Goal: Answer question/provide support: Share knowledge or assist other users

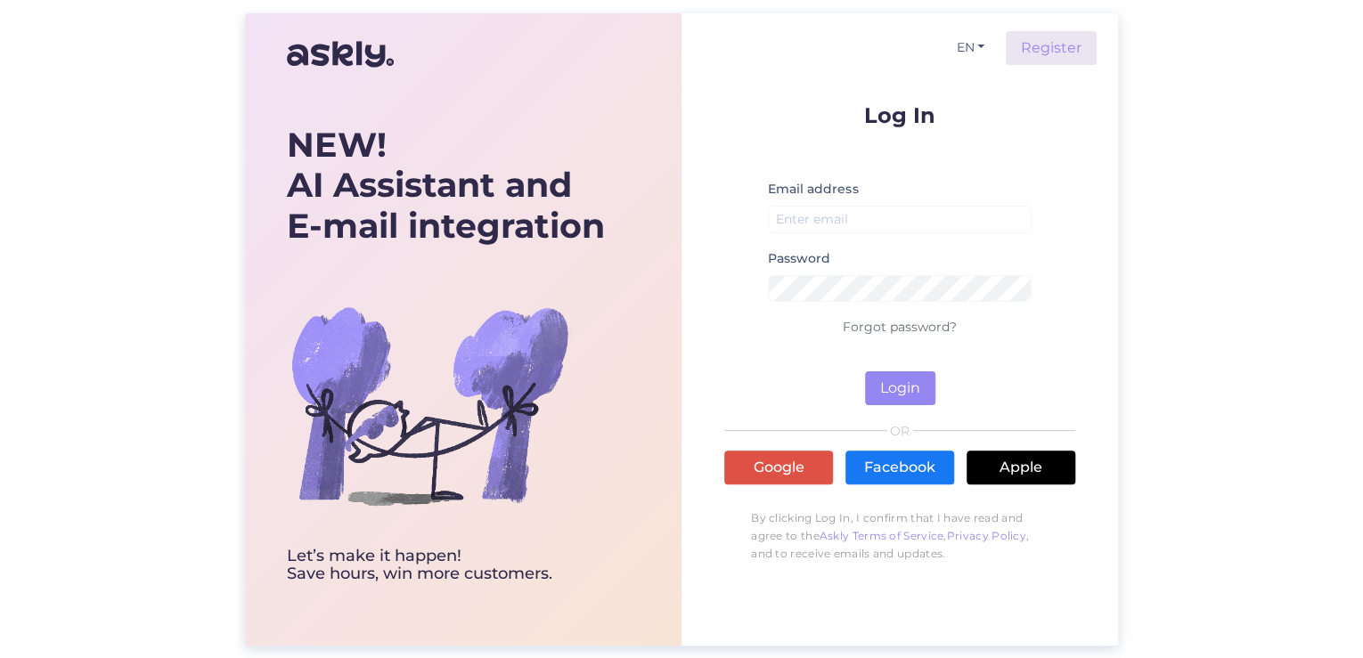
click at [926, 203] on div "Email address" at bounding box center [900, 212] width 264 height 69
click at [917, 213] on input "email" at bounding box center [900, 220] width 264 height 28
click at [908, 210] on input "email" at bounding box center [900, 220] width 264 height 28
type input "[EMAIL_ADDRESS][DOMAIN_NAME]"
click at [905, 392] on button "Login" at bounding box center [900, 388] width 70 height 34
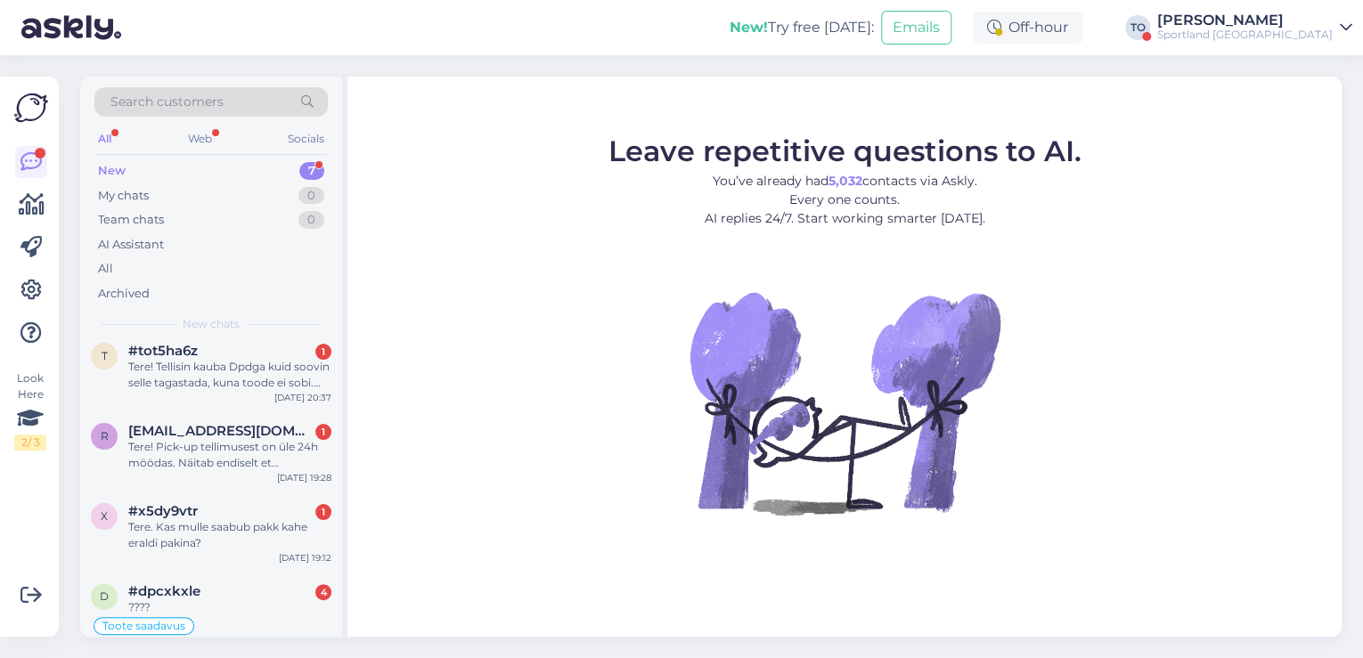
scroll to position [184, 0]
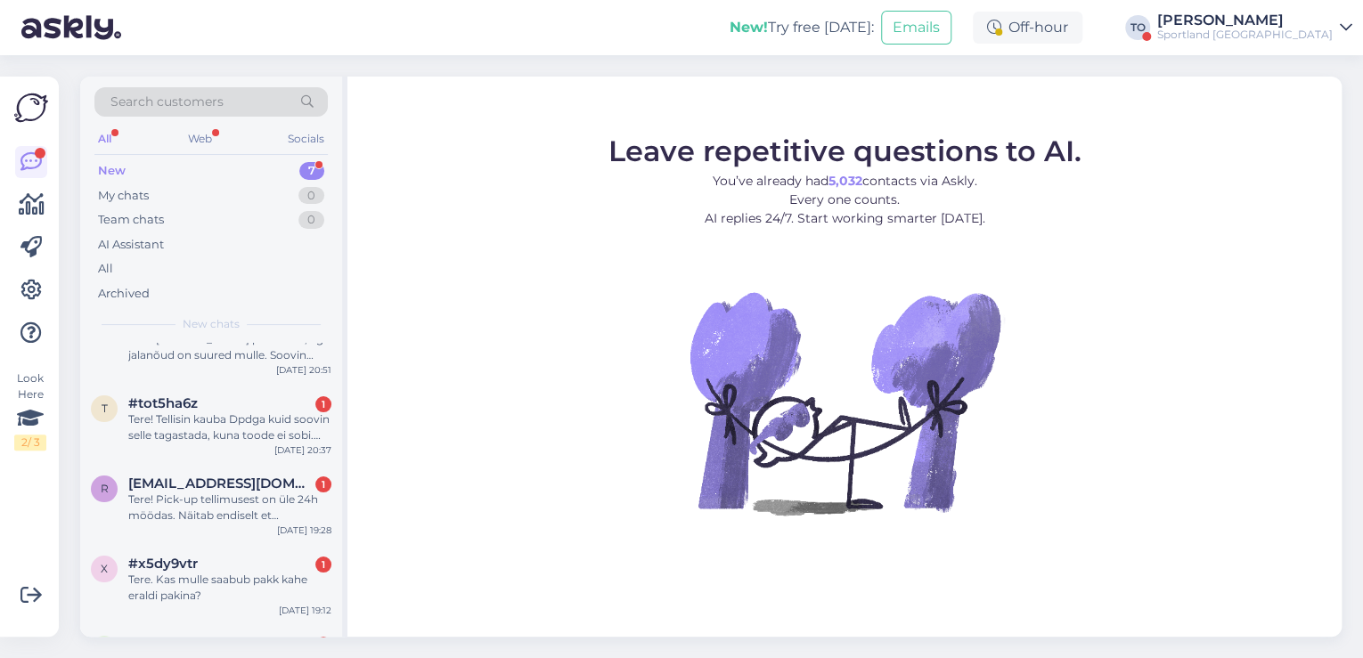
click at [1261, 36] on div "Sportland [GEOGRAPHIC_DATA]" at bounding box center [1244, 35] width 175 height 14
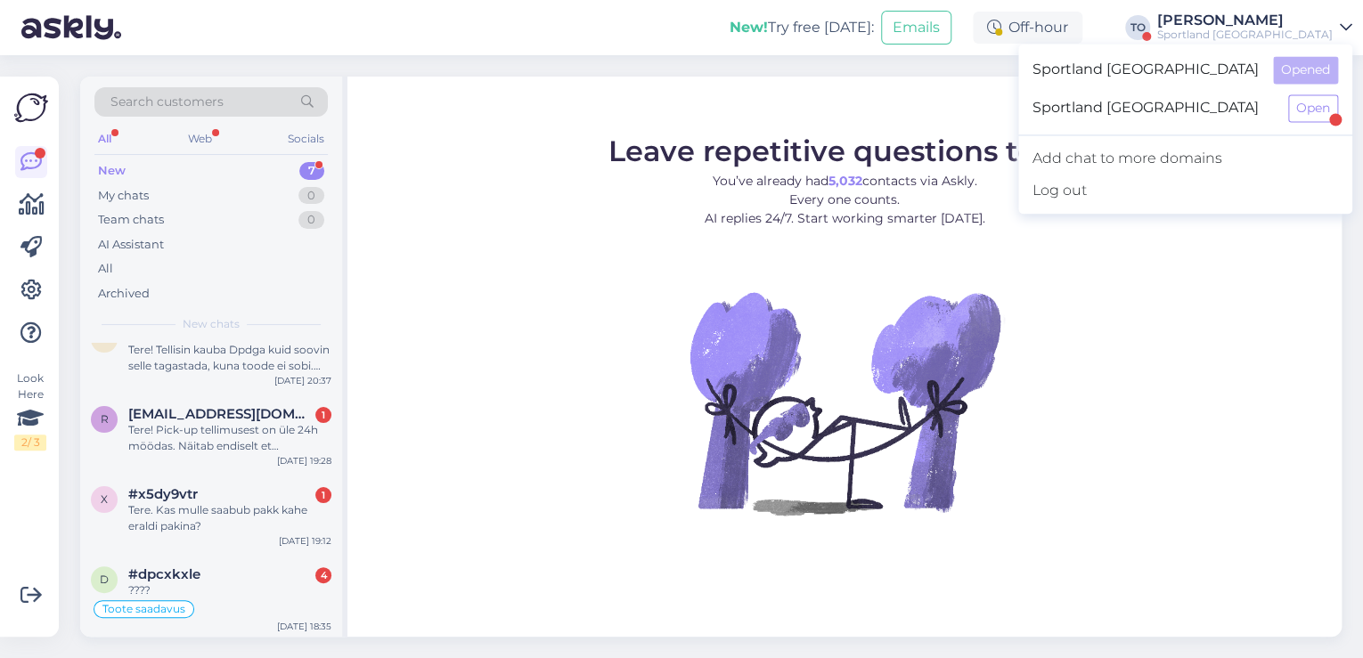
scroll to position [255, 0]
click at [191, 582] on div "????" at bounding box center [229, 590] width 203 height 16
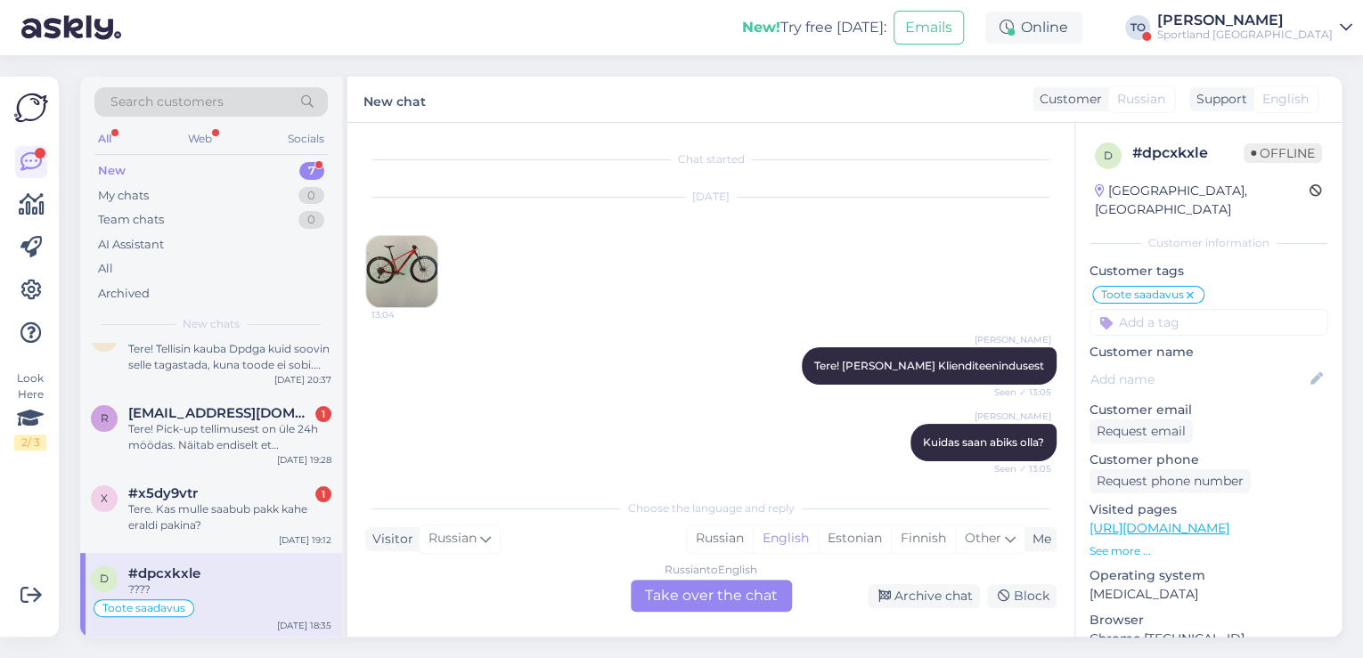
scroll to position [1571, 0]
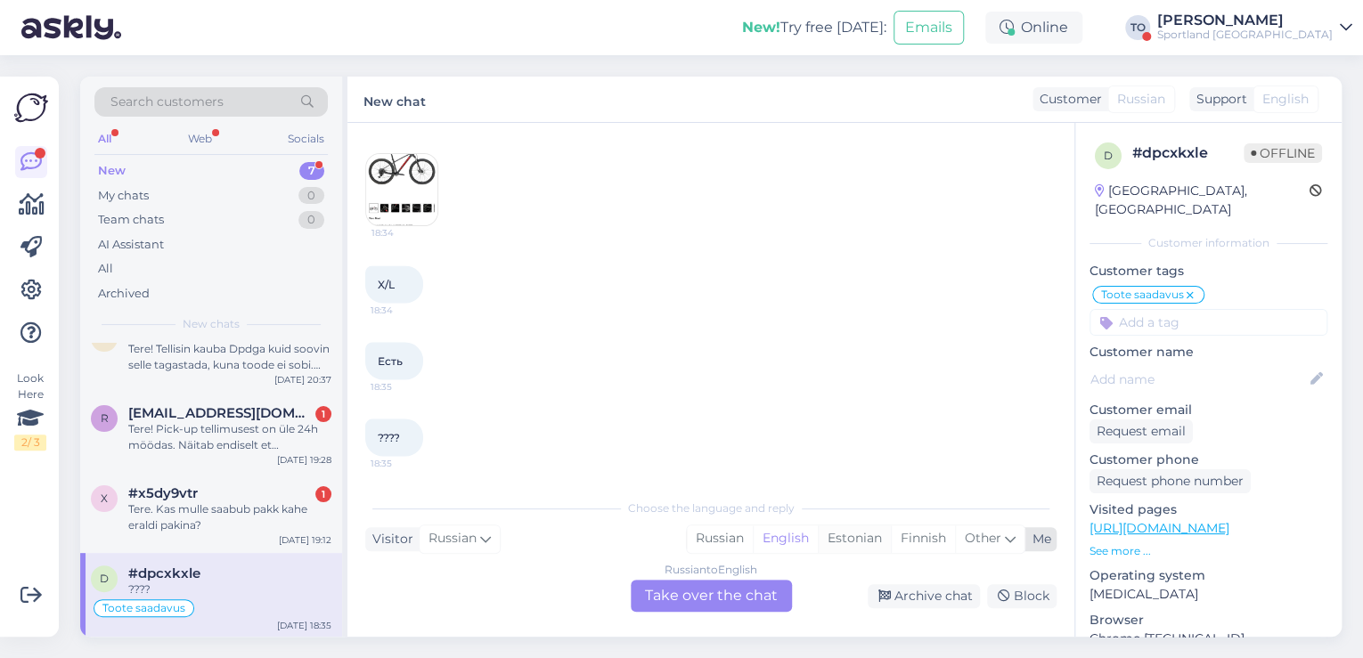
click at [844, 543] on div "Estonian" at bounding box center [854, 538] width 73 height 27
click at [739, 599] on div "Russian to Estonian Take over the chat" at bounding box center [711, 596] width 161 height 32
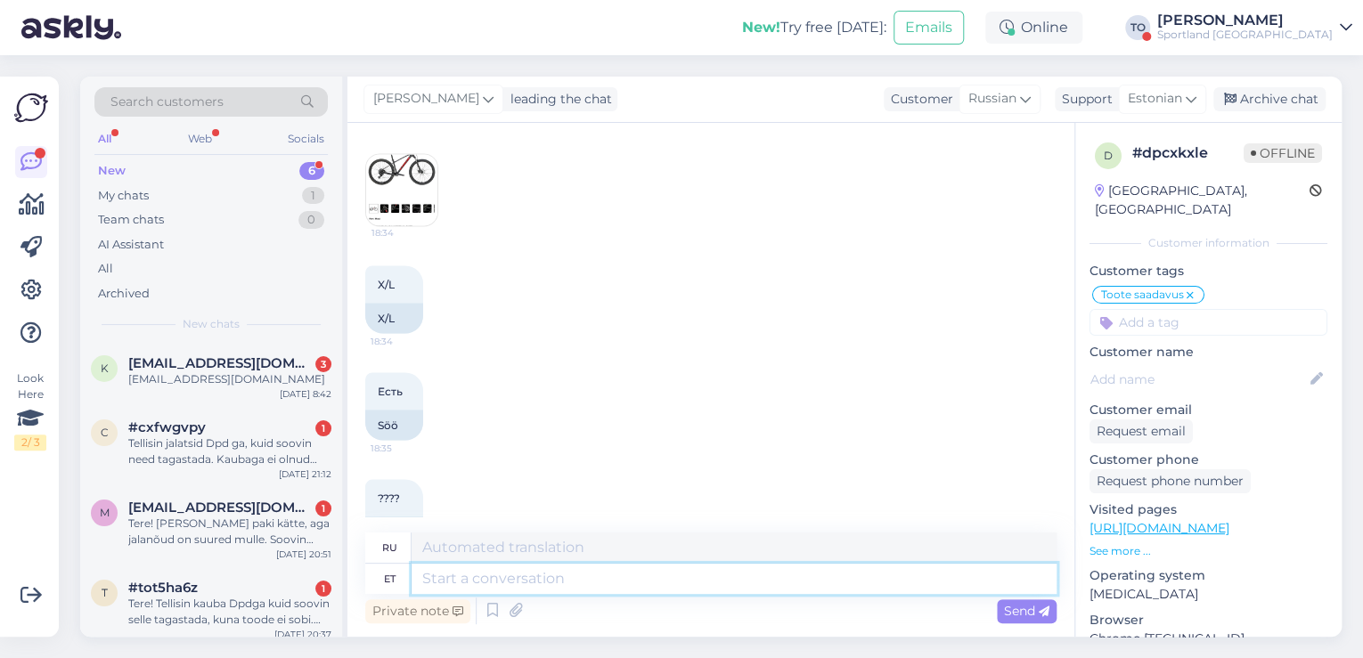
click at [677, 570] on textarea at bounding box center [733, 579] width 645 height 30
type textarea "Tere"
type textarea "Привет"
type textarea "Tere hommikust!"
type textarea "Доброе утро!"
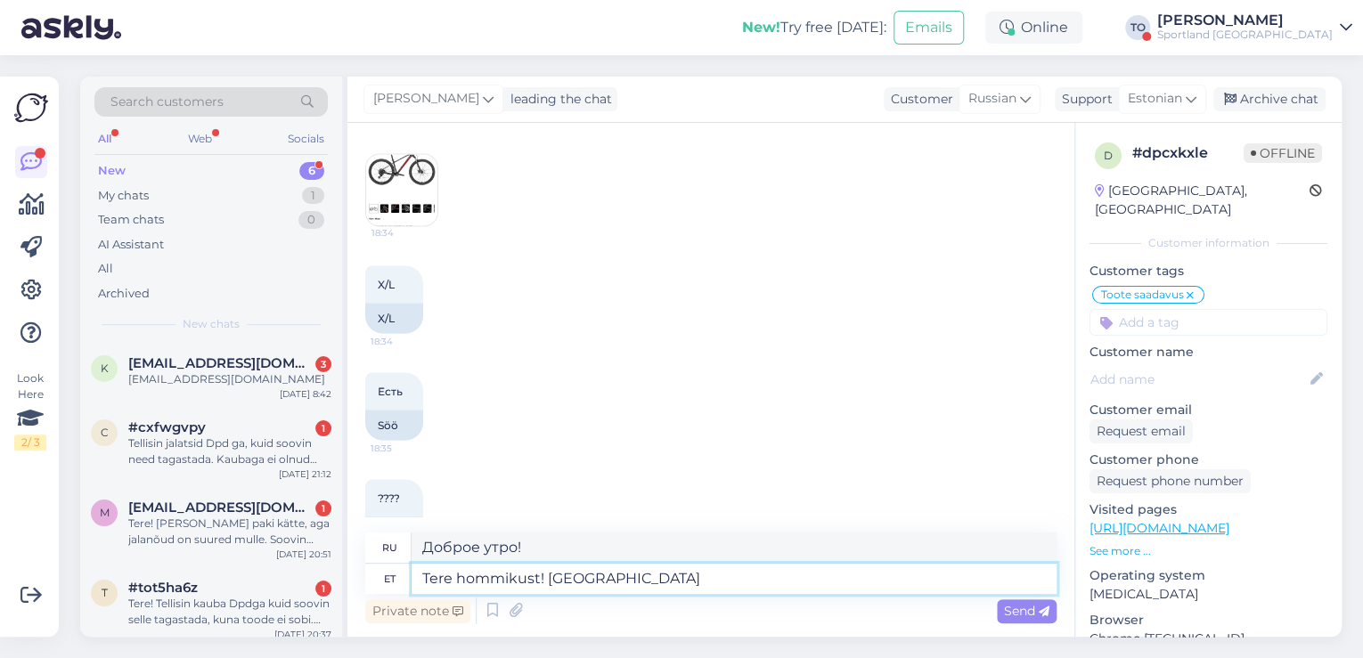
type textarea "Tere hommikust! [GEOGRAPHIC_DATA]"
type textarea "Доброе утро! Я"
type textarea "Tere hommikust! [PERSON_NAME]"
type textarea "Доброе утро! Меня зовут [PERSON_NAME]."
type textarea "Tere hommikust! [PERSON_NAME] Klienditeenindusest"
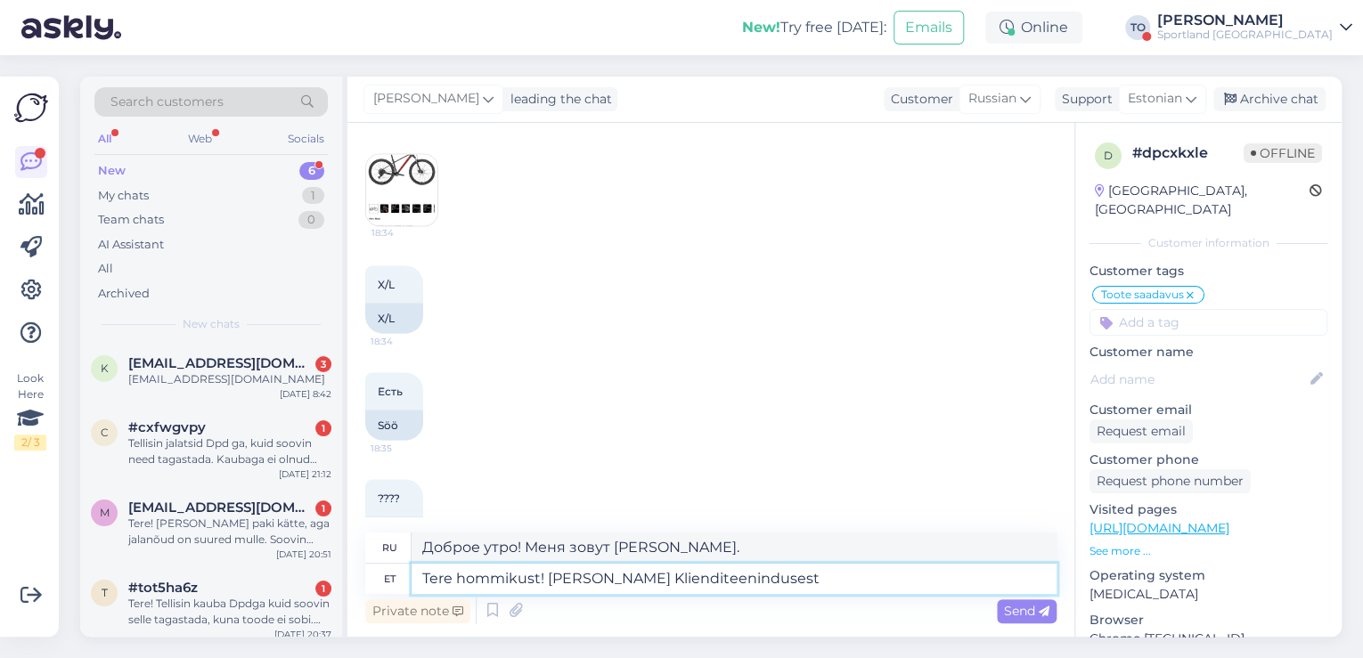
type textarea "Доброе утро! Меня зовут [PERSON_NAME], я из службы поддержки клиентов."
type textarea "Tere hommikust! [PERSON_NAME] Klienditeenindusest"
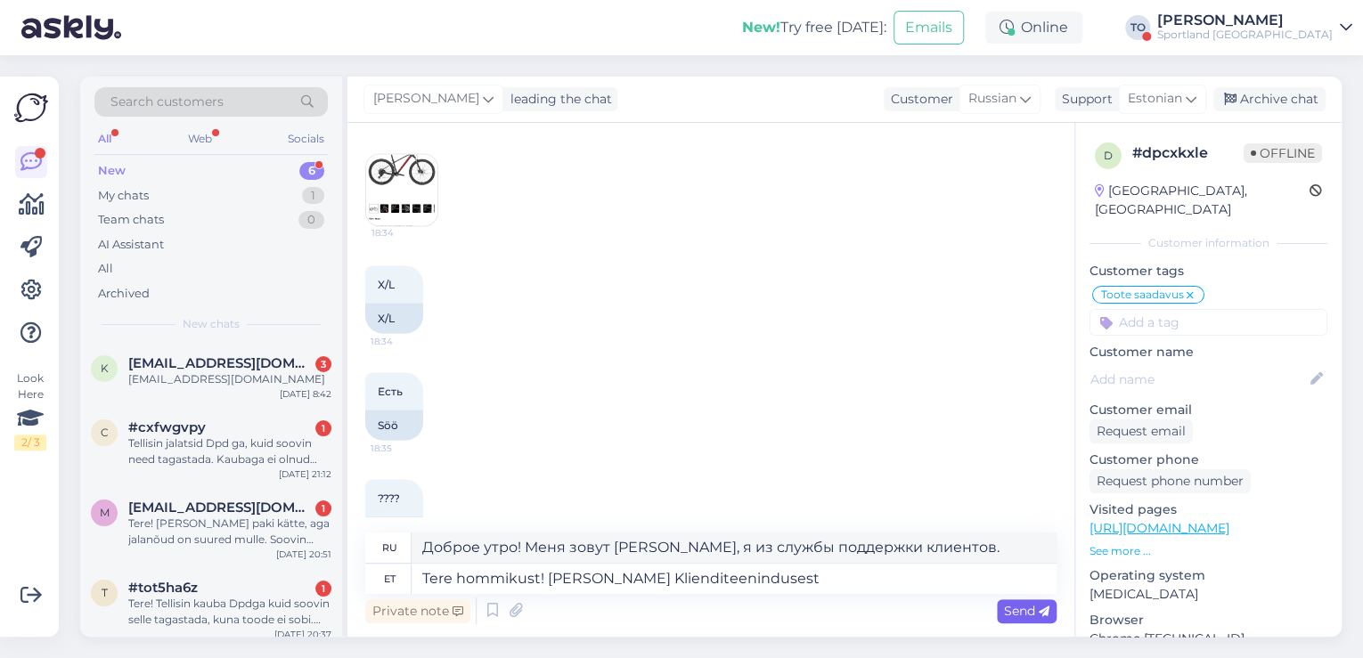
click at [1022, 613] on span "Send" at bounding box center [1026, 611] width 45 height 16
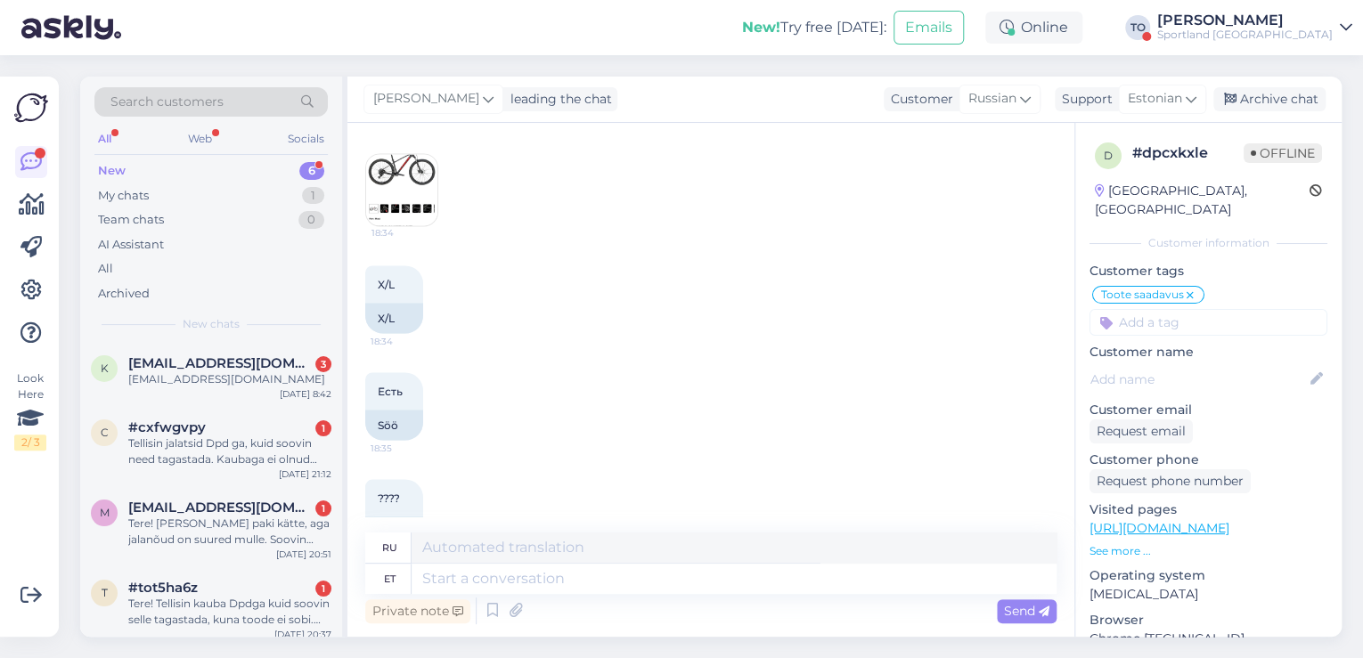
scroll to position [1780, 0]
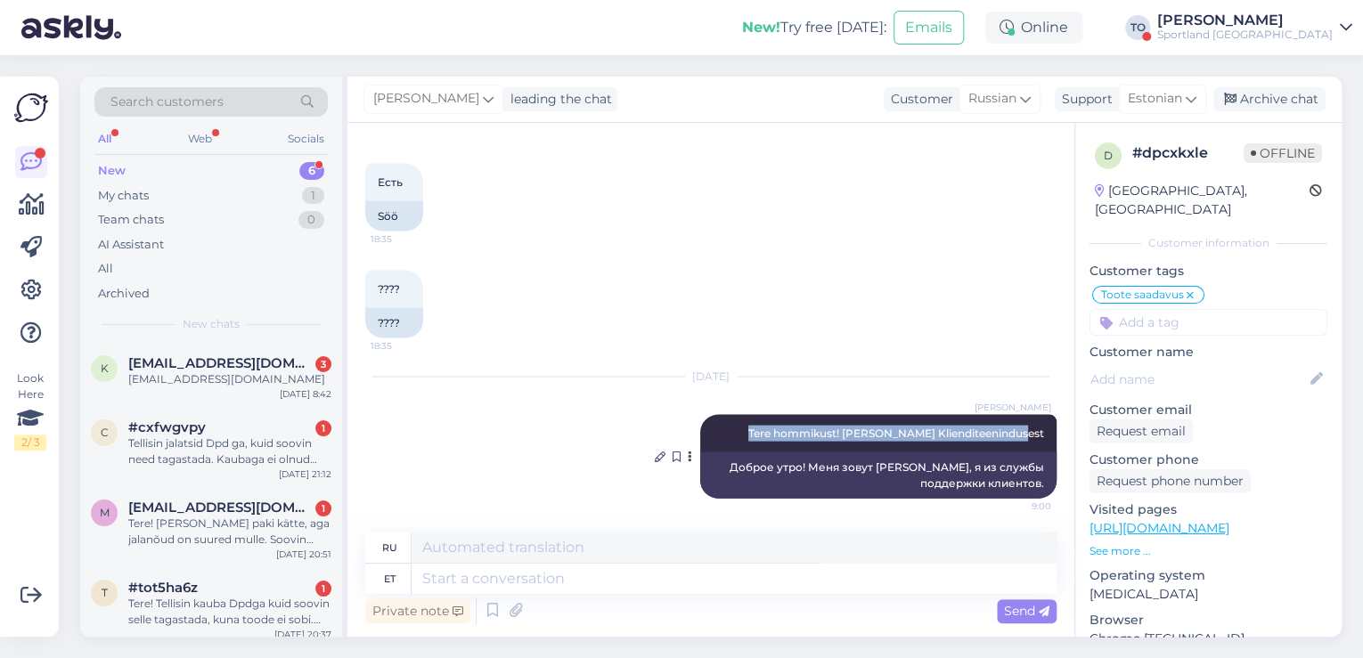
drag, startPoint x: 770, startPoint y: 428, endPoint x: 1033, endPoint y: 432, distance: 263.7
click at [1033, 432] on div "[PERSON_NAME] Tere hommikust! [PERSON_NAME] Klienditeenindusest 9:00" at bounding box center [878, 432] width 356 height 37
copy span "Tere hommikust! [PERSON_NAME] Klienditeenindusest"
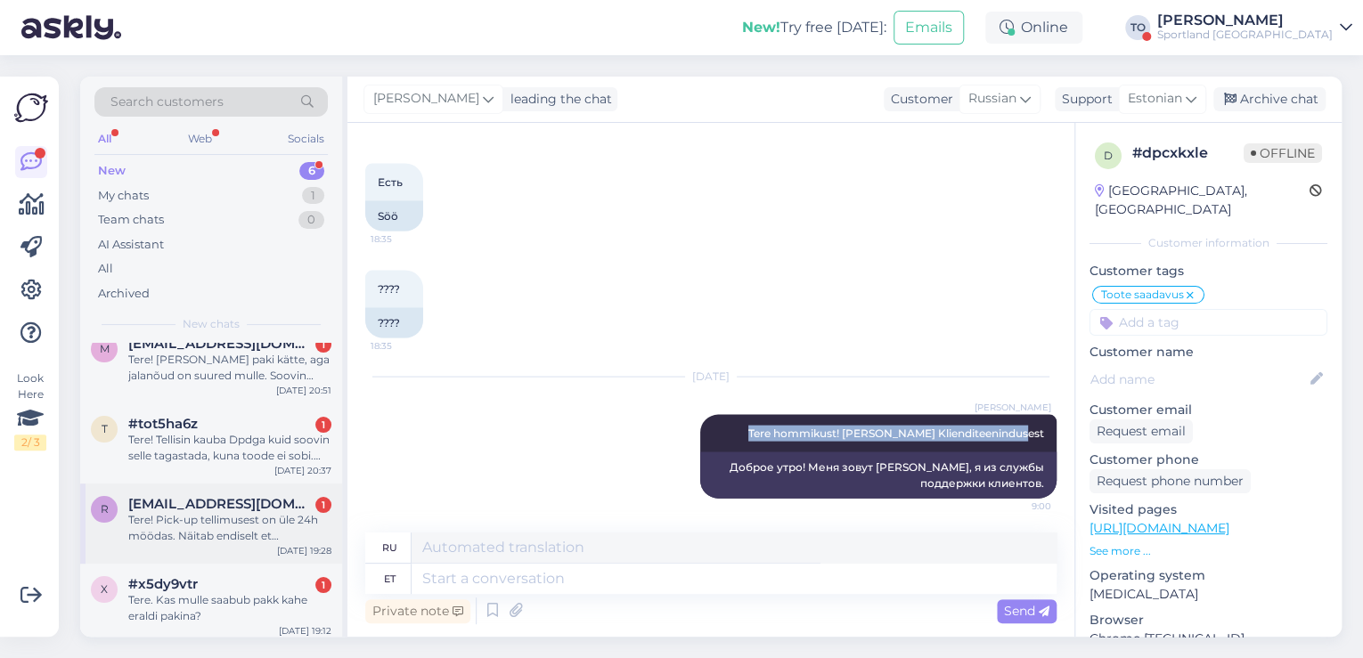
scroll to position [170, 0]
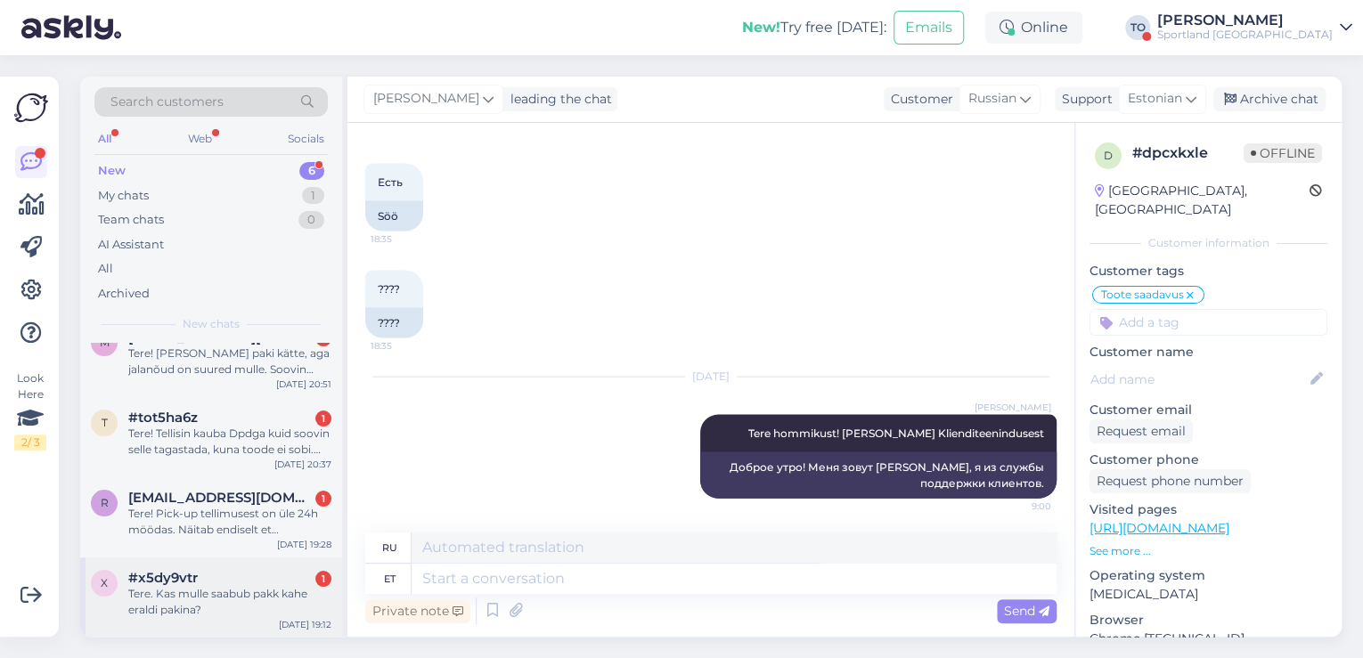
click at [228, 590] on div "Tere. Kas mulle saabub pakk kahe eraldi pakina?" at bounding box center [229, 602] width 203 height 32
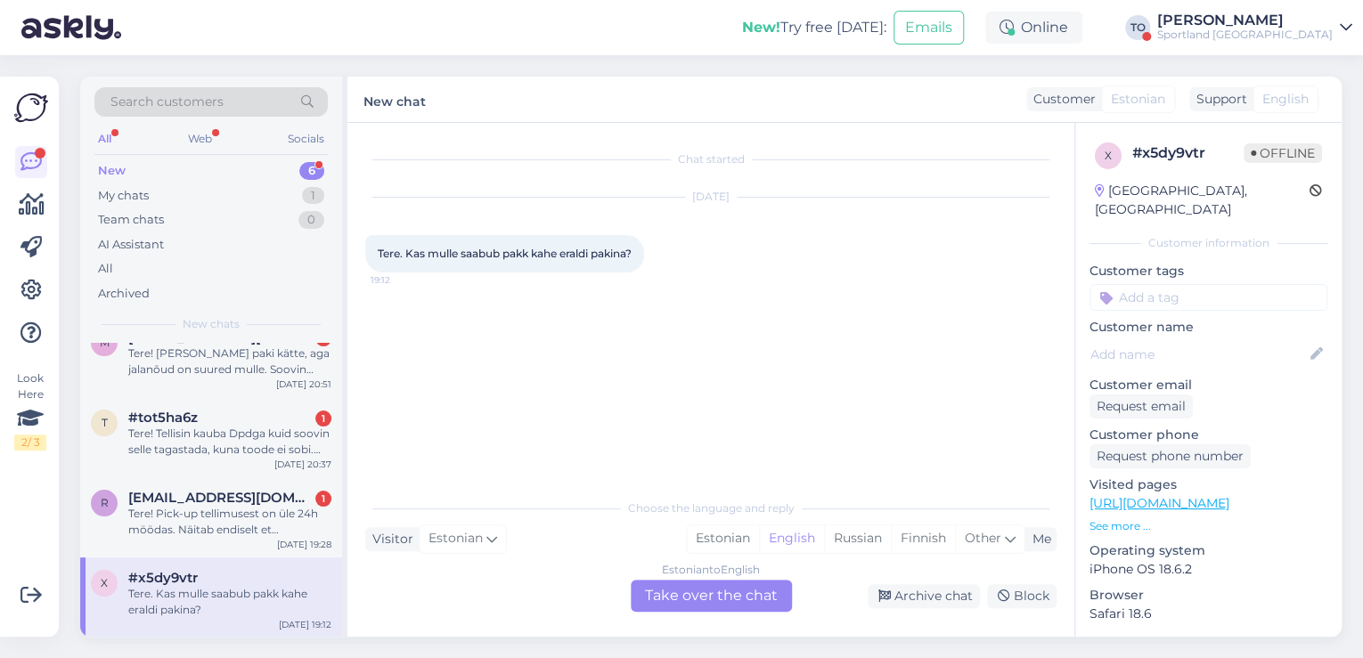
drag, startPoint x: 724, startPoint y: 539, endPoint x: 724, endPoint y: 567, distance: 28.5
click at [725, 539] on div "Estonian" at bounding box center [723, 538] width 72 height 27
click at [721, 587] on div "Estonian to Estonian Take over the chat" at bounding box center [711, 596] width 161 height 32
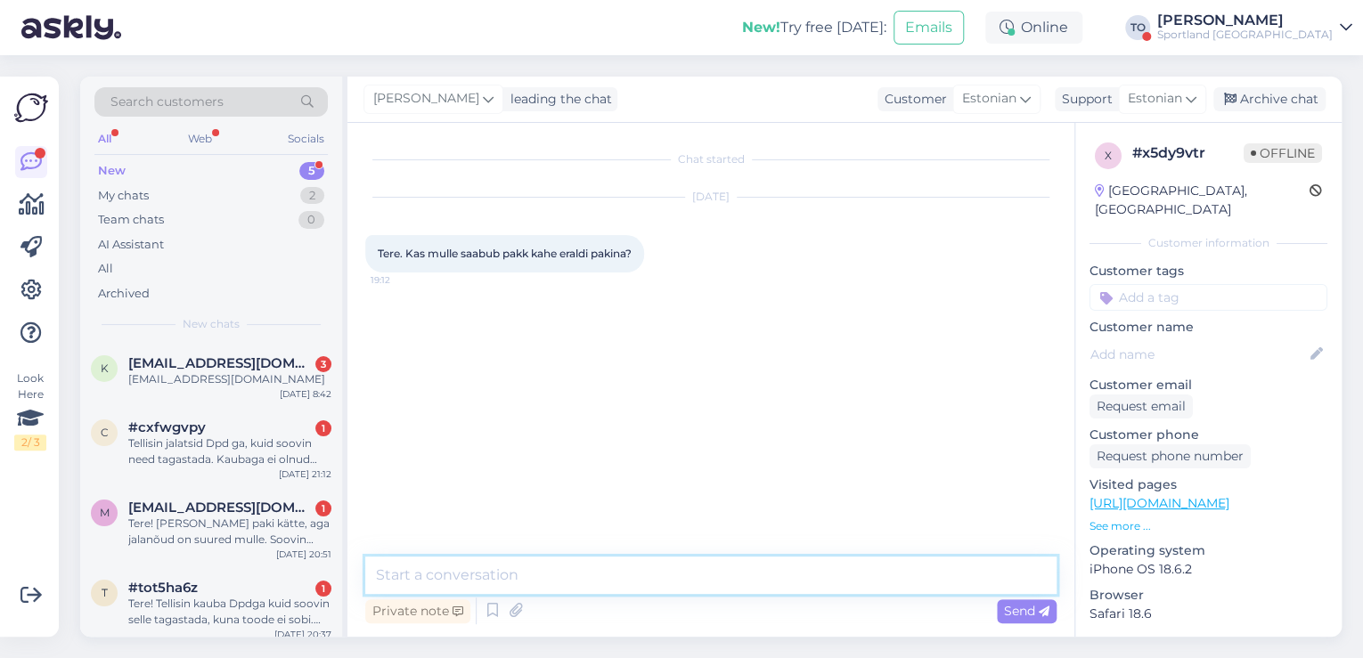
click at [700, 590] on textarea at bounding box center [710, 575] width 691 height 37
paste textarea "Tere hommikust! [PERSON_NAME] Klienditeenindusest"
type textarea "Tere hommikust! [PERSON_NAME] Klienditeenindusest"
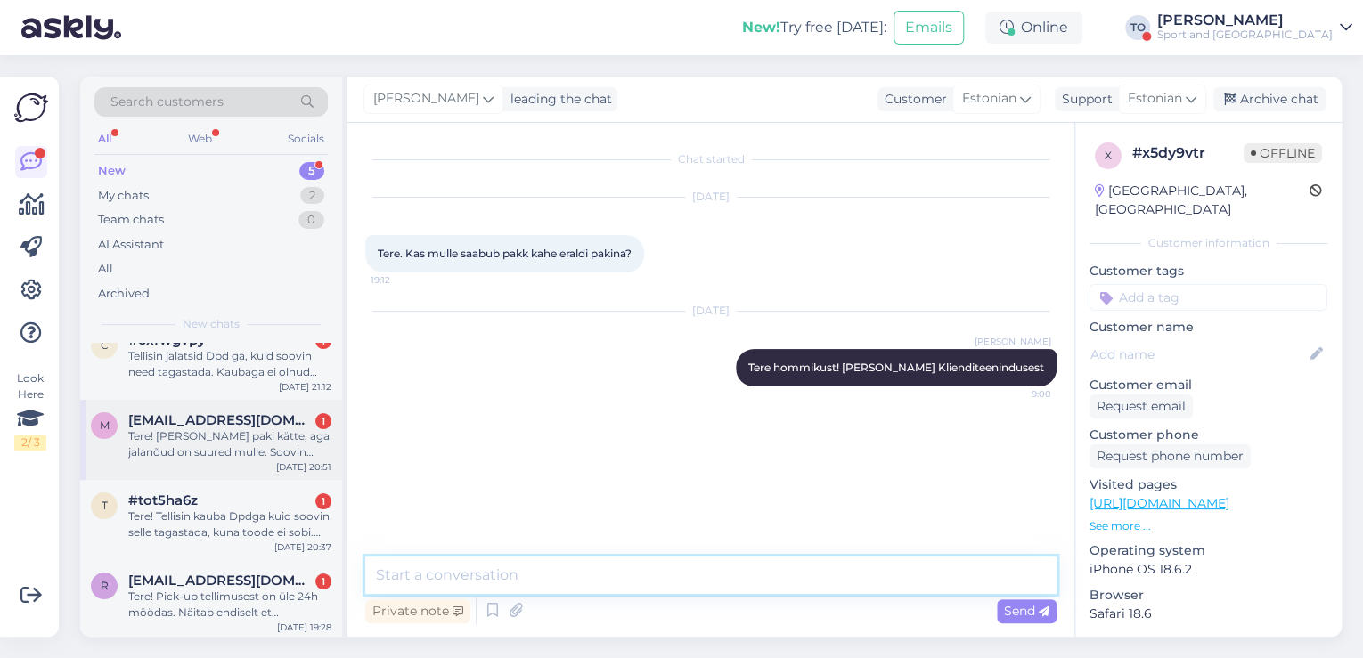
scroll to position [89, 0]
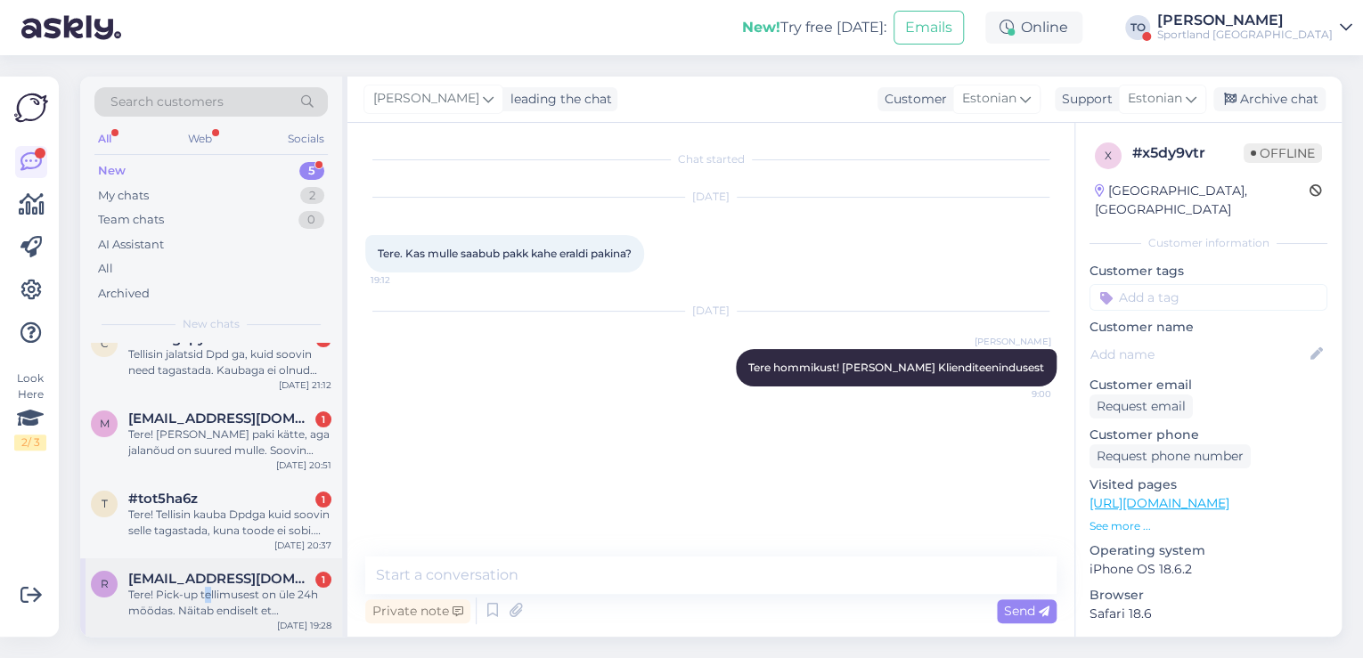
click at [208, 593] on div "Tere! Pick-up tellimusest on üle 24h möödas. Näitab endiselt et komplekteeritak…" at bounding box center [229, 603] width 203 height 32
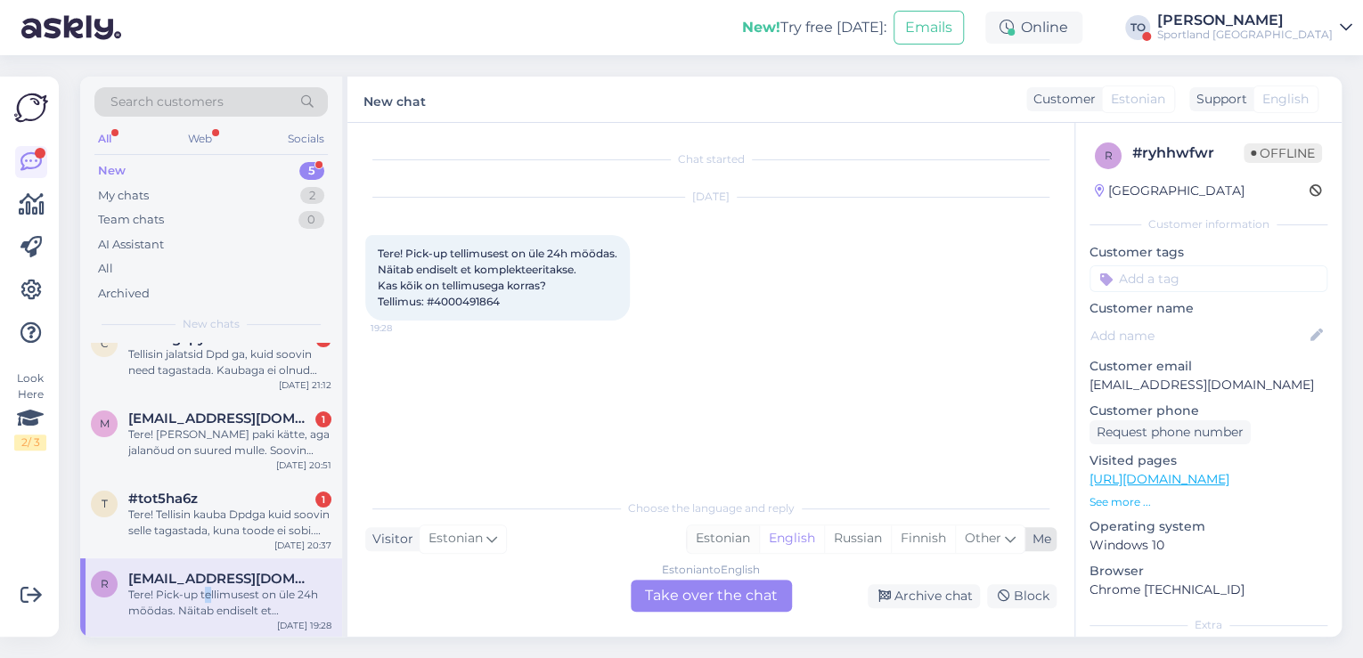
click at [742, 540] on div "Estonian" at bounding box center [723, 538] width 72 height 27
click at [717, 599] on div "Estonian to Estonian Take over the chat" at bounding box center [711, 596] width 161 height 32
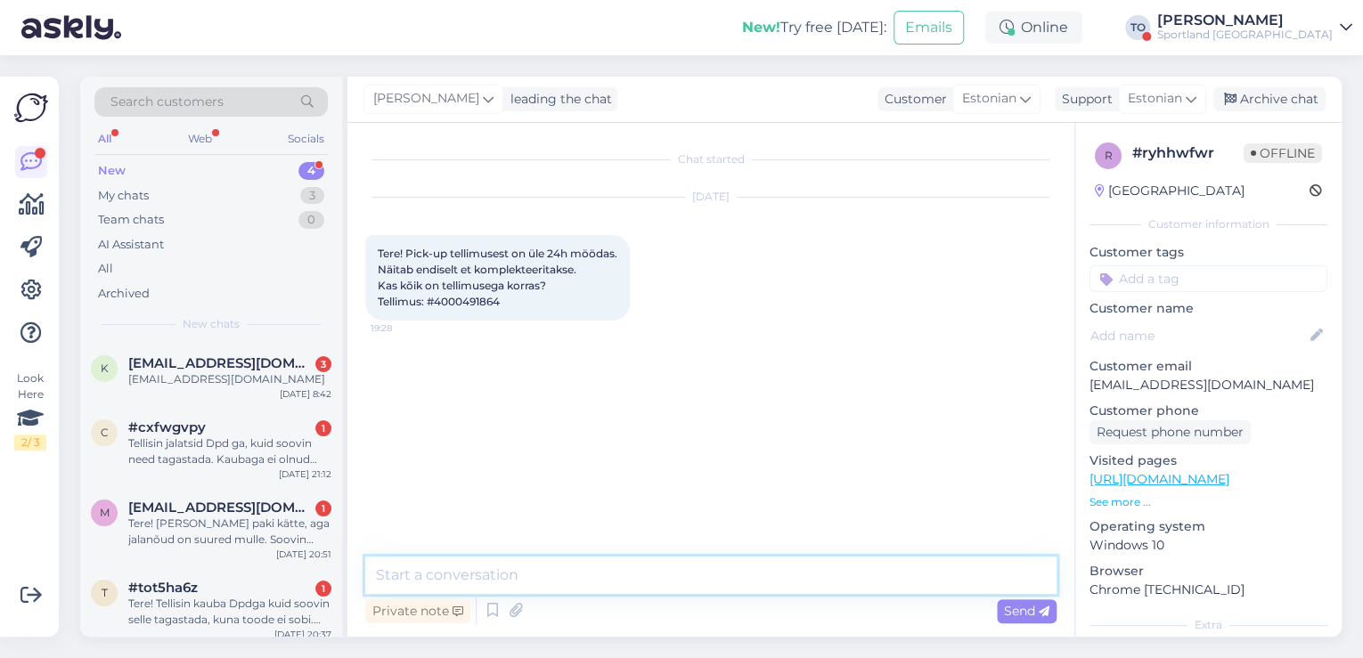
click at [581, 584] on textarea at bounding box center [710, 575] width 691 height 37
paste textarea "Tere hommikust! [PERSON_NAME] Klienditeenindusest"
type textarea "Tere hommikust! [PERSON_NAME] Klienditeenindusest"
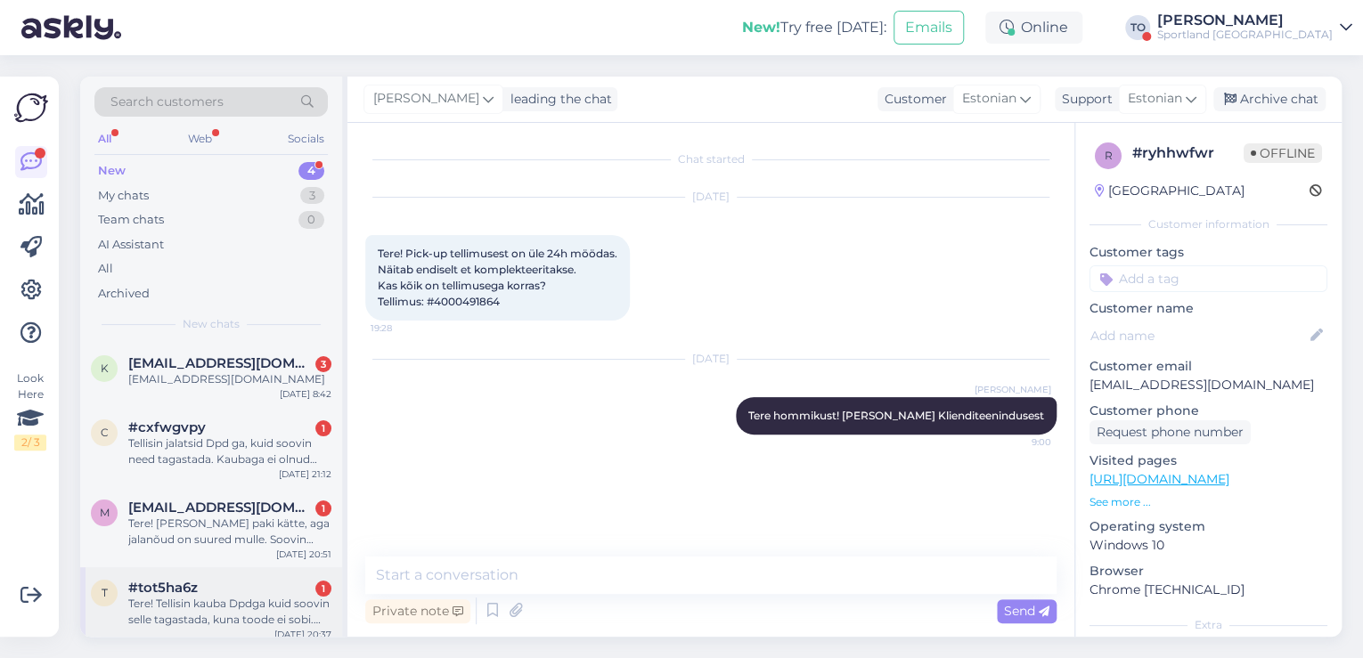
click at [276, 601] on div "Tere! Tellisin kauba Dpdga kuid soovin selle tagastada, kuna toode ei sobi. Tag…" at bounding box center [229, 612] width 203 height 32
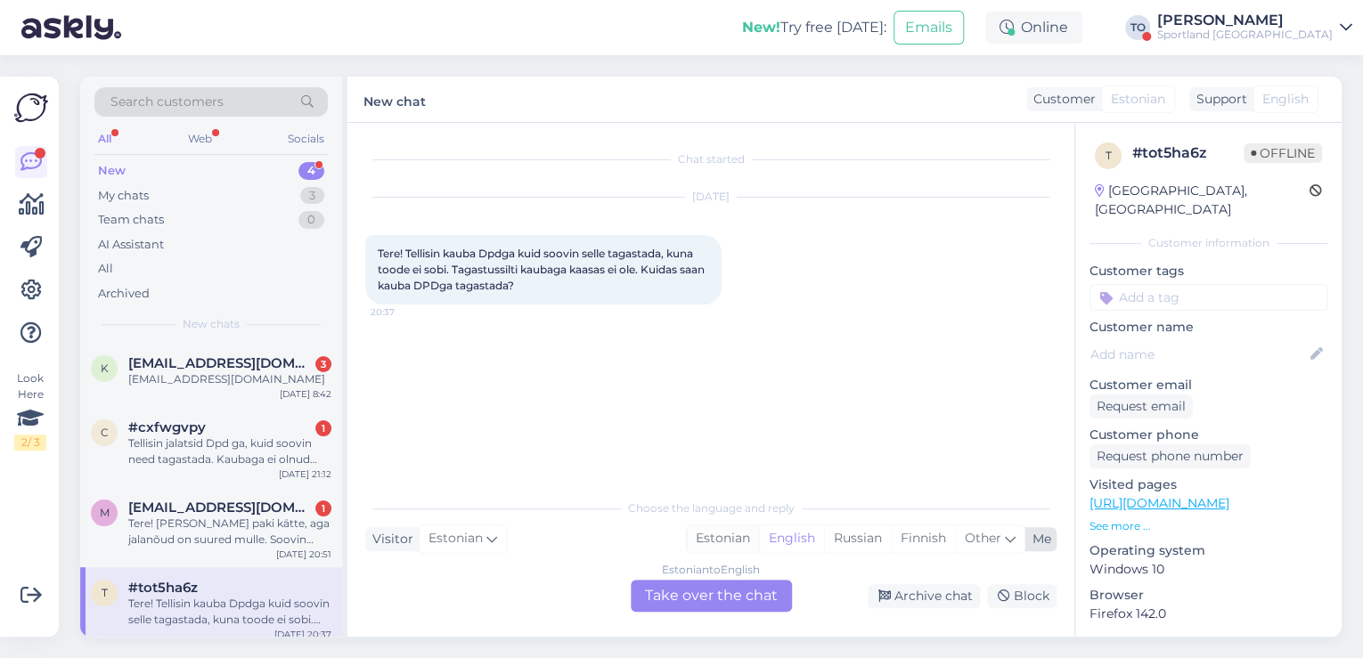
click at [714, 535] on div "Estonian" at bounding box center [723, 538] width 72 height 27
click at [705, 601] on div "Estonian to Estonian Take over the chat" at bounding box center [711, 596] width 161 height 32
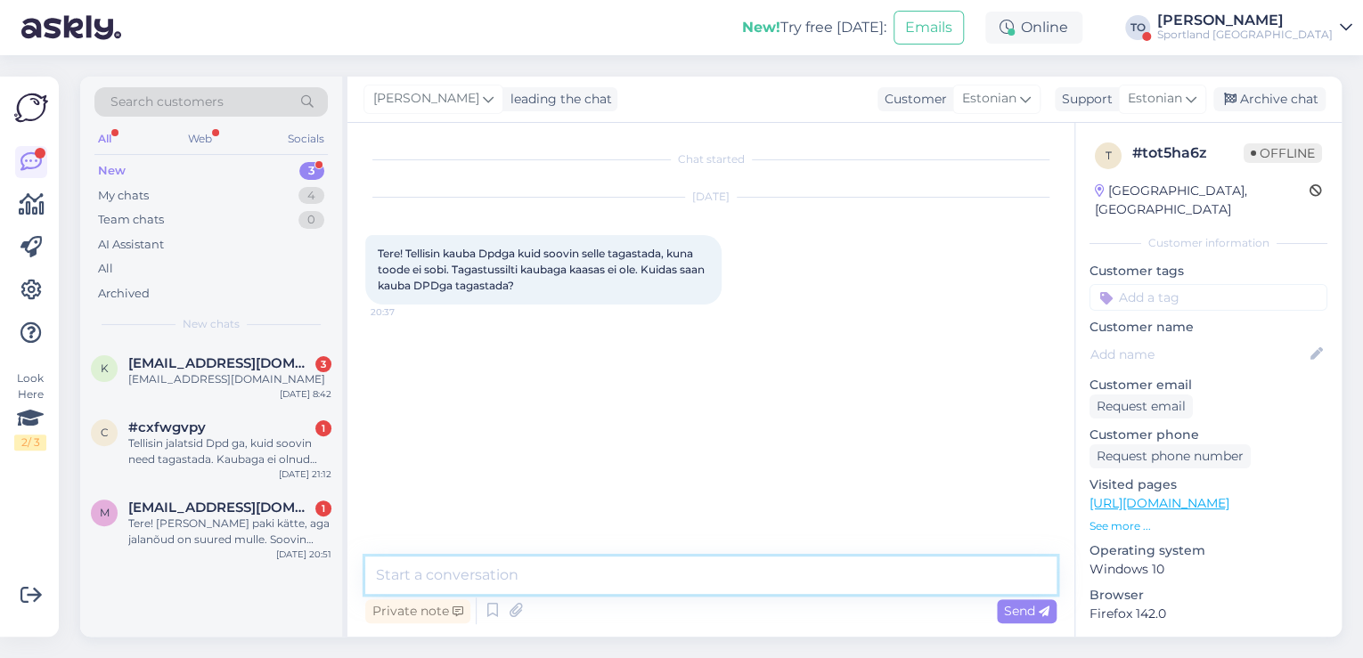
click at [601, 586] on textarea at bounding box center [710, 575] width 691 height 37
paste textarea "Tere hommikust! [PERSON_NAME] Klienditeenindusest"
type textarea "Tere hommikust! [PERSON_NAME] Klienditeenindusest"
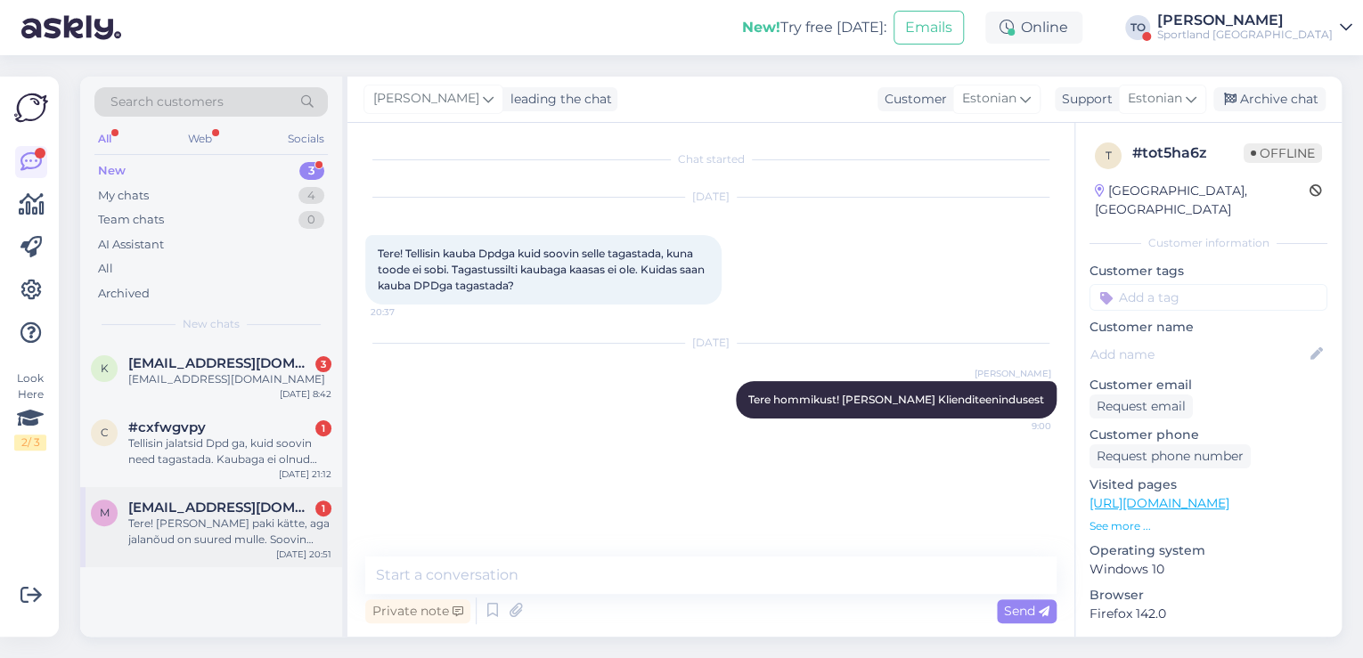
click at [198, 517] on div "Tere! [PERSON_NAME] paki kätte, aga jalanõud on suured mulle. Soovin tagastada,…" at bounding box center [229, 532] width 203 height 32
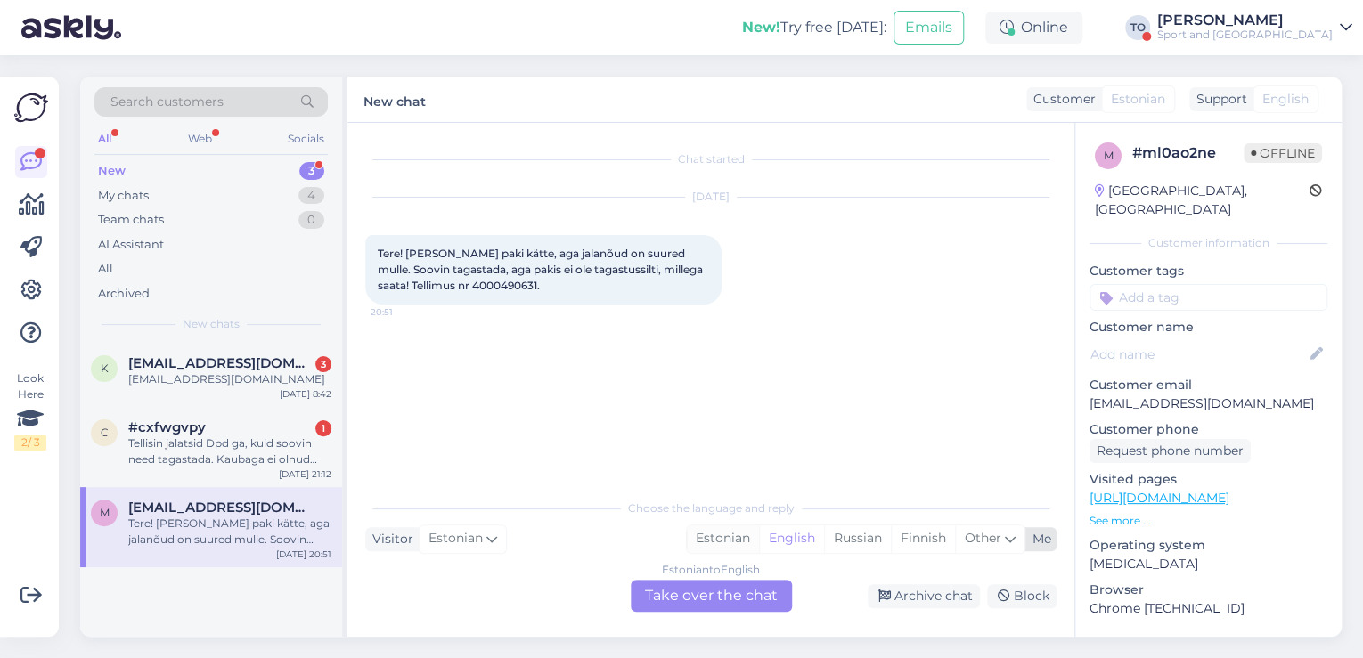
click at [716, 538] on div "Estonian" at bounding box center [723, 538] width 72 height 27
click at [708, 602] on div "Estonian to Estonian Take over the chat" at bounding box center [711, 596] width 161 height 32
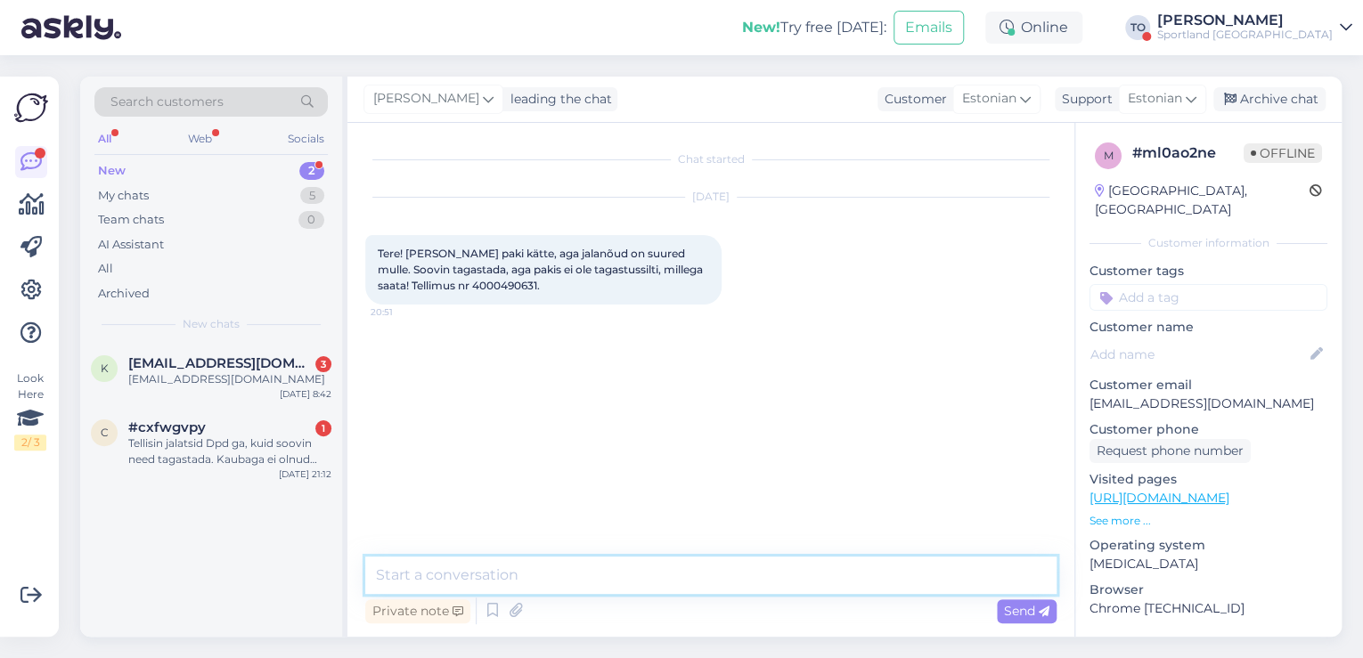
click at [602, 588] on textarea at bounding box center [710, 575] width 691 height 37
paste textarea "Tere hommikust! [PERSON_NAME] Klienditeenindusest"
type textarea "Tere hommikust! [PERSON_NAME] Klienditeenindusest"
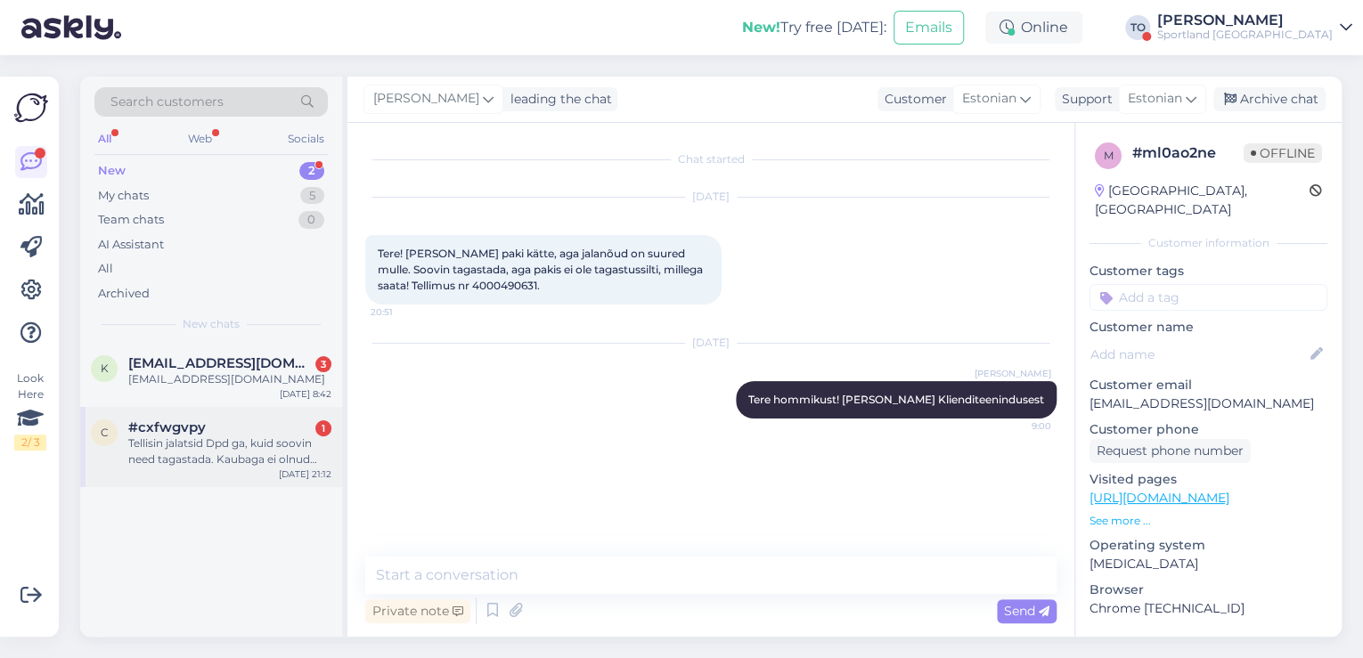
click at [224, 441] on div "Tellisin jalatsid Dpd ga, kuid soovin need tagastada. Kaubaga ei olnud kaasas t…" at bounding box center [229, 452] width 203 height 32
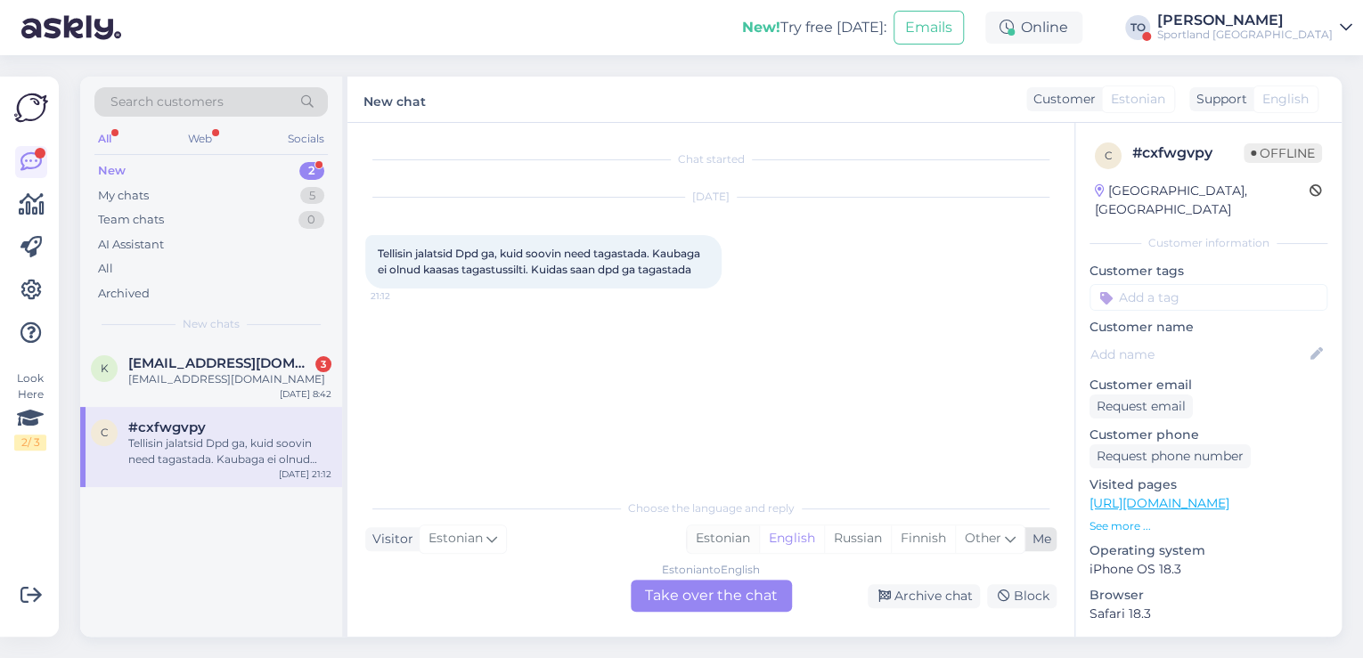
click at [730, 538] on div "Estonian" at bounding box center [723, 538] width 72 height 27
click at [726, 599] on div "Estonian to Estonian Take over the chat" at bounding box center [711, 596] width 161 height 32
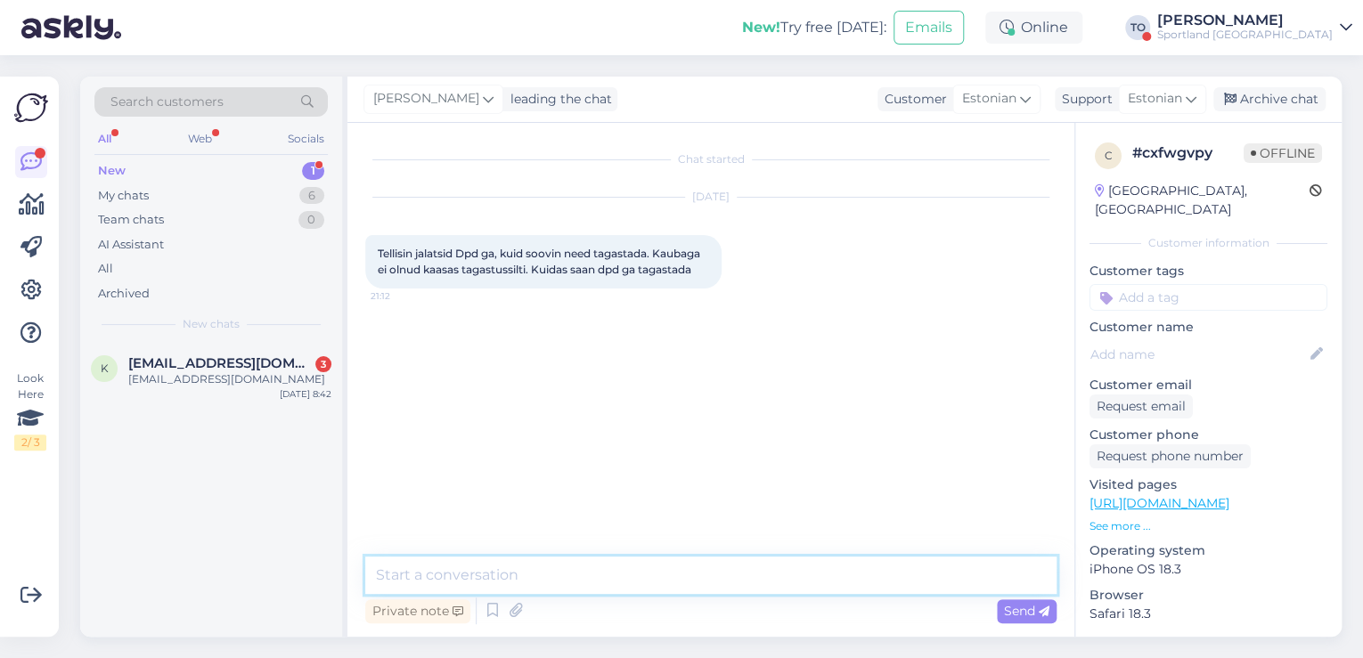
click at [615, 577] on textarea at bounding box center [710, 575] width 691 height 37
paste textarea "Tere hommikust! [PERSON_NAME] Klienditeenindusest"
type textarea "Tere hommikust! [PERSON_NAME] Klienditeenindusest"
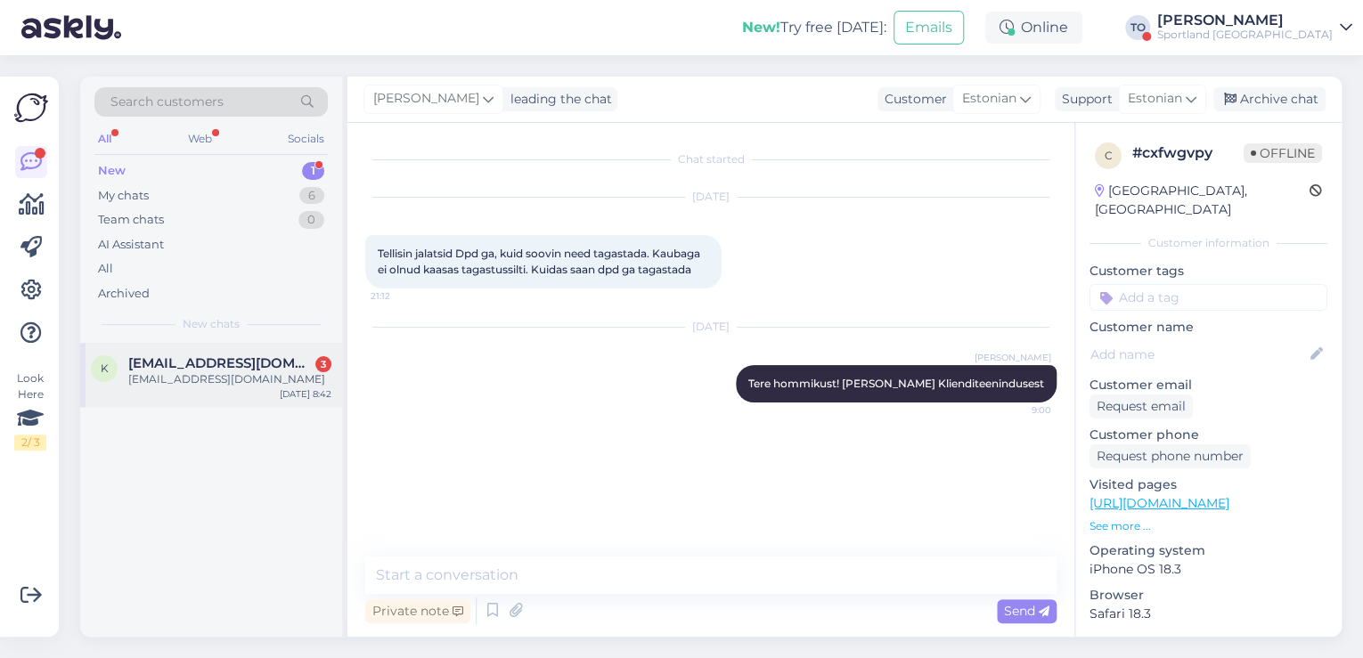
click at [261, 379] on div "[EMAIL_ADDRESS][DOMAIN_NAME]" at bounding box center [229, 379] width 203 height 16
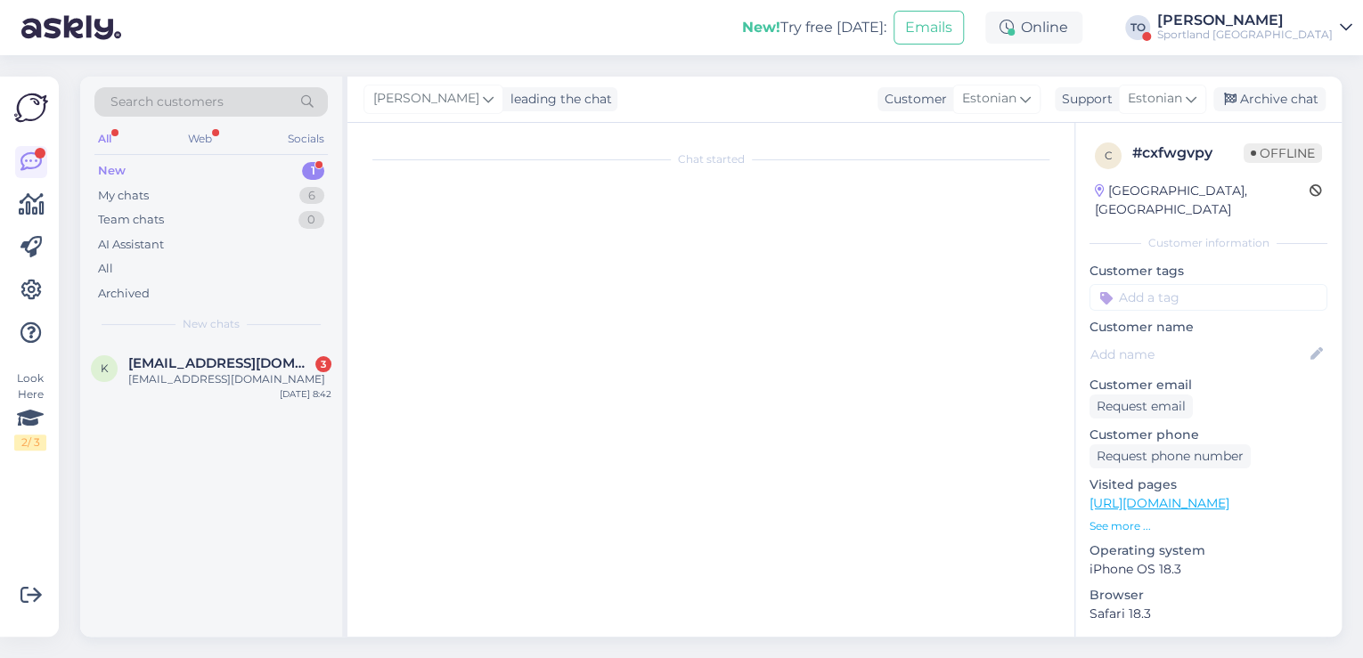
scroll to position [4, 0]
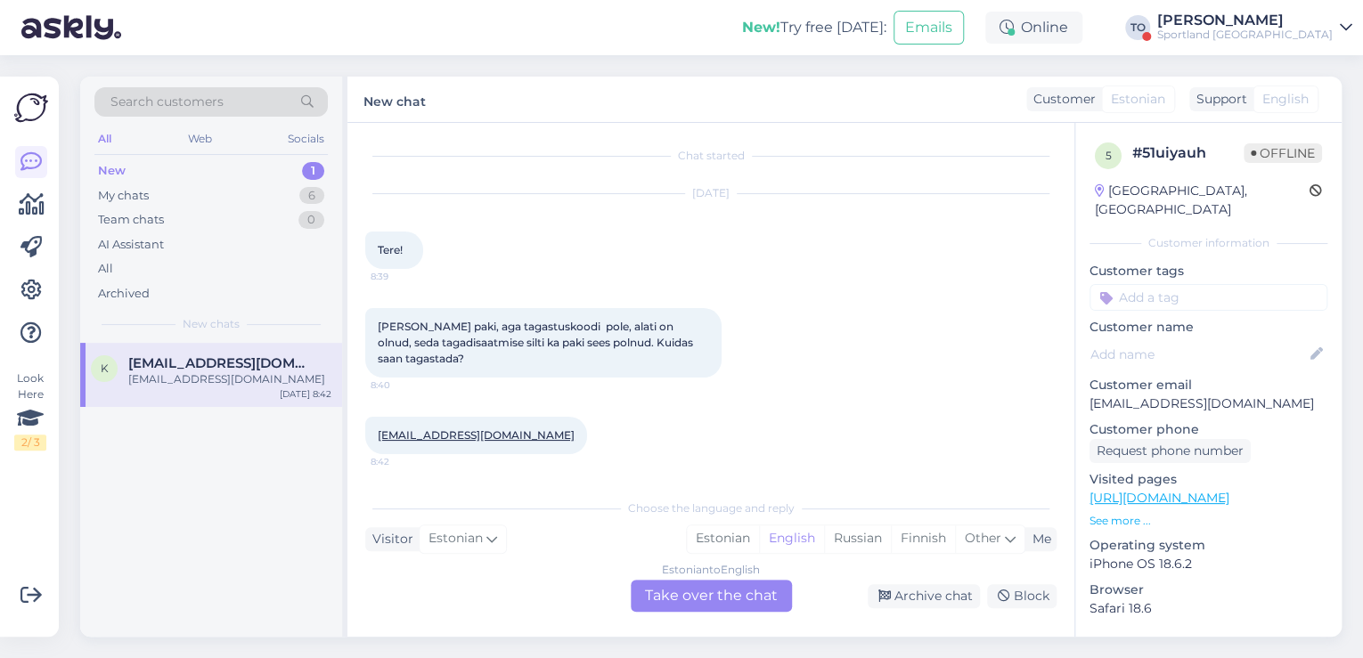
drag, startPoint x: 727, startPoint y: 534, endPoint x: 716, endPoint y: 572, distance: 38.9
click at [727, 534] on div "Estonian" at bounding box center [723, 538] width 72 height 27
click at [709, 595] on div "Estonian to Estonian Take over the chat" at bounding box center [711, 596] width 161 height 32
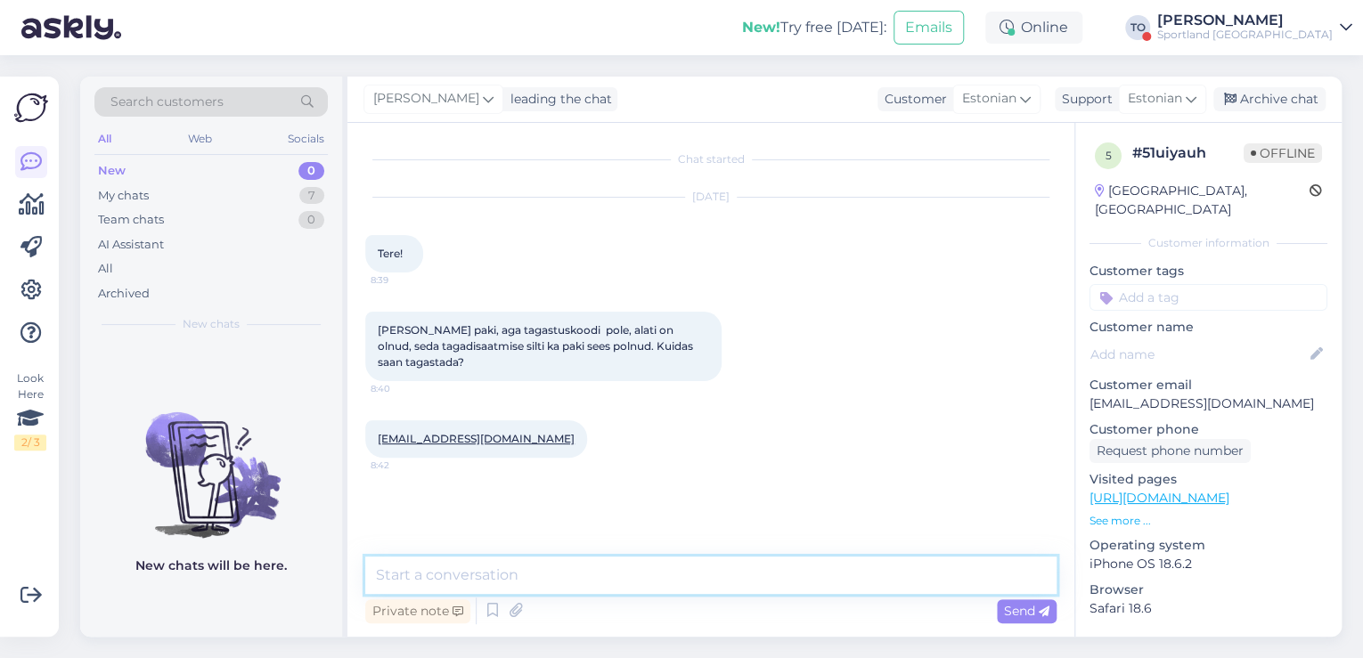
click at [645, 574] on textarea at bounding box center [710, 575] width 691 height 37
paste textarea "Tere hommikust! [PERSON_NAME] Klienditeenindusest"
type textarea "Tere hommikust! [PERSON_NAME] Klienditeenindusest"
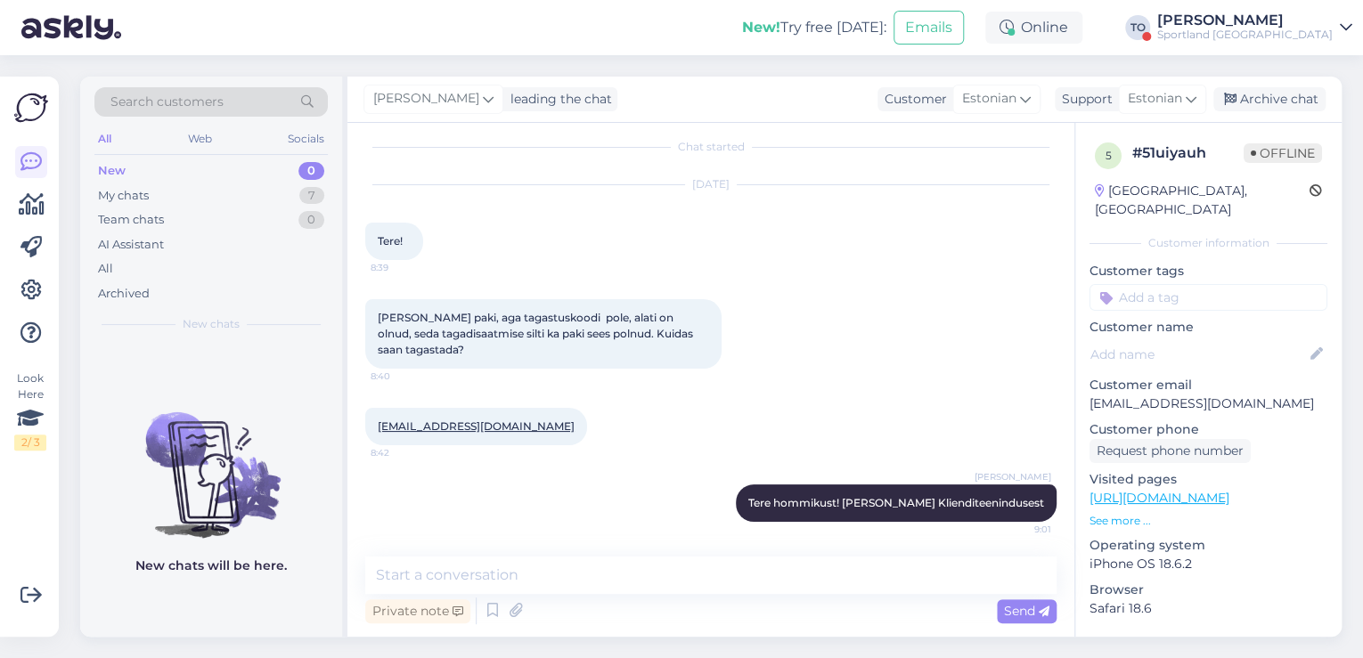
click at [1299, 29] on div "Sportland [GEOGRAPHIC_DATA]" at bounding box center [1244, 35] width 175 height 14
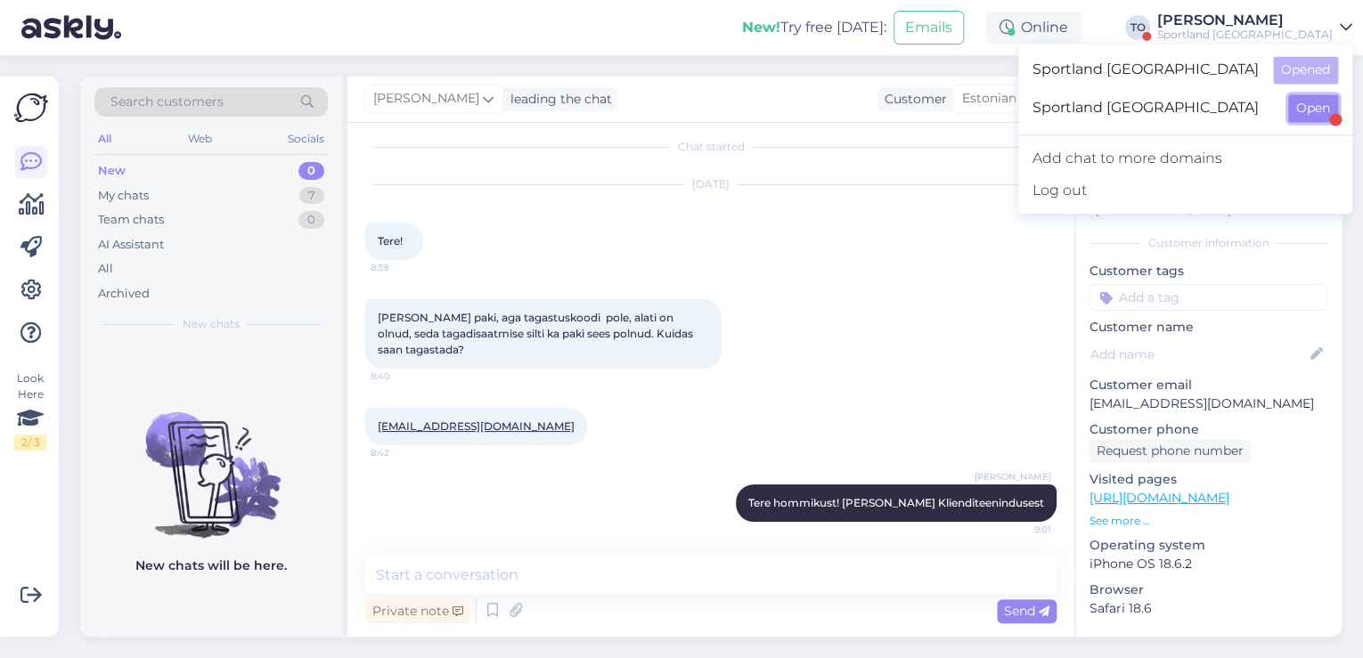
click at [1314, 105] on button "Open" at bounding box center [1313, 108] width 50 height 28
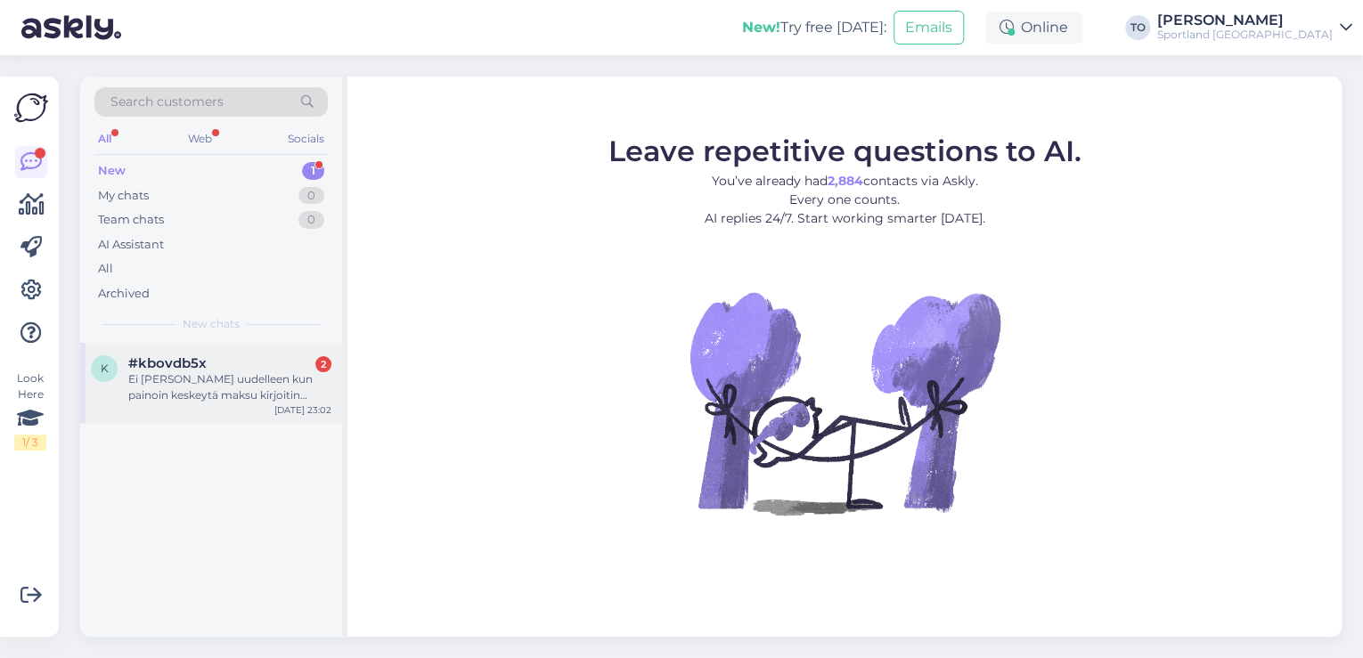
click at [212, 392] on div "Ei [PERSON_NAME] uudelleen kun painoin keskeytä maksu kirjoitin luottokortin vä…" at bounding box center [229, 387] width 203 height 32
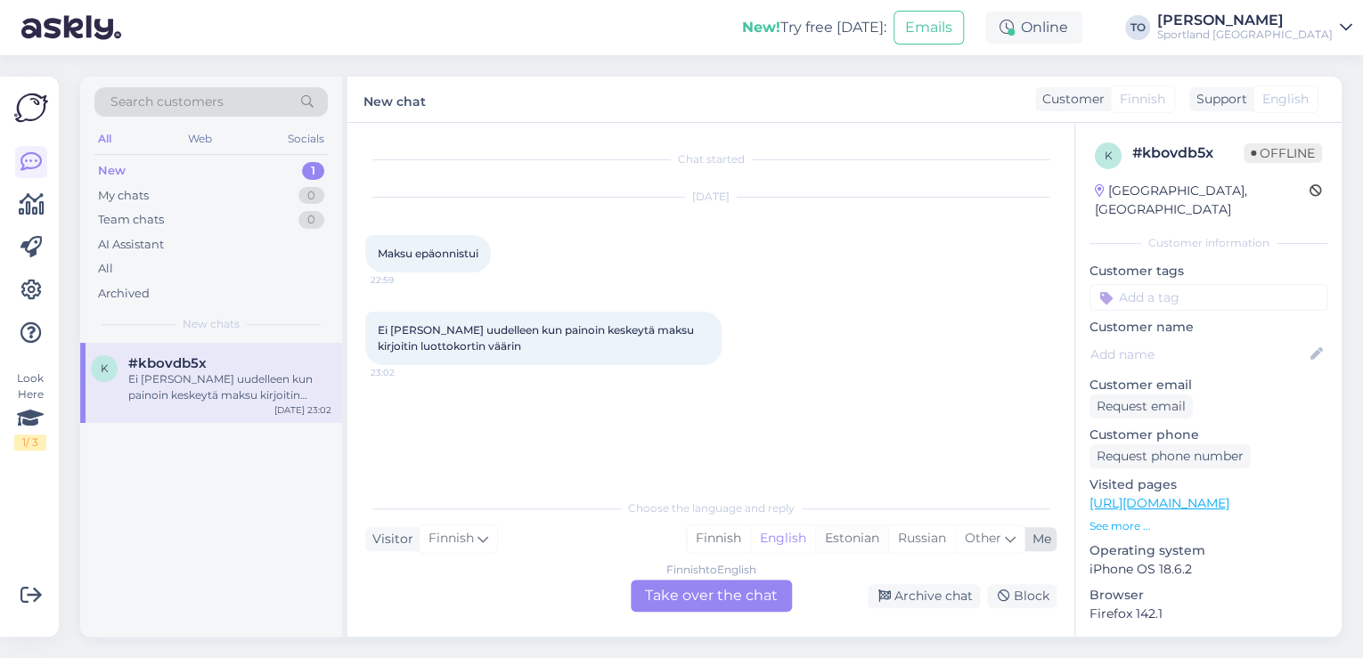
click at [845, 542] on div "Estonian" at bounding box center [851, 538] width 73 height 27
click at [752, 595] on div "Finnish to Estonian Take over the chat" at bounding box center [711, 596] width 161 height 32
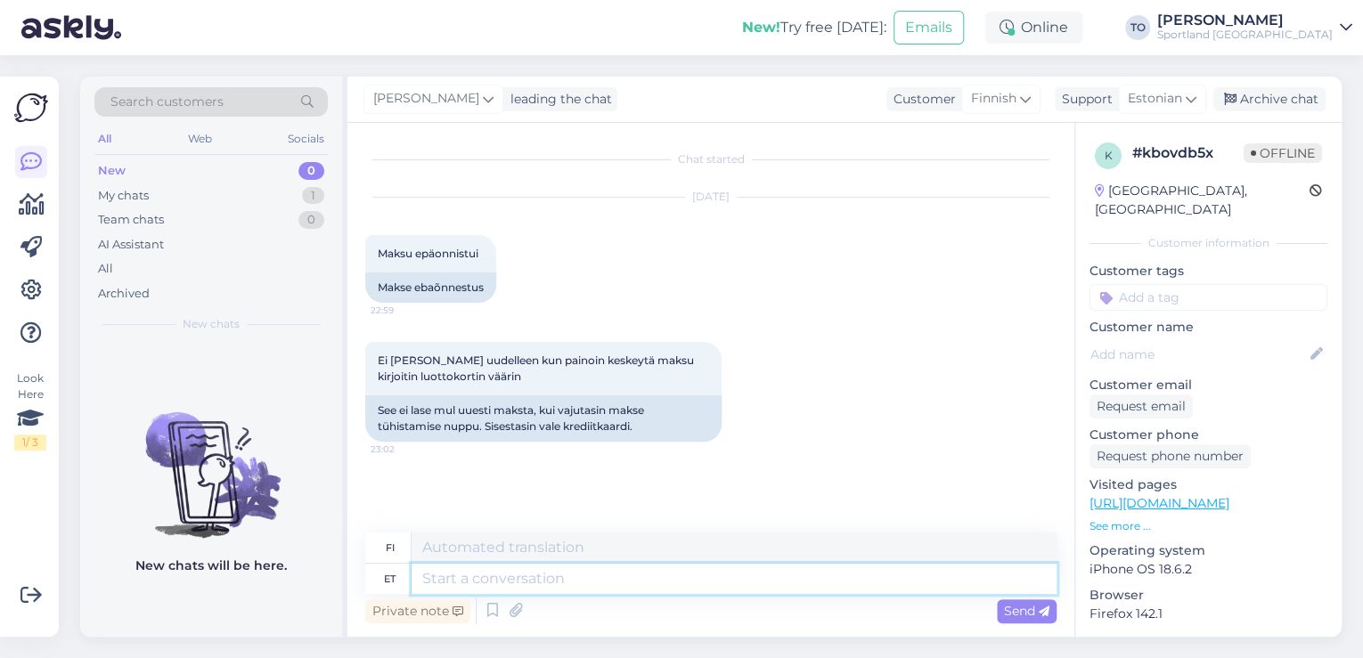
click at [637, 570] on textarea at bounding box center [733, 579] width 645 height 30
paste textarea "Tere hommikust! [PERSON_NAME] Klienditeenindusest"
type textarea "Tere hommikust! [PERSON_NAME] Klienditeenindusest"
type textarea "Hyvää huomenta! [PERSON_NAME] asiakaspalvelusta."
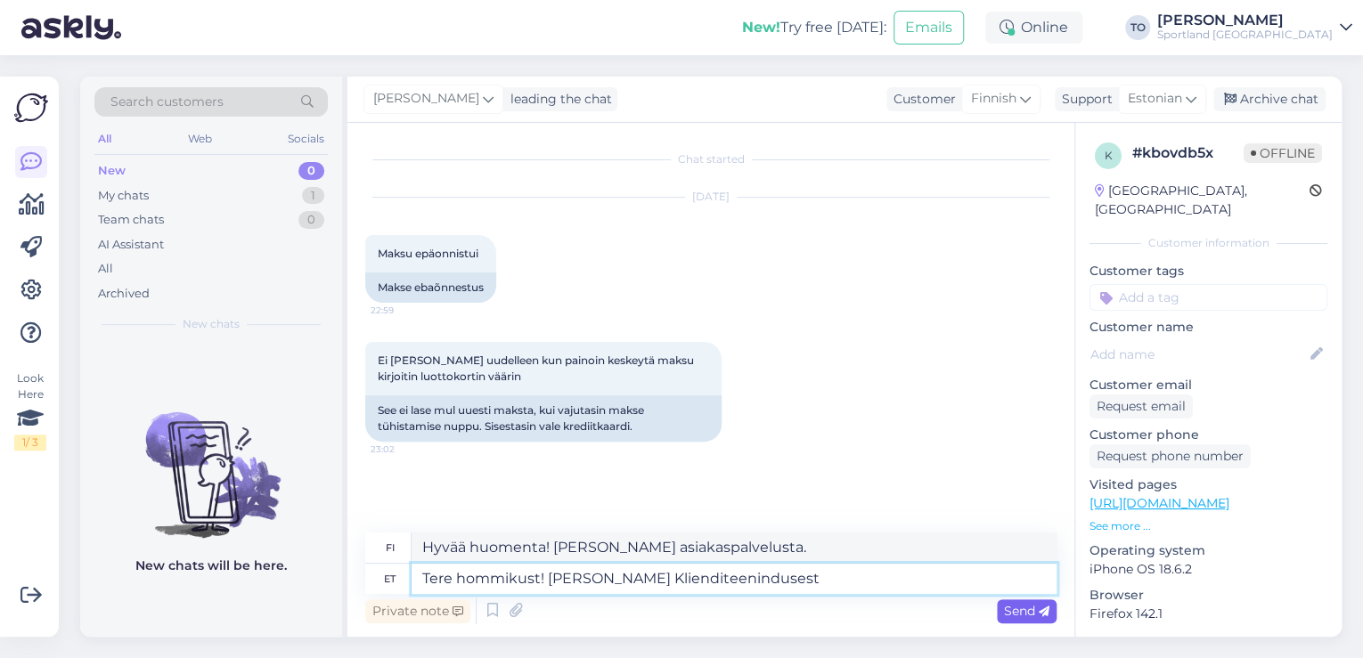
type textarea "Tere hommikust! [PERSON_NAME] Klienditeenindusest"
click at [1021, 616] on span "Send" at bounding box center [1026, 611] width 45 height 16
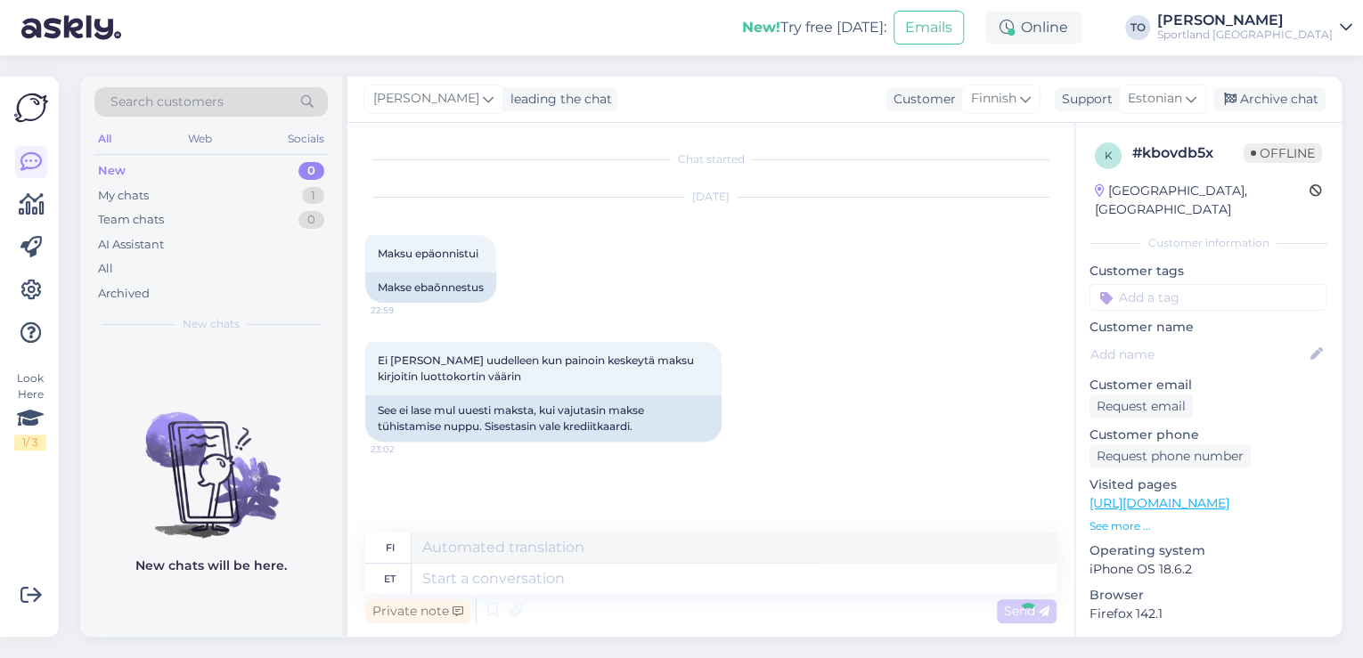
scroll to position [89, 0]
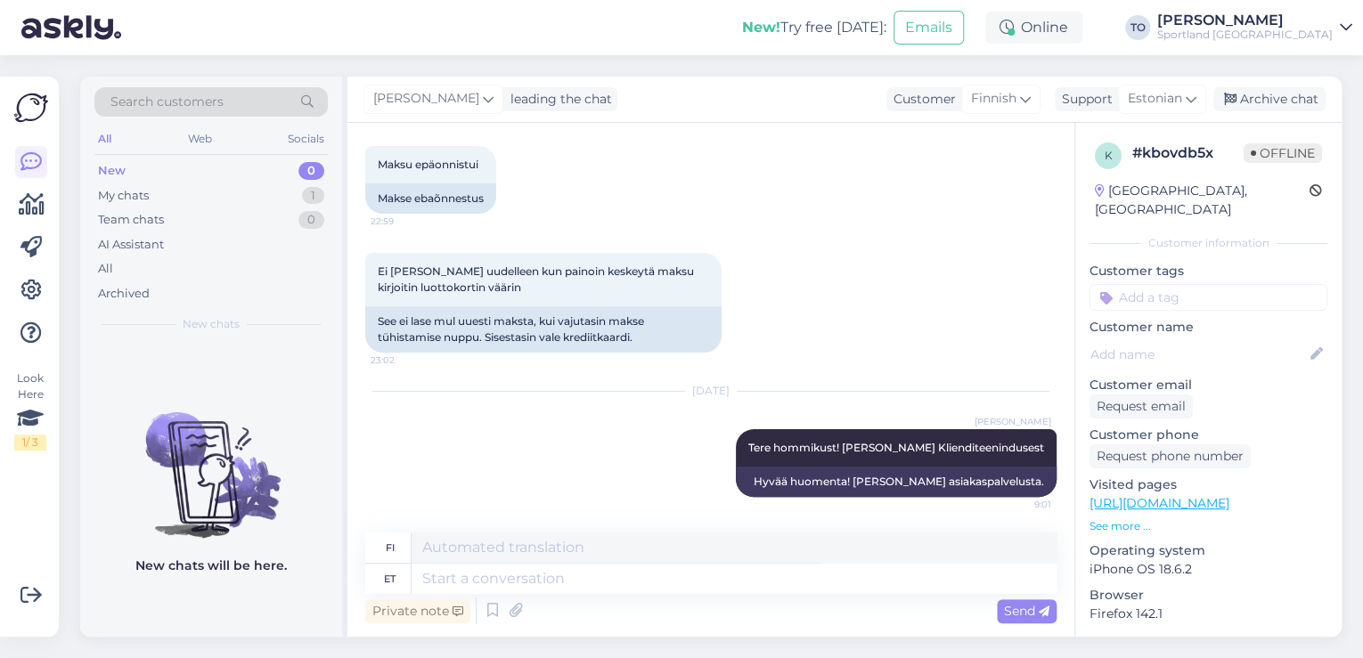
click at [1282, 36] on div "Sportland [GEOGRAPHIC_DATA]" at bounding box center [1244, 35] width 175 height 14
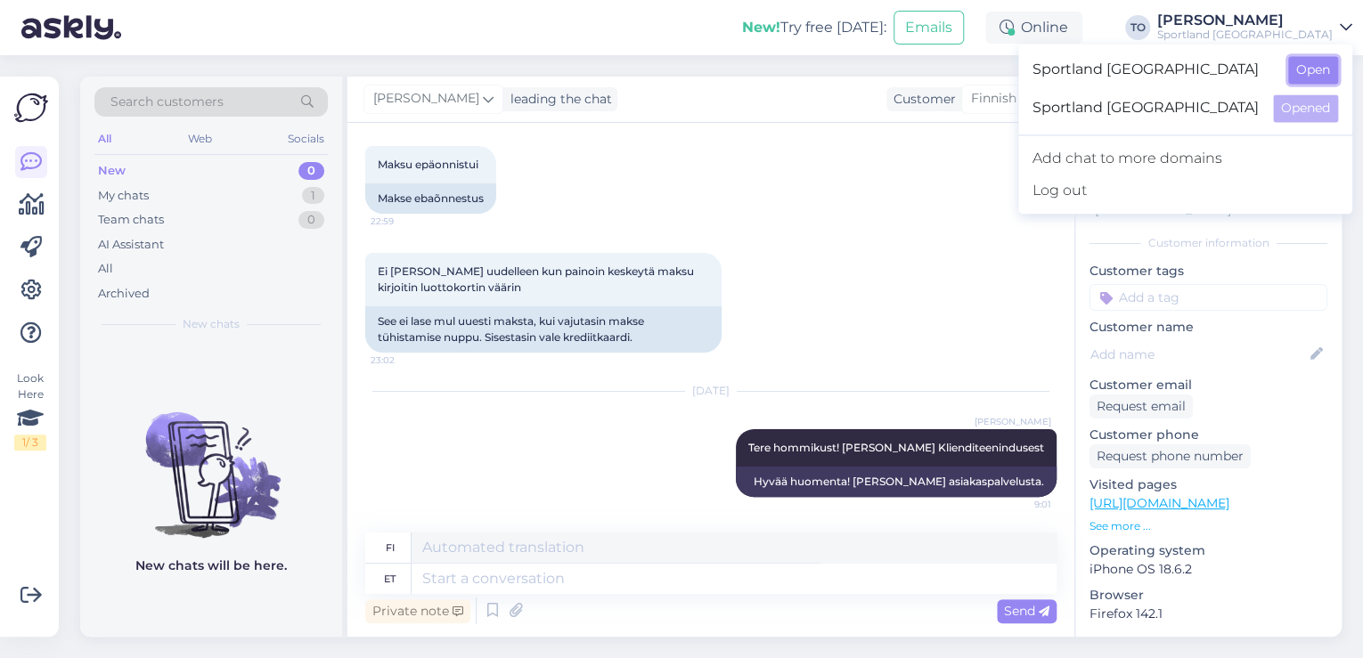
click at [1304, 74] on button "Open" at bounding box center [1313, 70] width 50 height 28
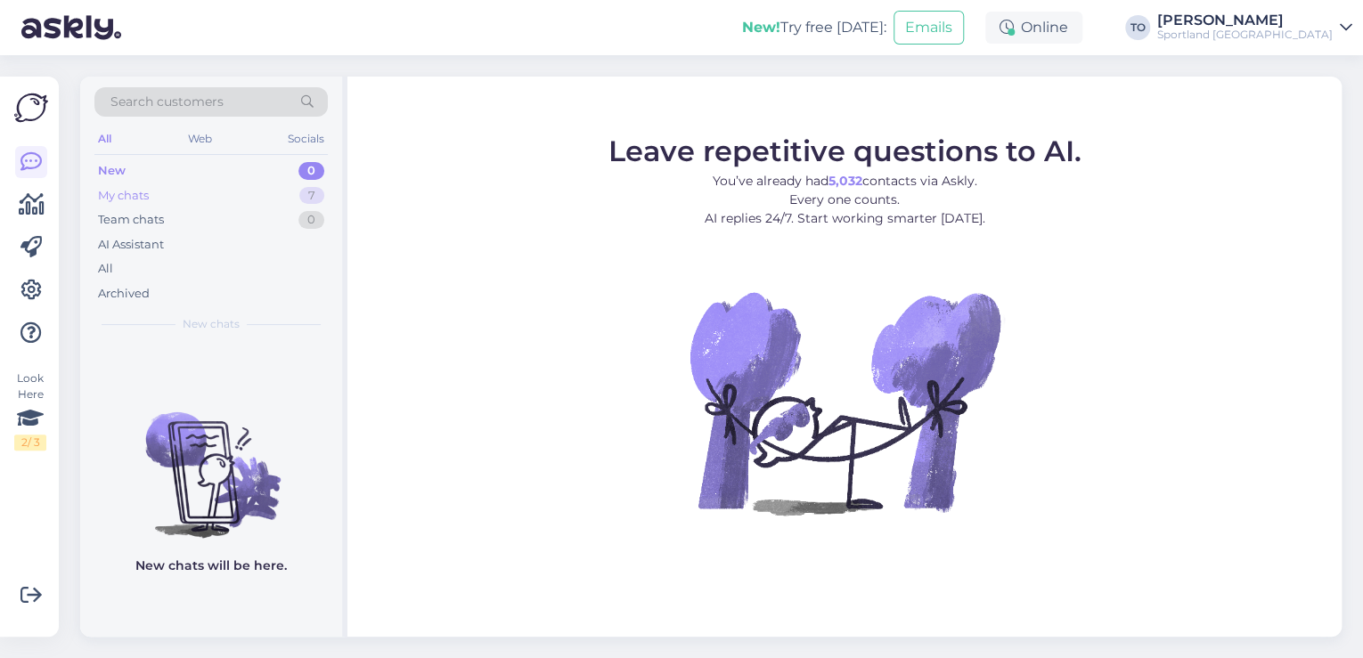
click at [237, 196] on div "My chats 7" at bounding box center [210, 195] width 233 height 25
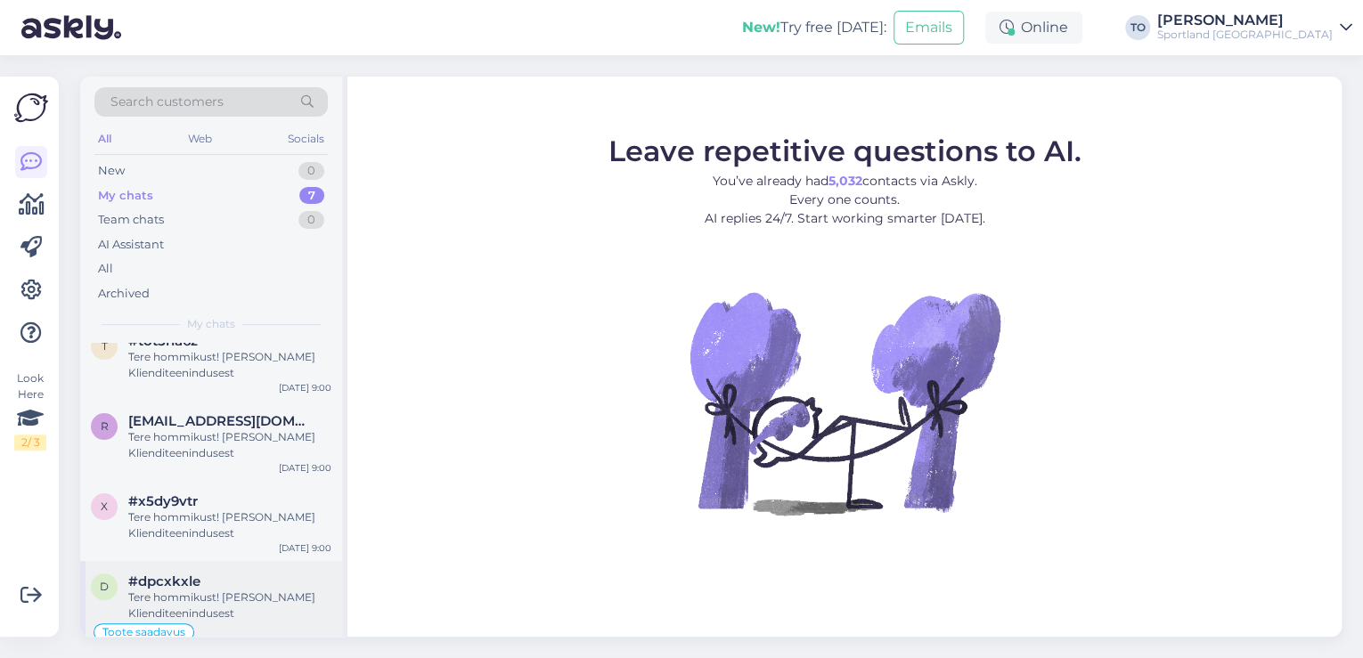
scroll to position [287, 0]
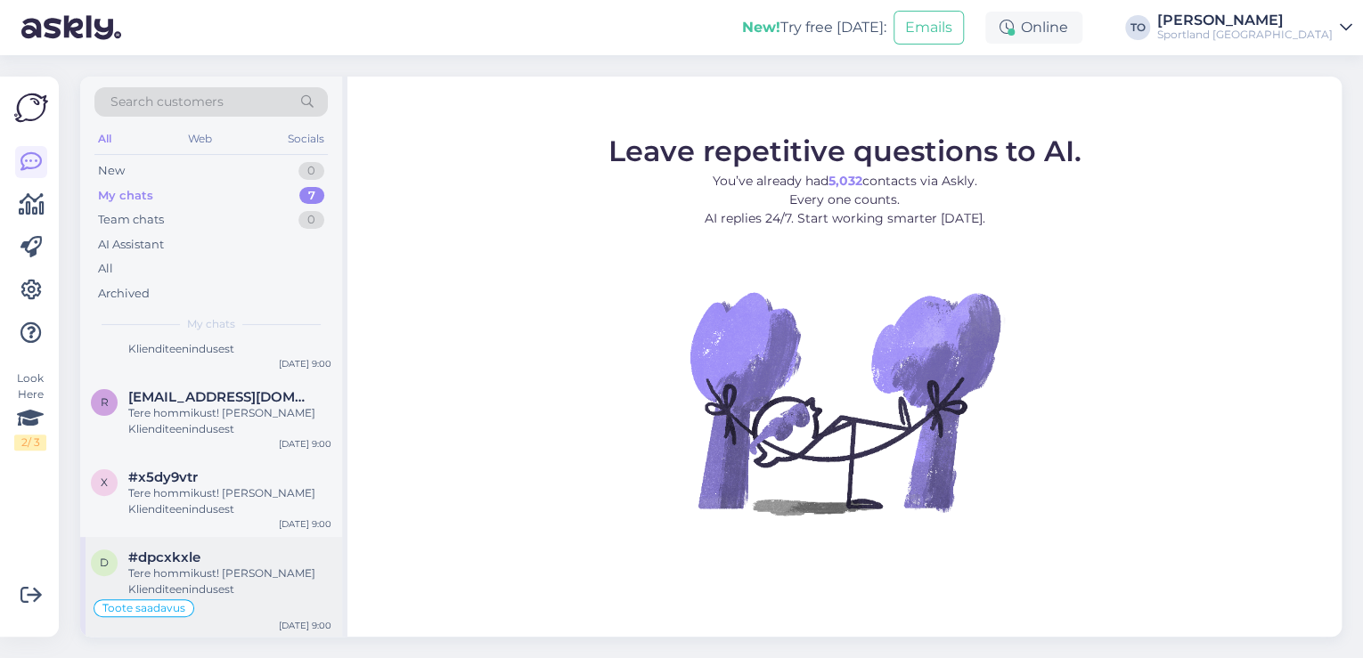
click at [242, 590] on div "Tere hommikust! [PERSON_NAME] Klienditeenindusest" at bounding box center [229, 582] width 203 height 32
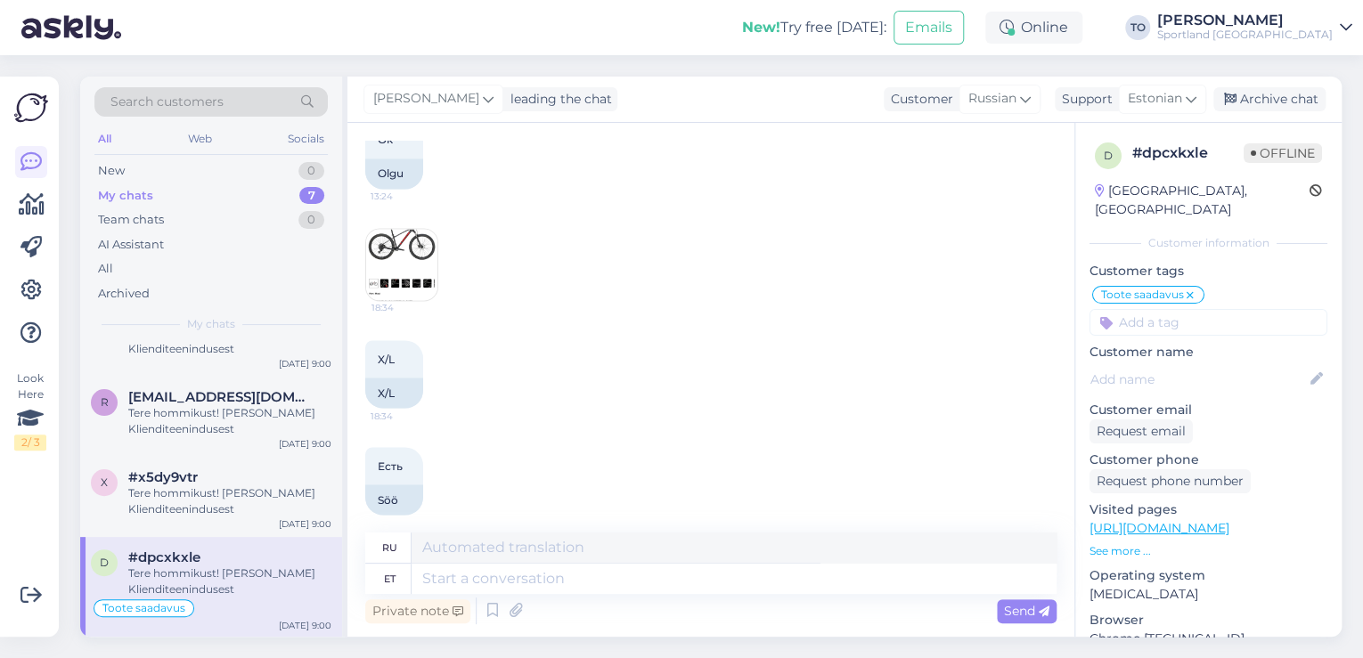
scroll to position [1495, 0]
click at [414, 247] on img at bounding box center [401, 266] width 71 height 71
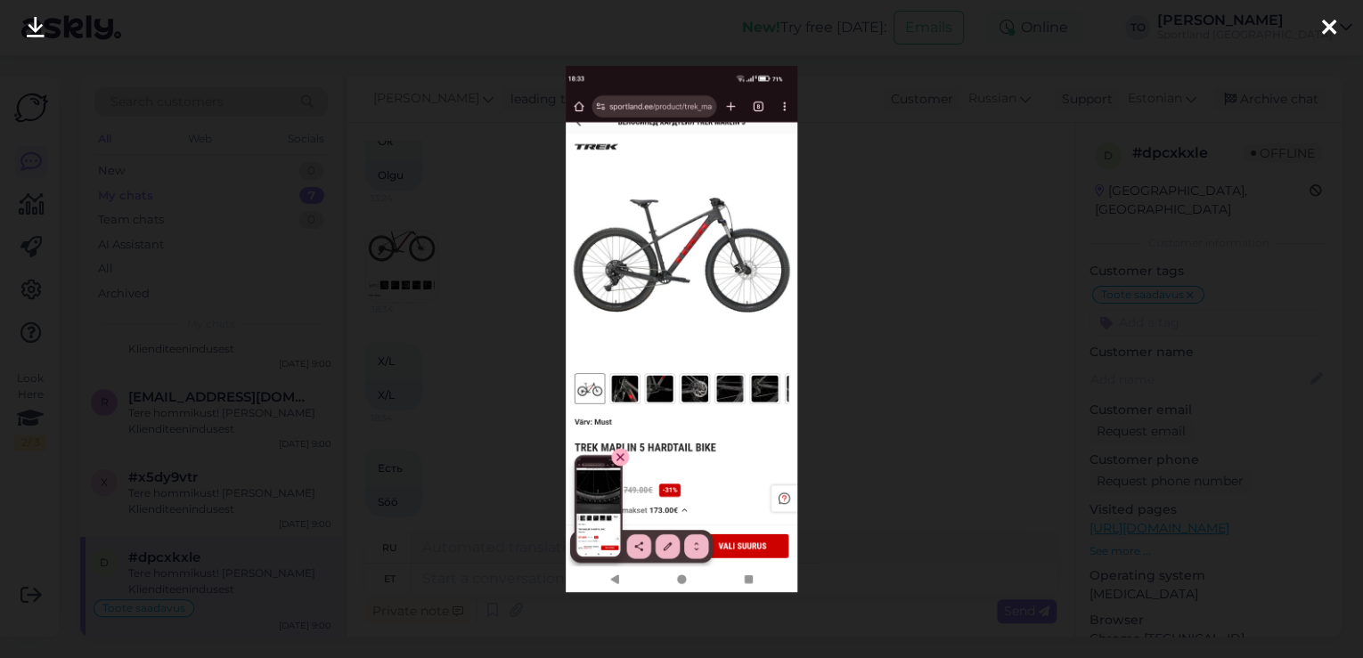
click at [1329, 24] on icon at bounding box center [1329, 28] width 14 height 23
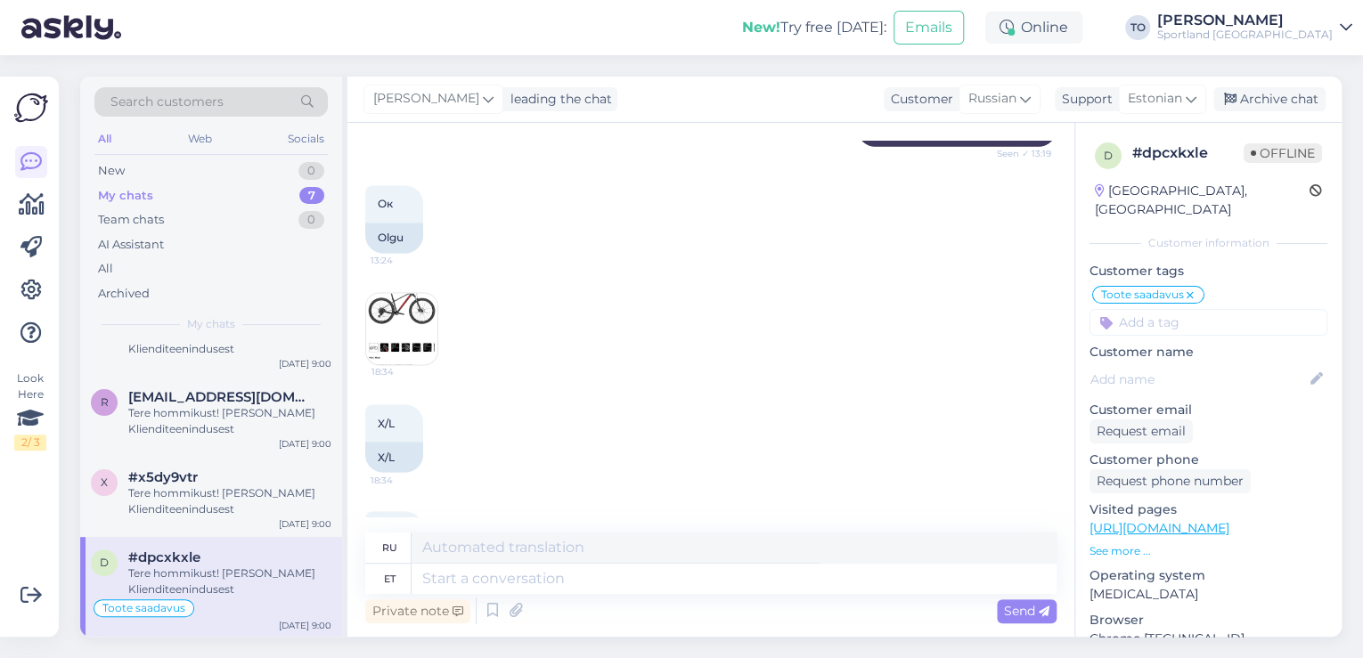
scroll to position [1423, 0]
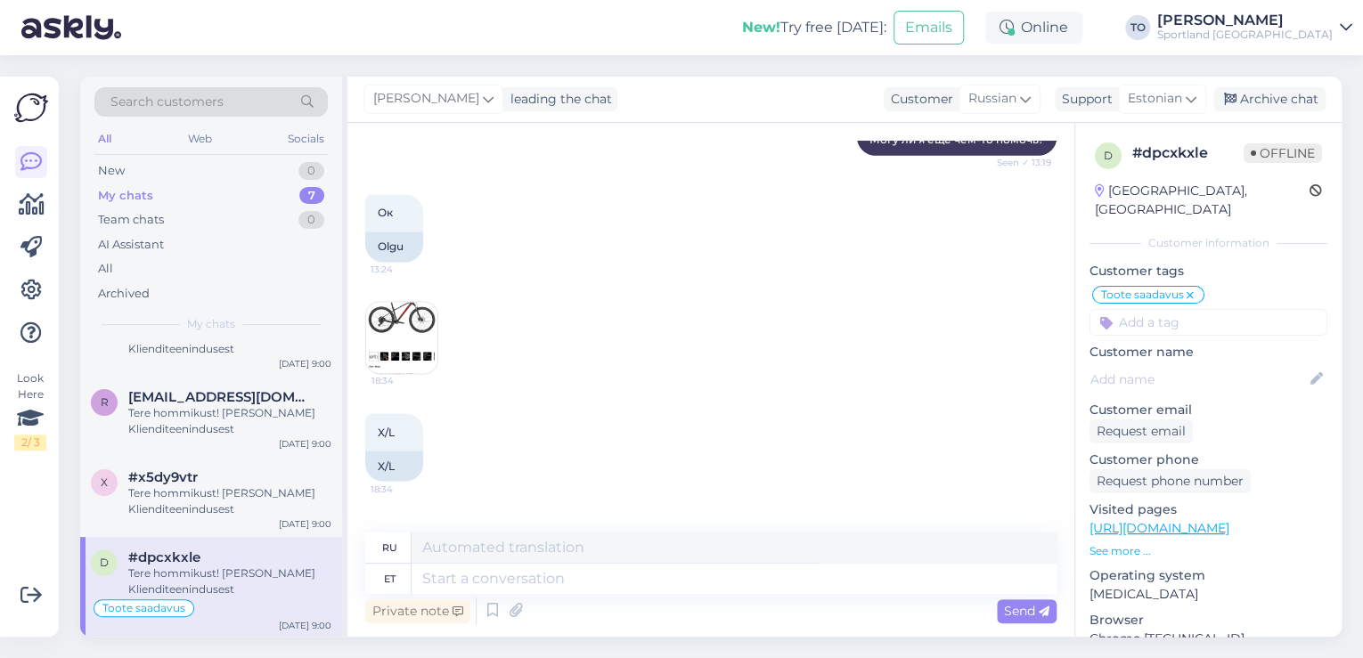
click at [1169, 520] on link "[URL][DOMAIN_NAME]" at bounding box center [1159, 528] width 140 height 16
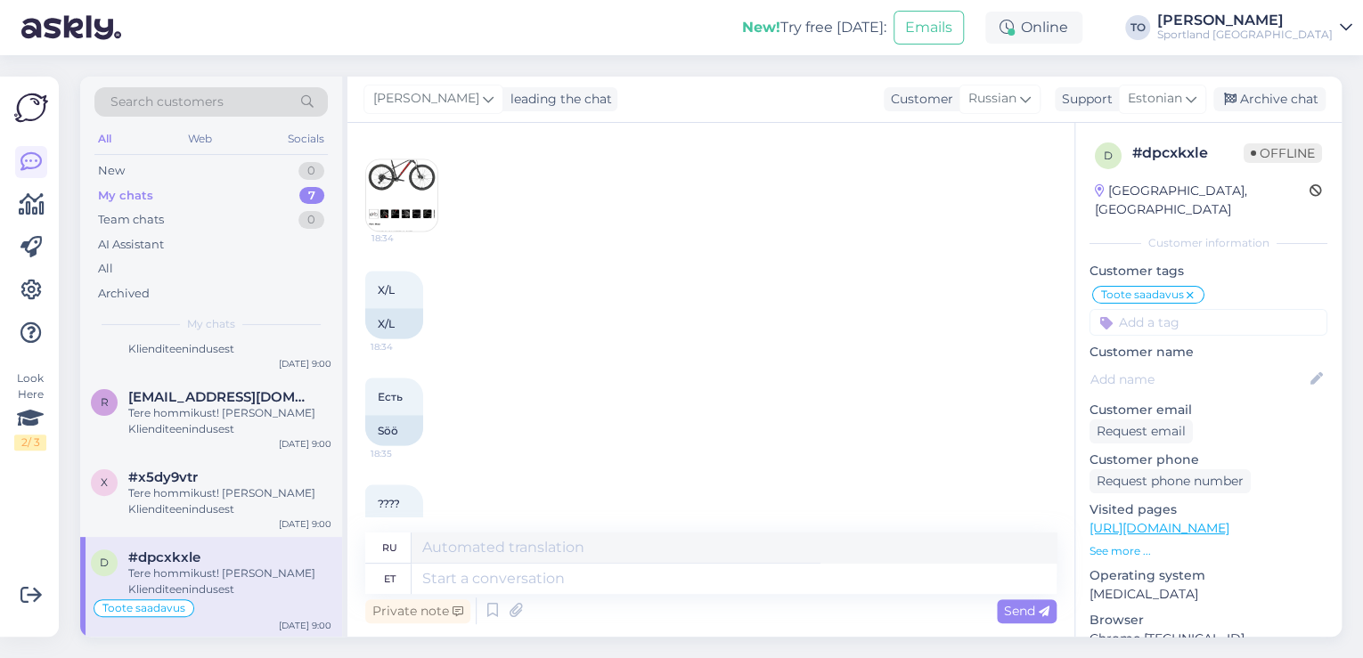
scroll to position [1495, 0]
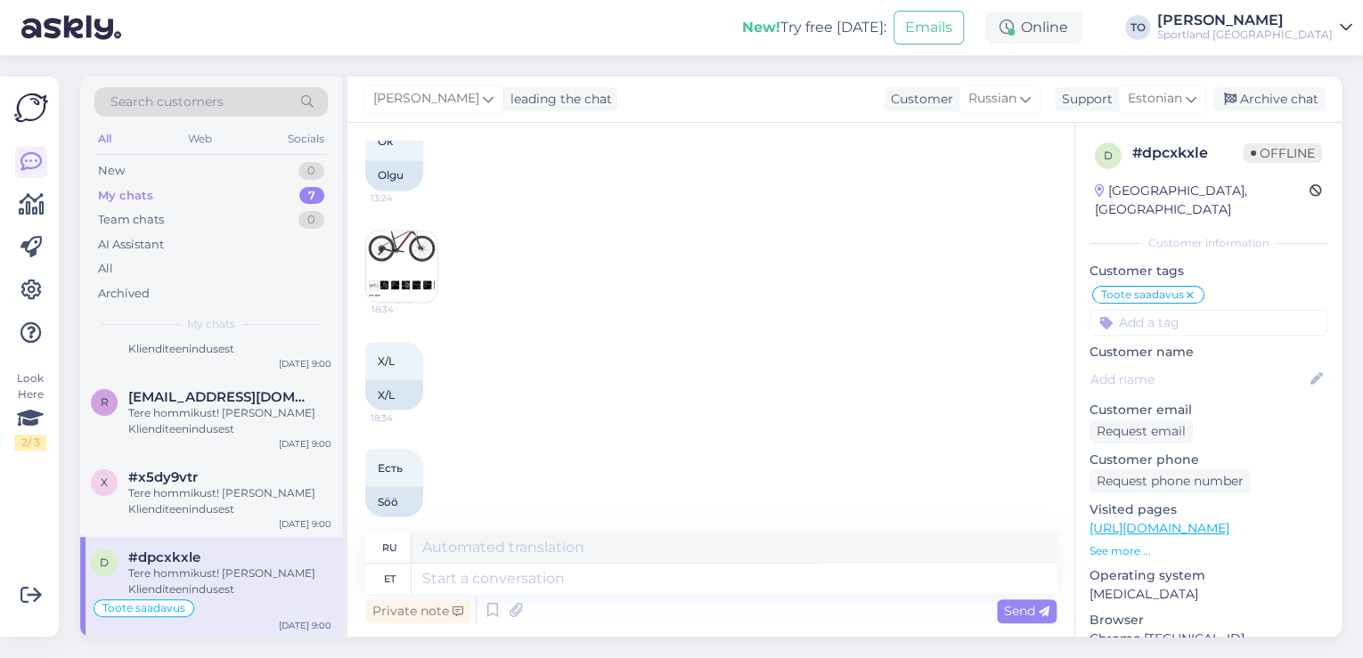
click at [423, 257] on img at bounding box center [401, 266] width 71 height 71
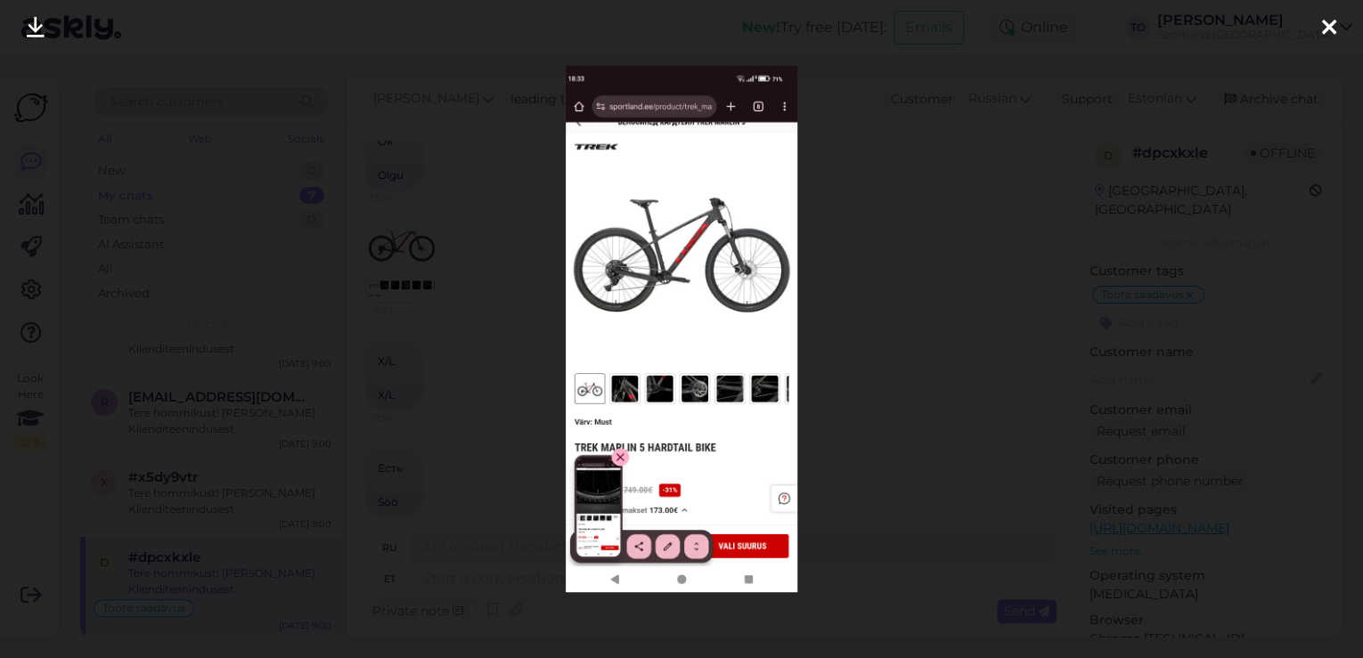
click at [1329, 26] on icon at bounding box center [1329, 28] width 14 height 23
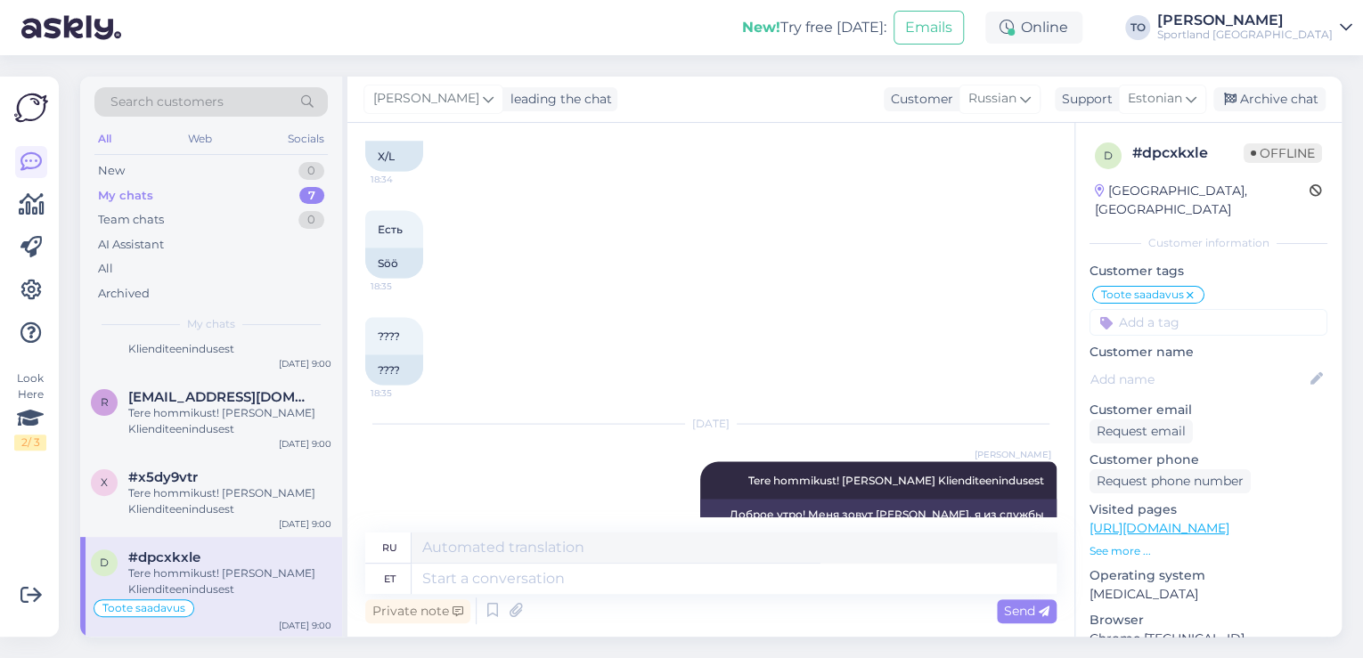
scroll to position [1708, 0]
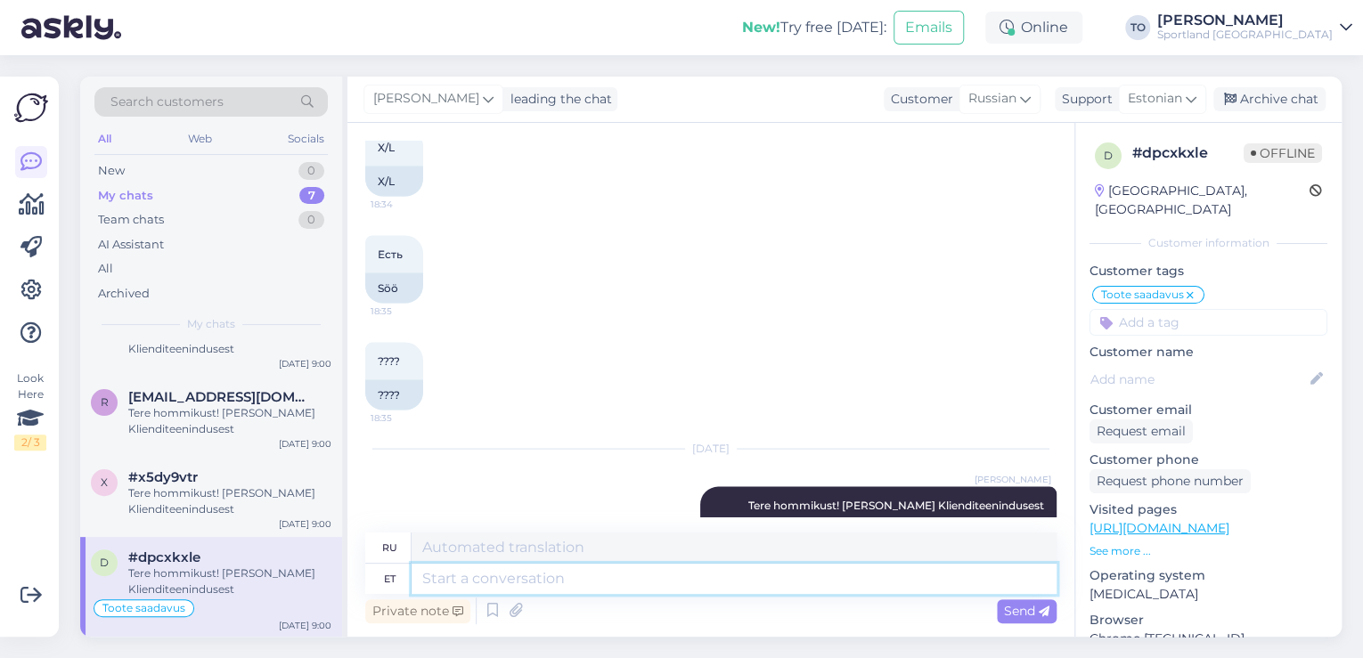
click at [556, 573] on textarea at bounding box center [733, 579] width 645 height 30
type textarea "Jah,"
type textarea "Да,"
type textarea "Jah, XL"
type textarea "Да, XL"
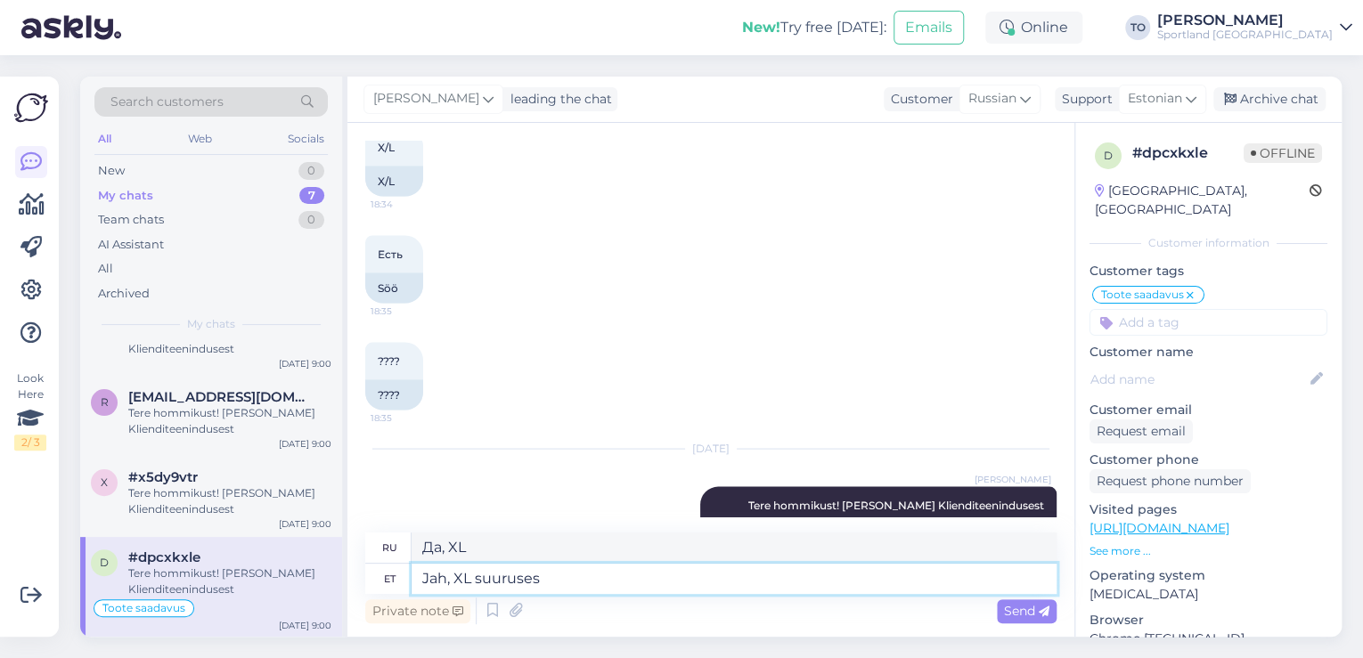
type textarea "Jah, XL suuruses"
type textarea "Да, в размере XL"
type textarea "Jah, XL suuruses on s"
type textarea "Да, это размер XL."
type textarea "Jah, XL suuruses on see"
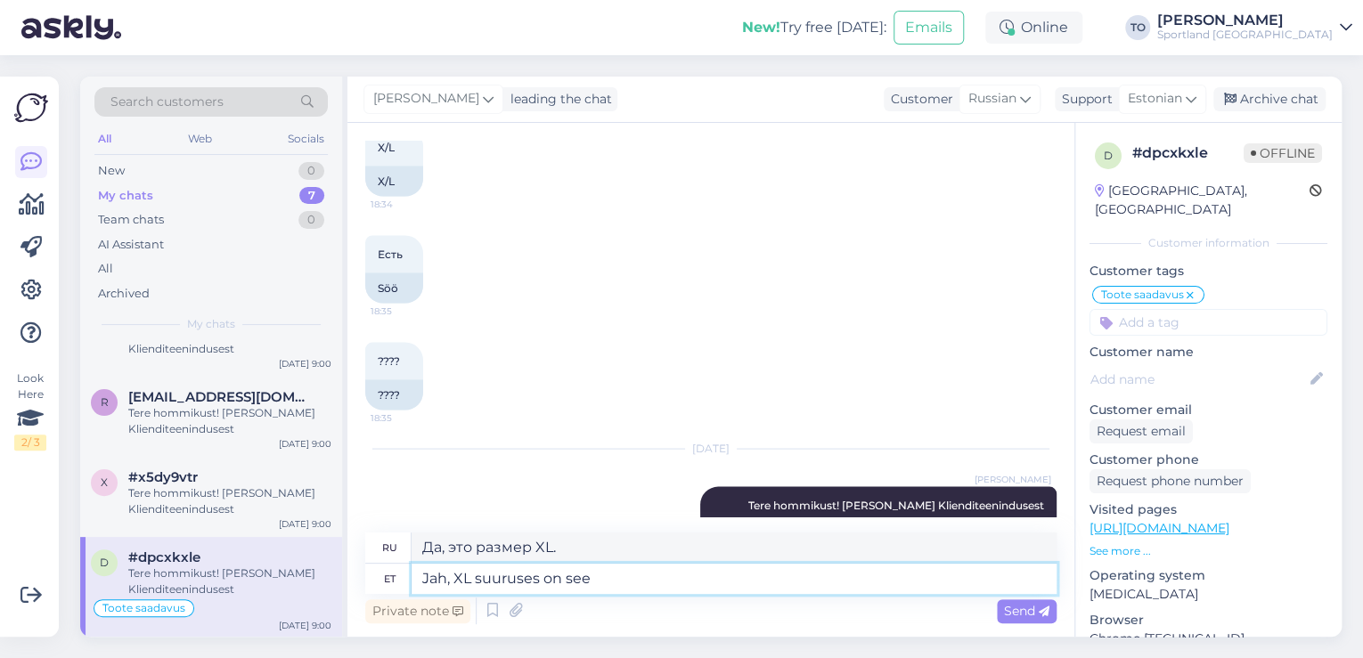
type textarea "Да, размер XL."
type textarea "Jah, XL suuruses on see ratas"
type textarea "Да, этот велосипед имеет размер XL."
type textarea "Jah, XL suuruses on see ratas saadaval"
type textarea "Да, этот велосипед доступен в размере XL."
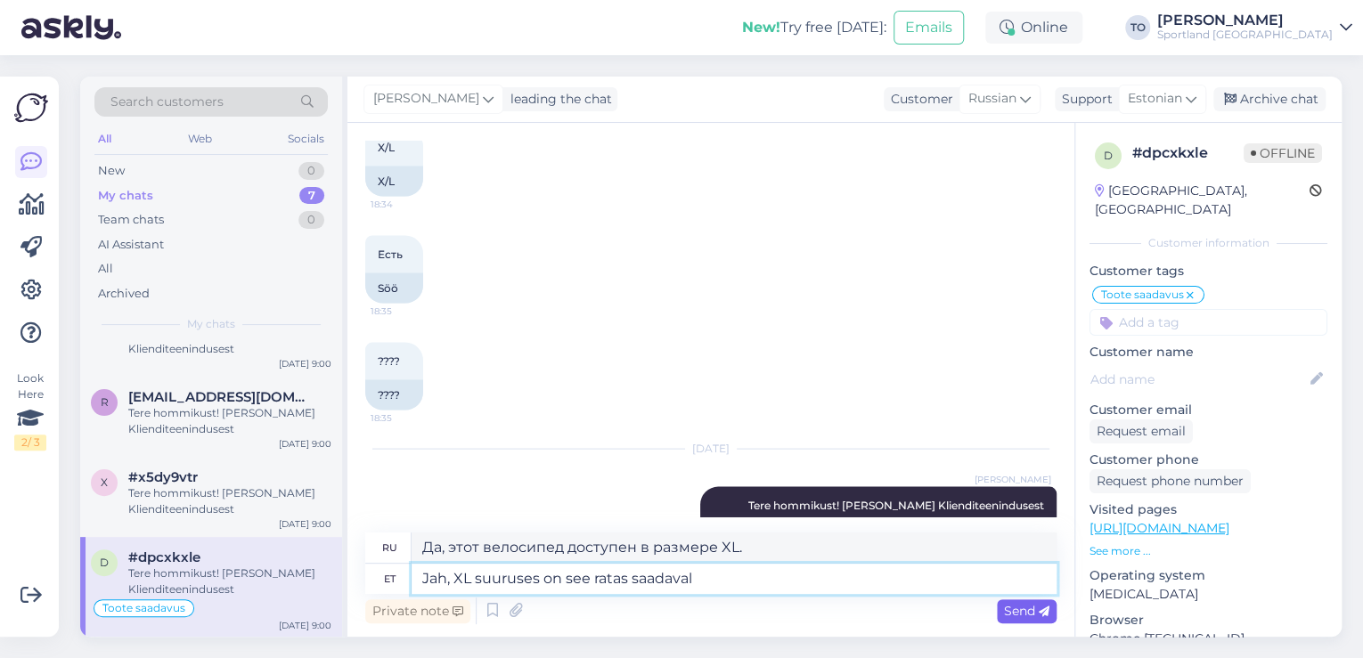
type textarea "Jah, XL suuruses on see ratas saadaval"
click at [1004, 617] on span "Send" at bounding box center [1026, 611] width 45 height 16
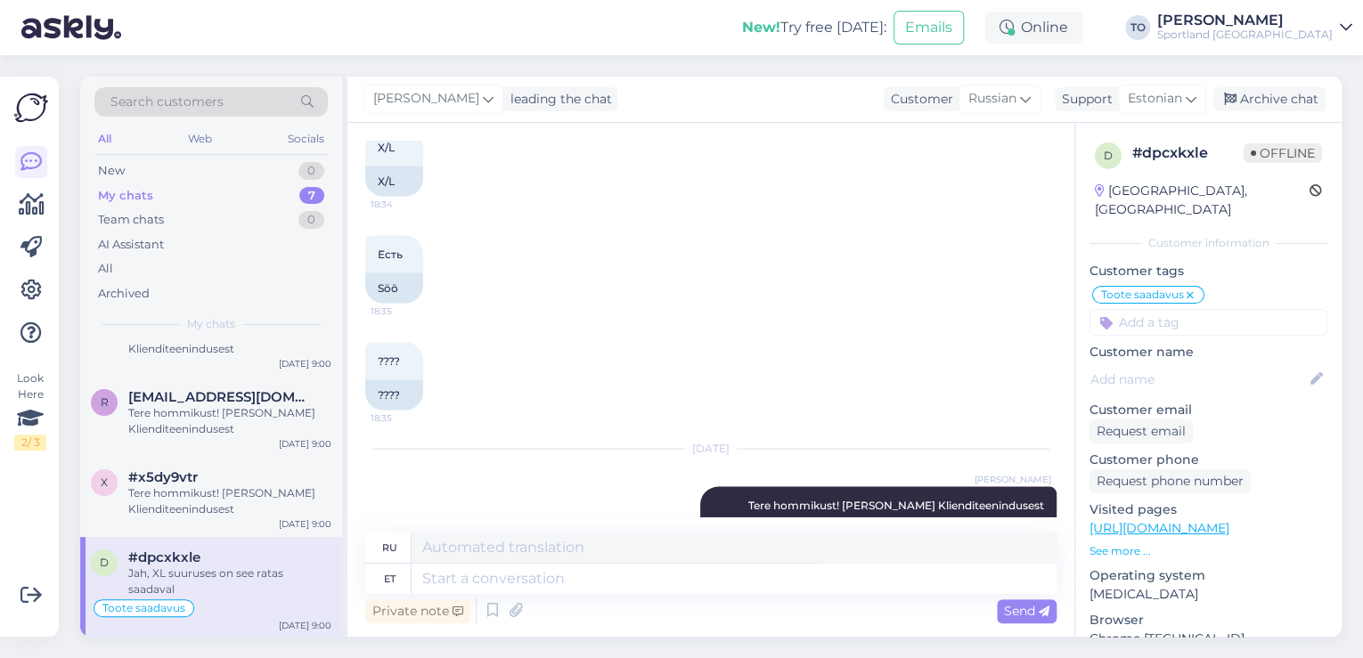
scroll to position [271, 0]
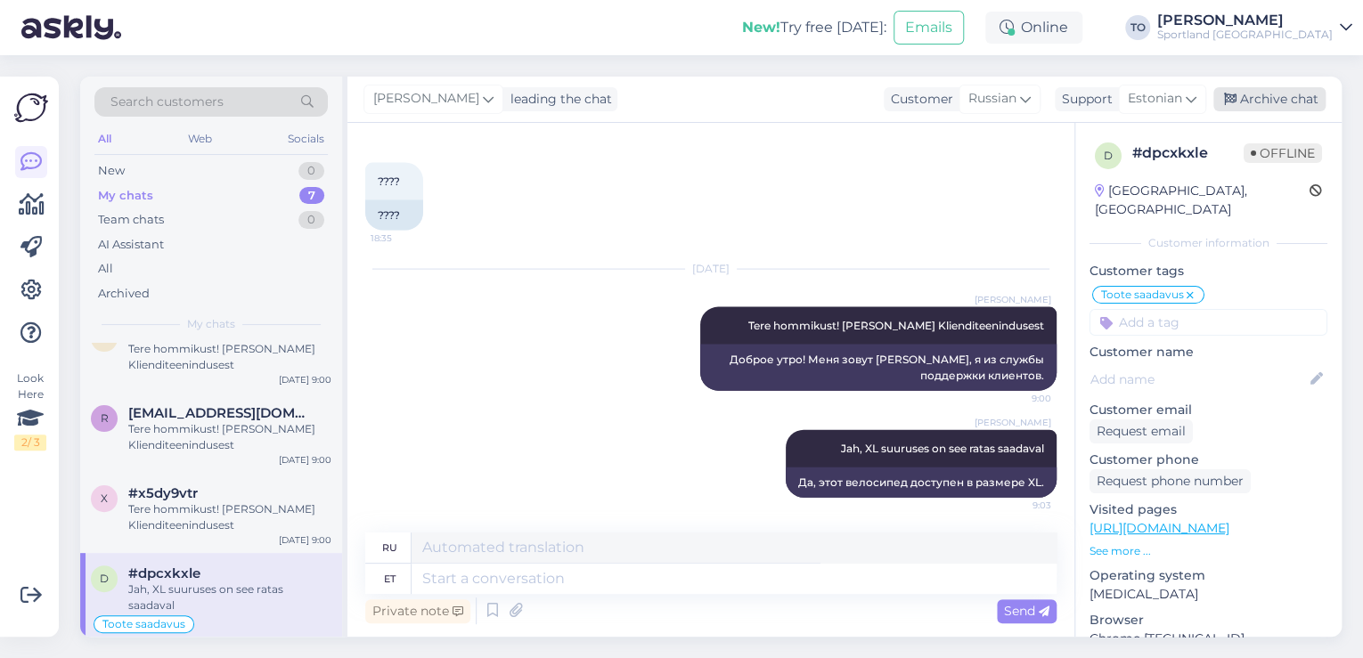
click at [1283, 103] on div "Archive chat" at bounding box center [1269, 99] width 112 height 24
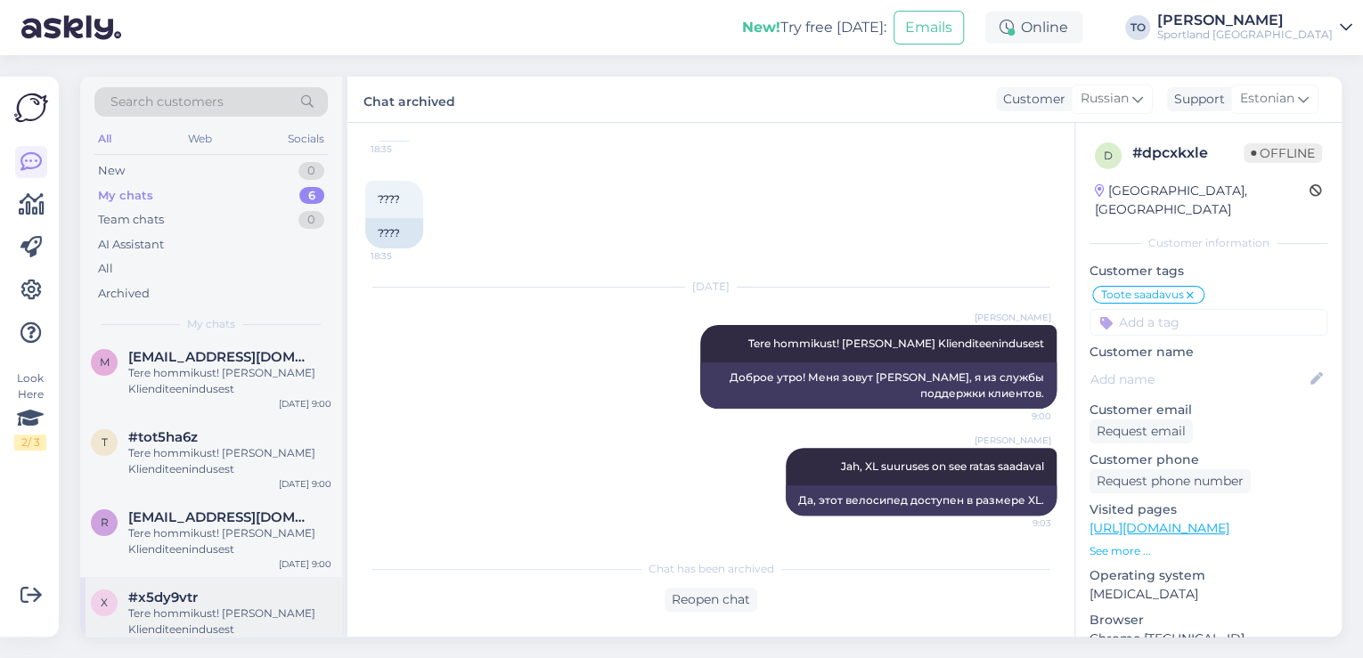
scroll to position [185, 0]
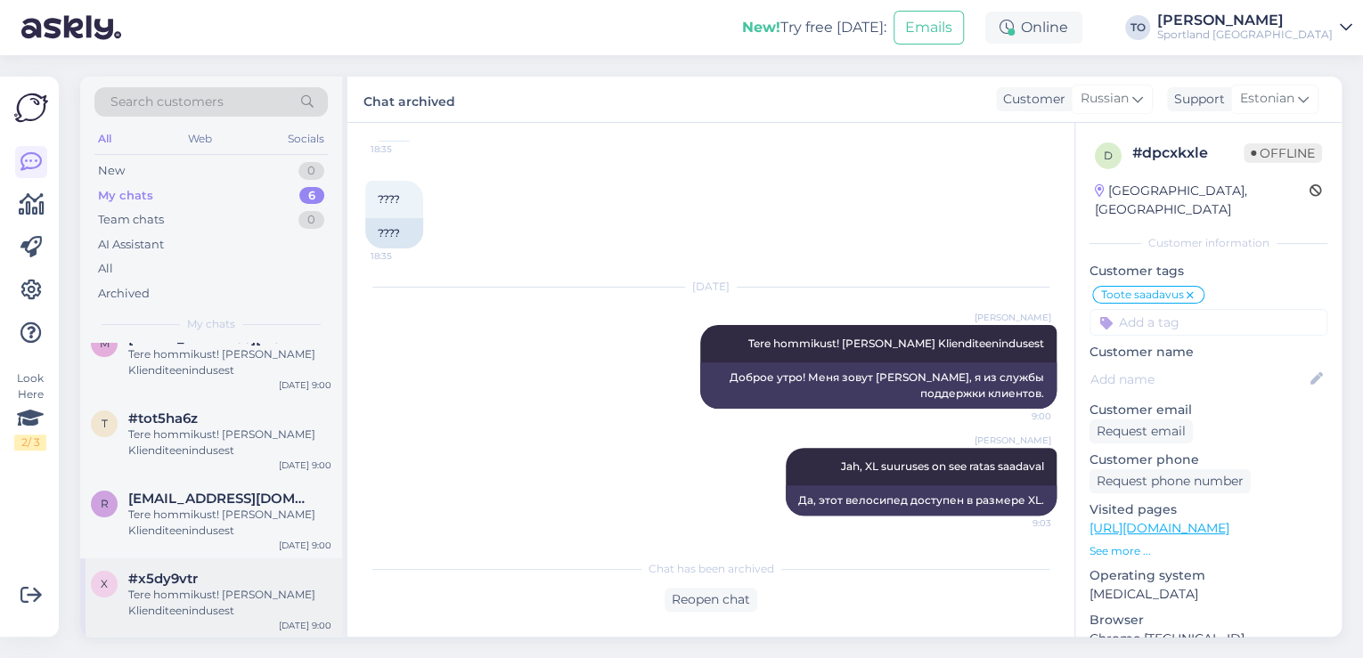
drag, startPoint x: 249, startPoint y: 588, endPoint x: 264, endPoint y: 588, distance: 14.3
click at [252, 588] on div "Tere hommikust! [PERSON_NAME] Klienditeenindusest" at bounding box center [229, 603] width 203 height 32
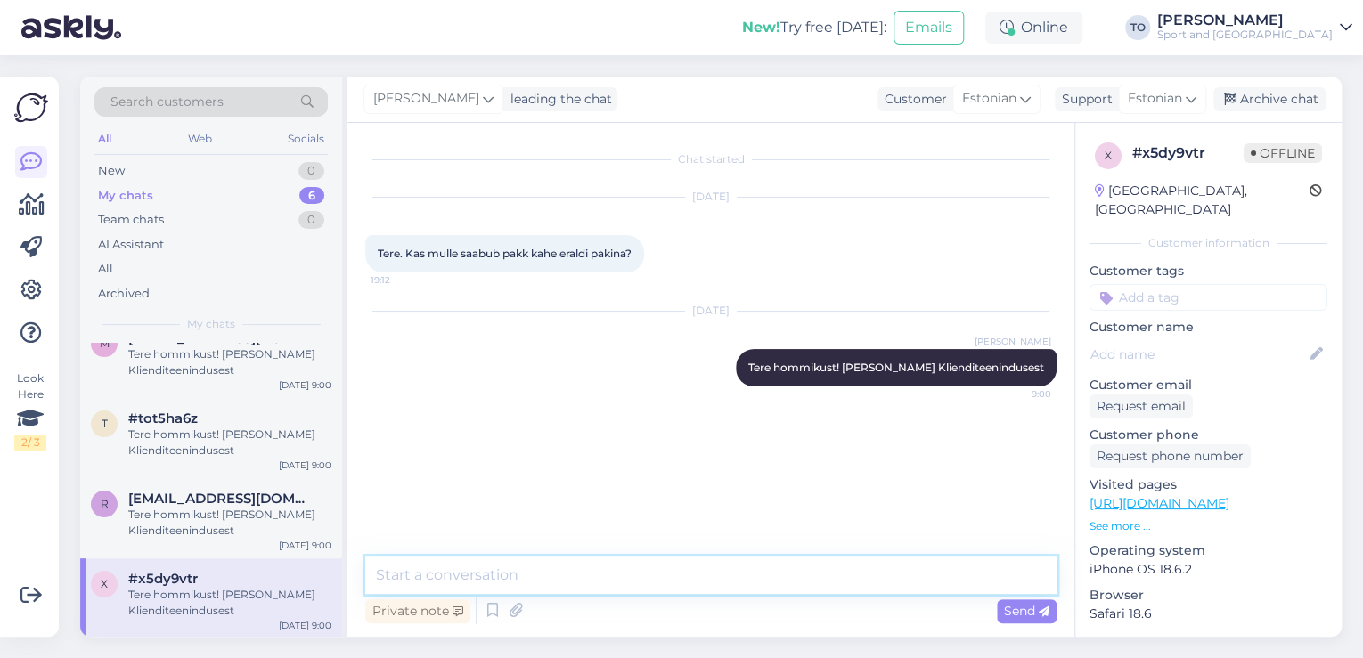
click at [748, 585] on textarea at bounding box center [710, 575] width 691 height 37
type textarea "Kas Te saakite kirjutada tellimuse numbri, kontrolliksin kohe üle"
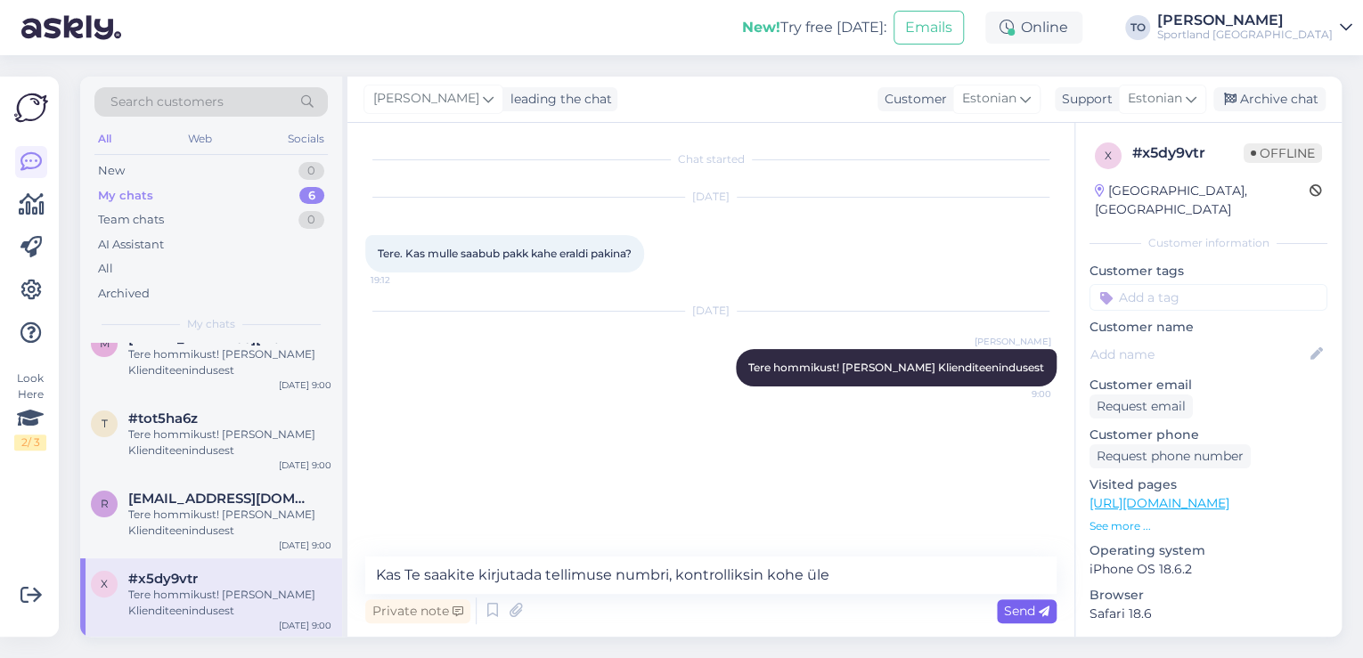
click at [1012, 603] on span "Send" at bounding box center [1026, 611] width 45 height 16
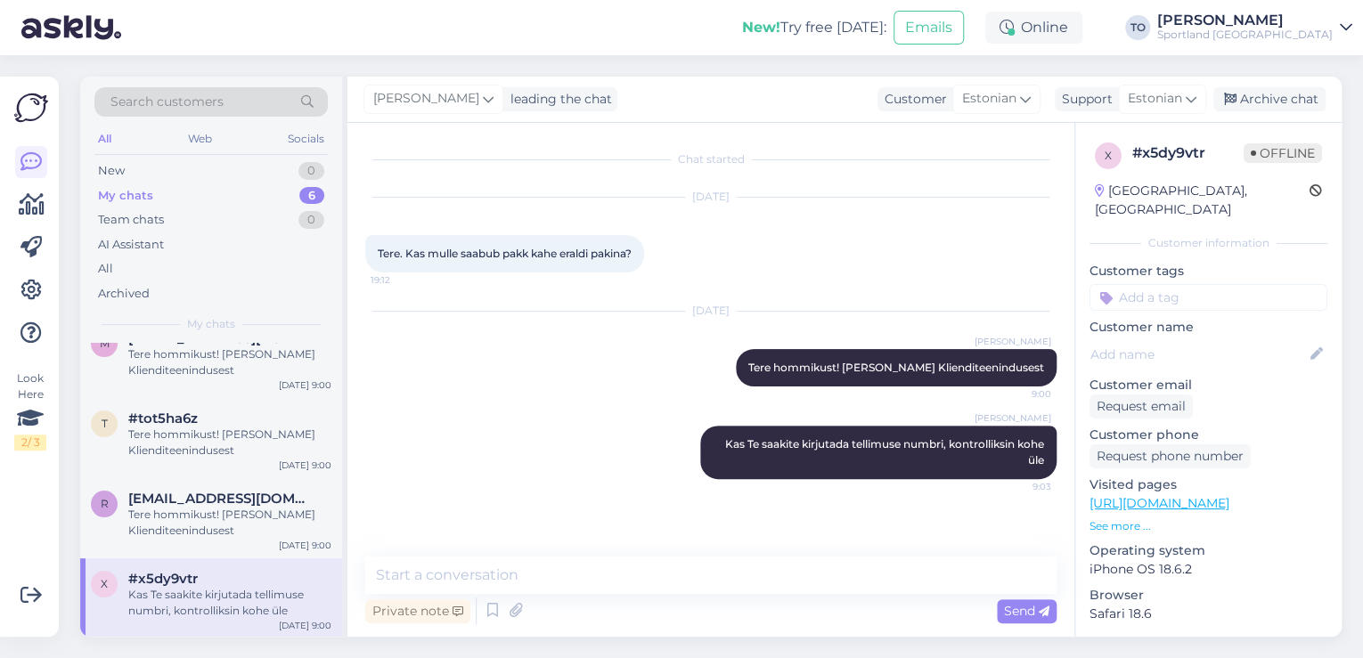
click at [1243, 284] on input at bounding box center [1208, 297] width 238 height 27
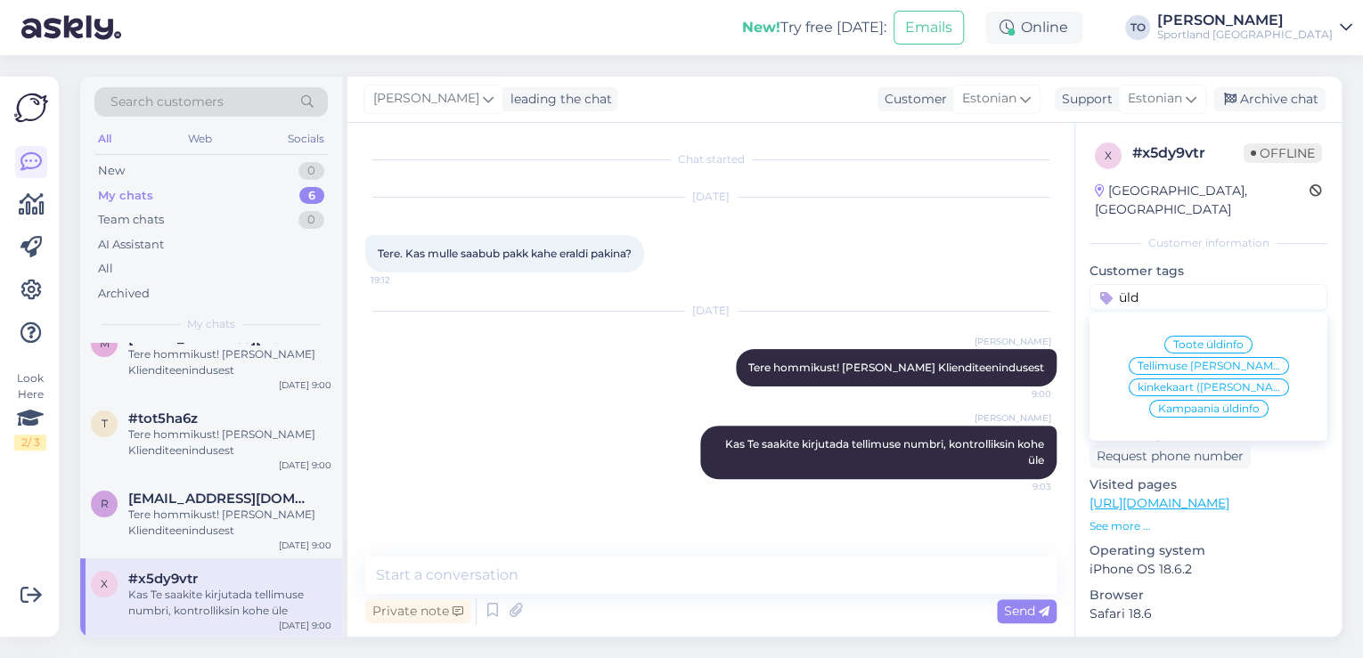
type input "üld"
click at [1228, 361] on span "Tellimuse [PERSON_NAME] info" at bounding box center [1208, 366] width 143 height 11
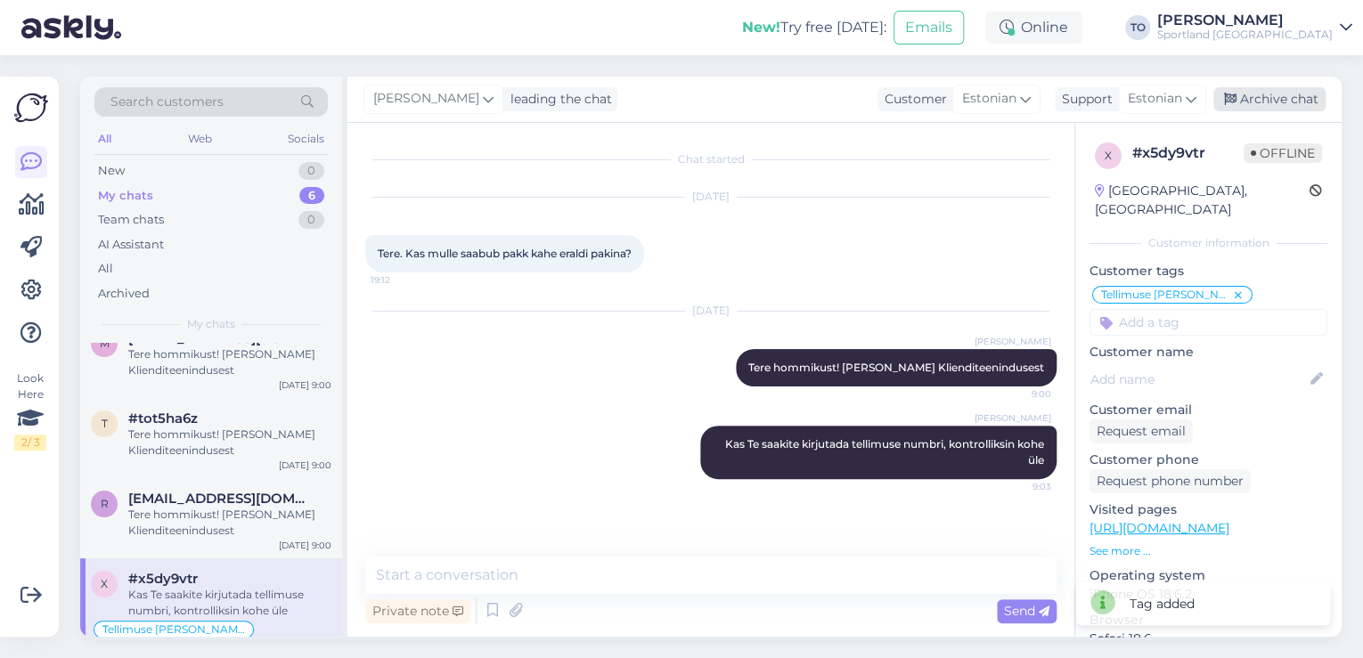
click at [1292, 98] on div "Archive chat" at bounding box center [1269, 99] width 112 height 24
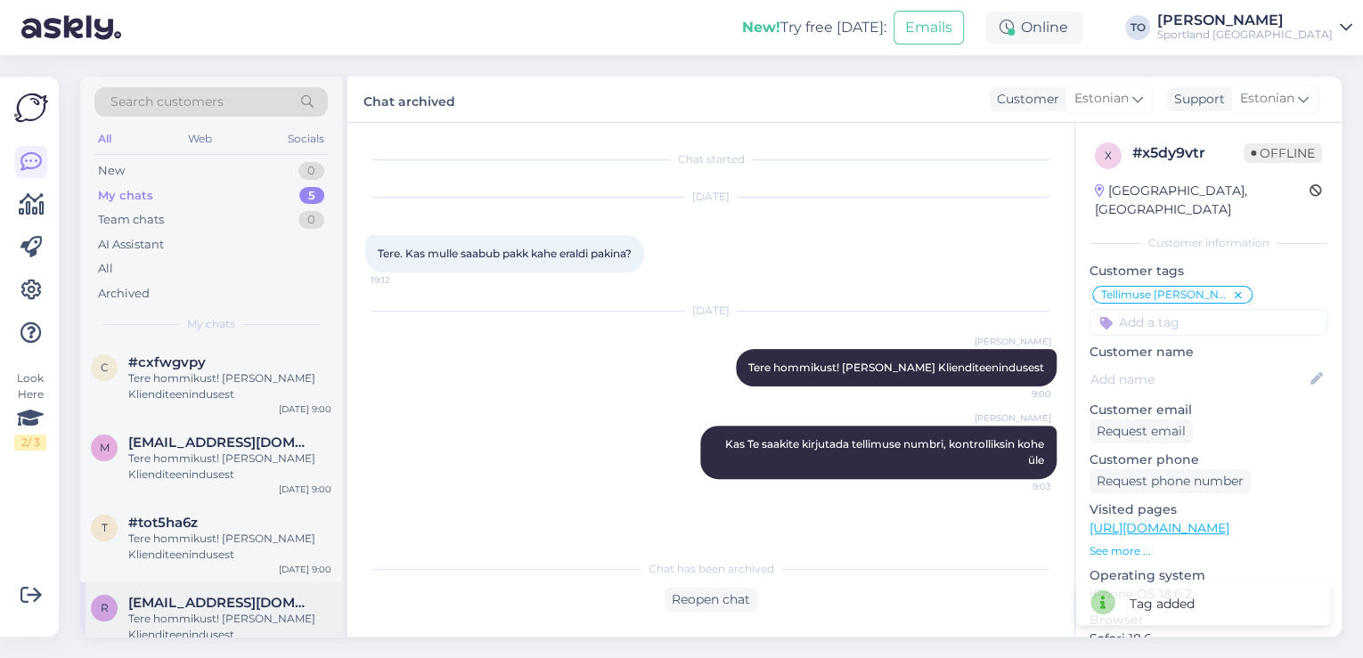
scroll to position [106, 0]
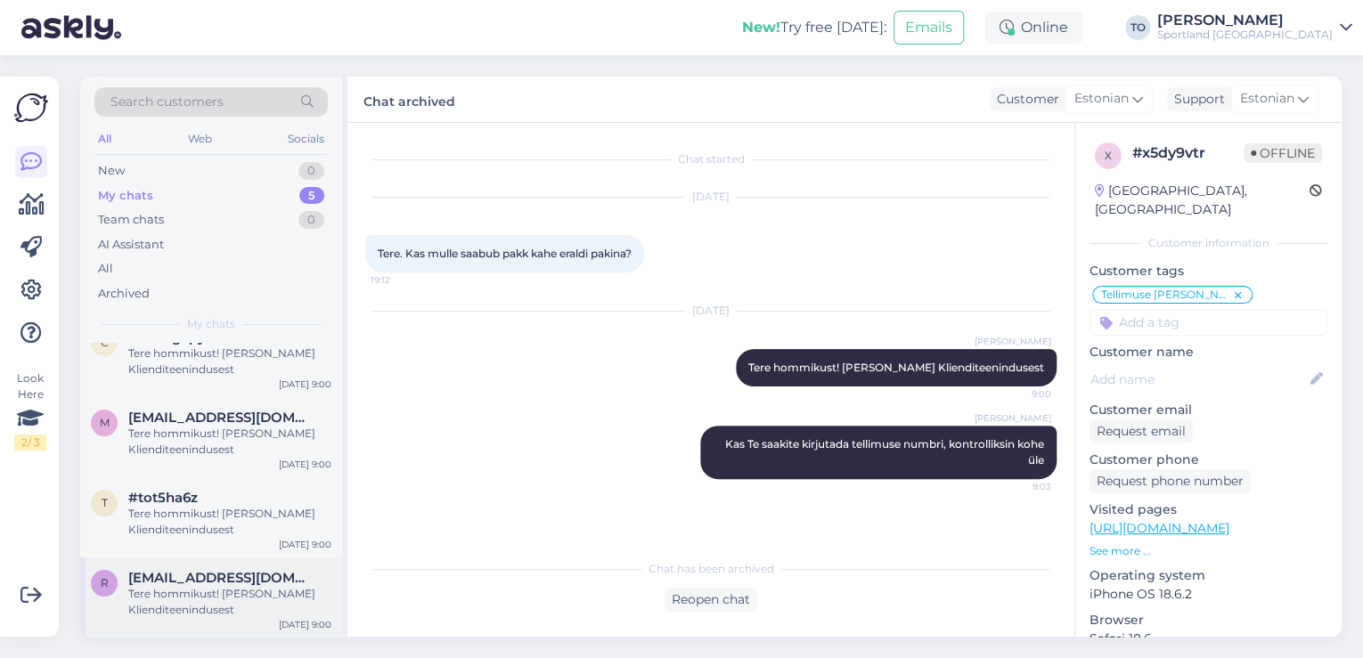
click at [250, 594] on div "Tere hommikust! [PERSON_NAME] Klienditeenindusest" at bounding box center [229, 602] width 203 height 32
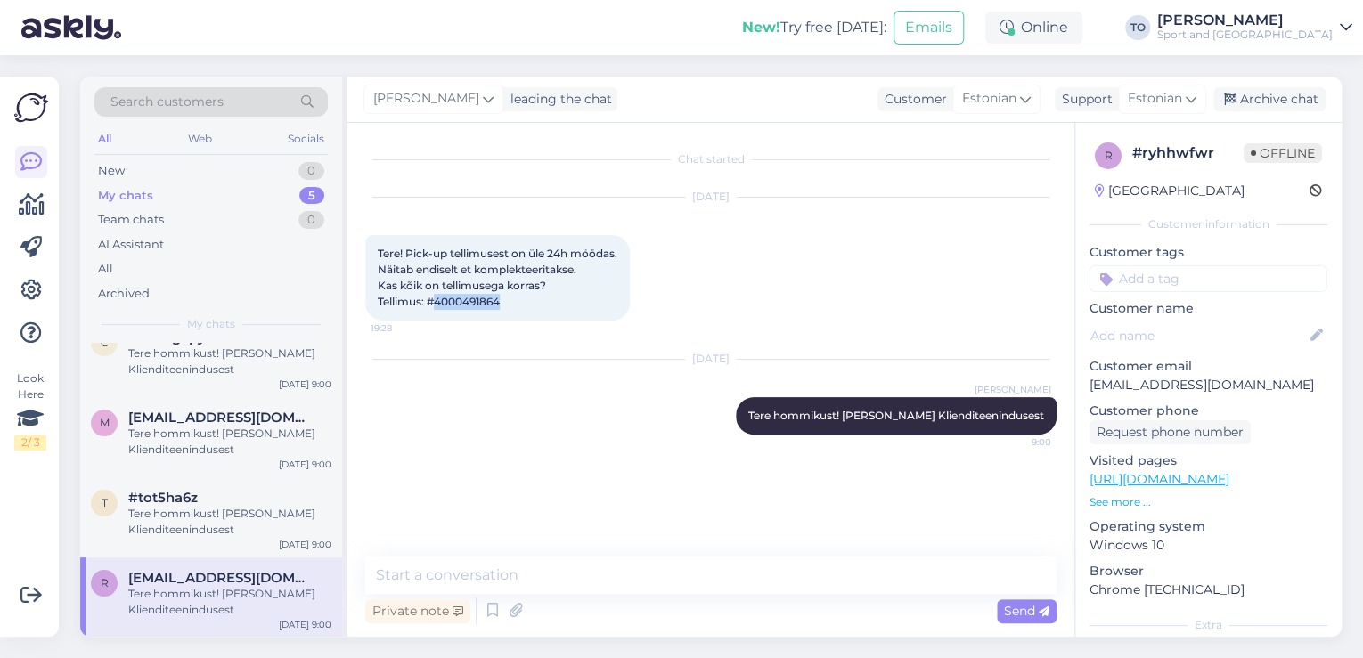
drag, startPoint x: 435, startPoint y: 303, endPoint x: 501, endPoint y: 306, distance: 66.9
click at [502, 305] on div "Tere! Pick-up tellimusest on üle 24h möödas. Näitab endiselt et komplekteeritak…" at bounding box center [497, 278] width 265 height 86
copy span "4000491864"
click at [495, 574] on textarea at bounding box center [710, 575] width 691 height 37
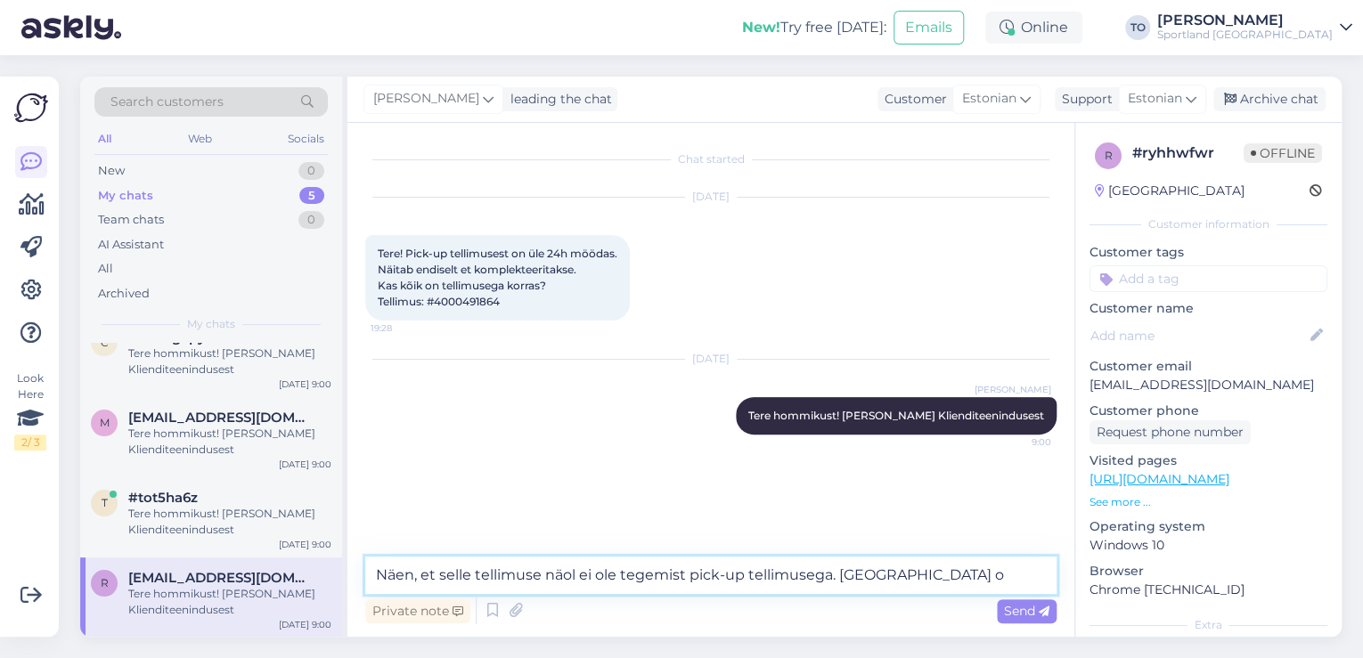
scroll to position [89, 0]
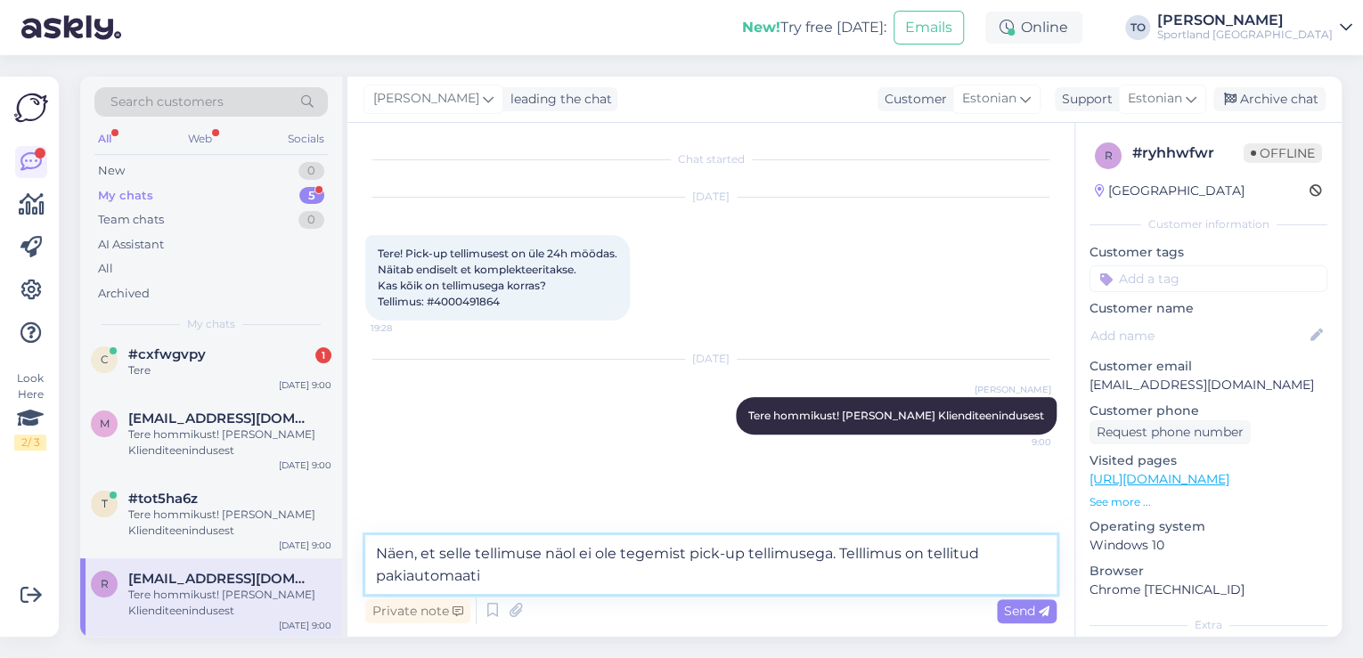
click at [996, 550] on textarea "Näen, et selle tellimuse näol ei ole tegemist pick-up tellimusega. Telllimus on…" at bounding box center [710, 564] width 691 height 59
click at [762, 591] on textarea "Näen, et selle tellimuse näol ei ole tegemist pick-up tellimusega. Telllimus on…" at bounding box center [710, 564] width 691 height 59
type textarea "Näen, et selle tellimuse näol ei ole tegemist pick-up tellimusega. Telllimus on…"
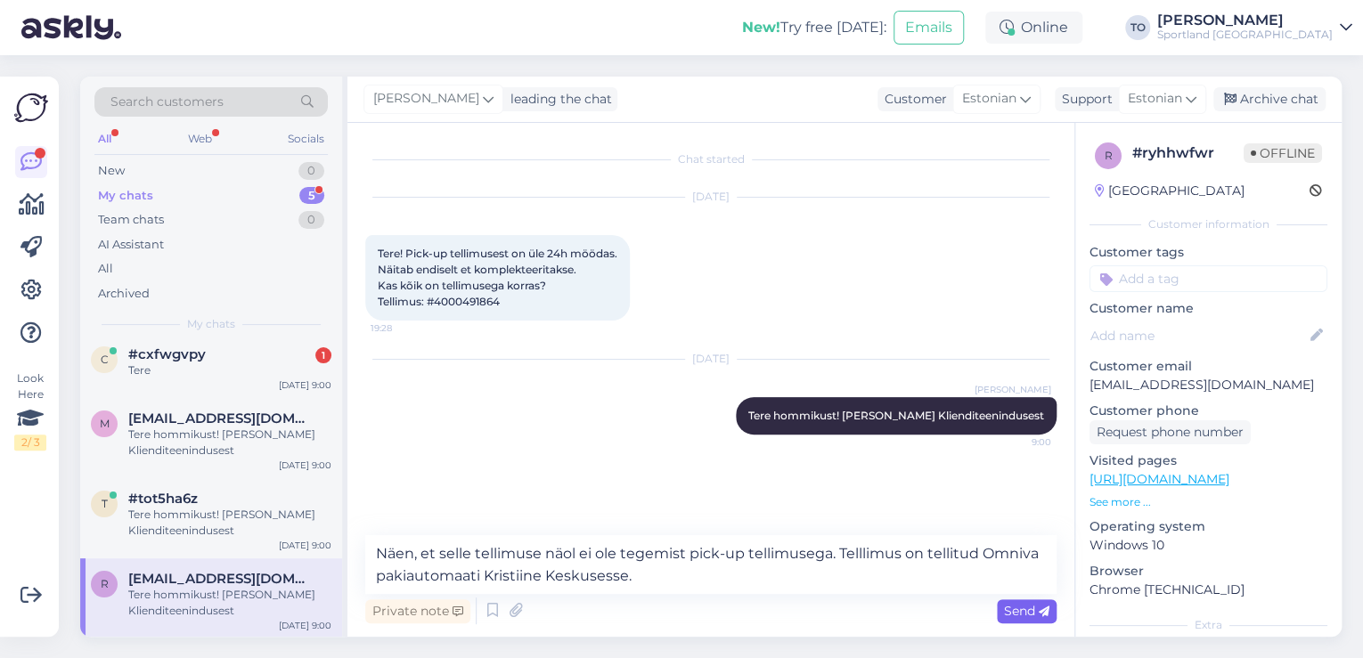
click at [1006, 615] on span "Send" at bounding box center [1026, 611] width 45 height 16
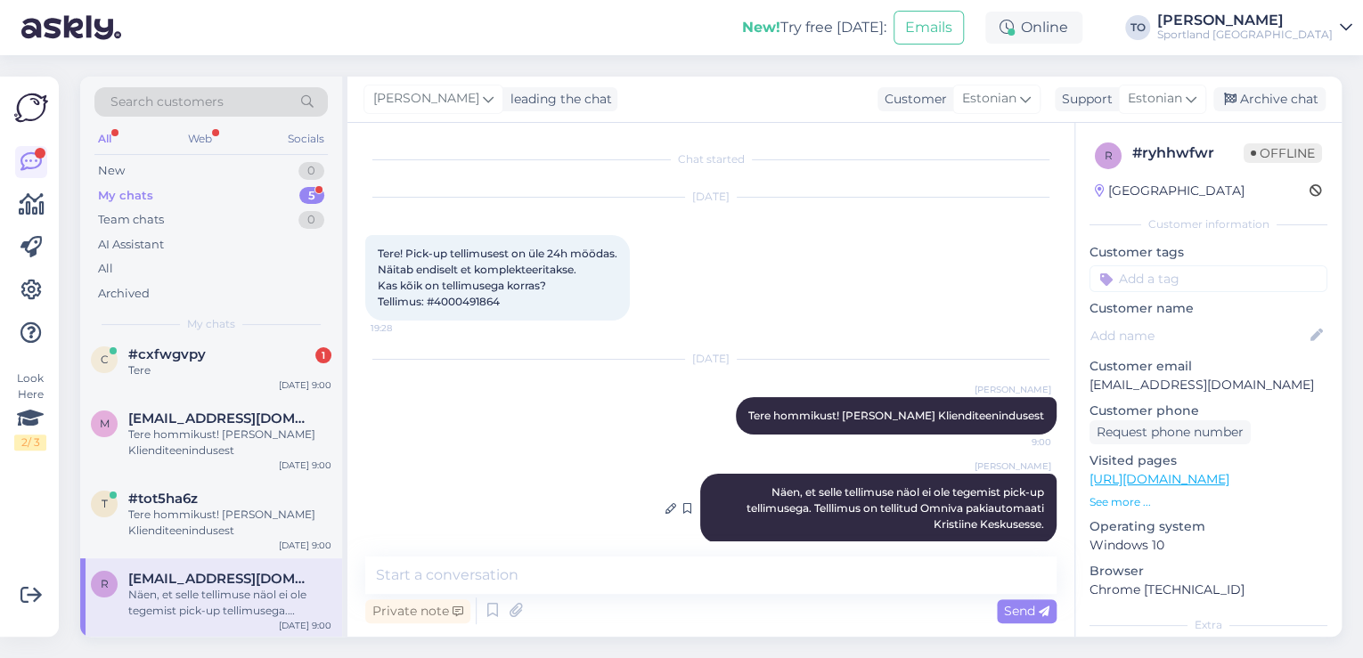
scroll to position [21, 0]
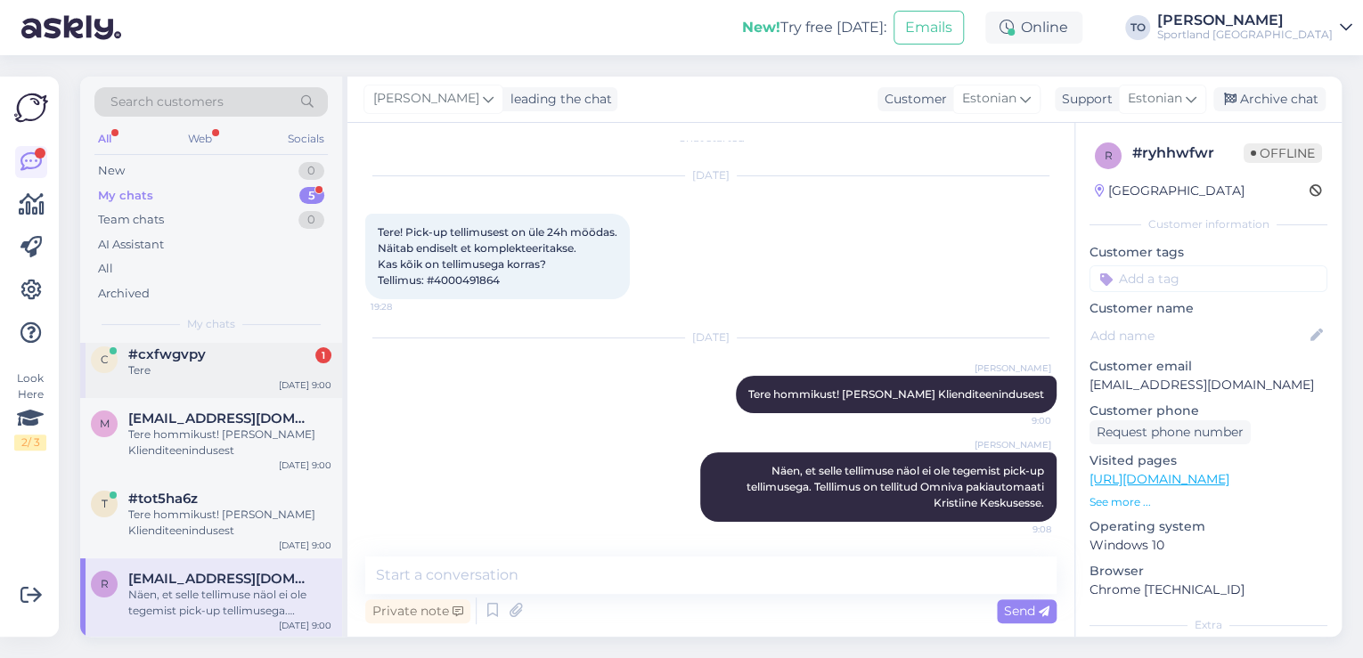
click at [278, 349] on div "#cxfwgvpy 1" at bounding box center [229, 354] width 203 height 16
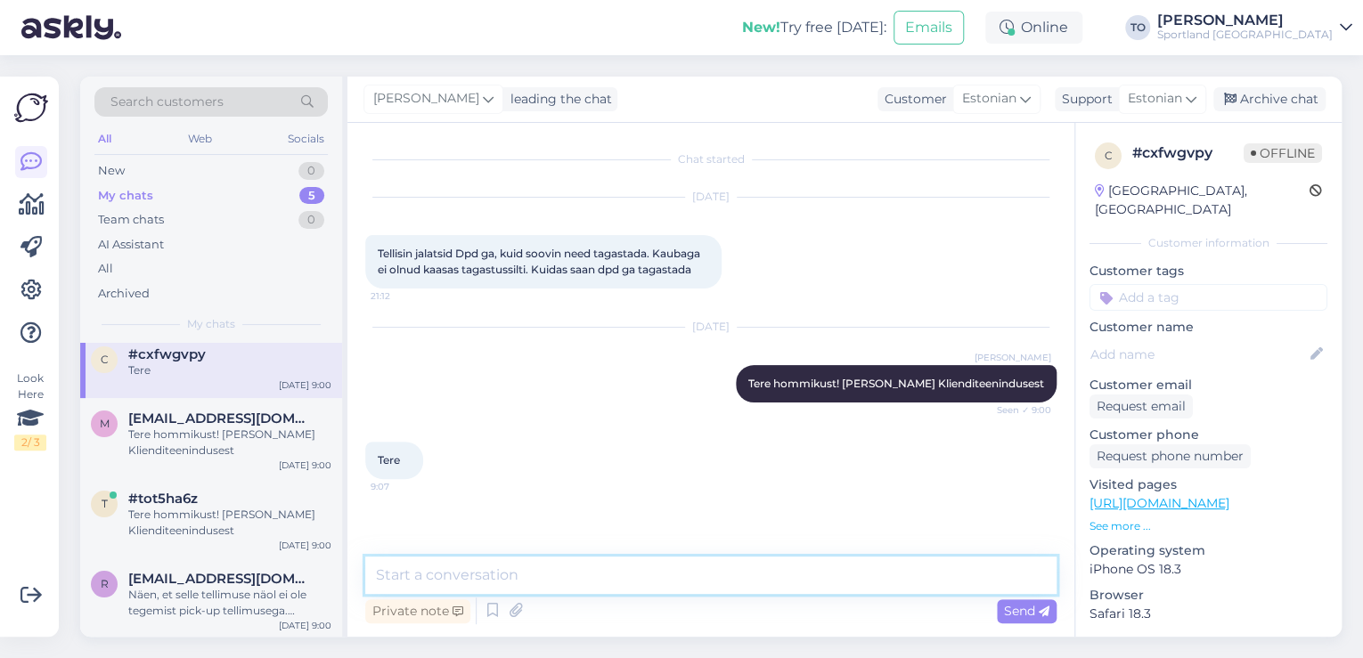
click at [566, 592] on textarea at bounding box center [710, 575] width 691 height 37
click at [578, 572] on textarea at bounding box center [710, 575] width 691 height 37
click at [742, 572] on textarea "DPD peaks olema saatnud Teile tagastuskoodi" at bounding box center [710, 575] width 691 height 37
drag, startPoint x: 705, startPoint y: 578, endPoint x: 609, endPoint y: 575, distance: 95.3
click at [609, 575] on textarea "DPD peaks olema saatnud Teile tagastuskoodi SMS/[PERSON_NAME]." at bounding box center [710, 575] width 691 height 37
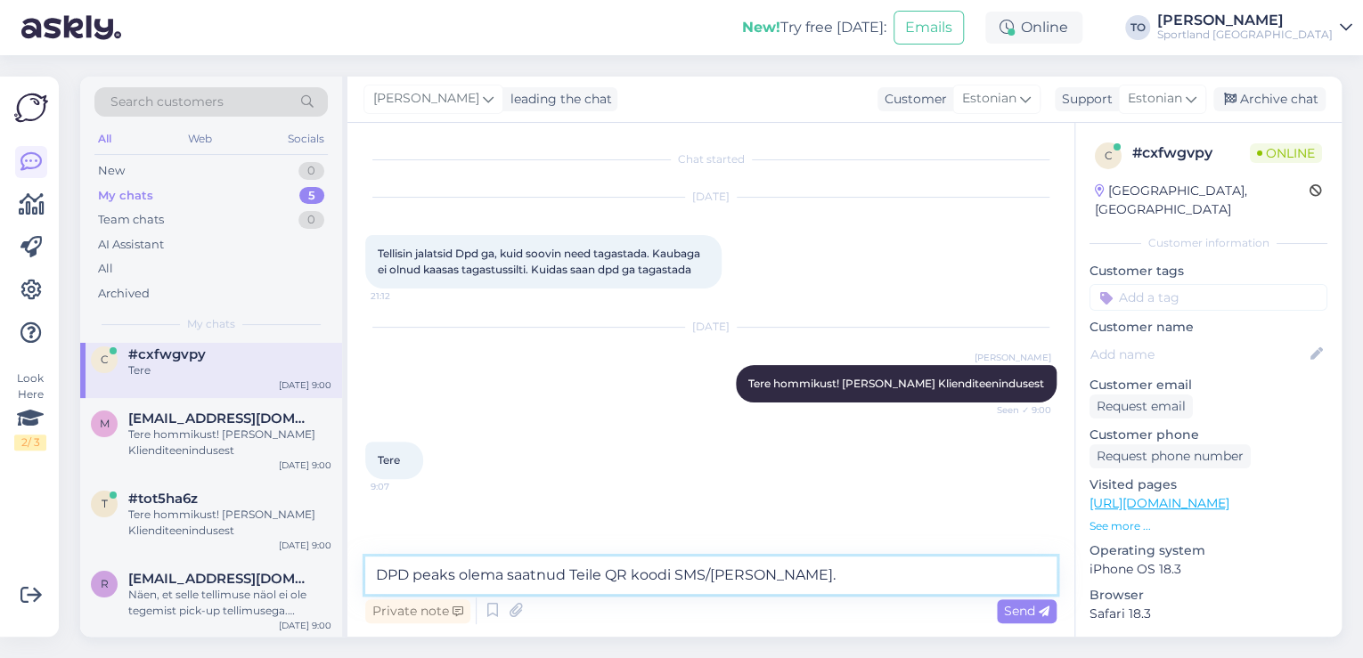
drag, startPoint x: 796, startPoint y: 577, endPoint x: 363, endPoint y: 580, distance: 432.9
click at [363, 580] on div "Chat started [DATE] Tellisin jalatsid Dpd ga, kuid soovin need tagastada. Kauba…" at bounding box center [710, 380] width 727 height 514
type textarea "Kas Te saaksite kirjutada, kuidas on Teie tellimuse number?"
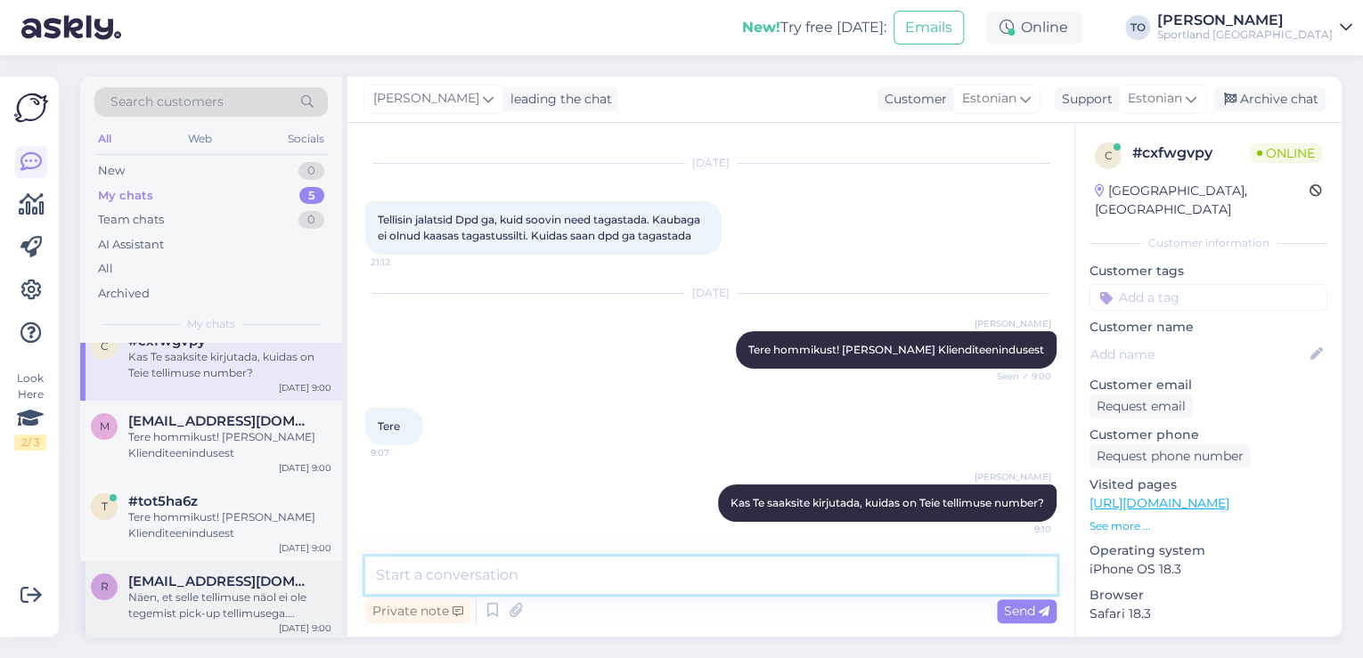
scroll to position [106, 0]
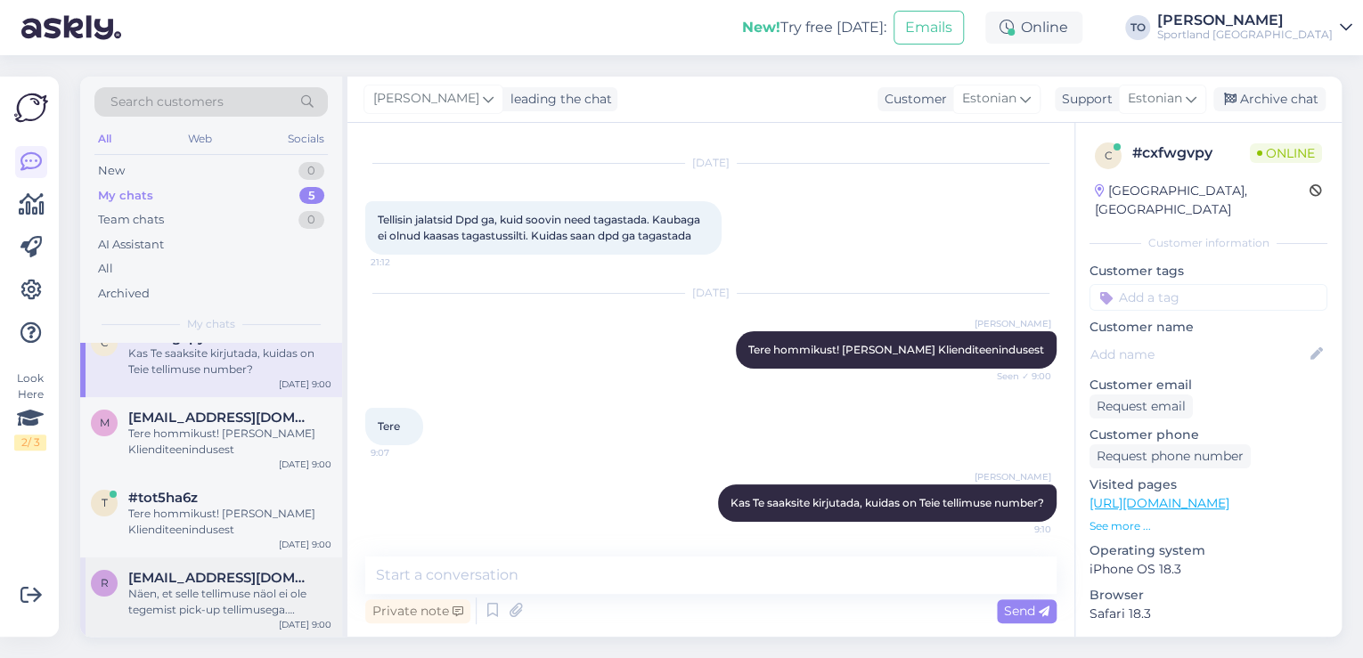
click at [204, 602] on div "Näen, et selle tellimuse näol ei ole tegemist pick-up tellimusega. Telllimus on…" at bounding box center [229, 602] width 203 height 32
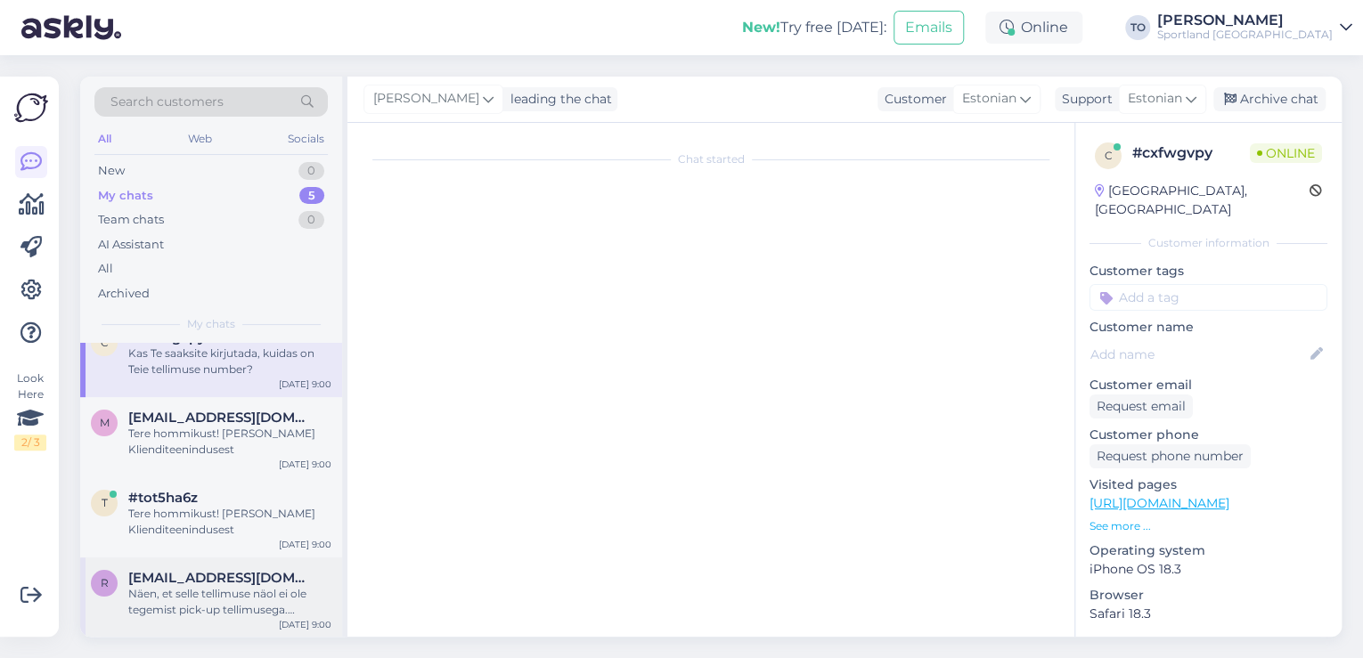
scroll to position [21, 0]
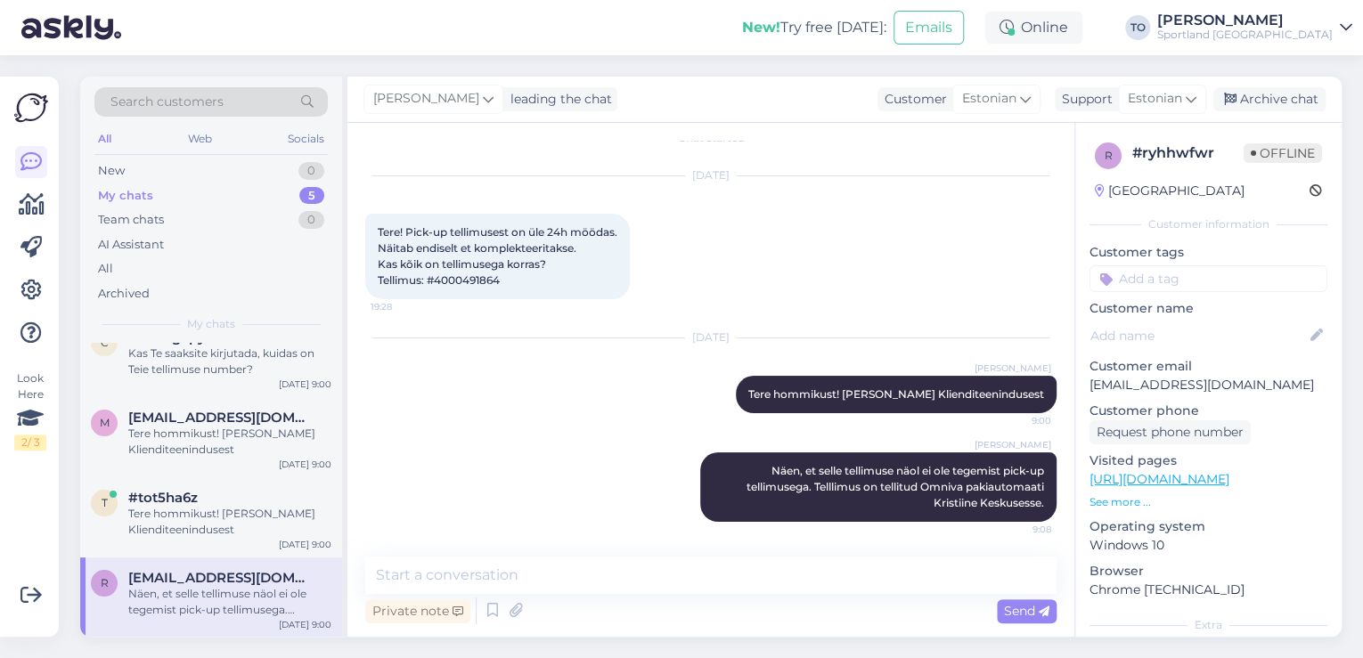
click at [1169, 276] on input at bounding box center [1208, 278] width 238 height 27
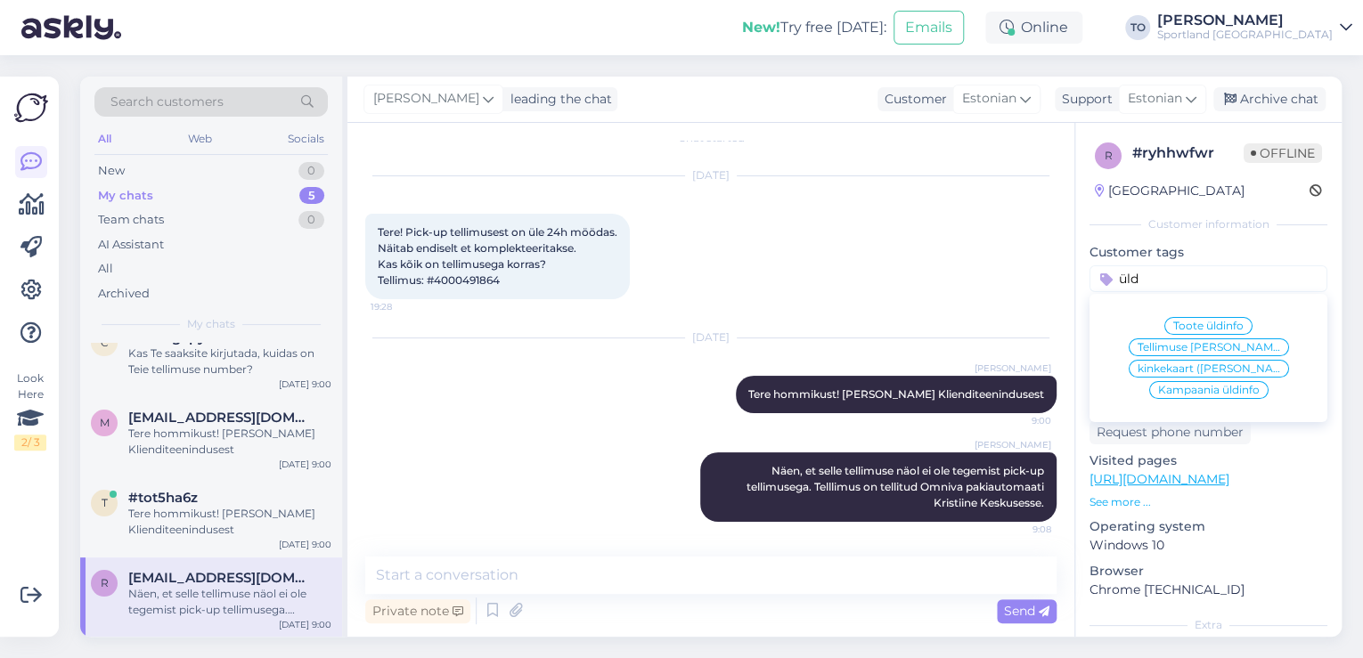
type input "üld"
click at [1224, 343] on span "Tellimuse [PERSON_NAME] info" at bounding box center [1208, 347] width 143 height 11
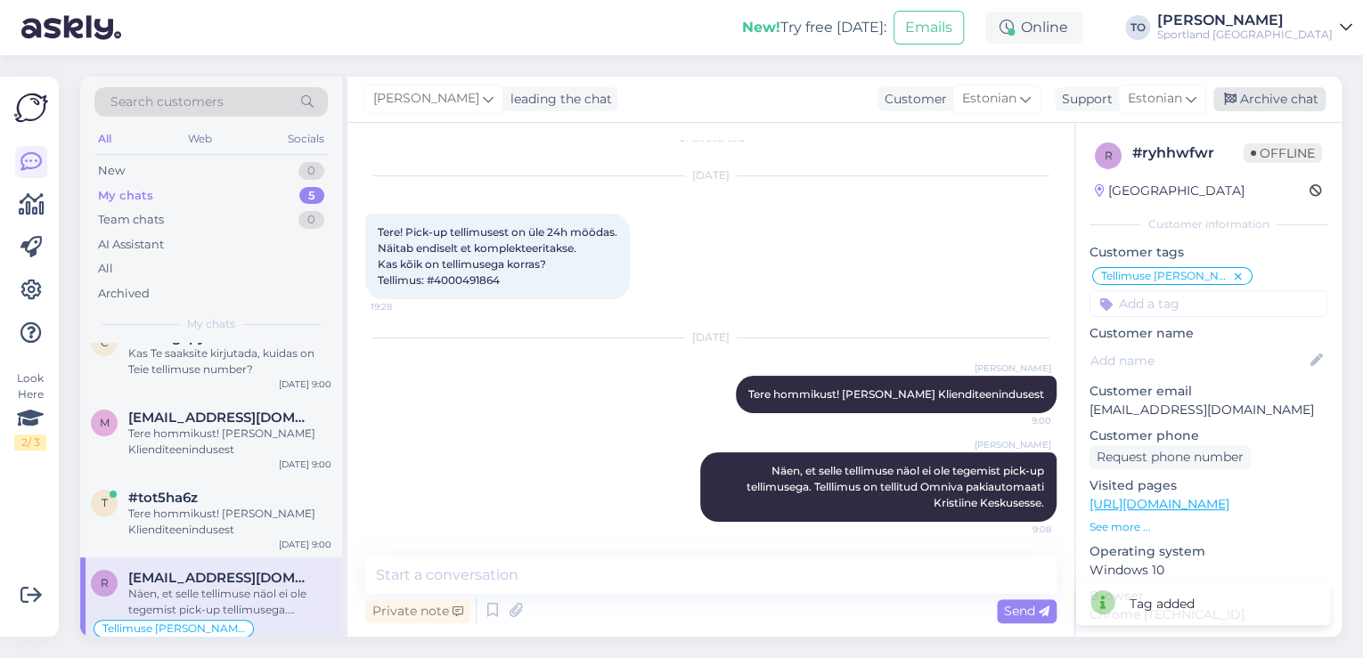
click at [1283, 110] on div "Archive chat" at bounding box center [1269, 99] width 112 height 24
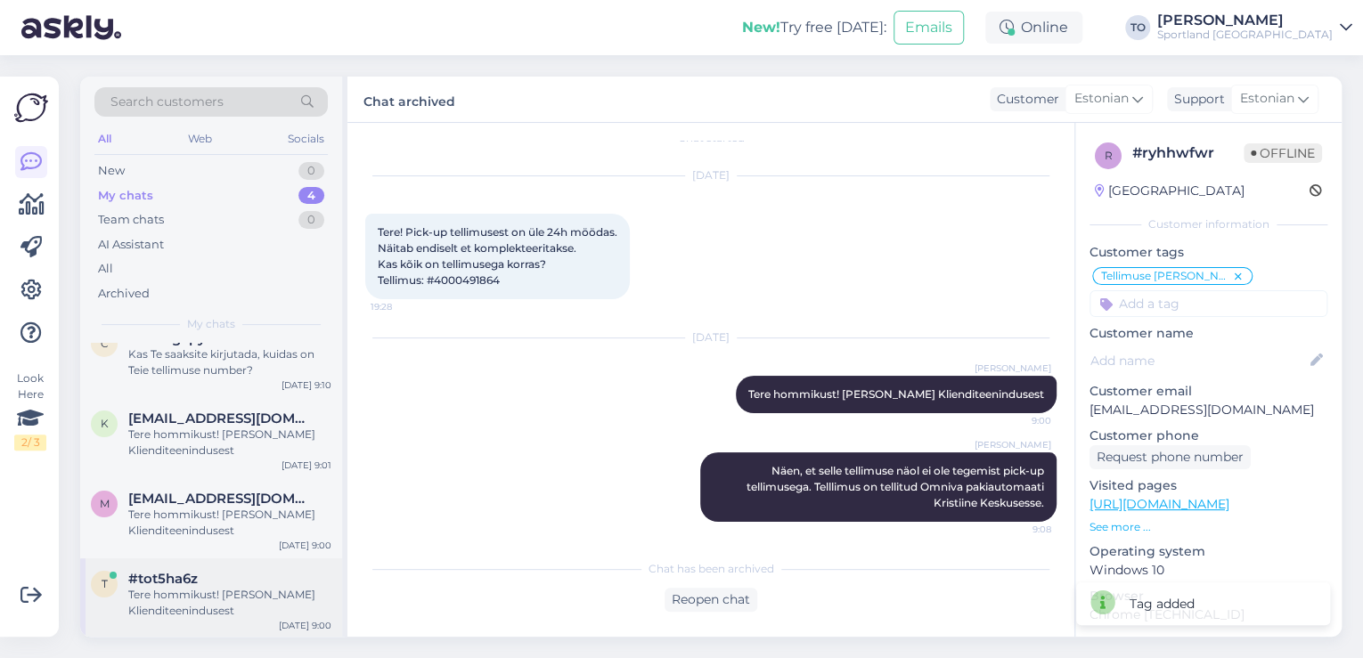
scroll to position [25, 0]
click at [193, 599] on div "Tere hommikust! [PERSON_NAME] Klienditeenindusest" at bounding box center [229, 603] width 203 height 32
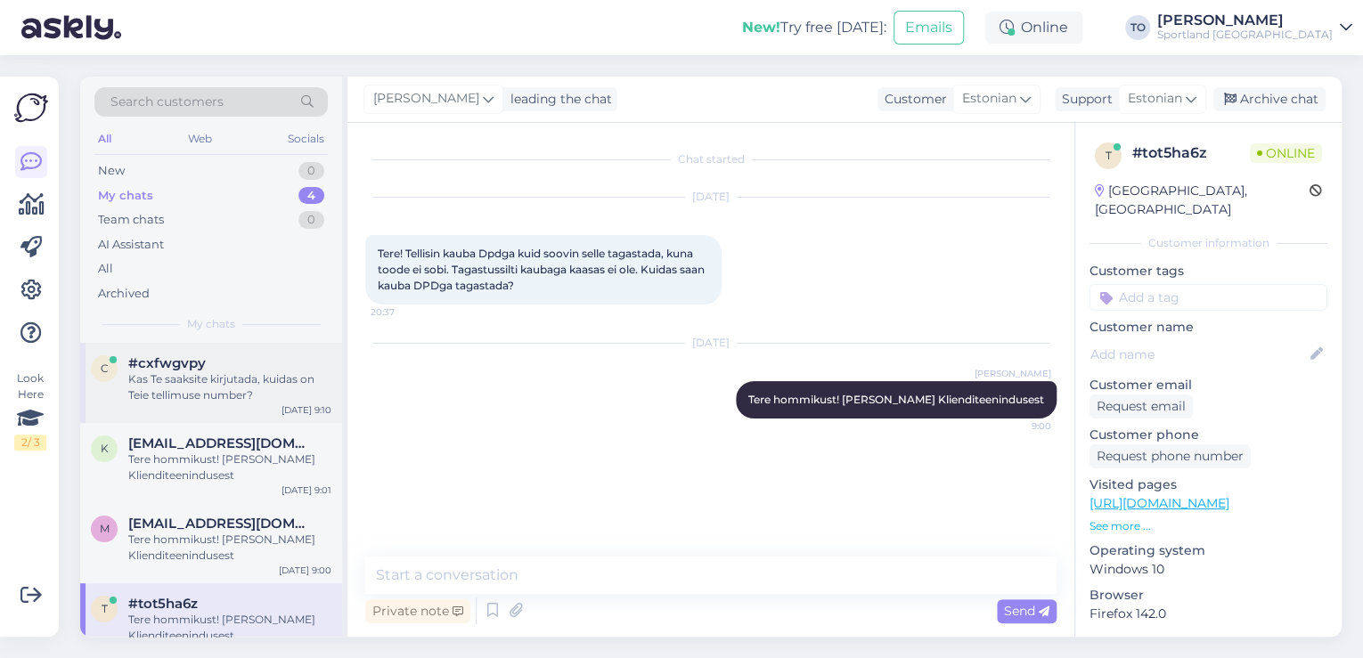
scroll to position [0, 0]
click at [286, 389] on div "Kas Te saaksite kirjutada, kuidas on Teie tellimuse number?" at bounding box center [229, 387] width 203 height 32
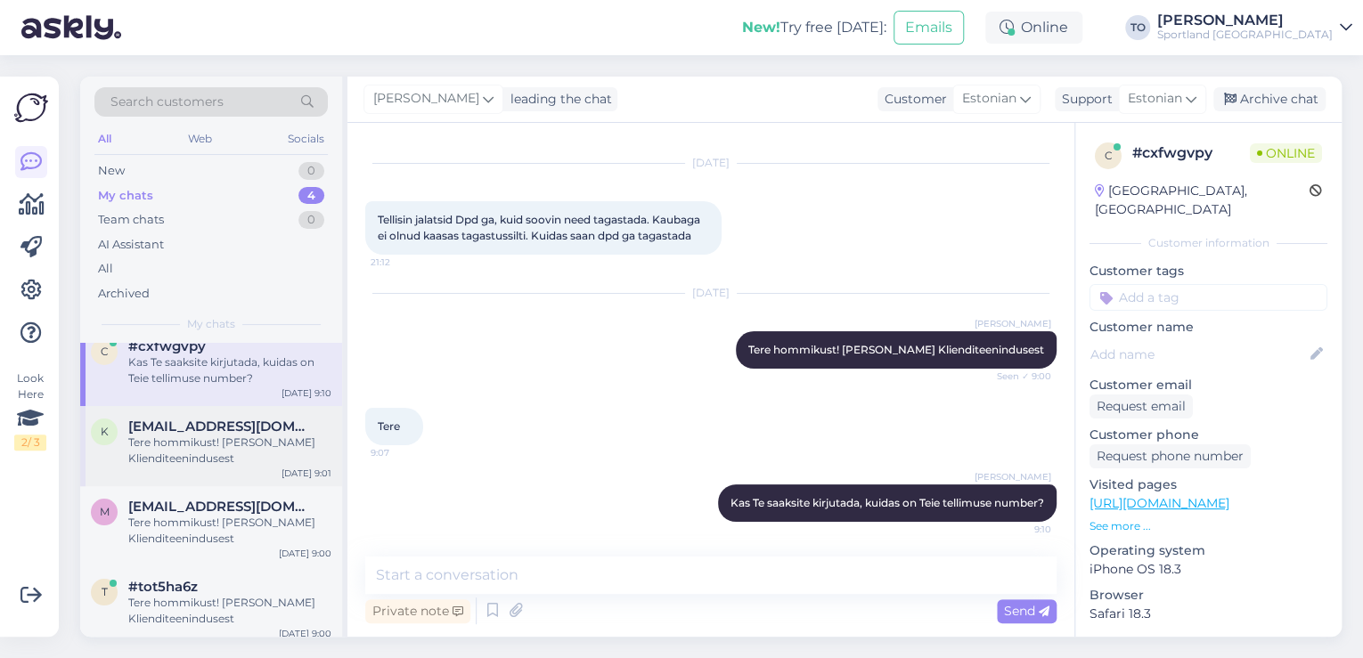
scroll to position [25, 0]
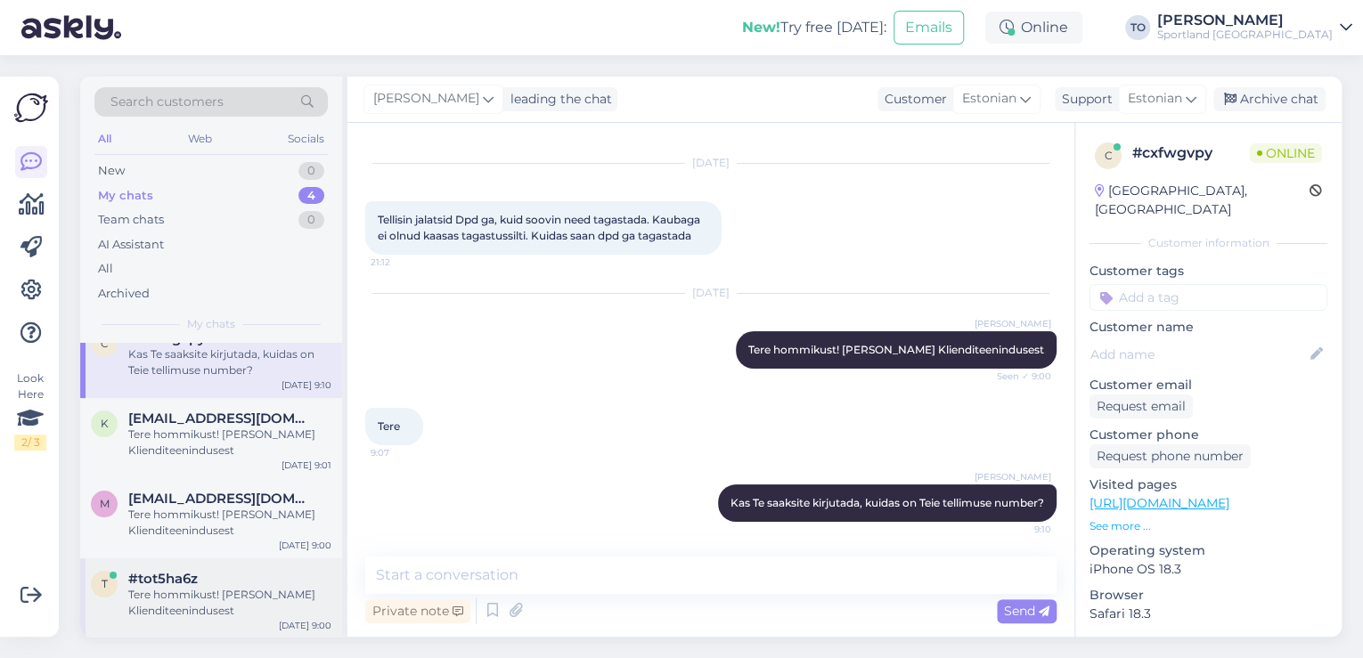
click at [219, 598] on div "Tere hommikust! [PERSON_NAME] Klienditeenindusest" at bounding box center [229, 603] width 203 height 32
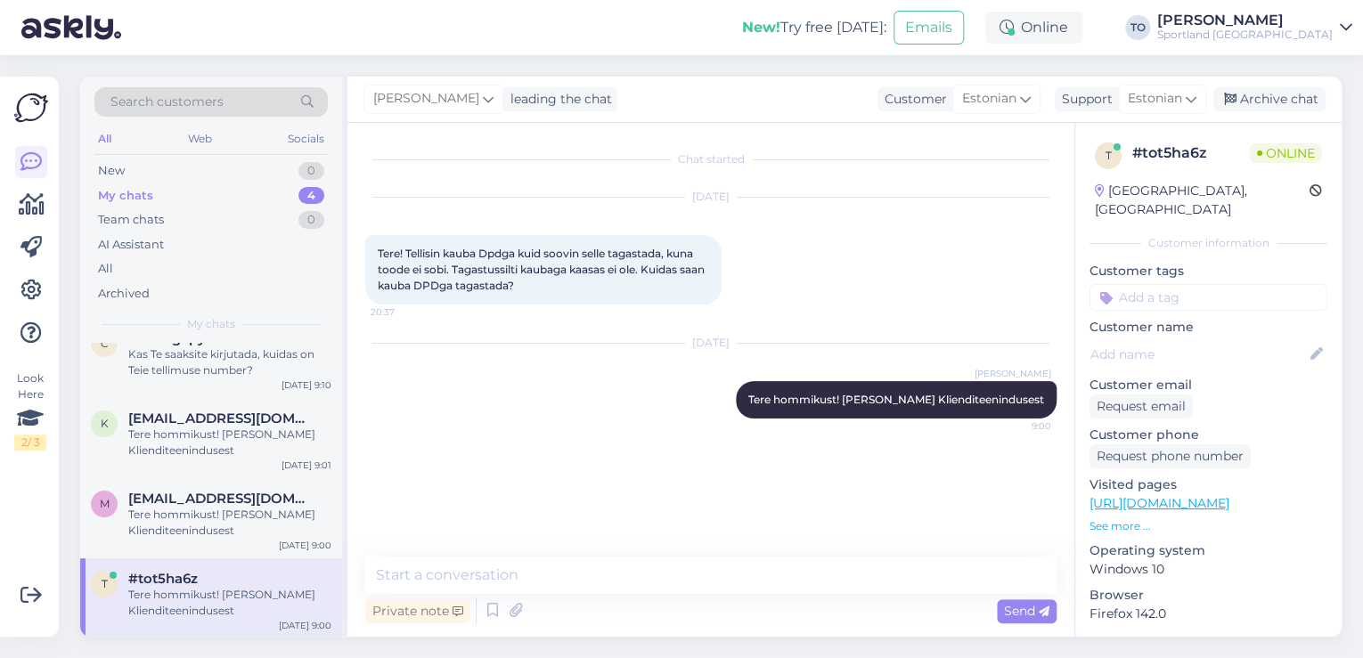
scroll to position [10, 0]
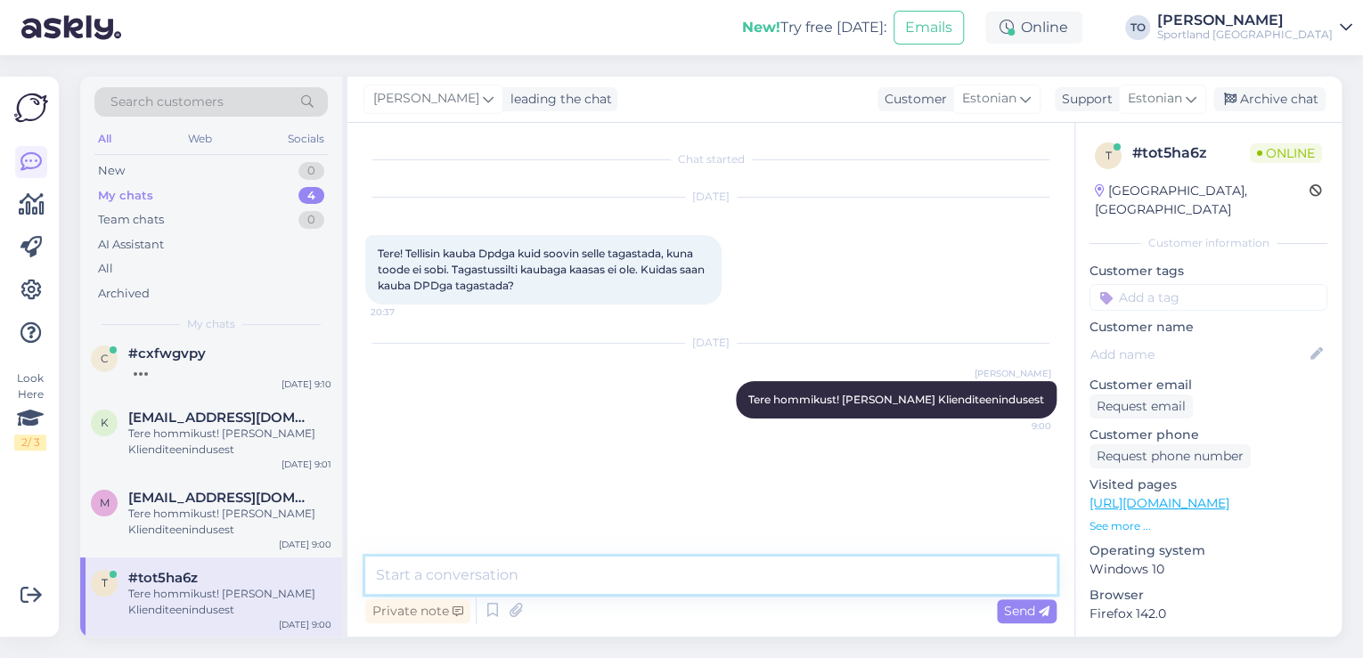
click at [449, 582] on textarea at bounding box center [710, 575] width 691 height 37
type textarea "Kas Te saakite kirjutada, kuidas on Teie tellimuse number."
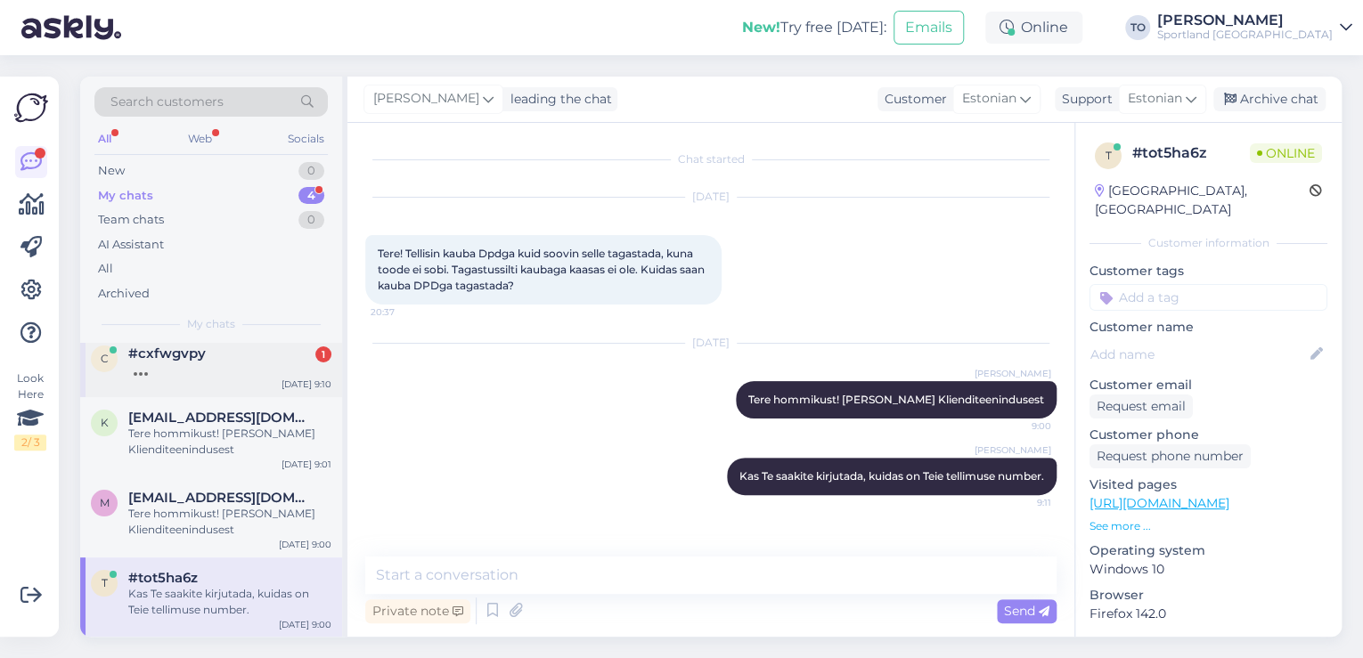
click at [187, 367] on div at bounding box center [229, 370] width 203 height 16
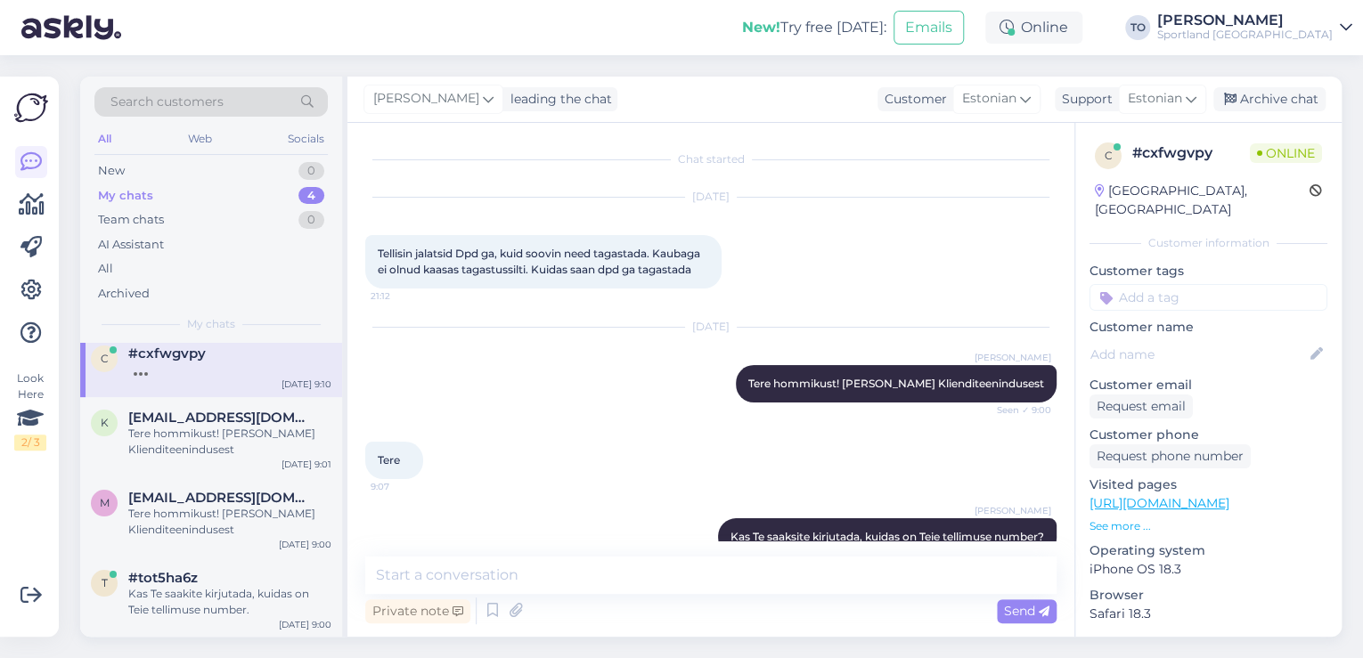
scroll to position [110, 0]
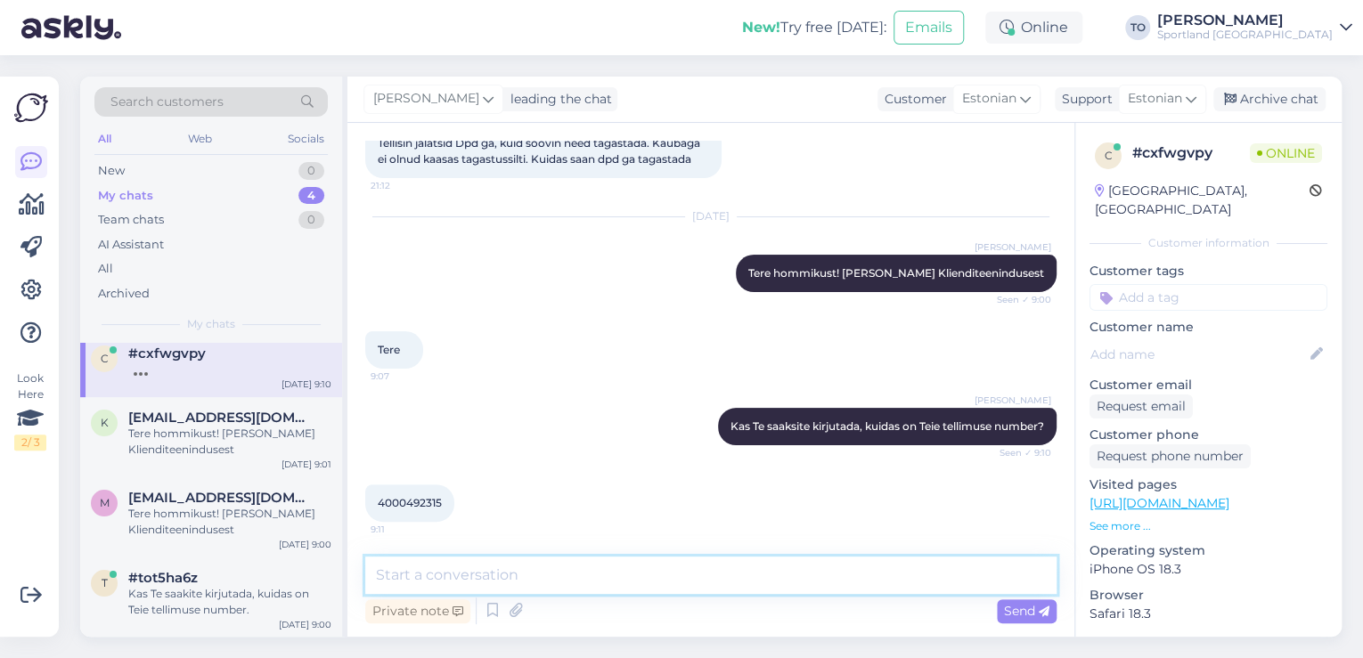
click at [532, 577] on textarea at bounding box center [710, 575] width 691 height 37
type textarea "Tänan, kohe vaatan üle"
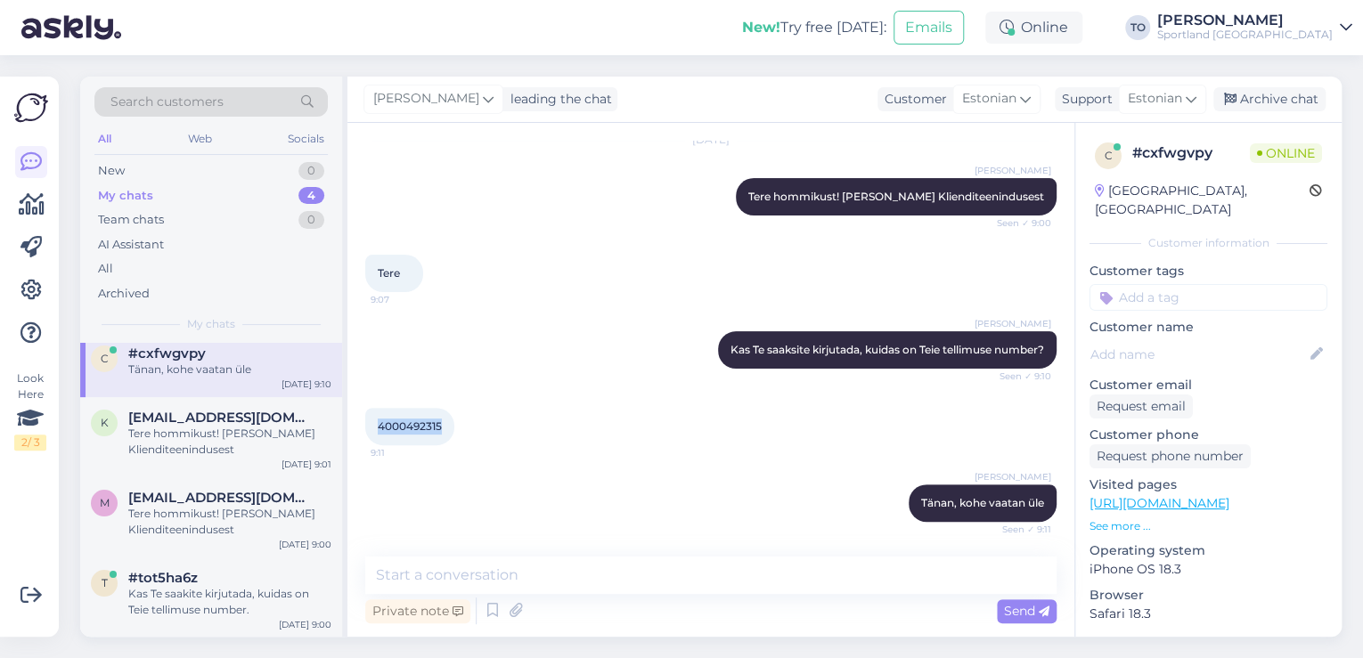
drag, startPoint x: 375, startPoint y: 424, endPoint x: 435, endPoint y: 423, distance: 59.7
click at [452, 424] on div "4000492315 9:11" at bounding box center [409, 426] width 89 height 37
copy span "4000492315"
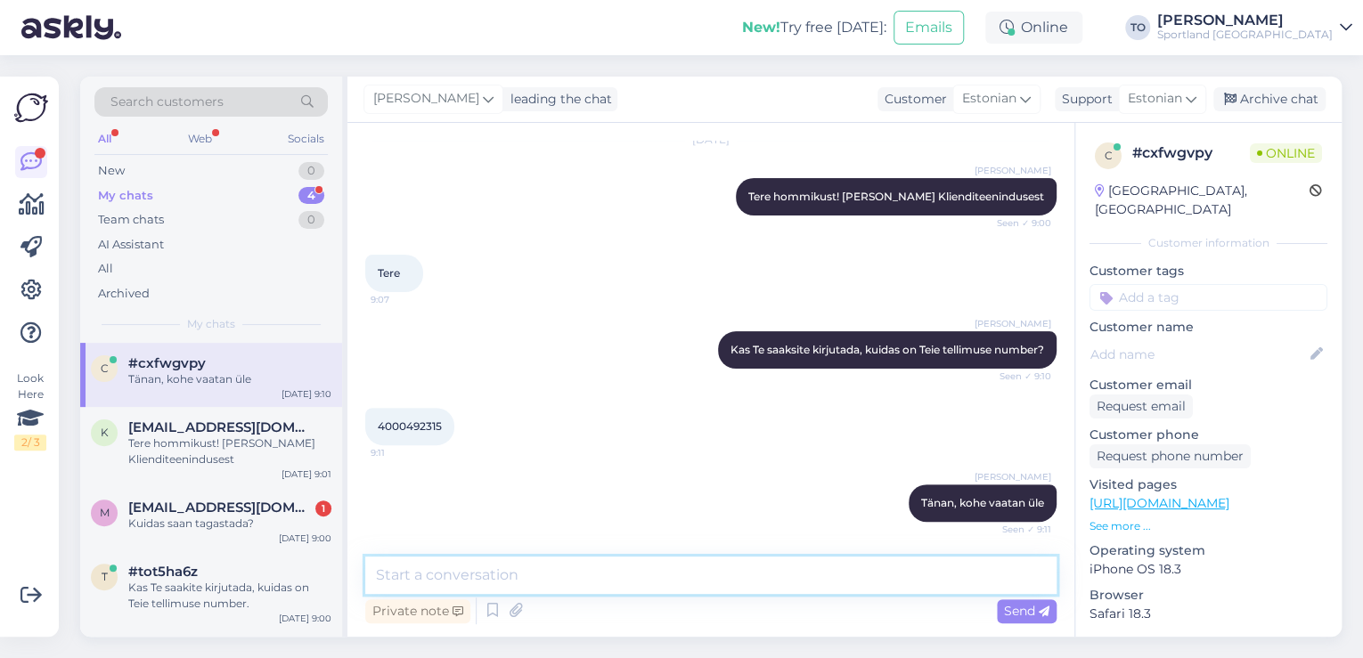
click at [504, 588] on textarea at bounding box center [710, 575] width 691 height 37
type textarea "T"
click at [787, 570] on textarea "DPDl on nüüd uus süsteem, tooteid saate tagastada" at bounding box center [710, 575] width 691 height 37
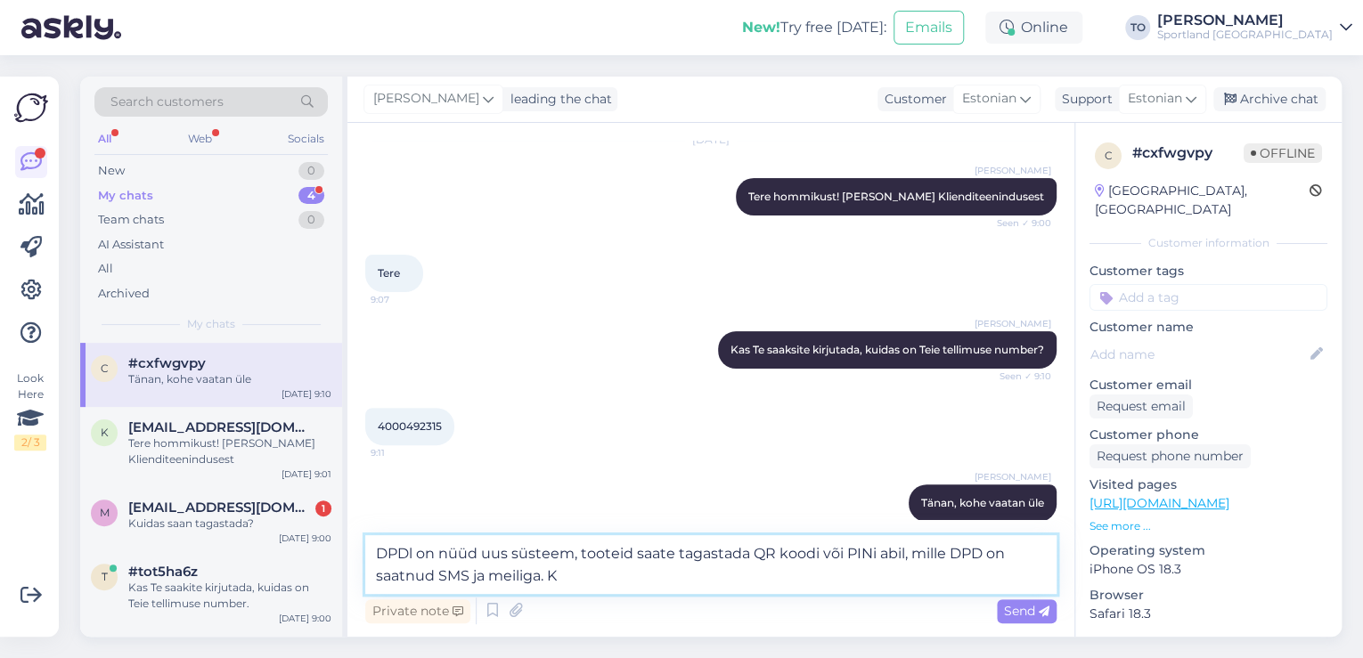
type textarea "DPDl on nüüd uus süsteem, tooteid saate tagastada QR koodi või PINi abil, mille…"
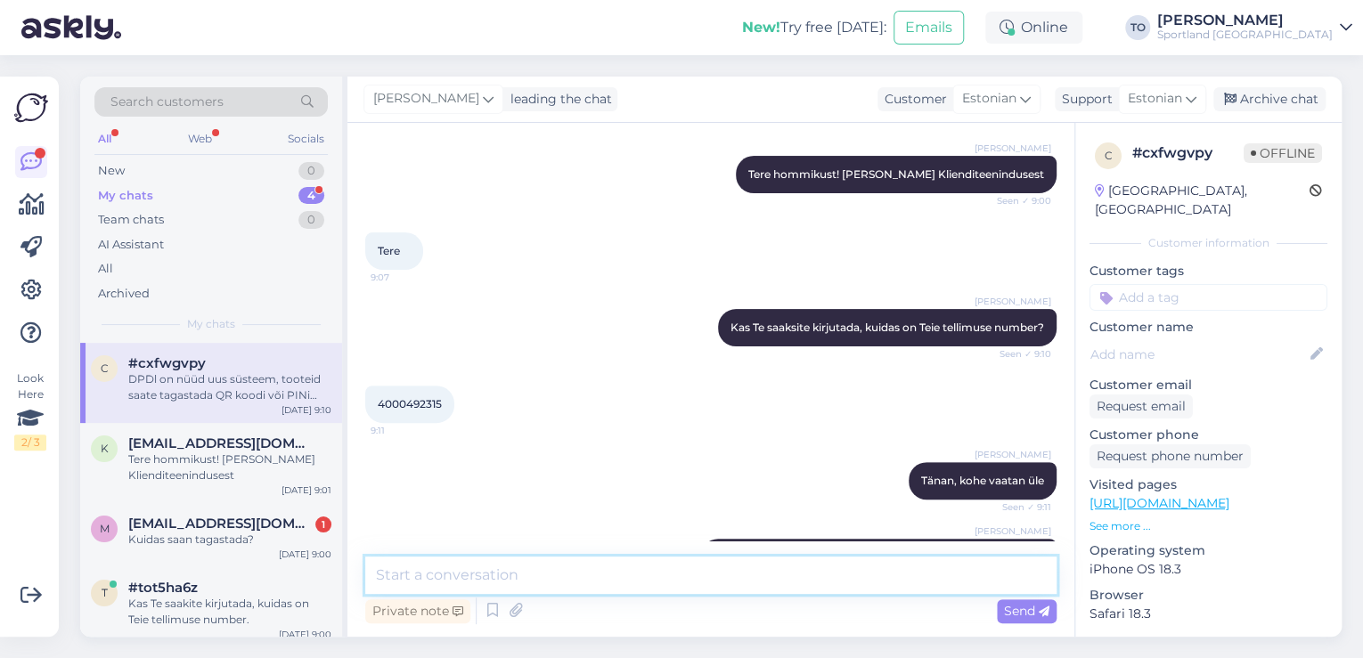
scroll to position [280, 0]
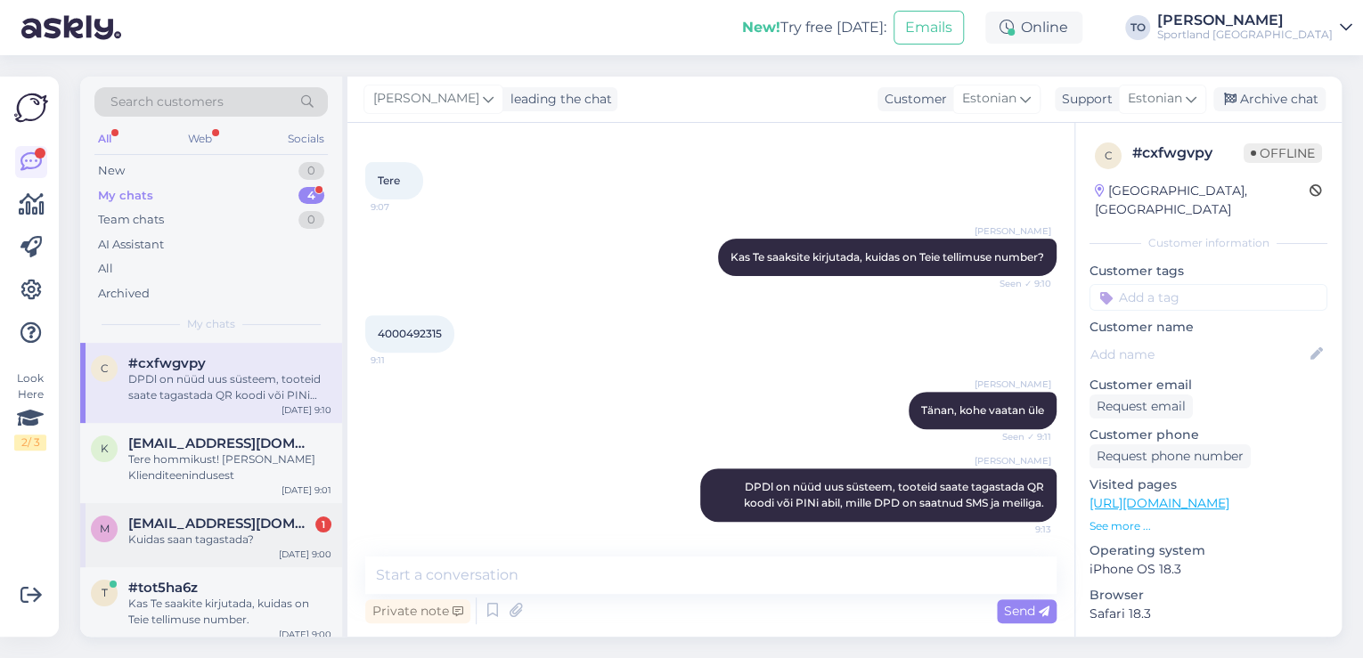
click at [277, 532] on div "Kuidas saan tagastada?" at bounding box center [229, 540] width 203 height 16
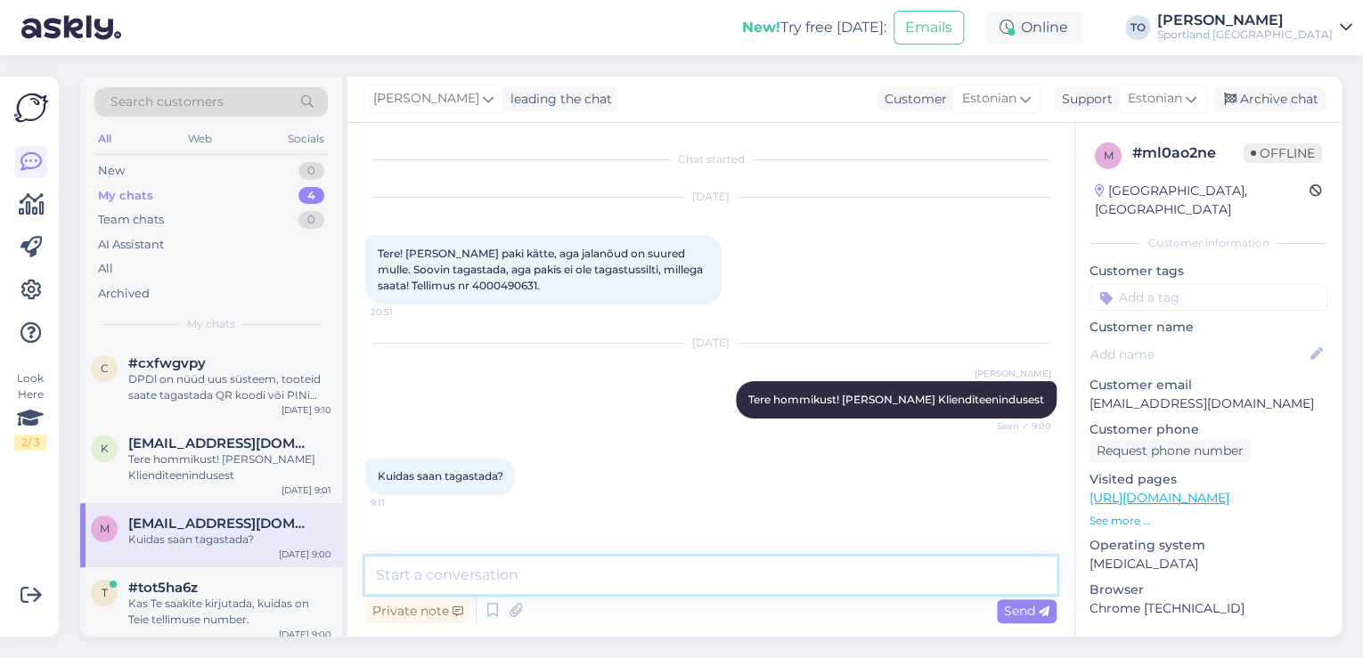
click at [545, 564] on textarea at bounding box center [710, 575] width 691 height 37
type textarea "Üks hetk, kohe vaatan tellimuse üle"
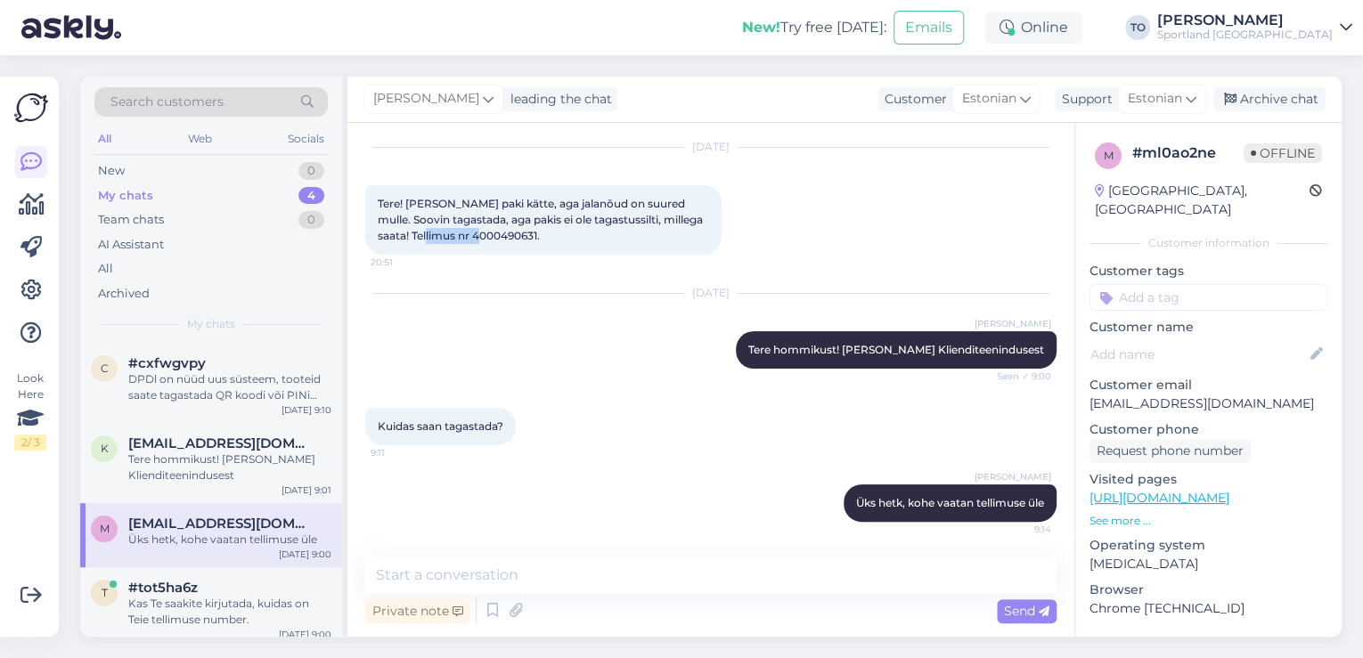
drag, startPoint x: 442, startPoint y: 239, endPoint x: 505, endPoint y: 240, distance: 63.3
click at [505, 240] on span "Tere! [PERSON_NAME] paki kätte, aga jalanõud on suured mulle. Soovin tagastada,…" at bounding box center [542, 219] width 328 height 45
copy span "4000490631"
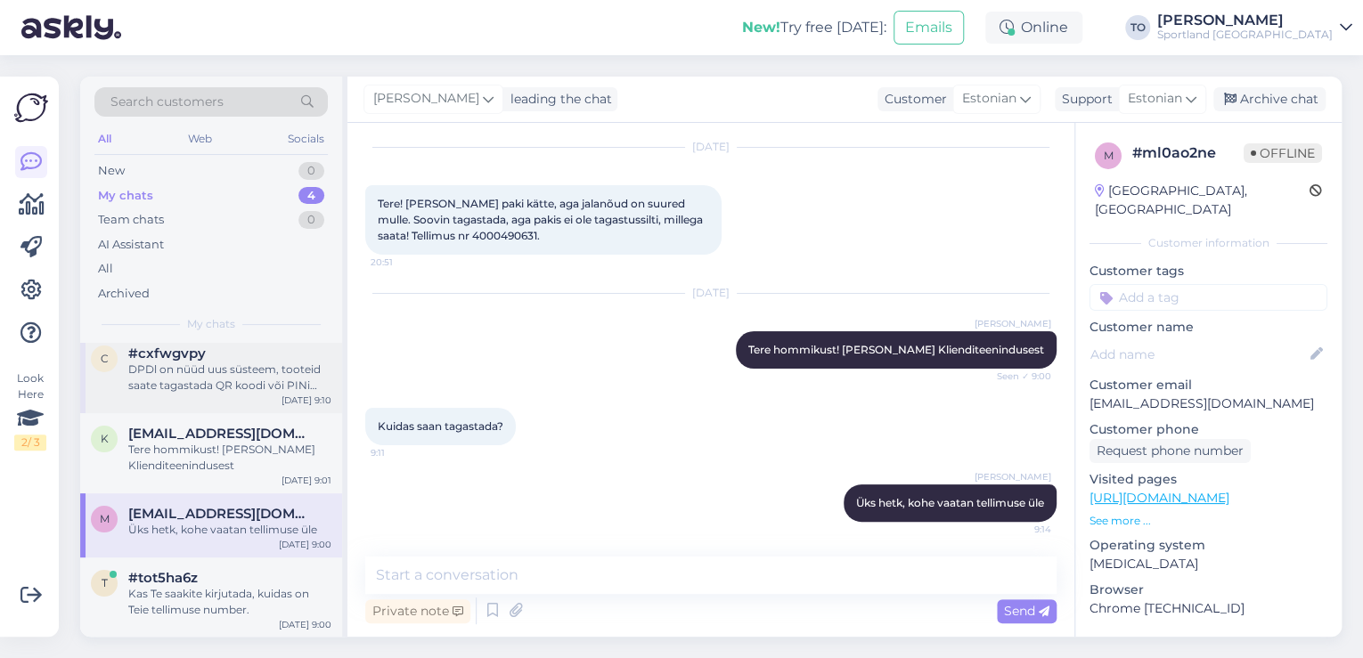
click at [228, 379] on div "DPDl on nüüd uus süsteem, tooteid saate tagastada QR koodi või PINi abil, mille…" at bounding box center [229, 378] width 203 height 32
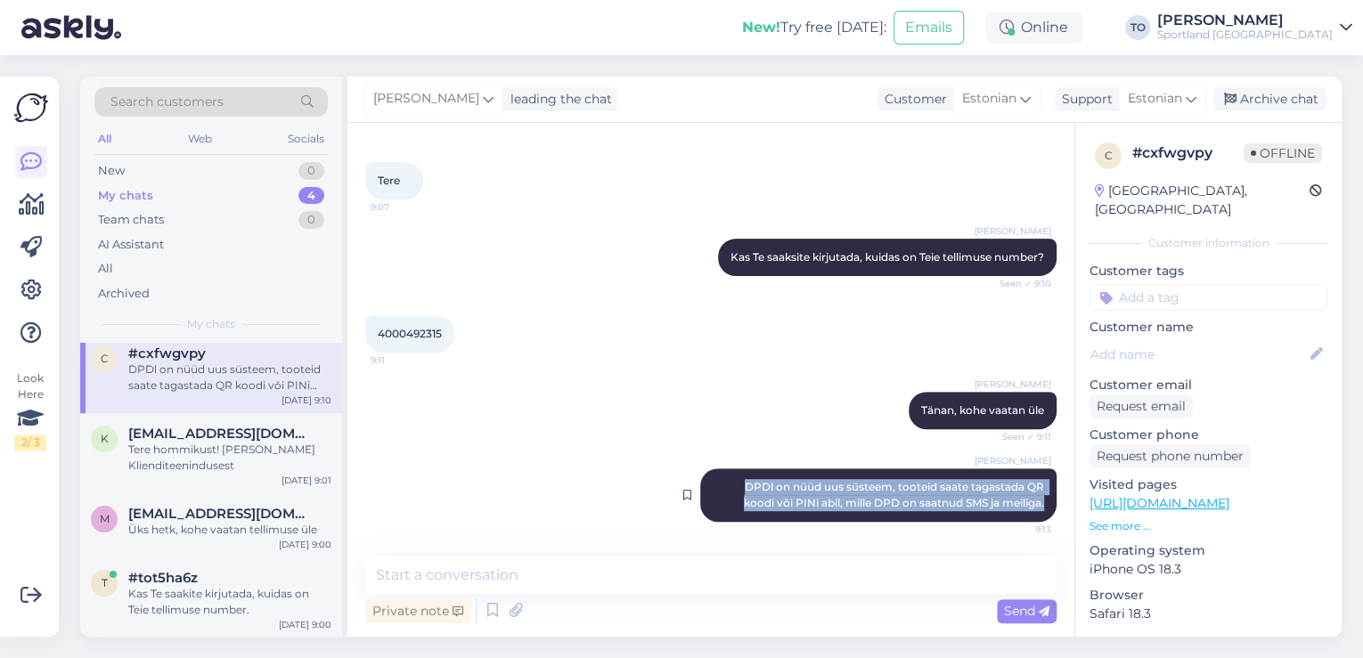
drag, startPoint x: 729, startPoint y: 486, endPoint x: 1031, endPoint y: 499, distance: 302.2
click at [1031, 499] on div "[PERSON_NAME] DPDl on nüüd uus süsteem, tooteid saate tagastada QR koodi või PI…" at bounding box center [878, 494] width 356 height 53
copy span "DPDl on nüüd uus süsteem, tooteid saate tagastada QR koodi või PINi abil, mille…"
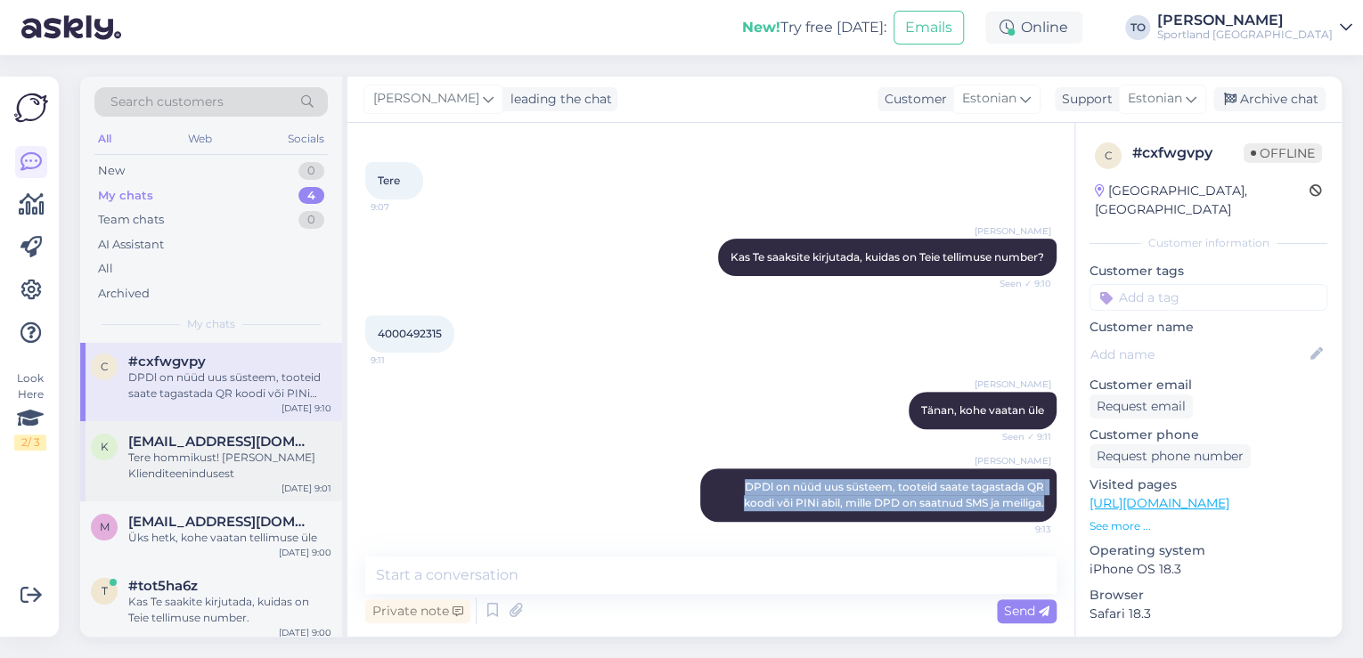
scroll to position [0, 0]
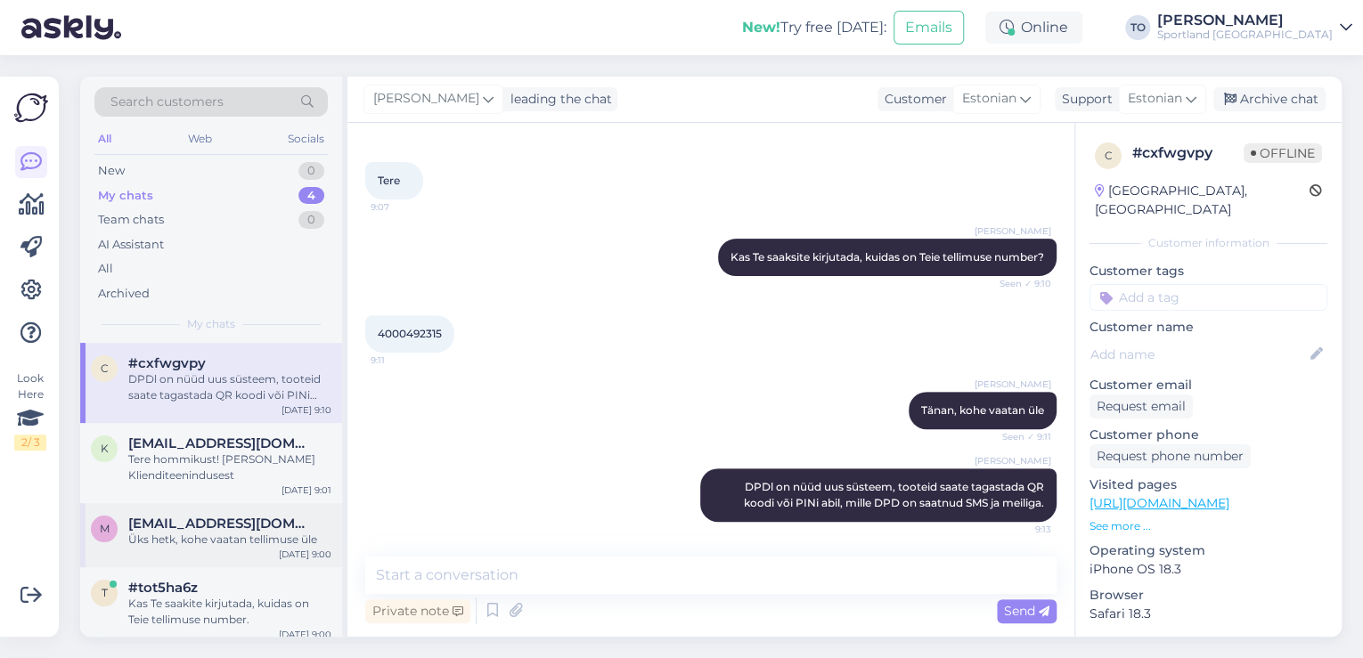
click at [270, 530] on span "[EMAIL_ADDRESS][DOMAIN_NAME]" at bounding box center [220, 524] width 185 height 16
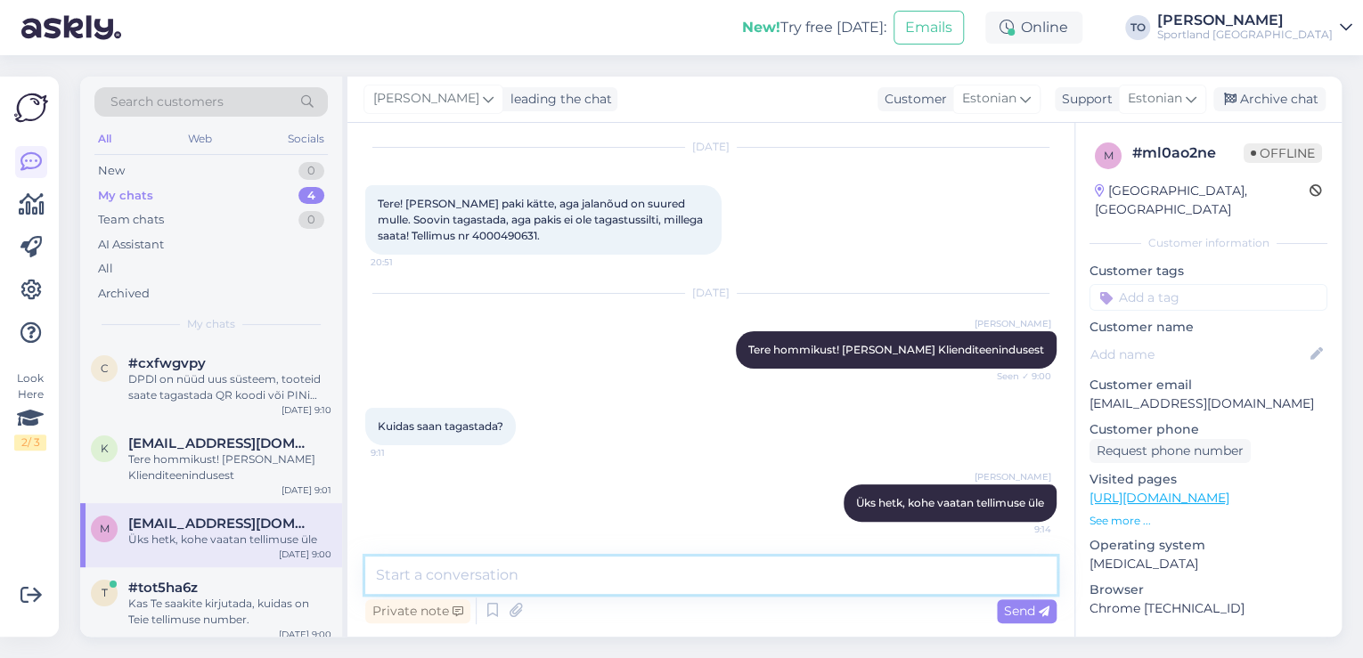
click at [637, 583] on textarea at bounding box center [710, 575] width 691 height 37
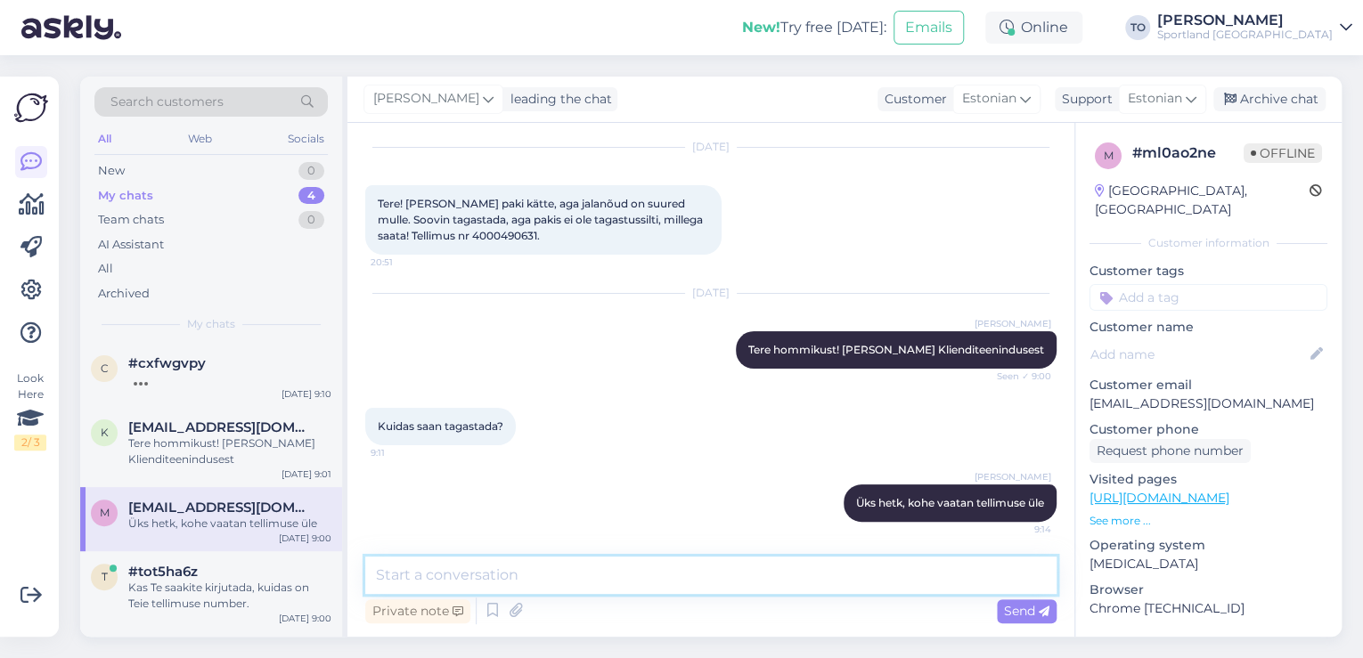
paste textarea "DPDl on nüüd uus süsteem, tooteid saate tagastada QR koodi või PINi abil, mille…"
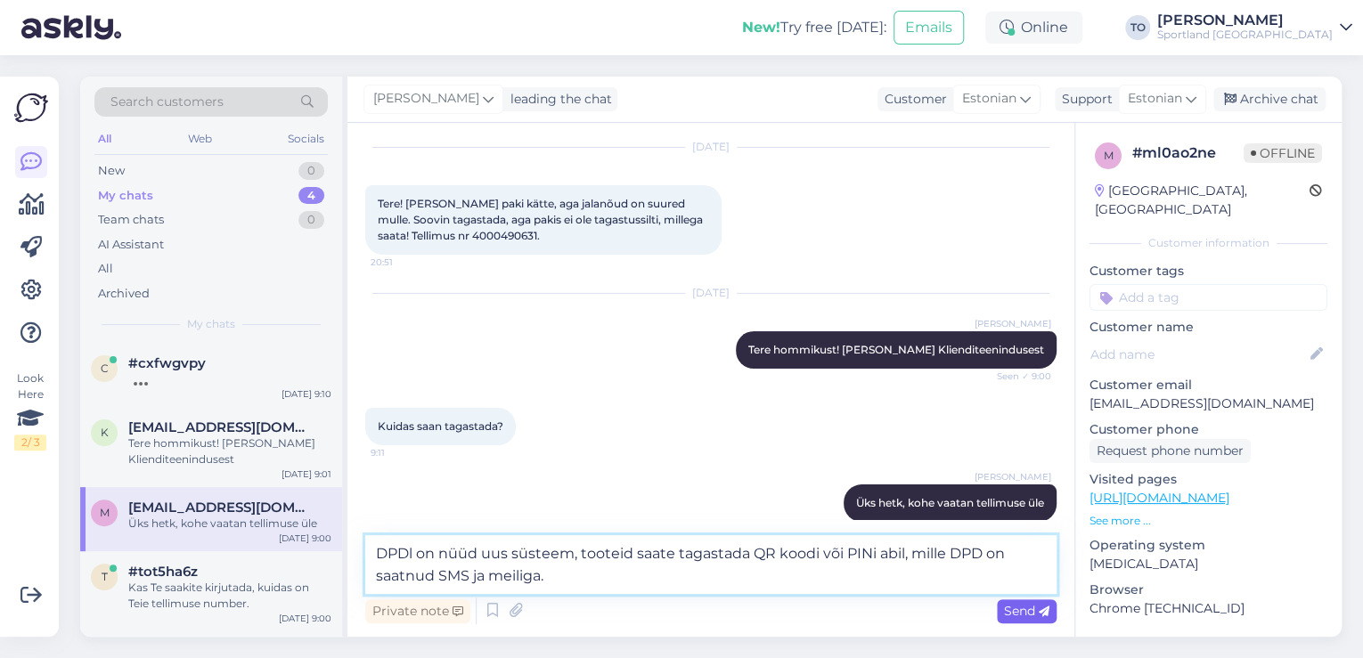
type textarea "DPDl on nüüd uus süsteem, tooteid saate tagastada QR koodi või PINi abil, mille…"
click at [1026, 605] on span "Send" at bounding box center [1026, 611] width 45 height 16
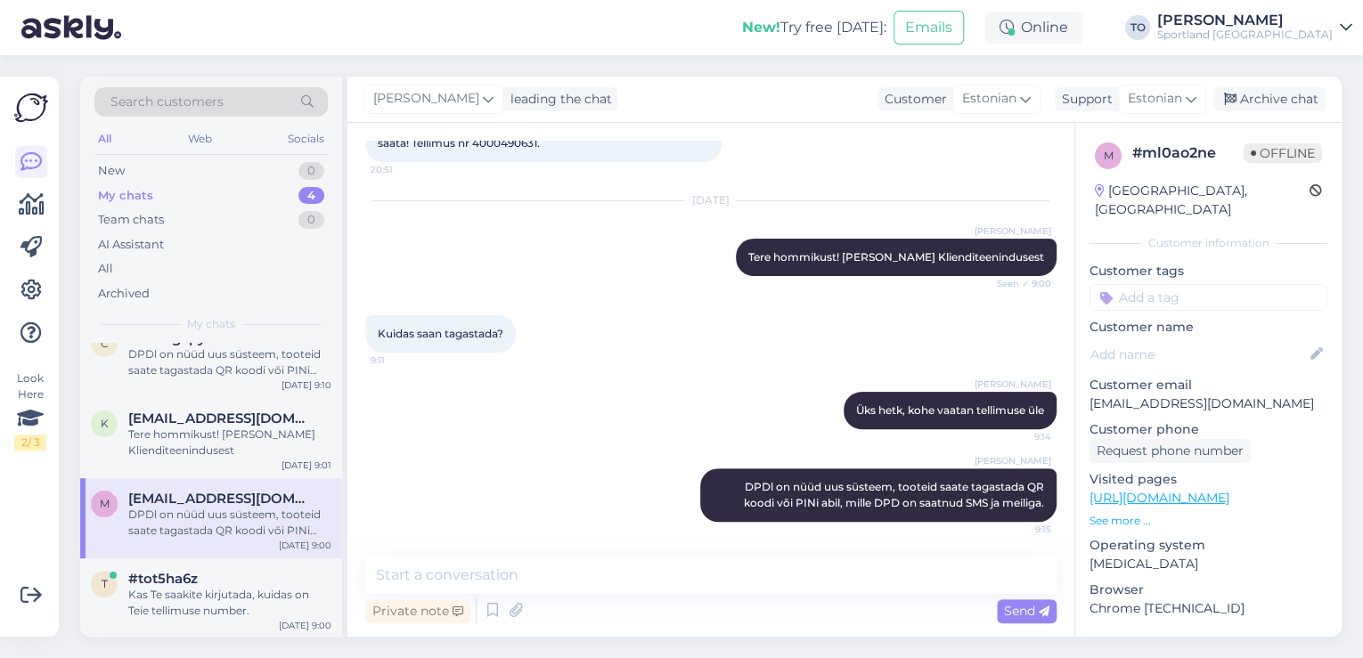
scroll to position [0, 0]
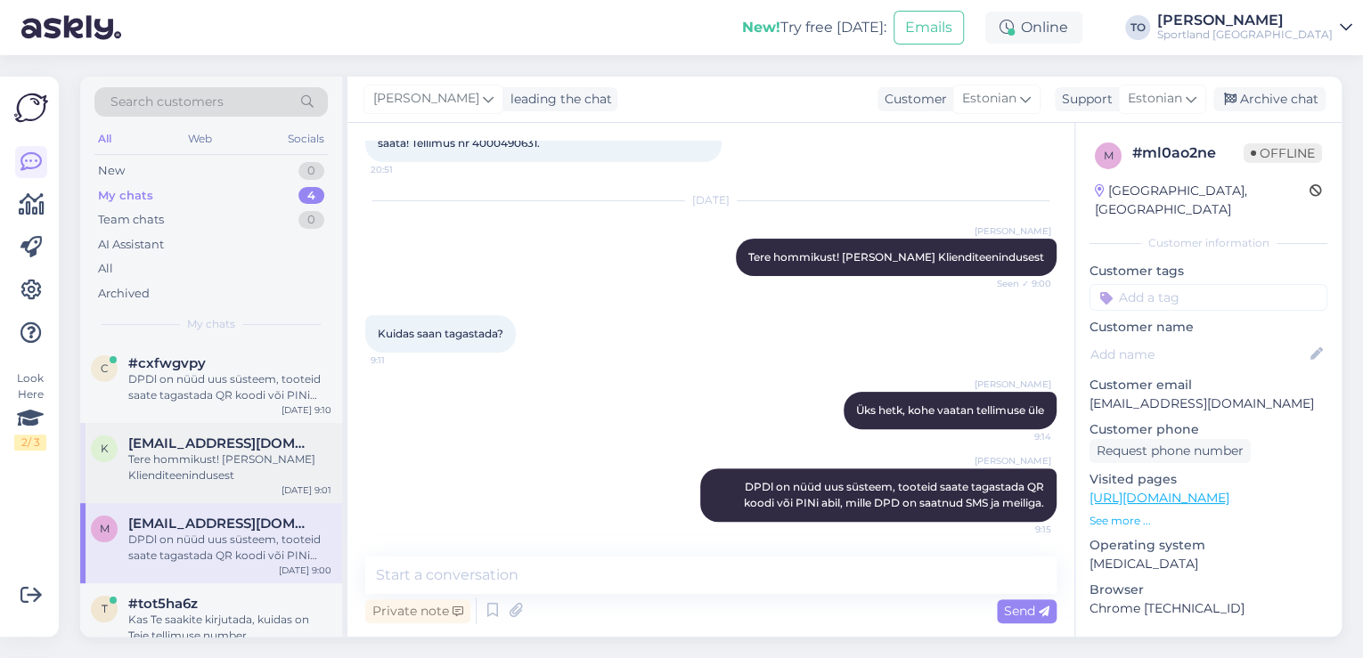
click at [223, 462] on div "Tere hommikust! [PERSON_NAME] Klienditeenindusest" at bounding box center [229, 468] width 203 height 32
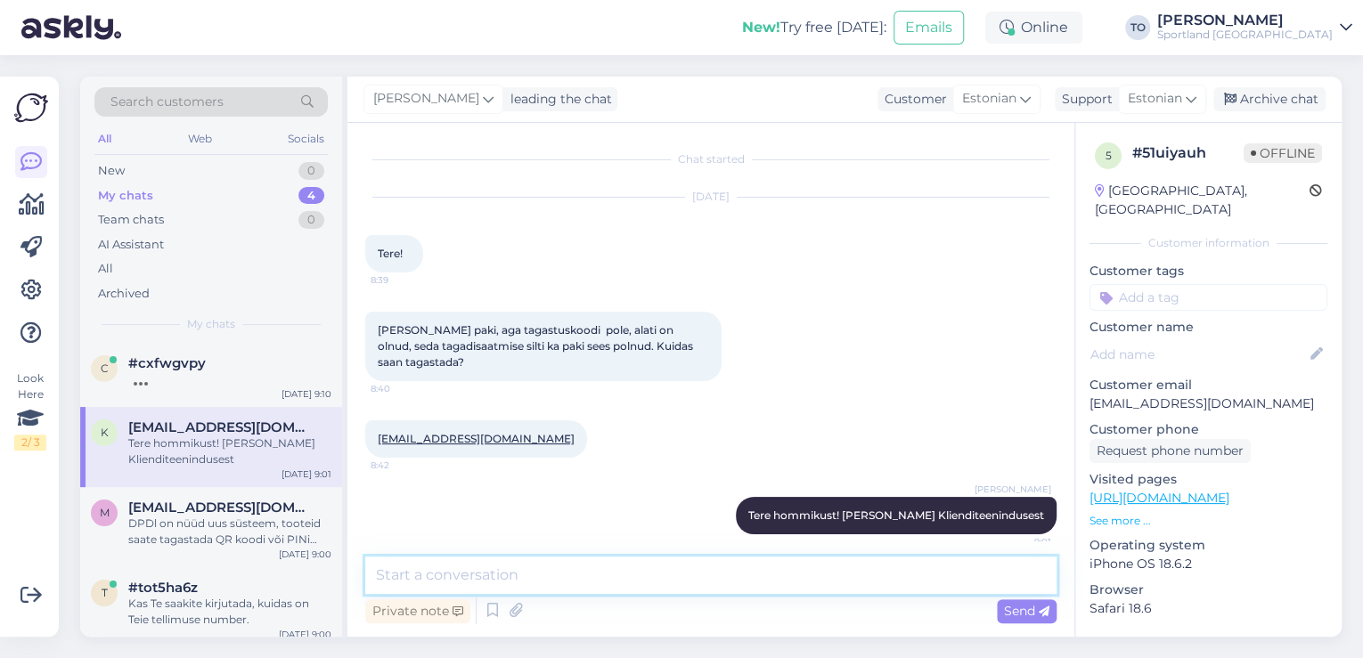
click at [633, 568] on textarea at bounding box center [710, 575] width 691 height 37
type textarea "Vastame Teile meilile"
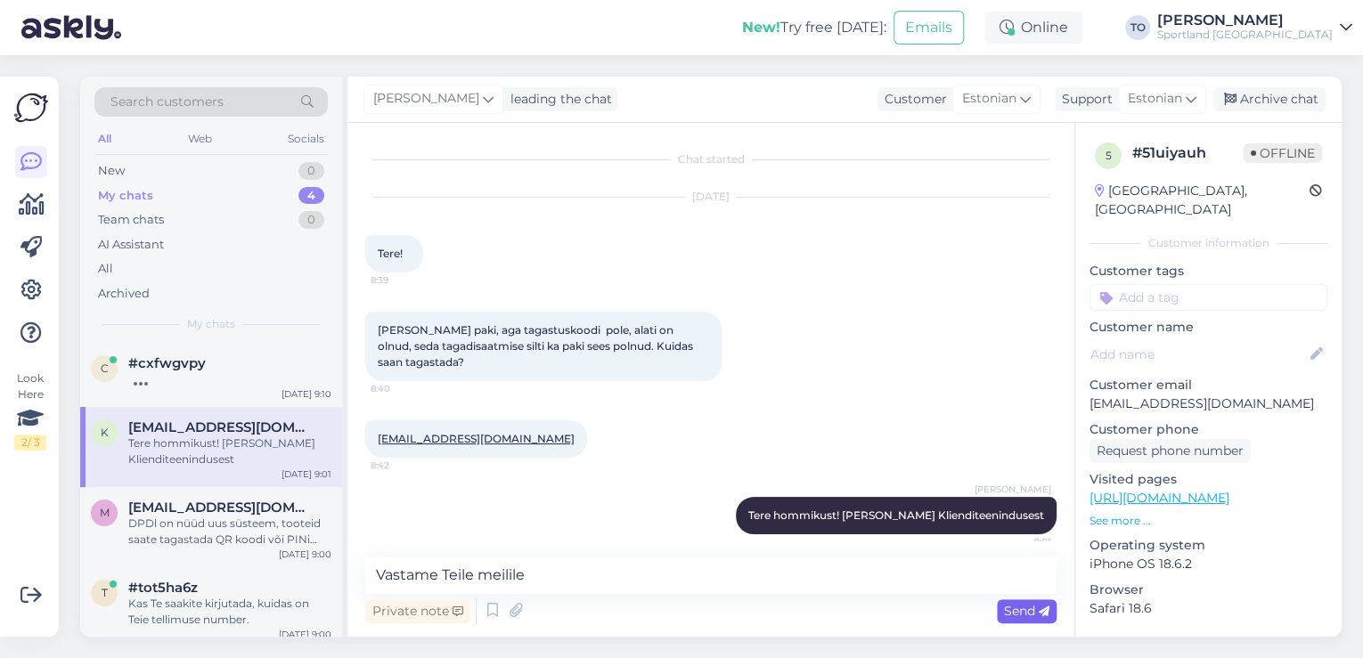
click at [1014, 605] on span "Send" at bounding box center [1026, 611] width 45 height 16
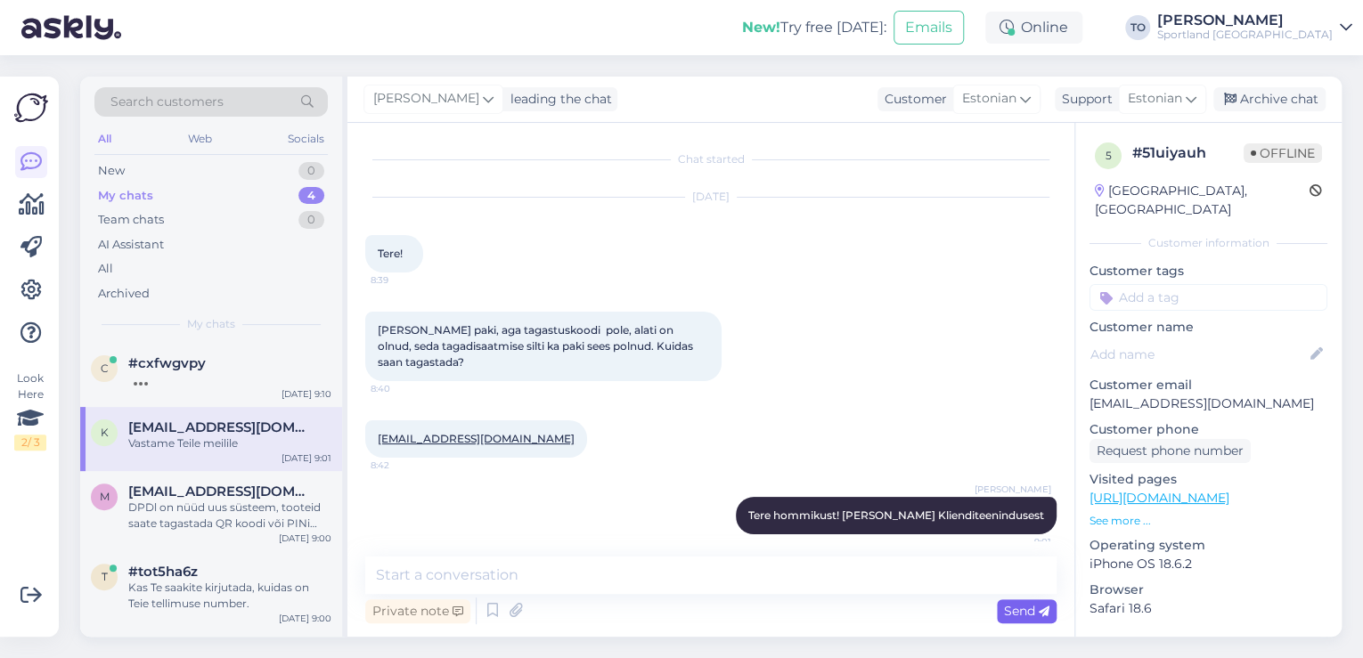
scroll to position [89, 0]
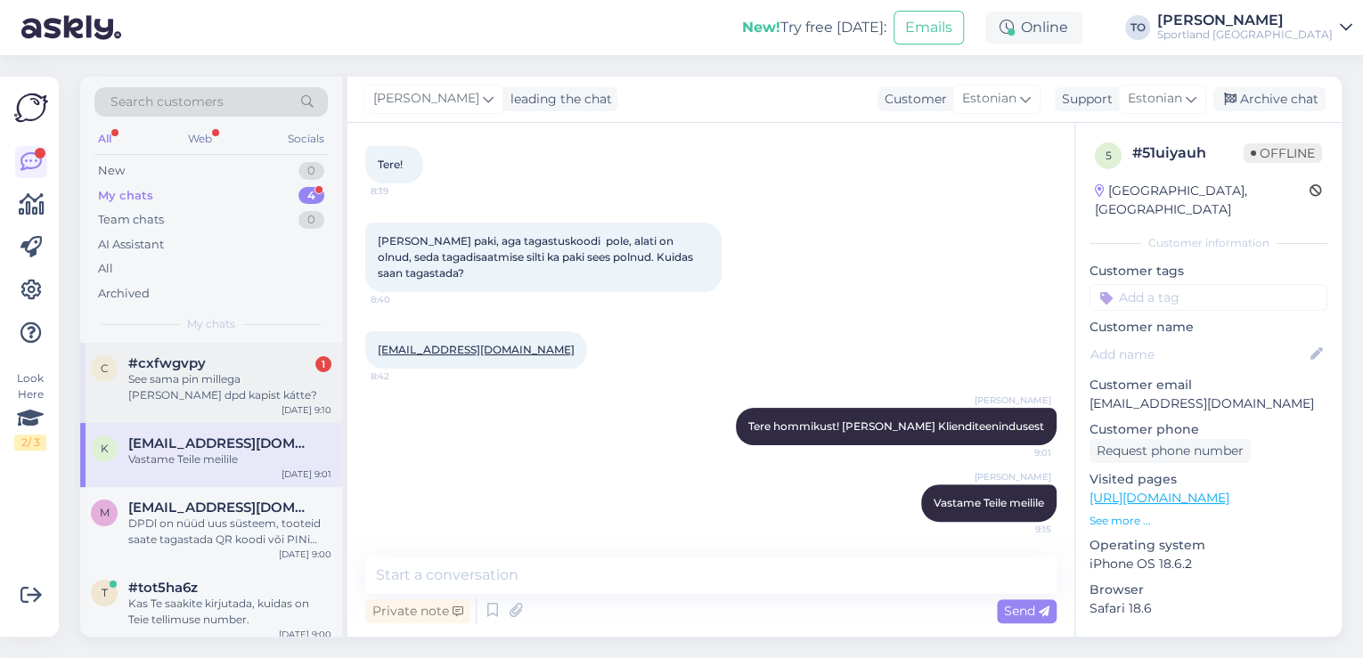
click at [190, 385] on div "See sama pin millega [PERSON_NAME] dpd kapist kátte?" at bounding box center [229, 387] width 203 height 32
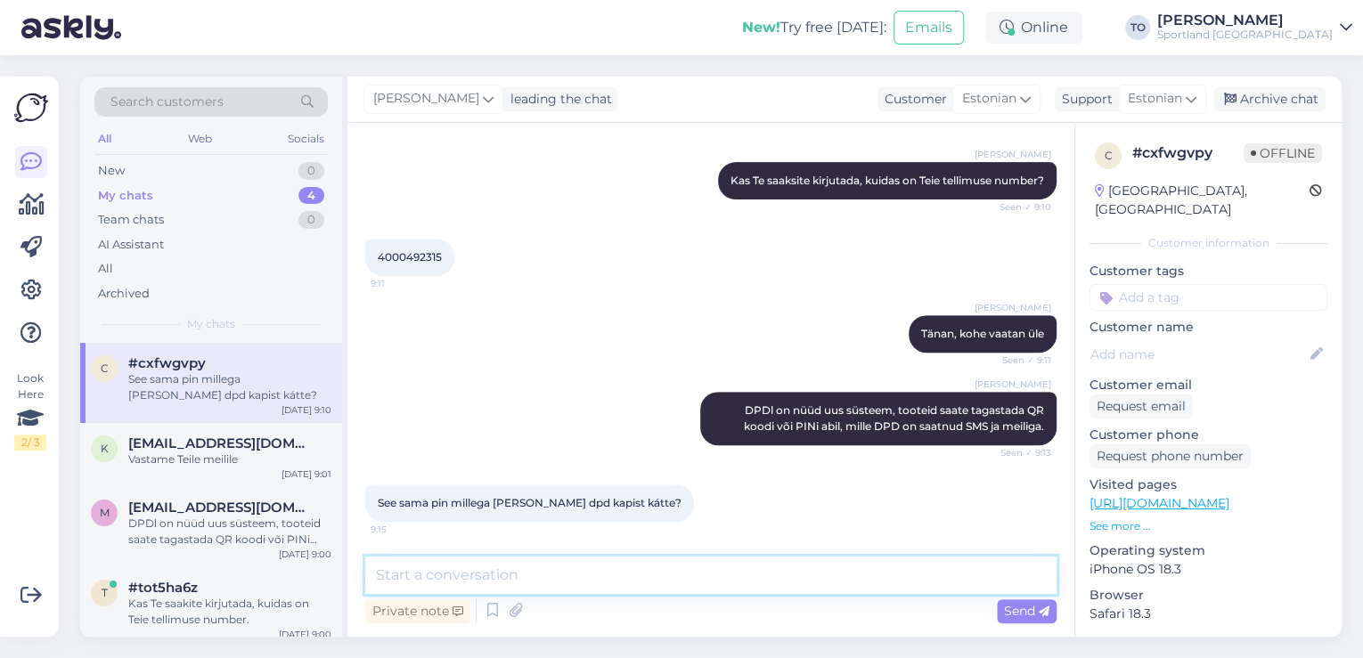
click at [581, 588] on textarea at bounding box center [710, 575] width 691 height 37
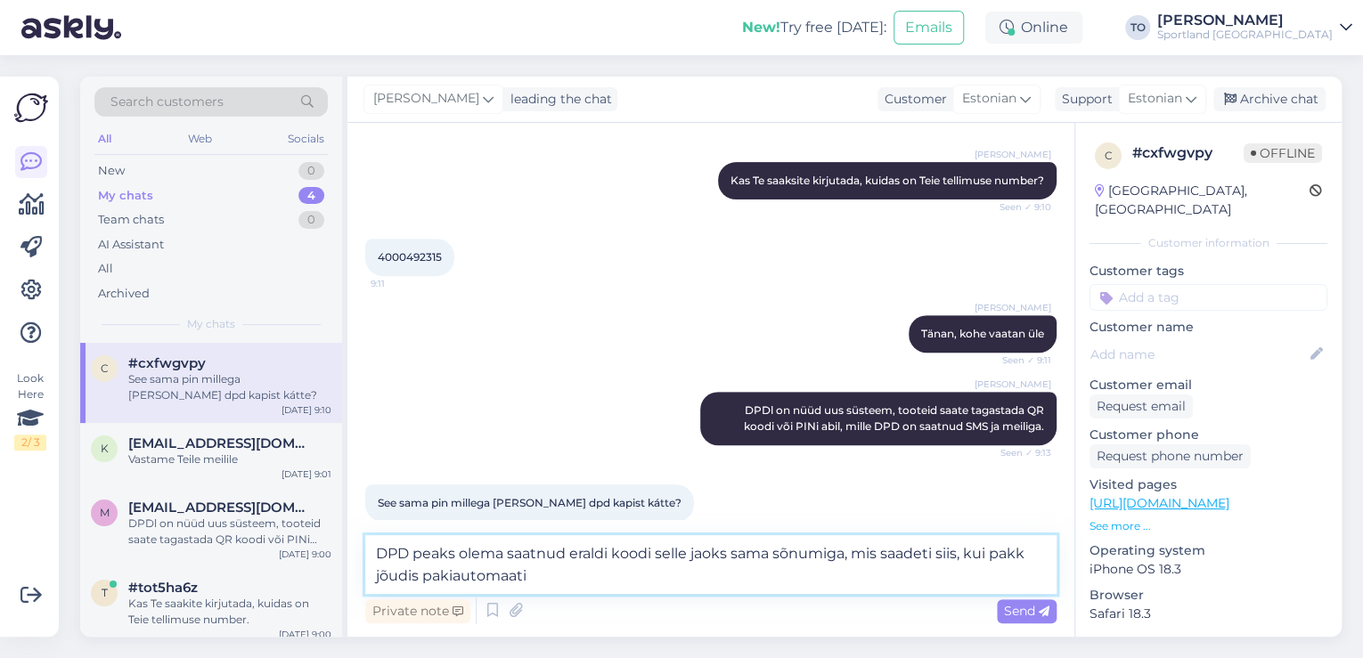
type textarea "DPD peaks olema saatnud eraldi koodi selle jaoks sama sõnumiga, mis saadeti sii…"
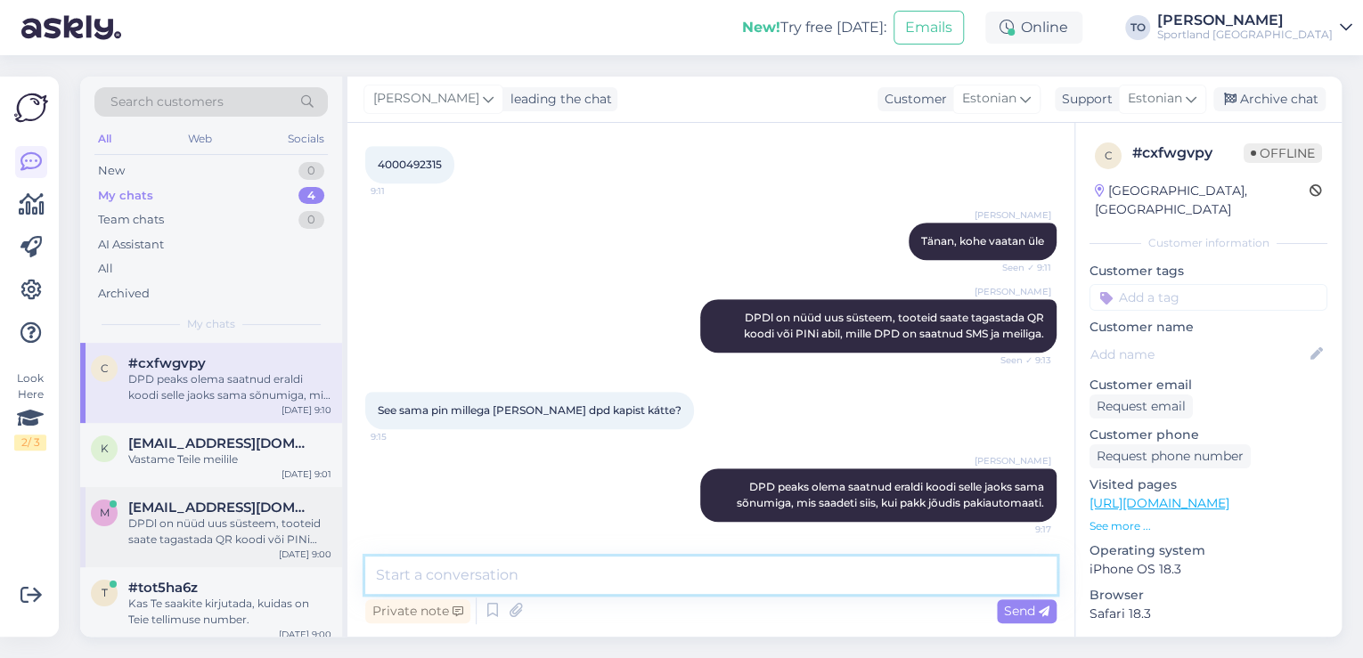
scroll to position [10, 0]
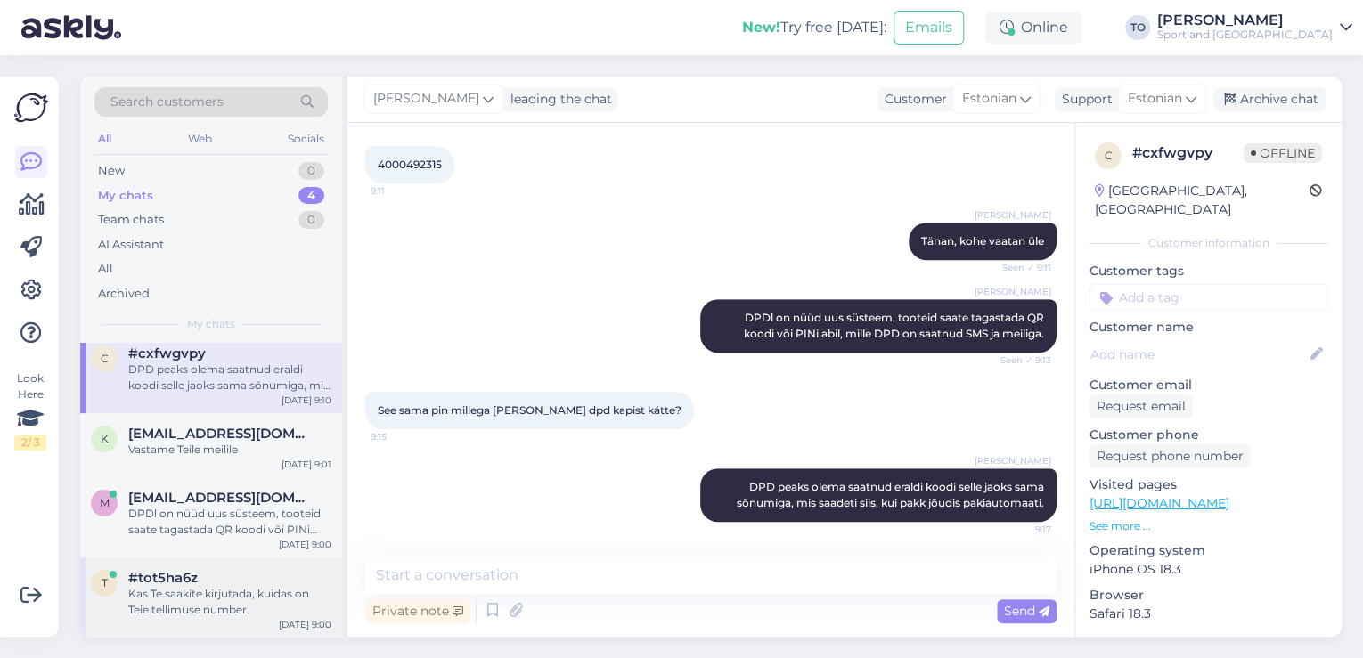
click at [253, 610] on div "Kas Te saakite kirjutada, kuidas on Teie tellimuse number." at bounding box center [229, 602] width 203 height 32
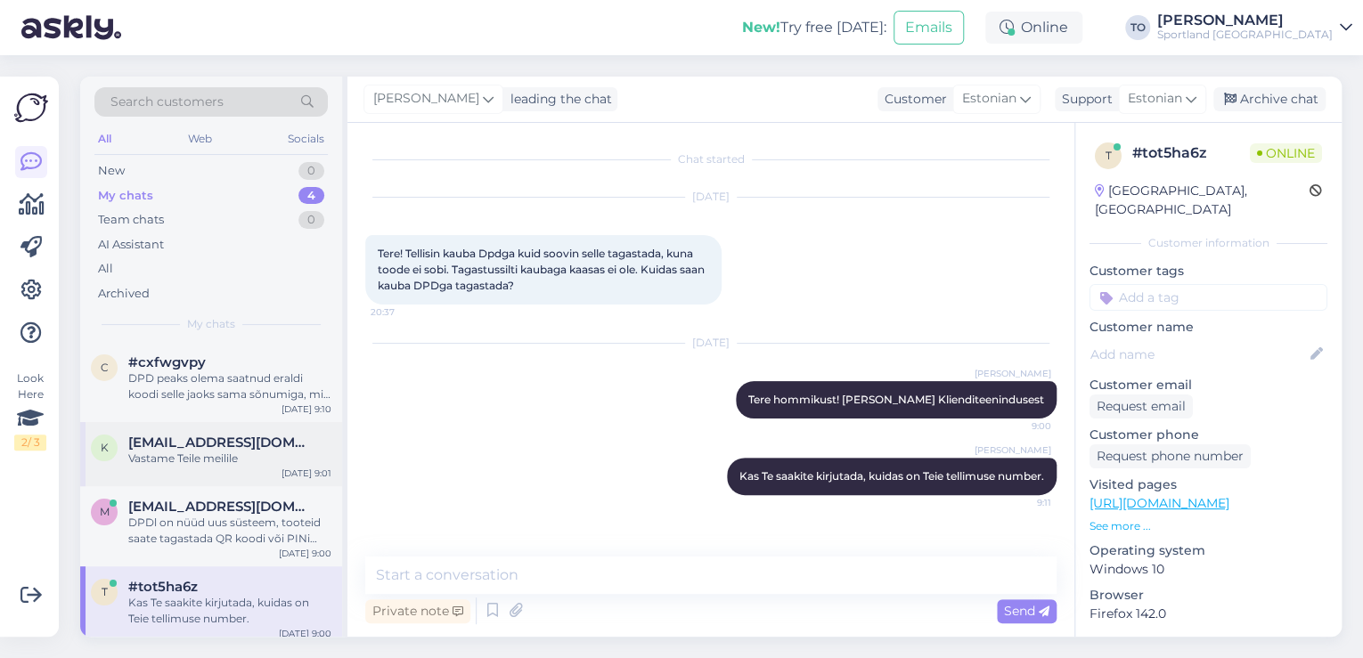
scroll to position [0, 0]
click at [242, 524] on div "DPDl on nüüd uus süsteem, tooteid saate tagastada QR koodi või PINi abil, mille…" at bounding box center [229, 532] width 203 height 32
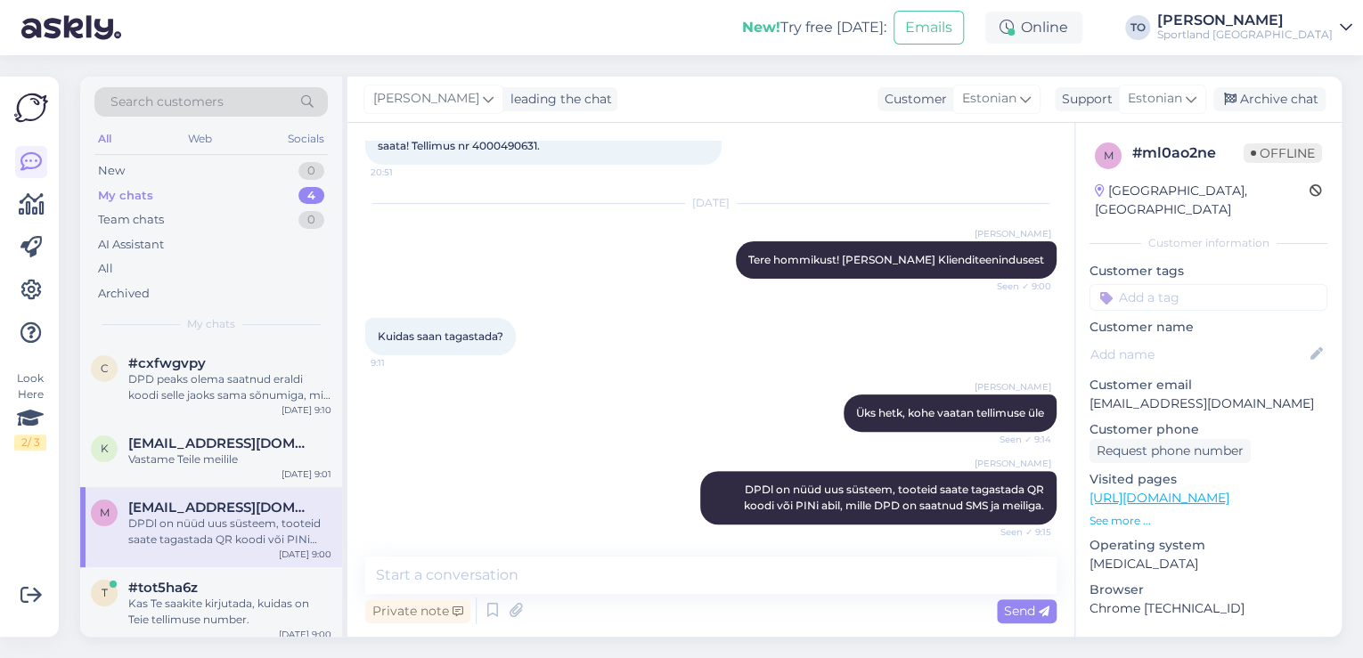
scroll to position [143, 0]
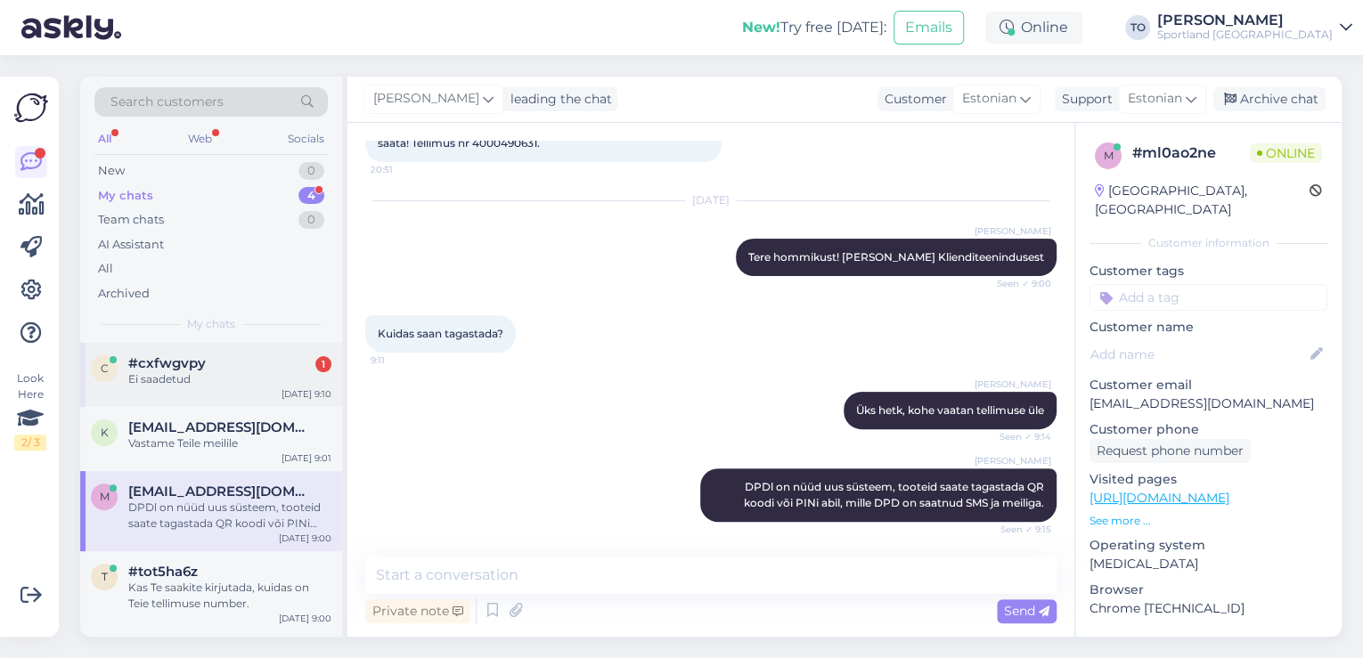
click at [197, 371] on div "Ei saadetud" at bounding box center [229, 379] width 203 height 16
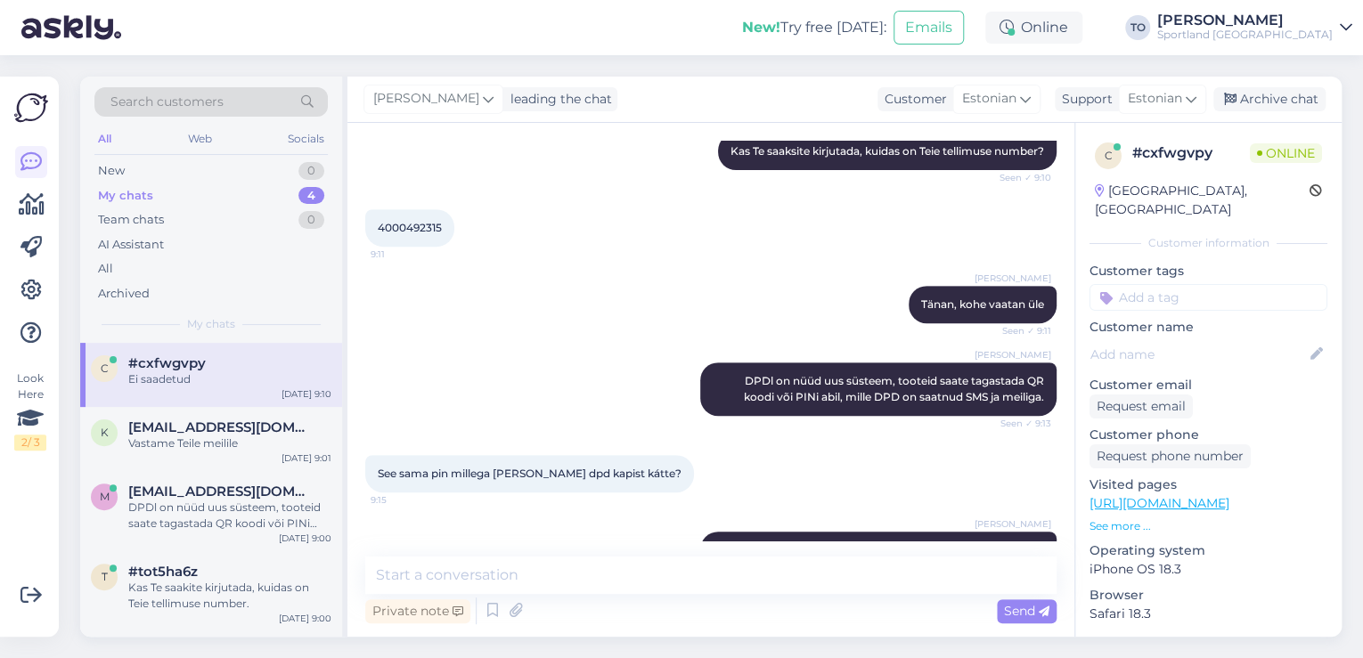
scroll to position [525, 0]
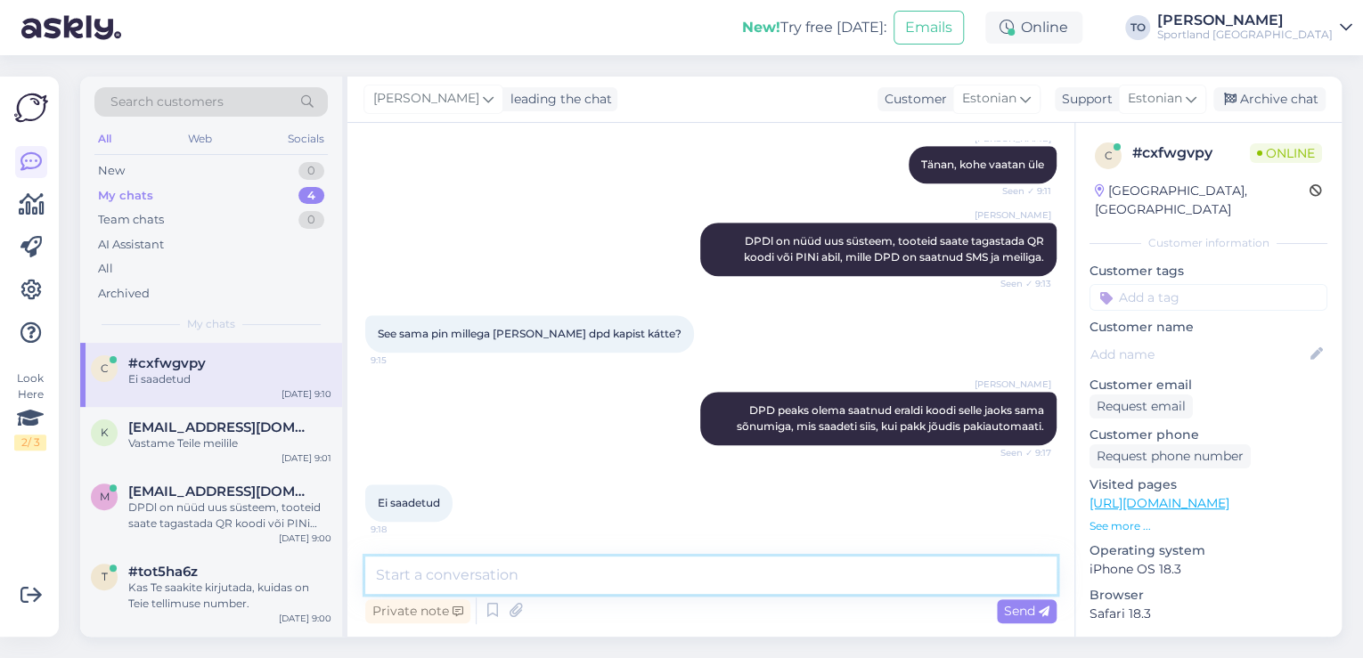
click at [592, 583] on textarea at bounding box center [710, 575] width 691 height 37
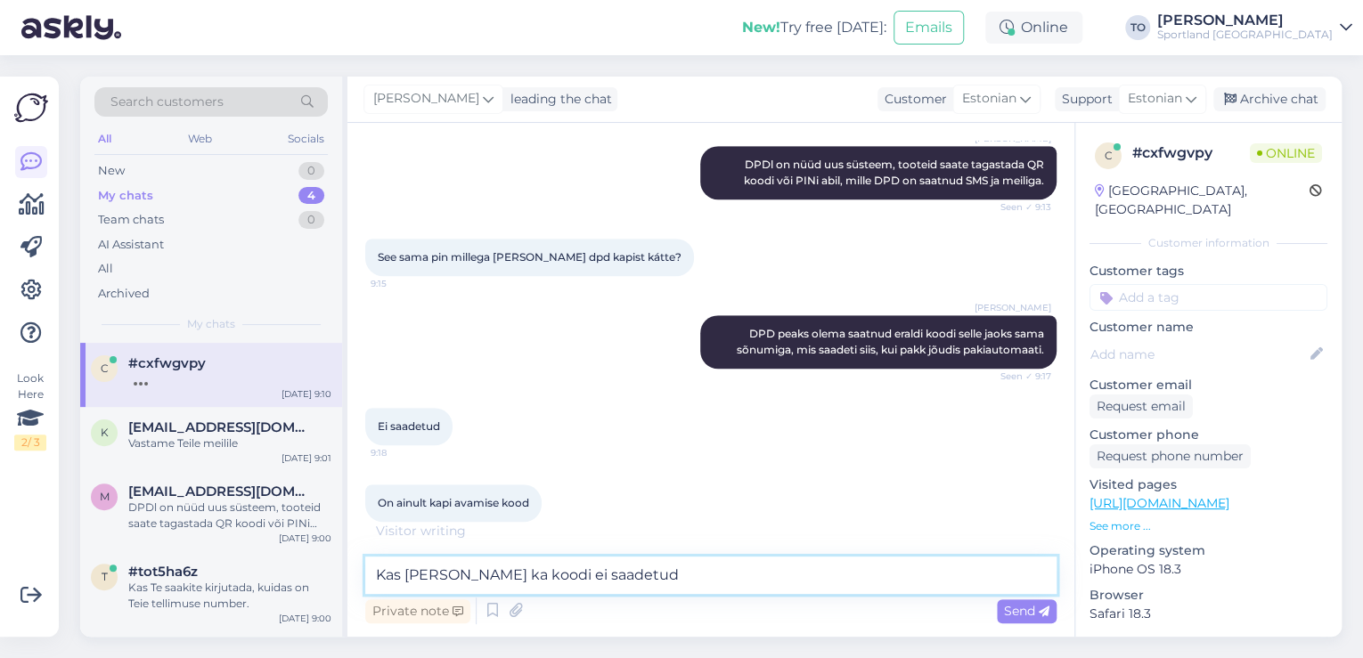
type textarea "Kas [PERSON_NAME] ka koodi ei saadetud?"
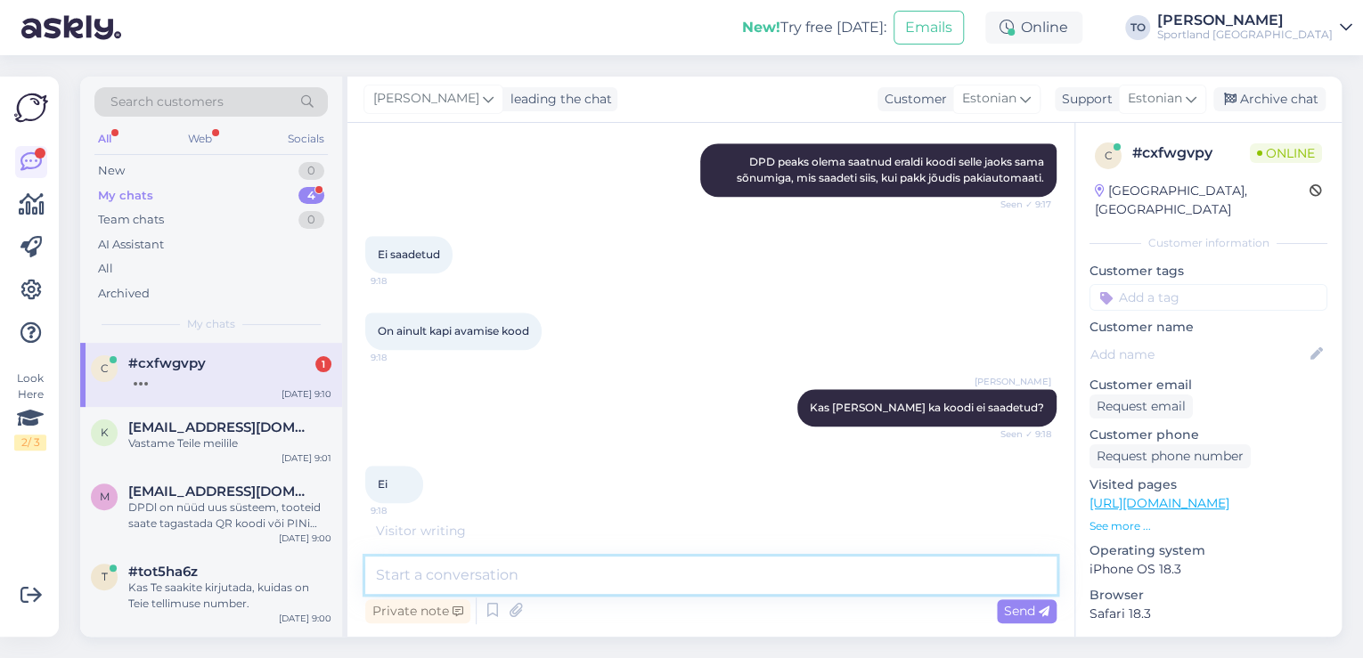
scroll to position [774, 0]
click at [593, 581] on textarea at bounding box center [710, 575] width 691 height 37
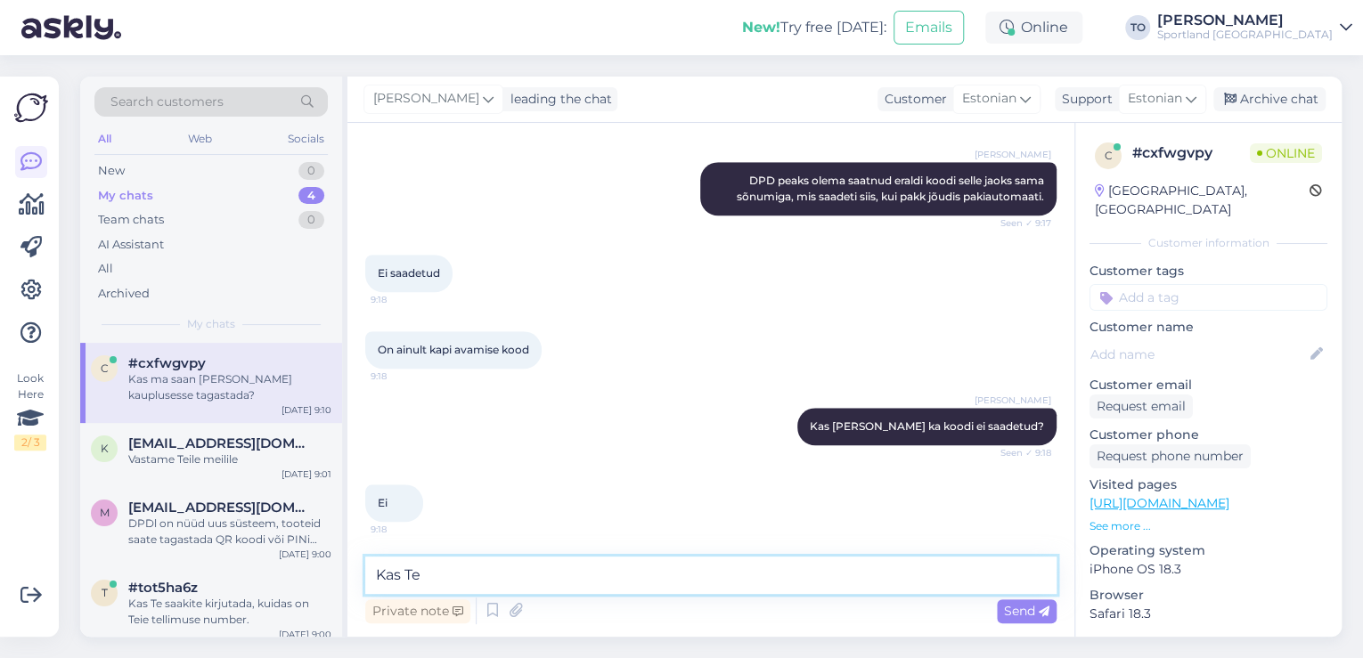
scroll to position [832, 0]
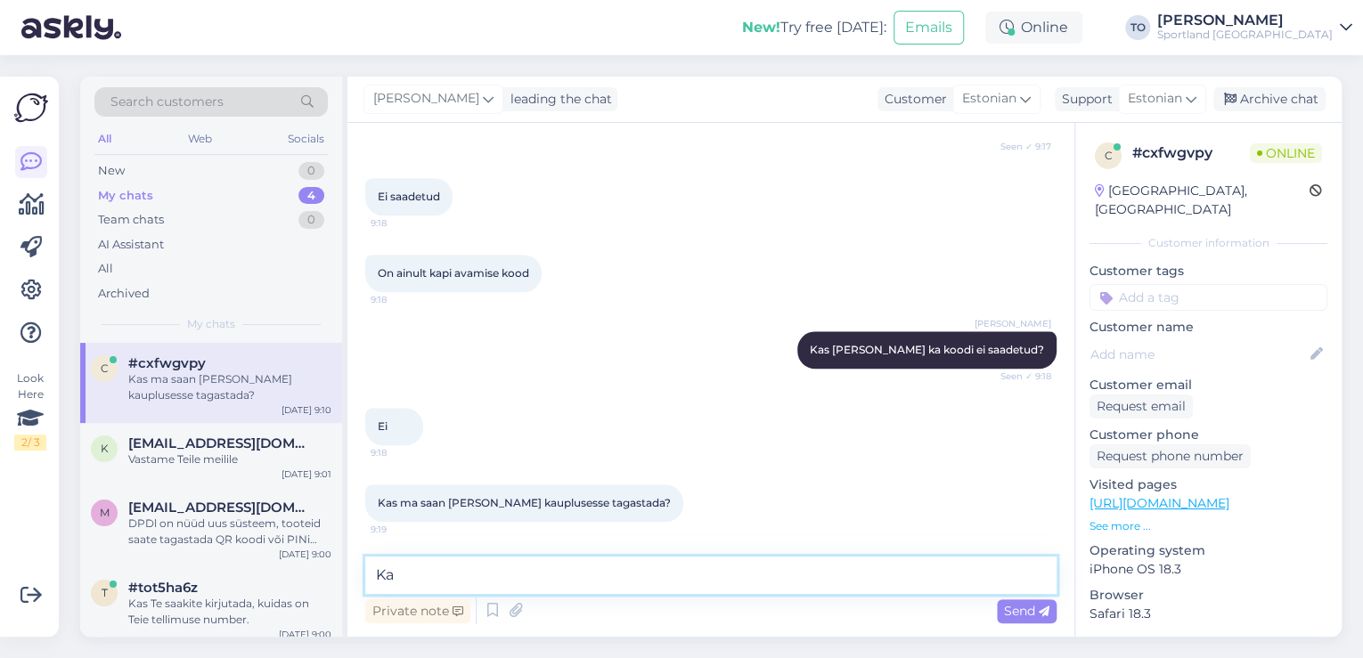
type textarea "K"
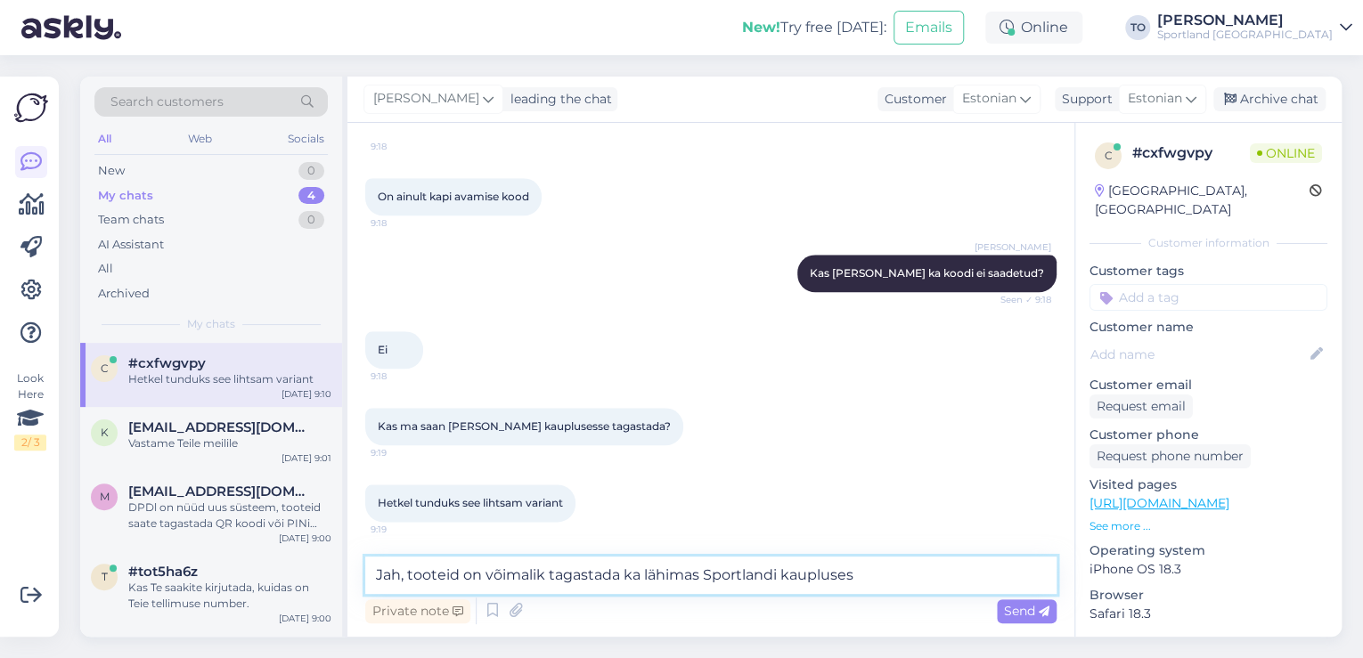
scroll to position [928, 0]
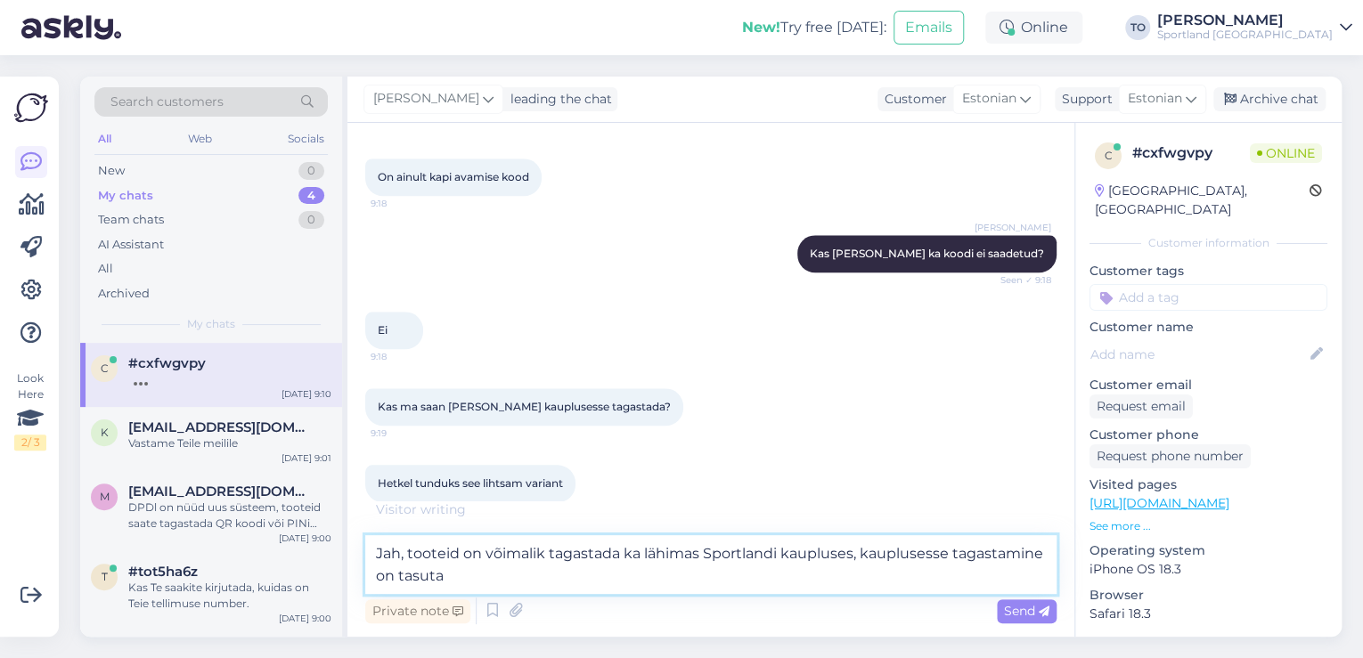
type textarea "Jah, tooteid on võimalik tagastada ka lähimas Sportlandi kaupluses, kauplusesse…"
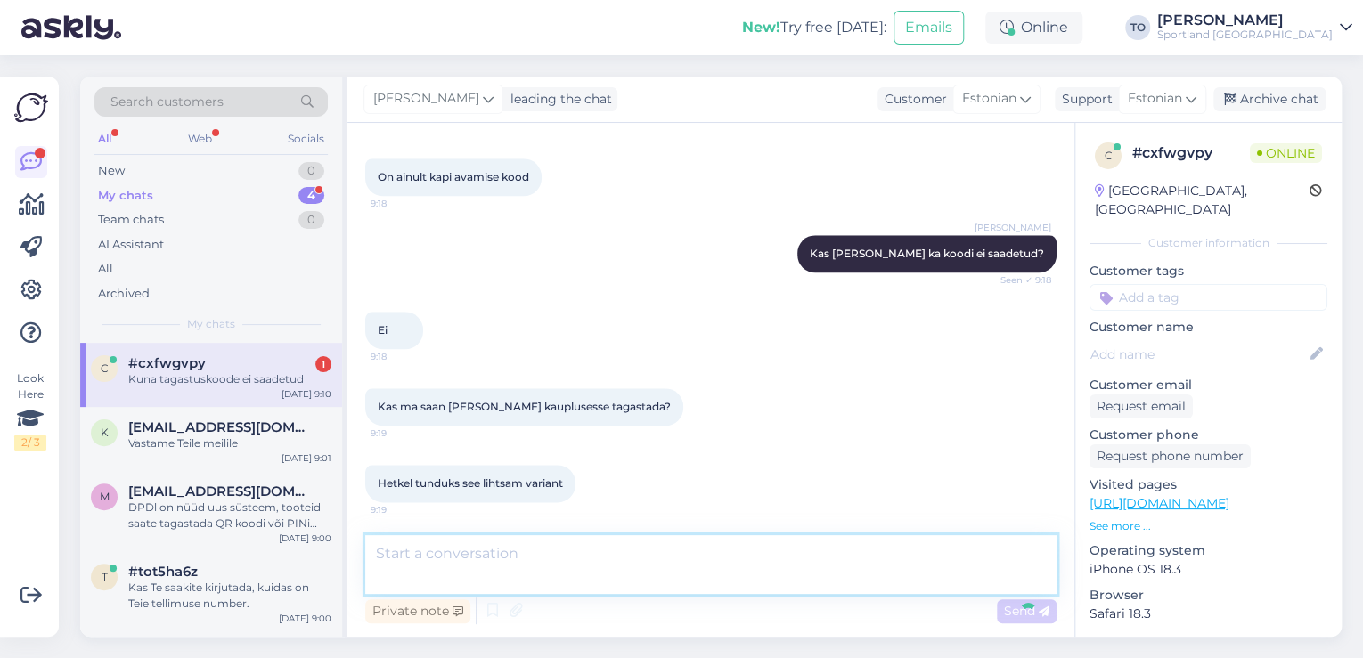
scroll to position [1078, 0]
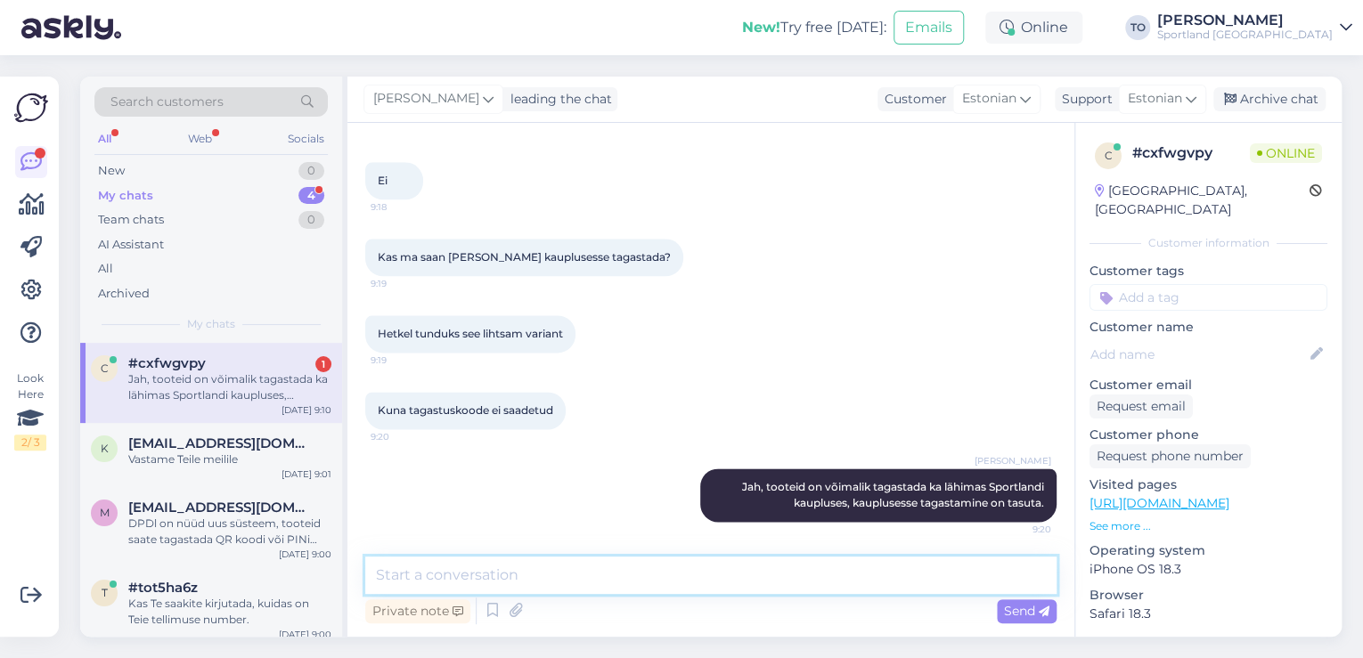
click at [593, 581] on textarea at bounding box center [710, 575] width 691 height 37
click at [634, 577] on textarea at bounding box center [710, 575] width 691 height 37
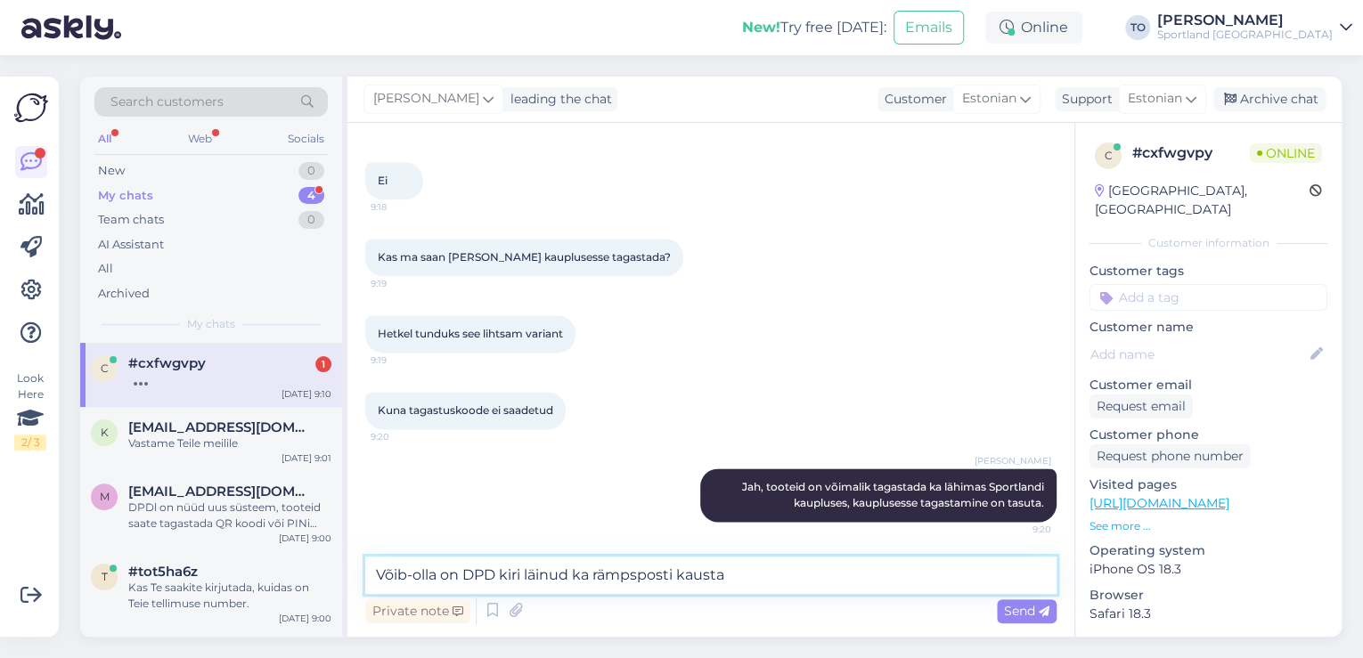
type textarea "Võib-olla on DPD kiri läinud ka rämpsposti kausta?"
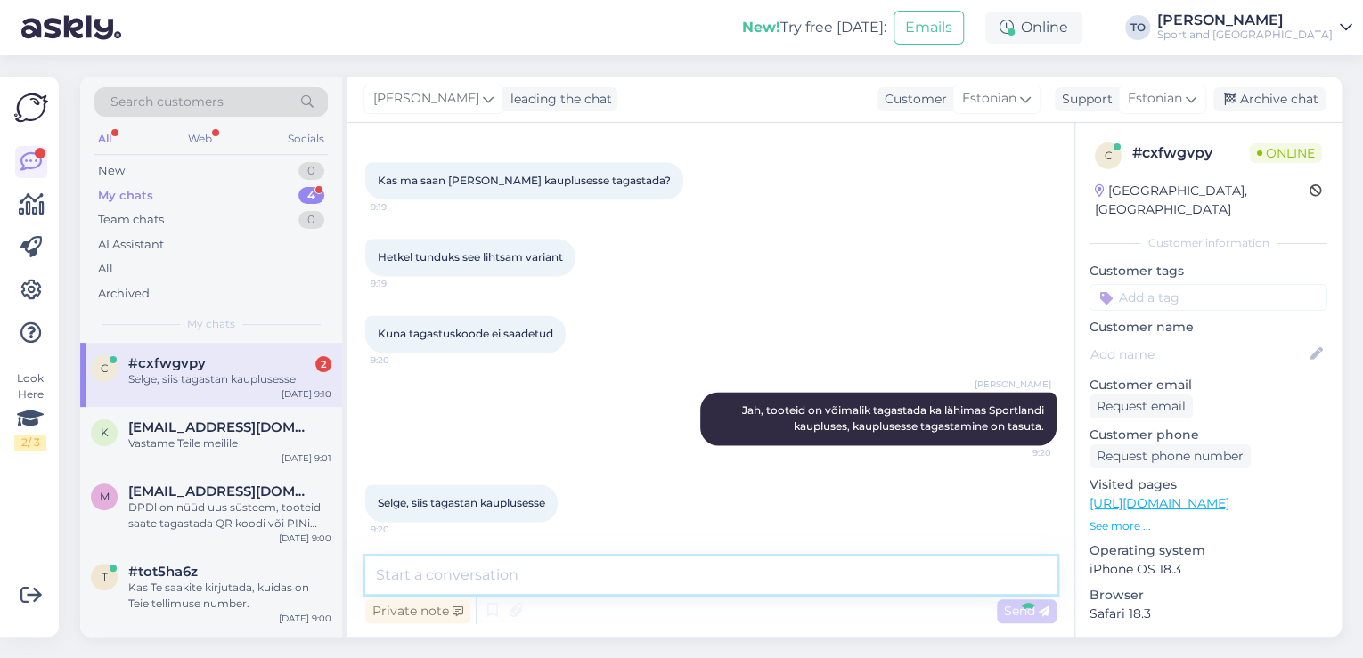
scroll to position [1231, 0]
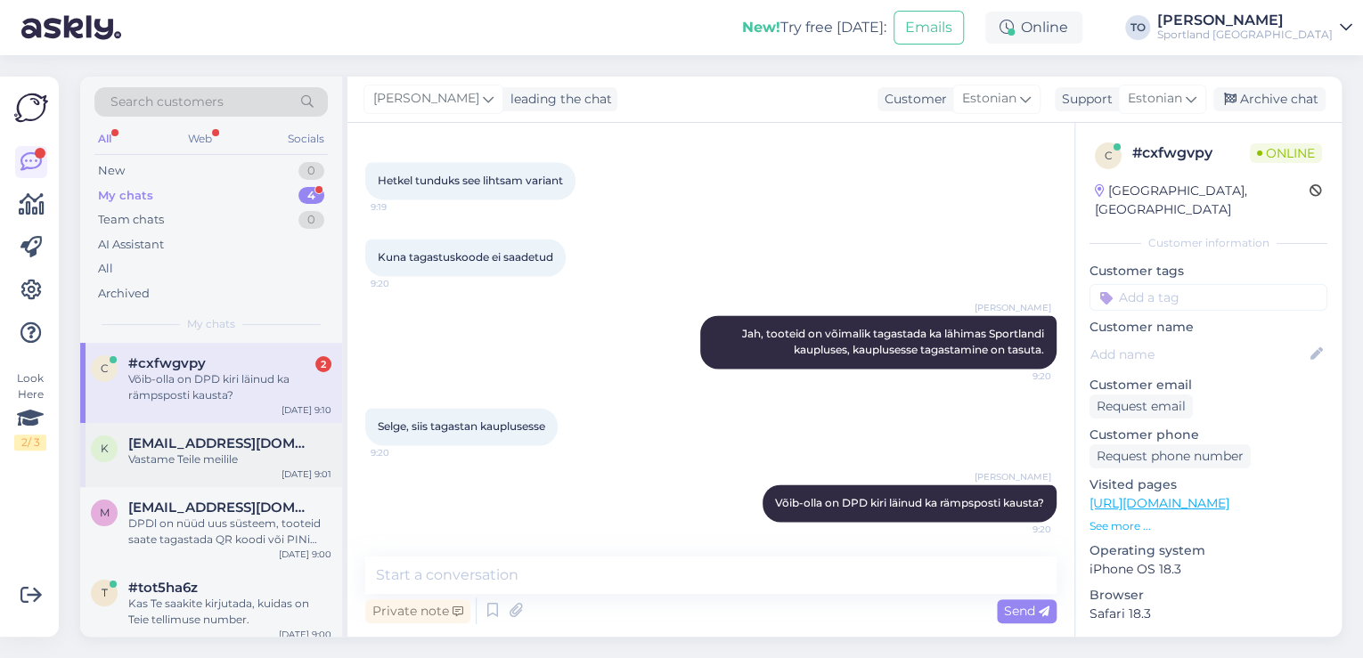
click at [257, 454] on div "Vastame Teile meilile" at bounding box center [229, 460] width 203 height 16
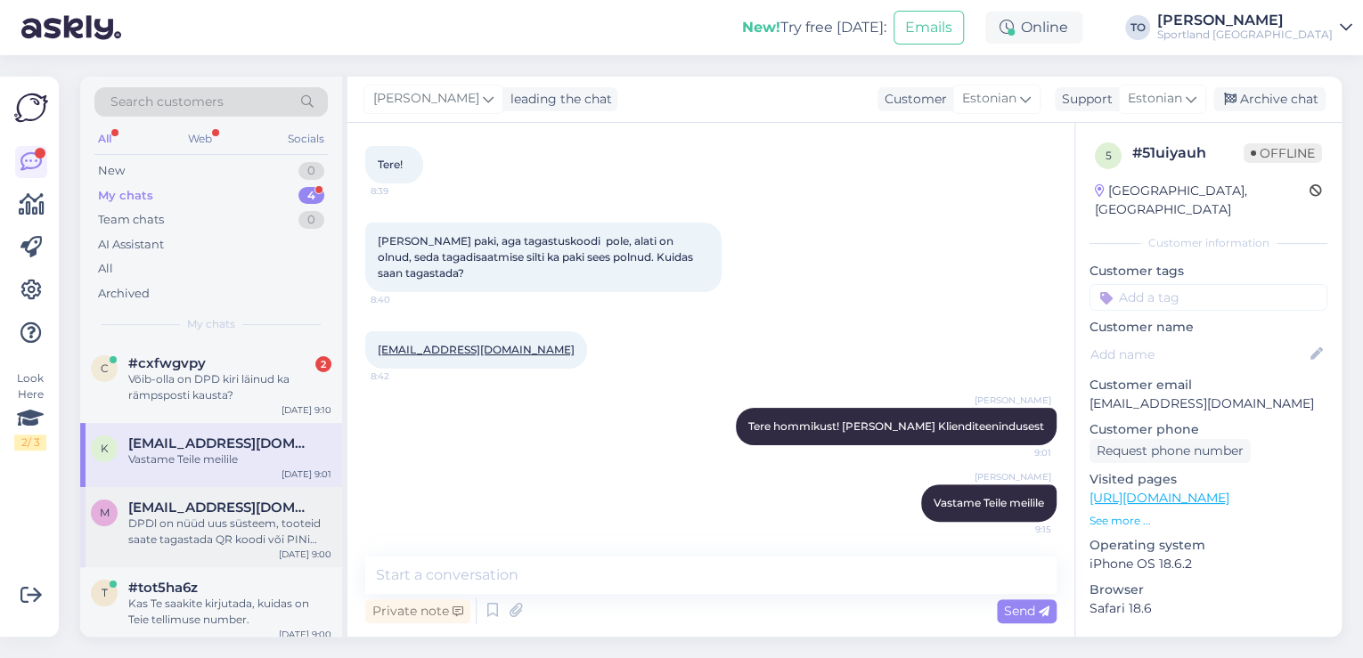
click at [284, 514] on span "[EMAIL_ADDRESS][DOMAIN_NAME]" at bounding box center [220, 508] width 185 height 16
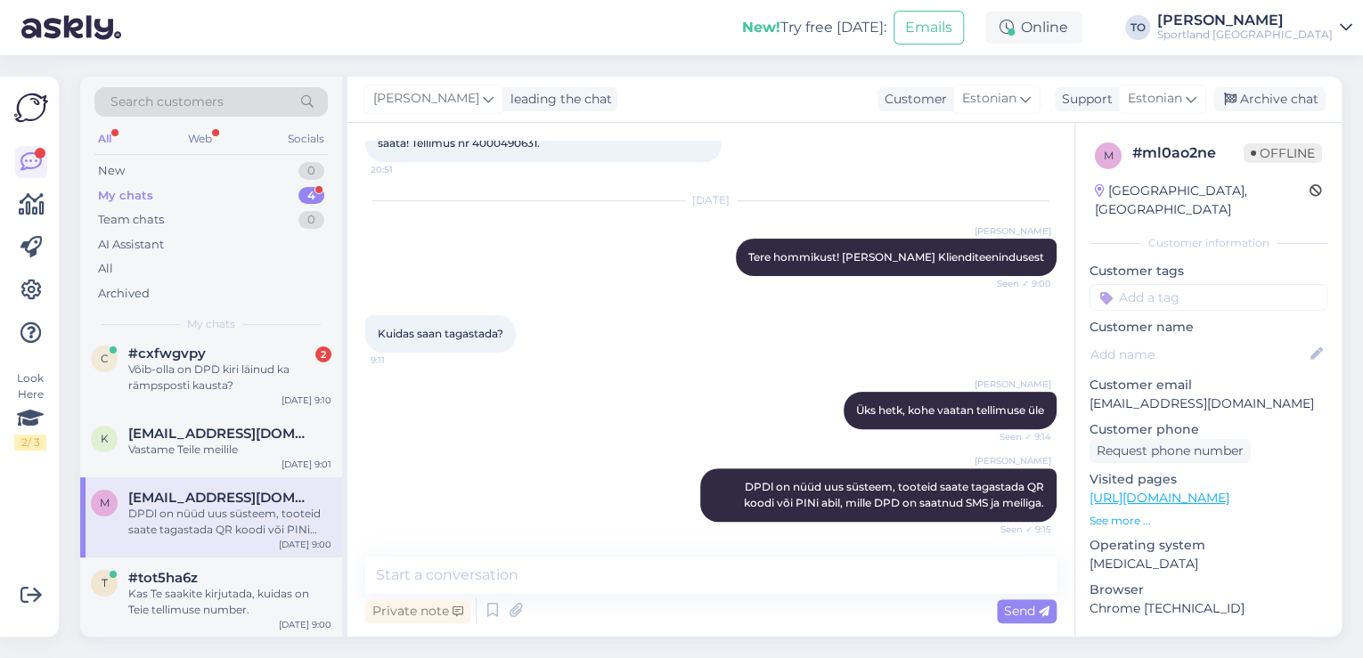
scroll to position [143, 0]
click at [1132, 287] on input at bounding box center [1208, 297] width 238 height 27
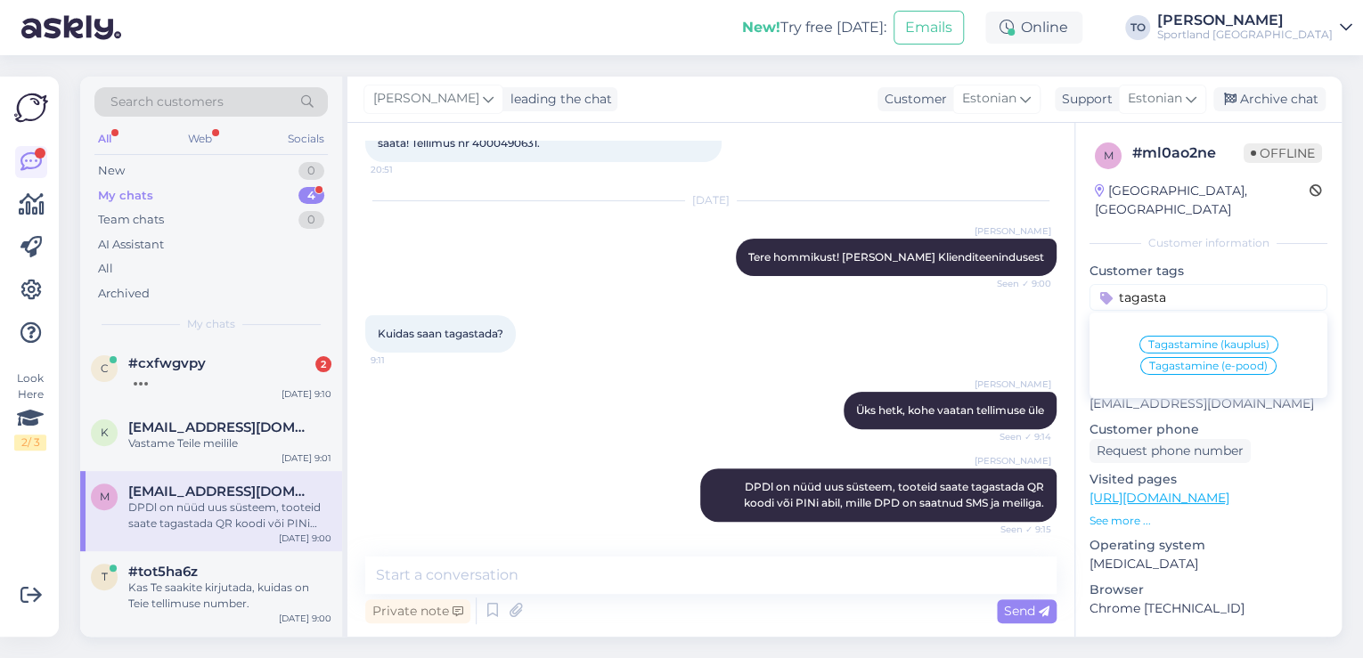
type input "tagasta"
click at [1199, 361] on span "Tagastamine (e-pood)" at bounding box center [1208, 366] width 118 height 11
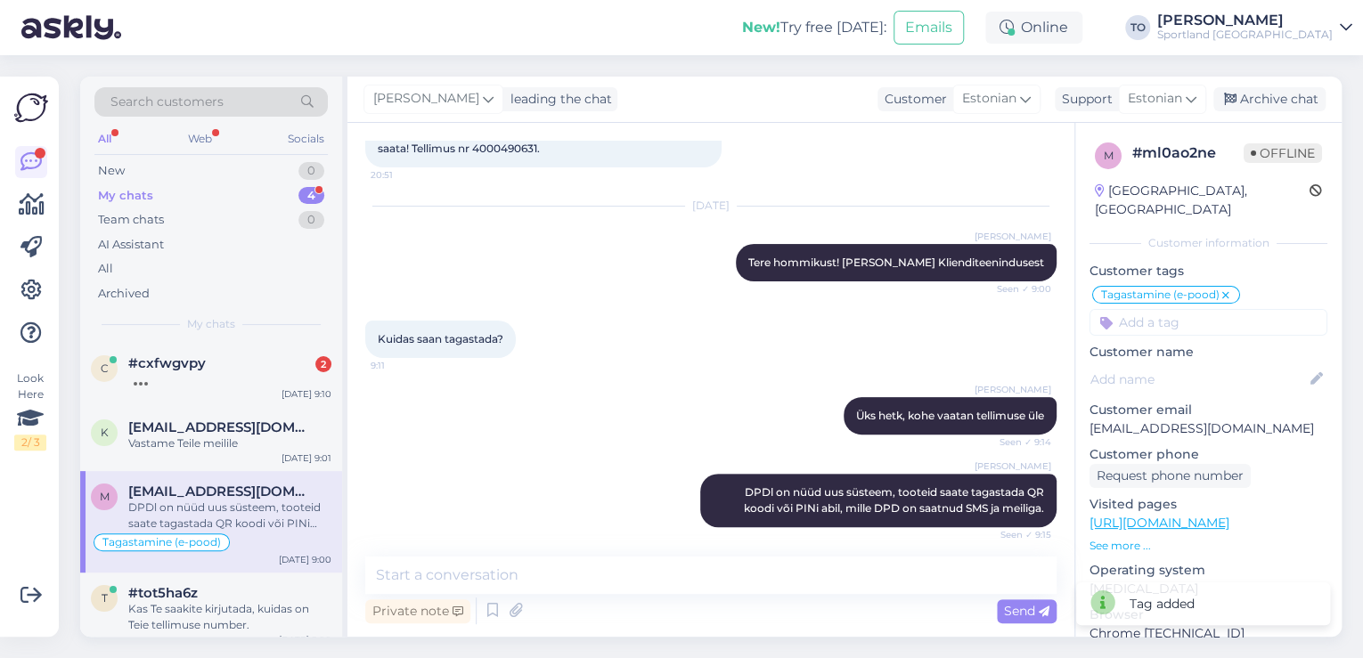
scroll to position [143, 0]
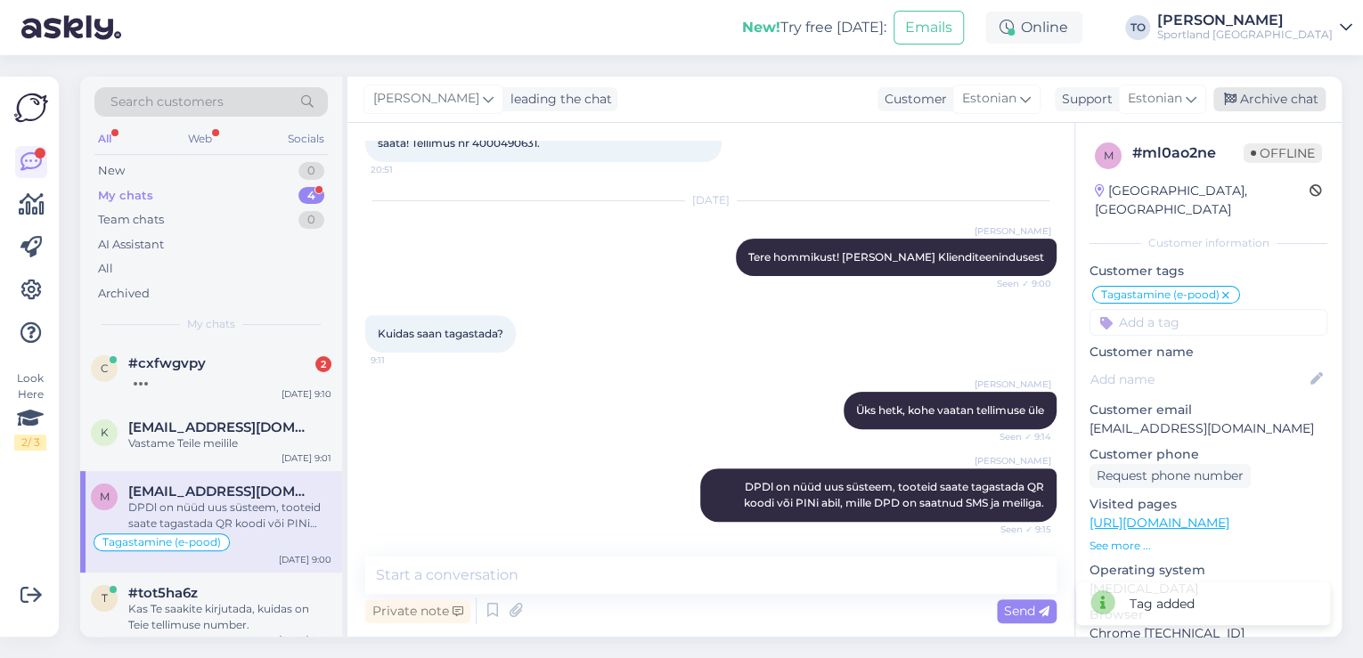
click at [1264, 96] on div "Archive chat" at bounding box center [1269, 99] width 112 height 24
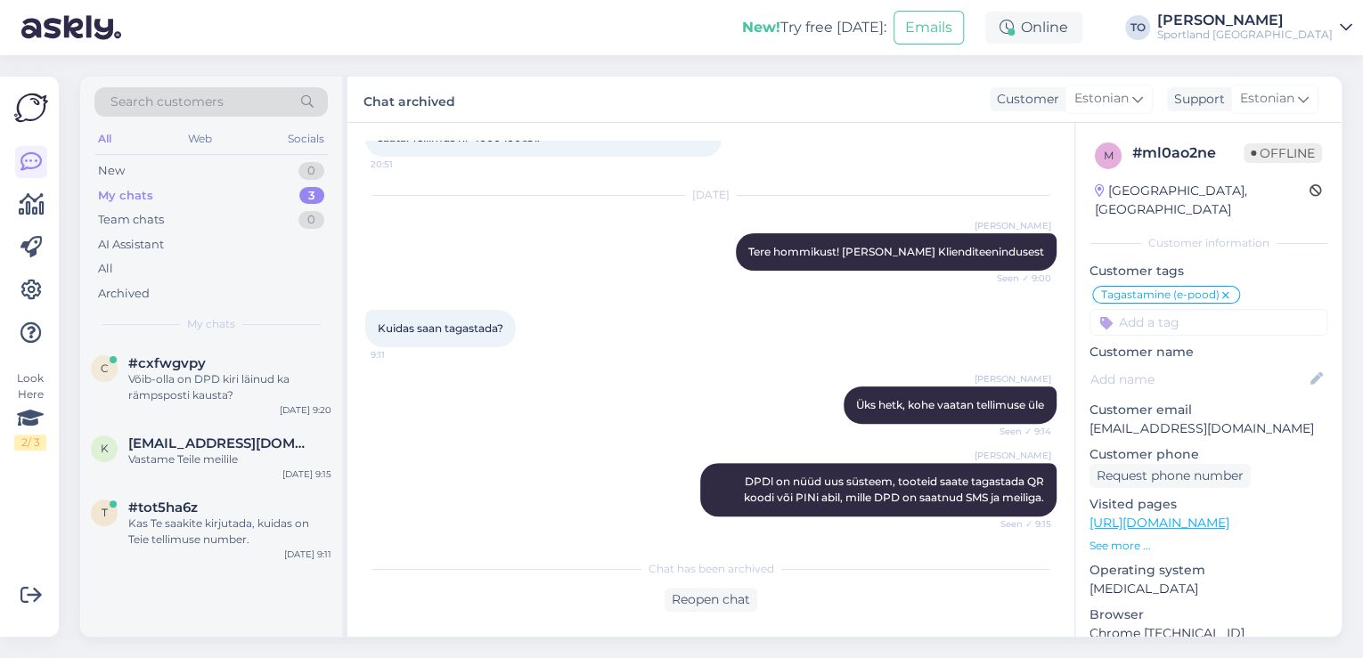
scroll to position [150, 0]
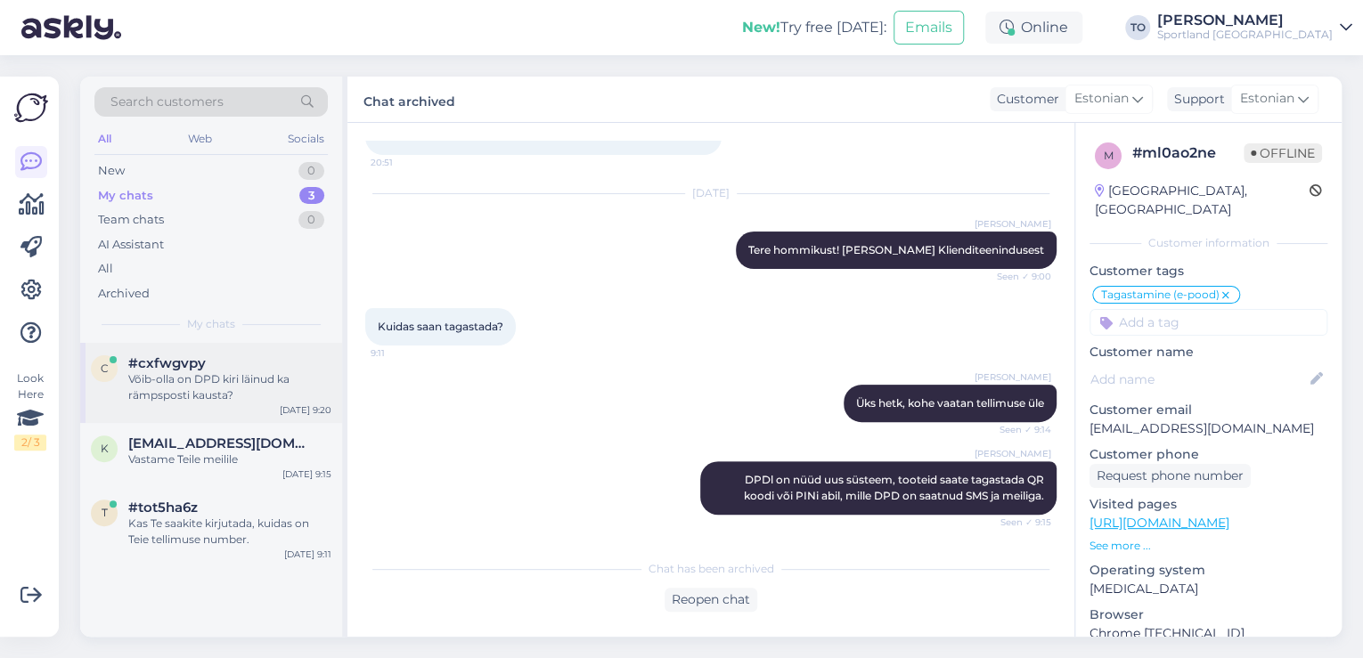
click at [240, 372] on div "Võib-olla on DPD kiri läinud ka rämpsposti kausta?" at bounding box center [229, 387] width 203 height 32
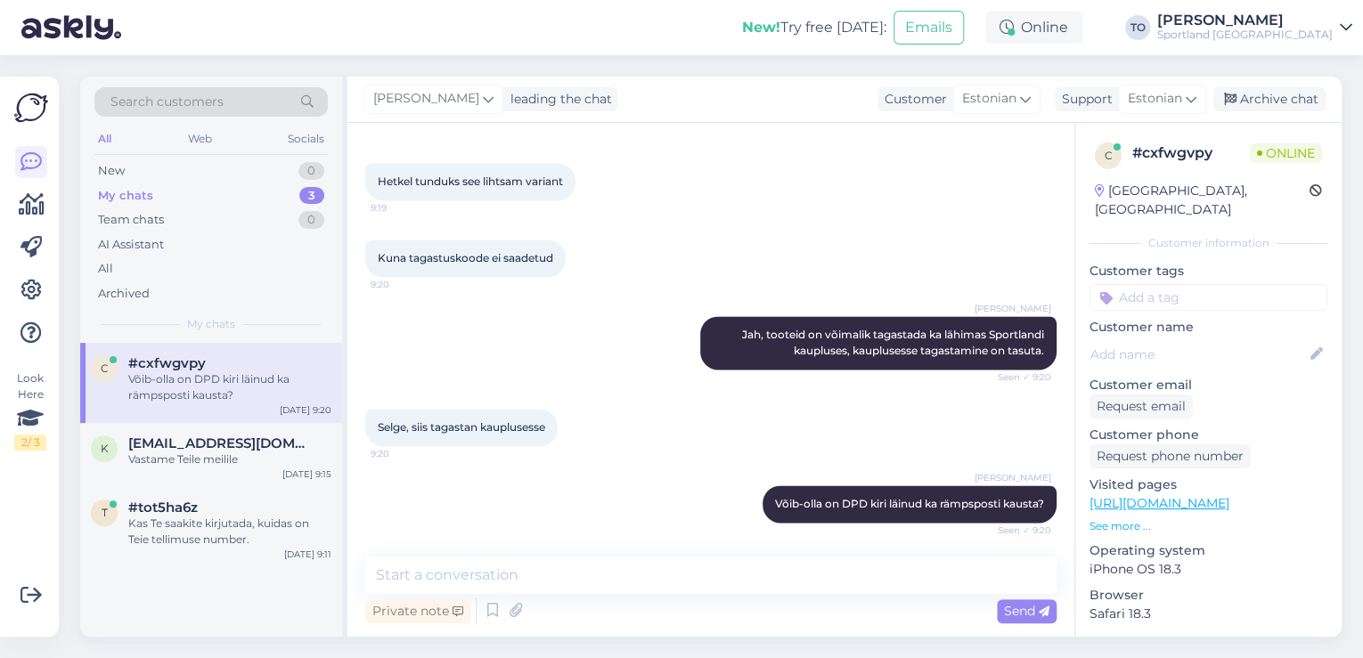
scroll to position [1231, 0]
click at [242, 395] on div "Võib-olla on DPD kiri läinud ka rämpsposti kausta?" at bounding box center [229, 387] width 203 height 32
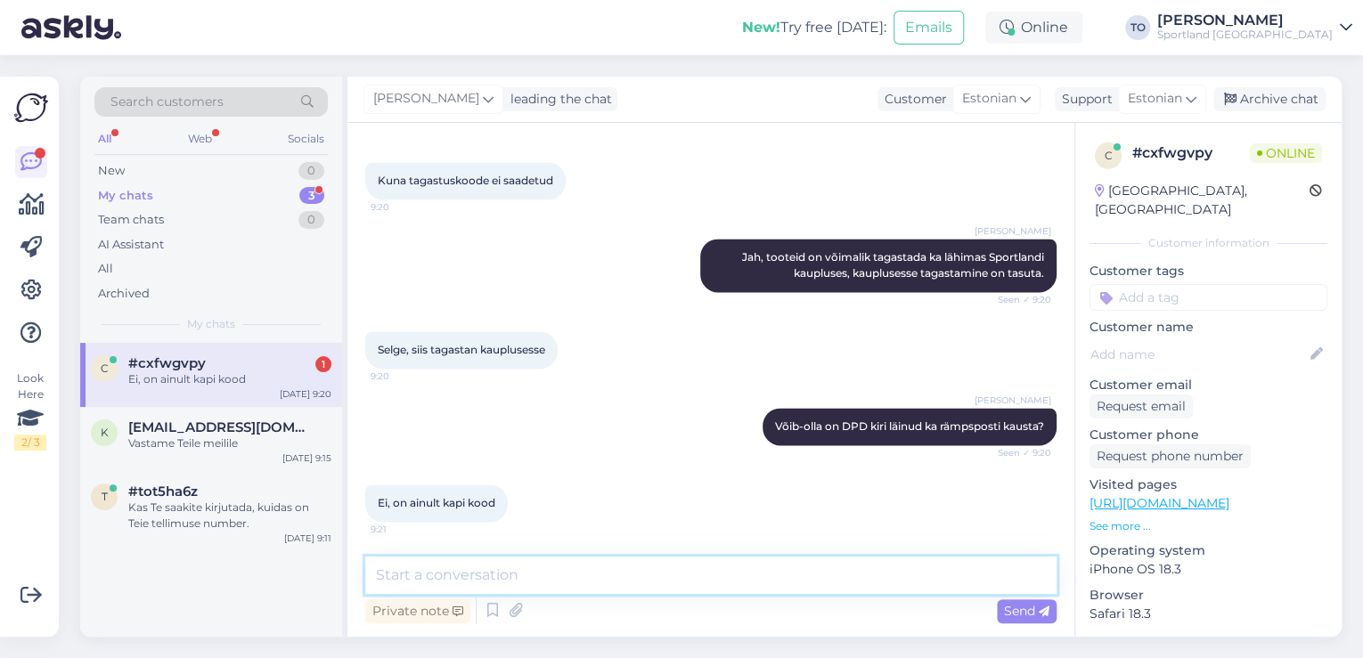
click at [634, 585] on textarea at bounding box center [710, 575] width 691 height 37
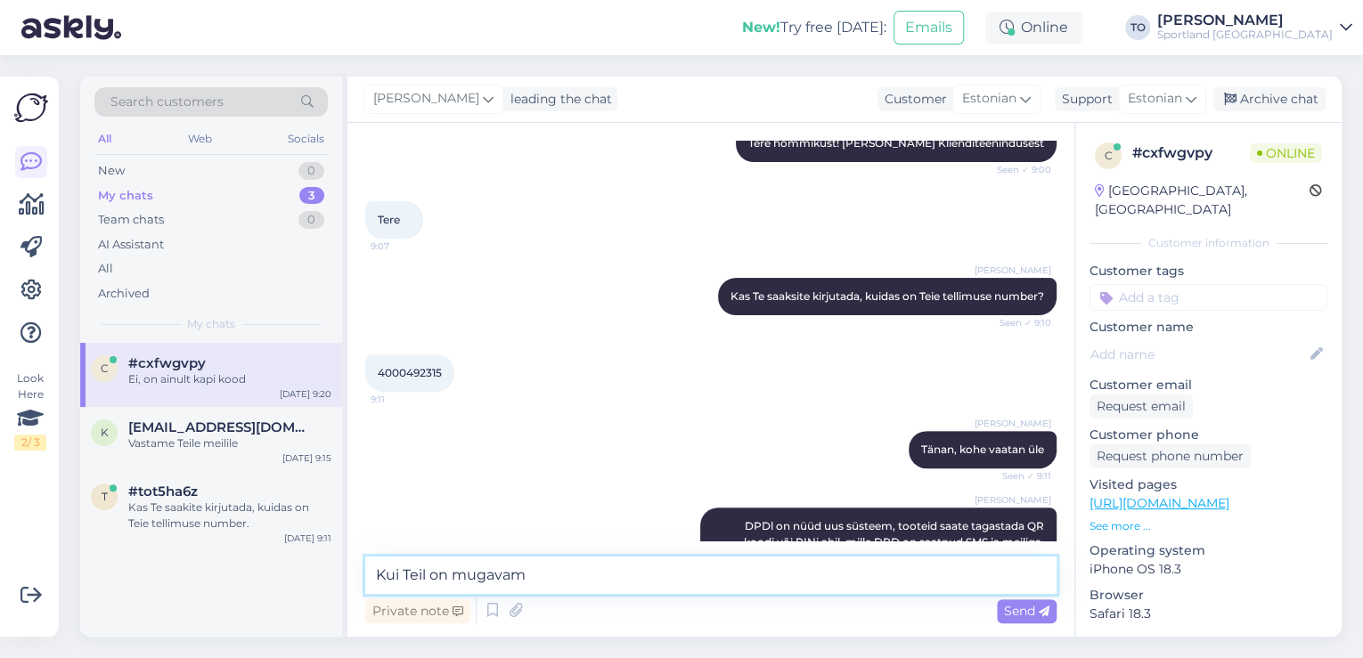
scroll to position [239, 0]
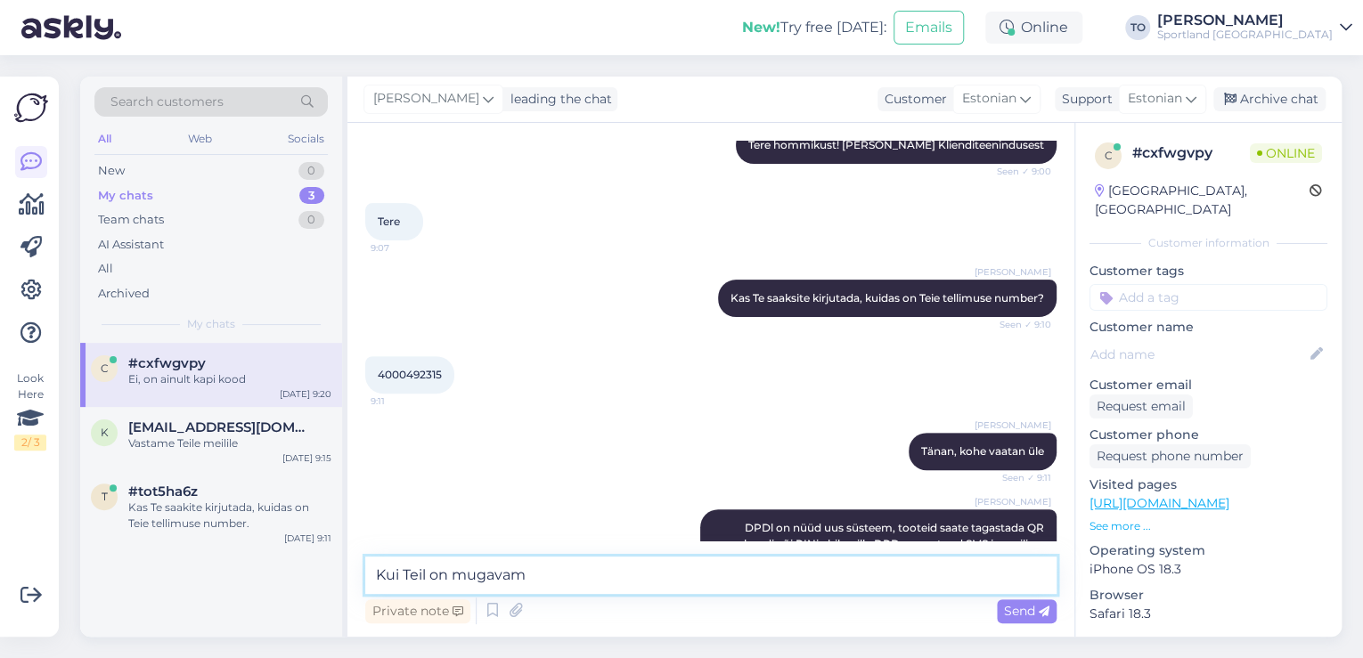
click at [660, 581] on textarea "Kui Teil on mugavam" at bounding box center [710, 575] width 691 height 37
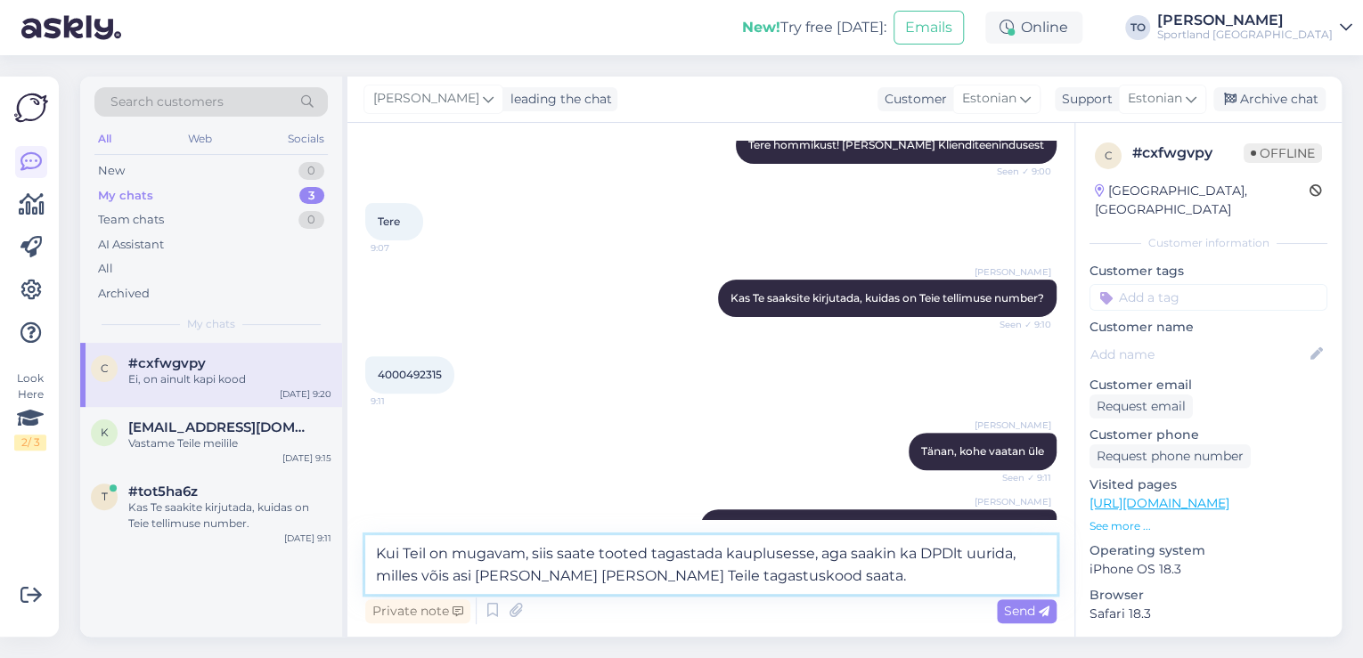
click at [882, 552] on textarea "Kui Teil on mugavam, siis saate tooted tagastada kauplusesse, aga saakin ka DPD…" at bounding box center [710, 564] width 691 height 59
type textarea "Kui Teil on mugavam, siis saate tooted tagastada kauplusesse, aga saaksin ka DP…"
click at [1045, 616] on icon at bounding box center [1044, 612] width 11 height 11
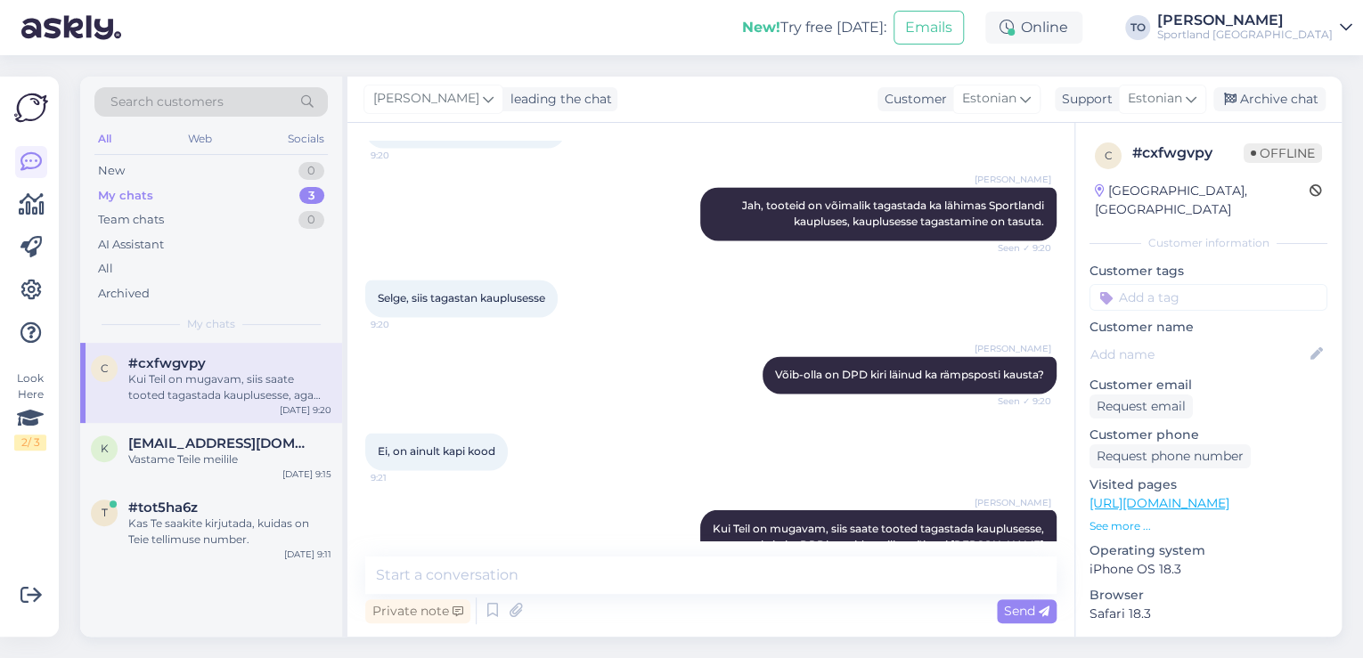
scroll to position [1416, 0]
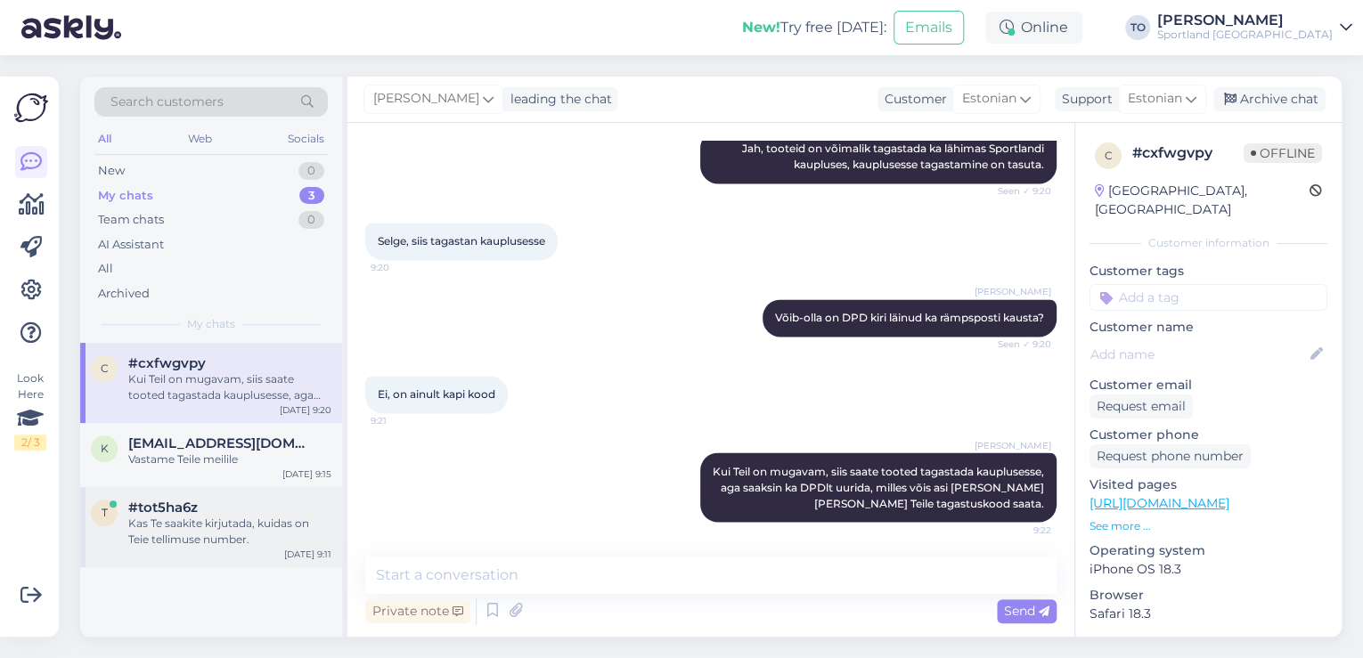
click at [257, 540] on div "Kas Te saakite kirjutada, kuidas on Teie tellimuse number." at bounding box center [229, 532] width 203 height 32
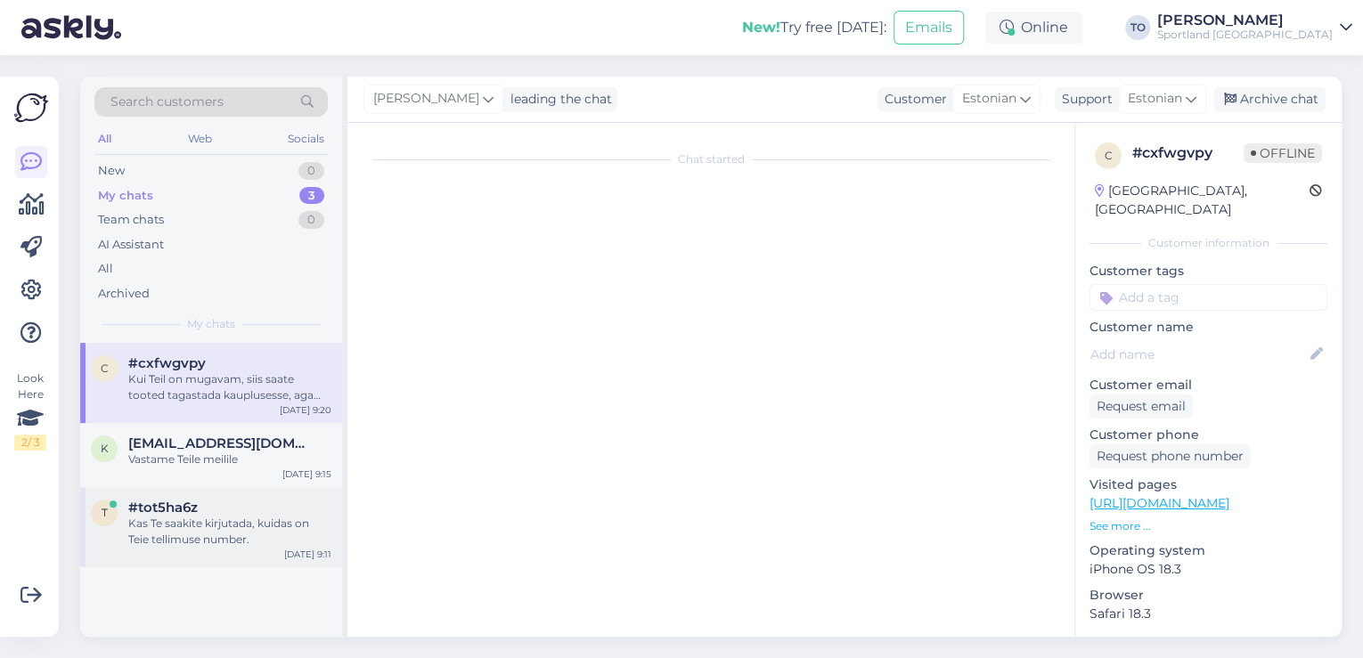
scroll to position [0, 0]
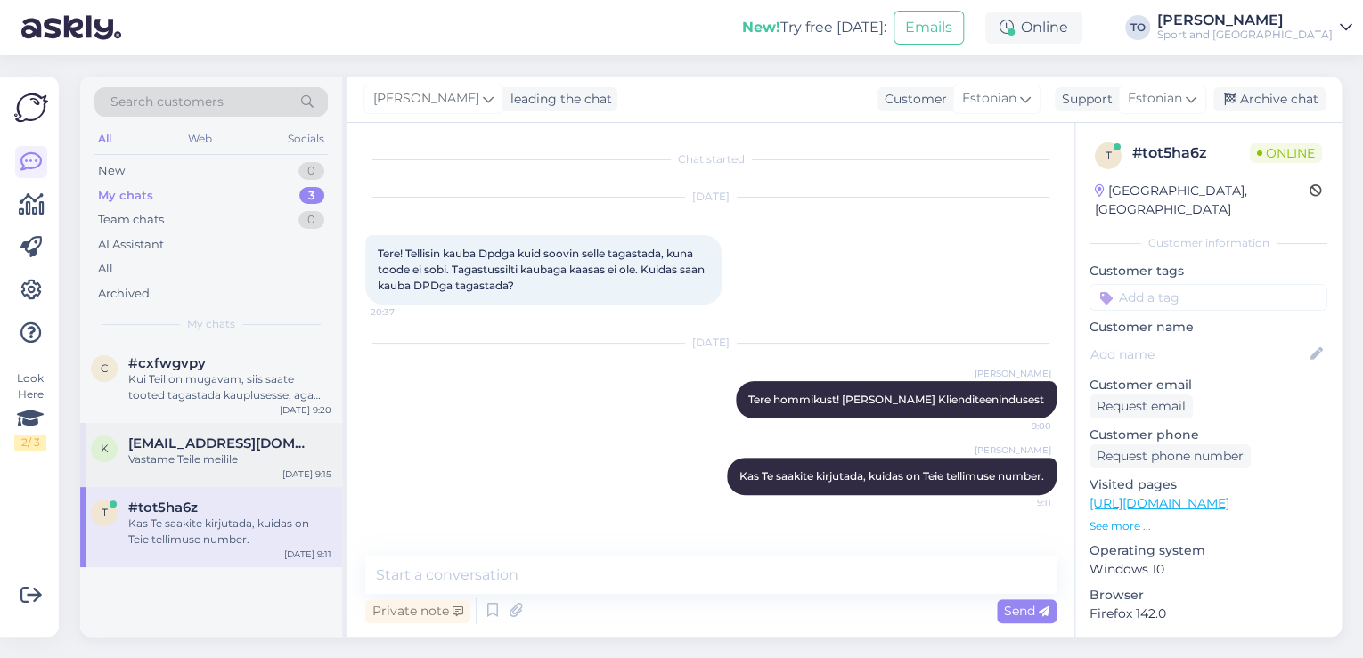
click at [248, 468] on div "k [EMAIL_ADDRESS][DOMAIN_NAME] [PERSON_NAME] Teile meilile [DATE] 9:15" at bounding box center [211, 455] width 262 height 64
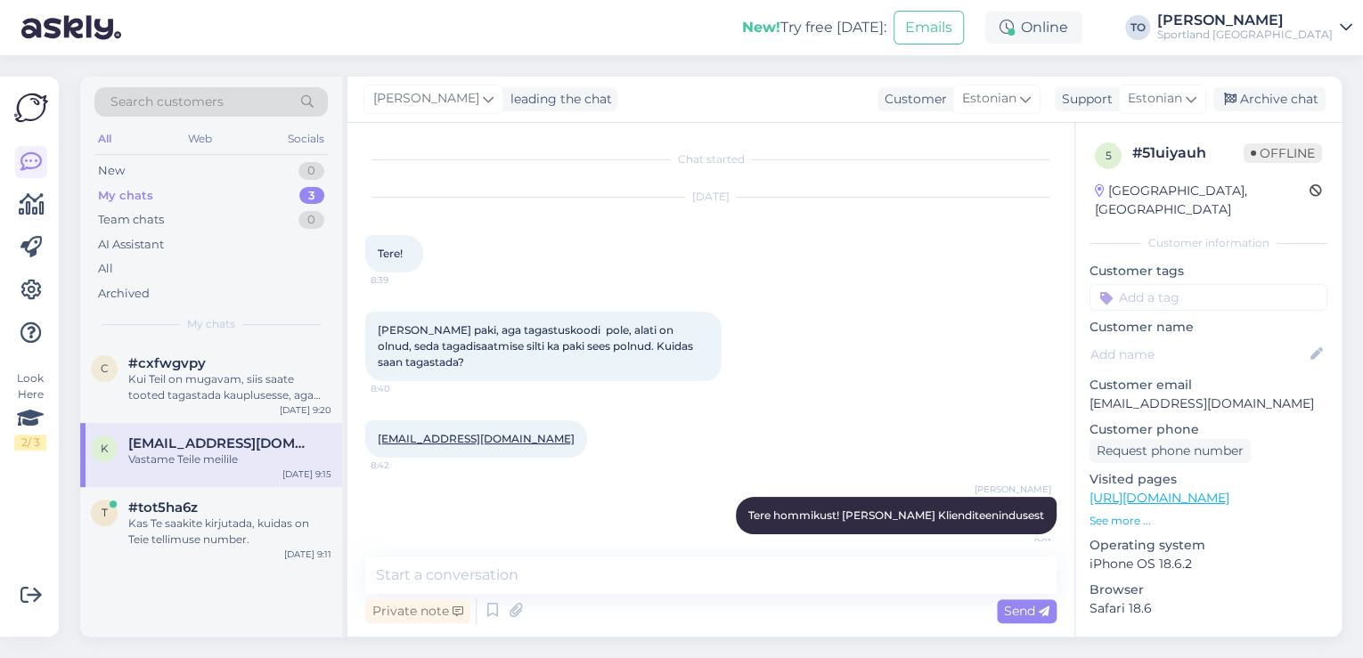
scroll to position [89, 0]
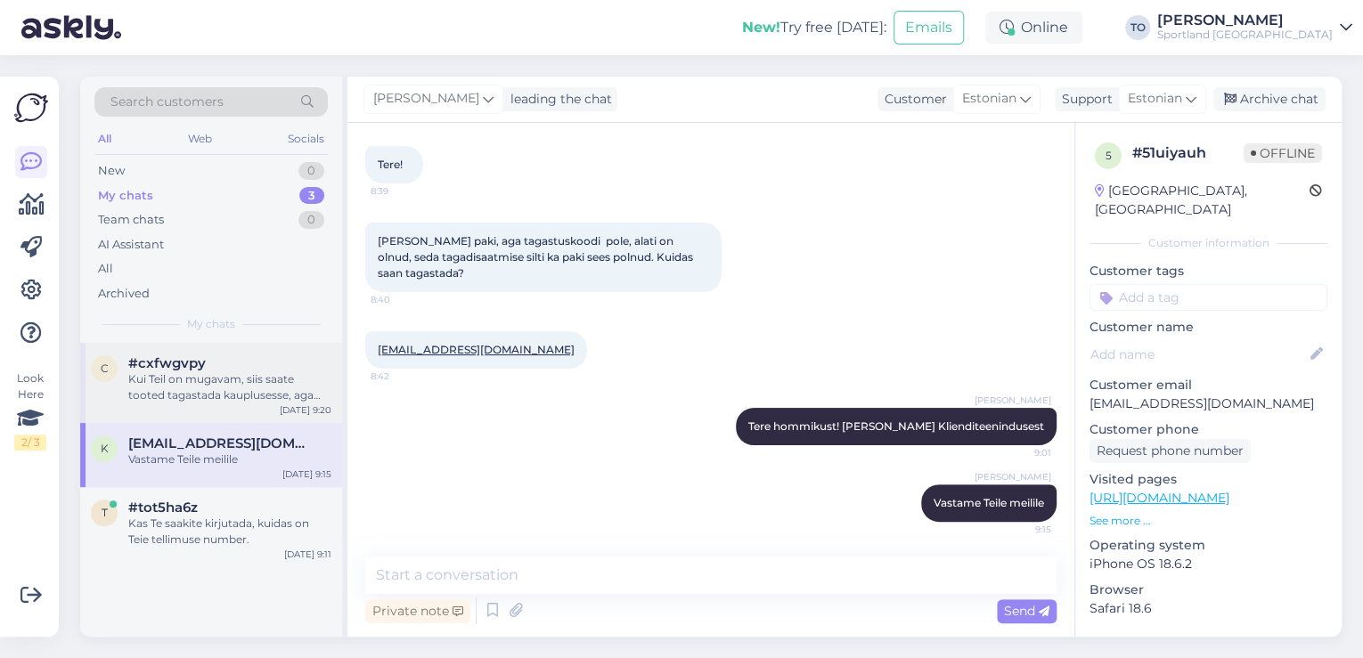
click at [268, 388] on div "Kui Teil on mugavam, siis saate tooted tagastada kauplusesse, aga saaksin ka DP…" at bounding box center [229, 387] width 203 height 32
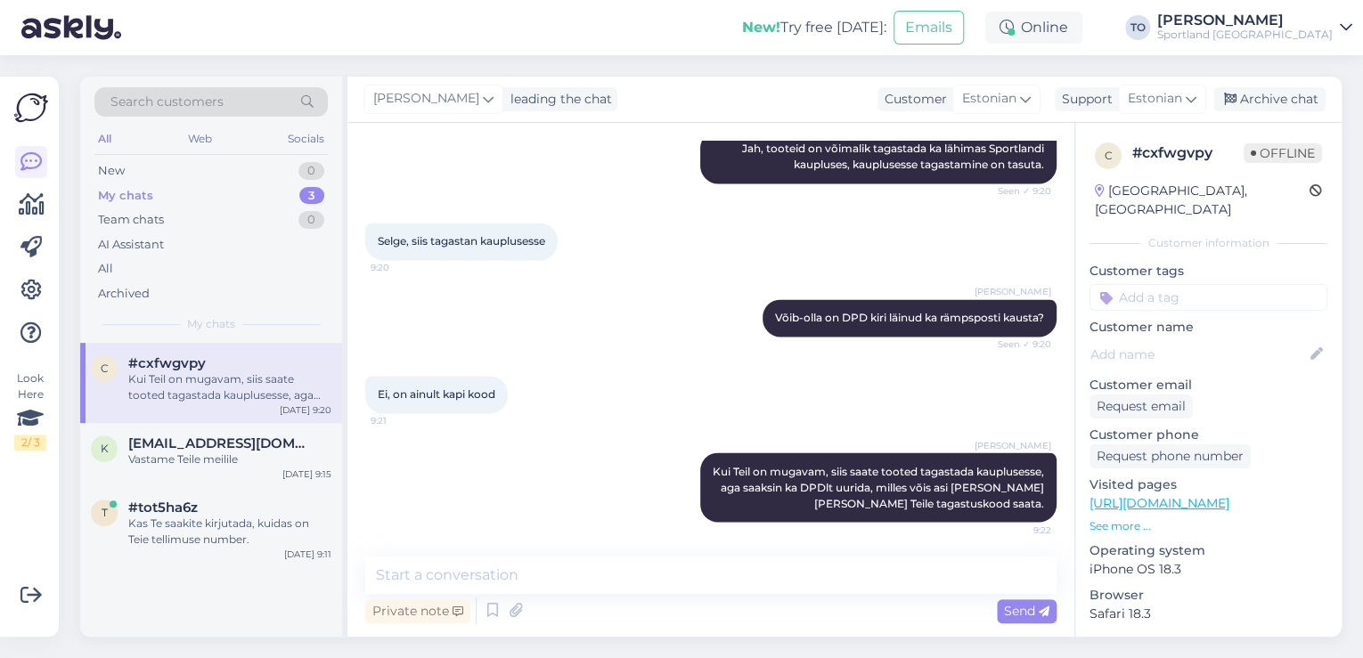
scroll to position [1416, 0]
click at [253, 534] on div "Kas Te saakite kirjutada, kuidas on Teie tellimuse number." at bounding box center [229, 532] width 203 height 32
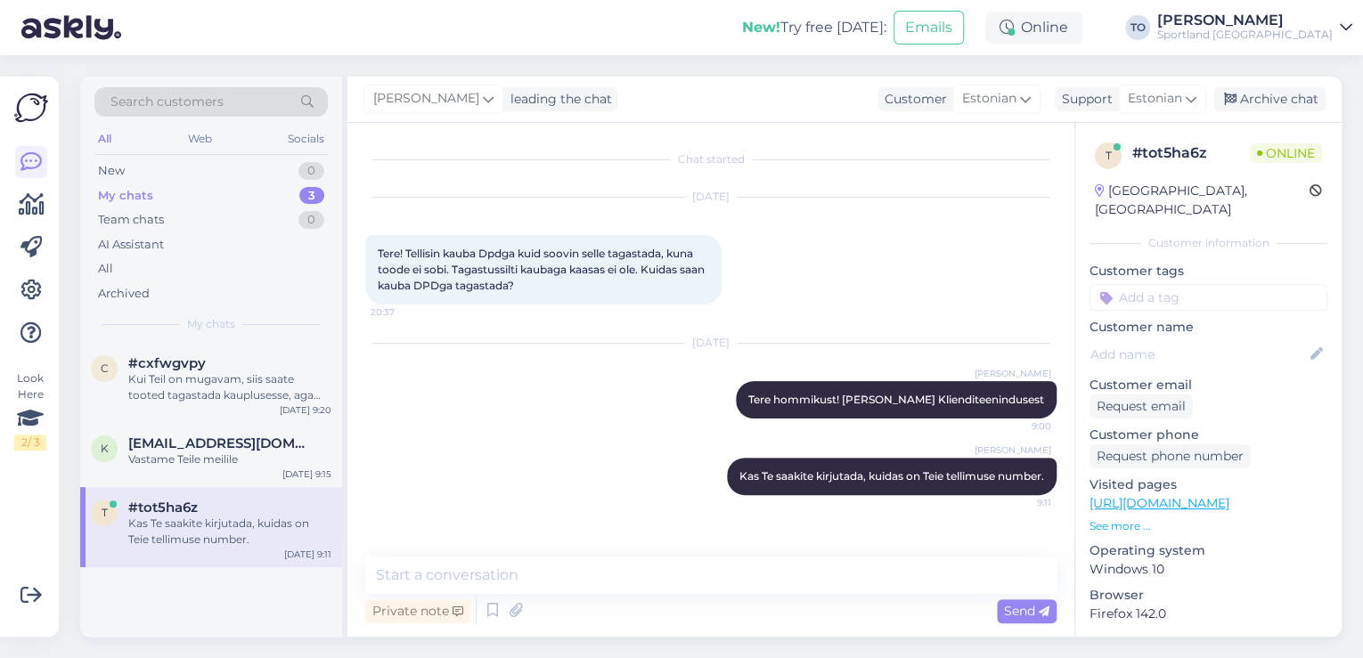
click at [1194, 284] on input at bounding box center [1208, 297] width 238 height 27
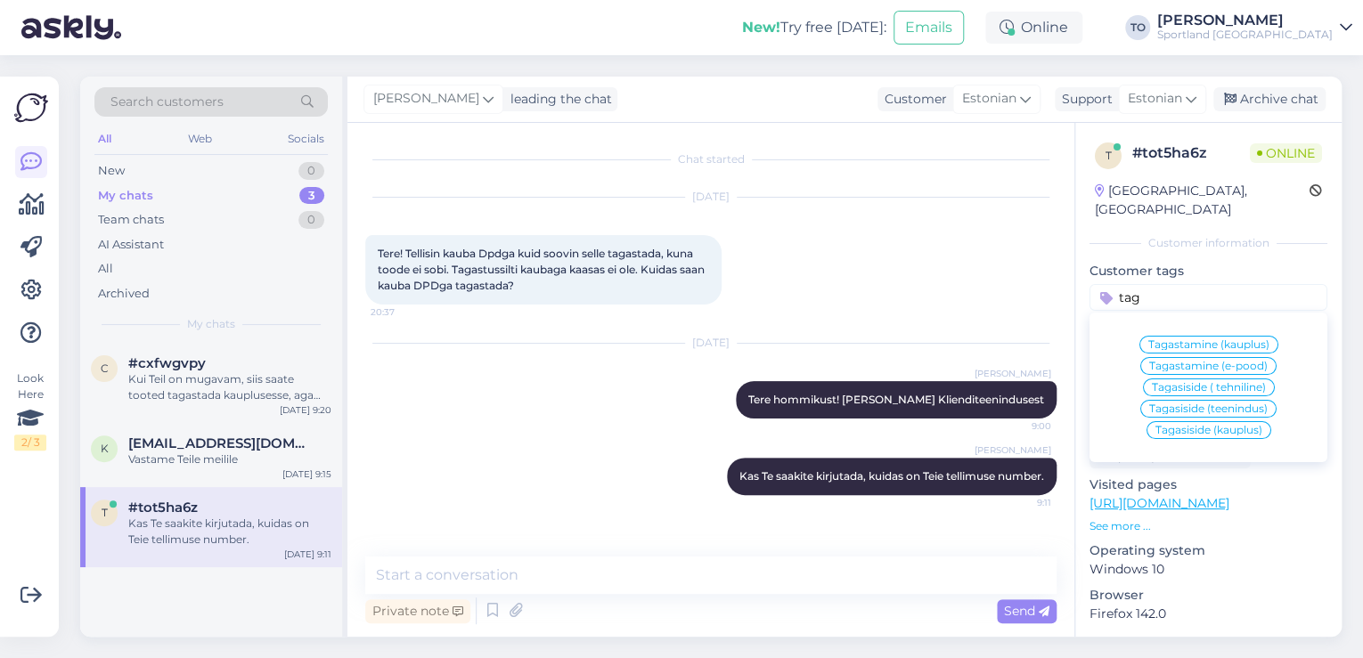
type input "tag"
click at [1199, 361] on span "Tagastamine (e-pood)" at bounding box center [1208, 366] width 118 height 11
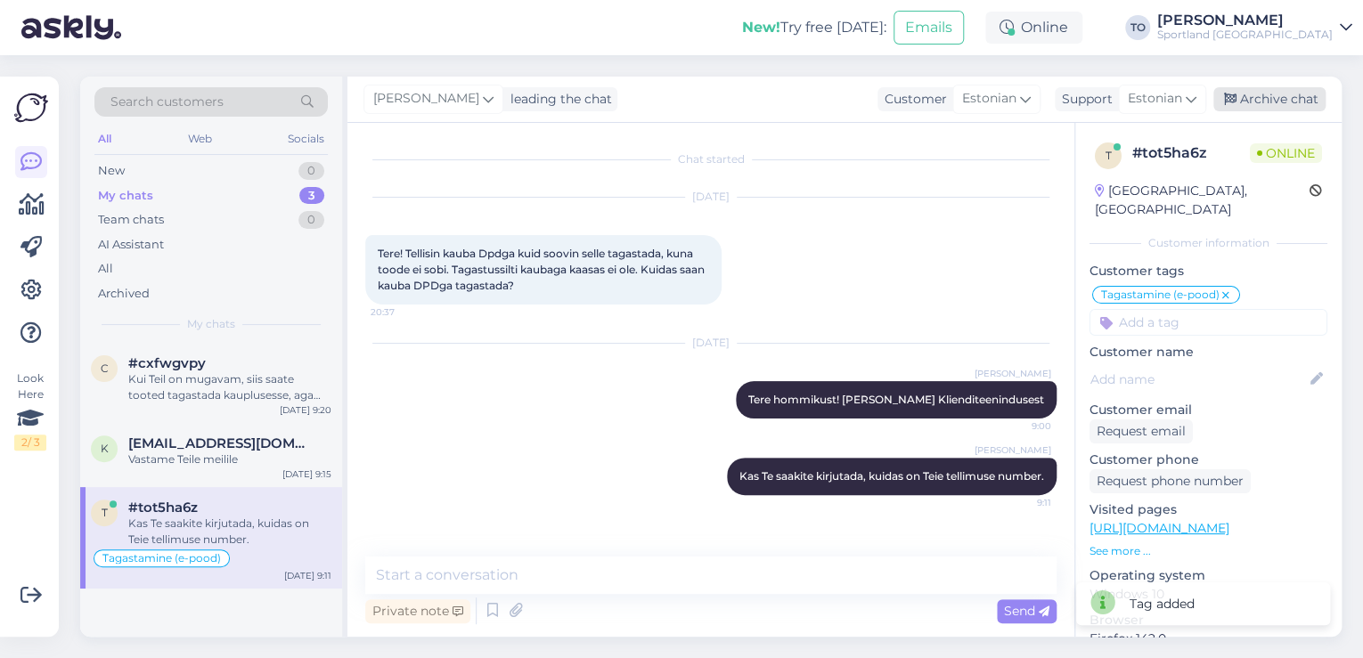
click at [1282, 106] on div "Archive chat" at bounding box center [1269, 99] width 112 height 24
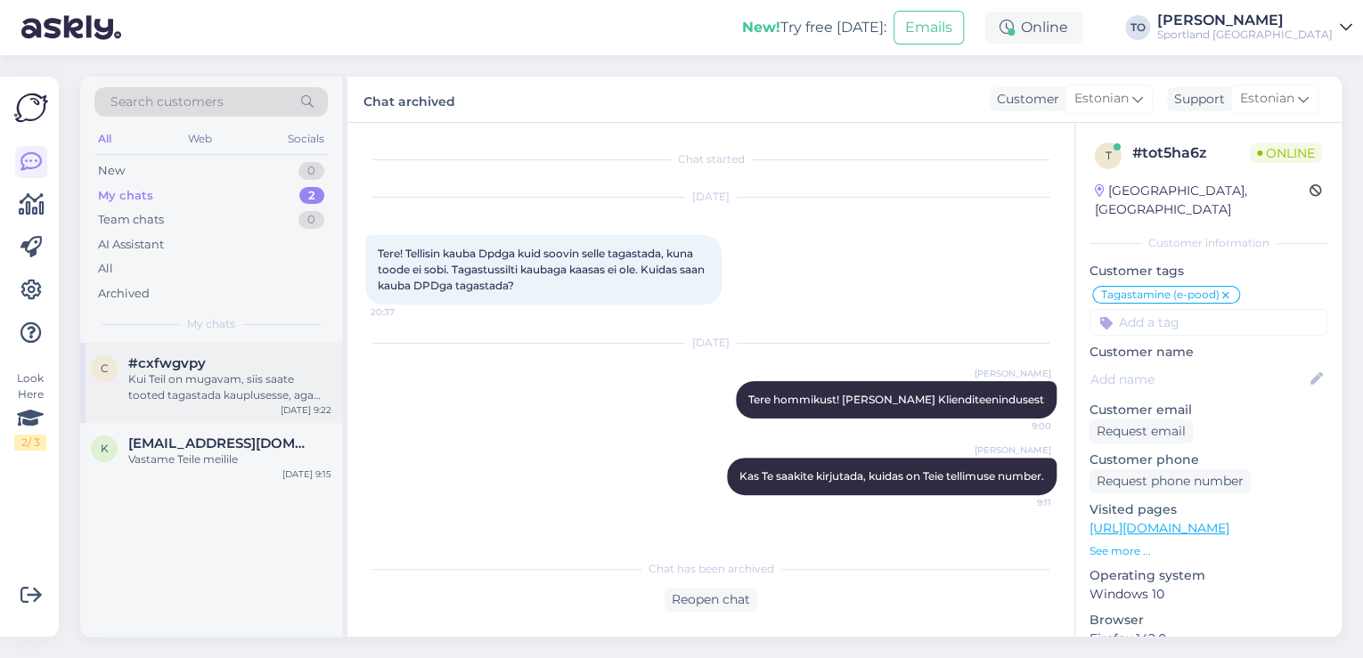
click at [196, 385] on div "Kui Teil on mugavam, siis saate tooted tagastada kauplusesse, aga saaksin ka DP…" at bounding box center [229, 387] width 203 height 32
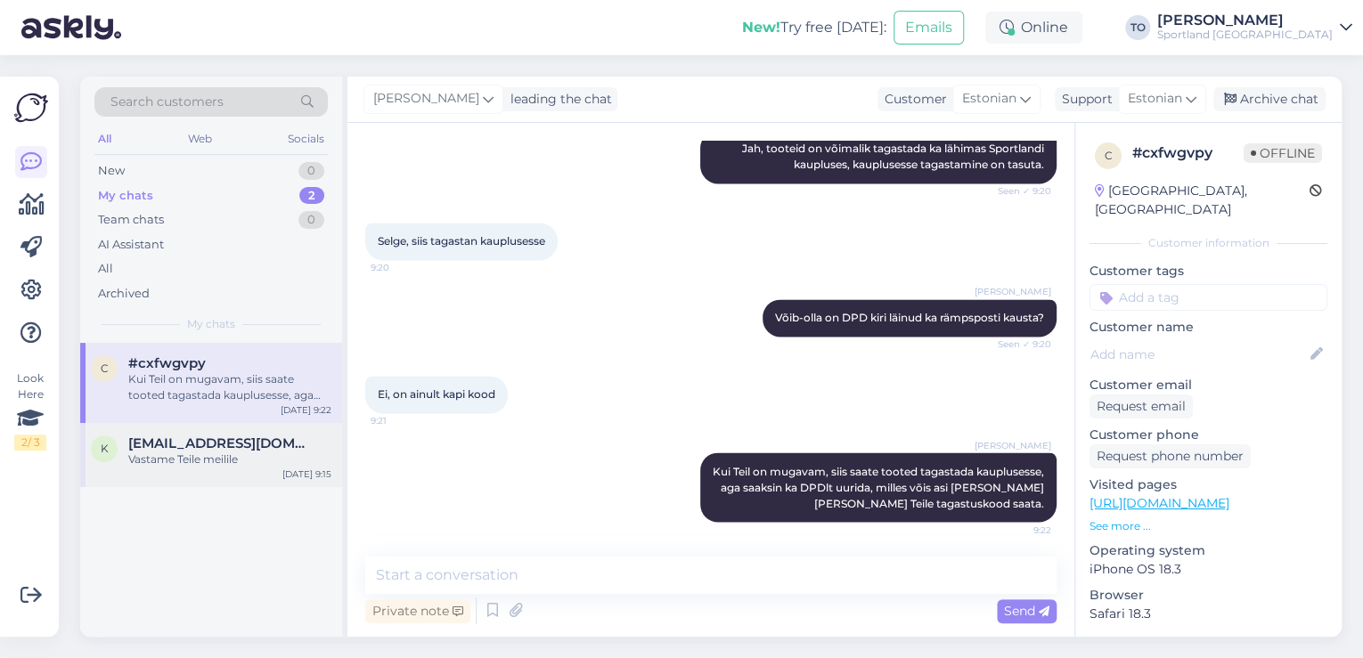
click at [205, 450] on span "[EMAIL_ADDRESS][DOMAIN_NAME]" at bounding box center [220, 444] width 185 height 16
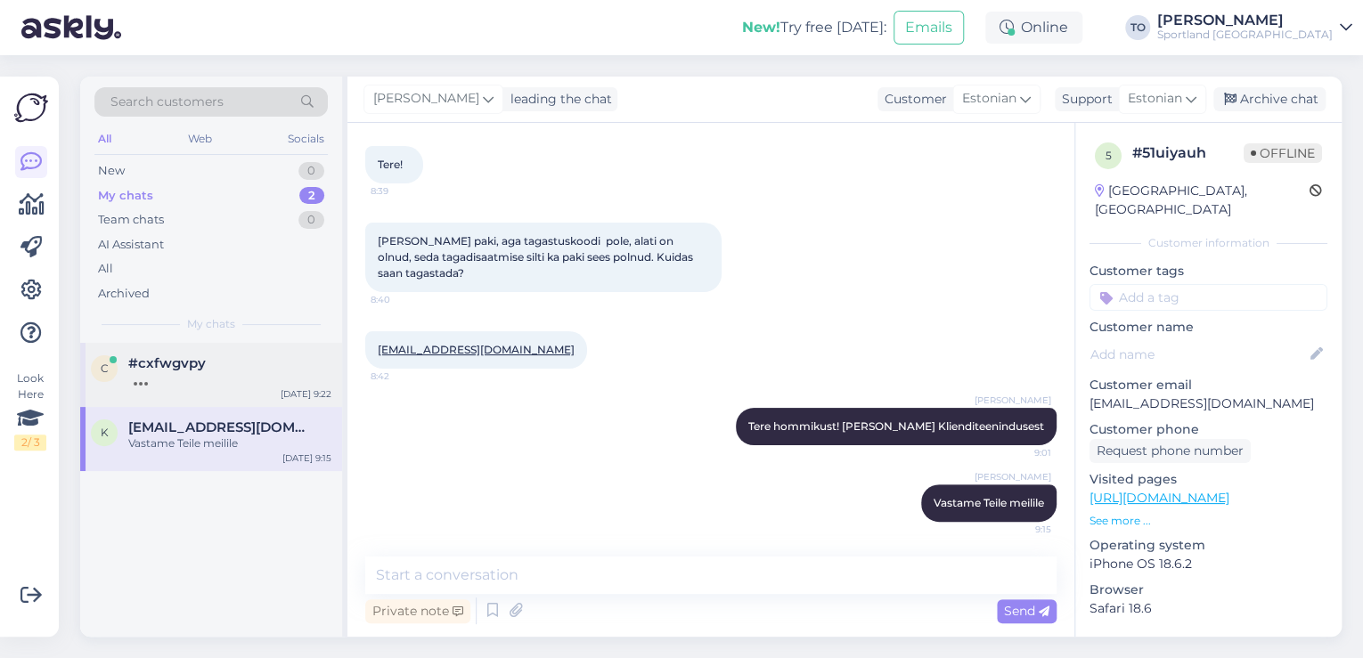
click at [242, 362] on div "#cxfwgvpy" at bounding box center [229, 363] width 203 height 16
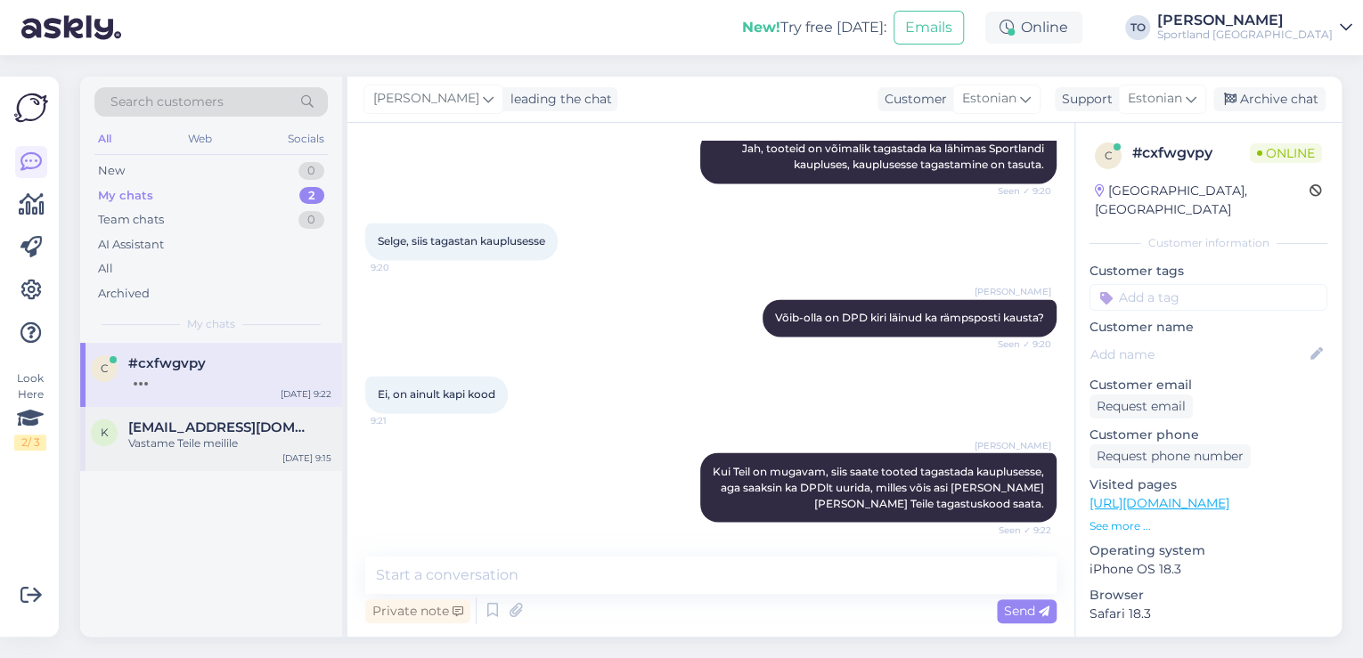
click at [257, 453] on div "k [EMAIL_ADDRESS][DOMAIN_NAME] [PERSON_NAME] Teile meilile [DATE] 9:15" at bounding box center [211, 439] width 262 height 64
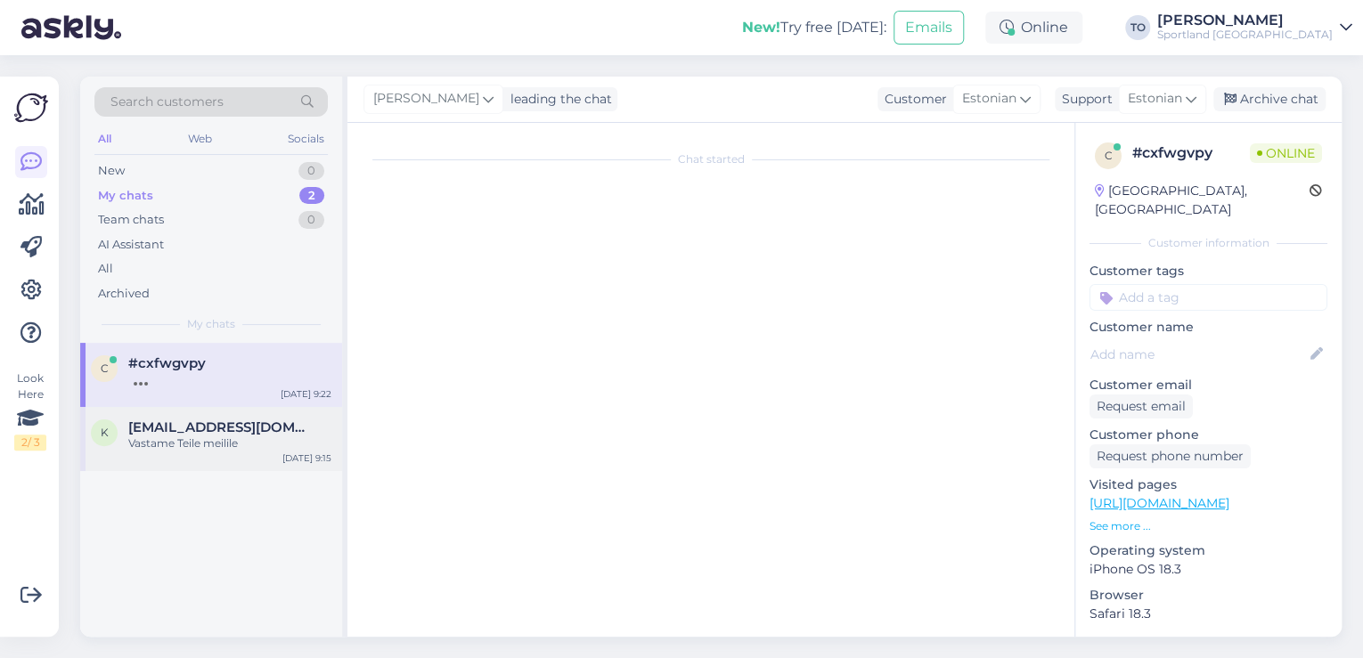
scroll to position [89, 0]
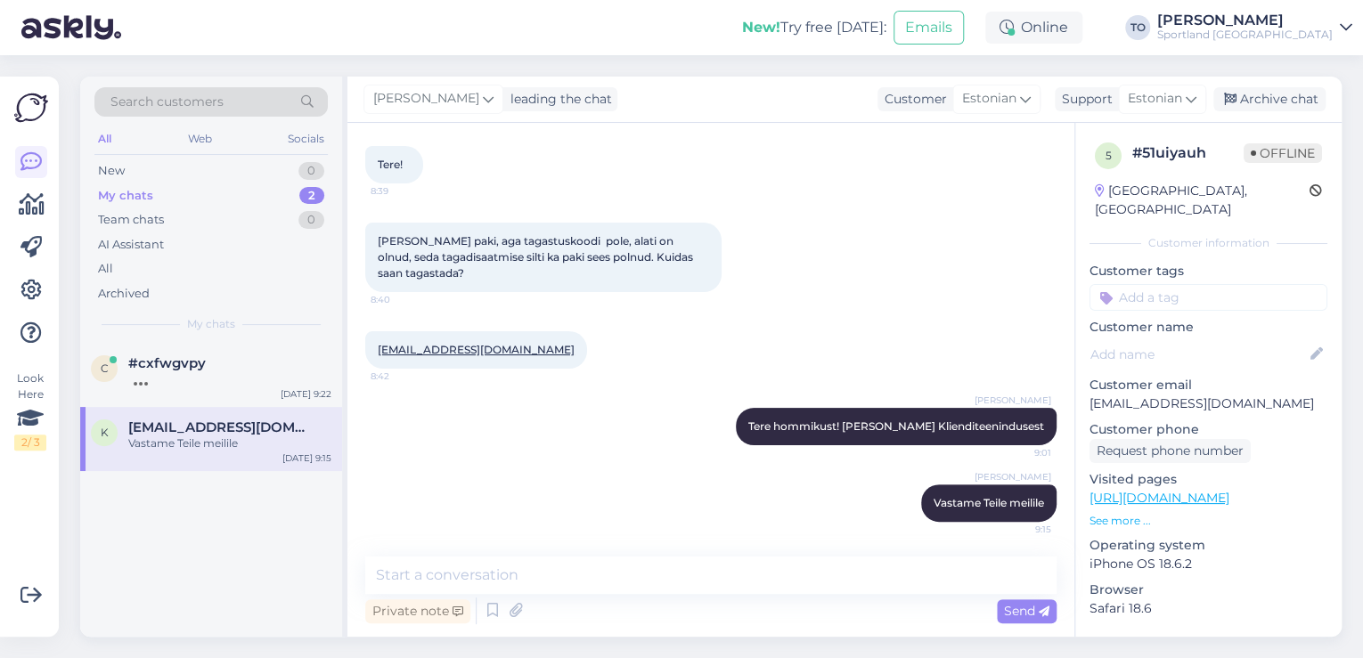
click at [1277, 35] on div "Sportland [GEOGRAPHIC_DATA]" at bounding box center [1244, 35] width 175 height 14
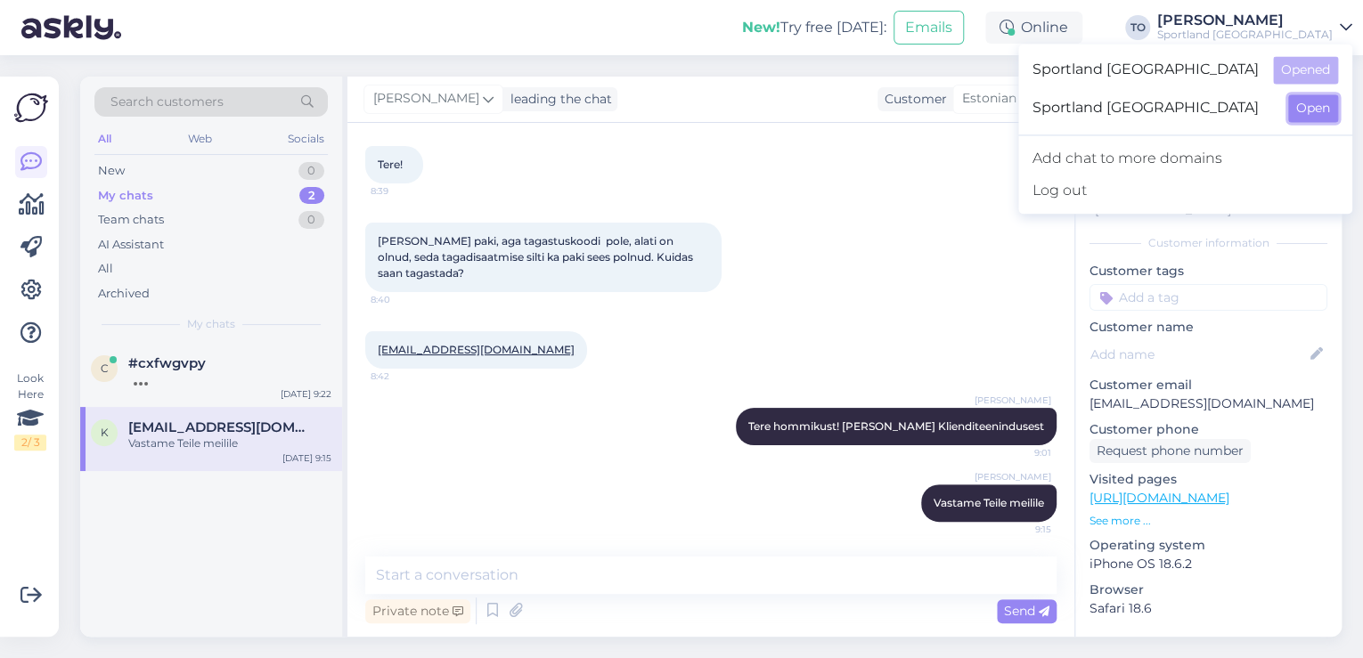
click at [1326, 107] on button "Open" at bounding box center [1313, 108] width 50 height 28
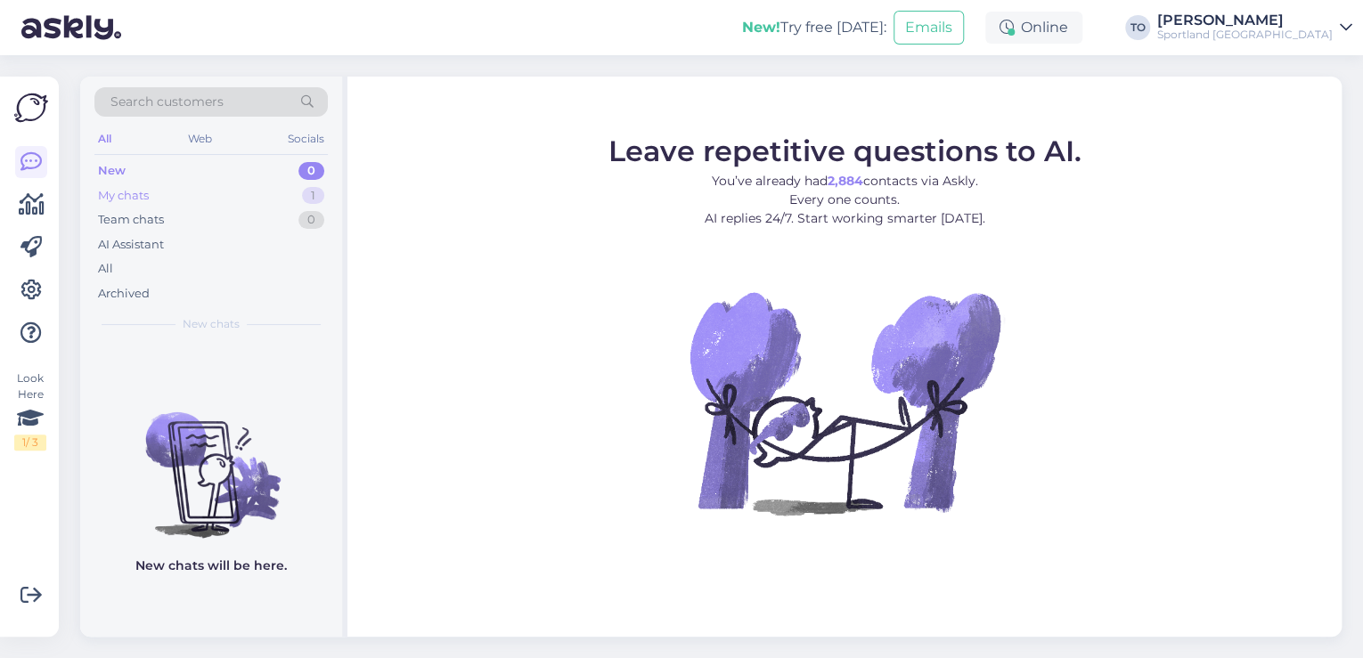
click at [240, 195] on div "My chats 1" at bounding box center [210, 195] width 233 height 25
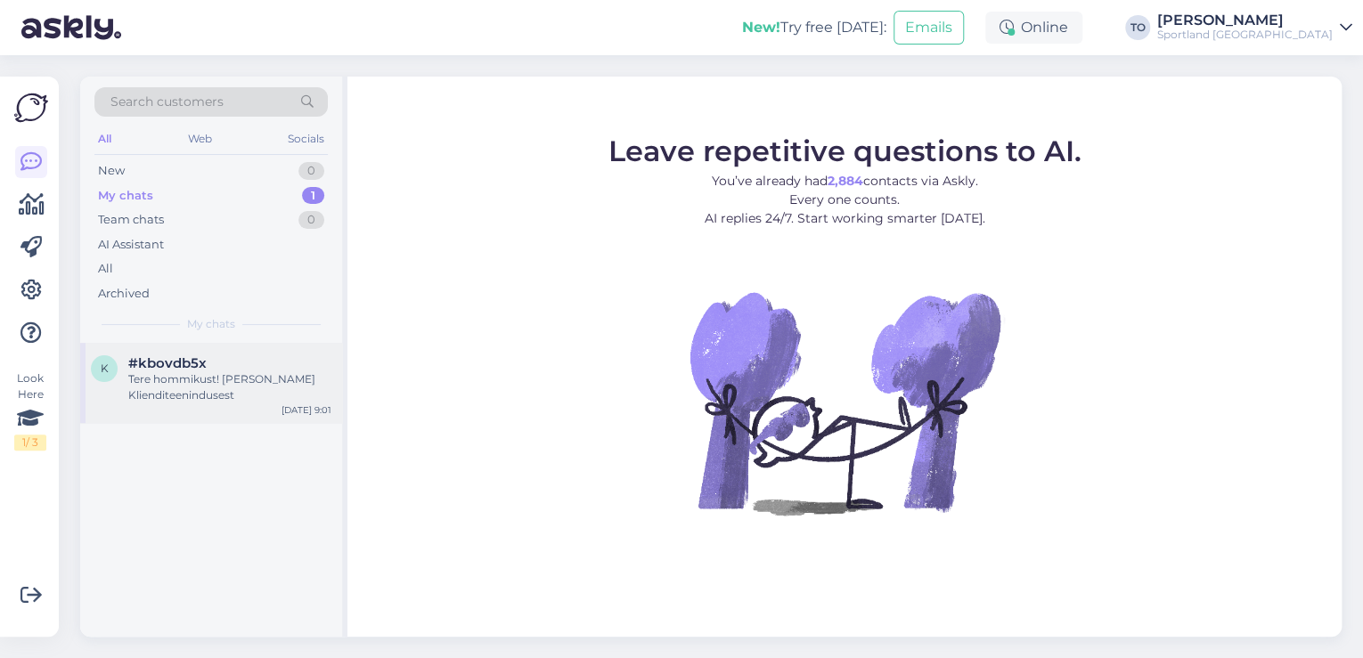
click at [245, 392] on div "Tere hommikust! [PERSON_NAME] Klienditeenindusest" at bounding box center [229, 387] width 203 height 32
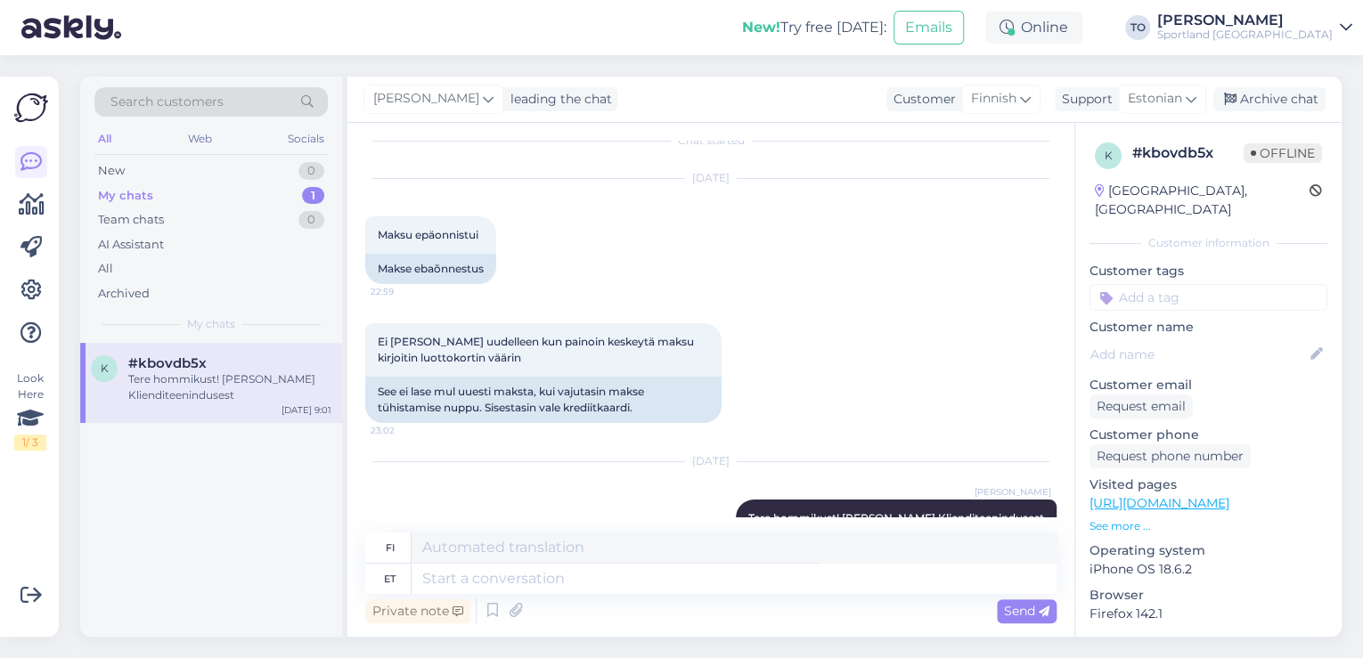
scroll to position [88, 0]
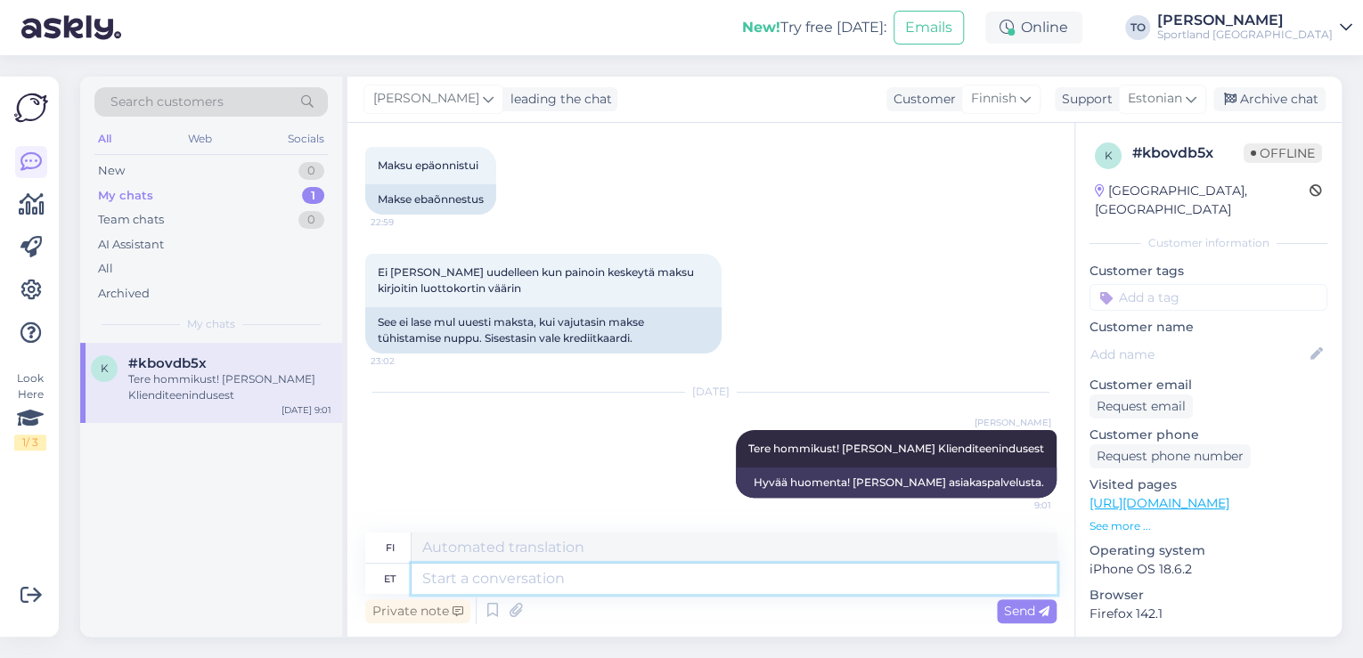
click at [670, 574] on textarea at bounding box center [733, 579] width 645 height 30
type textarea "Kas"
type textarea "On"
type textarea "Kas Te"
type textarea "Oletko sinä"
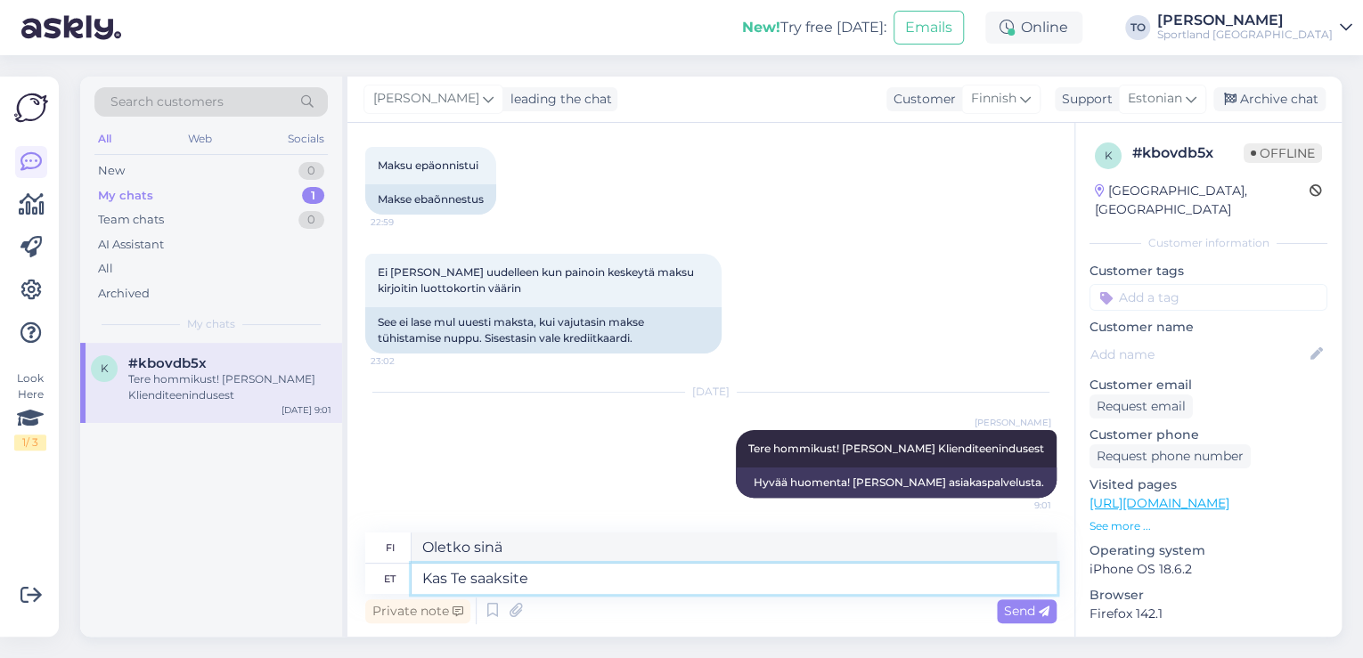
type textarea "Kas Te saaksite"
type textarea "Voisitko"
type textarea "Kas Te saaksite kirjutada"
type textarea "[PERSON_NAME] kirjoittaa?"
type textarea "Kas Te saaksite kirjutada, k"
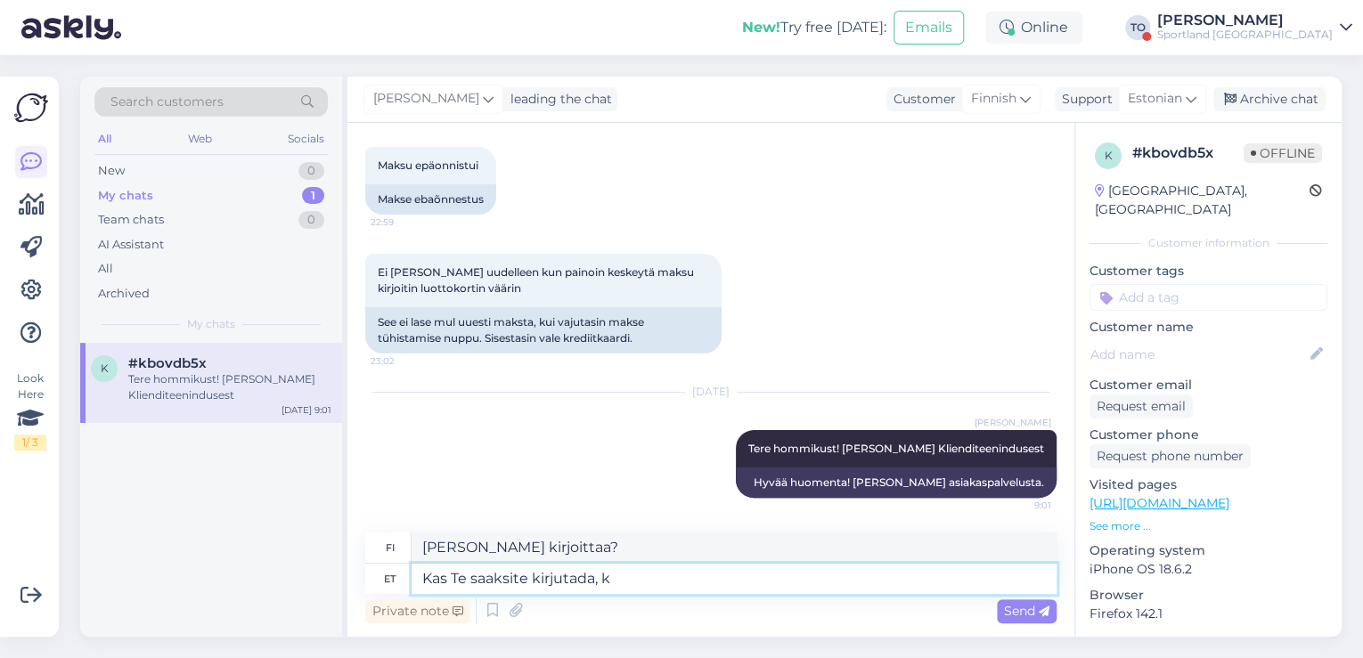
type textarea "[PERSON_NAME] kirjoittaa,"
type textarea "Kas Te saaksite kirjutada, kuid"
type textarea "[PERSON_NAME] kirjoittaa, mutta"
type textarea "Kas Te saaksite kirjutada, [PERSON_NAME]"
type textarea "[PERSON_NAME] kirjoittaa kenen"
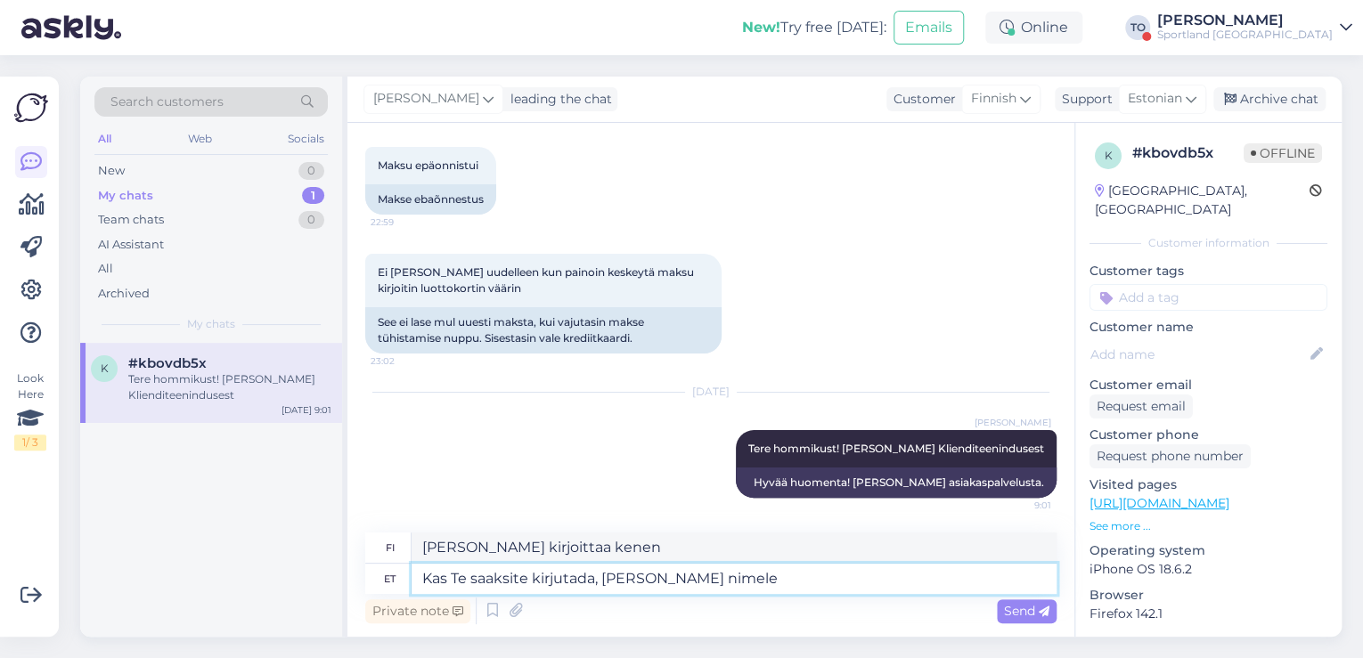
type textarea "Kas Te saaksite kirjutada, [PERSON_NAME] nimele"
type textarea "[PERSON_NAME] kirjoittaa kenen nimellä?"
type textarea "Kas Te saaksite kirjutada, [PERSON_NAME] nimele Te"
type textarea "[PERSON_NAME] kirjoittaa kenen nimellä"
type textarea "Kas Te saaksite kirjutada, [PERSON_NAME] nimele Te tellimuse"
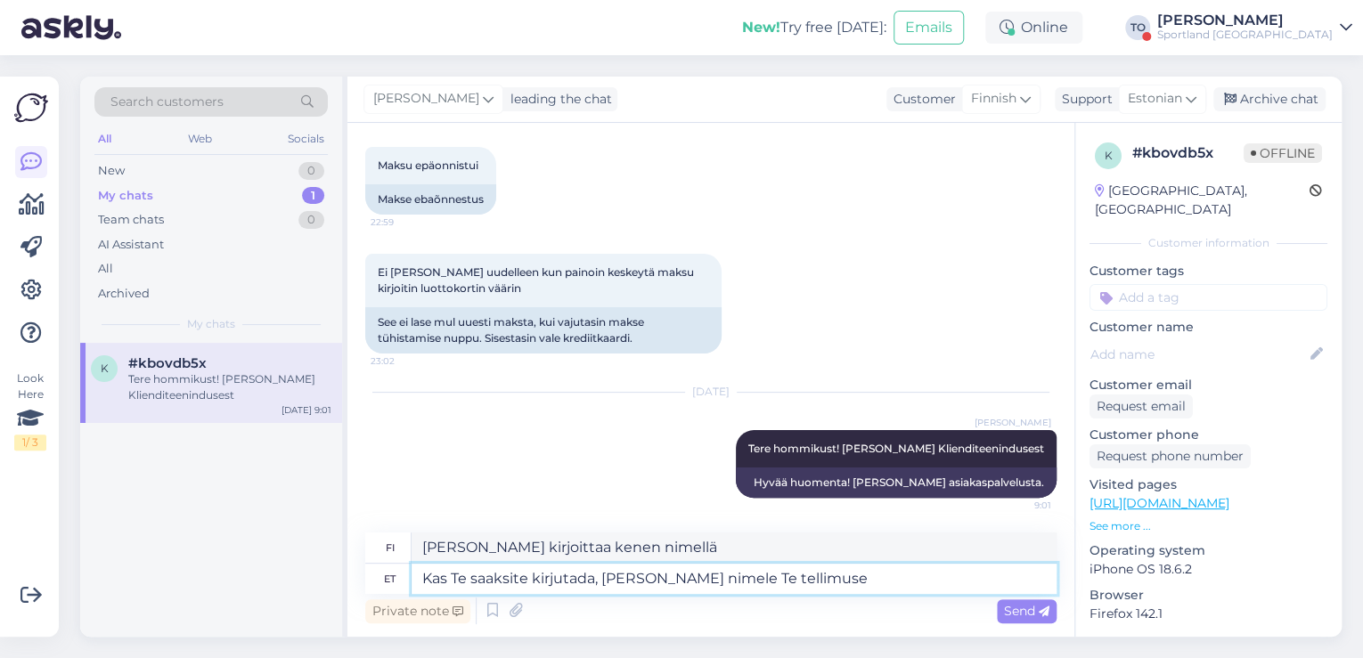
type textarea "[PERSON_NAME] kirjoittaa kenen nimissä teit tilauksen?"
type textarea "Kas Te saaksite kirjutada, [PERSON_NAME] nimele Te tellimuse tegite?"
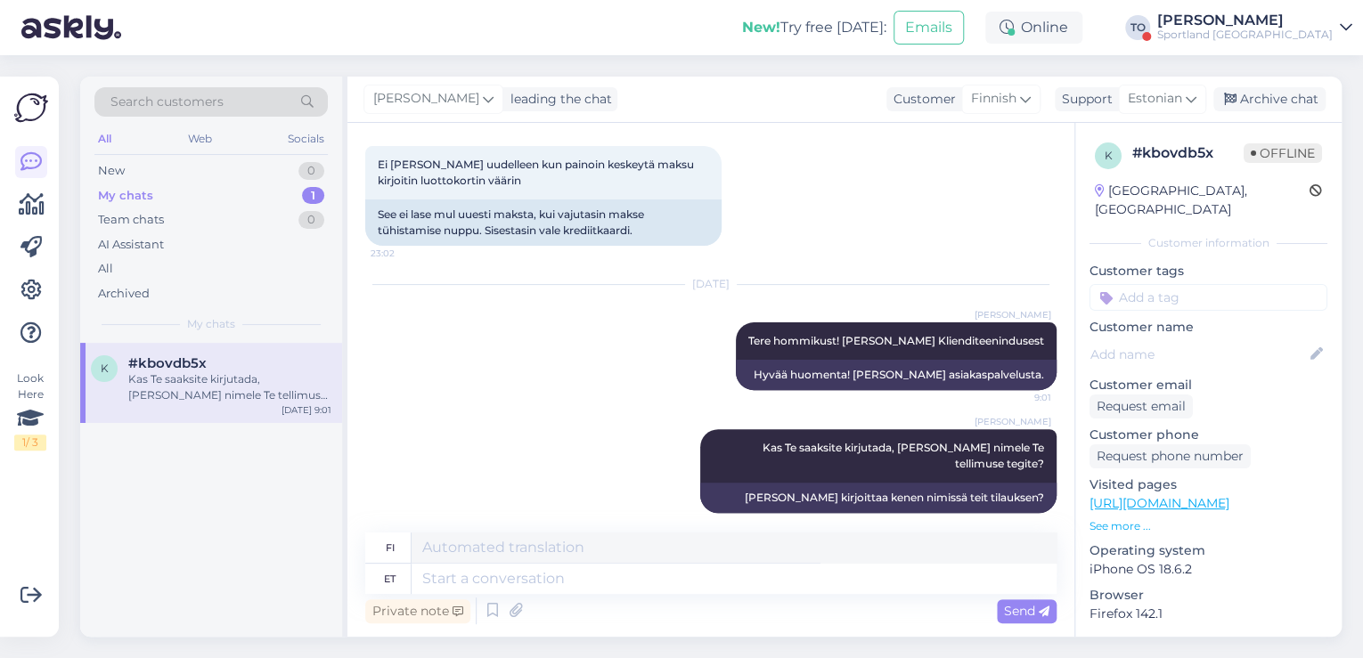
click at [1279, 287] on input at bounding box center [1208, 297] width 238 height 27
type input "üld"
click at [1228, 339] on span "[PERSON_NAME] info" at bounding box center [1208, 344] width 117 height 11
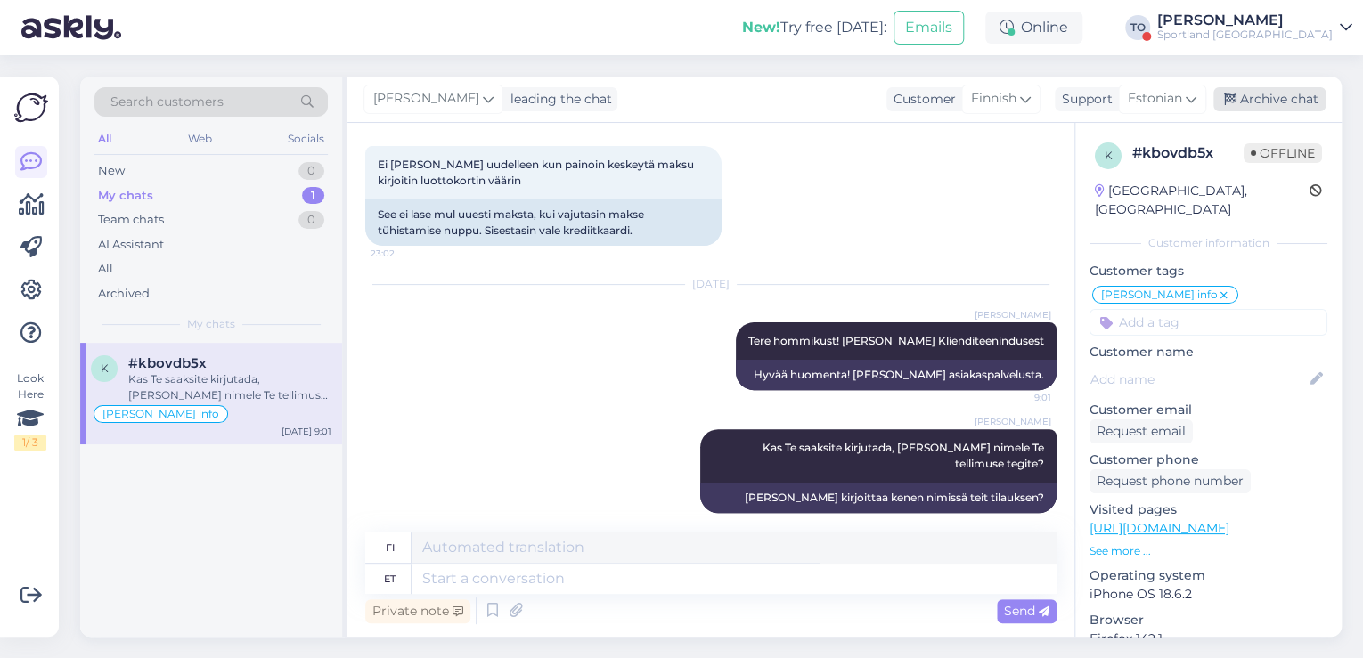
click at [1279, 103] on div "Archive chat" at bounding box center [1269, 99] width 112 height 24
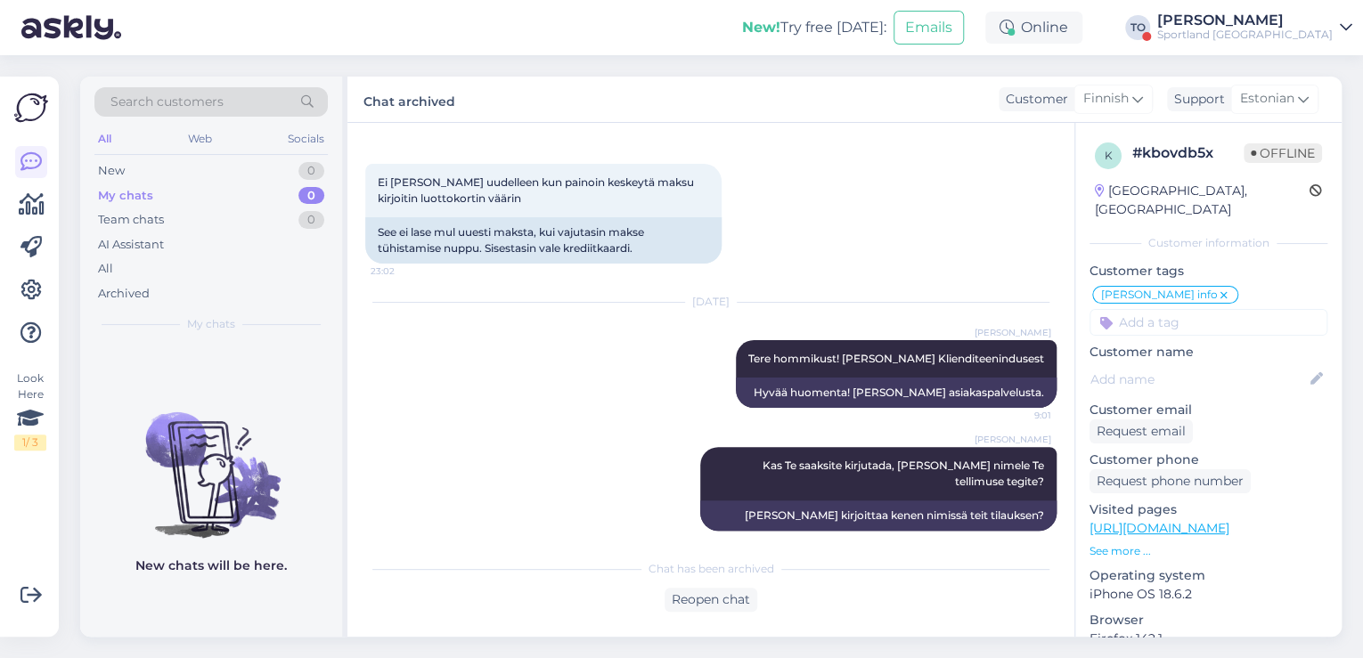
click at [1304, 28] on div "Sportland [GEOGRAPHIC_DATA]" at bounding box center [1244, 35] width 175 height 14
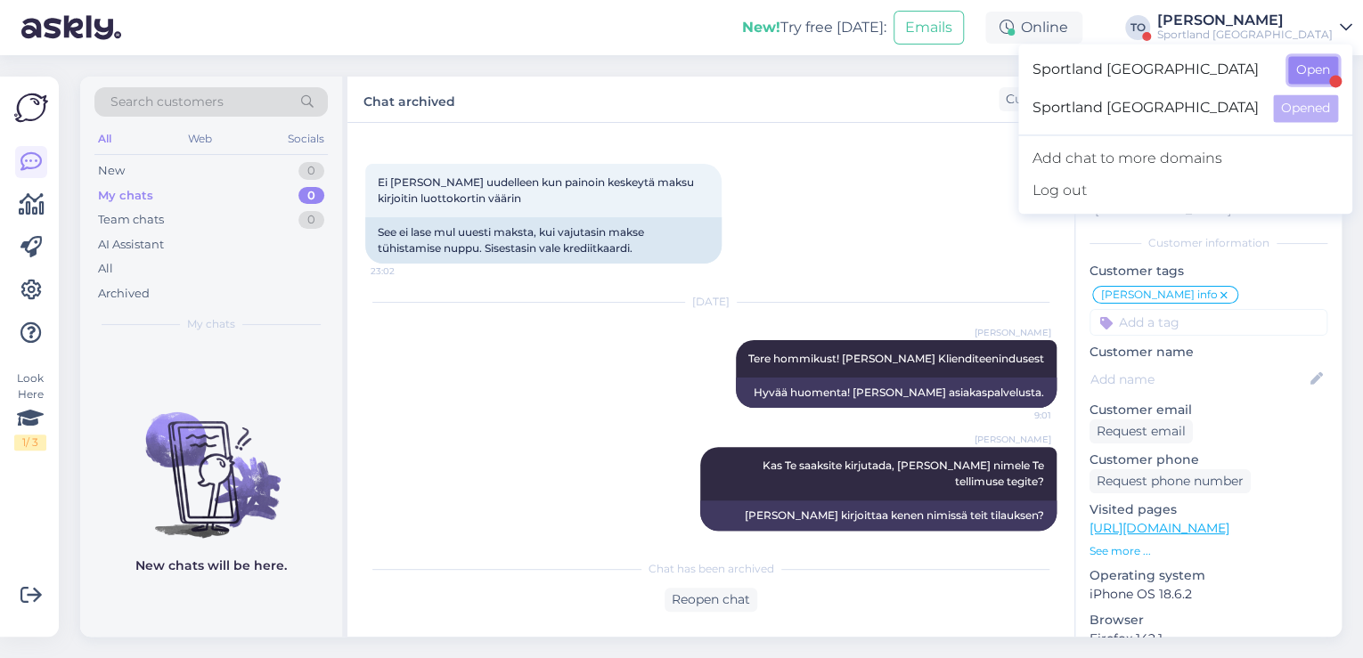
click at [1306, 65] on button "Open" at bounding box center [1313, 70] width 50 height 28
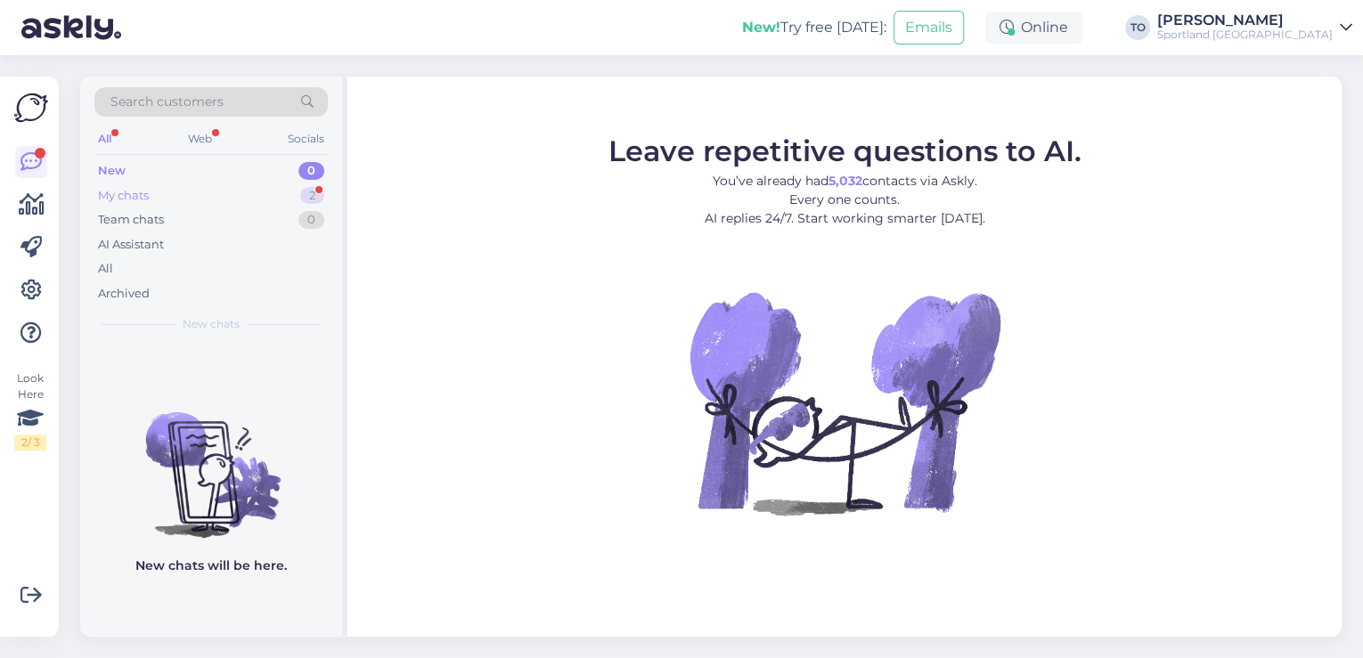
click at [216, 199] on div "My chats 2" at bounding box center [210, 195] width 233 height 25
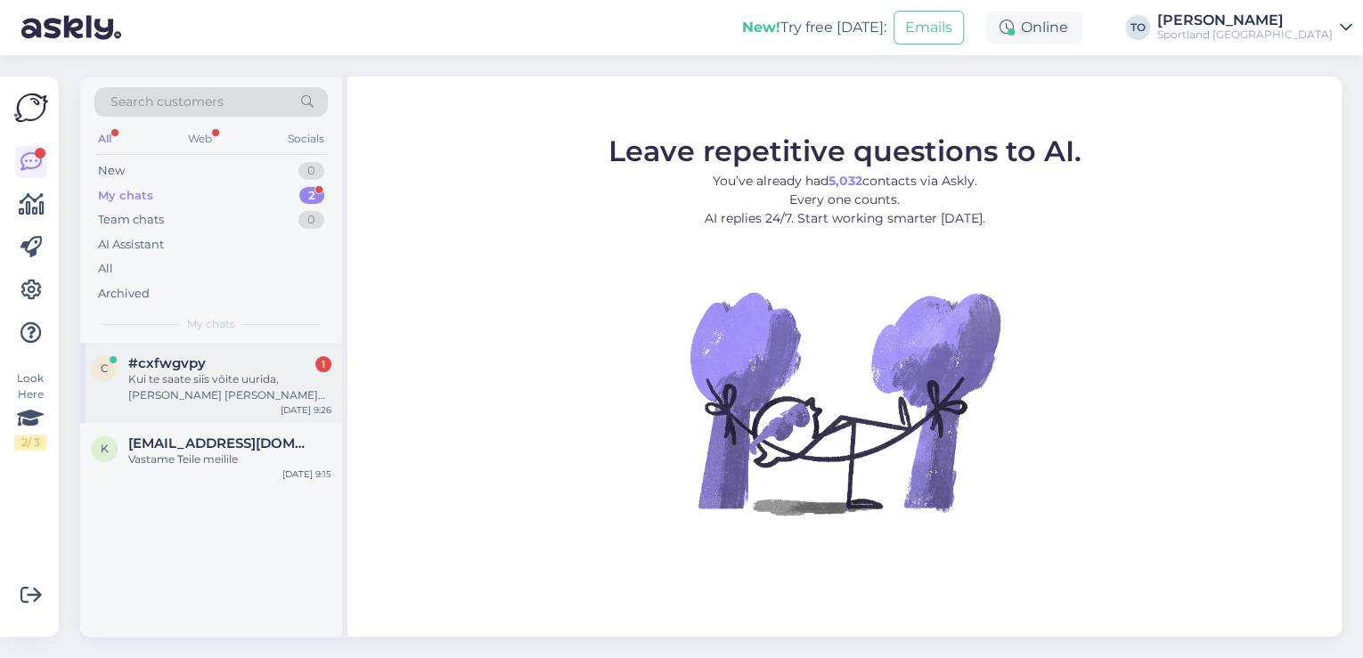
click at [217, 387] on div "Kui te saate siis vōite uurida, [PERSON_NAME] [PERSON_NAME] aadressi kuhu vōiks…" at bounding box center [229, 387] width 203 height 32
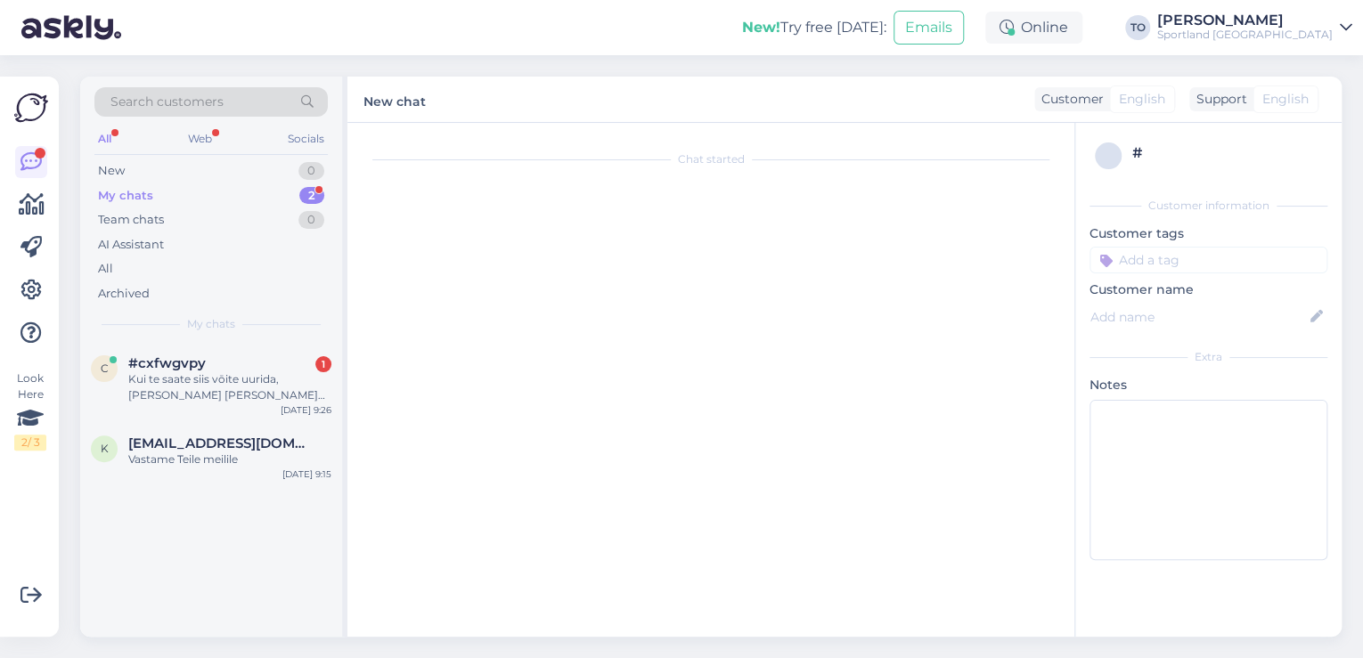
scroll to position [1525, 0]
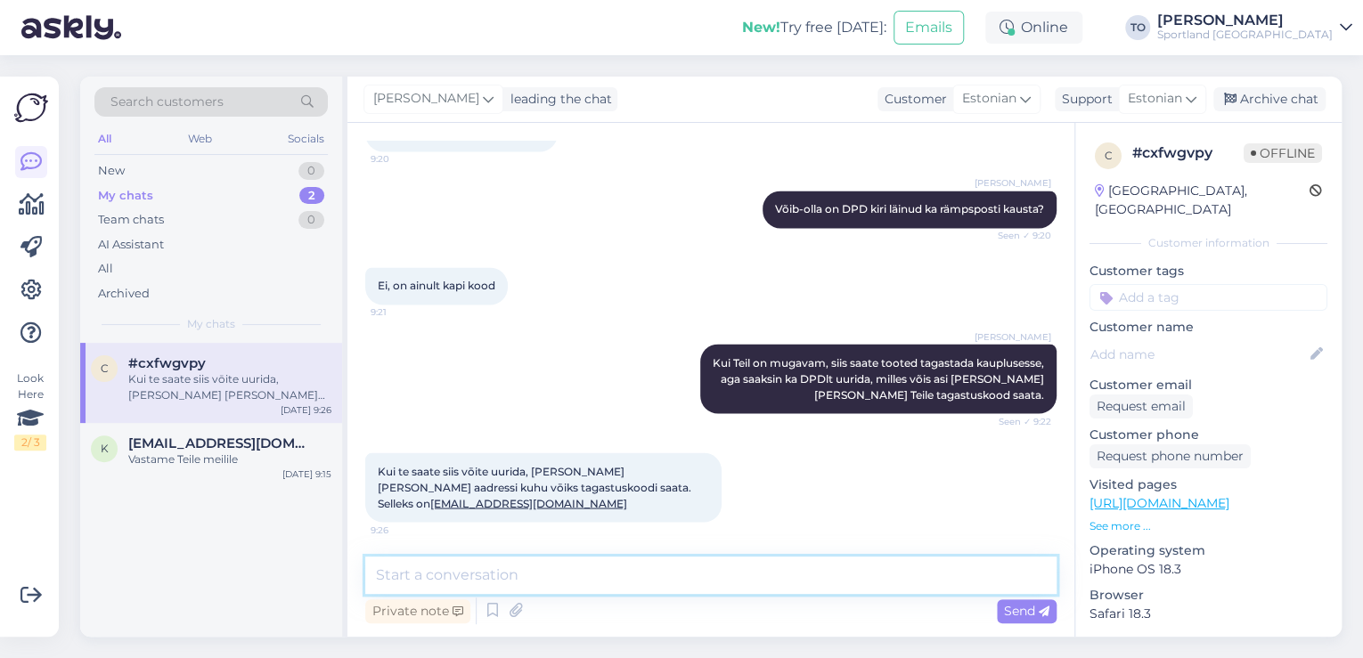
click at [688, 569] on textarea at bounding box center [710, 575] width 691 height 37
type textarea "j"
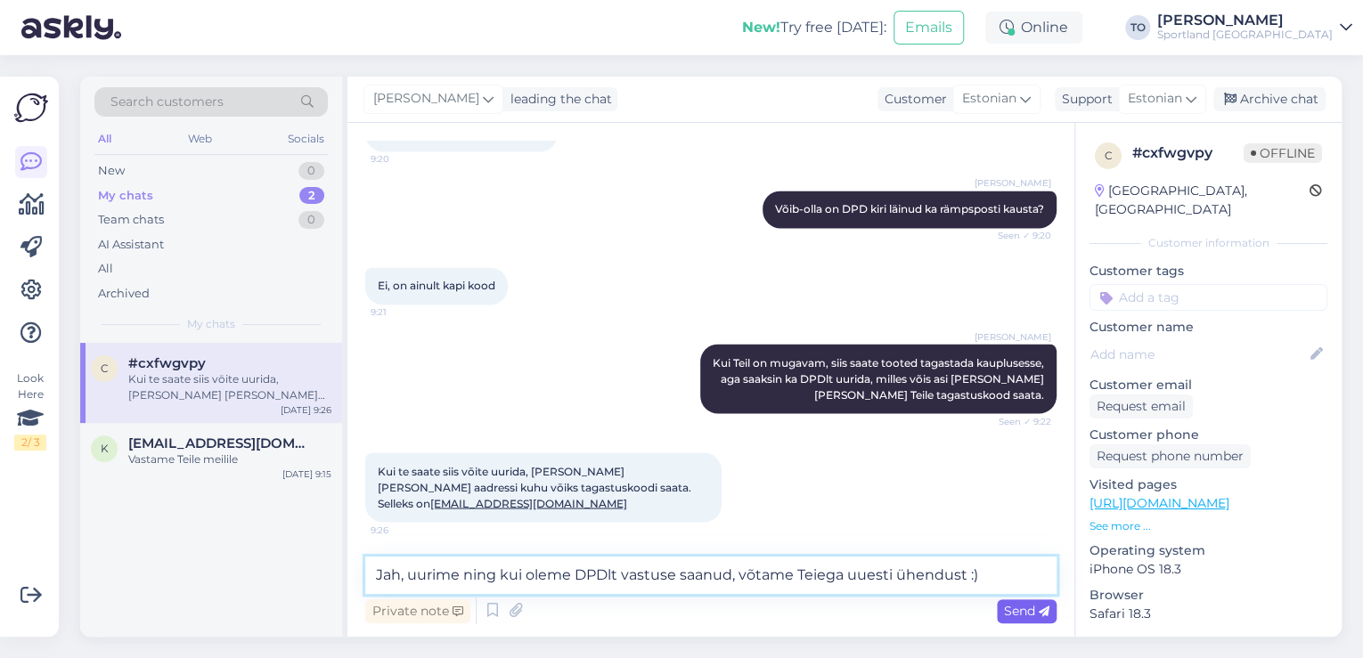
type textarea "Jah, uurime ning kui oleme DPDlt vastuse saanud, võtame Teiega uuesti ühendust …"
click at [1027, 602] on div "Send" at bounding box center [1027, 611] width 60 height 24
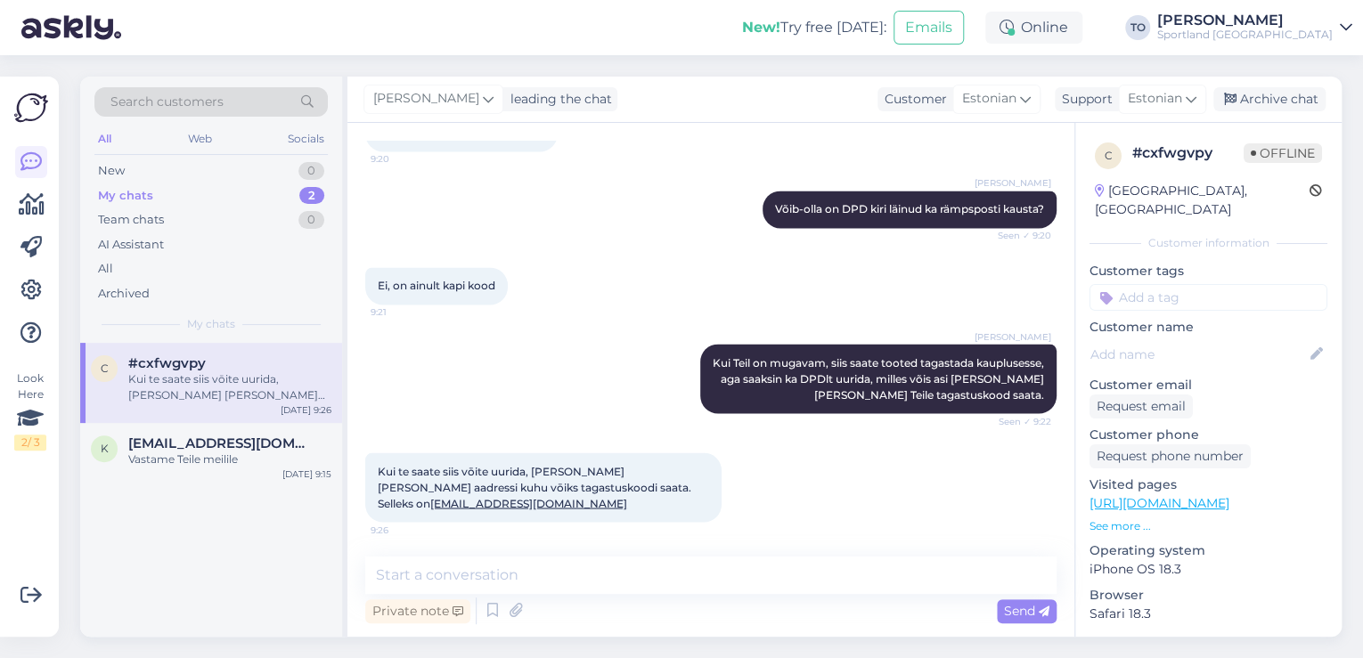
scroll to position [1617, 0]
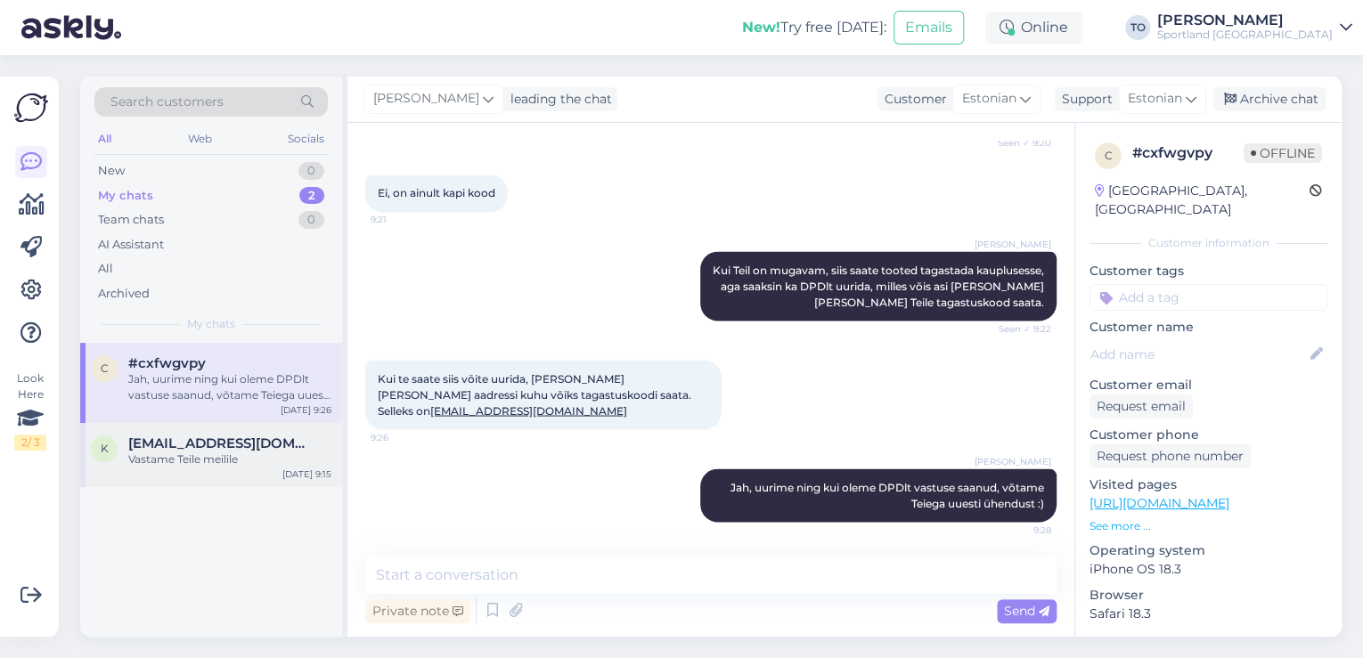
click at [249, 473] on div "k [EMAIL_ADDRESS][DOMAIN_NAME] [PERSON_NAME] Teile meilile [DATE] 9:15" at bounding box center [211, 455] width 262 height 64
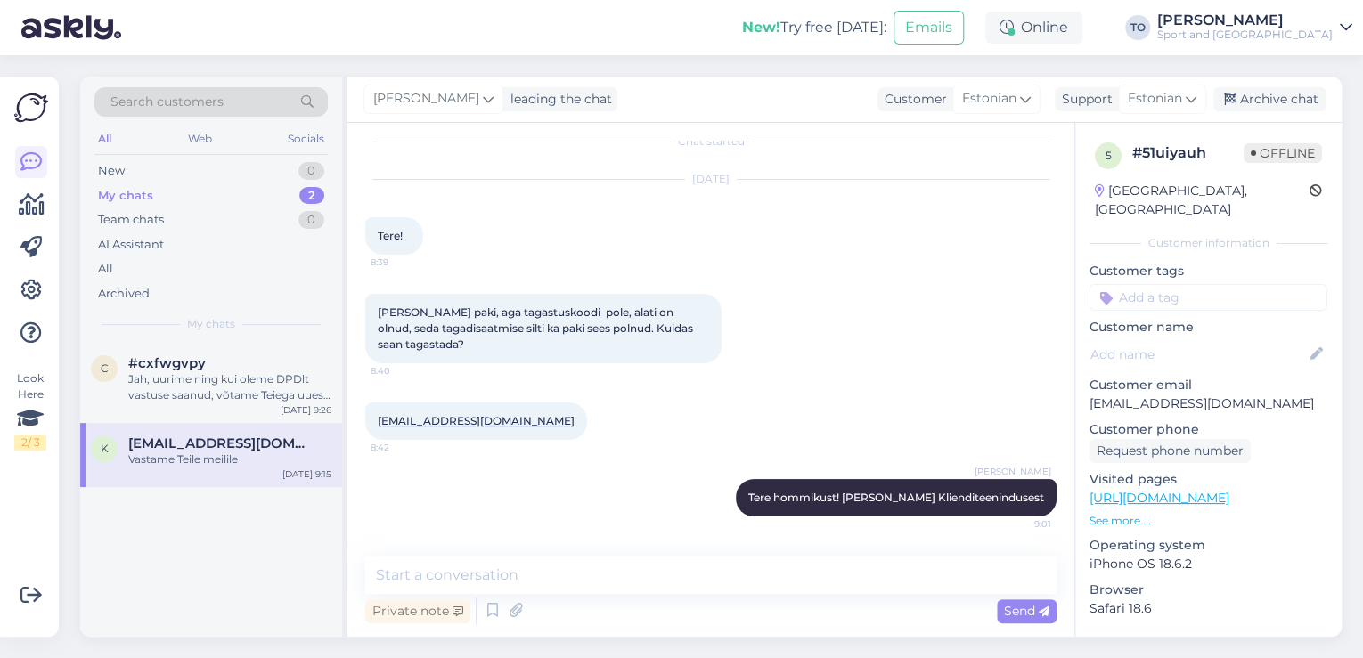
scroll to position [89, 0]
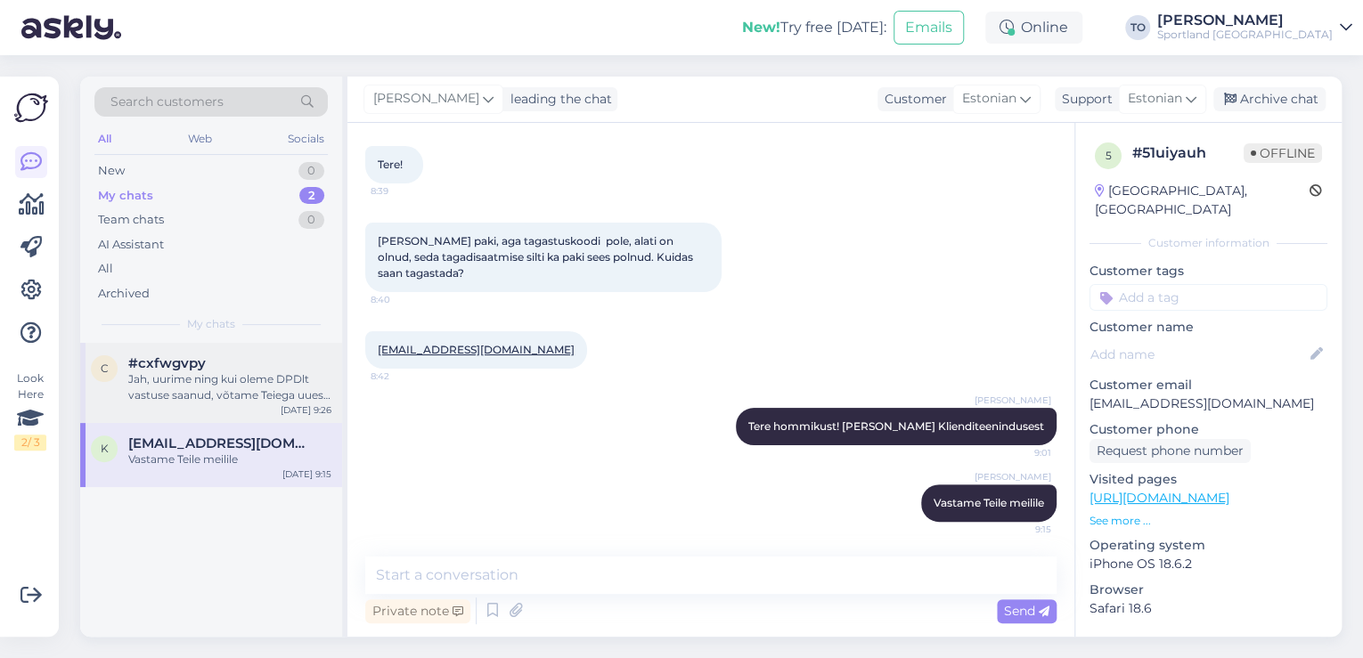
click at [263, 395] on div "Jah, uurime ning kui oleme DPDlt vastuse saanud, võtame Teiega uuesti ühendust …" at bounding box center [229, 387] width 203 height 32
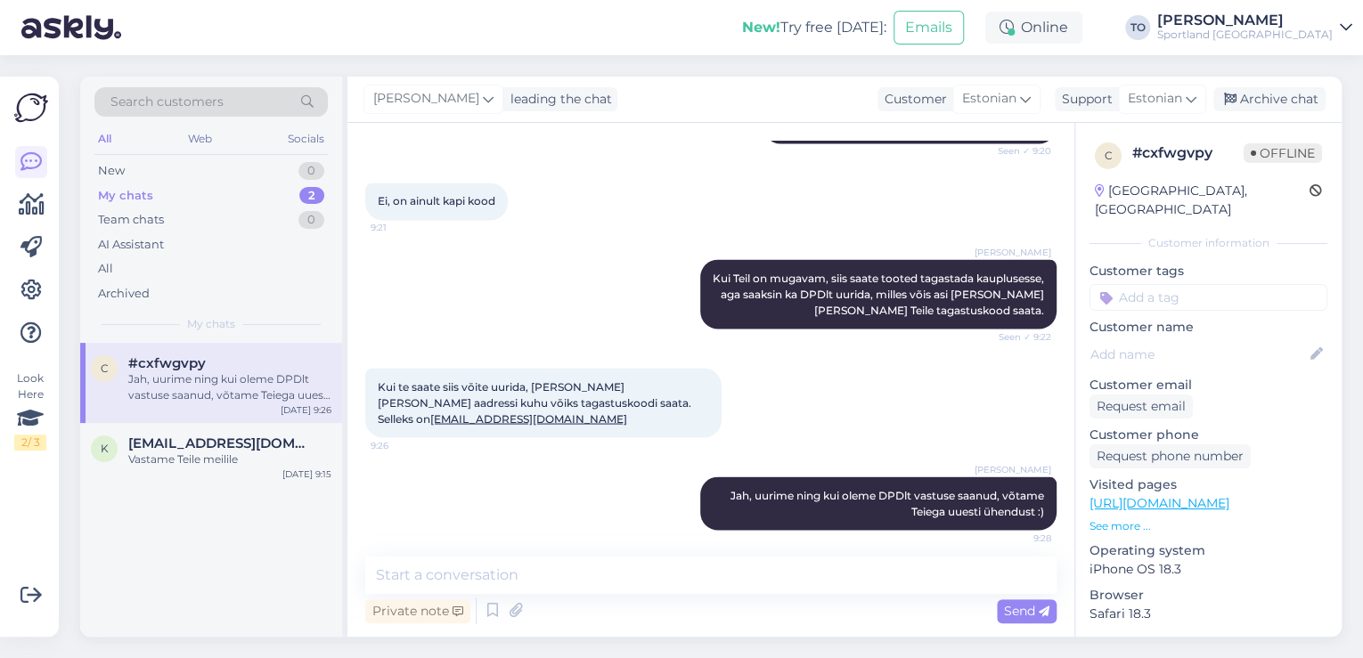
scroll to position [1617, 0]
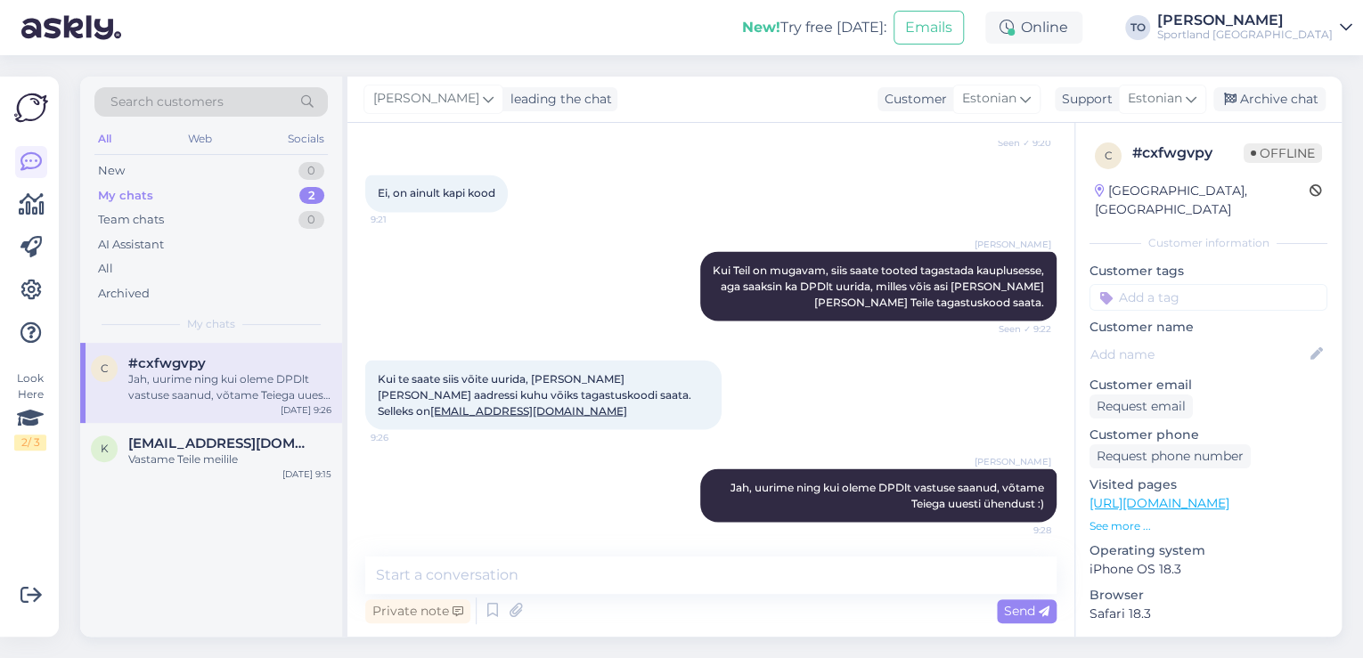
click at [1265, 284] on input at bounding box center [1208, 297] width 238 height 27
type input "tagast"
click at [1225, 361] on span "Tagastamine (e-pood)" at bounding box center [1208, 366] width 118 height 11
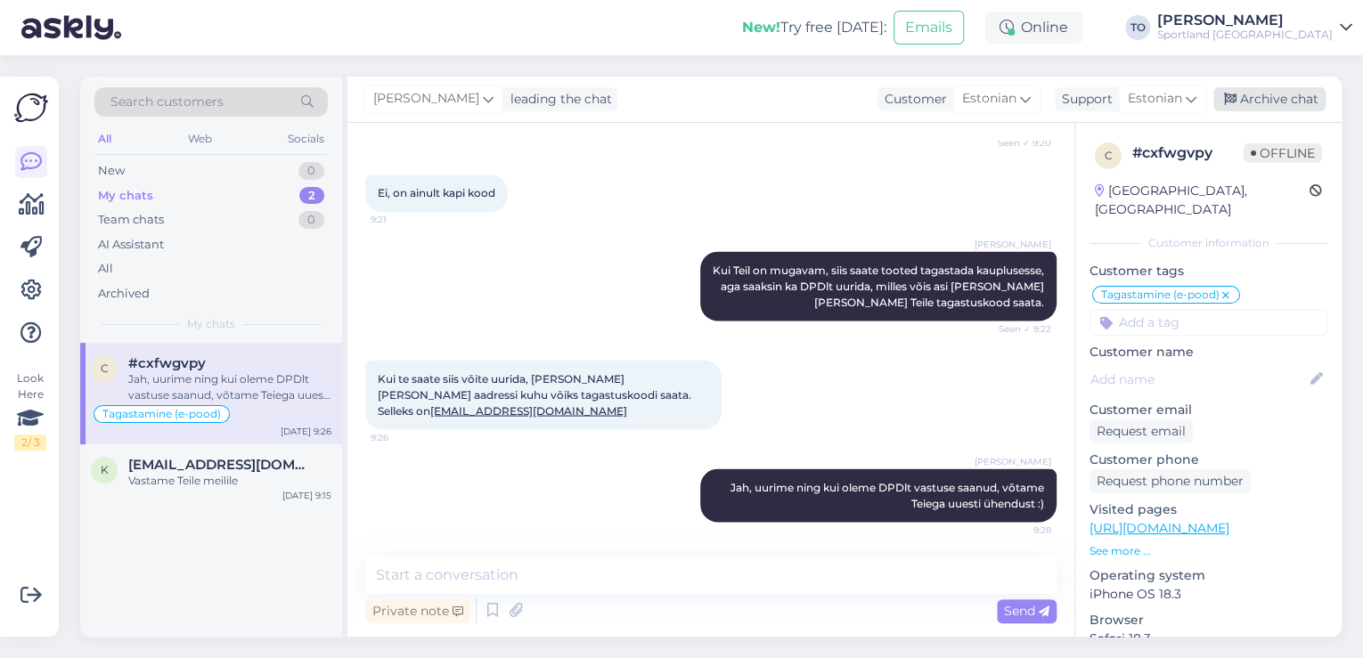
click at [1286, 99] on div "Archive chat" at bounding box center [1269, 99] width 112 height 24
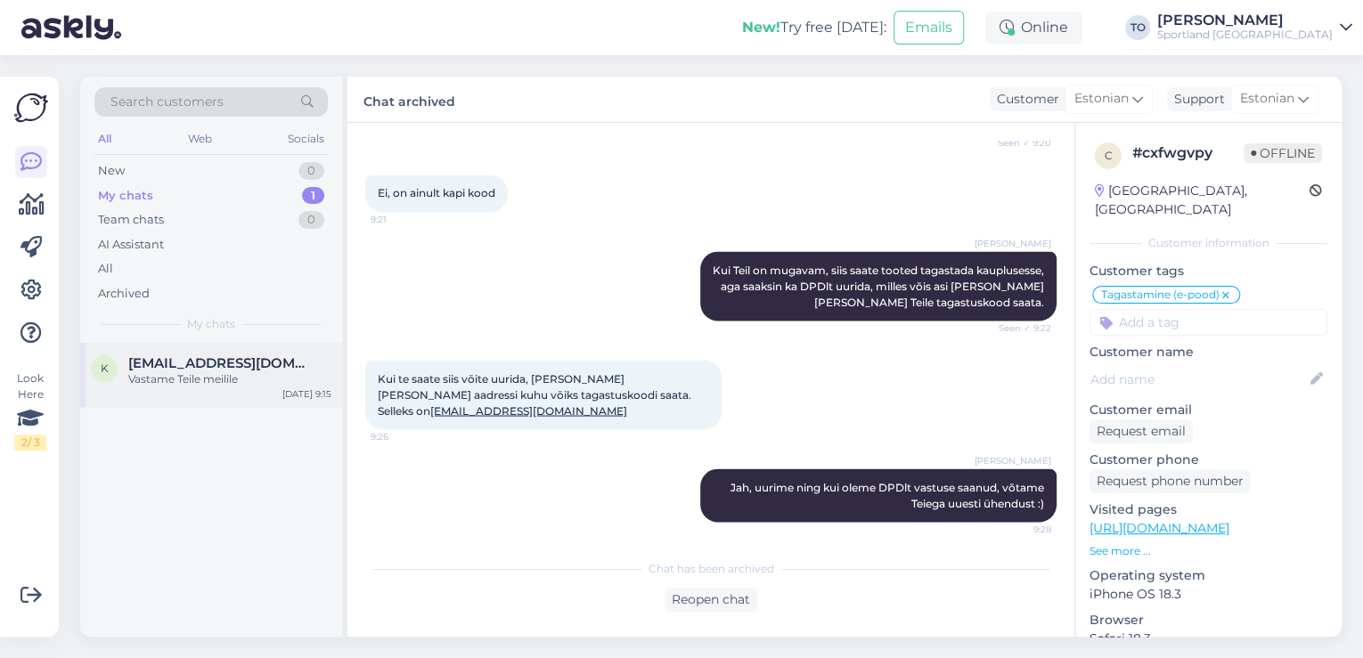
click at [229, 371] on div "Vastame Teile meilile" at bounding box center [229, 379] width 203 height 16
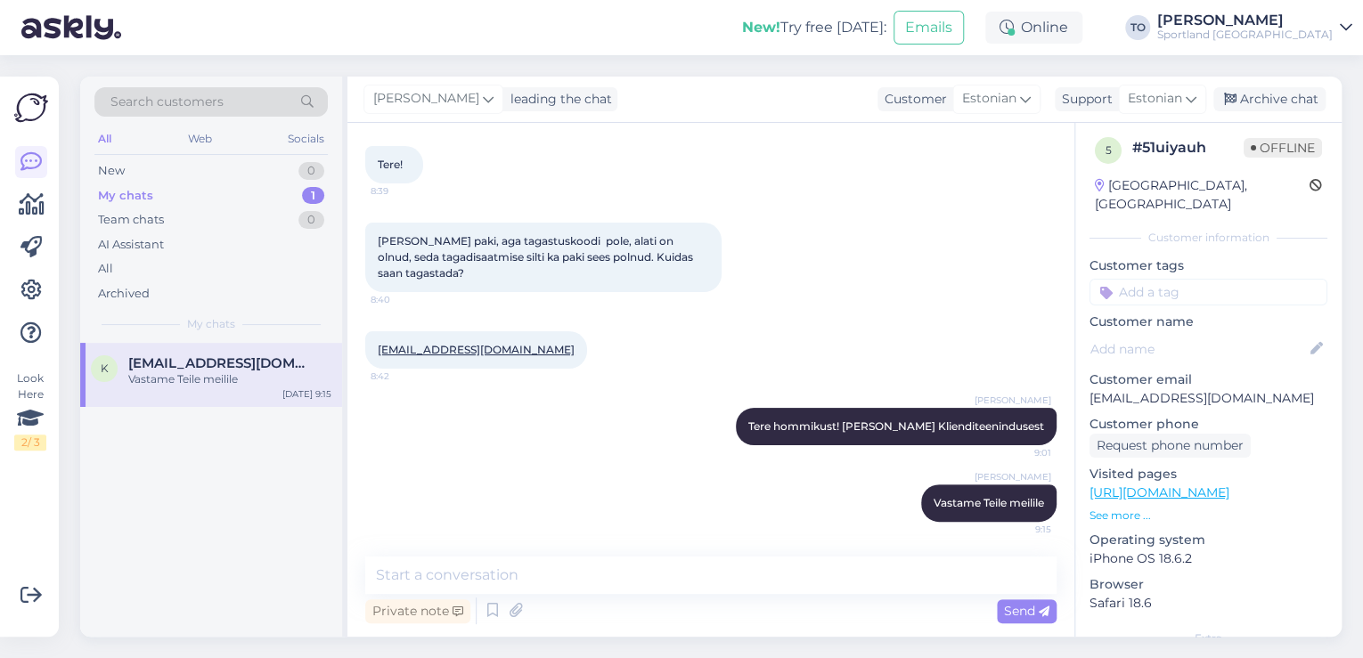
scroll to position [0, 0]
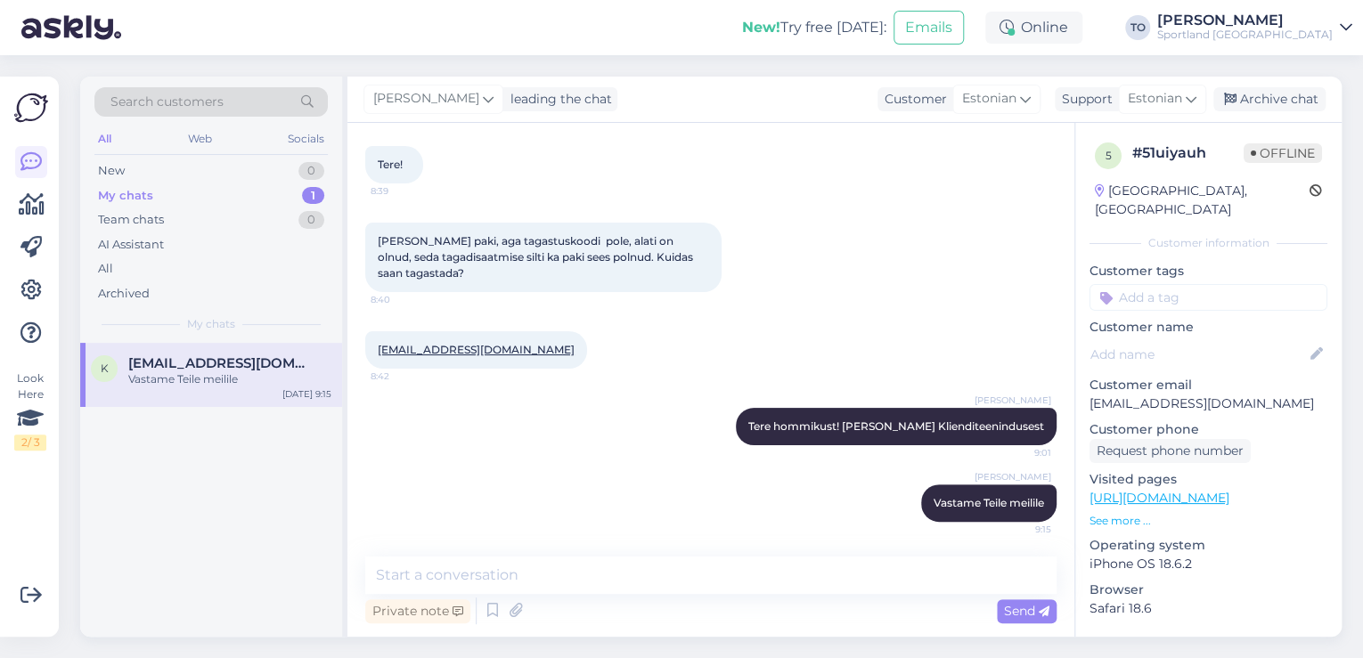
click at [1194, 284] on input at bounding box center [1208, 297] width 238 height 27
type input "tagasta"
click at [1218, 357] on div "Tagastamine (e-pood)" at bounding box center [1208, 366] width 136 height 18
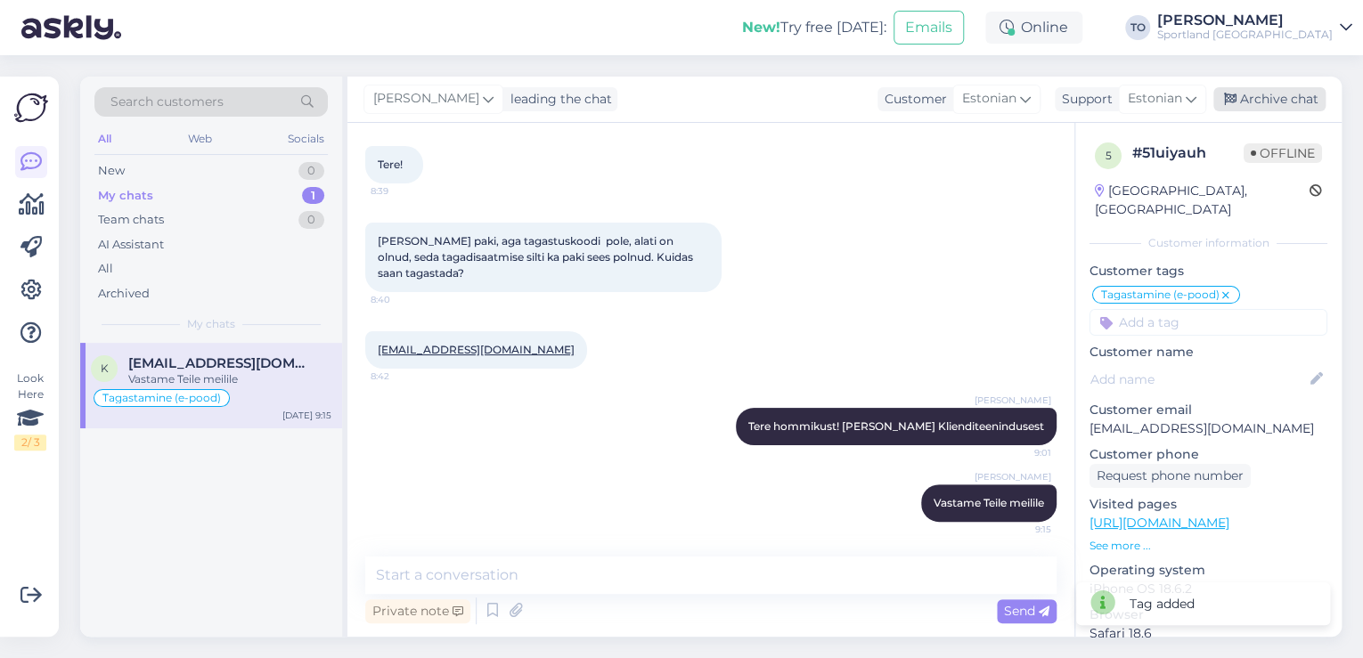
click at [1275, 110] on div "Archive chat" at bounding box center [1269, 99] width 112 height 24
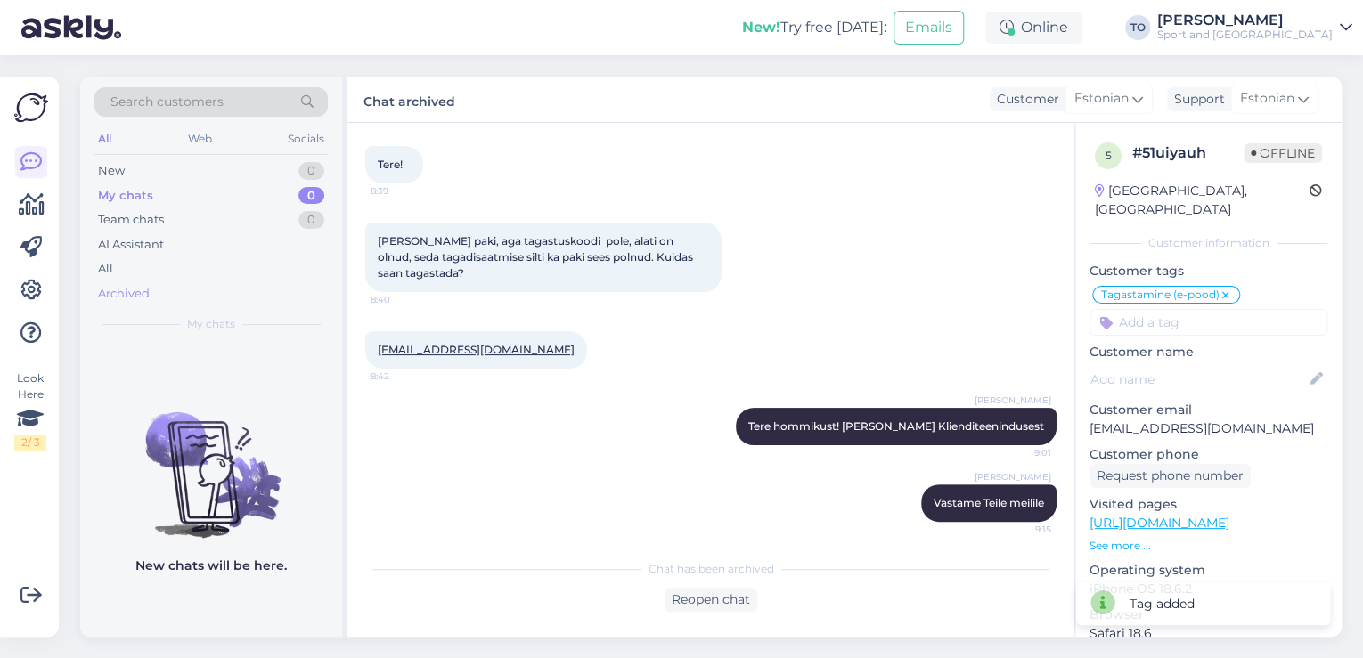
click at [164, 293] on div "Archived" at bounding box center [210, 293] width 233 height 25
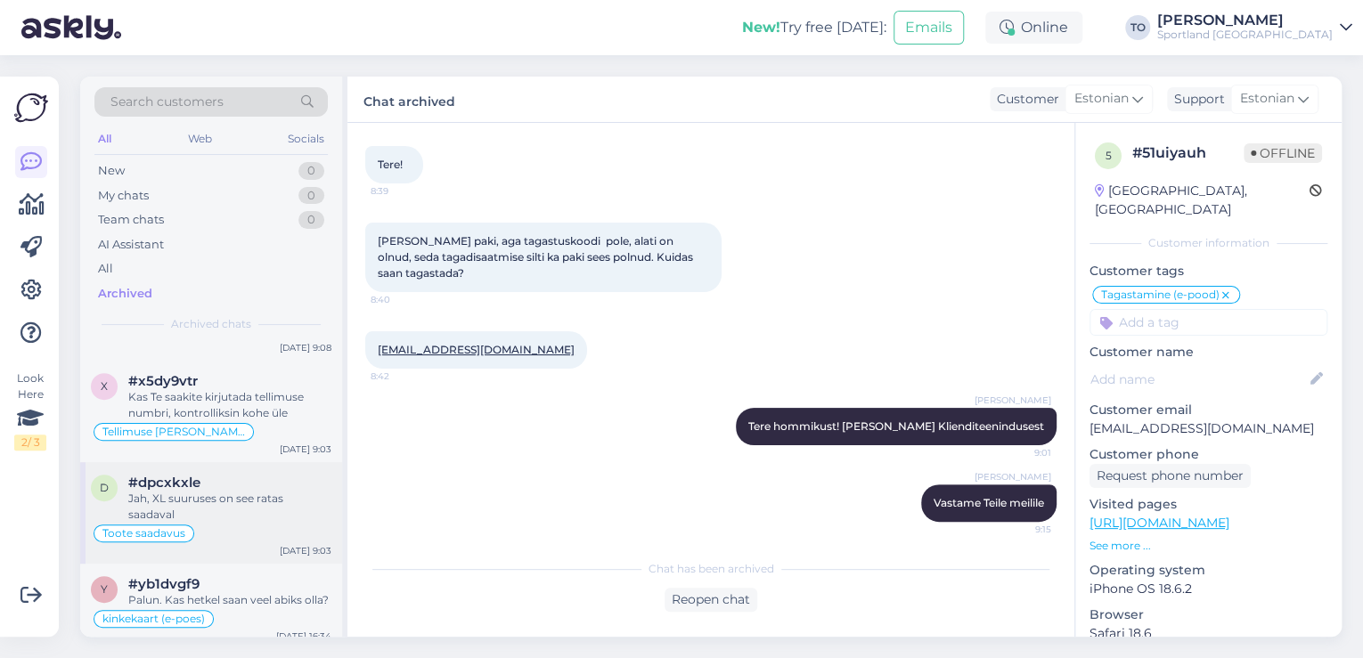
scroll to position [499, 0]
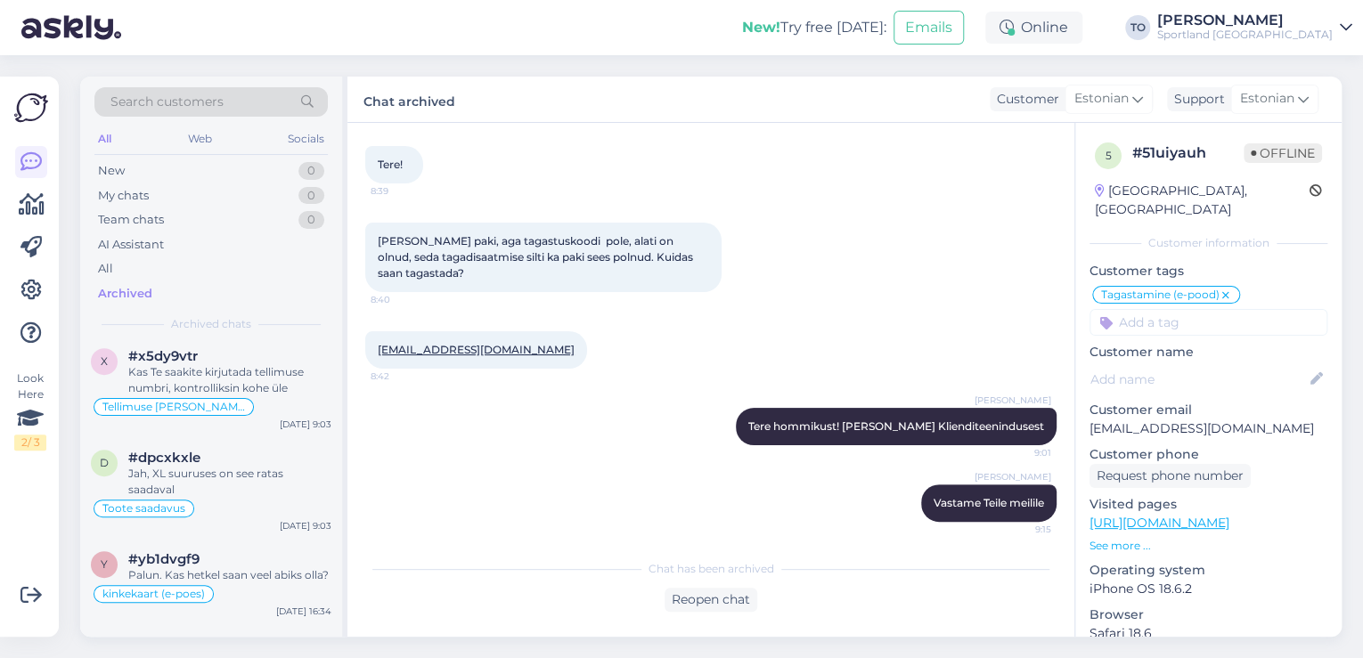
click at [1304, 36] on div "Sportland [GEOGRAPHIC_DATA]" at bounding box center [1244, 35] width 175 height 14
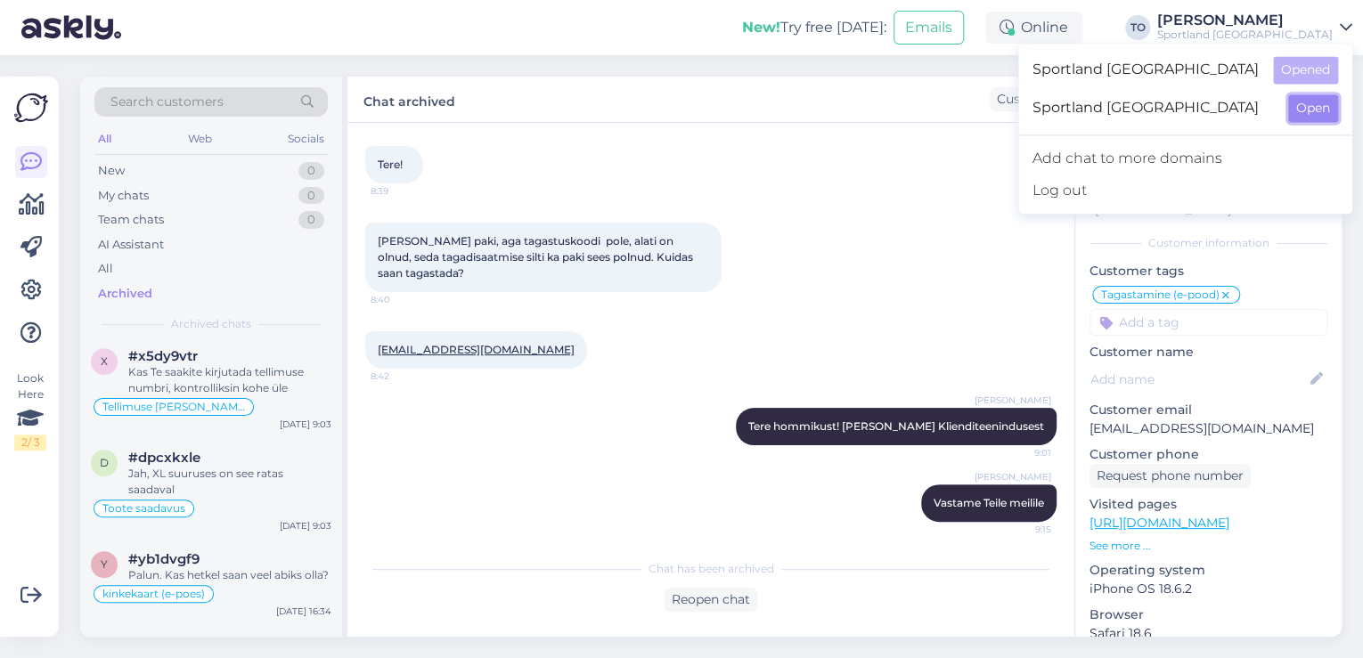
click at [1321, 107] on button "Open" at bounding box center [1313, 108] width 50 height 28
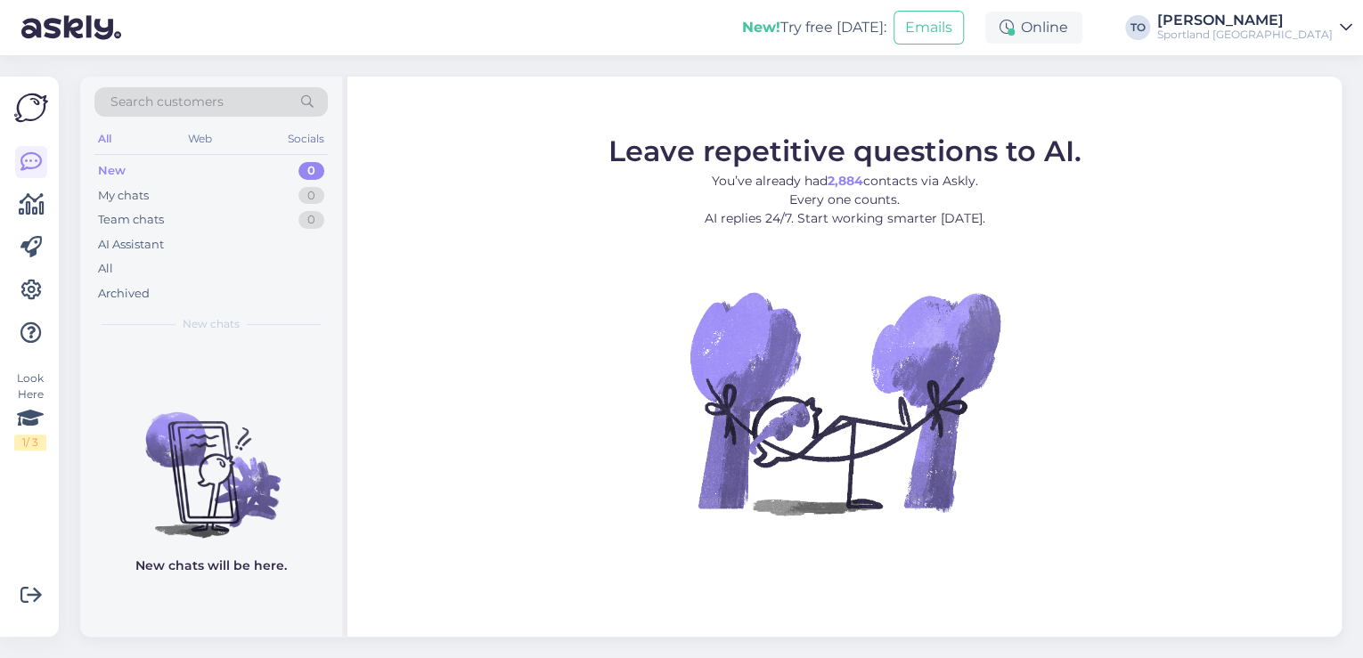
click at [1296, 41] on div "Sportland [GEOGRAPHIC_DATA]" at bounding box center [1244, 35] width 175 height 14
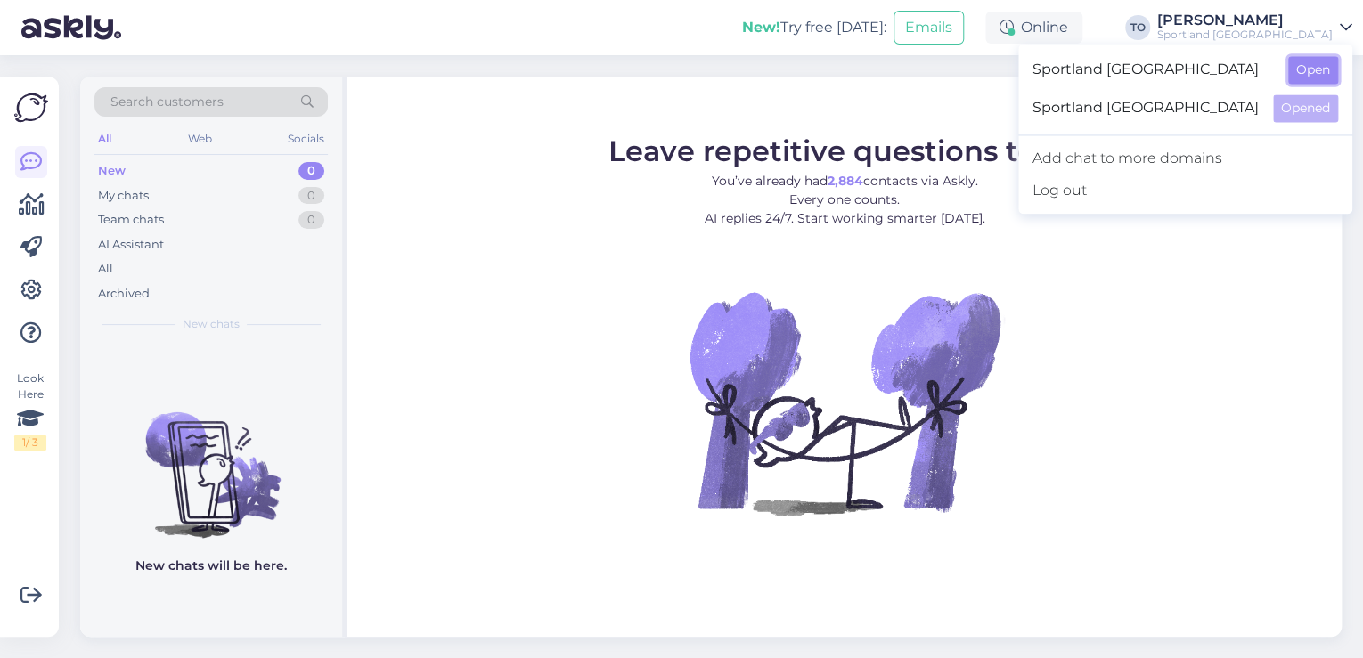
click at [1306, 64] on button "Open" at bounding box center [1313, 70] width 50 height 28
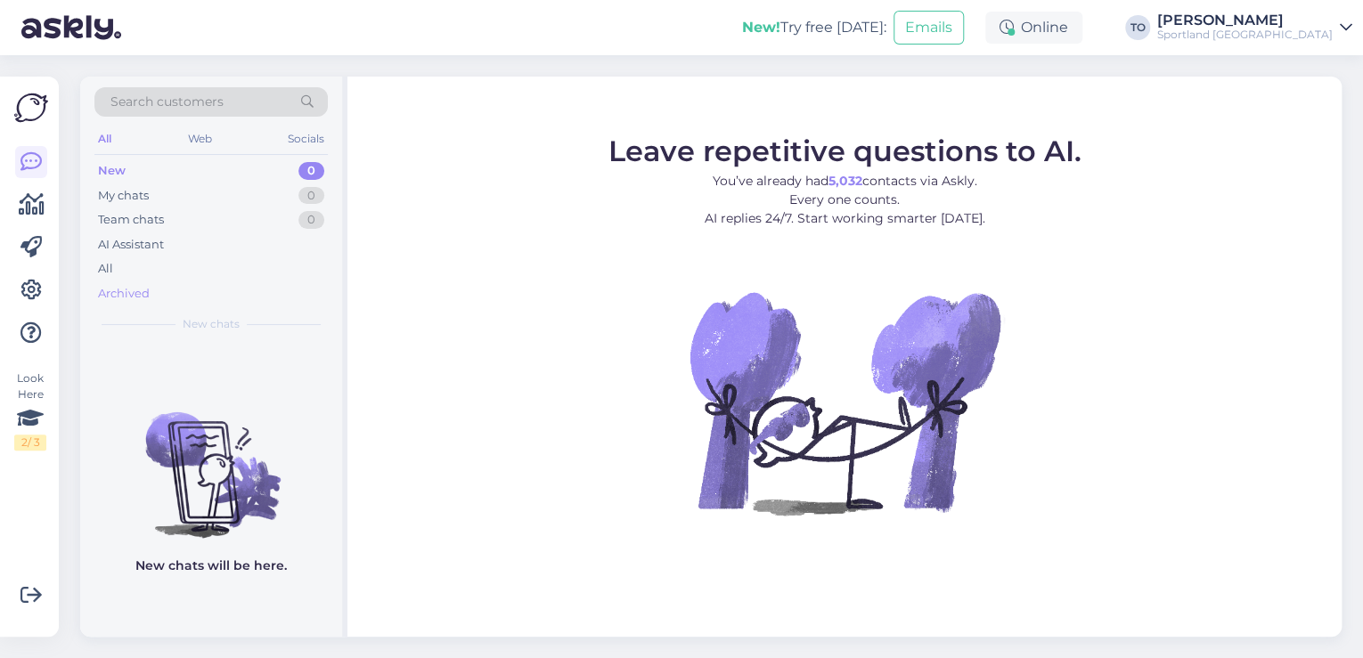
click at [205, 301] on div "Archived" at bounding box center [210, 293] width 233 height 25
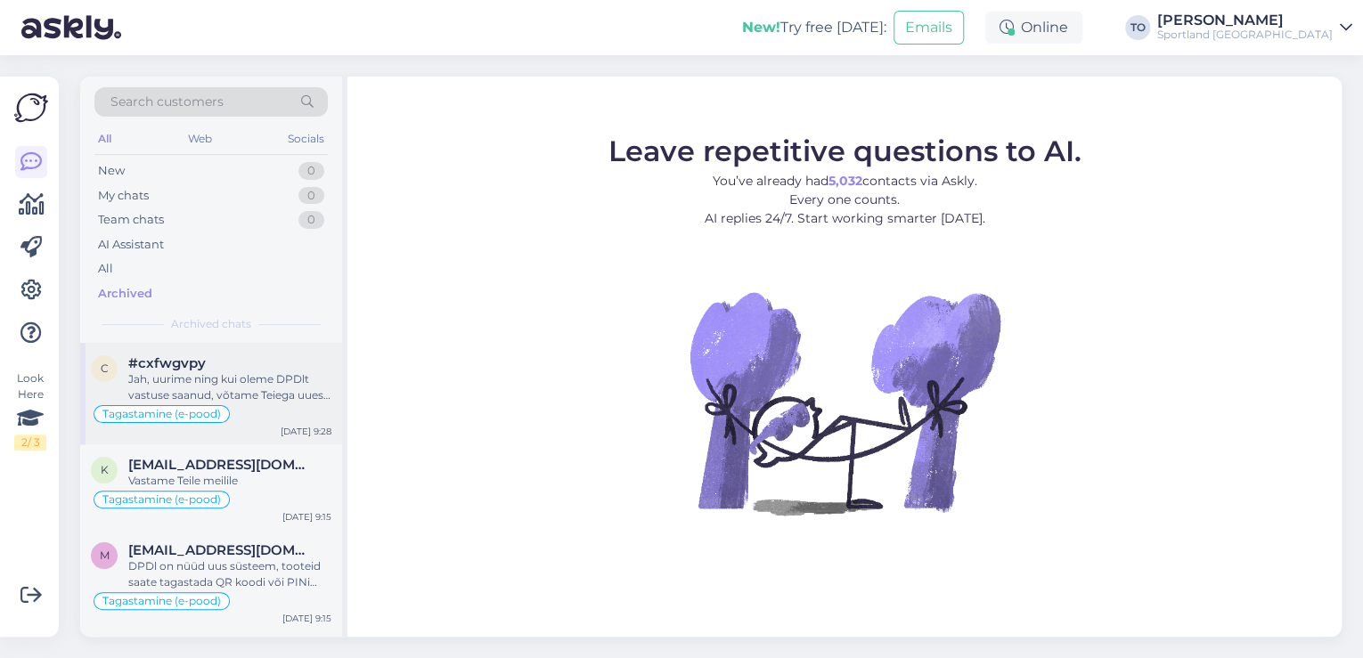
click at [209, 380] on div "Jah, uurime ning kui oleme DPDlt vastuse saanud, võtame Teiega uuesti ühendust …" at bounding box center [229, 387] width 203 height 32
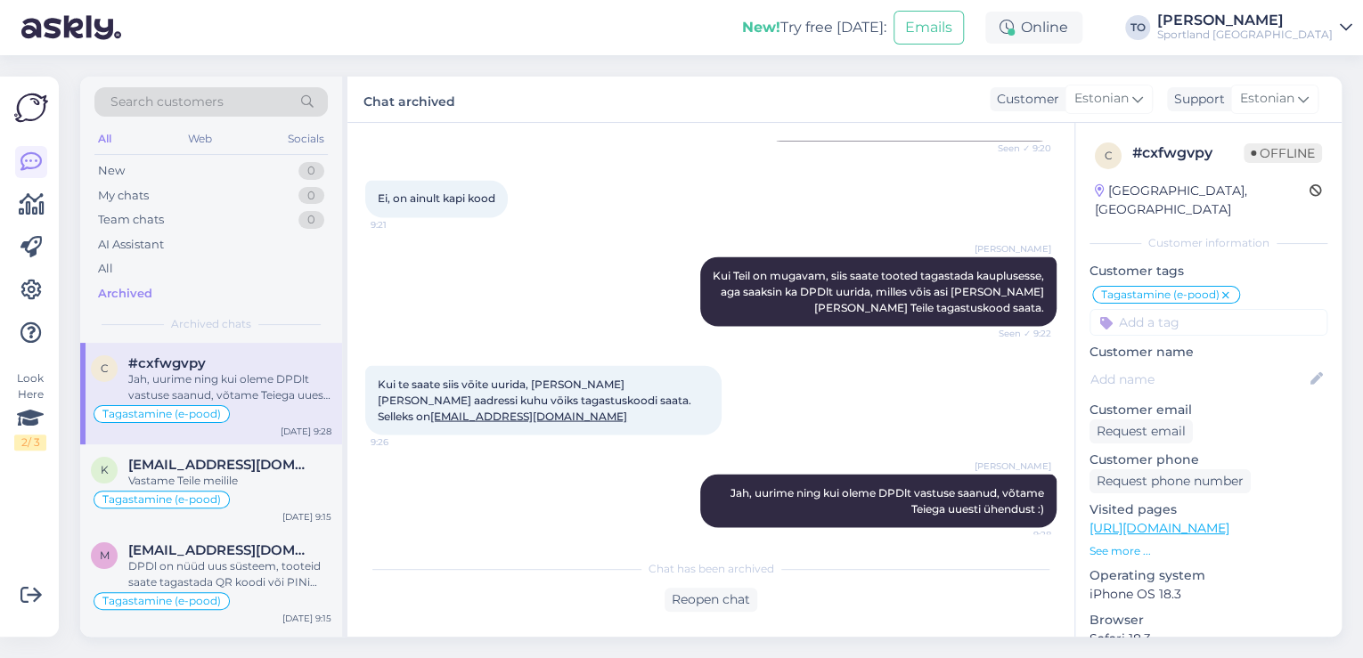
scroll to position [1625, 0]
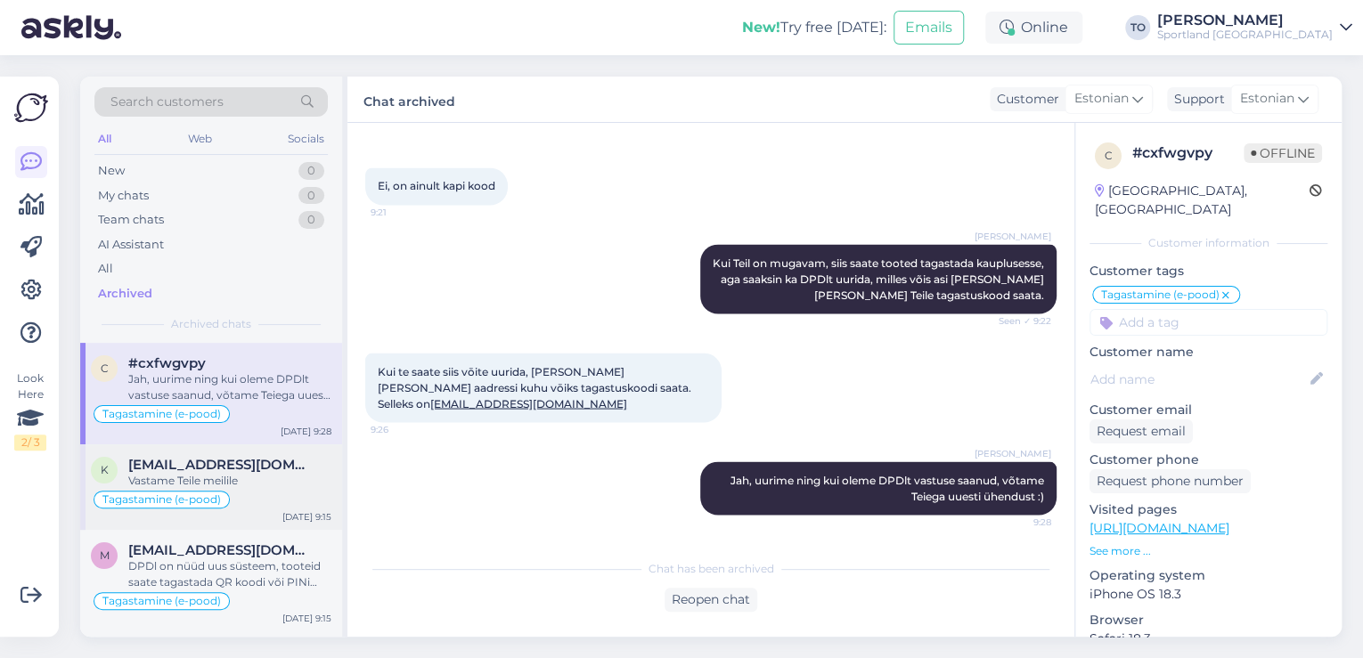
click at [250, 473] on div "Vastame Teile meilile" at bounding box center [229, 481] width 203 height 16
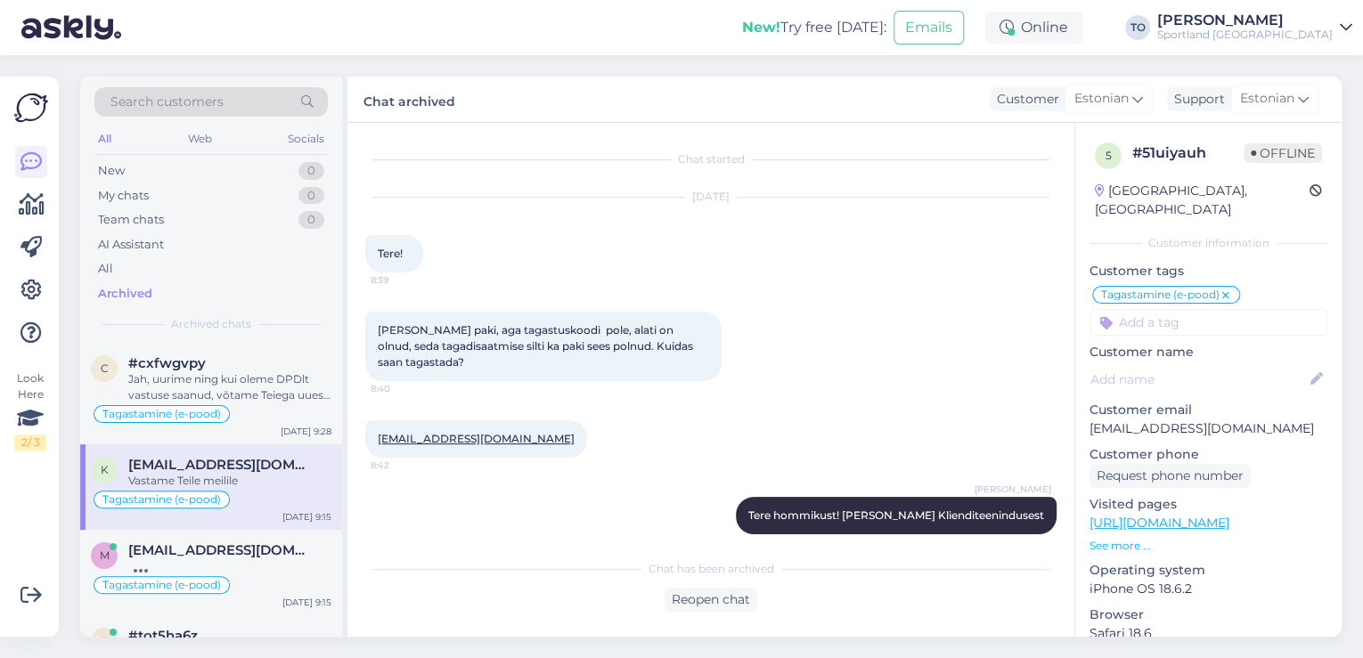
scroll to position [96, 0]
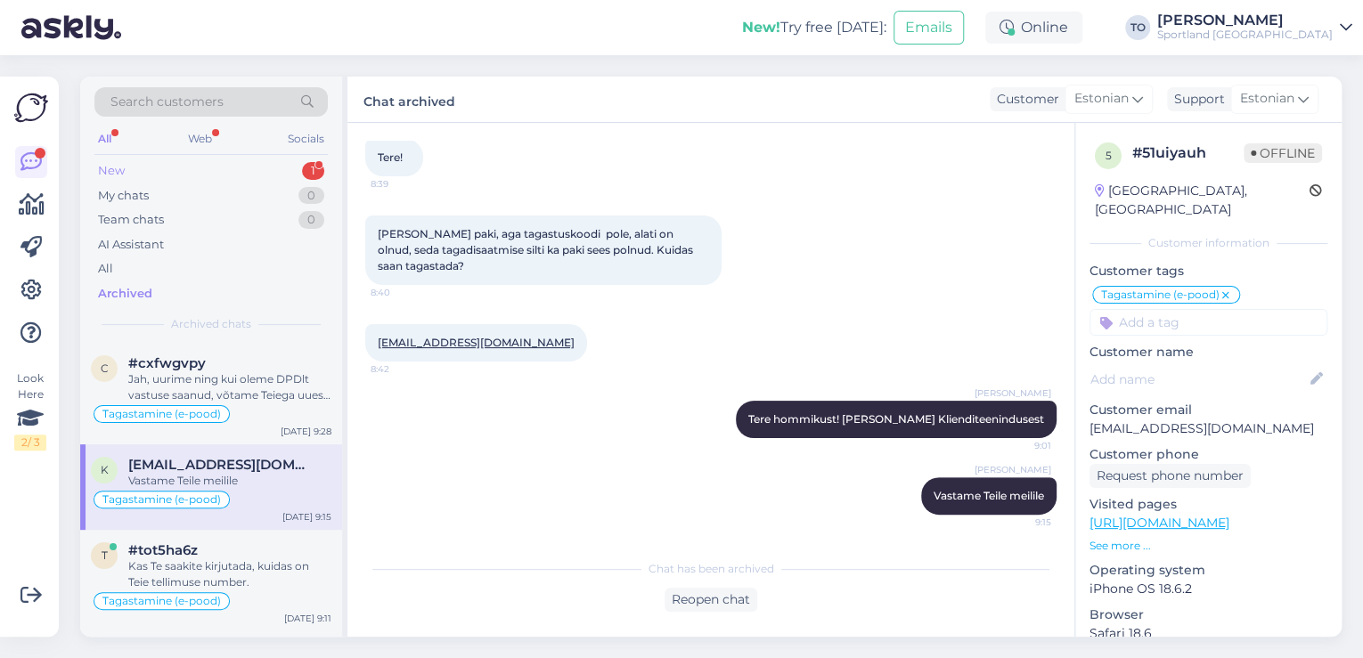
click at [223, 176] on div "New 1" at bounding box center [210, 171] width 233 height 25
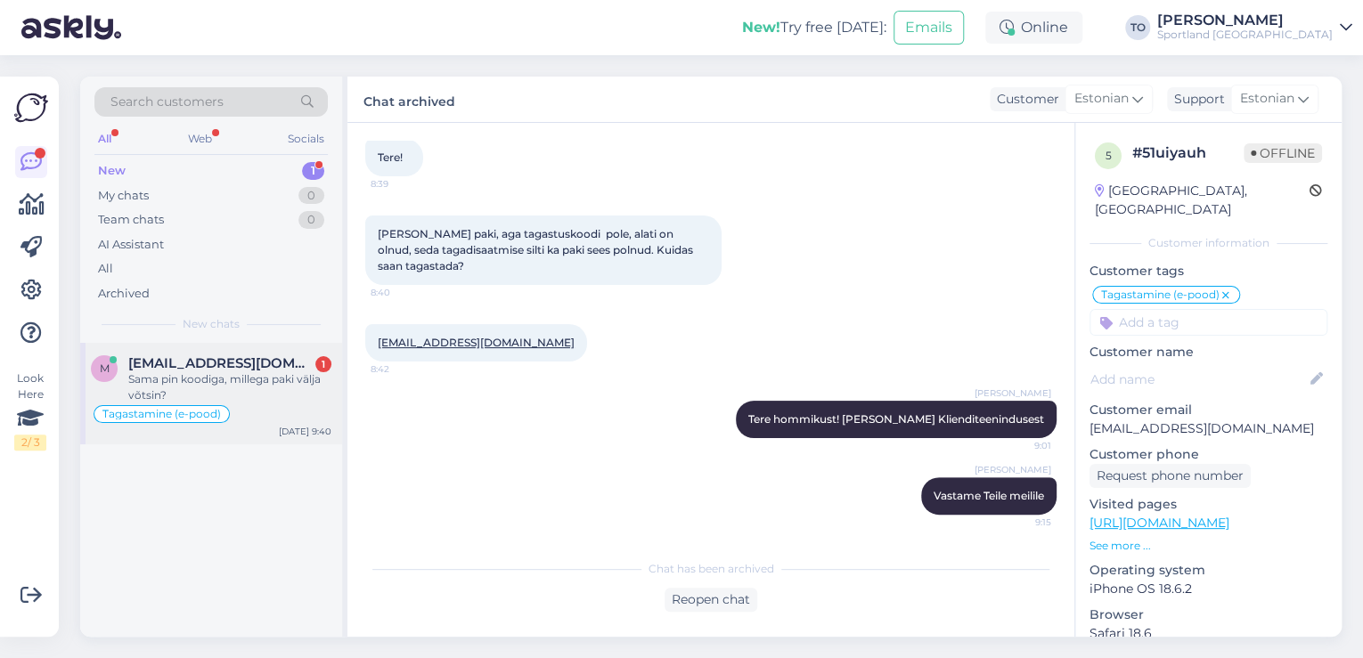
click at [237, 375] on div "Sama pin koodiga, millega paki välja võtsin?" at bounding box center [229, 387] width 203 height 32
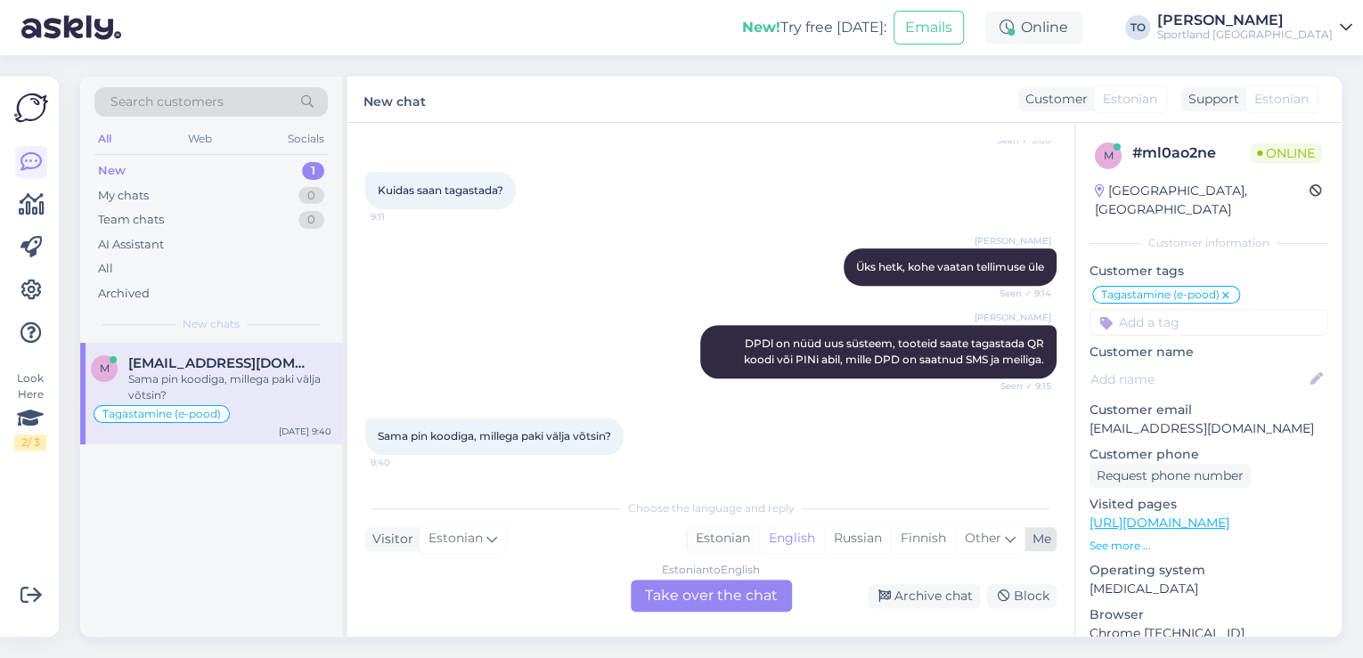
click at [734, 536] on div "Estonian" at bounding box center [723, 538] width 72 height 27
click at [724, 598] on div "Estonian to Estonian Take over the chat" at bounding box center [711, 596] width 161 height 32
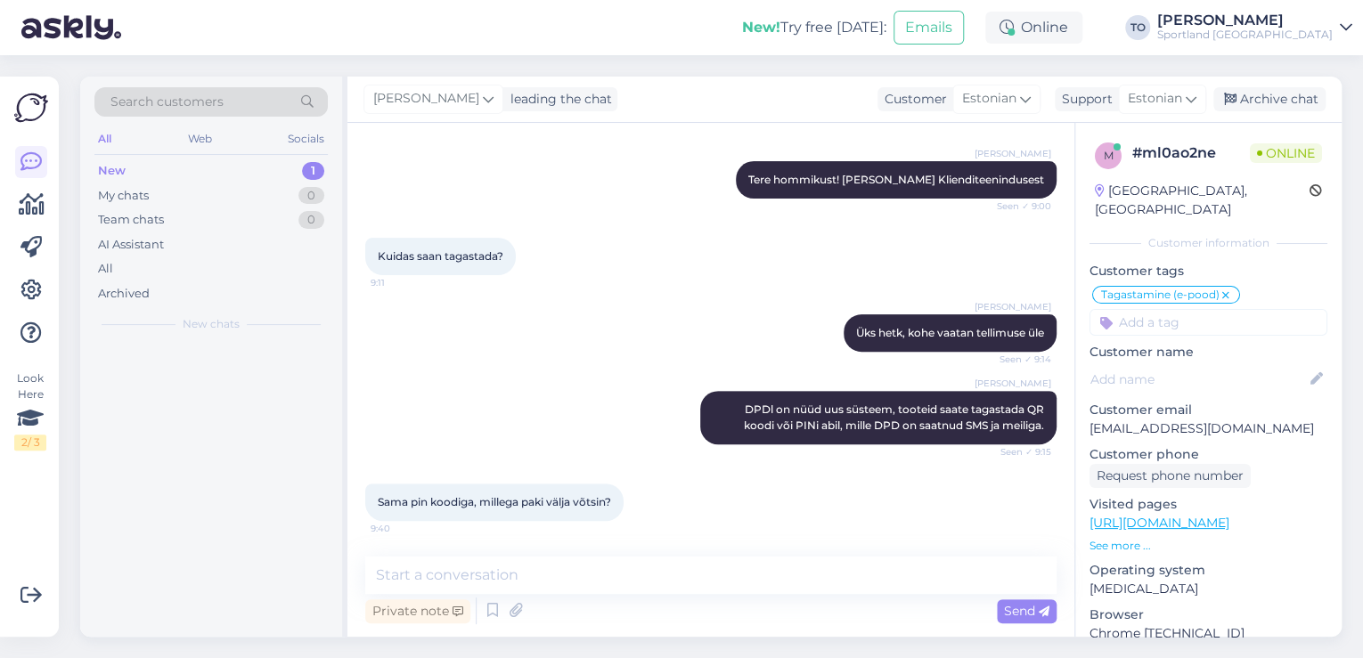
scroll to position [219, 0]
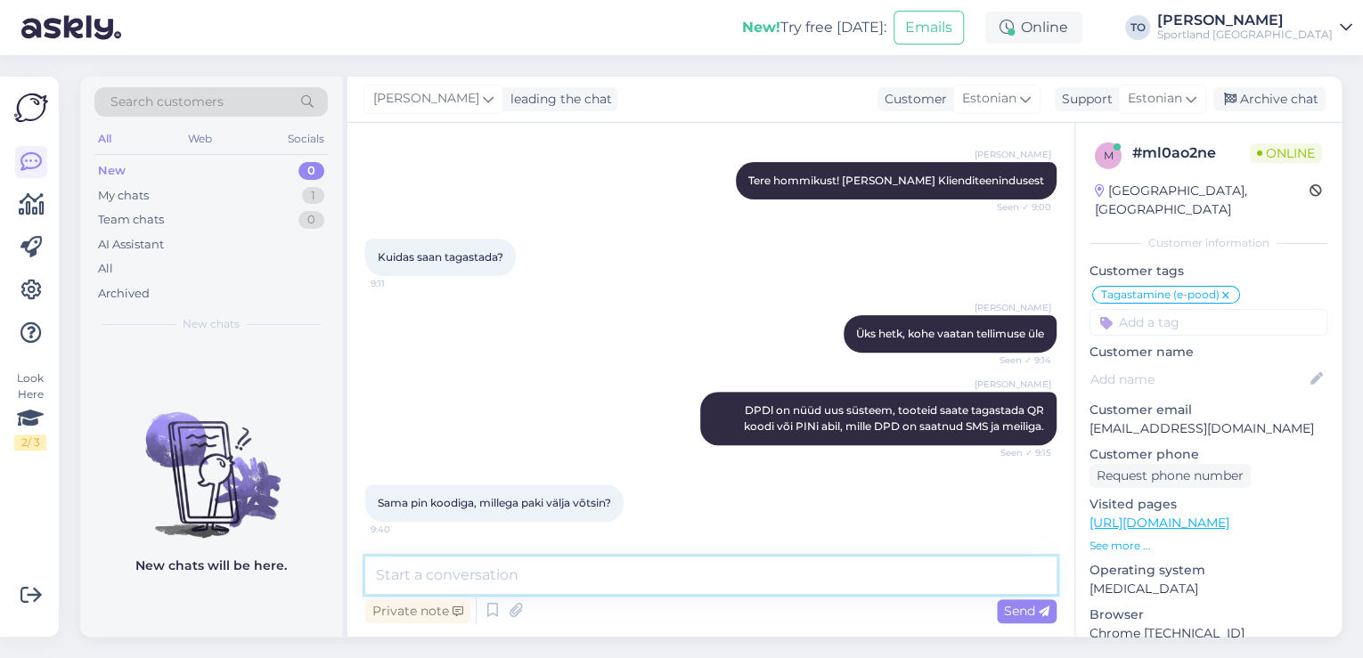
click at [666, 565] on textarea at bounding box center [710, 575] width 691 height 37
type textarea "K"
type textarea "t"
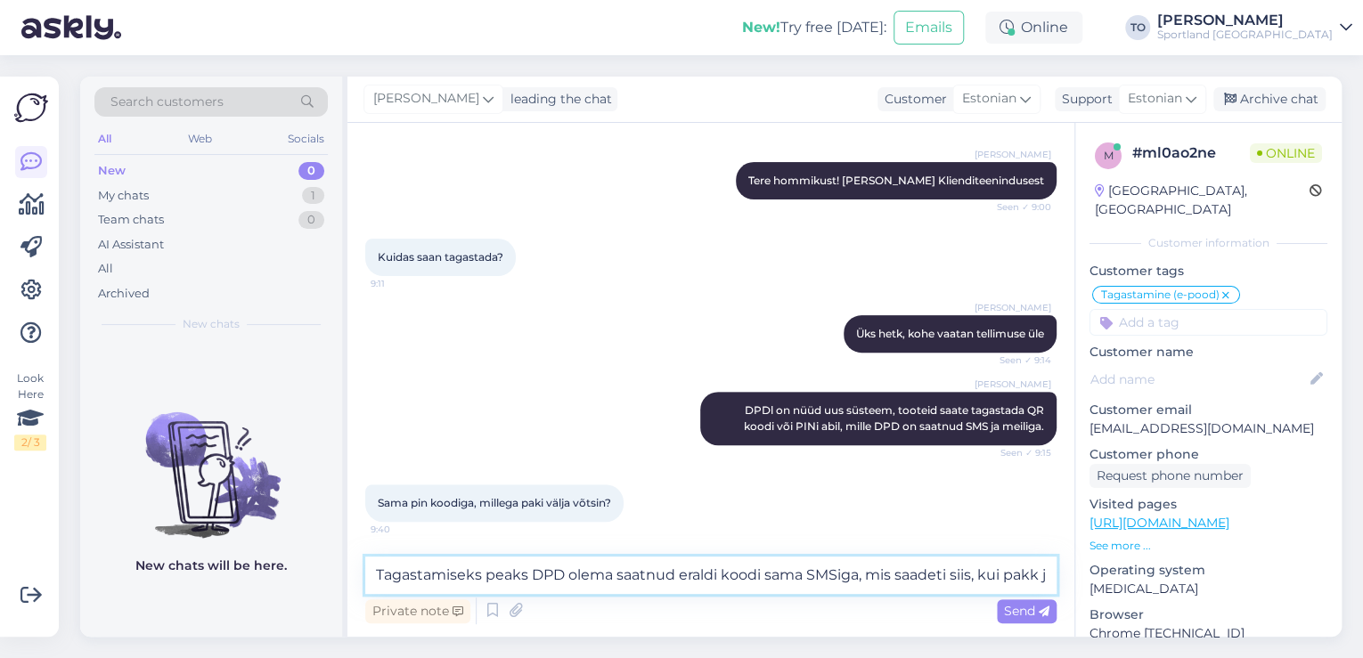
scroll to position [240, 0]
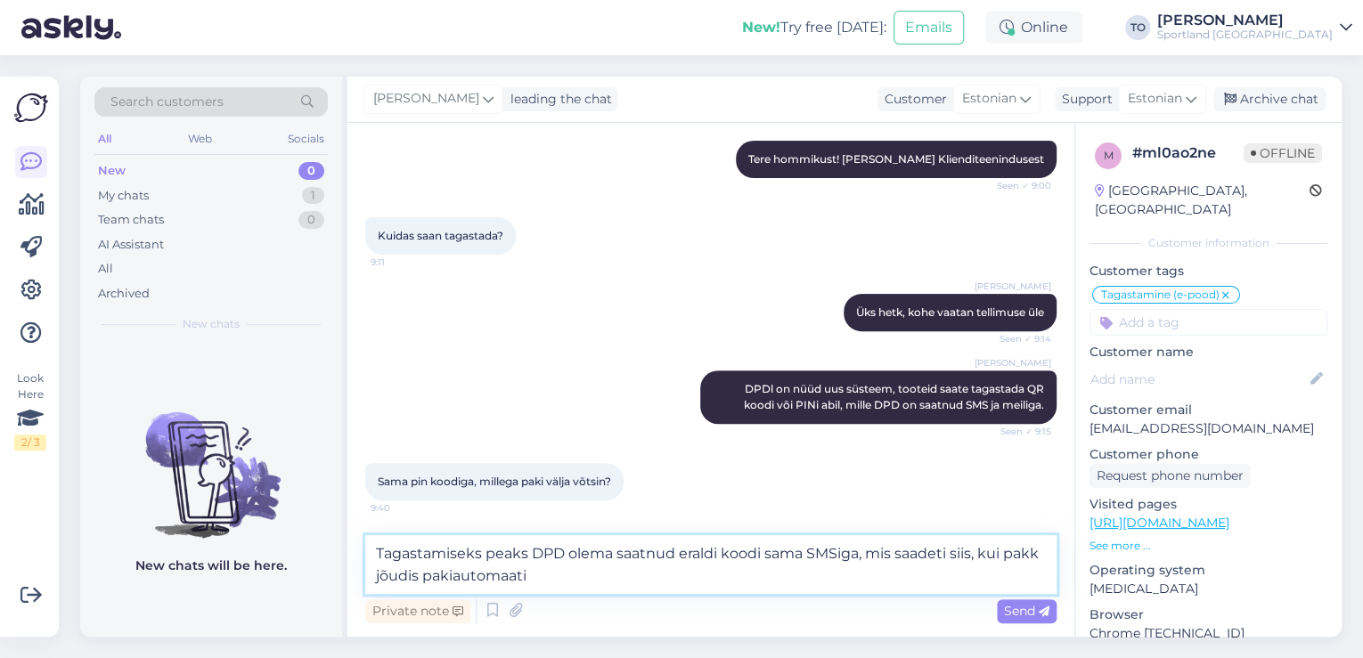
type textarea "Tagastamiseks peaks DPD olema saatnud eraldi koodi sama SMSiga, mis saadeti sii…"
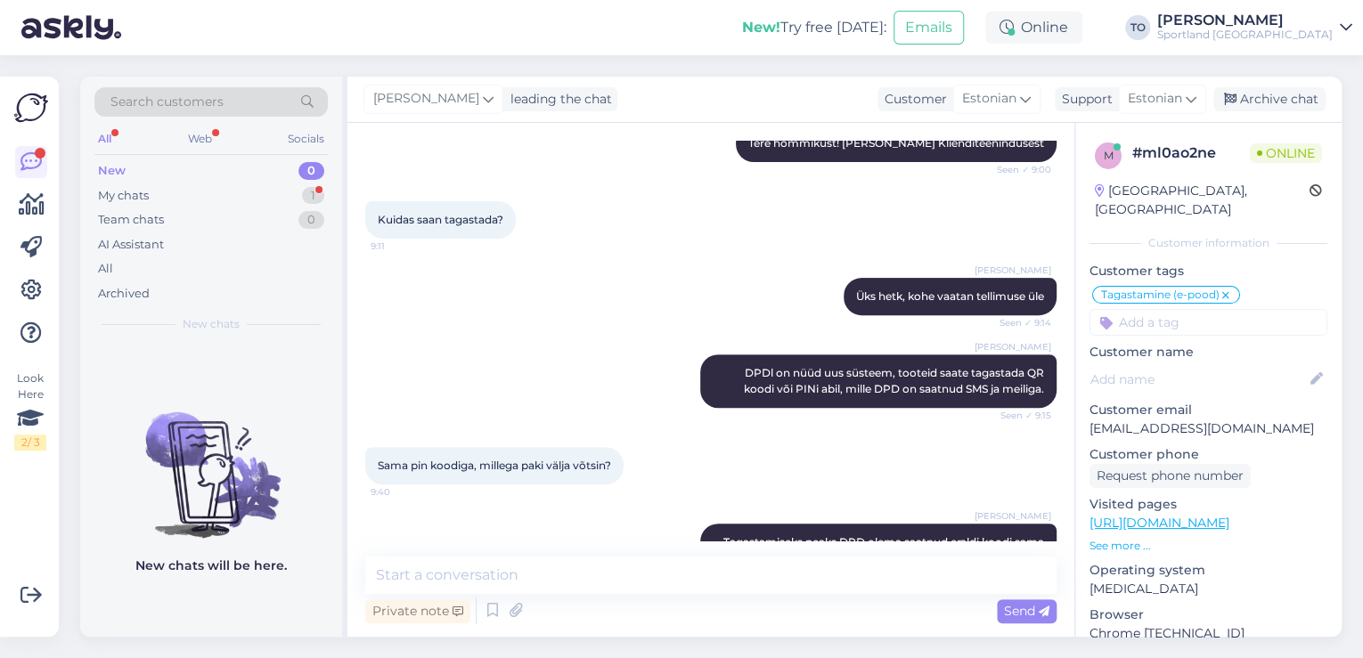
scroll to position [388, 0]
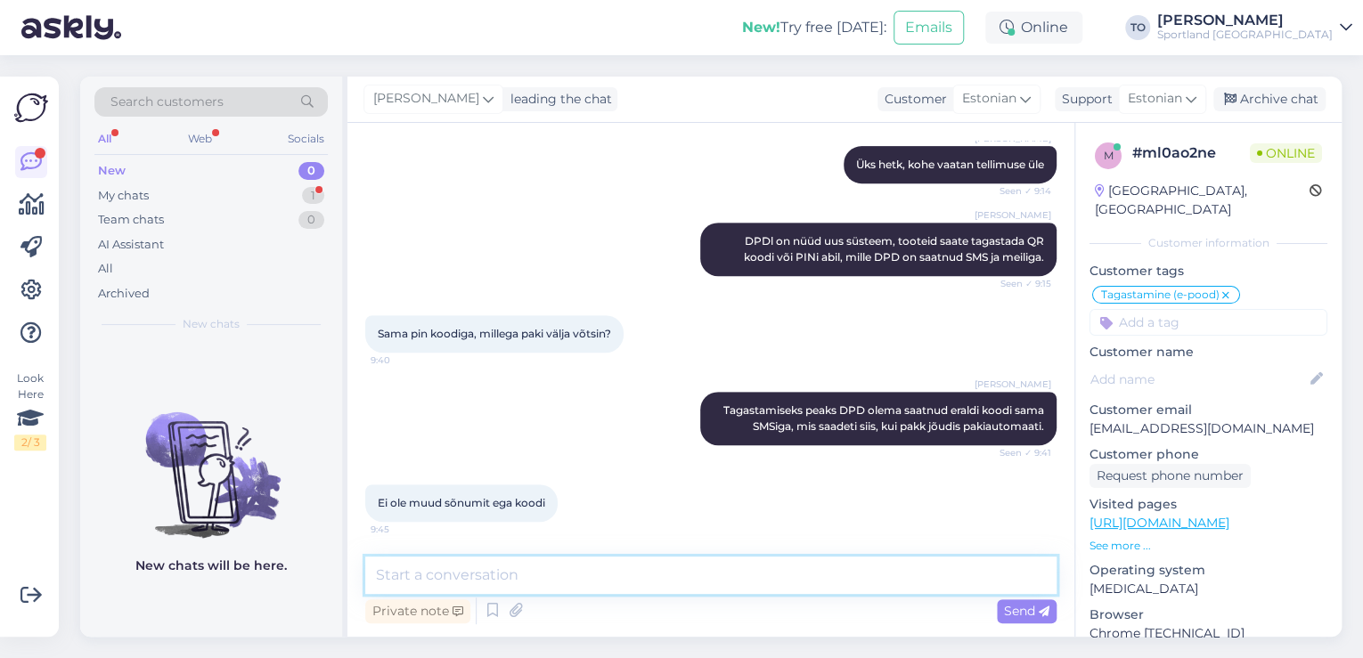
click at [631, 574] on textarea at bounding box center [710, 575] width 691 height 37
type textarea "k"
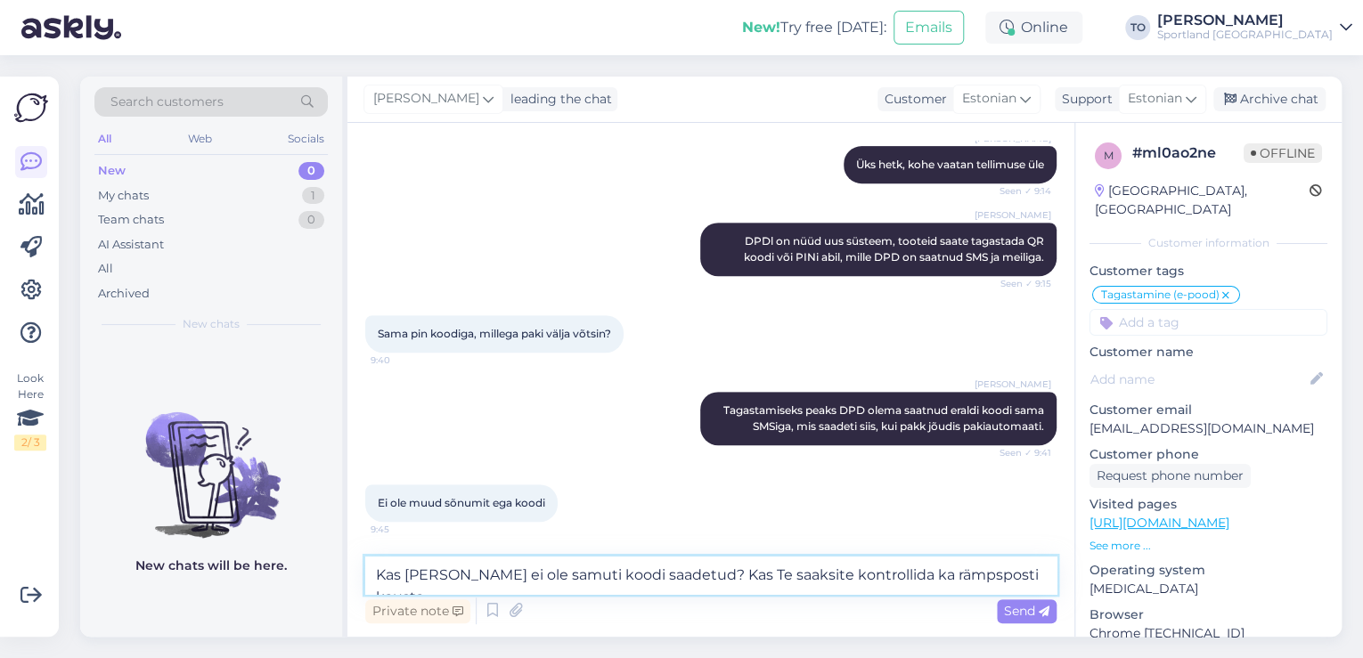
type textarea "Kas [PERSON_NAME] ei ole samuti koodi saadetud? Kas Te saaksite kontrollida ka …"
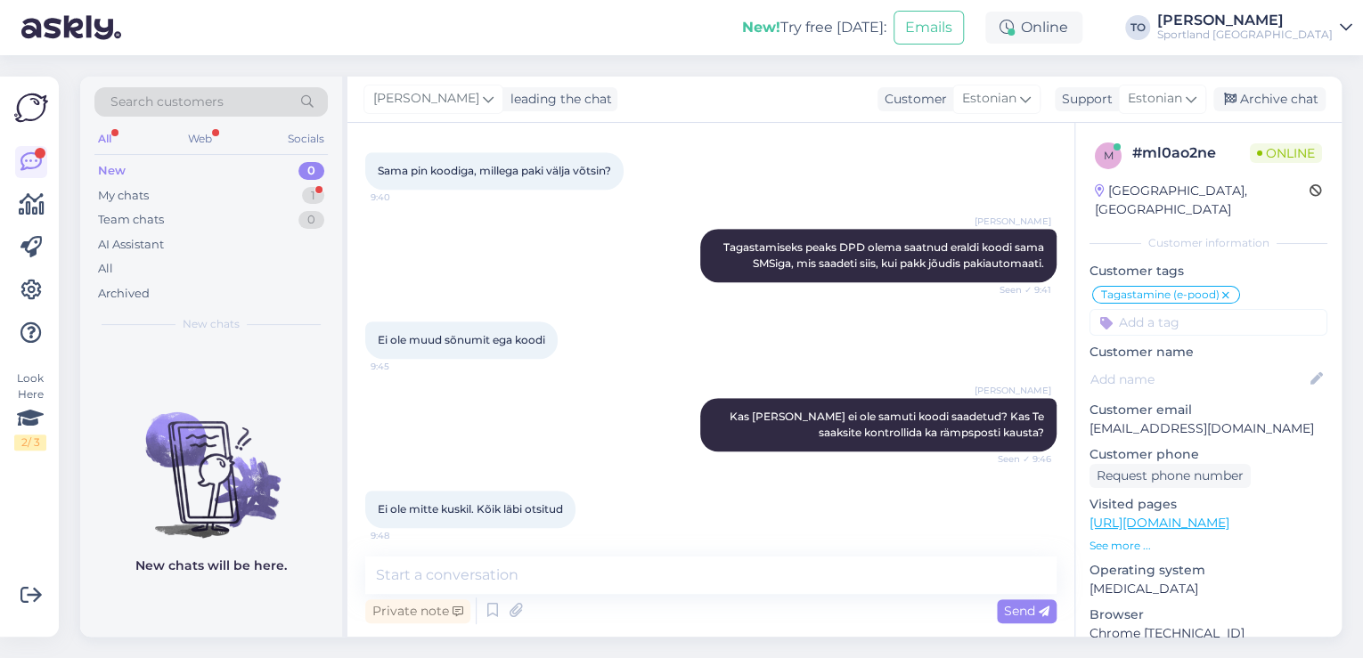
scroll to position [558, 0]
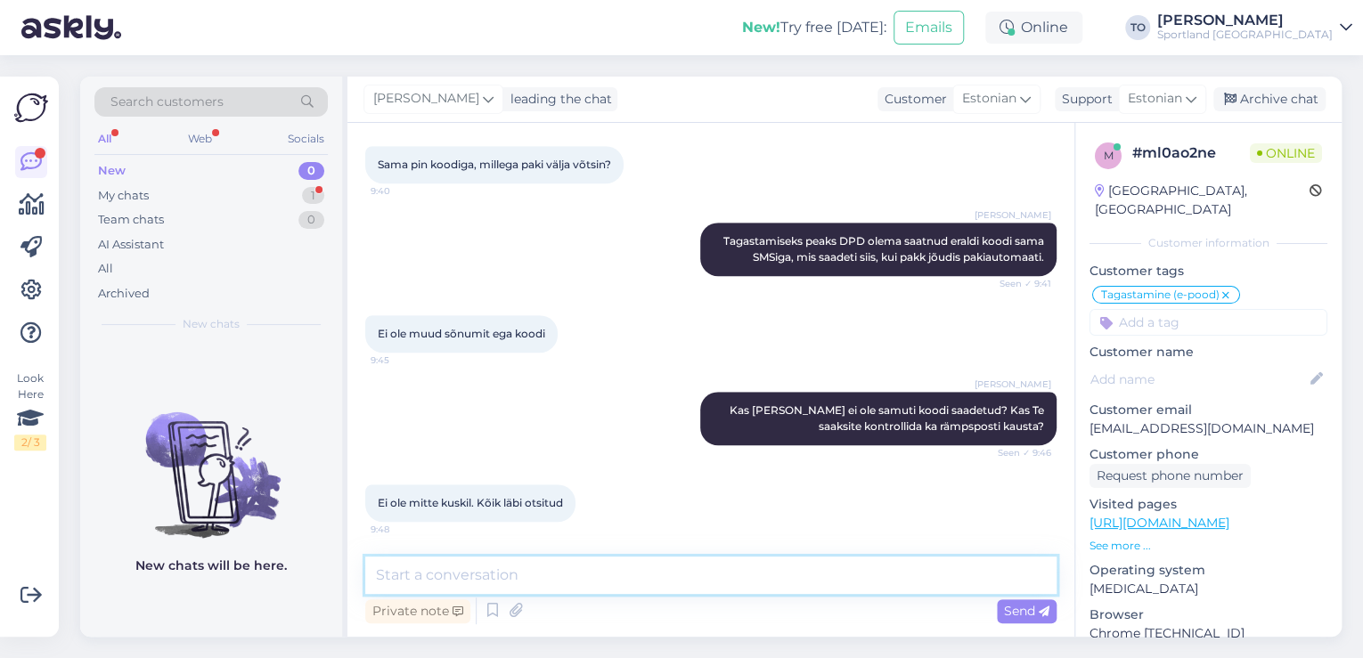
click at [468, 578] on textarea at bounding box center [710, 575] width 691 height 37
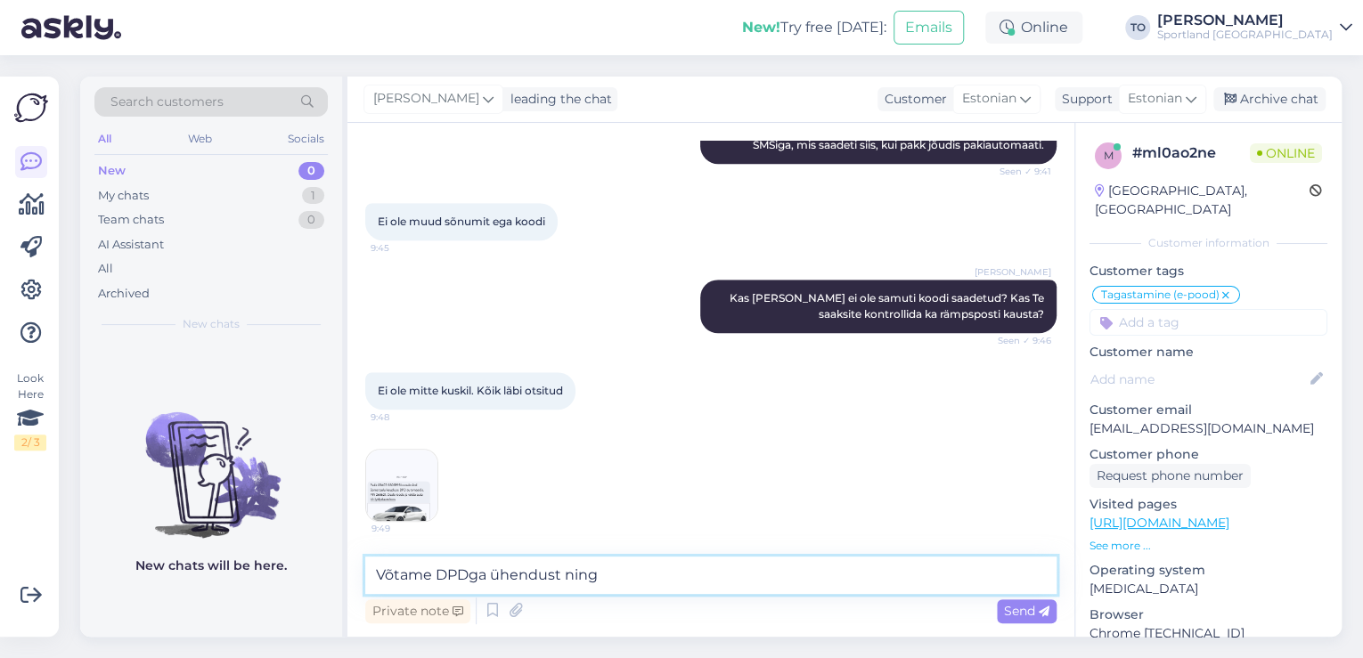
scroll to position [746, 0]
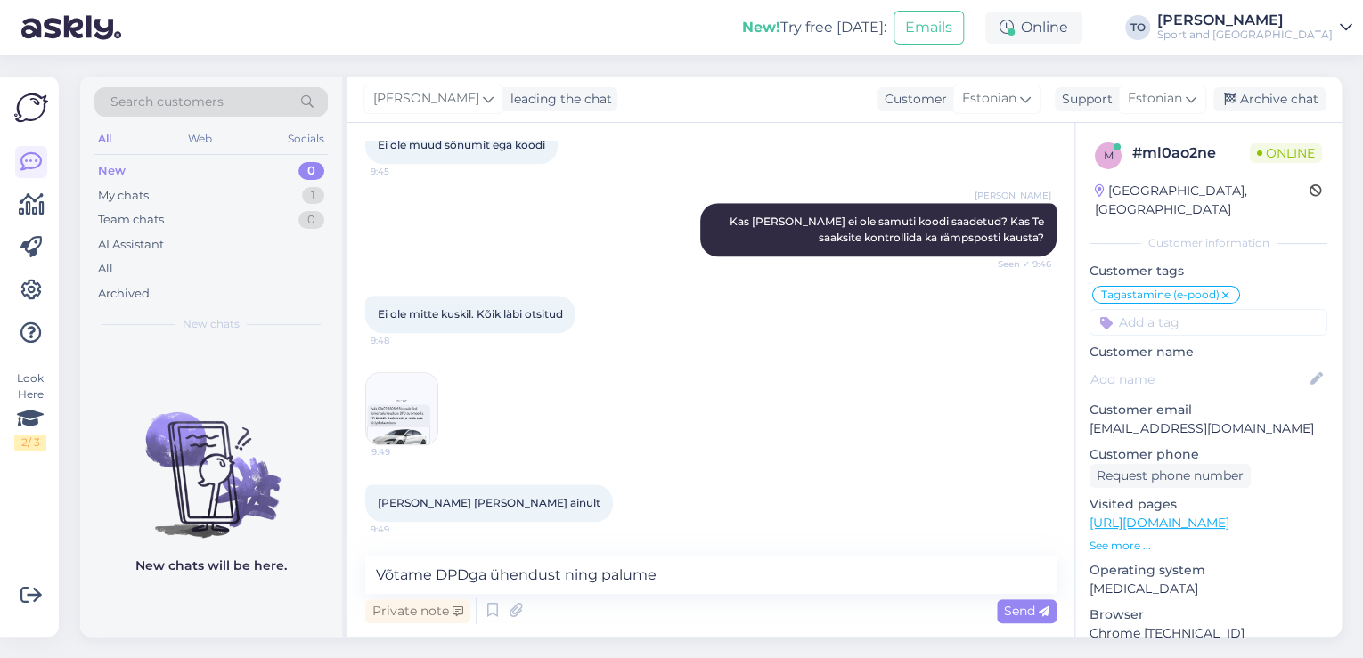
click at [395, 403] on img at bounding box center [401, 408] width 71 height 71
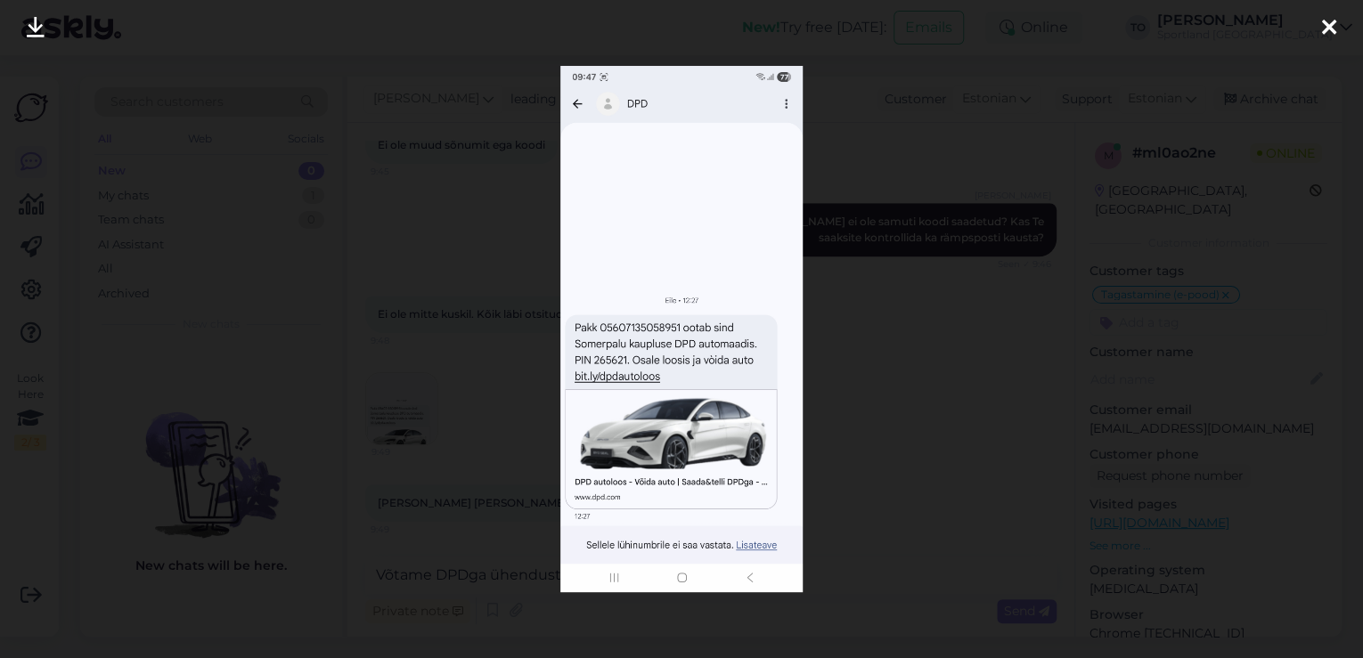
click at [1323, 26] on icon at bounding box center [1329, 28] width 14 height 23
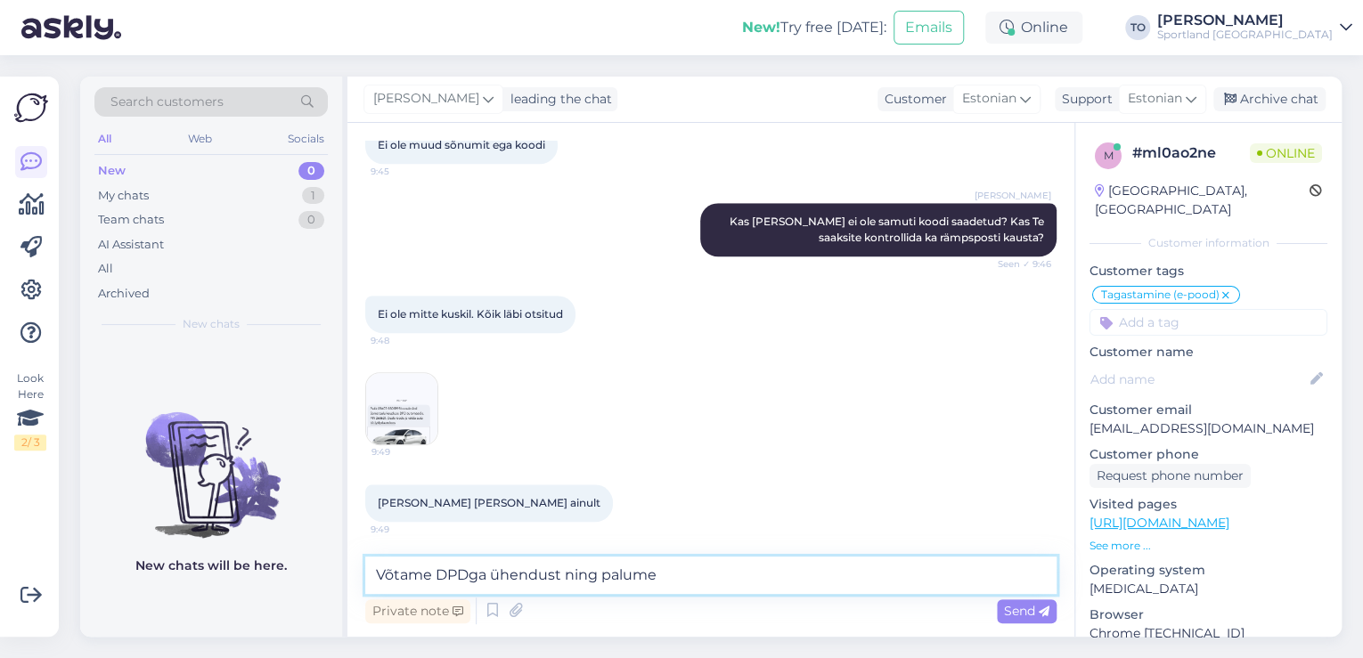
click at [681, 577] on textarea "Võtame DPDga ühendust ning palume" at bounding box center [710, 575] width 691 height 37
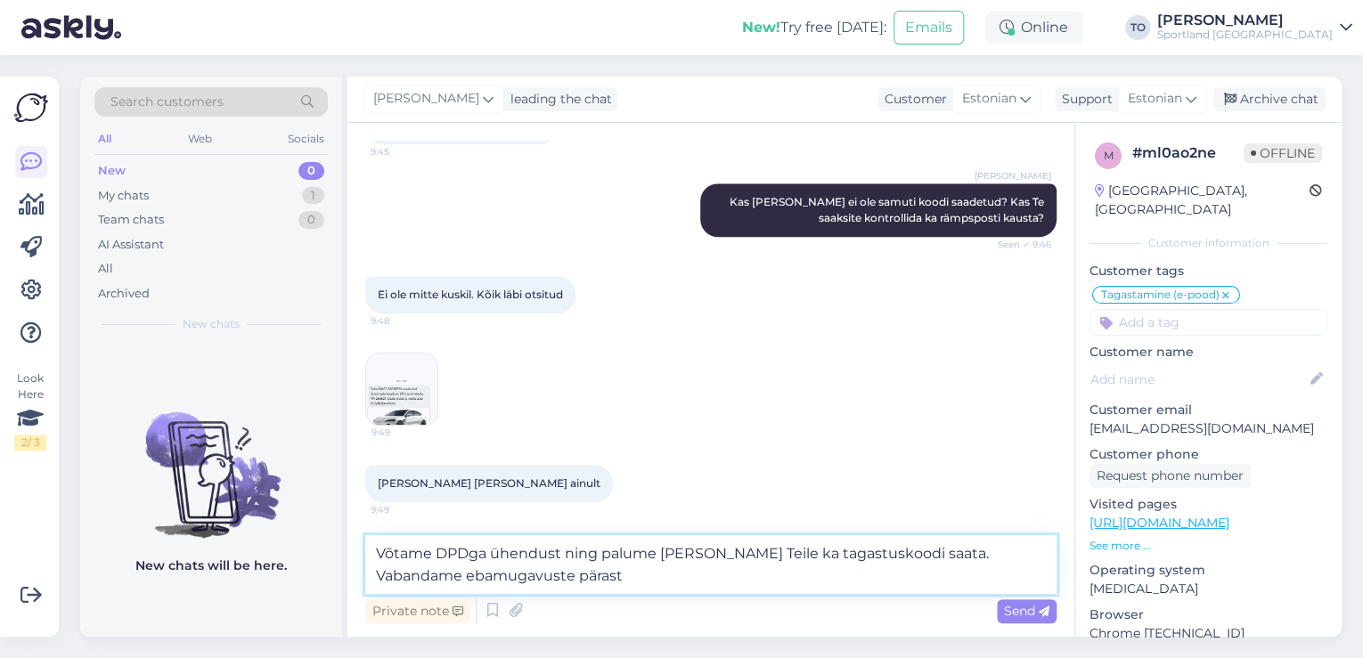
type textarea "Võtame DPDga ühendust ning palume [PERSON_NAME] Teile ka tagastuskoodi saata. V…"
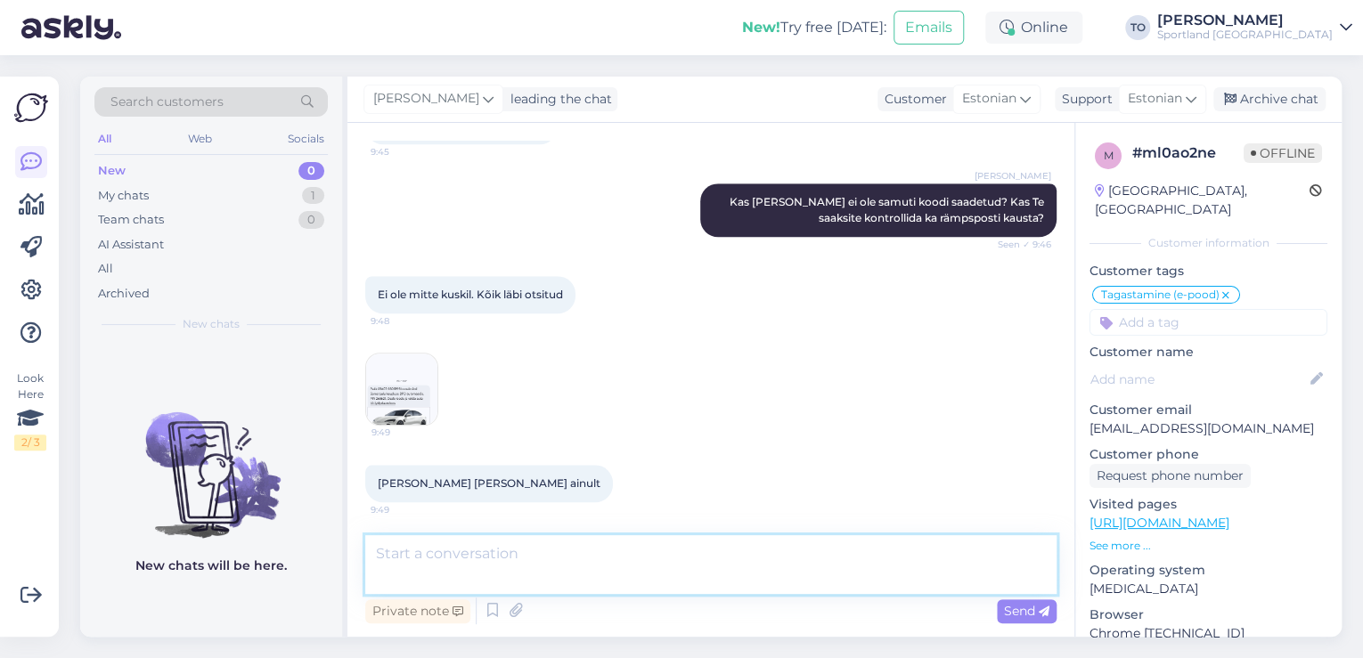
scroll to position [839, 0]
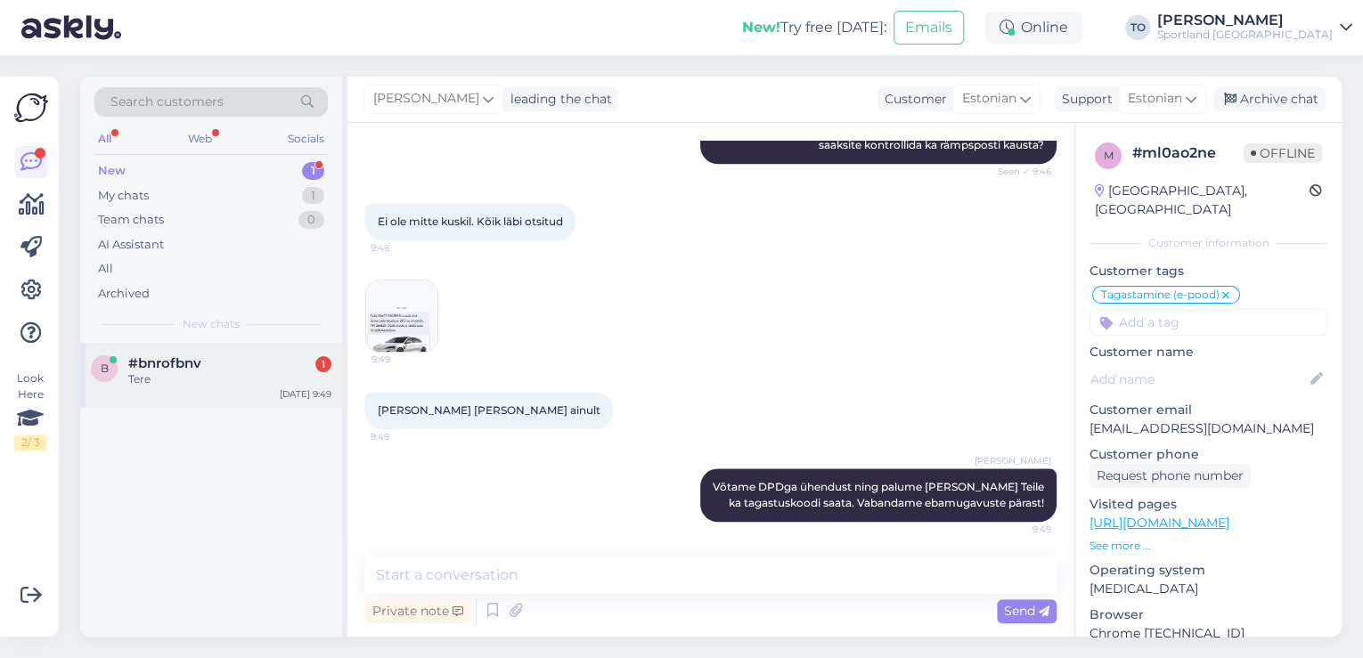
drag, startPoint x: 272, startPoint y: 379, endPoint x: 284, endPoint y: 379, distance: 12.5
click at [273, 379] on div "Tere" at bounding box center [229, 379] width 203 height 16
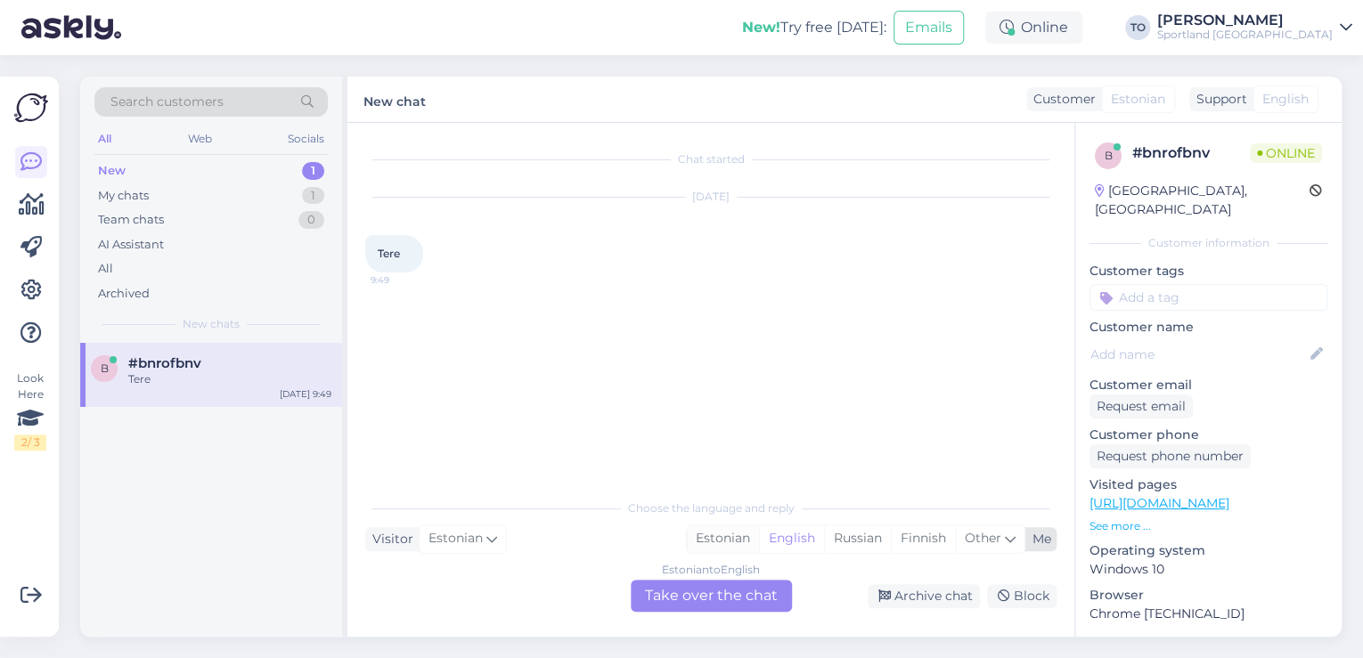
click at [746, 534] on div "Estonian" at bounding box center [723, 538] width 72 height 27
click at [734, 596] on div "Estonian to Estonian Take over the chat" at bounding box center [711, 596] width 161 height 32
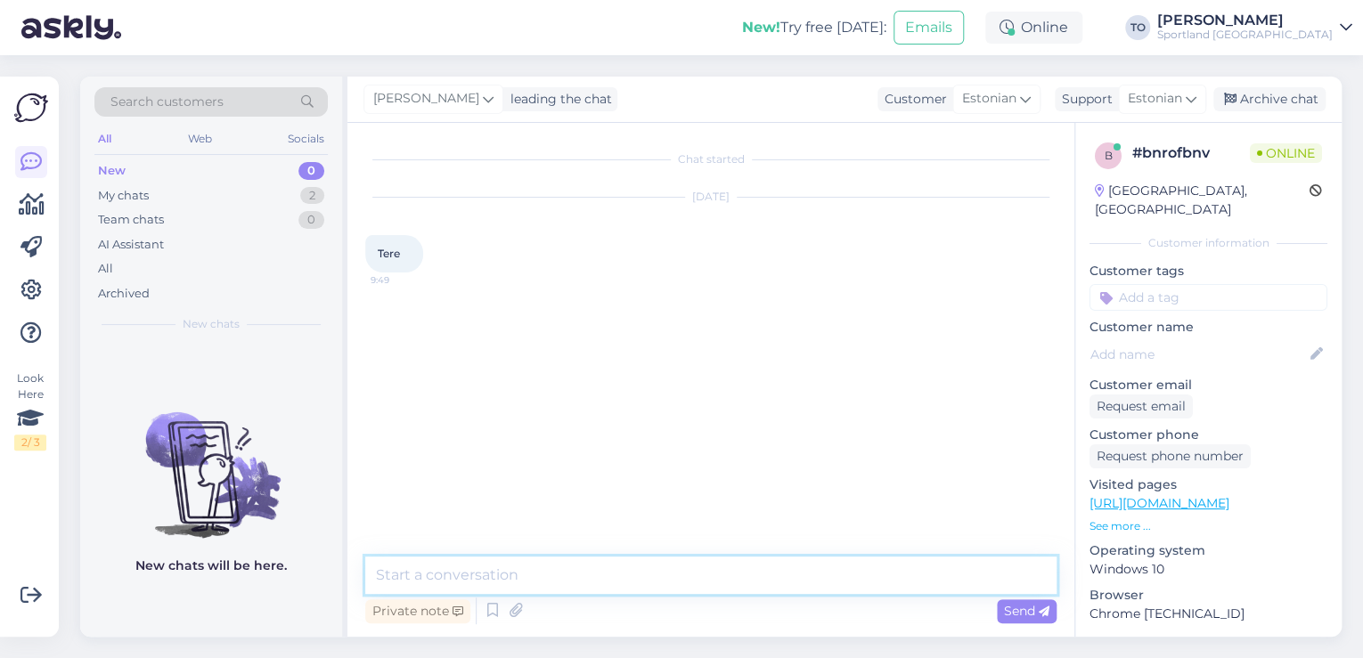
click at [693, 585] on textarea at bounding box center [710, 575] width 691 height 37
type textarea "Tere! [PERSON_NAME] Klienditeenindusest"
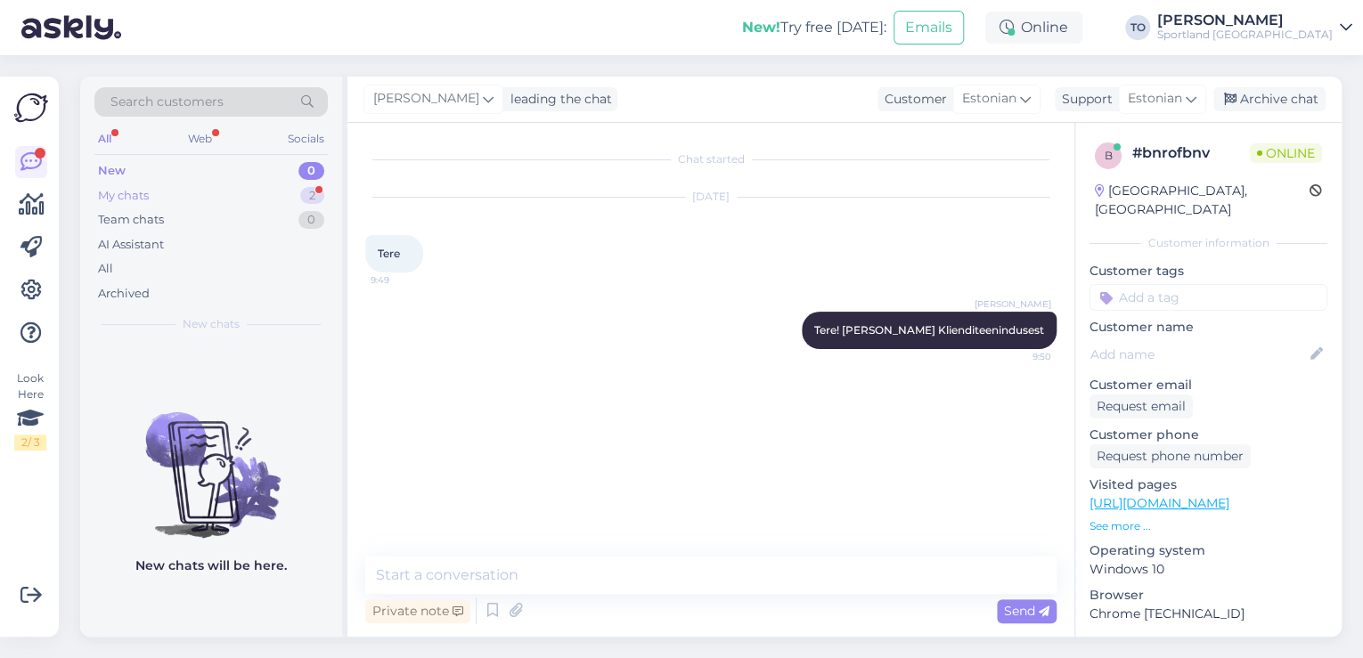
click at [261, 190] on div "My chats 2" at bounding box center [210, 195] width 233 height 25
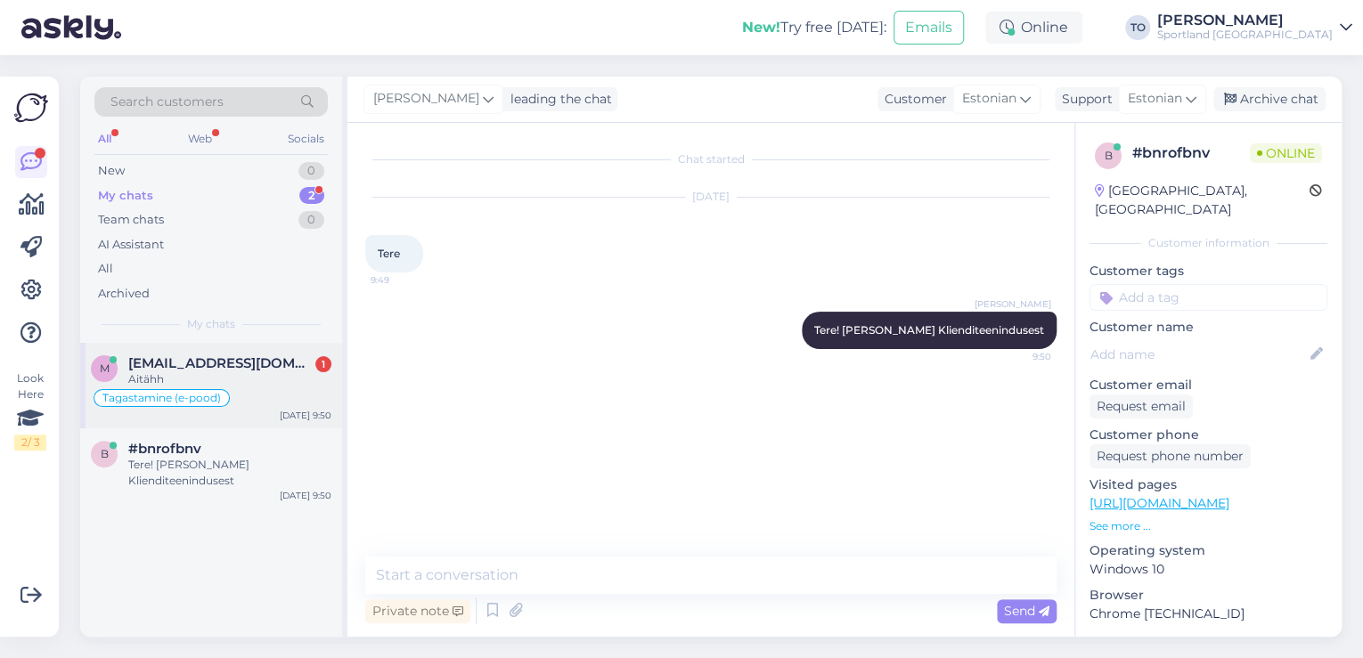
click at [235, 381] on div "Aitähh" at bounding box center [229, 379] width 203 height 16
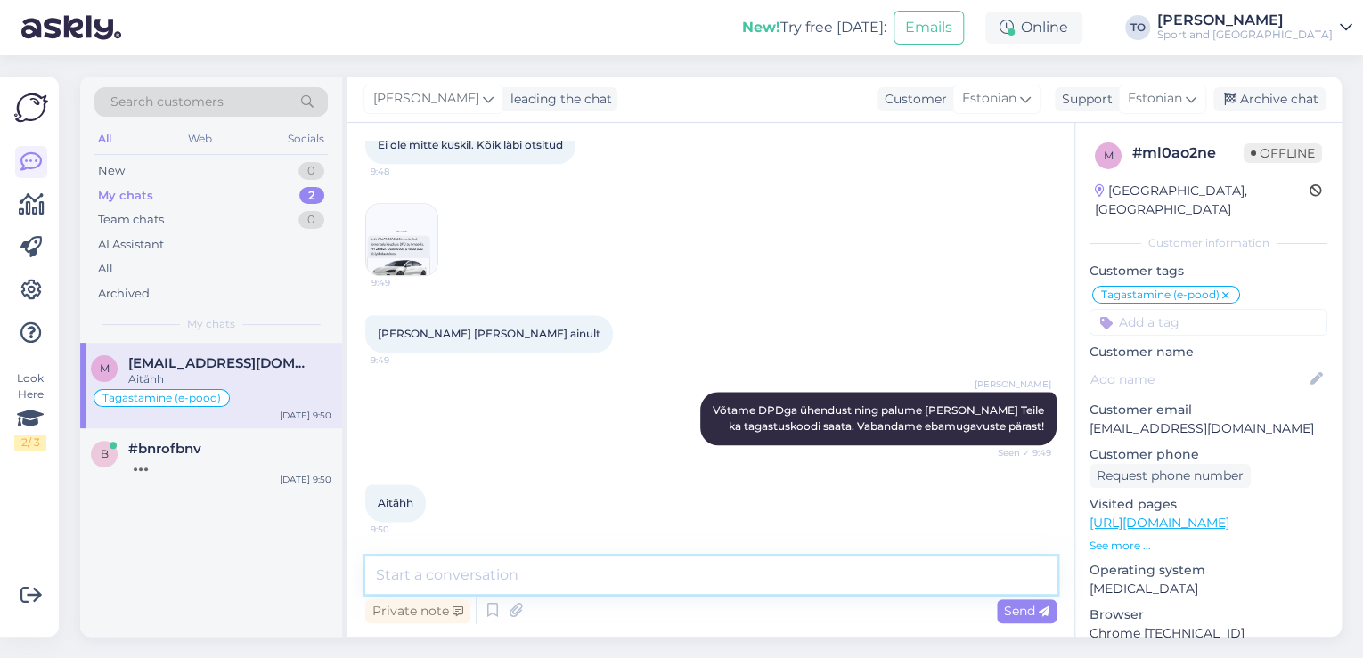
click at [530, 571] on textarea at bounding box center [710, 575] width 691 height 37
type textarea "k"
type textarea "Kas hetkel saan veel kuidagi abiks olla?"
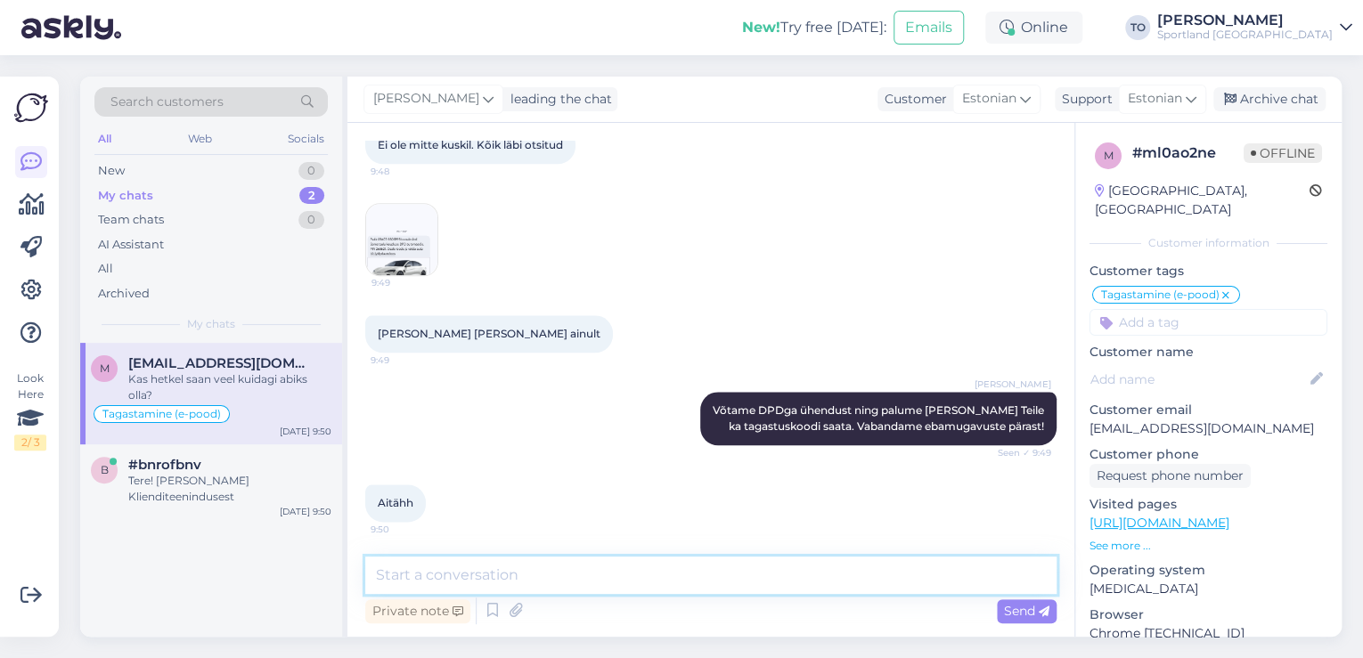
scroll to position [992, 0]
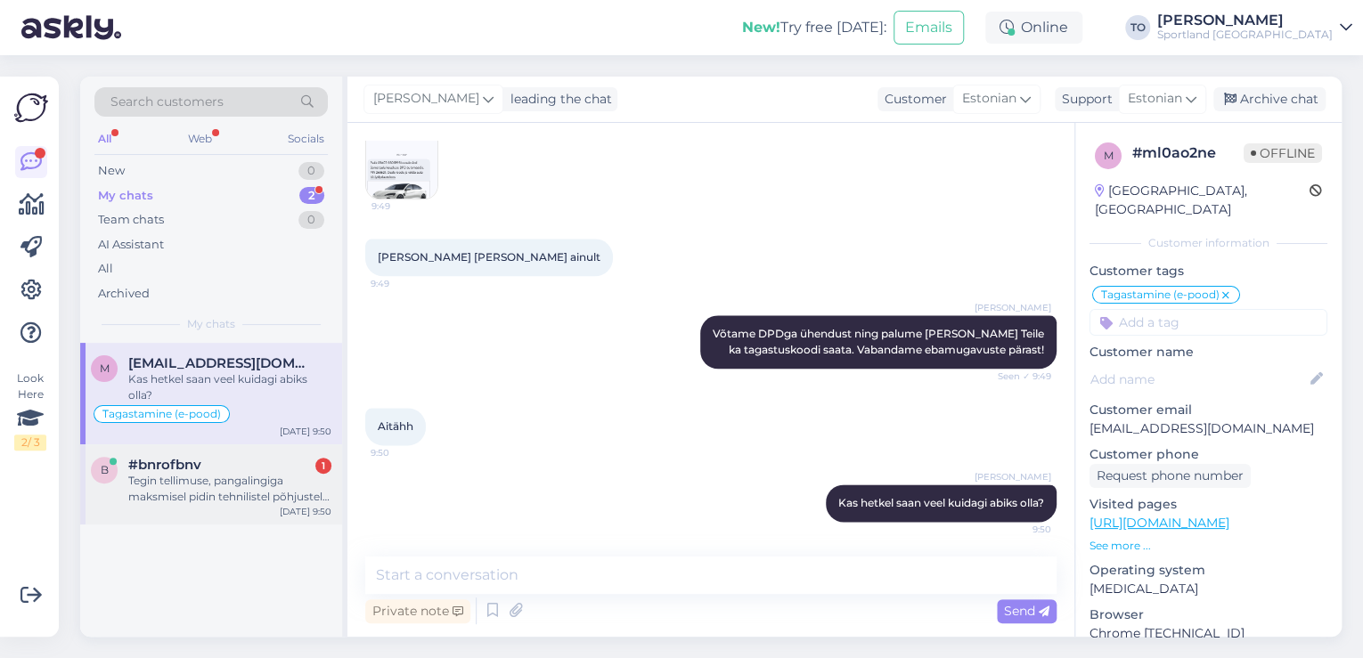
drag, startPoint x: 281, startPoint y: 484, endPoint x: 328, endPoint y: 484, distance: 46.3
click at [281, 484] on div "Tegin tellimuse, pangalingiga maksmisel pidin tehnilistel põhjustel tühistama, …" at bounding box center [229, 489] width 203 height 32
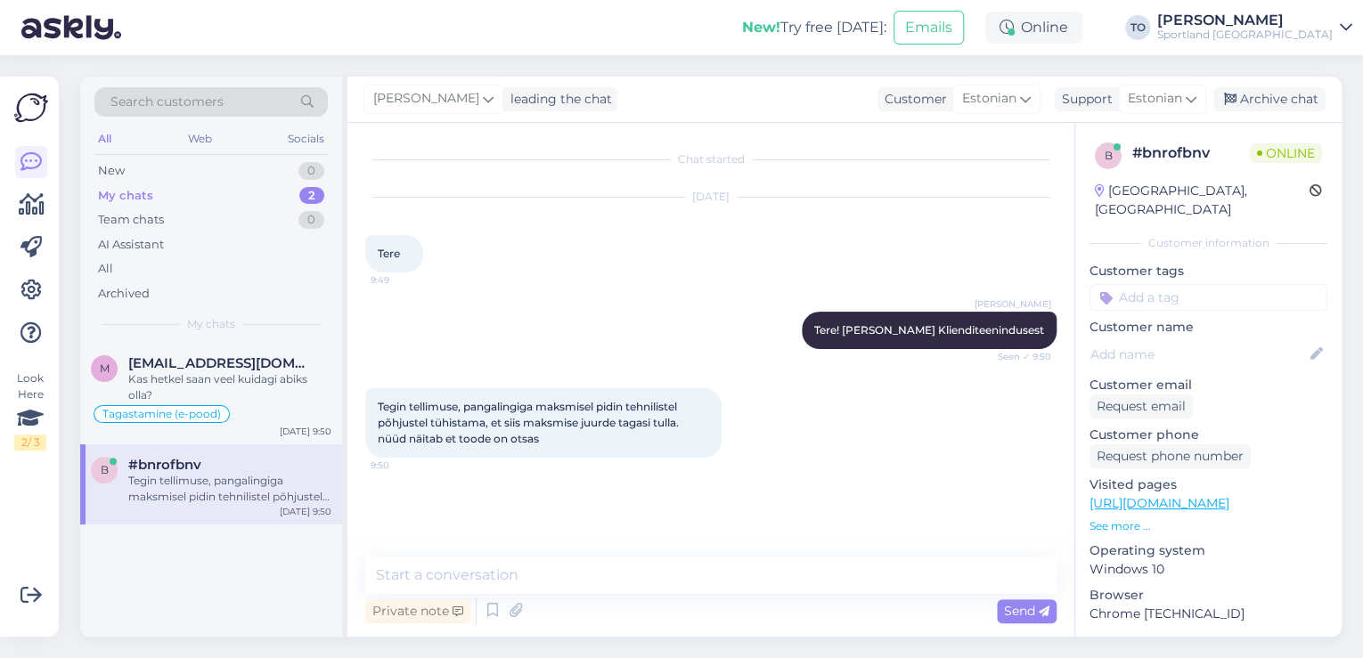
scroll to position [12, 0]
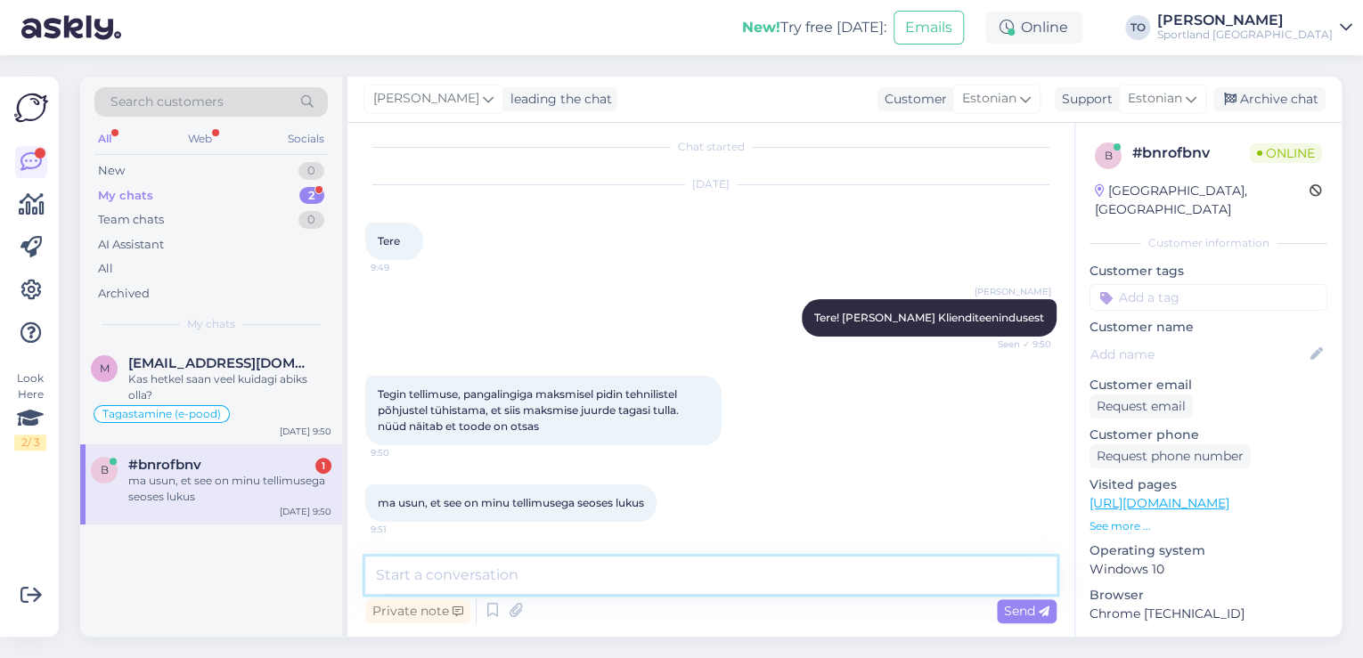
click at [666, 580] on textarea at bounding box center [710, 575] width 691 height 37
type textarea "K"
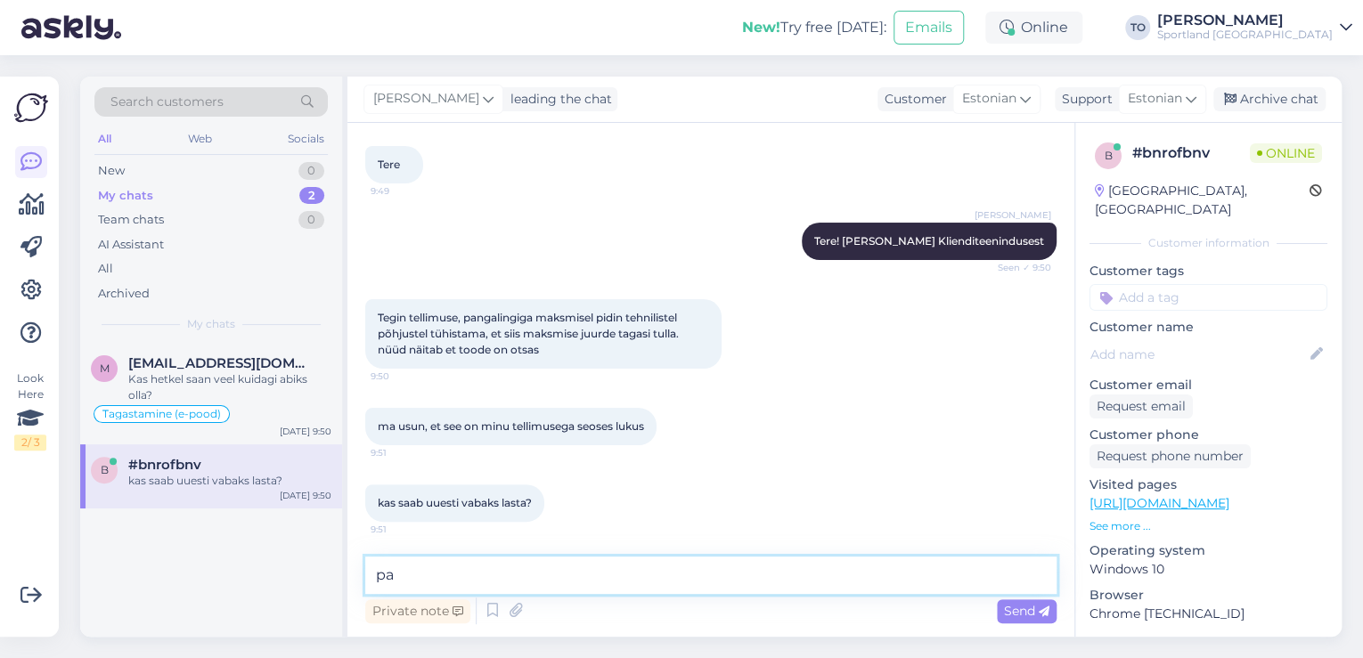
type textarea "p"
type textarea "[PERSON_NAME] nimele Te tellimuse tegite?"
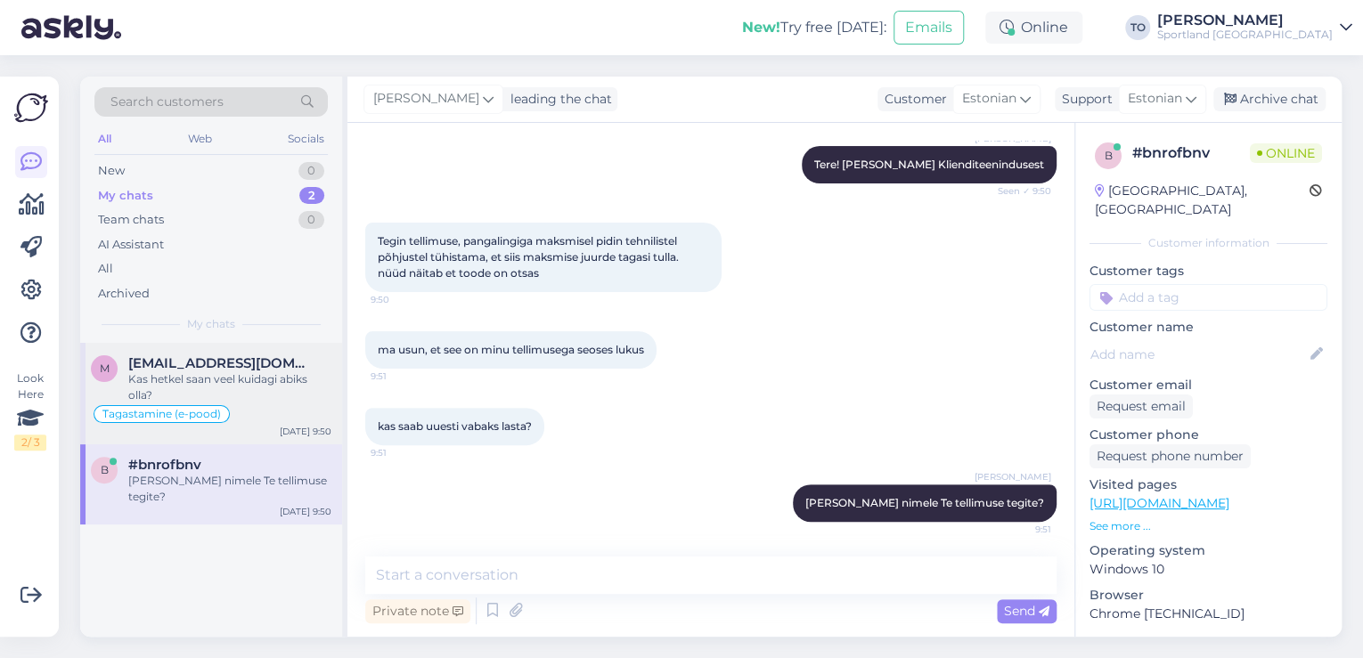
click at [232, 377] on div "Kas hetkel saan veel kuidagi abiks olla?" at bounding box center [229, 387] width 203 height 32
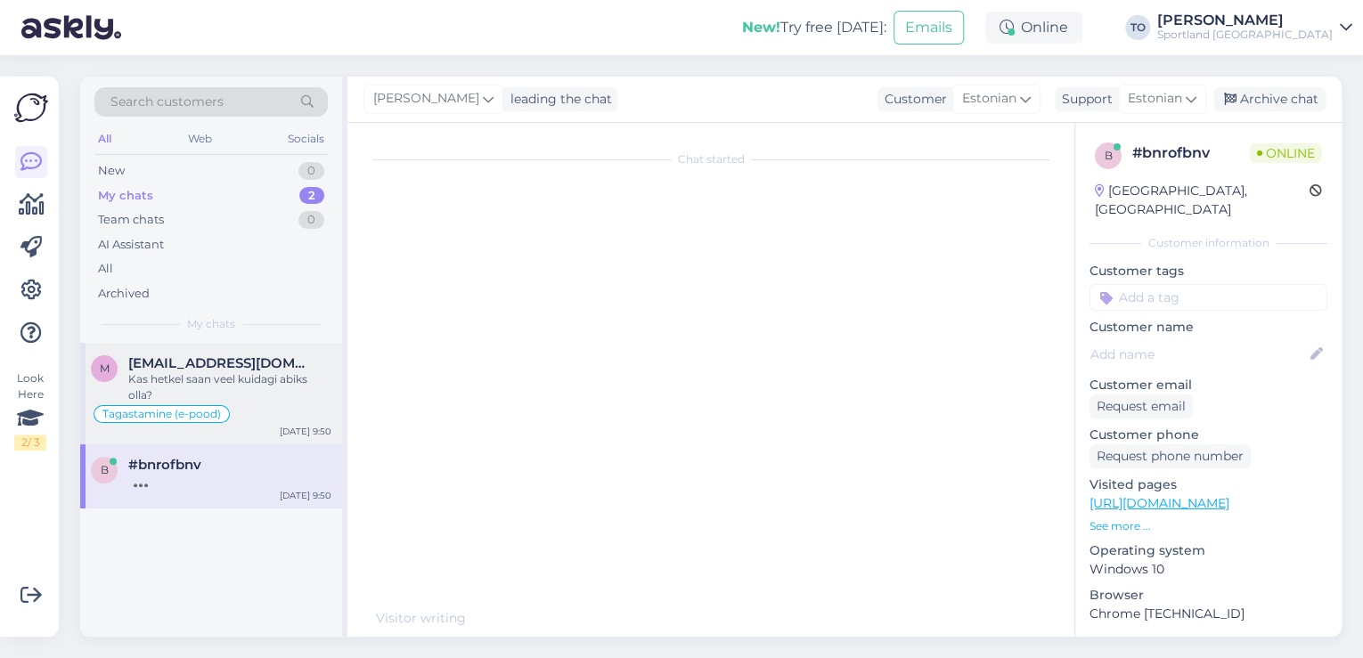
scroll to position [1012, 0]
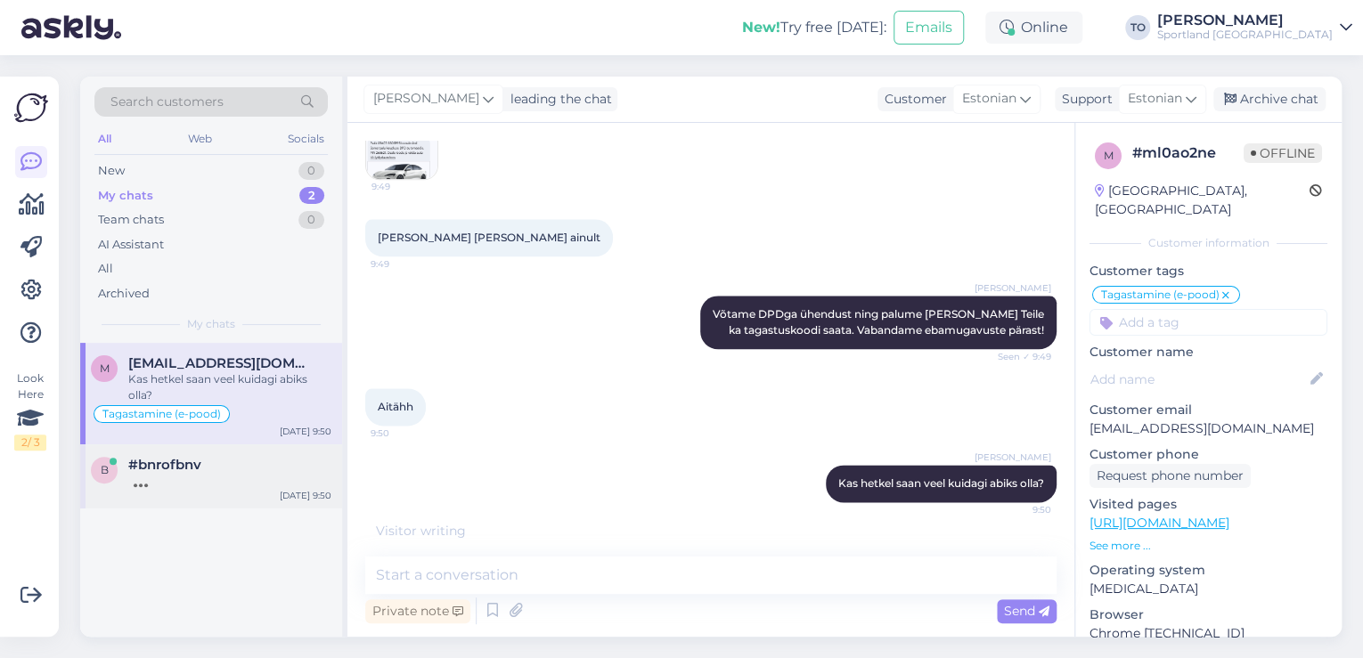
click at [257, 481] on div at bounding box center [229, 481] width 203 height 16
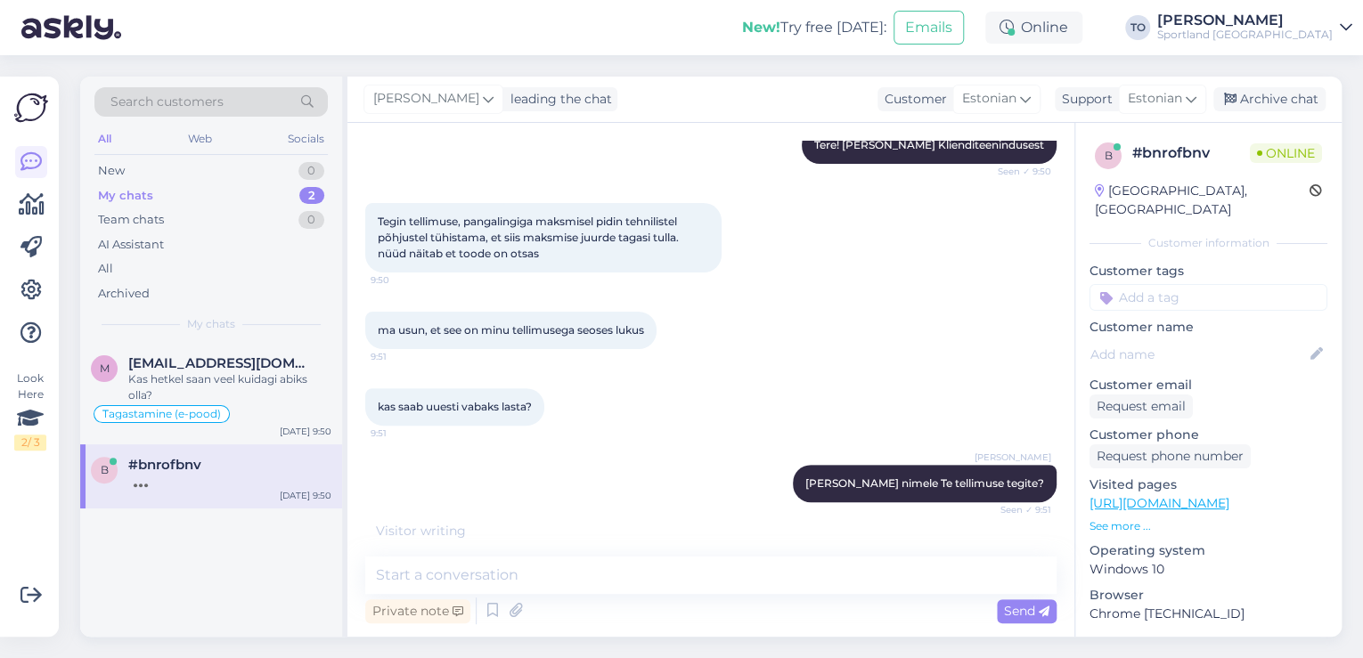
scroll to position [242, 0]
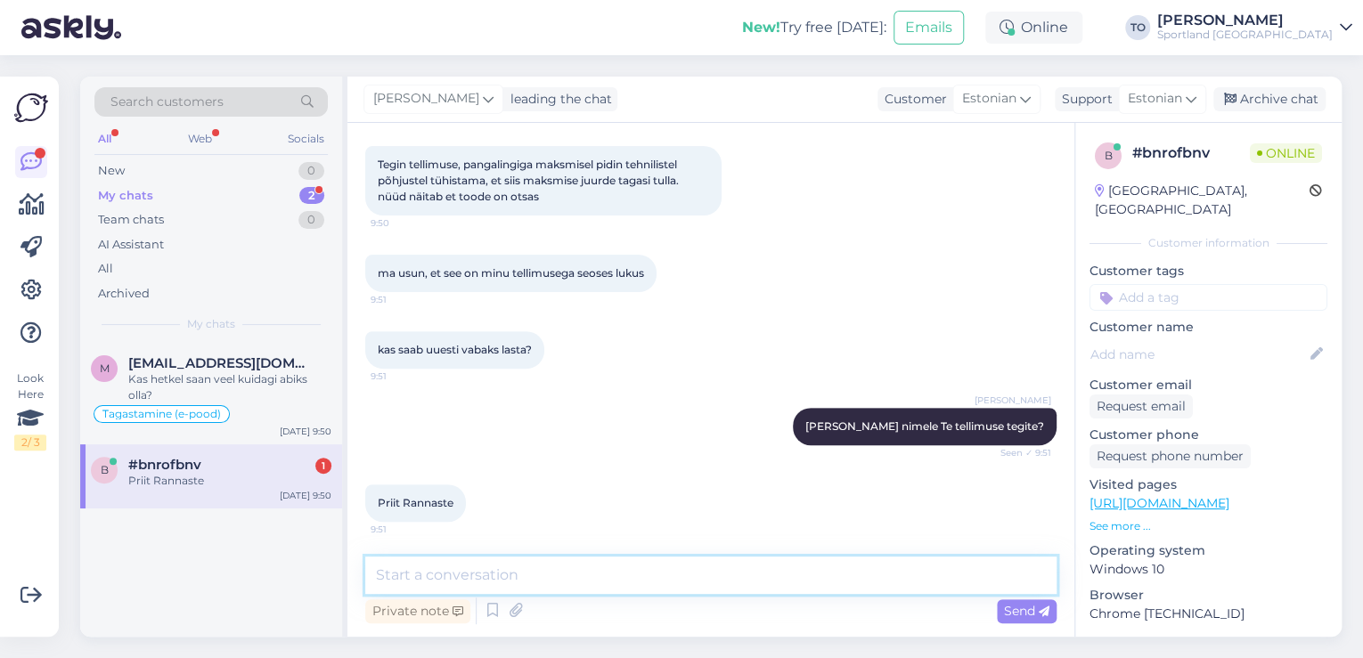
click at [541, 557] on textarea at bounding box center [710, 575] width 691 height 37
type textarea "Tänan, kohe vaatan üle"
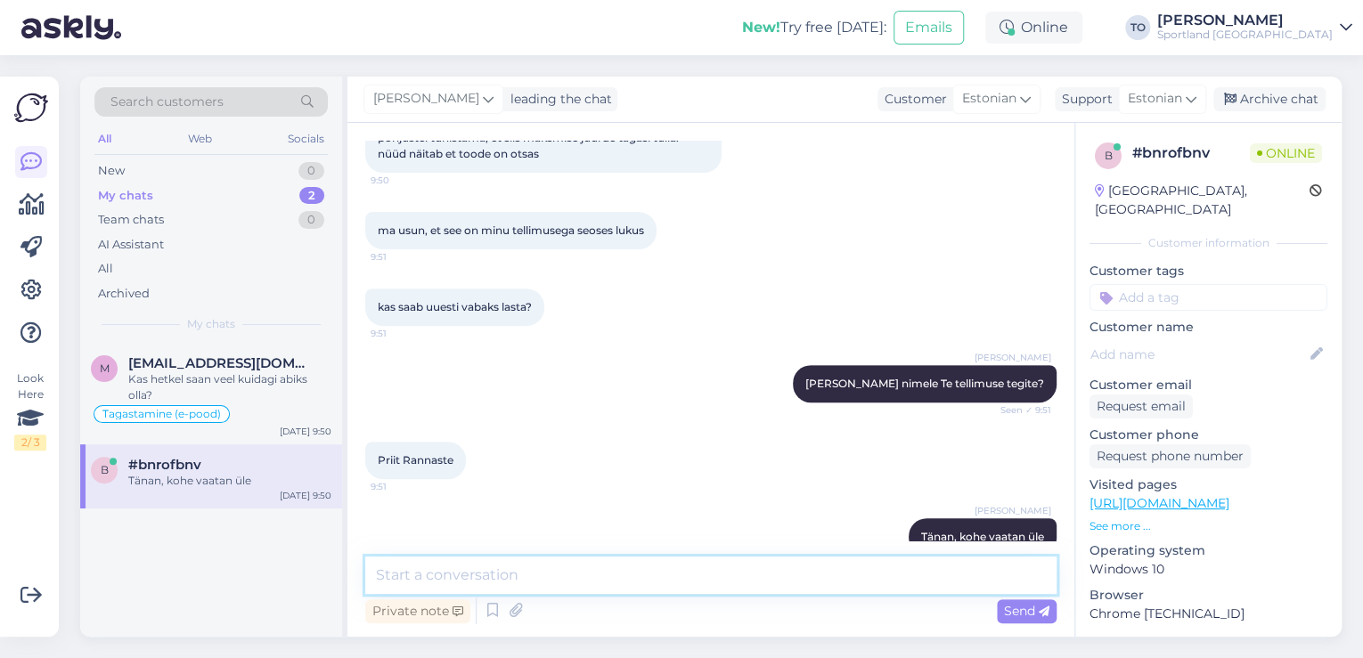
scroll to position [319, 0]
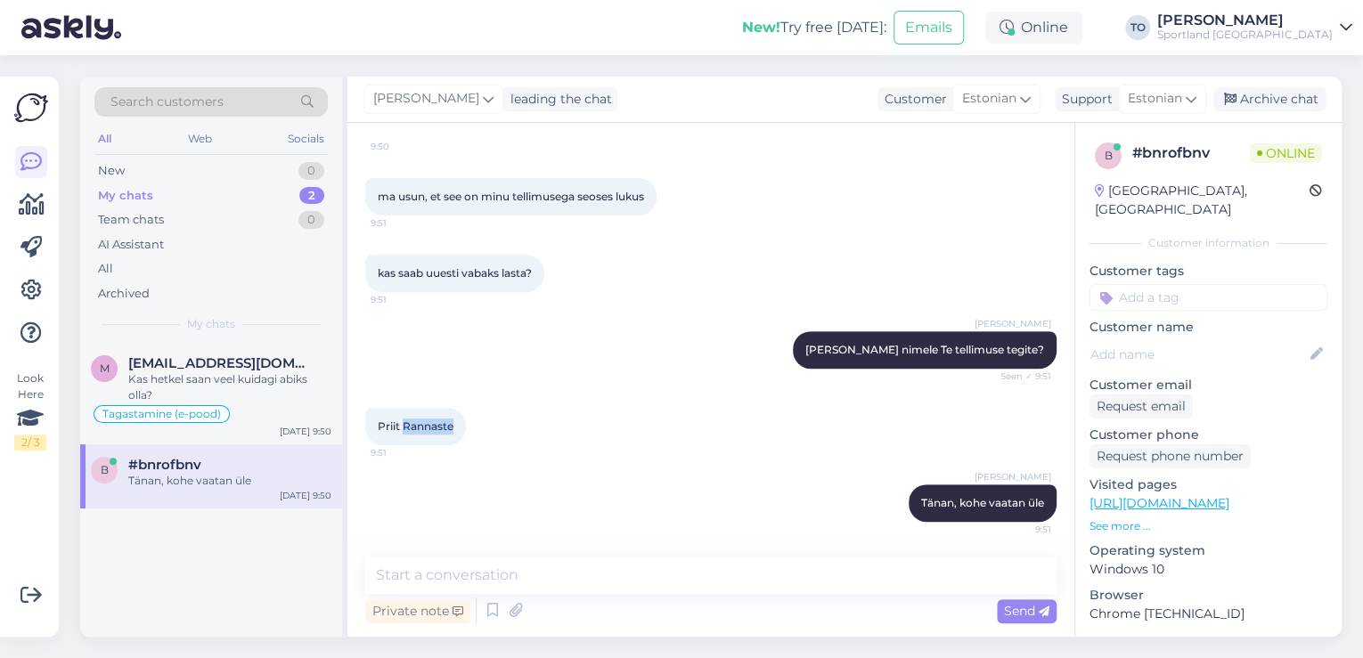
drag, startPoint x: 403, startPoint y: 428, endPoint x: 459, endPoint y: 428, distance: 55.2
click at [459, 428] on div "Priit Rannaste 9:51" at bounding box center [415, 426] width 101 height 37
copy span "Rannaste"
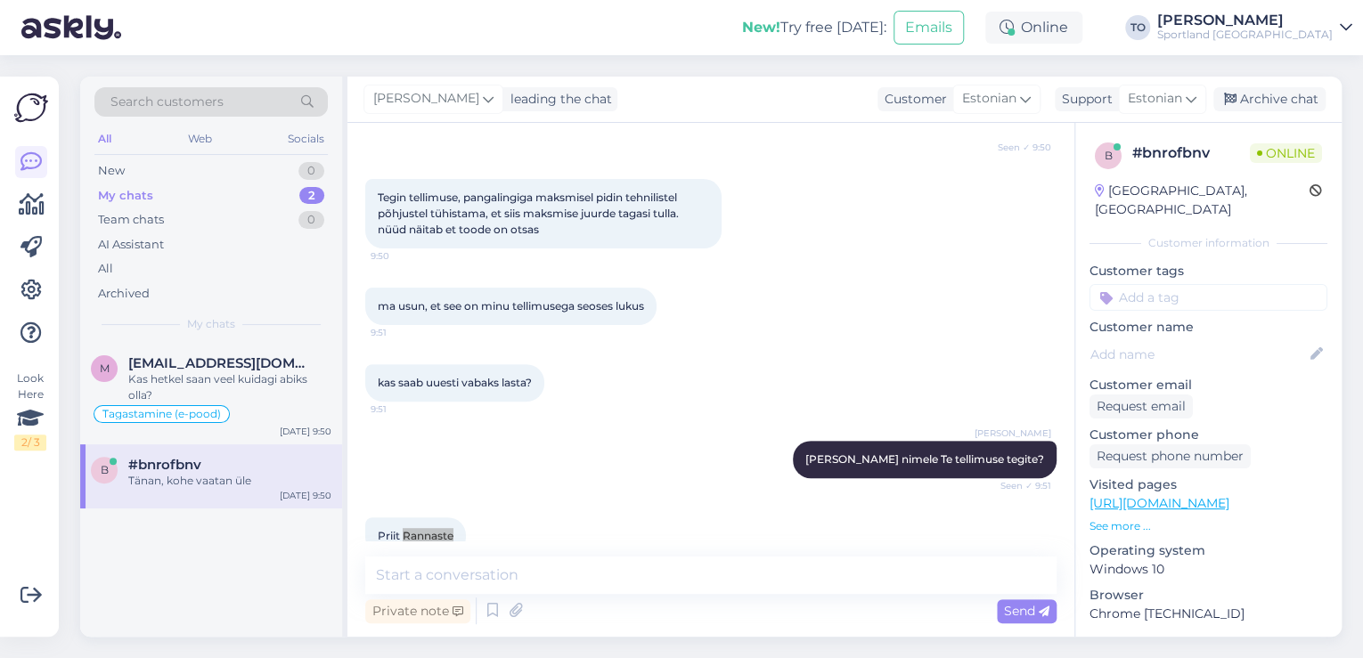
scroll to position [35, 0]
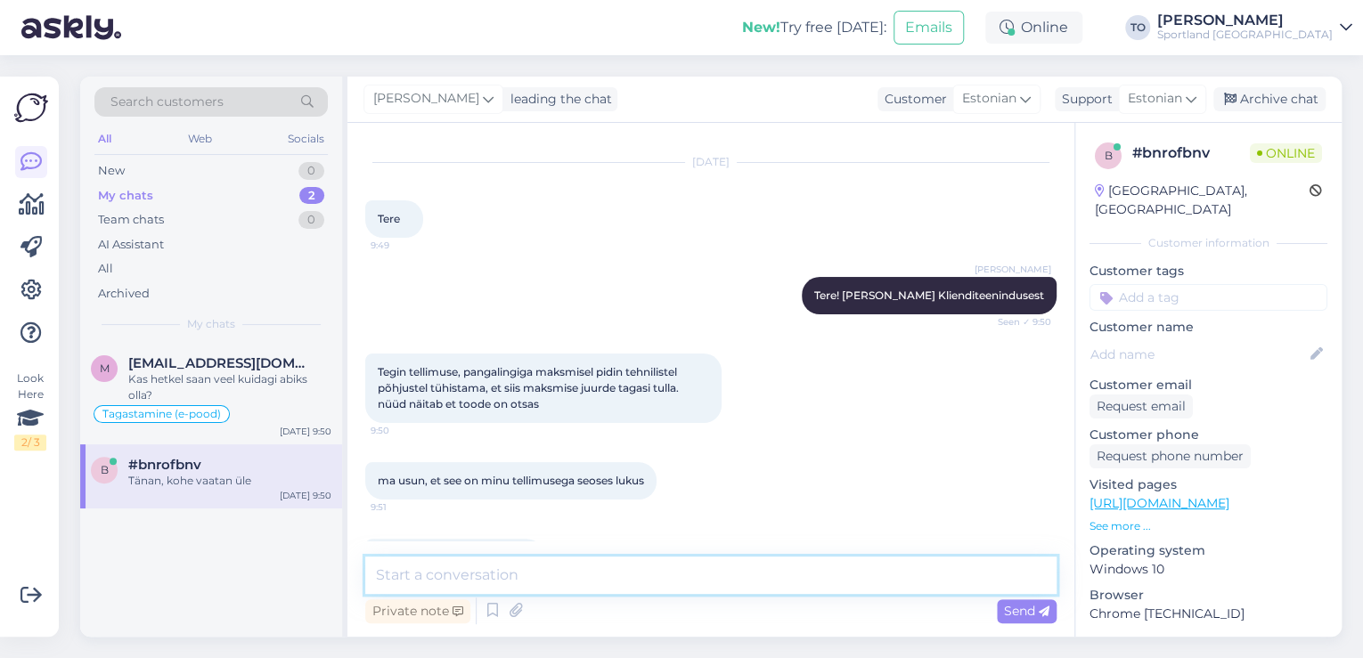
click at [630, 565] on textarea at bounding box center [710, 575] width 691 height 37
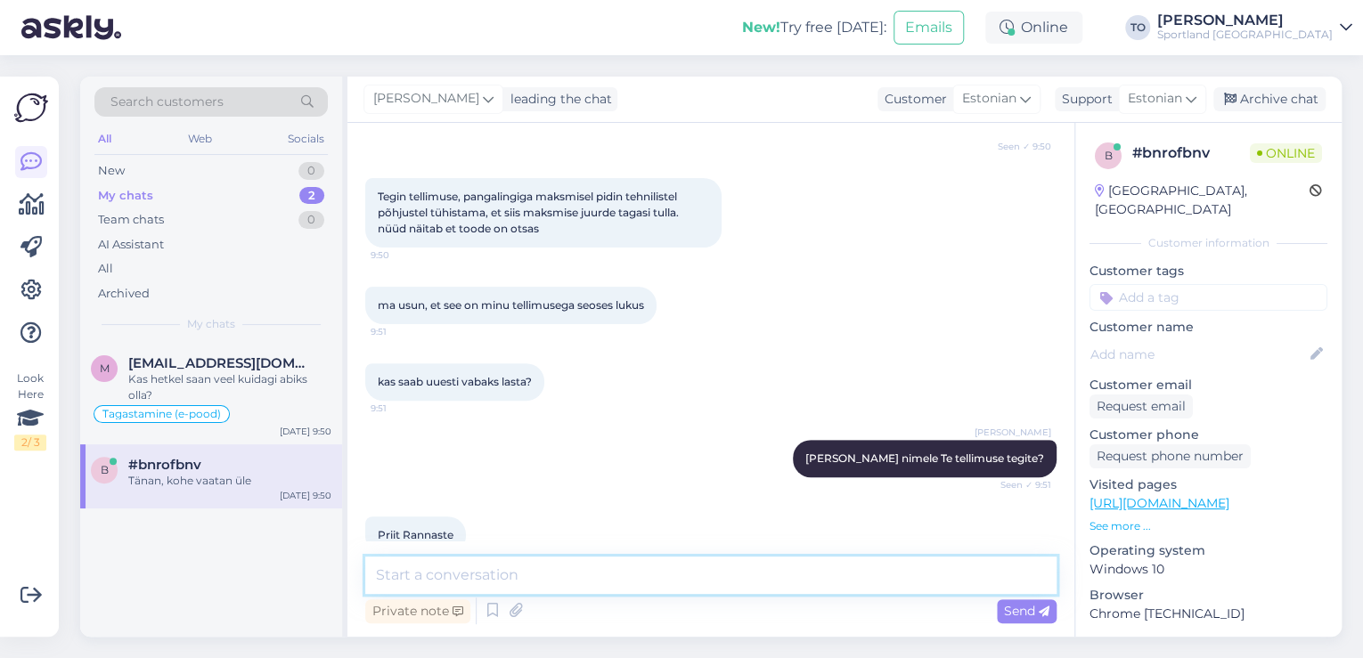
scroll to position [319, 0]
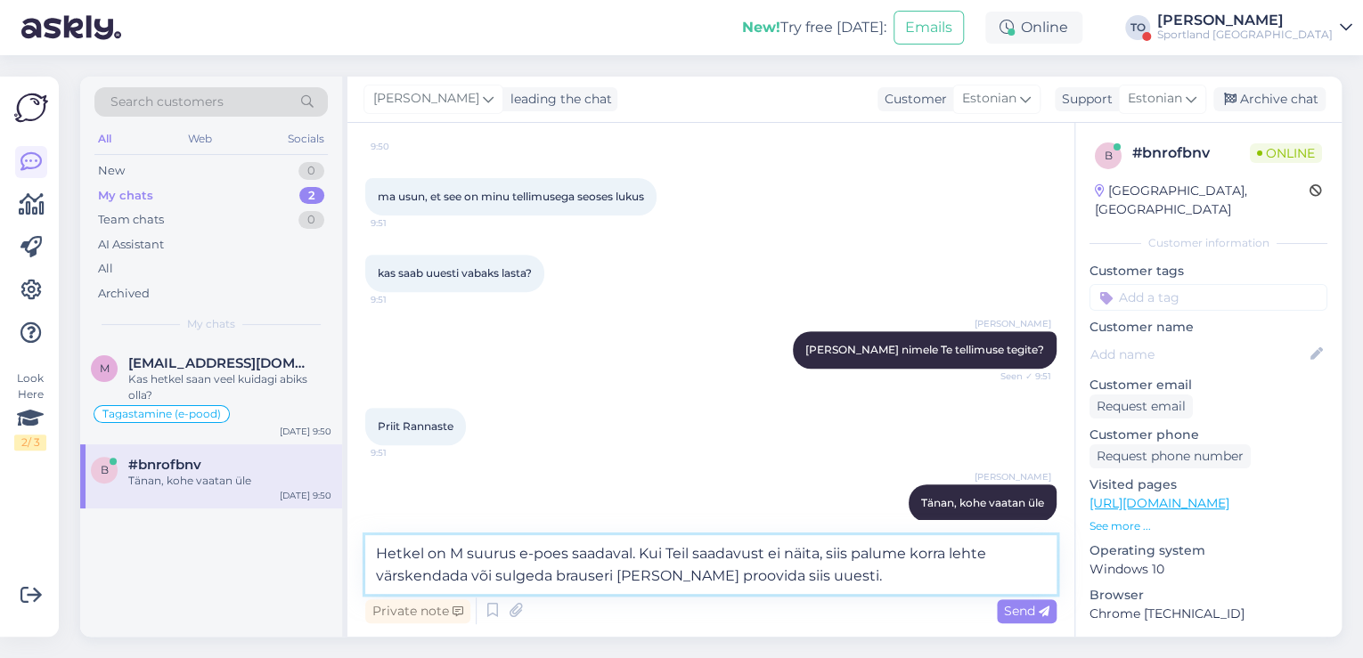
click at [452, 551] on textarea "Hetkel on M suurus e-poes saadaval. Kui Teil saadavust ei näita, siis palume ko…" at bounding box center [710, 564] width 691 height 59
click at [558, 556] on textarea "Hetkel on toode M suurus e-poes saadaval. Kui Teil saadavust ei näita, siis pal…" at bounding box center [710, 564] width 691 height 59
type textarea "Hetkel on toode M suuruses e-poes saadaval. Kui Teil saadavust ei näita, siis p…"
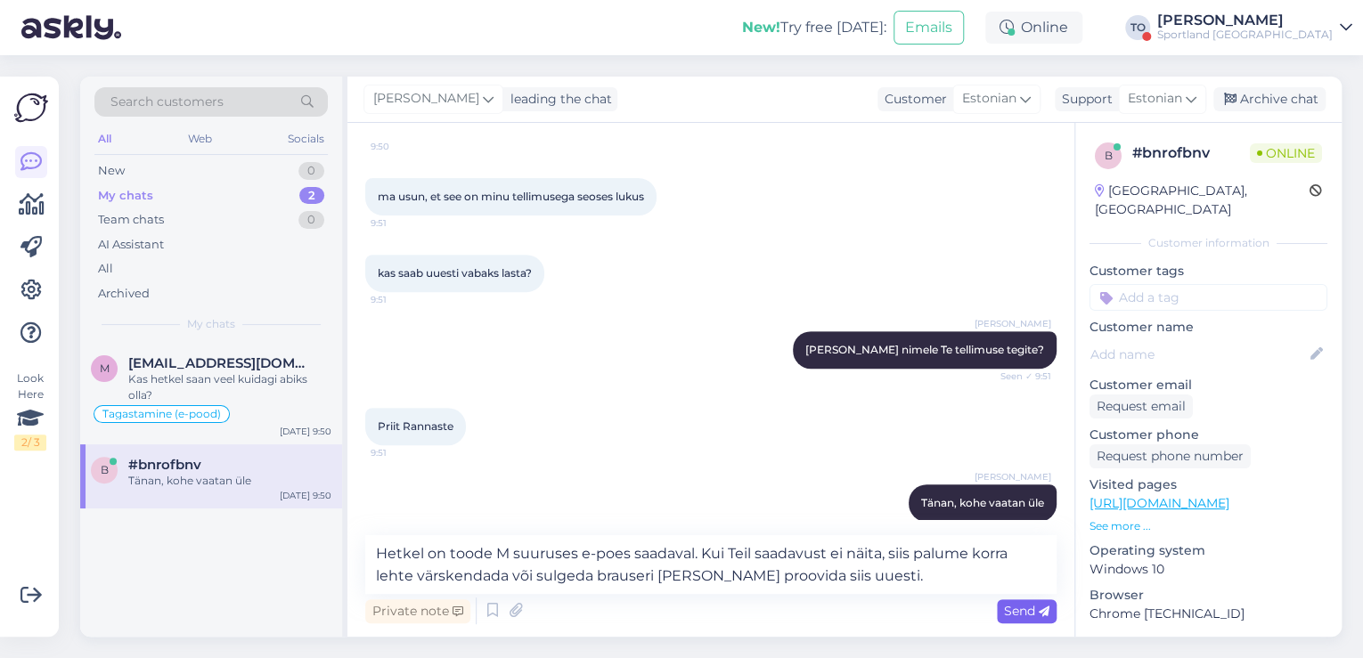
click at [1031, 607] on span "Send" at bounding box center [1026, 611] width 45 height 16
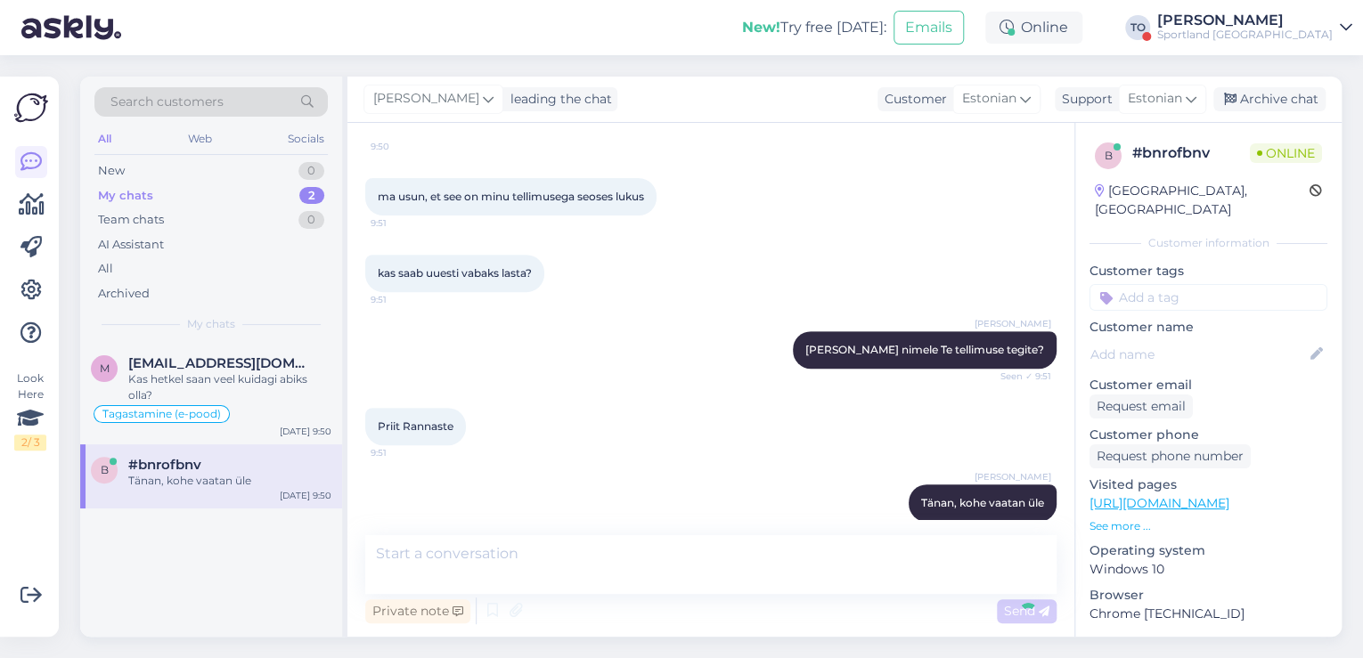
scroll to position [428, 0]
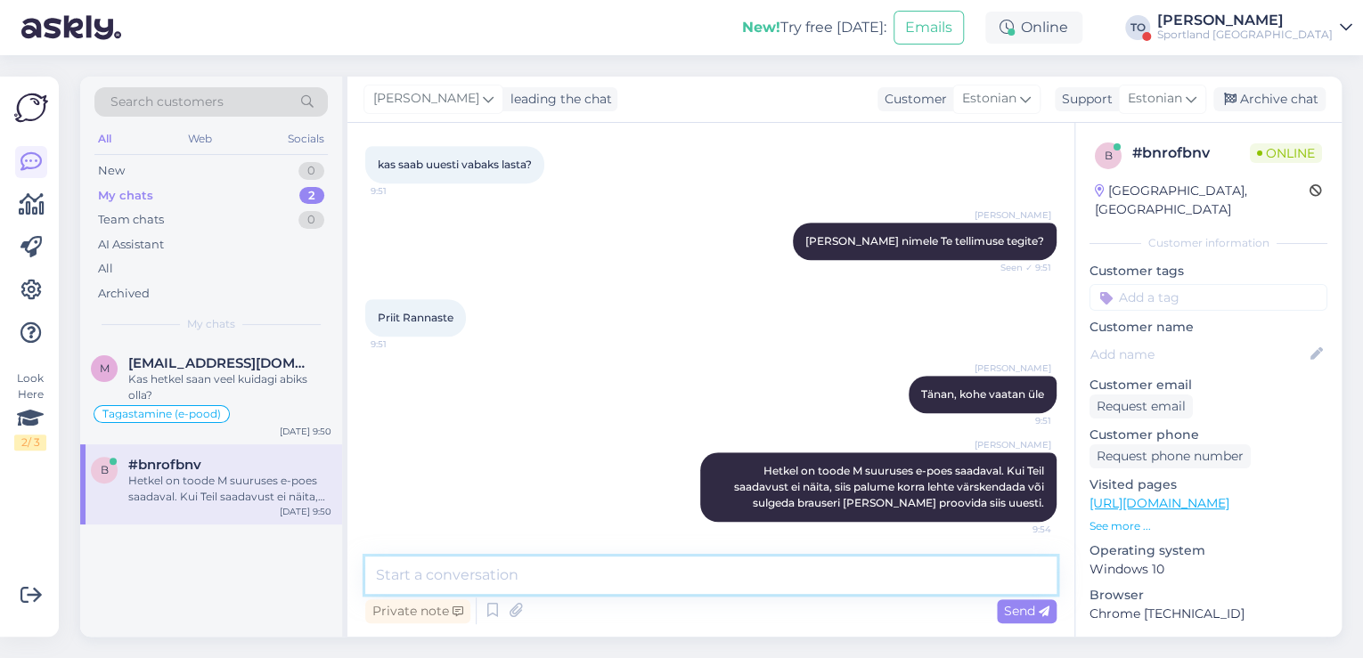
click at [885, 580] on textarea at bounding box center [710, 575] width 691 height 37
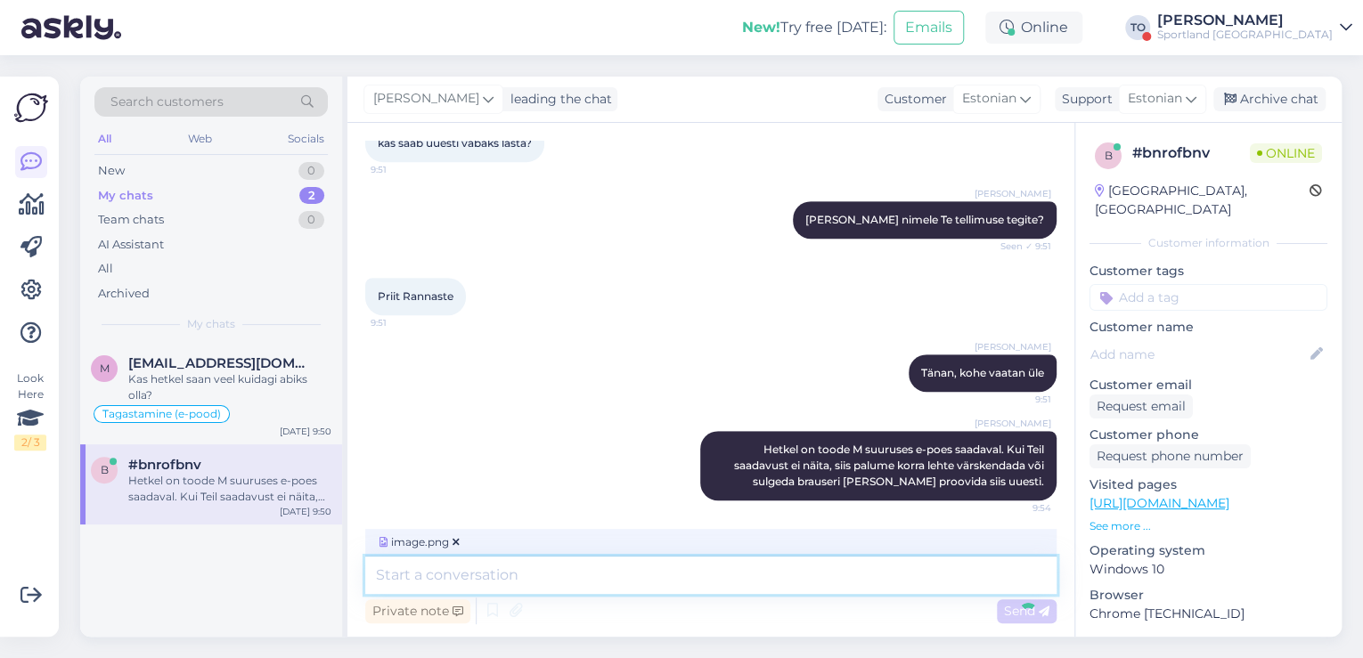
scroll to position [540, 0]
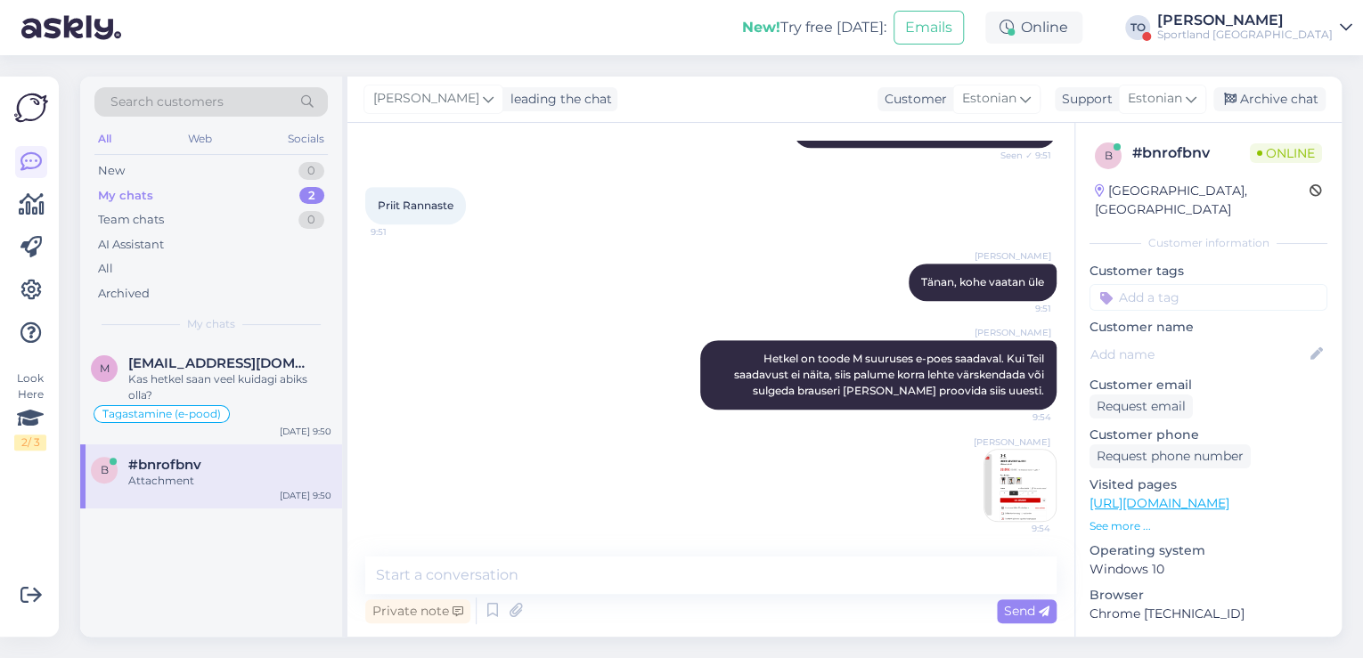
click at [993, 483] on img at bounding box center [1019, 485] width 71 height 71
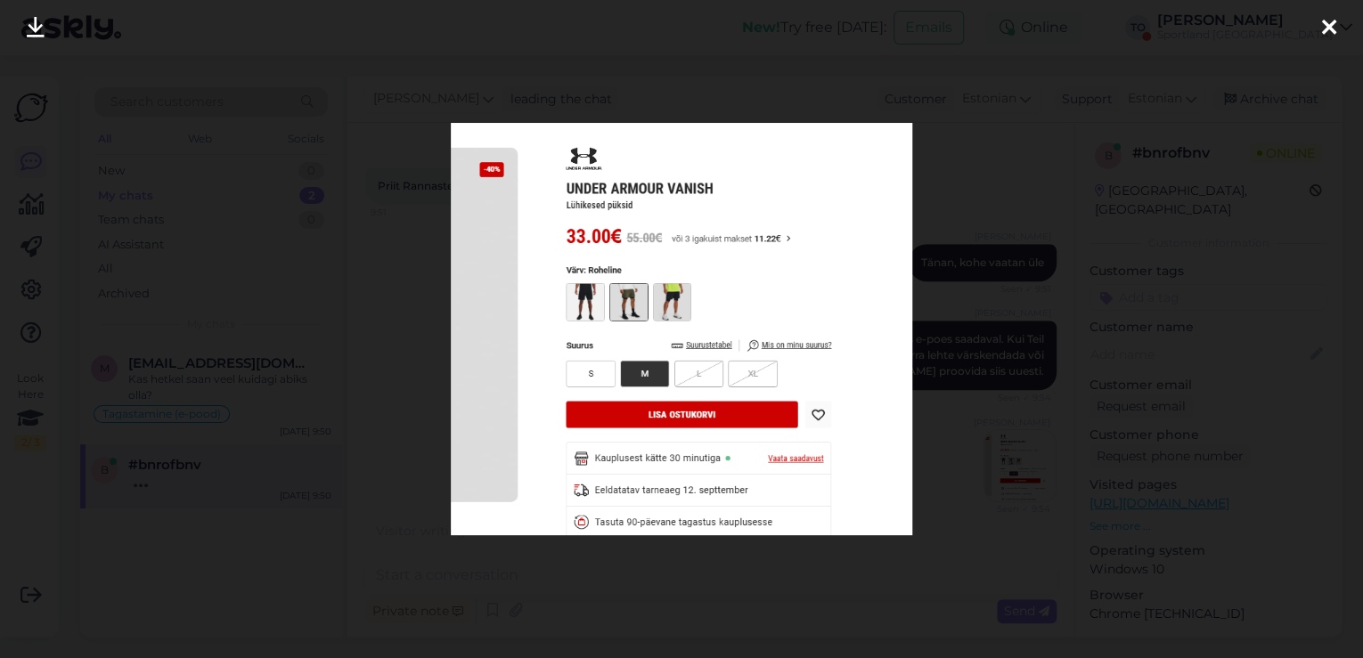
click at [1325, 22] on icon at bounding box center [1329, 28] width 14 height 23
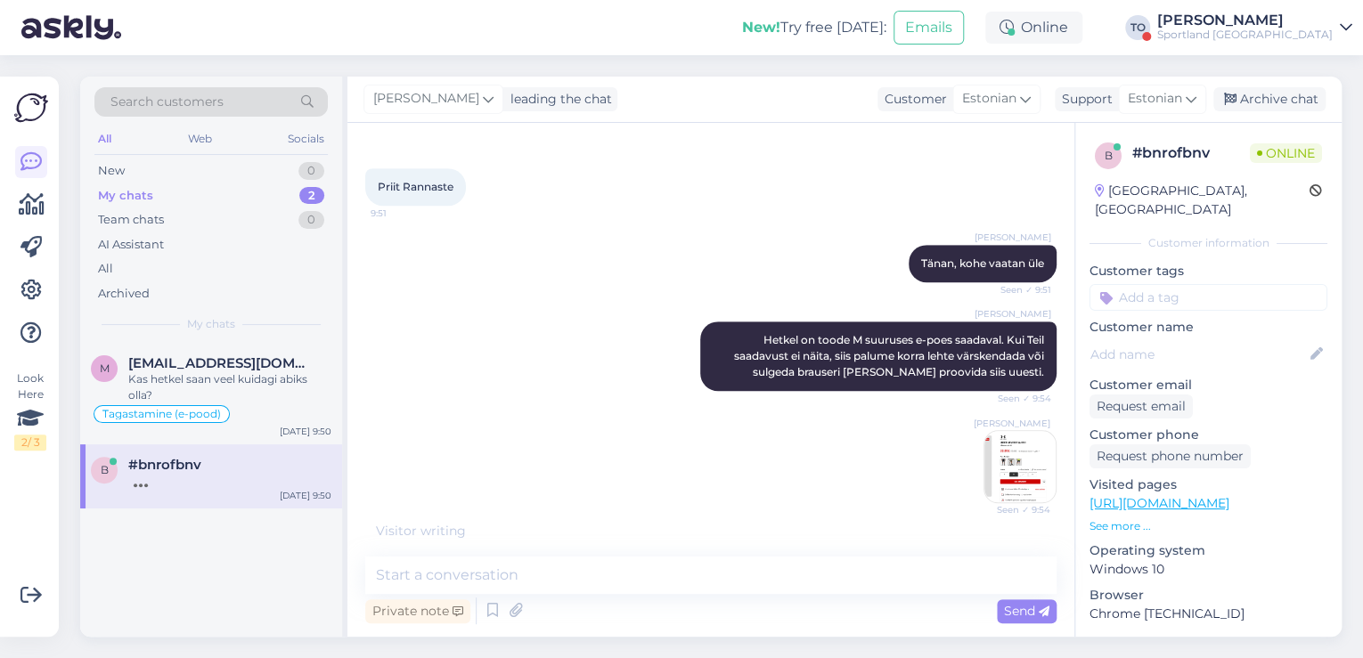
scroll to position [616, 0]
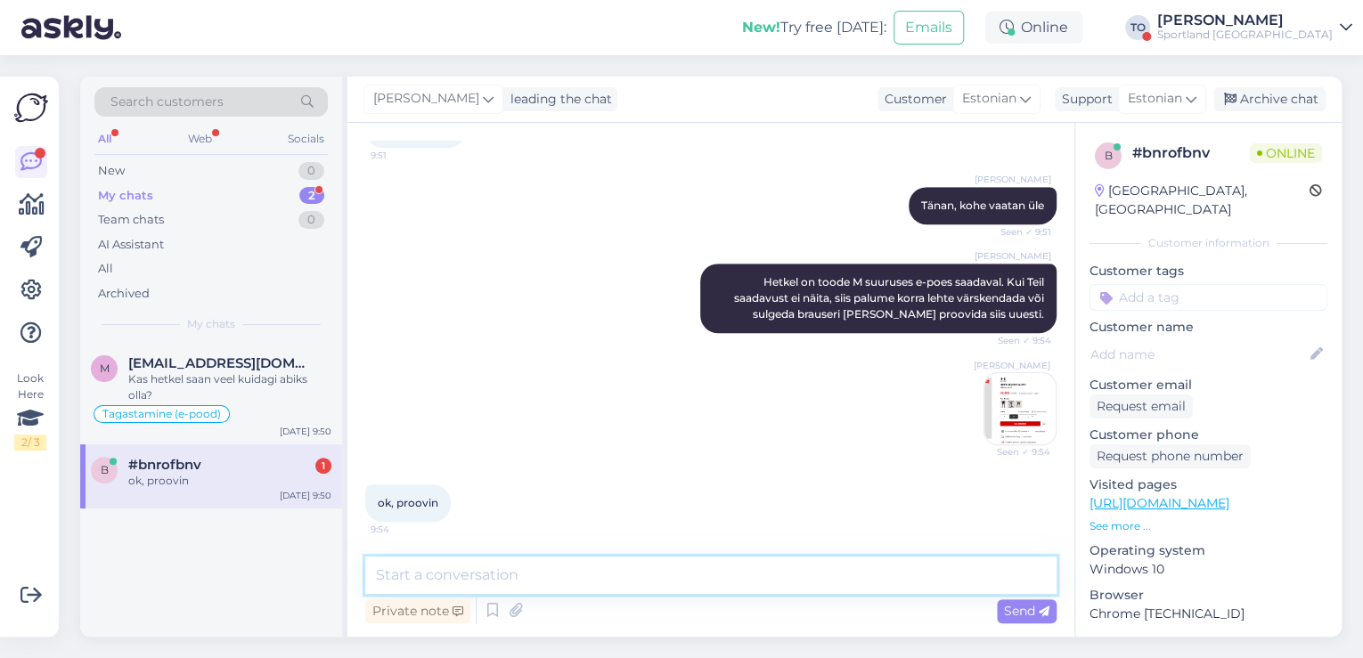
click at [678, 559] on textarea at bounding box center [710, 575] width 691 height 37
click at [555, 573] on textarea at bounding box center [710, 575] width 691 height 37
type textarea "N"
click at [1258, 28] on div "Sportland [GEOGRAPHIC_DATA]" at bounding box center [1244, 35] width 175 height 14
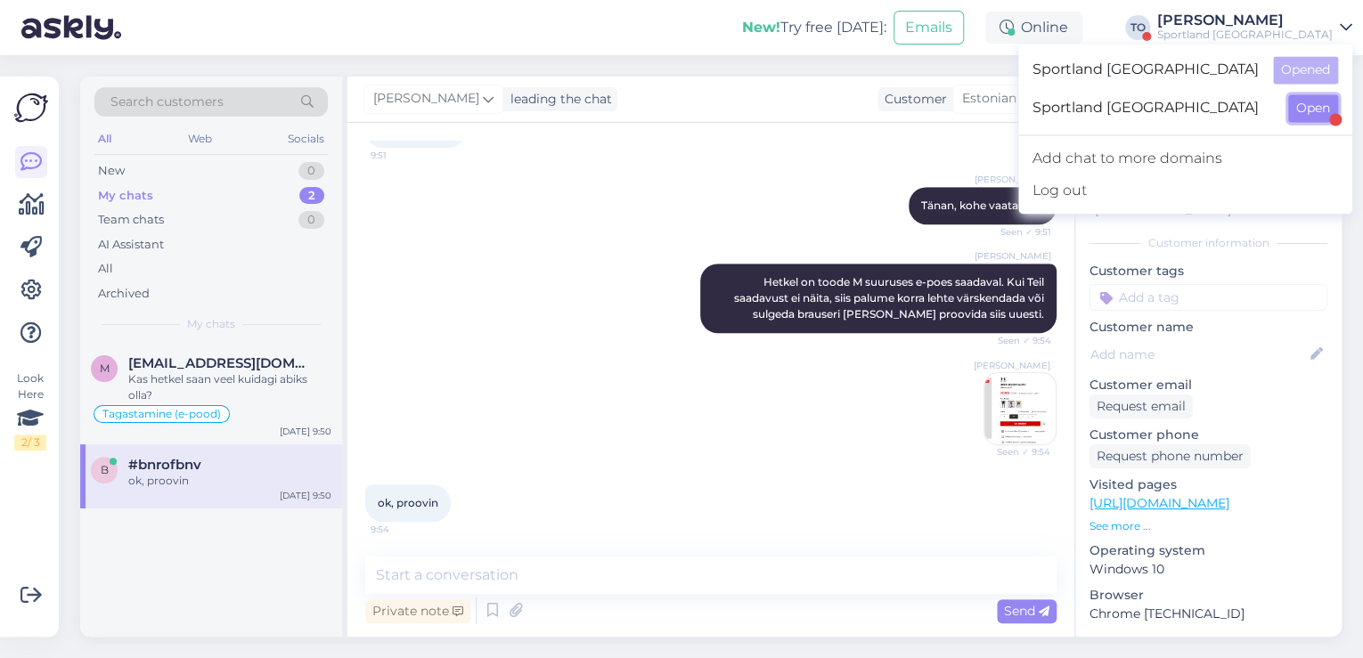
click at [1291, 103] on button "Open" at bounding box center [1313, 108] width 50 height 28
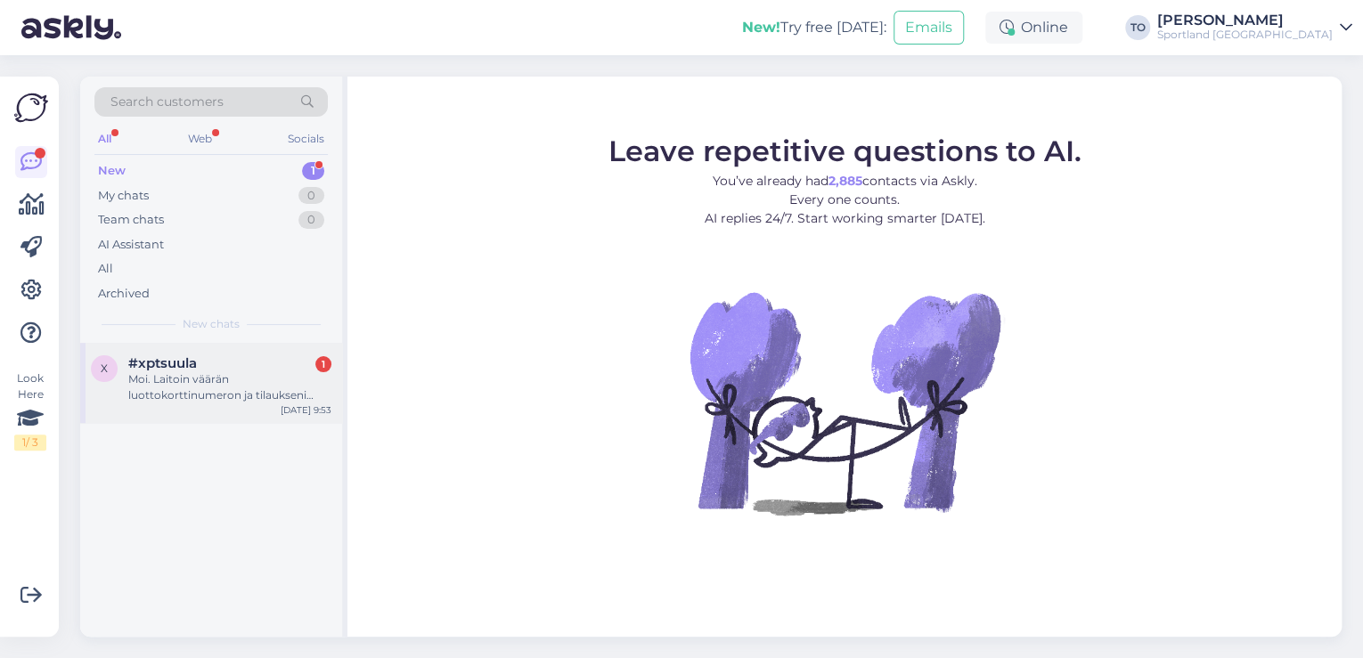
click at [258, 399] on div "Moi. Laitoin väärän luottokorttinumeron ja tilaukseni maksu epäonnistui. Nyt en…" at bounding box center [229, 387] width 203 height 32
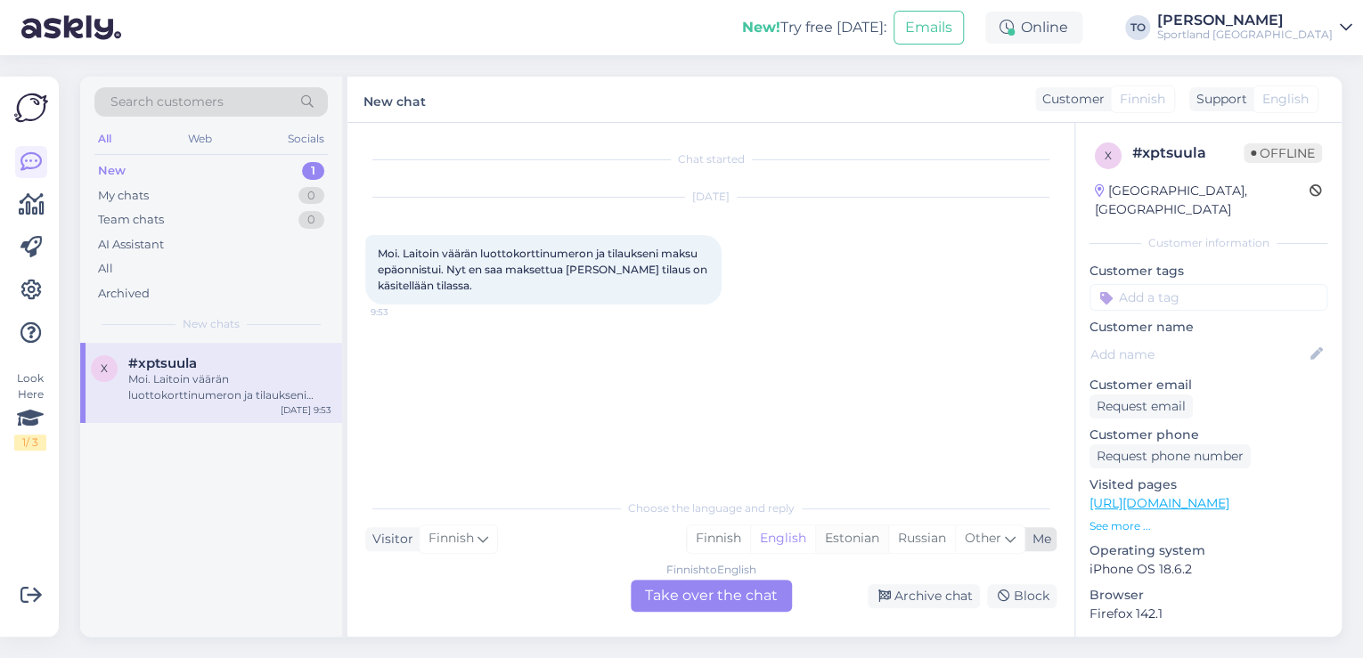
click at [858, 541] on div "Estonian" at bounding box center [851, 538] width 73 height 27
click at [745, 586] on div "Finnish to Estonian Take over the chat" at bounding box center [711, 596] width 161 height 32
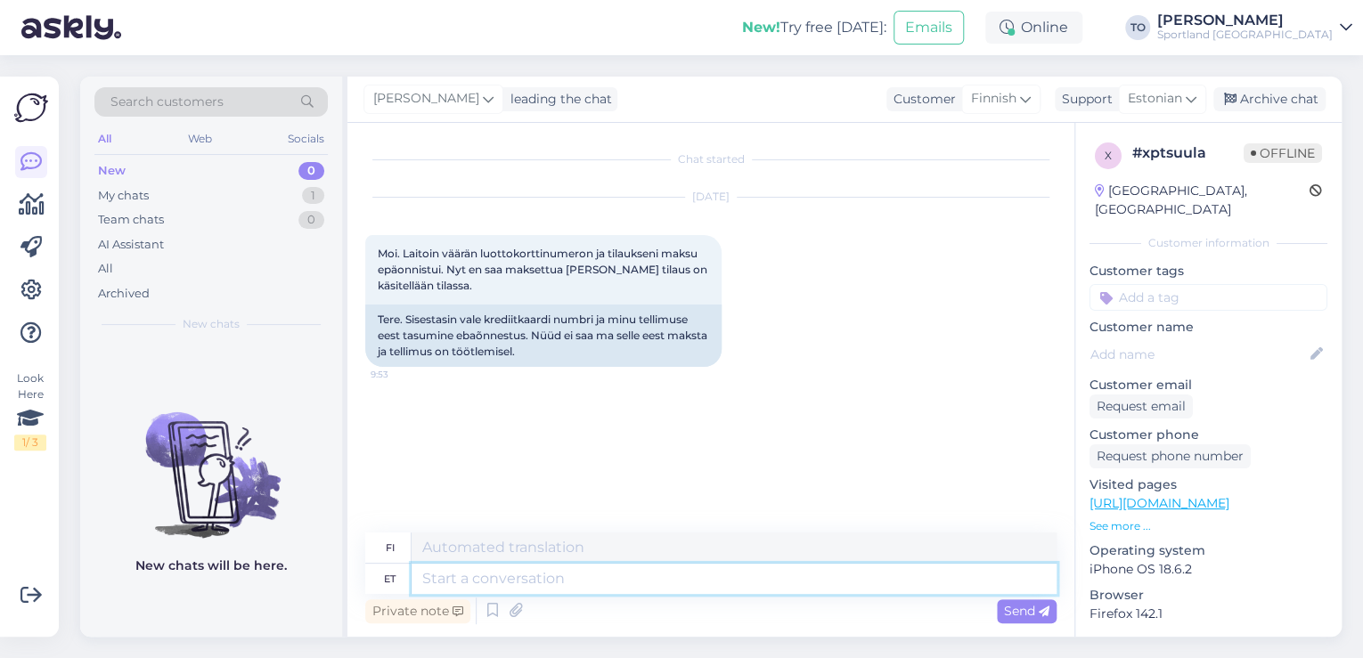
click at [674, 574] on textarea at bounding box center [733, 579] width 645 height 30
type textarea "Tere!"
type textarea "Hei!"
type textarea "Tere! [GEOGRAPHIC_DATA]"
type textarea "Hei! [GEOGRAPHIC_DATA]"
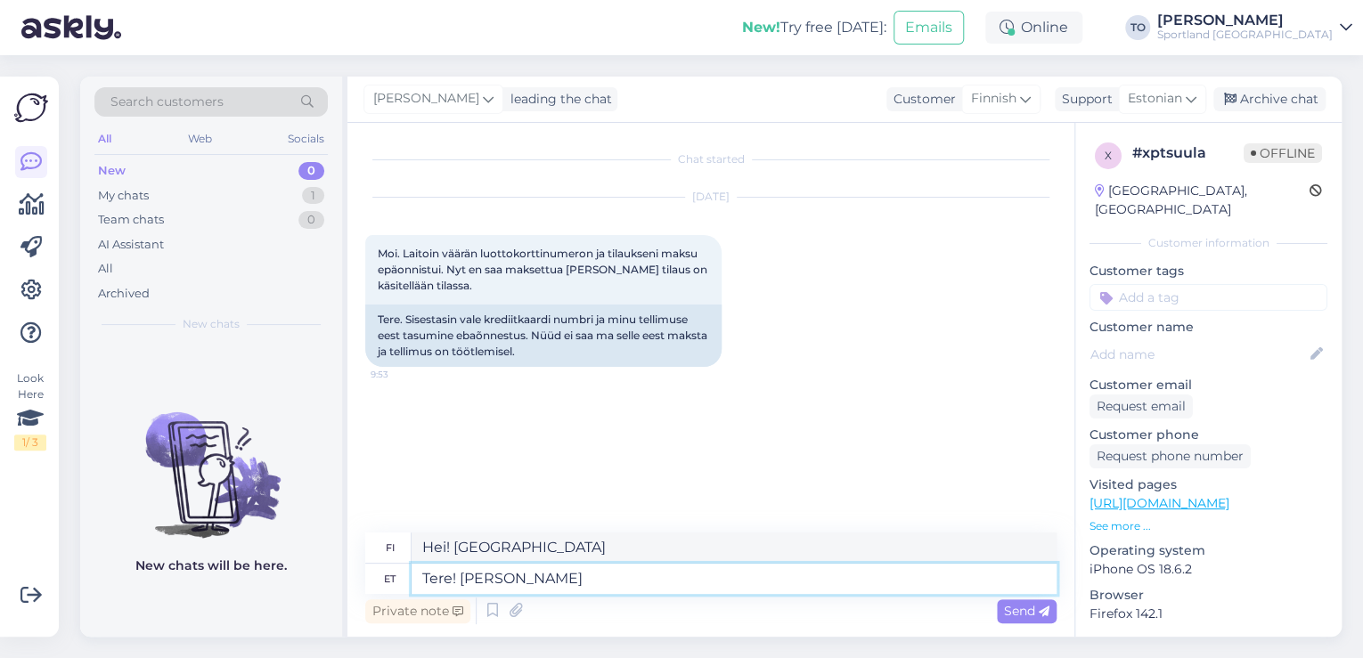
type textarea "Tere! [PERSON_NAME]"
type textarea "Hei! [PERSON_NAME]"
type textarea "Tere! [PERSON_NAME] Klienditeenindusest"
type textarea "Hei! [PERSON_NAME] asiakaspalvelusta"
type textarea "Tere! [PERSON_NAME] Klienditeenindusest"
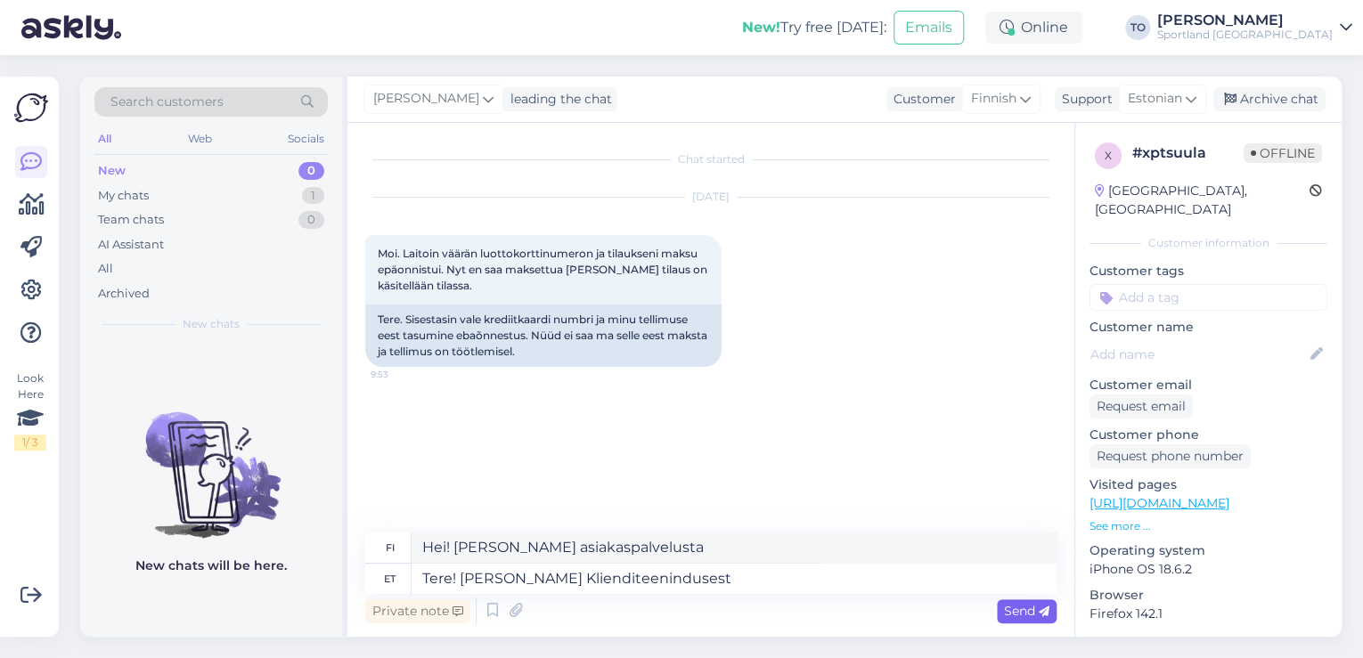
click at [1022, 612] on span "Send" at bounding box center [1026, 611] width 45 height 16
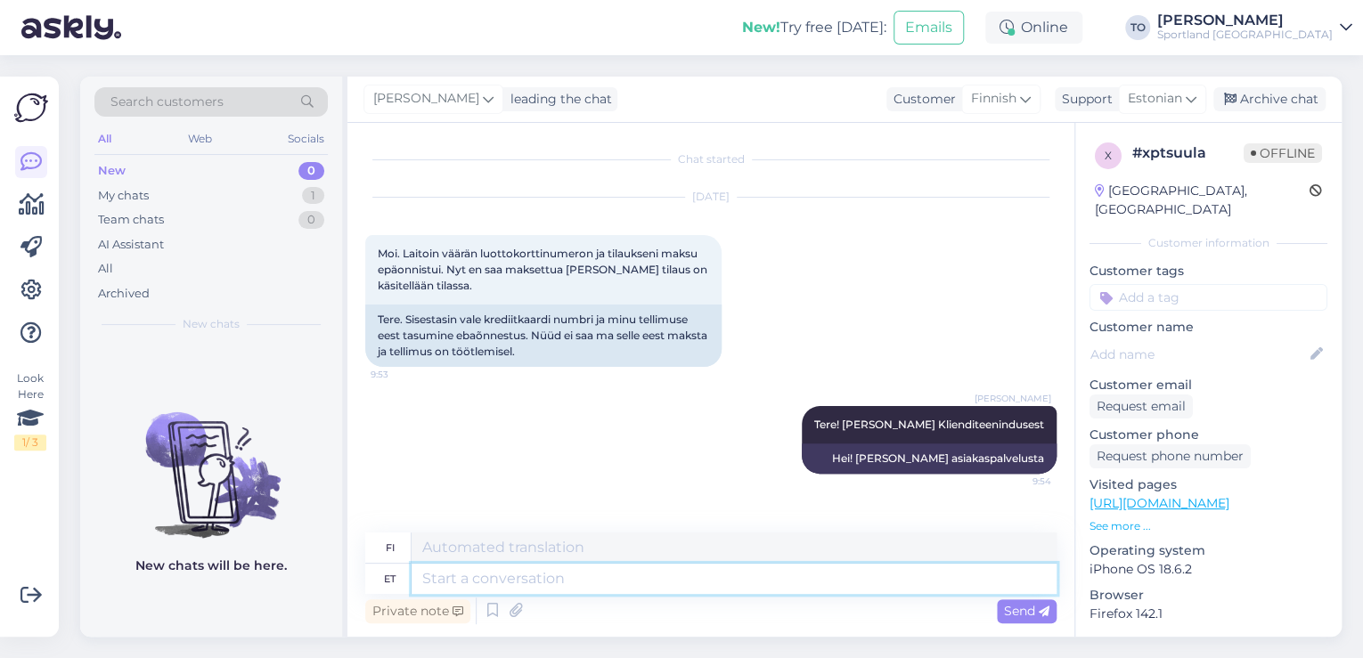
click at [664, 583] on textarea at bounding box center [733, 579] width 645 height 30
type textarea "P"
type textarea "Palun t"
type textarea "Ole hyvä"
type textarea "Palun täpsustage, k"
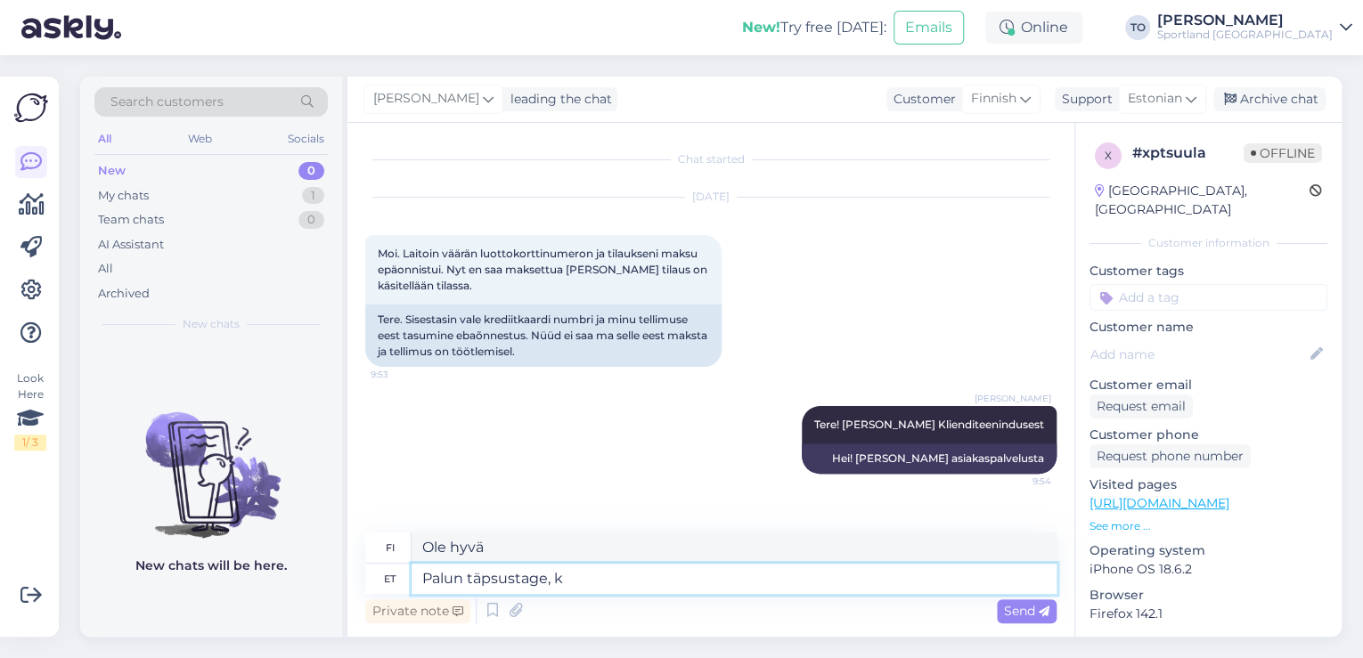
type textarea "[PERSON_NAME] hyvä ja täsmennä,"
type textarea "Palun täpsustage, [PERSON_NAME]"
type textarea "Määritä kenen"
type textarea "Palun täpsustage, [PERSON_NAME] nimele"
type textarea "Määritä kenen nimissä"
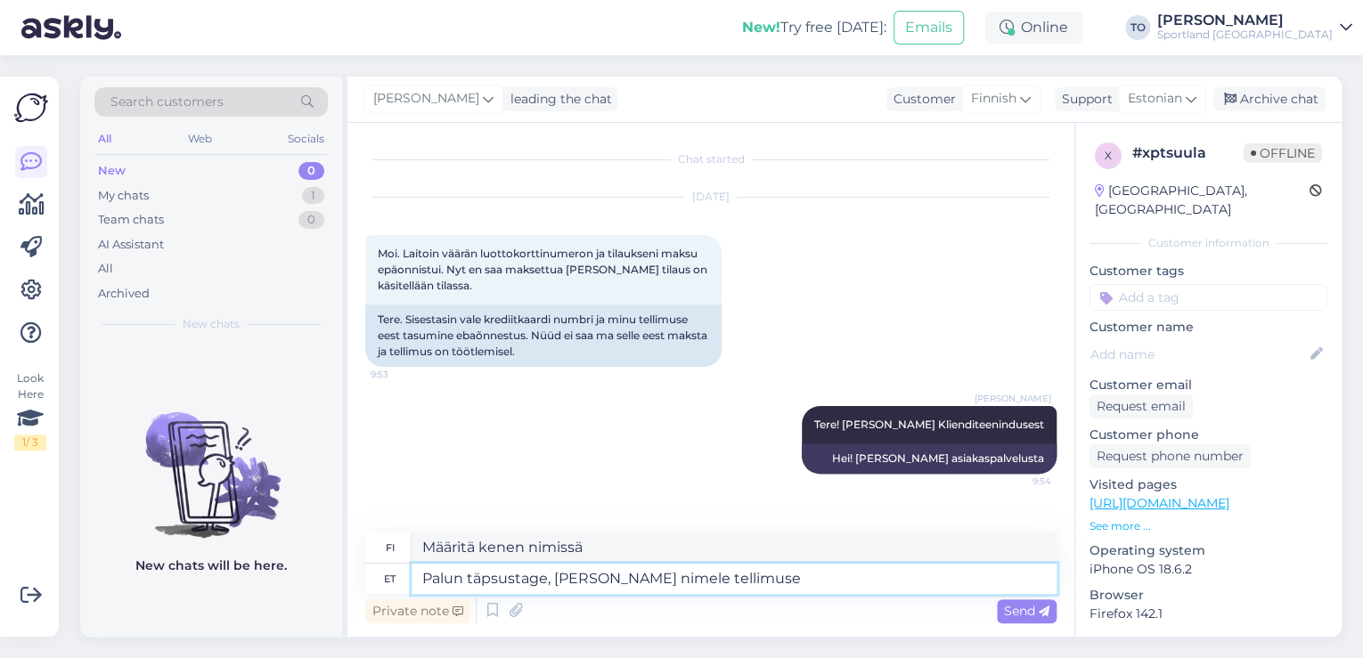
type textarea "Palun täpsustage, [PERSON_NAME] nimele tellimuse"
type textarea "Mainitsethan kenen nimiin tilaus tehdään."
type textarea "Palun täpsustage, [PERSON_NAME] nimele tellimuse tegite?"
type textarea "Tarkennatko kenen nimiin teit tilauksen?"
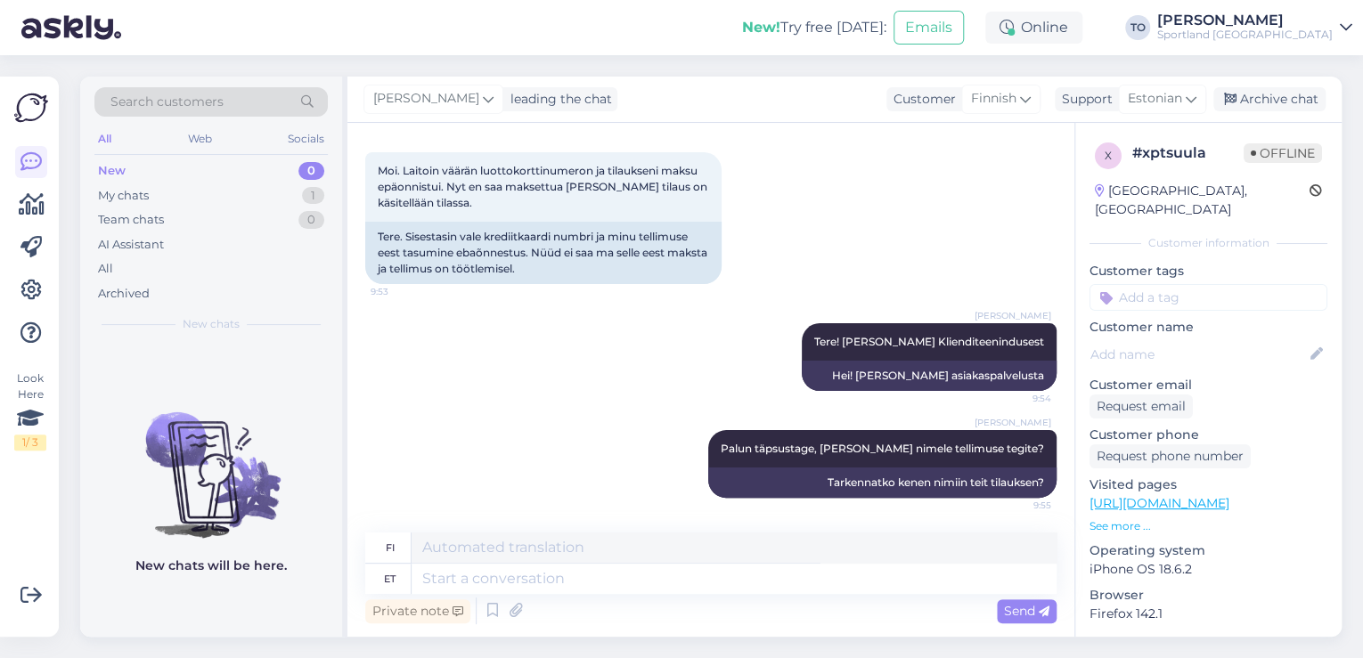
click at [1194, 284] on input at bounding box center [1208, 297] width 238 height 27
type input "üld"
click at [1232, 336] on div "[PERSON_NAME] info" at bounding box center [1208, 345] width 134 height 18
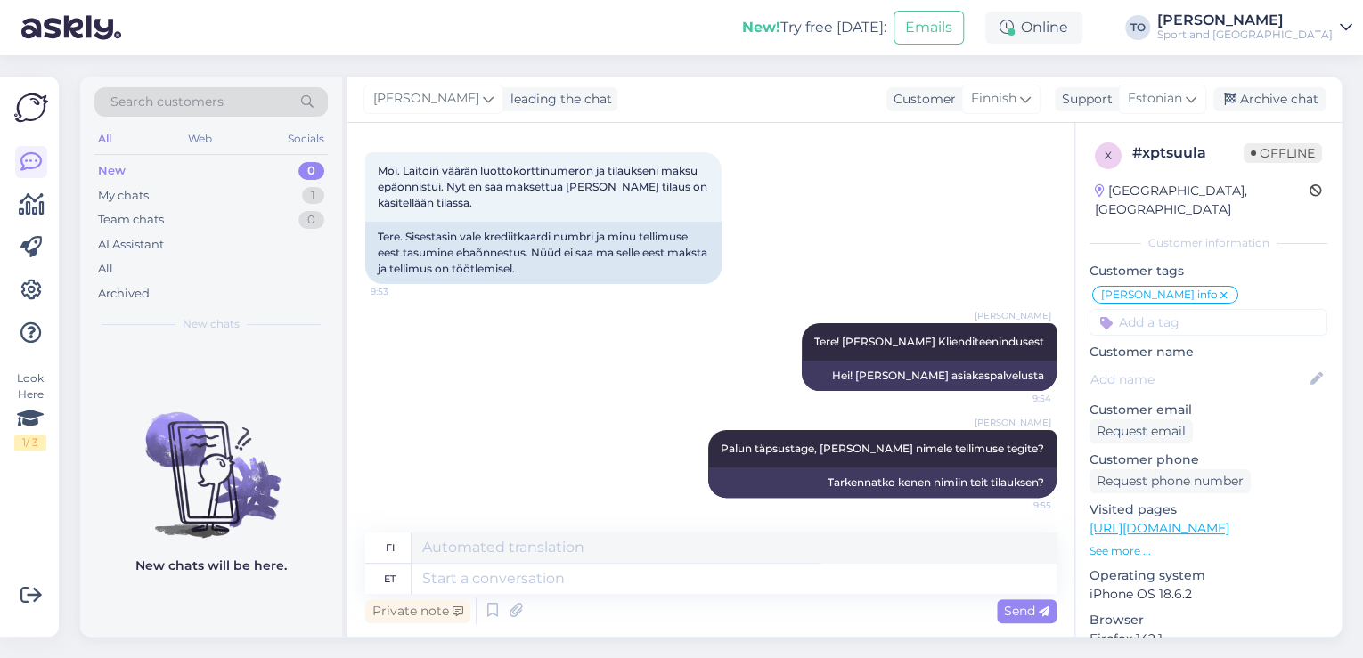
click at [1276, 35] on div "Sportland [GEOGRAPHIC_DATA]" at bounding box center [1244, 35] width 175 height 14
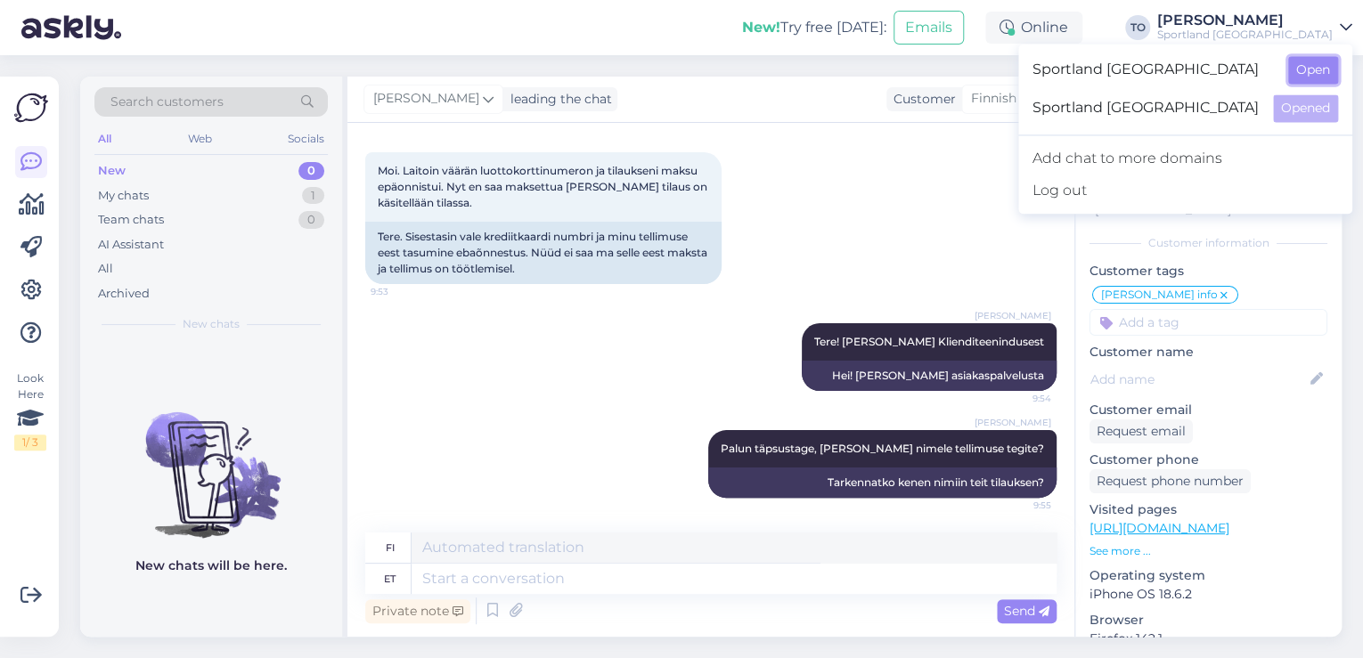
click at [1299, 67] on button "Open" at bounding box center [1313, 70] width 50 height 28
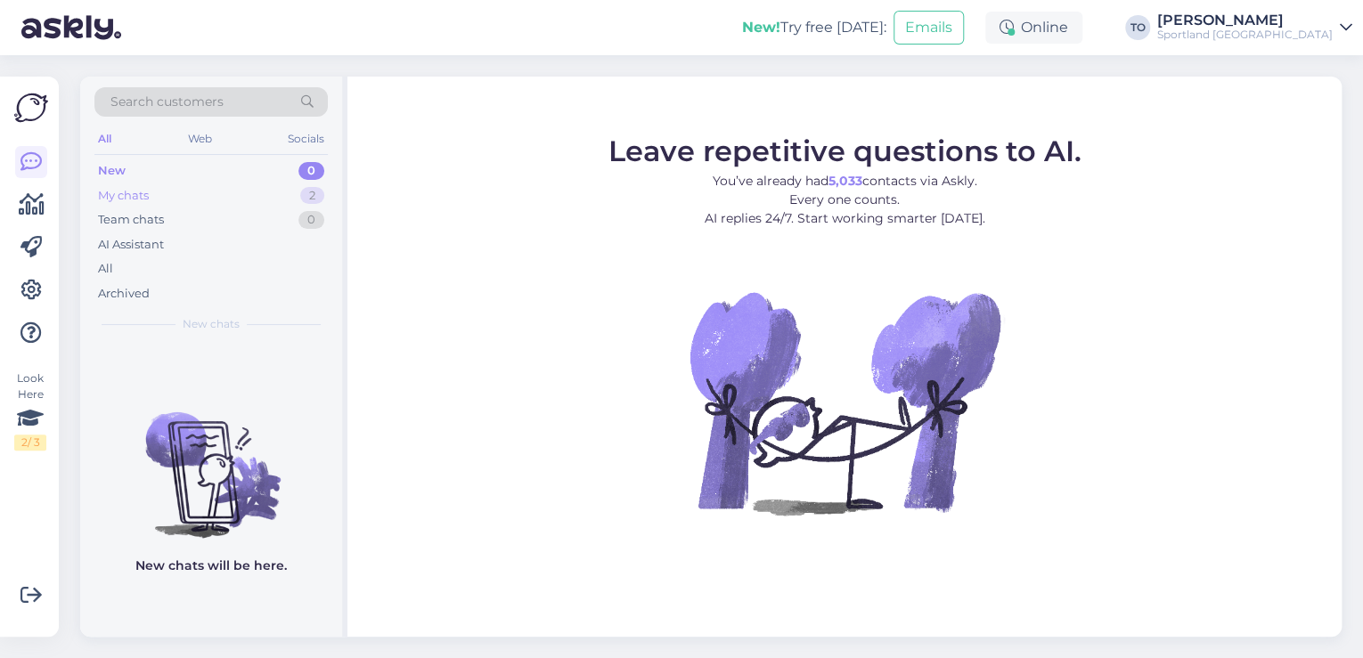
click at [264, 189] on div "My chats 2" at bounding box center [210, 195] width 233 height 25
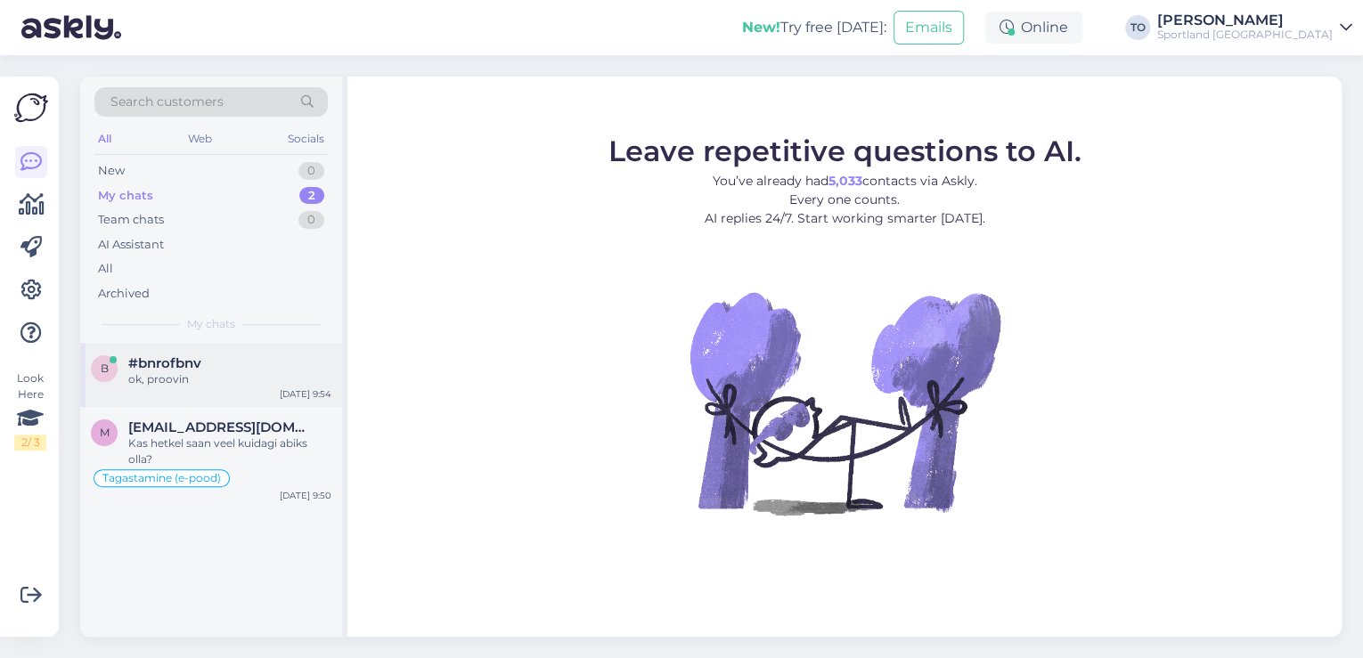
click at [293, 387] on div "[DATE] 9:54" at bounding box center [306, 393] width 52 height 13
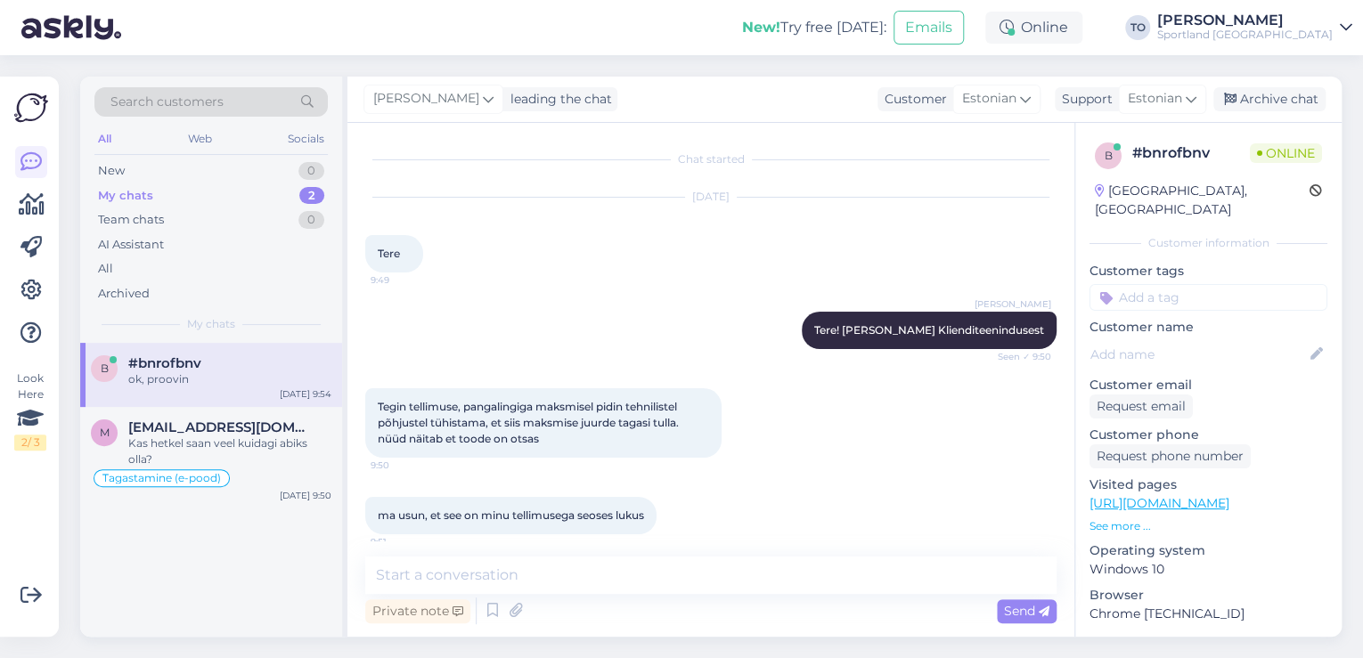
scroll to position [616, 0]
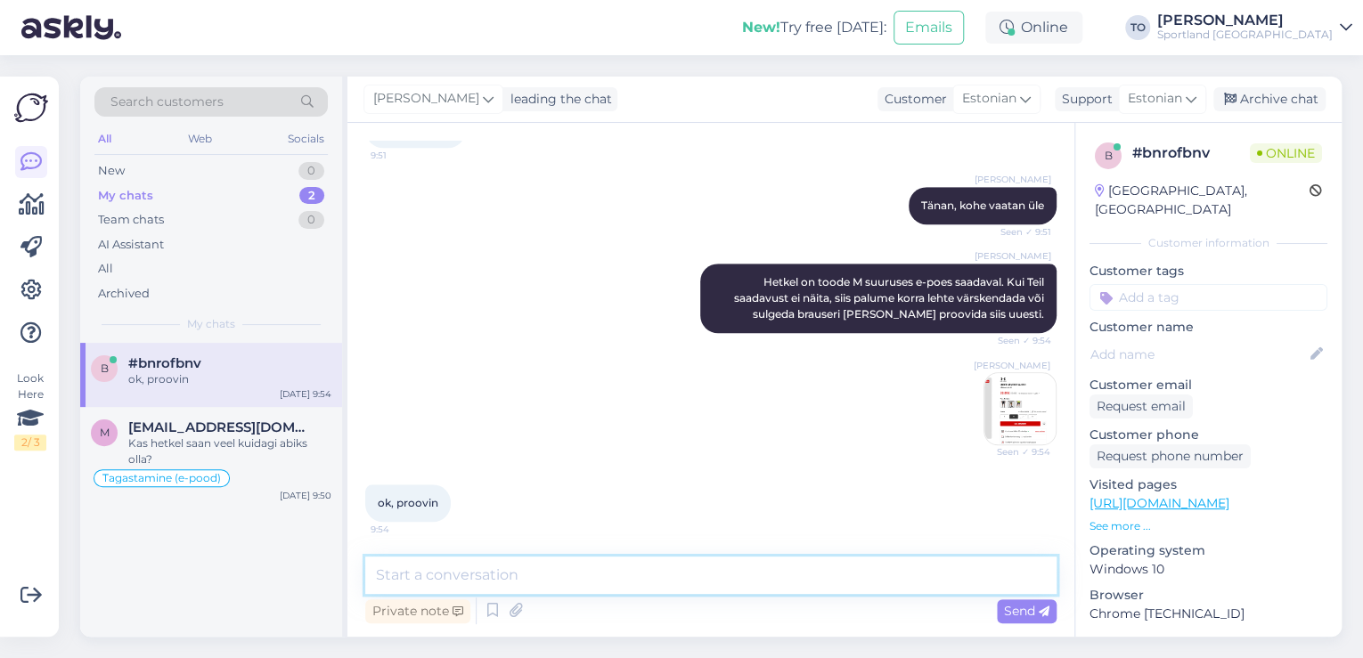
click at [536, 570] on textarea at bounding box center [710, 575] width 691 height 37
type textarea "H"
click at [1263, 37] on div "Sportland [GEOGRAPHIC_DATA]" at bounding box center [1244, 35] width 175 height 14
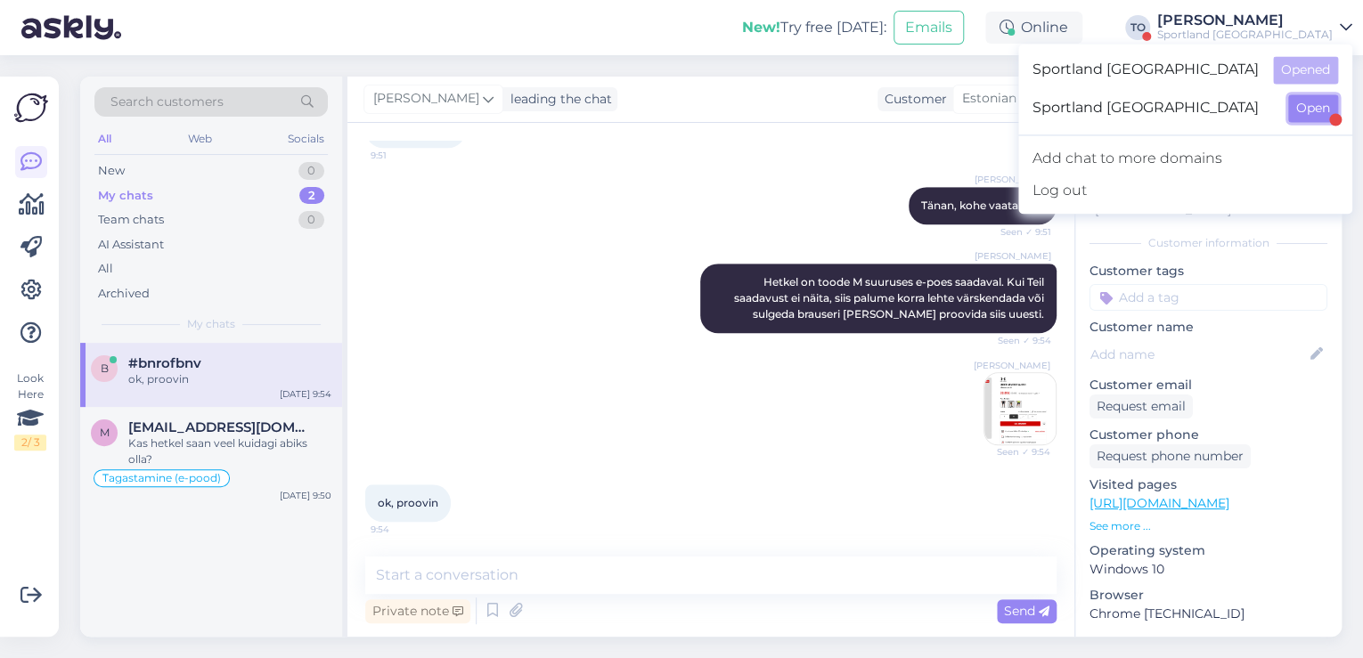
click at [1327, 107] on button "Open" at bounding box center [1313, 108] width 50 height 28
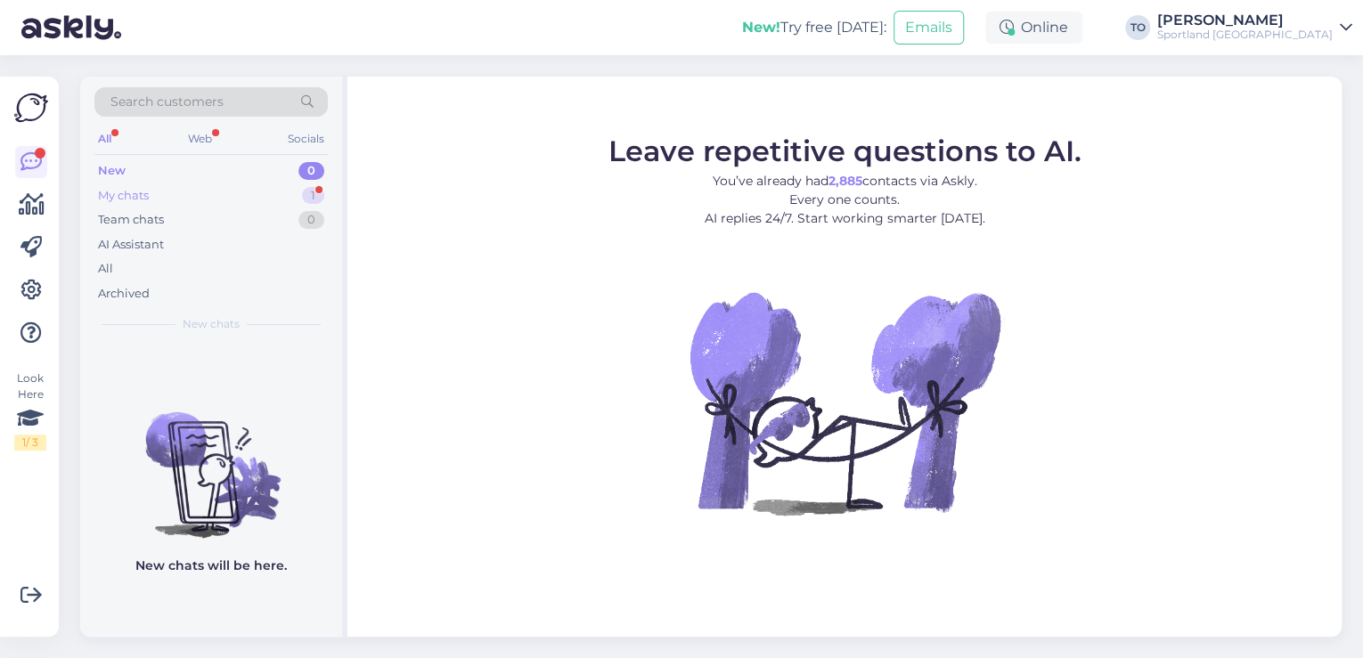
click at [235, 191] on div "My chats 1" at bounding box center [210, 195] width 233 height 25
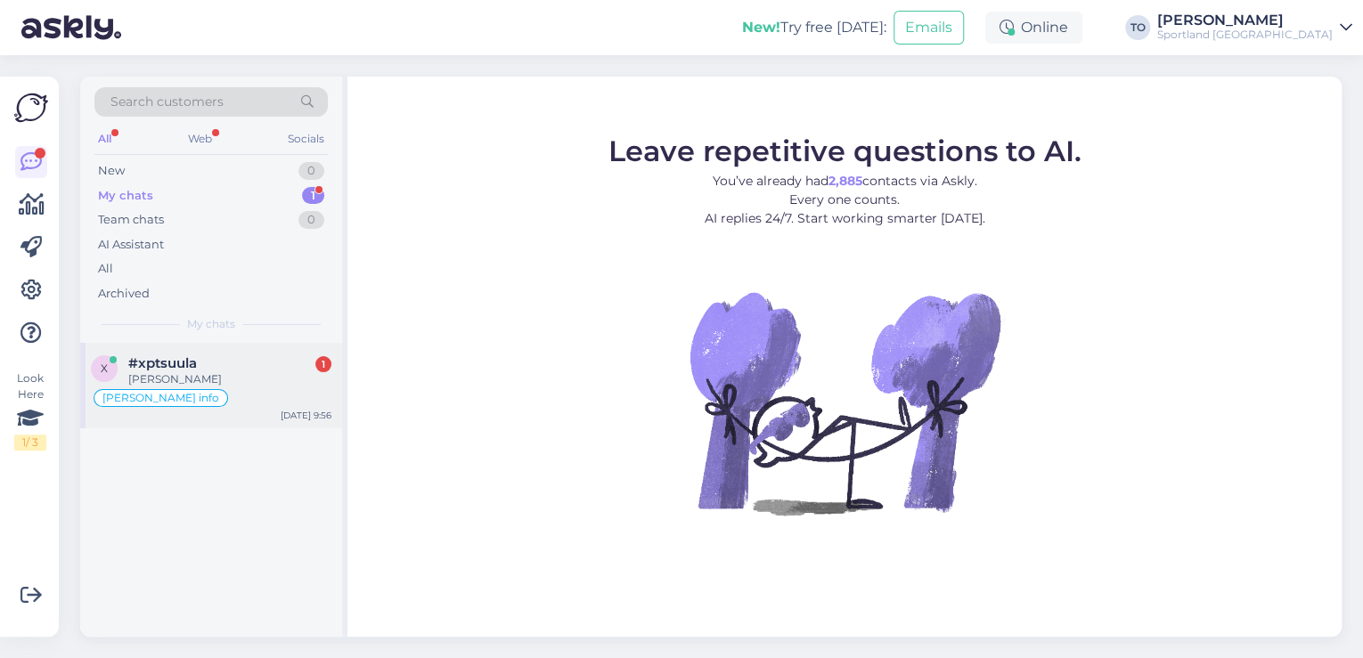
click at [255, 378] on div "[PERSON_NAME]" at bounding box center [229, 379] width 203 height 16
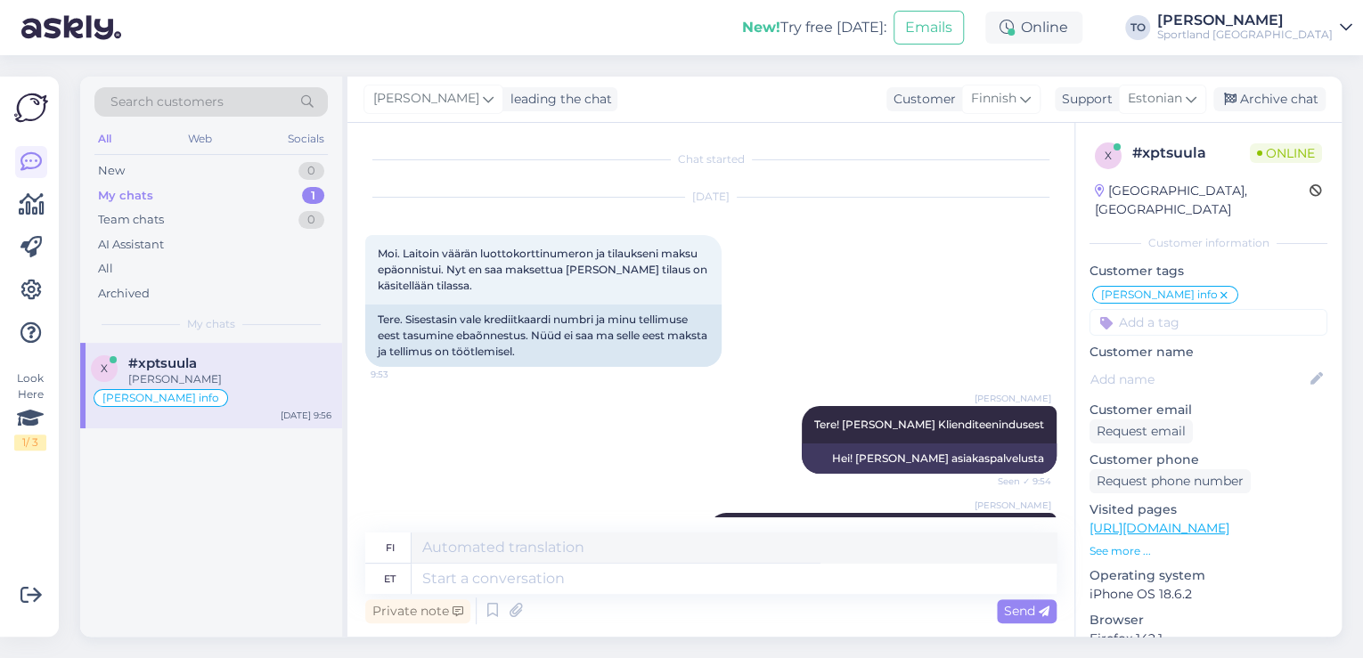
scroll to position [190, 0]
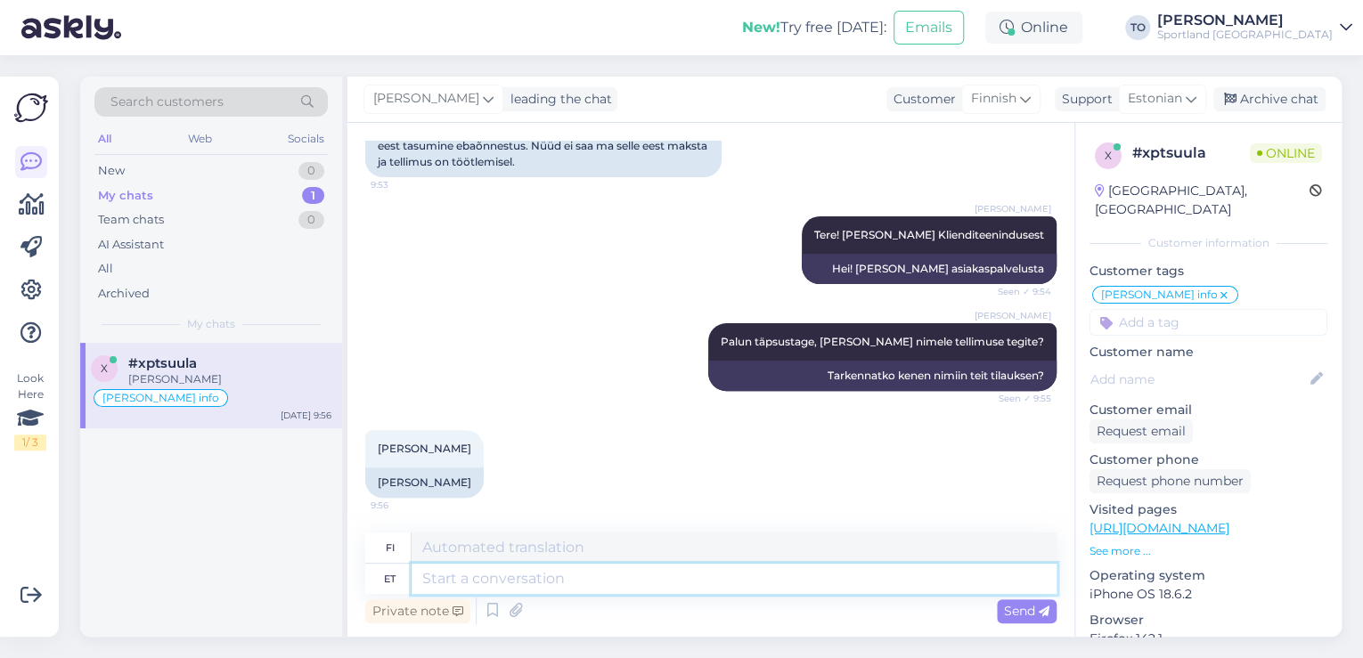
click at [592, 574] on textarea at bounding box center [733, 579] width 645 height 30
type textarea "Tänan,"
type textarea "Kiitos,"
type textarea "Tänan, kohe"
type textarea "Kiitos, heti heti"
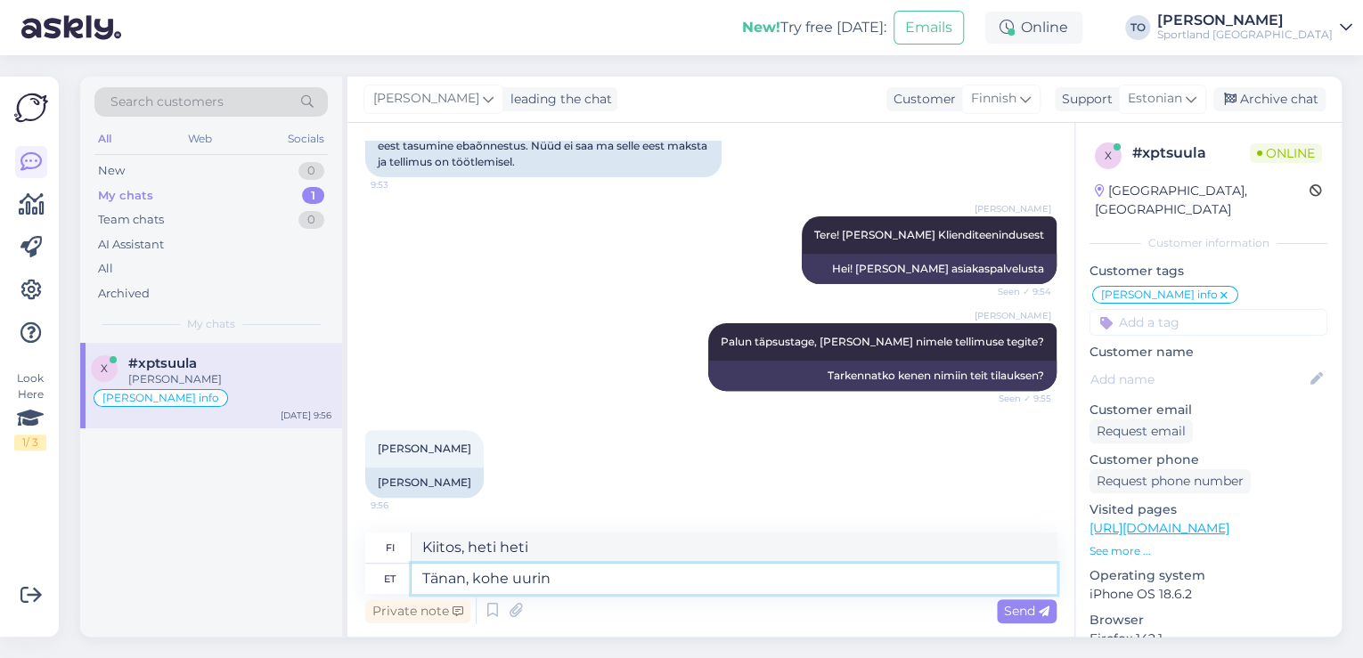
type textarea "Tänan, kohe uurin t"
type textarea "Kiitos, otan asian heti [PERSON_NAME]."
type textarea "Tänan, kohe uurin täpsemalt"
type textarea "Kiitos, perehdyn asiaan nyt tarkemmin."
type textarea "Tänan, kohe uurin"
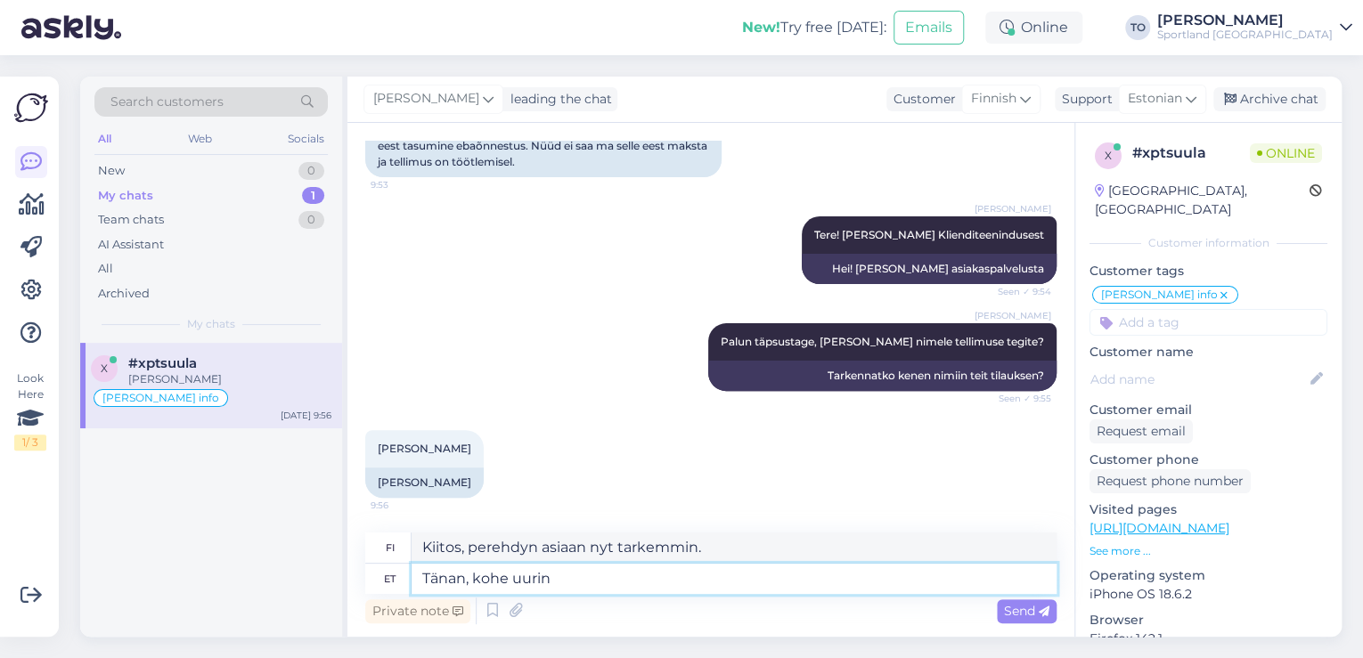
type textarea "Kiitos, otan asian heti [PERSON_NAME]."
type textarea "Tänan, kohe uurin"
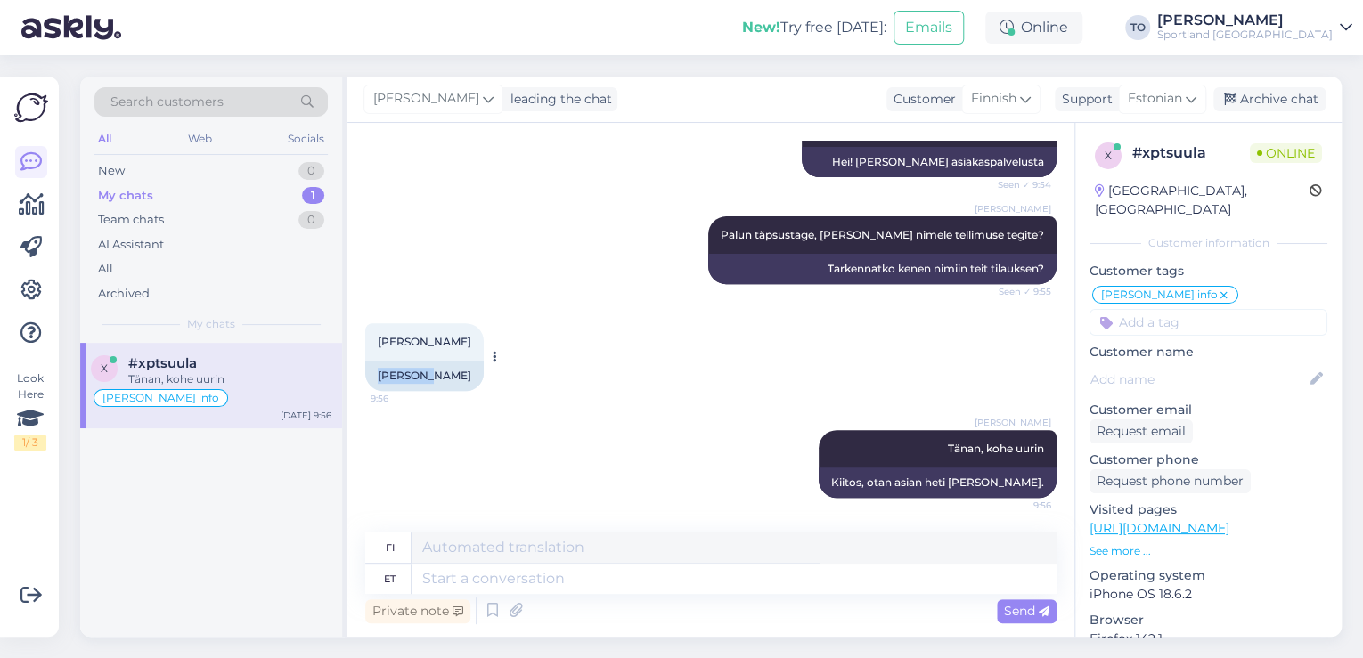
drag, startPoint x: 374, startPoint y: 377, endPoint x: 420, endPoint y: 378, distance: 46.3
click at [420, 378] on div "[PERSON_NAME]" at bounding box center [424, 376] width 118 height 30
copy div "Lahtela"
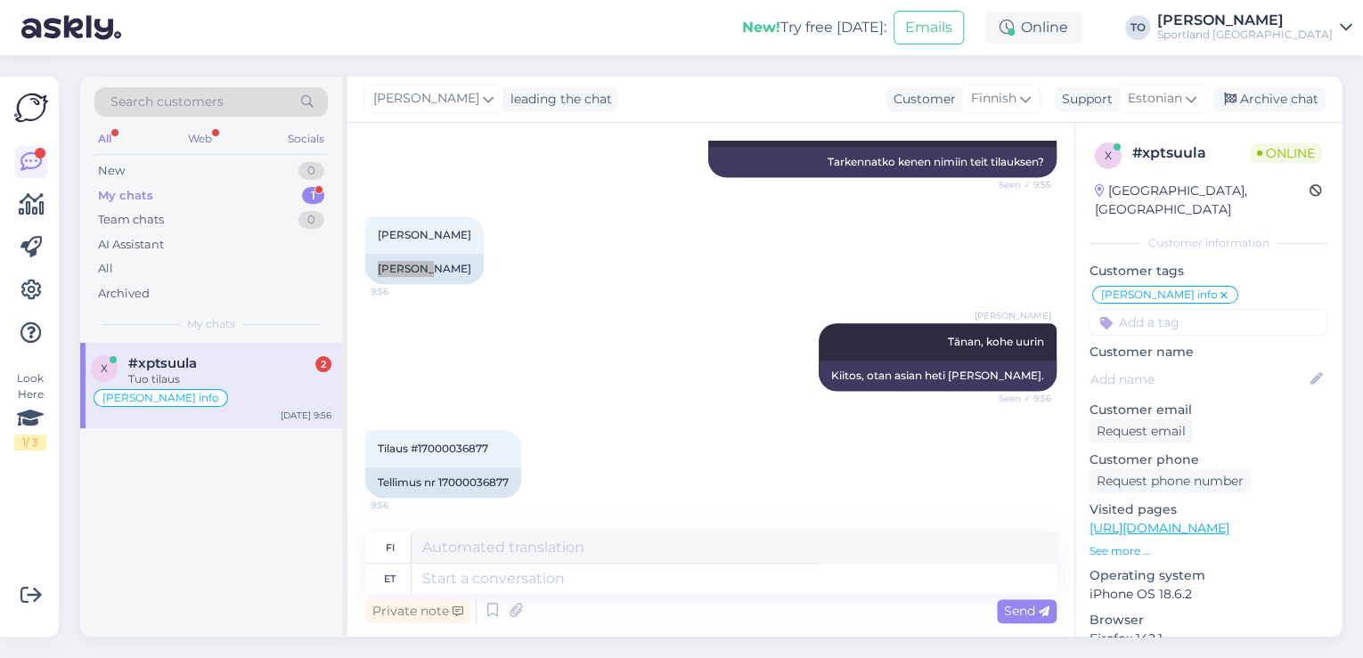
scroll to position [510, 0]
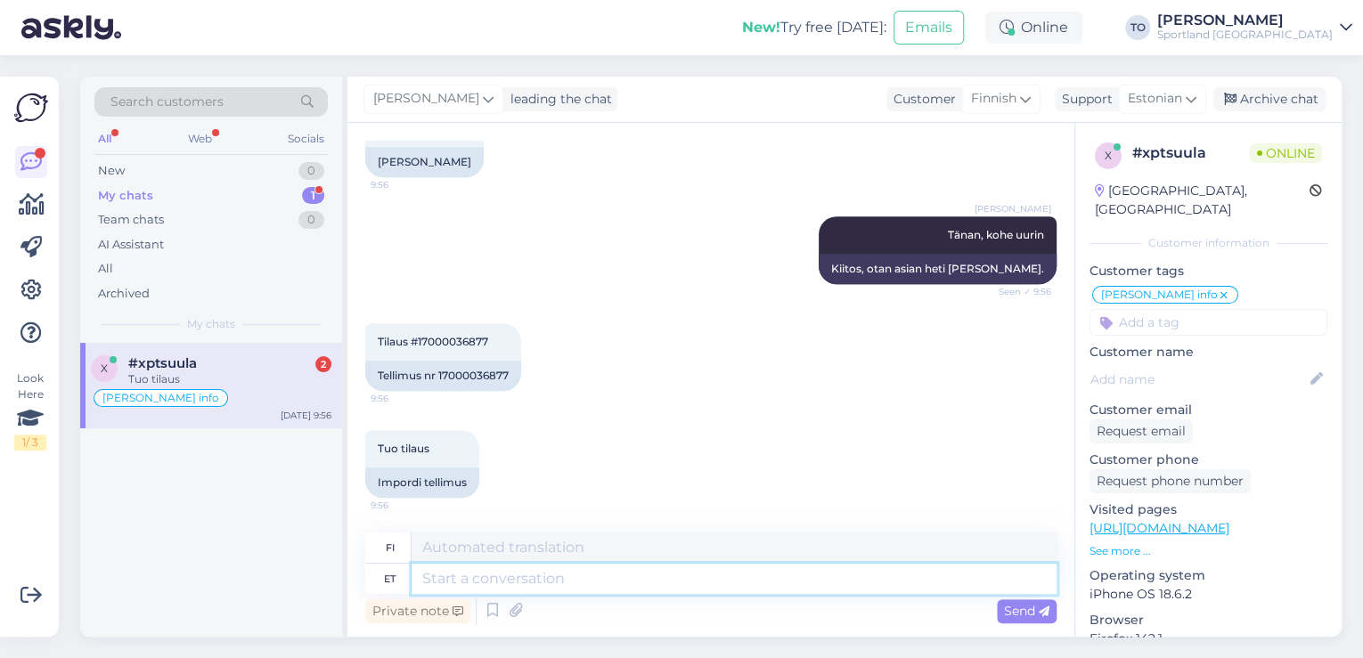
click at [591, 578] on textarea at bounding box center [733, 579] width 645 height 30
type textarea "Tühistasin"
type textarea "Peruutettu"
type textarea "Tühistasin poolelijäänud te"
type textarea "Peruin vireillä olevan"
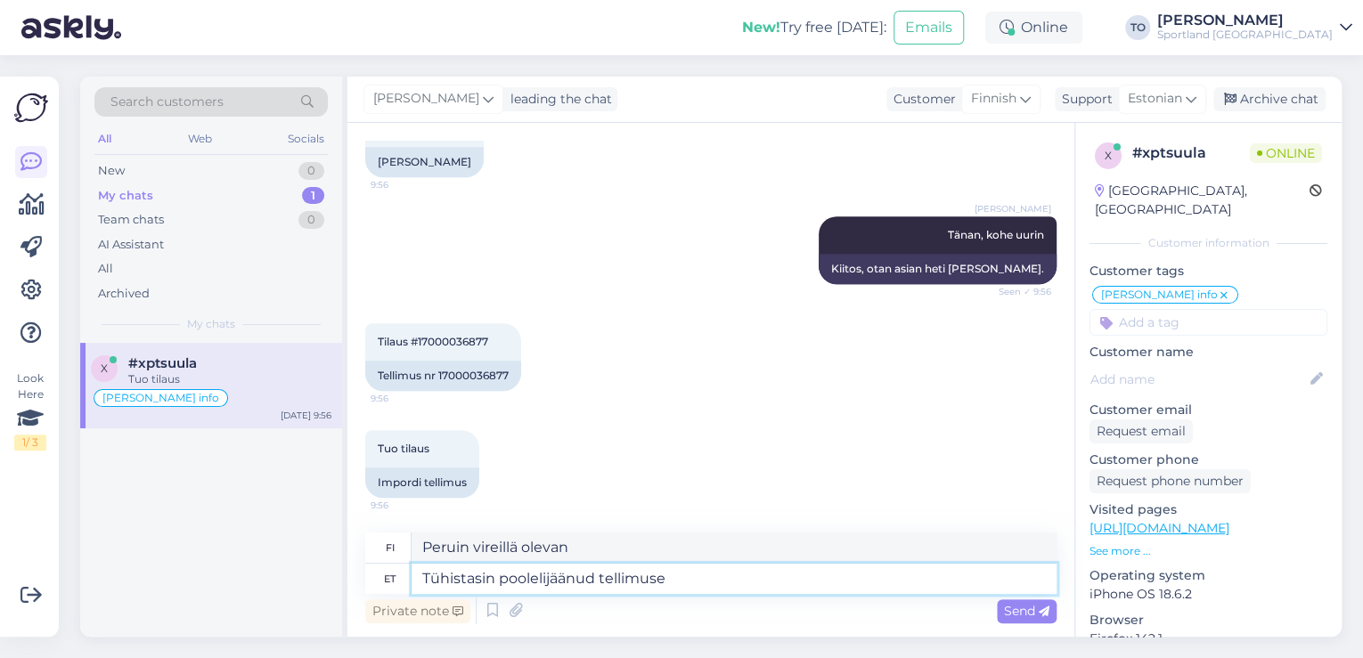
type textarea "Tühistasin poolelijäänud tellimuse"
type textarea "Peruin odottavan tilauksen."
type textarea "Tühistasin poolelijäänud tellimuse ja"
type textarea "Peruin odottavan tilauksen ja"
type textarea "Tühistasin poolelijäänud tellimuse ja vabastasin"
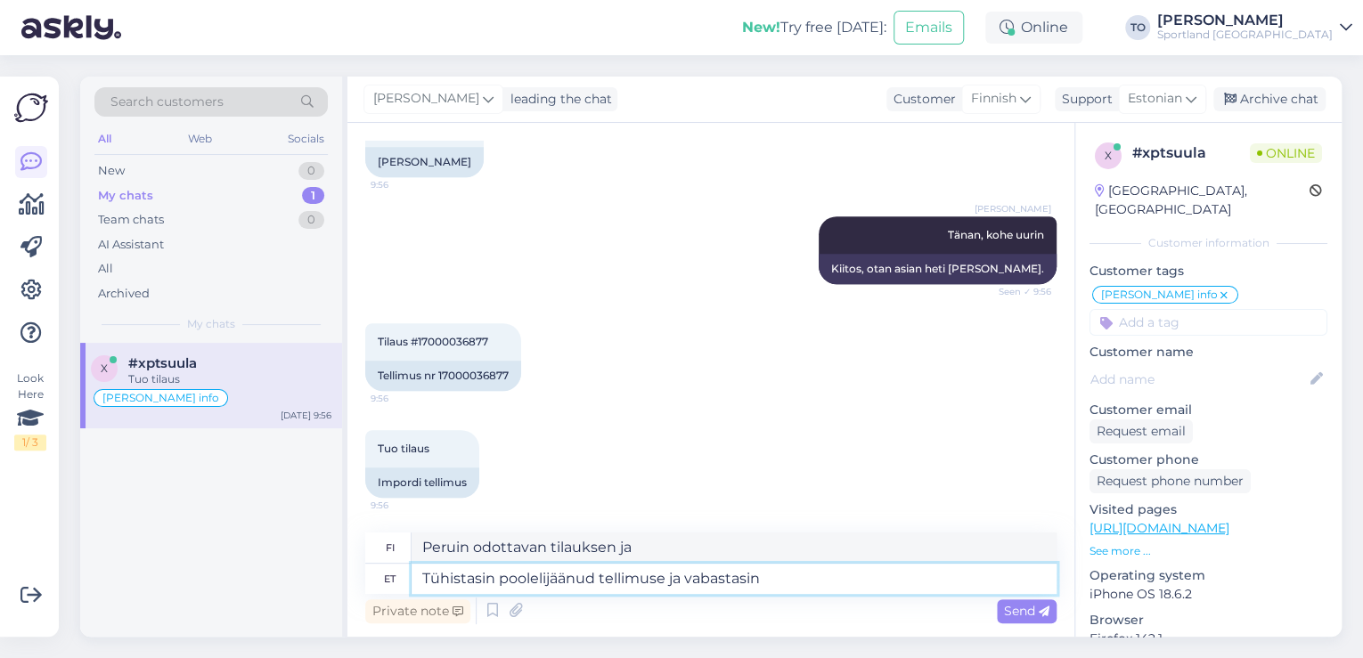
type textarea "Peruin odottavan tilauksen ja vapautin sen."
type textarea "Tühistasin poolelijäänud tellimuse ja vabastasin toote"
type textarea "Peruin odottavan tilauksen ja julkaisin tuotteen."
type textarea "Tühistasin poolelijäänud tellimuse ja vabastasin toote broneeringust."
type textarea "Peruin odottavan tilauksen ja vapautin tuotteen varauksesta."
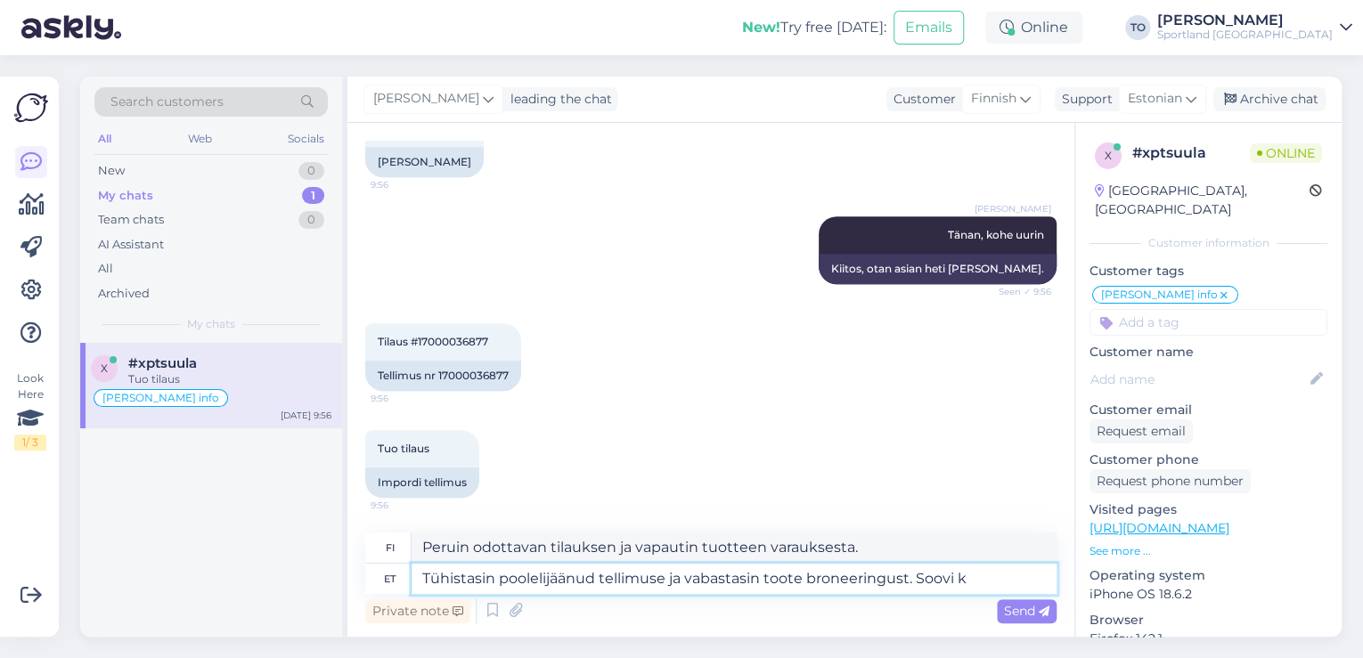
type textarea "Tühistasin poolelijäänud tellimuse ja vabastasin toote broneeringust. Soovi ko"
type textarea "Peruin odottavan tilauksen ja vapautin tuotteen varauksesta. [GEOGRAPHIC_DATA]"
type textarea "Tühistasin poolelijäänud tellimuse ja vabastasin toote broneeringust. Soovi kor…"
type textarea "Peruin odottavan tilauksen ja vapautin tuotteen varauksesta. Haluttaessani"
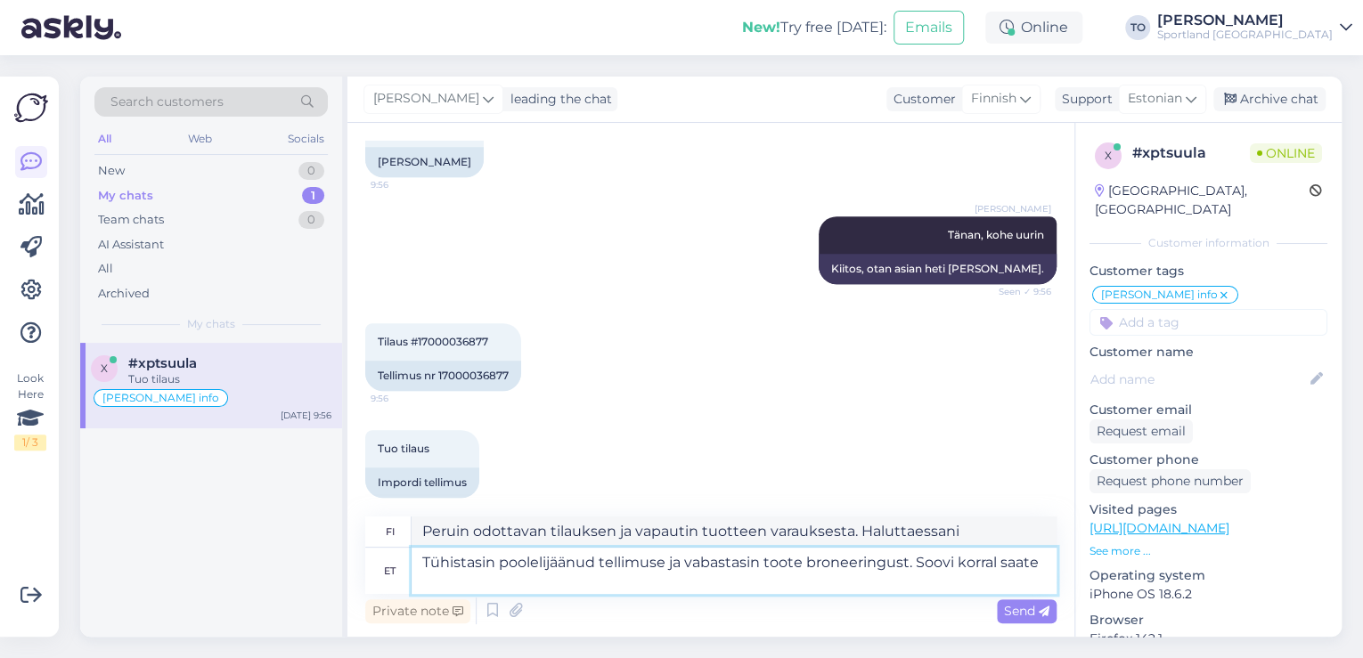
type textarea "Tühistasin poolelijäänud tellimuse ja vabastasin toote broneeringust. Soovi kor…"
type textarea "Peruin odottavan tilauksen ja vapautin tuotteen varauksesta. [PERSON_NAME] halu…"
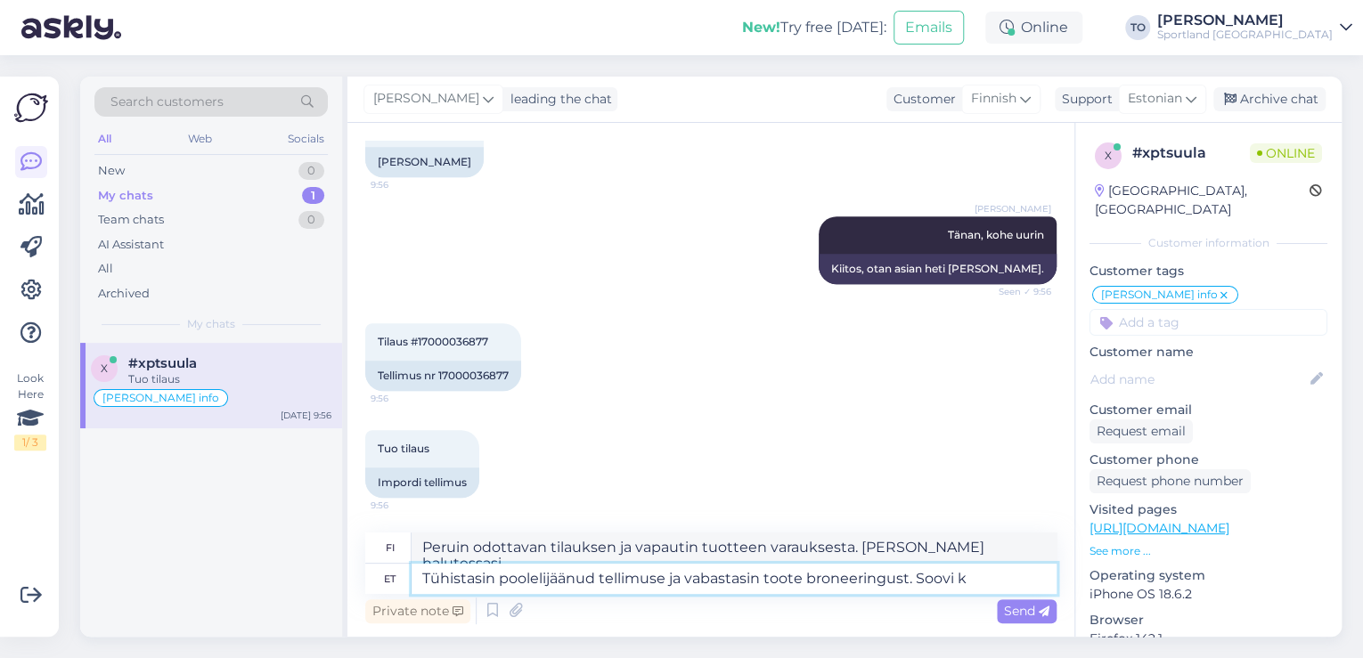
type textarea "Tühistasin poolelijäänud tellimuse ja vabastasin toote broneeringust. Soovi"
type textarea "Peruin odottavan tilauksen ja vapautin tuotteen varauksesta. Haluttaessani"
type textarea "Tühistasin poolelijäänud tellimuse ja vabastasin toote broneeringust. Soovi"
type textarea "Peruin odottavan tilauksen ja vapautin tuotteen varauksesta. [GEOGRAPHIC_DATA]"
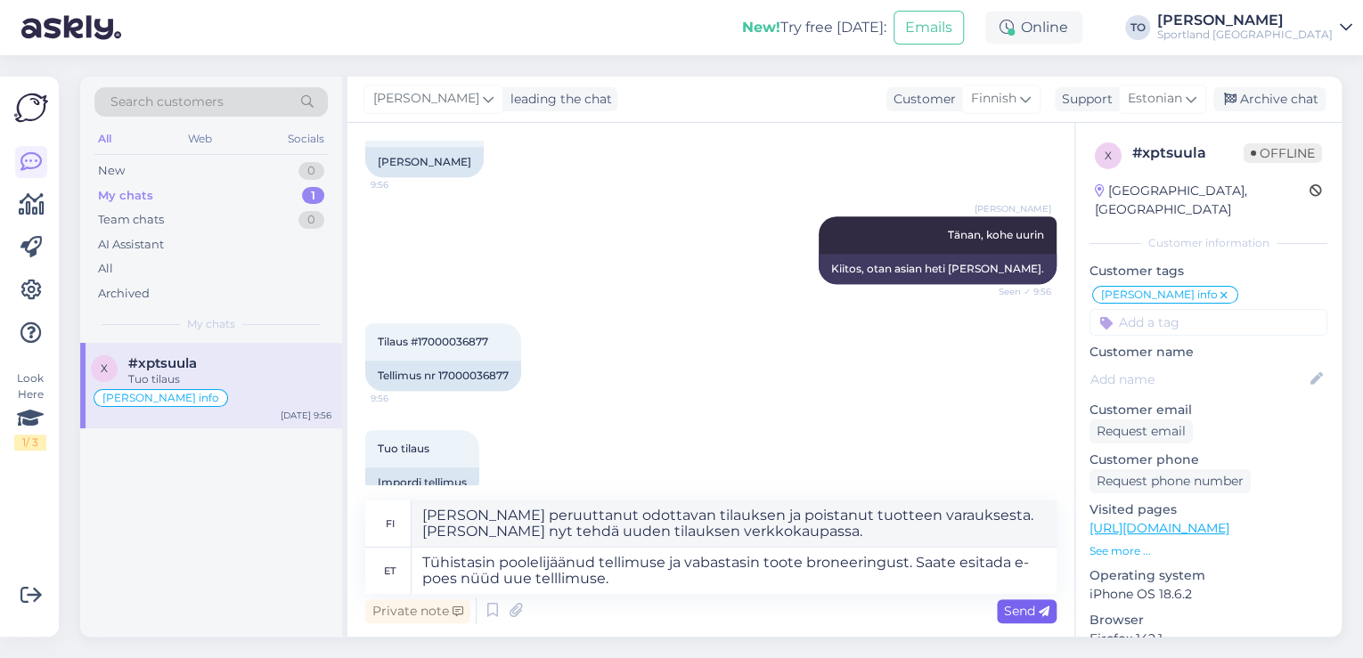
click at [1022, 610] on span "Send" at bounding box center [1026, 611] width 45 height 16
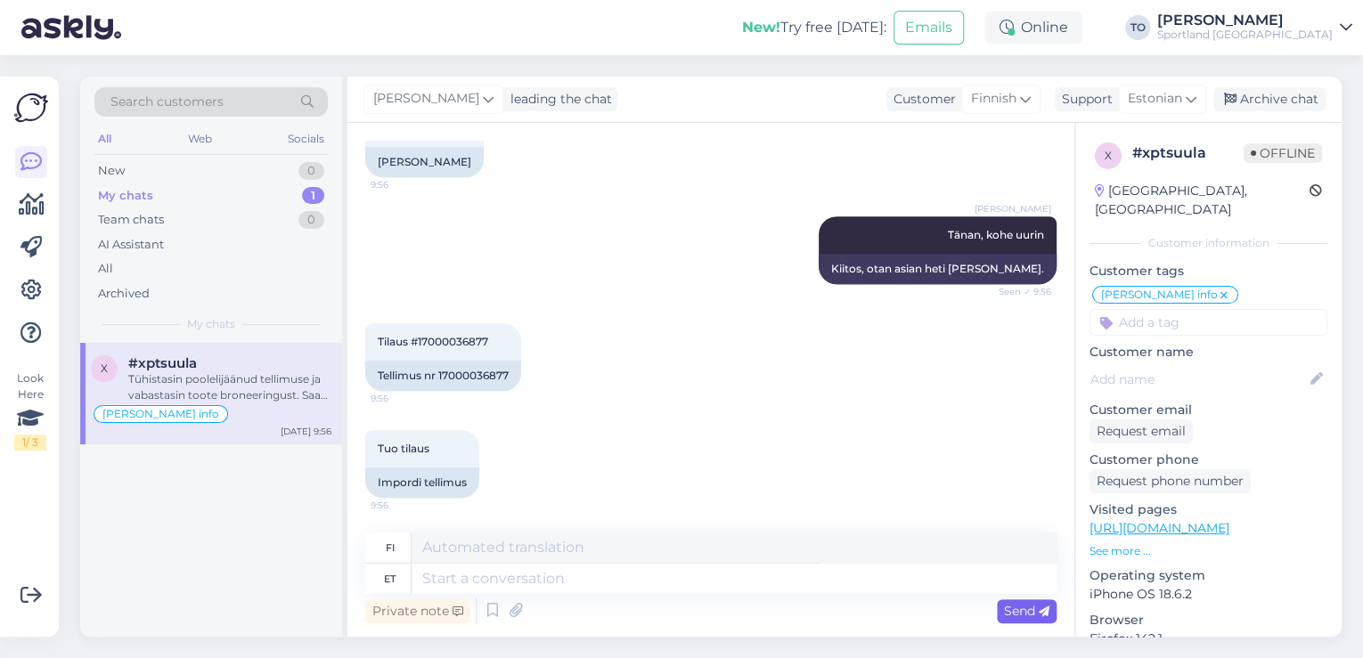
scroll to position [649, 0]
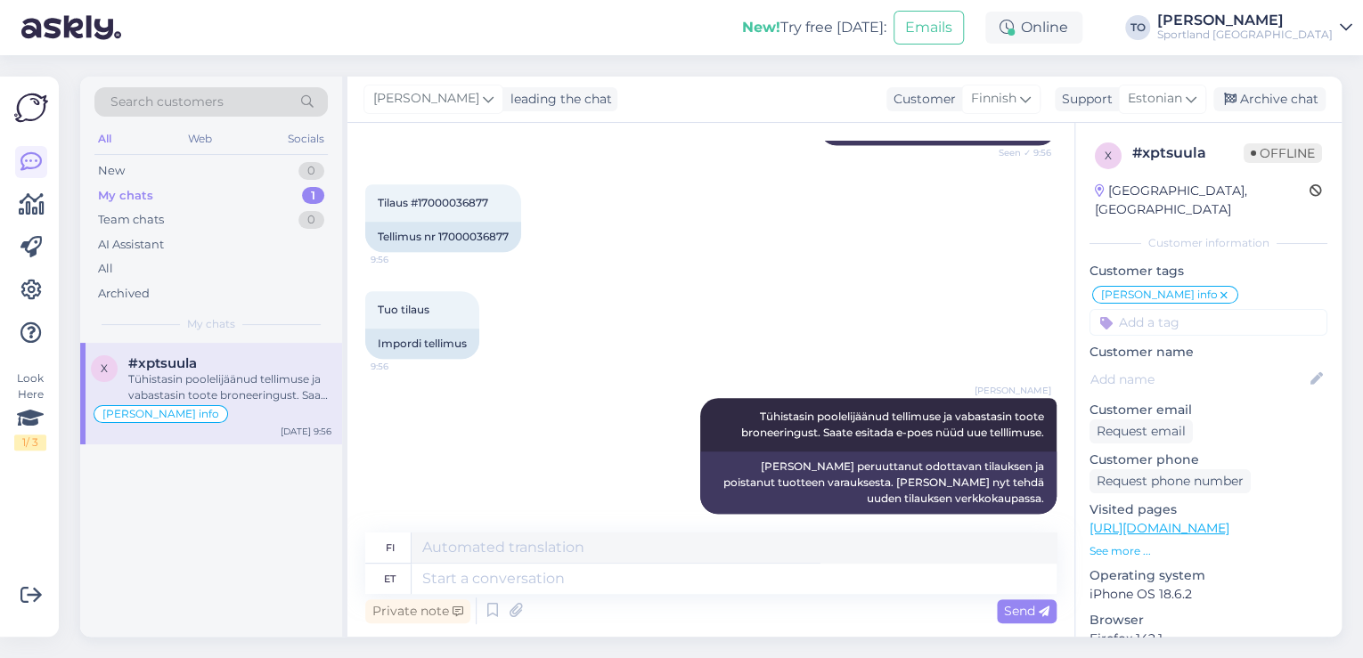
click at [1301, 32] on div "Sportland [GEOGRAPHIC_DATA]" at bounding box center [1244, 35] width 175 height 14
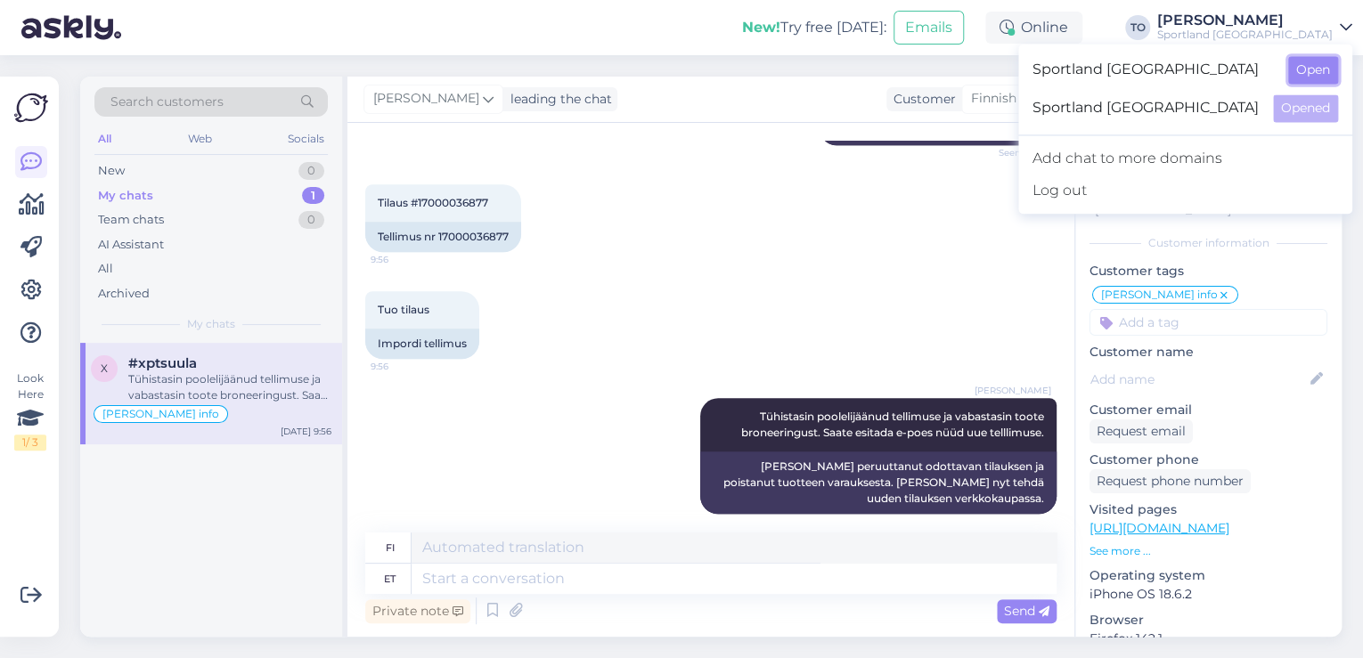
click at [1315, 77] on button "Open" at bounding box center [1313, 70] width 50 height 28
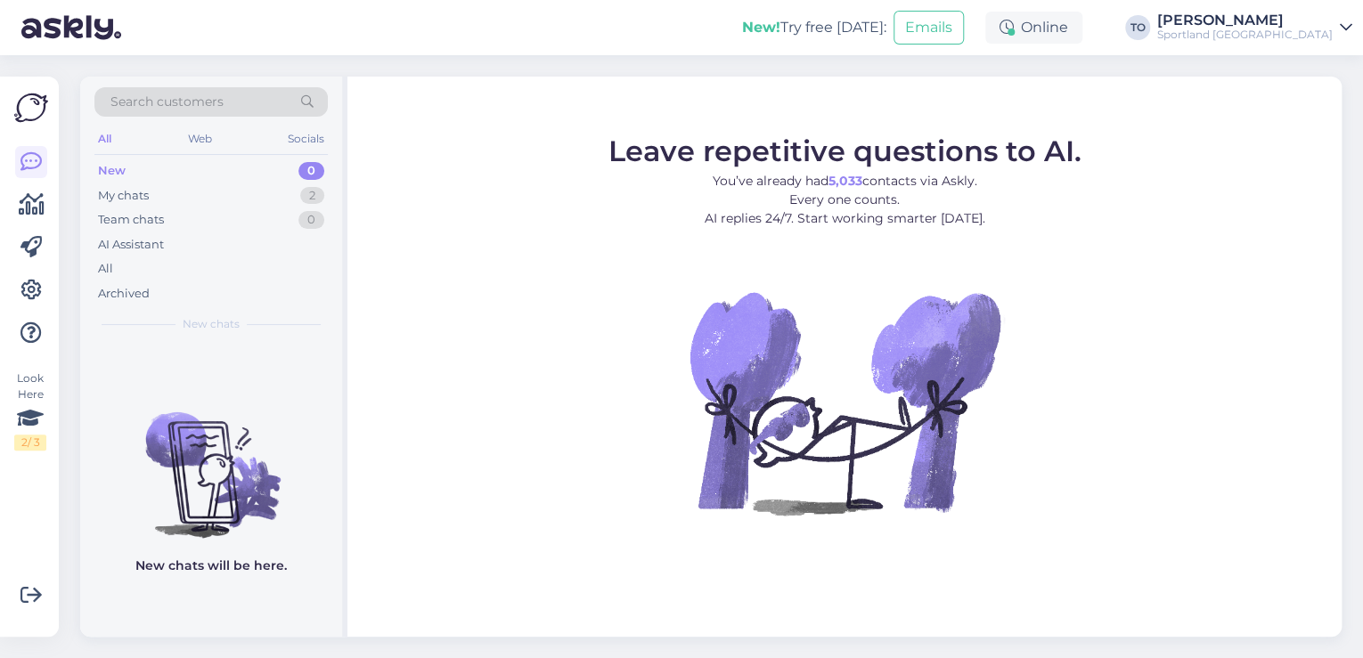
click at [224, 181] on div "New 0" at bounding box center [210, 171] width 233 height 25
click at [205, 193] on div "My chats 2" at bounding box center [210, 195] width 233 height 25
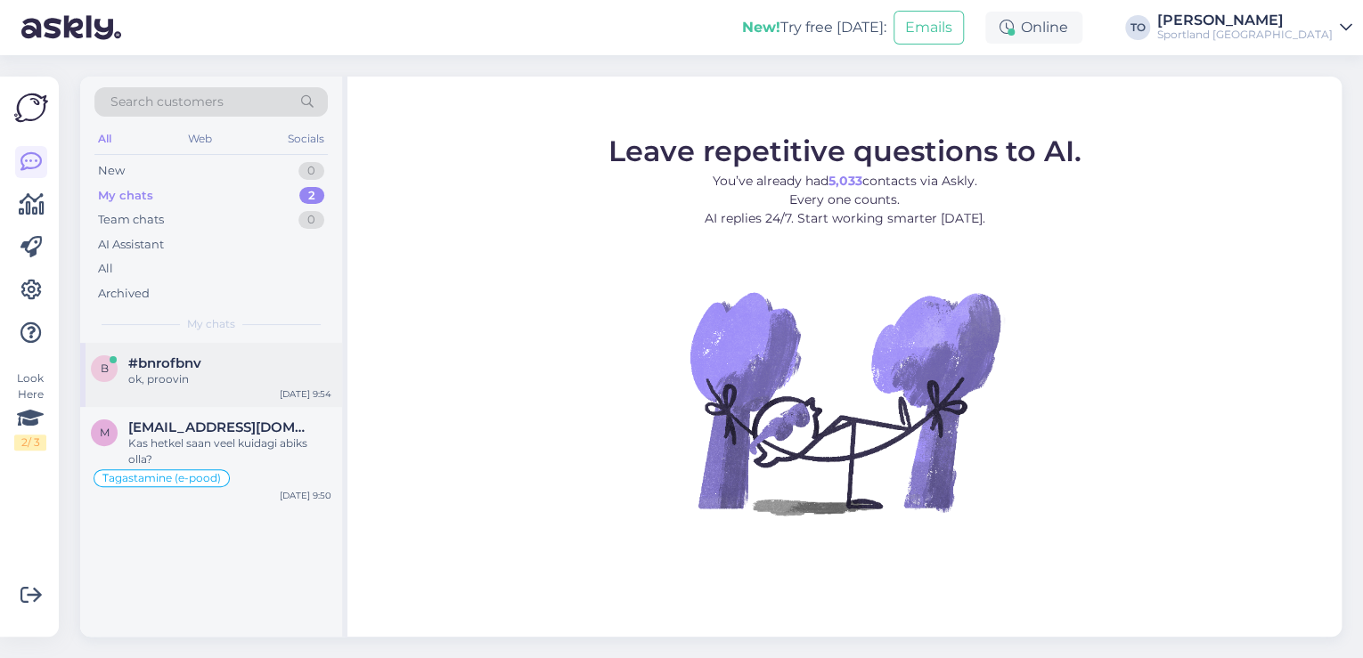
click at [265, 397] on div "b #bnrofbnv ok, proovin [DATE] 9:54" at bounding box center [211, 375] width 262 height 64
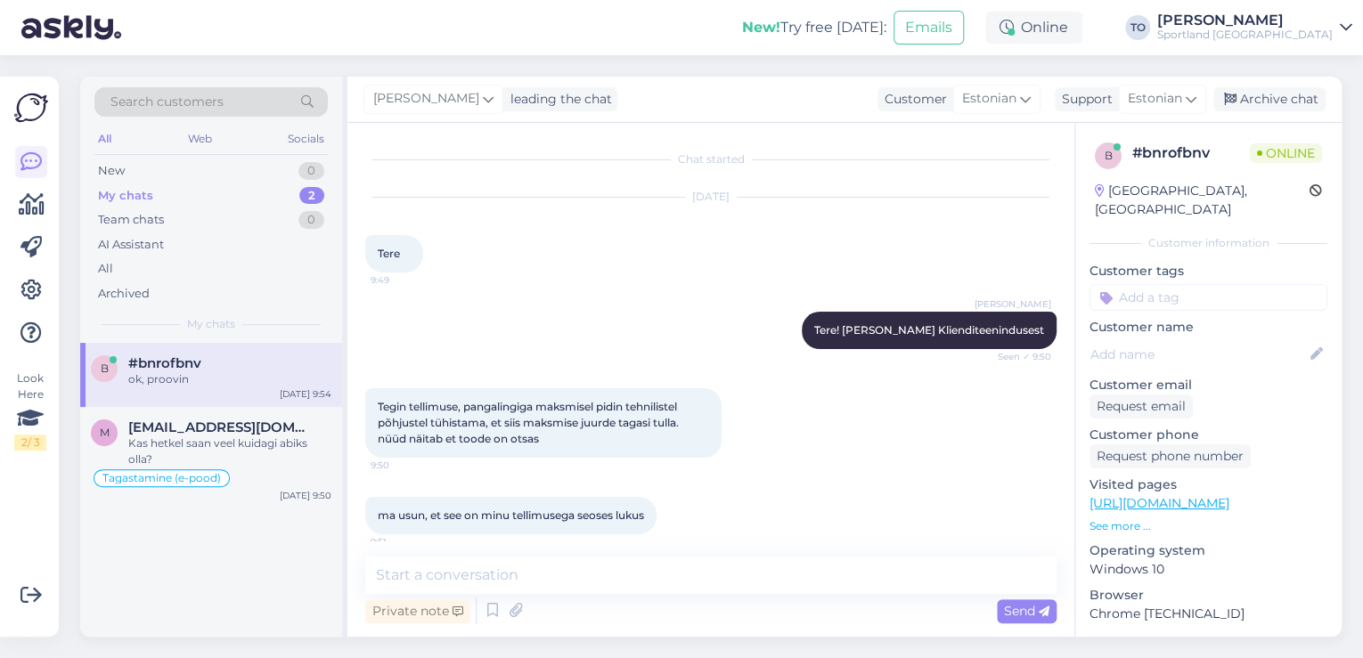
scroll to position [616, 0]
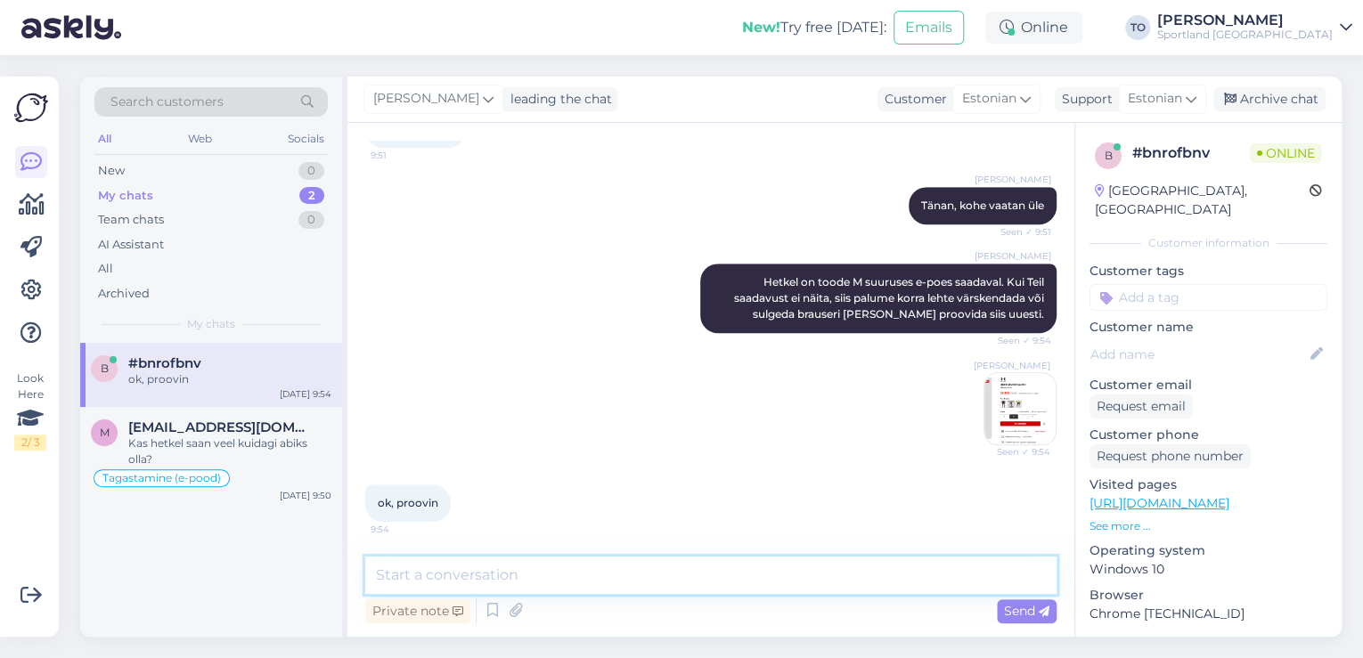
click at [749, 574] on textarea at bounding box center [710, 575] width 691 height 37
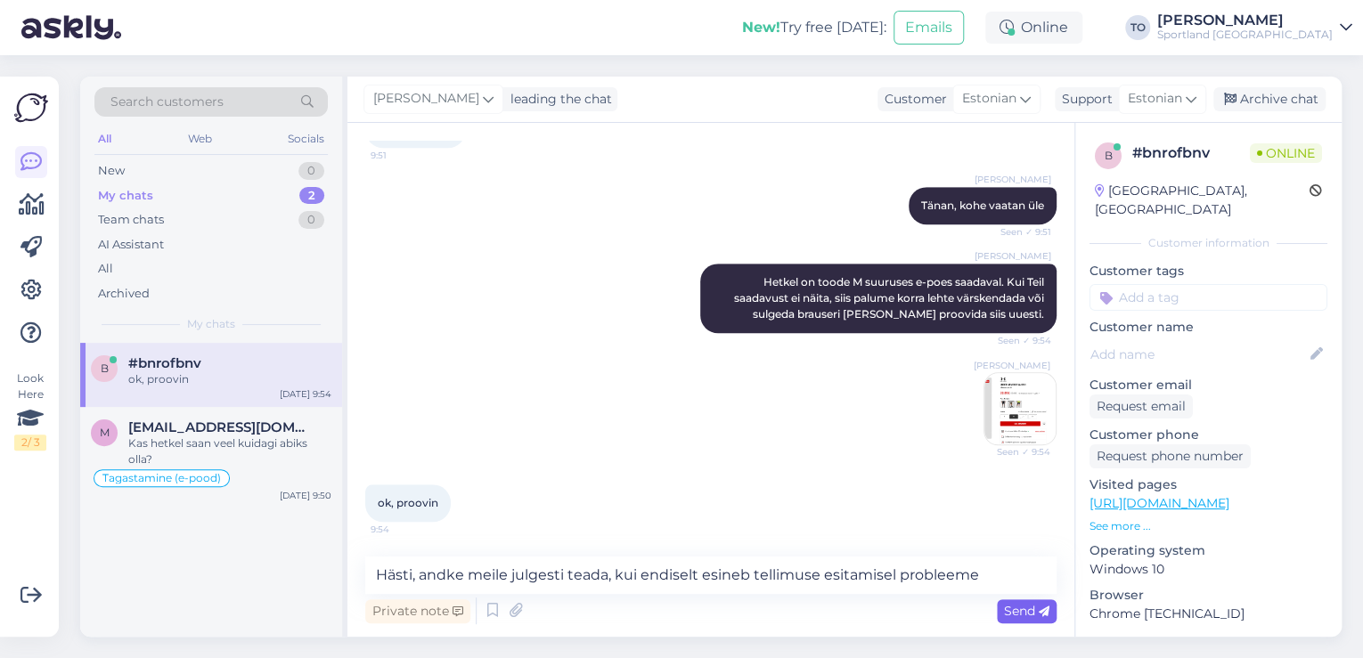
click at [1019, 609] on span "Send" at bounding box center [1026, 611] width 45 height 16
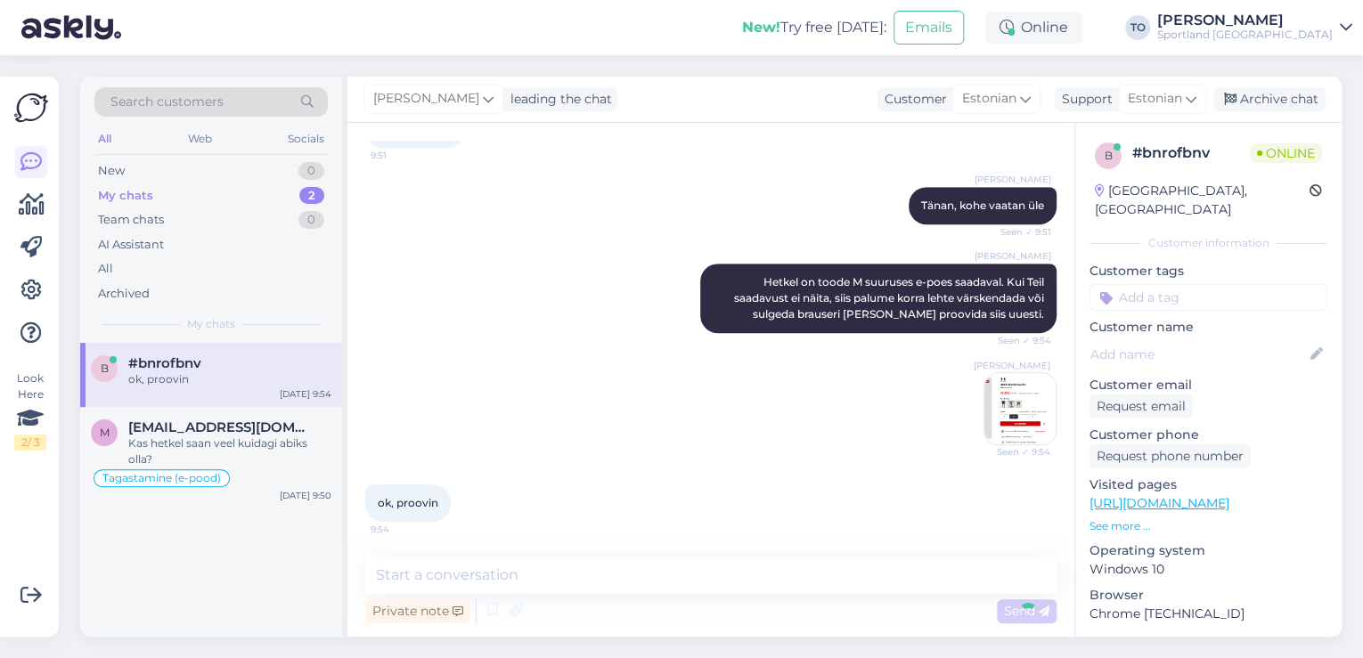
scroll to position [709, 0]
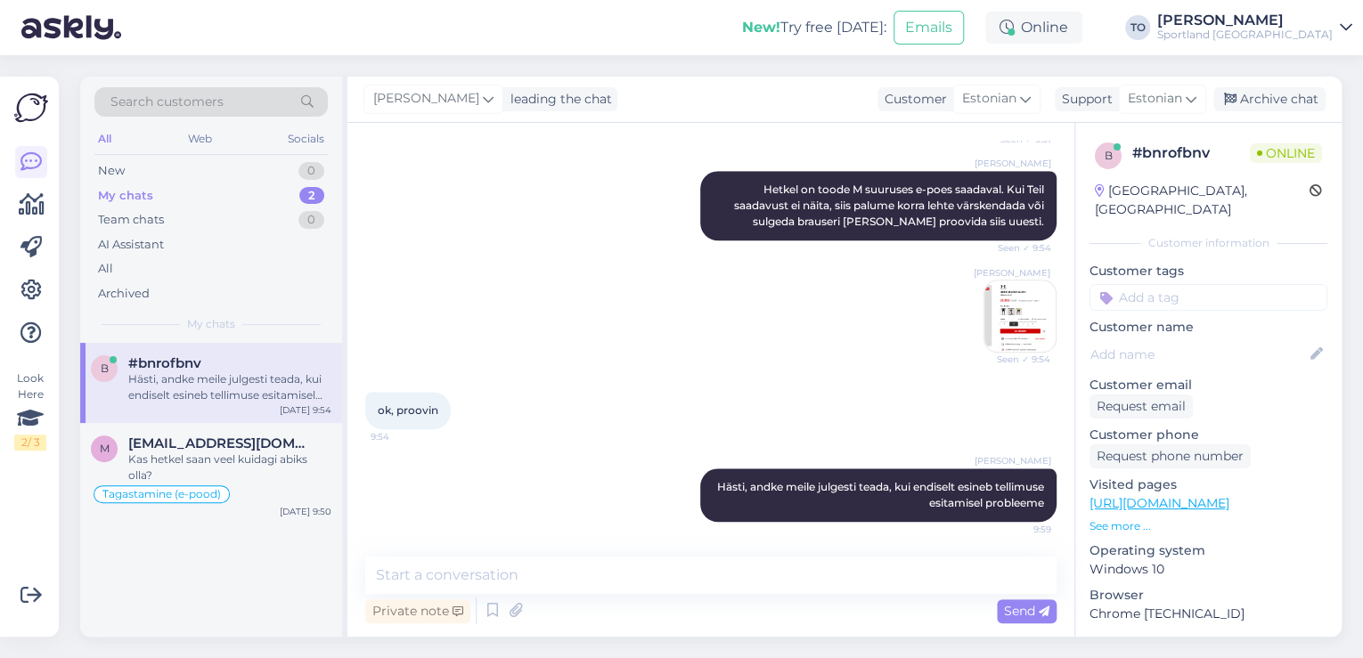
click at [1187, 285] on input at bounding box center [1208, 297] width 238 height 27
click at [1193, 361] on span "Probleem tellimuse esitamisega" at bounding box center [1208, 366] width 143 height 11
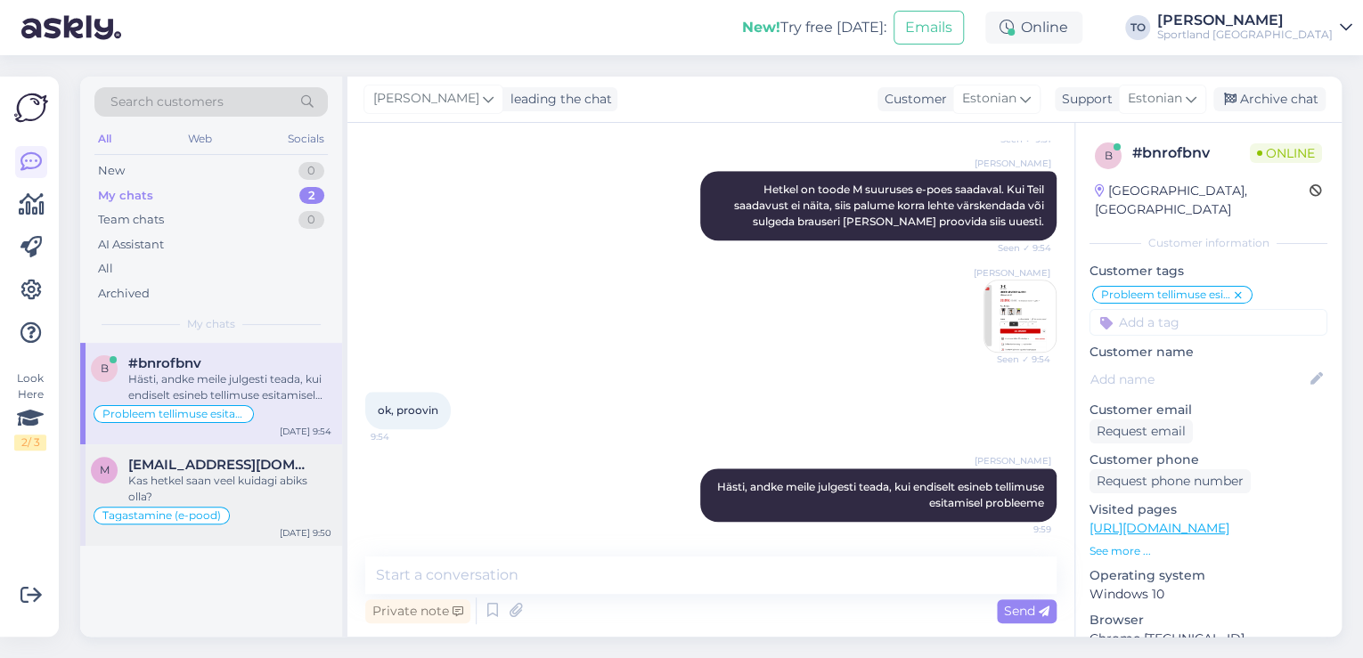
click at [146, 477] on div "Kas hetkel saan veel kuidagi abiks olla?" at bounding box center [229, 489] width 203 height 32
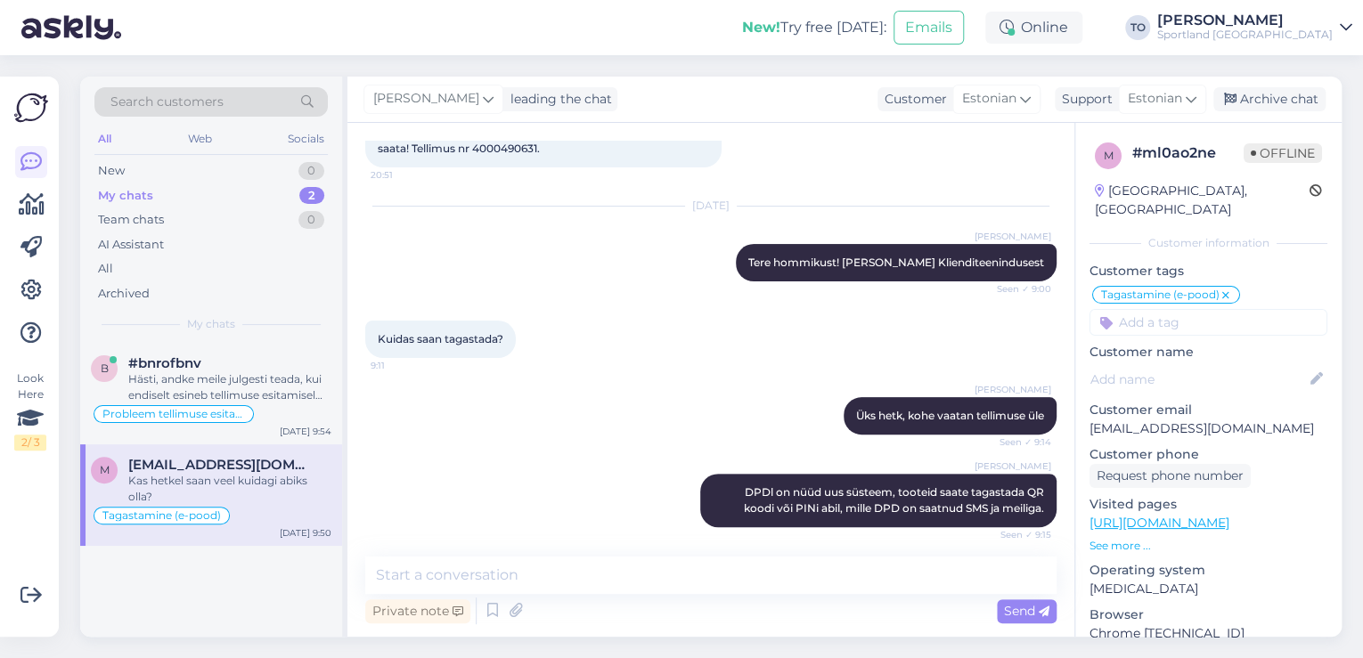
scroll to position [0, 0]
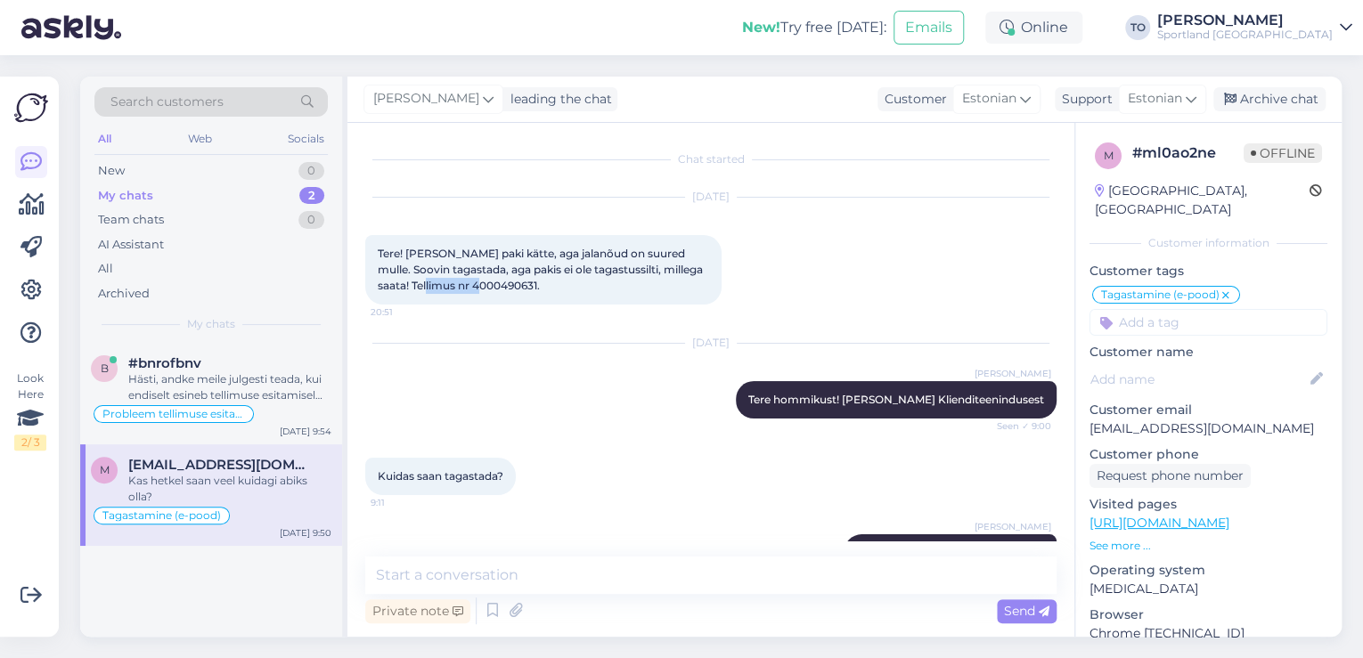
drag, startPoint x: 443, startPoint y: 285, endPoint x: 504, endPoint y: 285, distance: 61.5
click at [504, 285] on span "Tere! [PERSON_NAME] paki kätte, aga jalanõud on suured mulle. Soovin tagastada,…" at bounding box center [542, 269] width 328 height 45
copy span "4000490631"
click at [1288, 31] on div "Sportland [GEOGRAPHIC_DATA]" at bounding box center [1244, 35] width 175 height 14
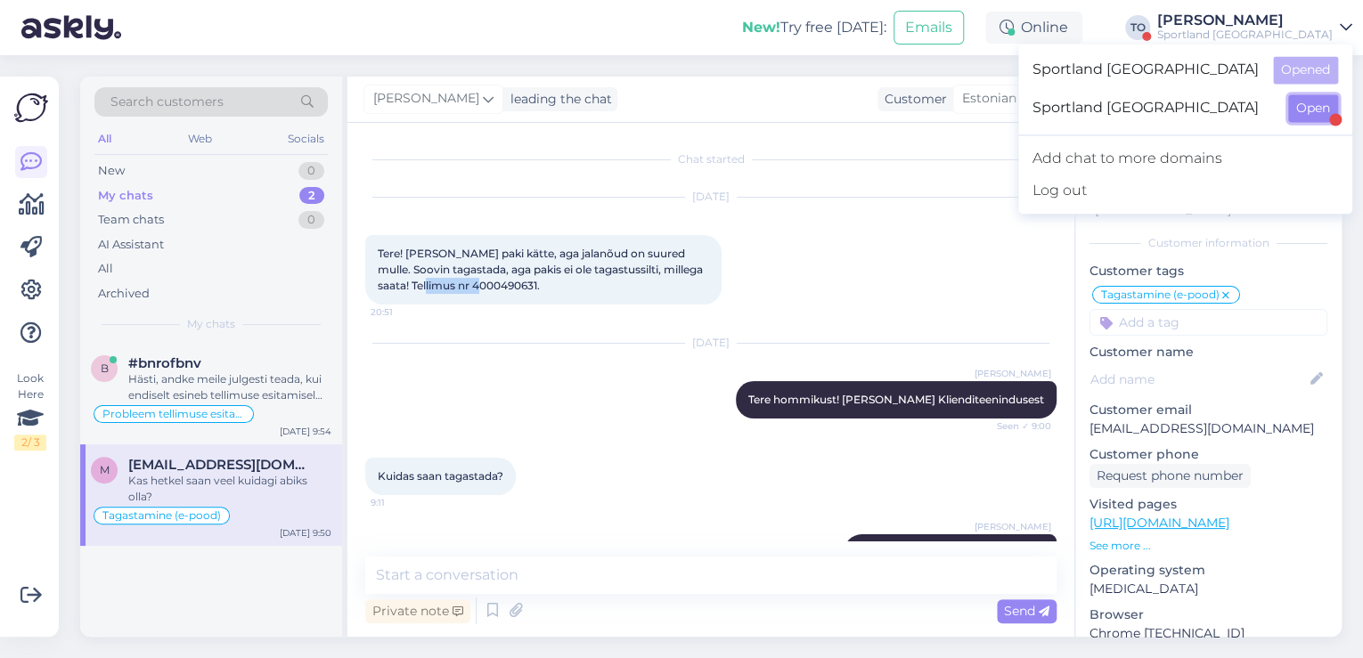
click at [1299, 97] on button "Open" at bounding box center [1313, 108] width 50 height 28
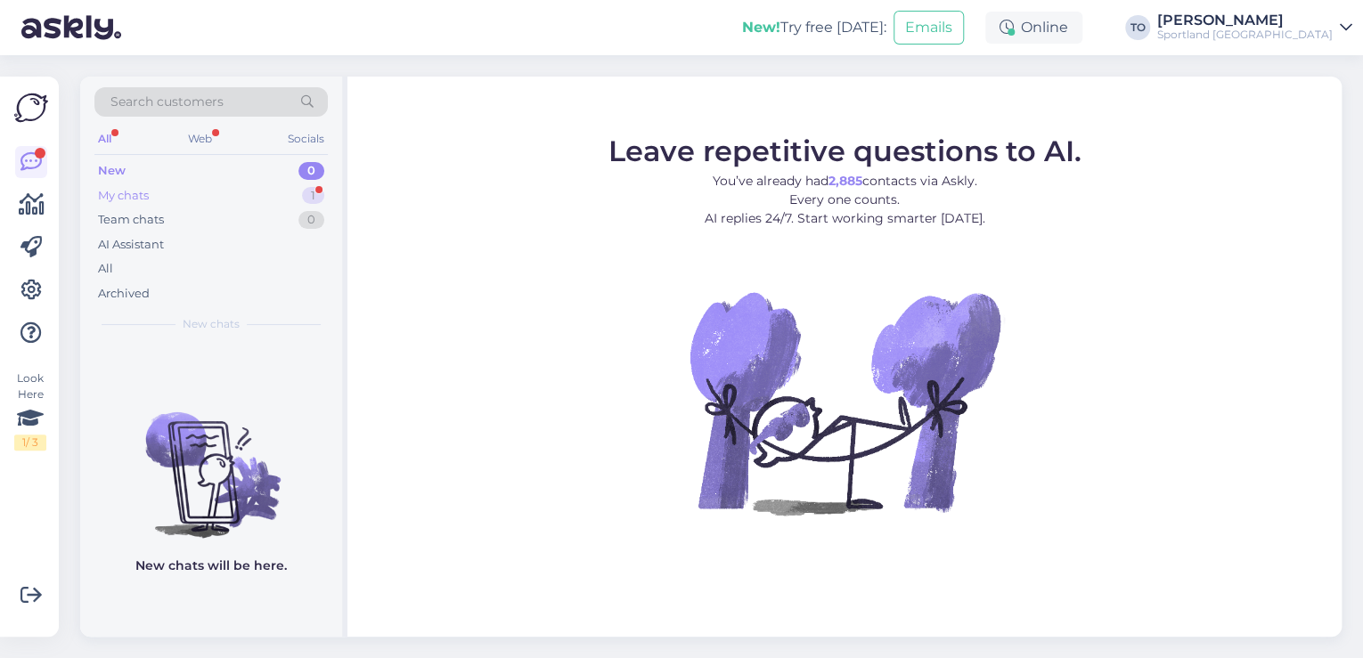
click at [245, 187] on div "My chats 1" at bounding box center [210, 195] width 233 height 25
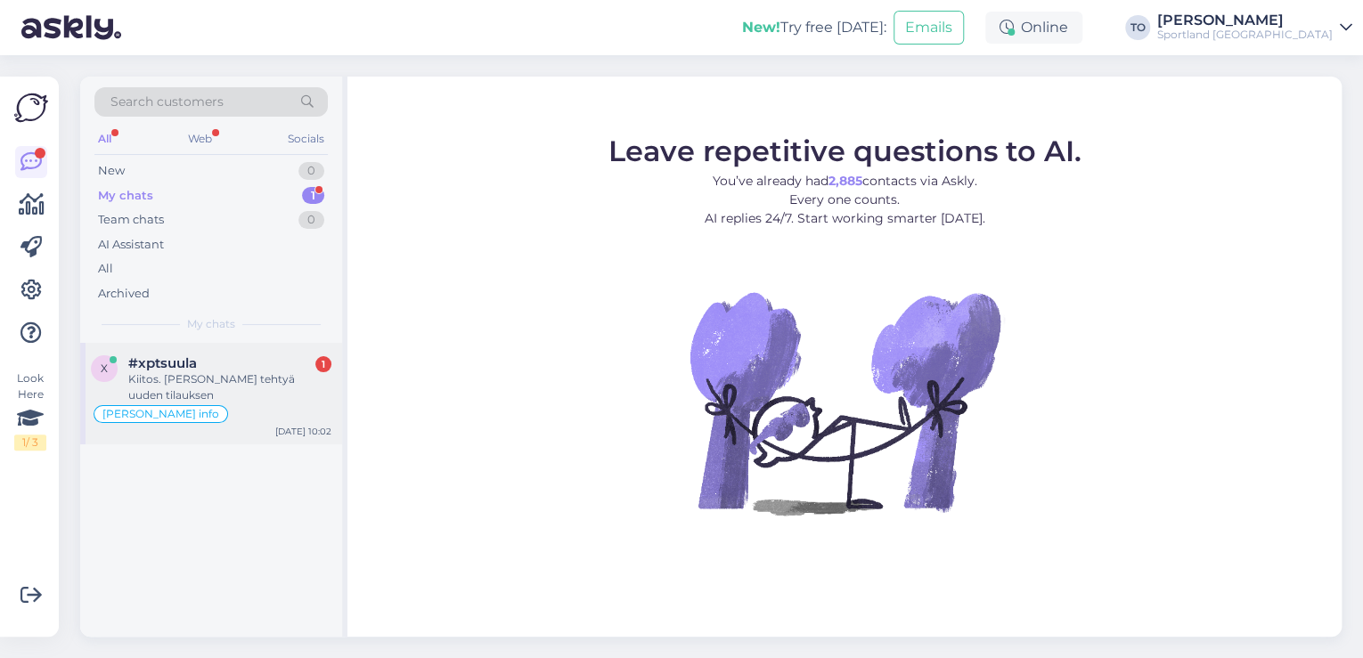
click at [249, 356] on div "#xptsuula 1" at bounding box center [229, 363] width 203 height 16
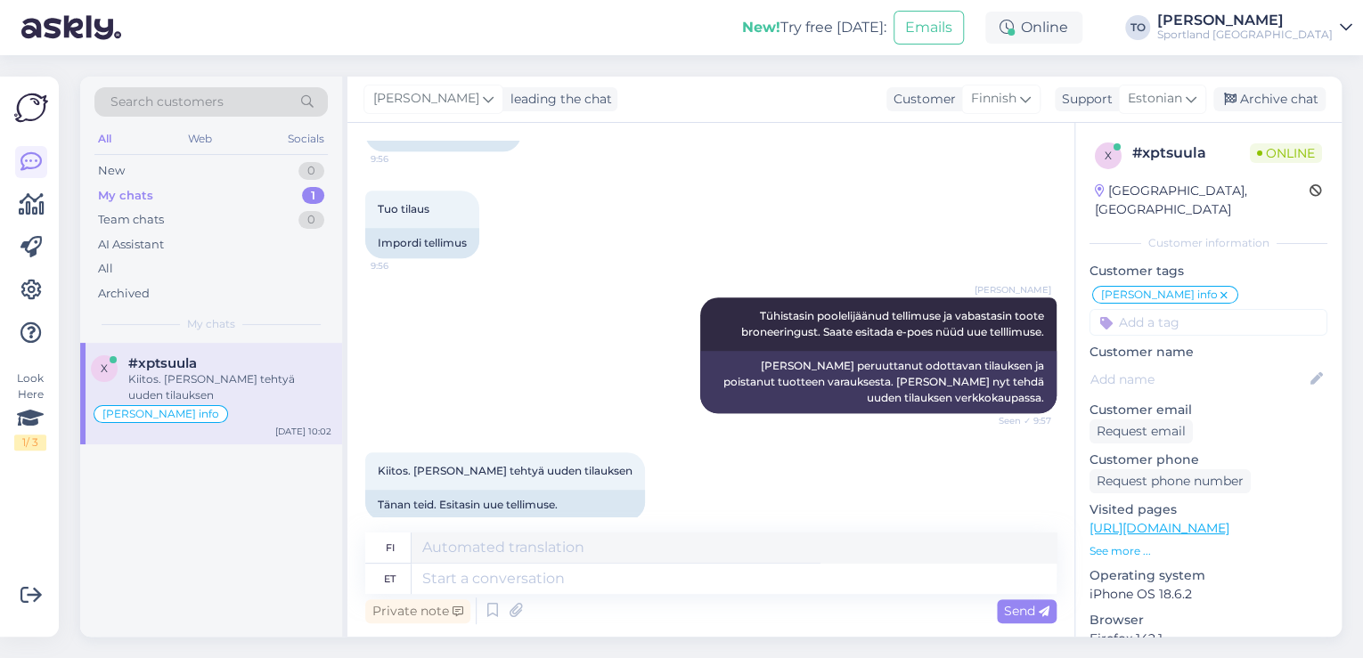
scroll to position [756, 0]
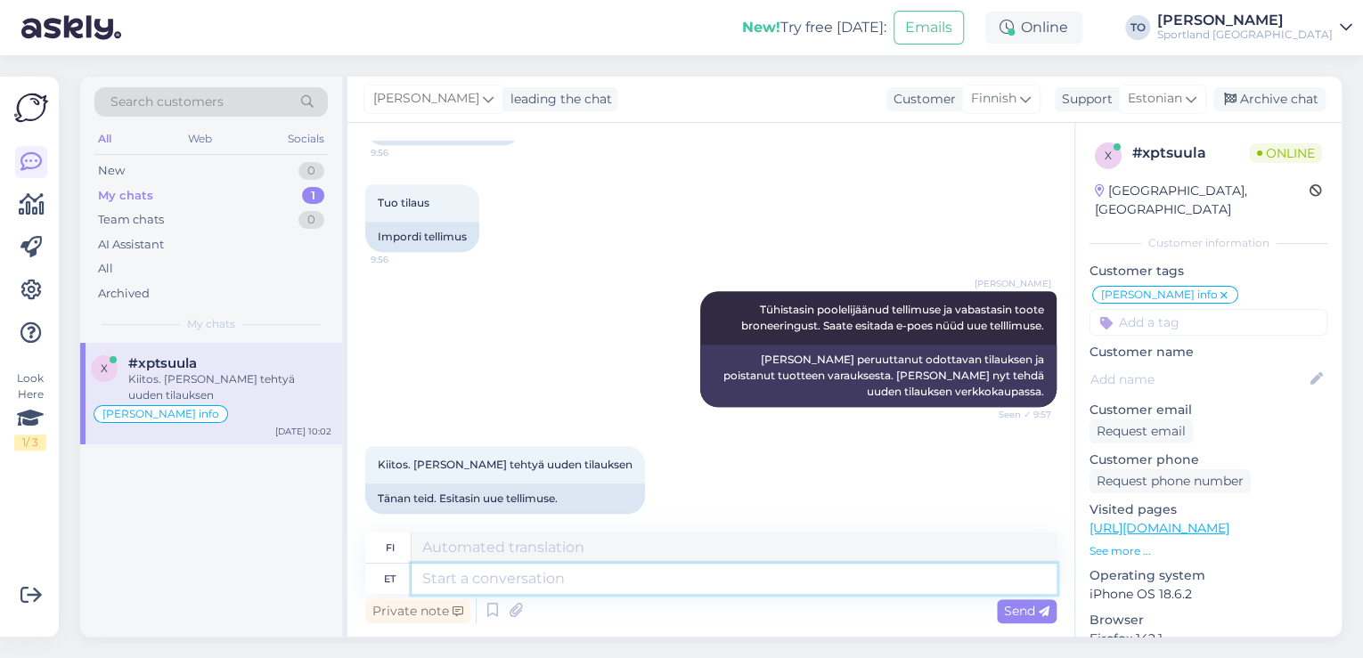
click at [646, 580] on textarea at bounding box center [733, 579] width 645 height 30
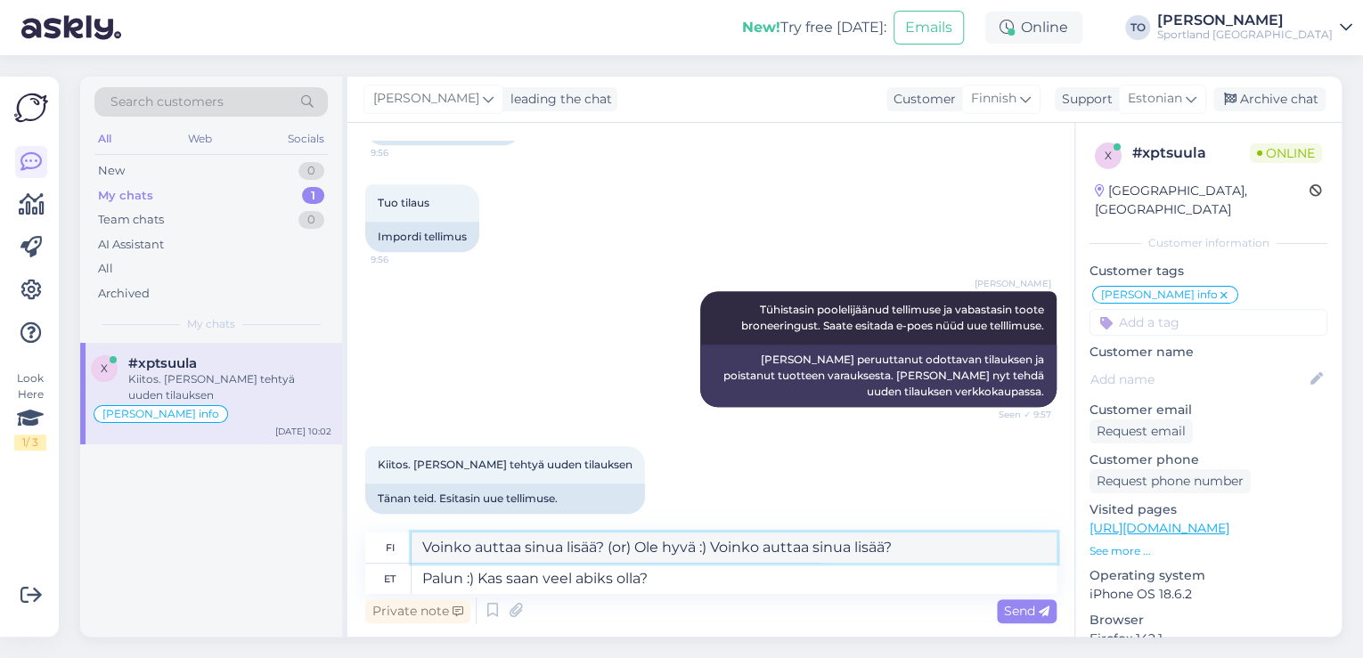
drag, startPoint x: 631, startPoint y: 545, endPoint x: 542, endPoint y: 550, distance: 88.3
click at [542, 550] on textarea "Voinko auttaa sinua lisää? (or) Ole hyvä :) Voinko auttaa sinua lisää?" at bounding box center [733, 548] width 645 height 30
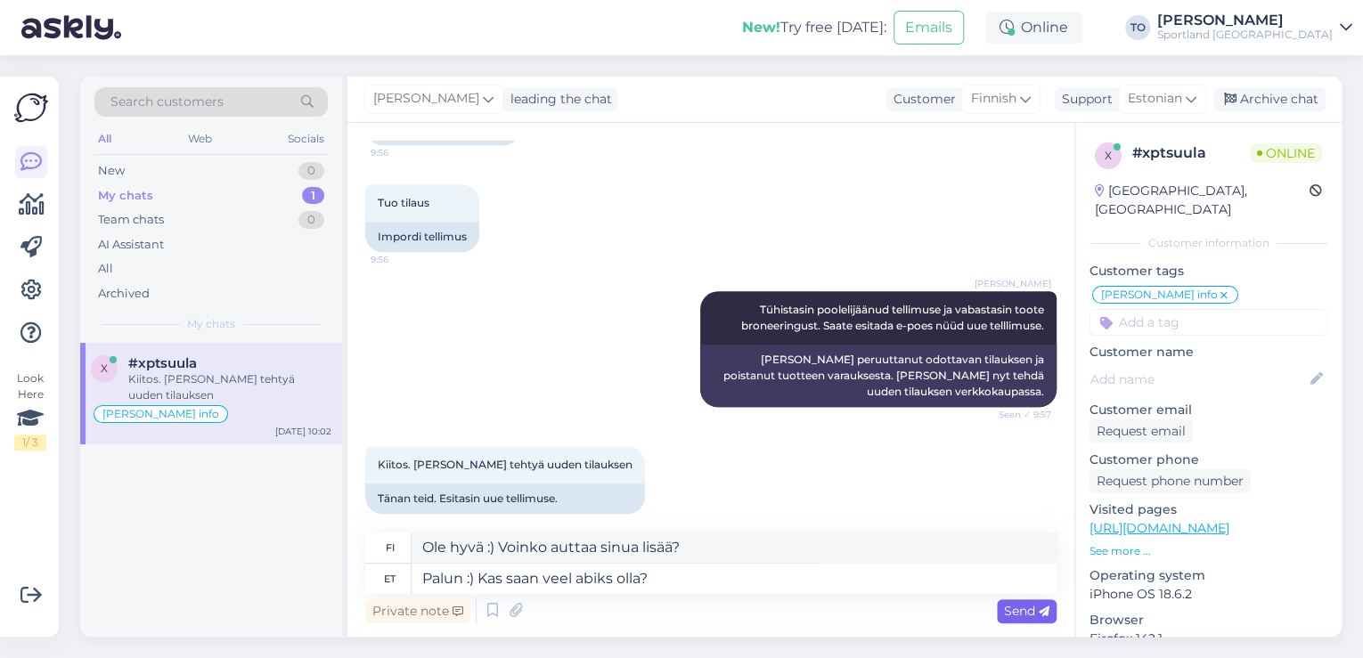
click at [1048, 617] on div "Send" at bounding box center [1027, 611] width 60 height 24
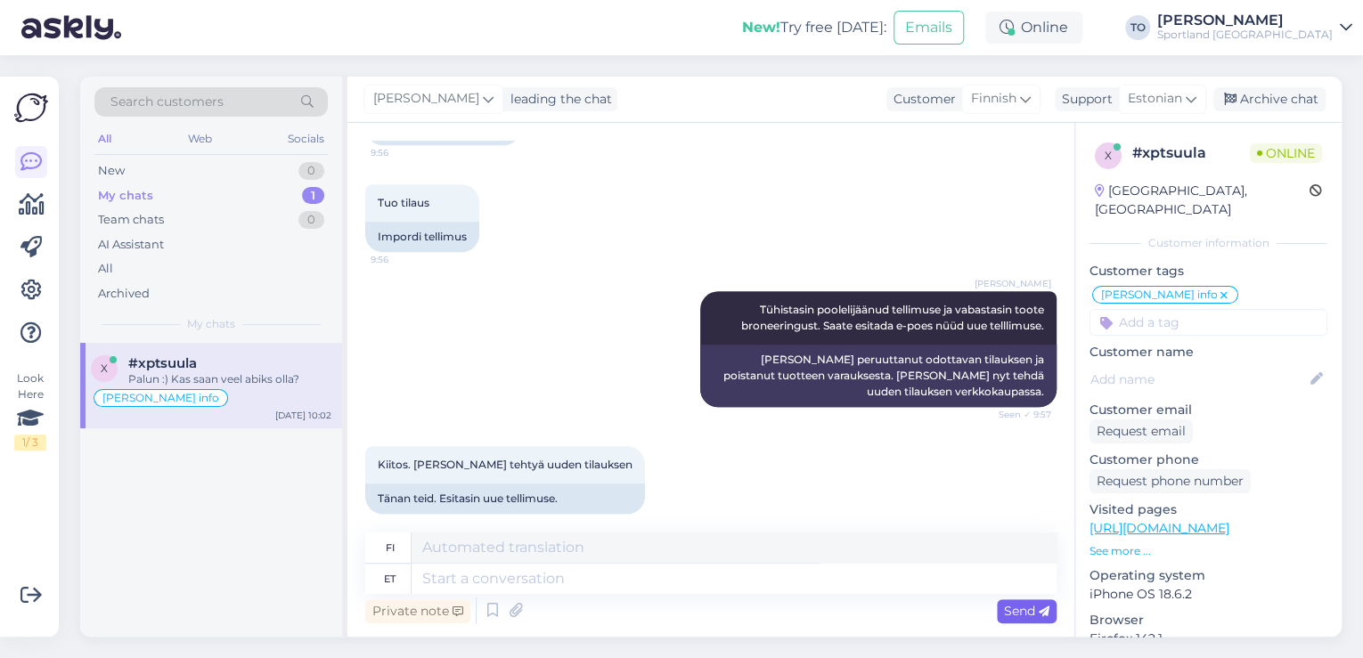
scroll to position [863, 0]
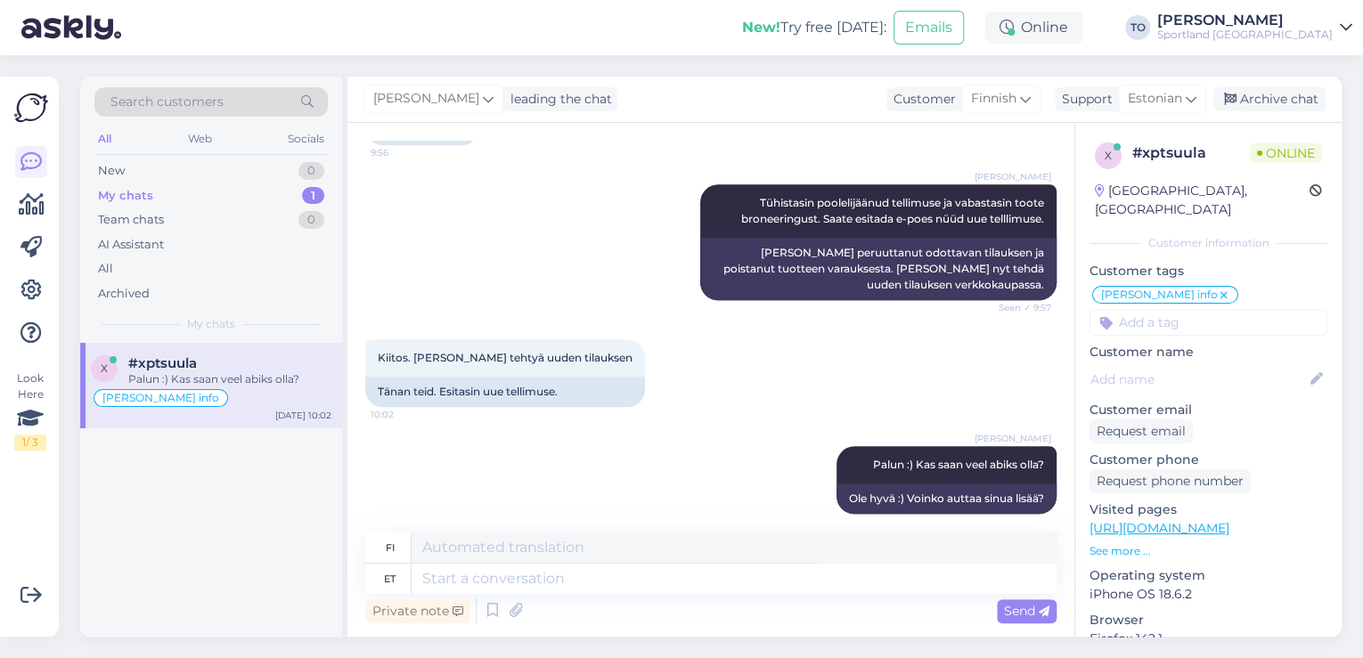
click at [1291, 28] on div "Sportland [GEOGRAPHIC_DATA]" at bounding box center [1244, 35] width 175 height 14
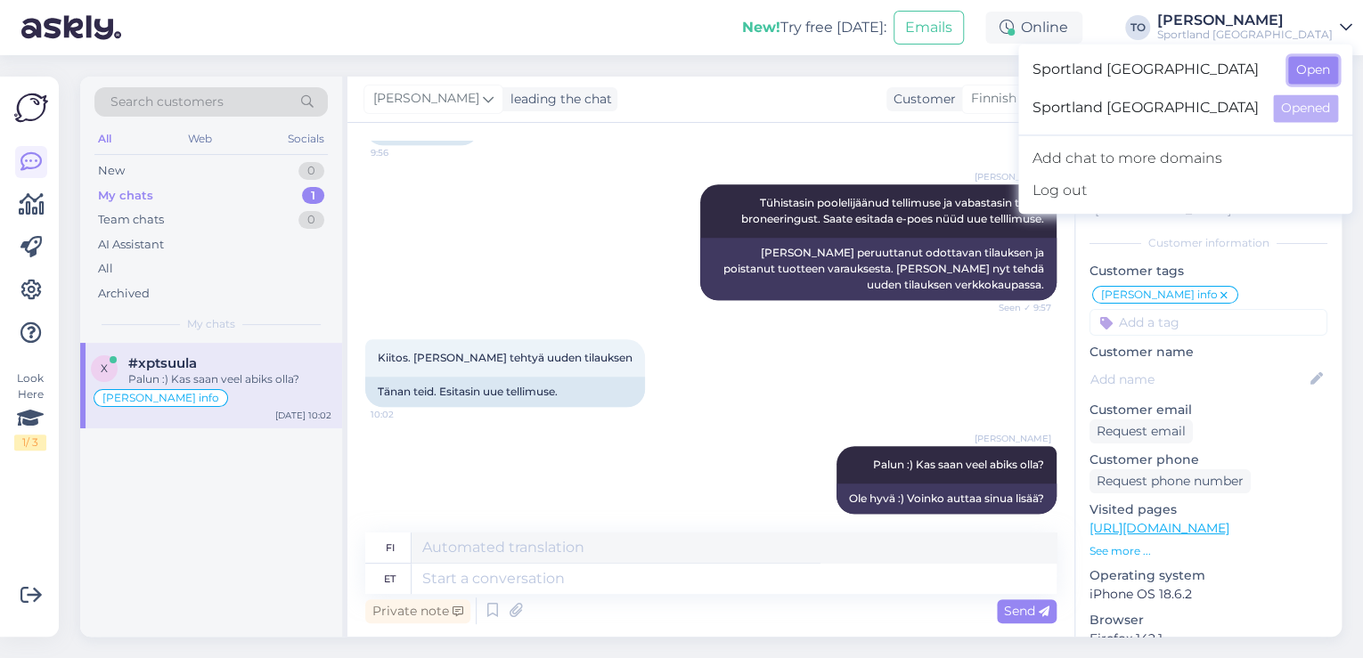
click at [1308, 77] on button "Open" at bounding box center [1313, 70] width 50 height 28
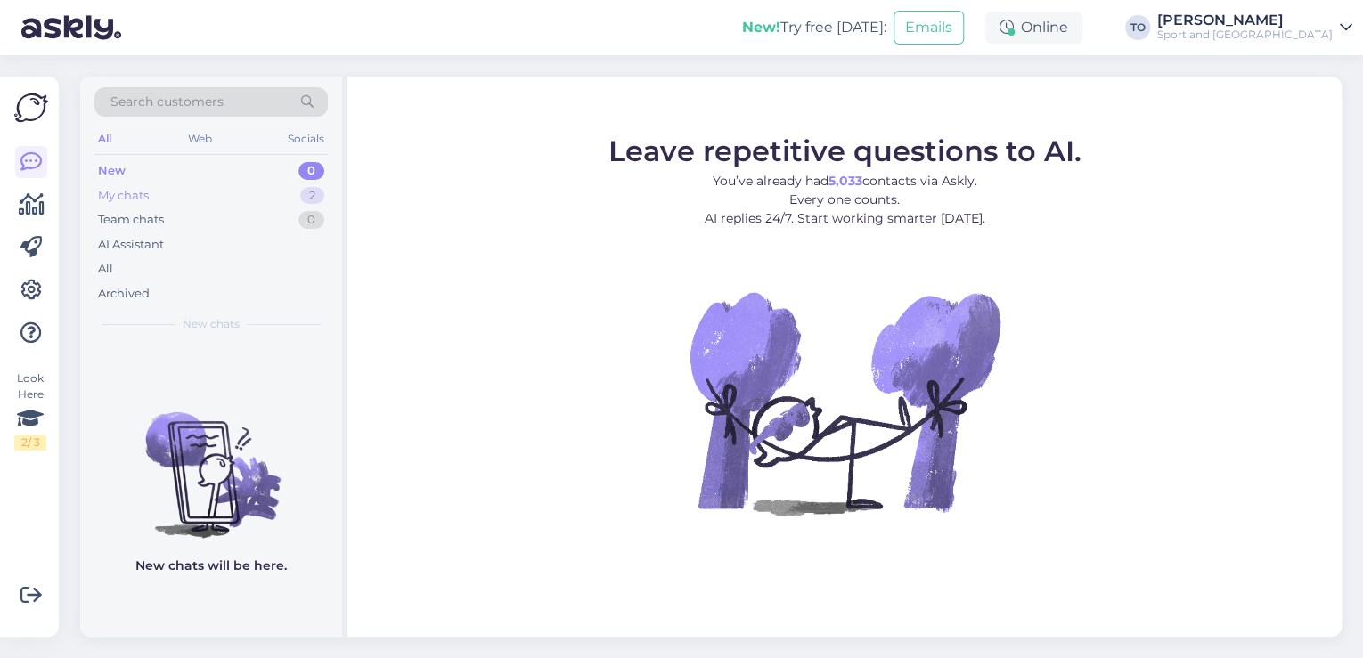
click at [206, 192] on div "My chats 2" at bounding box center [210, 195] width 233 height 25
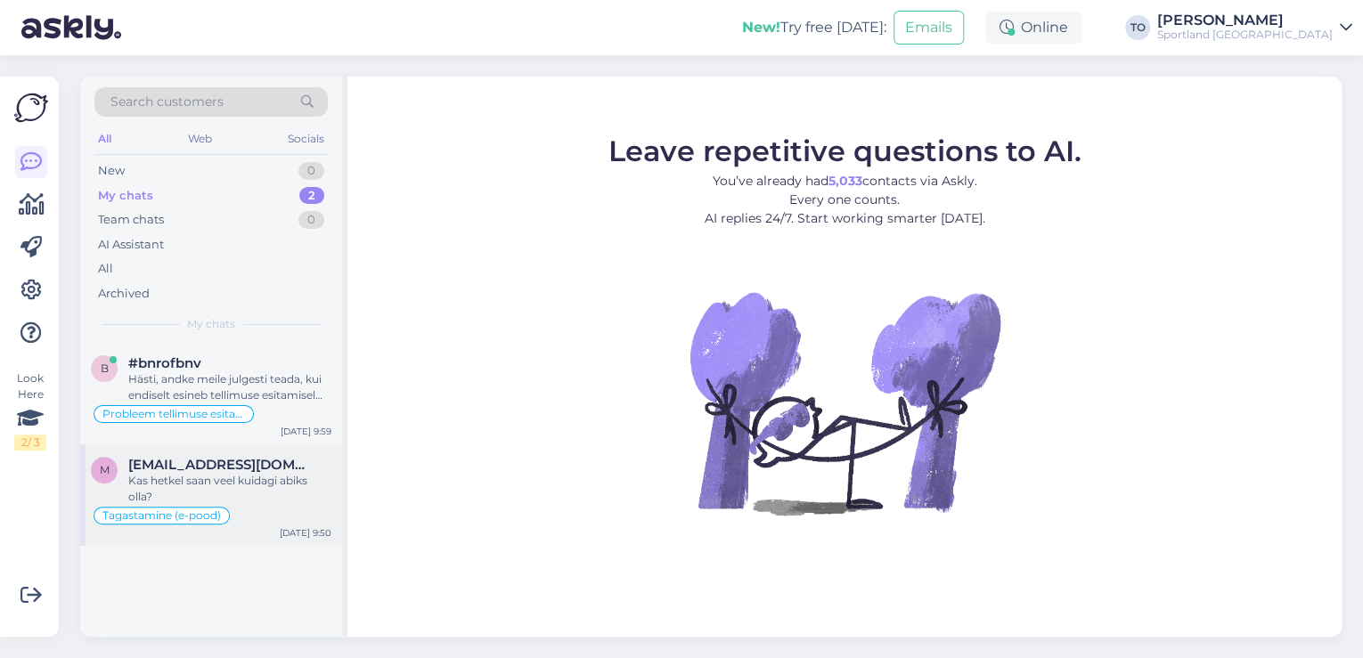
click at [216, 492] on div "Kas hetkel saan veel kuidagi abiks olla?" at bounding box center [229, 489] width 203 height 32
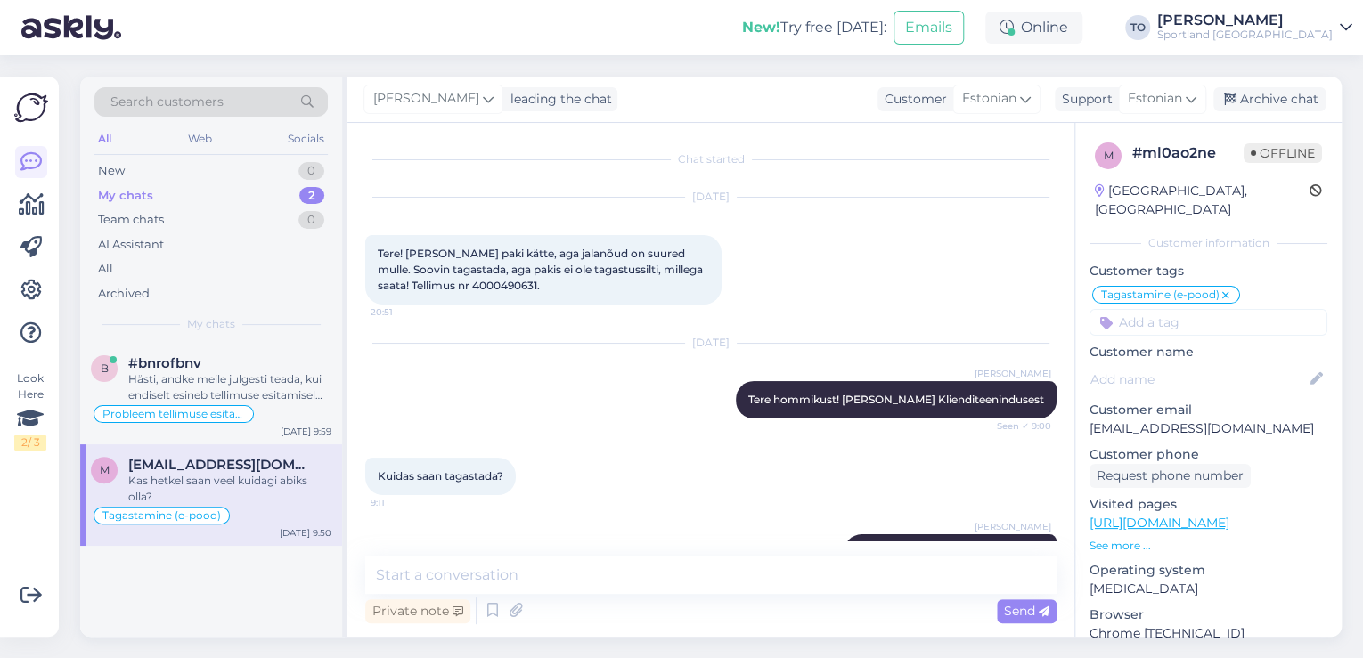
scroll to position [992, 0]
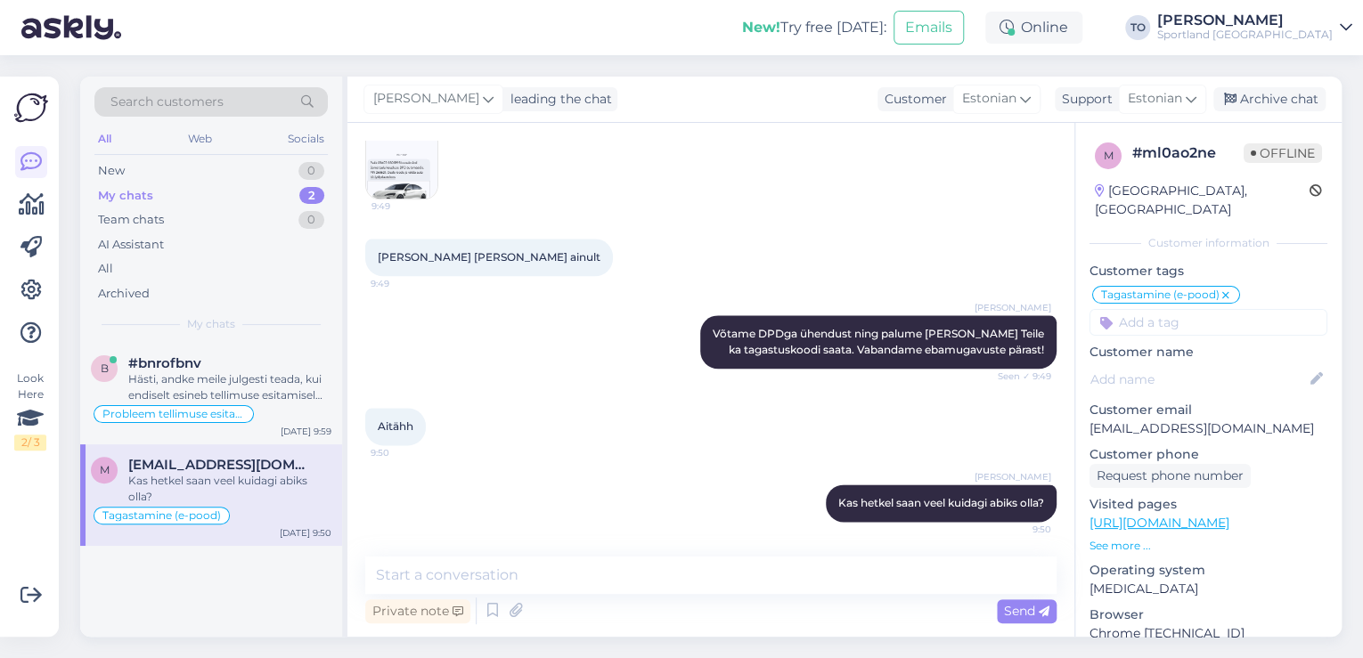
click at [213, 490] on div "Kas hetkel saan veel kuidagi abiks olla?" at bounding box center [229, 489] width 203 height 32
click at [1251, 95] on div "Archive chat" at bounding box center [1269, 99] width 112 height 24
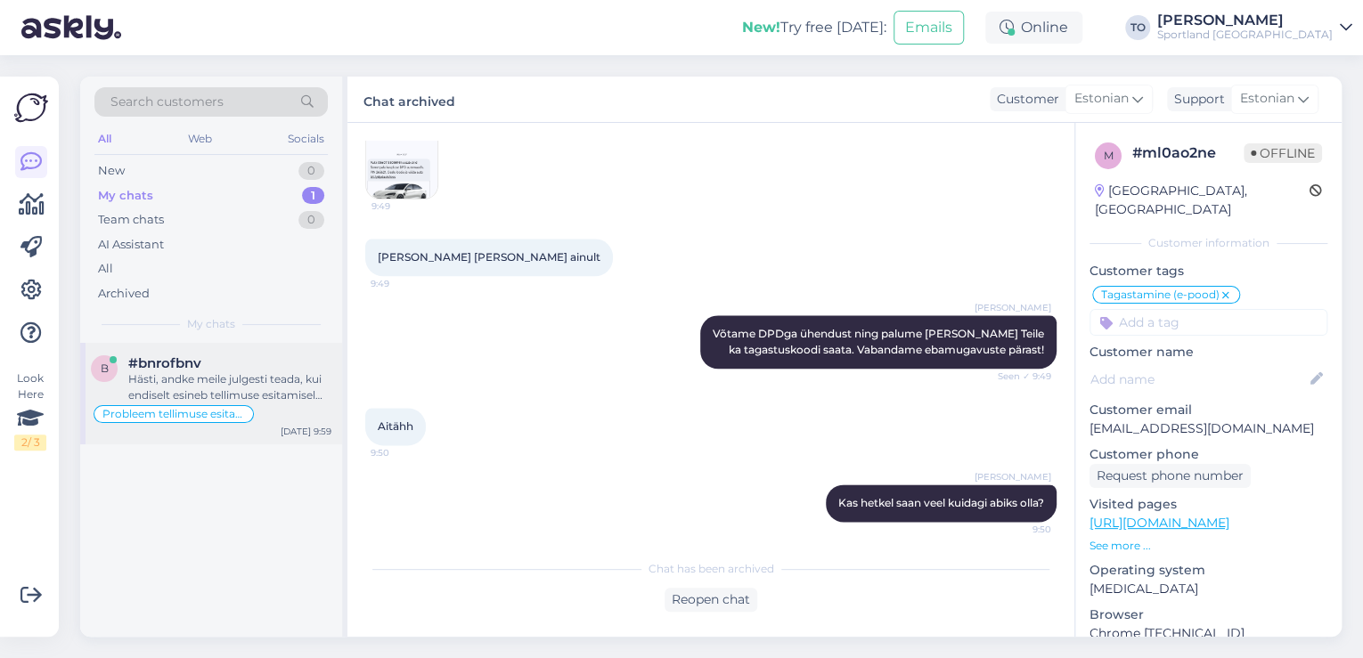
drag, startPoint x: 288, startPoint y: 404, endPoint x: 314, endPoint y: 408, distance: 26.1
click at [289, 404] on div "Probleem tellimuse esitamisega" at bounding box center [211, 413] width 240 height 21
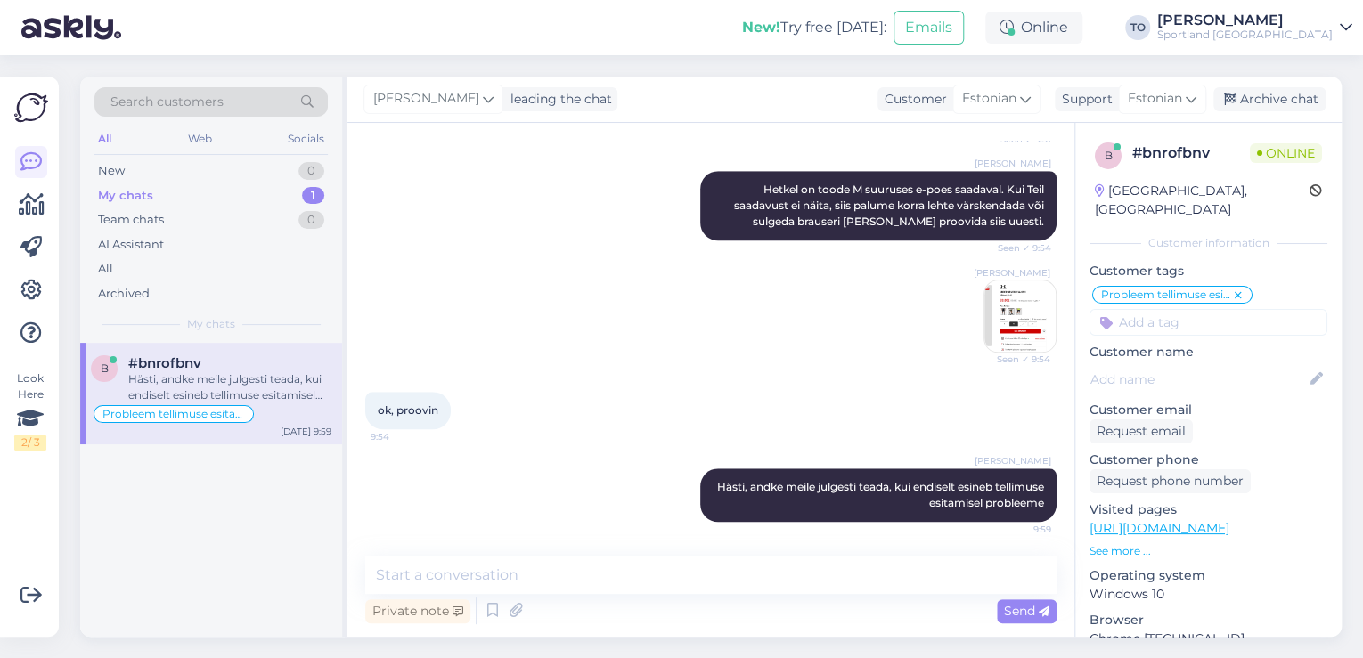
scroll to position [709, 0]
click at [1263, 94] on div "Archive chat" at bounding box center [1269, 99] width 112 height 24
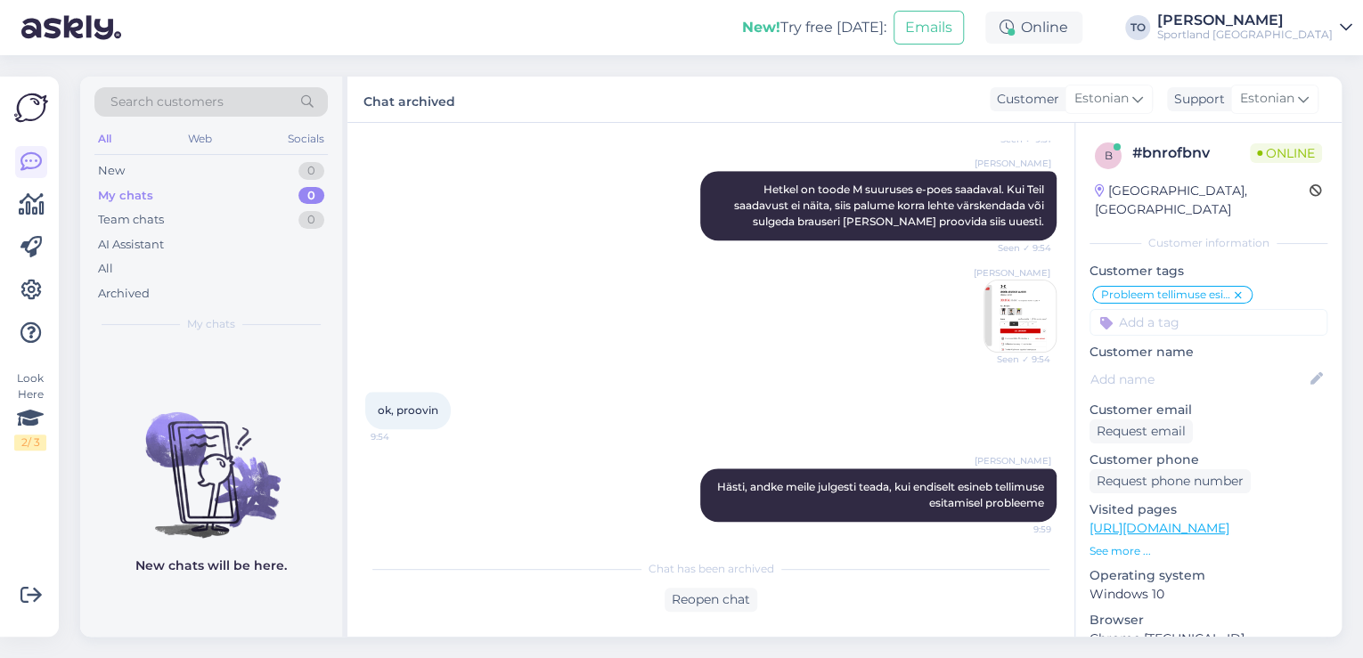
click at [1305, 38] on div "Sportland [GEOGRAPHIC_DATA]" at bounding box center [1244, 35] width 175 height 14
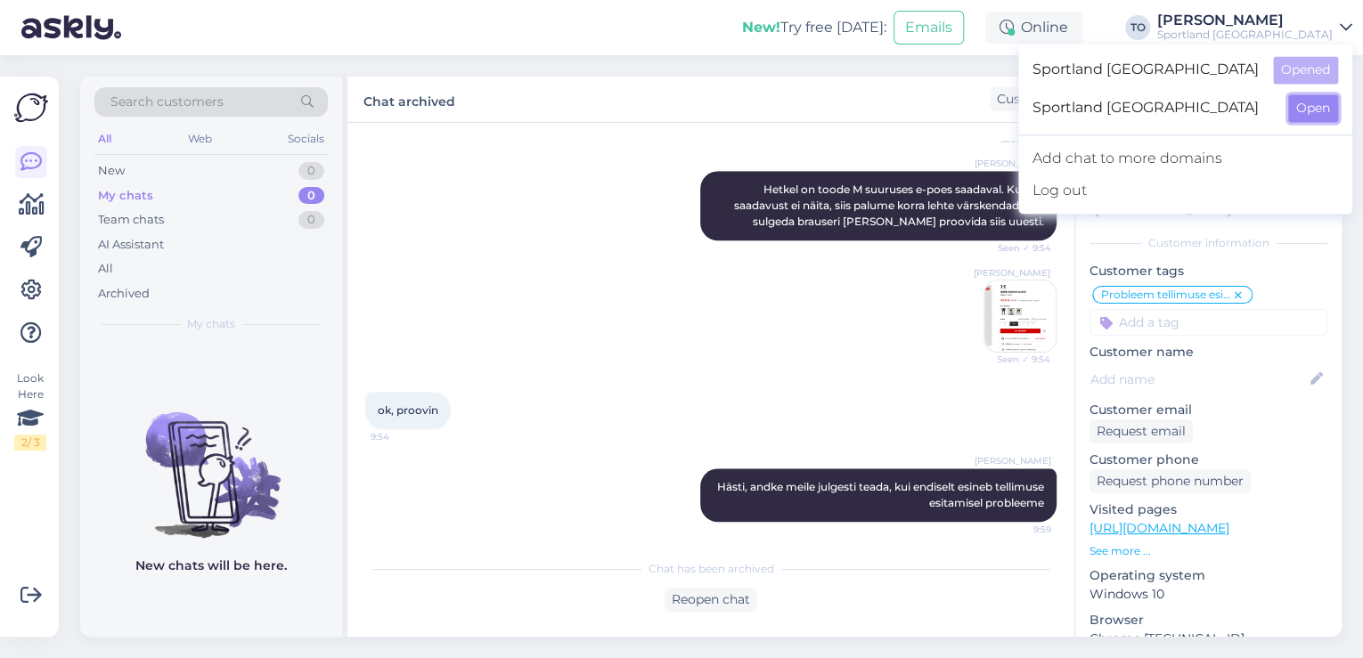
drag, startPoint x: 1305, startPoint y: 39, endPoint x: 1313, endPoint y: 106, distance: 67.3
click at [1313, 106] on button "Open" at bounding box center [1313, 108] width 50 height 28
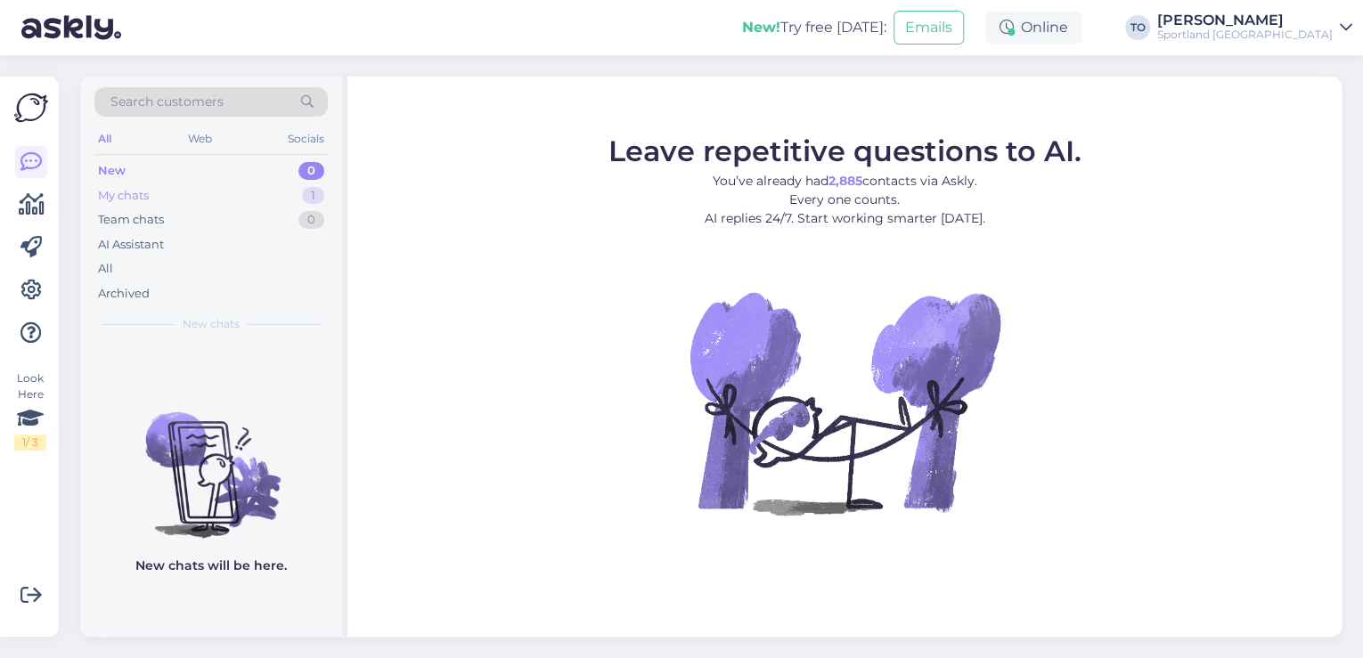
click at [281, 191] on div "My chats 1" at bounding box center [210, 195] width 233 height 25
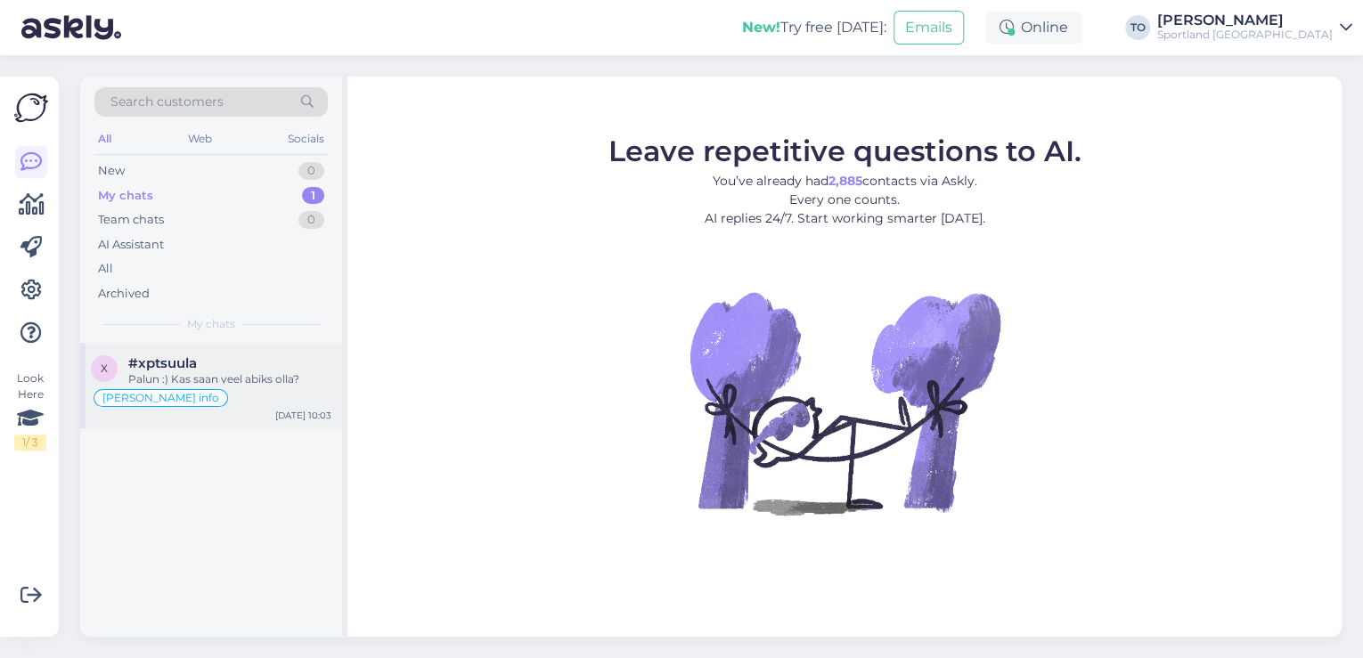
click at [250, 386] on div "Palun :) Kas saan veel abiks olla?" at bounding box center [229, 379] width 203 height 16
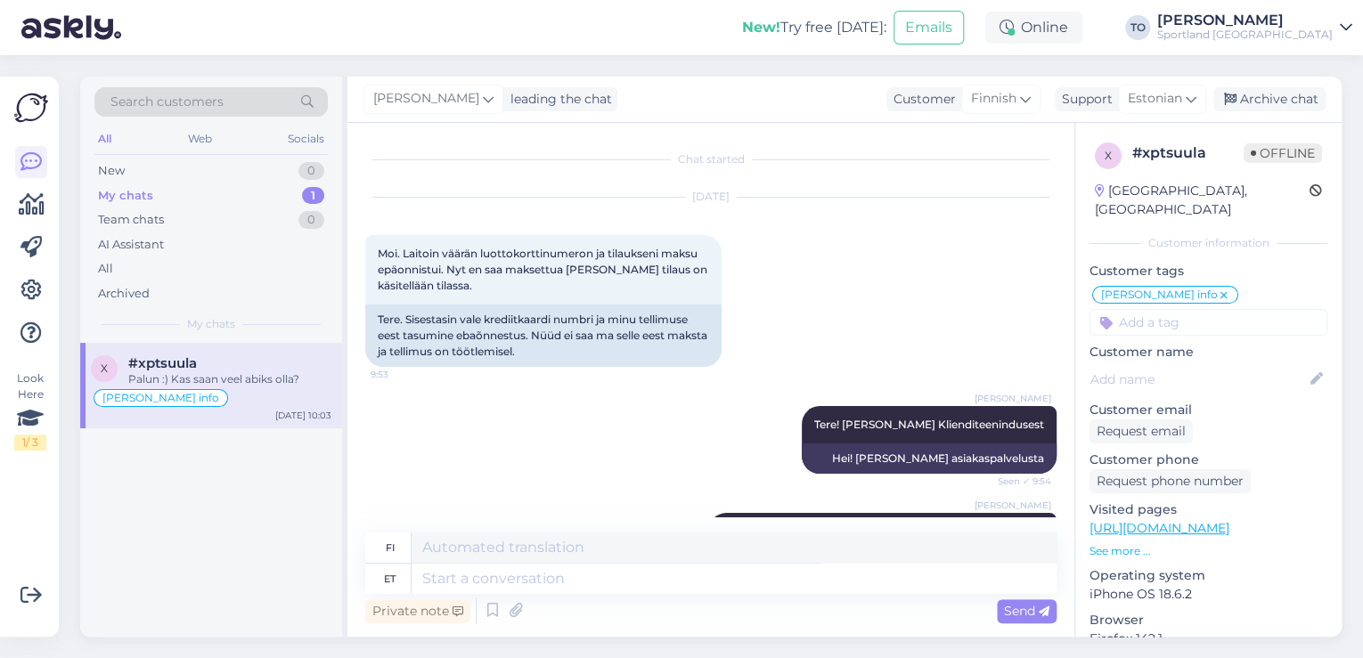
scroll to position [863, 0]
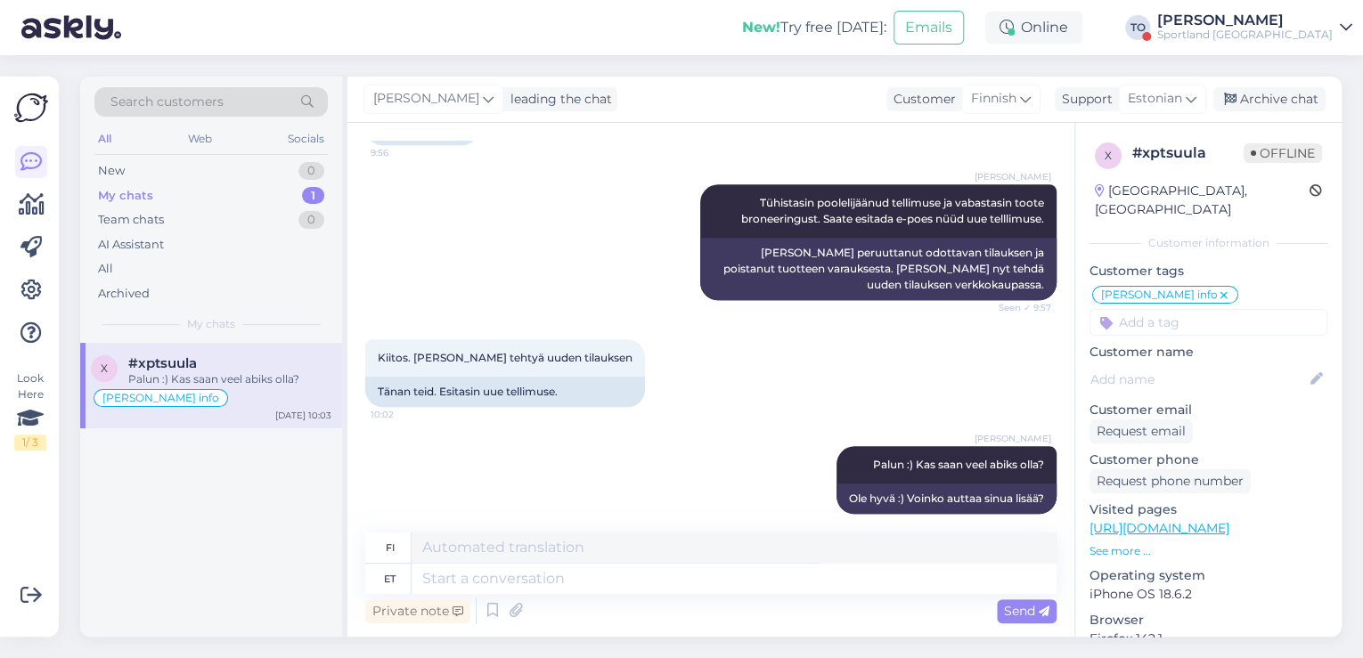
click at [1322, 33] on div "Sportland [GEOGRAPHIC_DATA]" at bounding box center [1244, 35] width 175 height 14
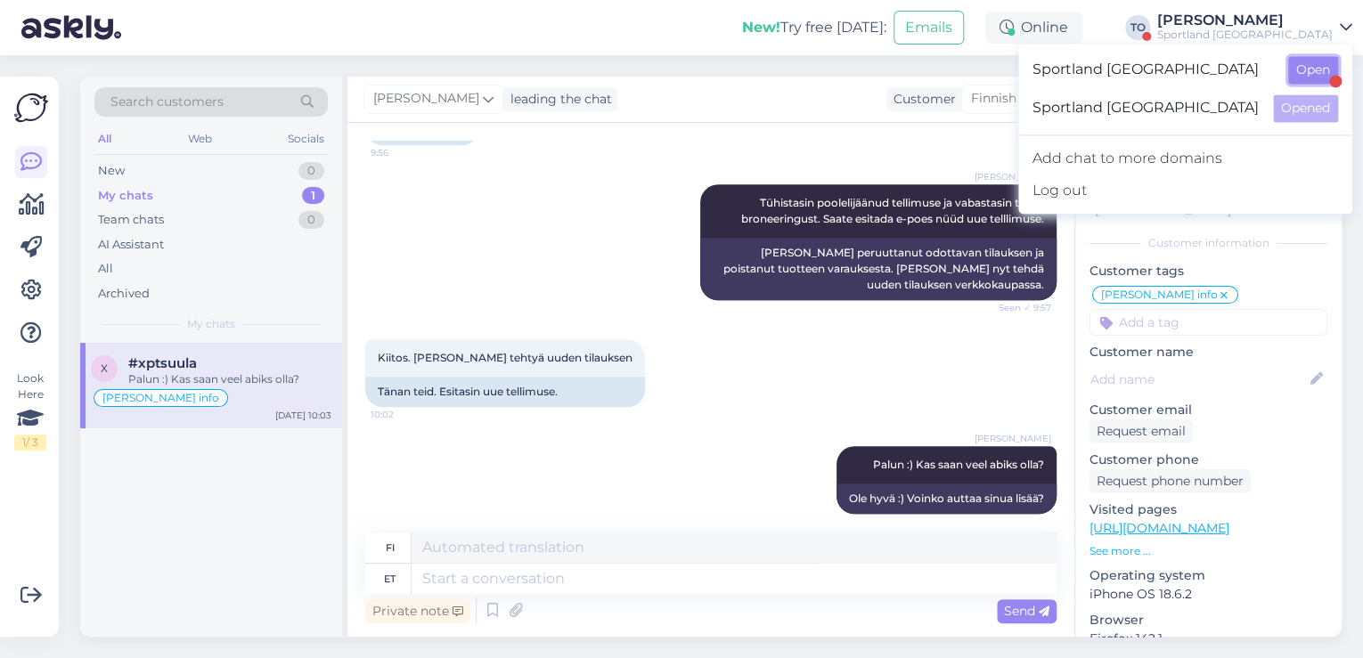
click at [1315, 69] on button "Open" at bounding box center [1313, 70] width 50 height 28
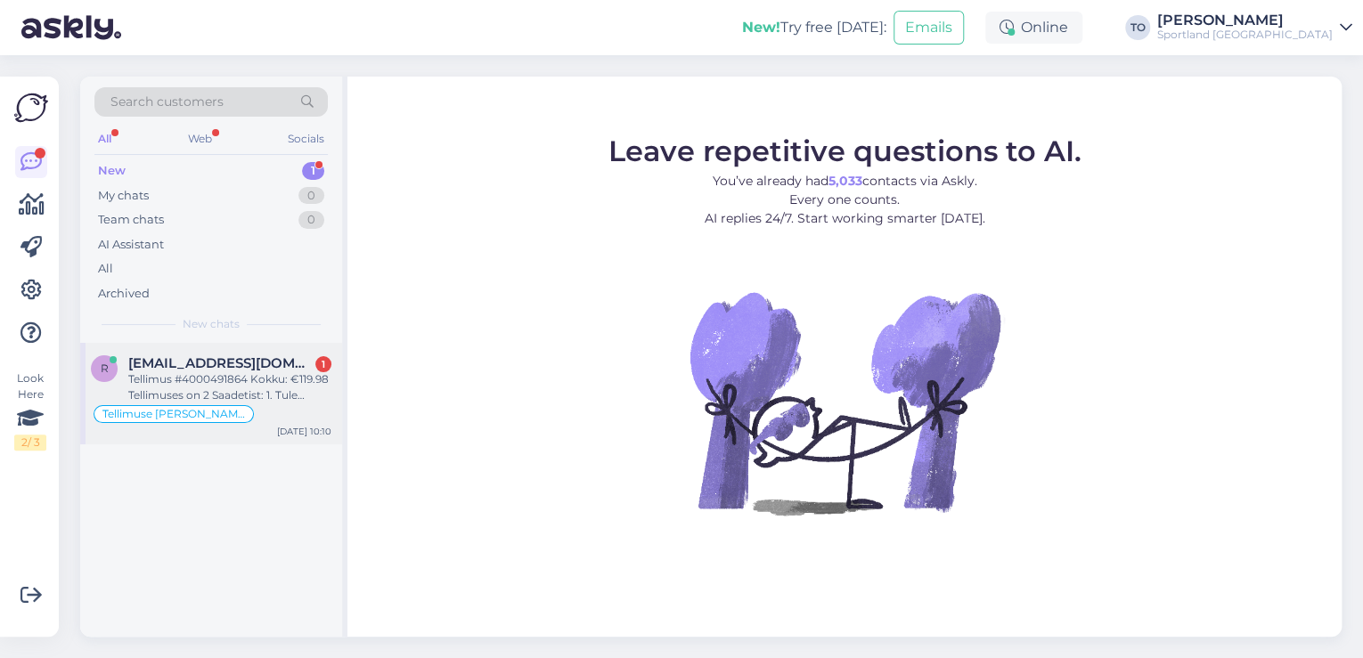
click at [247, 394] on div "Tellimus #4000491864 Kokku: €119.98 Tellimuses on 2 Saadetist: 1. Tule kaupluse…" at bounding box center [229, 387] width 203 height 32
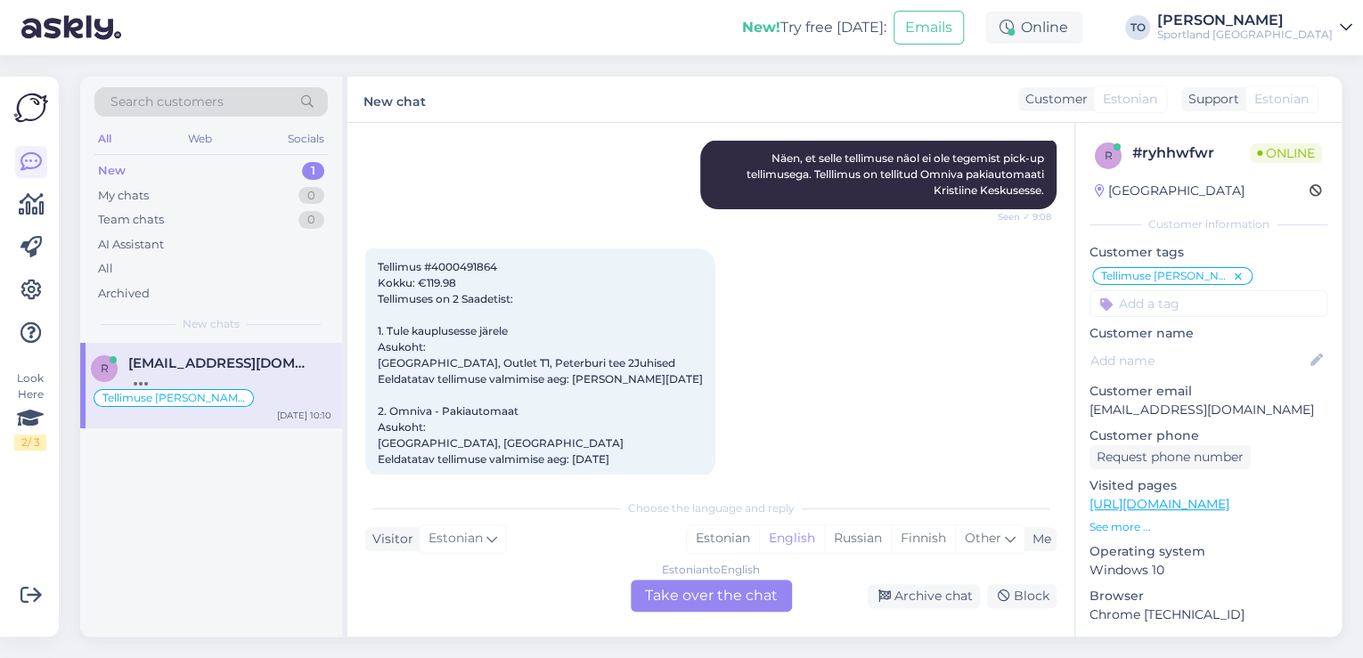
scroll to position [374, 0]
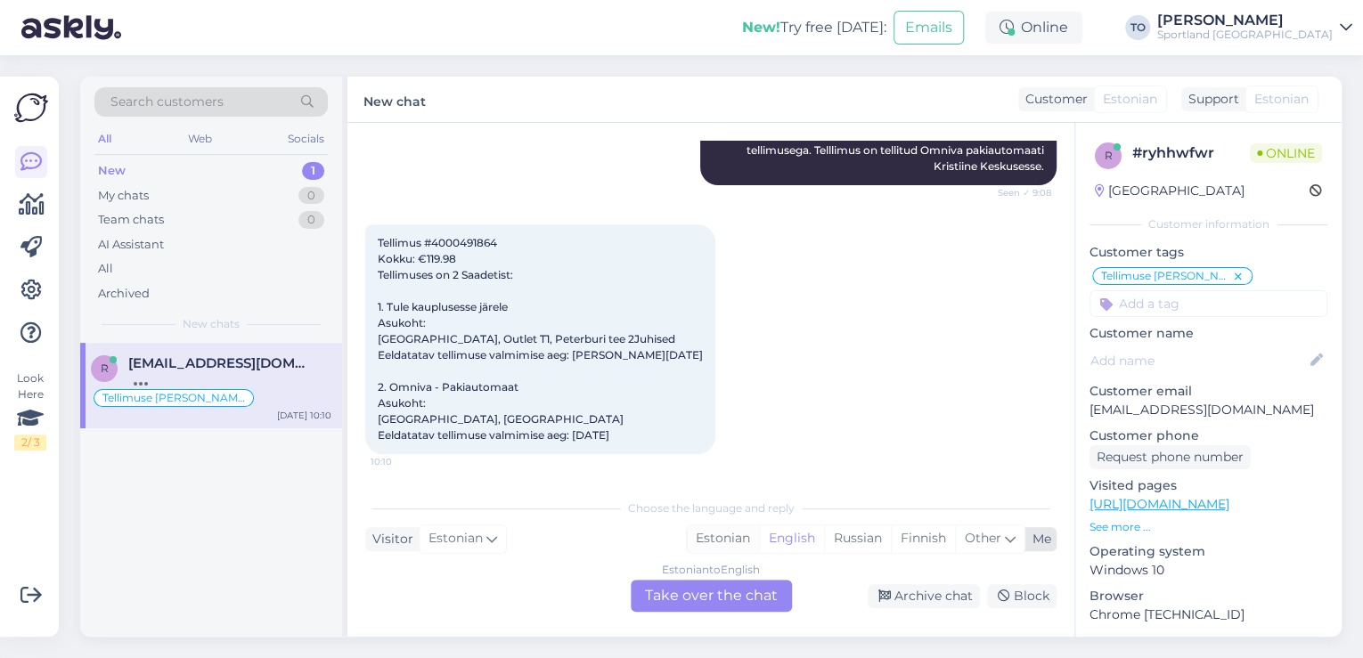
click at [741, 531] on div "Estonian" at bounding box center [723, 538] width 72 height 27
click at [742, 583] on div "Estonian to Estonian Take over the chat" at bounding box center [711, 596] width 161 height 32
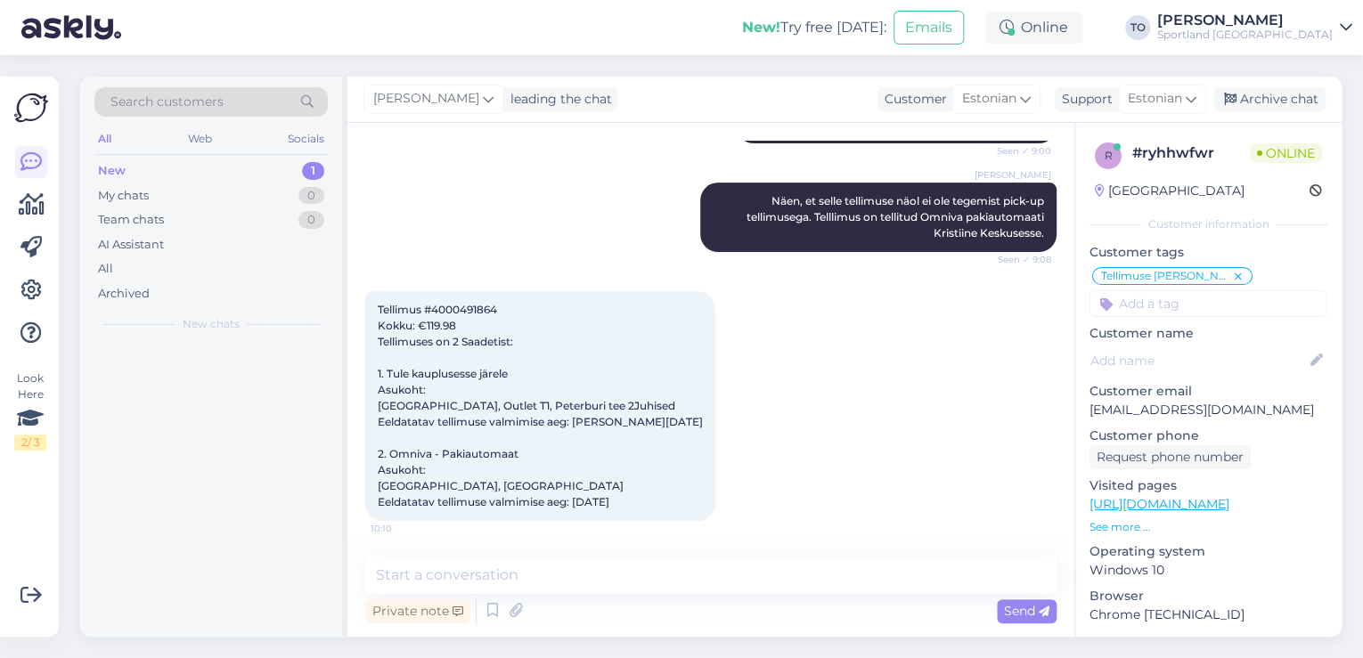
scroll to position [306, 0]
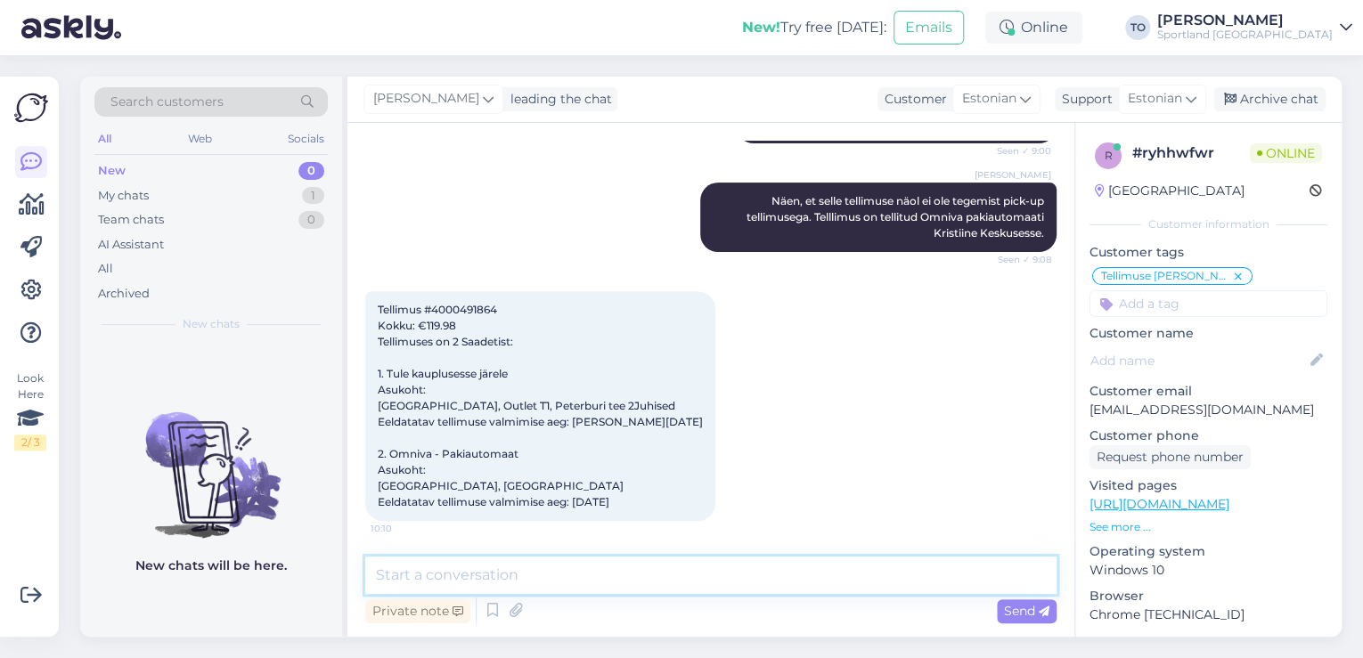
click at [708, 584] on textarea at bounding box center [710, 575] width 691 height 37
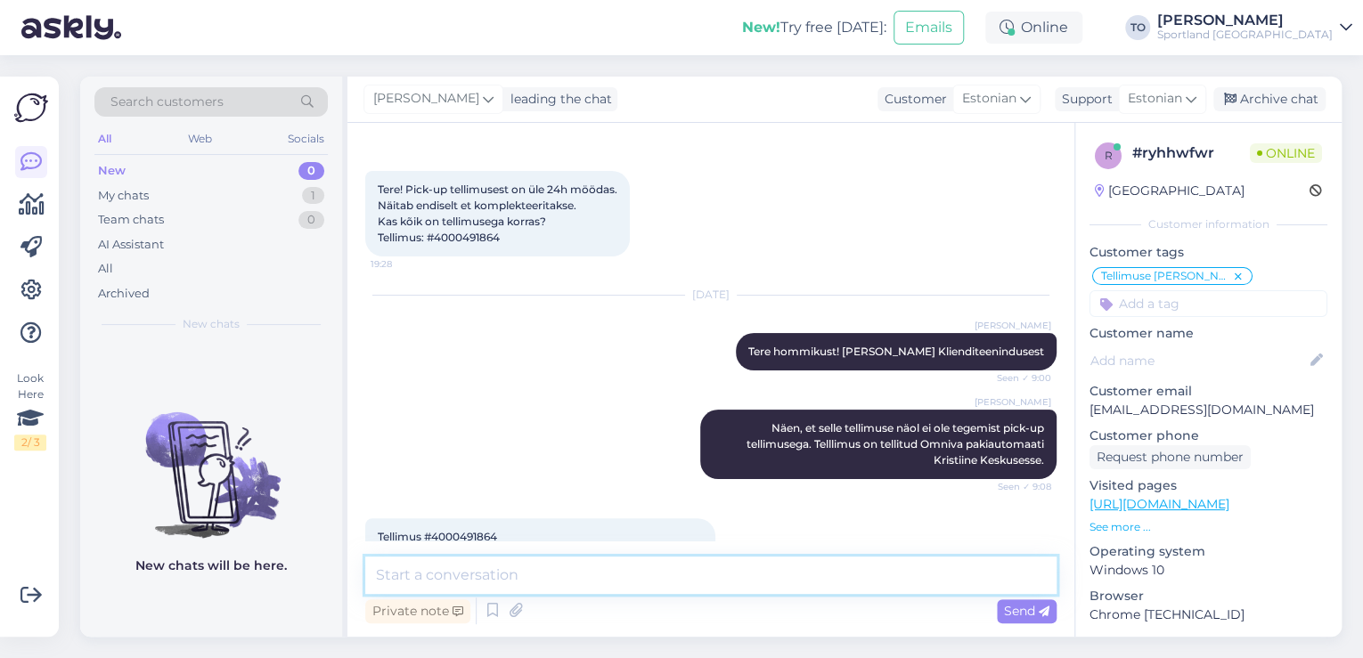
scroll to position [0, 0]
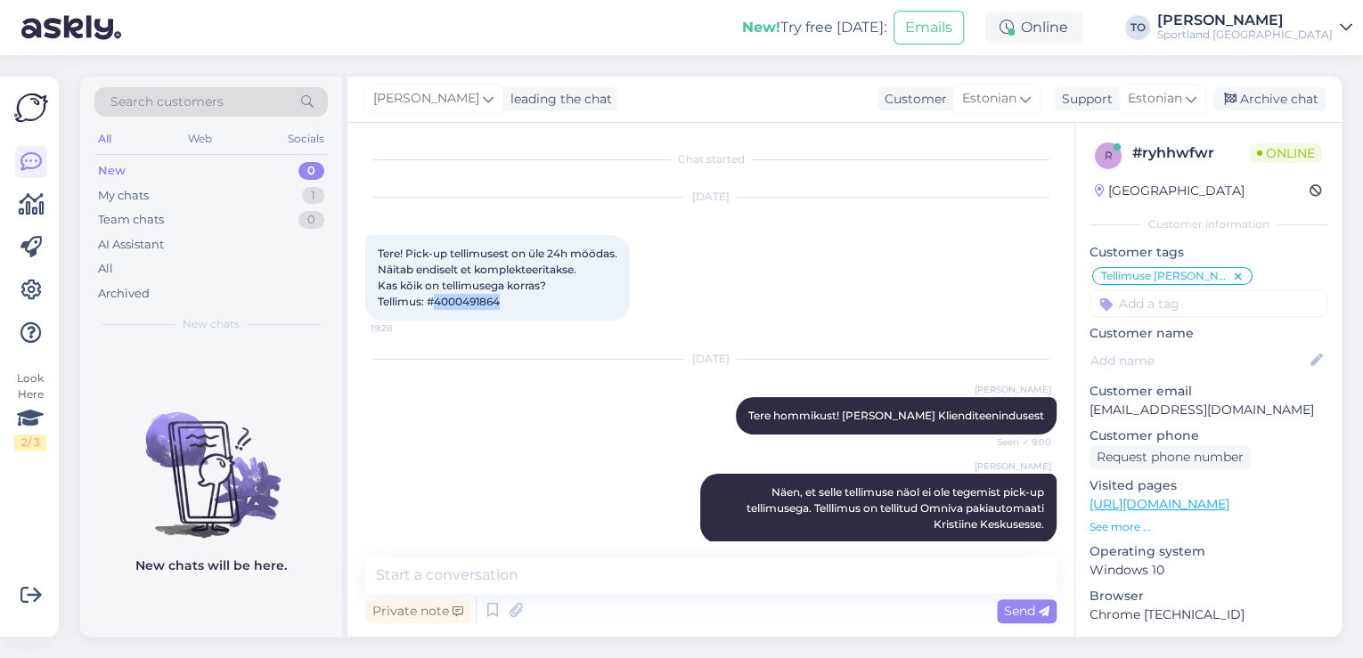
drag, startPoint x: 439, startPoint y: 305, endPoint x: 505, endPoint y: 304, distance: 65.9
click at [512, 304] on div "Tere! Pick-up tellimusest on üle 24h möödas. Näitab endiselt et komplekteeritak…" at bounding box center [497, 278] width 265 height 86
copy span "4000491864"
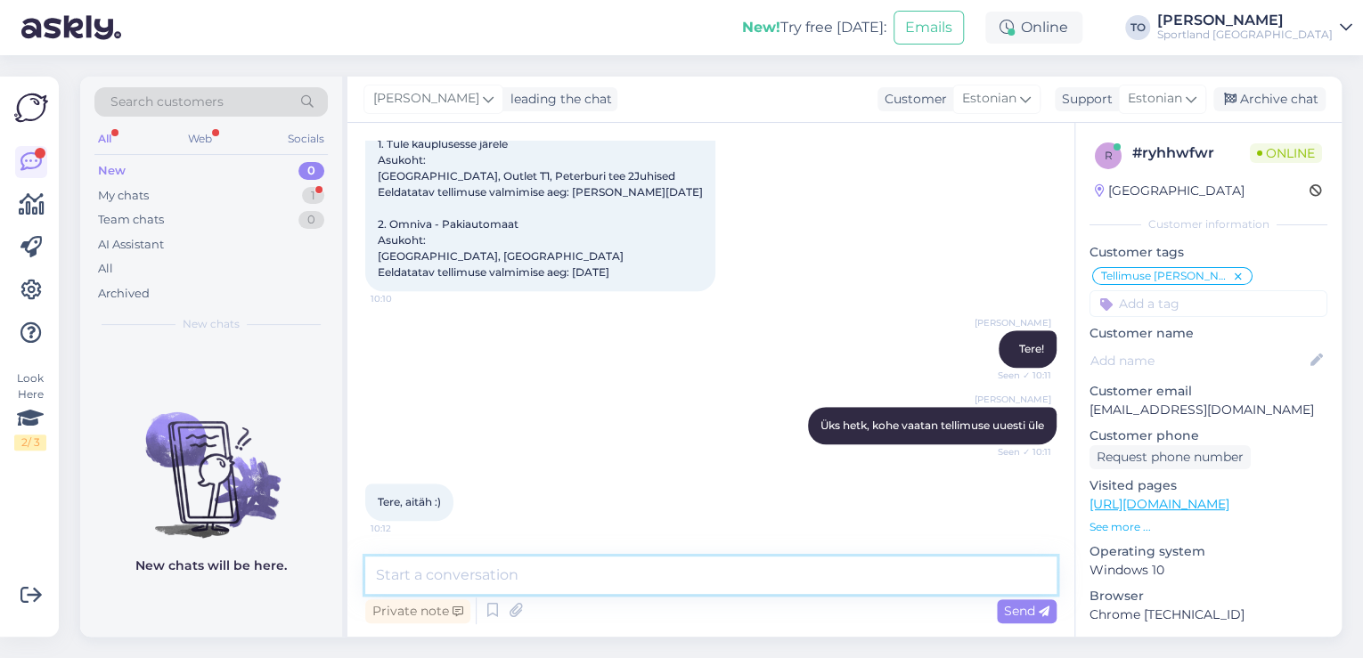
click at [659, 584] on textarea at bounding box center [710, 575] width 691 height 37
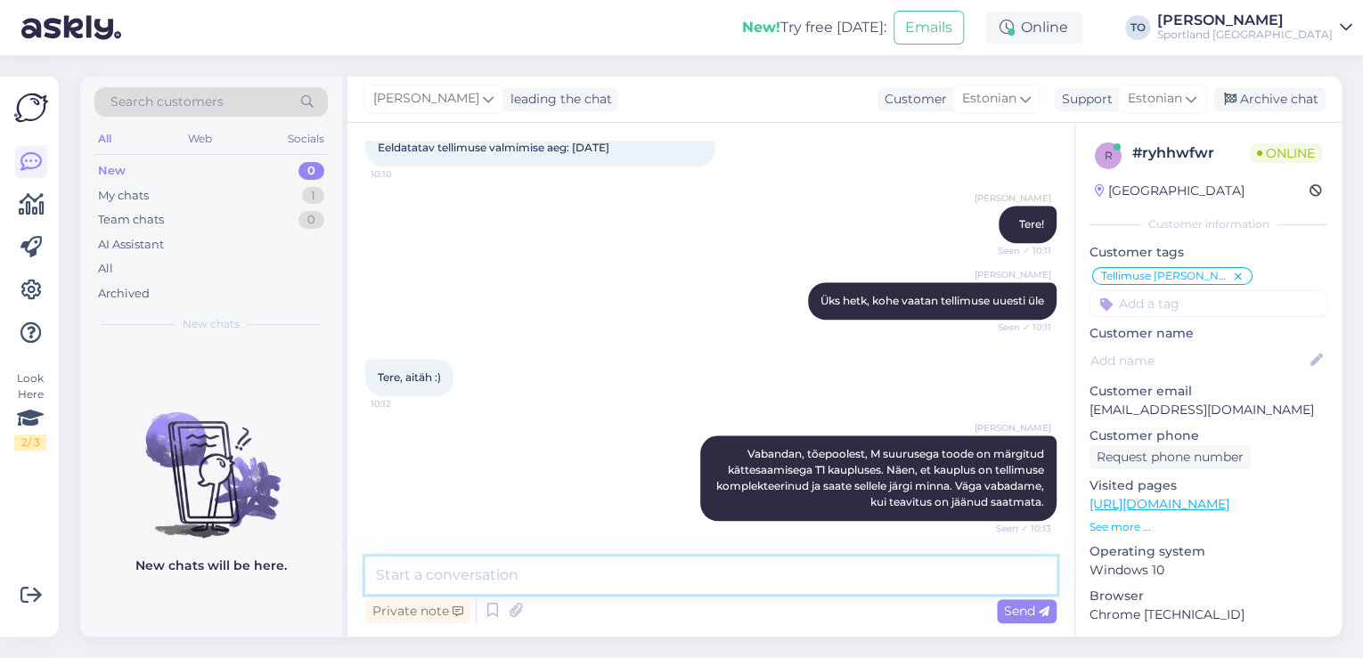
scroll to position [754, 0]
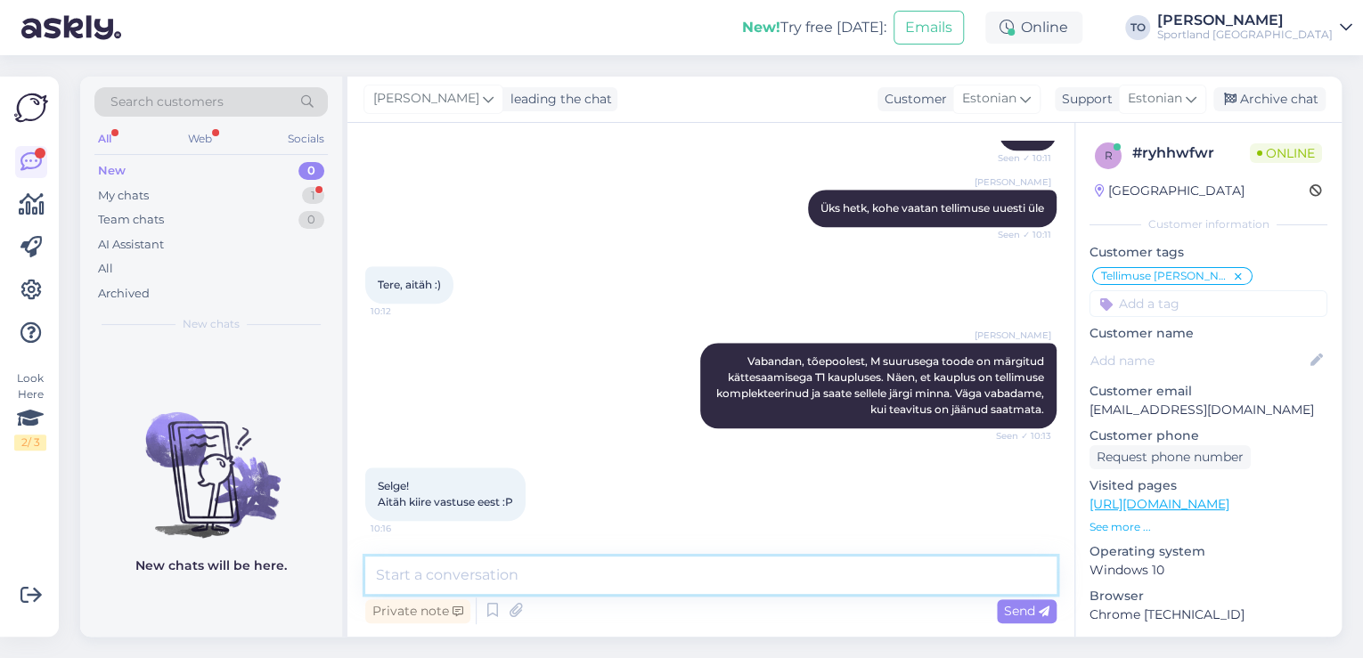
click at [688, 574] on textarea at bounding box center [710, 575] width 691 height 37
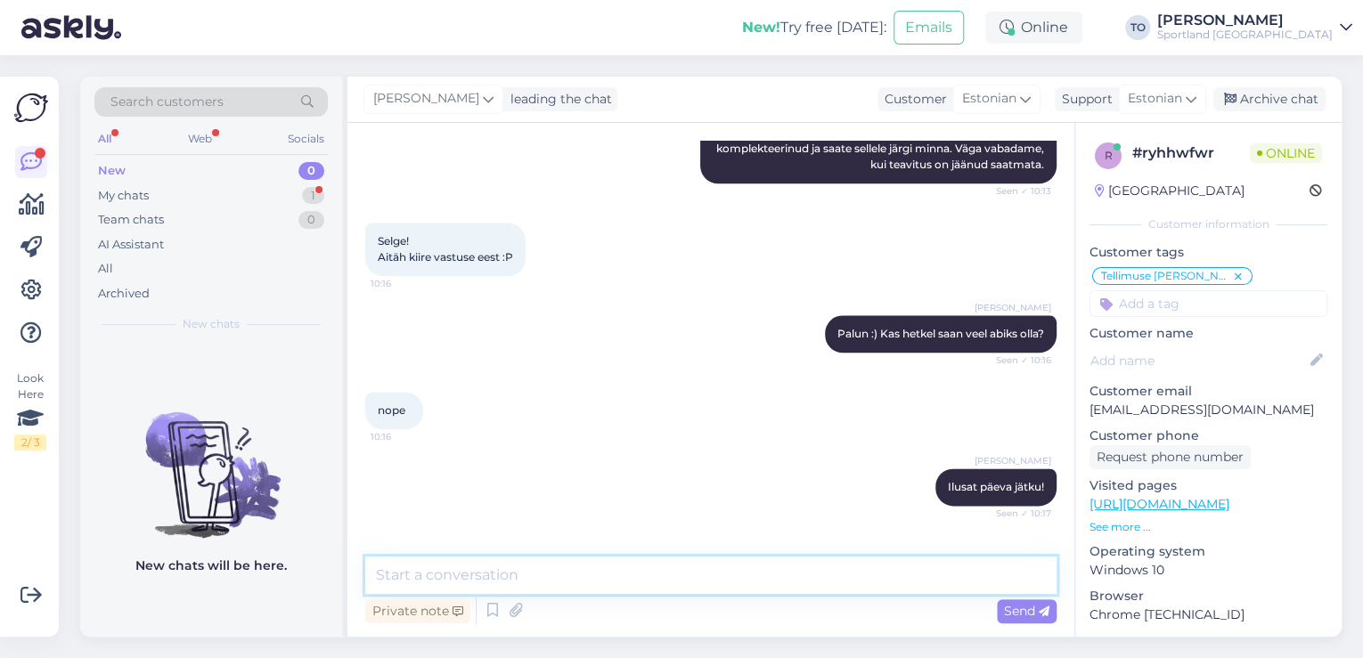
scroll to position [1060, 0]
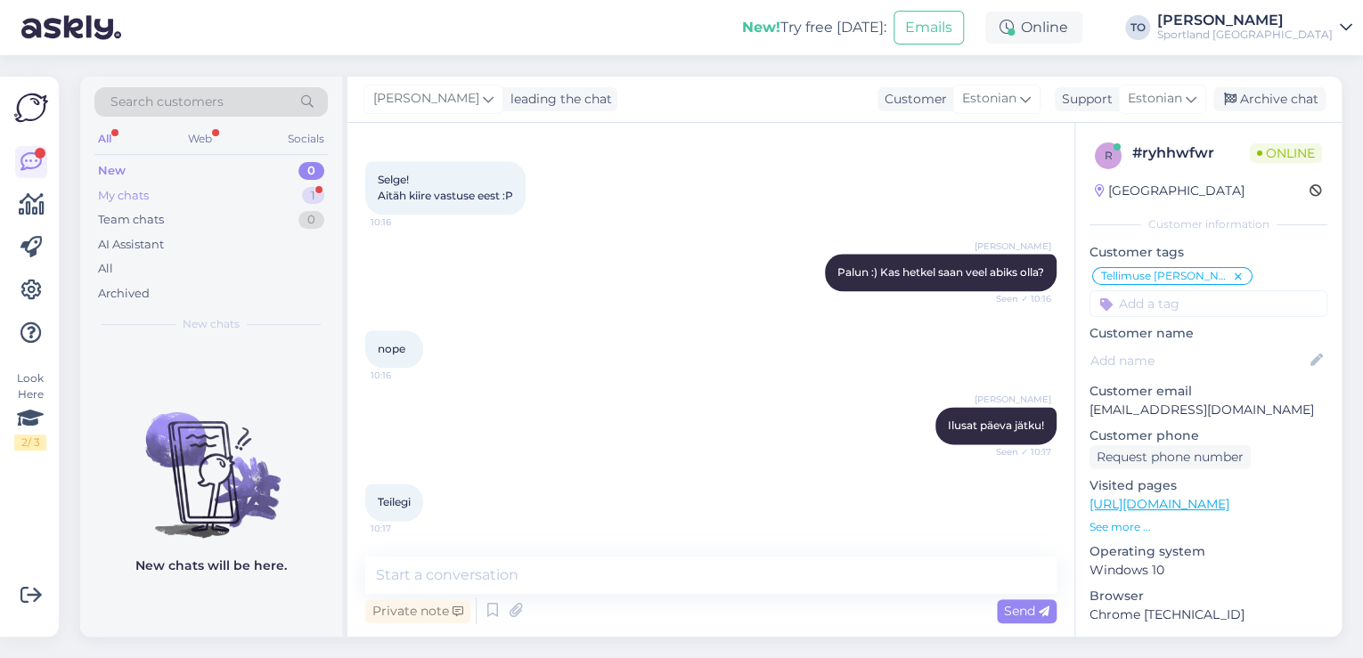
click at [321, 189] on div "1" at bounding box center [313, 196] width 22 height 18
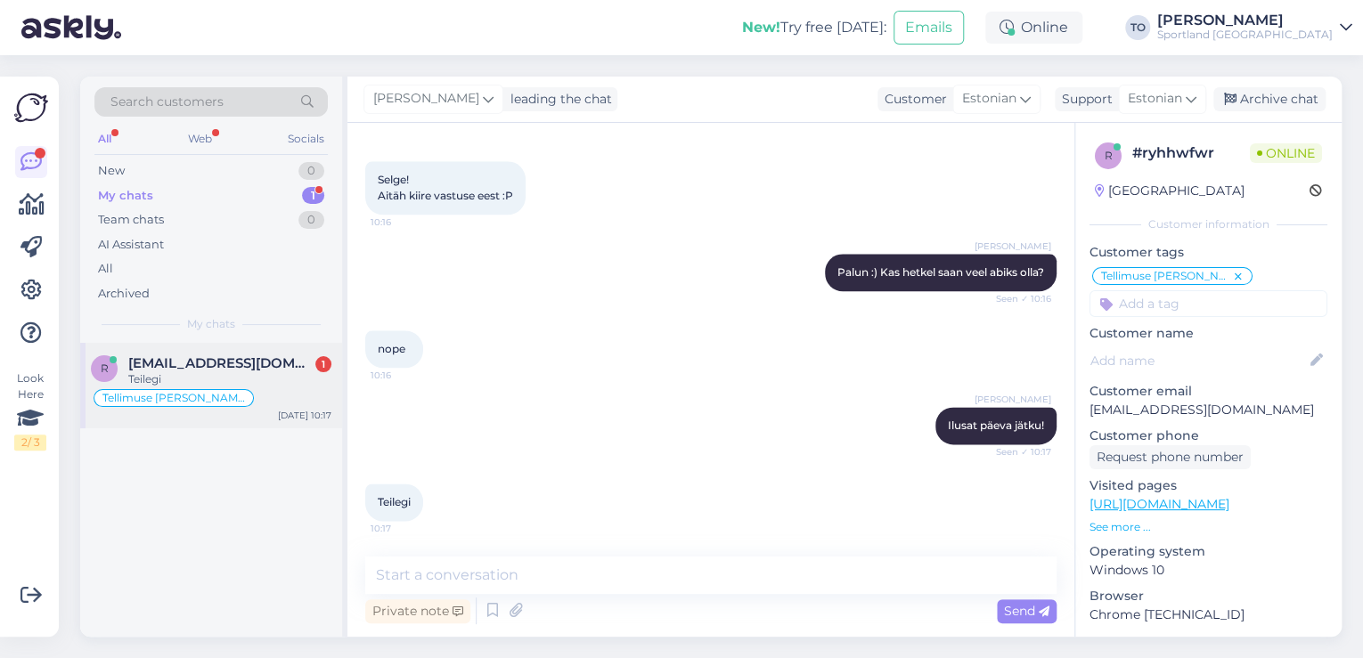
click at [273, 361] on span "[EMAIL_ADDRESS][DOMAIN_NAME]" at bounding box center [220, 363] width 185 height 16
click at [1249, 94] on div "Archive chat" at bounding box center [1269, 99] width 112 height 24
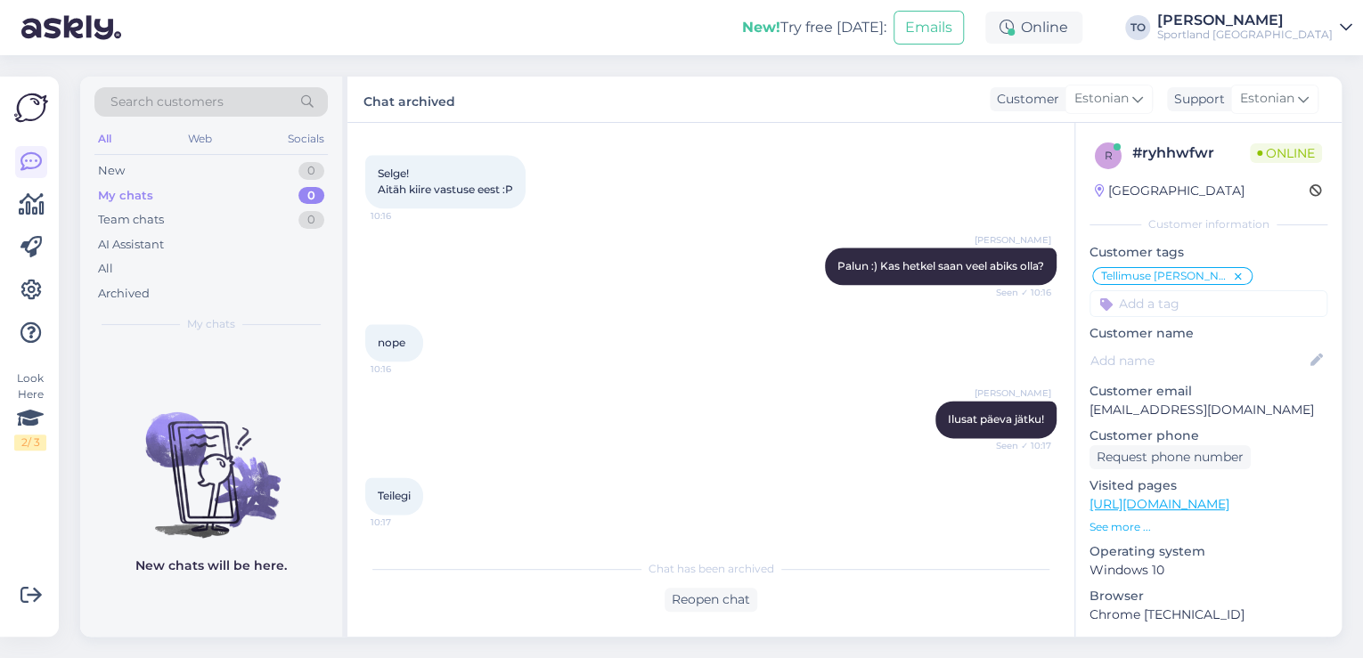
click at [1300, 28] on div "Sportland [GEOGRAPHIC_DATA]" at bounding box center [1244, 35] width 175 height 14
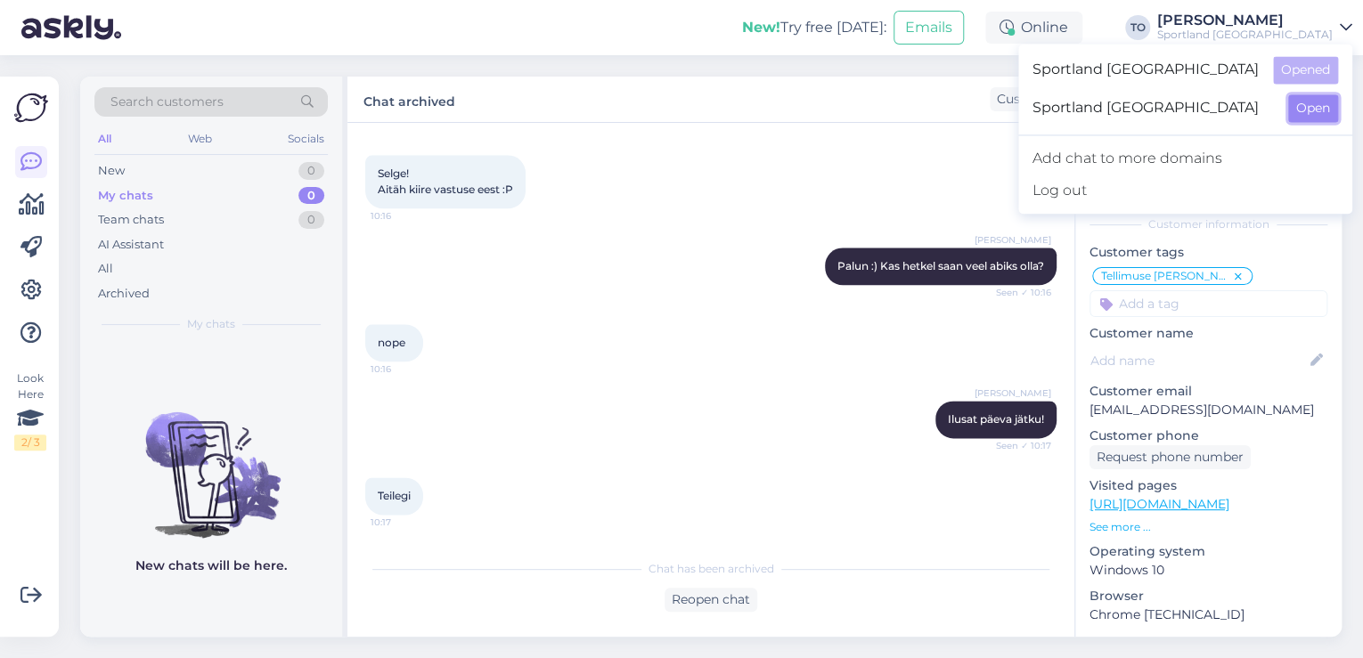
click at [1303, 104] on button "Open" at bounding box center [1313, 108] width 50 height 28
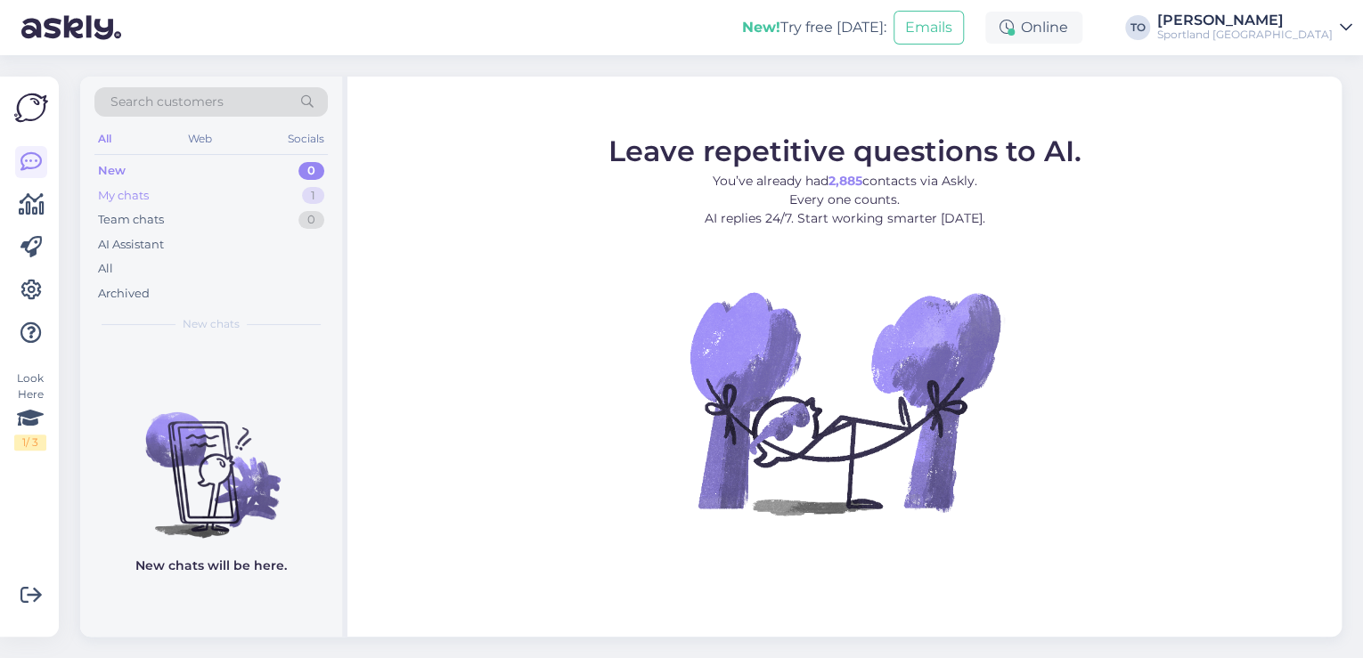
click at [270, 194] on div "My chats 1" at bounding box center [210, 195] width 233 height 25
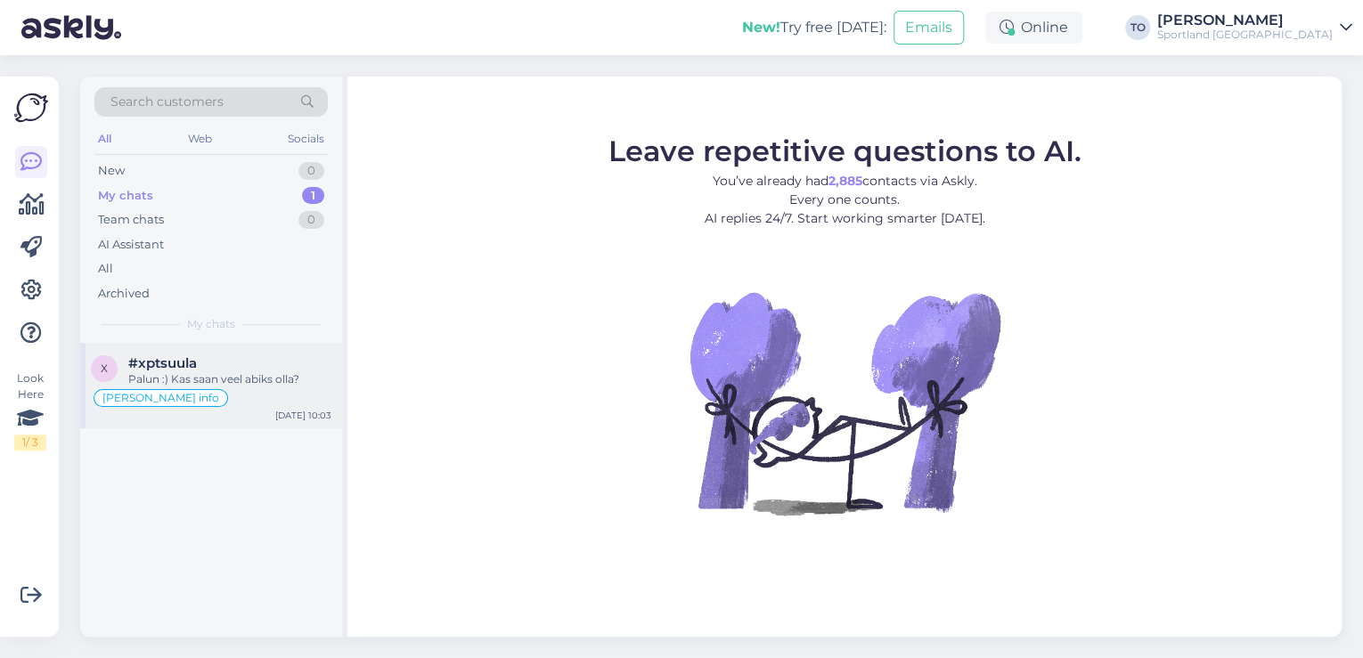
click at [242, 364] on div "#xptsuula" at bounding box center [229, 363] width 203 height 16
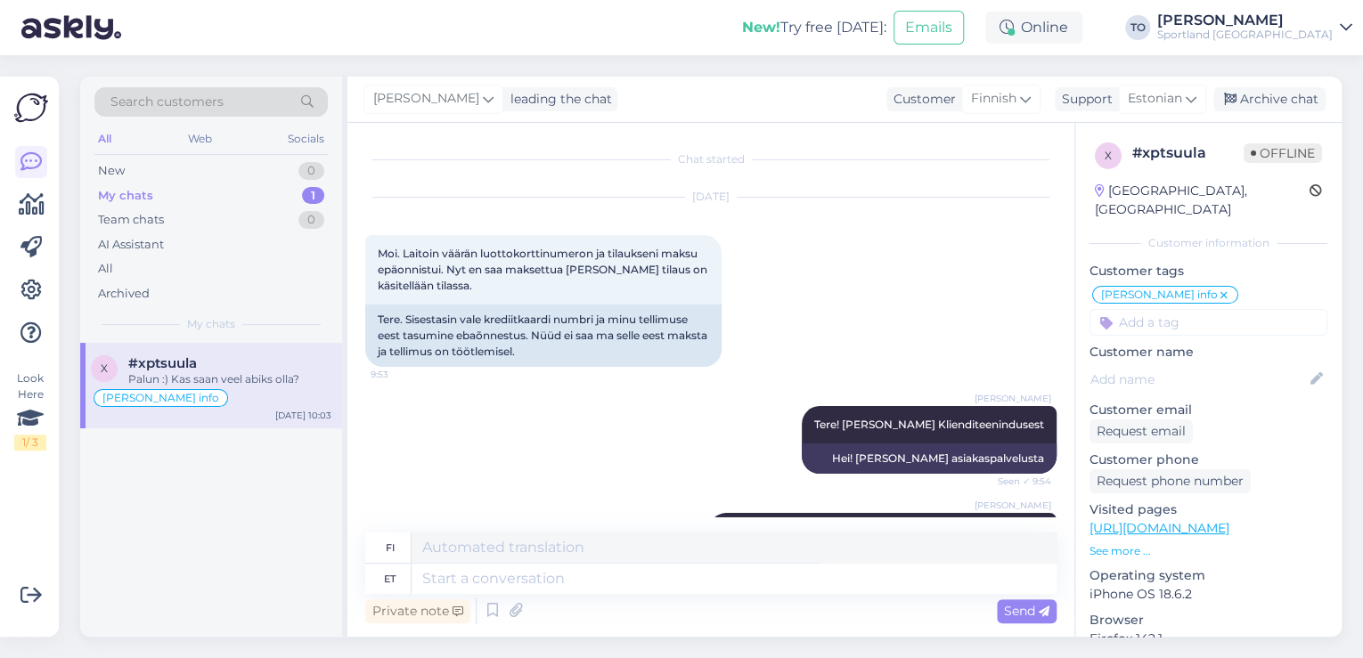
scroll to position [863, 0]
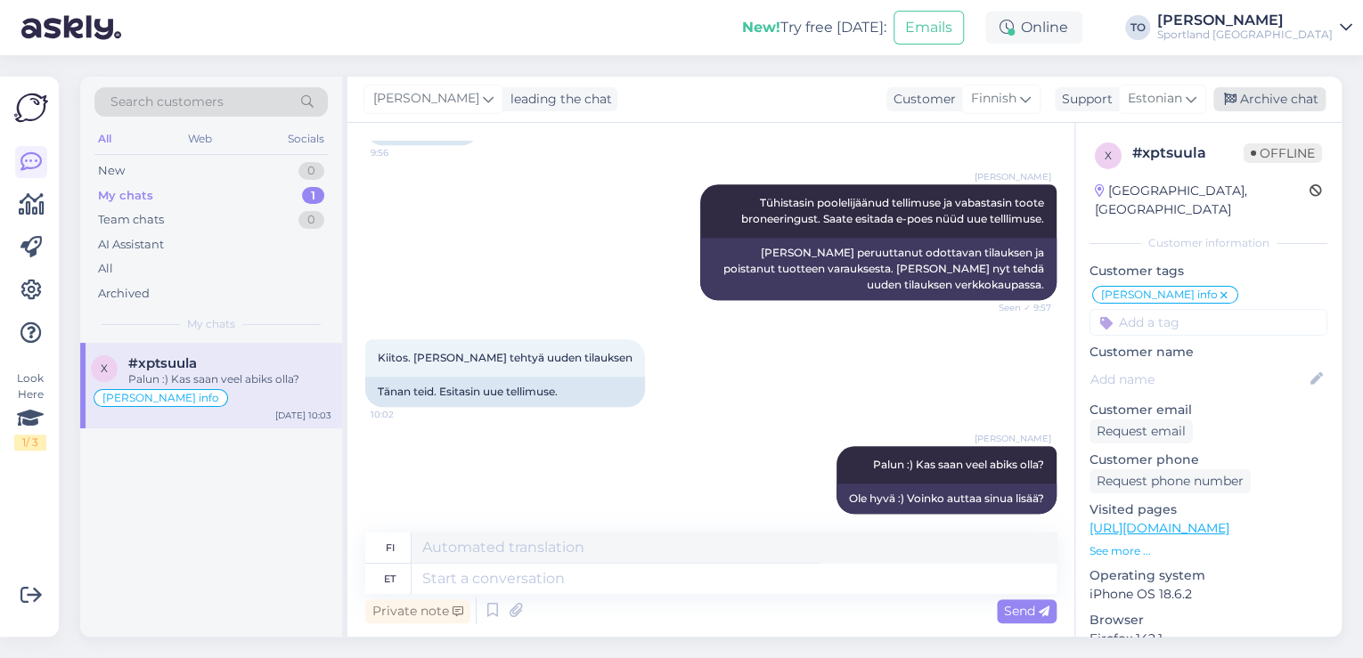
click at [1291, 103] on div "Archive chat" at bounding box center [1269, 99] width 112 height 24
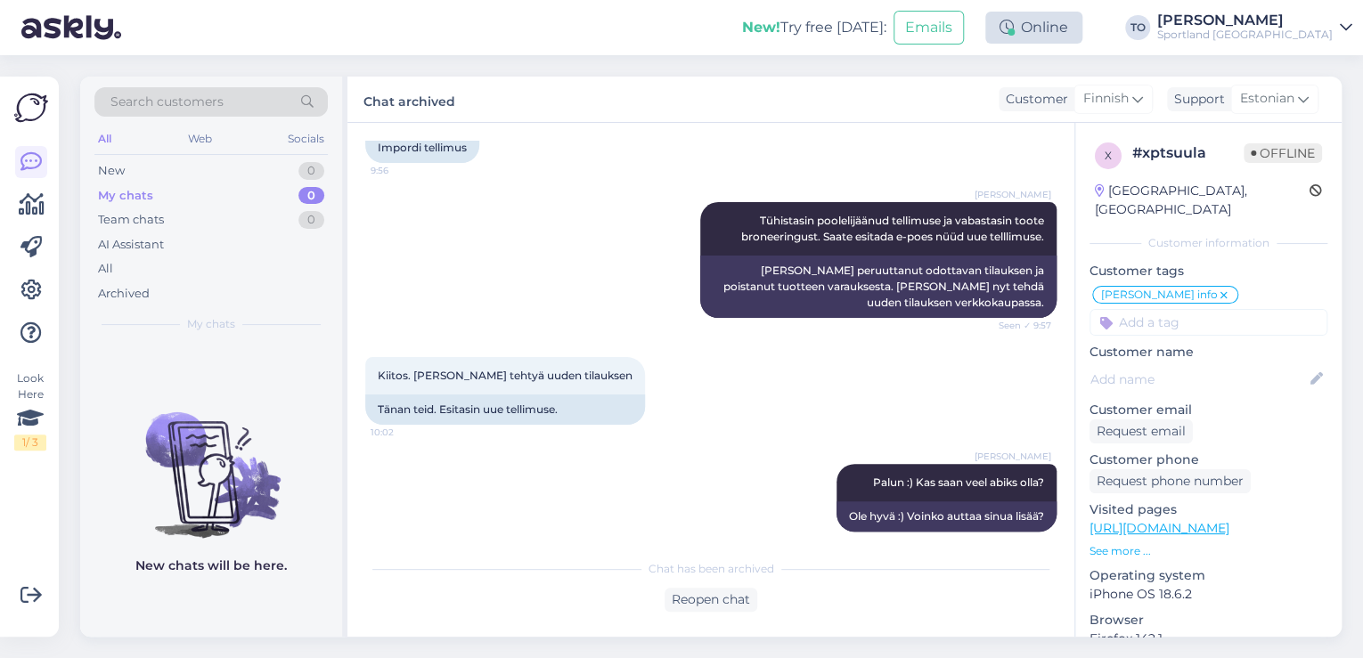
click at [1082, 31] on div "Online" at bounding box center [1033, 28] width 97 height 32
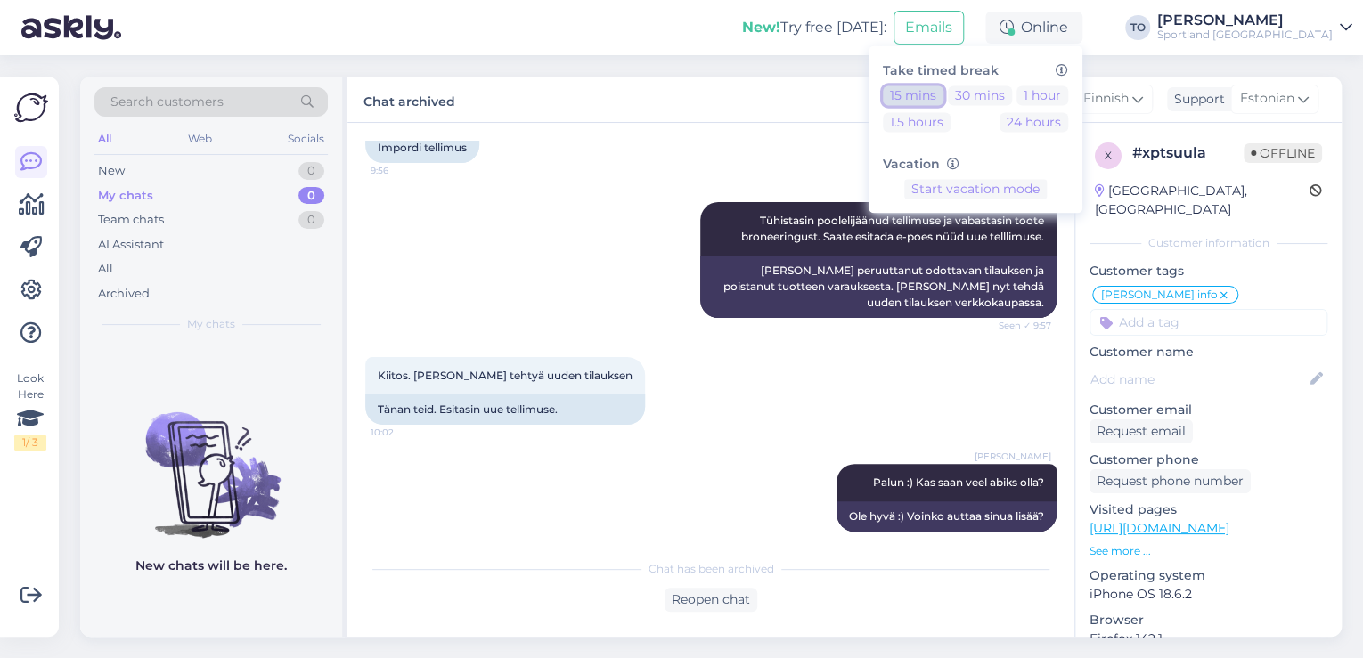
click at [943, 93] on button "15 mins" at bounding box center [913, 96] width 61 height 20
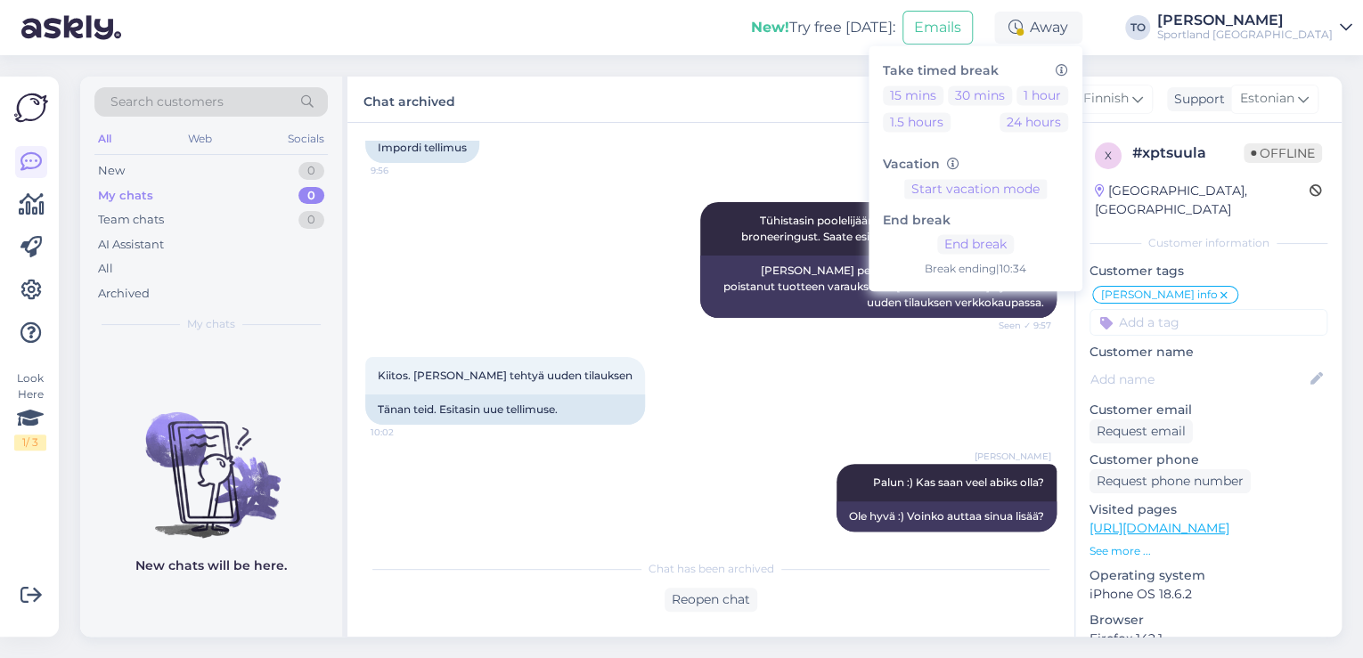
click at [1318, 29] on div "Sportland [GEOGRAPHIC_DATA]" at bounding box center [1244, 35] width 175 height 14
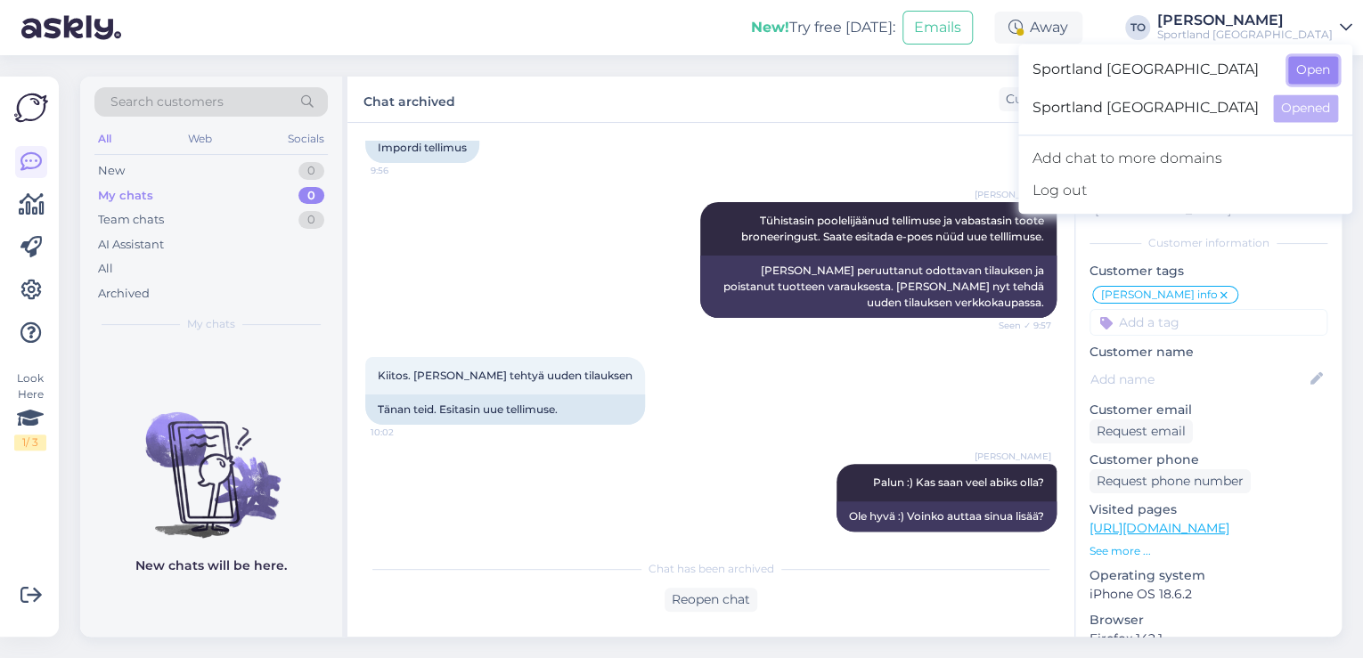
click at [1314, 69] on button "Open" at bounding box center [1313, 70] width 50 height 28
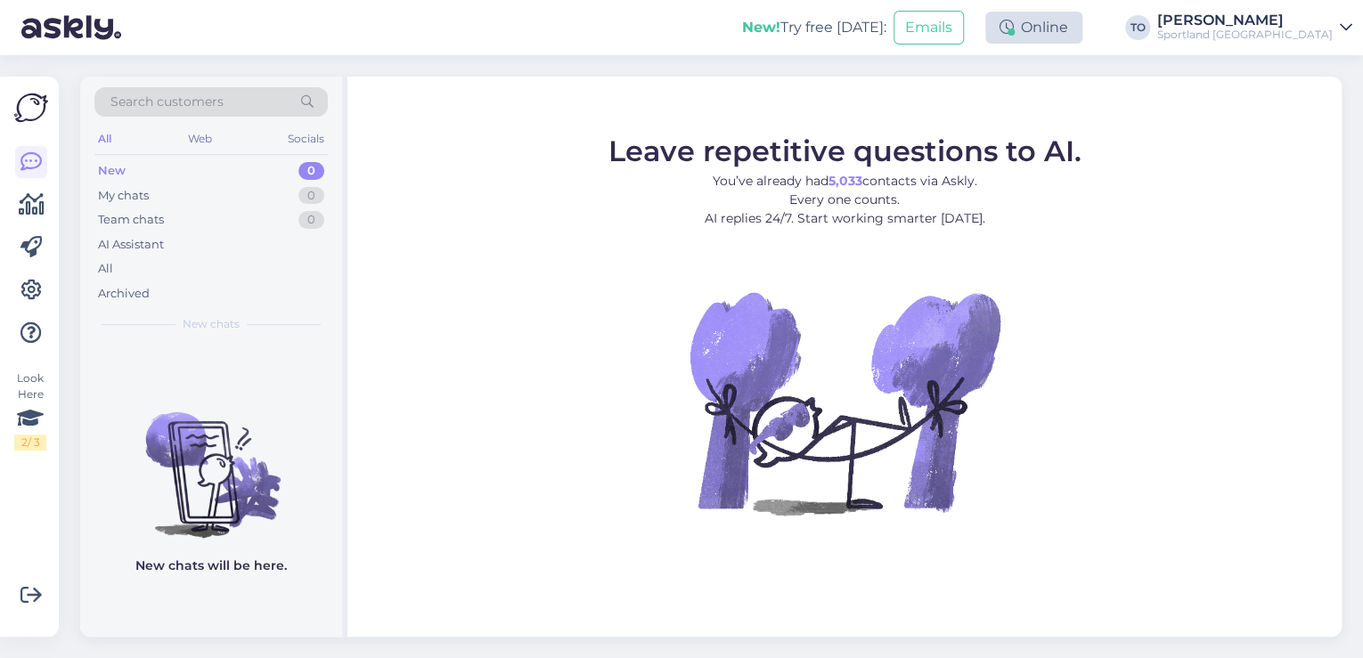
click at [1082, 25] on div "Online" at bounding box center [1033, 28] width 97 height 32
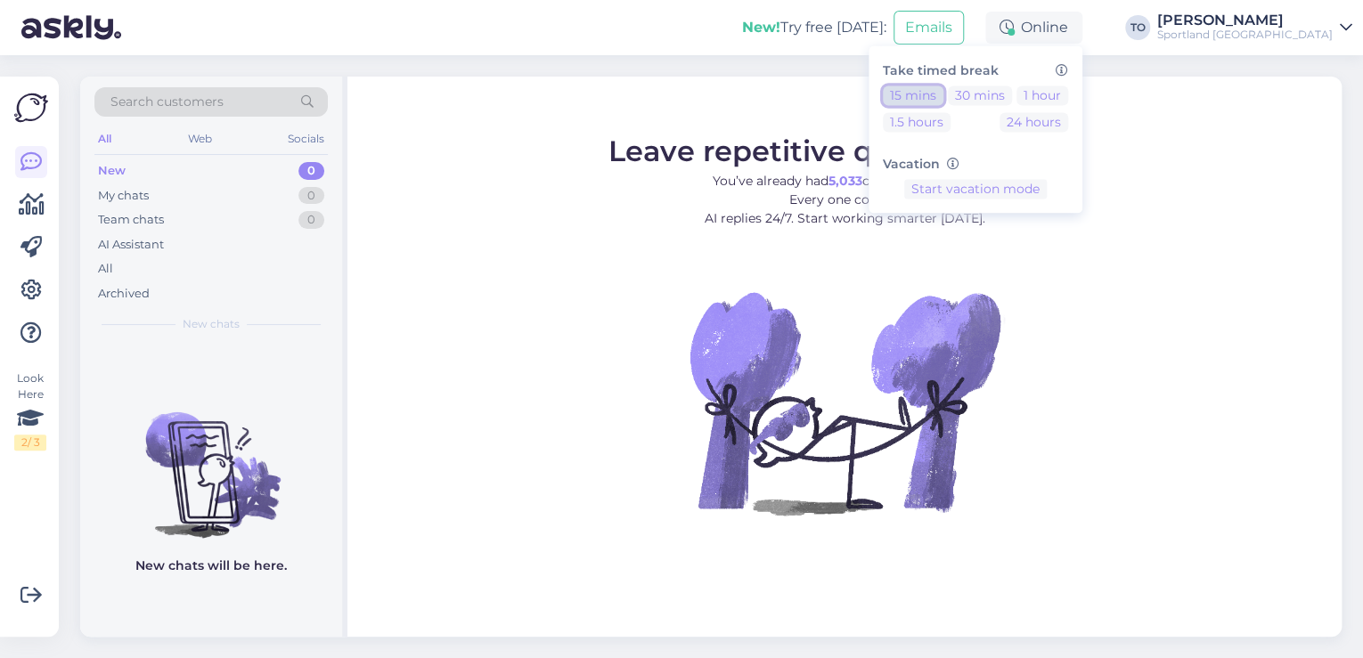
click at [943, 96] on button "15 mins" at bounding box center [913, 96] width 61 height 20
click at [1014, 243] on button "End break" at bounding box center [975, 245] width 77 height 20
click at [1273, 29] on div "Sportland [GEOGRAPHIC_DATA]" at bounding box center [1244, 35] width 175 height 14
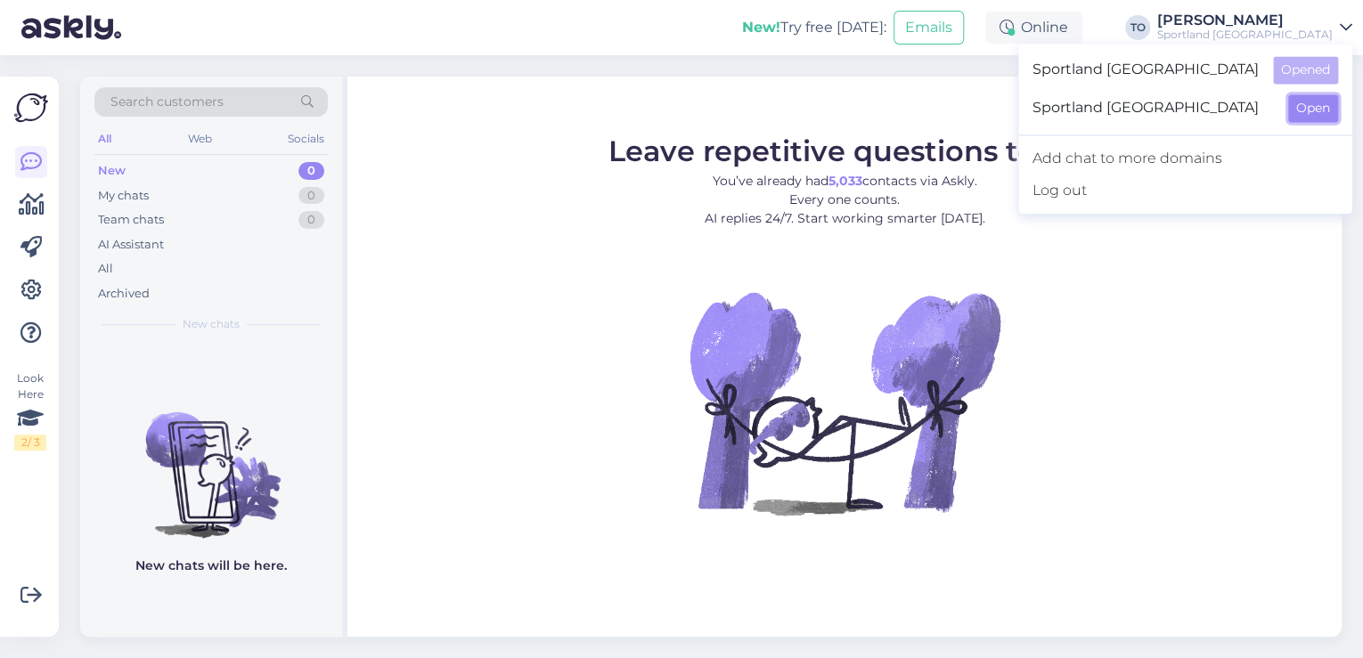
click at [1308, 112] on button "Open" at bounding box center [1313, 108] width 50 height 28
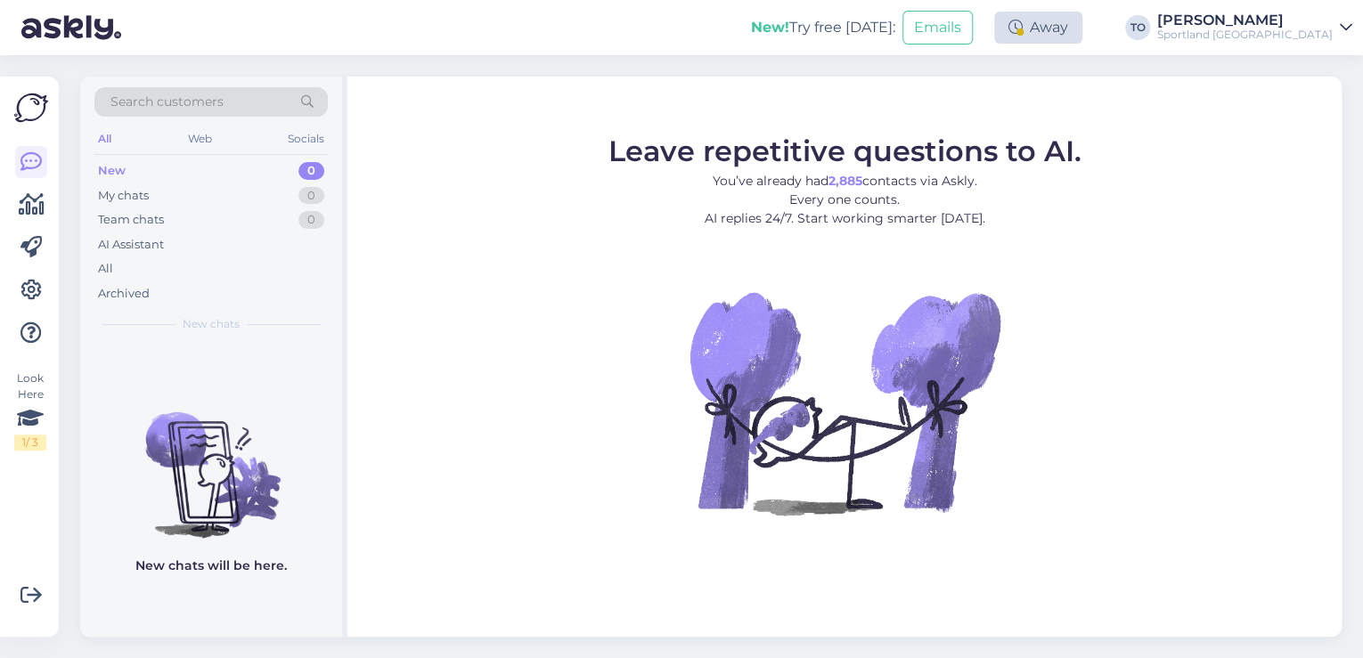
click at [1022, 26] on icon at bounding box center [1015, 27] width 14 height 14
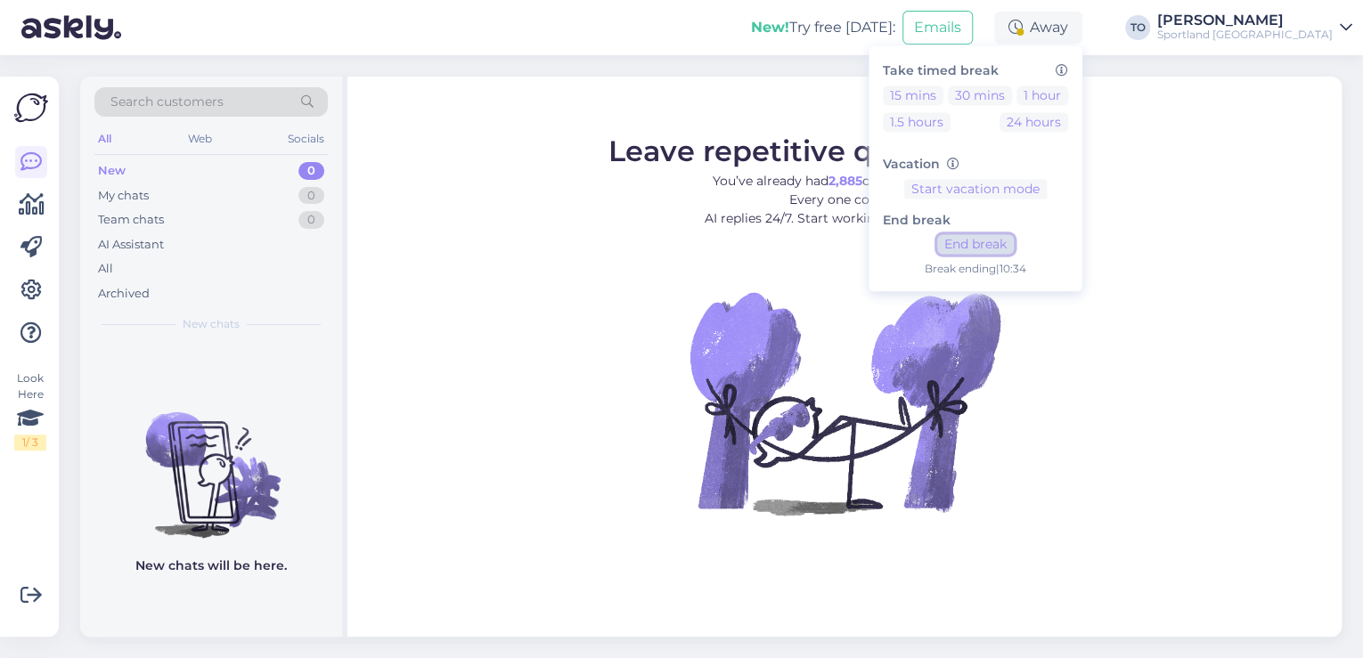
click at [1014, 249] on button "End break" at bounding box center [975, 245] width 77 height 20
click at [1303, 45] on div "New! Try free [DATE]: Emails Online Take timed break 15 mins 30 mins 1 hour 1.5…" at bounding box center [681, 27] width 1363 height 55
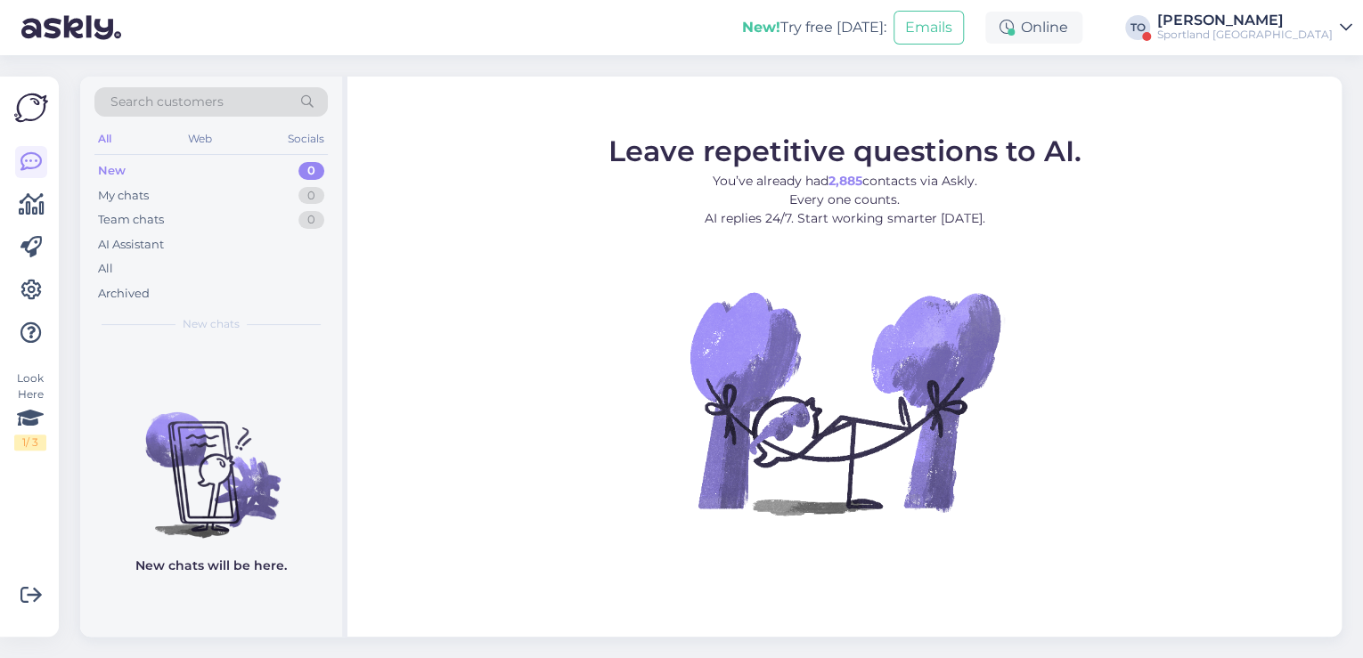
click at [1306, 30] on div "Sportland [GEOGRAPHIC_DATA]" at bounding box center [1244, 35] width 175 height 14
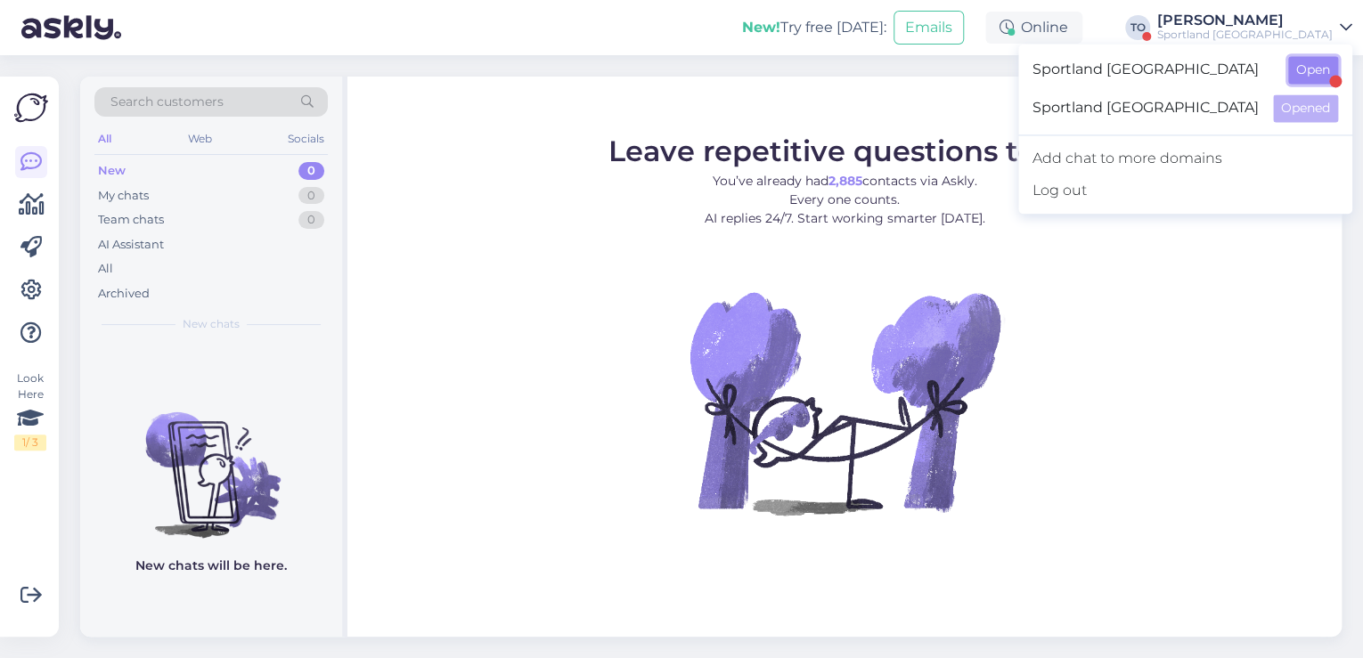
click at [1319, 70] on button "Open" at bounding box center [1313, 70] width 50 height 28
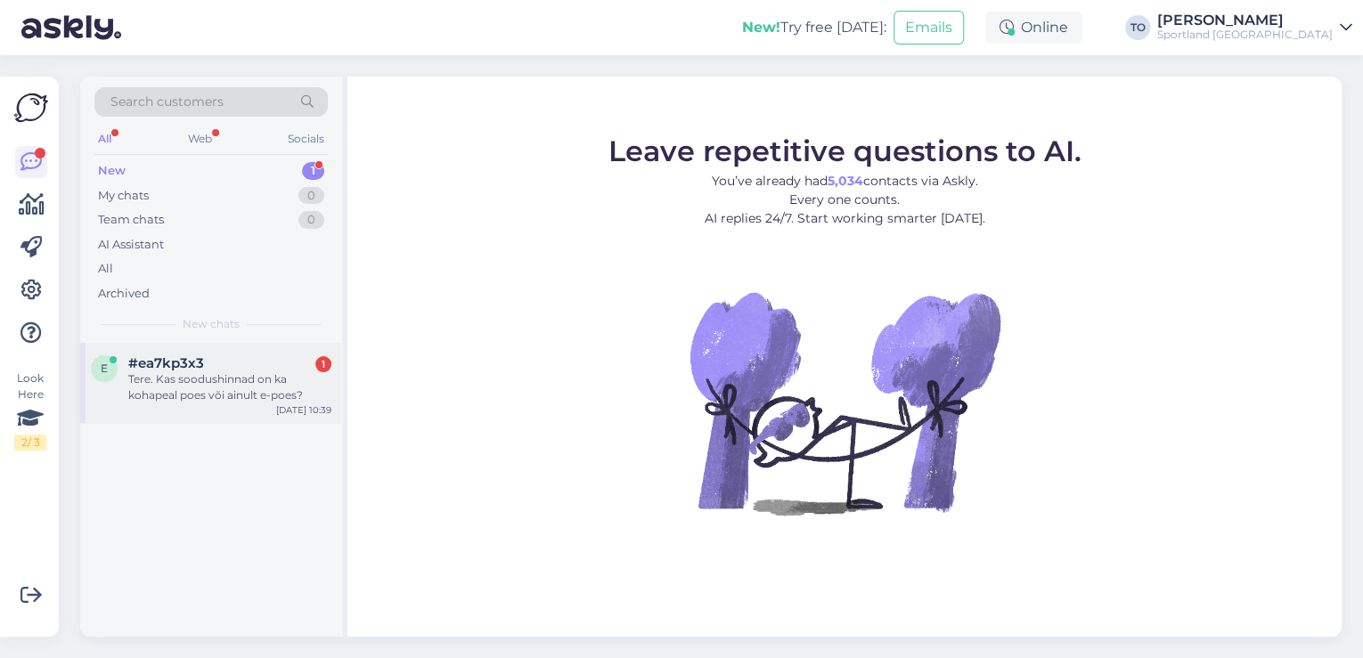
click at [207, 380] on div "Tere. Kas soodushinnad on ka kohapeal poes või ainult e-poes?" at bounding box center [229, 387] width 203 height 32
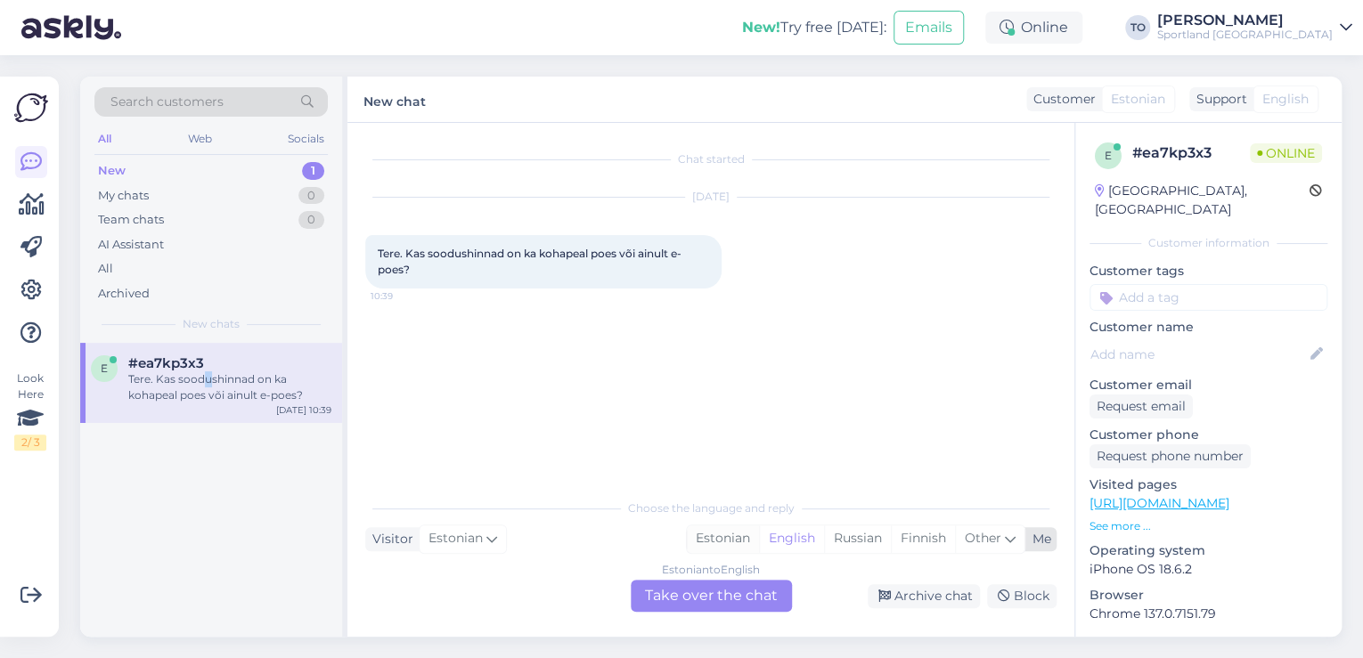
click at [741, 537] on div "Estonian" at bounding box center [723, 538] width 72 height 27
click at [717, 587] on div "Estonian to Estonian Take over the chat" at bounding box center [711, 596] width 161 height 32
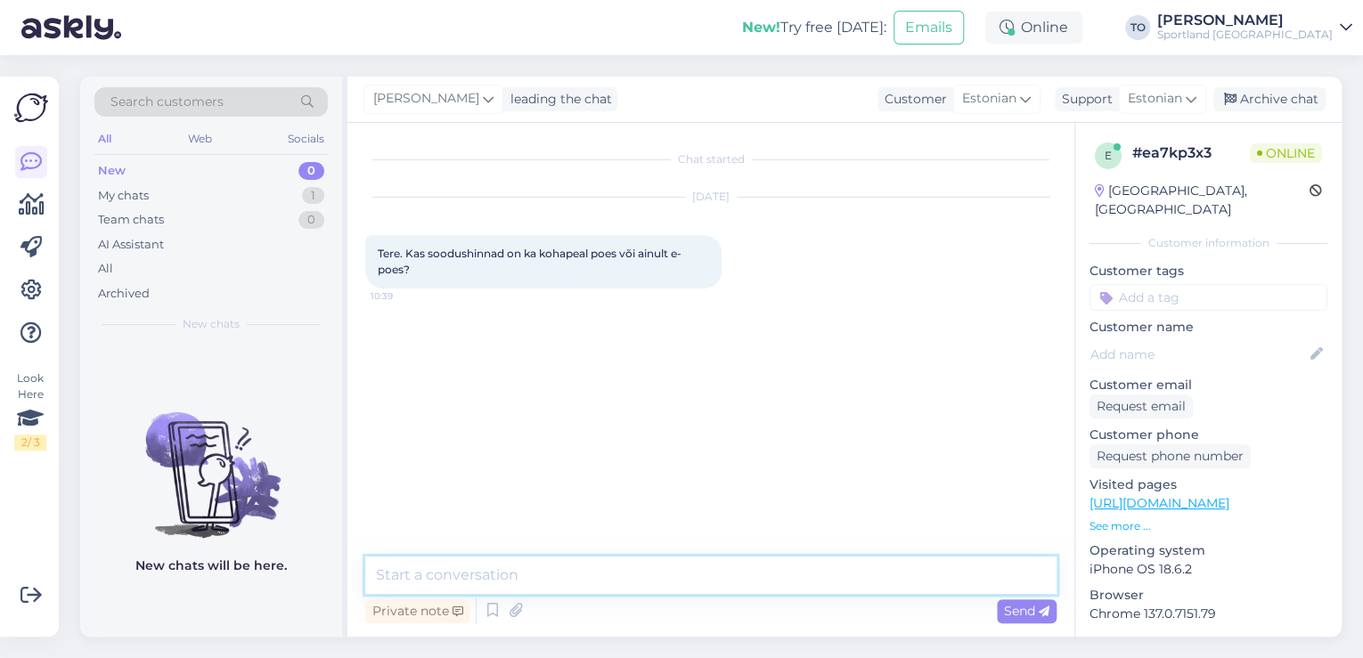
click at [620, 582] on textarea at bounding box center [710, 575] width 691 height 37
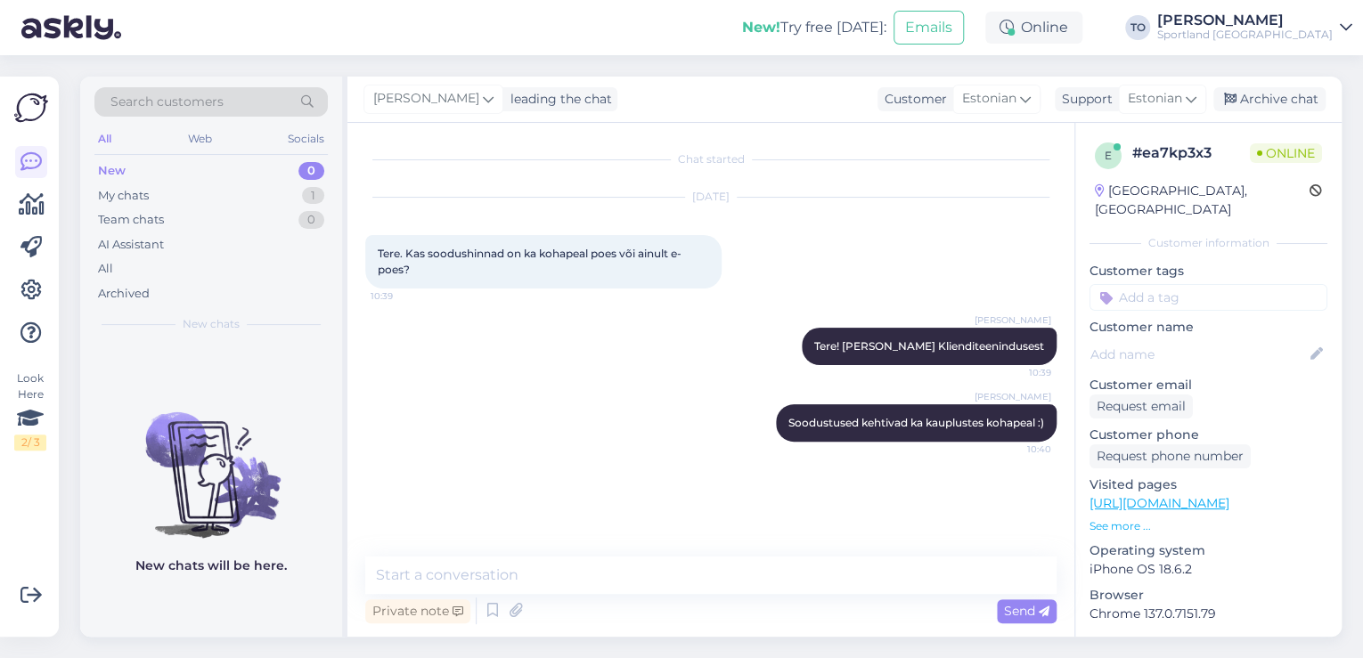
click at [1240, 284] on input at bounding box center [1208, 297] width 238 height 27
click at [1222, 335] on div "Soodustused" at bounding box center [1208, 345] width 238 height 50
click at [1222, 339] on span "Soodustused" at bounding box center [1208, 344] width 70 height 11
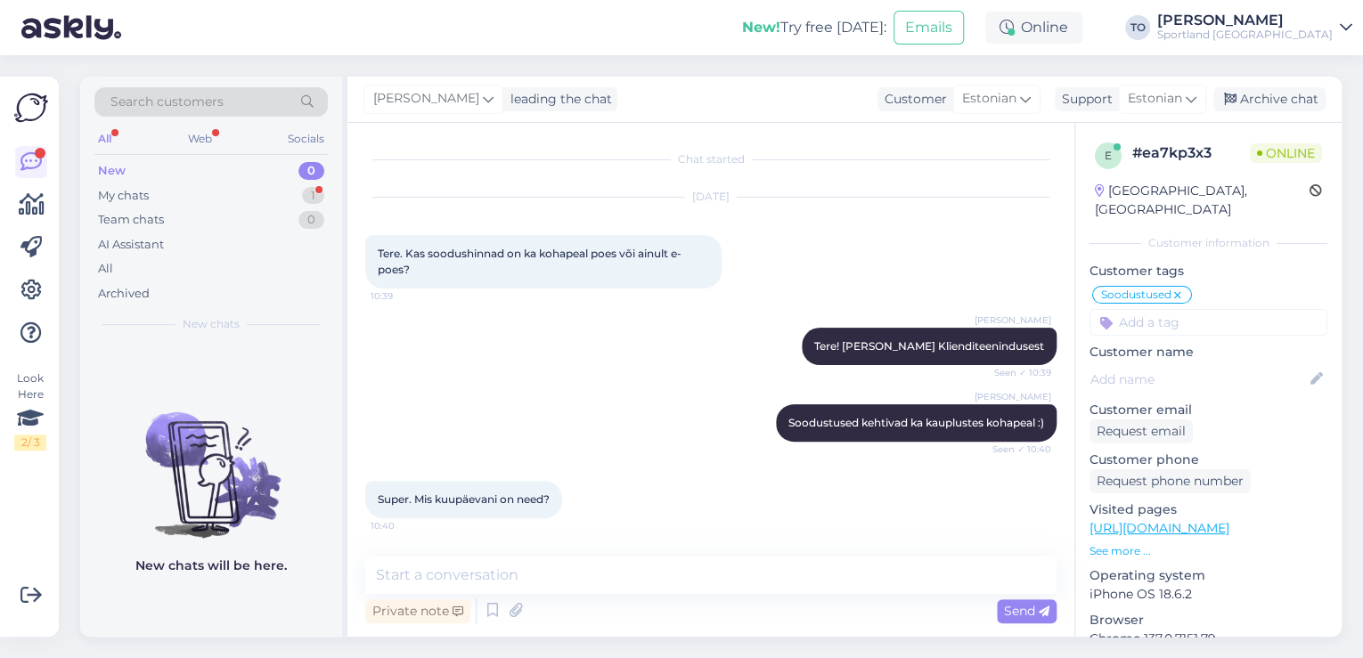
scroll to position [0, 0]
click at [594, 581] on textarea at bounding box center [710, 575] width 691 height 37
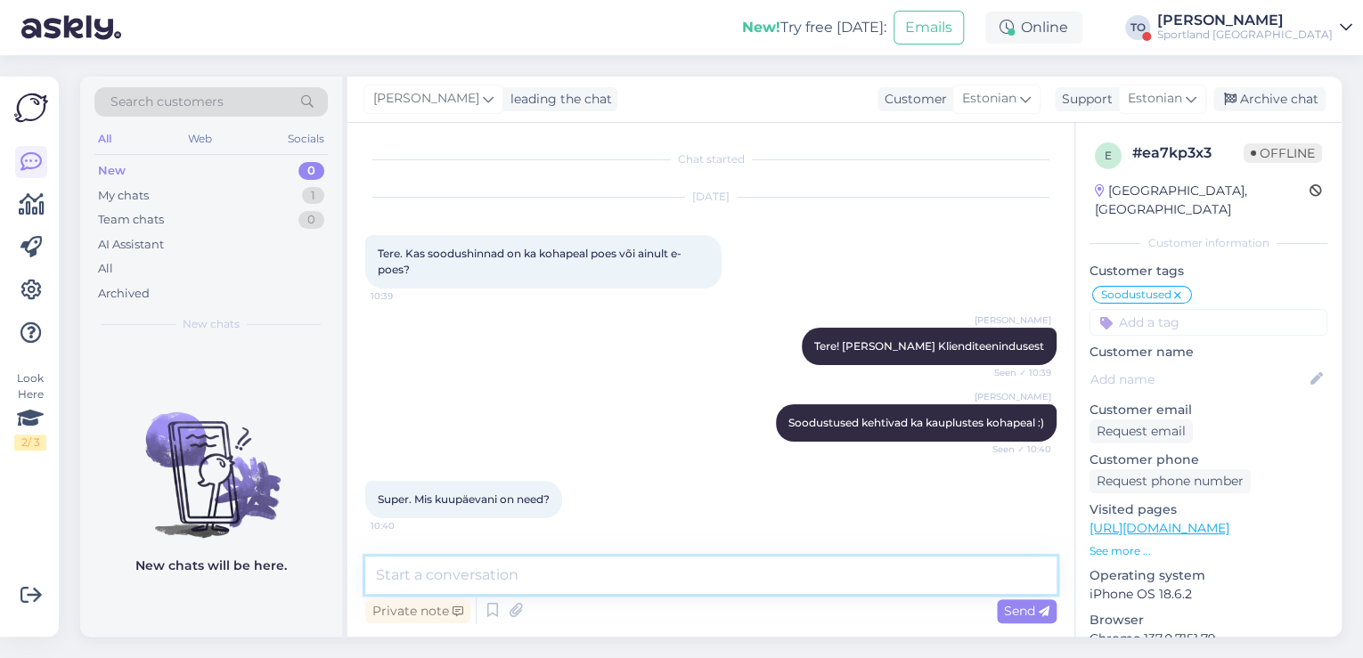
scroll to position [89, 0]
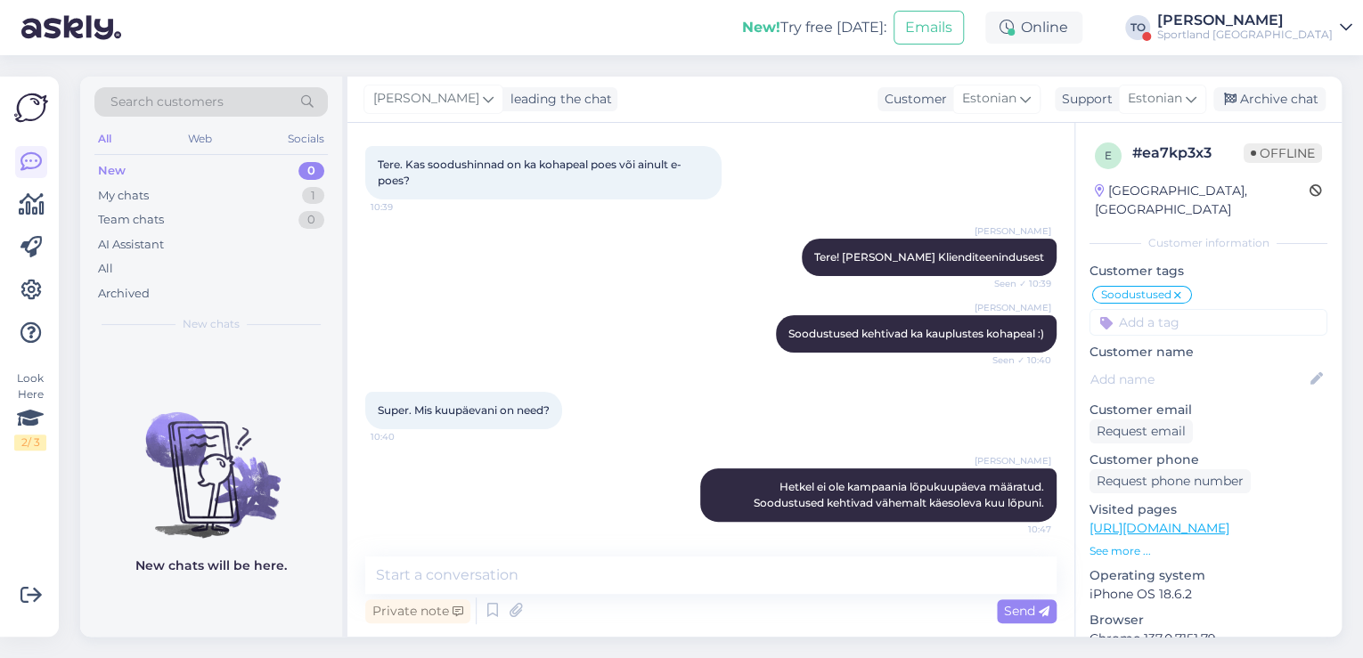
click at [1247, 32] on div "Sportland [GEOGRAPHIC_DATA]" at bounding box center [1244, 35] width 175 height 14
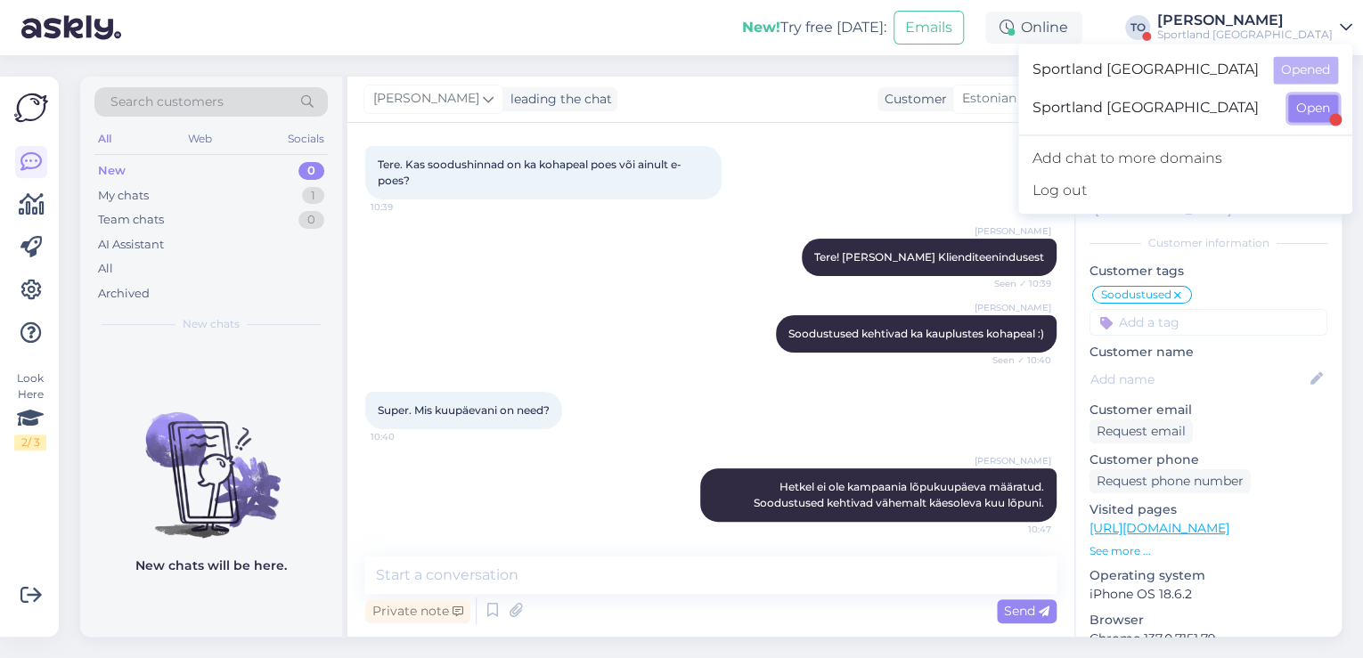
click at [1296, 107] on button "Open" at bounding box center [1313, 108] width 50 height 28
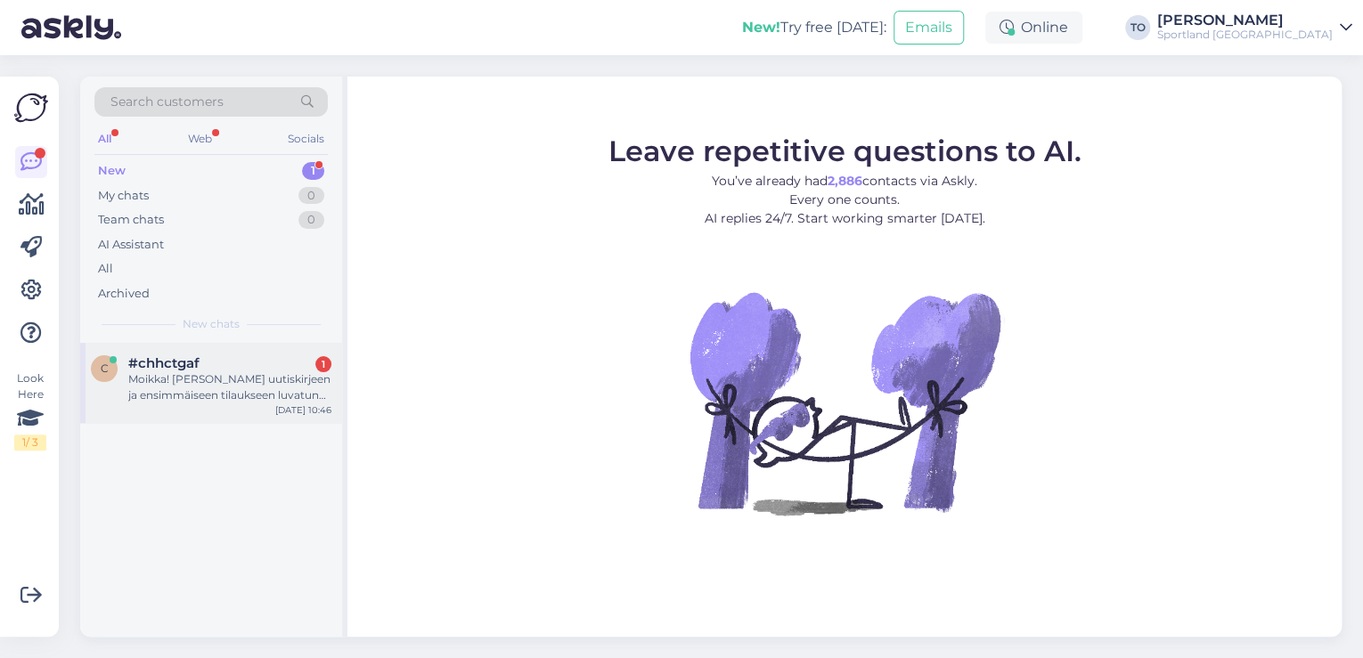
click at [227, 362] on div "#chhctgaf 1" at bounding box center [229, 363] width 203 height 16
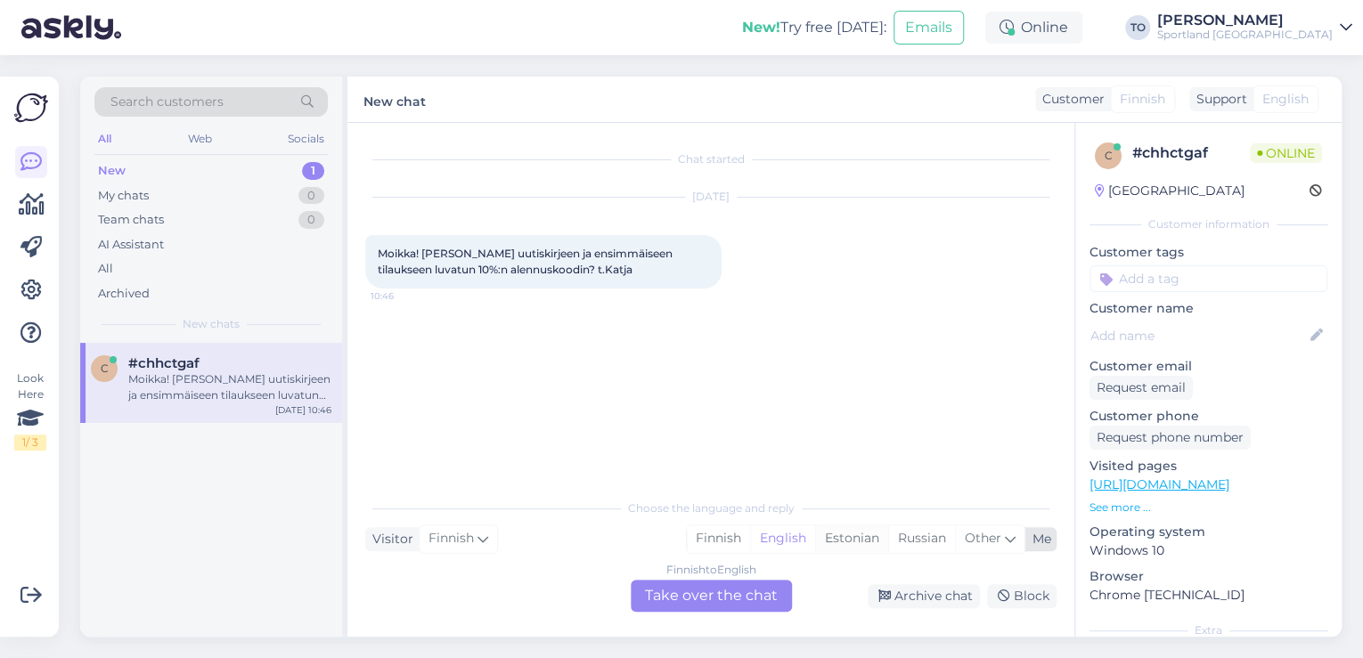
click at [854, 543] on div "Estonian" at bounding box center [851, 538] width 73 height 27
click at [722, 604] on div "Finnish to Estonian Take over the chat" at bounding box center [711, 596] width 161 height 32
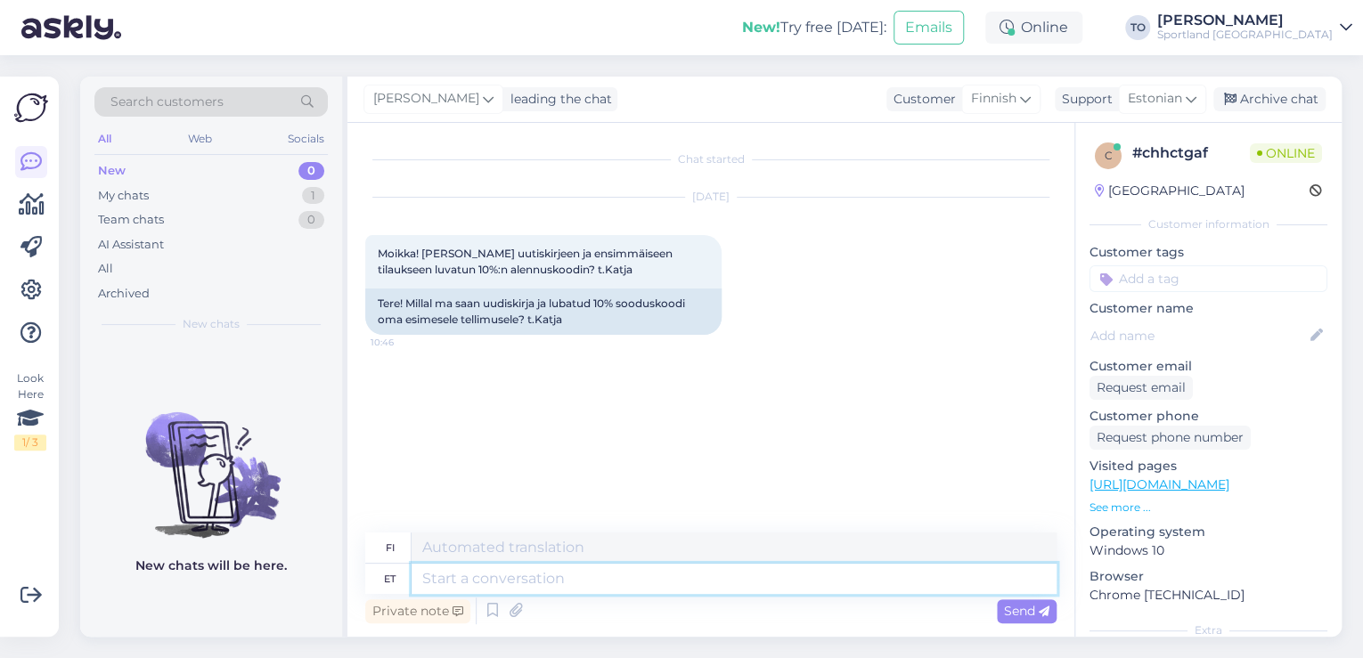
click at [656, 575] on textarea at bounding box center [733, 579] width 645 height 30
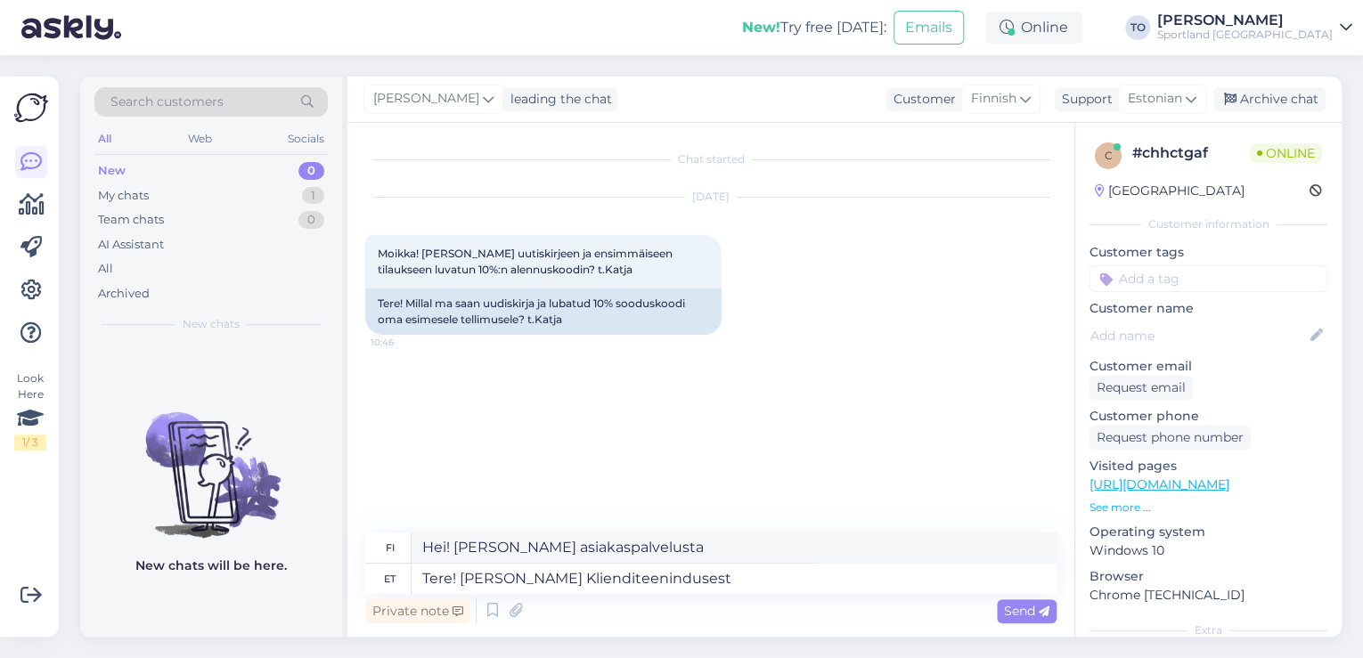
drag, startPoint x: 1019, startPoint y: 606, endPoint x: 1010, endPoint y: 616, distance: 13.9
click at [1019, 606] on span "Send" at bounding box center [1026, 611] width 45 height 16
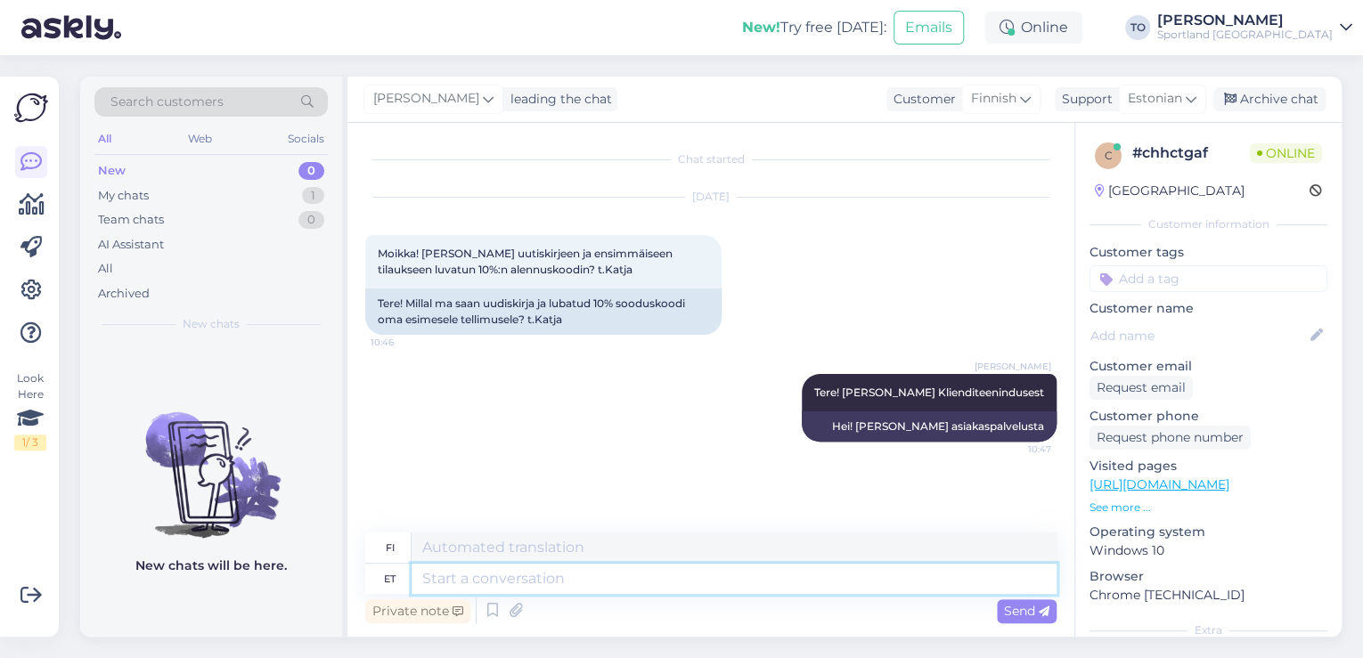
click at [590, 566] on textarea at bounding box center [733, 579] width 645 height 30
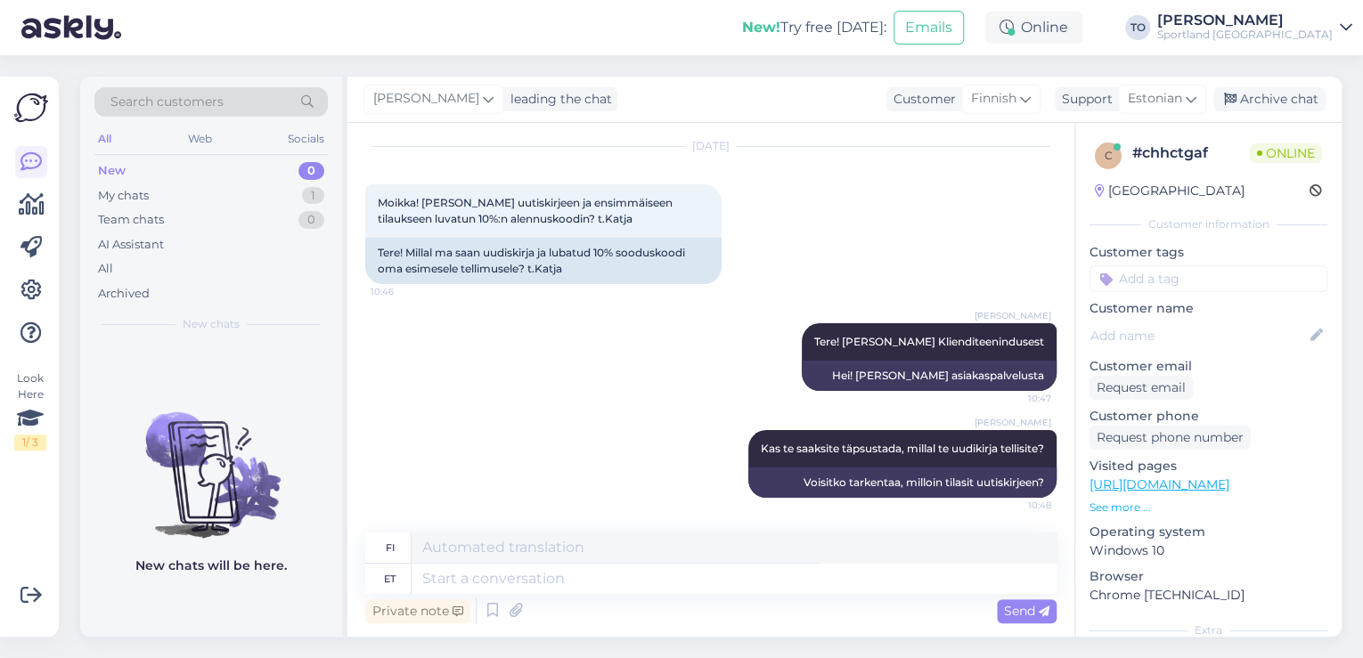
click at [1192, 281] on input at bounding box center [1208, 278] width 238 height 27
click at [1198, 329] on span "Sooduskood" at bounding box center [1209, 326] width 68 height 11
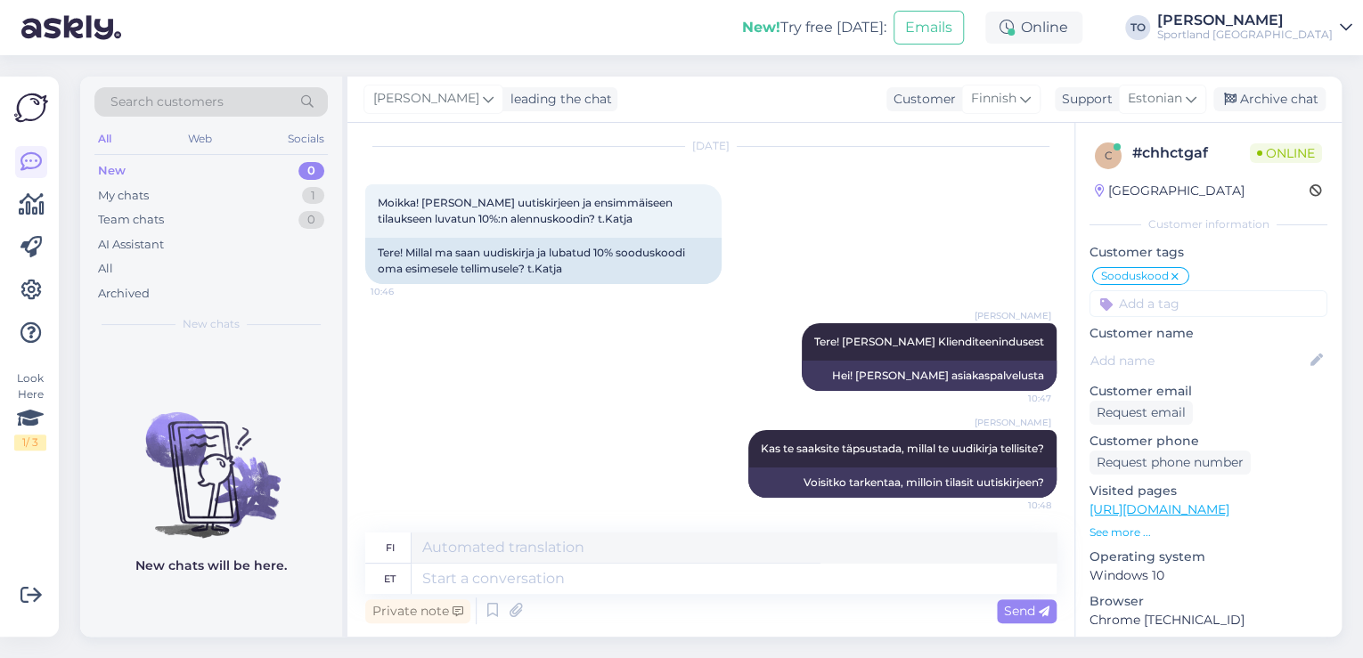
click at [1272, 17] on div "[PERSON_NAME]" at bounding box center [1244, 20] width 175 height 14
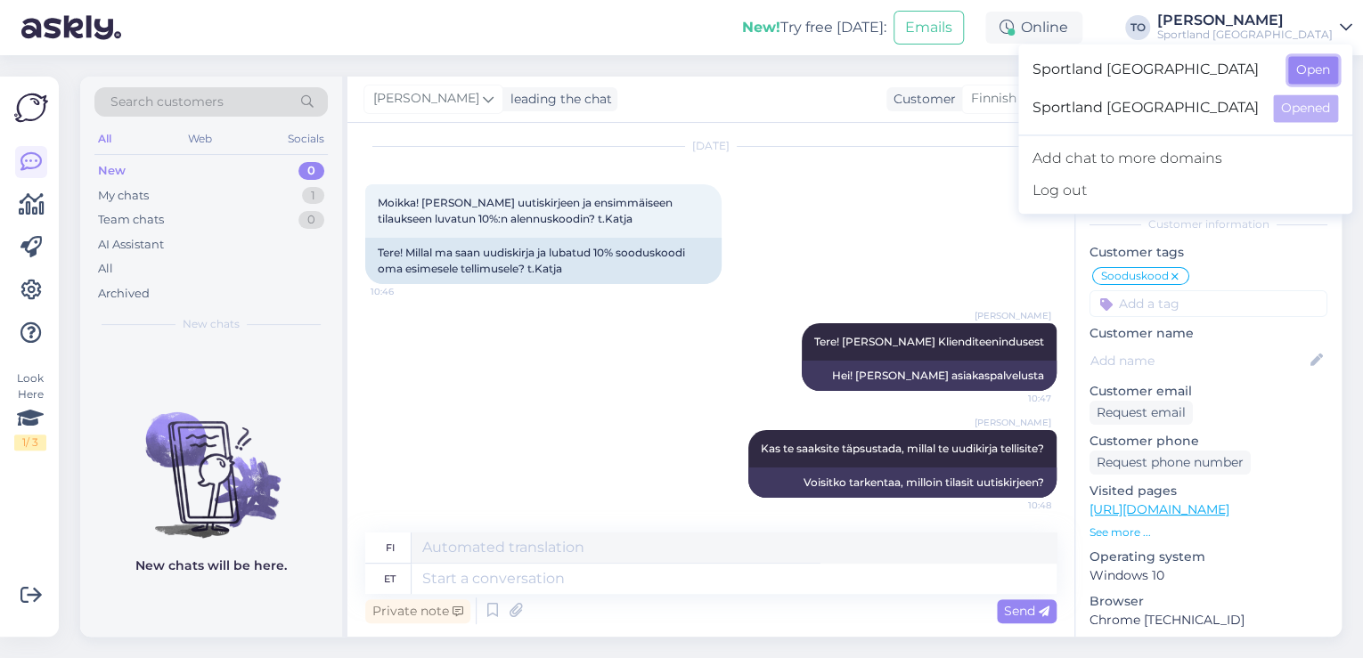
click at [1308, 68] on button "Open" at bounding box center [1313, 70] width 50 height 28
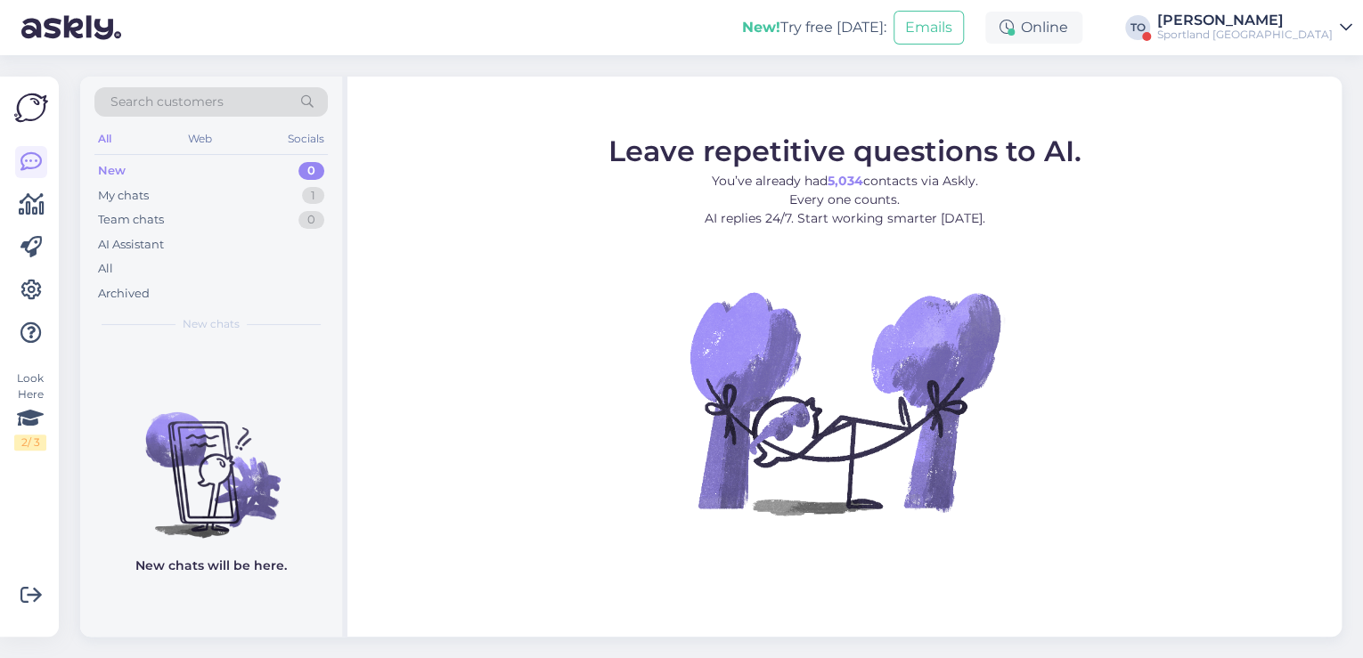
click at [1283, 29] on div "Sportland [GEOGRAPHIC_DATA]" at bounding box center [1244, 35] width 175 height 14
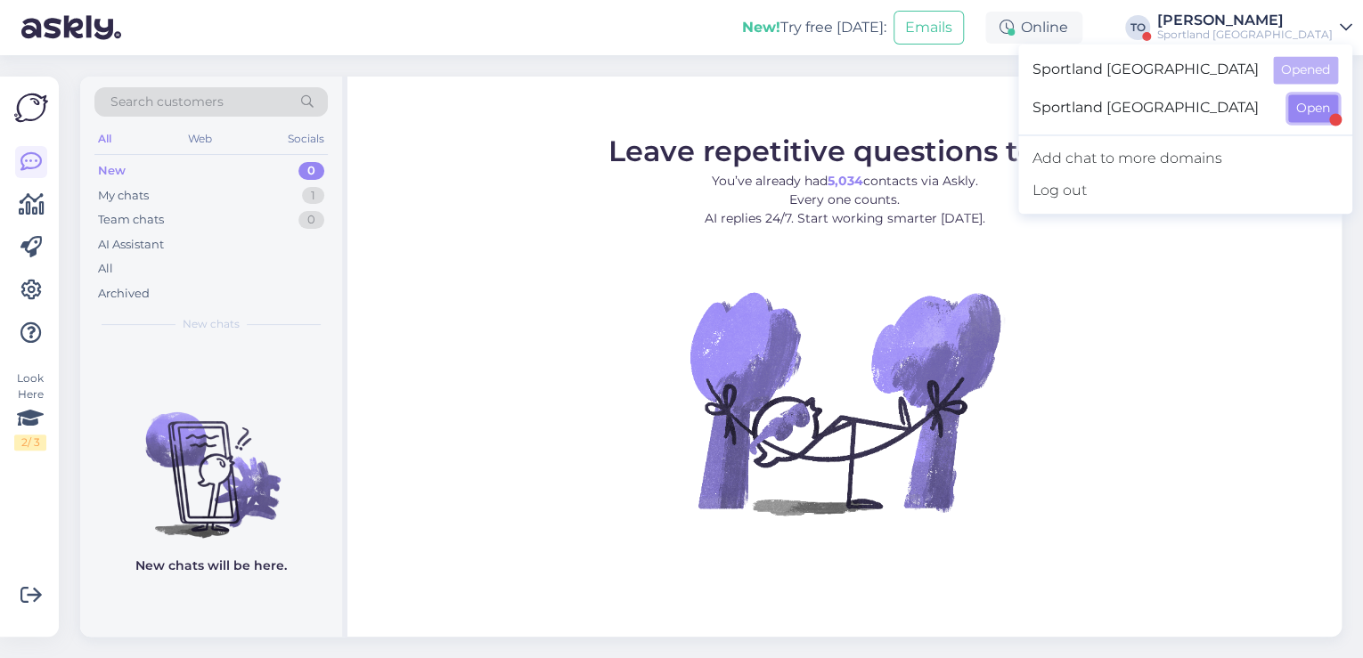
click at [1294, 108] on button "Open" at bounding box center [1313, 108] width 50 height 28
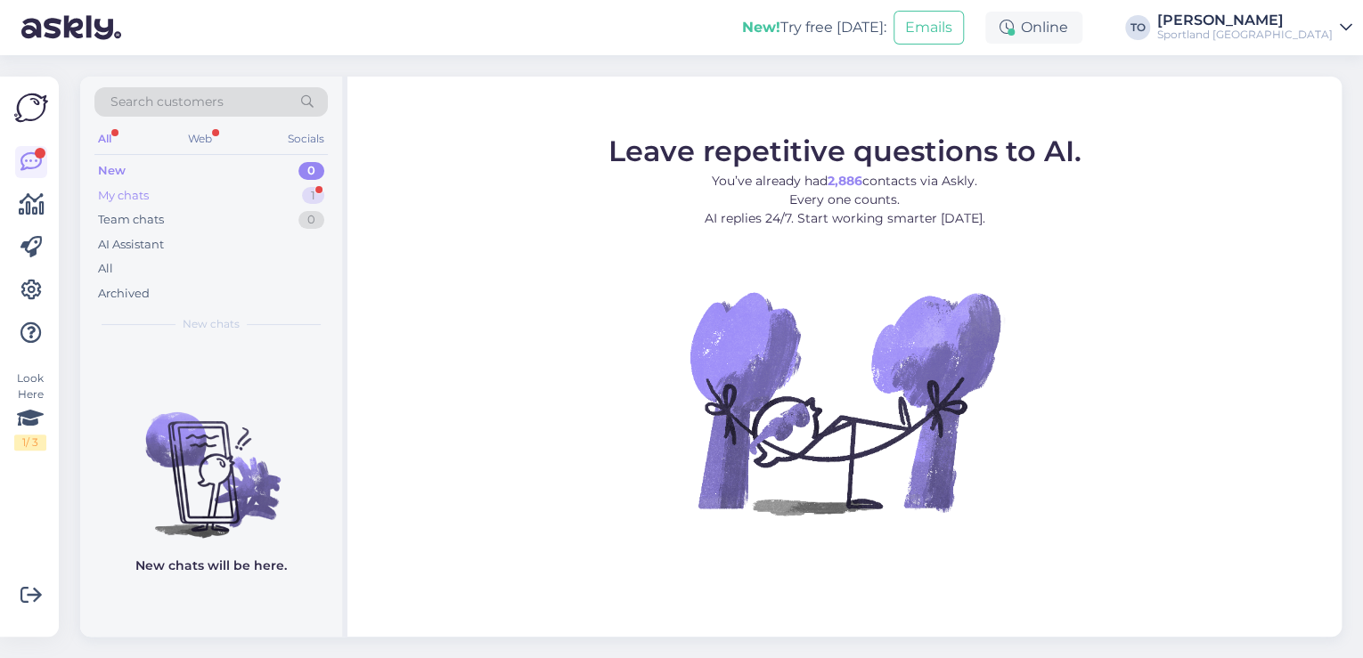
click at [151, 200] on div "My chats 1" at bounding box center [210, 195] width 233 height 25
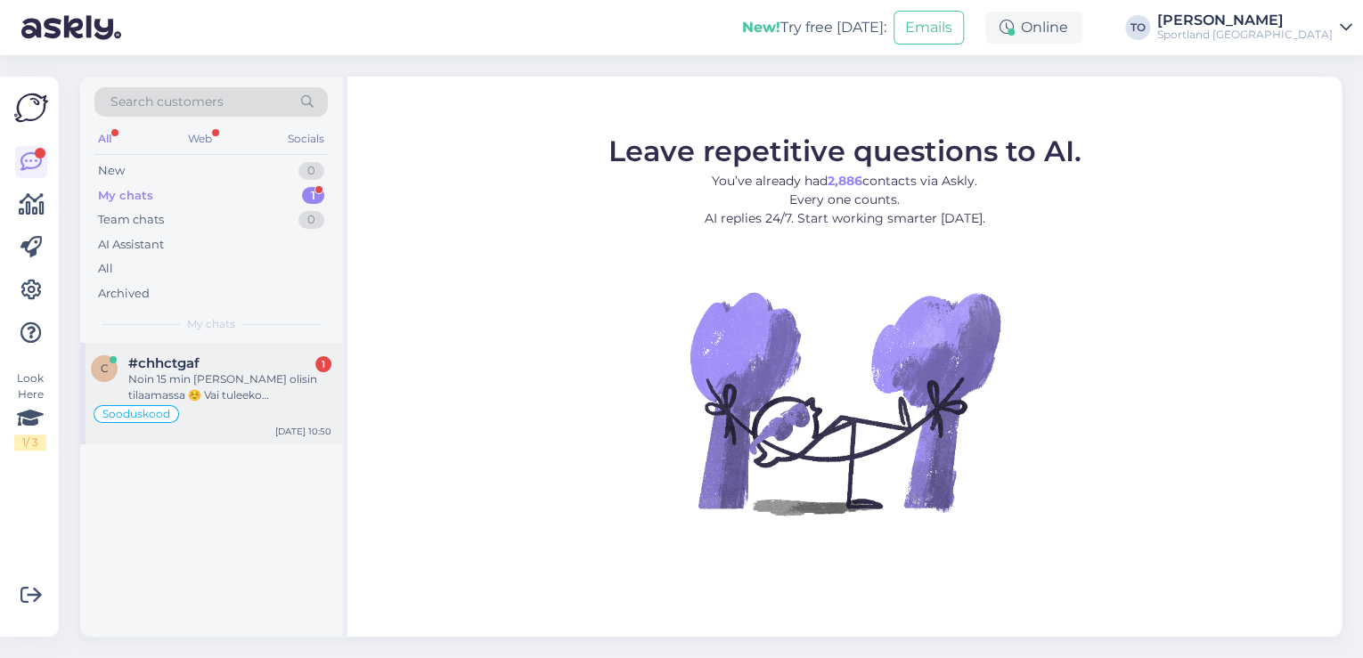
click at [242, 371] on div "Noin 15 min [PERSON_NAME] olisin tilaamassa ☺️ Vai tuleeko [PERSON_NAME] myöhem…" at bounding box center [229, 387] width 203 height 32
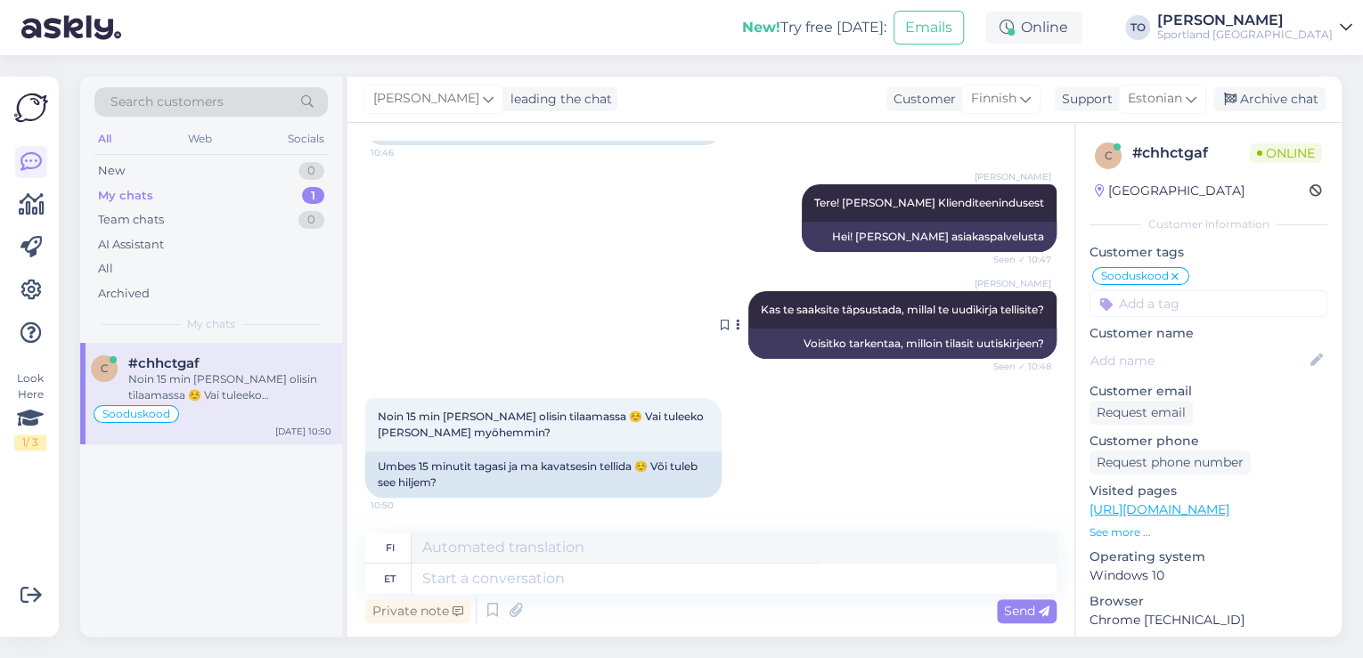
scroll to position [190, 0]
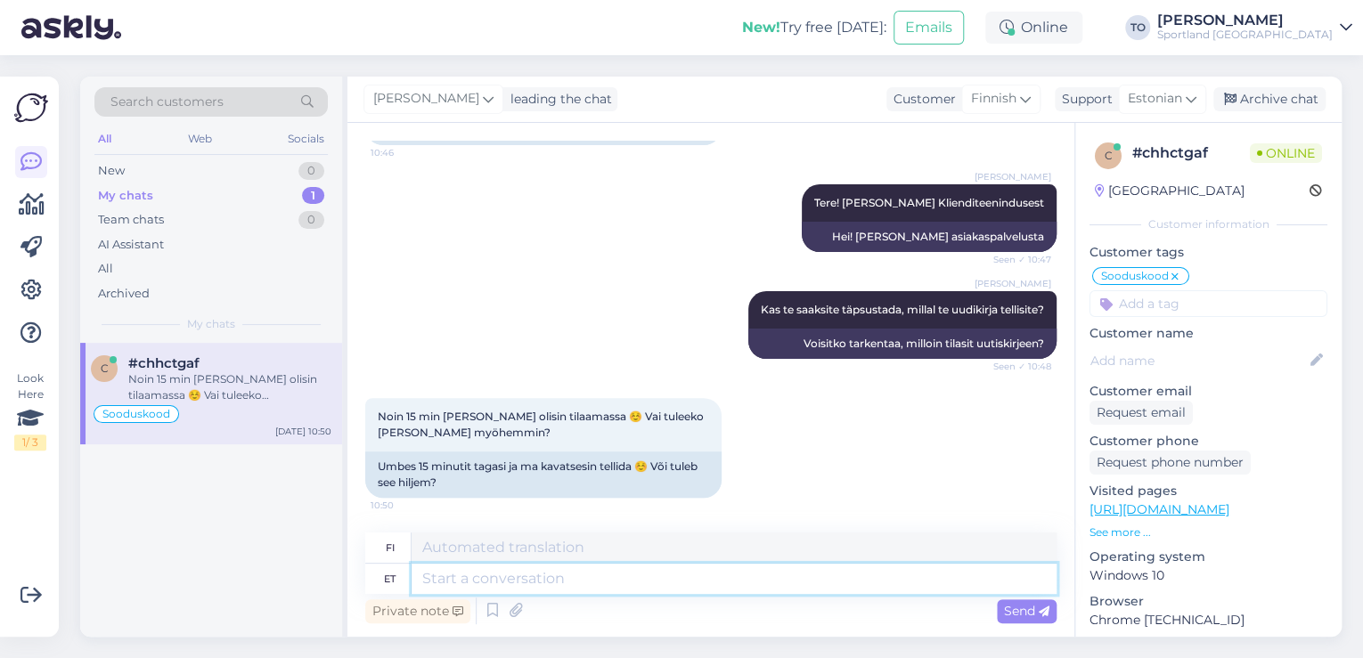
click at [822, 584] on textarea at bounding box center [733, 579] width 645 height 30
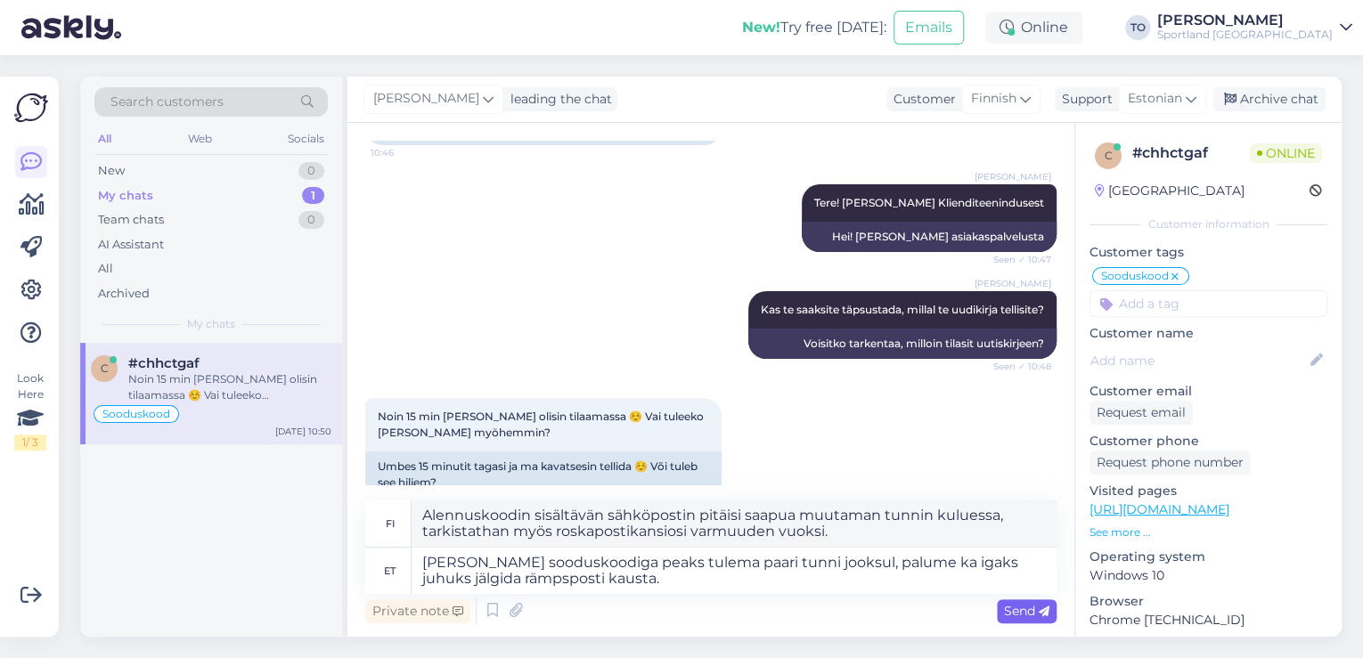
click at [1009, 606] on span "Send" at bounding box center [1026, 611] width 45 height 16
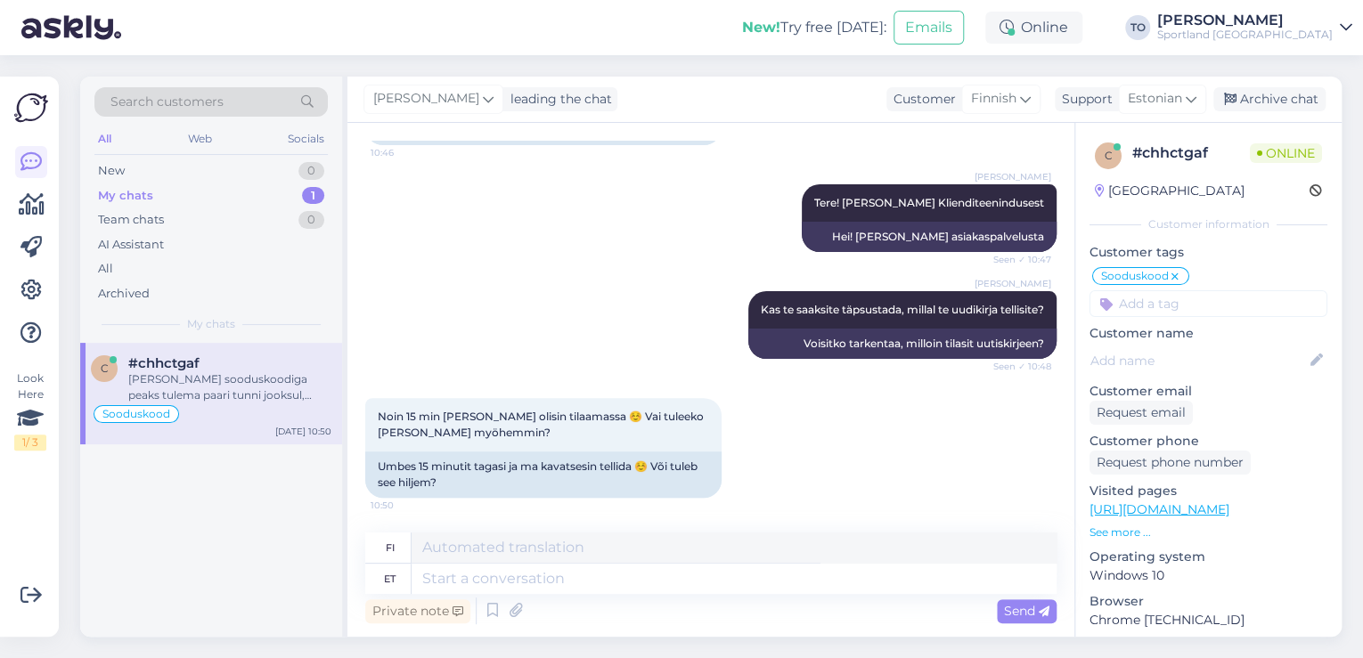
scroll to position [346, 0]
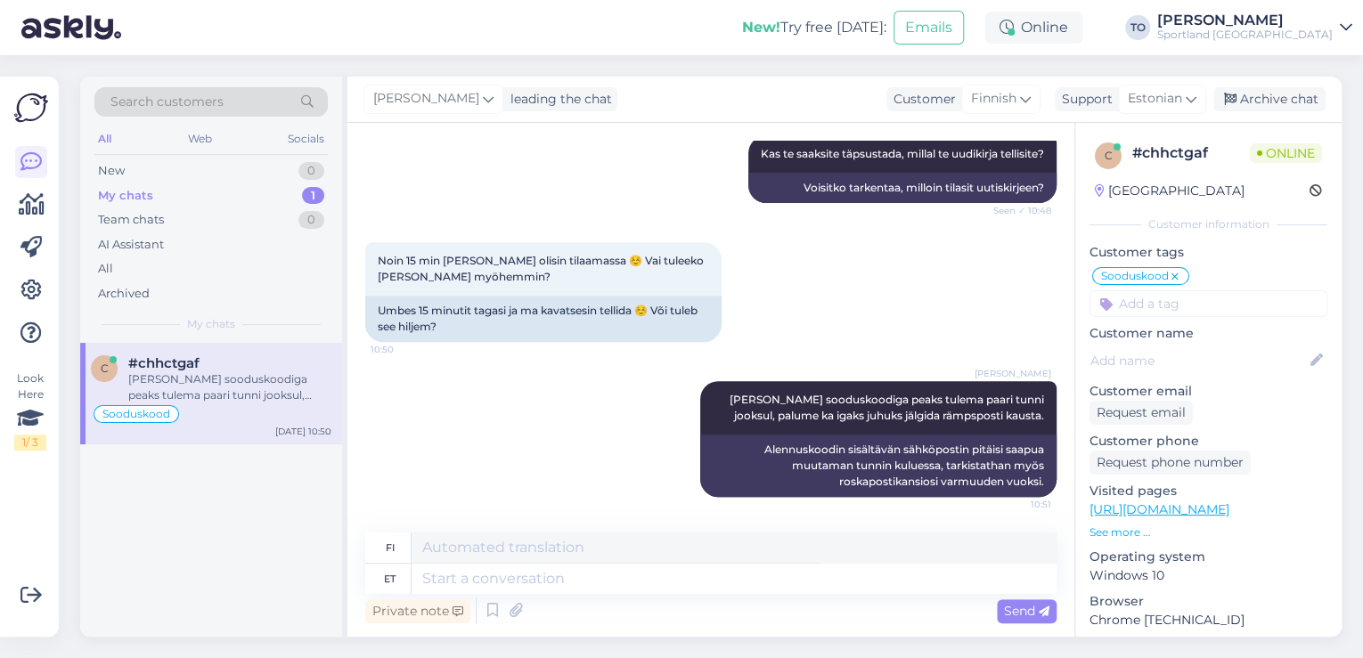
click at [1286, 33] on div "Sportland [GEOGRAPHIC_DATA]" at bounding box center [1244, 35] width 175 height 14
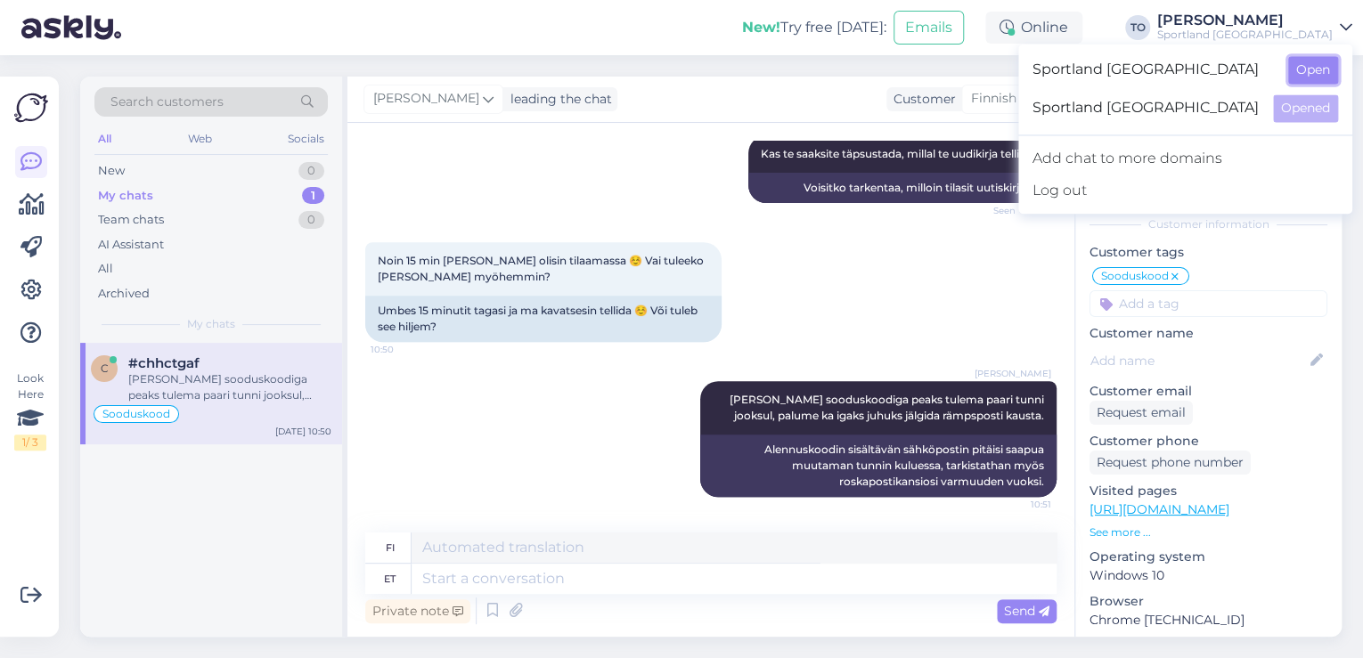
click at [1301, 70] on button "Open" at bounding box center [1313, 70] width 50 height 28
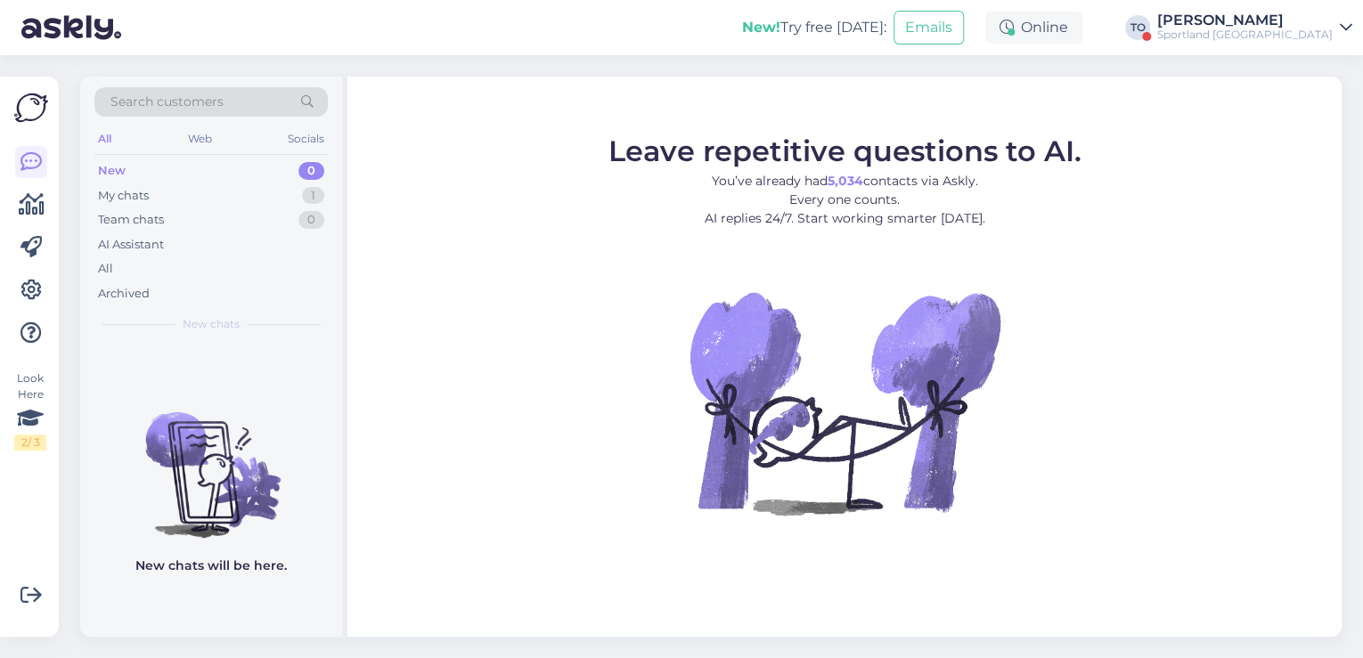
click at [1294, 29] on div "Sportland [GEOGRAPHIC_DATA]" at bounding box center [1244, 35] width 175 height 14
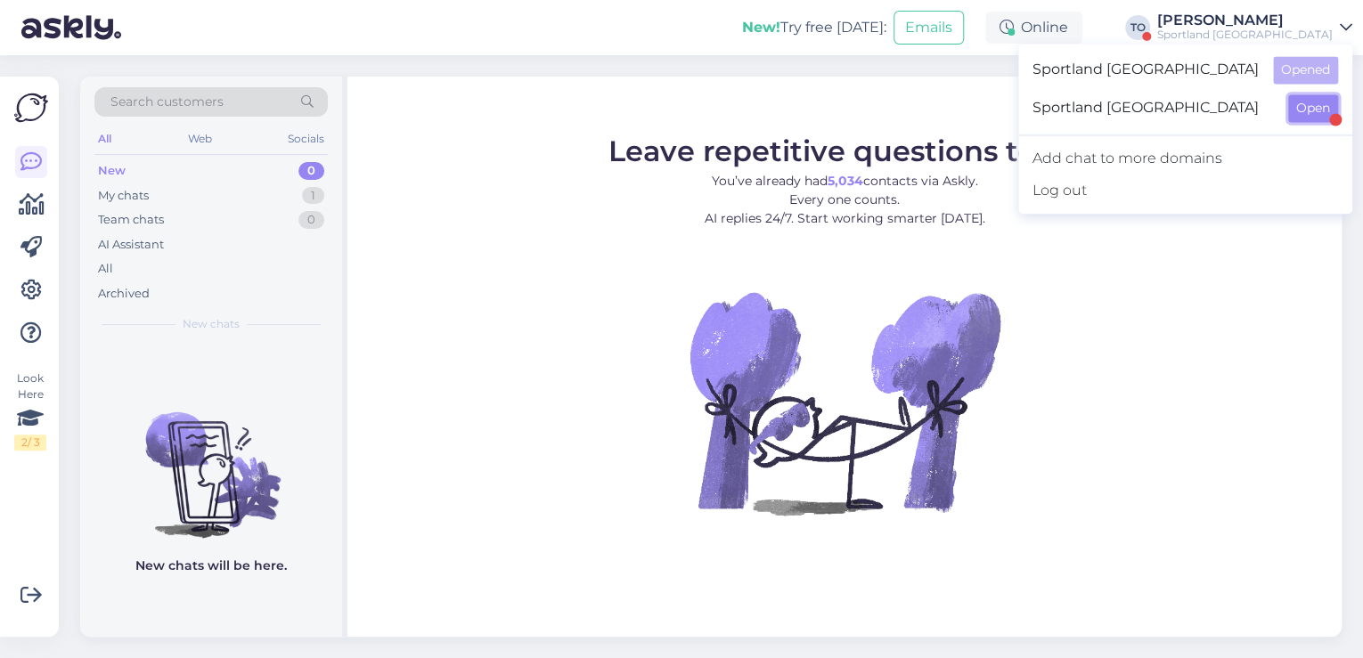
click at [1300, 109] on button "Open" at bounding box center [1313, 108] width 50 height 28
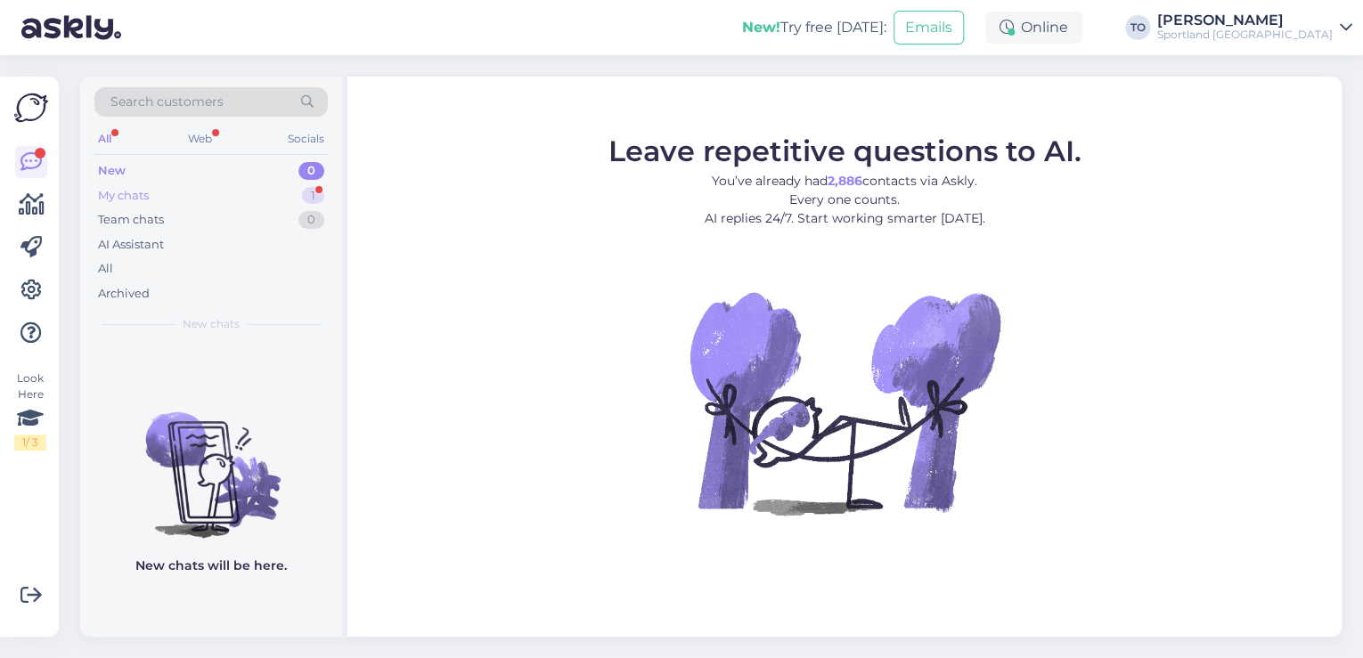
click at [185, 191] on div "My chats 1" at bounding box center [210, 195] width 233 height 25
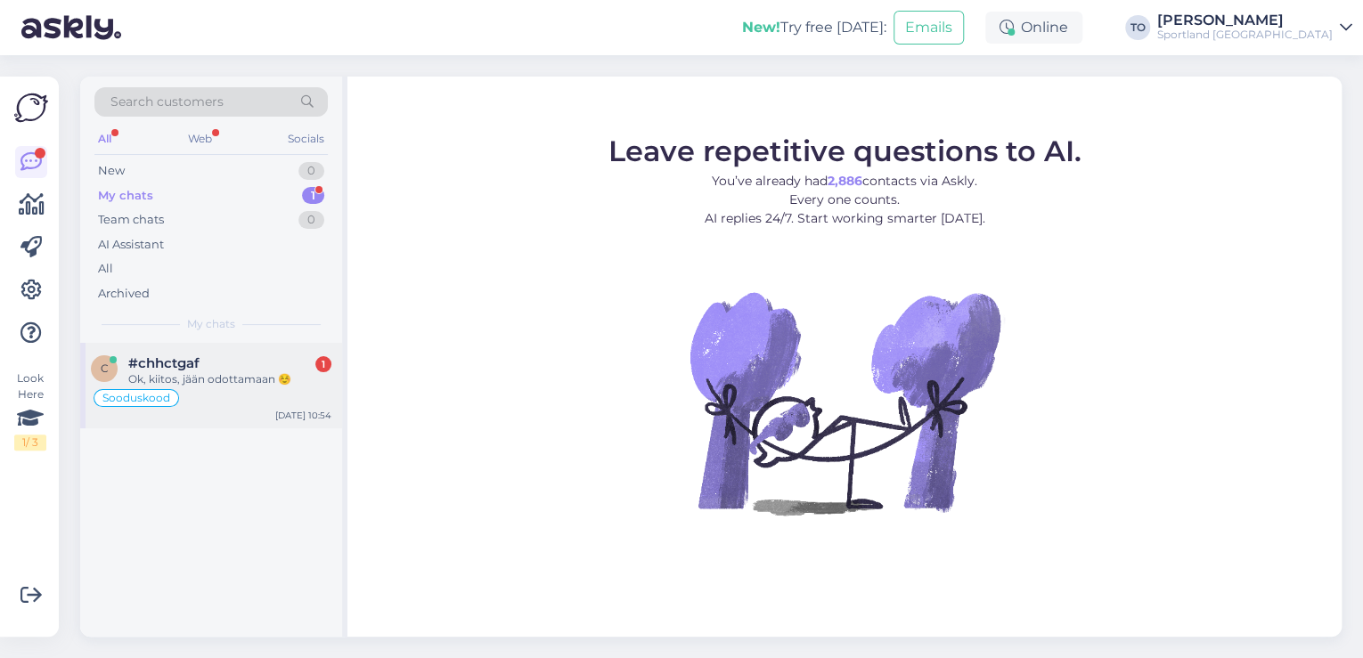
click at [317, 384] on div "Ok, kiitos, jään odottamaan ☺️" at bounding box center [229, 379] width 203 height 16
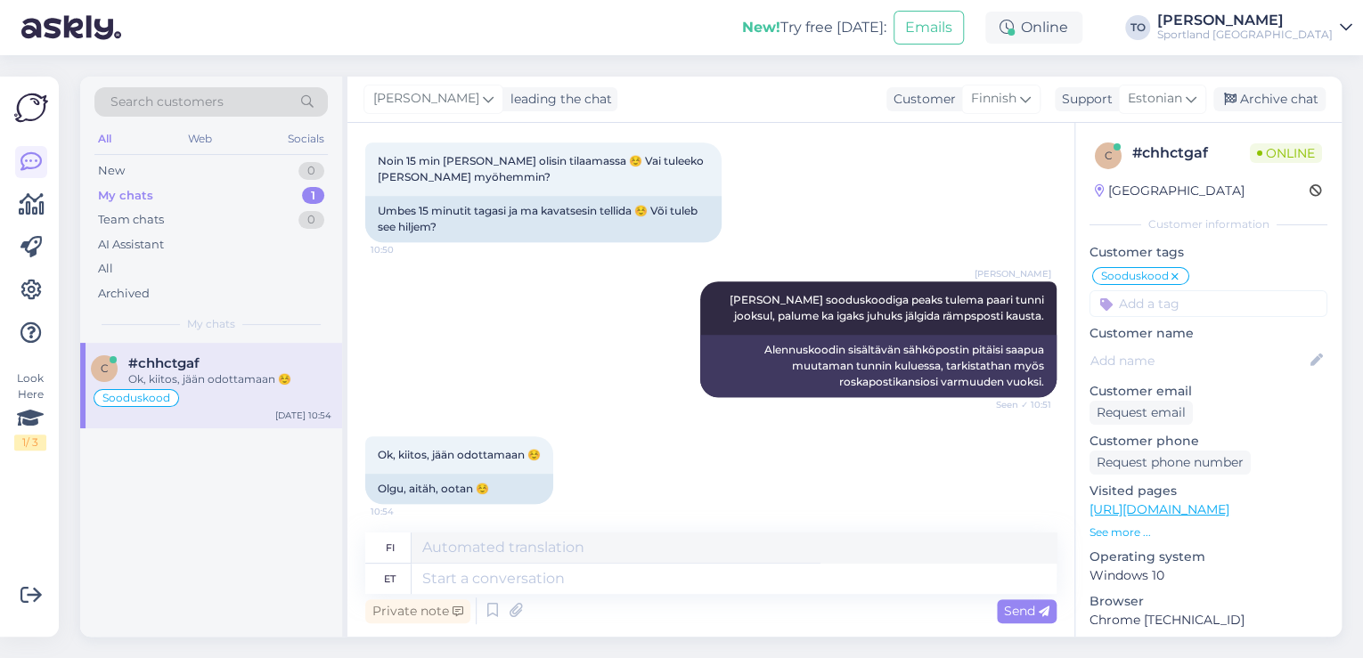
scroll to position [452, 0]
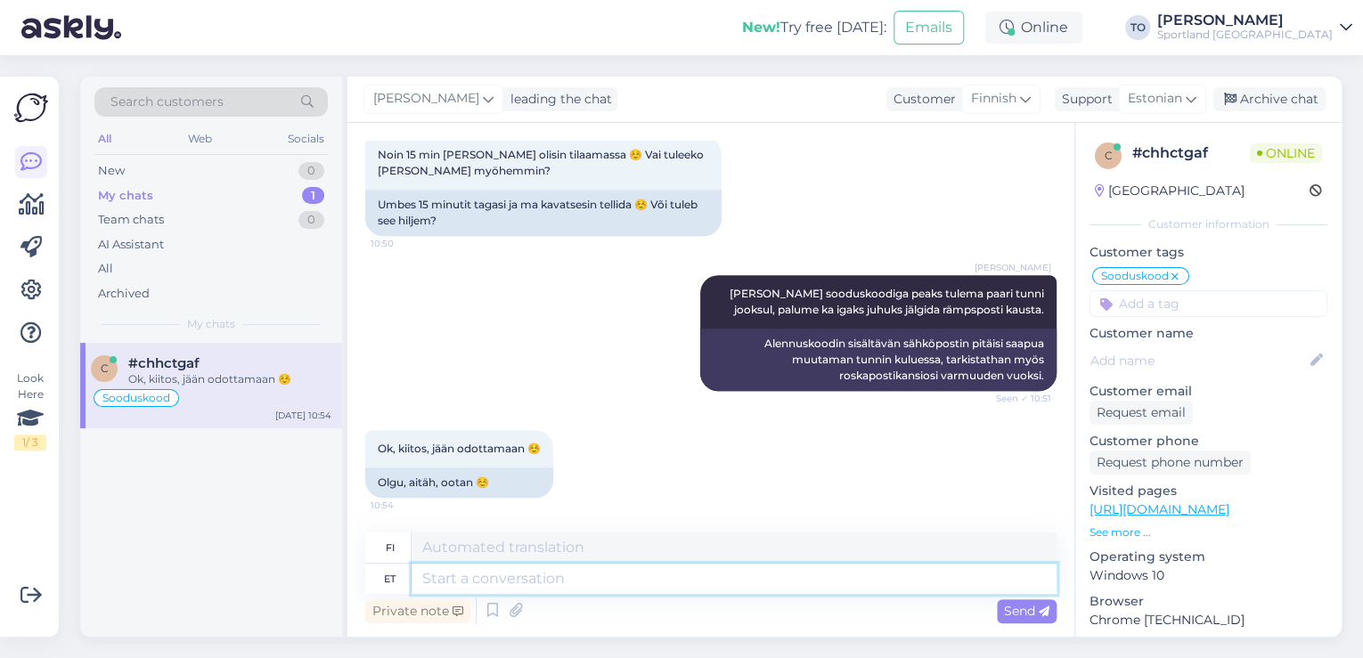
click at [579, 584] on textarea at bounding box center [733, 579] width 645 height 30
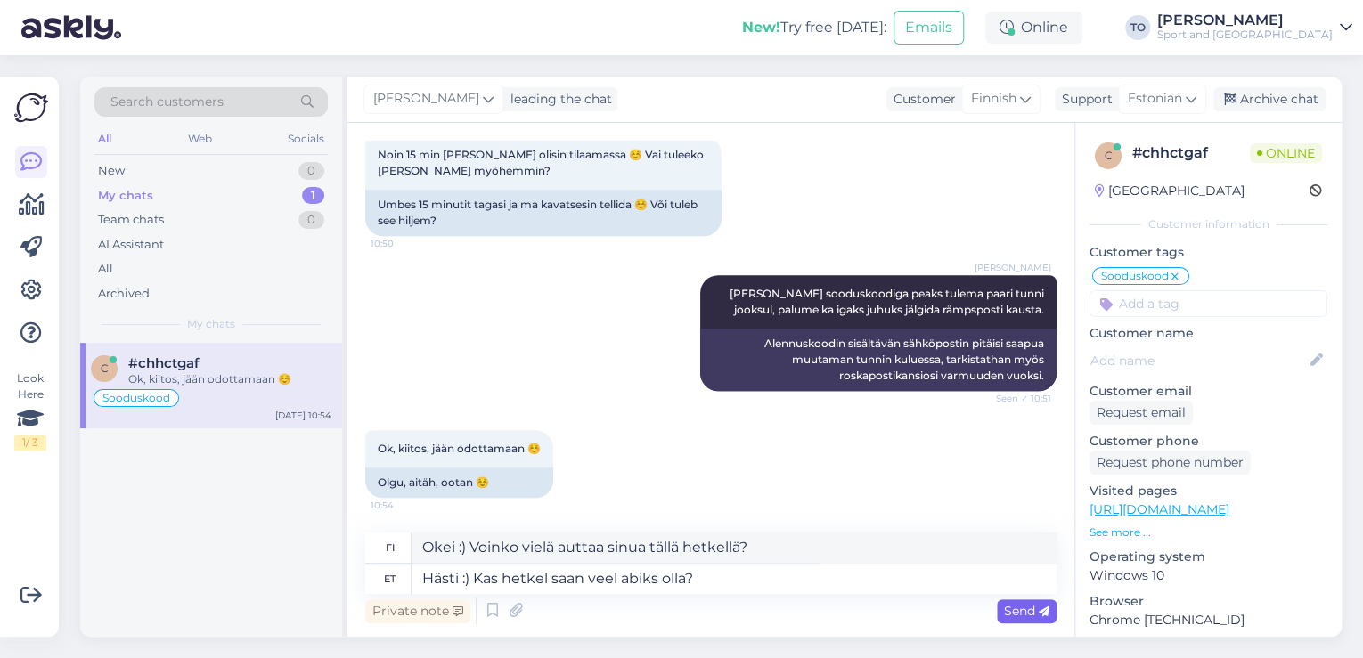
click at [1016, 607] on span "Send" at bounding box center [1026, 611] width 45 height 16
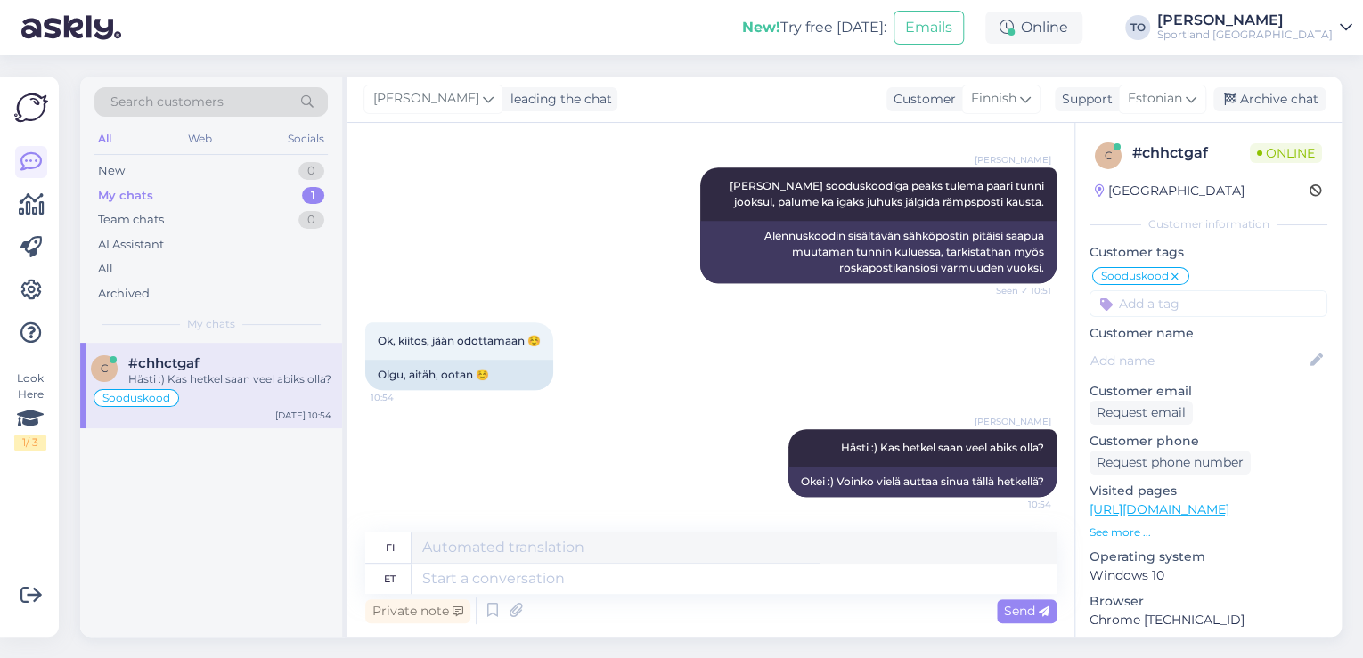
click at [1294, 32] on div "Sportland [GEOGRAPHIC_DATA]" at bounding box center [1244, 35] width 175 height 14
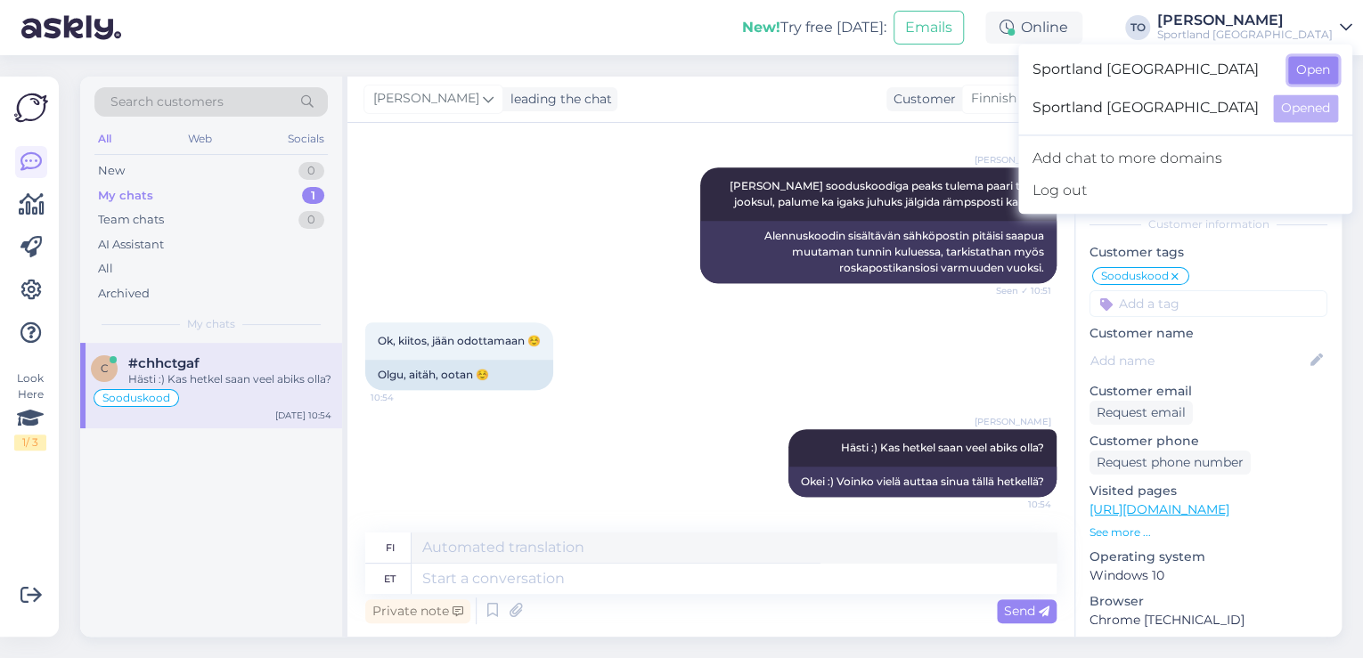
click at [1308, 61] on button "Open" at bounding box center [1313, 70] width 50 height 28
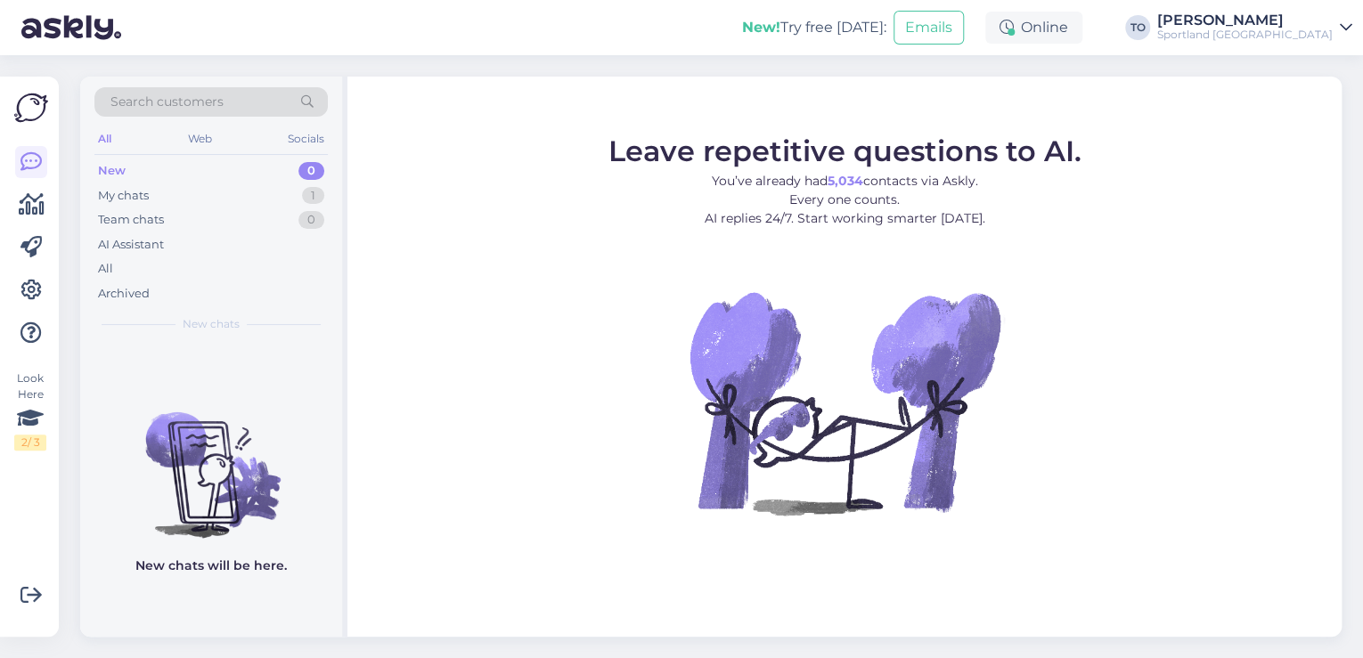
click at [218, 103] on span "Search customers" at bounding box center [166, 102] width 113 height 19
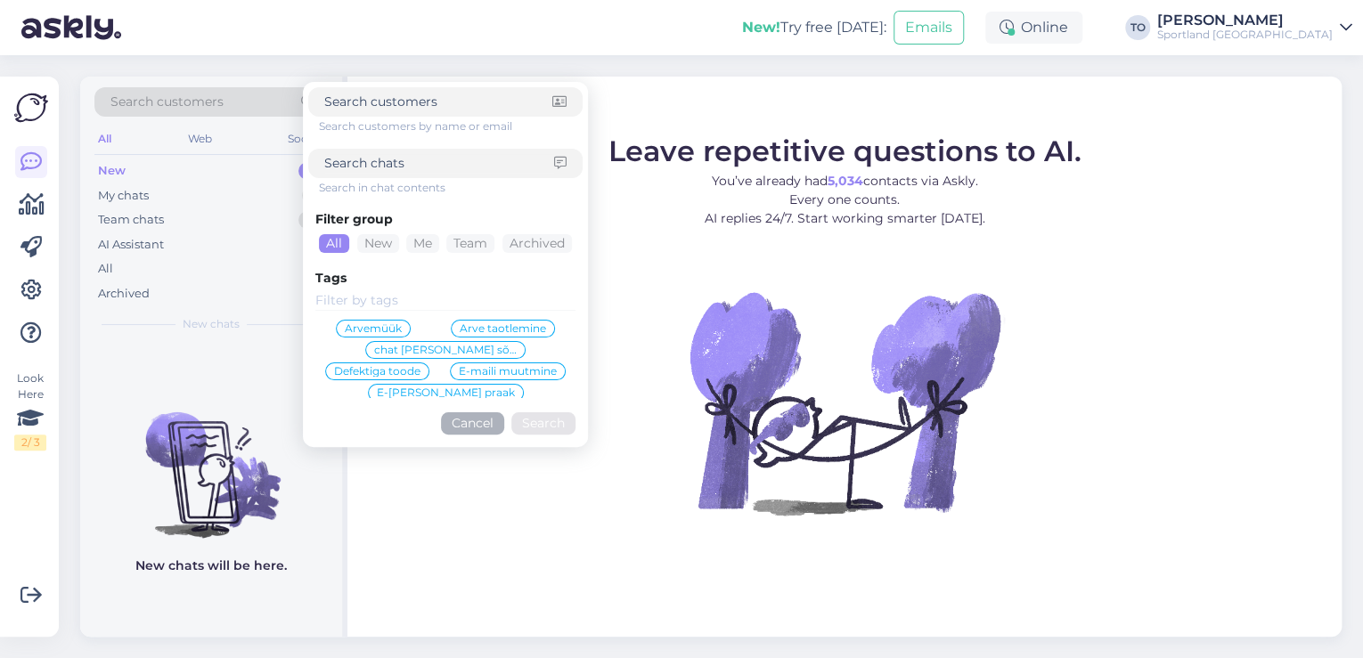
click at [385, 159] on input at bounding box center [439, 163] width 230 height 19
paste input "4000491077"
click at [532, 428] on button "Search" at bounding box center [543, 423] width 64 height 22
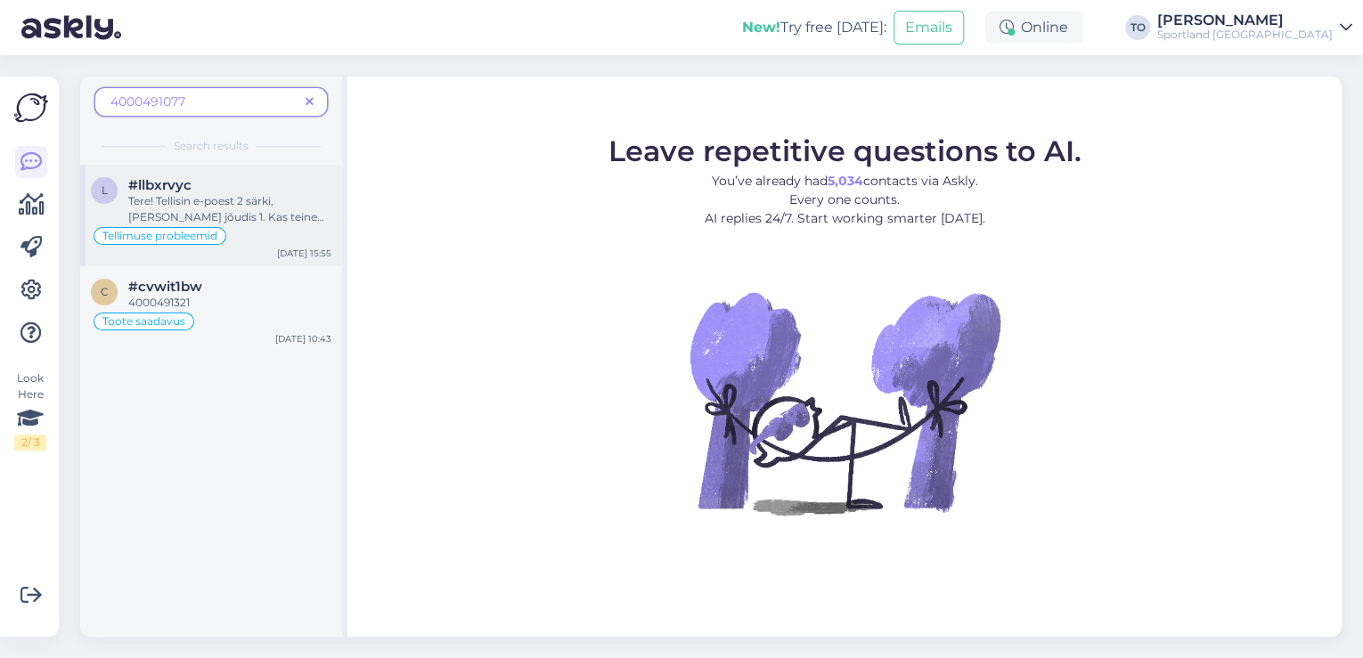
click at [291, 230] on div "Tellimuse probleemid" at bounding box center [211, 235] width 240 height 21
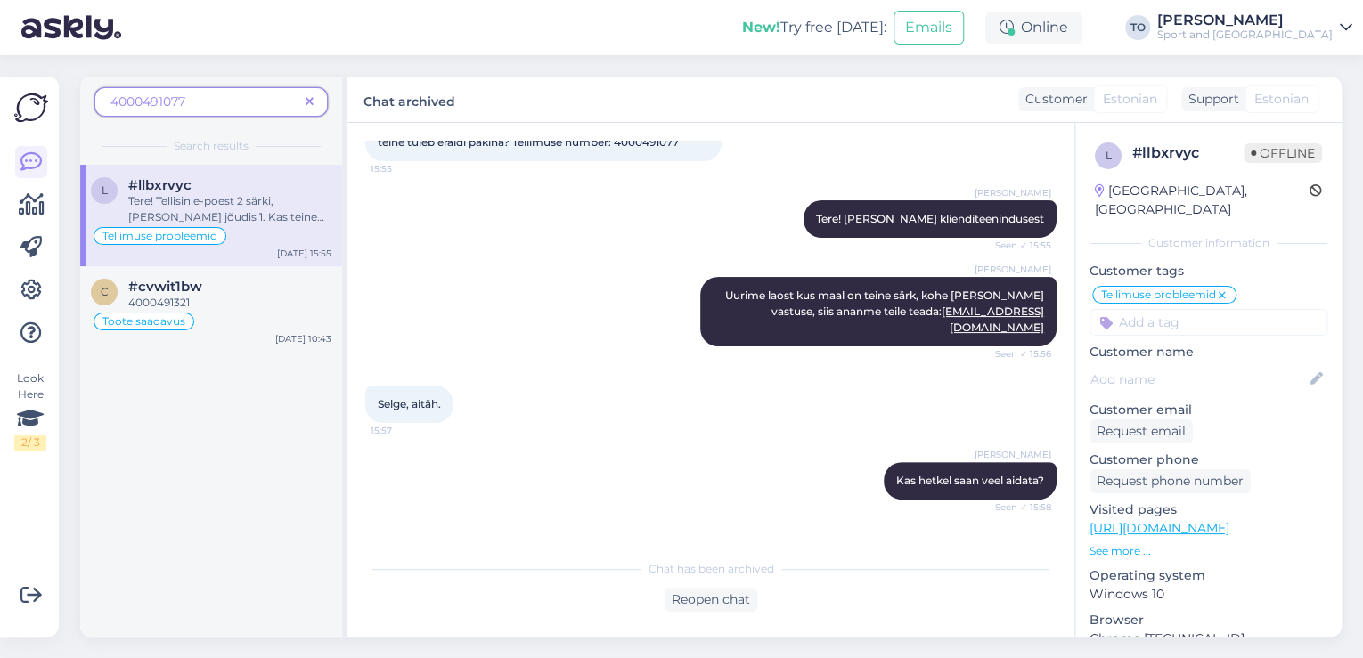
scroll to position [0, 0]
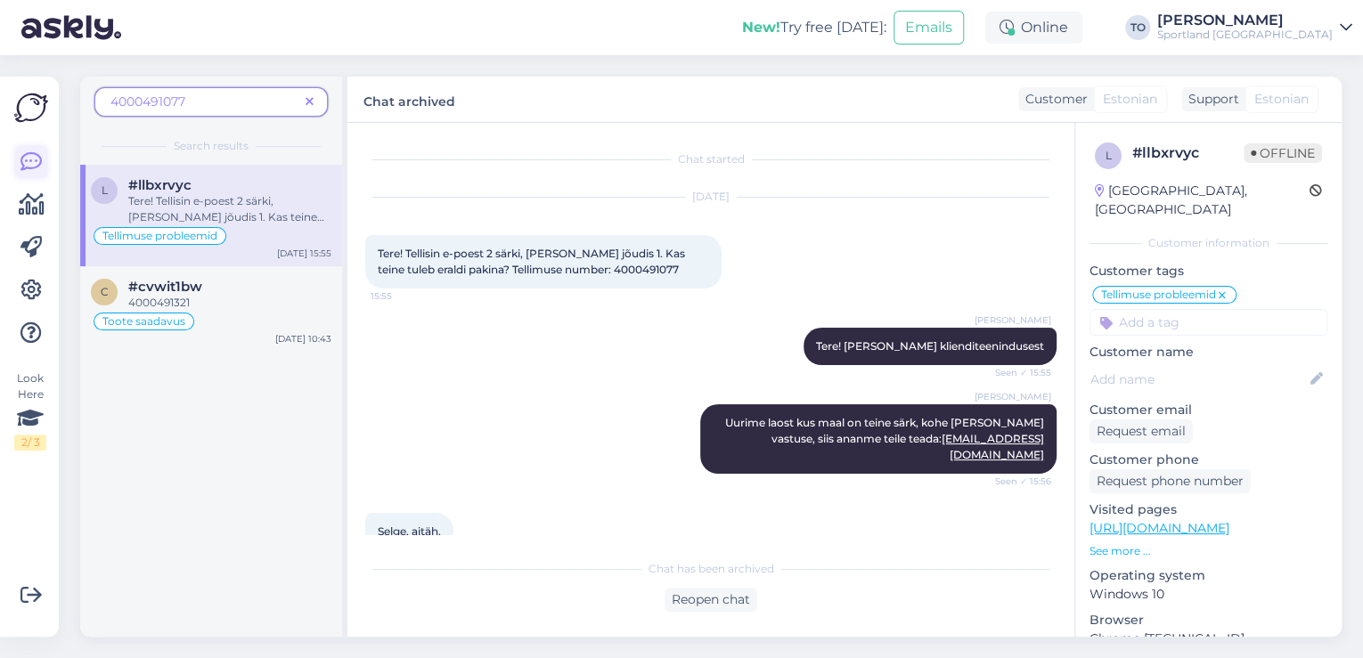
click at [24, 155] on icon at bounding box center [30, 161] width 21 height 21
click at [316, 97] on span at bounding box center [309, 102] width 22 height 19
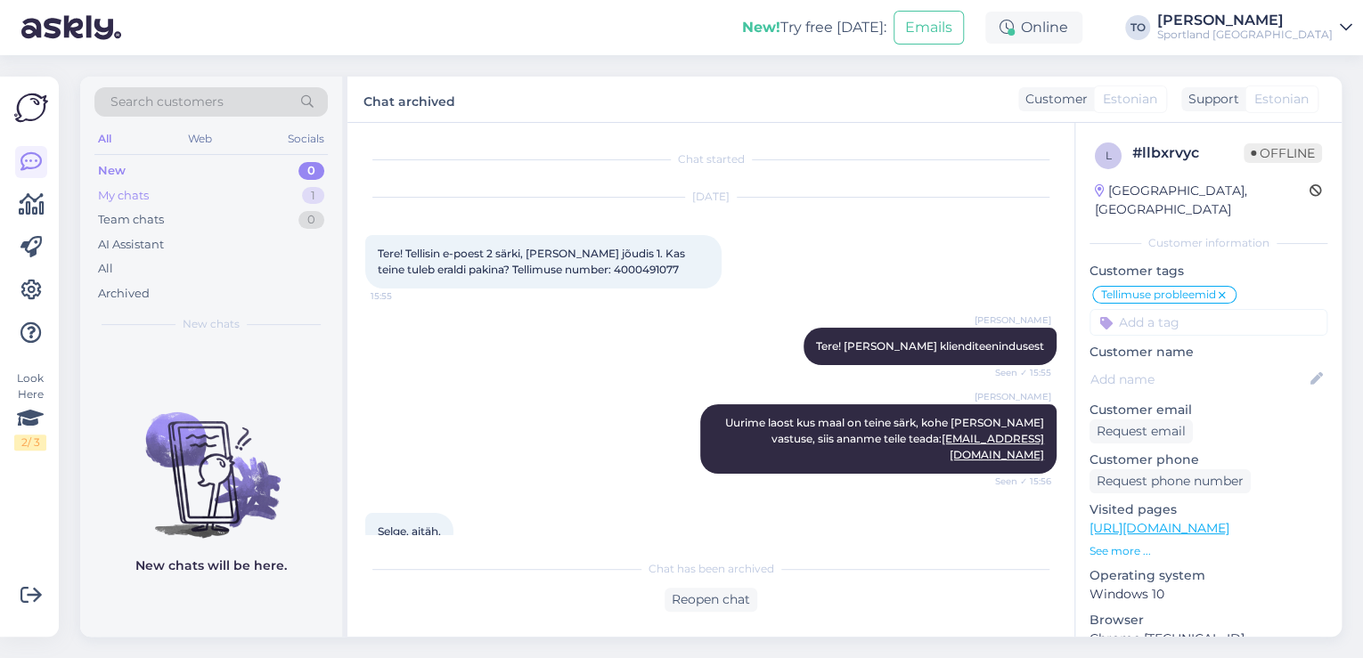
click at [306, 185] on div "My chats 1" at bounding box center [210, 195] width 233 height 25
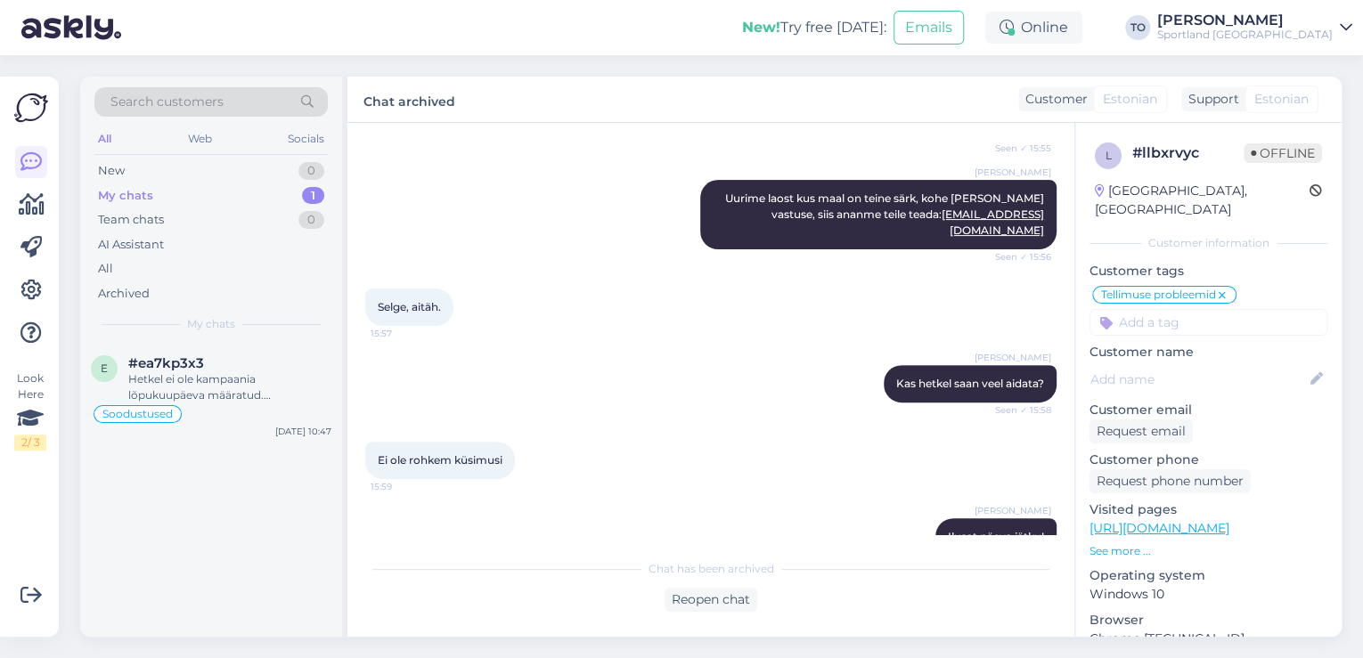
scroll to position [325, 0]
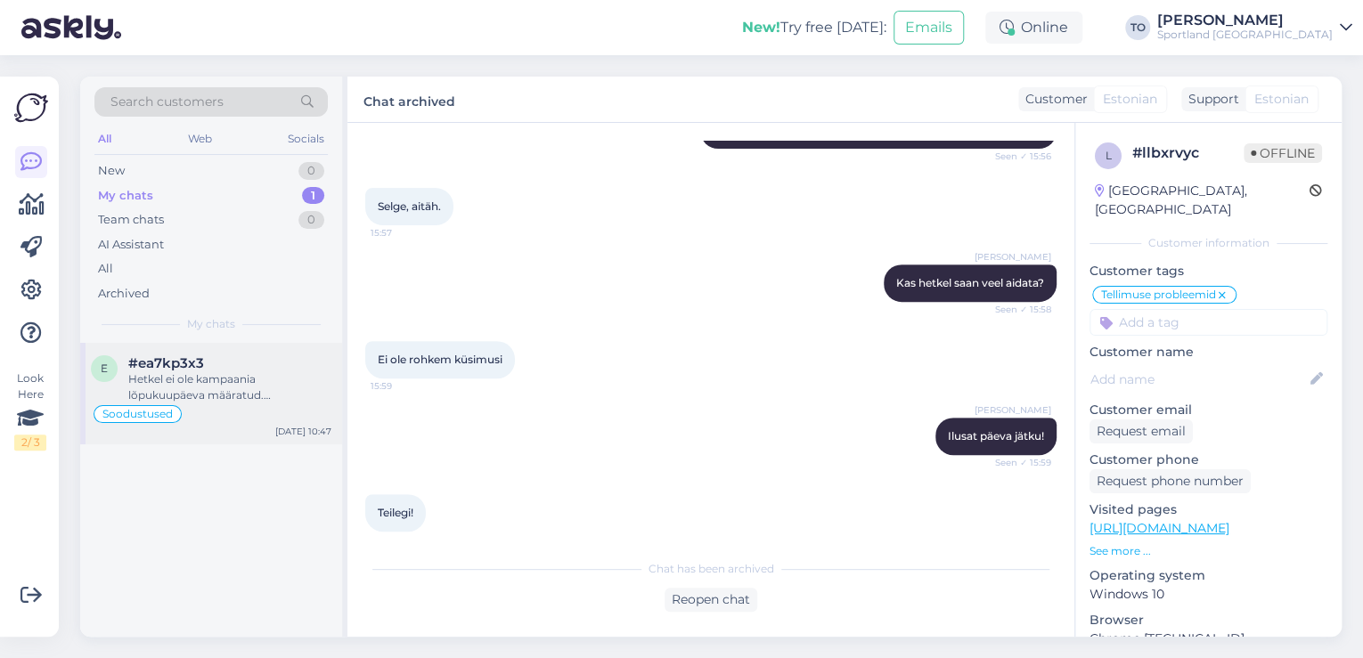
click at [266, 392] on div "Hetkel ei ole kampaania lõpukuupäeva määratud. Soodustused kehtivad vähemalt kä…" at bounding box center [229, 387] width 203 height 32
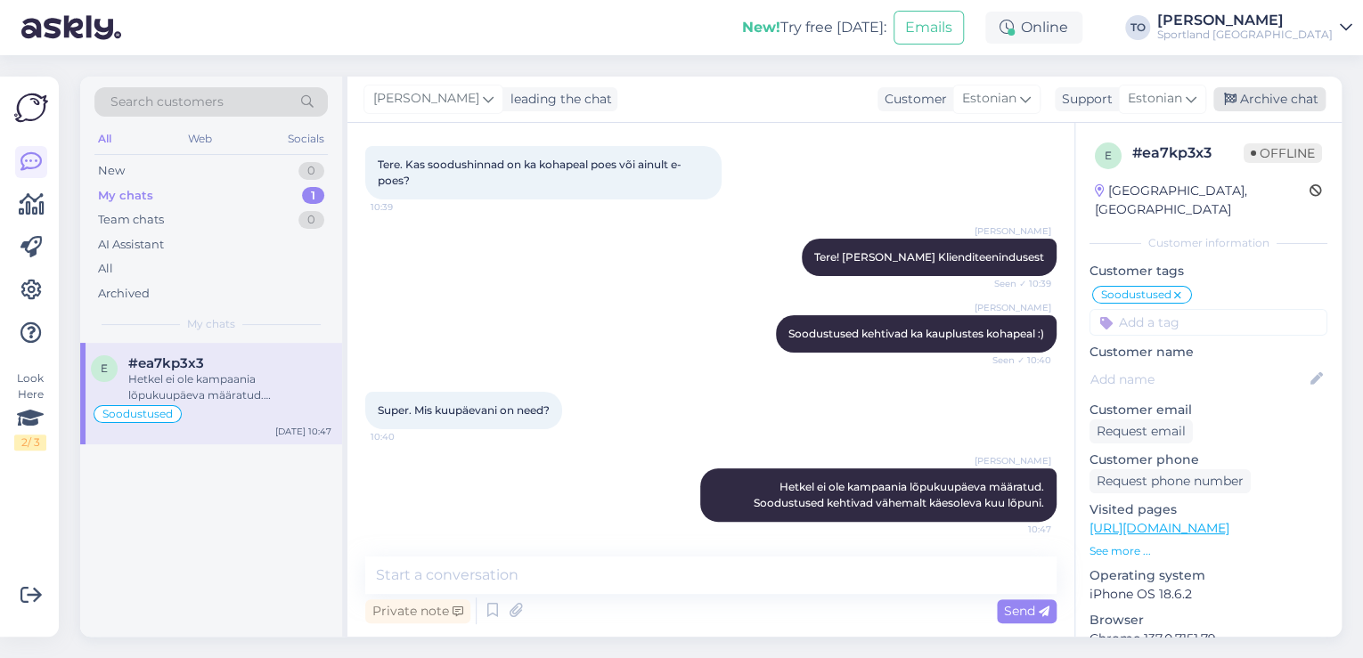
click at [1300, 101] on div "Archive chat" at bounding box center [1269, 99] width 112 height 24
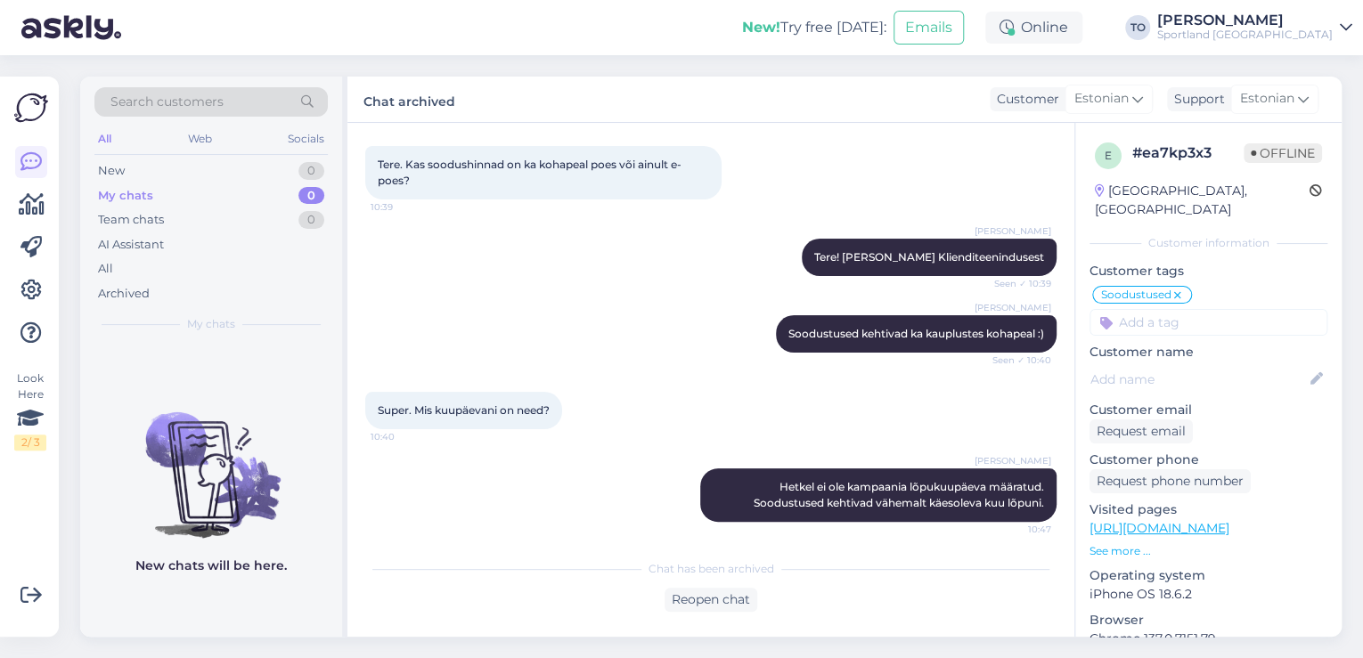
click at [1303, 4] on div "New! Try free [DATE]: Emails Online TO [PERSON_NAME] Sportland [GEOGRAPHIC_DATA]" at bounding box center [681, 27] width 1363 height 55
click at [1301, 18] on div "[PERSON_NAME]" at bounding box center [1244, 20] width 175 height 14
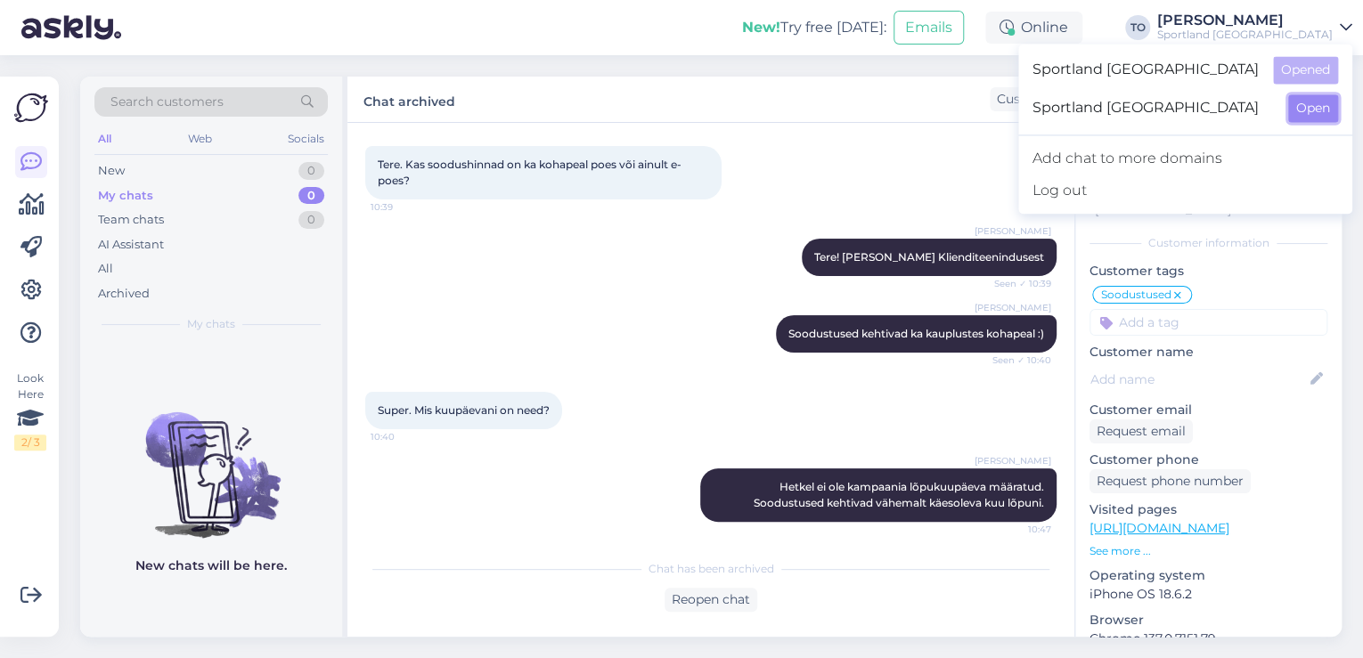
click at [1320, 110] on button "Open" at bounding box center [1313, 108] width 50 height 28
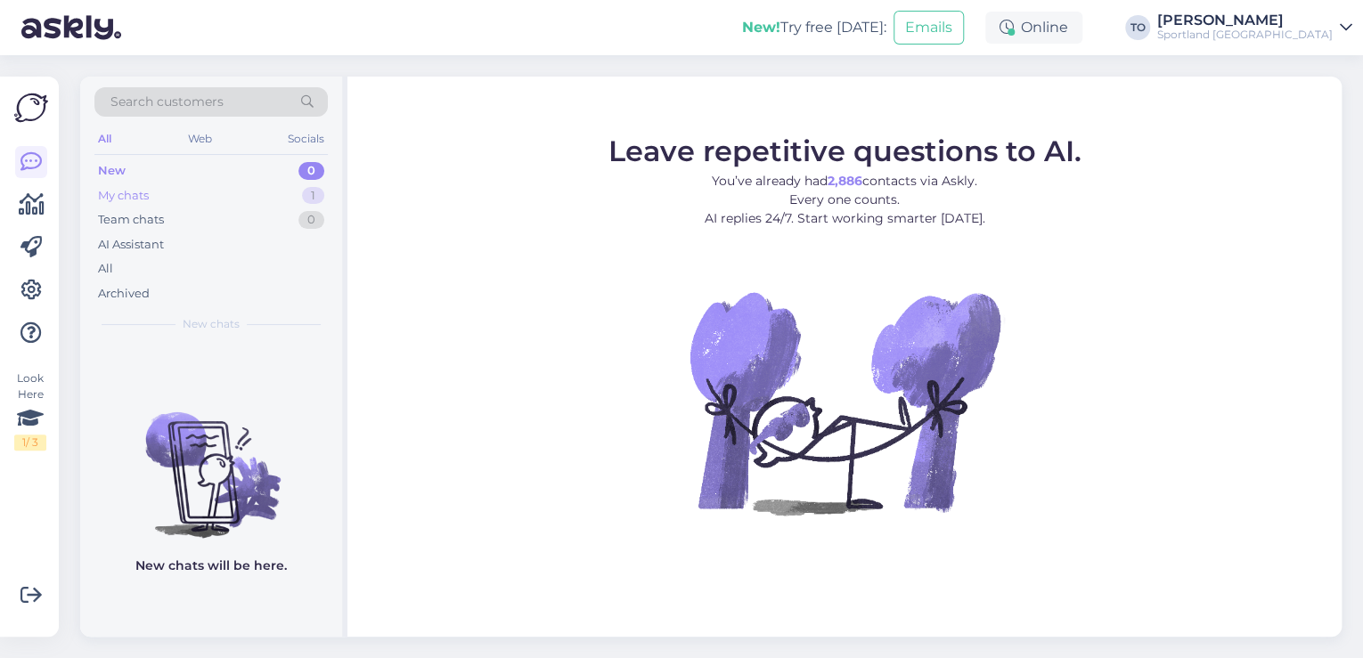
click at [183, 196] on div "My chats 1" at bounding box center [210, 195] width 233 height 25
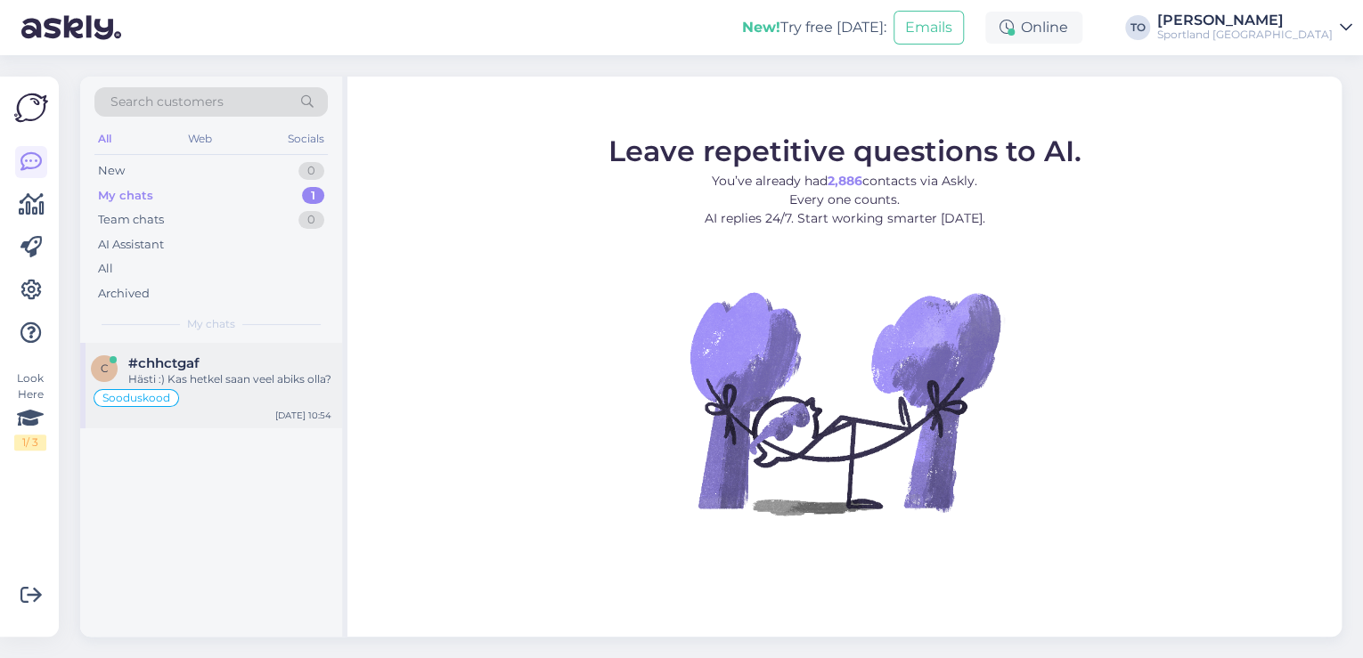
click at [208, 387] on div "Hästi :) Kas hetkel saan veel abiks olla?" at bounding box center [229, 379] width 203 height 16
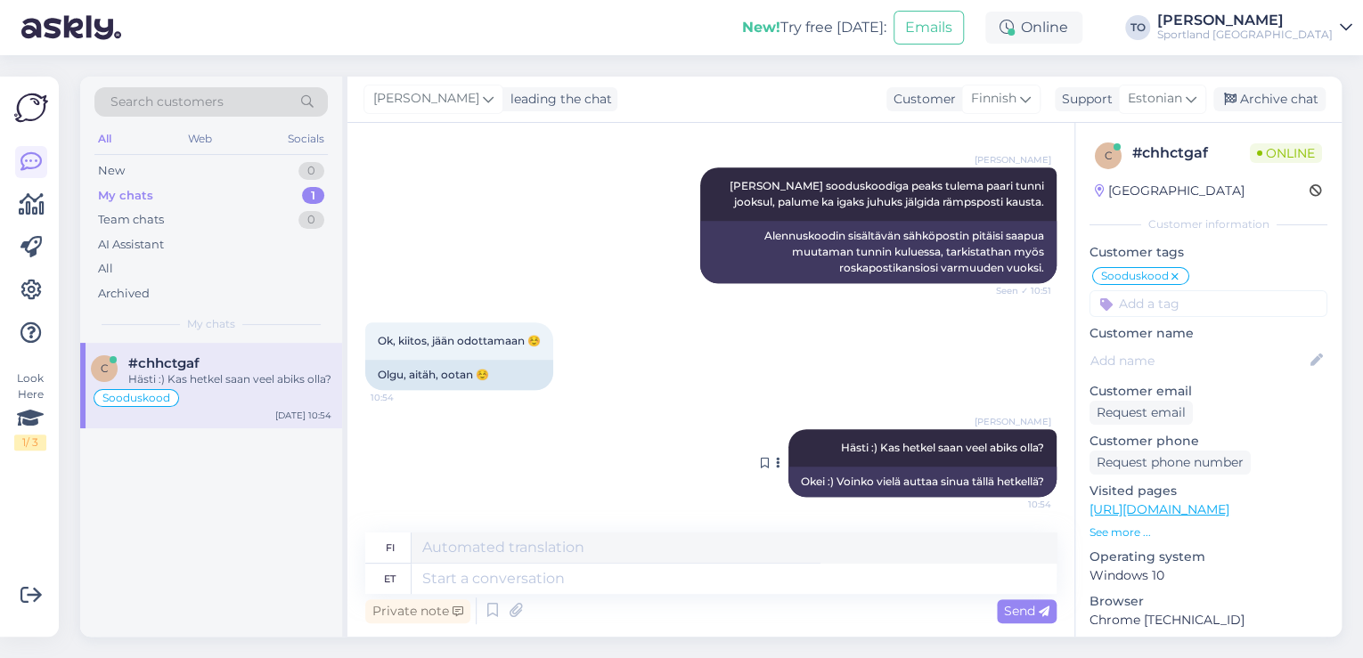
scroll to position [558, 0]
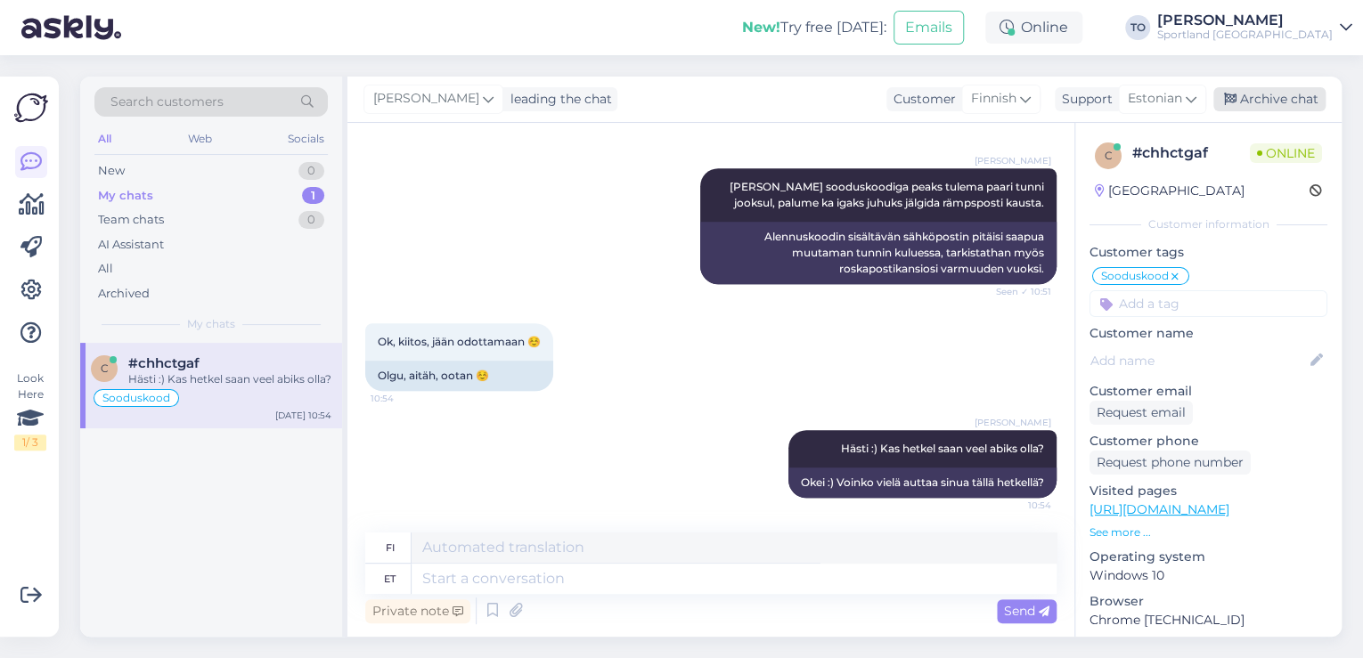
click at [1273, 96] on div "Archive chat" at bounding box center [1269, 99] width 112 height 24
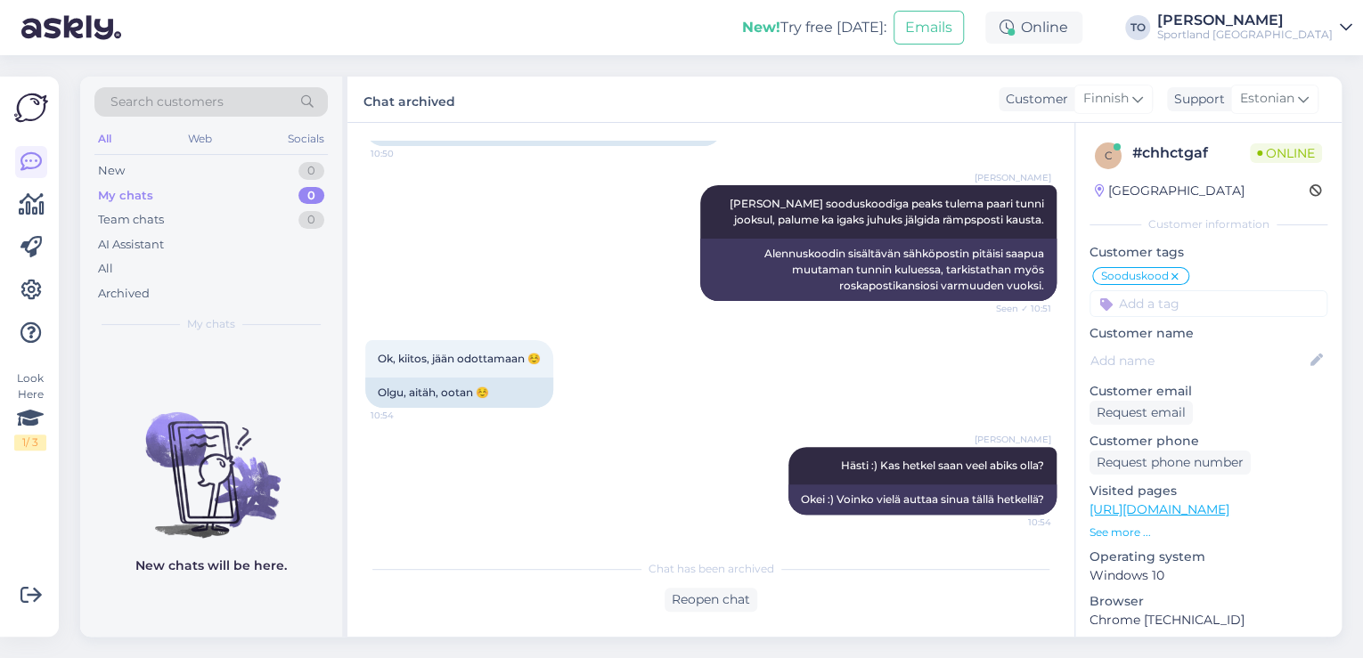
scroll to position [542, 0]
click at [189, 100] on span "Search customers" at bounding box center [166, 102] width 113 height 19
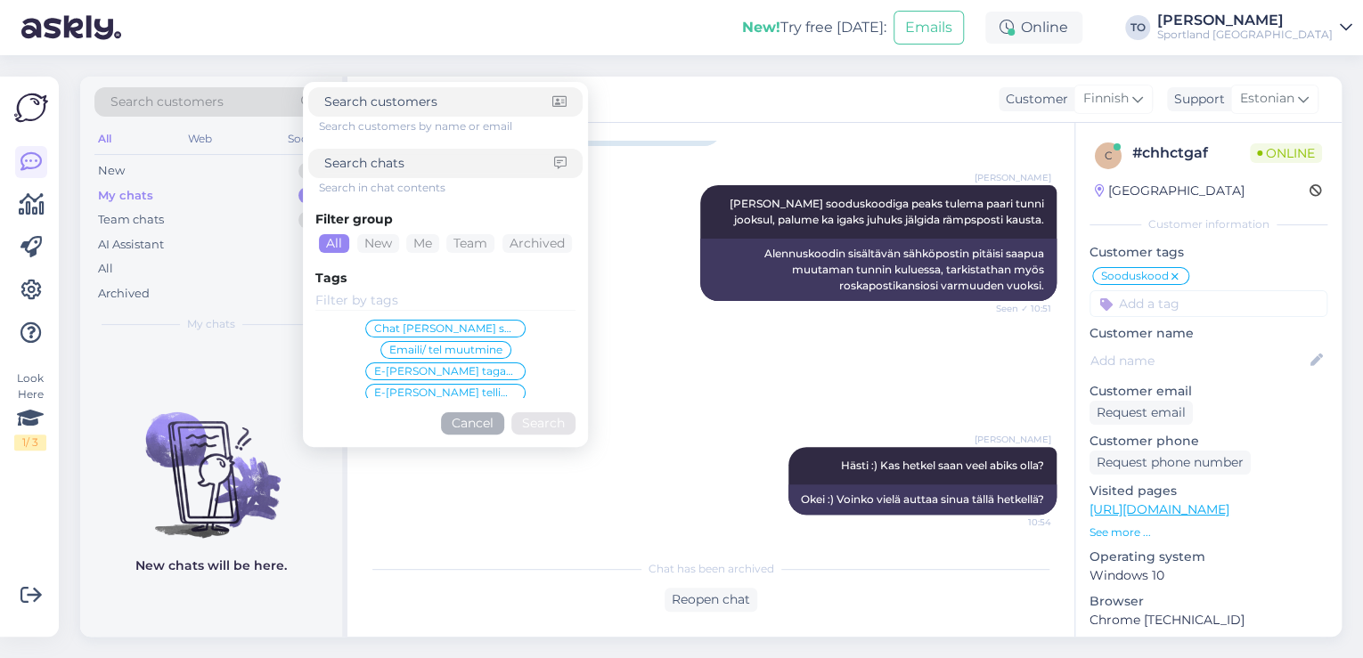
click at [354, 168] on input at bounding box center [439, 163] width 230 height 19
click at [35, 297] on icon at bounding box center [30, 290] width 21 height 21
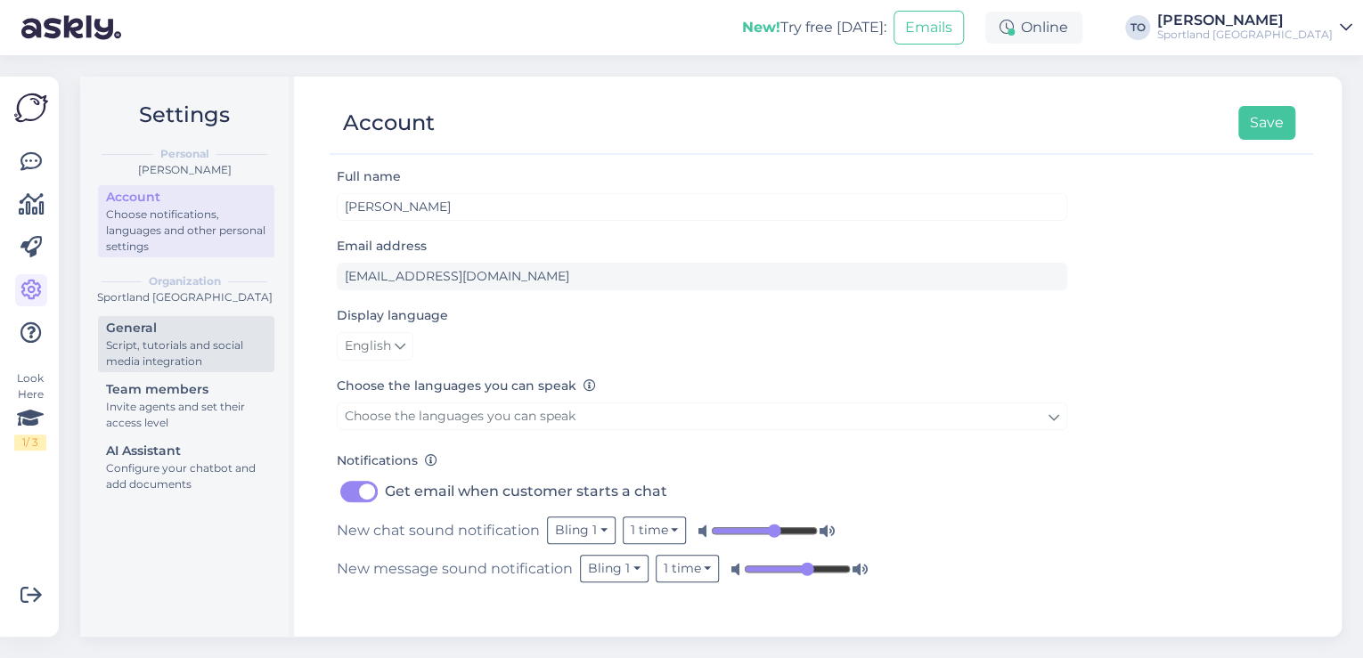
click at [177, 339] on div "Script, tutorials and social media integration" at bounding box center [186, 354] width 160 height 32
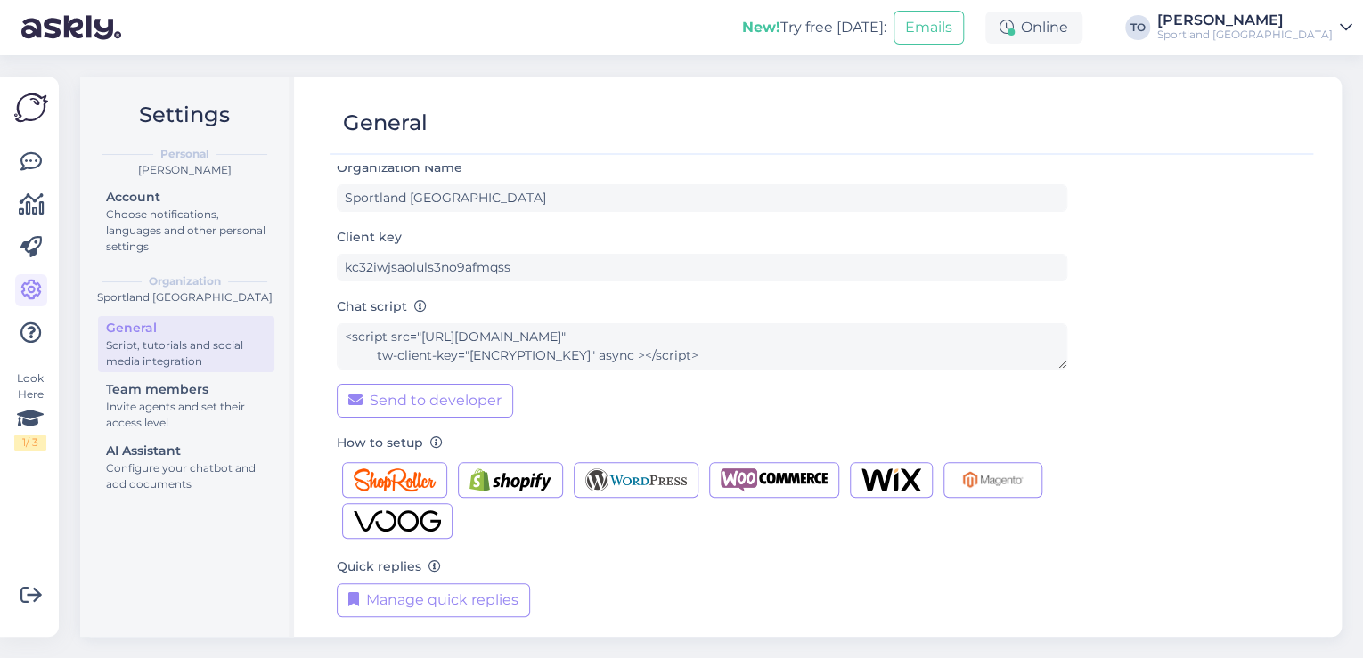
scroll to position [18, 0]
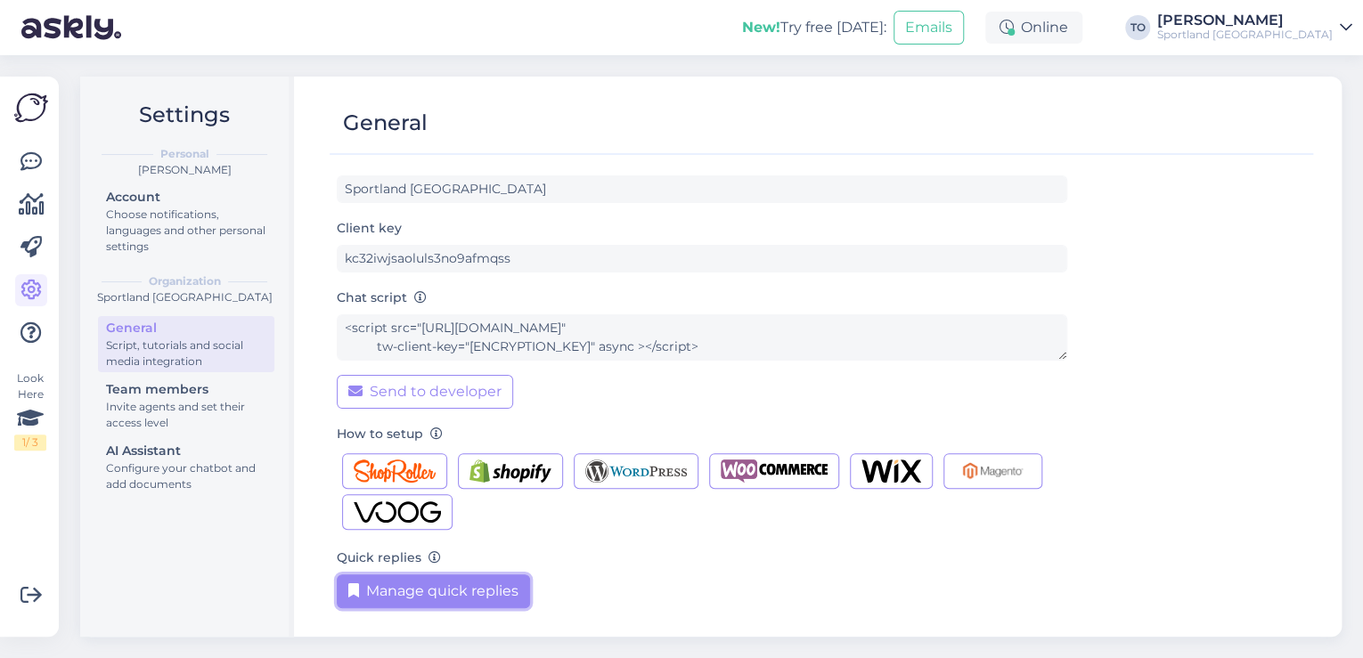
click at [487, 599] on button "Manage quick replies" at bounding box center [433, 591] width 193 height 34
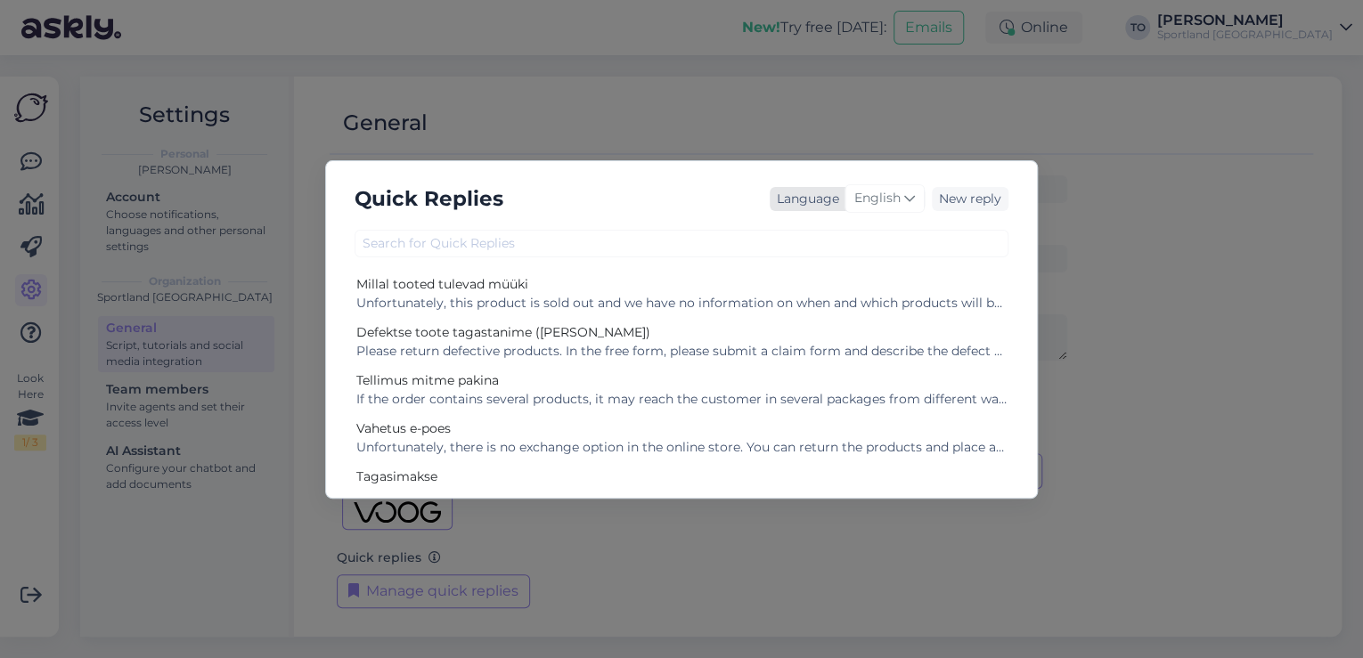
click at [894, 201] on span "English" at bounding box center [877, 199] width 46 height 20
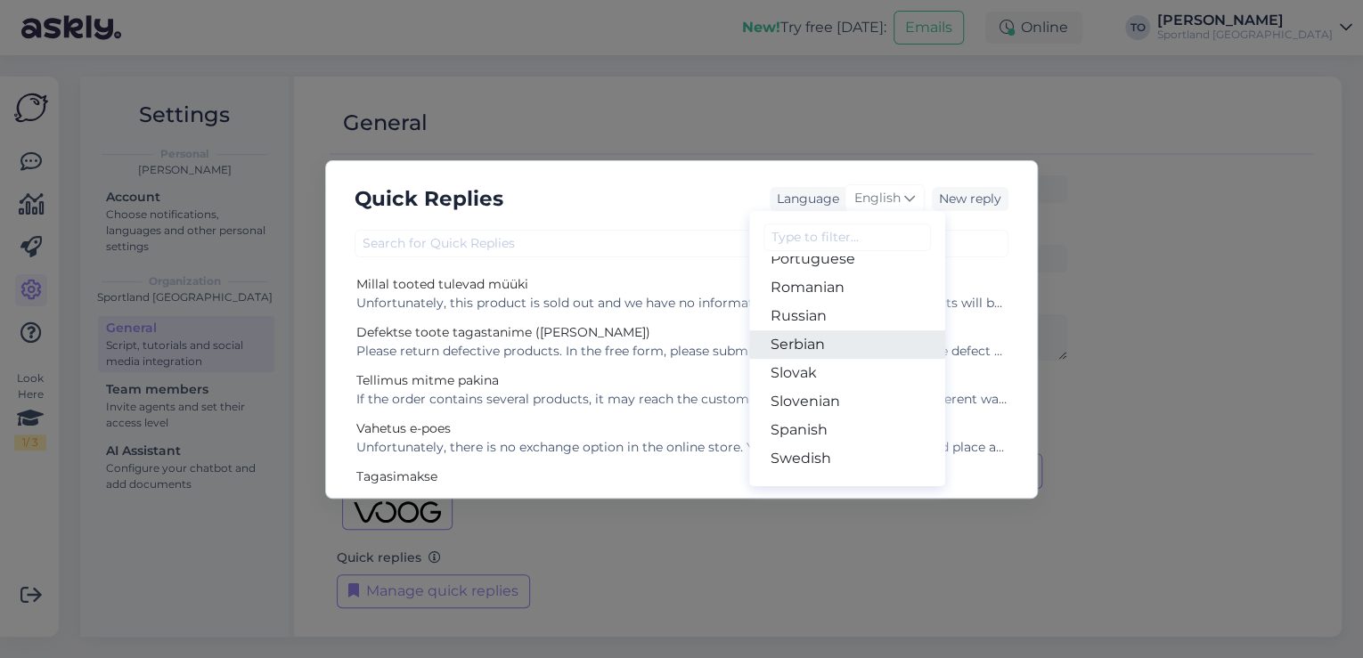
scroll to position [661, 0]
click at [869, 327] on link "Russian" at bounding box center [847, 329] width 196 height 29
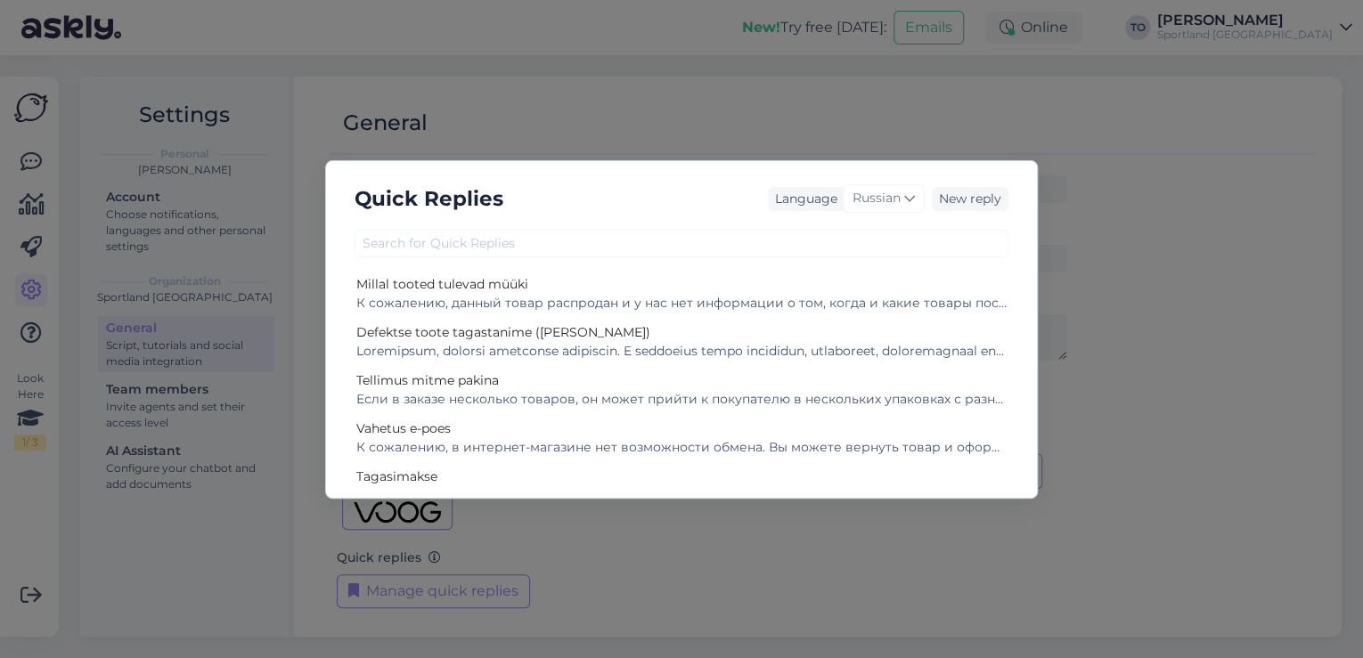
click at [786, 258] on div "Quick Replies Language Russian Arabic Belarusian Bulgarian Chinese Czech Danish…" at bounding box center [681, 329] width 713 height 338
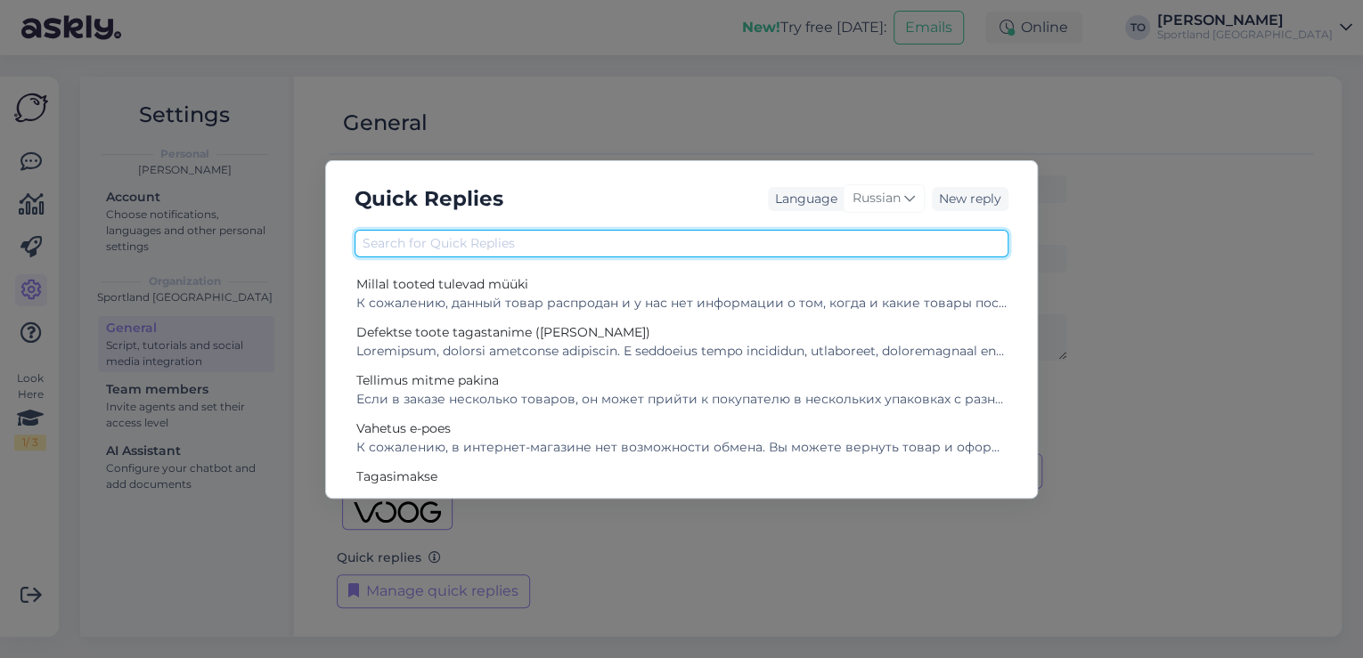
click at [786, 247] on input "text" at bounding box center [681, 244] width 654 height 28
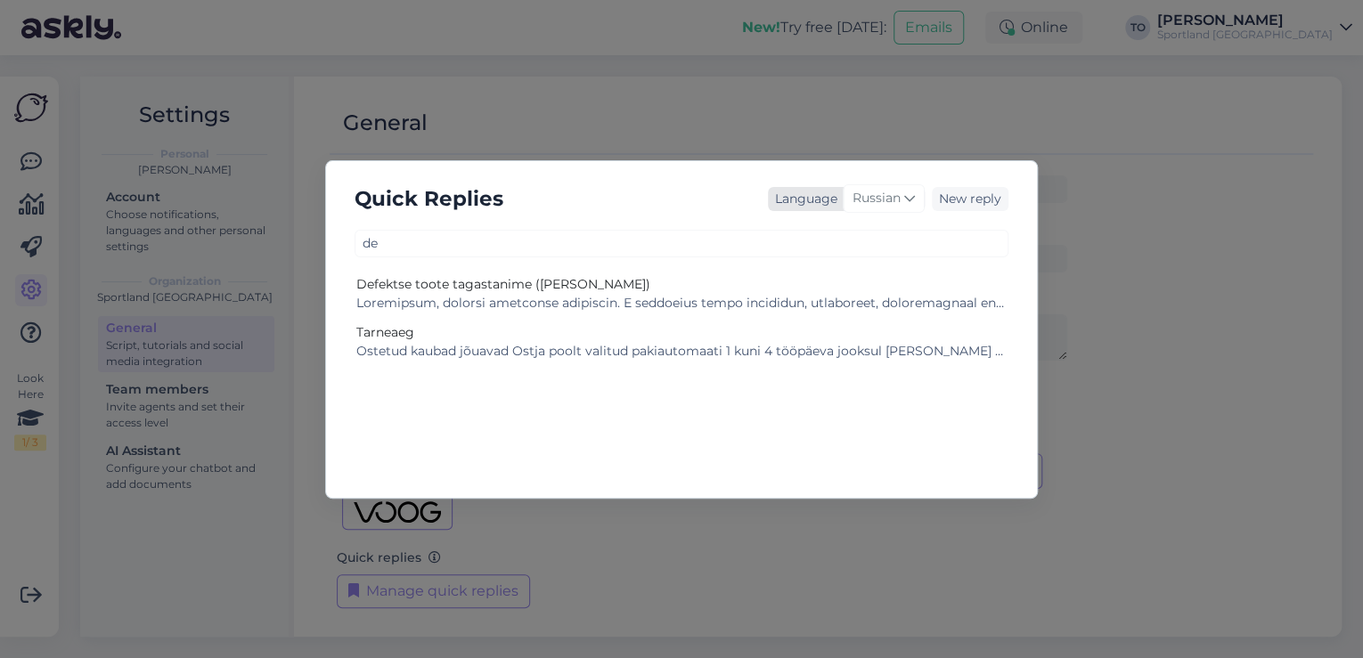
click at [876, 199] on span "Russian" at bounding box center [876, 199] width 48 height 20
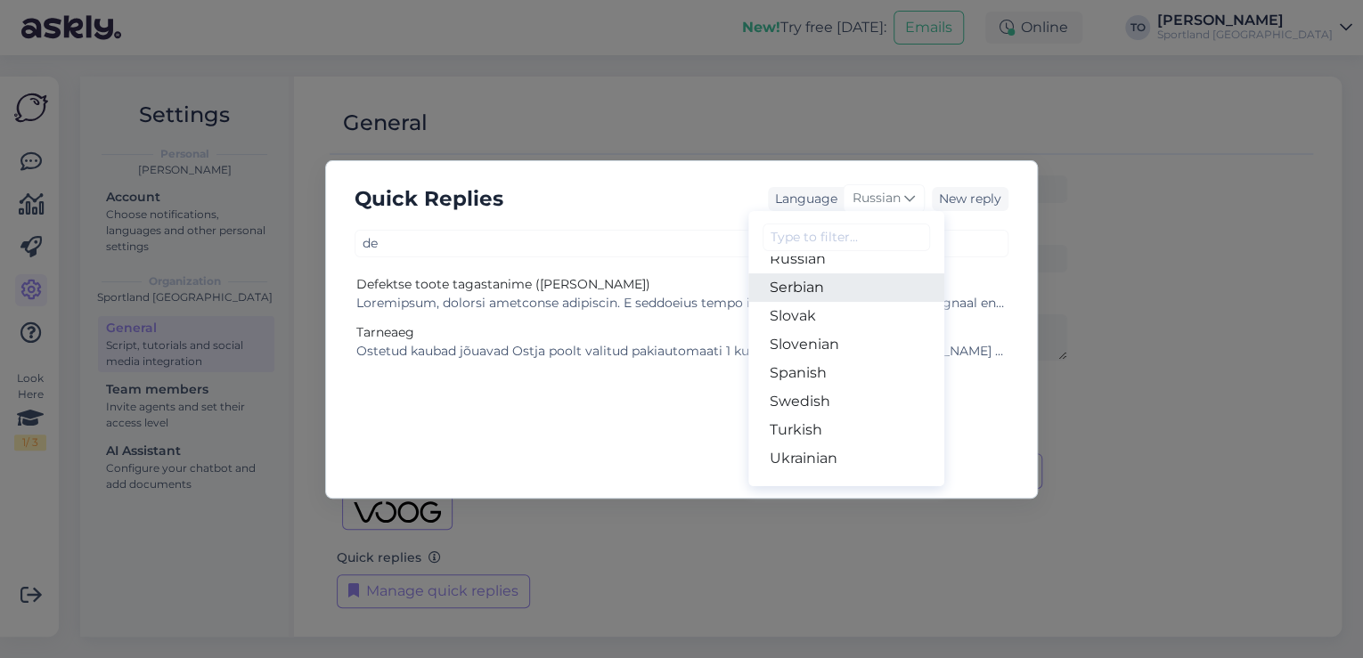
scroll to position [233, 0]
click at [827, 278] on link "Estonian" at bounding box center [846, 272] width 196 height 29
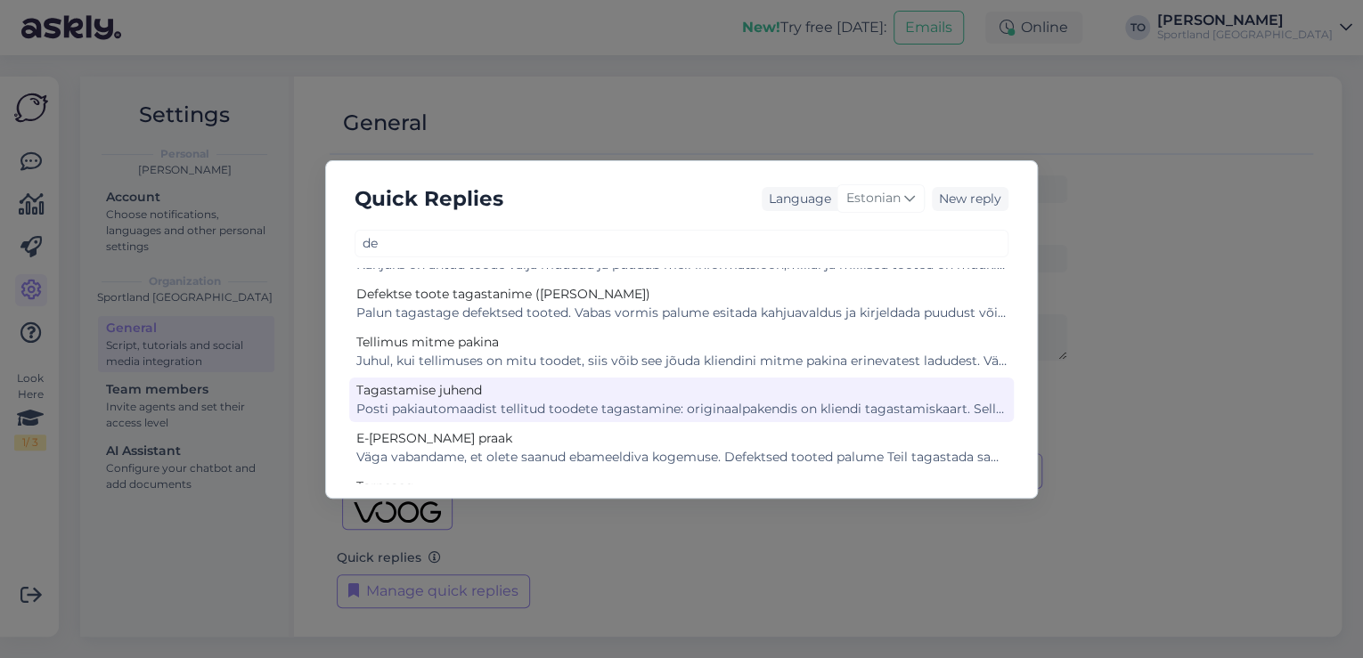
scroll to position [0, 0]
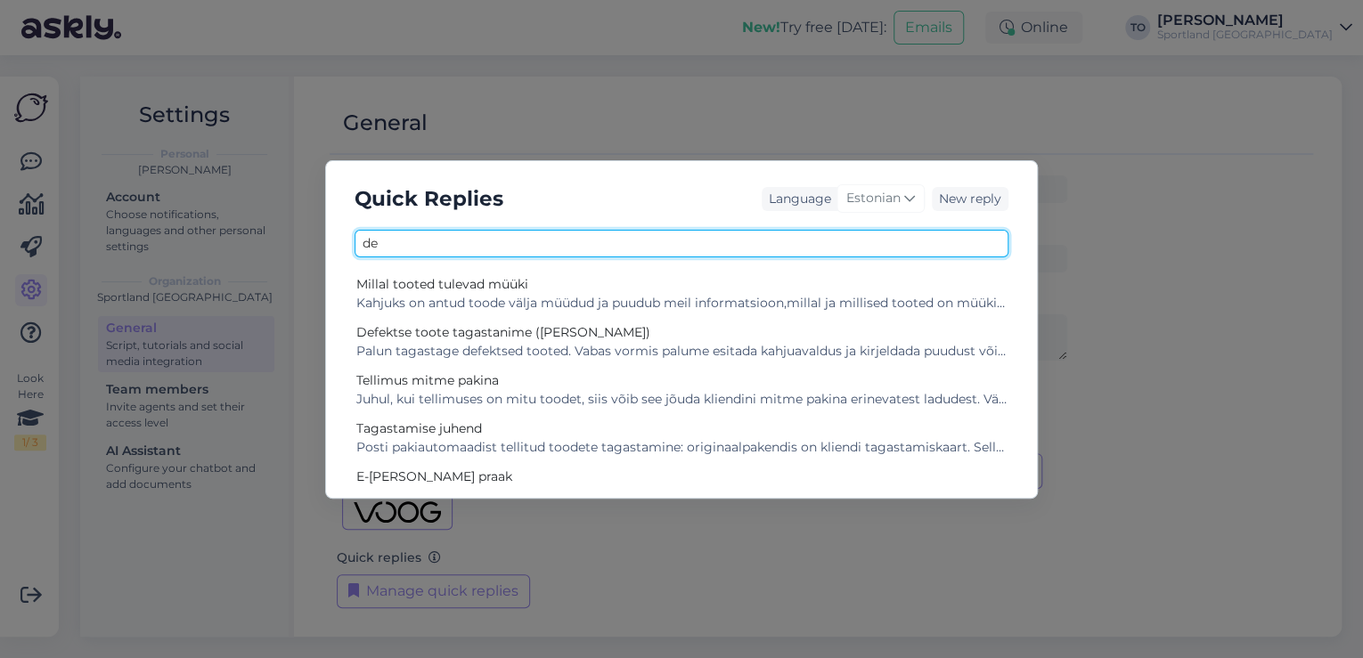
click at [661, 241] on input "de" at bounding box center [681, 244] width 654 height 28
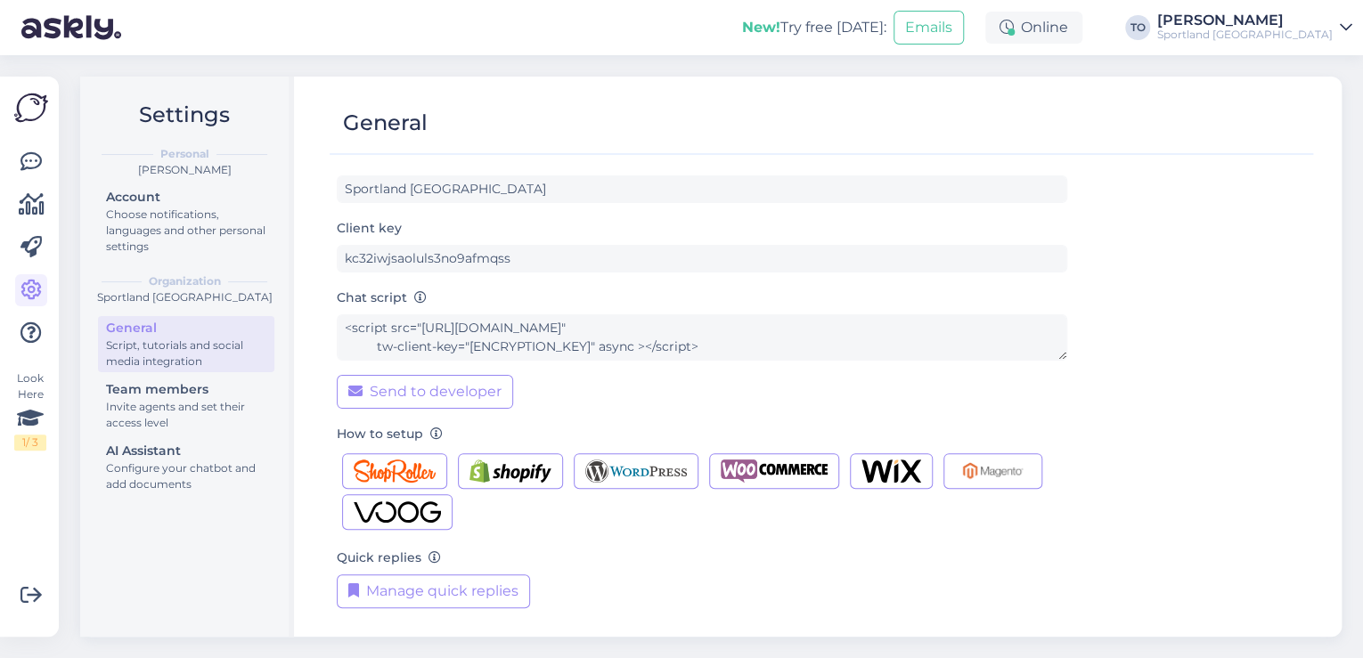
click at [1308, 40] on div "Sportland [GEOGRAPHIC_DATA]" at bounding box center [1244, 35] width 175 height 14
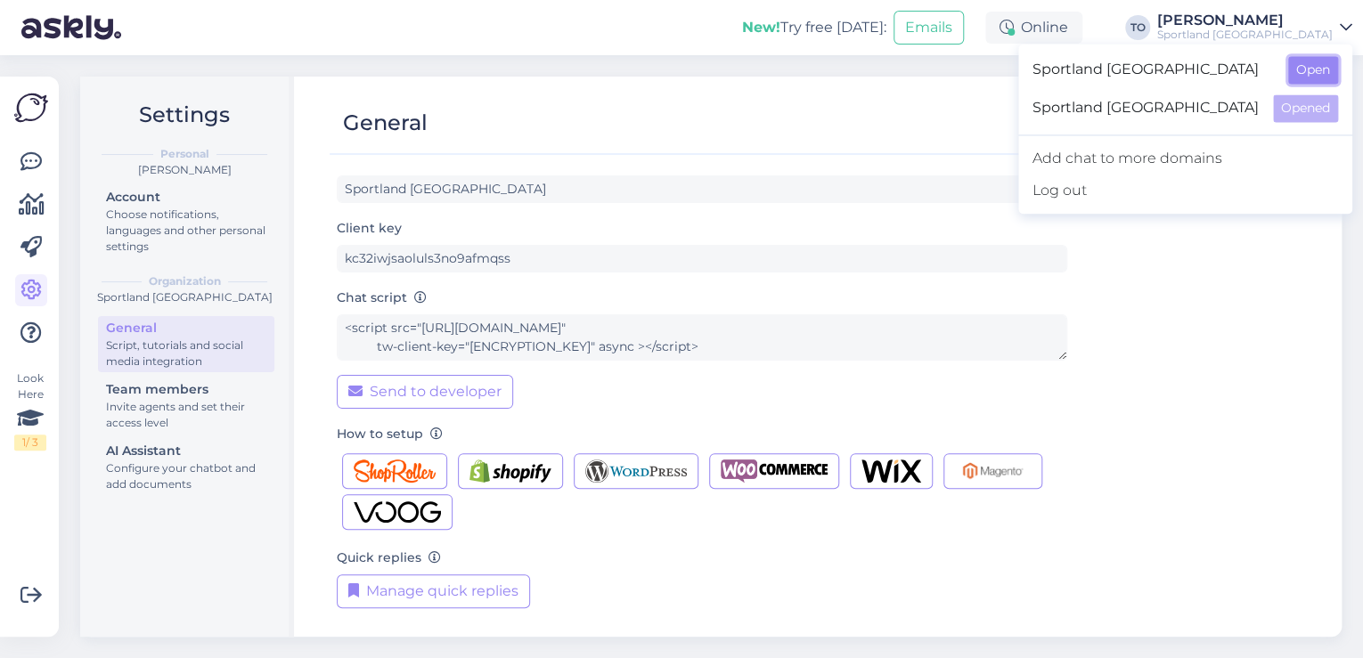
click at [1324, 69] on button "Open" at bounding box center [1313, 70] width 50 height 28
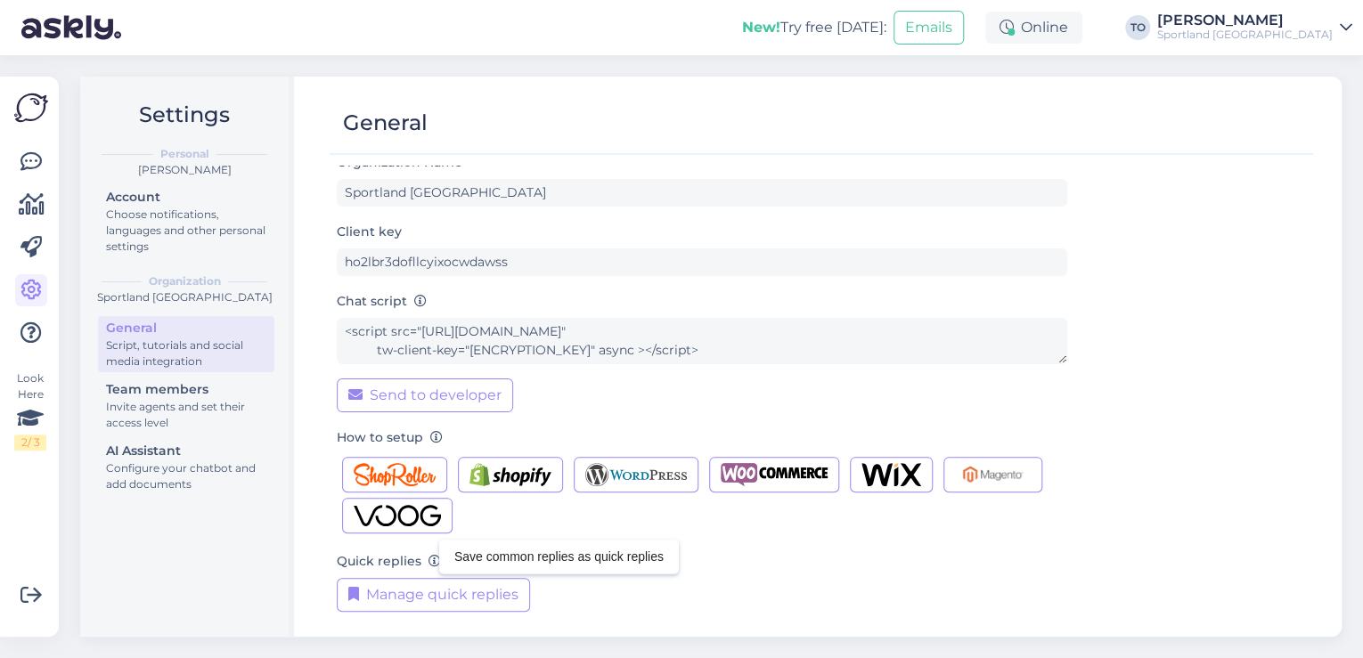
scroll to position [18, 0]
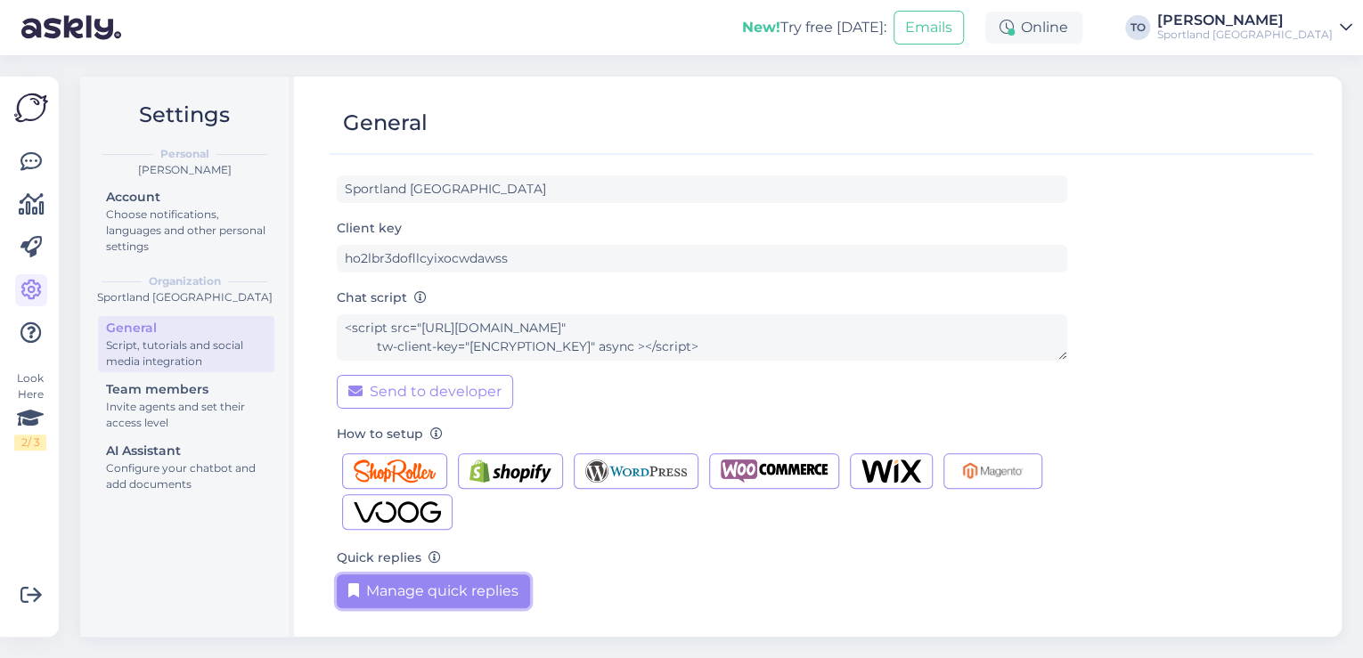
click at [460, 596] on button "Manage quick replies" at bounding box center [433, 591] width 193 height 34
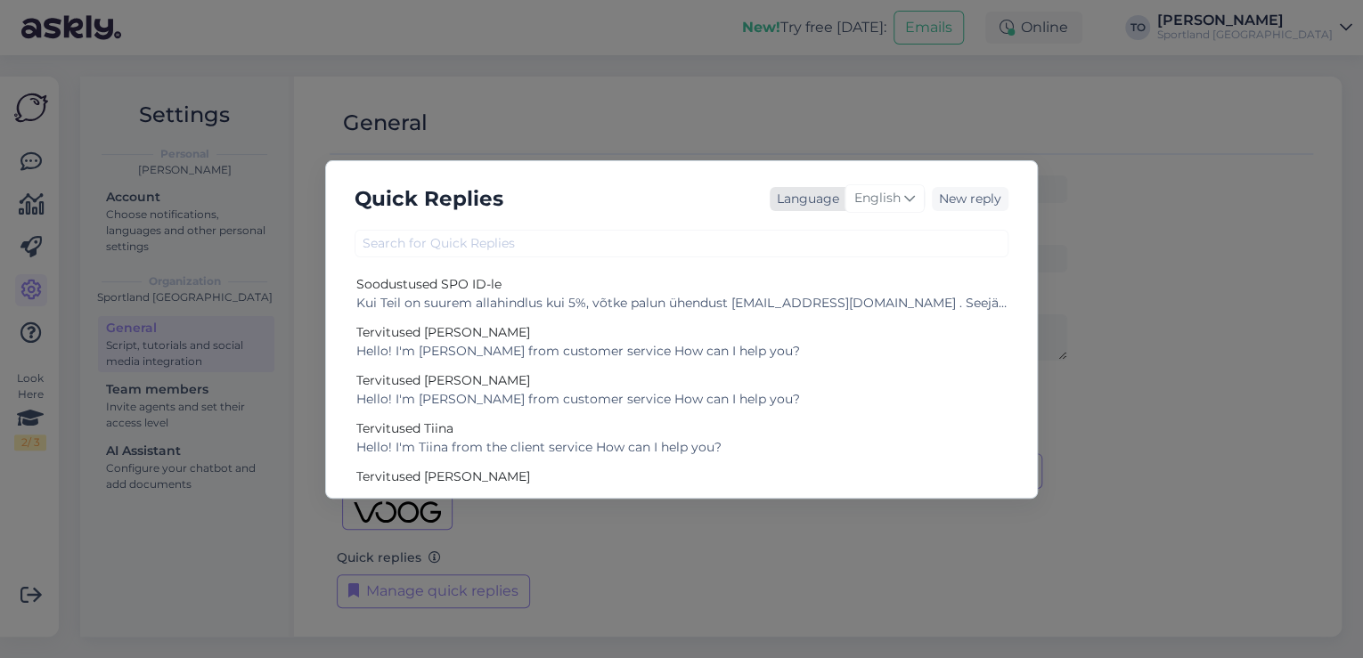
click at [898, 202] on span "English" at bounding box center [877, 199] width 46 height 20
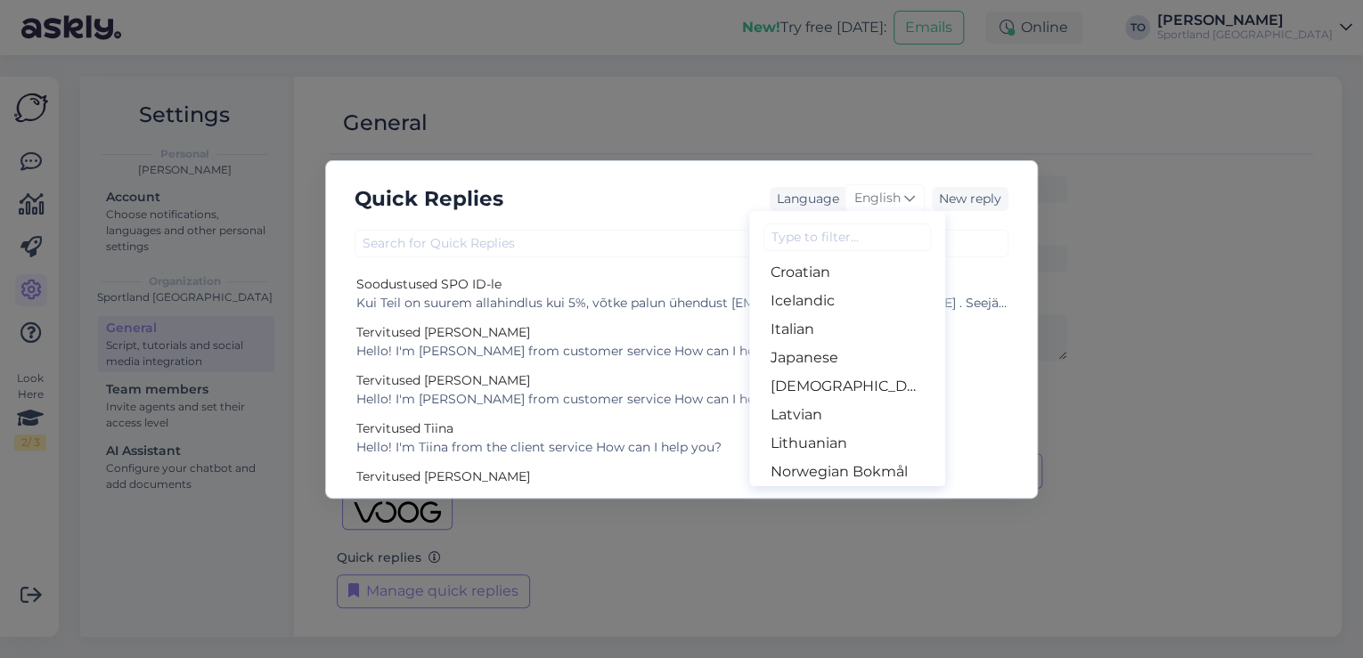
scroll to position [91, 0]
click at [823, 411] on link "Estonian" at bounding box center [847, 415] width 196 height 29
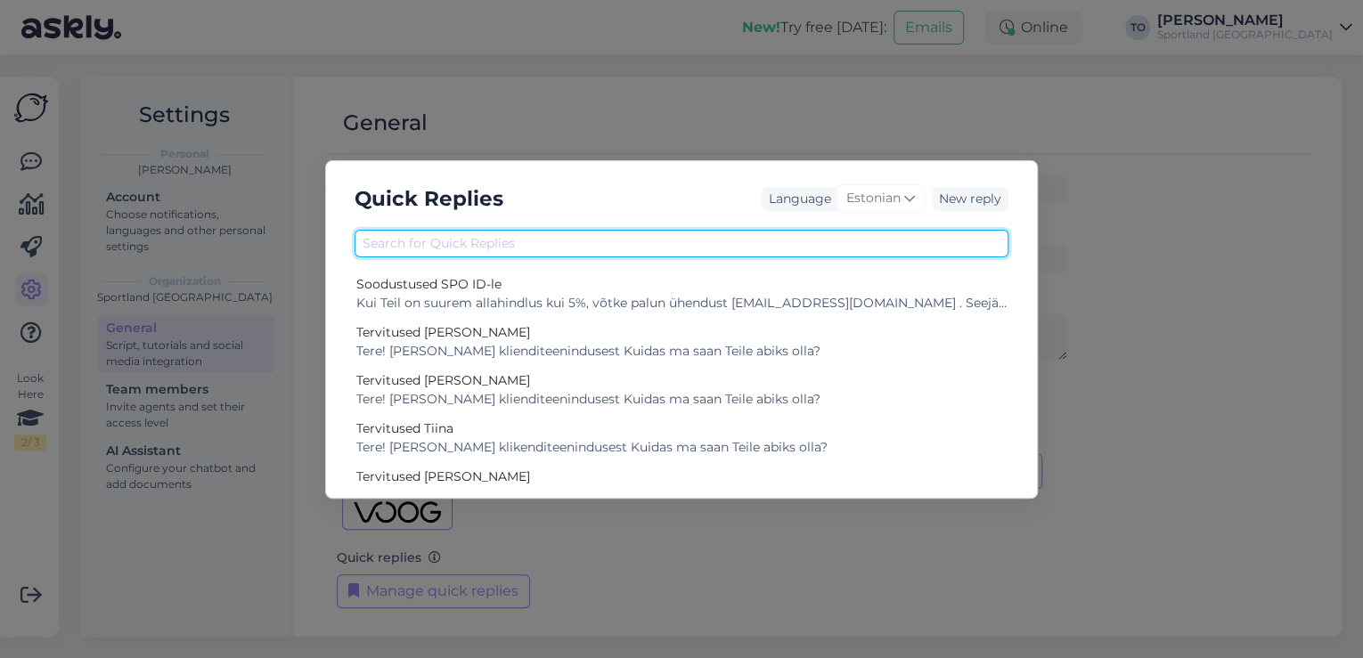
click at [620, 239] on input "text" at bounding box center [681, 244] width 654 height 28
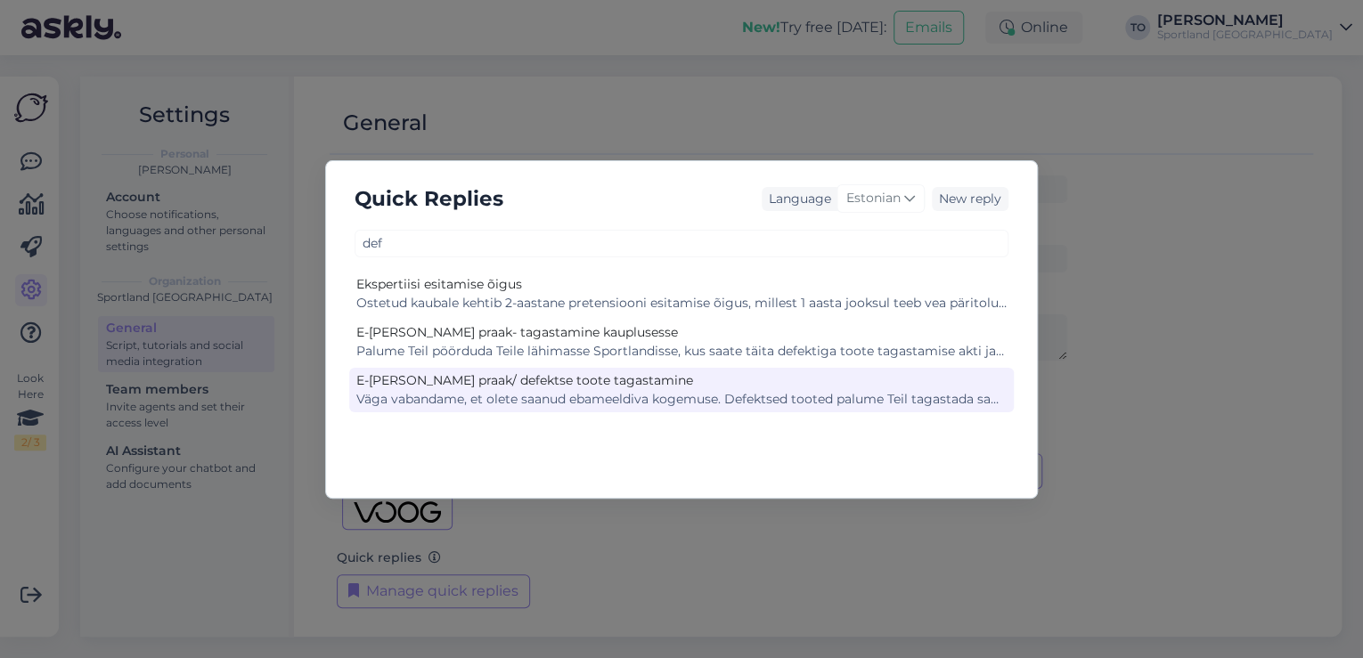
click at [617, 384] on div "E-[PERSON_NAME] praak/ defektse toote tagastamine" at bounding box center [681, 380] width 650 height 19
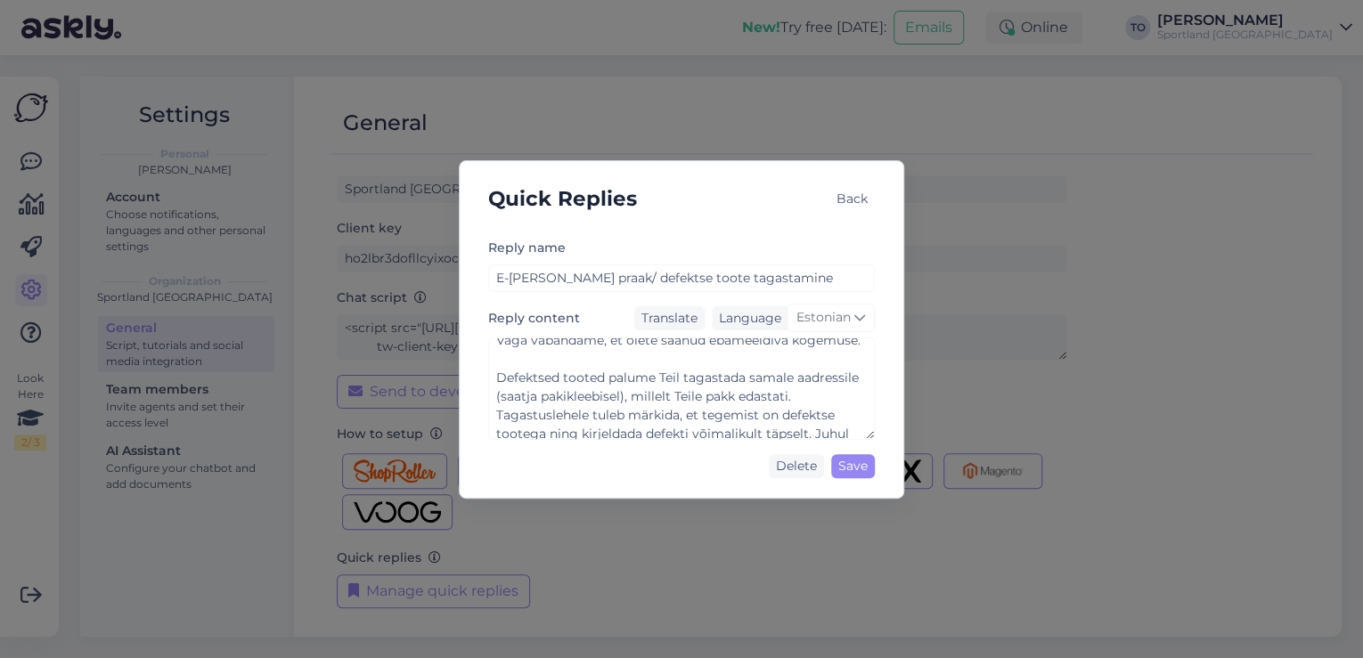
scroll to position [0, 0]
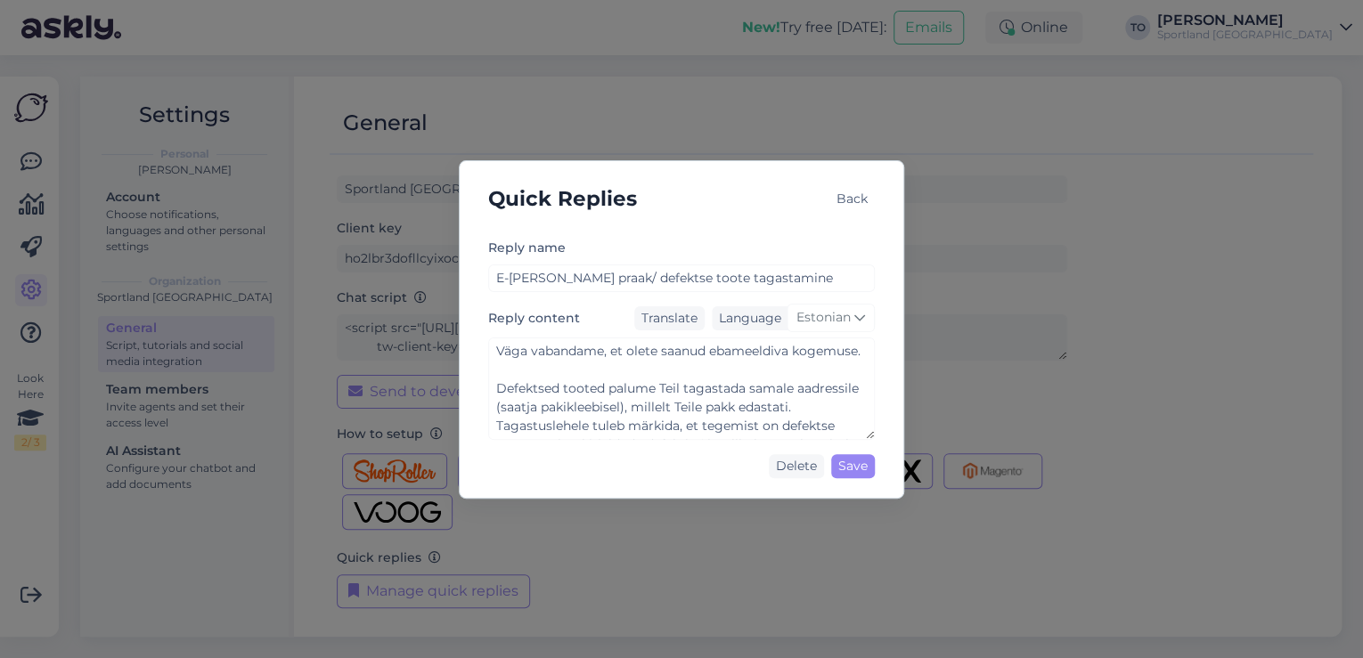
click at [847, 200] on div "Back" at bounding box center [851, 199] width 45 height 24
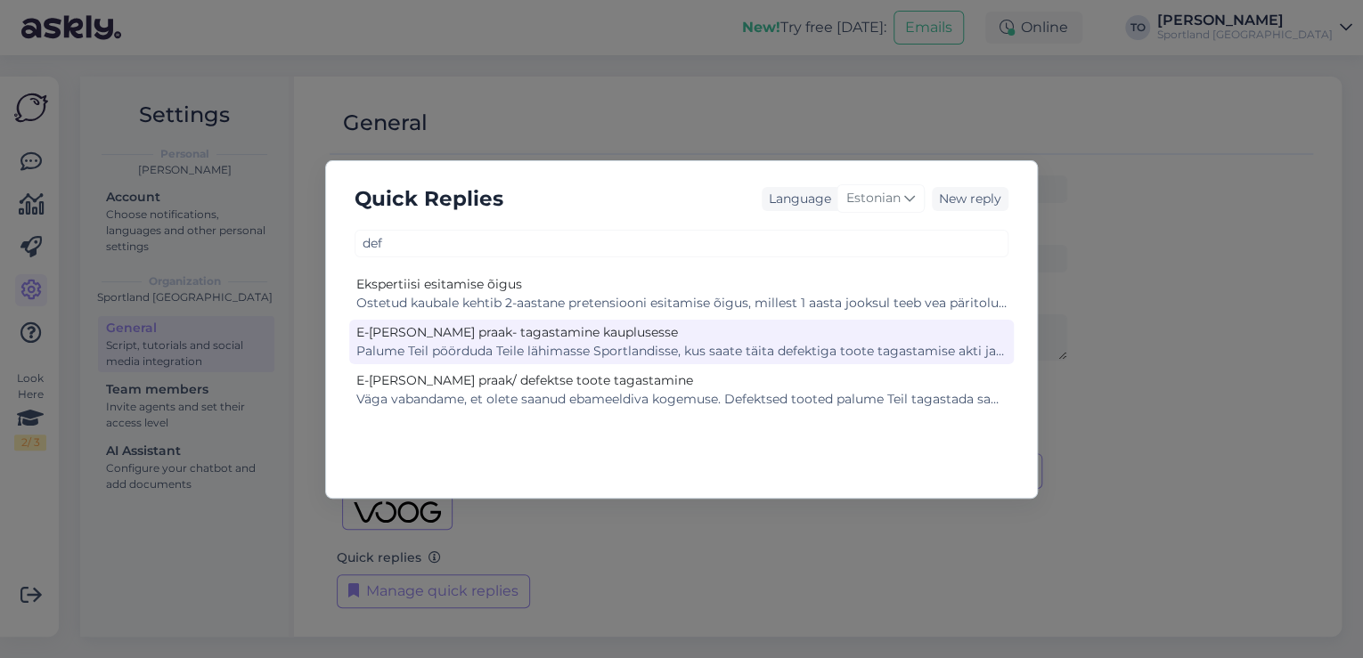
click at [620, 337] on div "E-[PERSON_NAME] praak- tagastamine kauplusesse" at bounding box center [681, 332] width 650 height 19
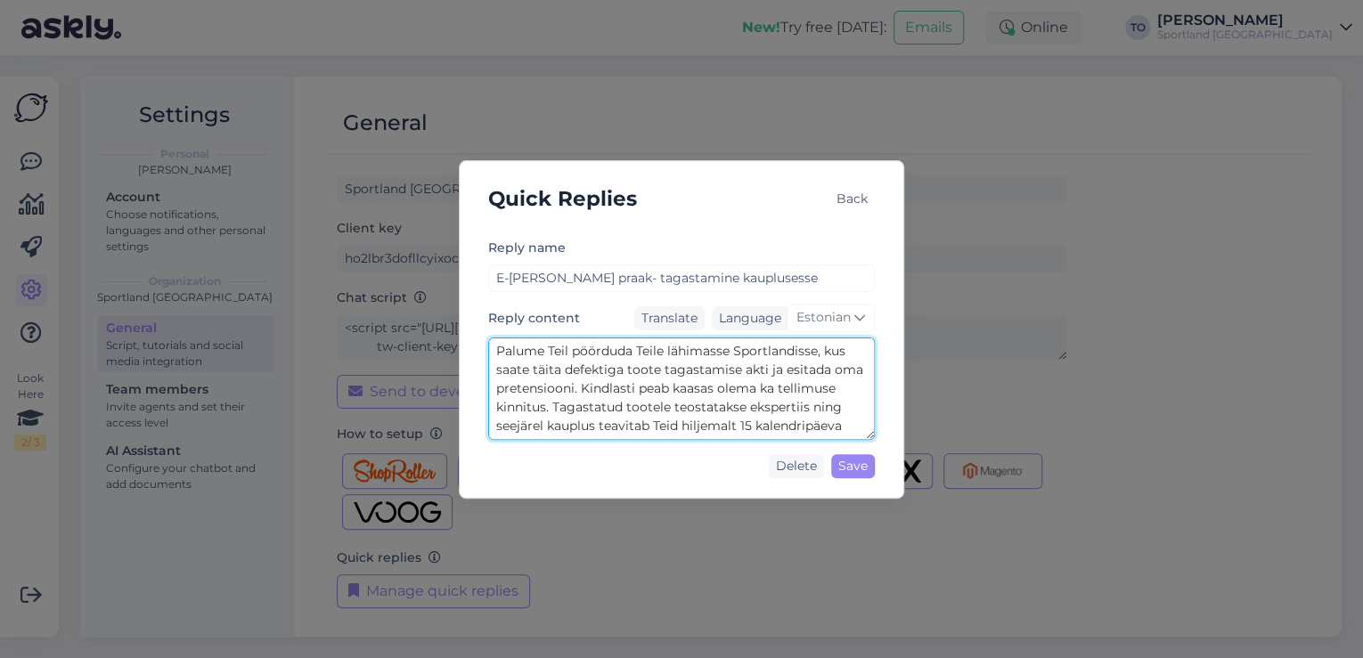
scroll to position [37, 0]
drag, startPoint x: 493, startPoint y: 348, endPoint x: 841, endPoint y: 423, distance: 355.3
click at [841, 423] on textarea "Palume Teil pöörduda Teile lähimasse Sportlandisse, kus saate täita defektiga t…" at bounding box center [681, 389] width 387 height 102
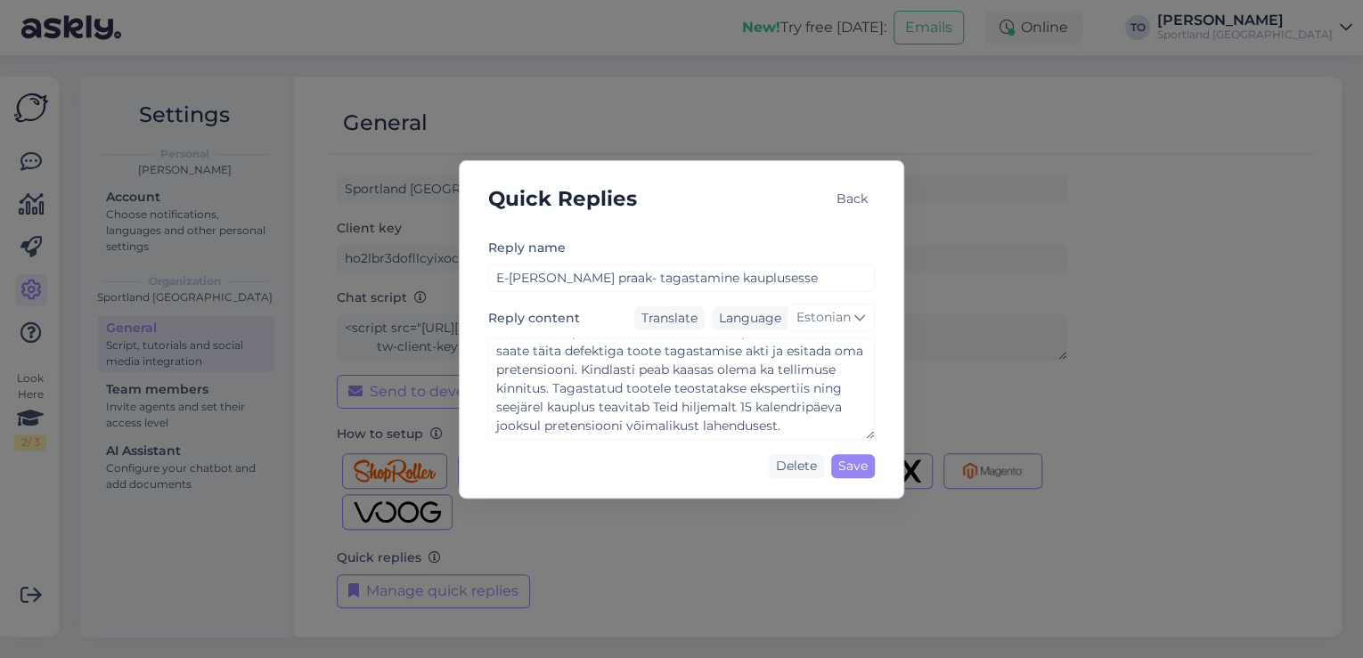
click at [774, 199] on div "Quick Replies Back" at bounding box center [681, 198] width 415 height 47
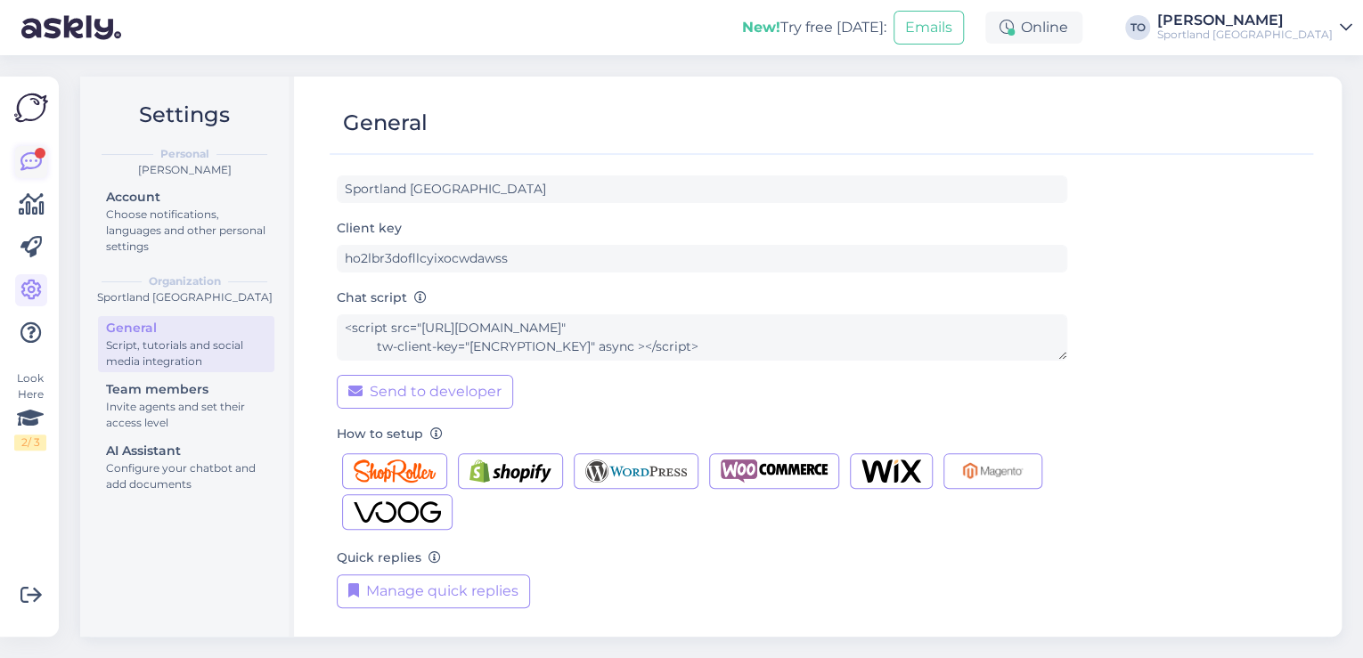
click at [43, 162] on link at bounding box center [31, 162] width 32 height 32
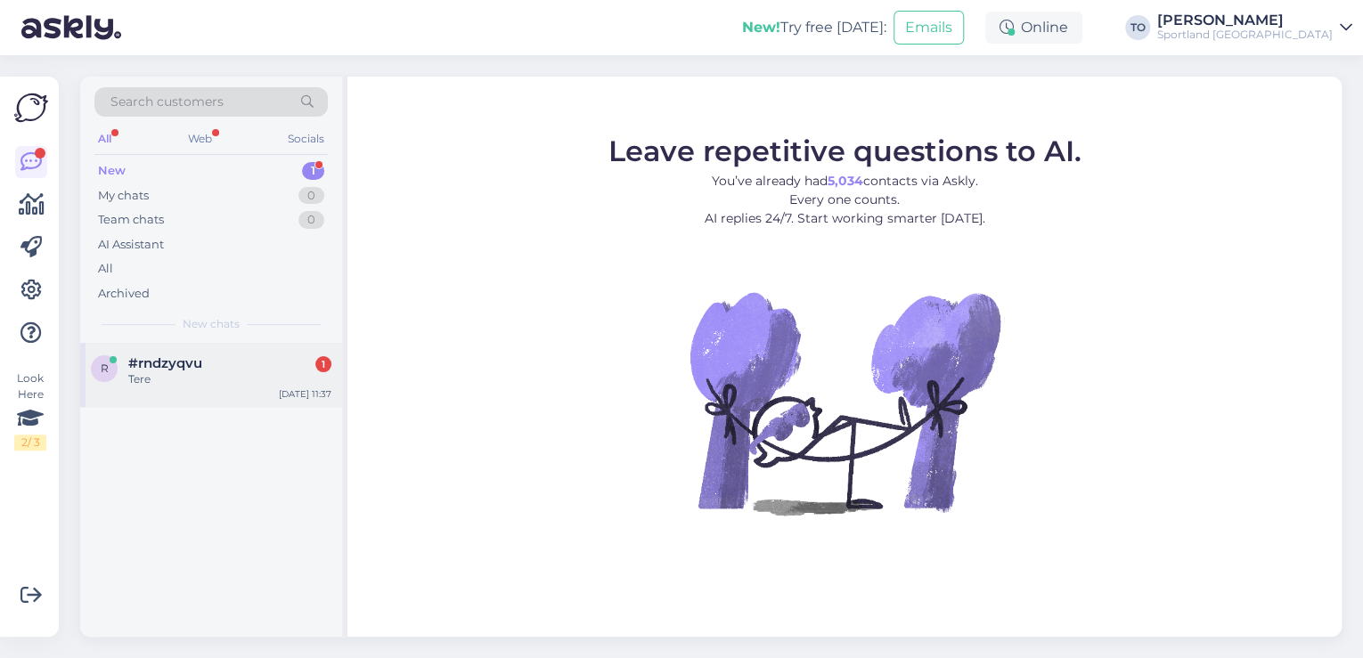
click at [232, 362] on div "#rndzyqvu 1" at bounding box center [229, 363] width 203 height 16
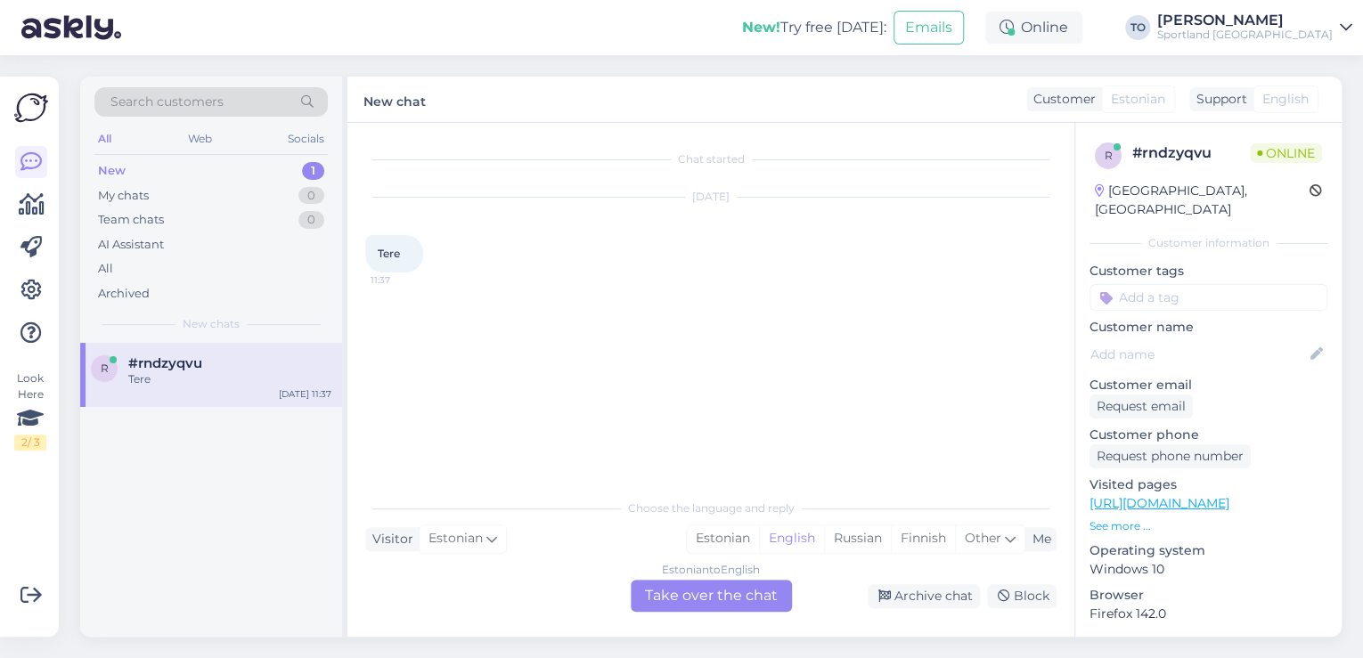
drag, startPoint x: 704, startPoint y: 536, endPoint x: 696, endPoint y: 584, distance: 48.8
click at [704, 539] on div "Estonian" at bounding box center [723, 538] width 72 height 27
click at [696, 591] on div "Estonian to Estonian Take over the chat" at bounding box center [711, 596] width 161 height 32
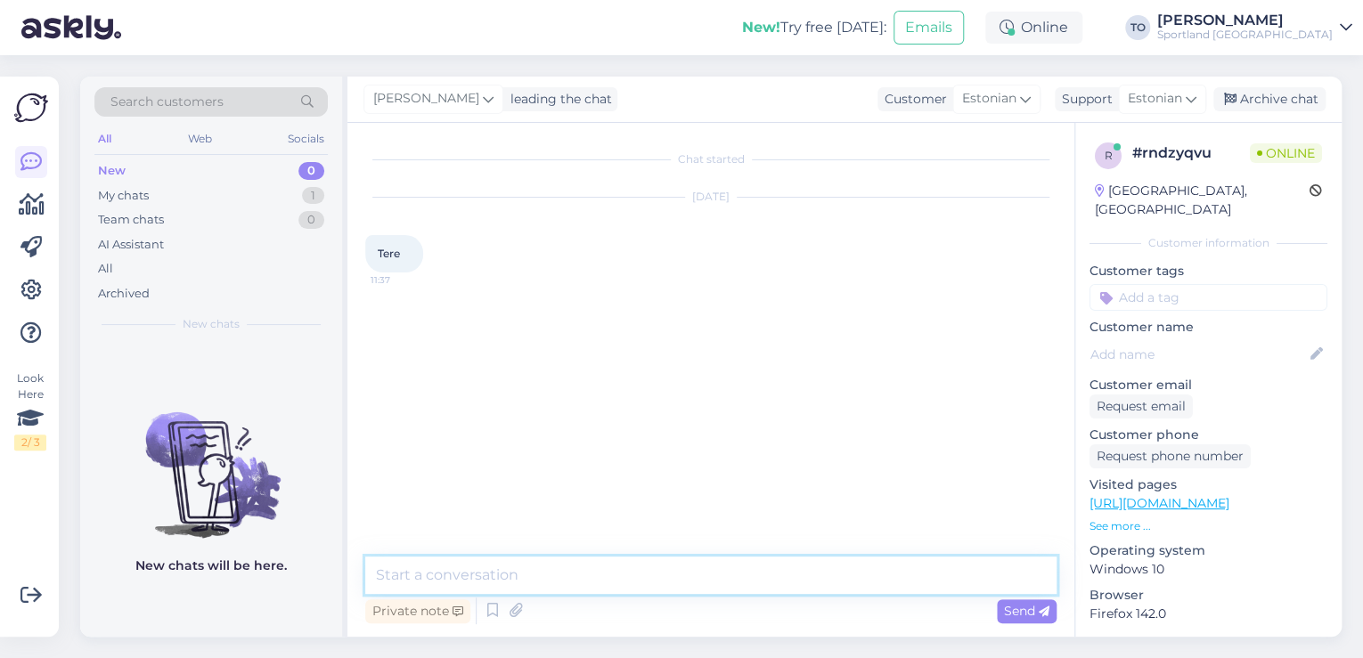
click at [655, 574] on textarea at bounding box center [710, 575] width 691 height 37
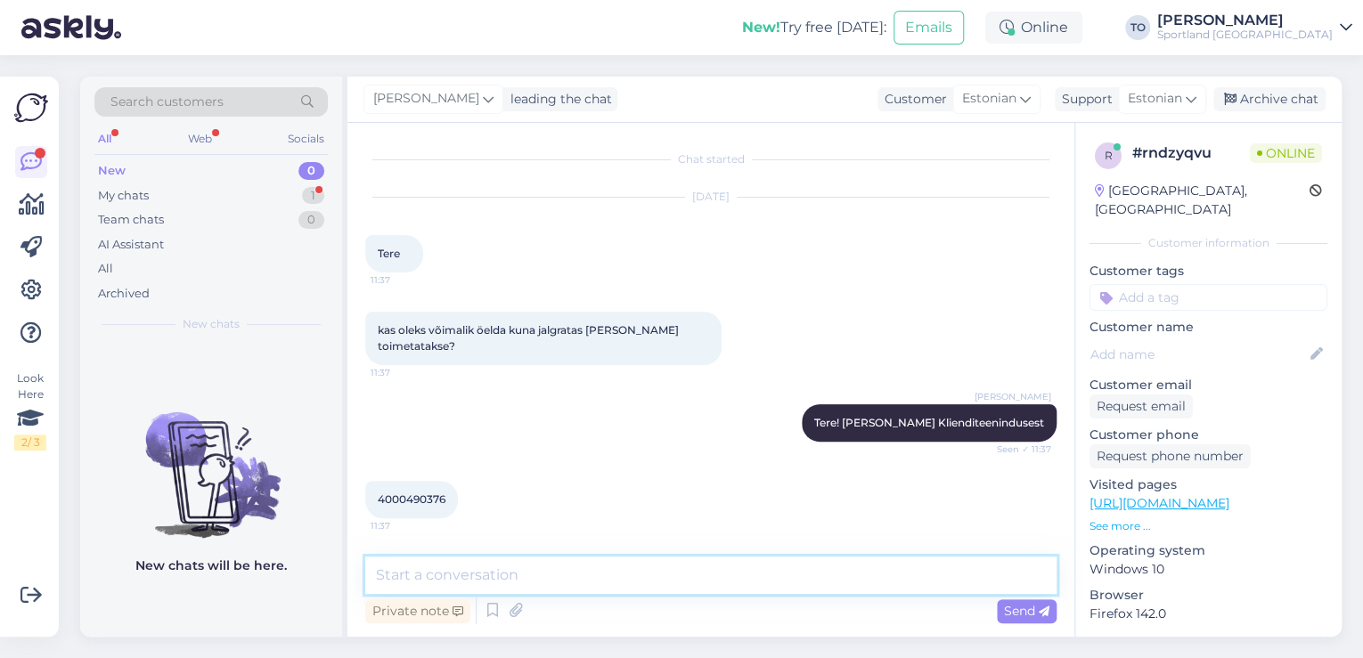
click at [655, 574] on textarea at bounding box center [710, 575] width 691 height 37
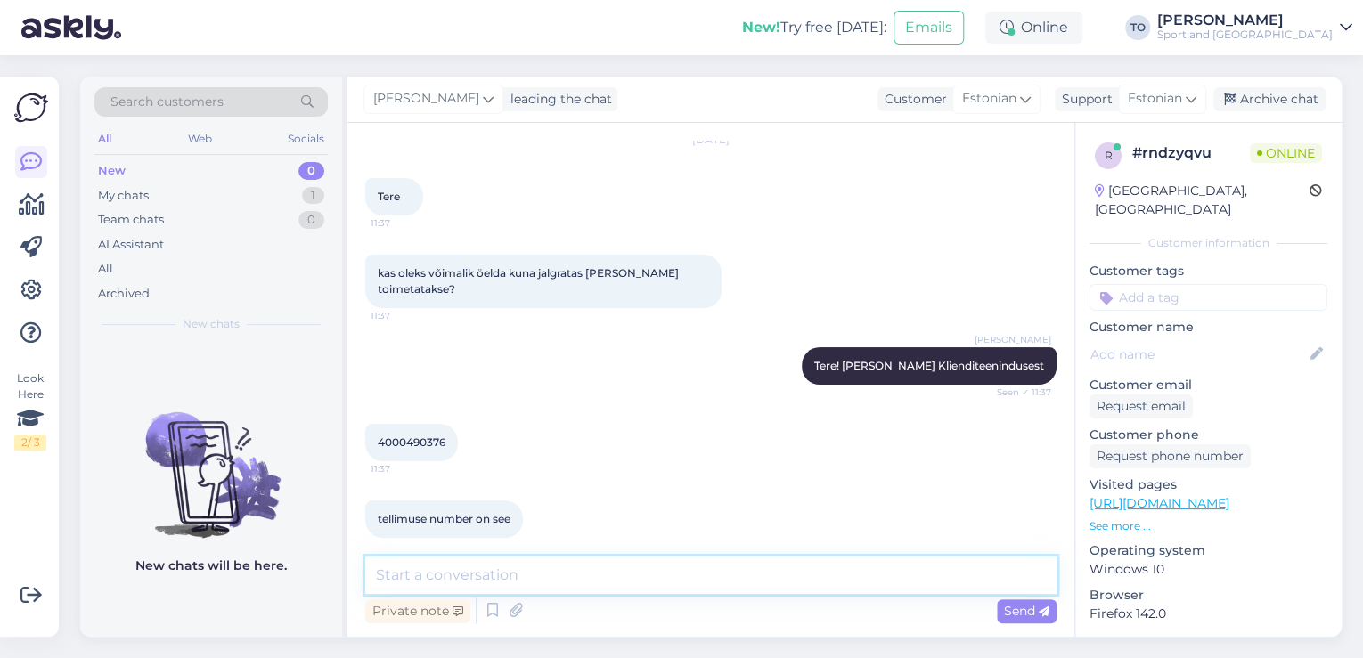
scroll to position [134, 0]
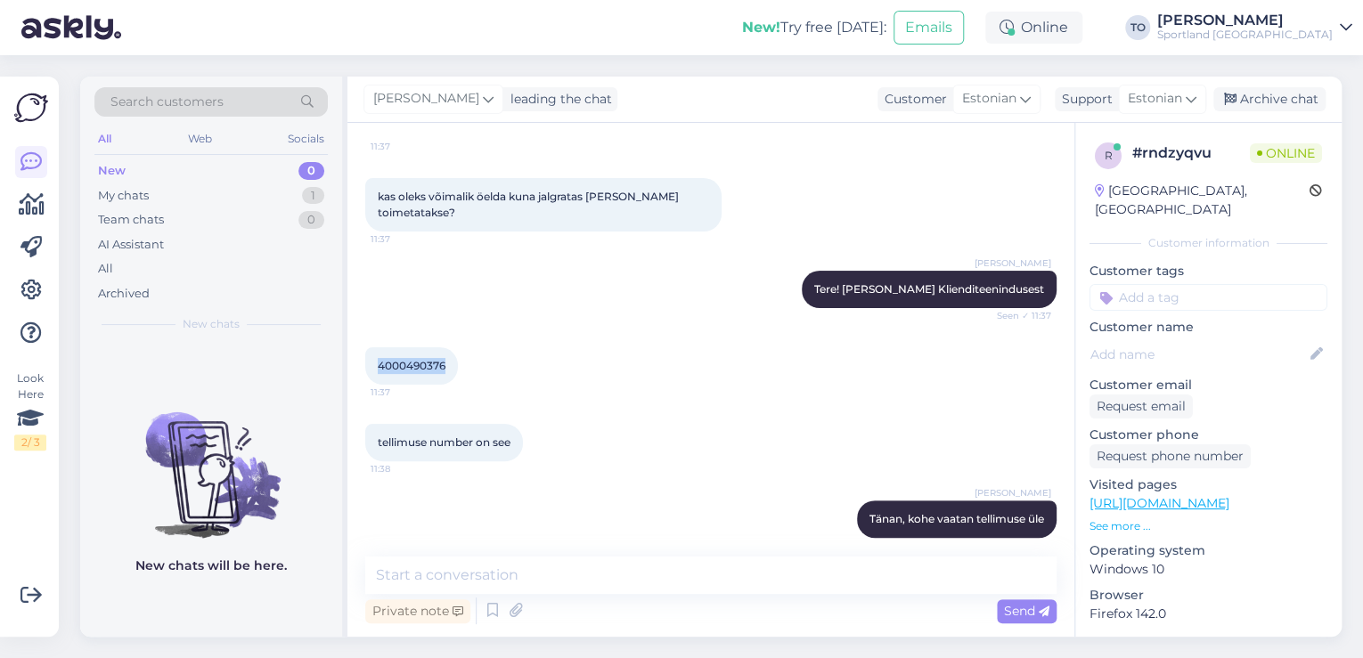
drag, startPoint x: 378, startPoint y: 346, endPoint x: 443, endPoint y: 352, distance: 65.2
click at [450, 347] on div "4000490376 11:37" at bounding box center [411, 365] width 93 height 37
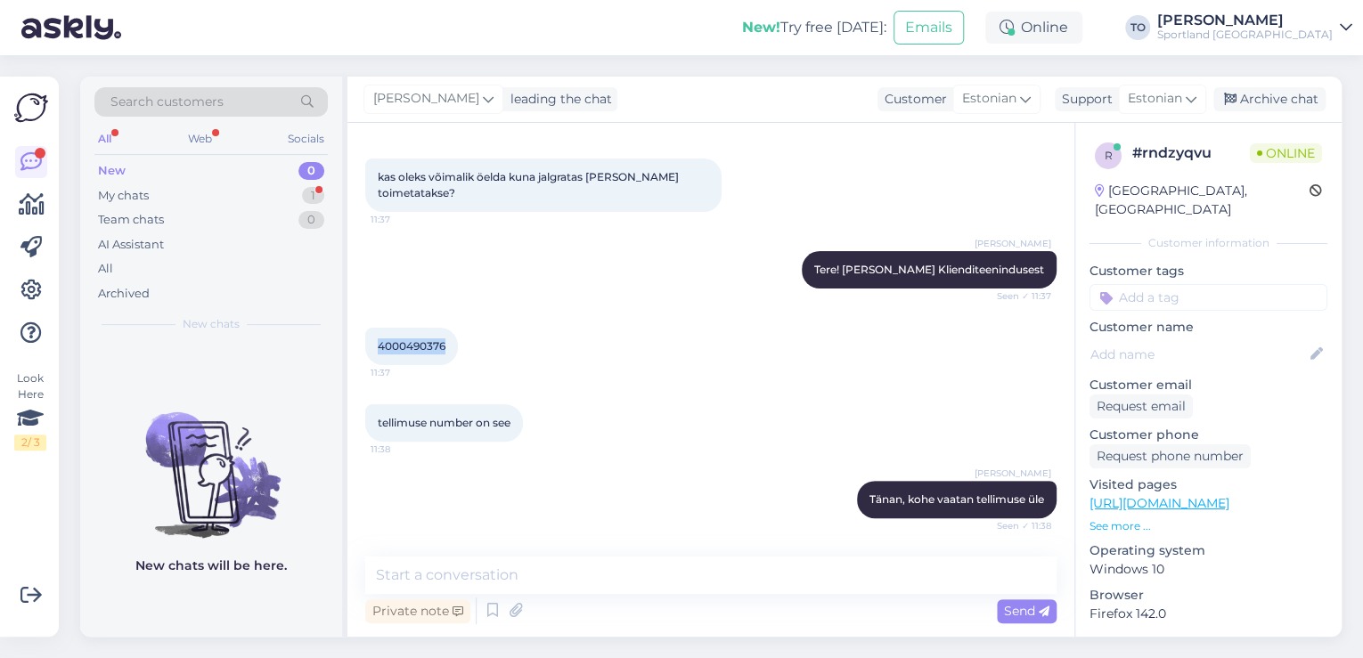
scroll to position [149, 0]
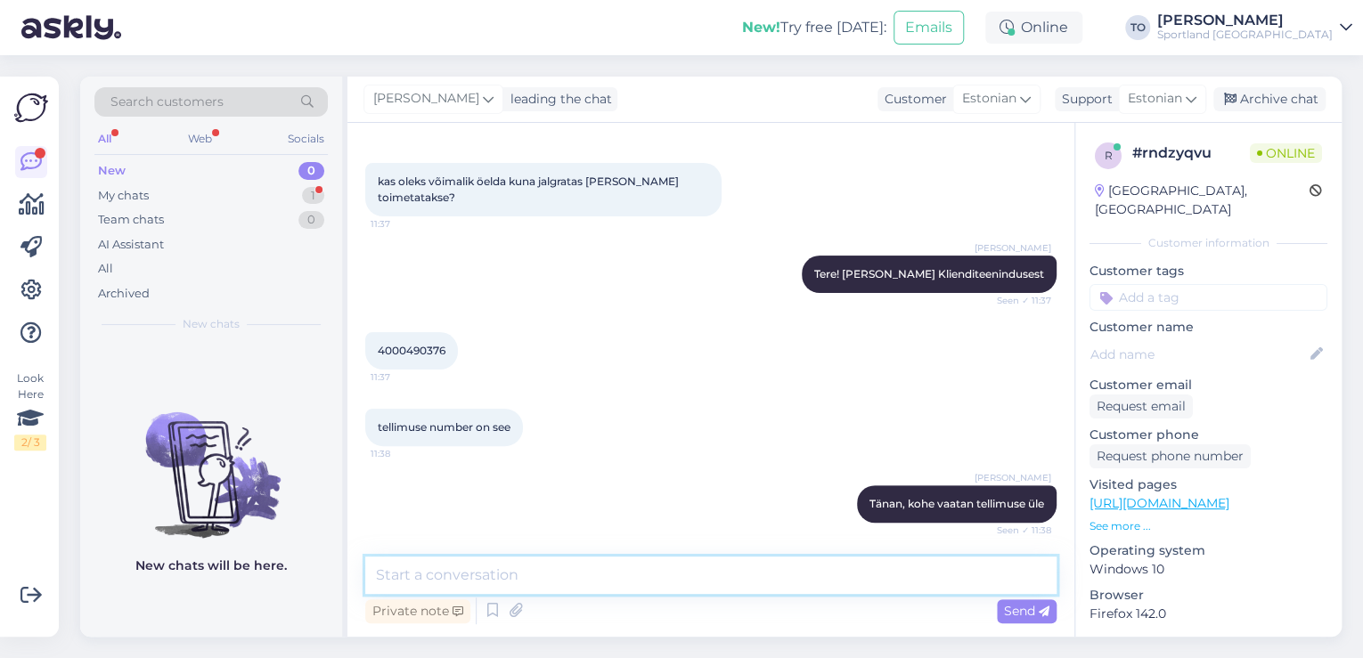
click at [525, 563] on textarea at bounding box center [710, 575] width 691 height 37
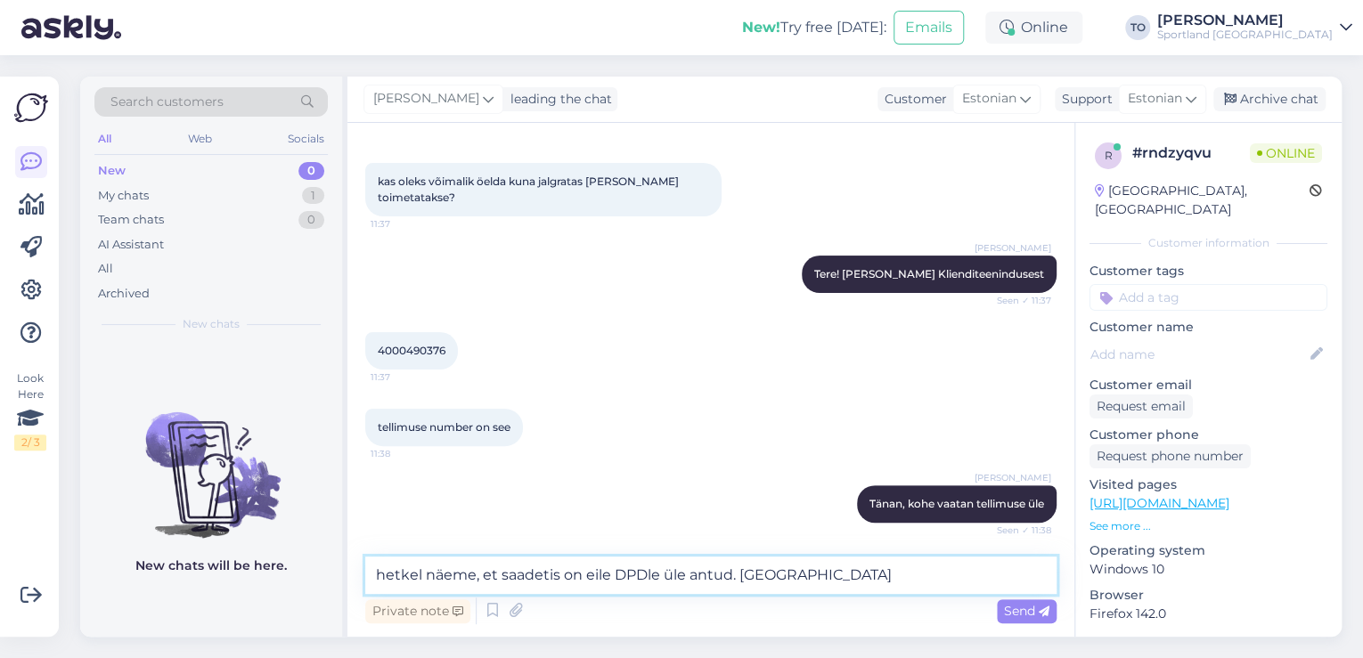
click at [785, 574] on textarea "hetkel näeme, et saadetis on eile DPDle üle antud. [GEOGRAPHIC_DATA]" at bounding box center [710, 575] width 691 height 37
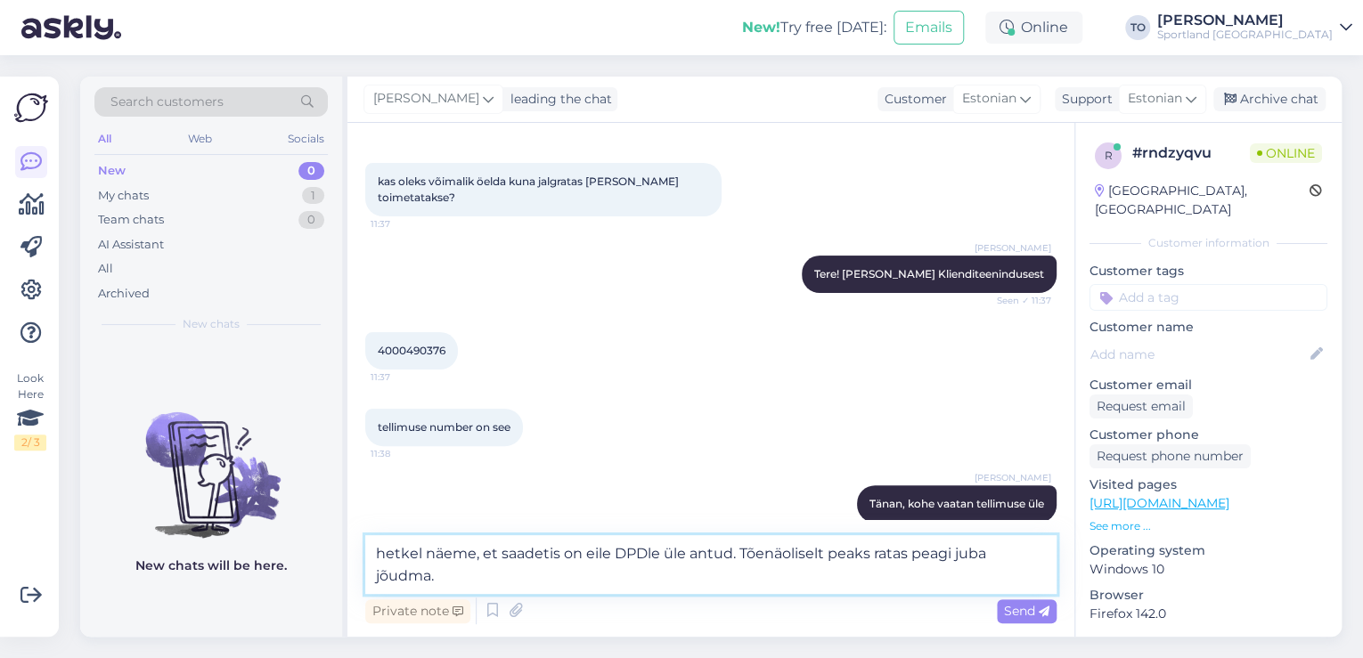
click at [385, 556] on textarea "hetkel näeme, et saadetis on eile DPDle üle antud. Tõenäoliselt peaks ratas pea…" at bounding box center [710, 564] width 691 height 59
click at [1007, 608] on span "Send" at bounding box center [1026, 611] width 45 height 16
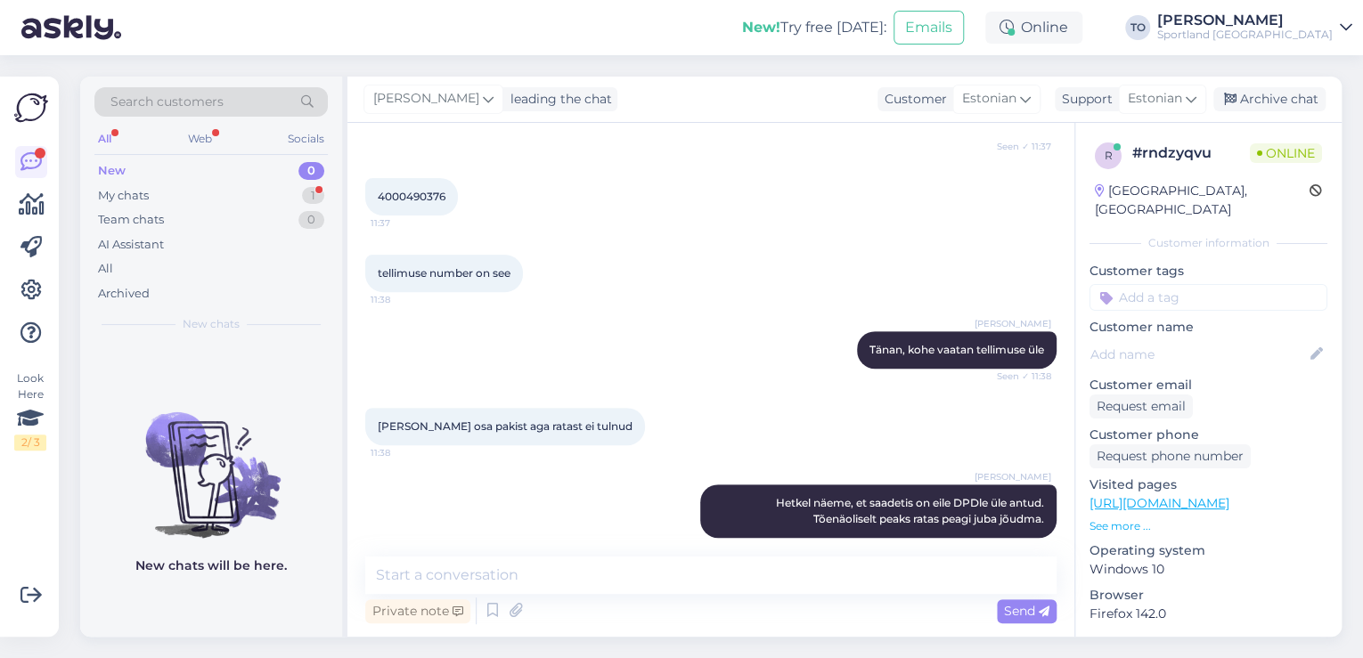
scroll to position [379, 0]
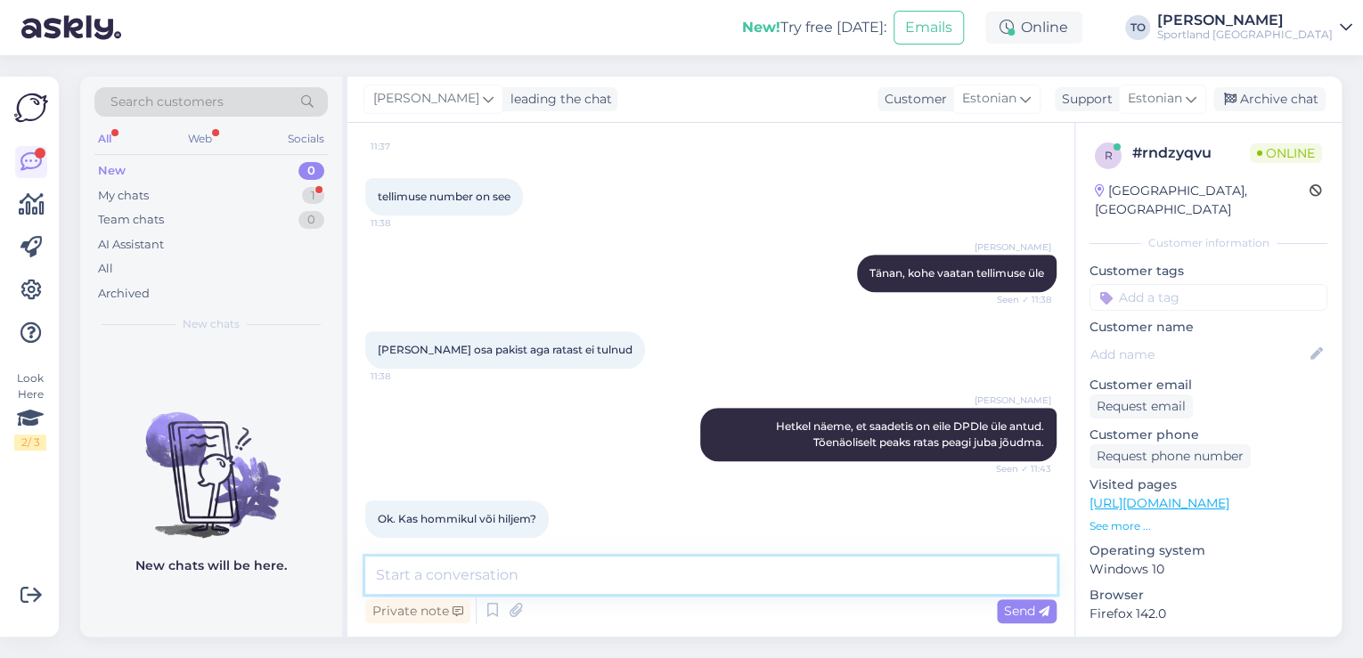
click at [437, 577] on textarea at bounding box center [710, 575] width 691 height 37
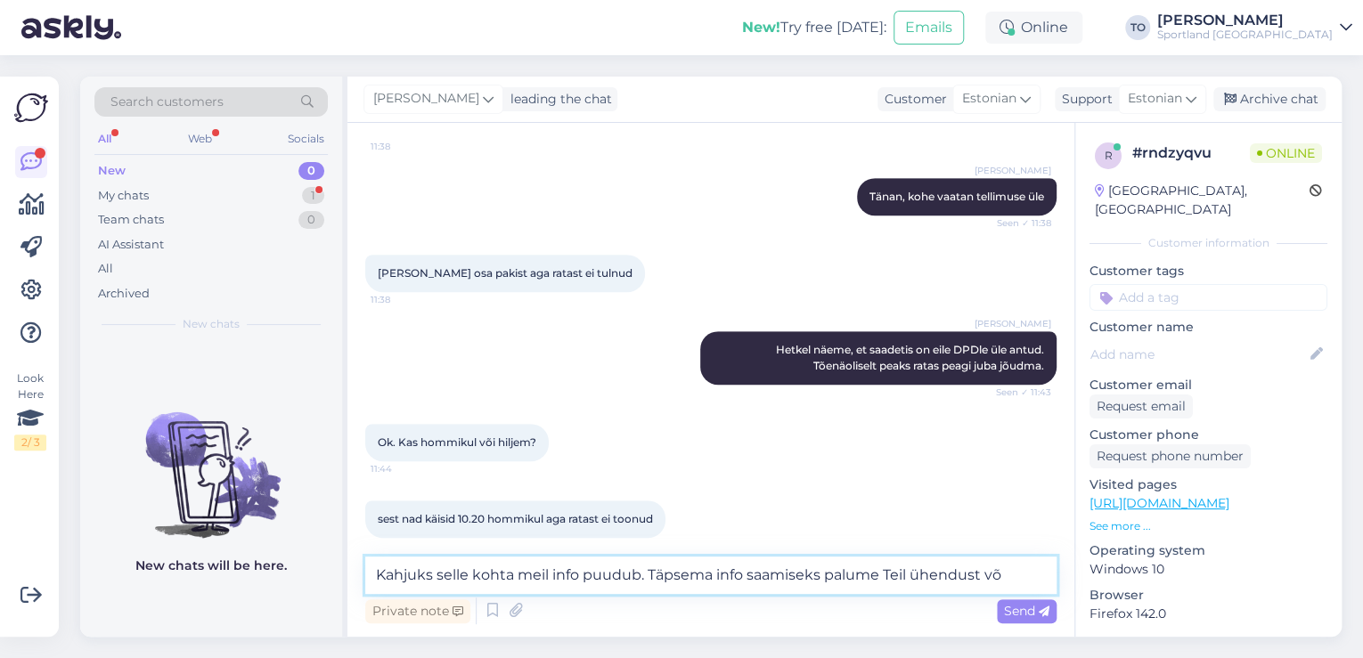
scroll to position [533, 0]
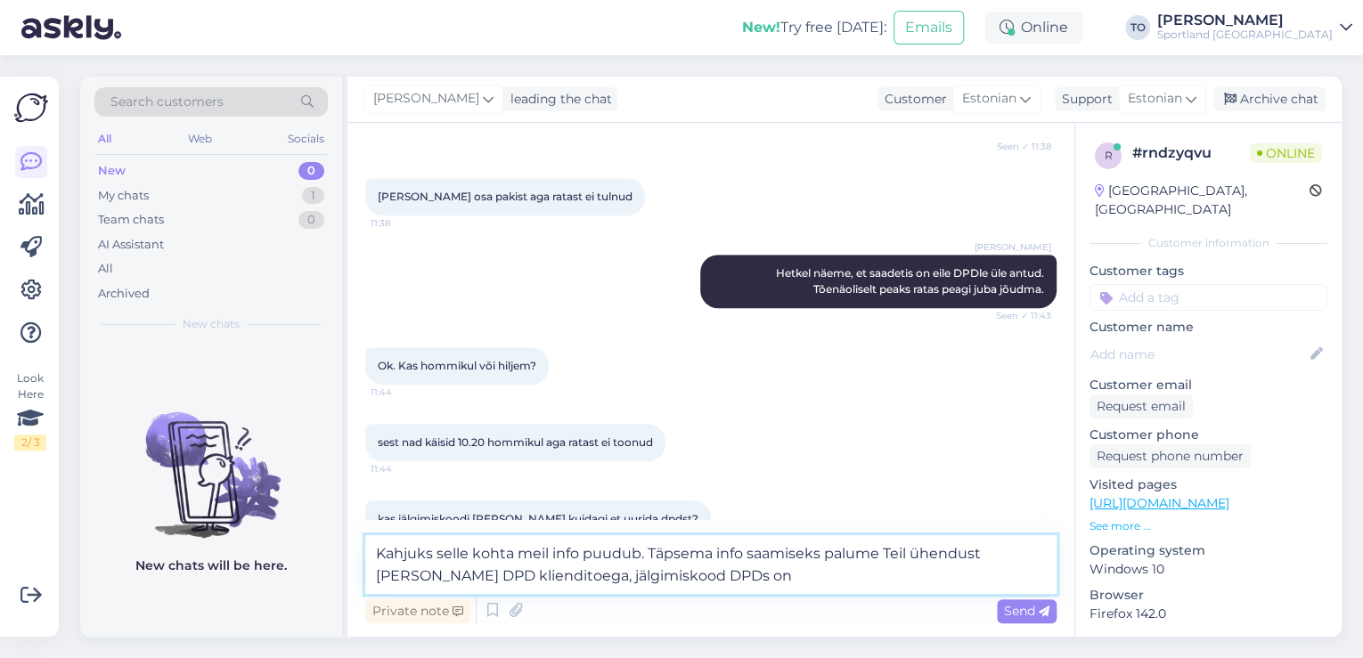
click at [748, 570] on textarea "Kahjuks selle kohta meil info puudub. Täpsema info saamiseks palume Teil ühendu…" at bounding box center [710, 564] width 691 height 59
paste textarea "05607135059005"
click at [1007, 607] on span "Send" at bounding box center [1026, 611] width 45 height 16
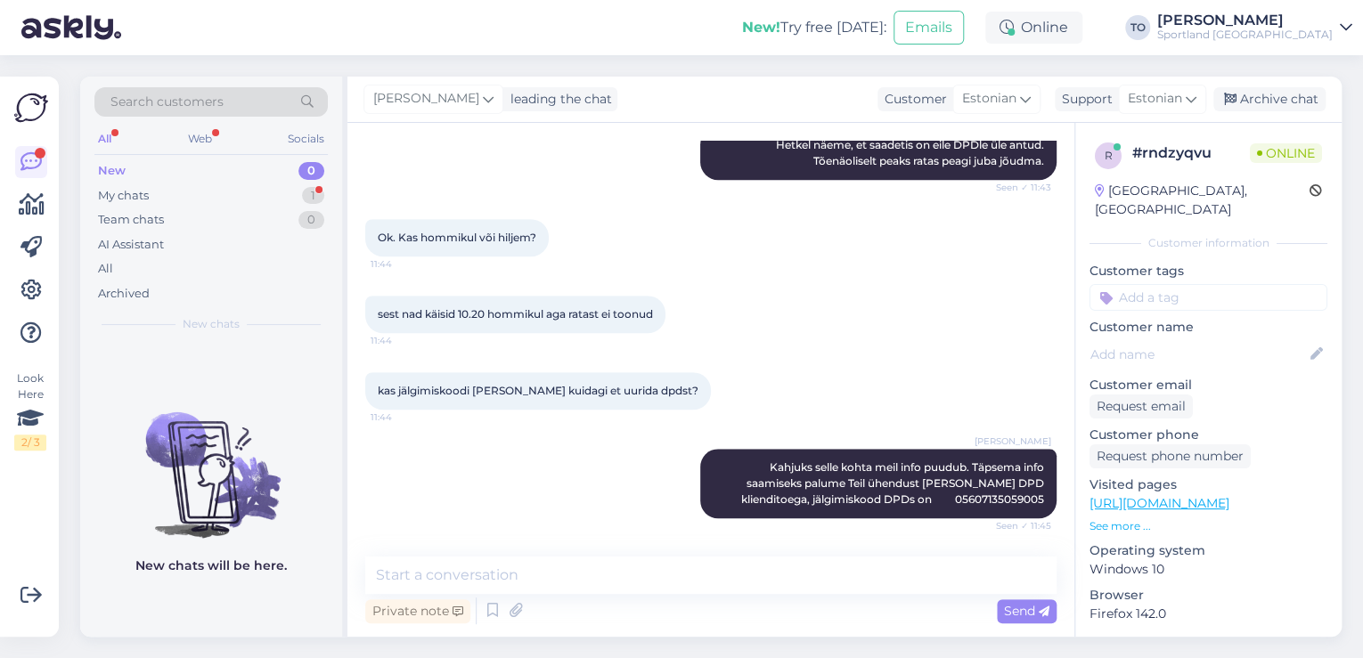
scroll to position [718, 0]
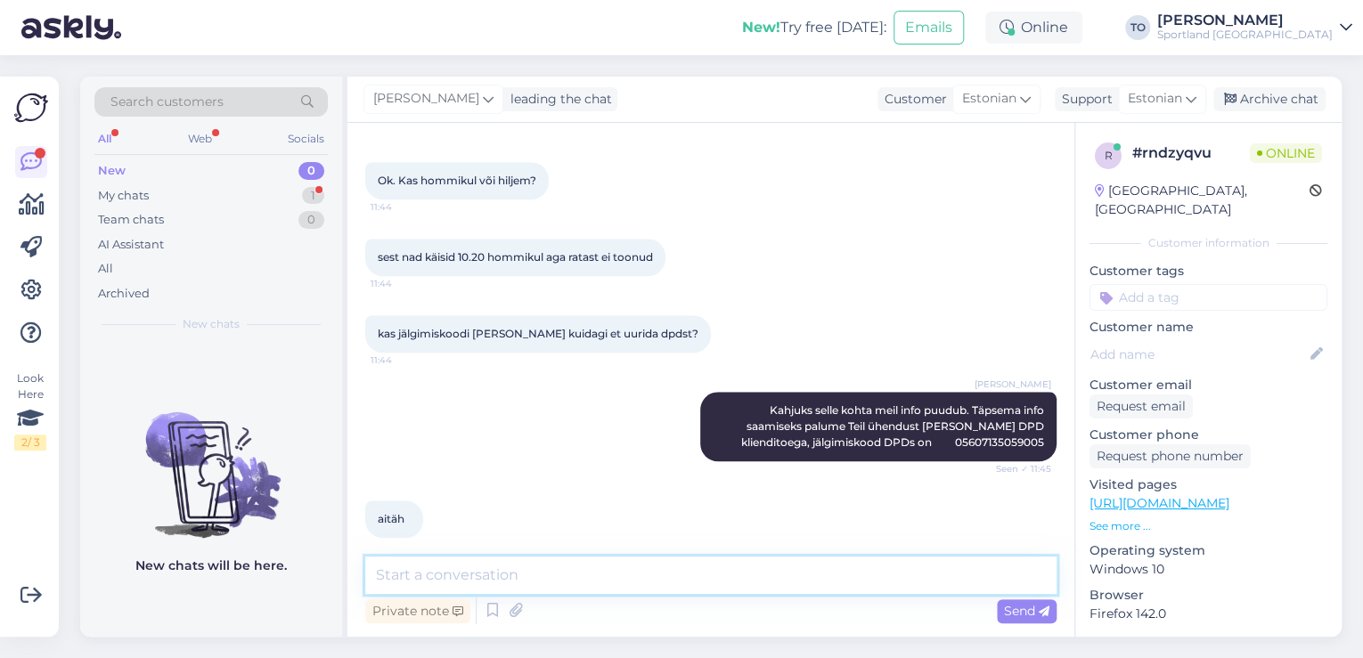
click at [562, 583] on textarea at bounding box center [710, 575] width 691 height 37
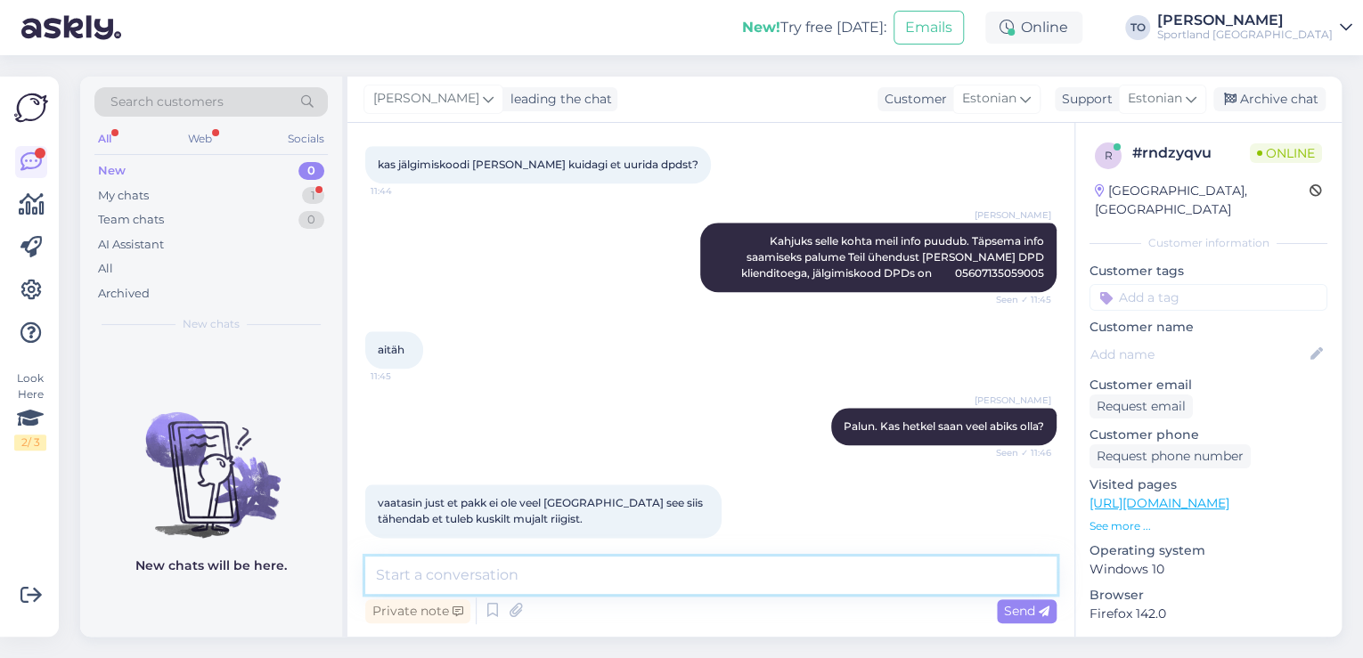
scroll to position [980, 0]
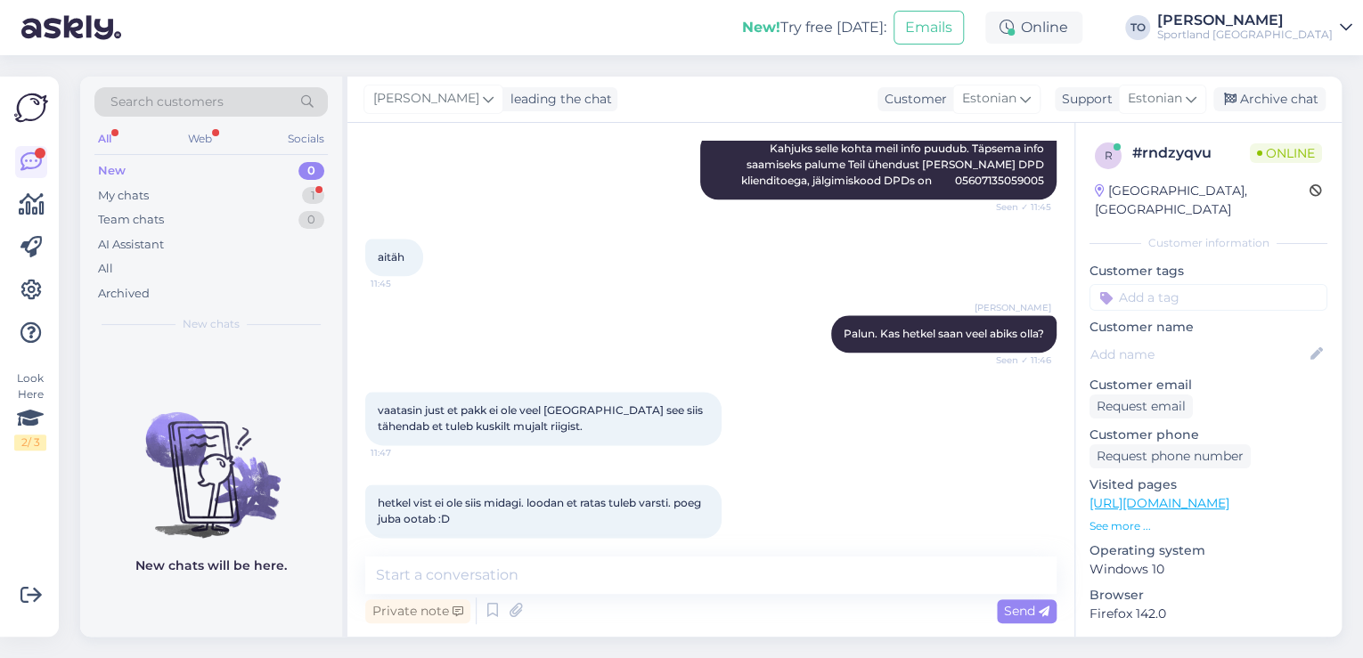
click at [656, 542] on div "Chat started [DATE] Tere 11:37 kas oleks võimalik öelda kuna jalgratas [PERSON_…" at bounding box center [710, 380] width 727 height 514
click at [656, 549] on div "Chat started [DATE] Tere 11:37 kas oleks võimalik öelda kuna jalgratas [PERSON_…" at bounding box center [710, 380] width 727 height 514
click at [651, 558] on textarea at bounding box center [710, 575] width 691 height 37
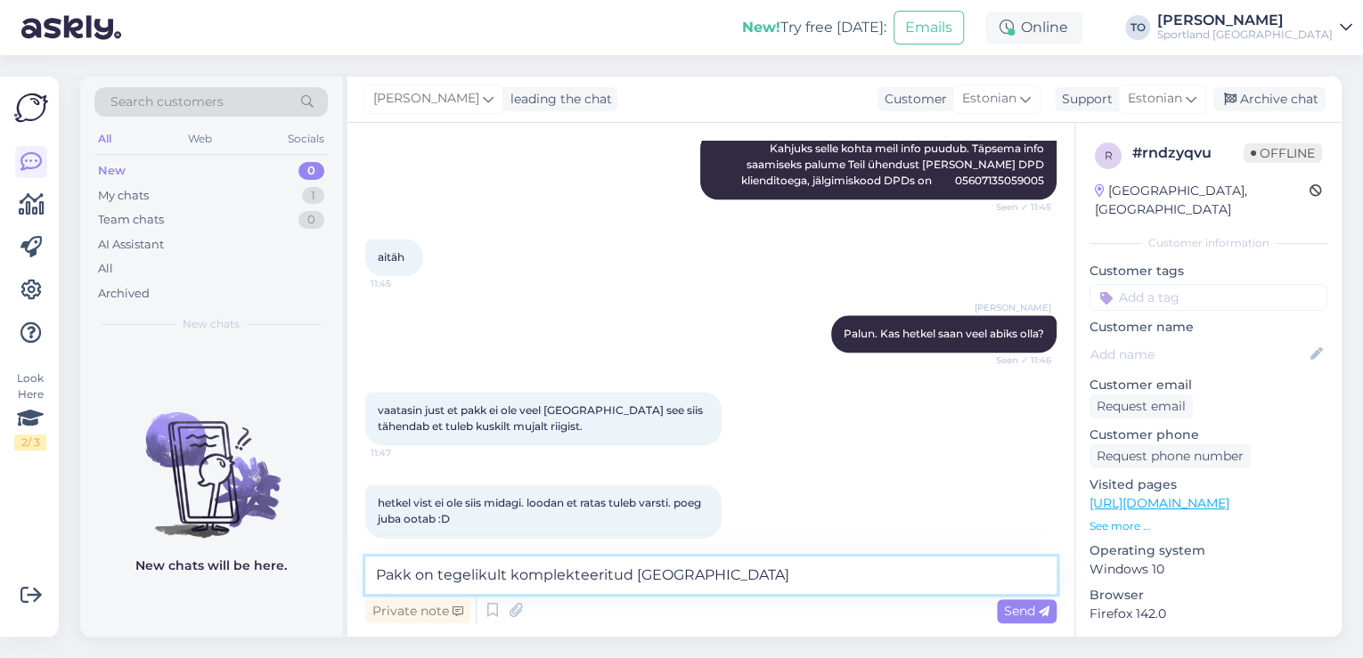
click at [406, 574] on textarea "Pakk on tegelikult komplekteeritud [GEOGRAPHIC_DATA]" at bounding box center [710, 575] width 691 height 37
click at [412, 575] on textarea "Pakk on tegelikult komplekteeritud [GEOGRAPHIC_DATA]" at bounding box center [710, 575] width 691 height 37
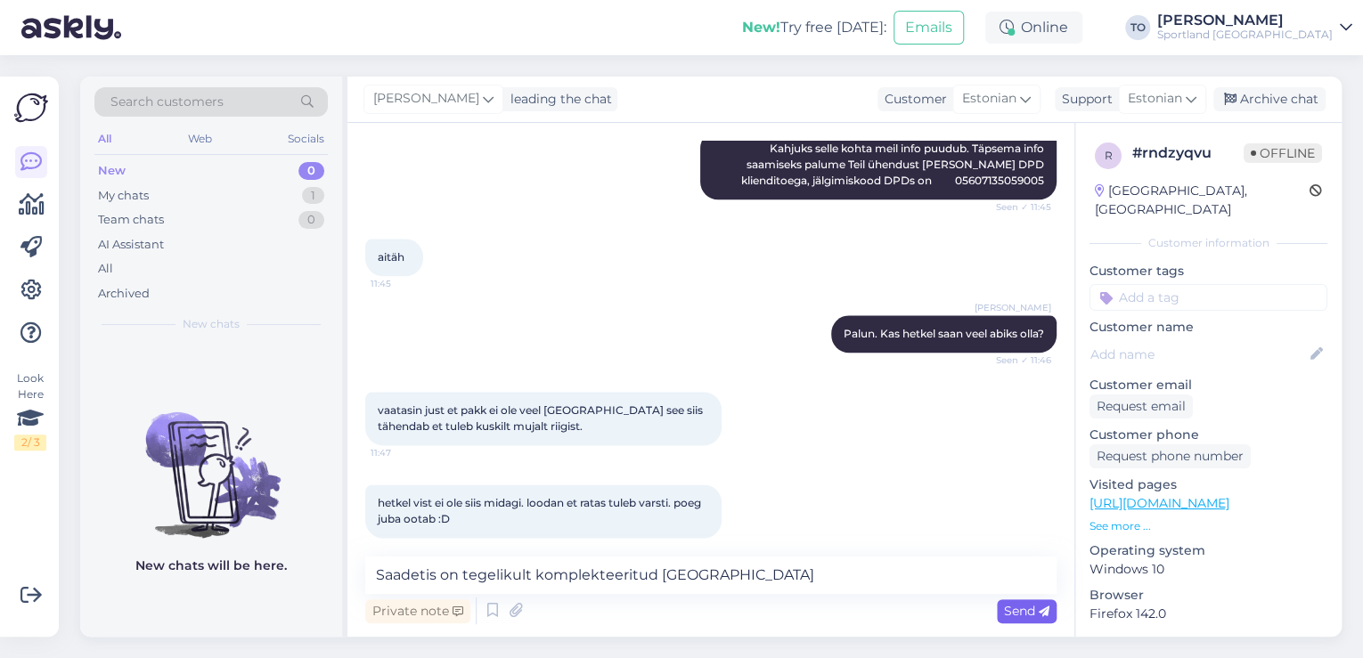
click at [1014, 609] on span "Send" at bounding box center [1026, 611] width 45 height 16
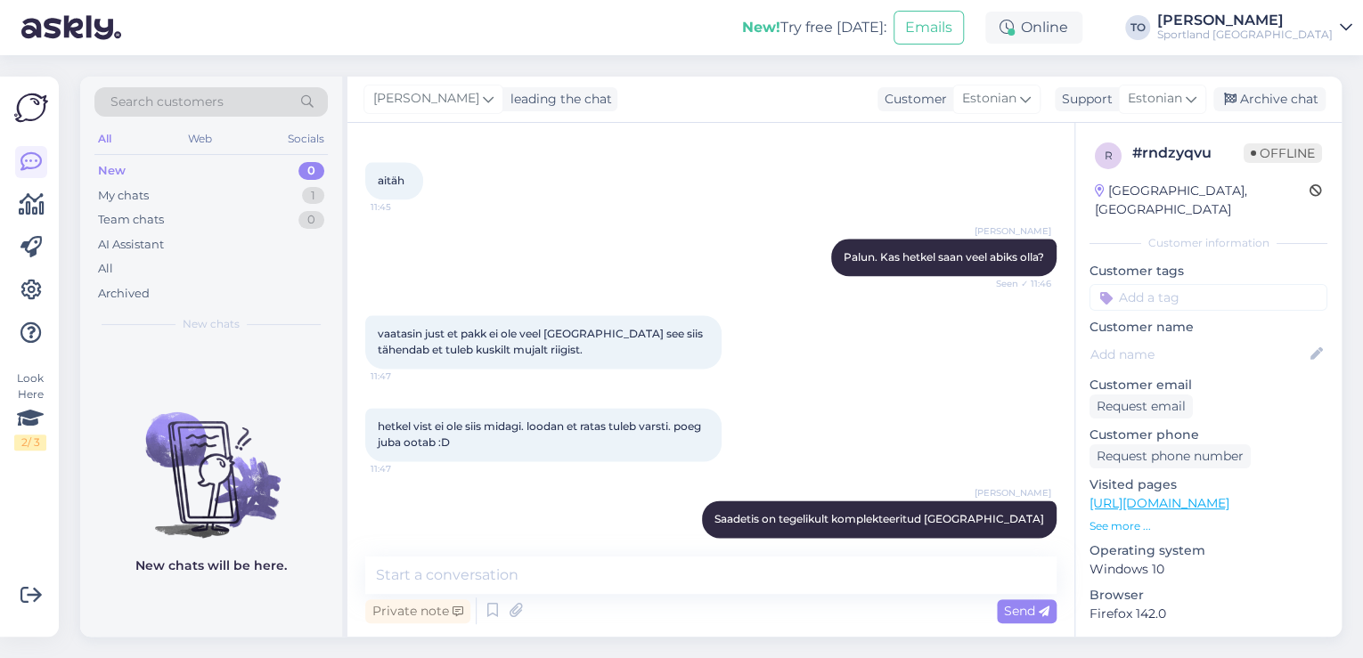
click at [645, 605] on div "Private note Send" at bounding box center [710, 611] width 691 height 34
click at [656, 577] on textarea at bounding box center [710, 575] width 691 height 37
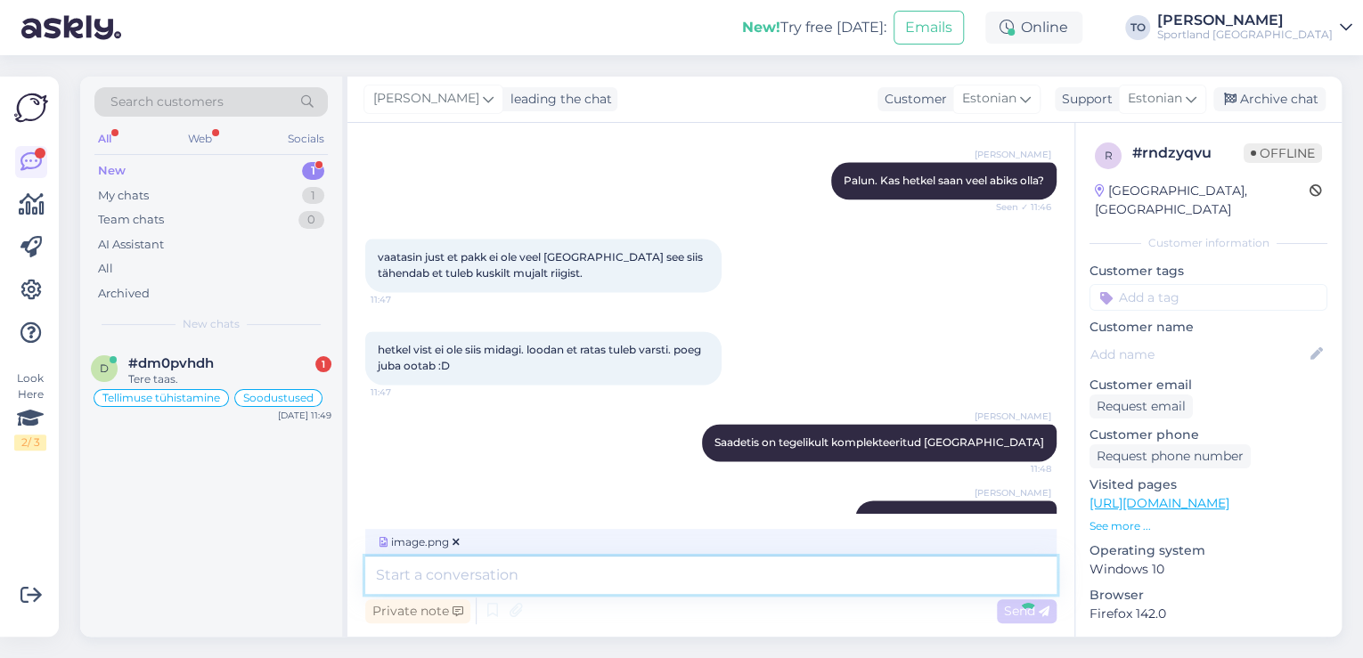
scroll to position [1245, 0]
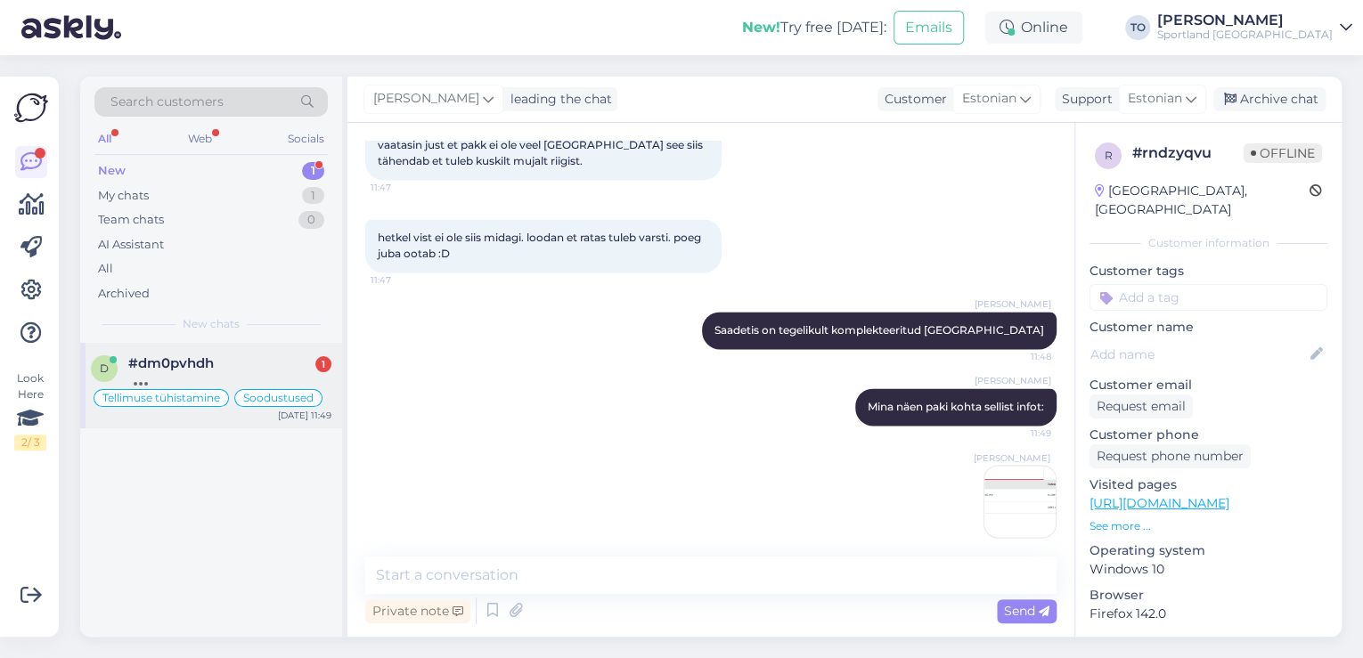
click at [254, 358] on div "#dm0pvhdh 1" at bounding box center [229, 363] width 203 height 16
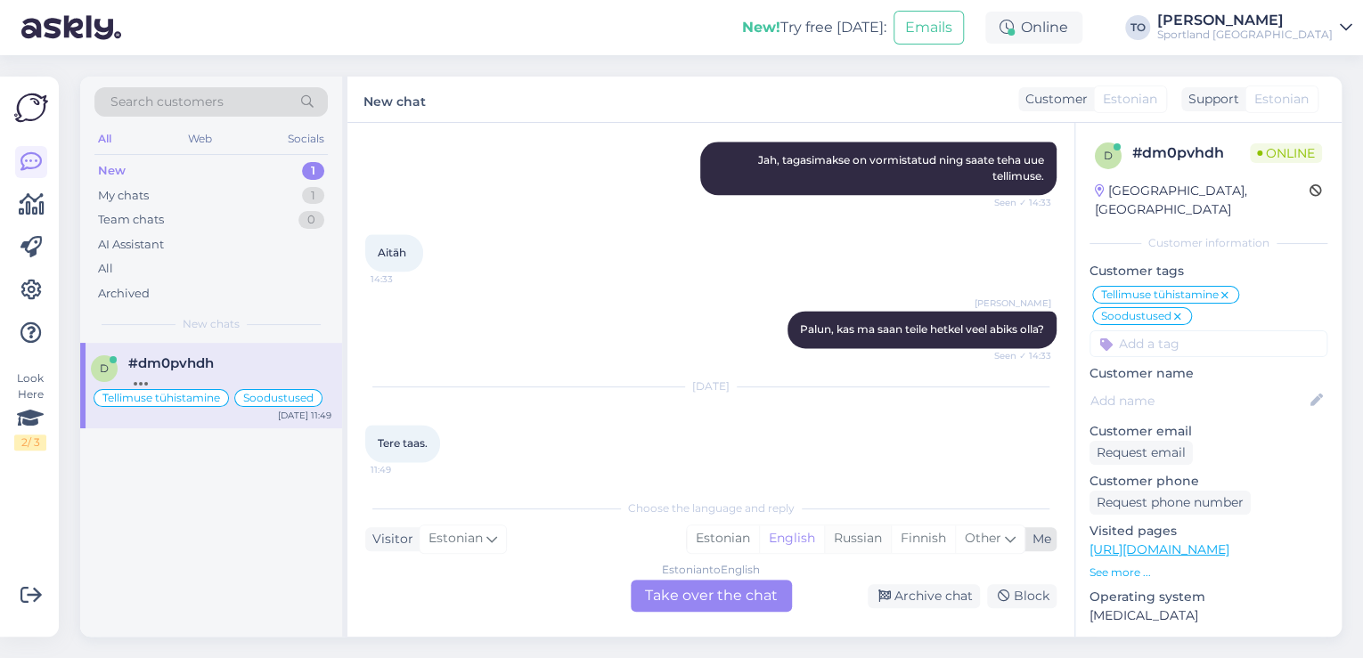
scroll to position [1120, 0]
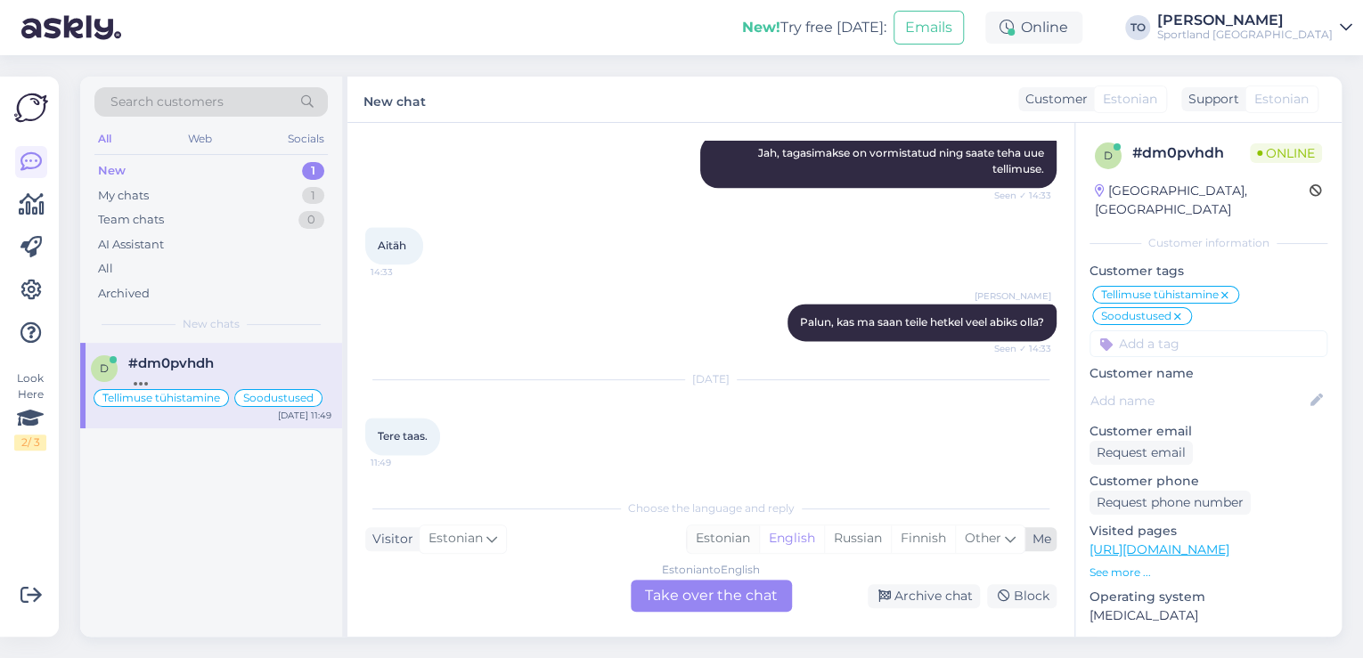
click at [739, 542] on div "Estonian" at bounding box center [723, 538] width 72 height 27
click at [728, 592] on div "Estonian to Estonian Take over the chat" at bounding box center [711, 596] width 161 height 32
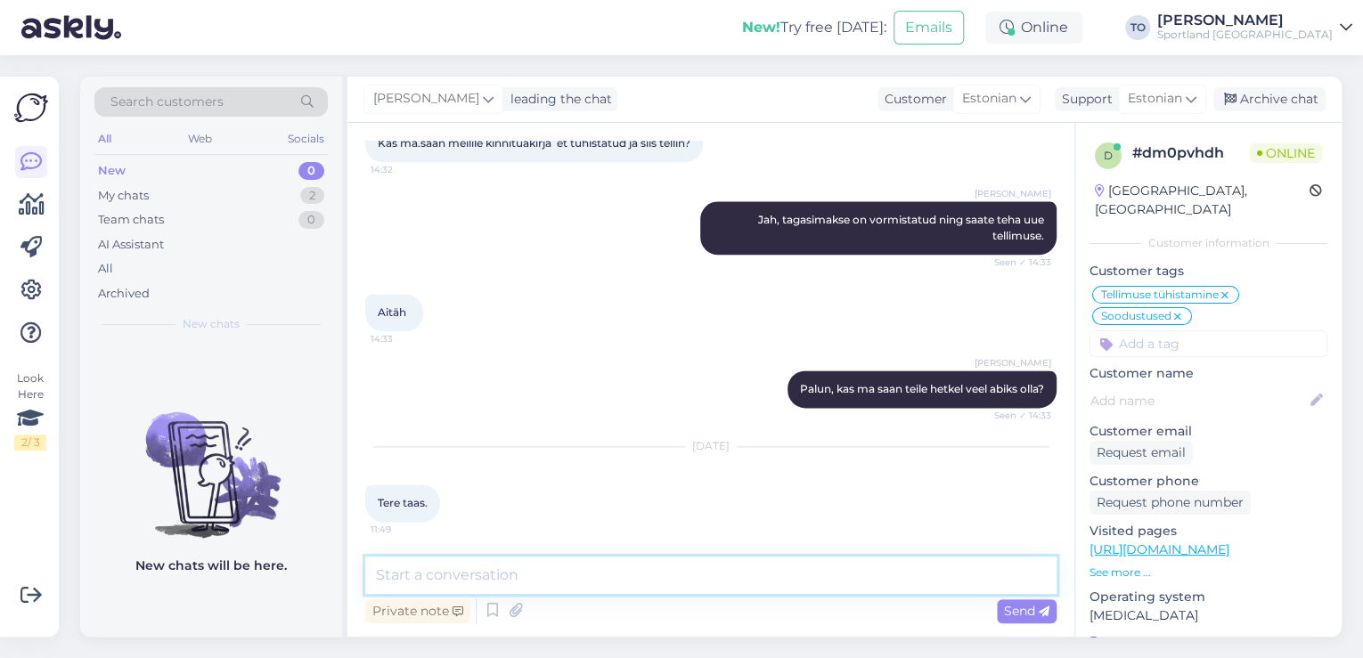
click at [616, 566] on textarea at bounding box center [710, 575] width 691 height 37
click at [506, 572] on textarea "Tere! [PERSON_NAME] KLienditeenindusest" at bounding box center [710, 575] width 691 height 37
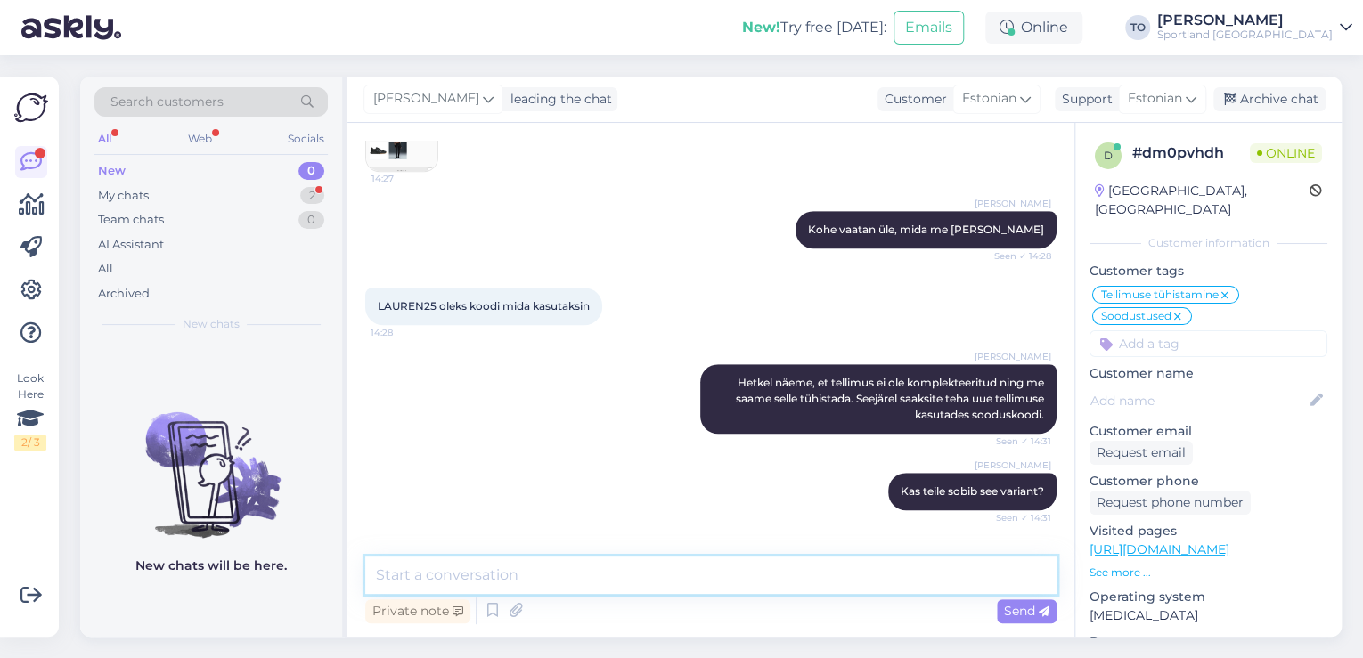
scroll to position [428, 0]
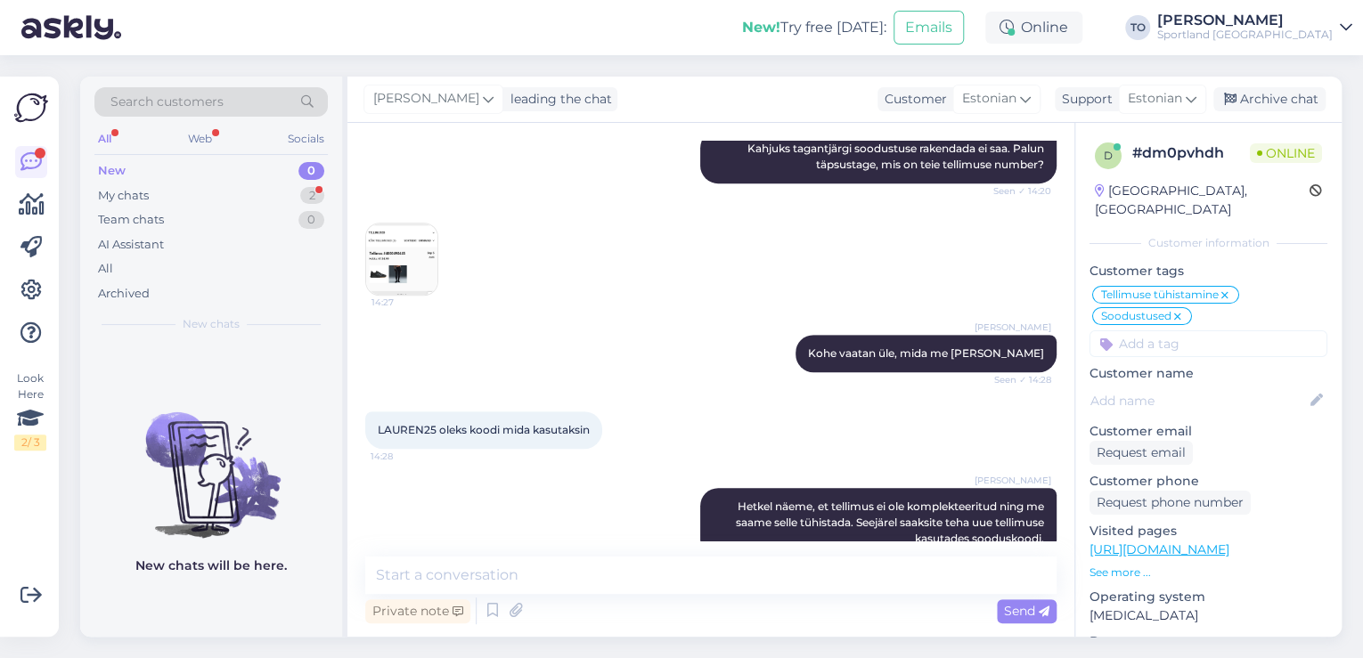
click at [415, 243] on img at bounding box center [401, 259] width 71 height 71
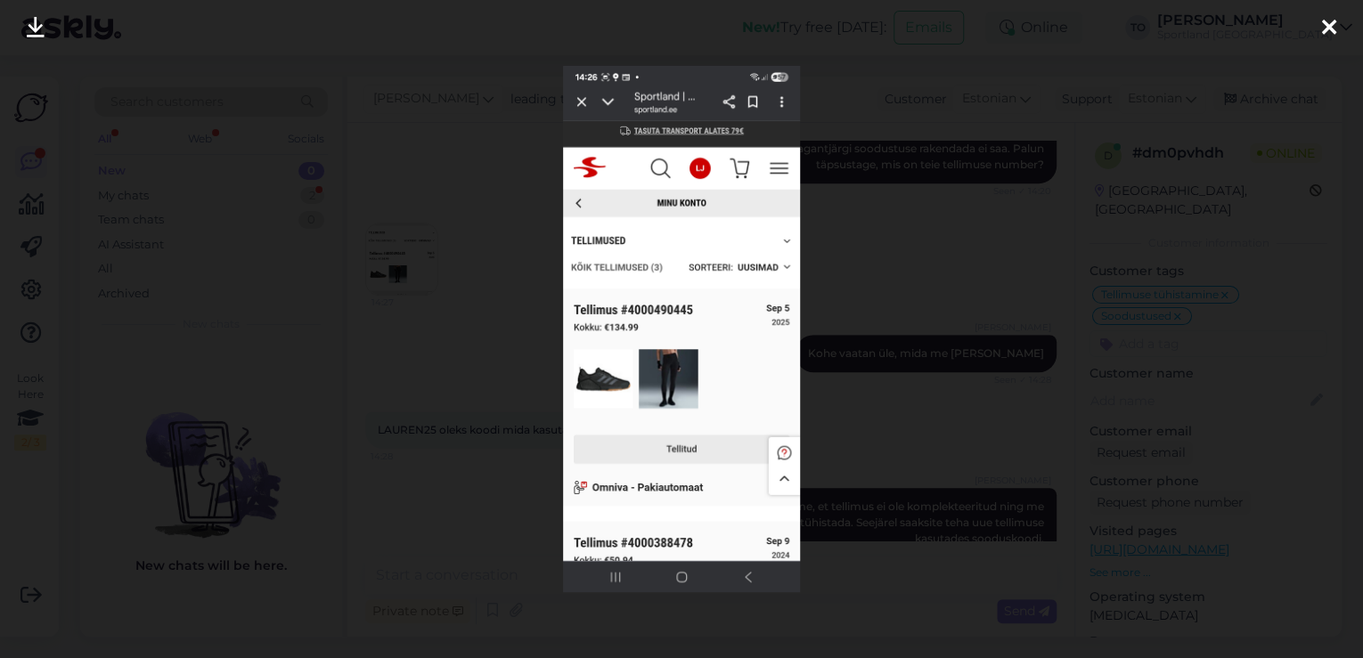
click at [1330, 25] on icon at bounding box center [1329, 28] width 14 height 23
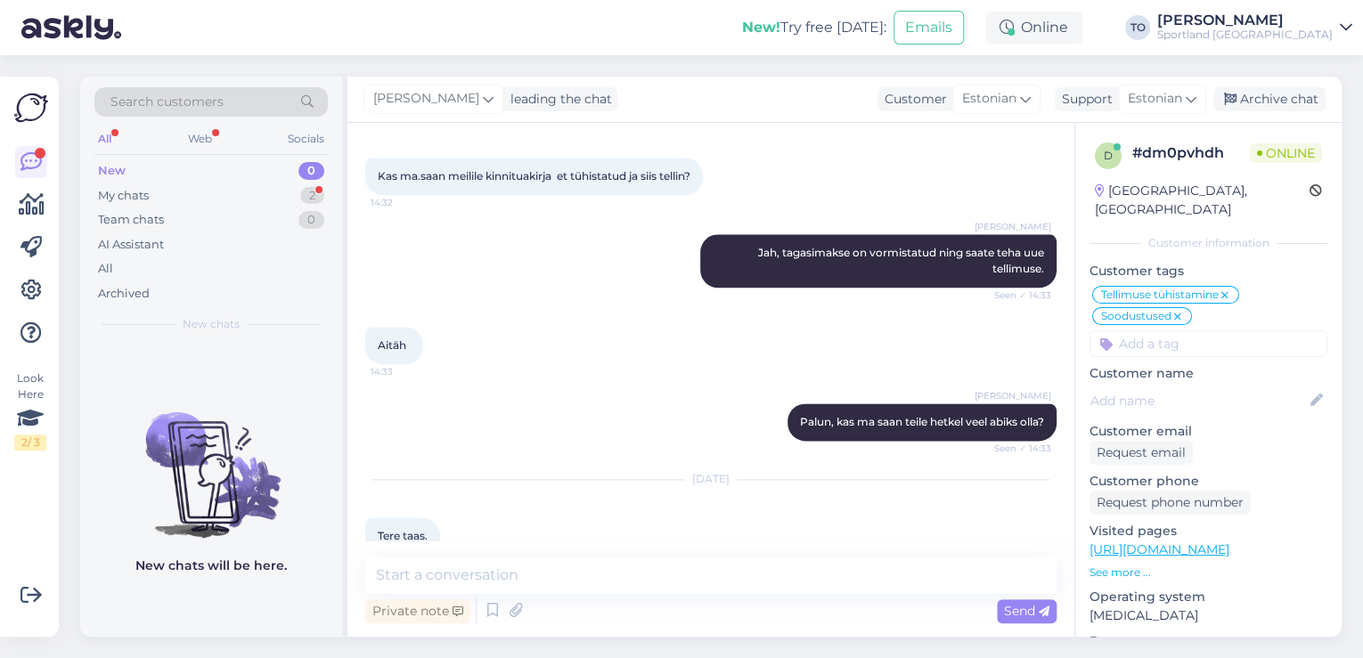
scroll to position [1333, 0]
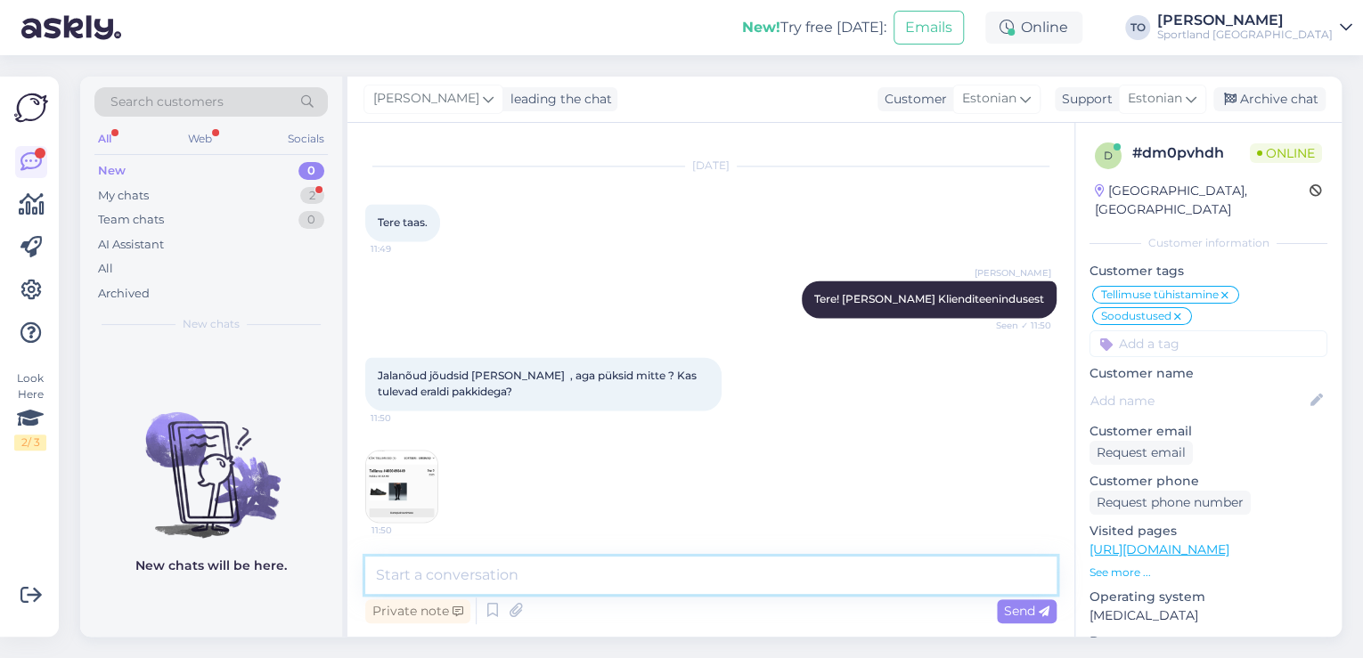
click at [619, 577] on textarea at bounding box center [710, 575] width 691 height 37
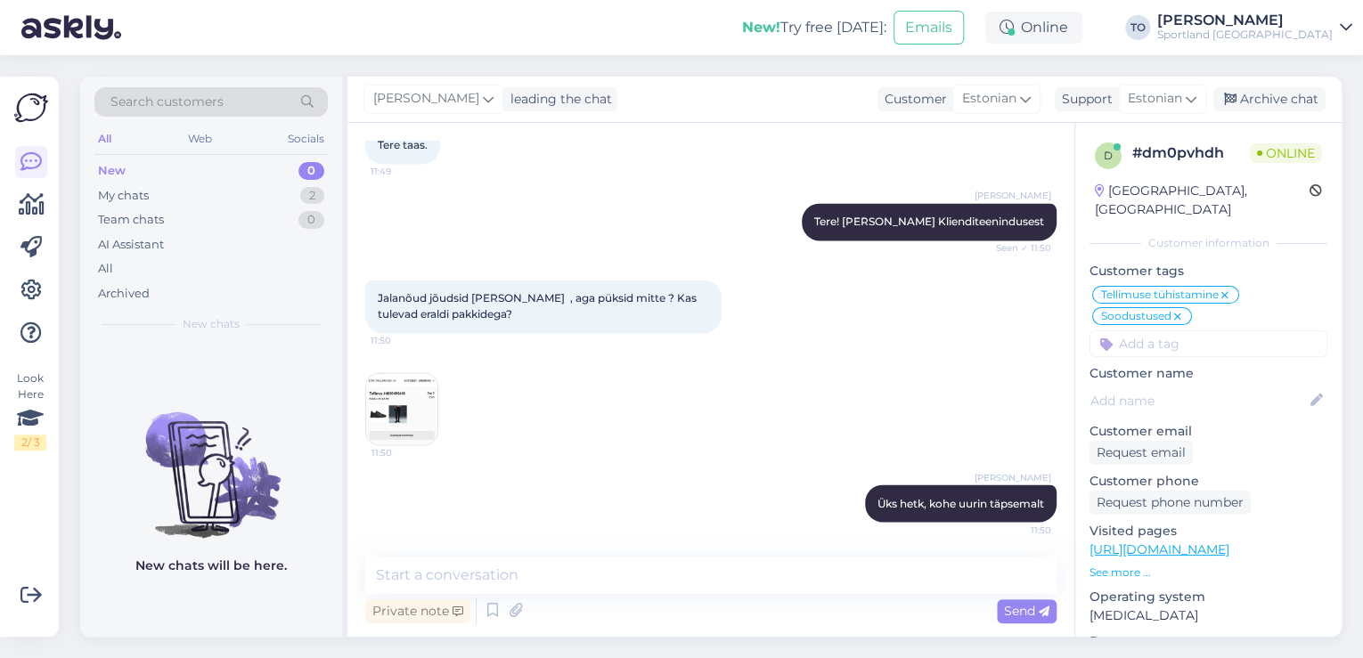
click at [385, 406] on img at bounding box center [401, 408] width 71 height 71
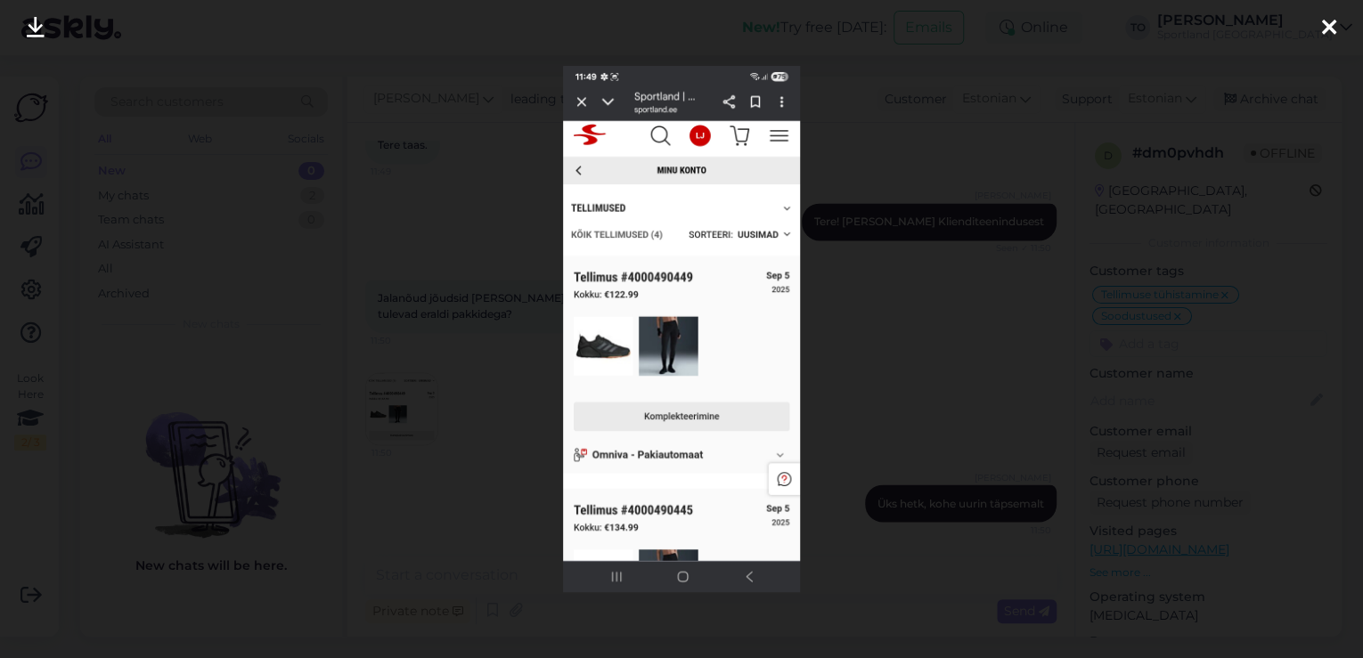
click at [1328, 27] on icon at bounding box center [1329, 28] width 14 height 23
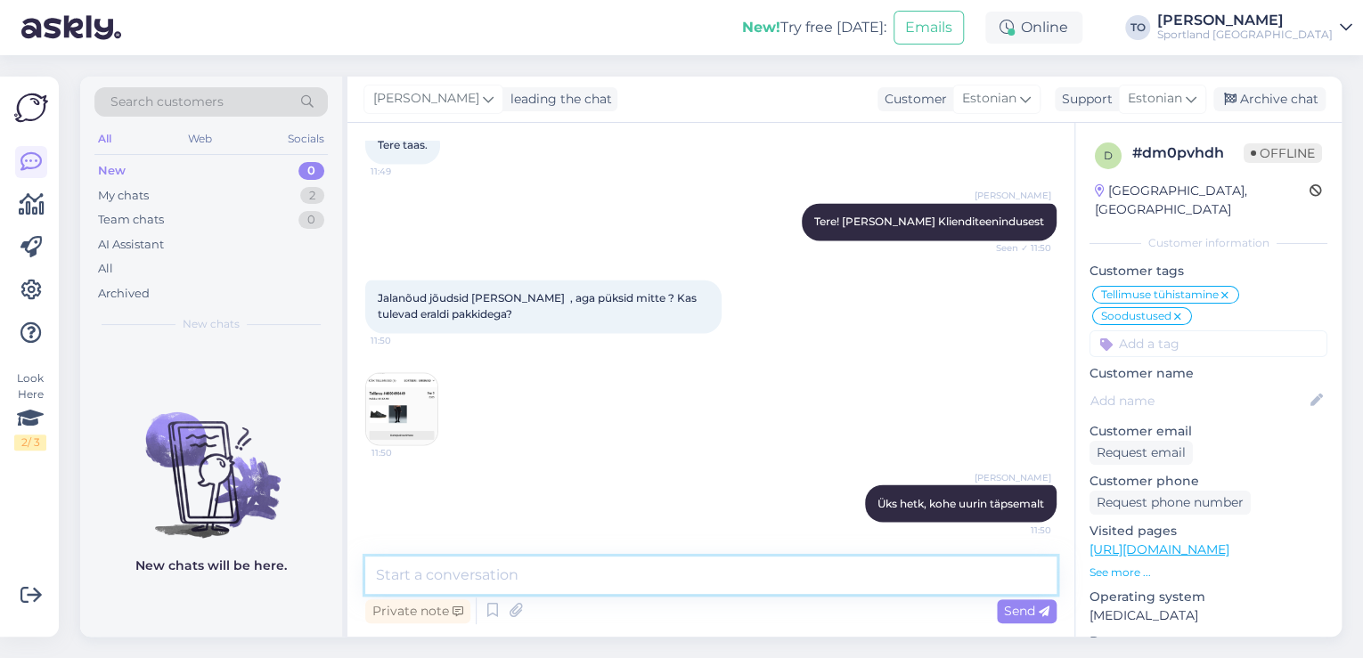
click at [626, 580] on textarea at bounding box center [710, 575] width 691 height 37
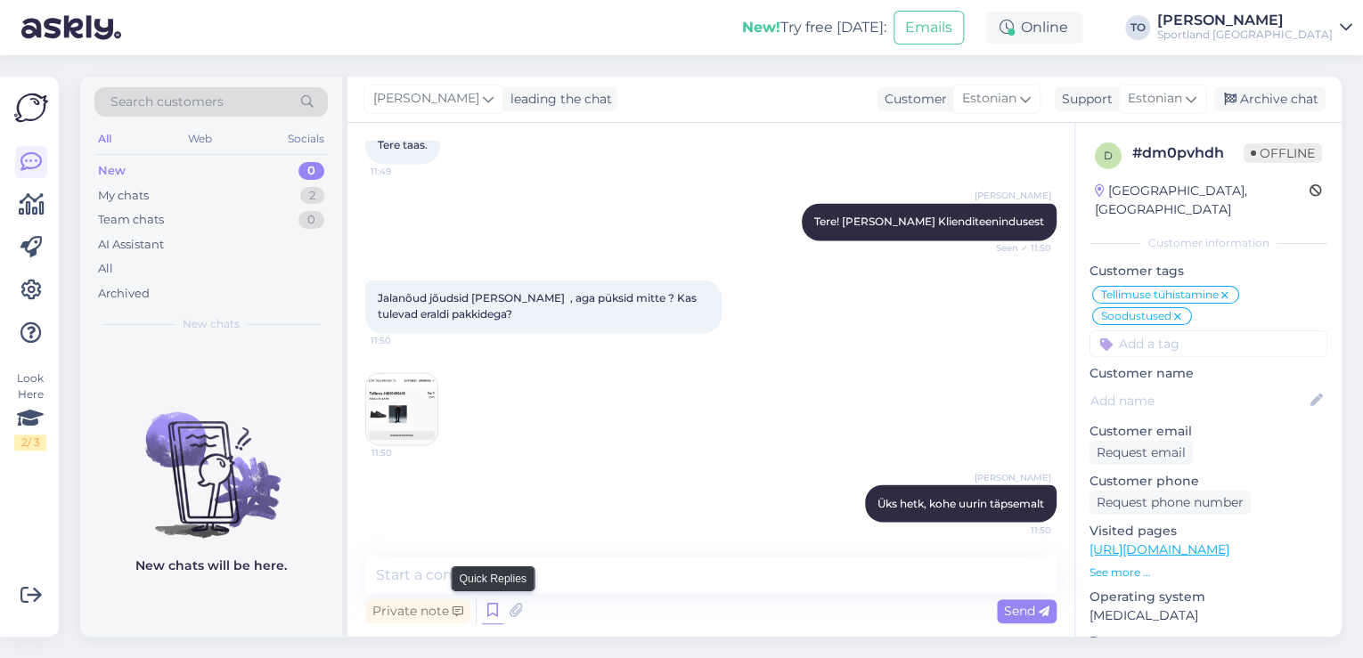
click at [490, 608] on icon at bounding box center [492, 611] width 21 height 27
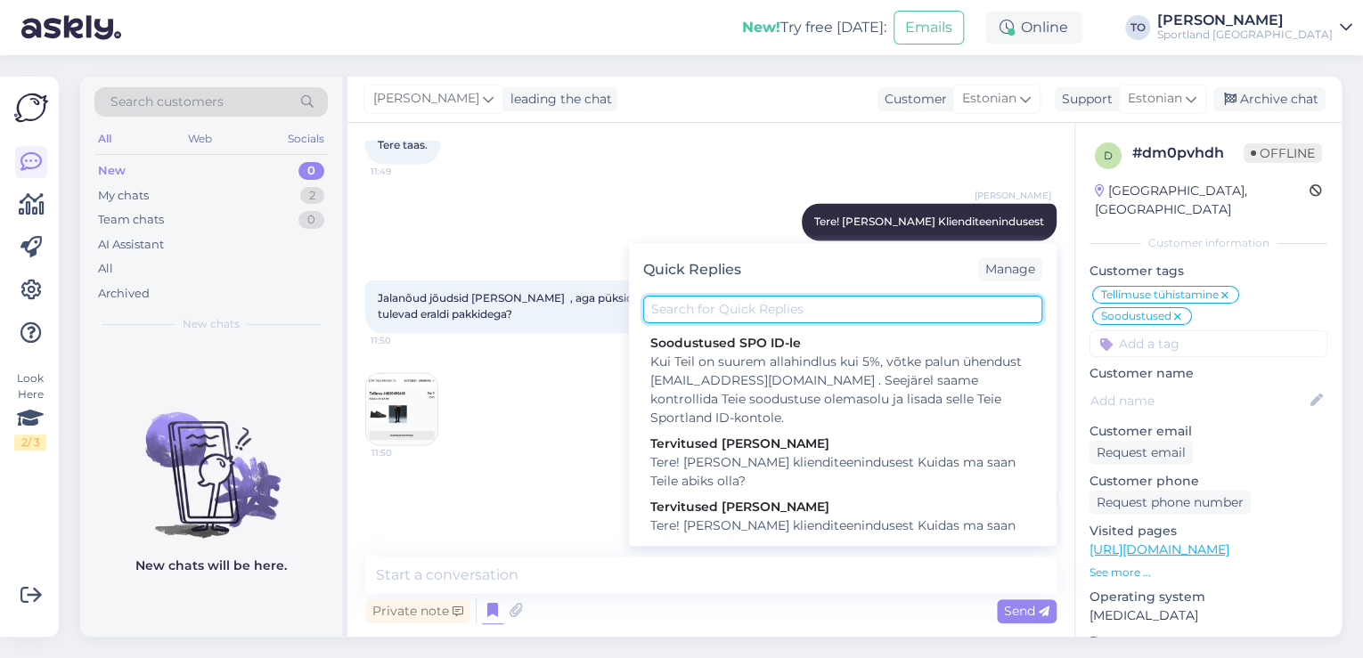
click at [784, 308] on input "text" at bounding box center [842, 310] width 399 height 28
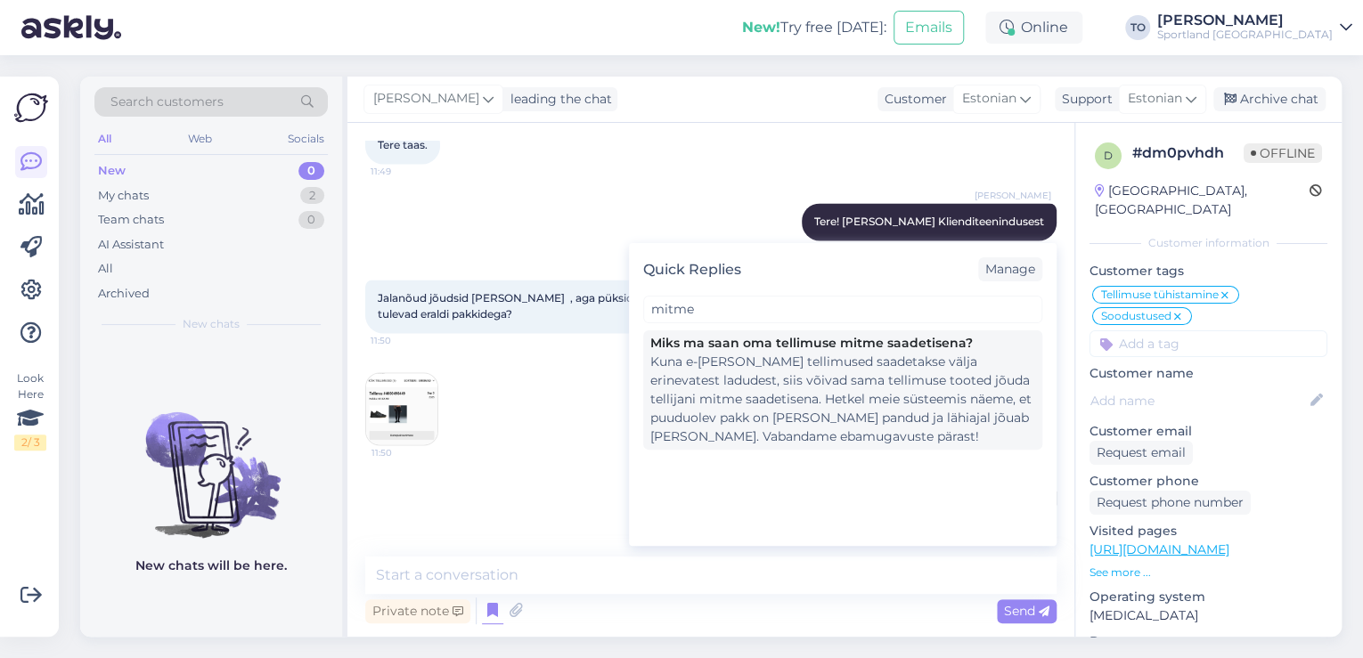
click at [823, 407] on div "Kuna e-[PERSON_NAME] tellimused saadetakse välja erinevatest ladudest, siis või…" at bounding box center [842, 400] width 385 height 94
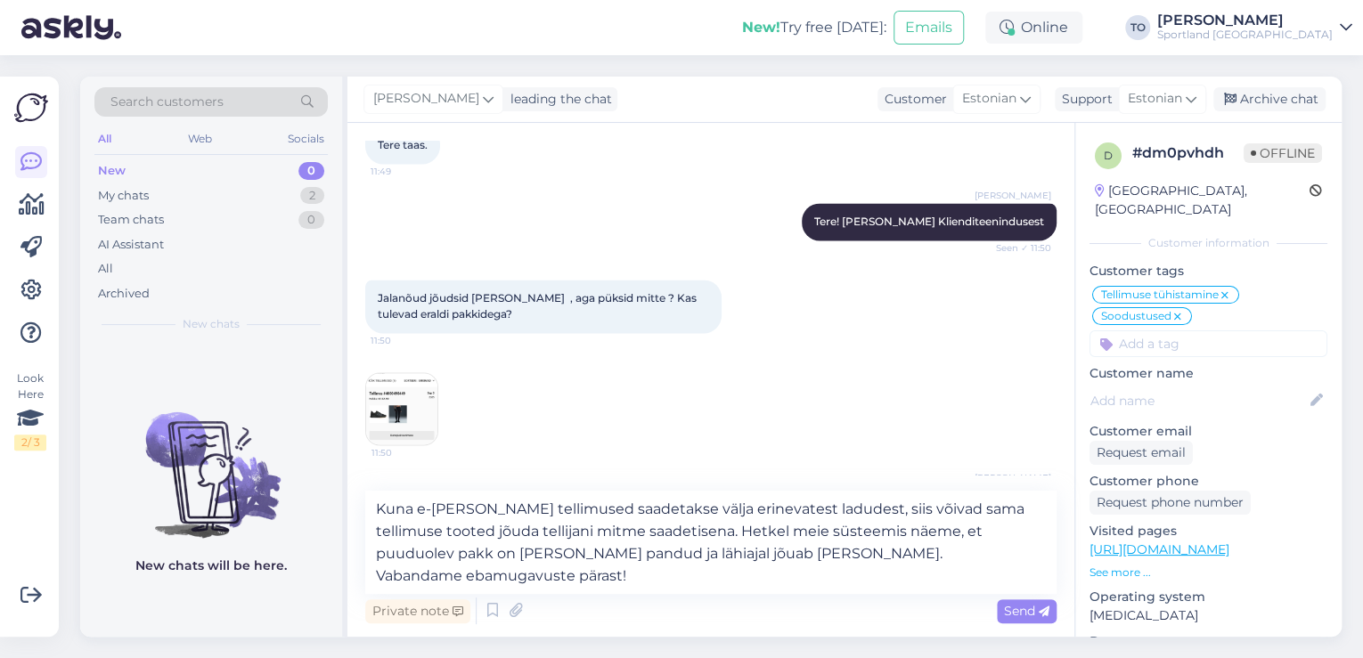
click at [1023, 616] on span "Send" at bounding box center [1026, 611] width 45 height 16
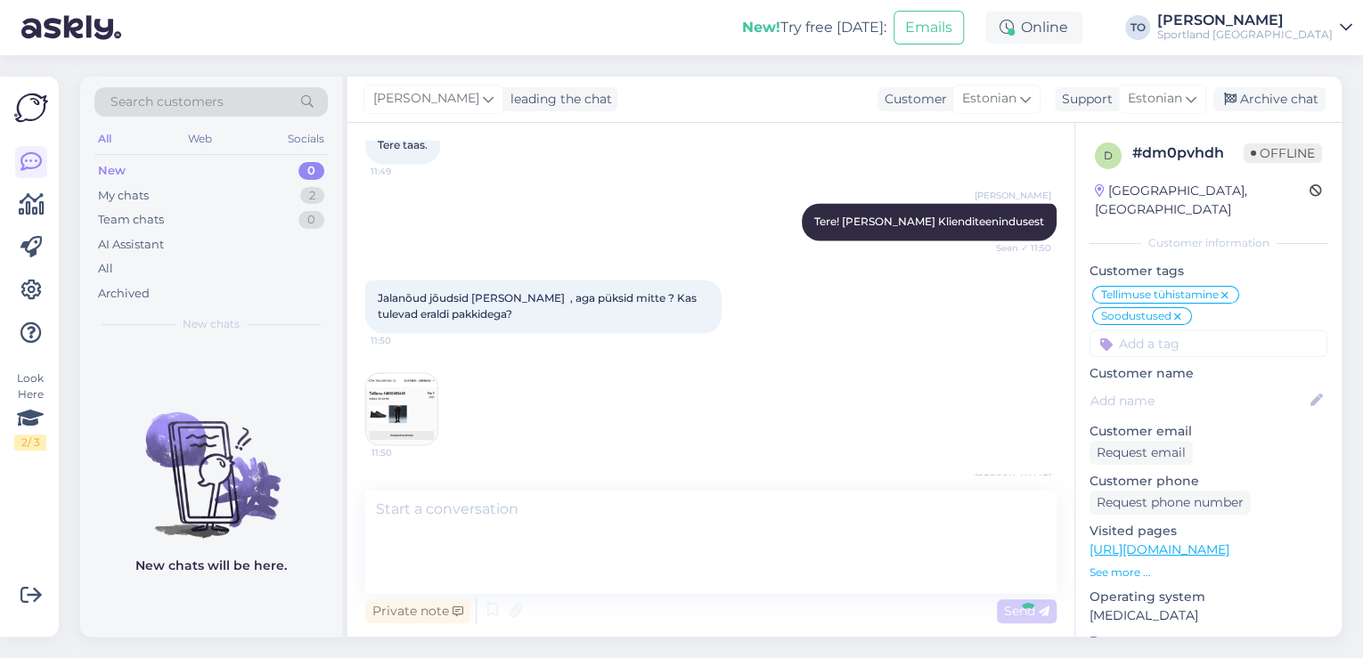
scroll to position [1551, 0]
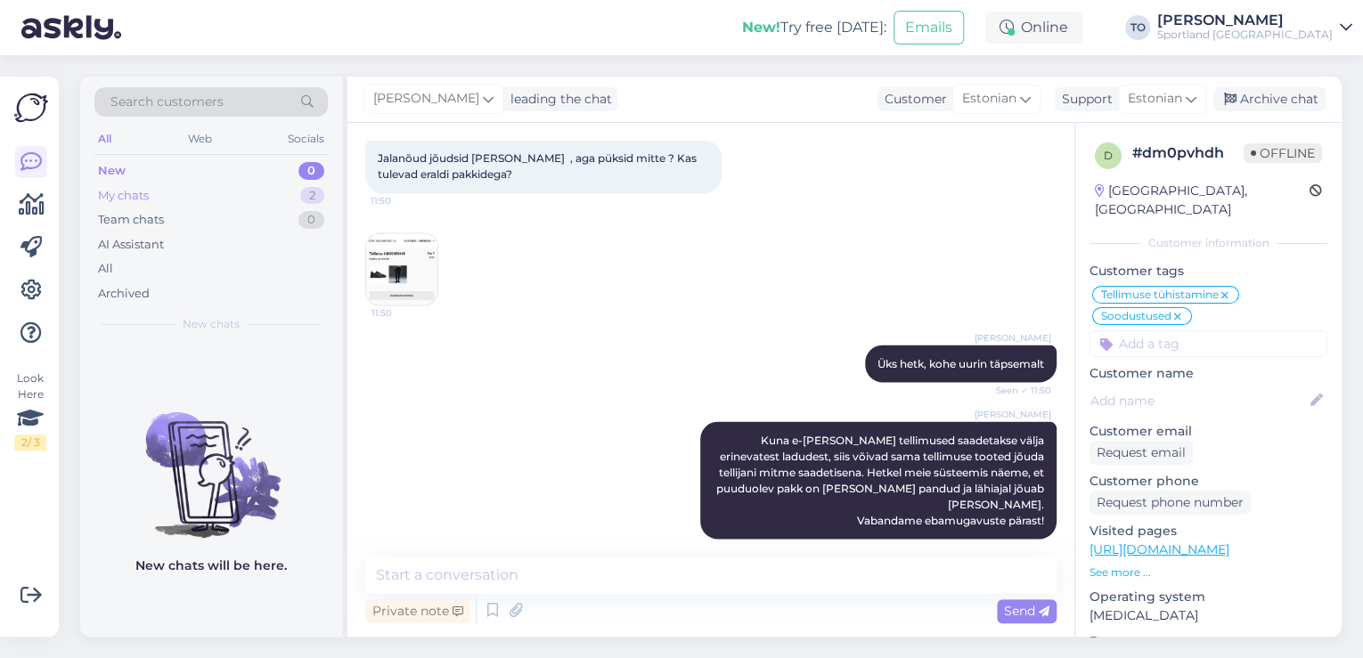
click at [151, 191] on div "My chats 2" at bounding box center [210, 195] width 233 height 25
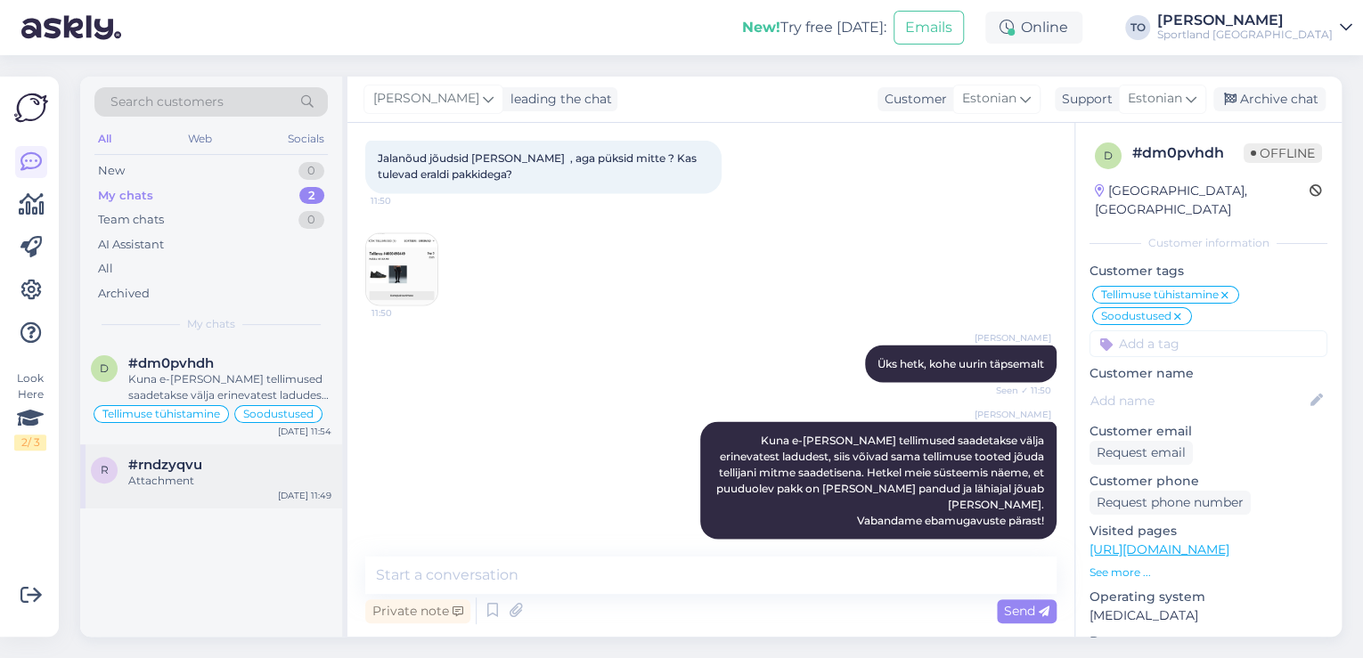
click at [230, 473] on div "Attachment" at bounding box center [229, 481] width 203 height 16
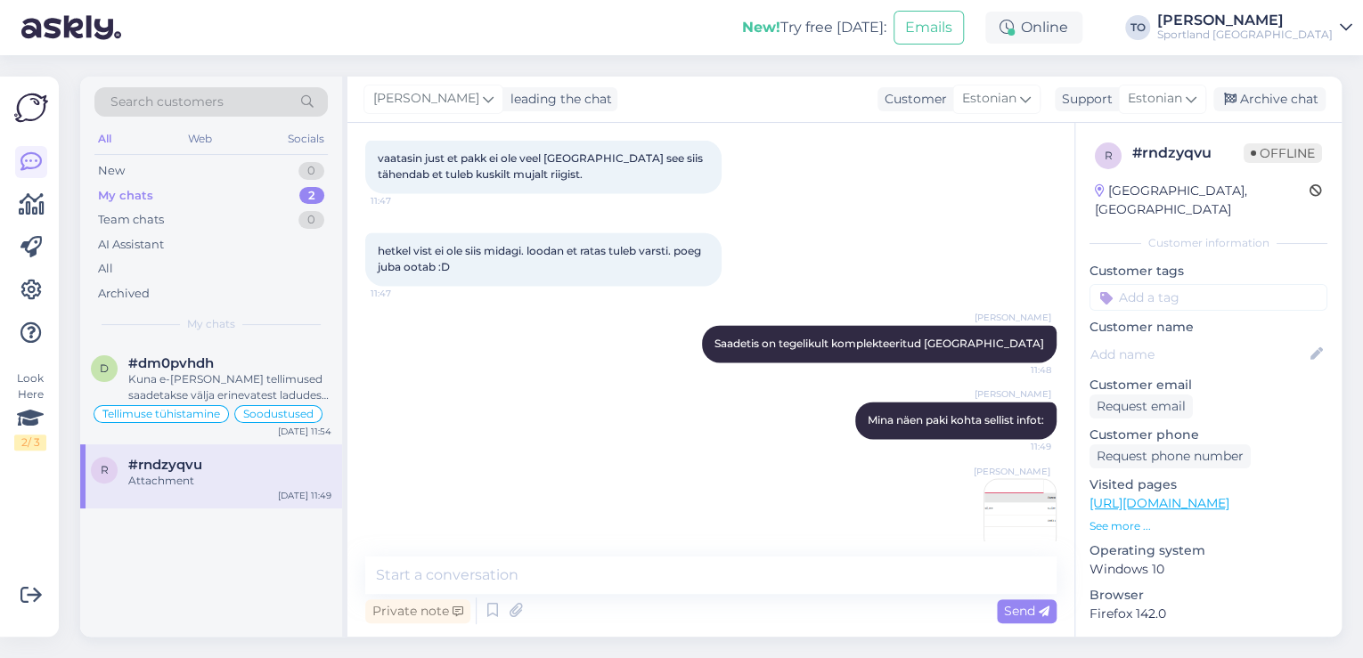
scroll to position [1245, 0]
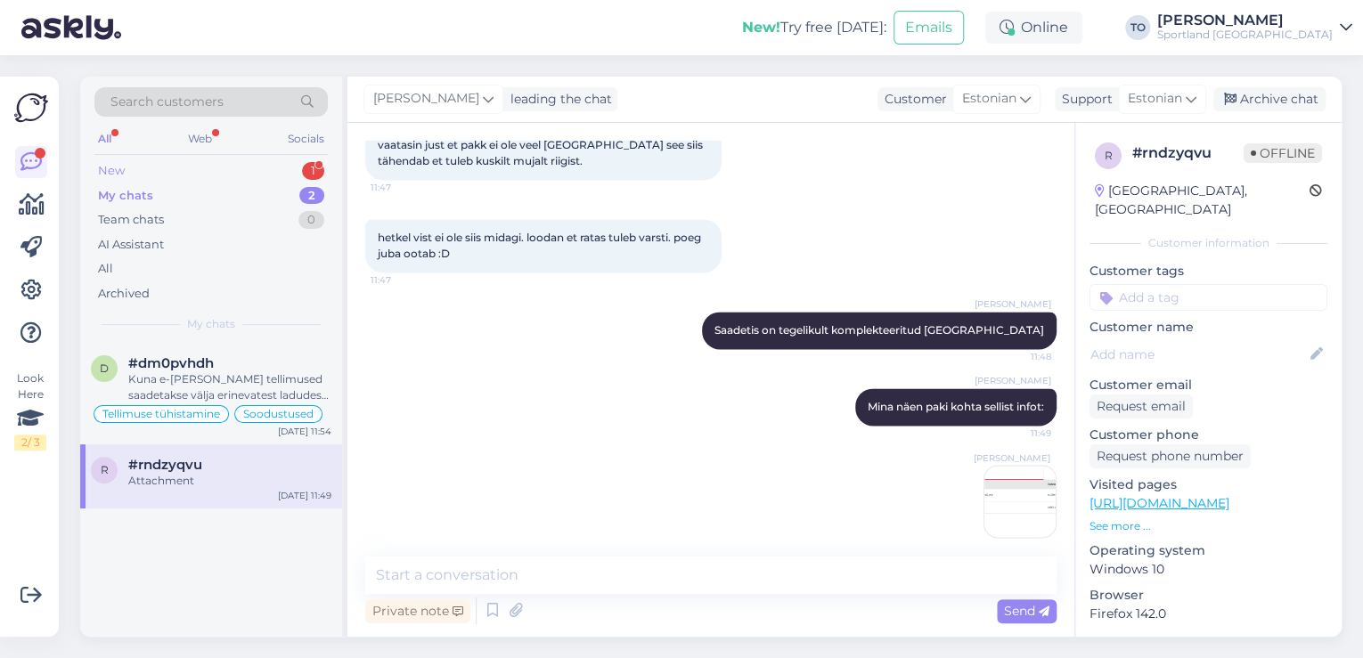
click at [226, 166] on div "New 1" at bounding box center [210, 171] width 233 height 25
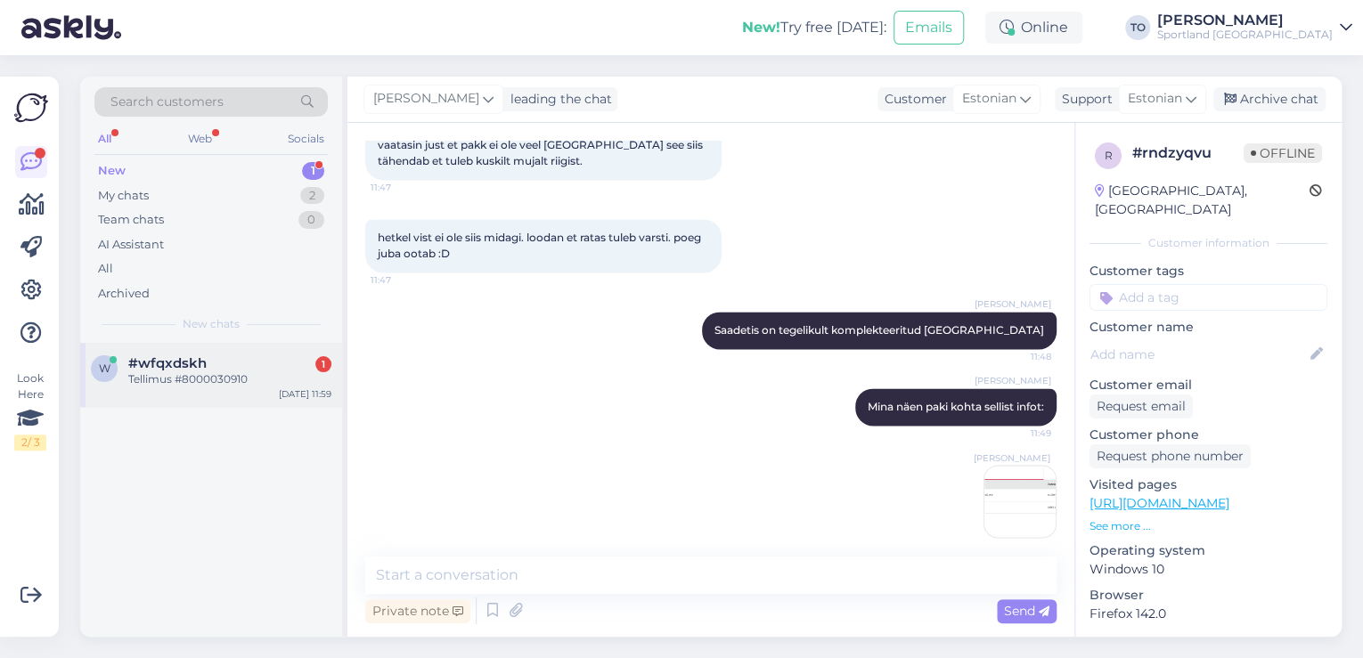
click at [278, 397] on div "w #wfqxdskh 1 Tellimus #8000030910 [DATE] 11:59" at bounding box center [211, 375] width 262 height 64
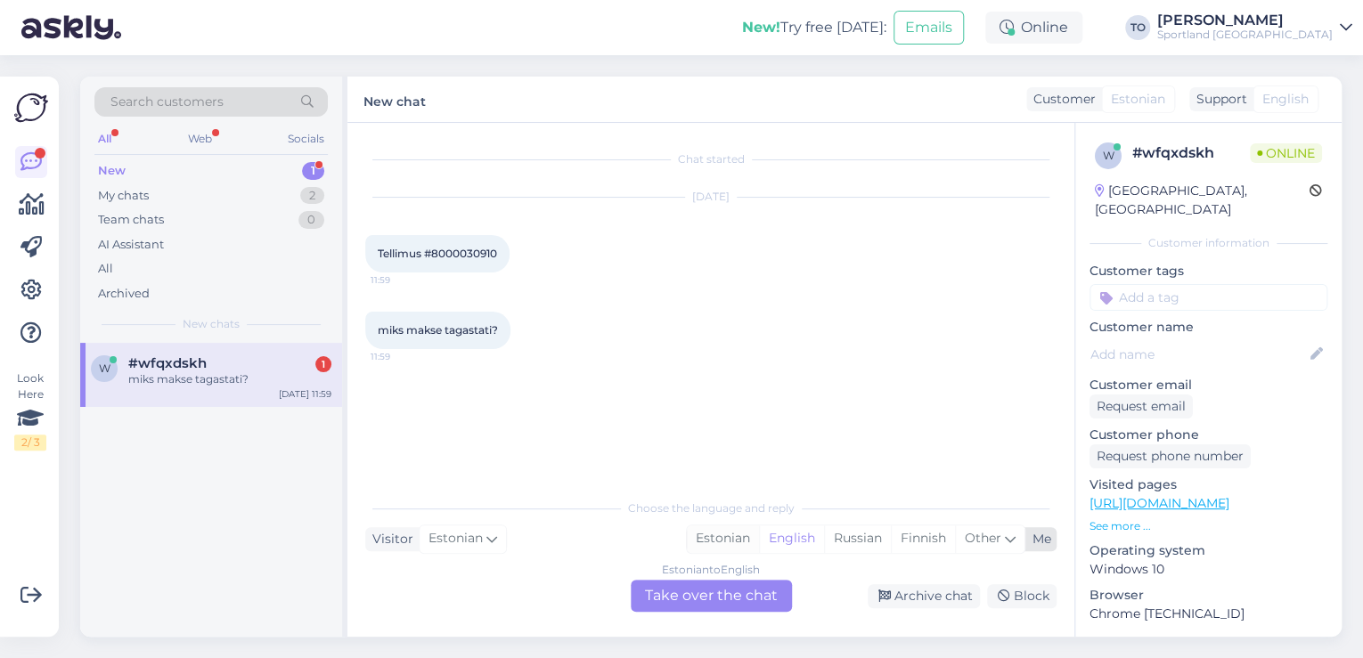
click at [743, 540] on div "Estonian" at bounding box center [723, 538] width 72 height 27
click at [738, 593] on div "Estonian to Estonian Take over the chat" at bounding box center [711, 596] width 161 height 32
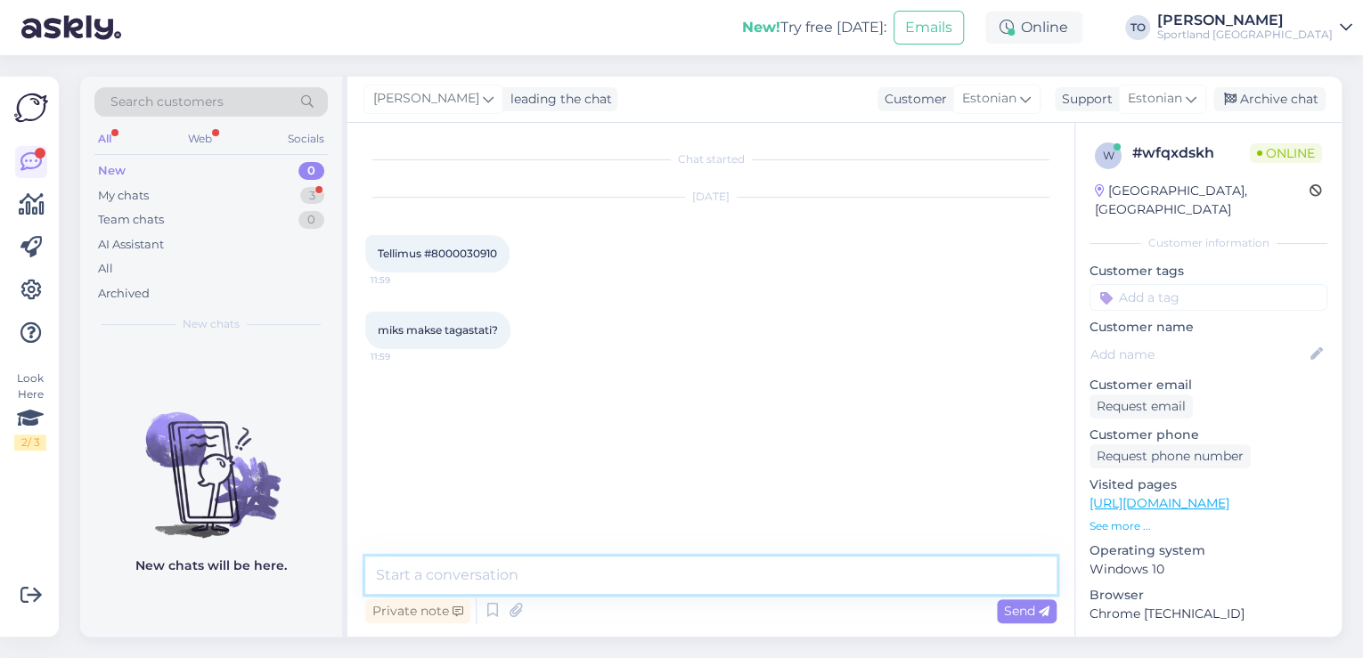
click at [691, 584] on textarea at bounding box center [710, 575] width 691 height 37
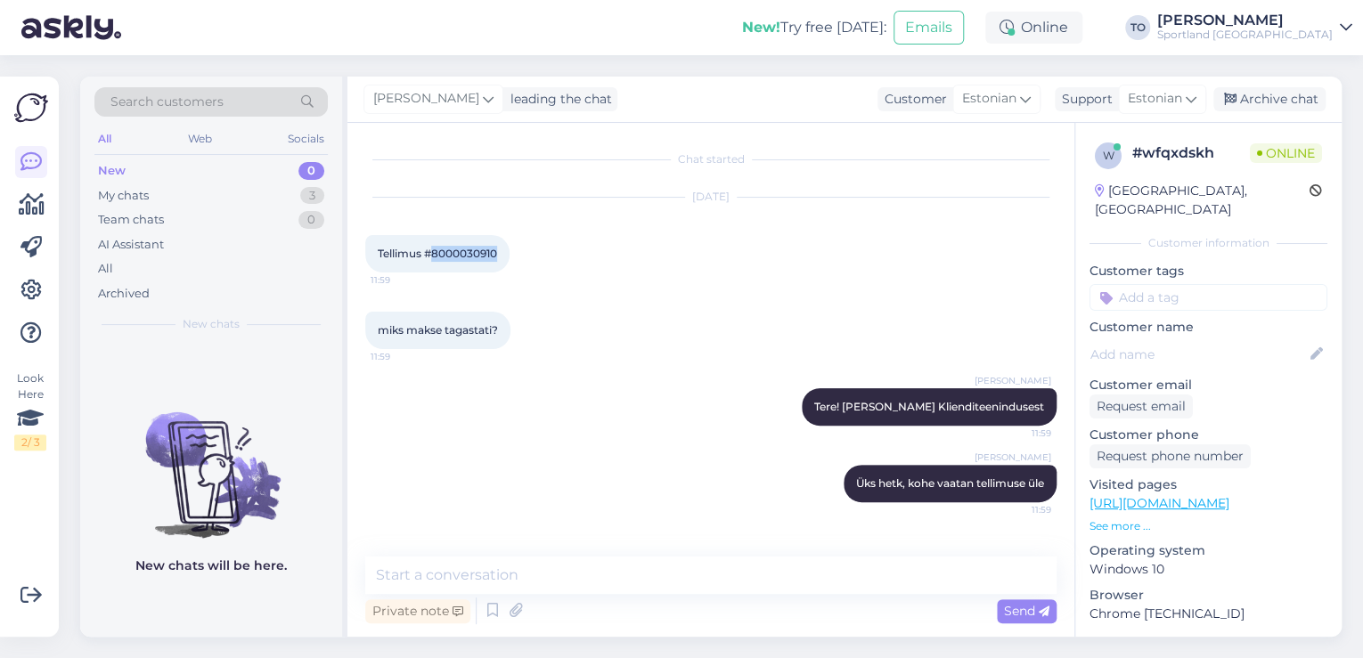
drag, startPoint x: 433, startPoint y: 254, endPoint x: 499, endPoint y: 252, distance: 65.9
click at [497, 252] on span "Tellimus #8000030910" at bounding box center [437, 253] width 119 height 13
click at [752, 581] on textarea at bounding box center [710, 575] width 691 height 37
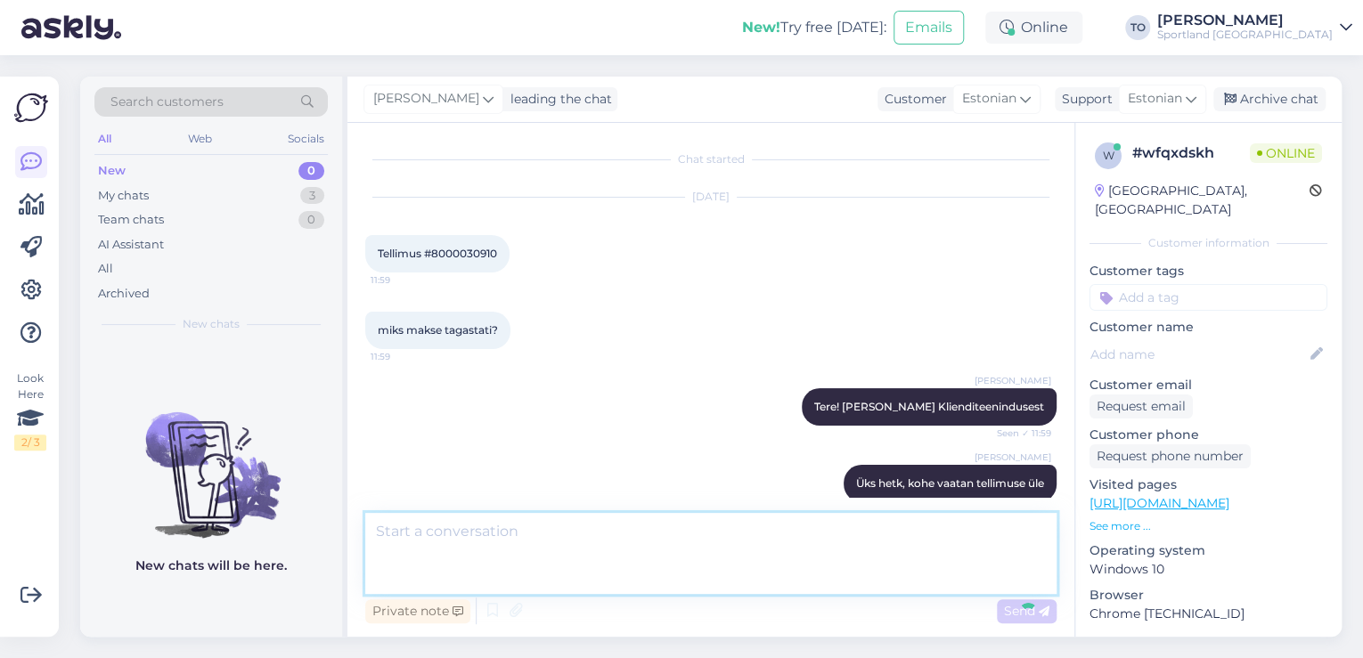
scroll to position [105, 0]
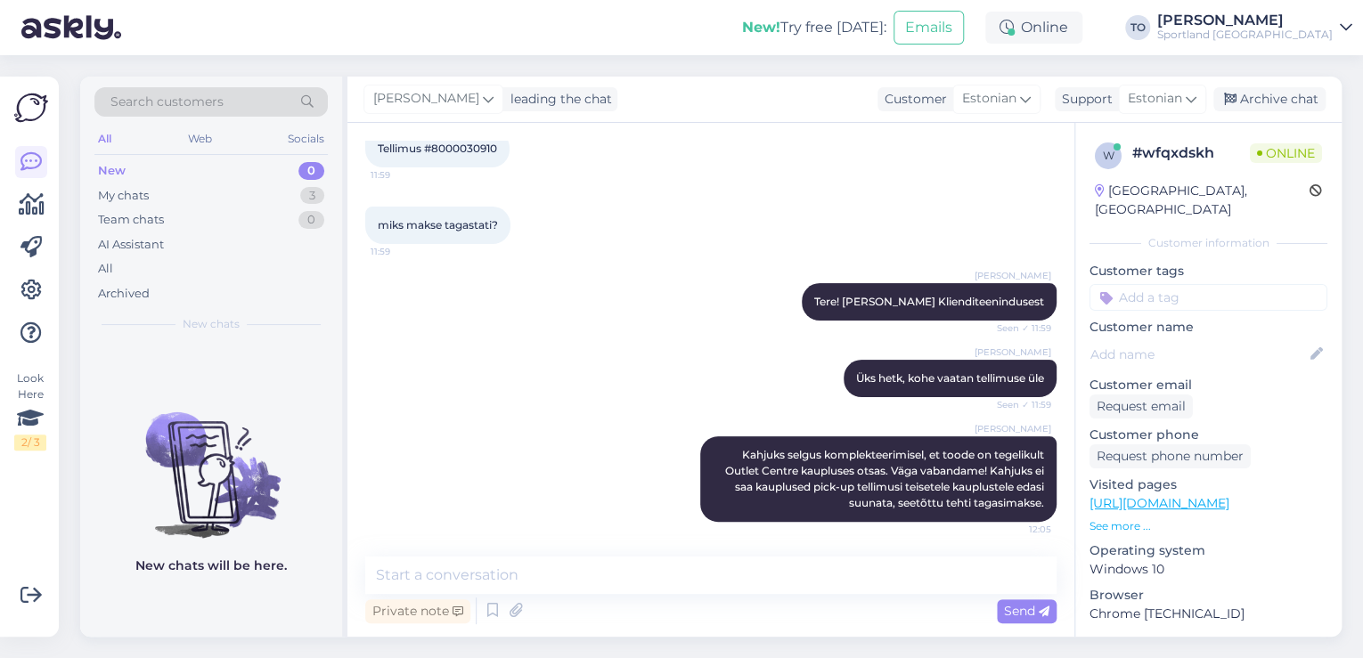
click at [1249, 284] on input at bounding box center [1208, 297] width 238 height 27
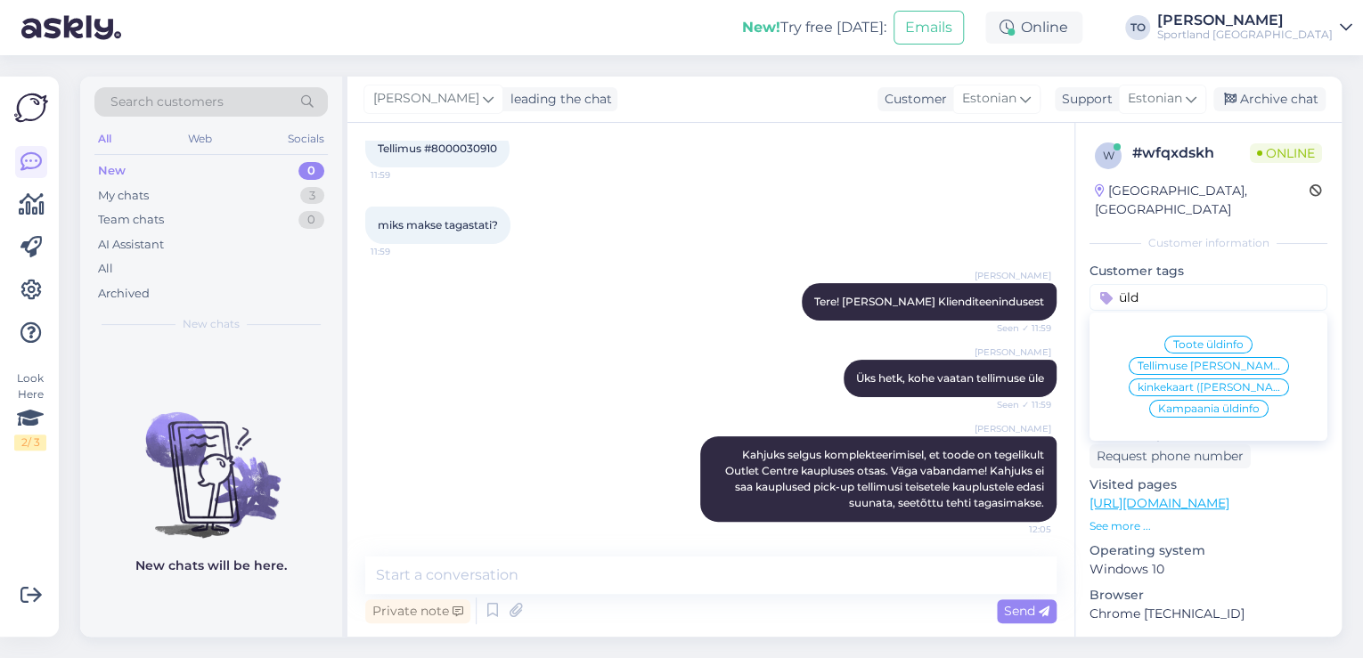
click at [1246, 361] on span "Tellimuse [PERSON_NAME] info" at bounding box center [1208, 366] width 143 height 11
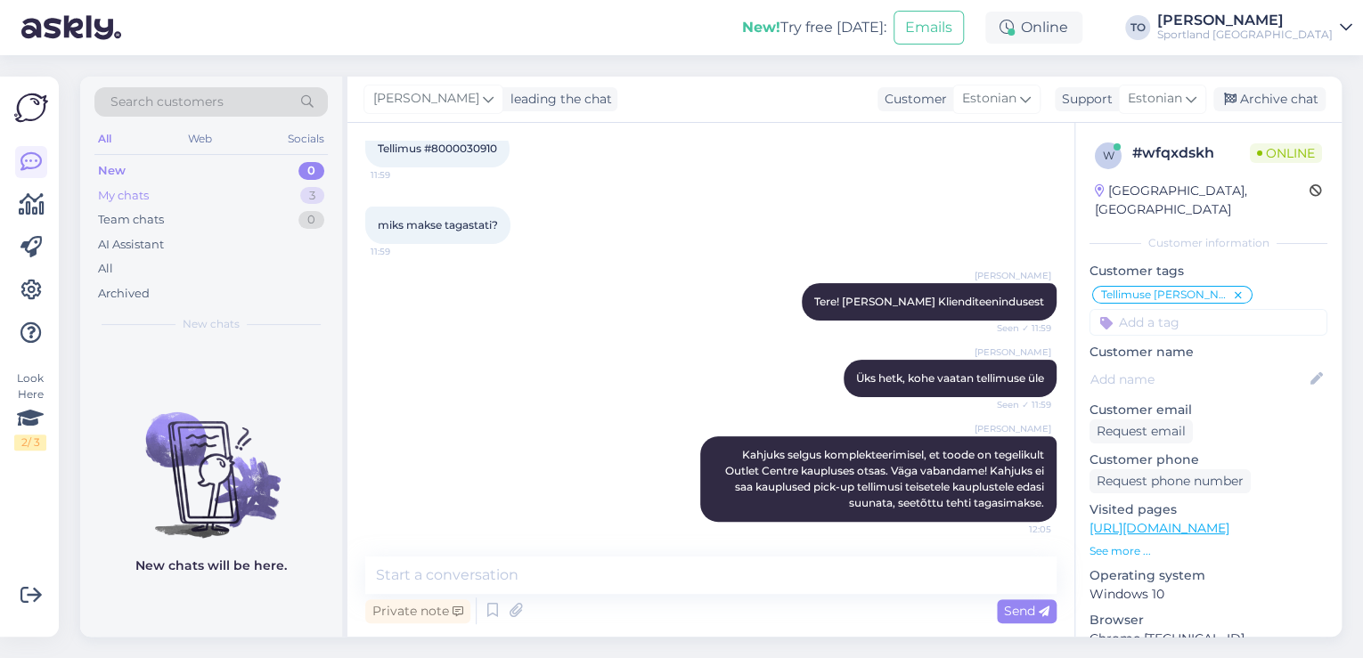
click at [190, 191] on div "My chats 3" at bounding box center [210, 195] width 233 height 25
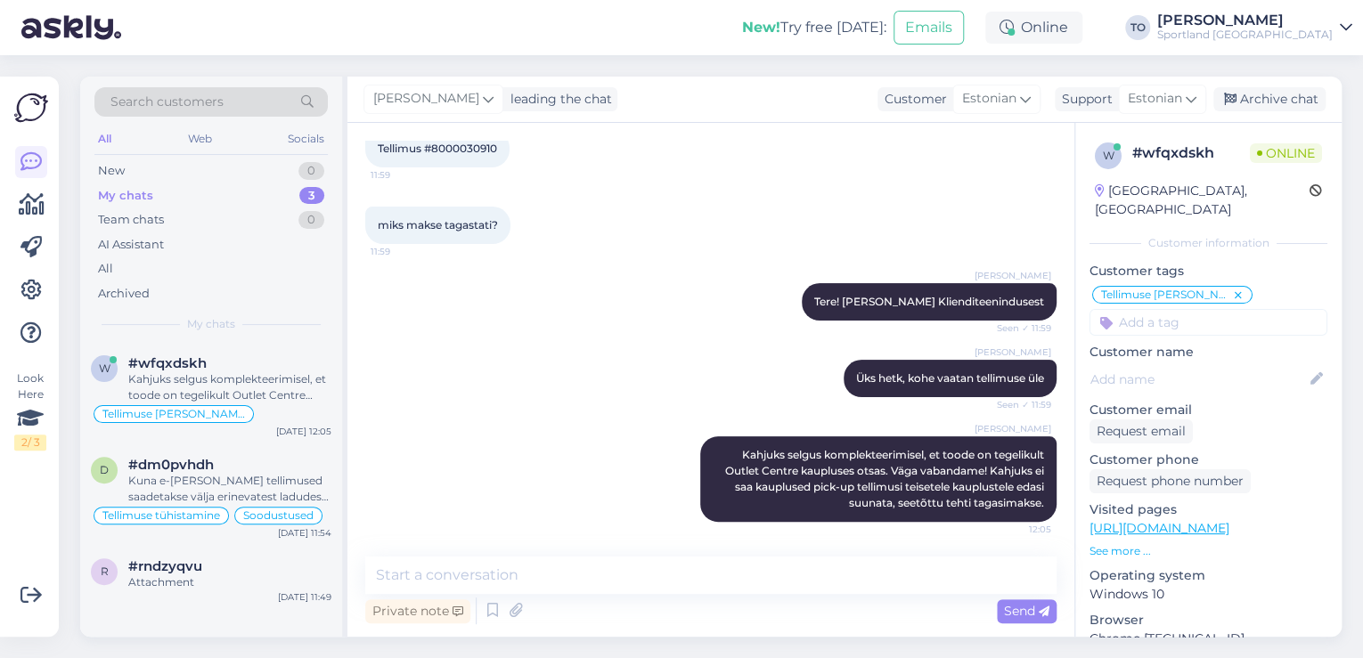
click at [1292, 34] on div "Sportland [GEOGRAPHIC_DATA]" at bounding box center [1244, 35] width 175 height 14
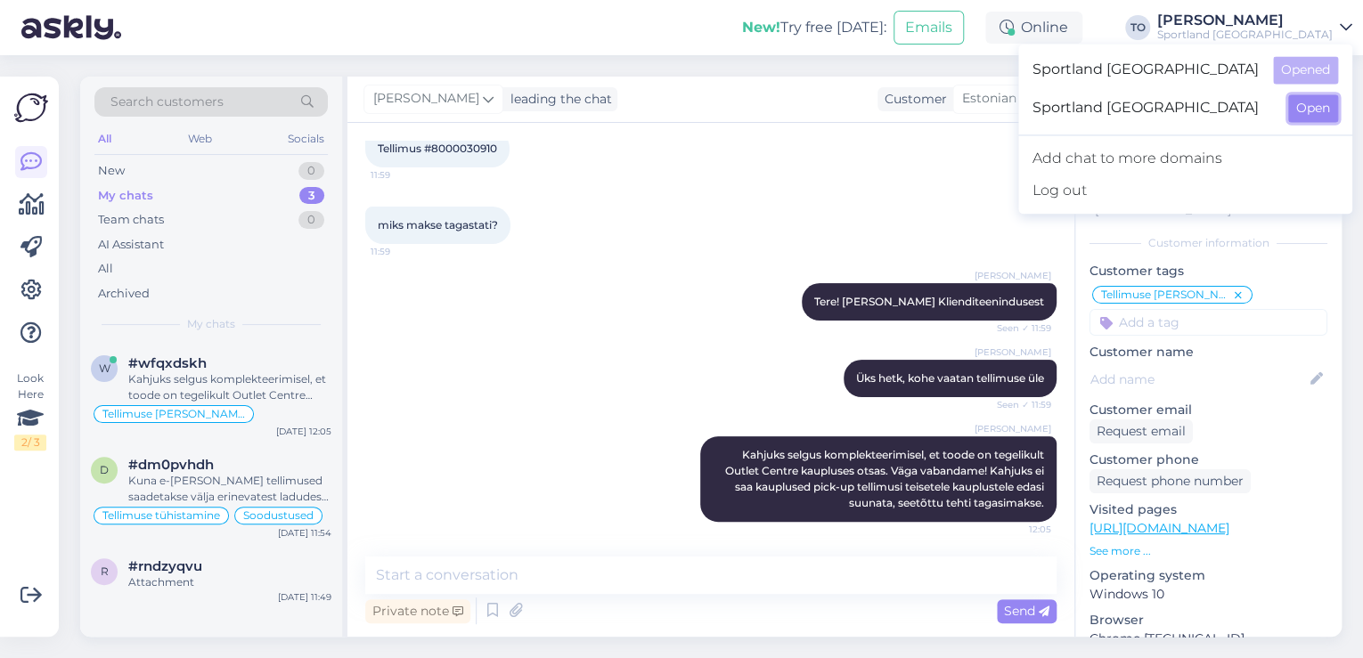
click at [1320, 112] on button "Open" at bounding box center [1313, 108] width 50 height 28
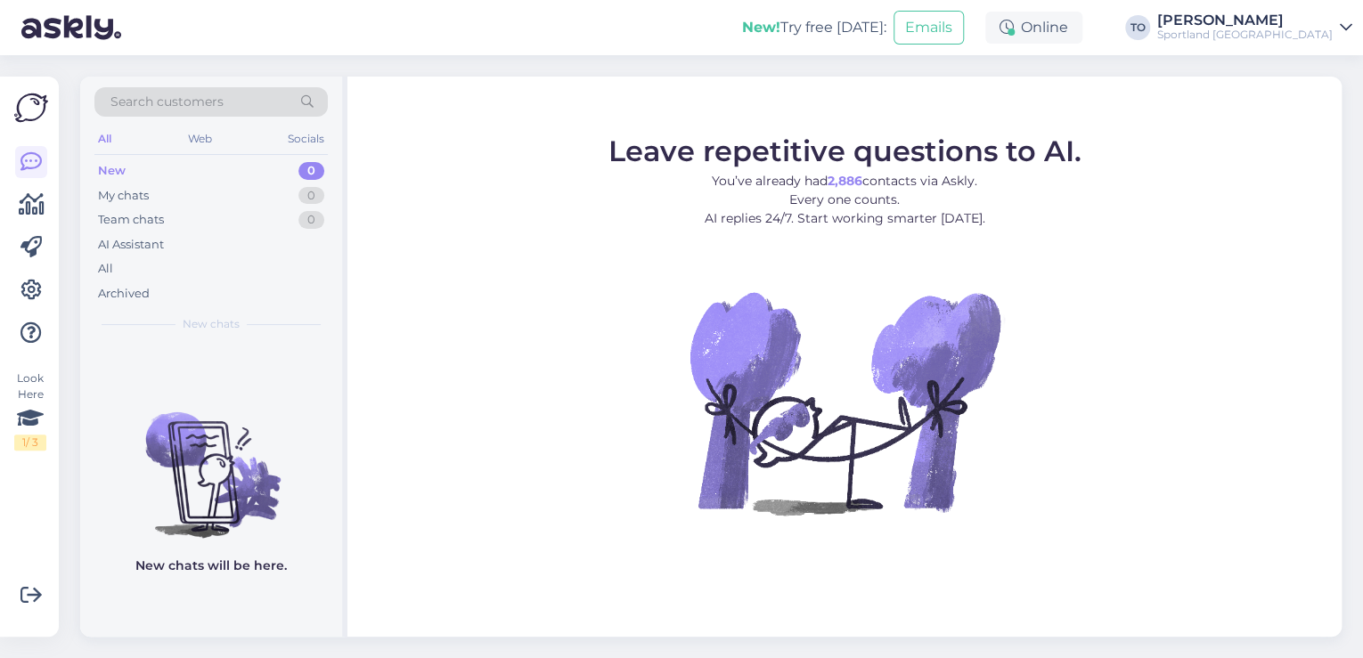
click at [1313, 32] on div "Sportland [GEOGRAPHIC_DATA]" at bounding box center [1244, 35] width 175 height 14
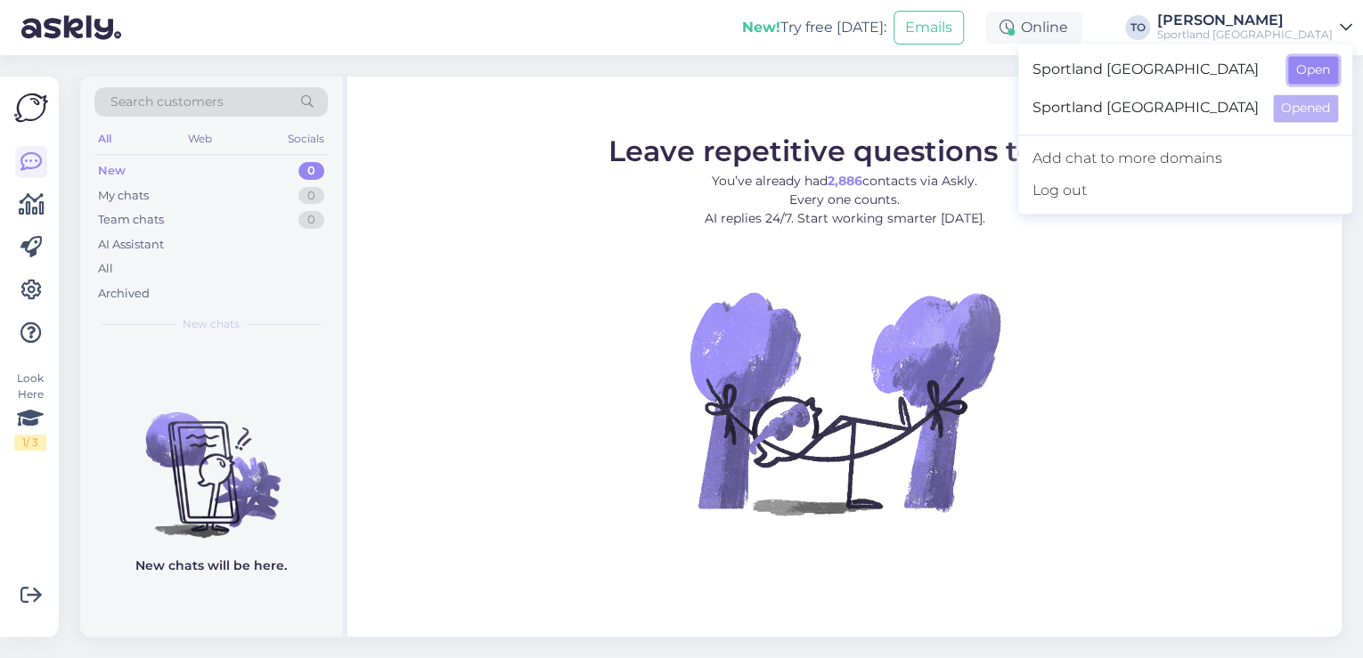
click at [1322, 71] on button "Open" at bounding box center [1313, 70] width 50 height 28
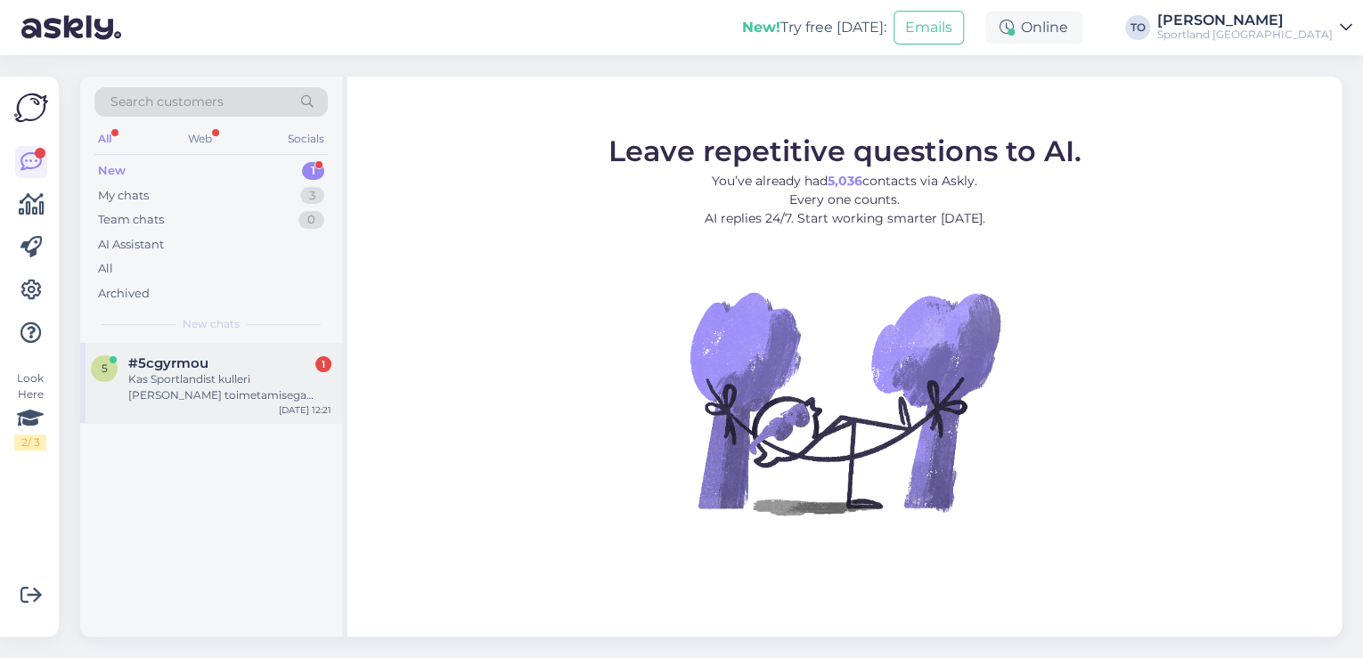
drag, startPoint x: 242, startPoint y: 363, endPoint x: 307, endPoint y: 374, distance: 65.9
click at [245, 363] on div "#5cgyrmou 1" at bounding box center [229, 363] width 203 height 16
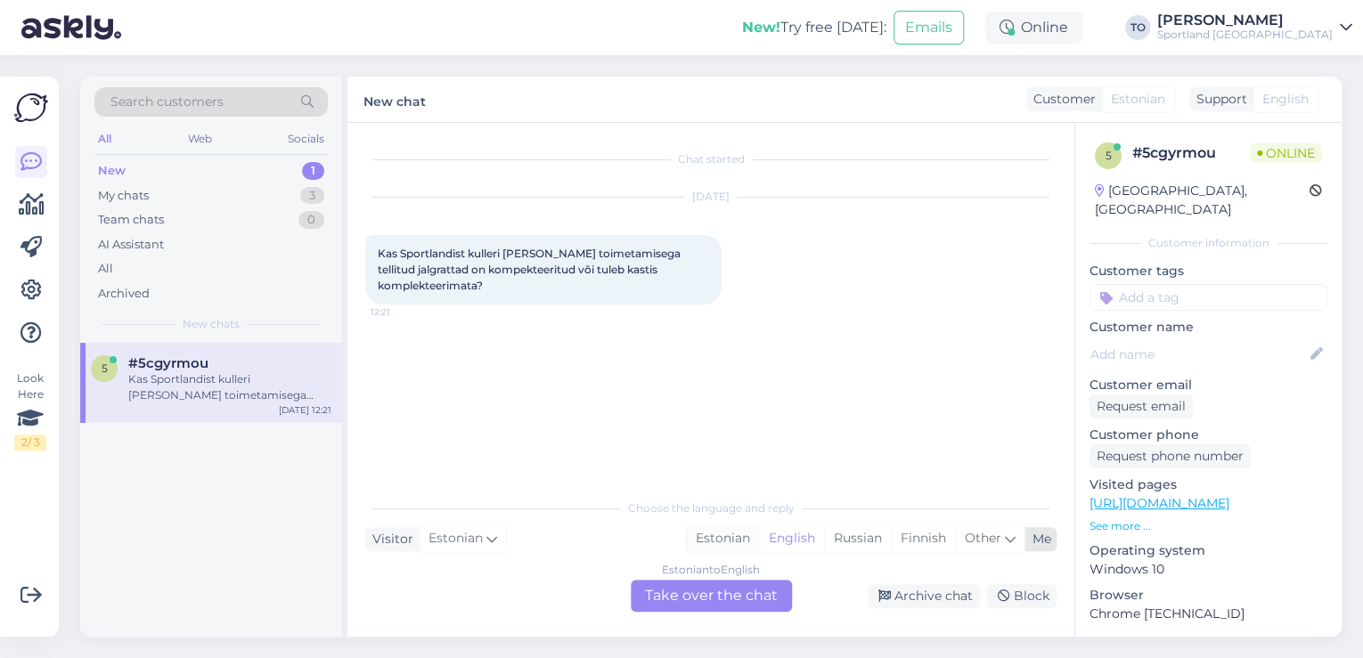
click at [737, 538] on div "Estonian" at bounding box center [723, 538] width 72 height 27
click at [722, 595] on div "Estonian to Estonian Take over the chat" at bounding box center [711, 596] width 161 height 32
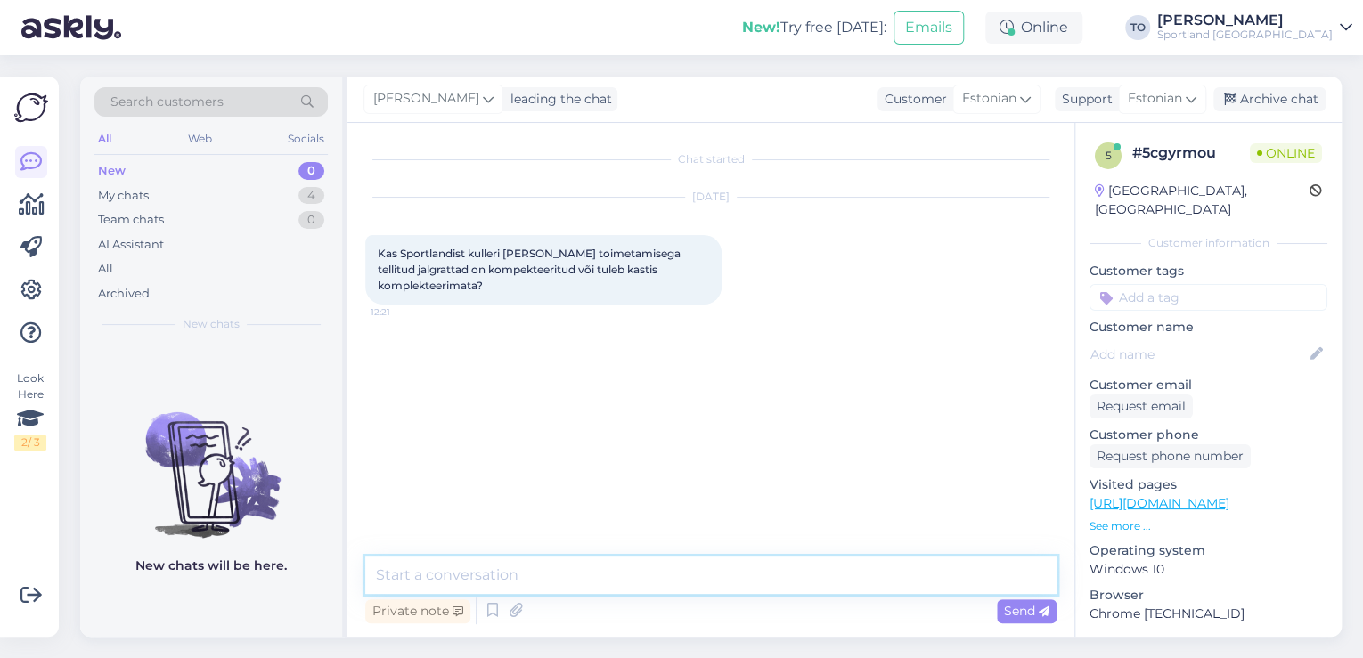
click at [637, 574] on textarea at bounding box center [710, 575] width 691 height 37
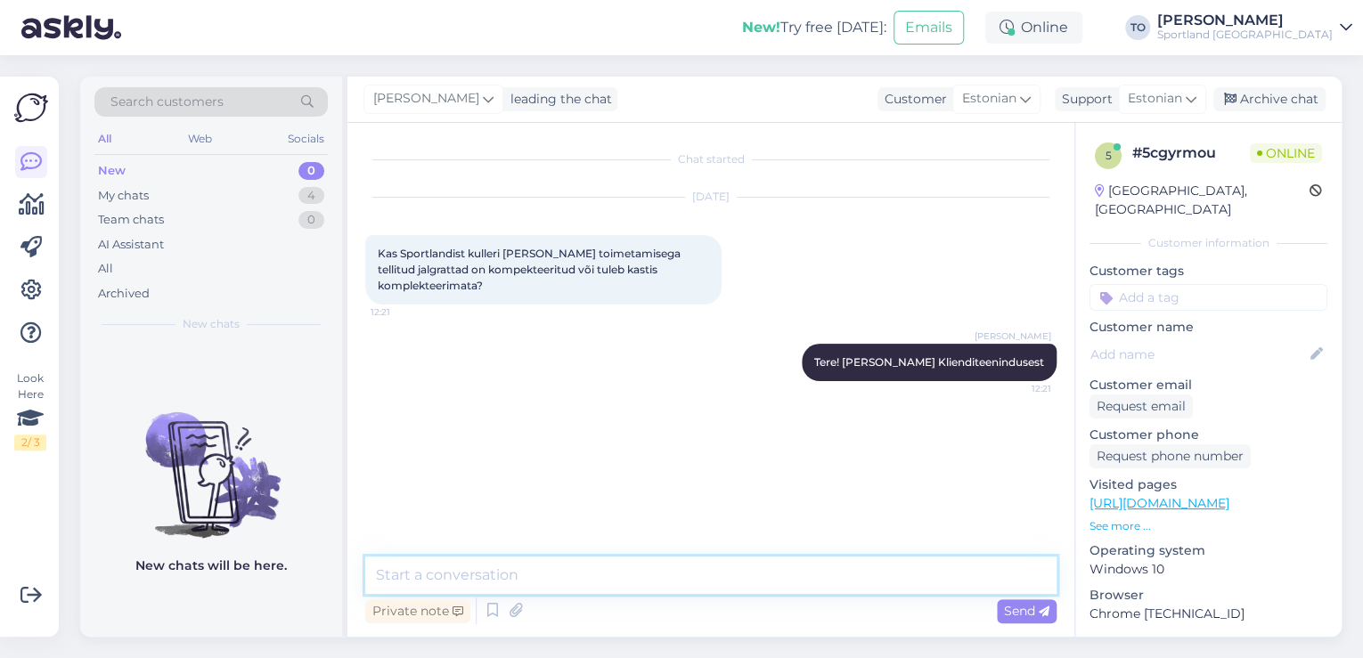
click at [769, 557] on textarea at bounding box center [710, 575] width 691 height 37
click at [762, 563] on textarea at bounding box center [710, 575] width 691 height 37
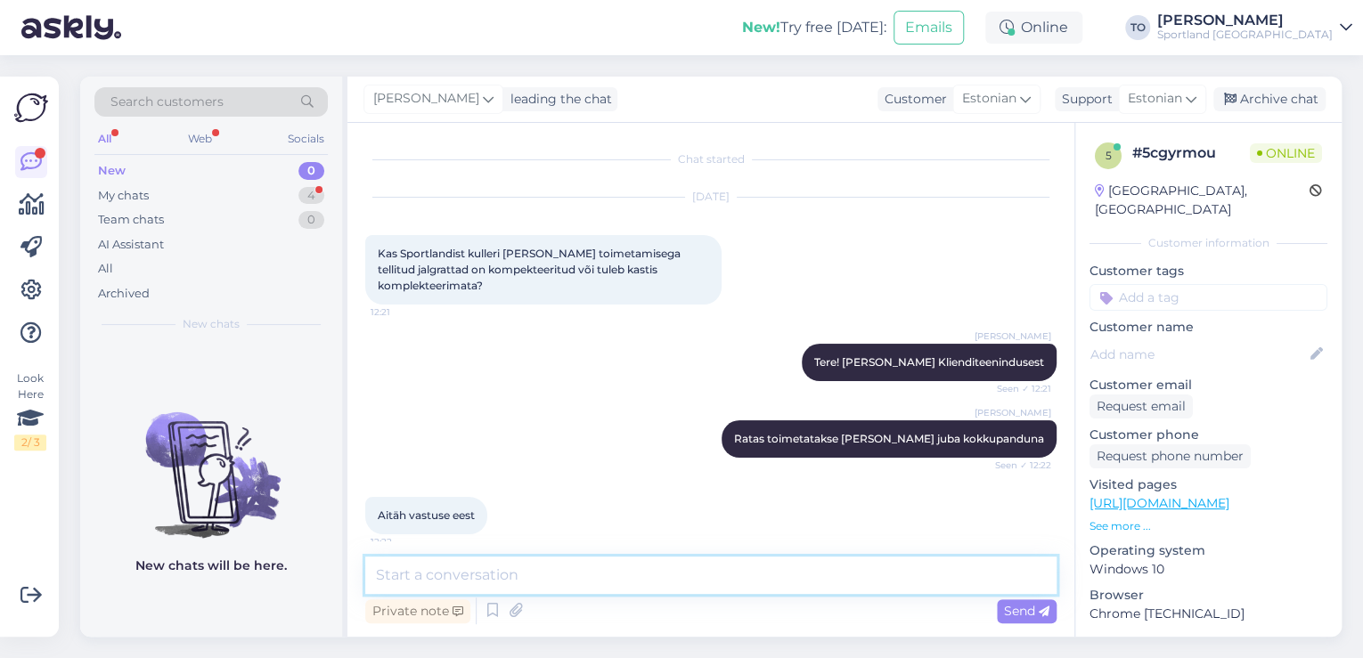
scroll to position [12, 0]
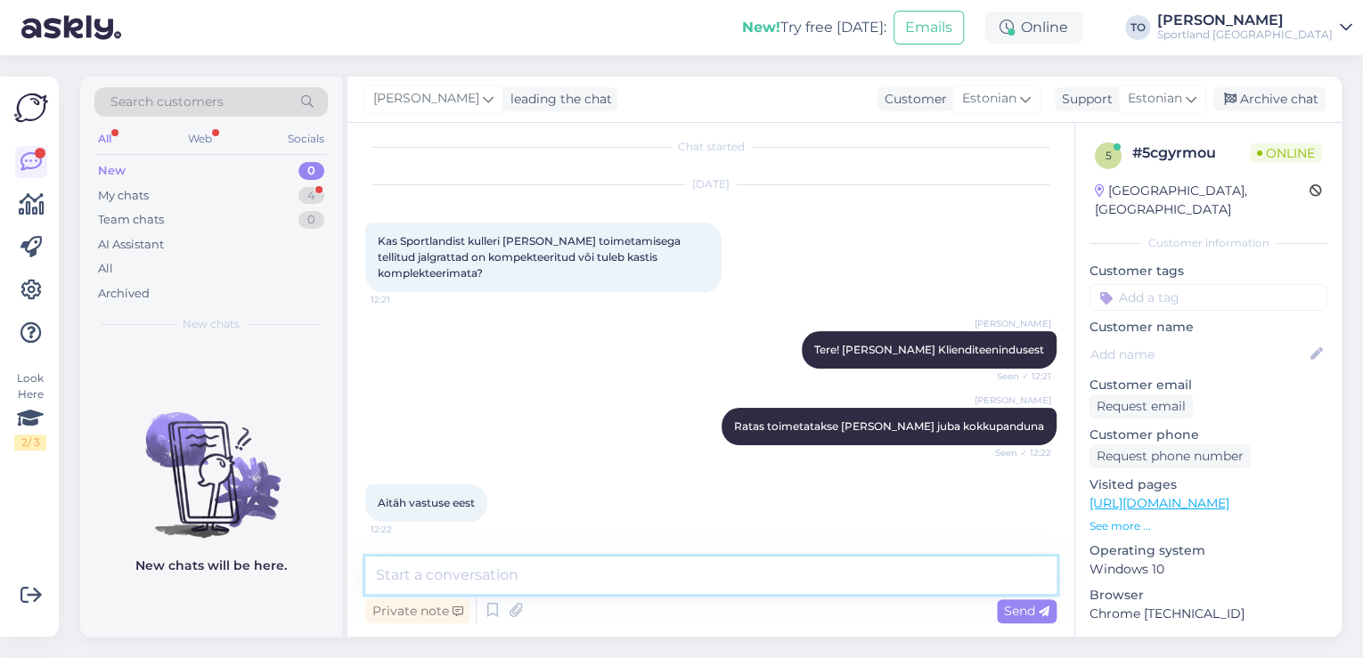
click at [593, 589] on textarea at bounding box center [710, 575] width 691 height 37
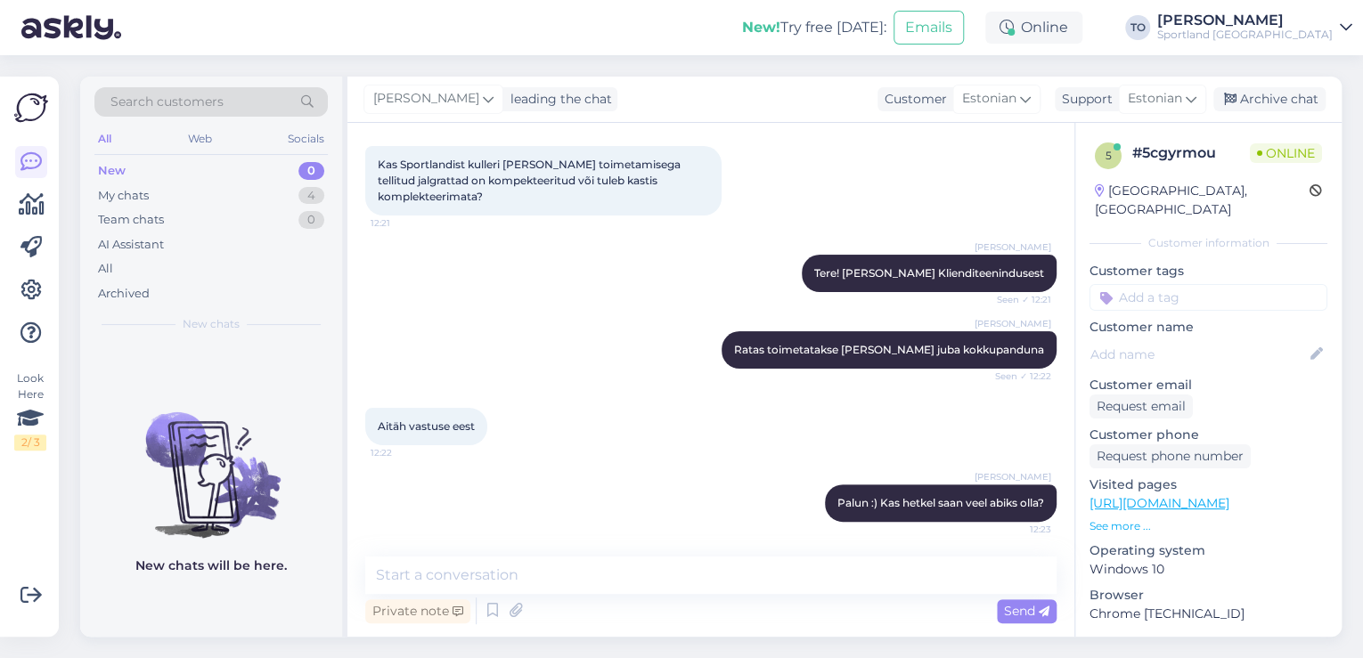
click at [1137, 290] on input at bounding box center [1208, 297] width 238 height 27
click at [1177, 336] on div "Tarne küsimused" at bounding box center [1208, 345] width 110 height 18
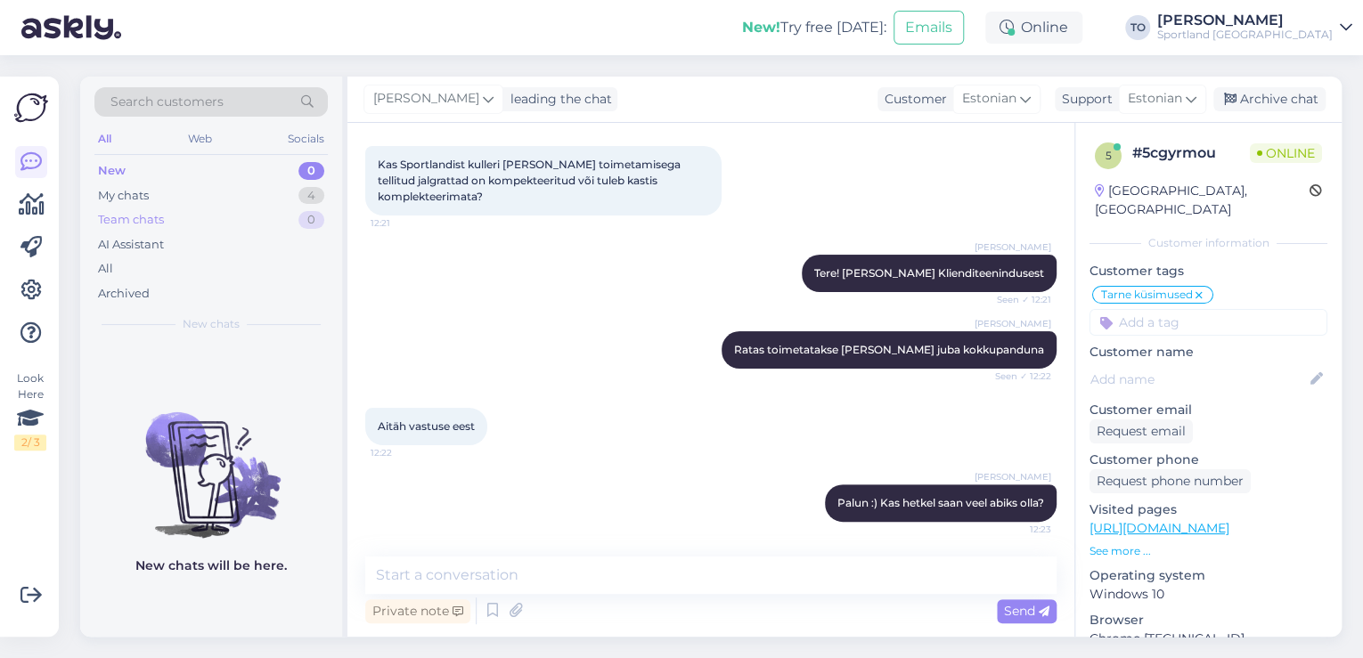
drag, startPoint x: 197, startPoint y: 186, endPoint x: 206, endPoint y: 212, distance: 27.3
click at [197, 186] on div "My chats 4" at bounding box center [210, 195] width 233 height 25
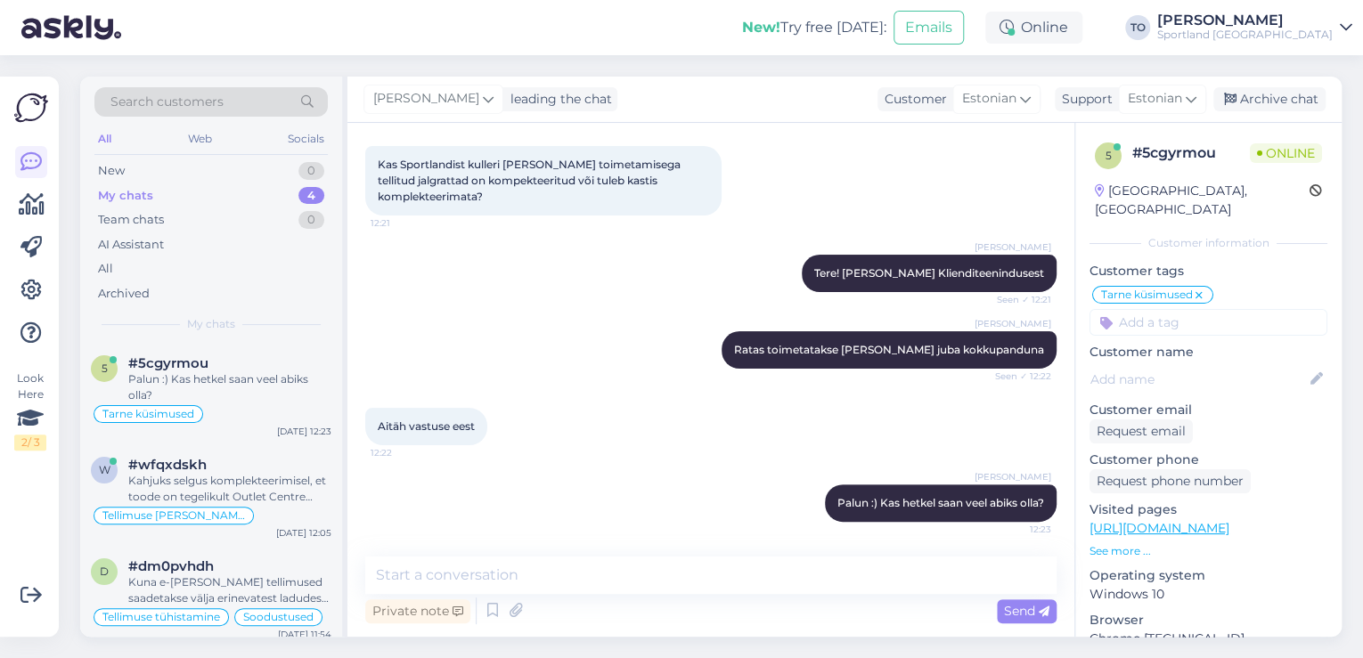
scroll to position [72, 0]
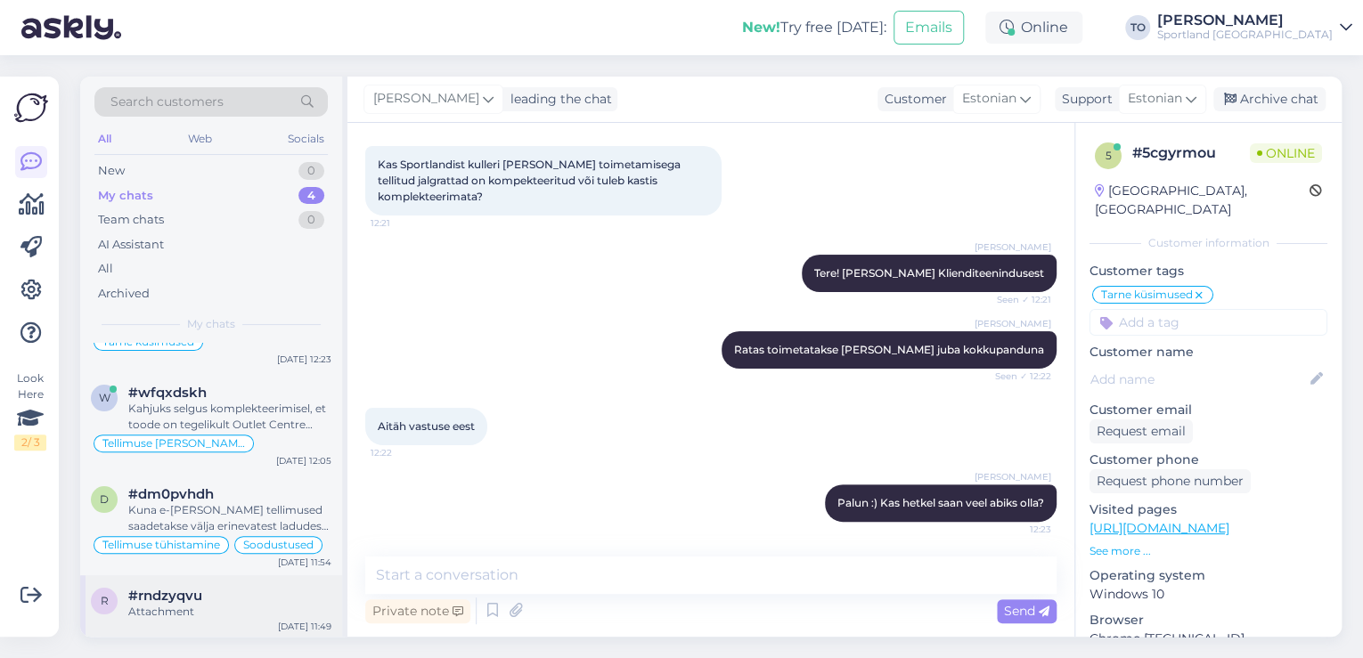
click at [241, 592] on div "#rndzyqvu" at bounding box center [229, 596] width 203 height 16
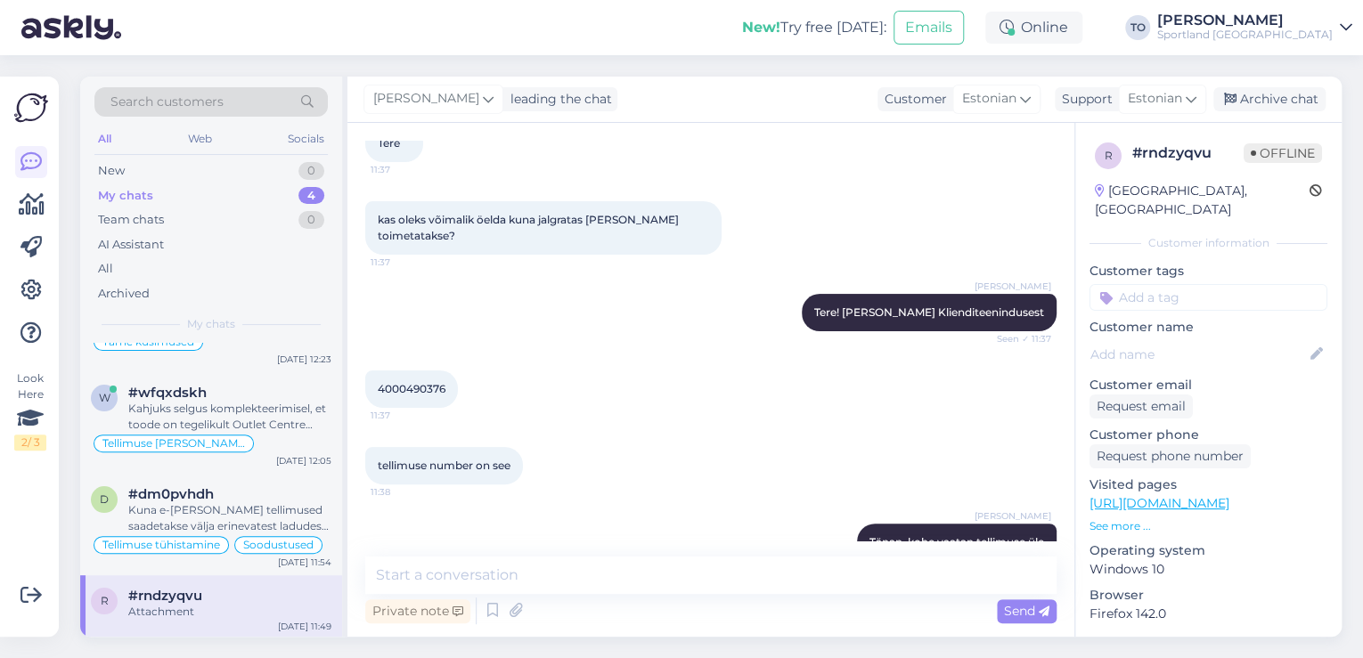
scroll to position [0, 0]
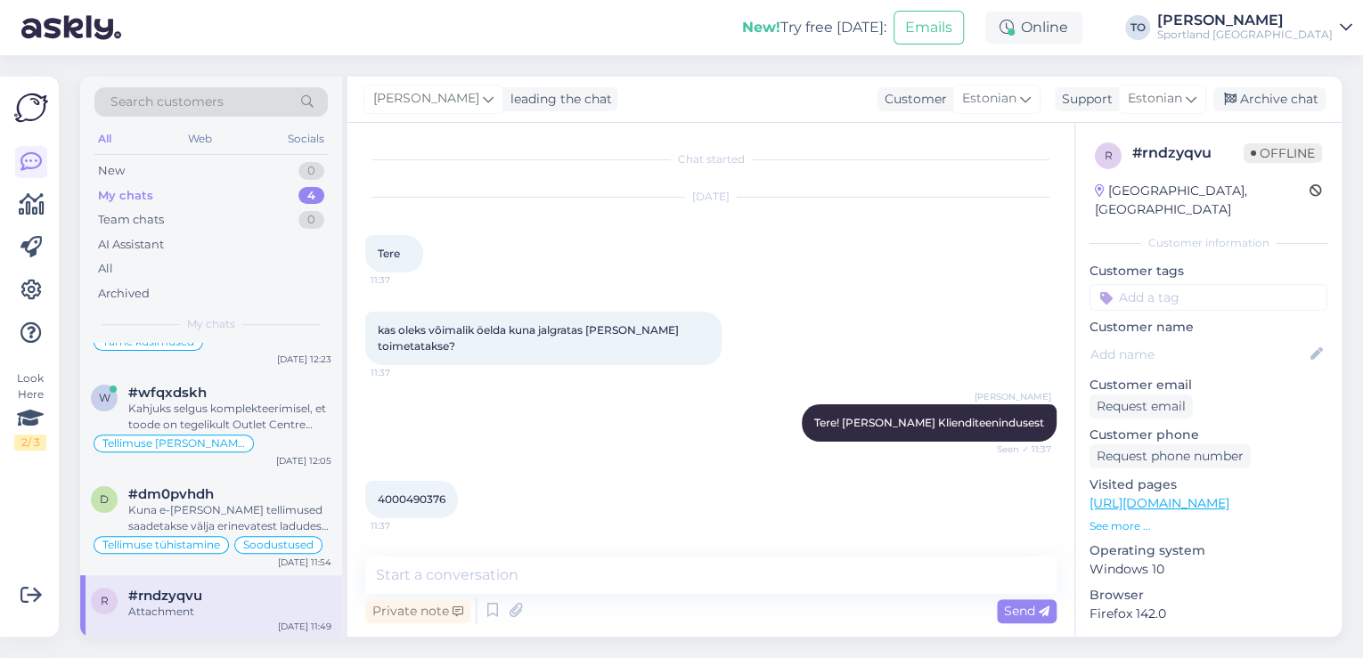
click at [1204, 284] on input at bounding box center [1208, 297] width 238 height 27
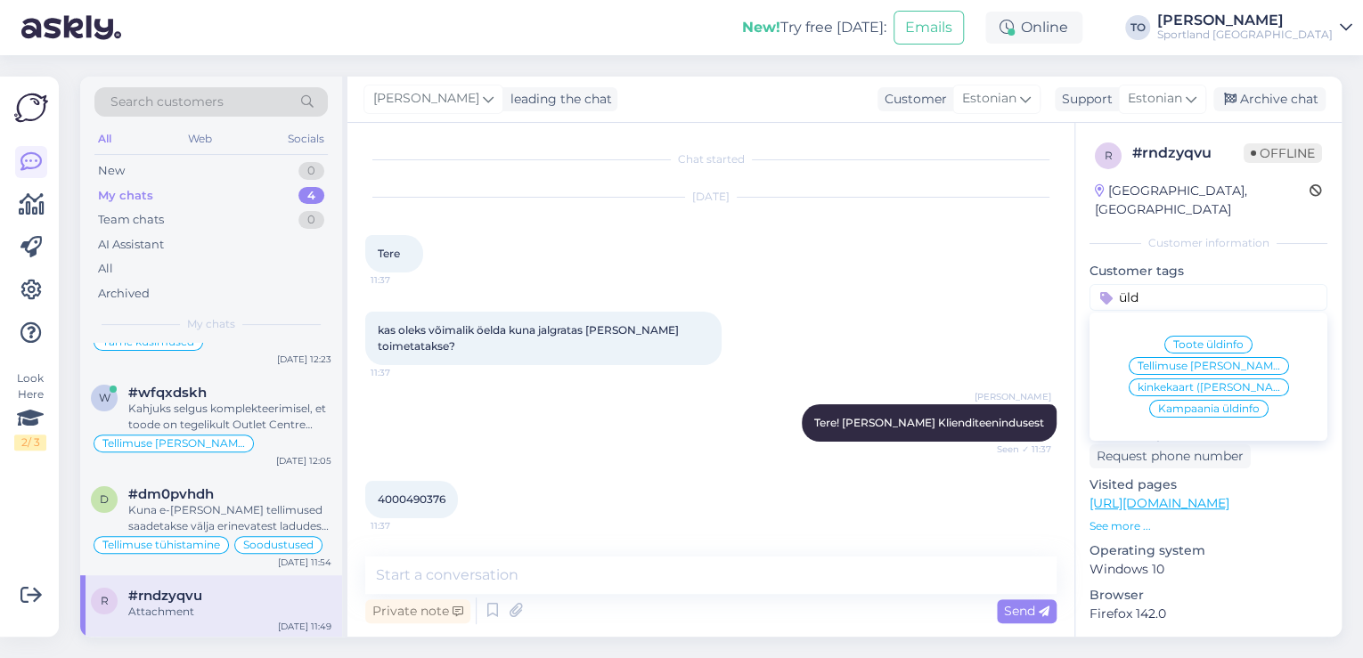
click at [1215, 361] on span "Tellimuse [PERSON_NAME] info" at bounding box center [1208, 366] width 143 height 11
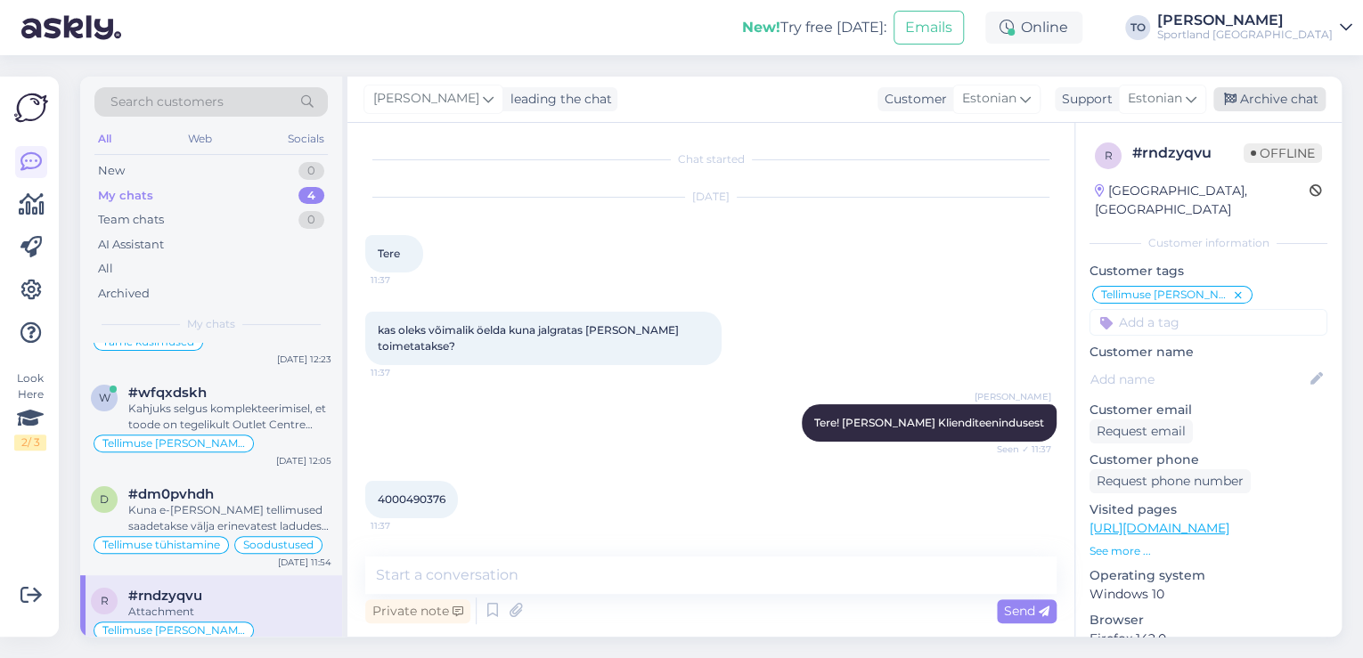
click at [1290, 101] on div "Archive chat" at bounding box center [1269, 99] width 112 height 24
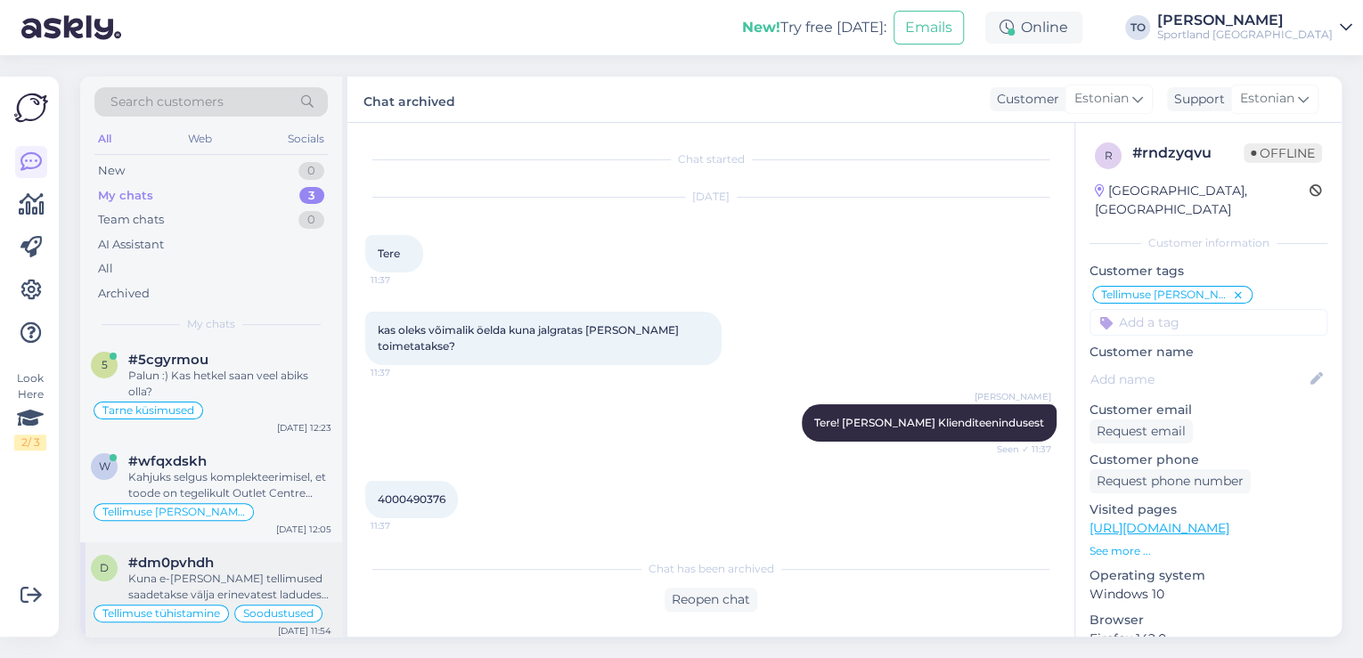
scroll to position [8, 0]
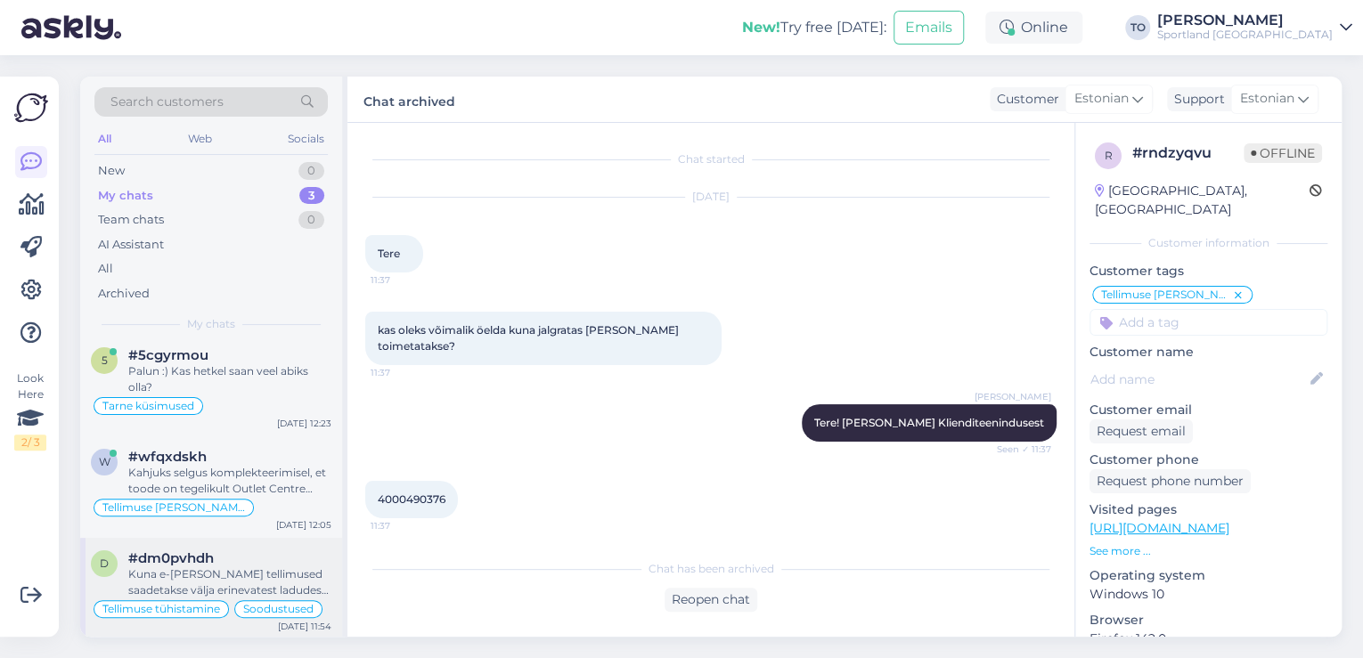
click at [260, 594] on div "Kuna e-[PERSON_NAME] tellimused saadetakse välja erinevatest ladudest, siis või…" at bounding box center [229, 582] width 203 height 32
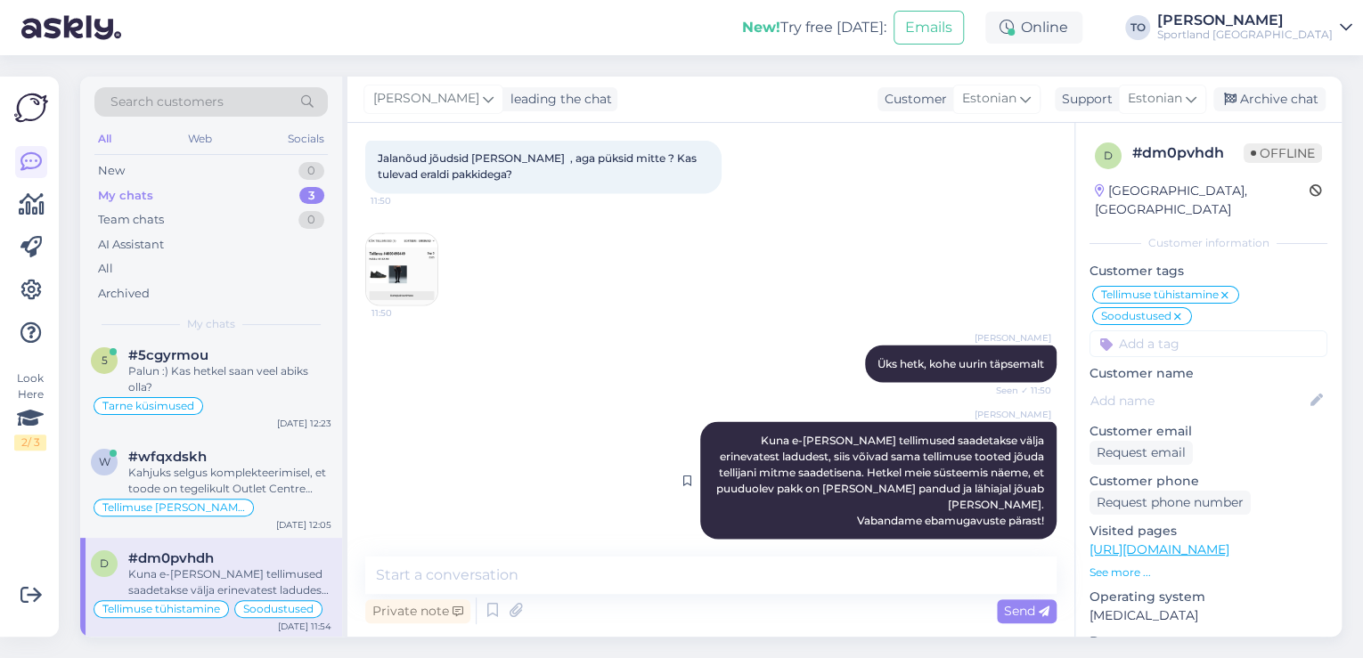
scroll to position [1551, 0]
click at [1233, 330] on input at bounding box center [1208, 343] width 238 height 27
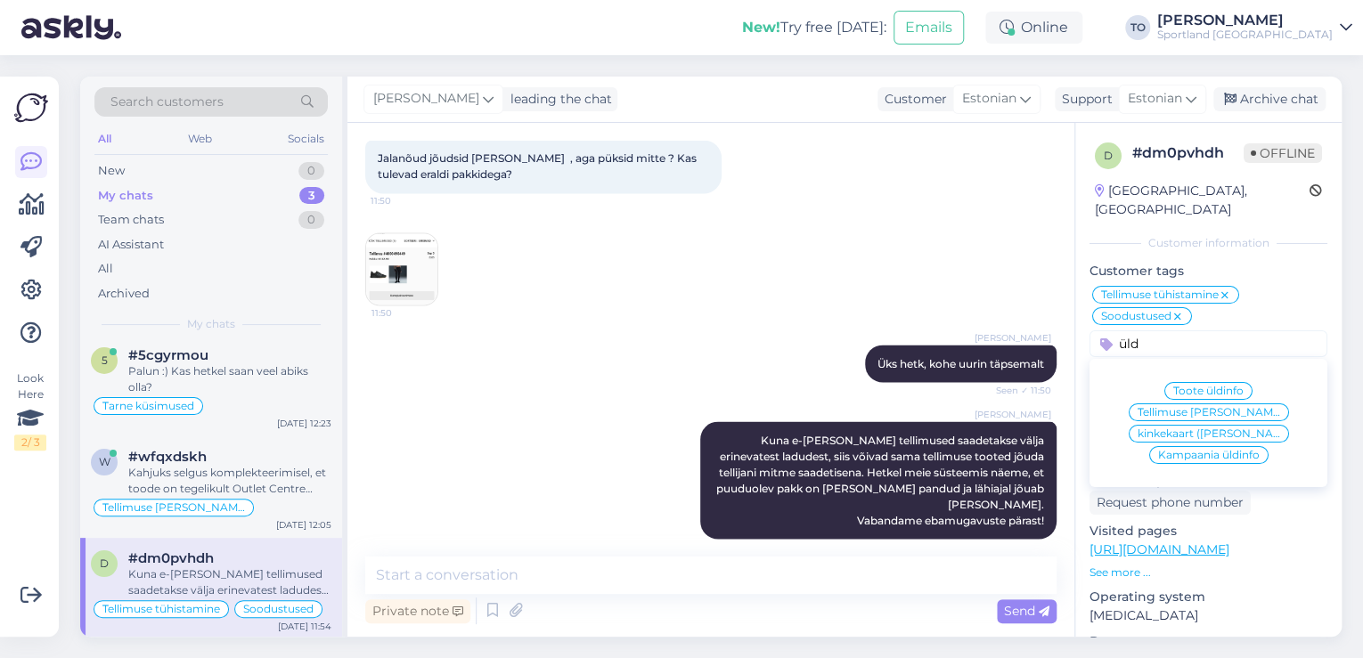
click at [1233, 407] on span "Tellimuse [PERSON_NAME] info" at bounding box center [1208, 412] width 143 height 11
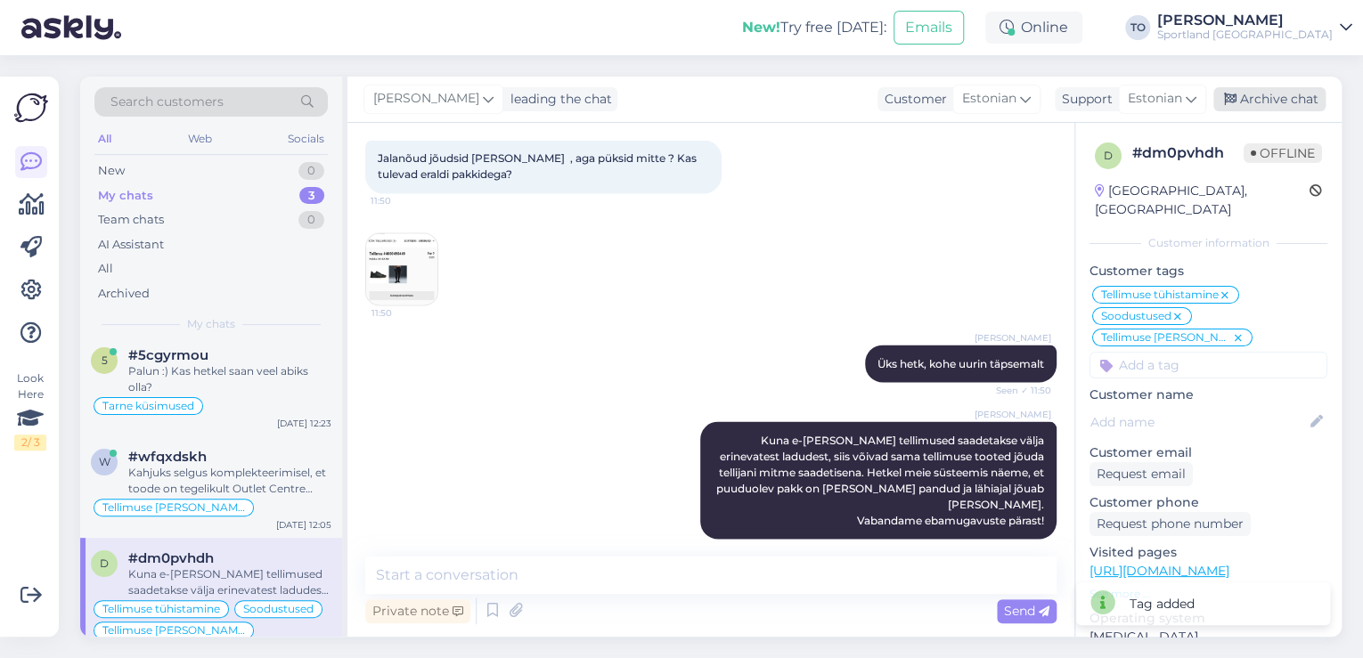
click at [1290, 104] on div "Archive chat" at bounding box center [1269, 99] width 112 height 24
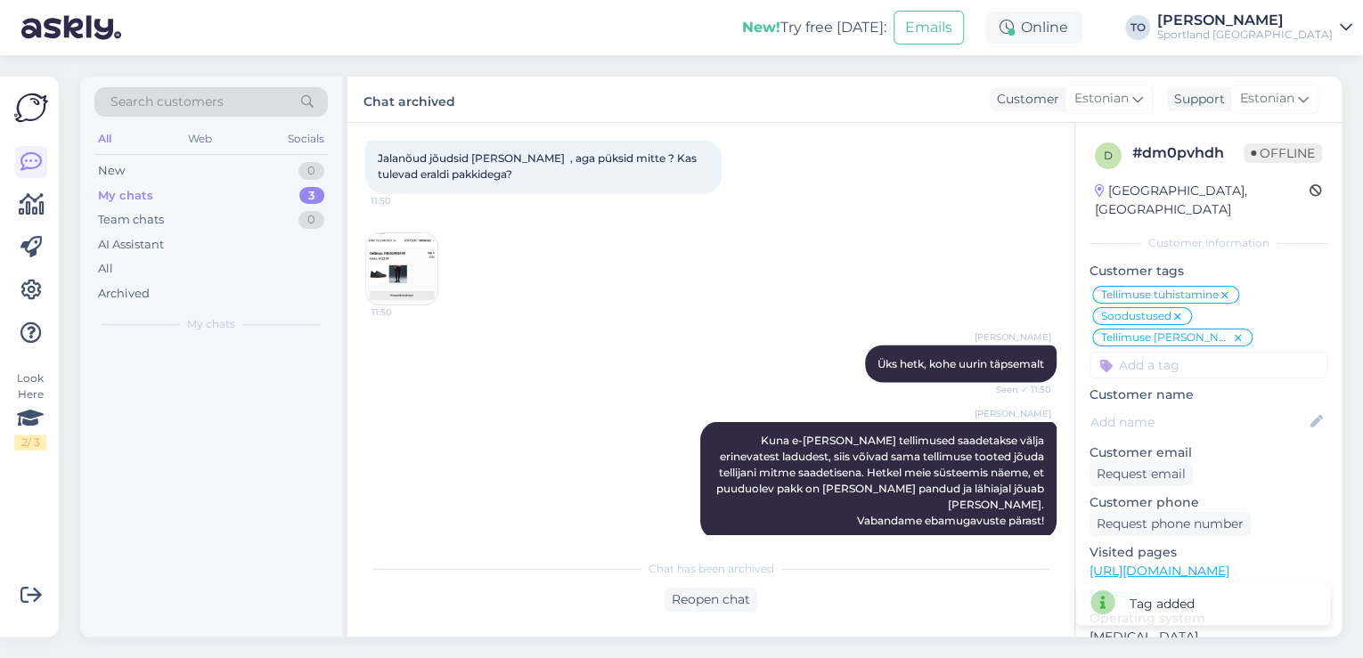
scroll to position [0, 0]
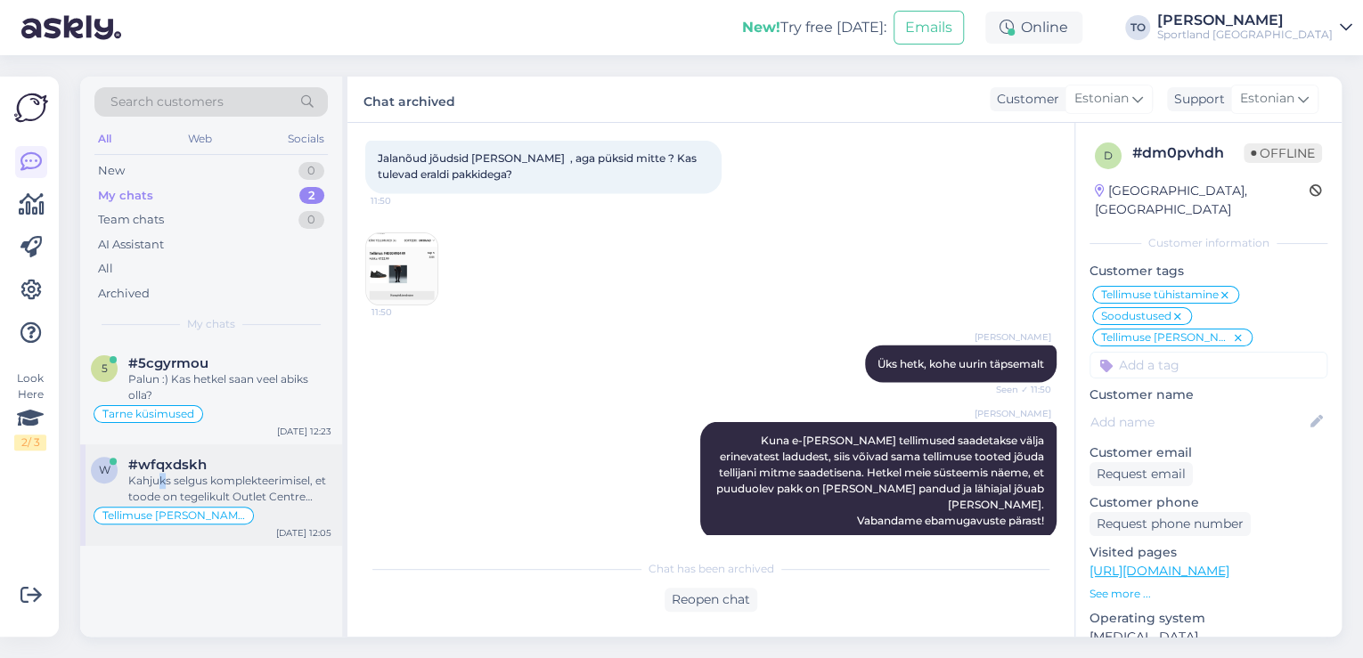
click at [164, 487] on div "Kahjuks selgus komplekteerimisel, et toode on tegelikult Outlet Centre kaupluse…" at bounding box center [229, 489] width 203 height 32
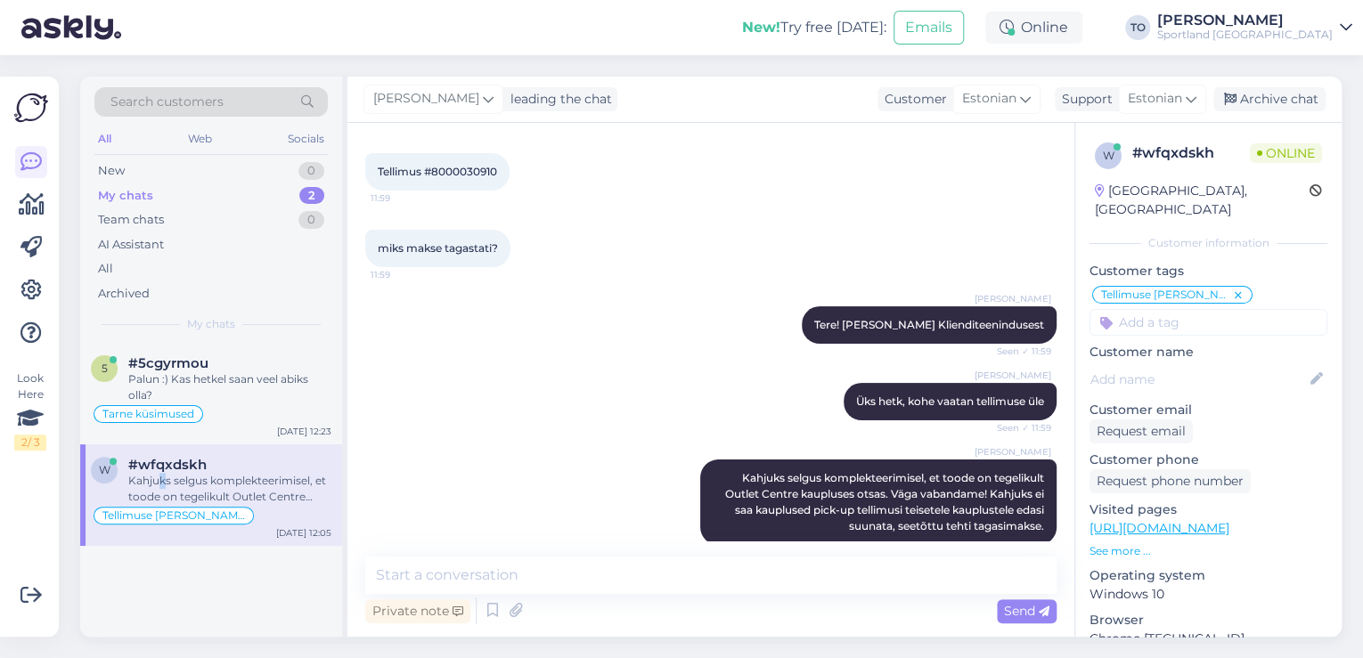
scroll to position [105, 0]
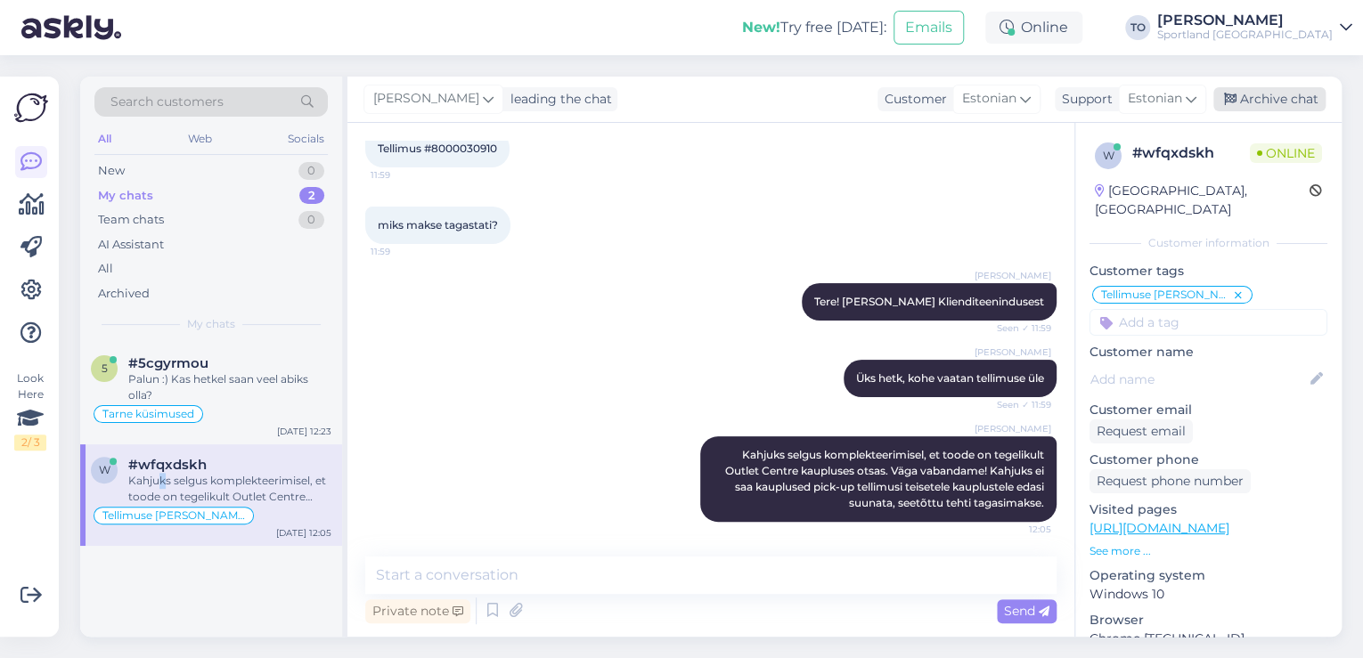
click at [1263, 94] on div "Archive chat" at bounding box center [1269, 99] width 112 height 24
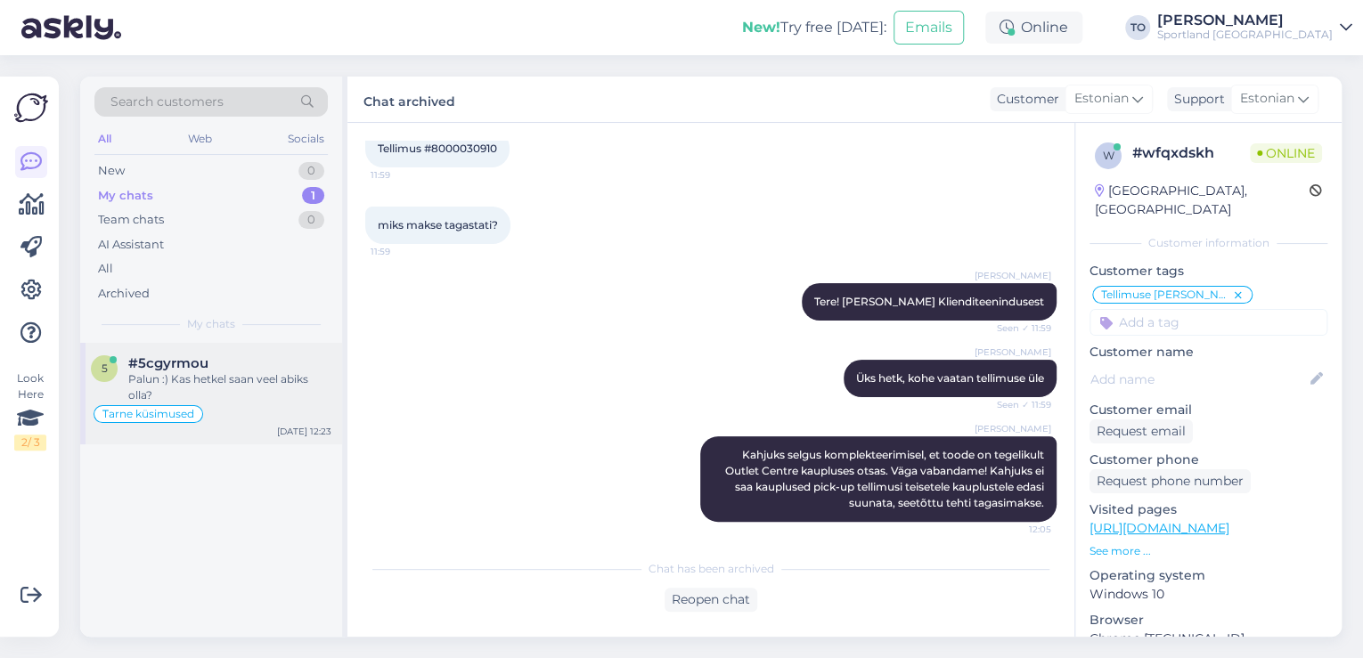
click at [244, 395] on div "Palun :) Kas hetkel saan veel abiks olla?" at bounding box center [229, 387] width 203 height 32
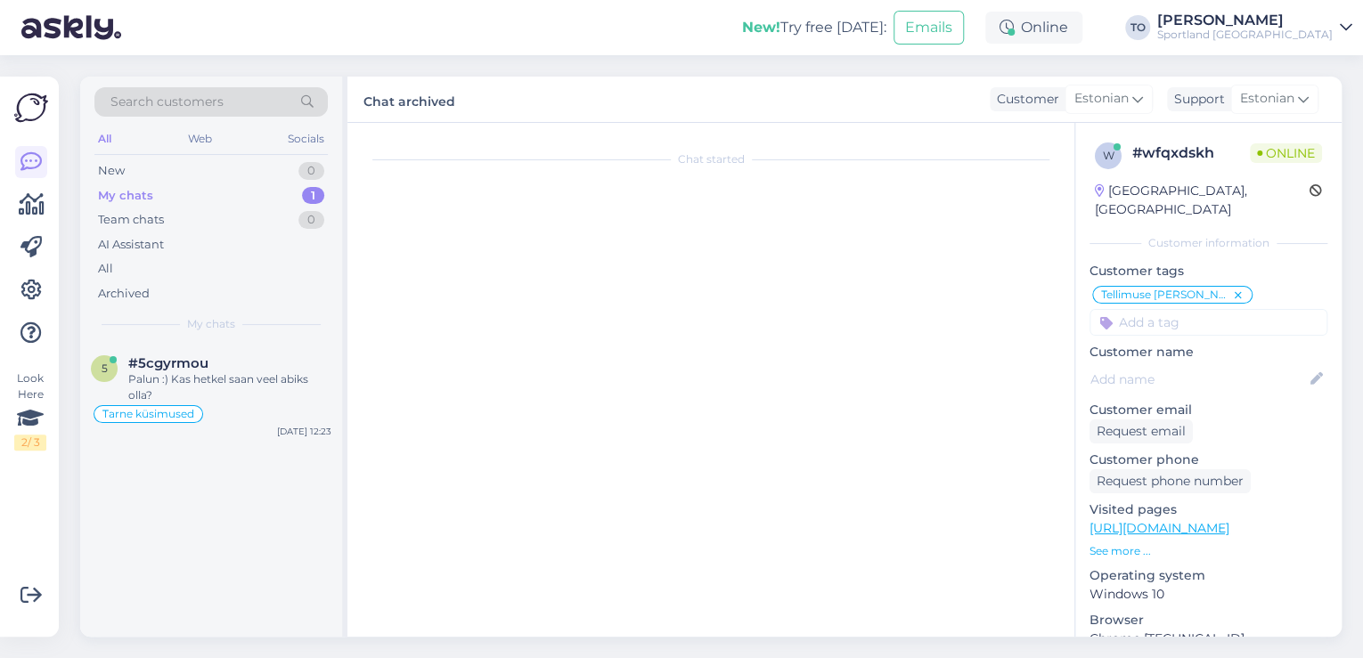
scroll to position [89, 0]
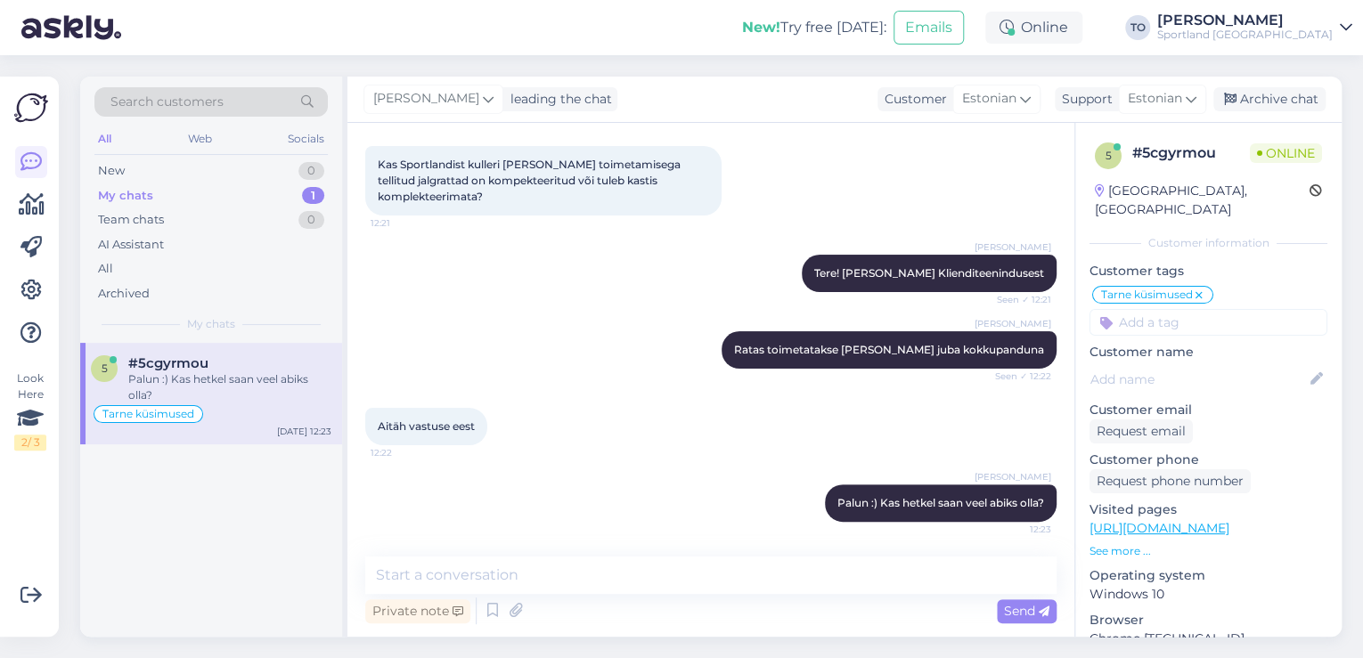
click at [1293, 29] on div "Sportland [GEOGRAPHIC_DATA]" at bounding box center [1244, 35] width 175 height 14
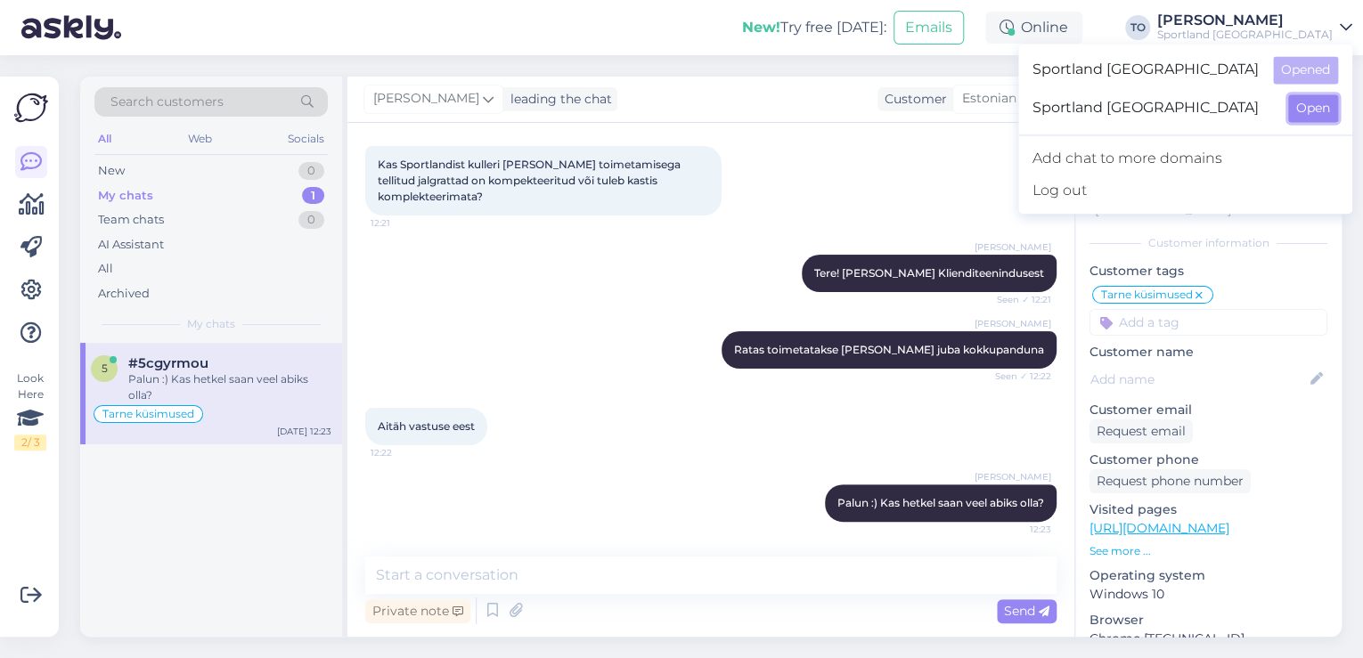
click at [1308, 110] on button "Open" at bounding box center [1313, 108] width 50 height 28
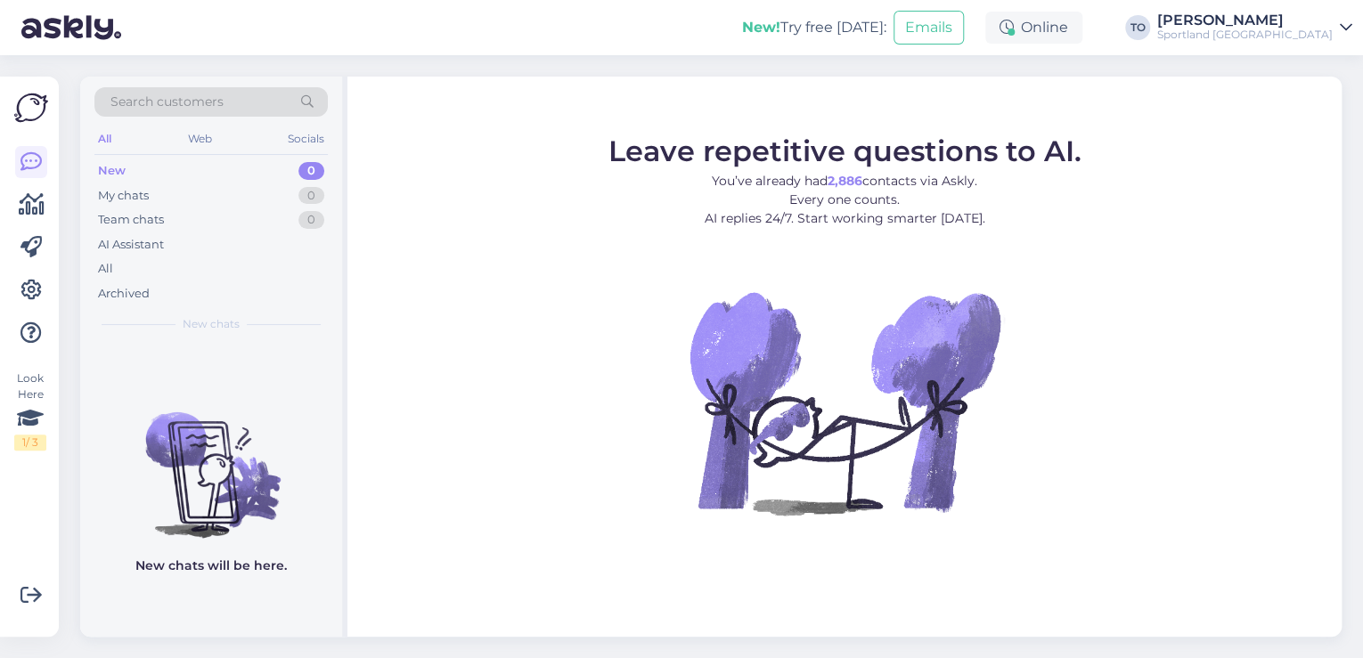
click at [1321, 36] on div "Sportland [GEOGRAPHIC_DATA]" at bounding box center [1244, 35] width 175 height 14
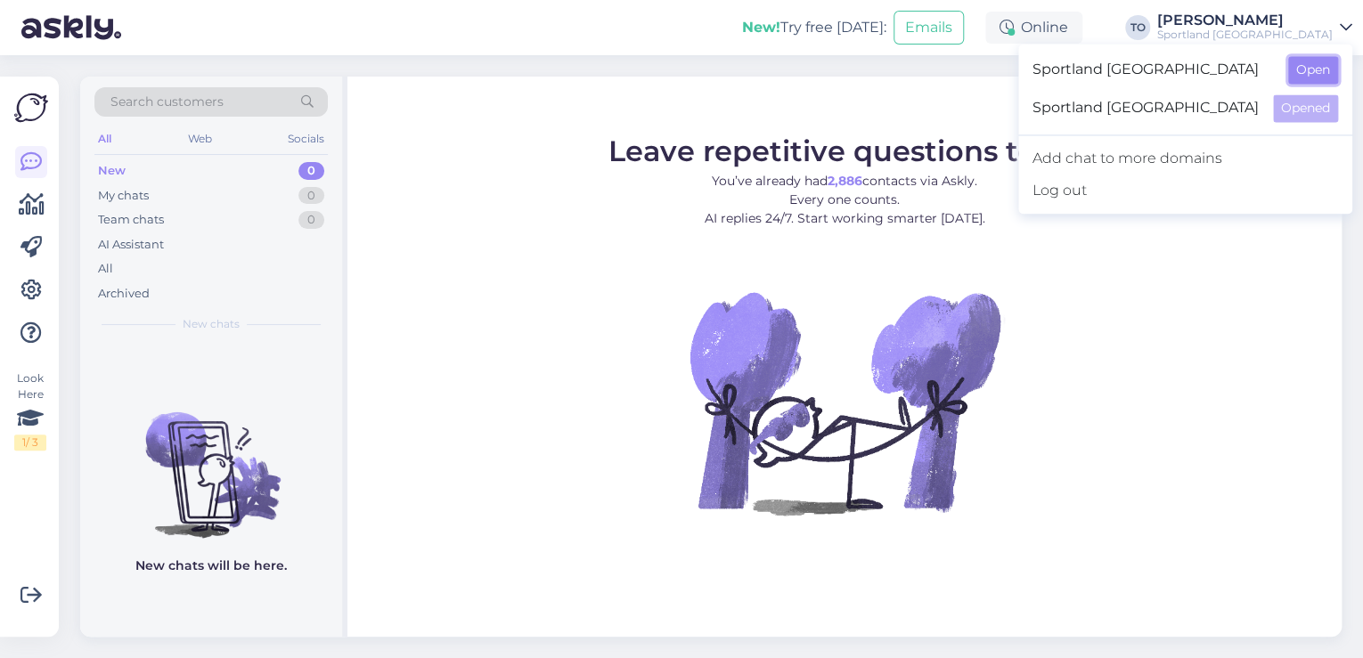
click at [1321, 61] on button "Open" at bounding box center [1313, 70] width 50 height 28
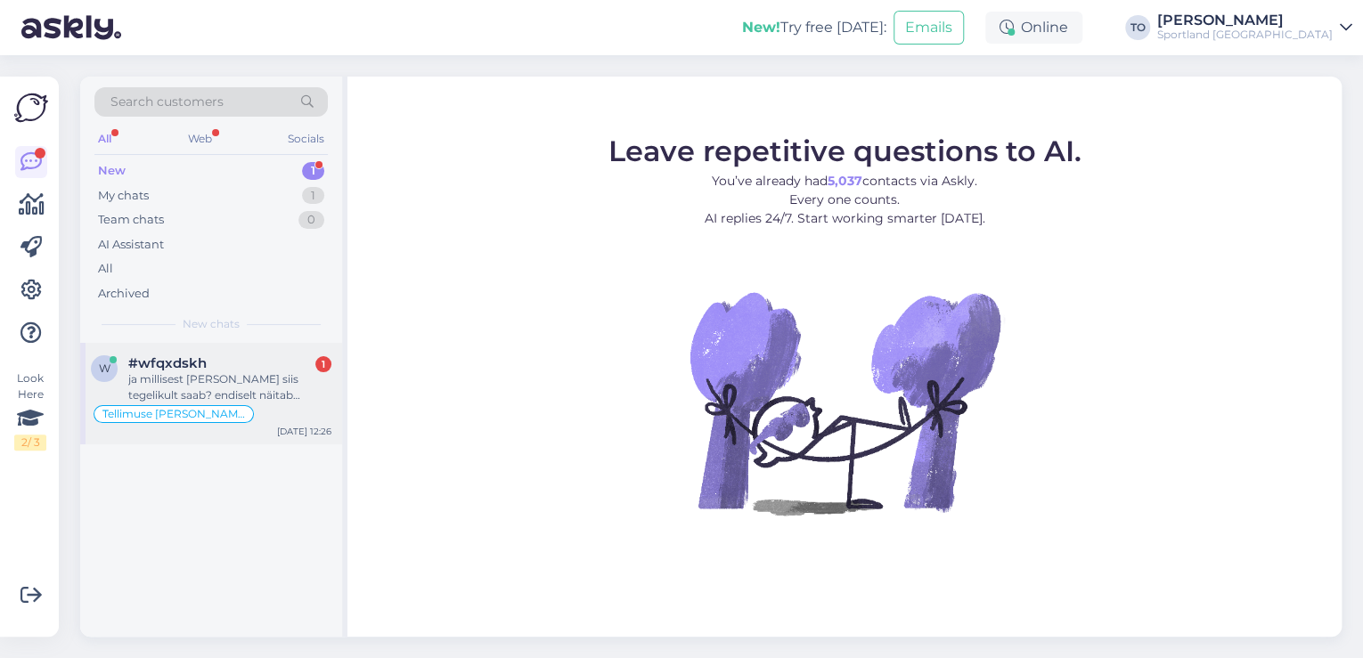
drag, startPoint x: 314, startPoint y: 383, endPoint x: 326, endPoint y: 385, distance: 12.6
click at [314, 383] on div "ja millisest [PERSON_NAME] siis tegelikult saab? endiselt näitab süsteem et see…" at bounding box center [229, 387] width 203 height 32
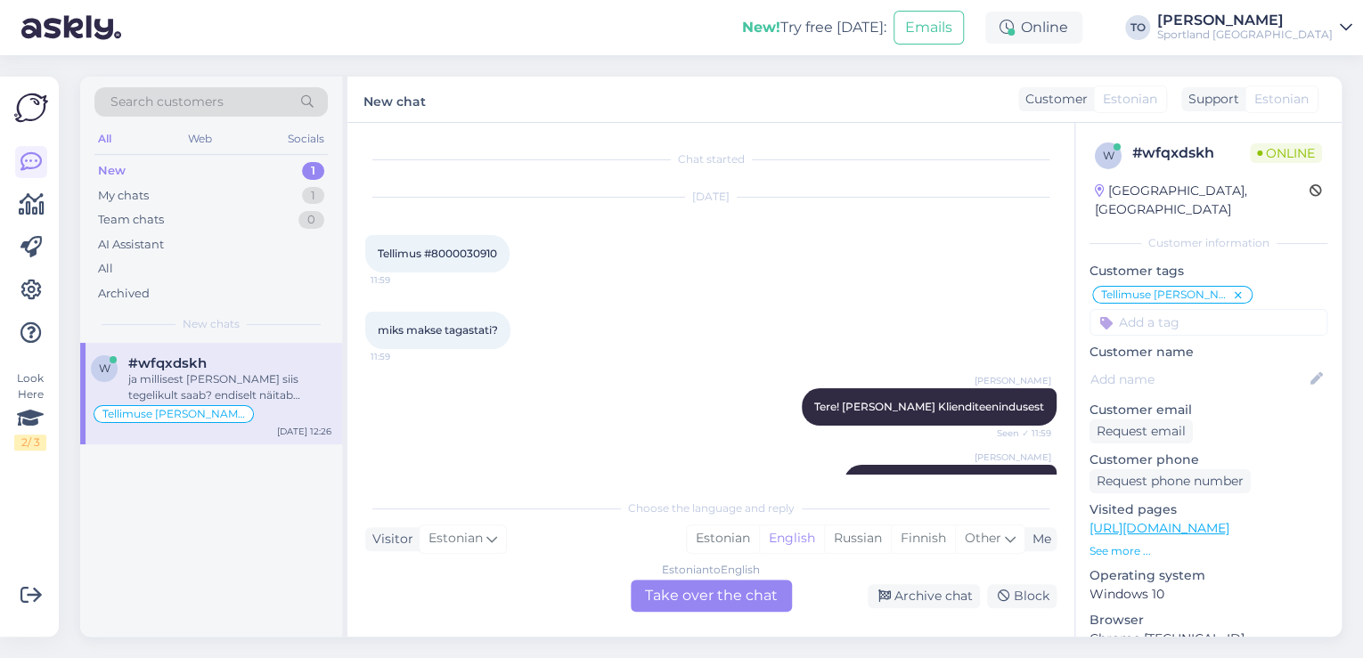
scroll to position [265, 0]
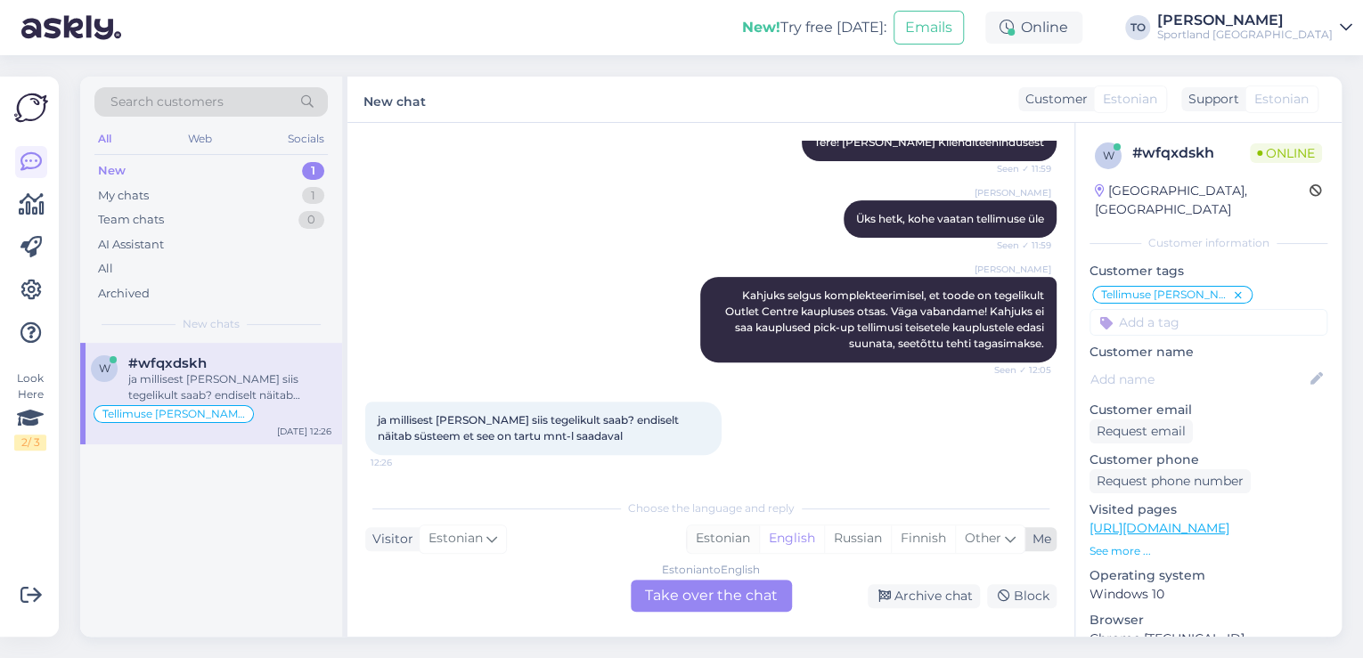
click at [734, 546] on div "Estonian" at bounding box center [723, 538] width 72 height 27
click at [734, 584] on div "Estonian to Estonian Take over the chat" at bounding box center [711, 596] width 161 height 32
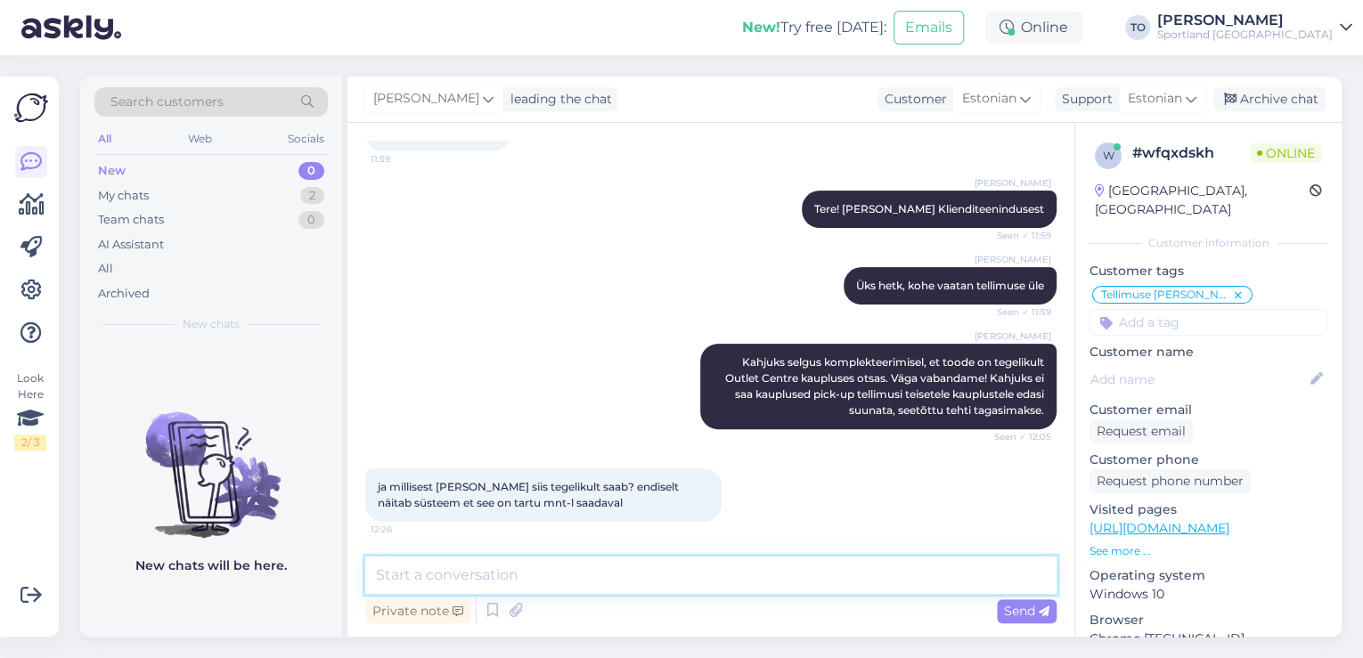
click at [740, 574] on textarea at bounding box center [710, 575] width 691 height 37
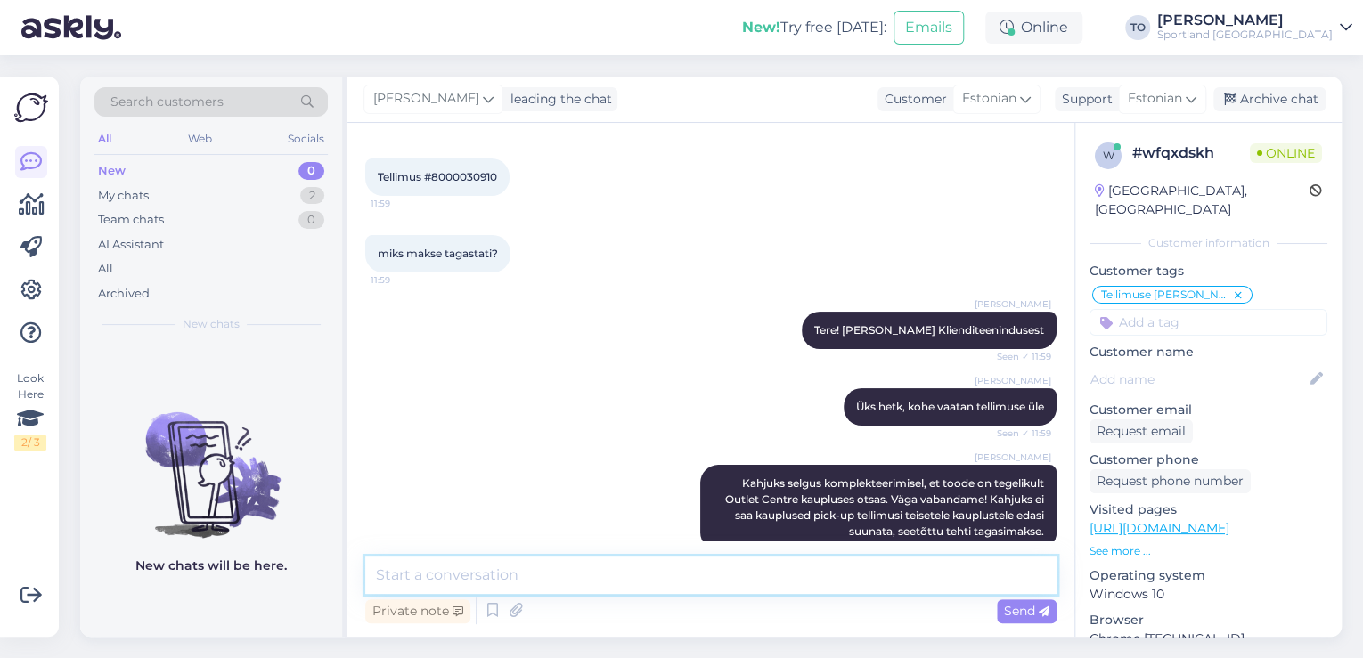
scroll to position [0, 0]
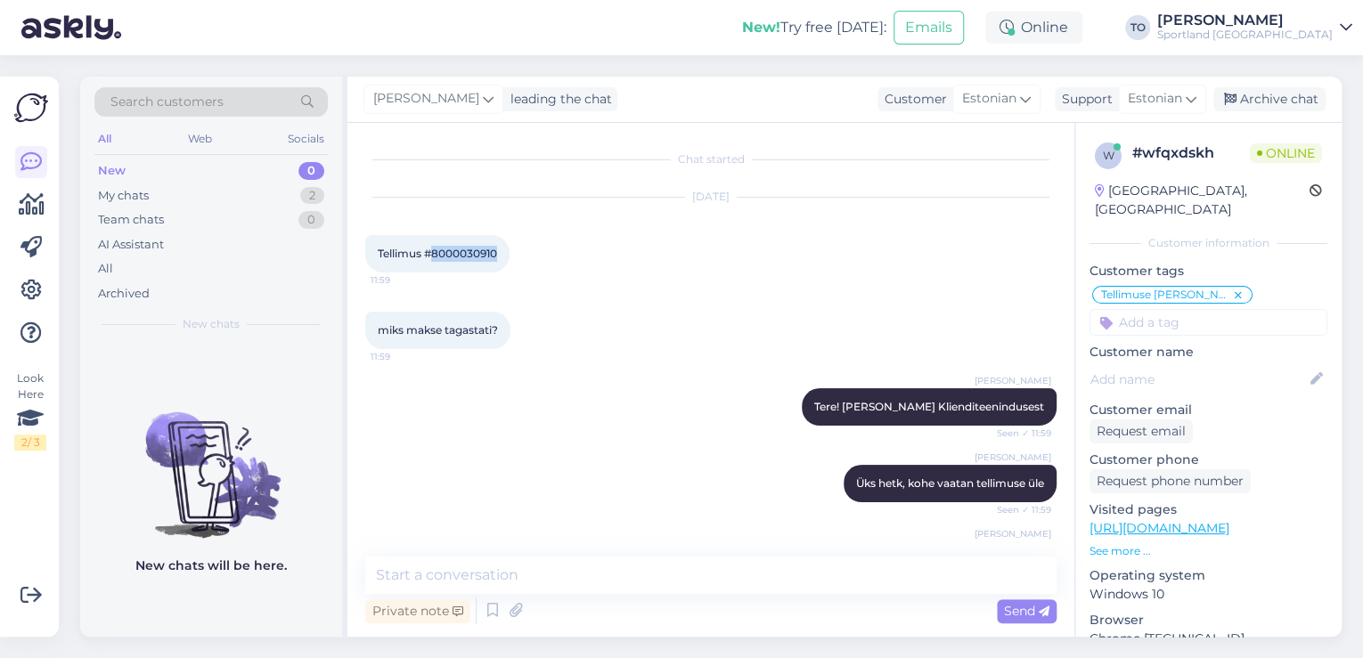
drag, startPoint x: 436, startPoint y: 252, endPoint x: 501, endPoint y: 255, distance: 66.0
click at [501, 255] on div "Tellimus #8000030910 11:59" at bounding box center [437, 253] width 144 height 37
click at [1229, 520] on link "[URL][DOMAIN_NAME]" at bounding box center [1159, 528] width 140 height 16
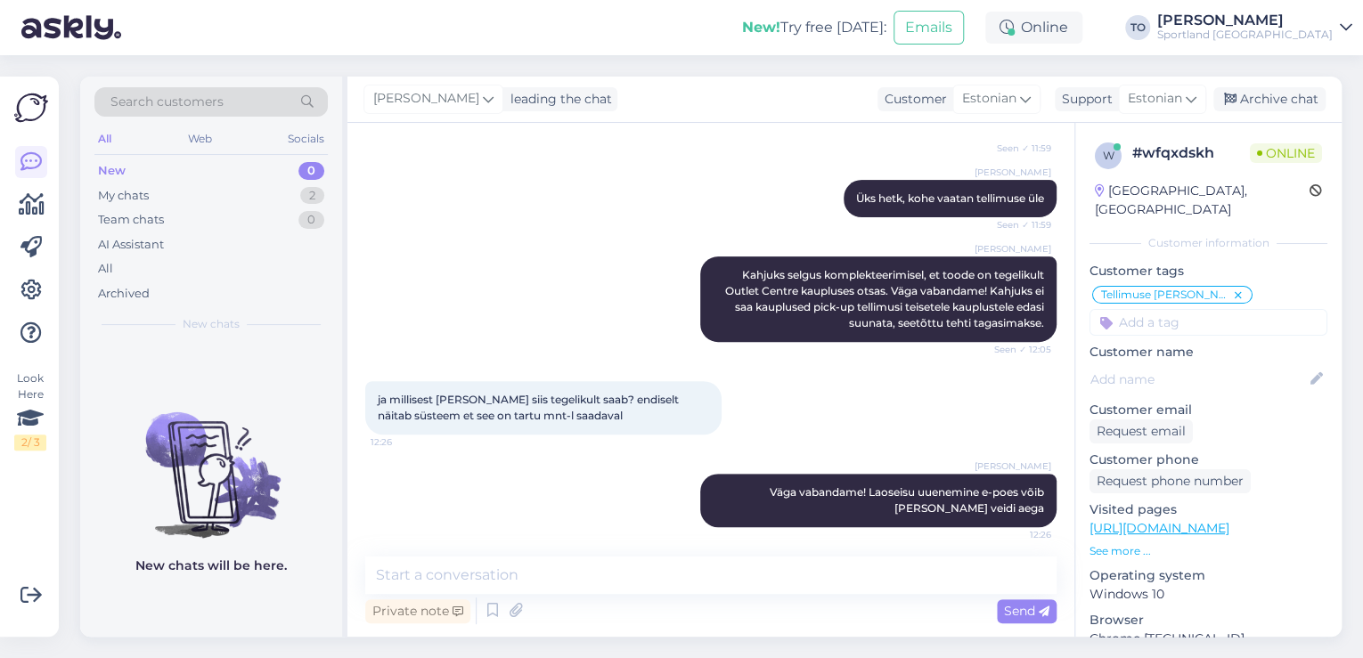
scroll to position [290, 0]
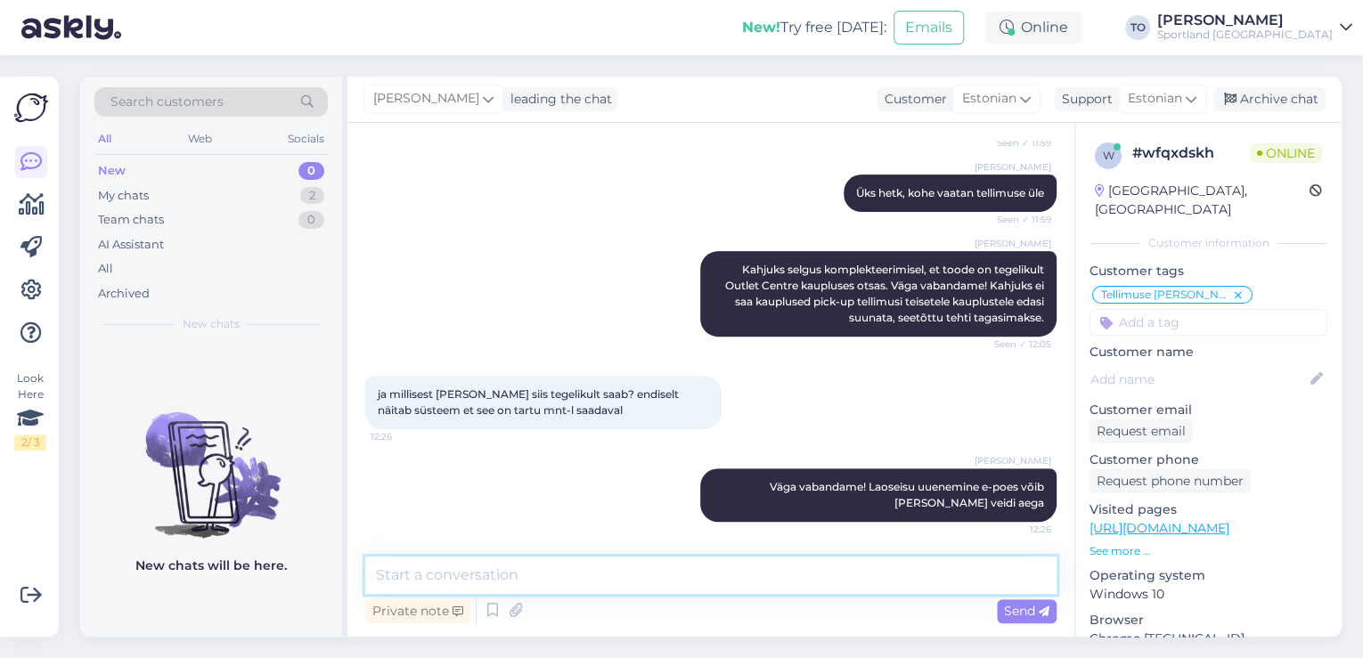
click at [729, 591] on textarea at bounding box center [710, 575] width 691 height 37
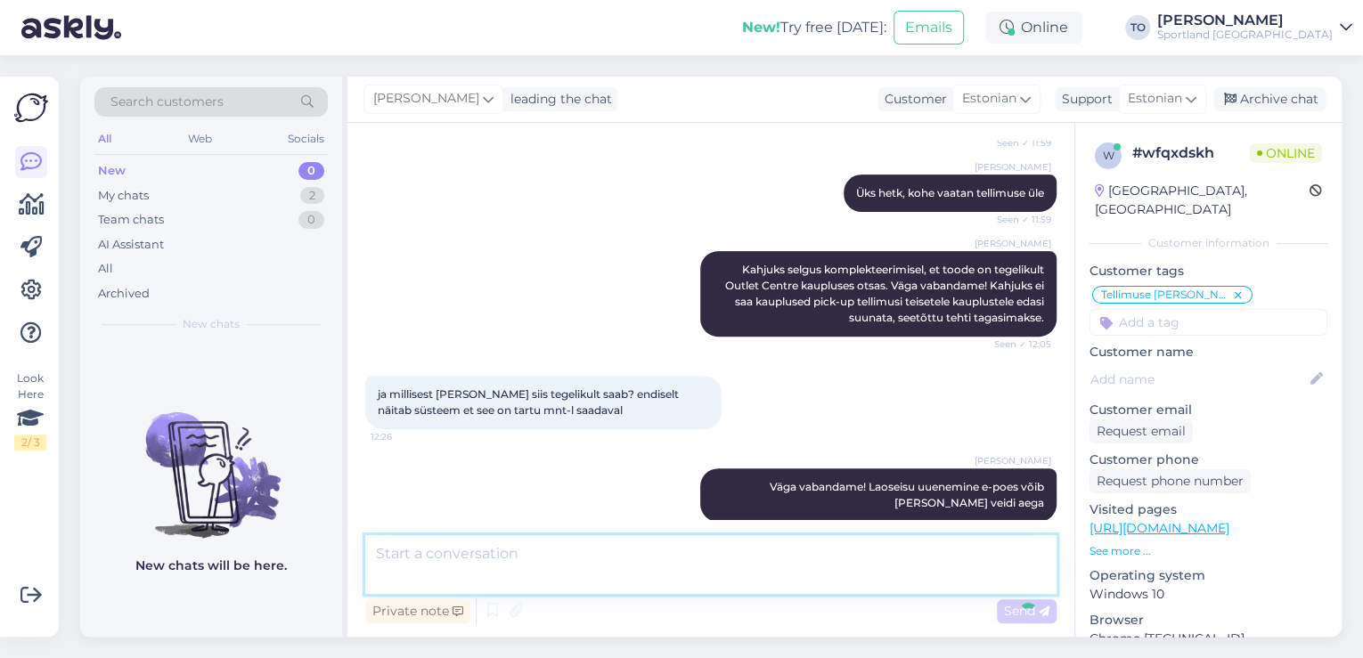
scroll to position [399, 0]
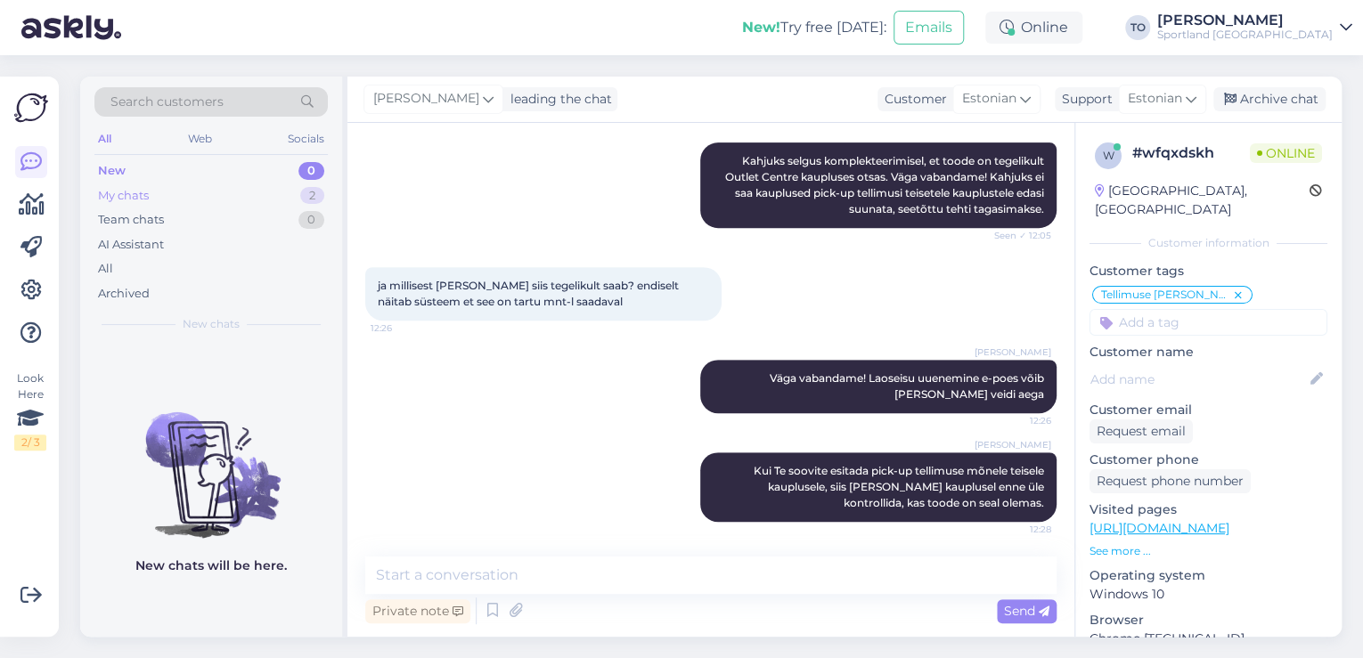
click at [232, 183] on div "My chats 2" at bounding box center [210, 195] width 233 height 25
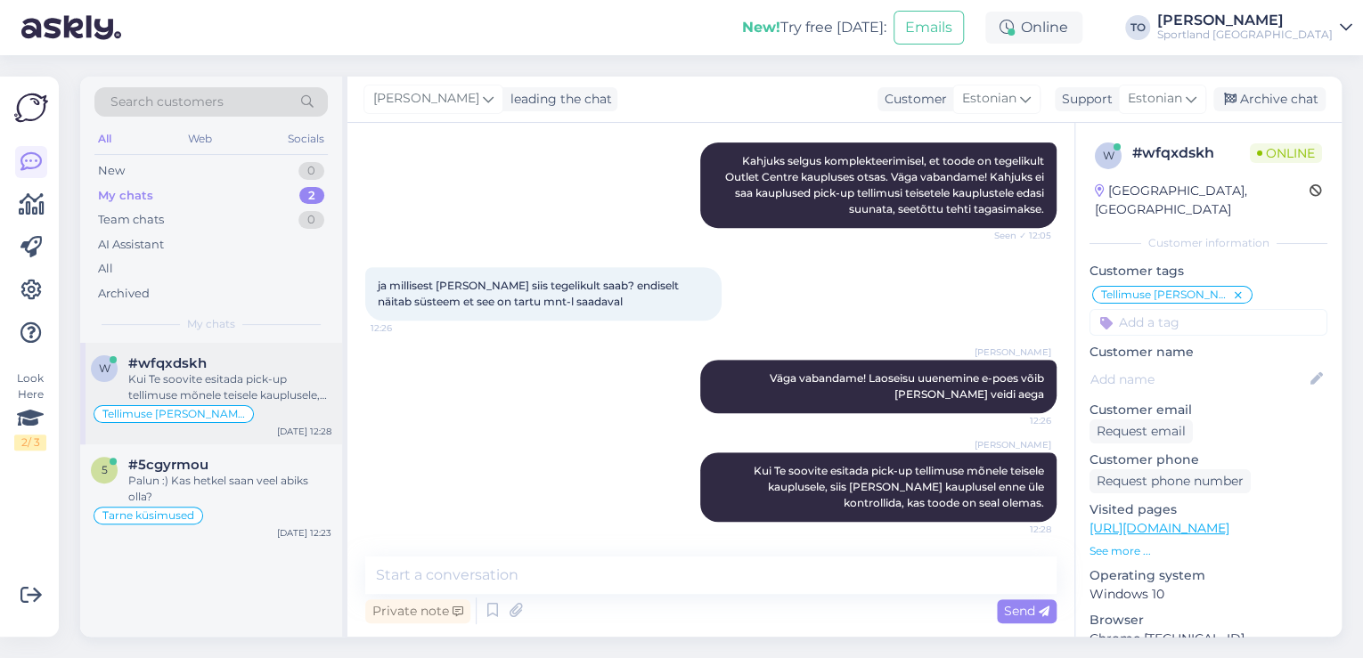
click at [265, 405] on div "Tellimuse [PERSON_NAME] info" at bounding box center [211, 413] width 240 height 21
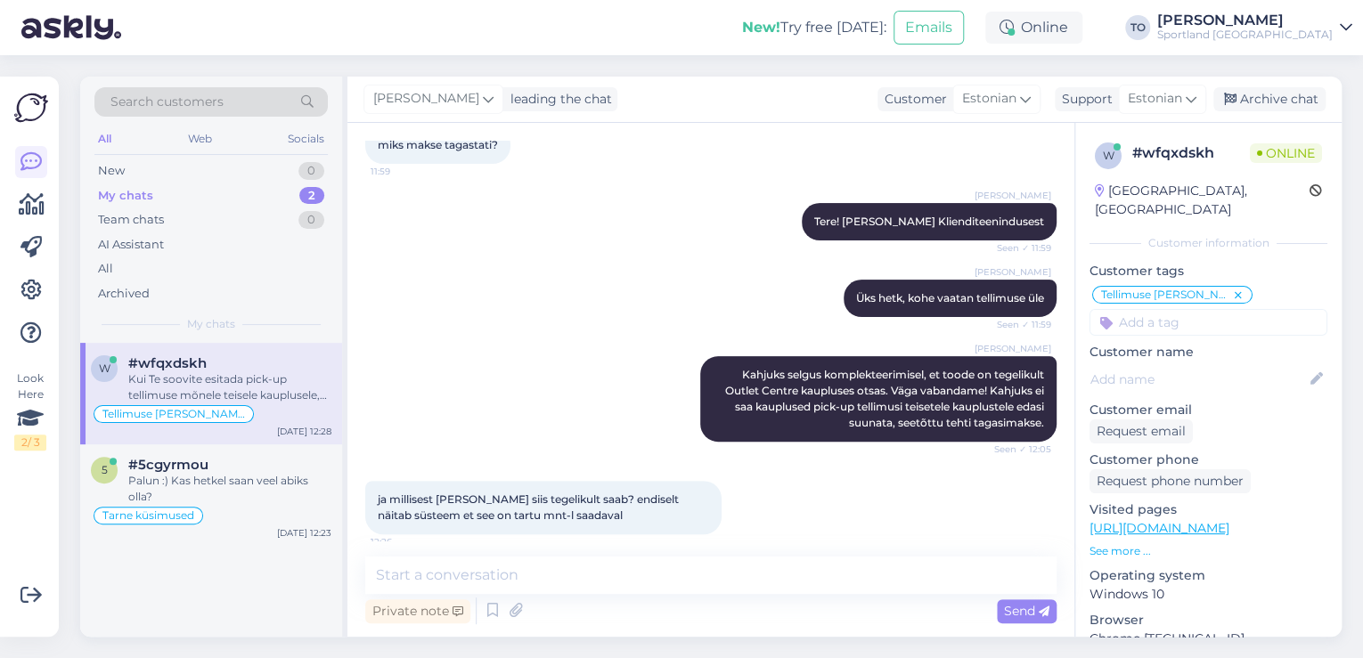
scroll to position [0, 0]
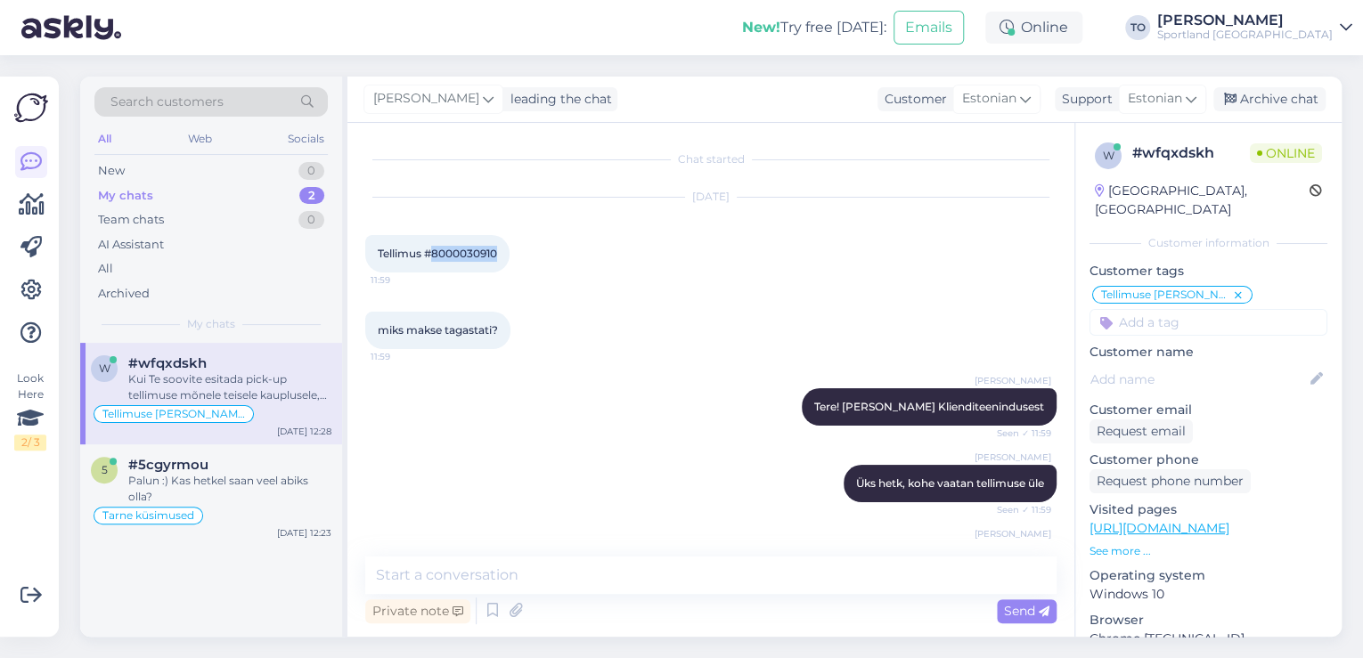
drag, startPoint x: 438, startPoint y: 255, endPoint x: 499, endPoint y: 255, distance: 60.6
click at [497, 255] on span "Tellimus #8000030910" at bounding box center [437, 253] width 119 height 13
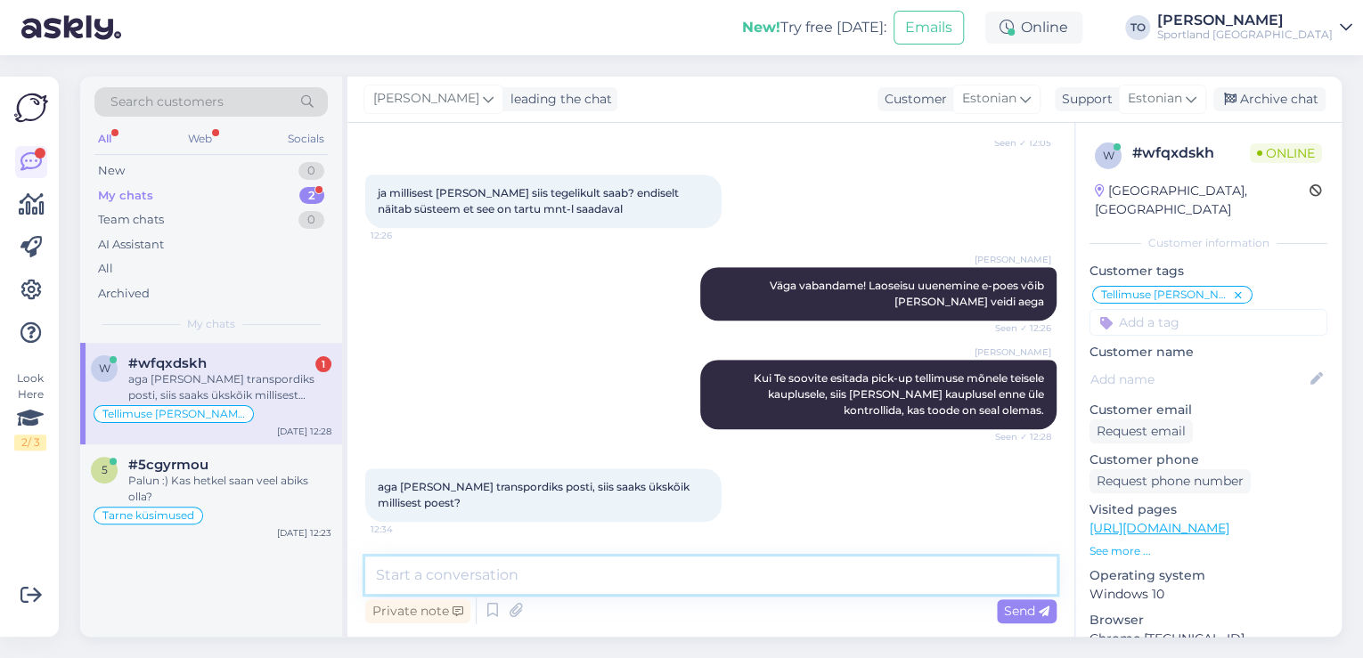
click at [604, 571] on textarea at bounding box center [710, 575] width 691 height 37
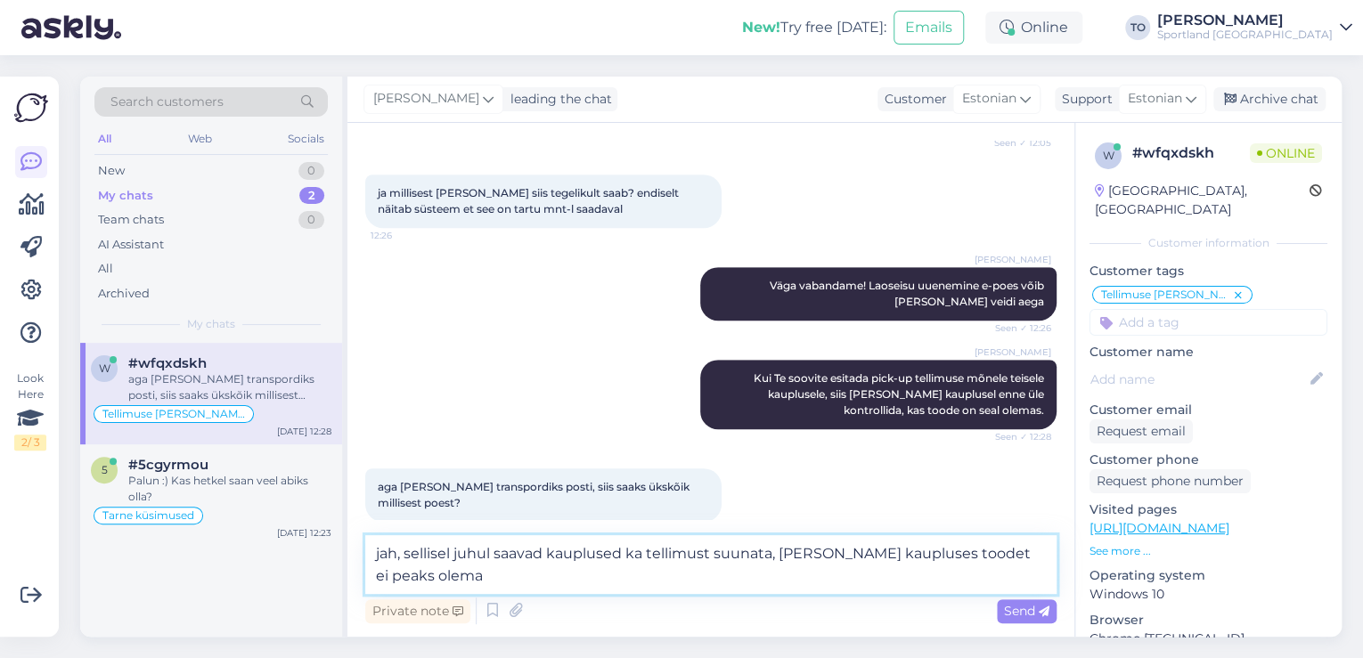
click at [381, 559] on textarea "jah, sellisel juhul saavad kauplused ka tellimust suunata, [PERSON_NAME] kauplu…" at bounding box center [710, 564] width 691 height 59
click at [1039, 609] on icon at bounding box center [1044, 612] width 11 height 11
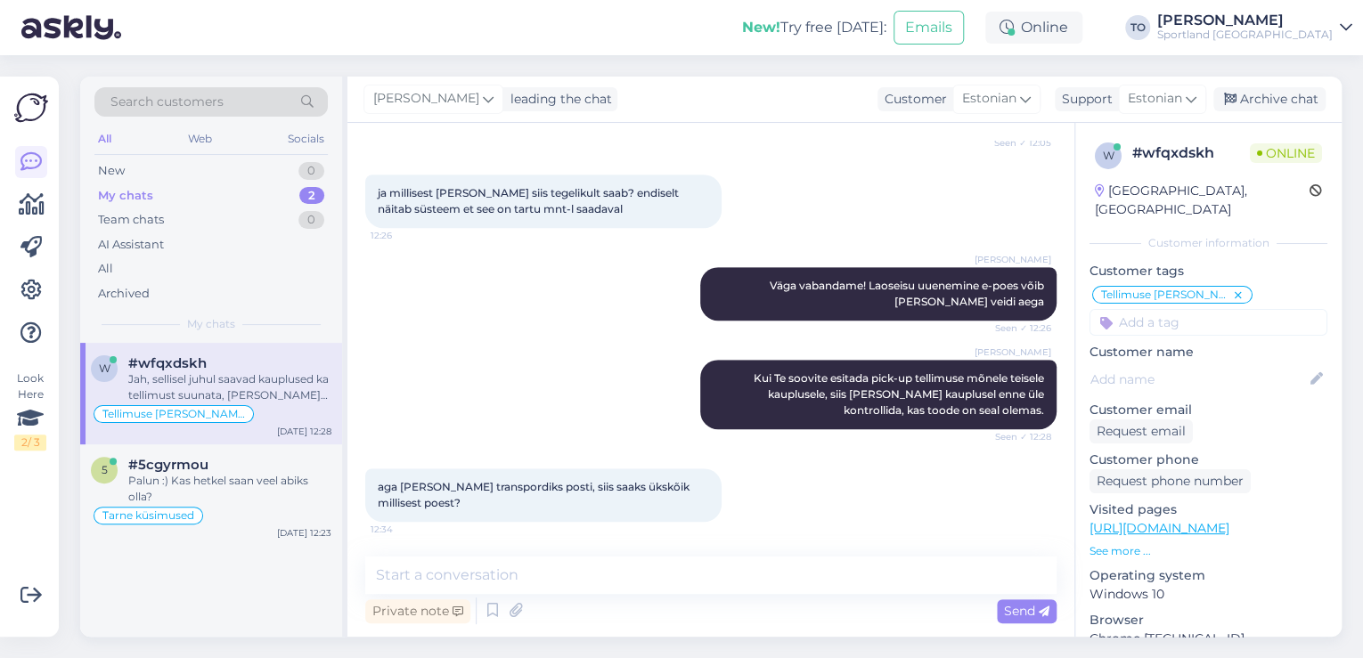
scroll to position [584, 0]
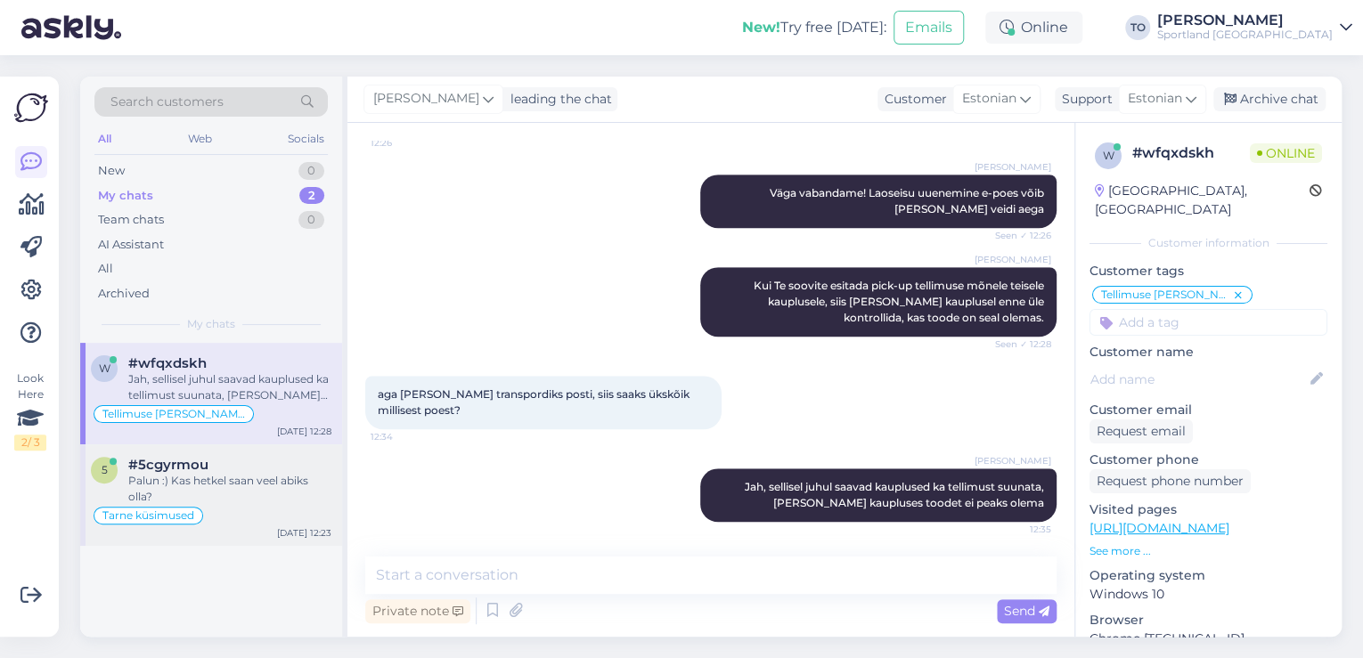
click at [202, 491] on div "Palun :) Kas hetkel saan veel abiks olla?" at bounding box center [229, 489] width 203 height 32
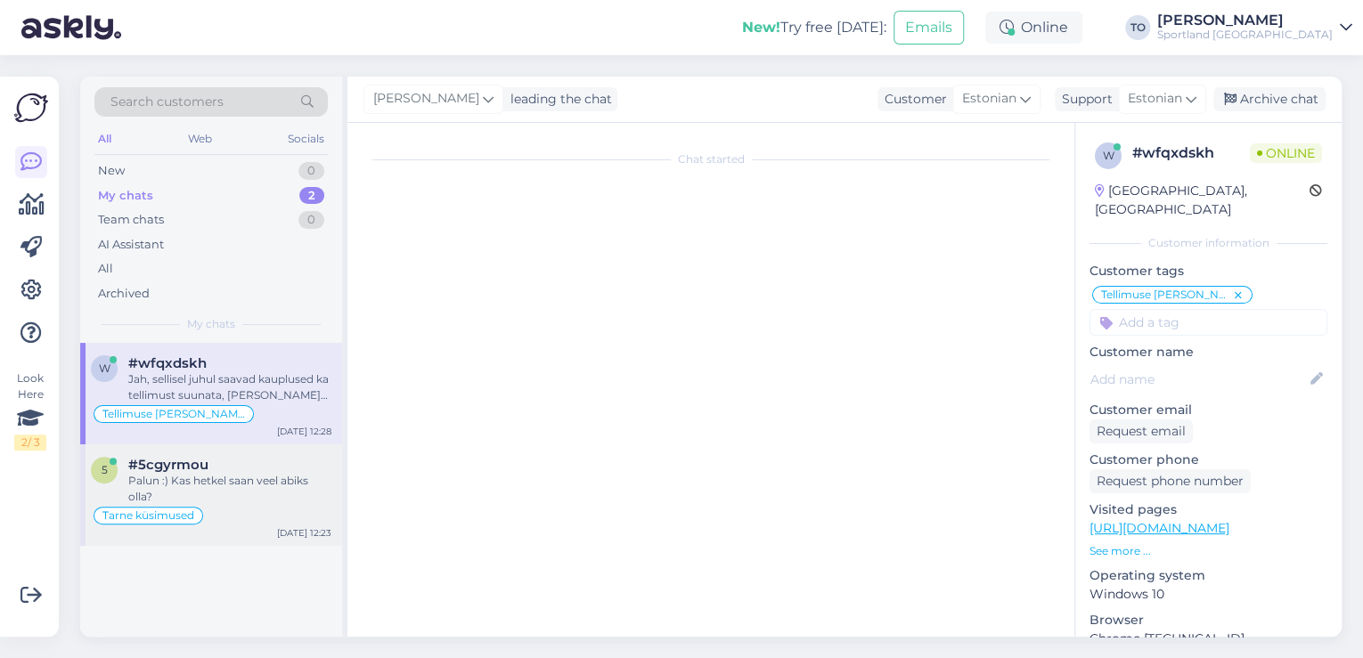
scroll to position [89, 0]
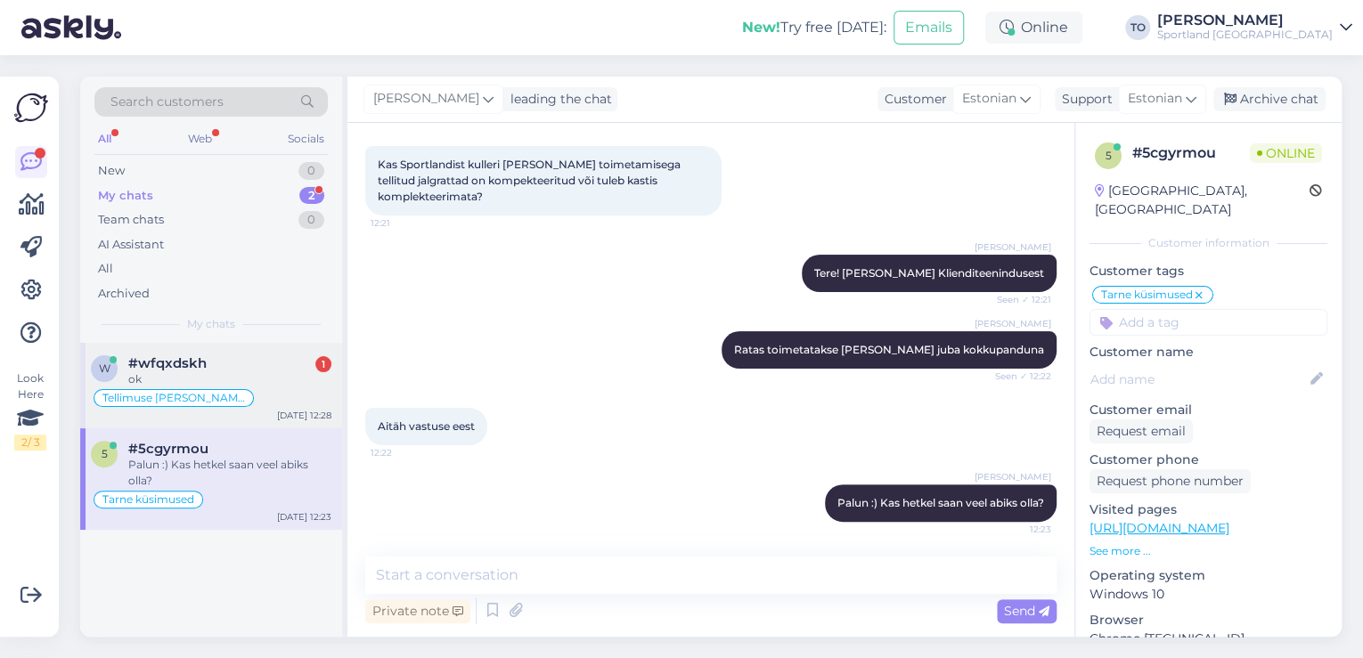
click at [304, 363] on div "#wfqxdskh 1" at bounding box center [229, 363] width 203 height 16
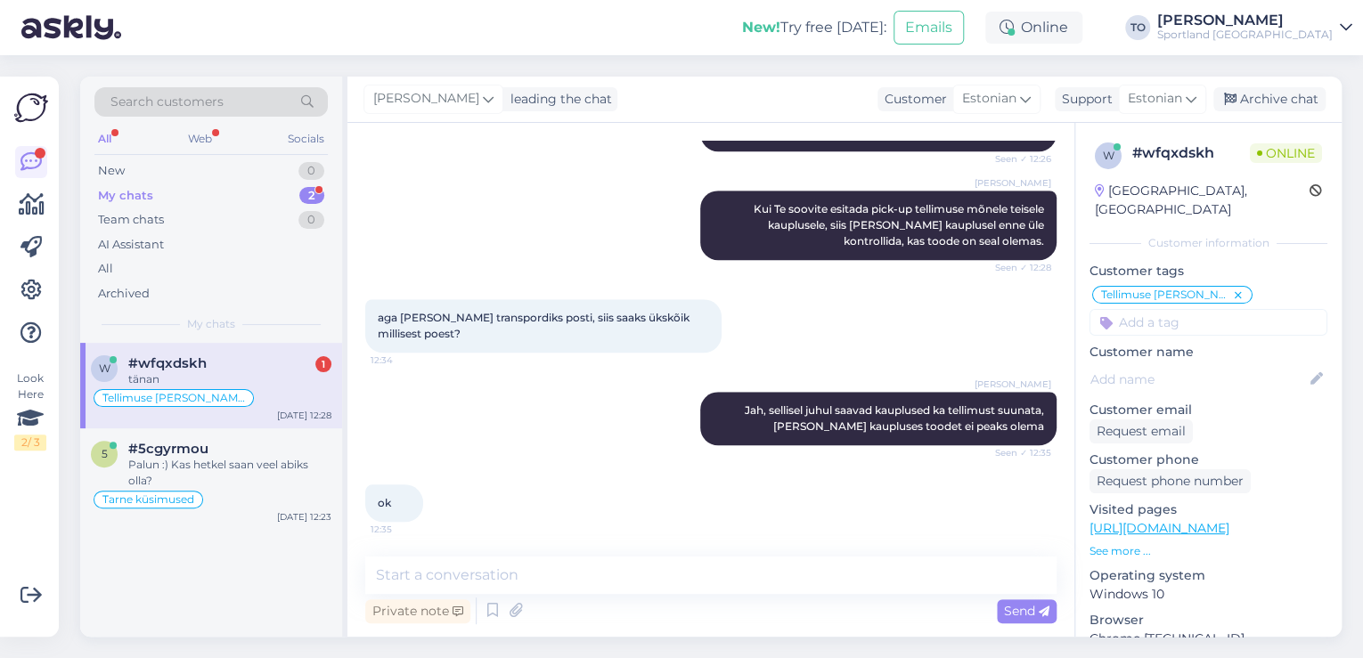
scroll to position [737, 0]
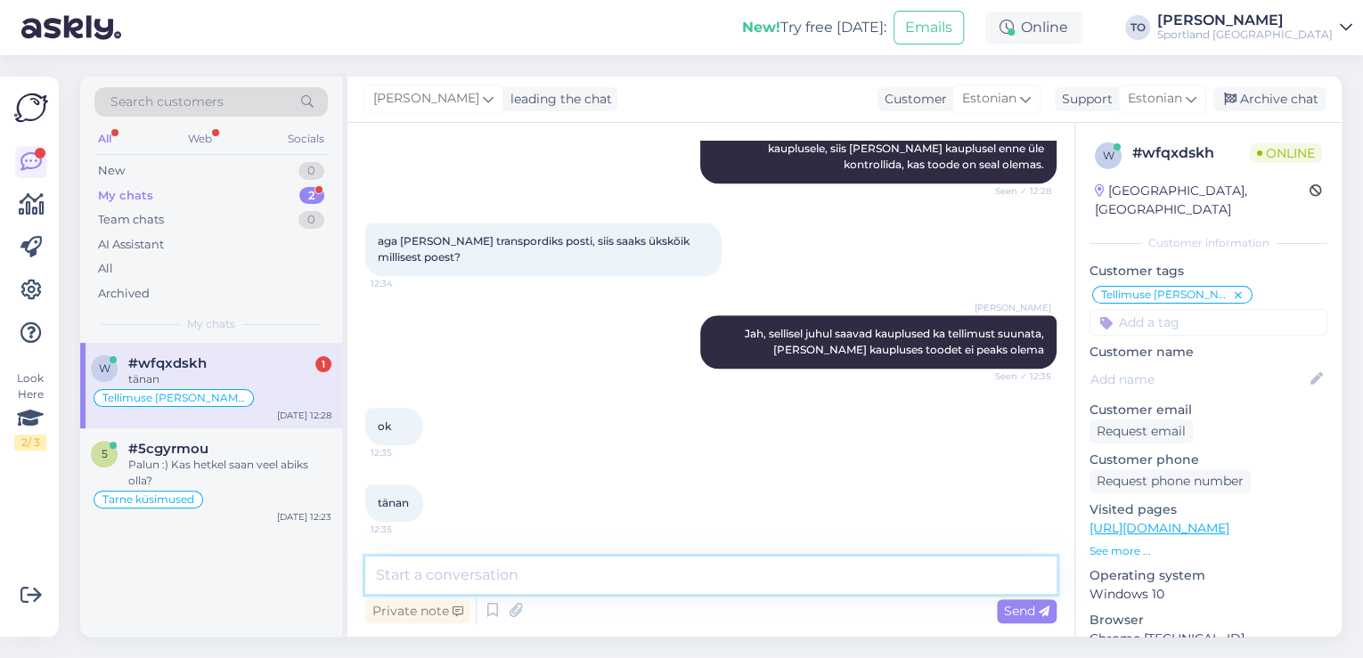
click at [499, 571] on textarea at bounding box center [710, 575] width 691 height 37
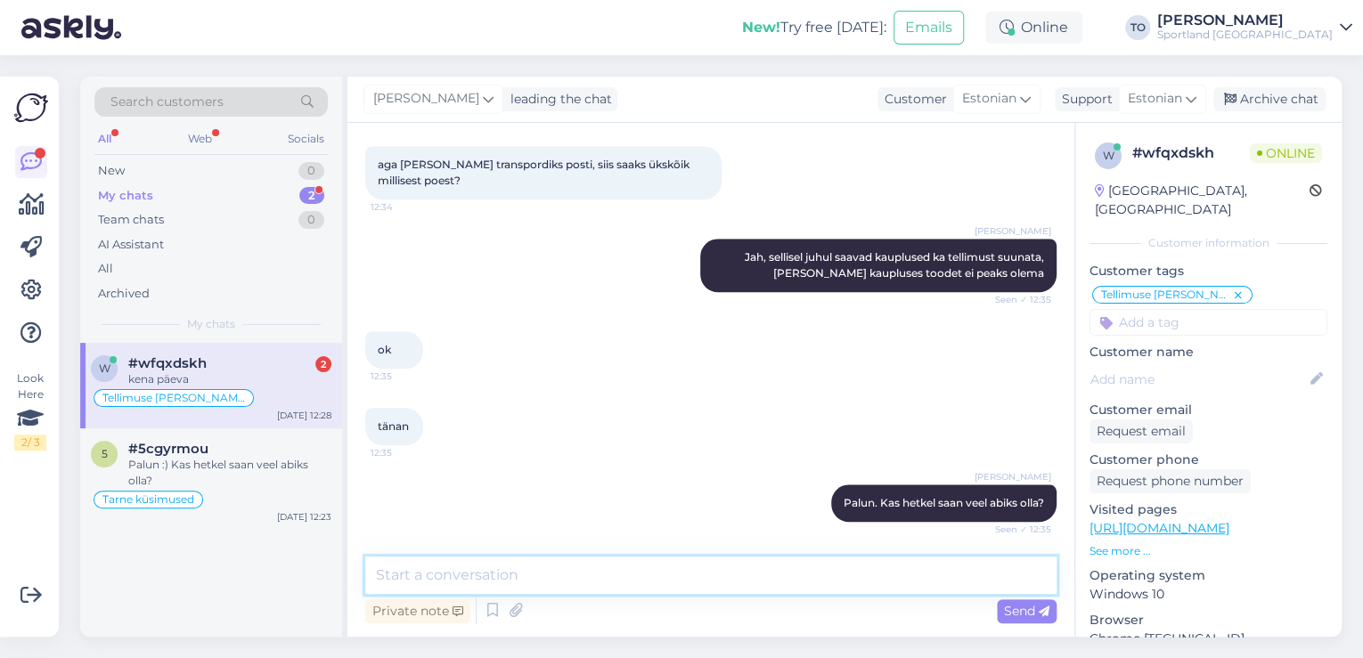
scroll to position [967, 0]
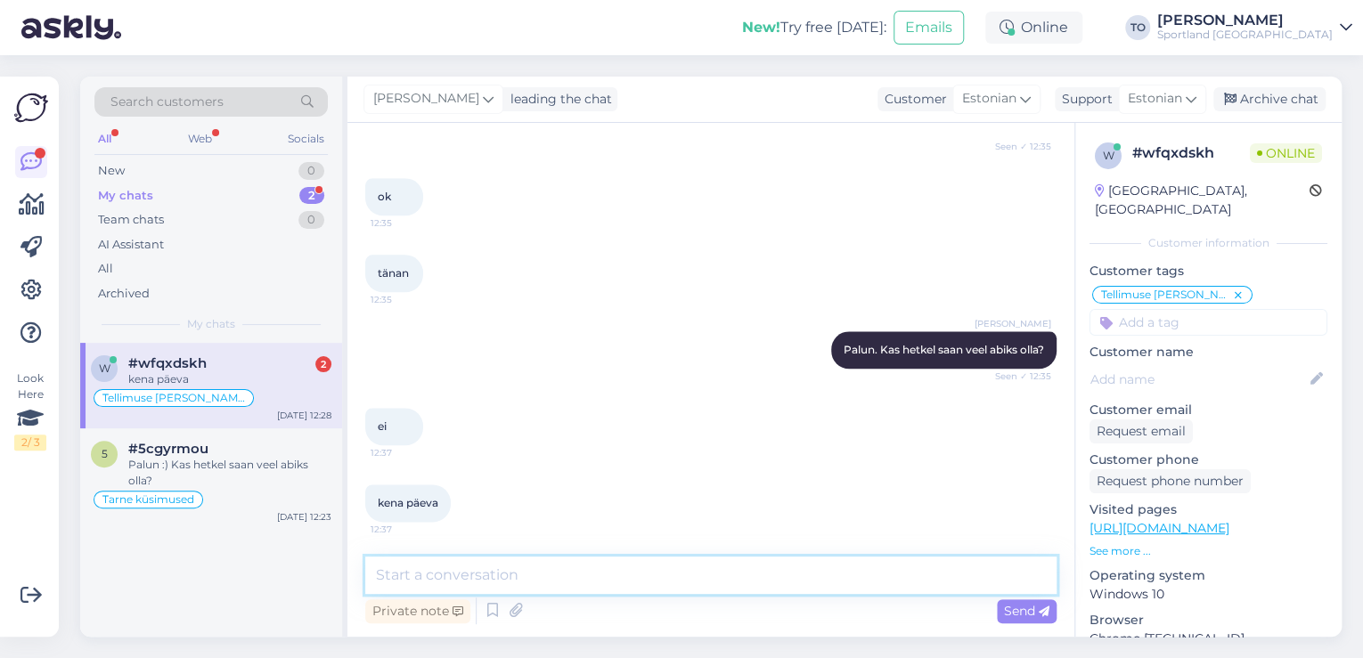
click at [612, 582] on textarea at bounding box center [710, 575] width 691 height 37
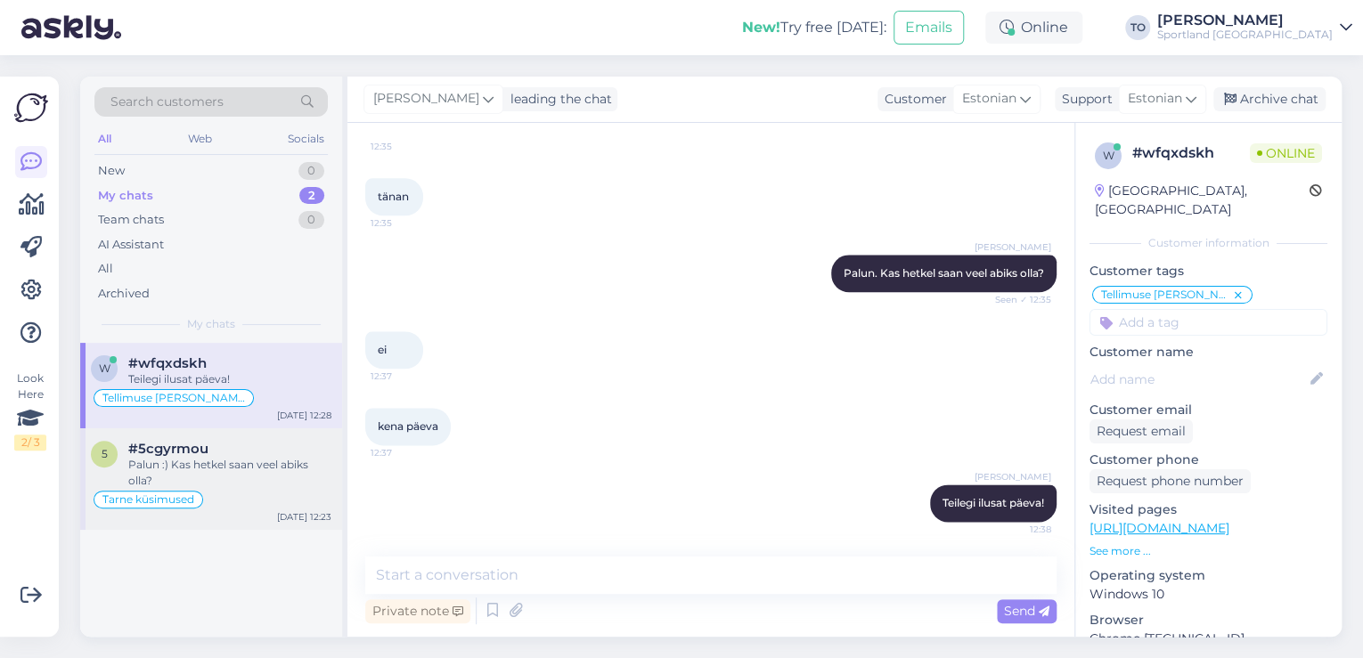
click at [293, 459] on div "Palun :) Kas hetkel saan veel abiks olla?" at bounding box center [229, 473] width 203 height 32
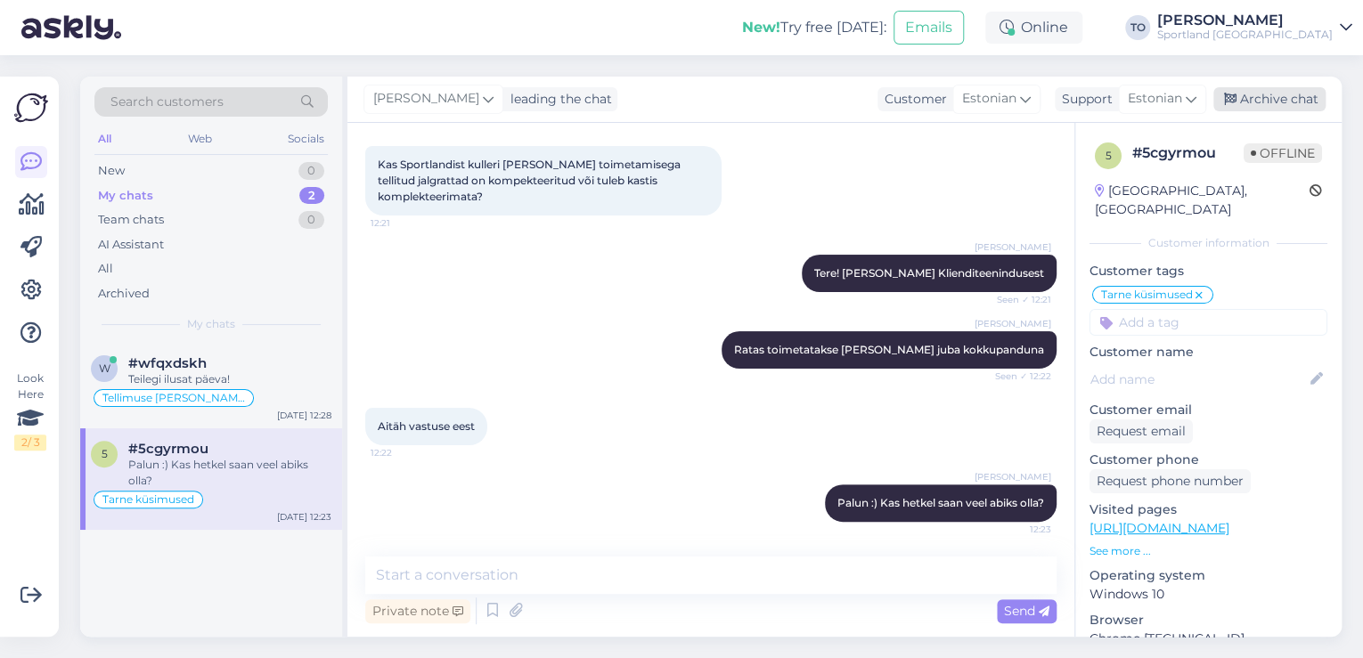
click at [1278, 103] on div "Archive chat" at bounding box center [1269, 99] width 112 height 24
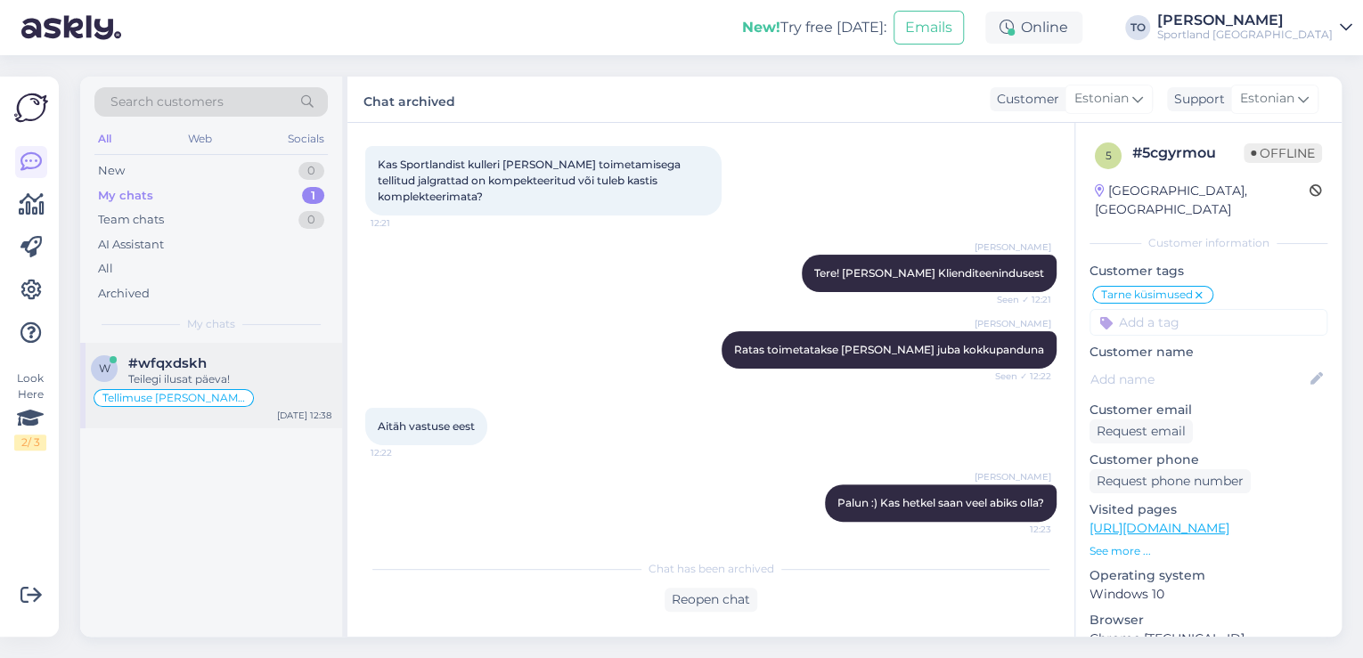
click at [279, 354] on div "w #wfqxdskh Teilegi ilusat päeva! Tellimuse [PERSON_NAME] info [DATE] 12:38" at bounding box center [211, 386] width 262 height 86
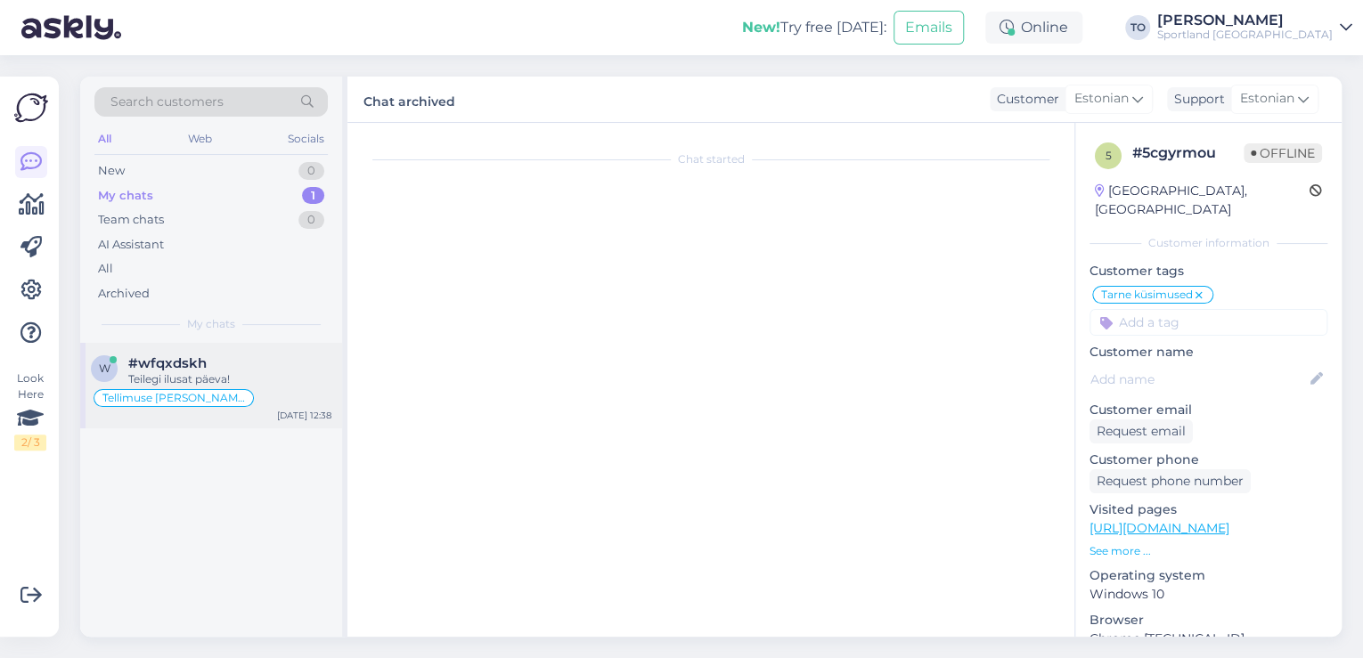
scroll to position [1044, 0]
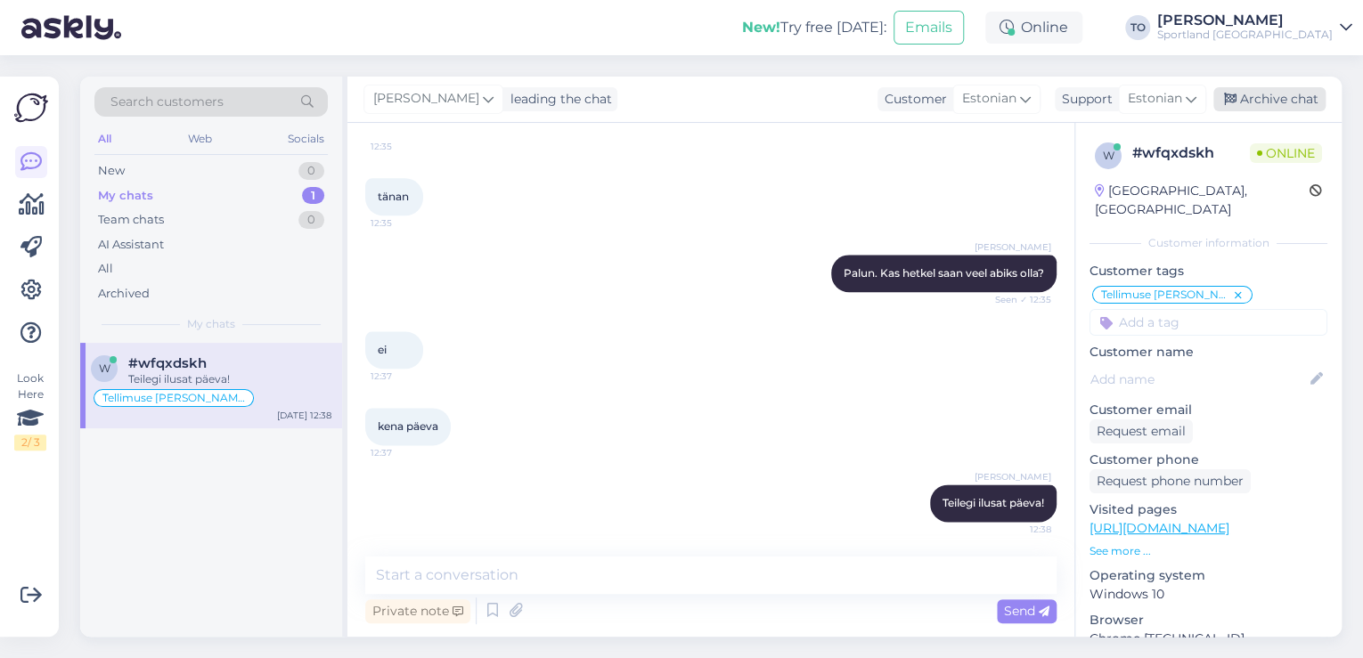
click at [1270, 98] on div "Archive chat" at bounding box center [1269, 99] width 112 height 24
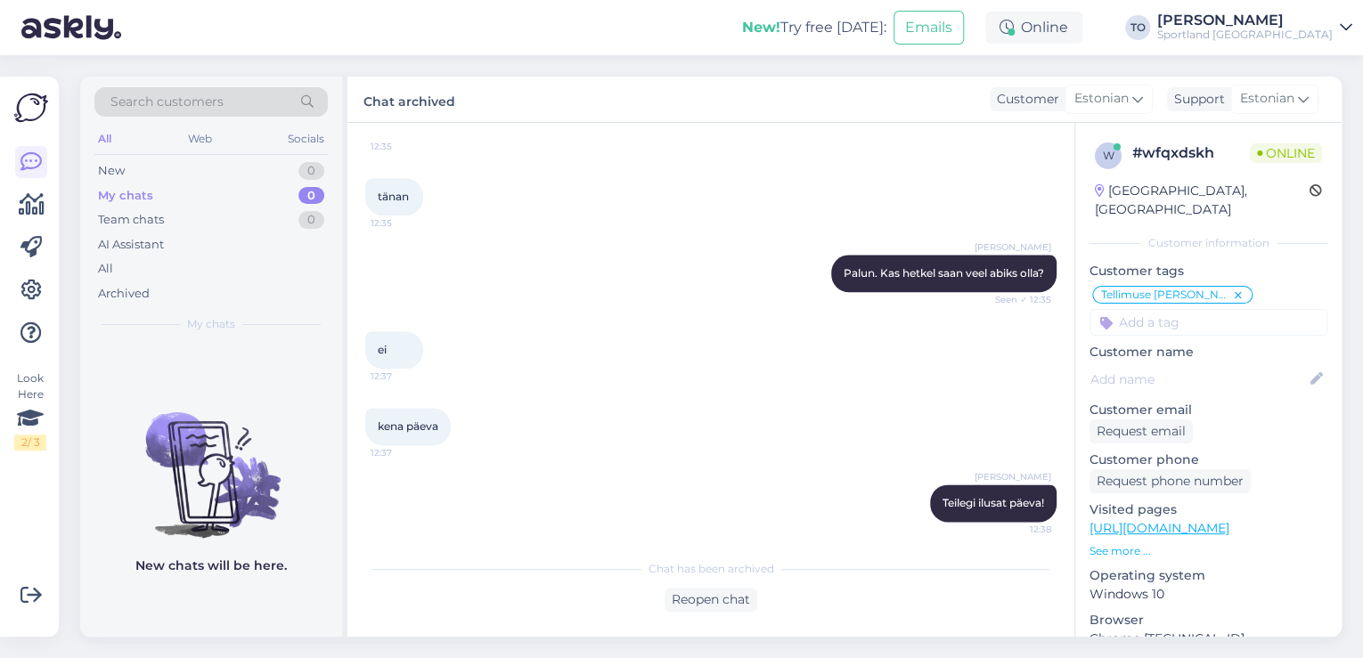
click at [1280, 43] on div "New! Try free [DATE]: Emails Online TO [PERSON_NAME] Sportland [GEOGRAPHIC_DATA]" at bounding box center [681, 27] width 1363 height 55
click at [1302, 33] on div "Sportland [GEOGRAPHIC_DATA]" at bounding box center [1244, 35] width 175 height 14
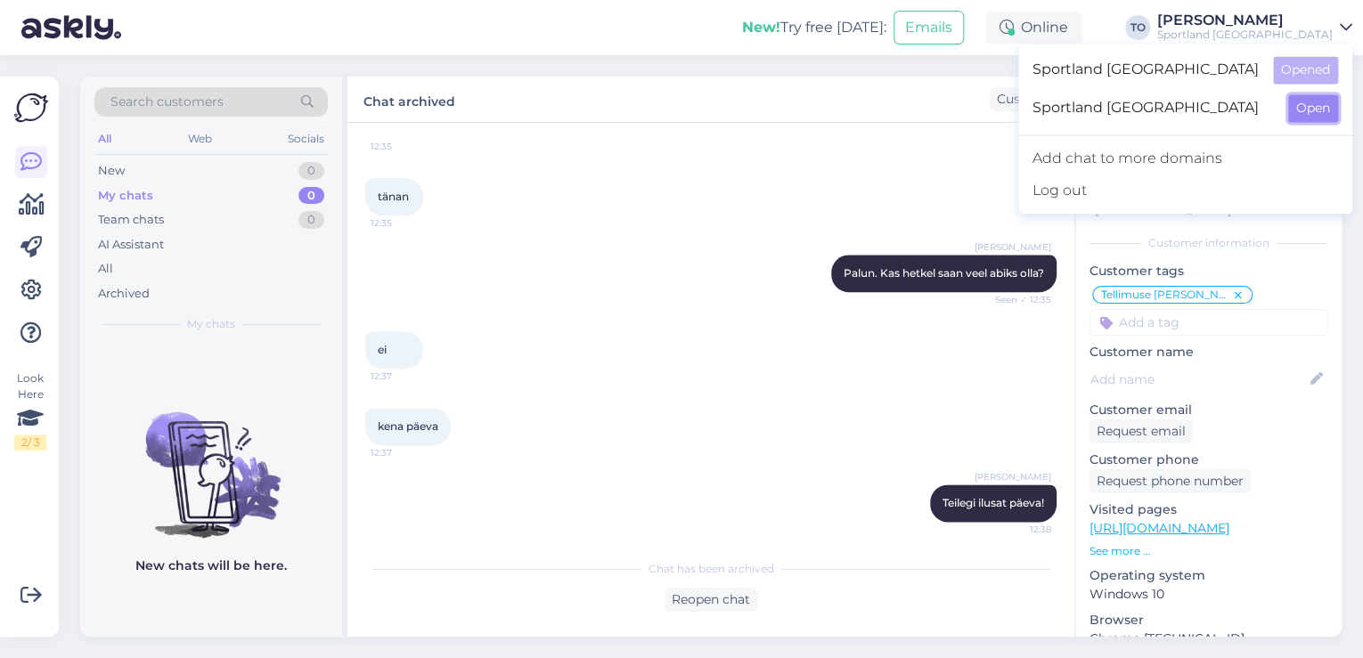
click at [1308, 102] on button "Open" at bounding box center [1313, 108] width 50 height 28
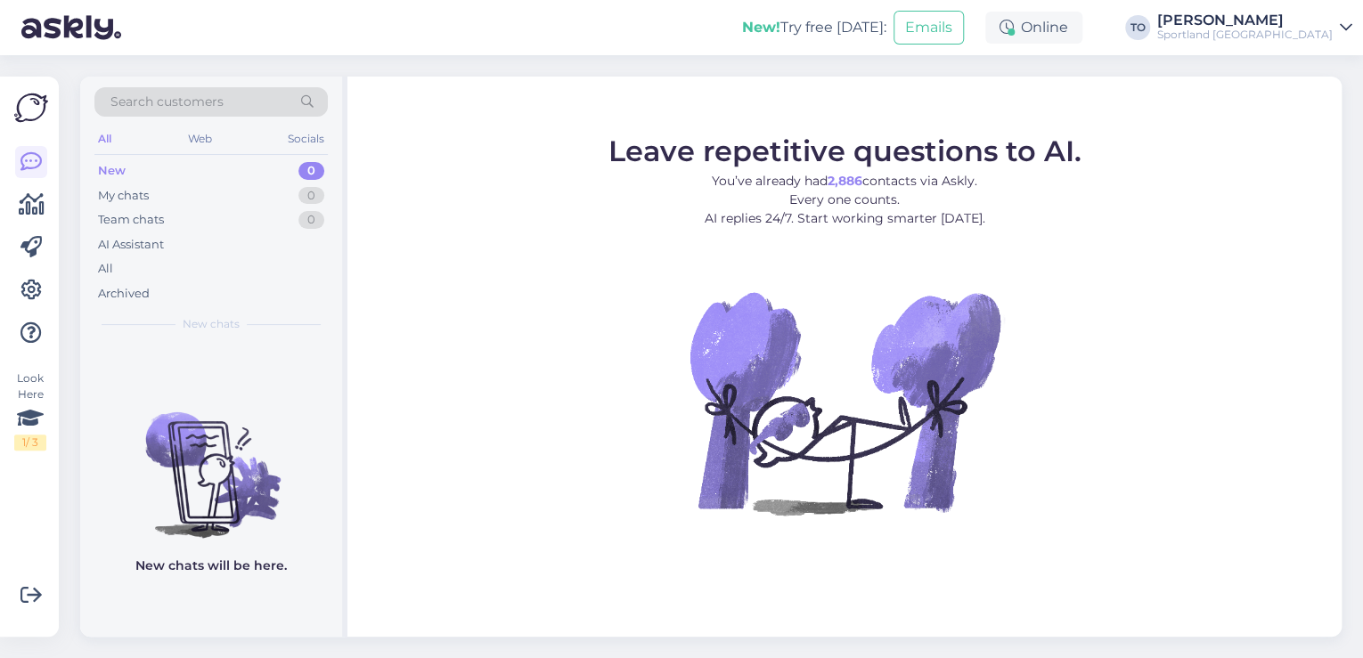
click at [1331, 28] on div "Sportland [GEOGRAPHIC_DATA]" at bounding box center [1244, 35] width 175 height 14
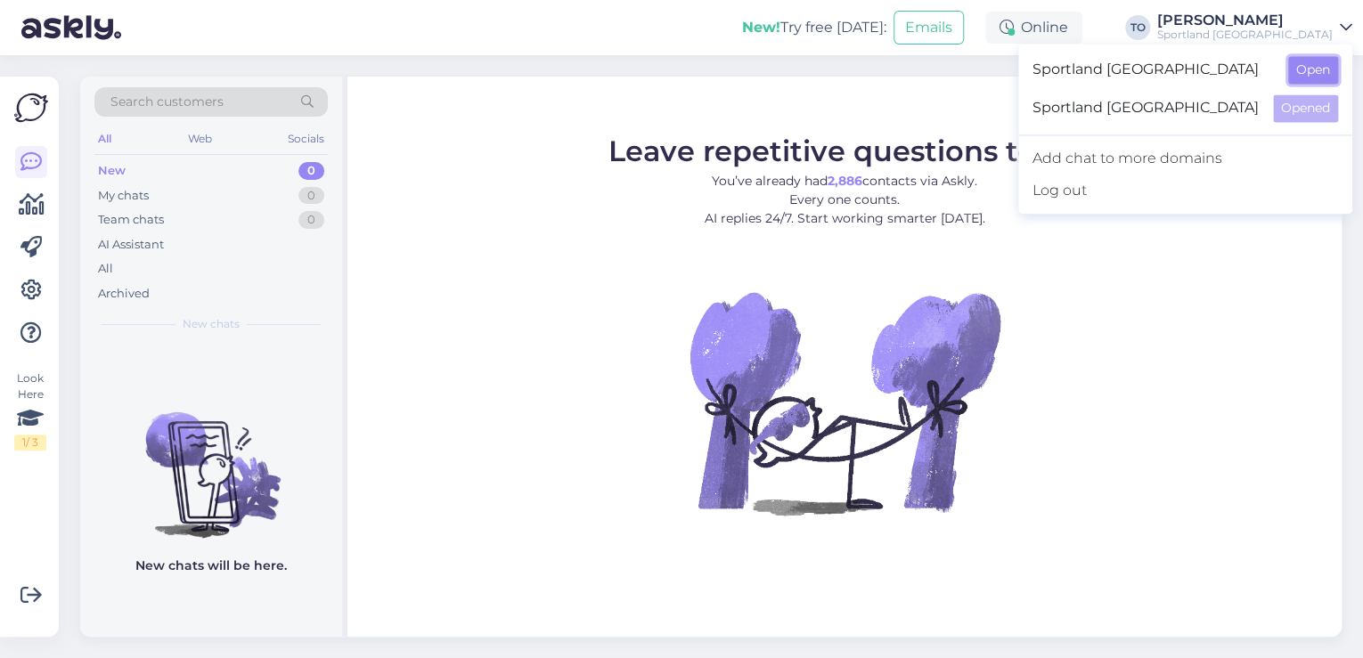
click at [1300, 78] on button "Open" at bounding box center [1313, 70] width 50 height 28
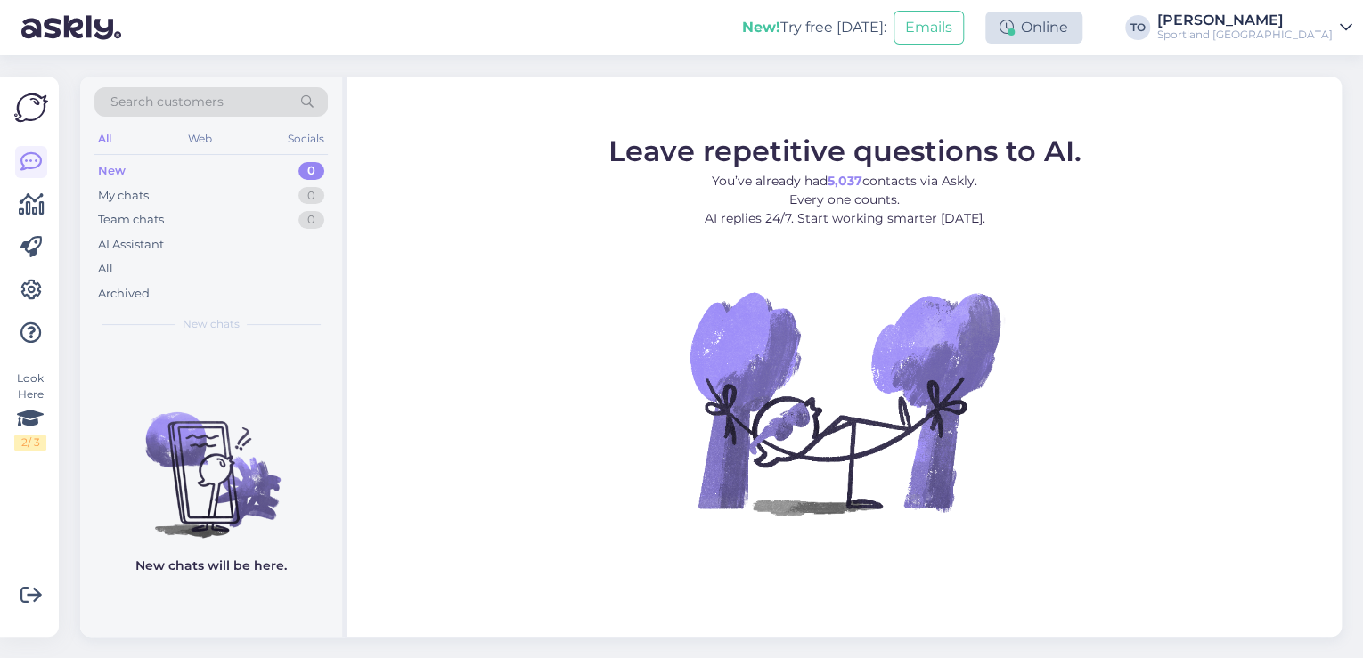
click at [1082, 36] on div "Online" at bounding box center [1033, 28] width 97 height 32
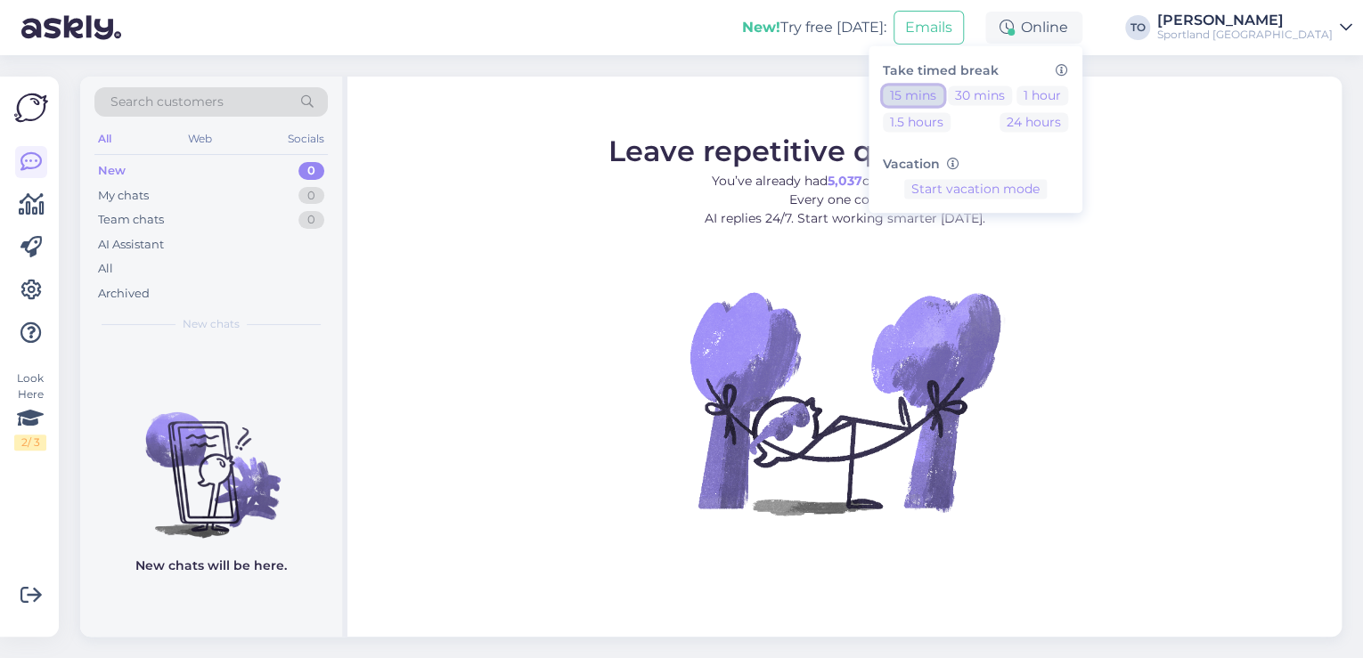
click at [943, 94] on button "15 mins" at bounding box center [913, 96] width 61 height 20
click at [1299, 29] on div "Sportland [GEOGRAPHIC_DATA]" at bounding box center [1244, 35] width 175 height 14
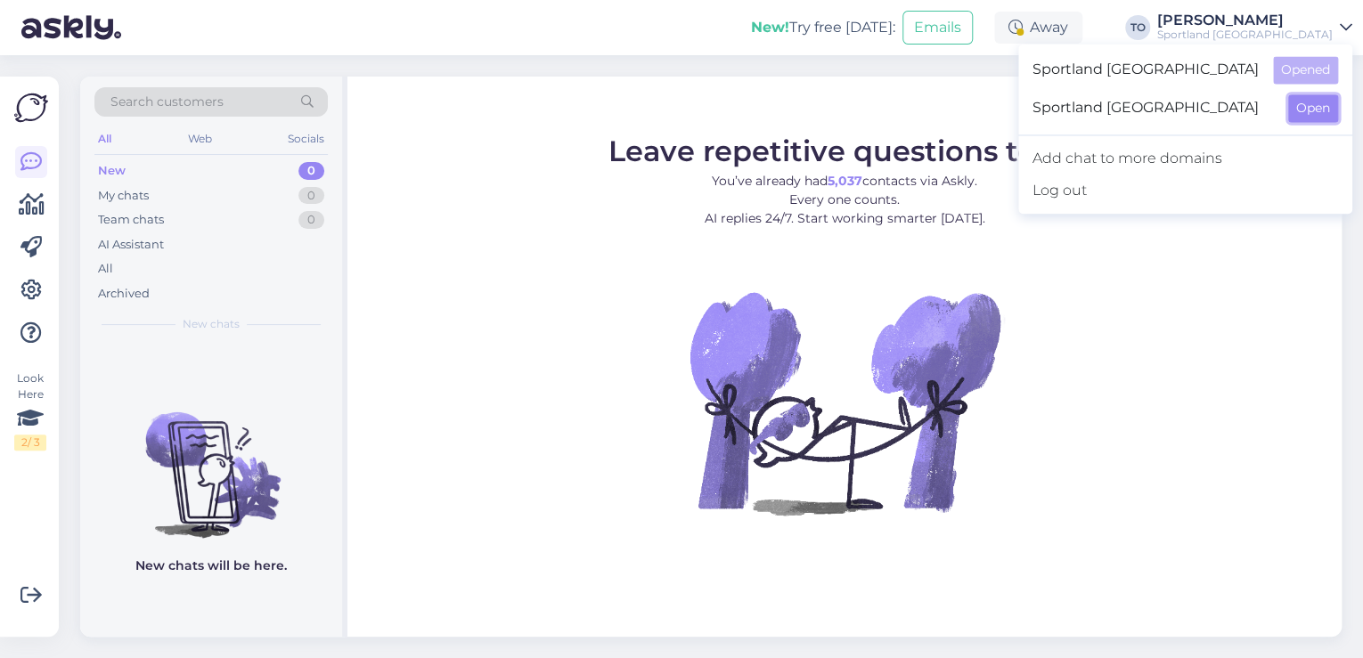
click at [1293, 109] on button "Open" at bounding box center [1313, 108] width 50 height 28
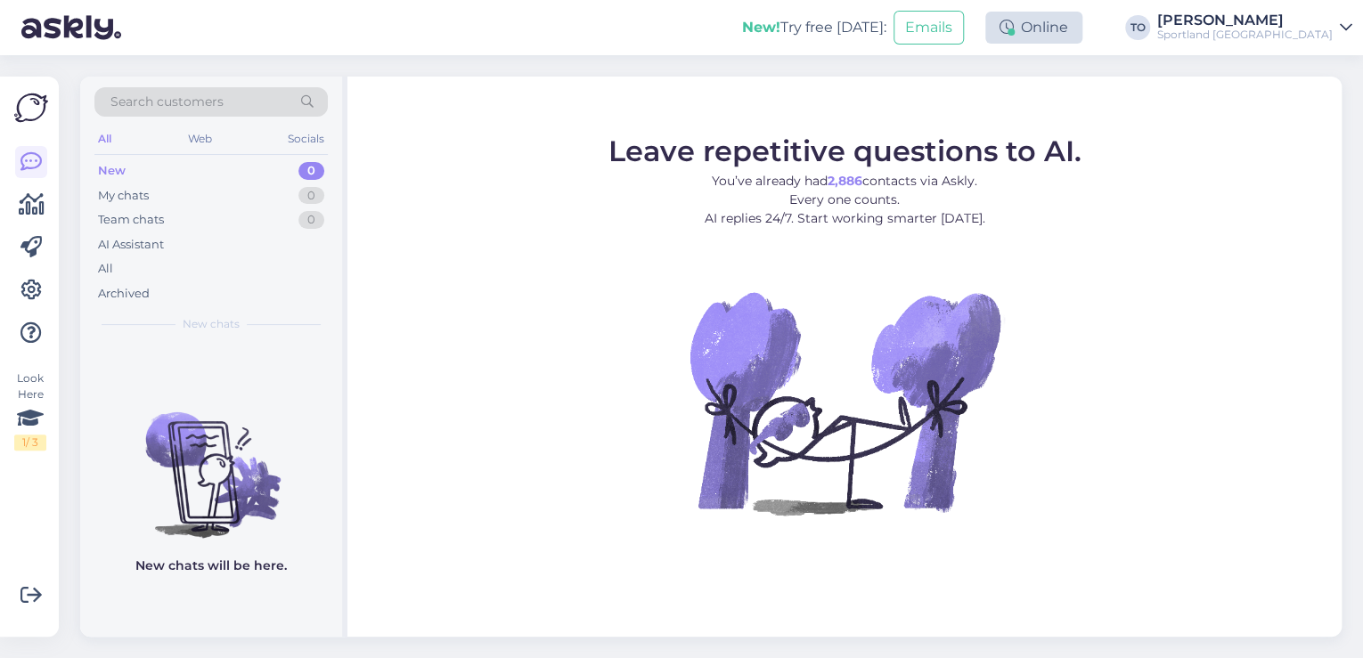
click at [1082, 34] on div "Online" at bounding box center [1033, 28] width 97 height 32
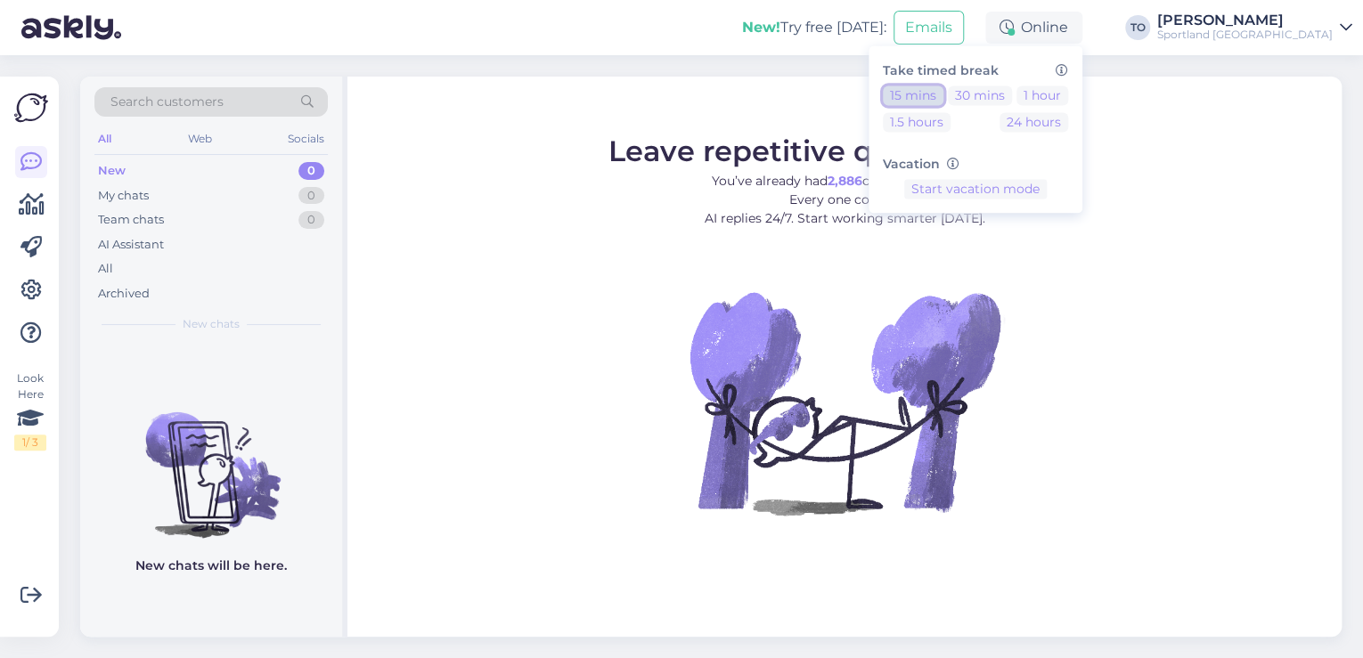
click at [943, 94] on button "15 mins" at bounding box center [913, 96] width 61 height 20
click at [634, 32] on div "New! Try free [DATE]: Emails Away Take timed break 15 mins 30 mins 1 hour 1.5 h…" at bounding box center [681, 27] width 1363 height 55
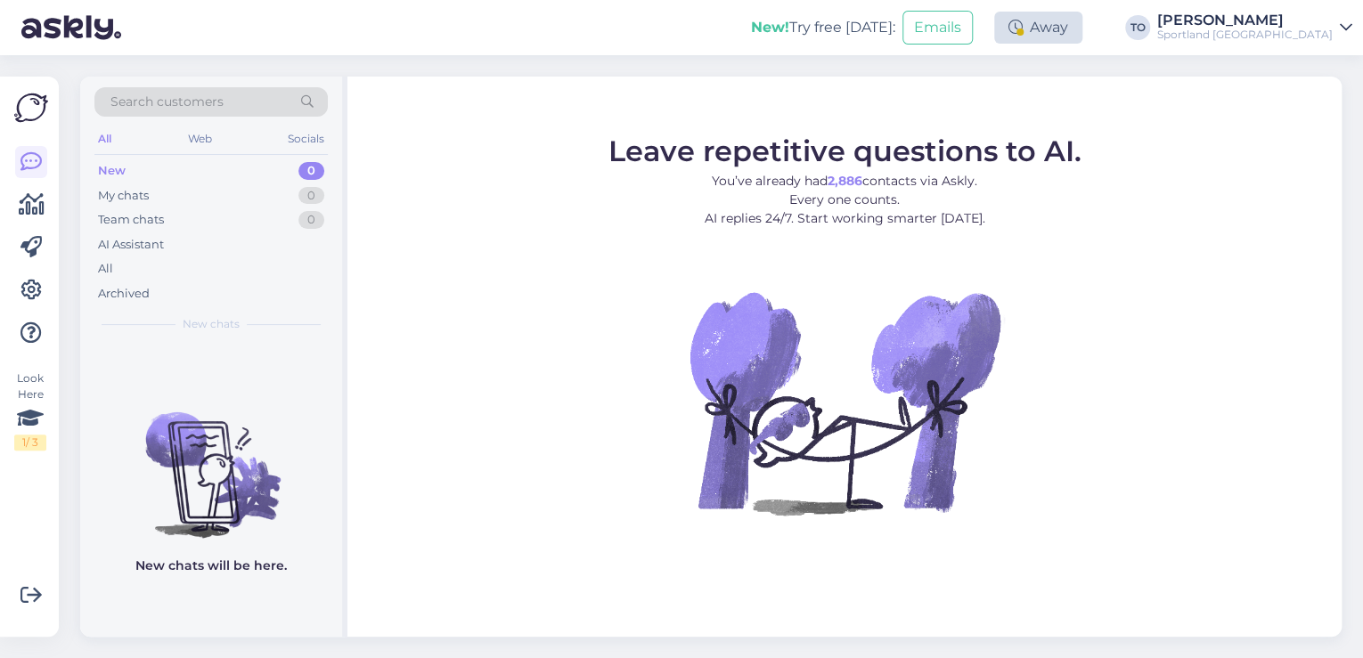
click at [1082, 28] on div "Away" at bounding box center [1038, 28] width 88 height 32
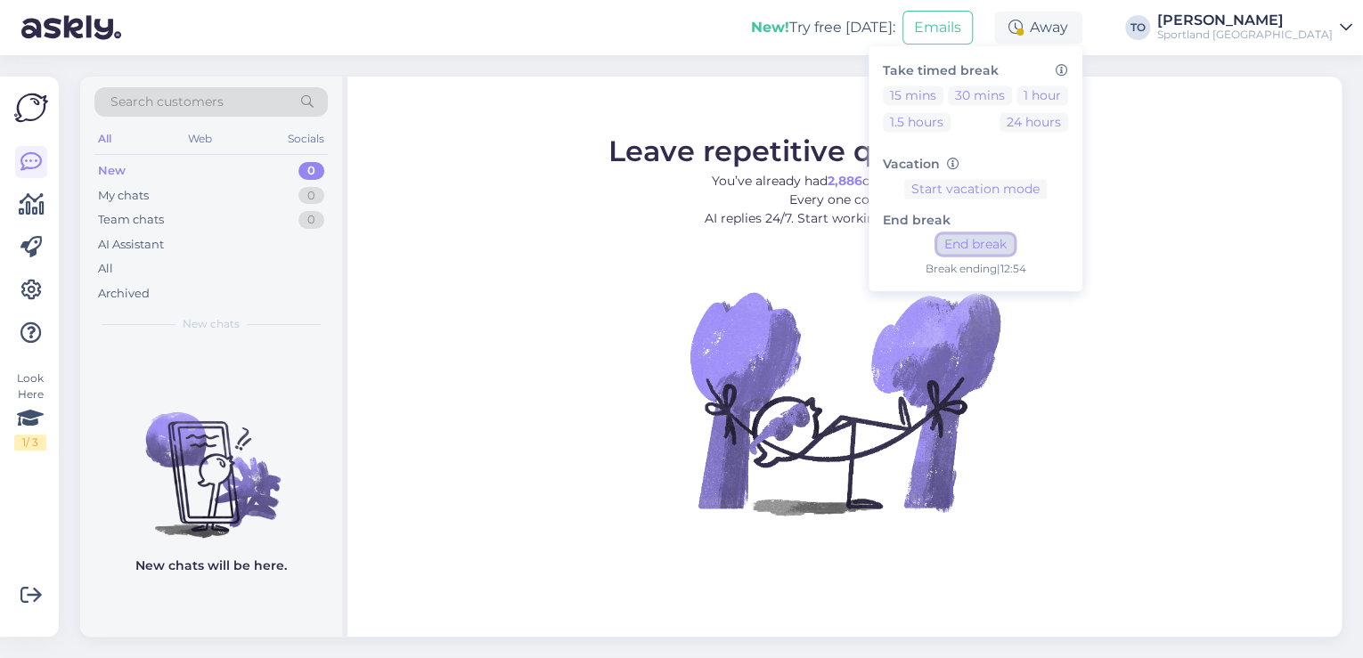
click at [1014, 239] on button "End break" at bounding box center [975, 245] width 77 height 20
click at [1308, 36] on div "Sportland [GEOGRAPHIC_DATA]" at bounding box center [1244, 35] width 175 height 14
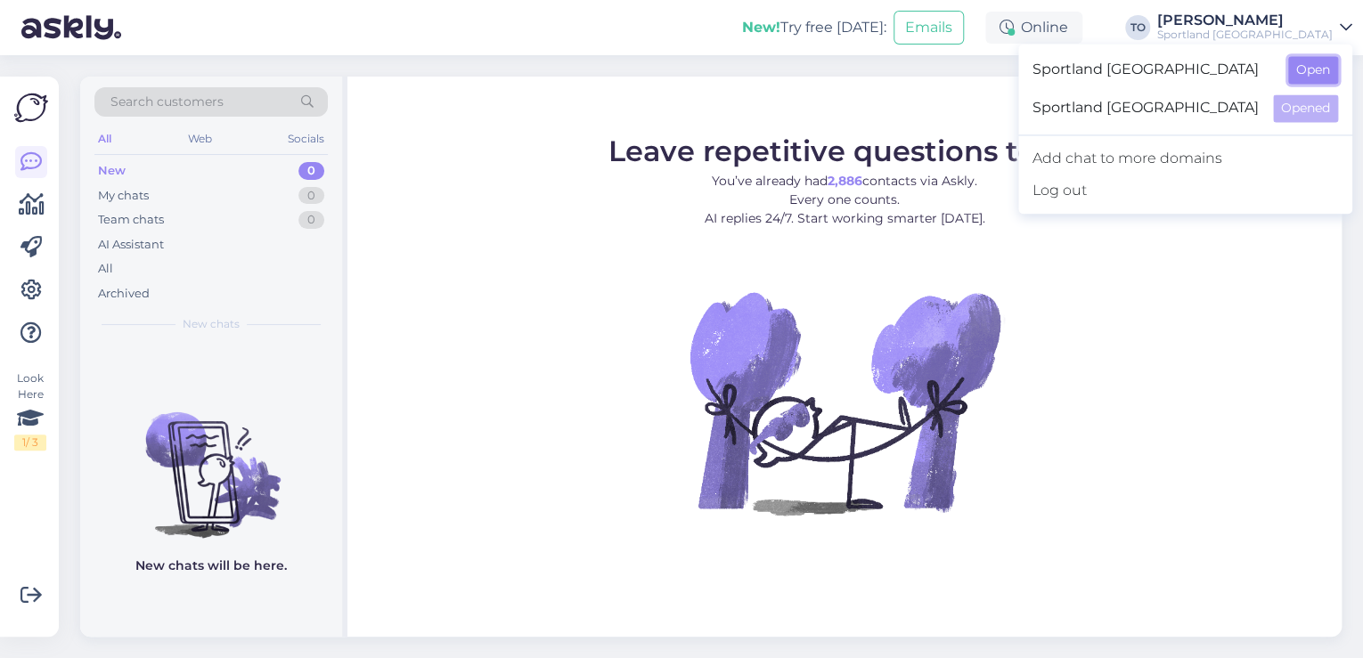
click at [1312, 62] on button "Open" at bounding box center [1313, 70] width 50 height 28
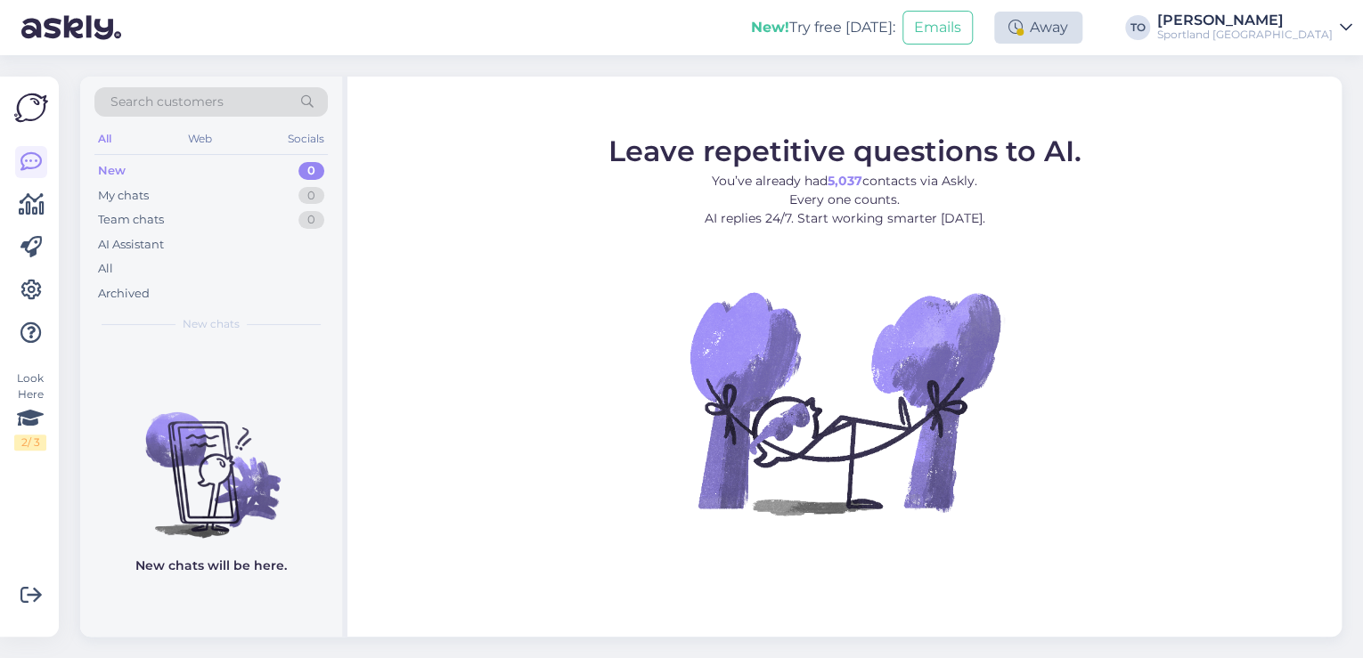
click at [1082, 28] on div "Away" at bounding box center [1038, 28] width 88 height 32
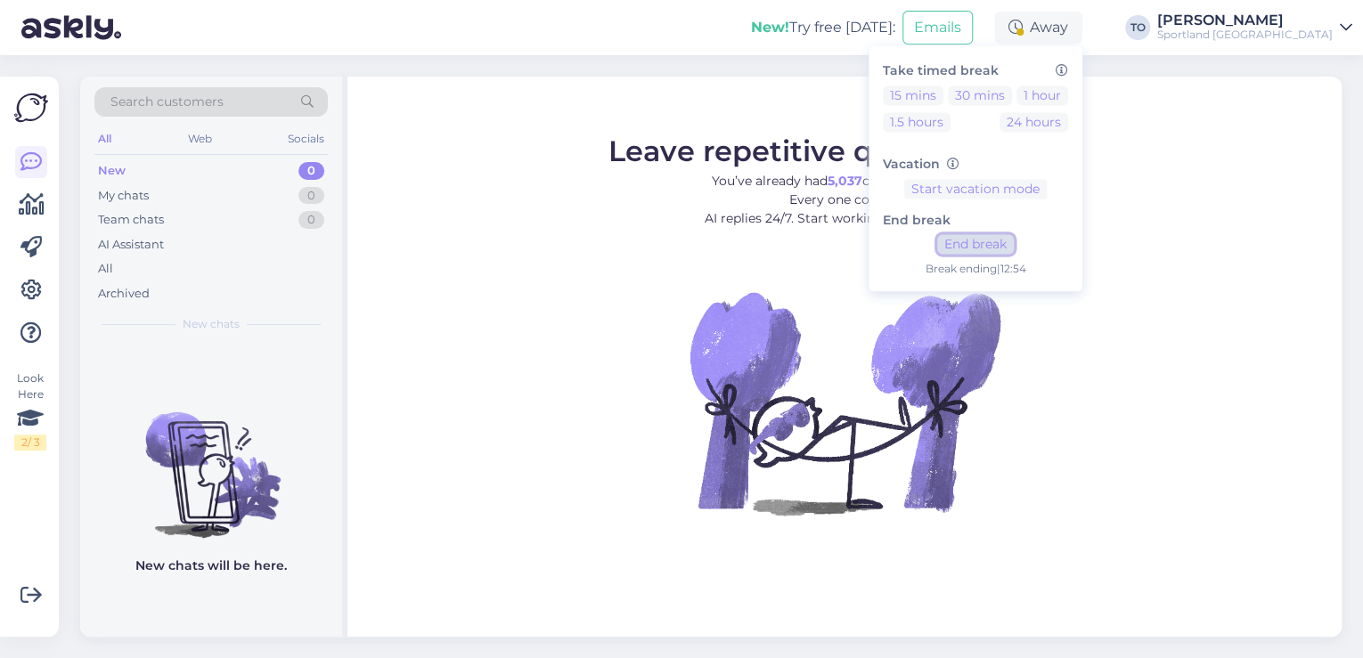
click at [1014, 240] on button "End break" at bounding box center [975, 245] width 77 height 20
click at [1272, 24] on div "[PERSON_NAME]" at bounding box center [1244, 20] width 175 height 14
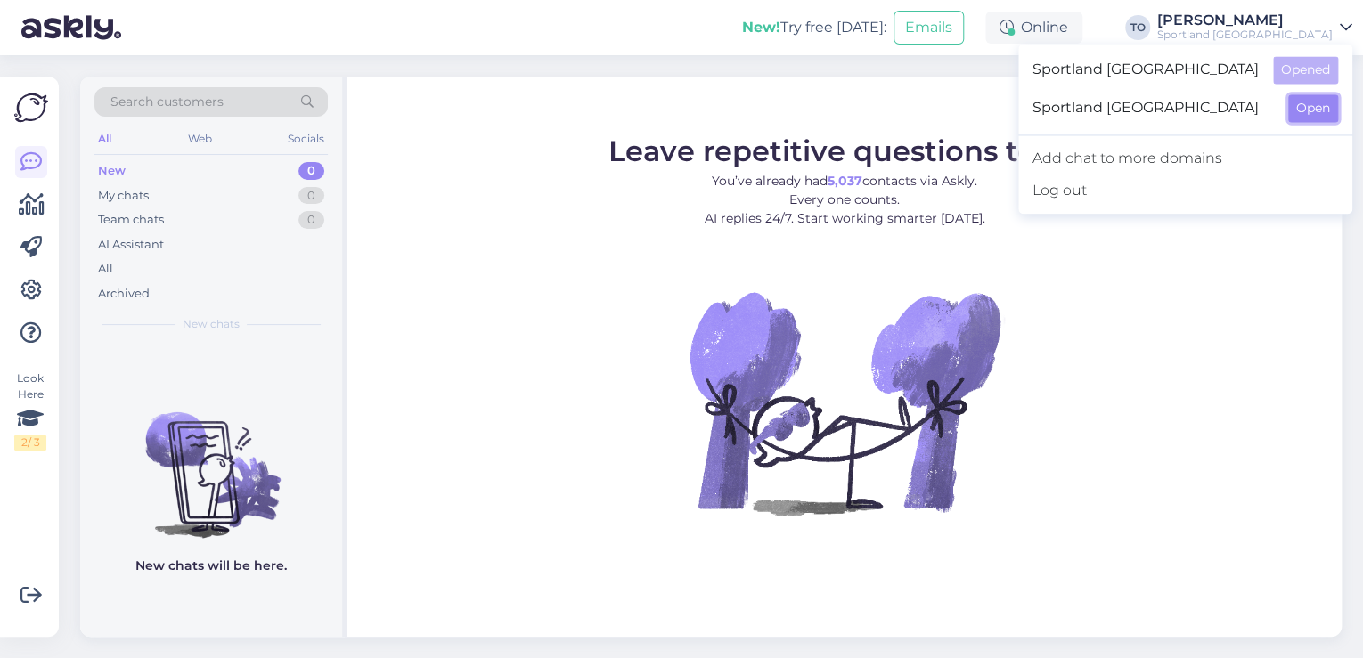
click at [1311, 107] on button "Open" at bounding box center [1313, 108] width 50 height 28
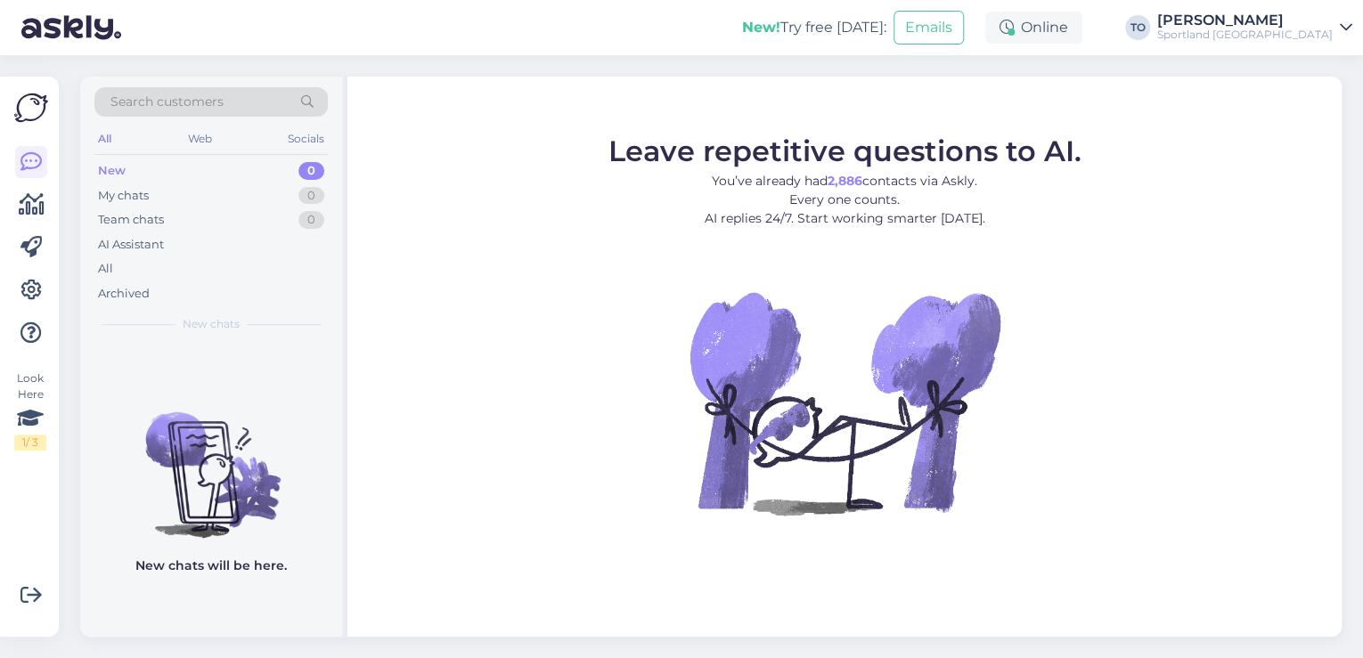
click at [1316, 25] on div "[PERSON_NAME]" at bounding box center [1244, 20] width 175 height 14
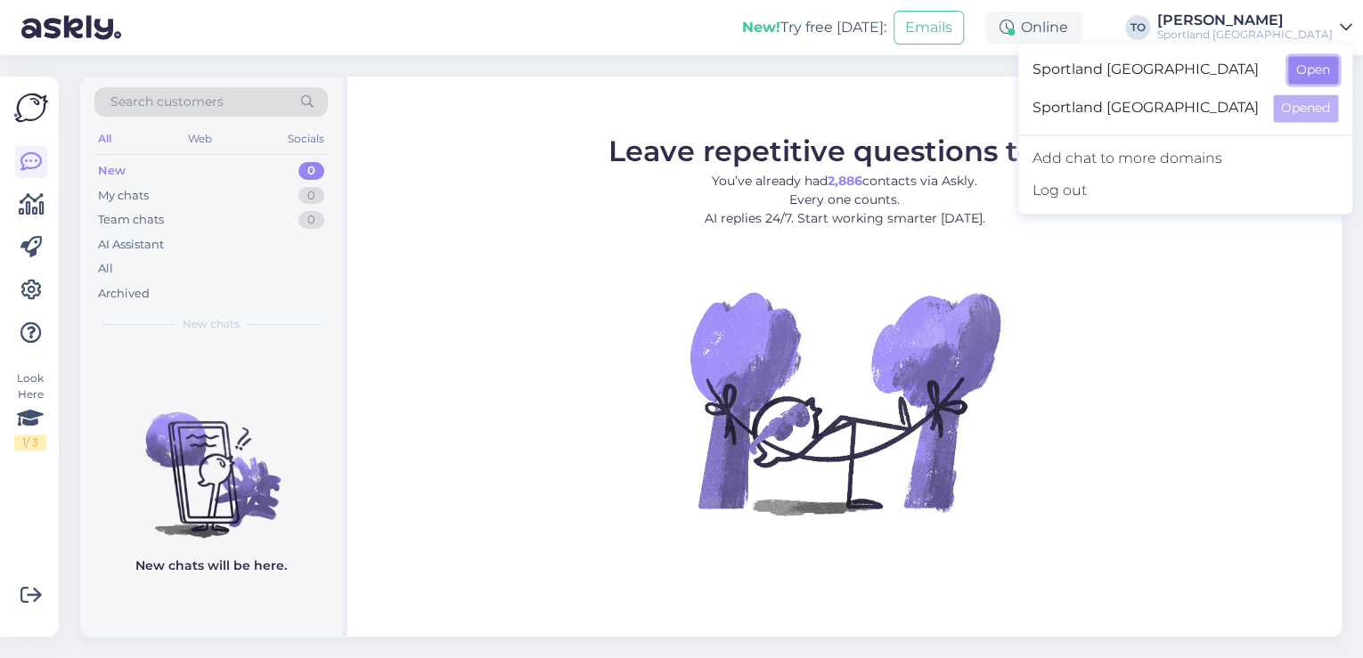
click at [1307, 61] on button "Open" at bounding box center [1313, 70] width 50 height 28
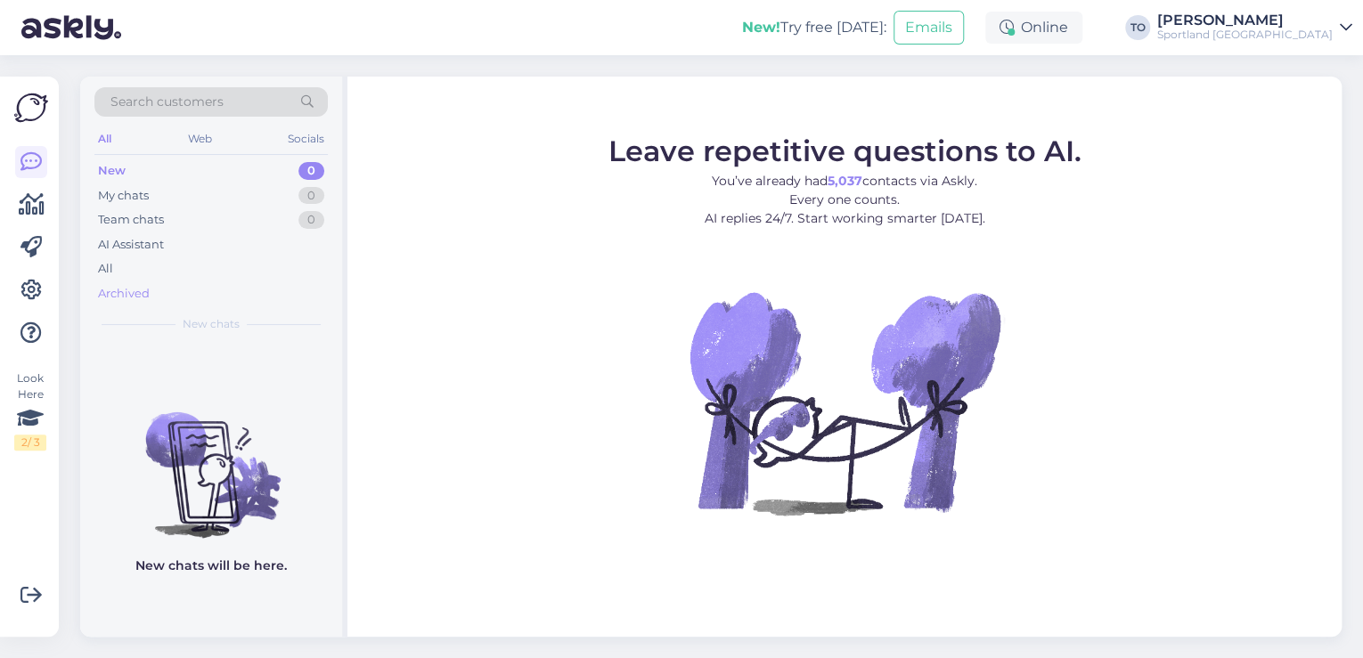
click at [143, 292] on div "Archived" at bounding box center [124, 294] width 52 height 18
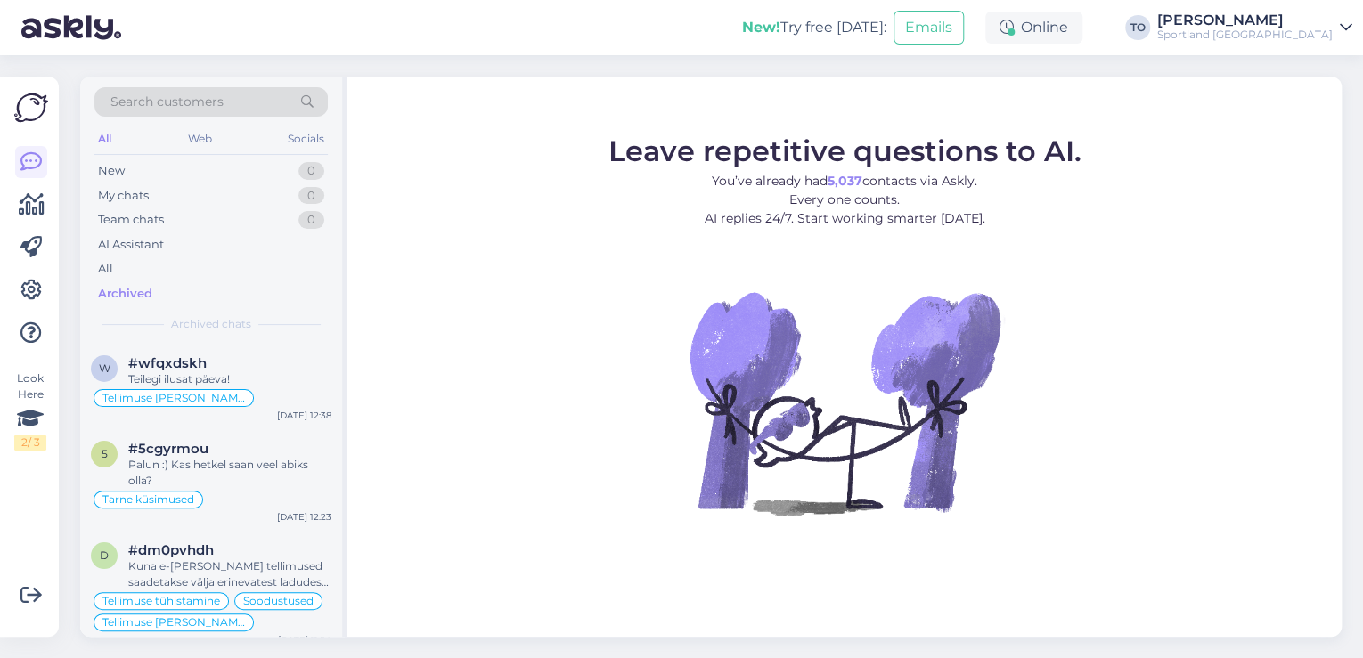
click at [216, 102] on span "Search customers" at bounding box center [166, 102] width 113 height 19
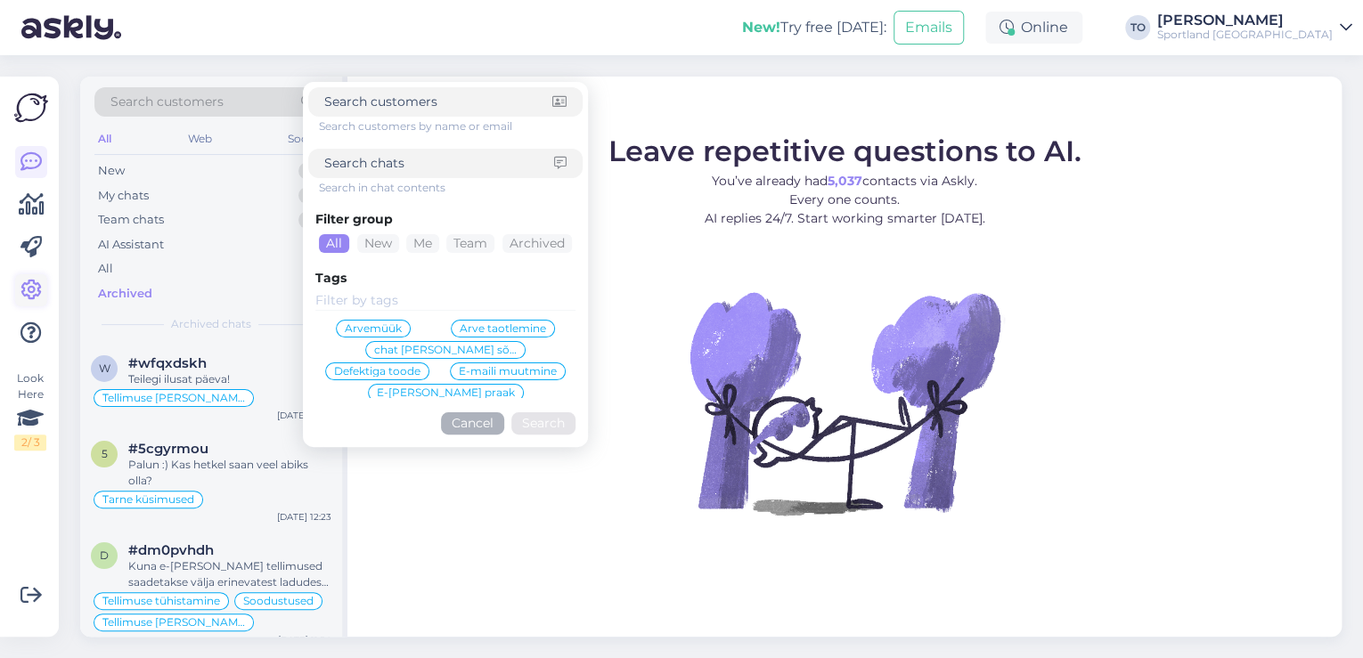
click at [29, 297] on icon at bounding box center [30, 290] width 21 height 21
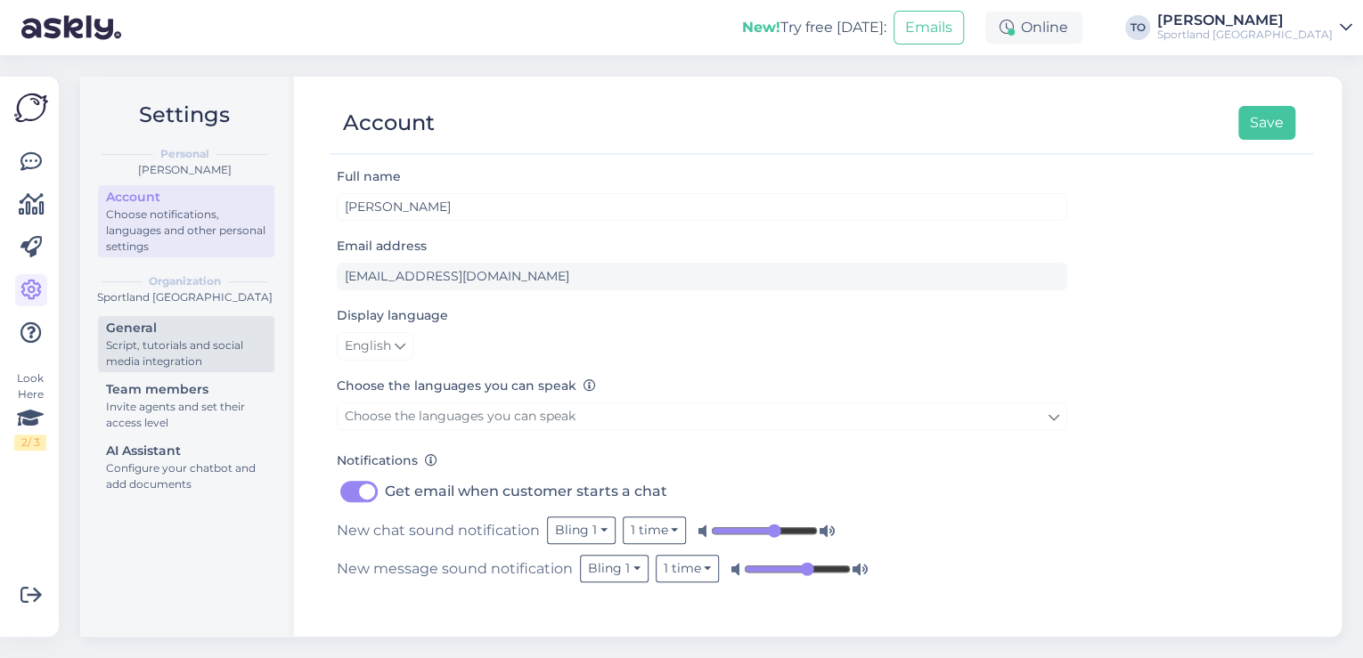
click at [200, 363] on div "Script, tutorials and social media integration" at bounding box center [186, 354] width 160 height 32
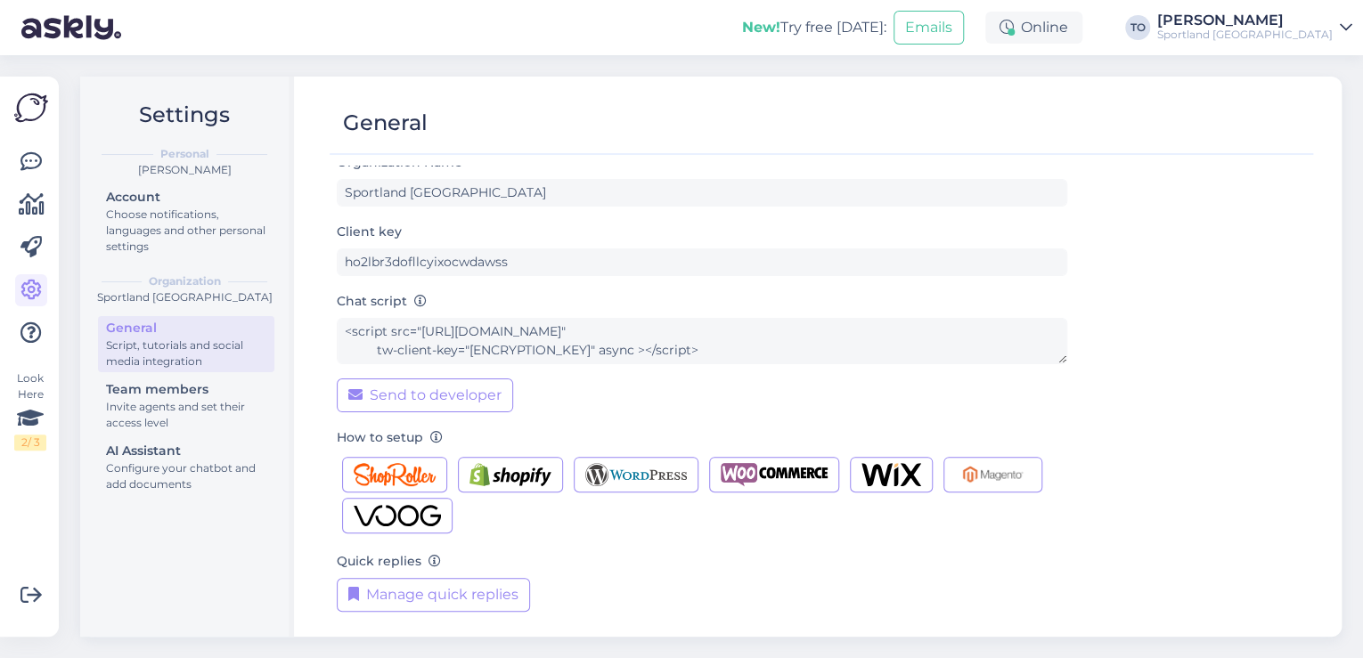
scroll to position [18, 0]
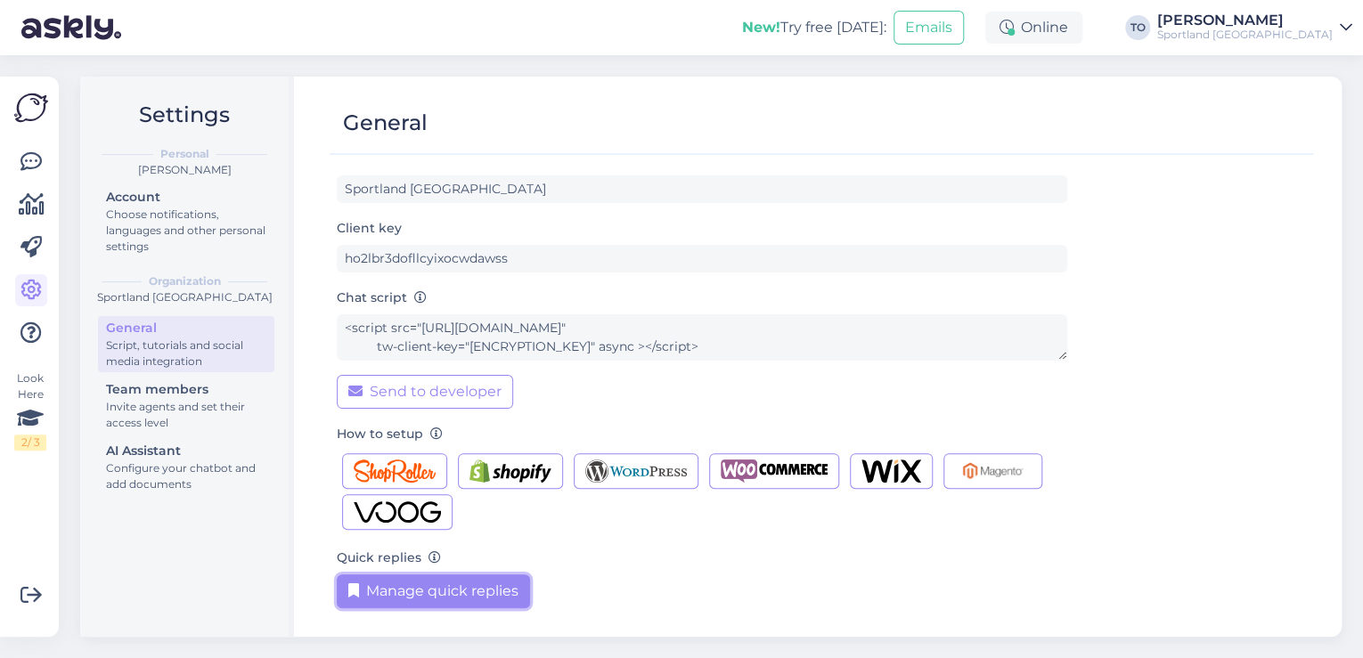
click at [492, 591] on button "Manage quick replies" at bounding box center [433, 591] width 193 height 34
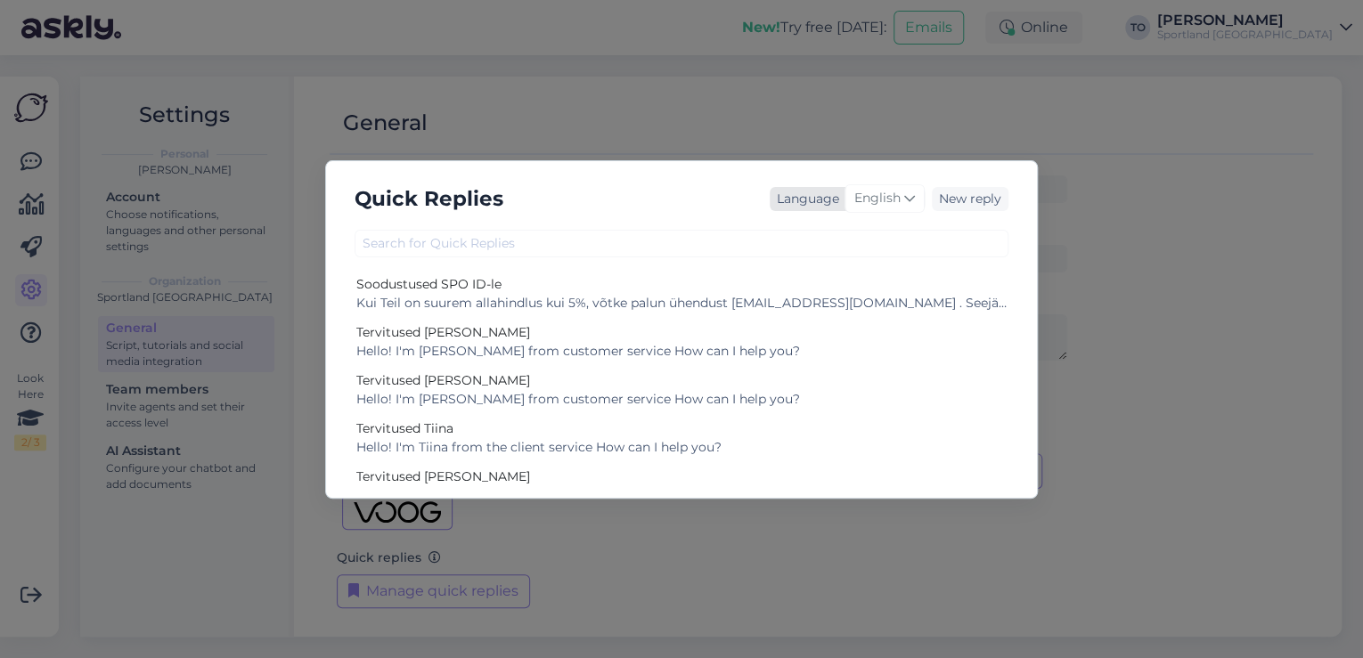
click at [884, 208] on div "English" at bounding box center [884, 198] width 80 height 29
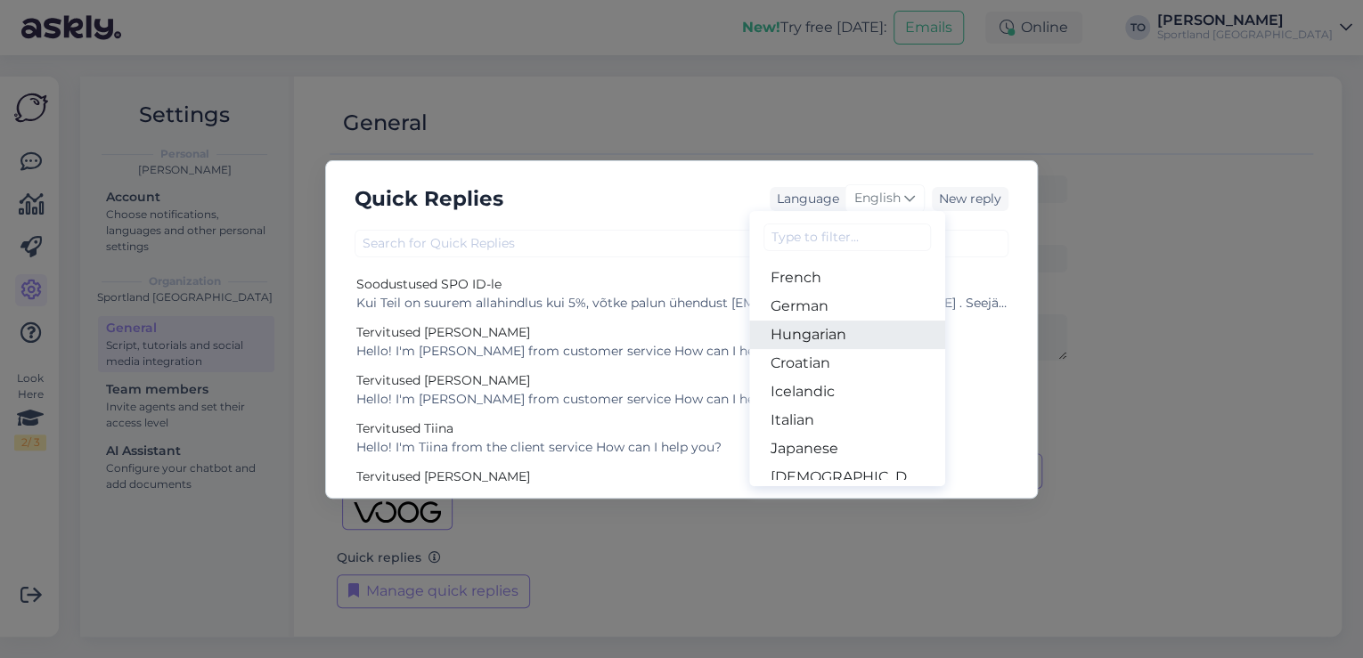
scroll to position [143, 0]
click at [845, 364] on link "Estonian" at bounding box center [847, 363] width 196 height 29
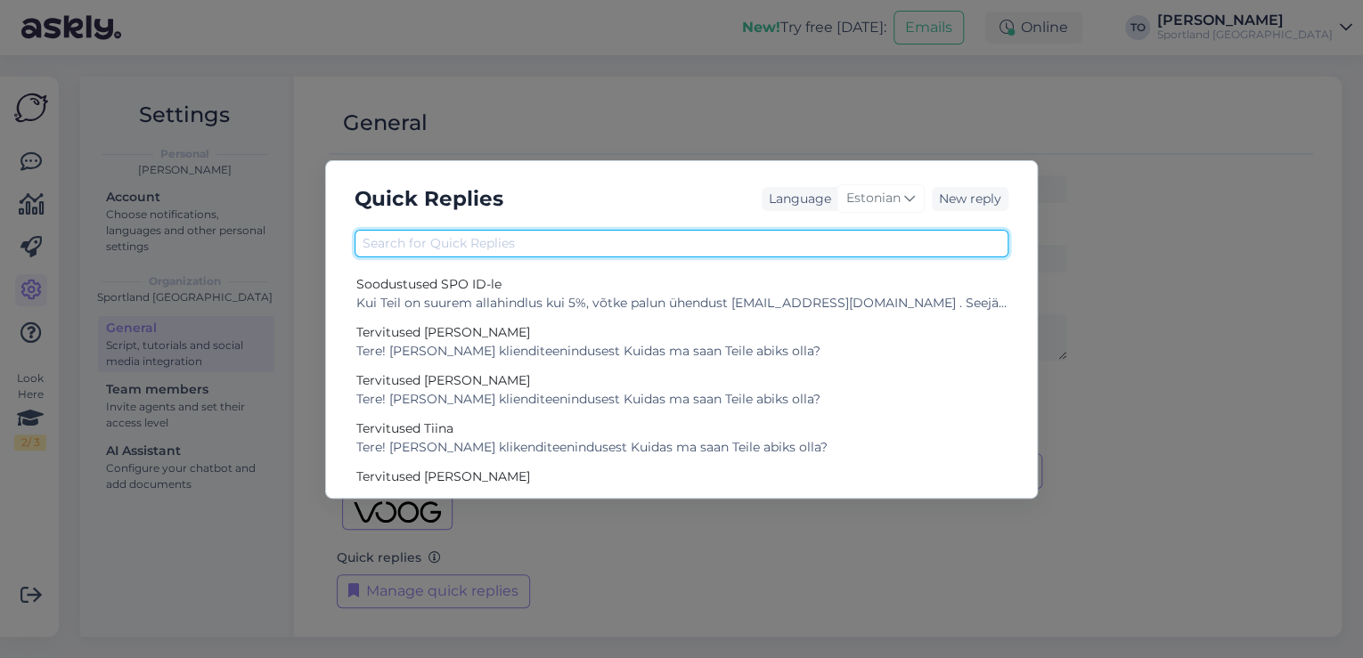
click at [444, 248] on input "text" at bounding box center [681, 244] width 654 height 28
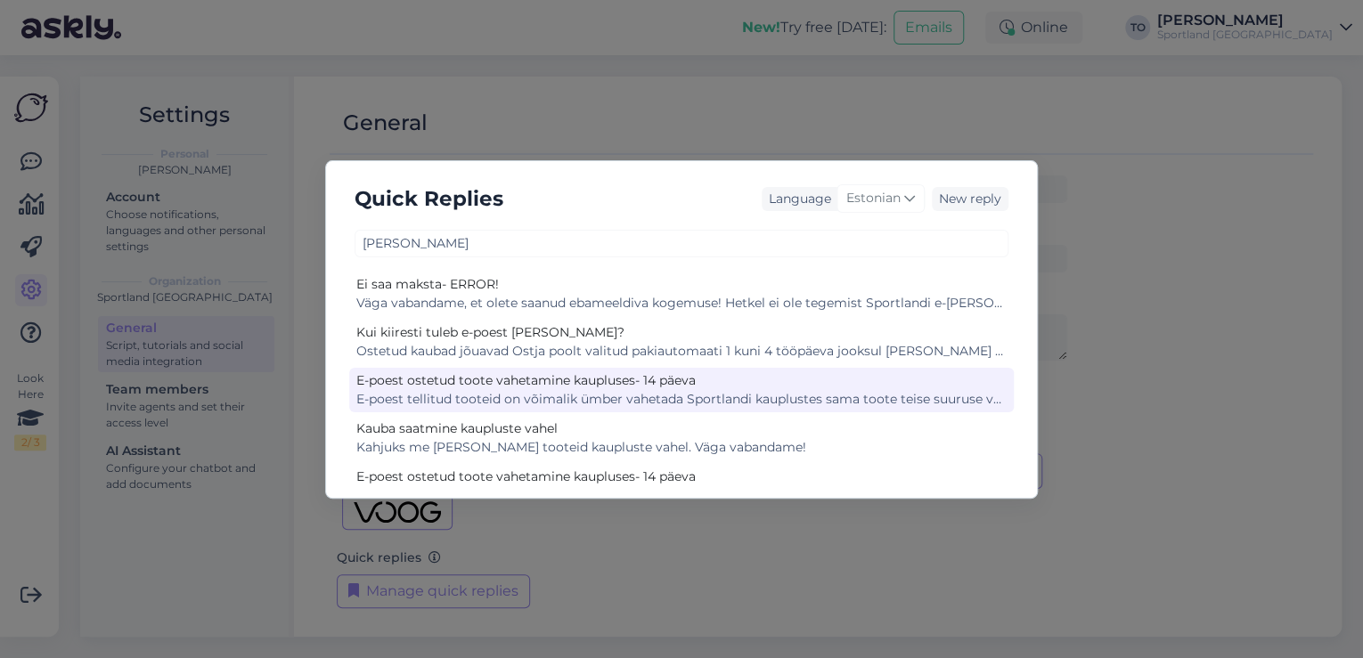
click at [449, 397] on div "E-poest tellitud tooteid on võimalik ümber vahetada Sportlandi kauplustes sama …" at bounding box center [681, 399] width 650 height 19
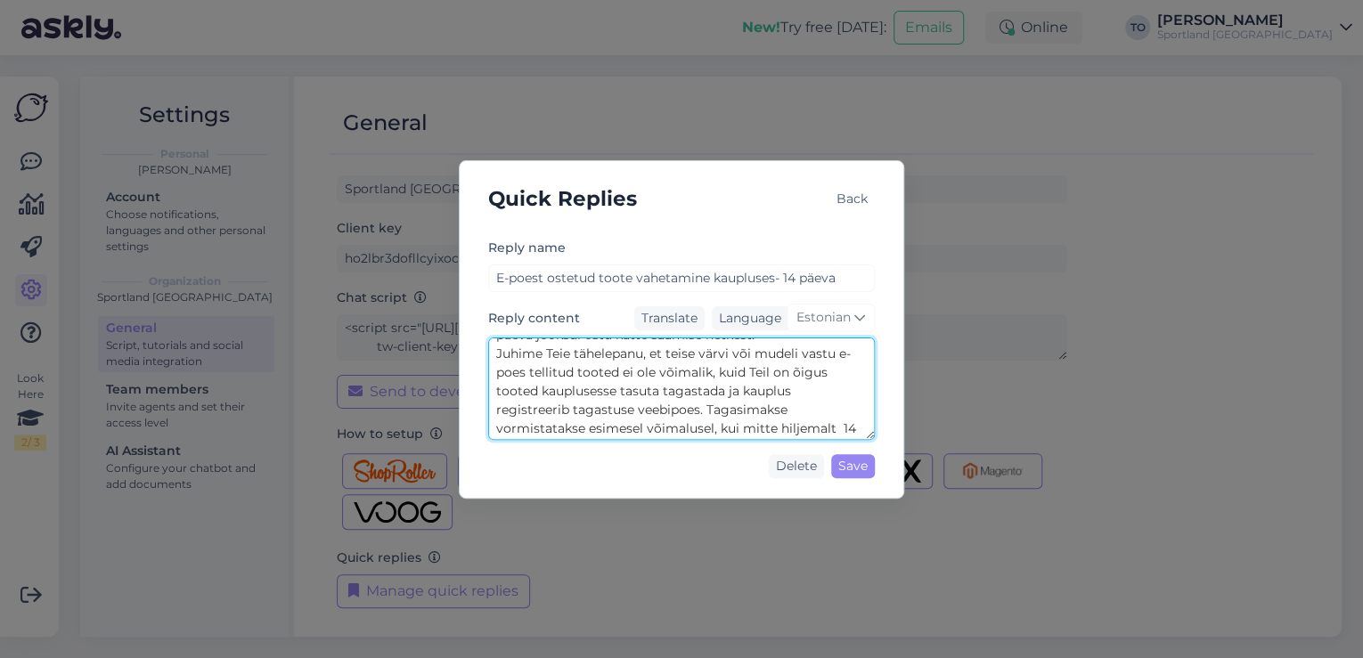
scroll to position [75, 0]
drag, startPoint x: 492, startPoint y: 347, endPoint x: 804, endPoint y: 422, distance: 321.5
click at [804, 422] on textarea "E-poest tellitud tooteid on võimalik ümber vahetada Sportlandi kauplustes sama …" at bounding box center [681, 389] width 387 height 102
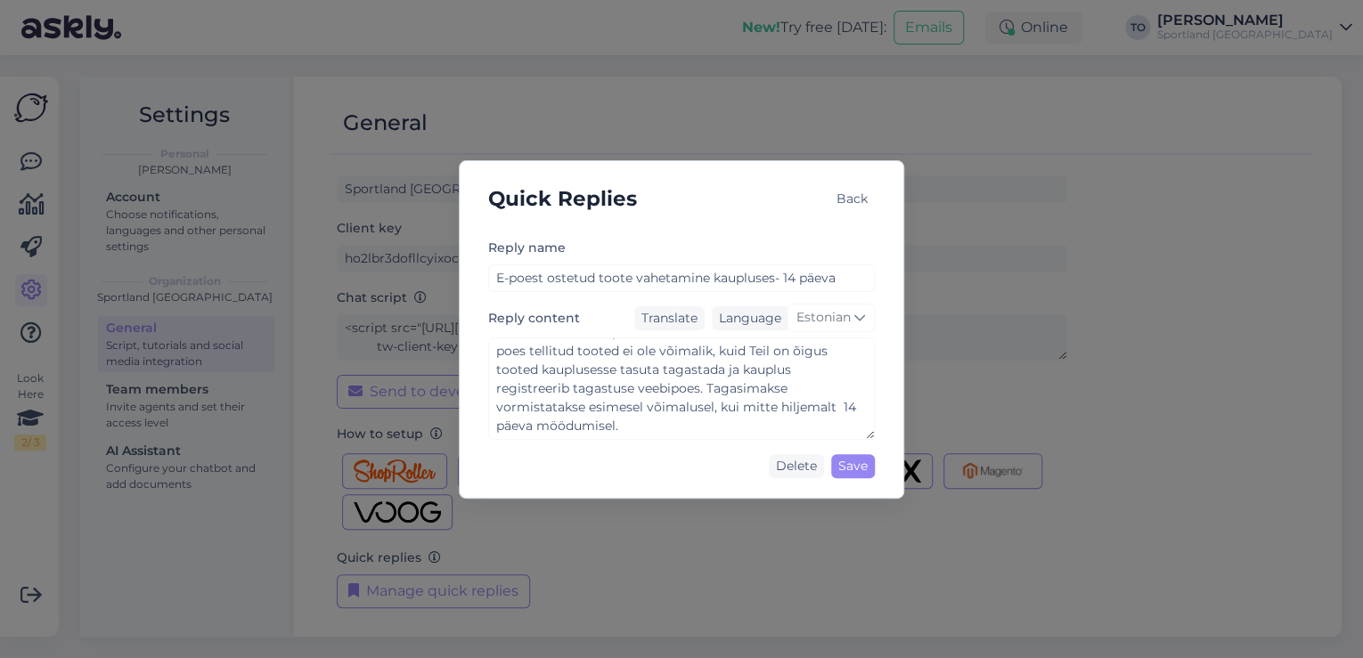
click at [637, 237] on div "Reply name E-poest ostetud toote vahetamine kaupluses- 14 päeva" at bounding box center [681, 264] width 387 height 55
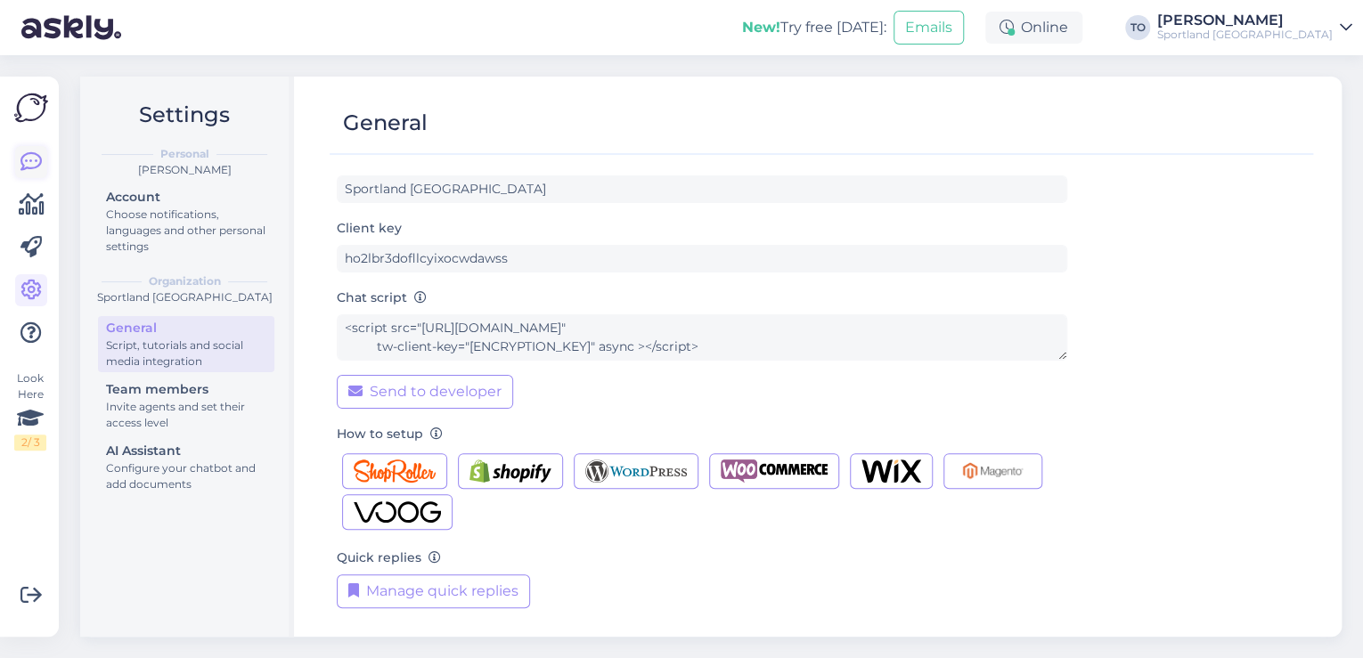
click at [27, 160] on icon at bounding box center [30, 161] width 21 height 21
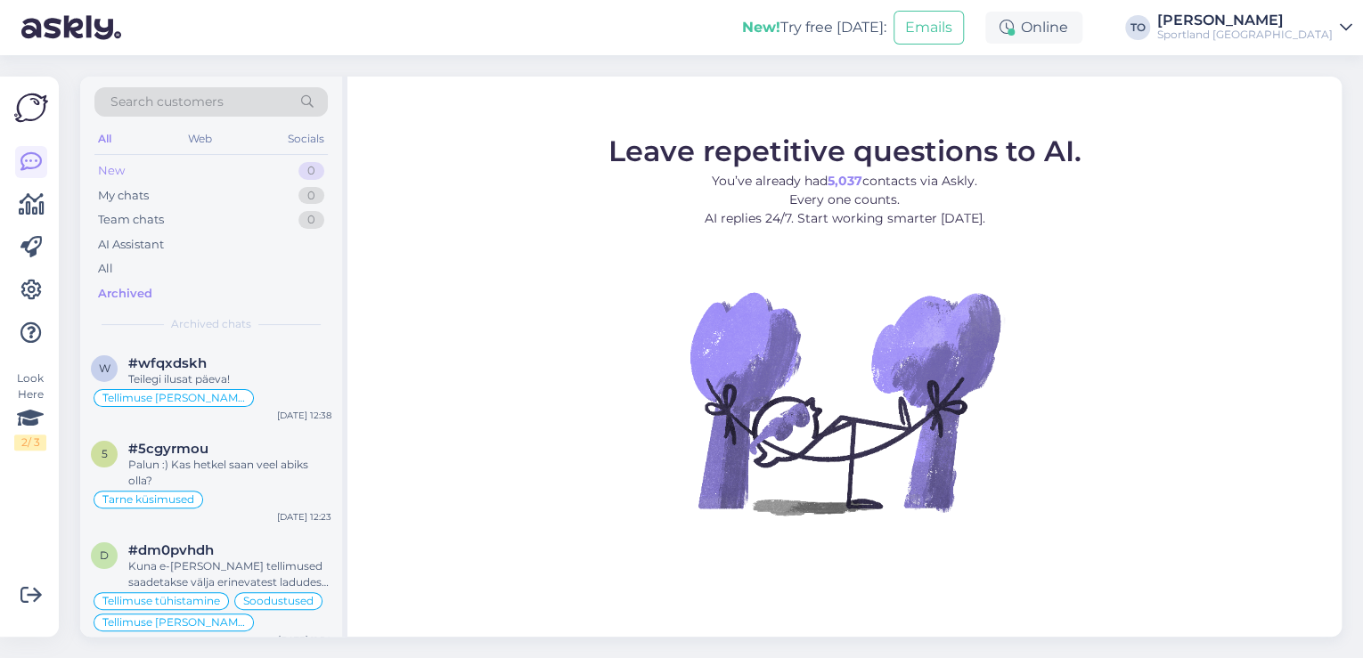
click at [183, 175] on div "New 0" at bounding box center [210, 171] width 233 height 25
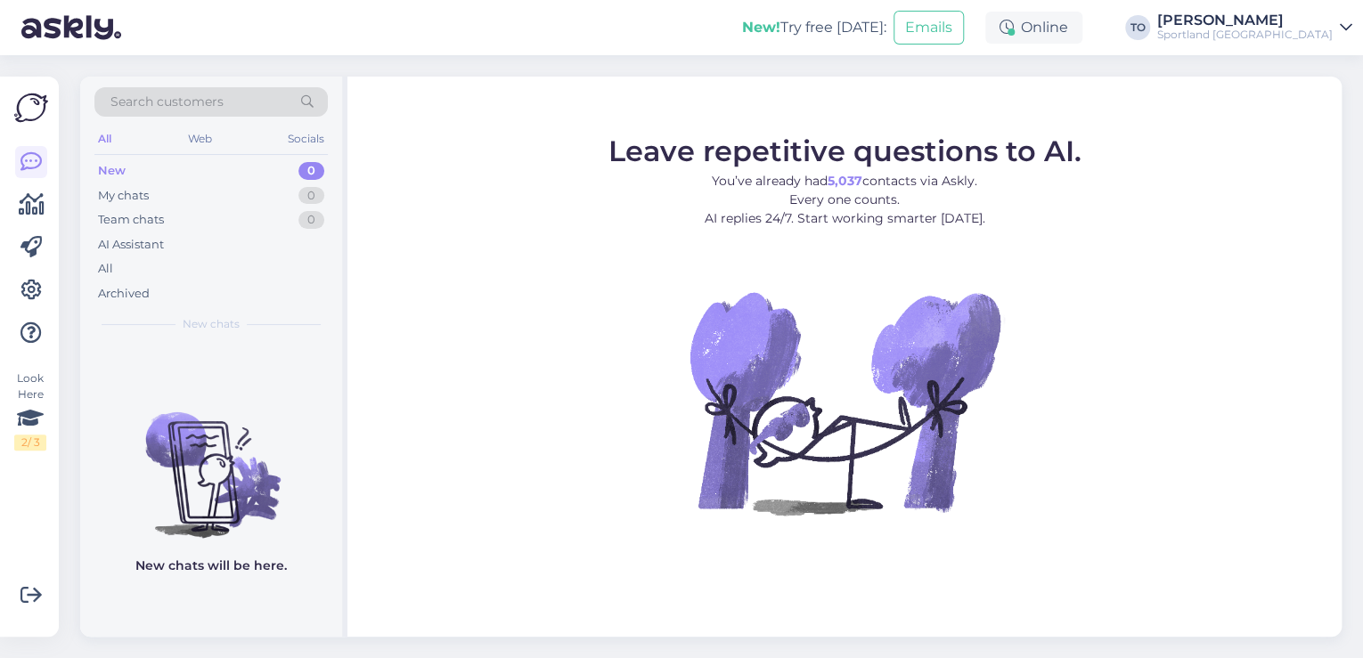
click at [1273, 28] on div "Sportland [GEOGRAPHIC_DATA]" at bounding box center [1244, 35] width 175 height 14
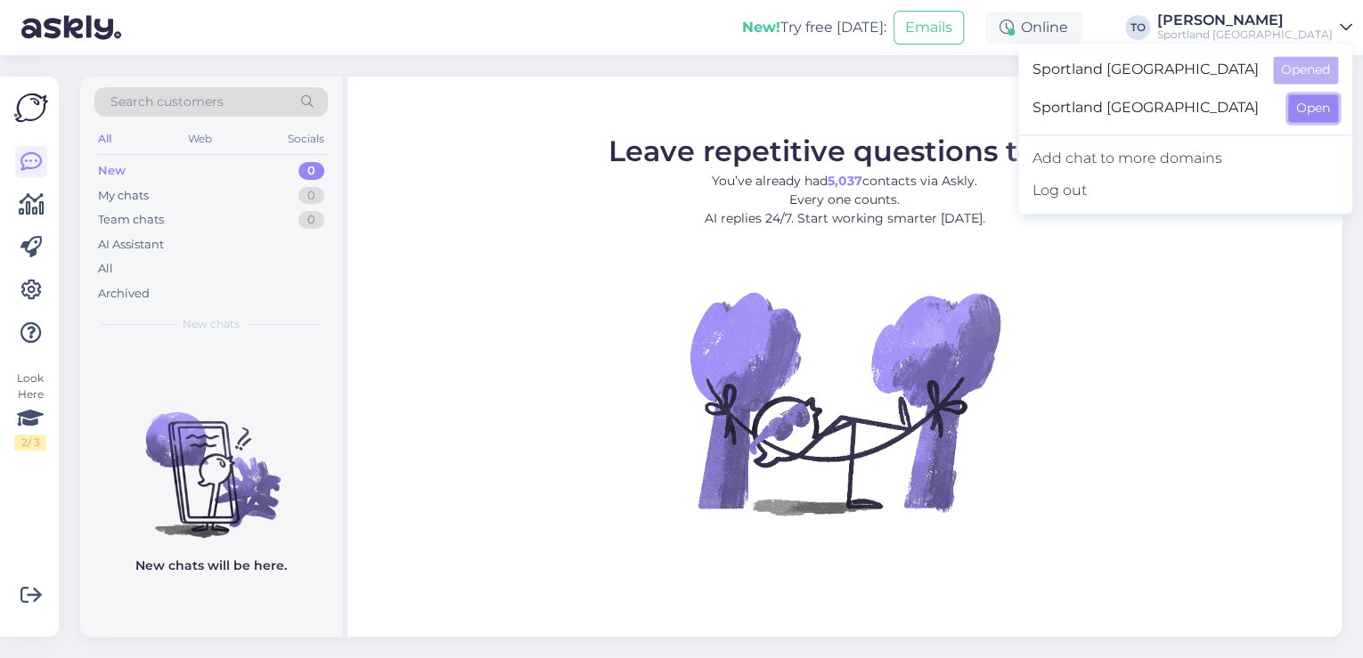
click at [1315, 108] on button "Open" at bounding box center [1313, 108] width 50 height 28
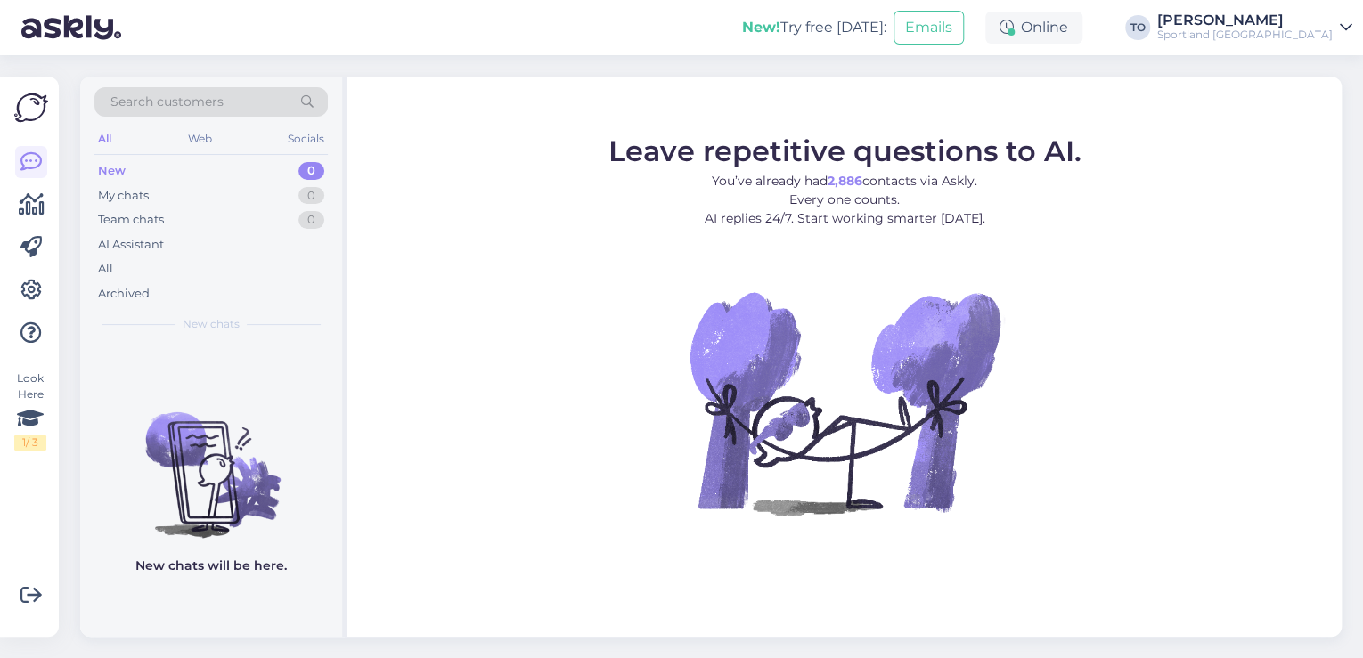
click at [1308, 36] on div "Sportland [GEOGRAPHIC_DATA]" at bounding box center [1244, 35] width 175 height 14
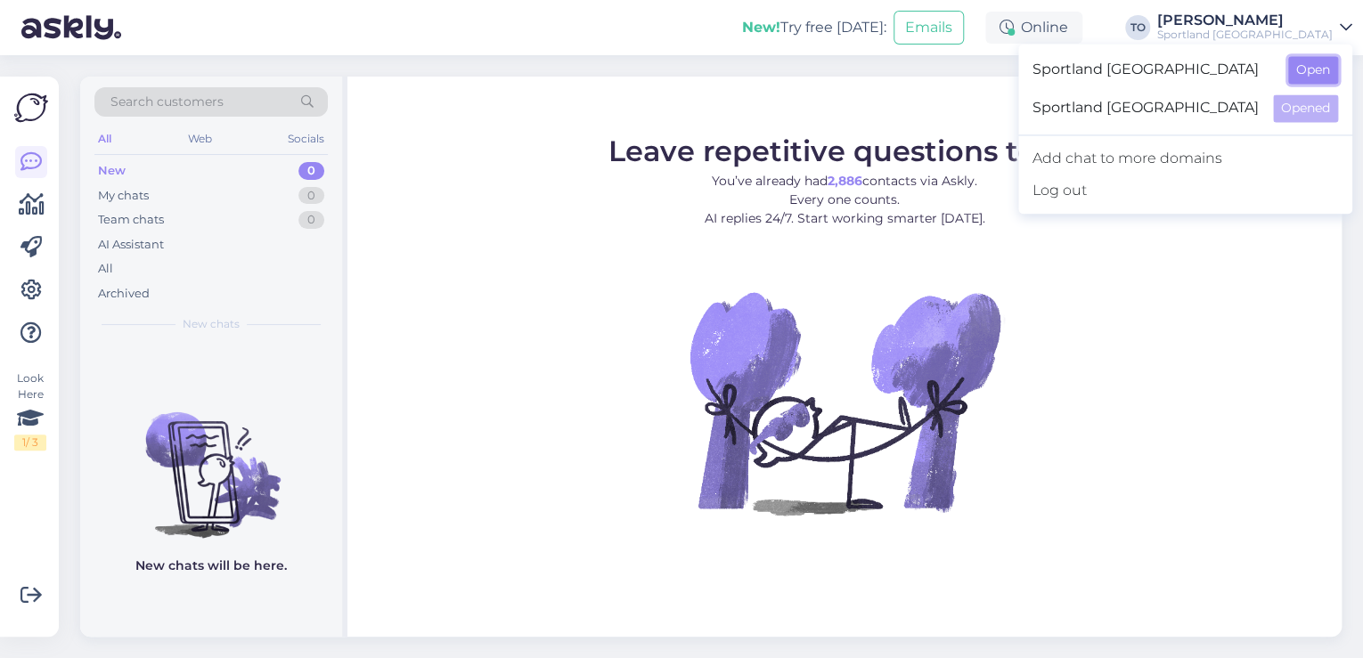
click at [1308, 64] on button "Open" at bounding box center [1313, 70] width 50 height 28
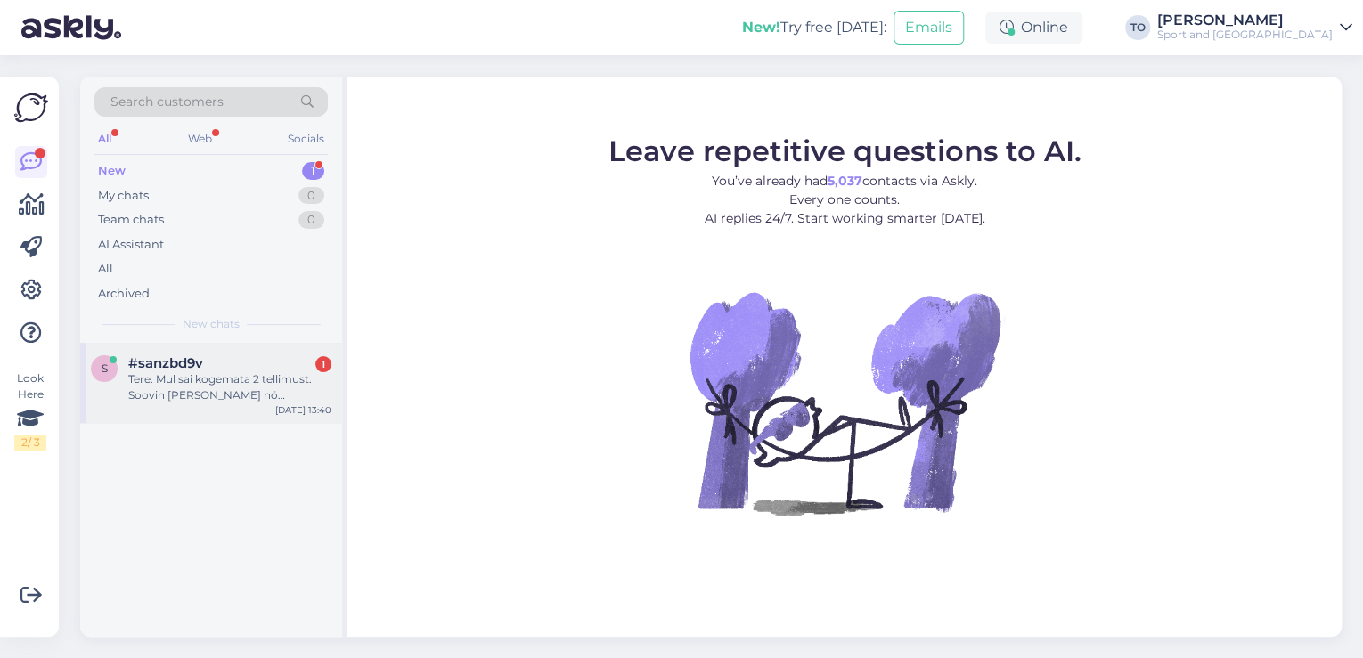
click at [178, 375] on div "Tere. Mul sai kogemata 2 tellimust. Soovin [PERSON_NAME] nö komplekti" at bounding box center [229, 387] width 203 height 32
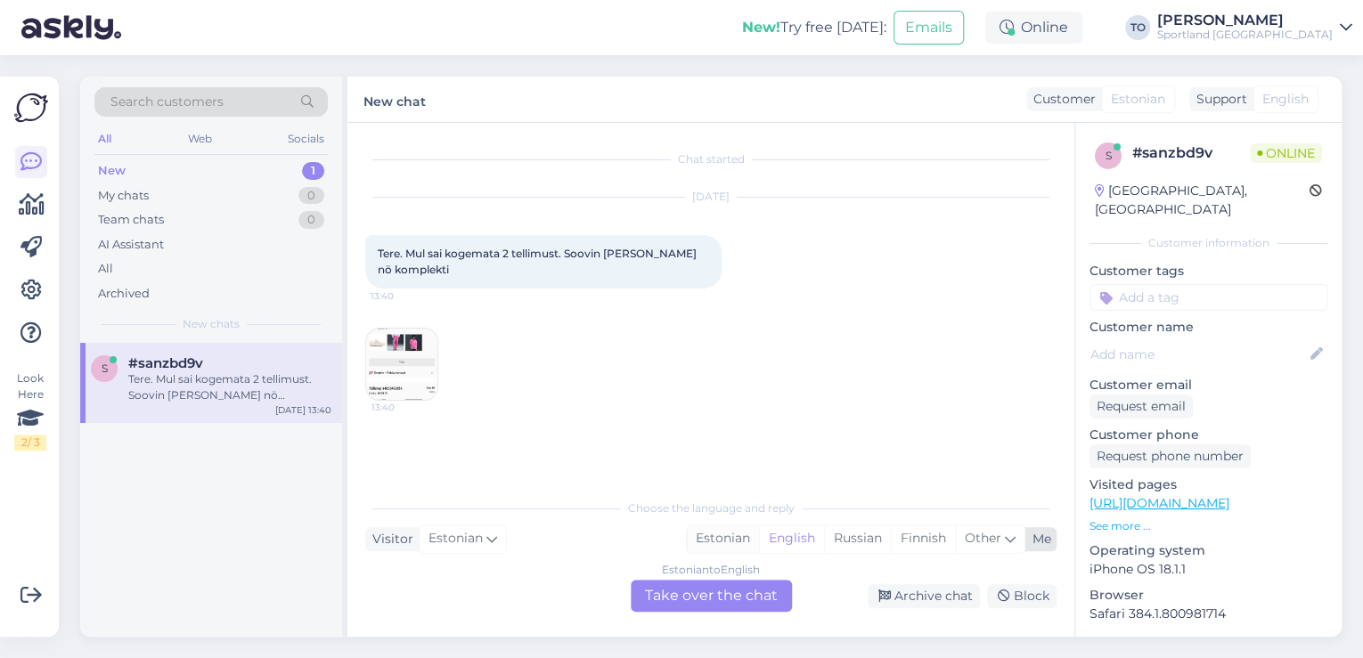
click at [719, 531] on div "Estonian" at bounding box center [723, 538] width 72 height 27
click at [703, 588] on div "Estonian to Estonian Take over the chat" at bounding box center [711, 596] width 161 height 32
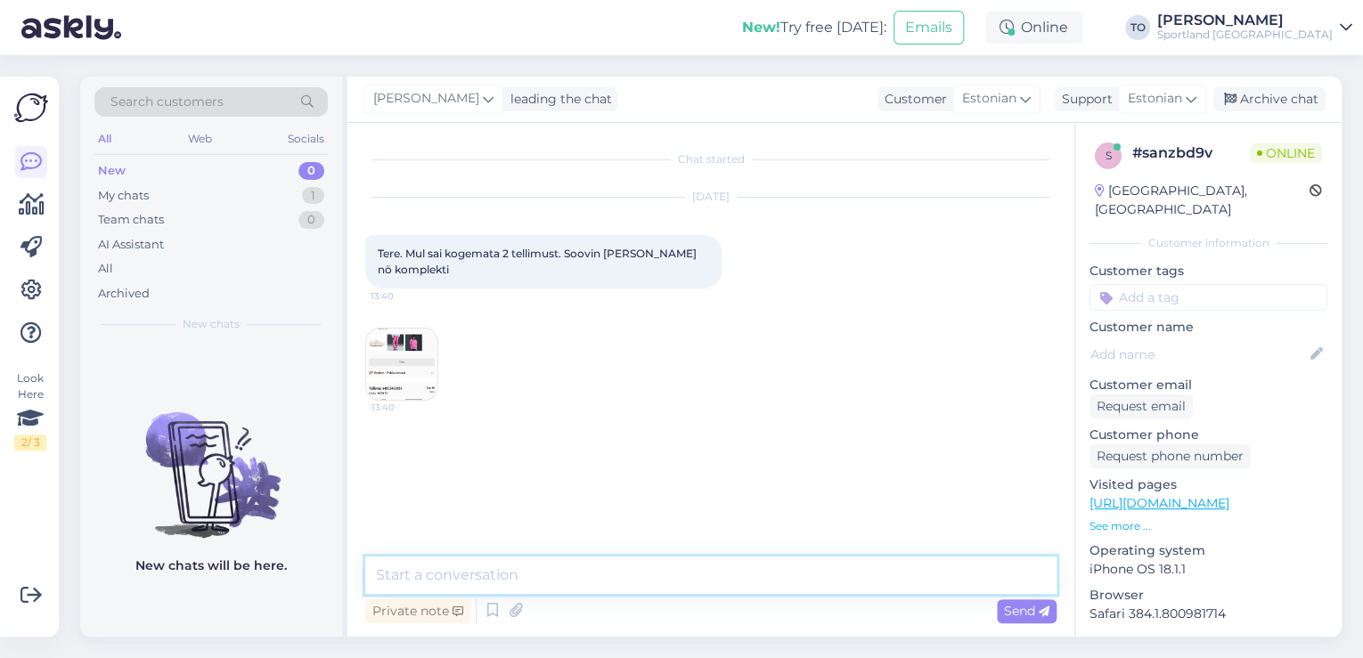
click at [595, 577] on textarea at bounding box center [710, 575] width 691 height 37
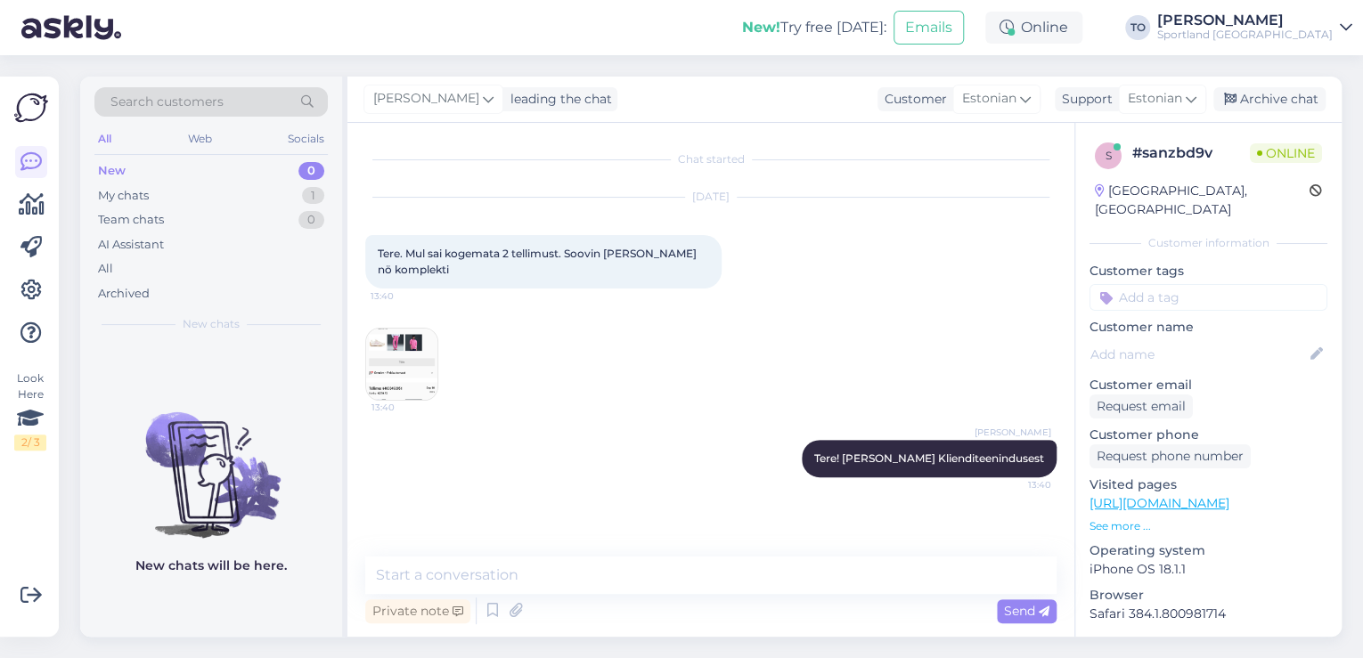
click at [419, 363] on img at bounding box center [401, 364] width 71 height 71
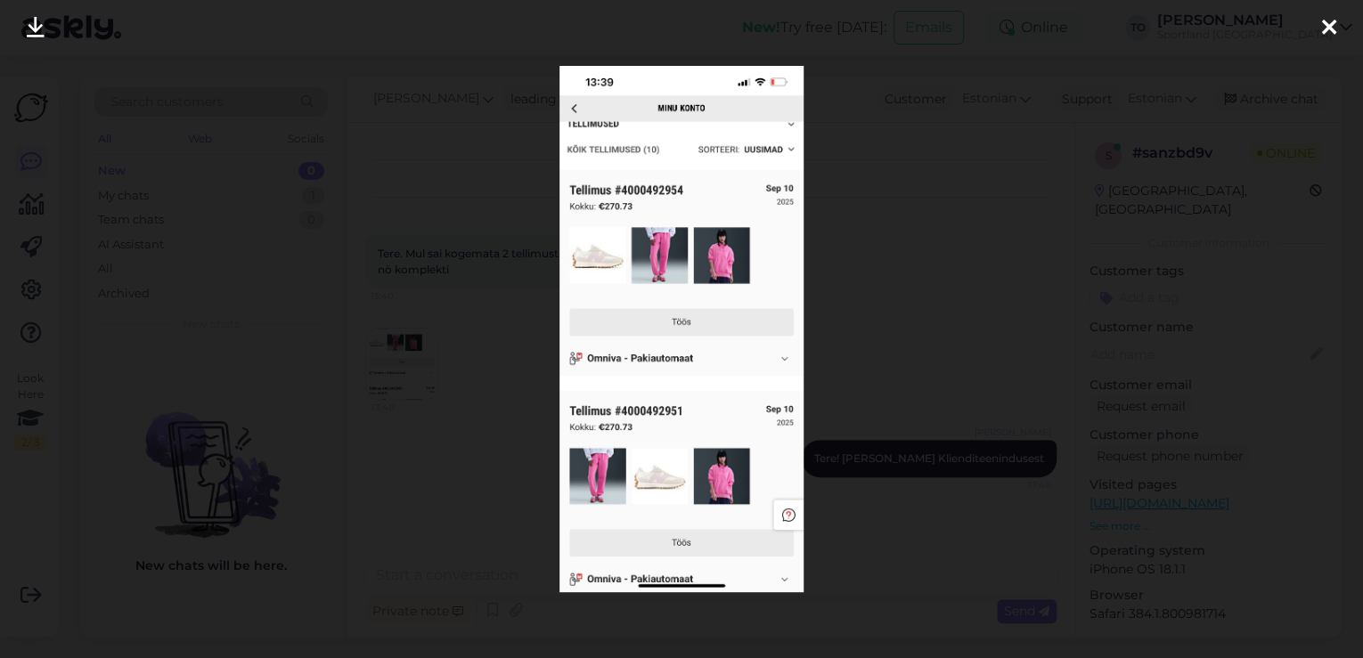
drag, startPoint x: 1327, startPoint y: 29, endPoint x: 1193, endPoint y: 161, distance: 188.9
click at [1325, 29] on icon at bounding box center [1329, 28] width 14 height 23
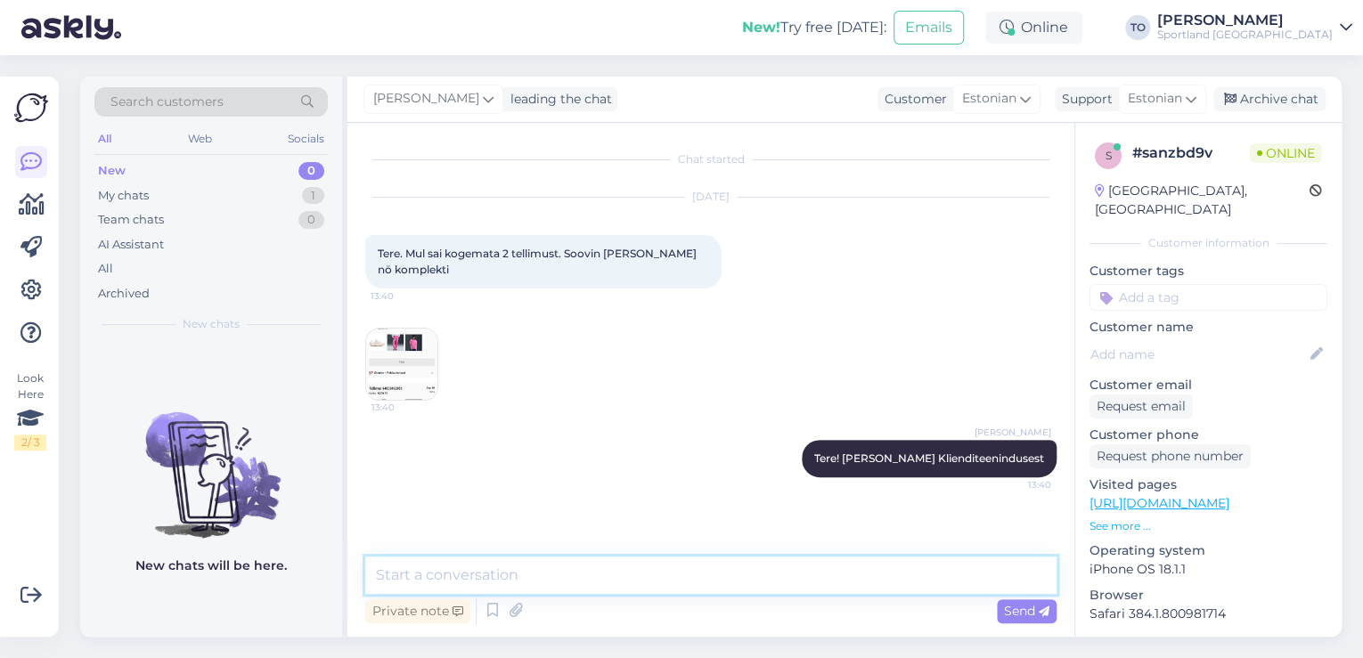
click at [633, 577] on textarea at bounding box center [710, 575] width 691 height 37
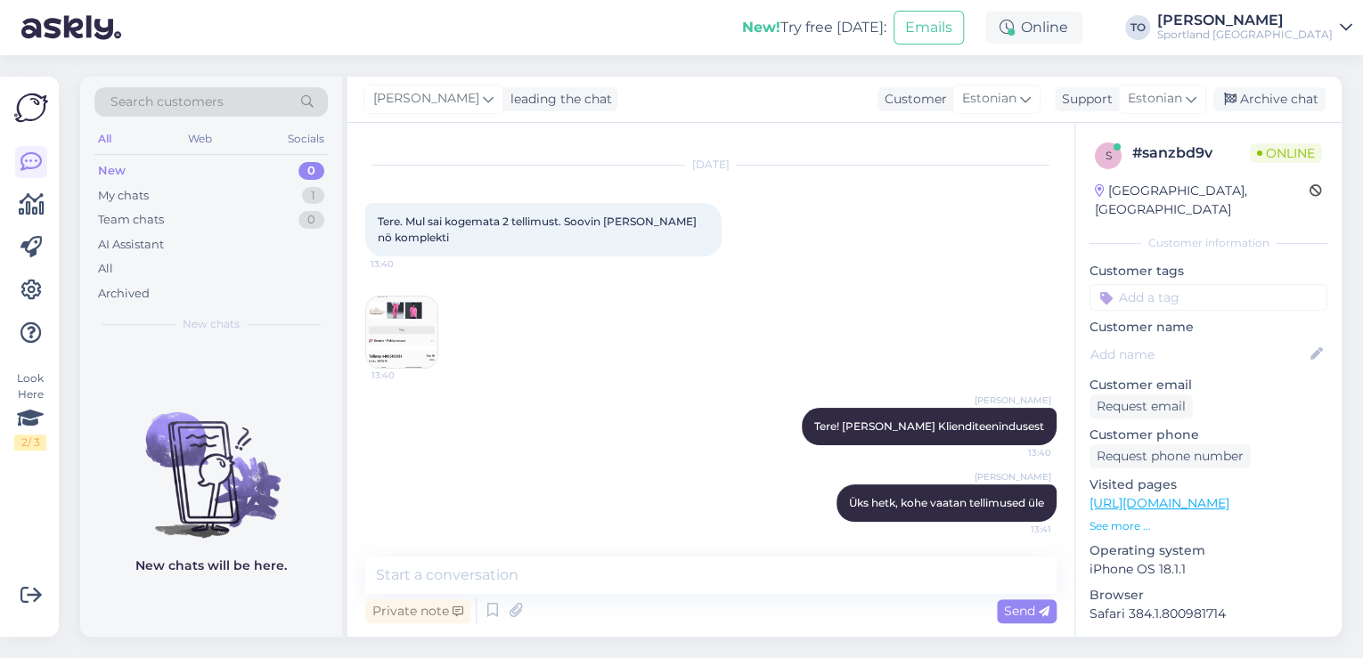
click at [424, 325] on img at bounding box center [401, 332] width 71 height 71
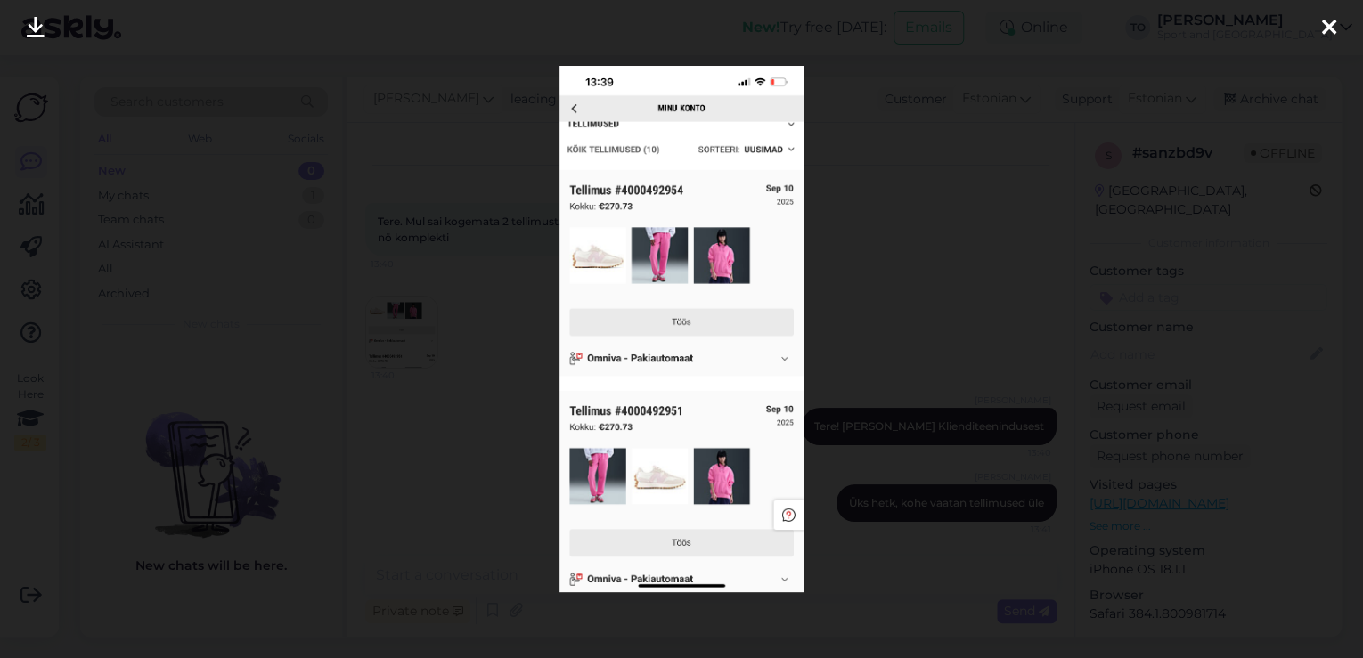
click at [1330, 22] on icon at bounding box center [1329, 28] width 14 height 23
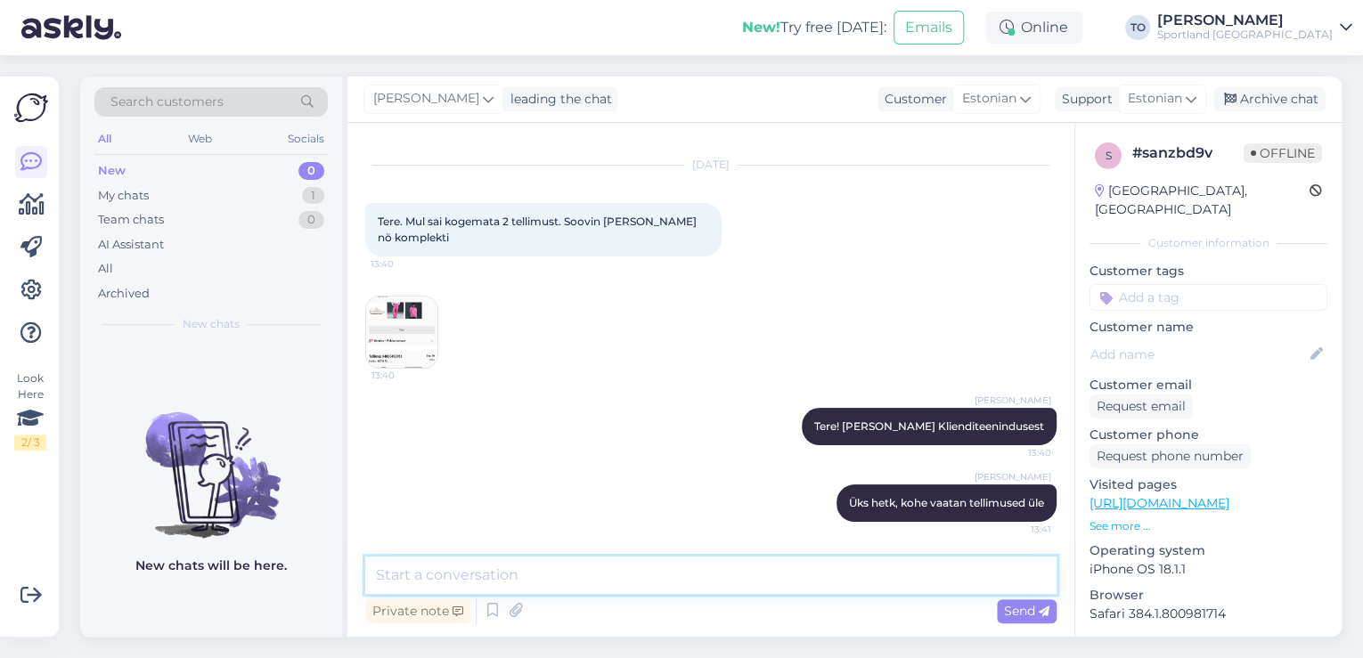
click at [684, 590] on textarea at bounding box center [710, 575] width 691 height 37
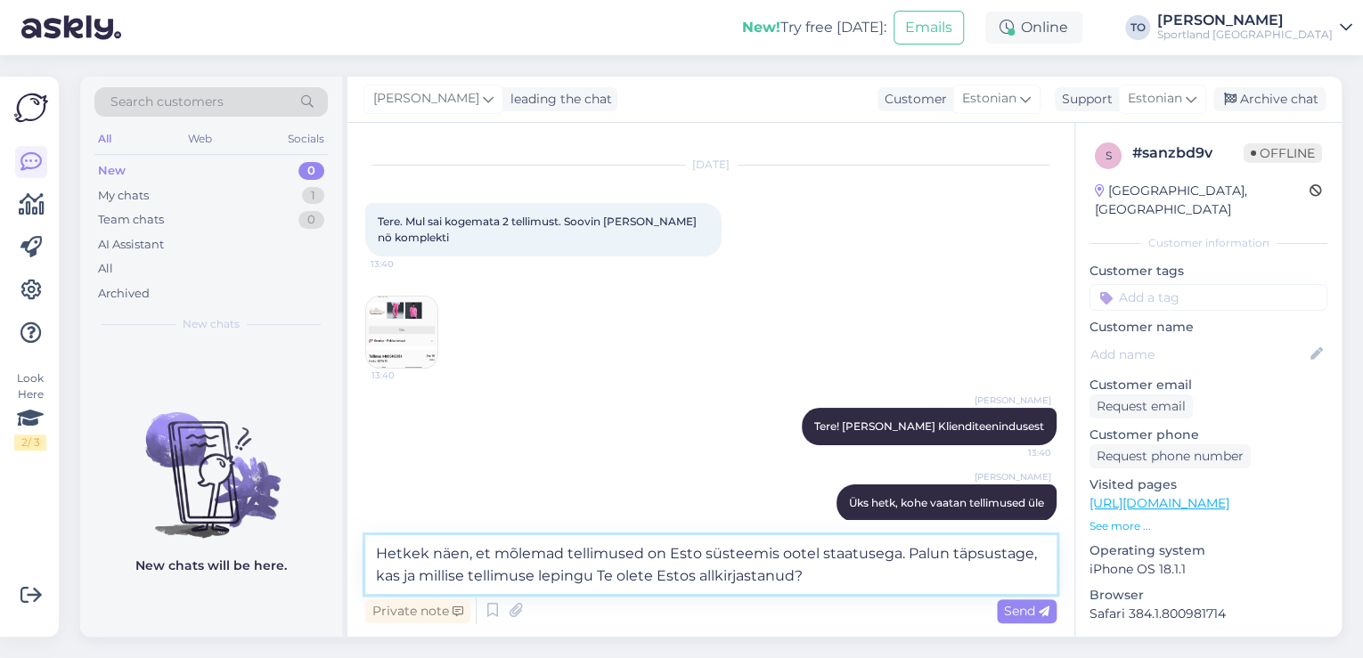
click at [424, 553] on textarea "Hetkek näen, et mõlemad tellimused on Esto süsteemis ootel staatusega. Palun tä…" at bounding box center [710, 564] width 691 height 59
click at [1011, 611] on span "Send" at bounding box center [1026, 611] width 45 height 16
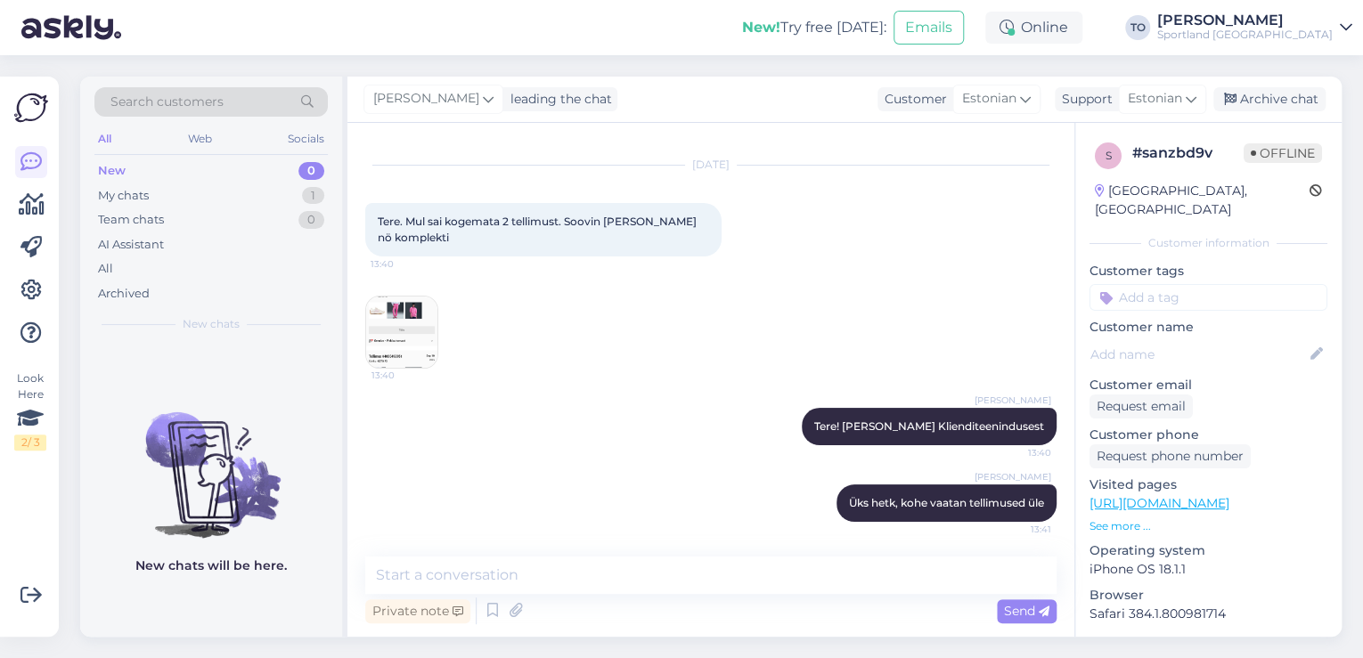
scroll to position [141, 0]
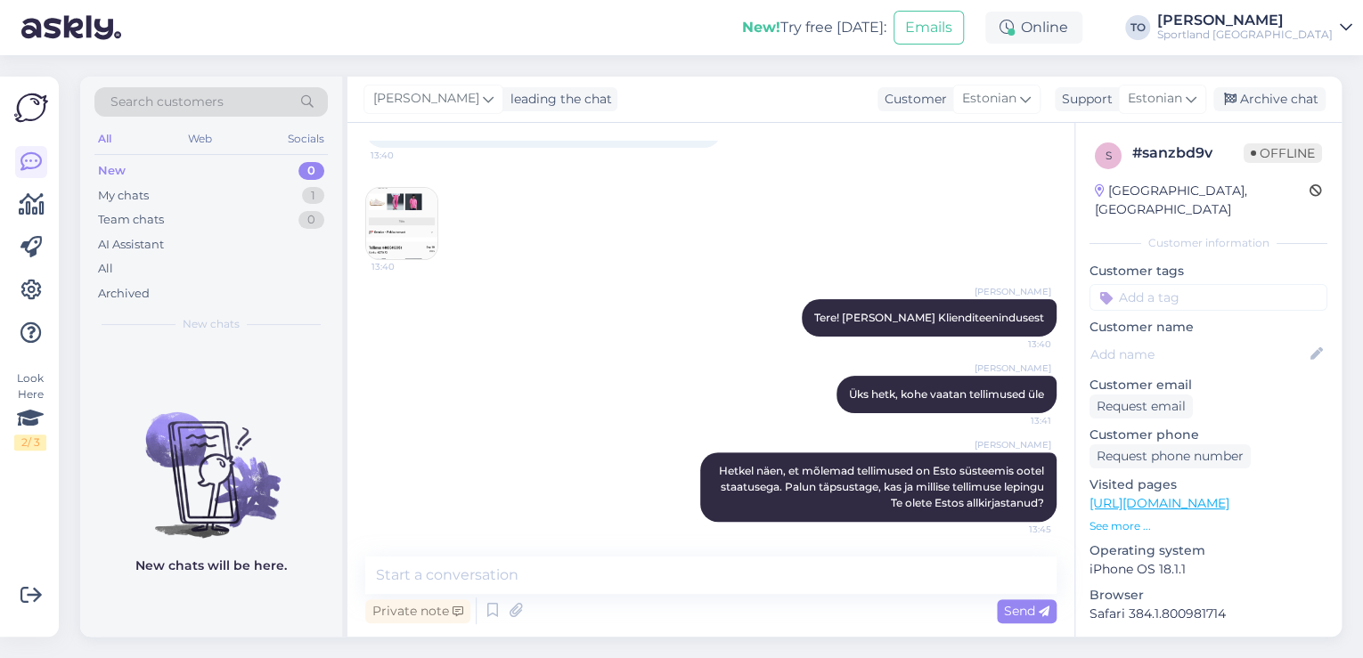
click at [1243, 284] on input at bounding box center [1208, 297] width 238 height 27
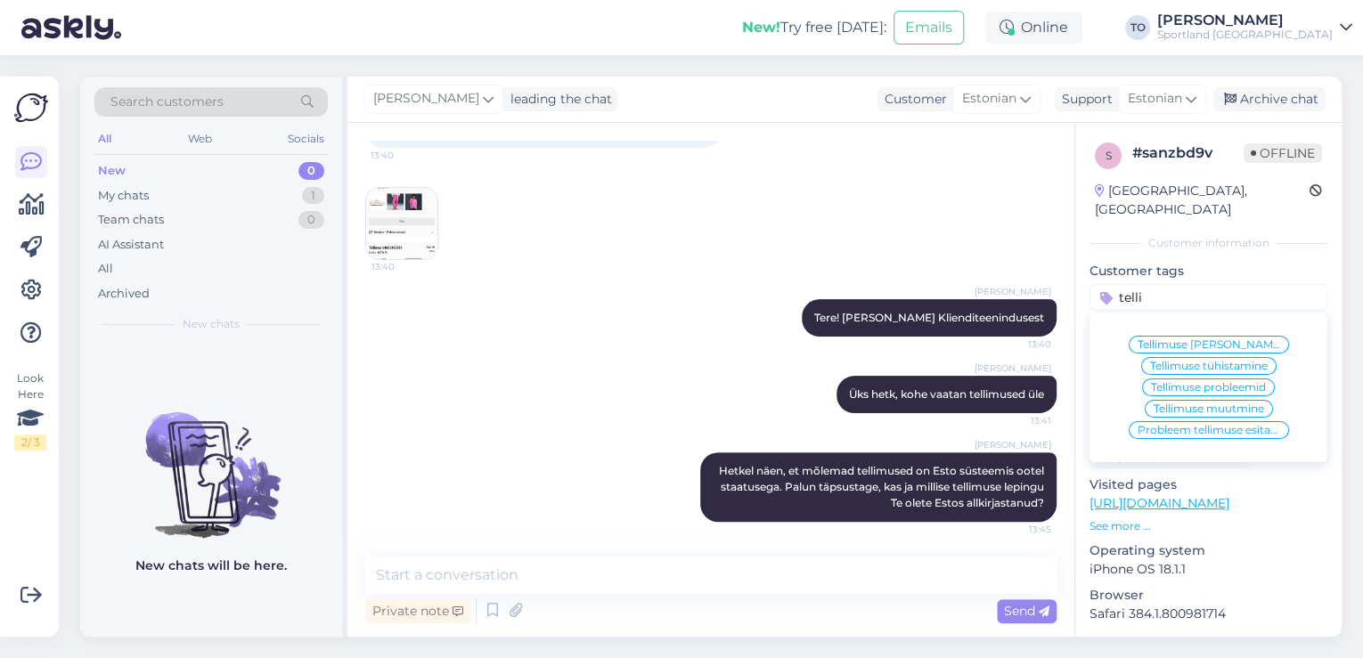
click at [1246, 339] on span "Tellimuse [PERSON_NAME] info" at bounding box center [1208, 344] width 143 height 11
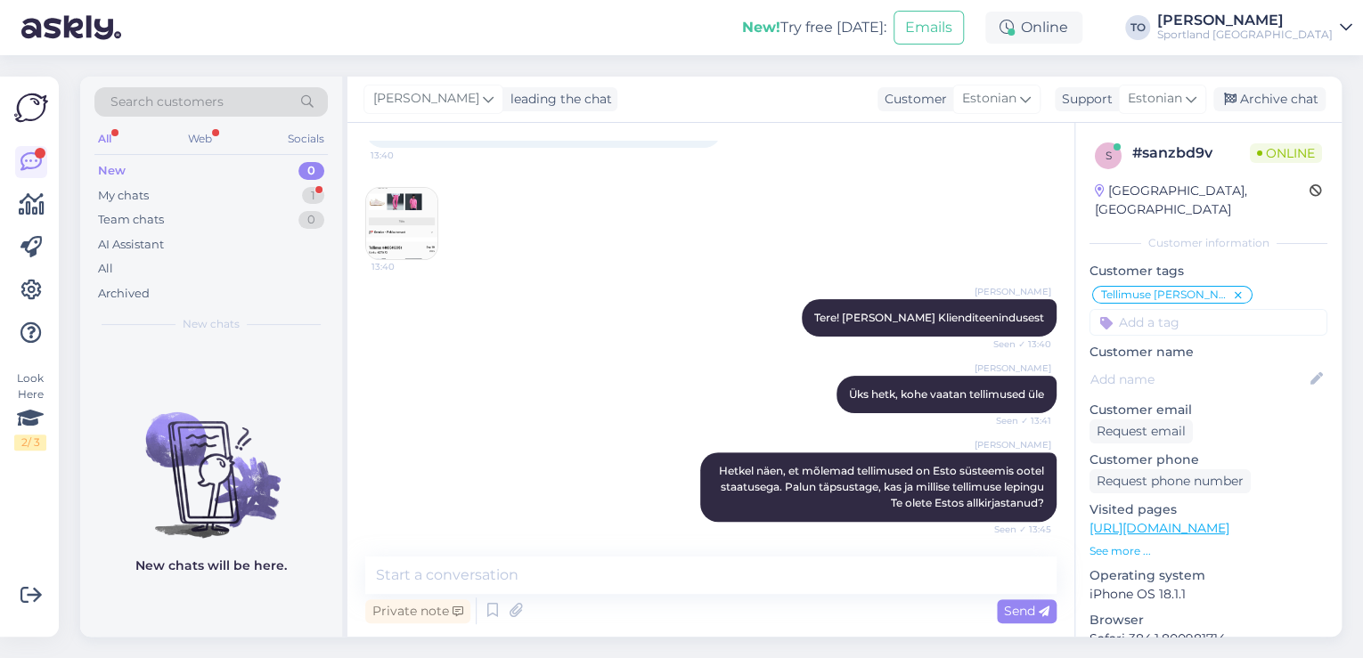
scroll to position [249, 0]
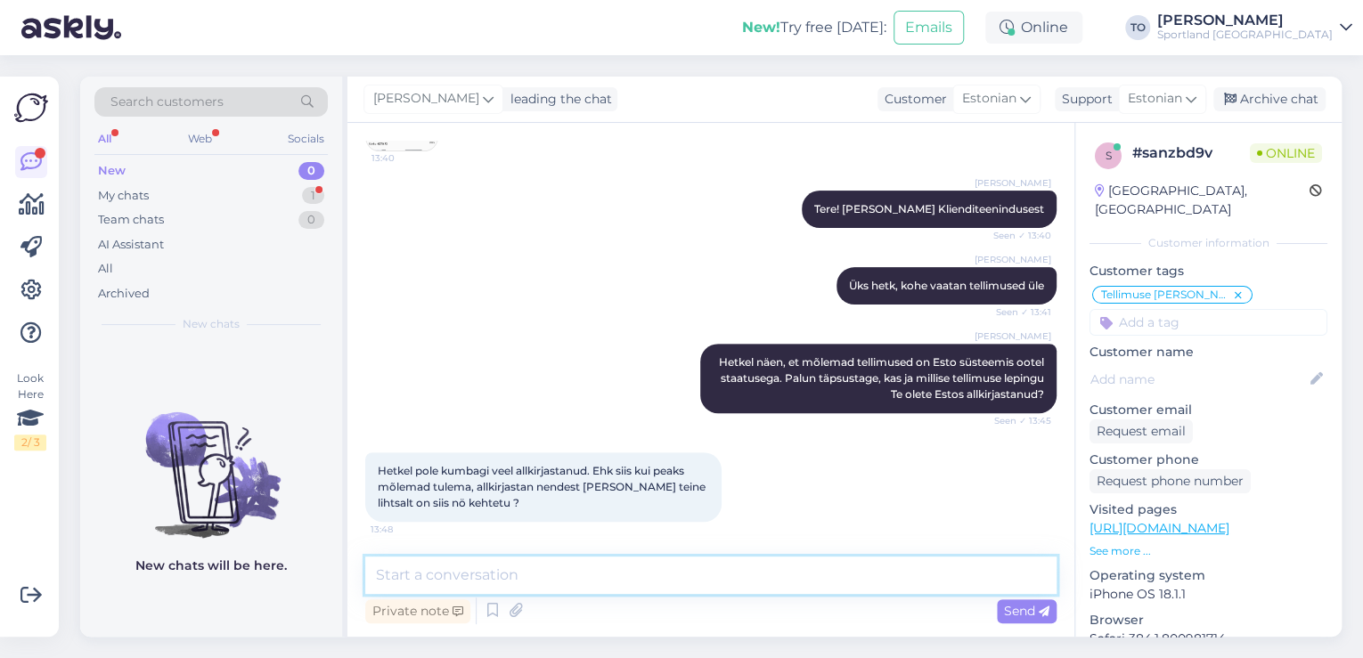
click at [709, 566] on textarea at bounding box center [710, 575] width 691 height 37
click at [435, 591] on textarea "Jah" at bounding box center [710, 575] width 691 height 37
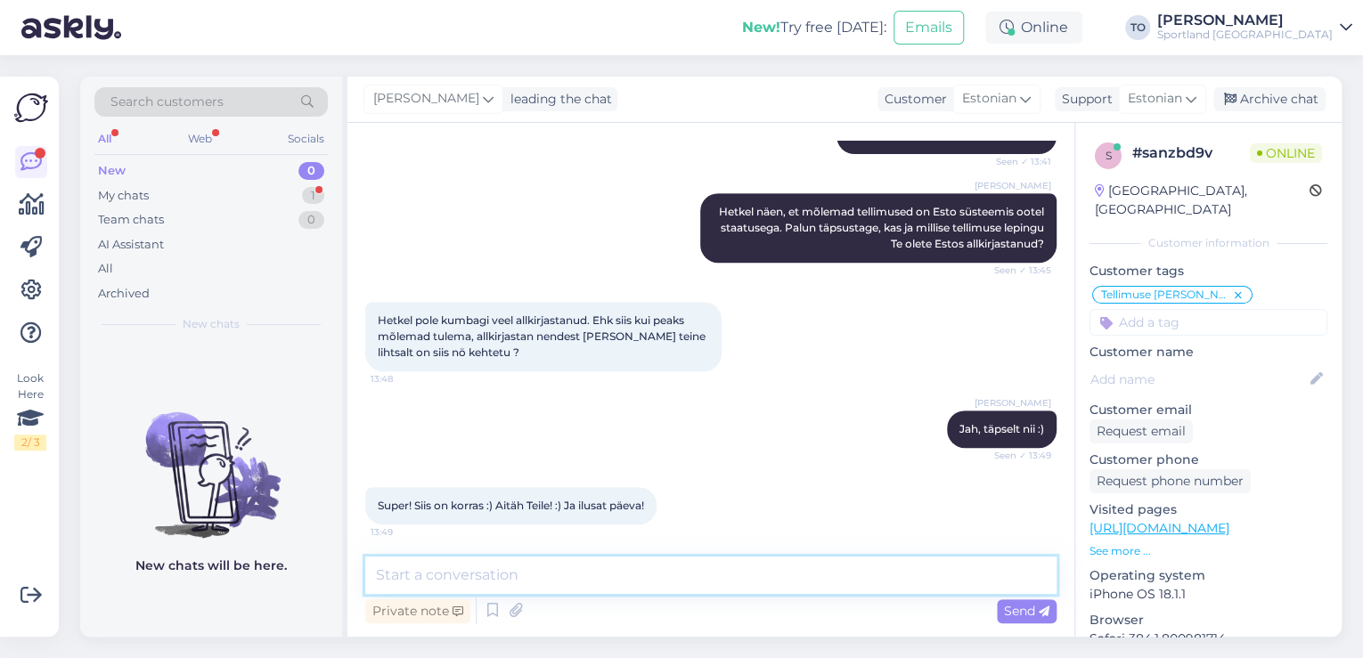
scroll to position [403, 0]
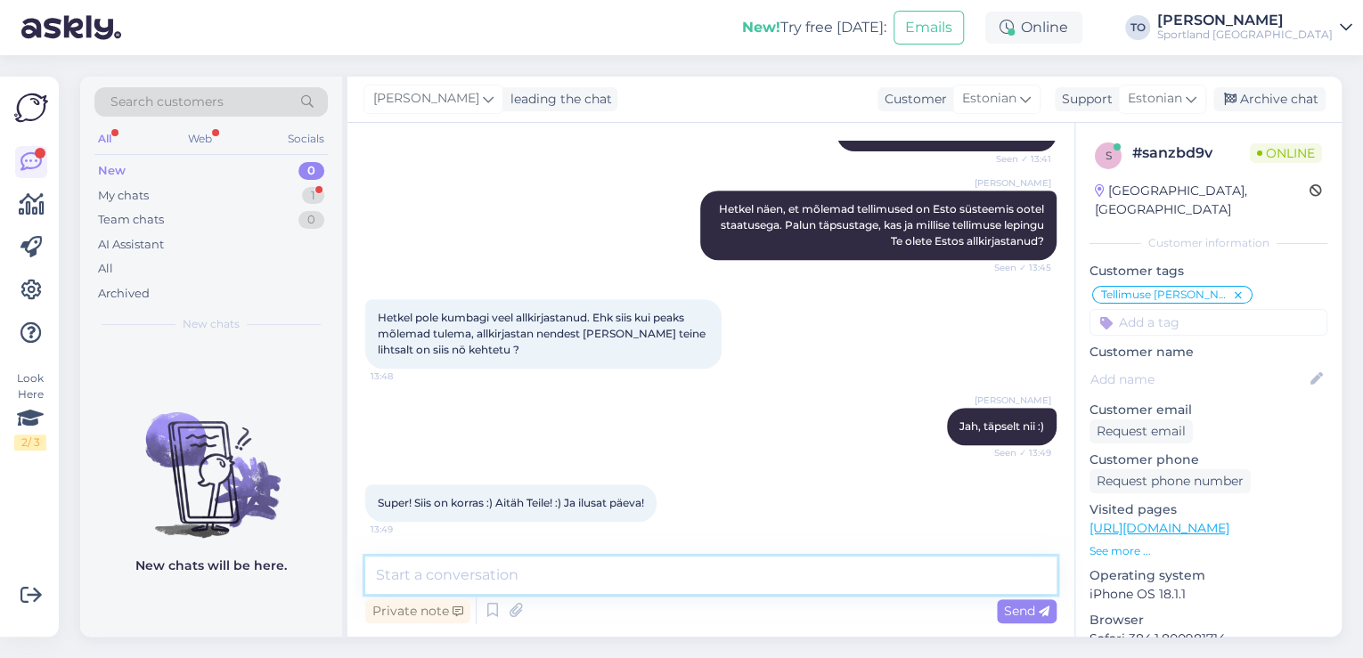
click at [584, 574] on textarea at bounding box center [710, 575] width 691 height 37
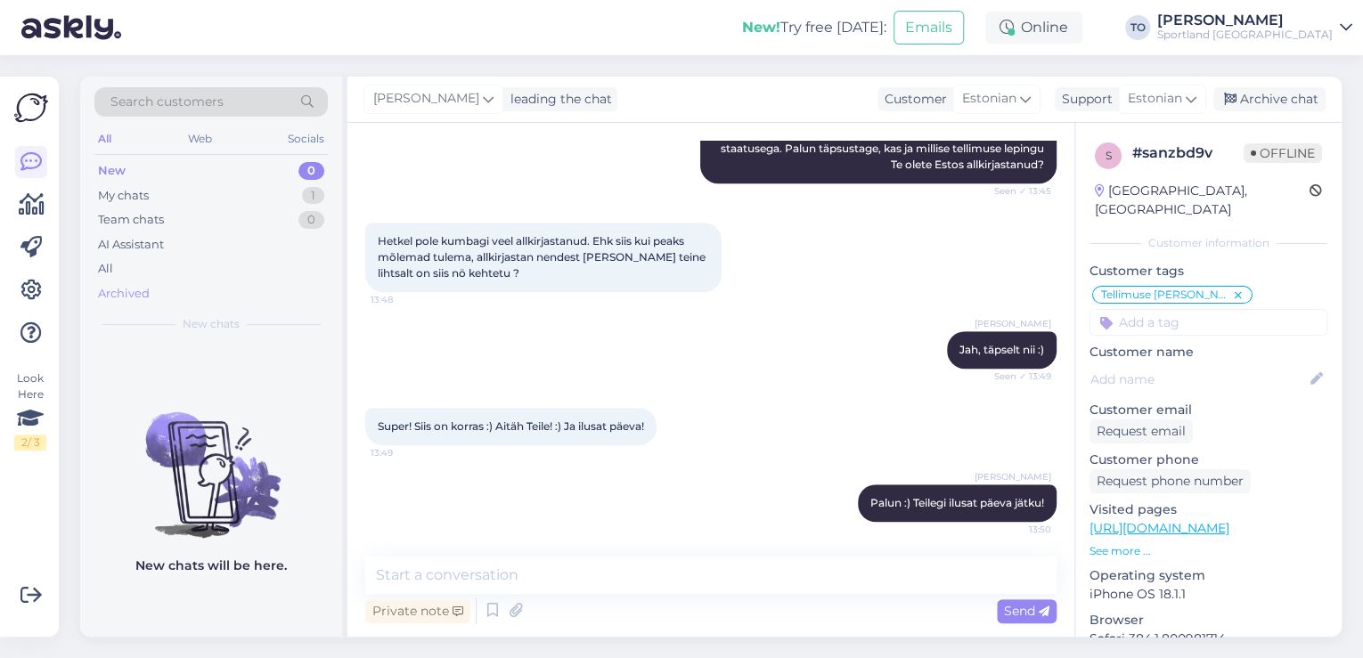
click at [152, 297] on div "Archived" at bounding box center [210, 293] width 233 height 25
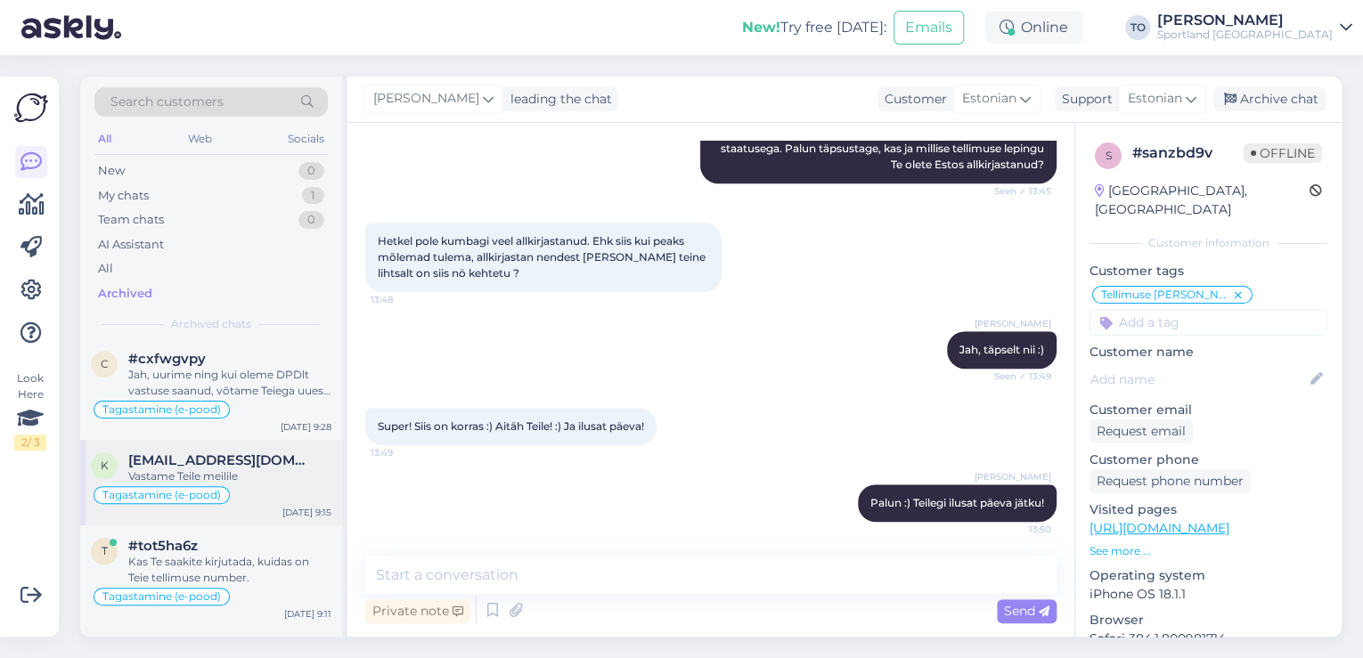
scroll to position [784, 0]
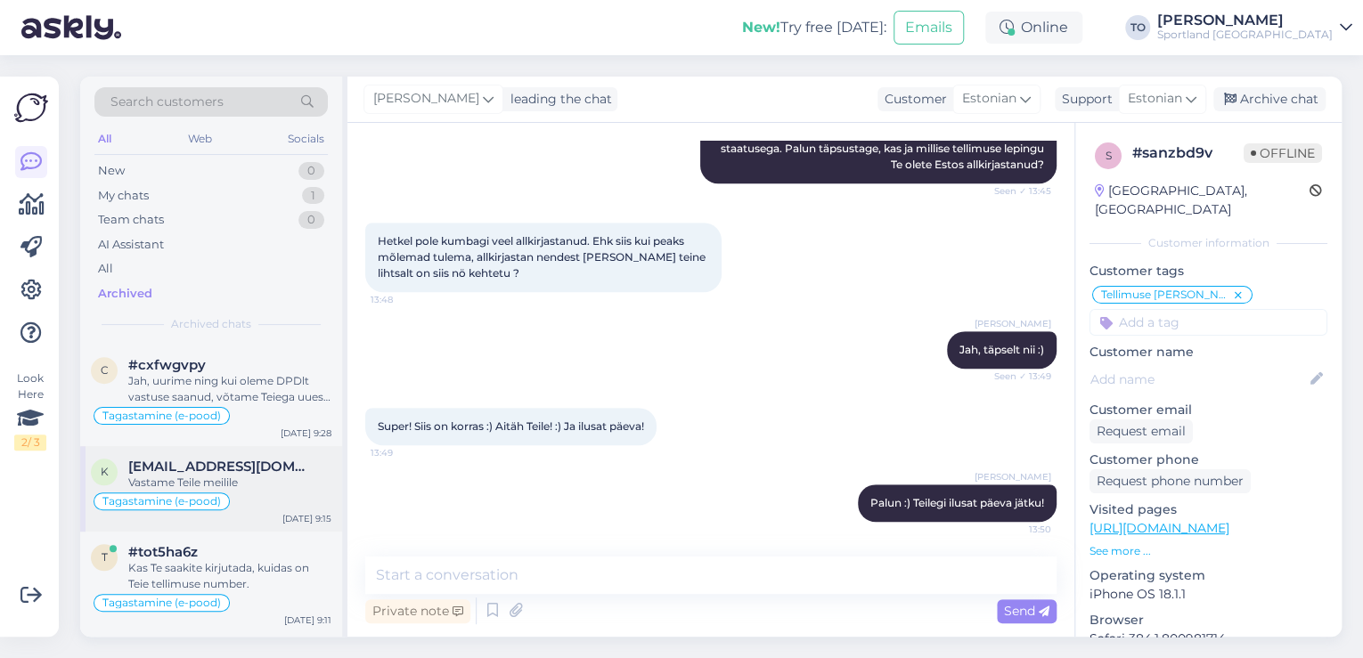
click at [278, 485] on div "Vastame Teile meilile" at bounding box center [229, 483] width 203 height 16
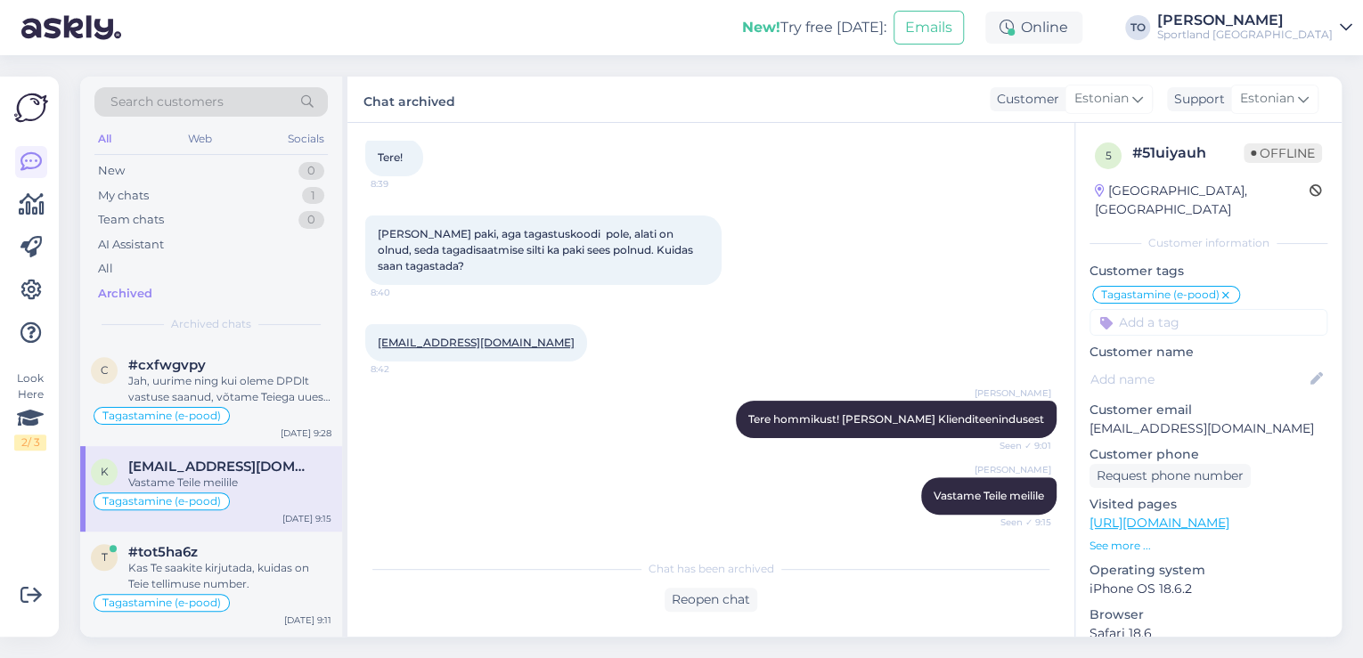
scroll to position [96, 0]
click at [147, 197] on div "My chats" at bounding box center [123, 196] width 51 height 18
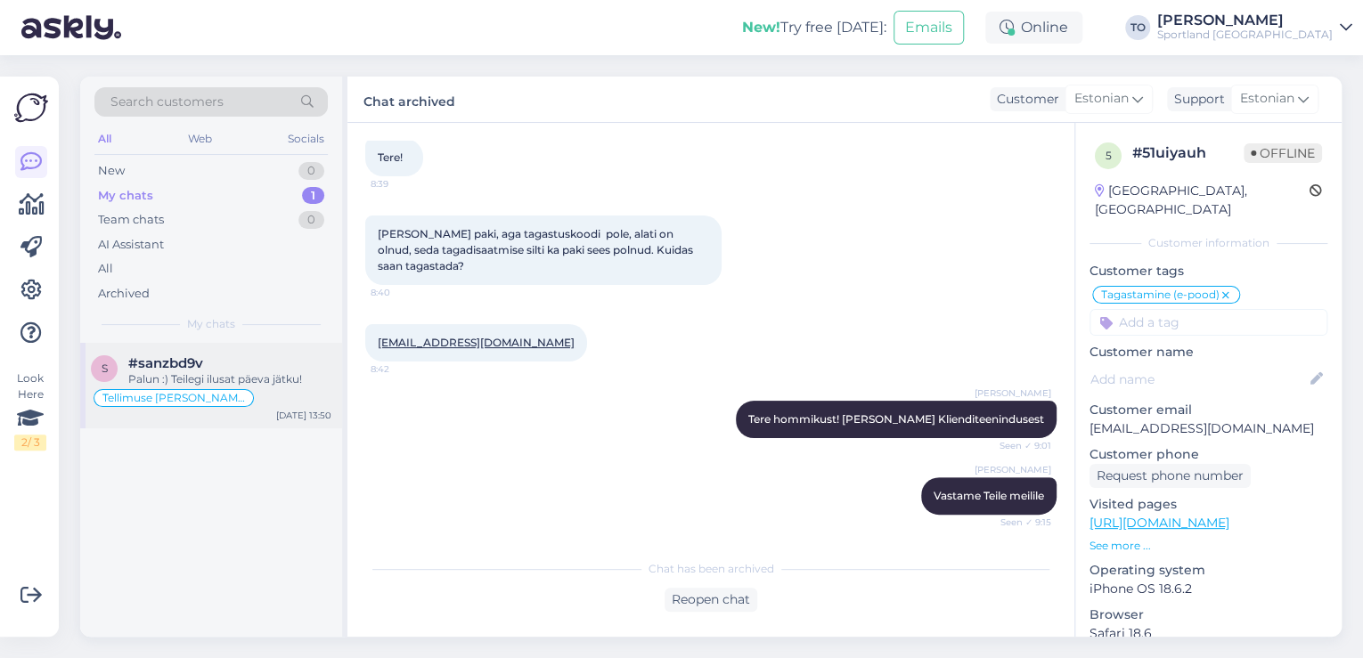
click at [191, 371] on div "Palun :) Teilegi ilusat päeva jätku!" at bounding box center [229, 379] width 203 height 16
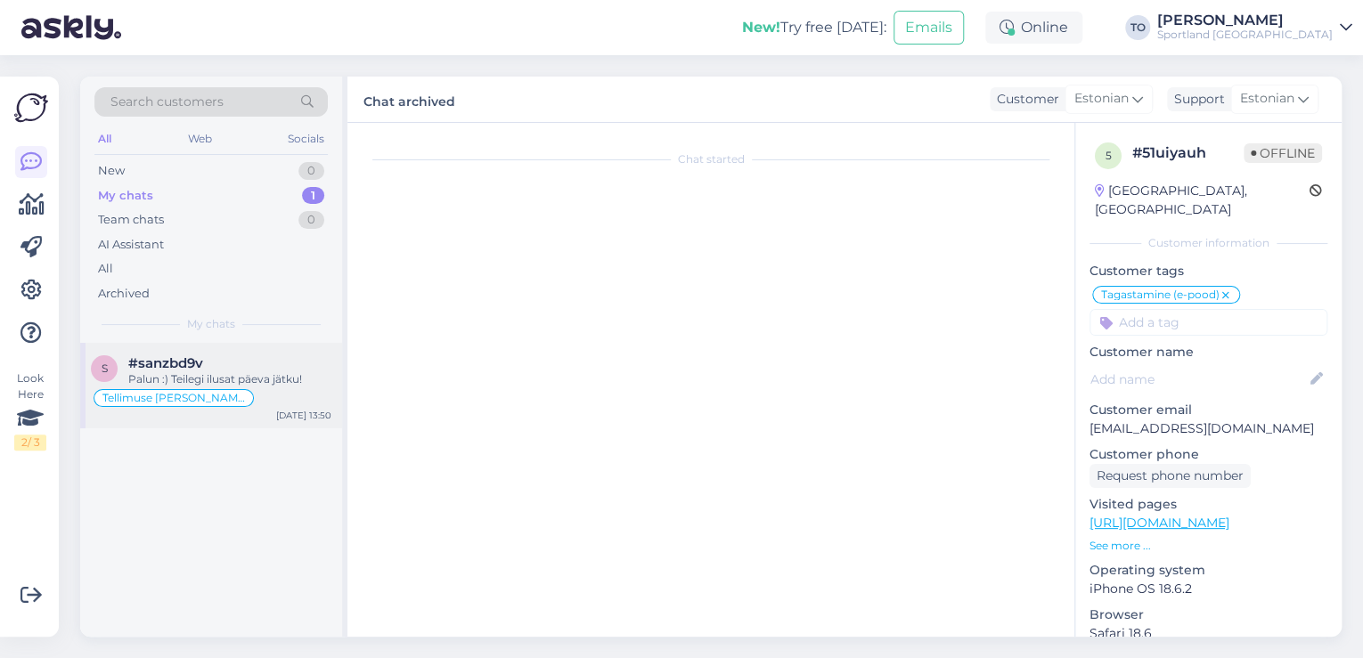
scroll to position [479, 0]
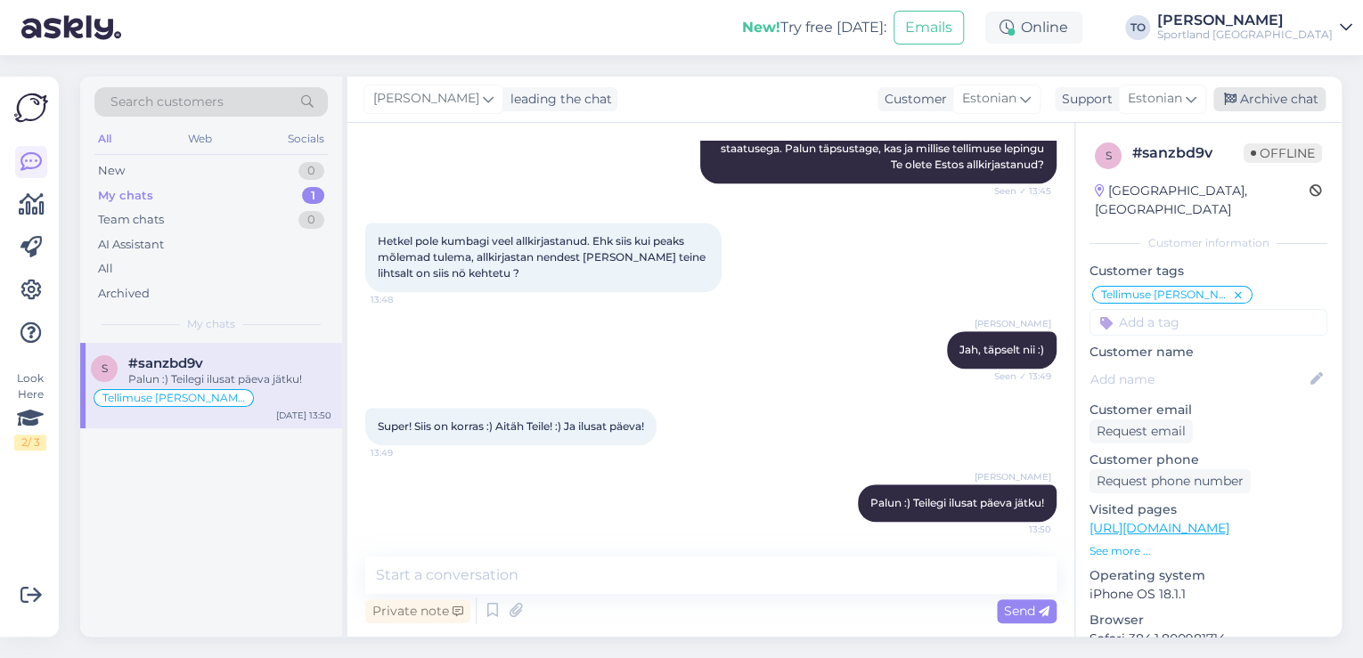
click at [1304, 103] on div "Archive chat" at bounding box center [1269, 99] width 112 height 24
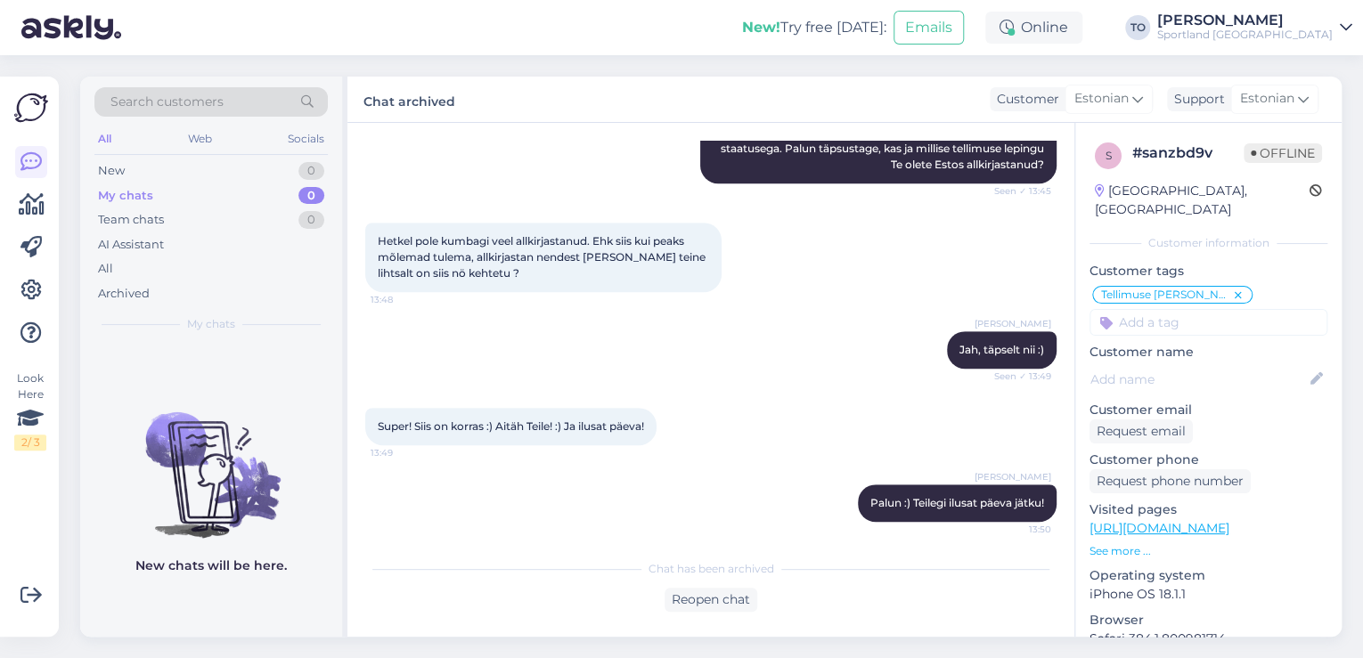
click at [1303, 36] on div "Sportland [GEOGRAPHIC_DATA]" at bounding box center [1244, 35] width 175 height 14
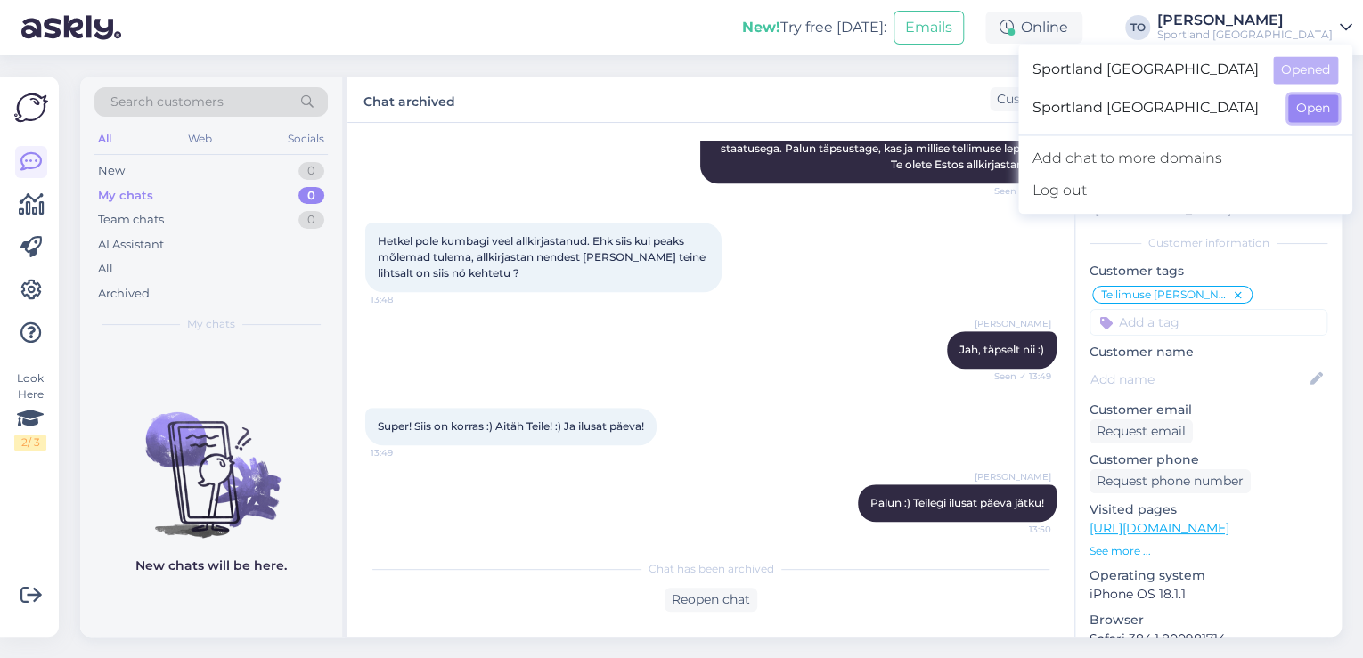
click at [1313, 106] on button "Open" at bounding box center [1313, 108] width 50 height 28
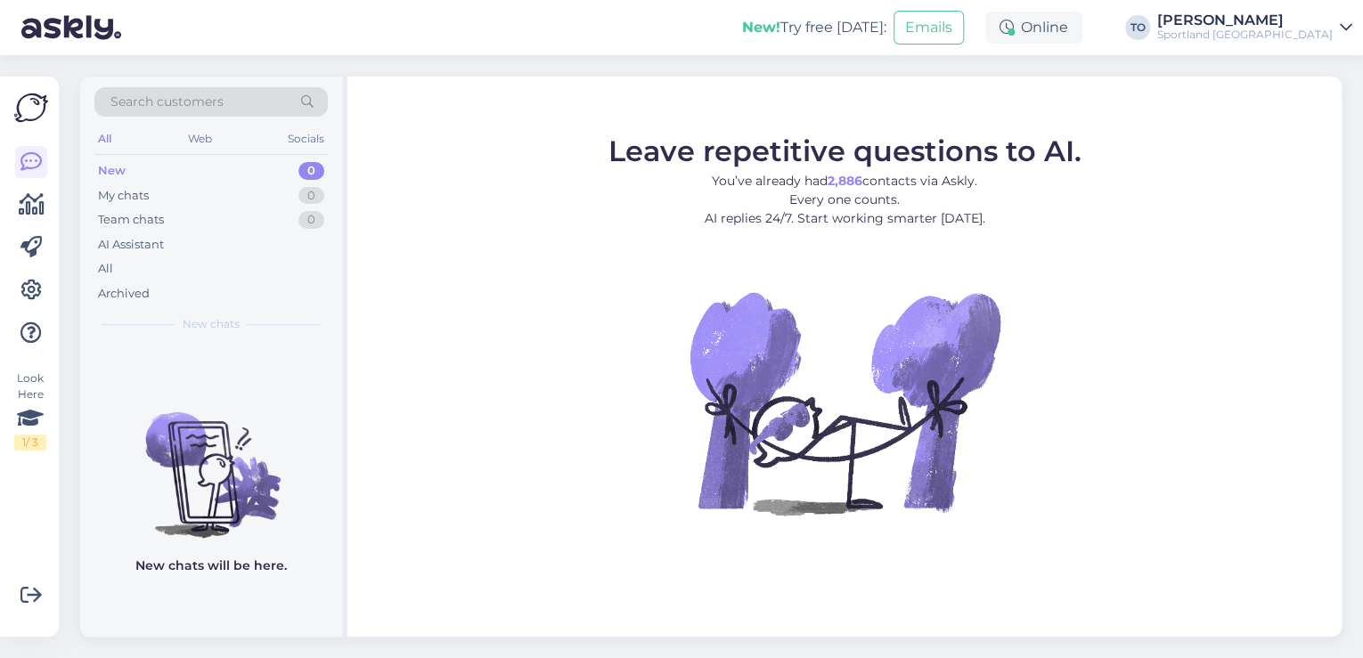
click at [1315, 30] on div "Sportland [GEOGRAPHIC_DATA]" at bounding box center [1244, 35] width 175 height 14
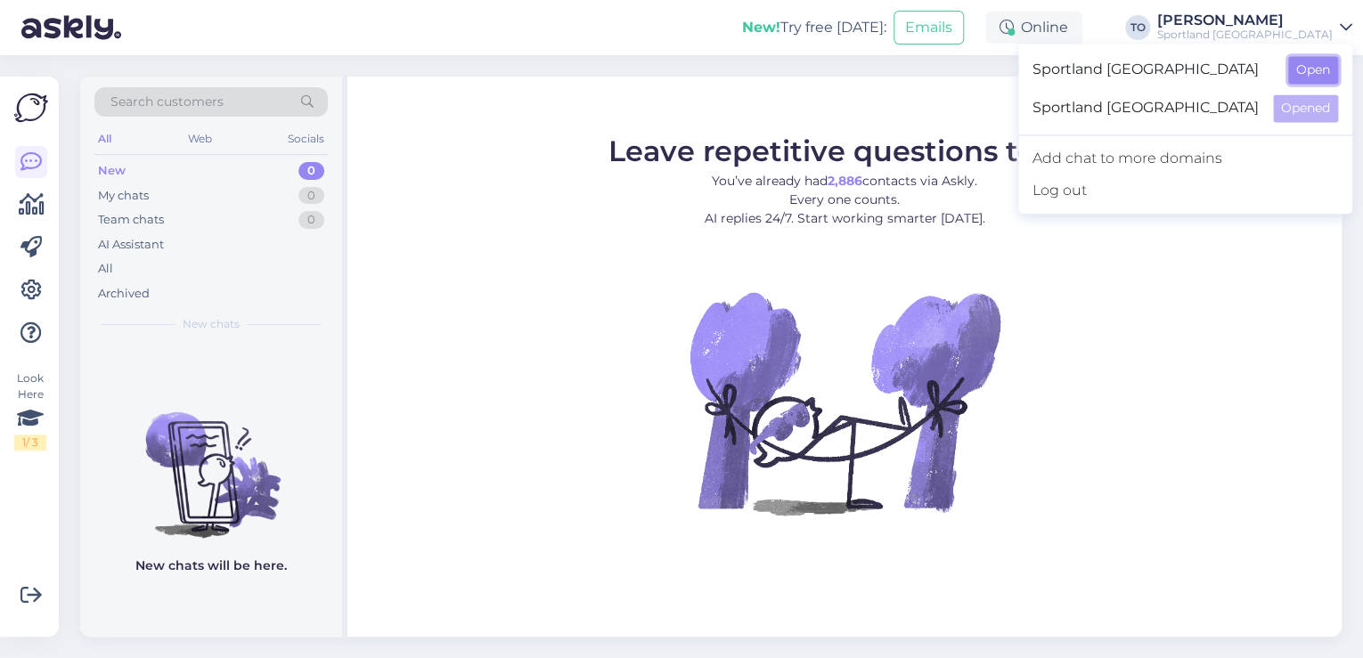
click at [1312, 69] on button "Open" at bounding box center [1313, 70] width 50 height 28
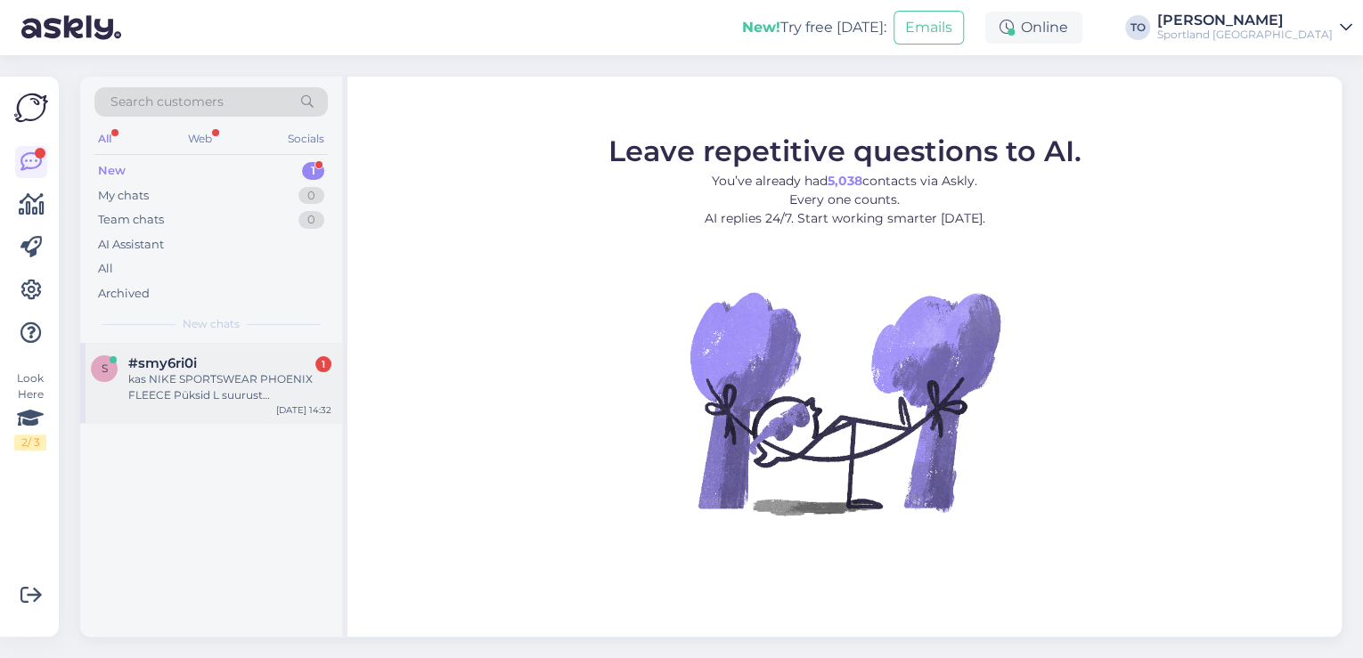
drag, startPoint x: 217, startPoint y: 395, endPoint x: 233, endPoint y: 396, distance: 16.1
click at [217, 395] on div "kas NIKE SPORTSWEAR PHOENIX FLEECE Püksid L suurust [PERSON_NAME]?" at bounding box center [229, 387] width 203 height 32
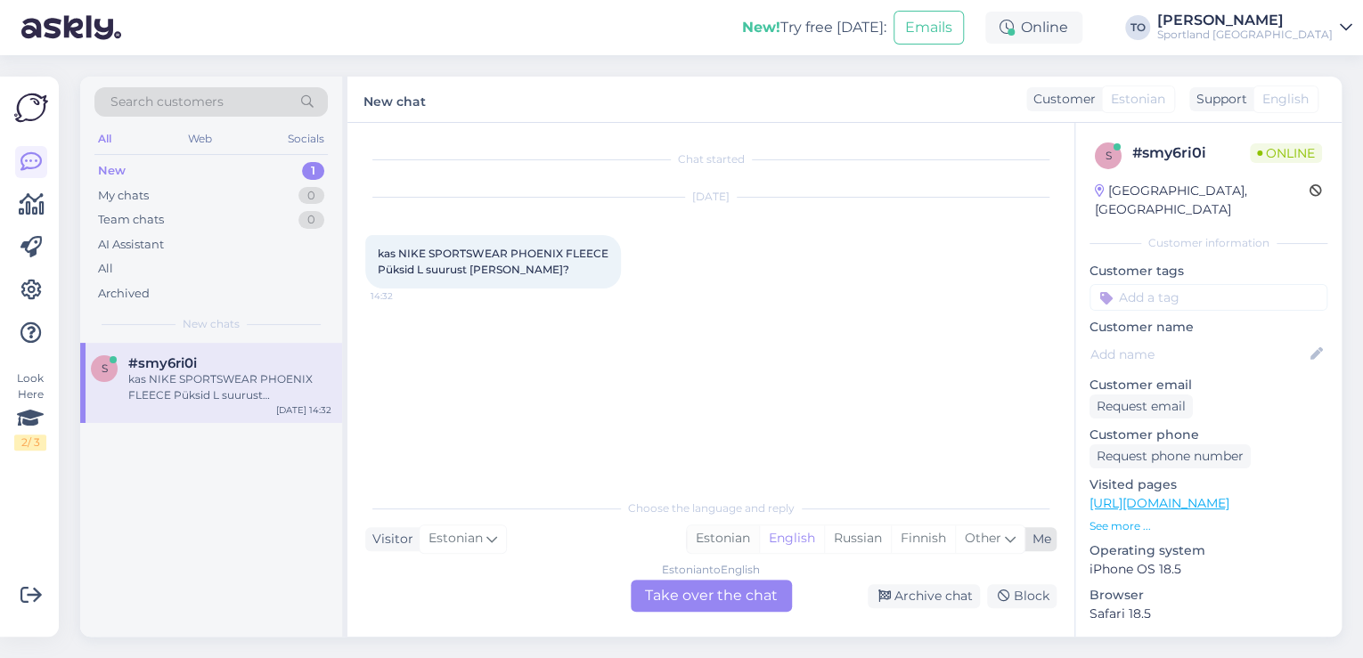
click at [728, 541] on div "Estonian" at bounding box center [723, 538] width 72 height 27
click at [726, 600] on div "Estonian to Estonian Take over the chat" at bounding box center [711, 596] width 161 height 32
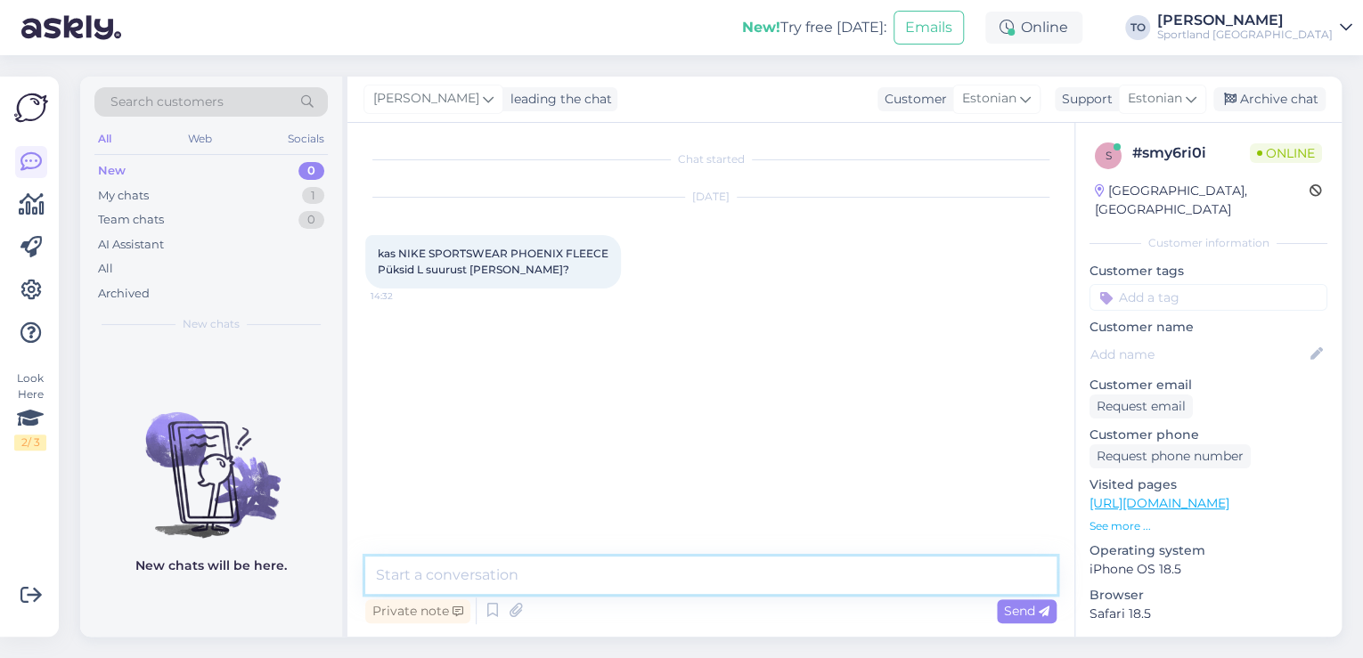
click at [614, 581] on textarea at bounding box center [710, 575] width 691 height 37
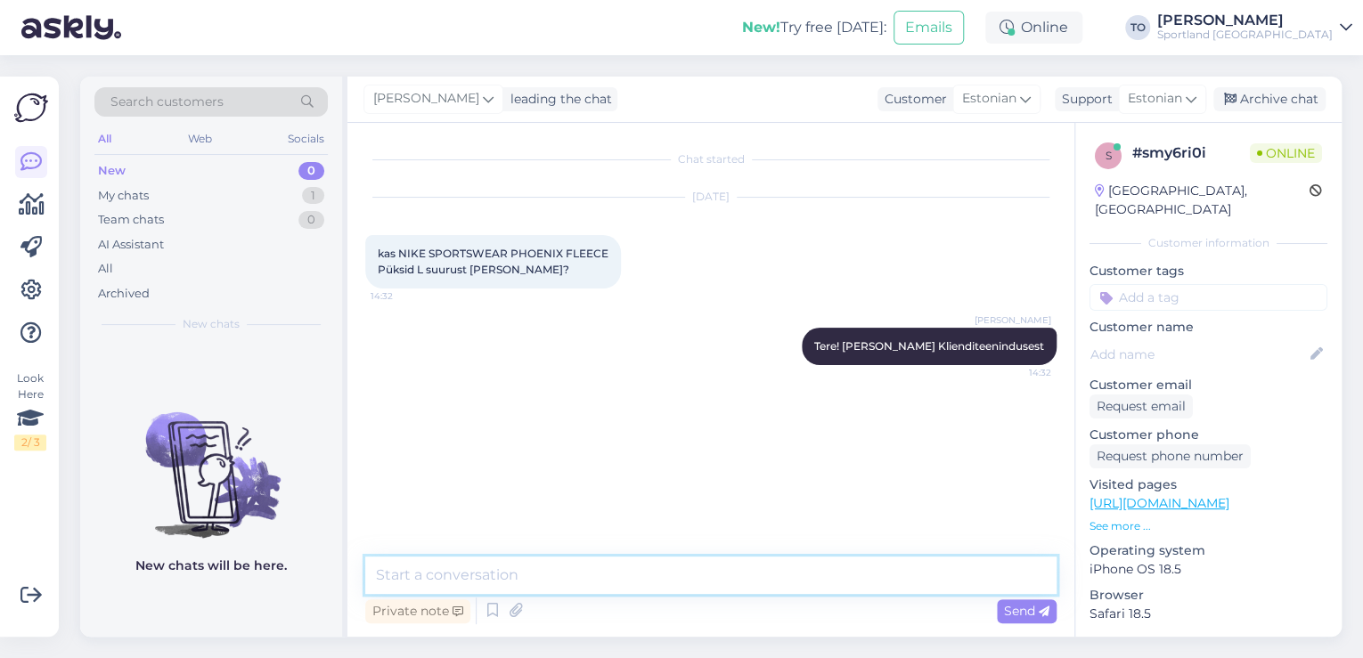
click at [606, 571] on textarea at bounding box center [710, 575] width 691 height 37
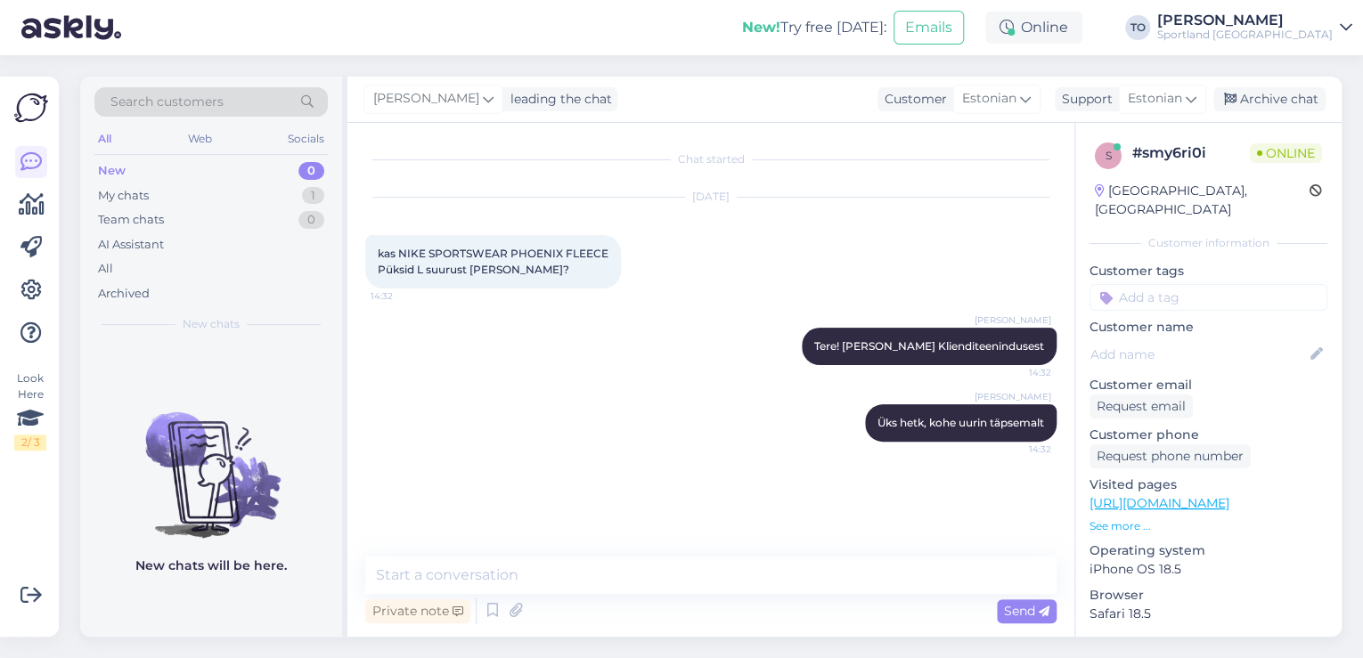
click at [1175, 495] on link "[URL][DOMAIN_NAME]" at bounding box center [1159, 503] width 140 height 16
click at [624, 583] on textarea at bounding box center [710, 575] width 691 height 37
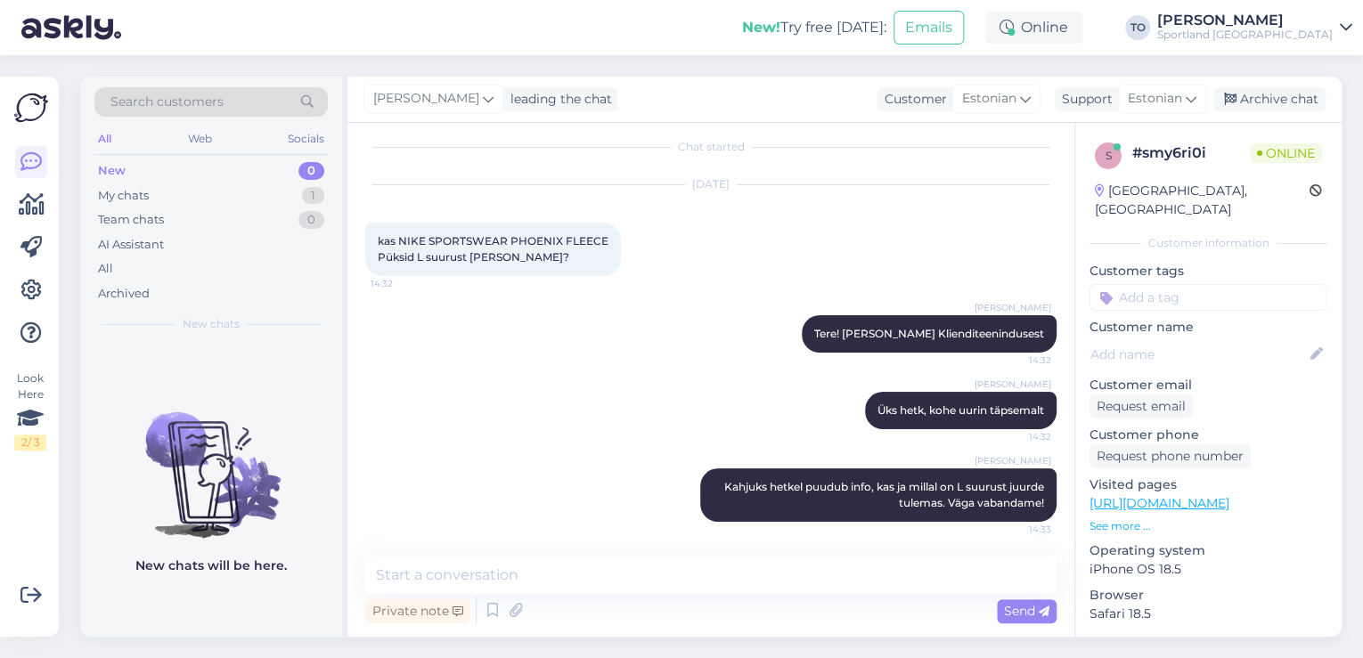
click at [1208, 284] on input at bounding box center [1208, 297] width 238 height 27
click at [1206, 361] on span "Toote saadavus" at bounding box center [1208, 366] width 83 height 11
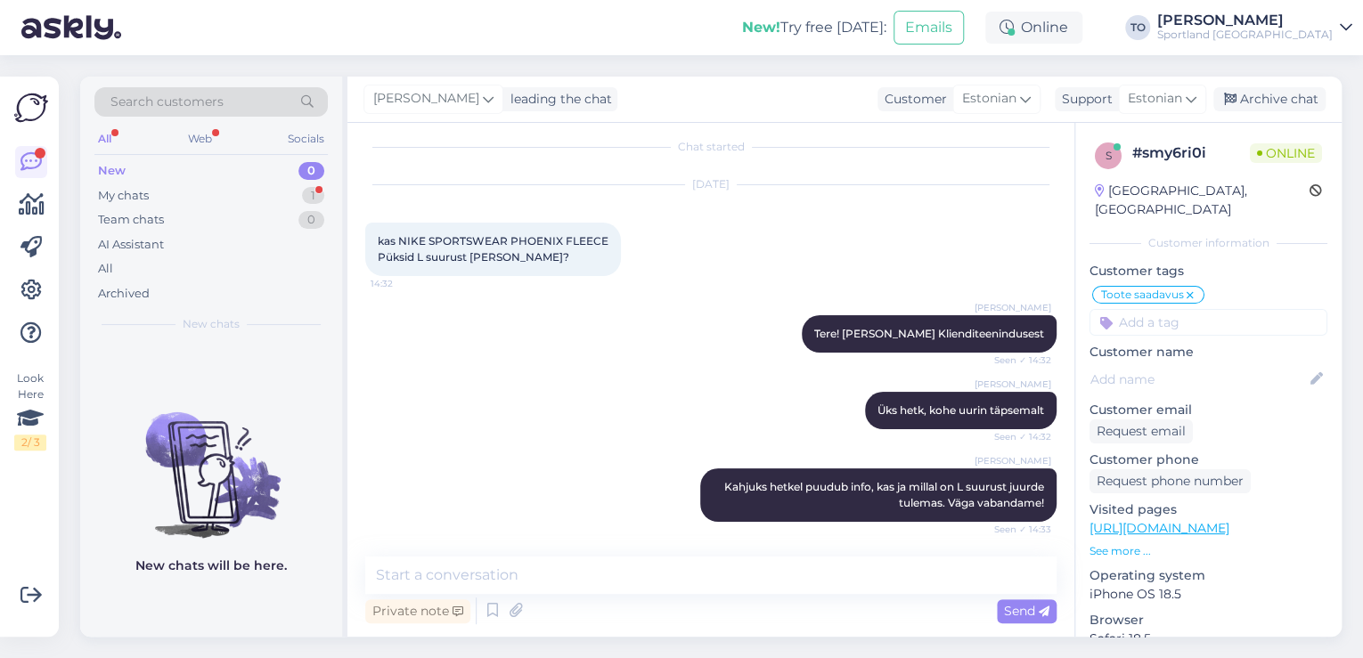
scroll to position [89, 0]
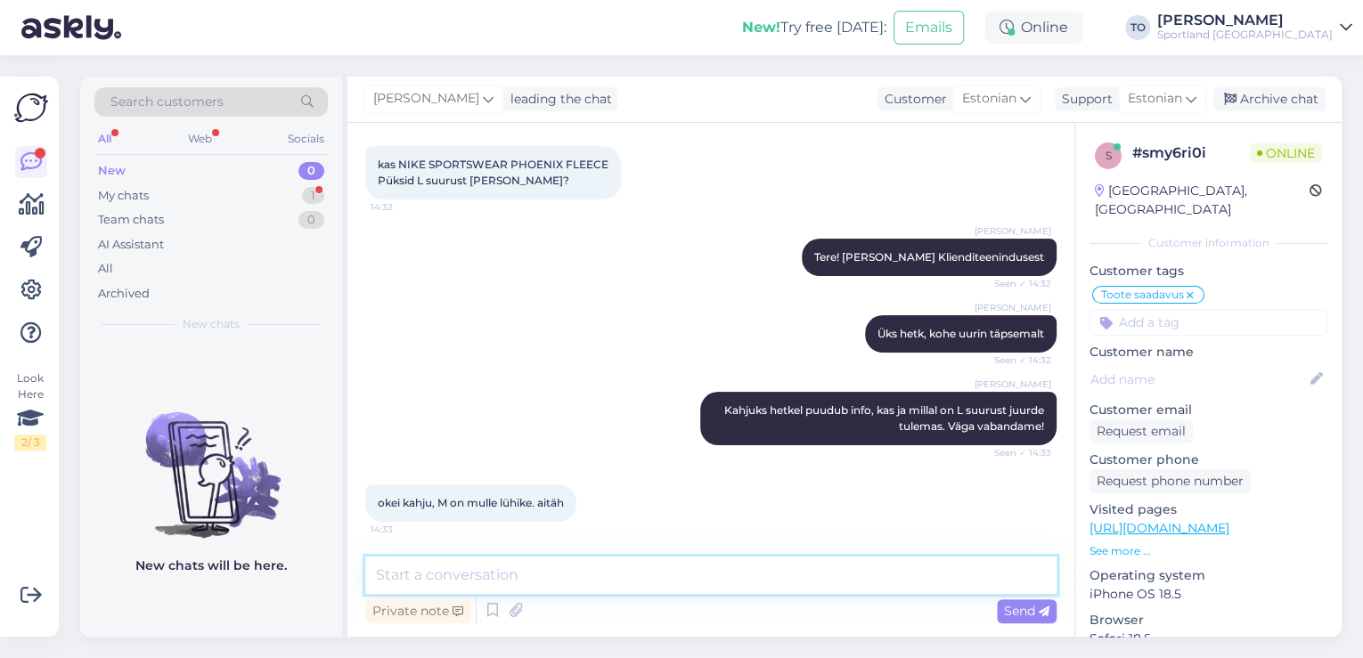
click at [592, 570] on textarea at bounding box center [710, 575] width 691 height 37
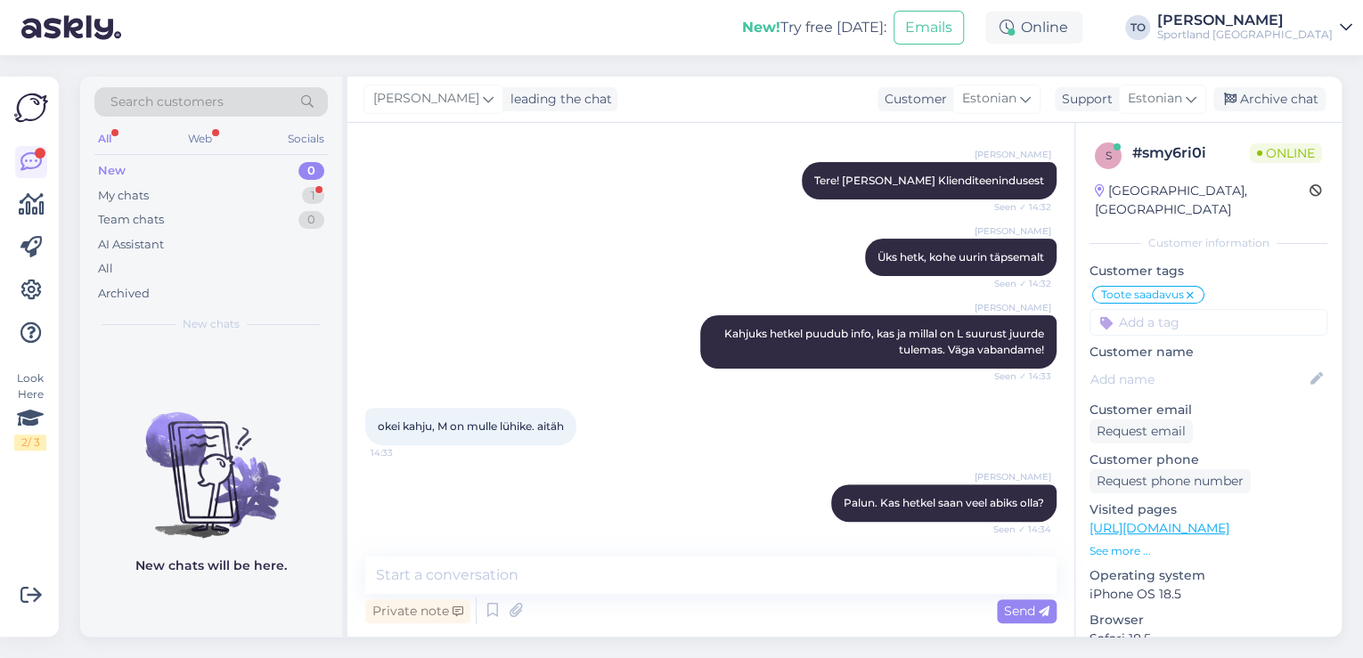
scroll to position [242, 0]
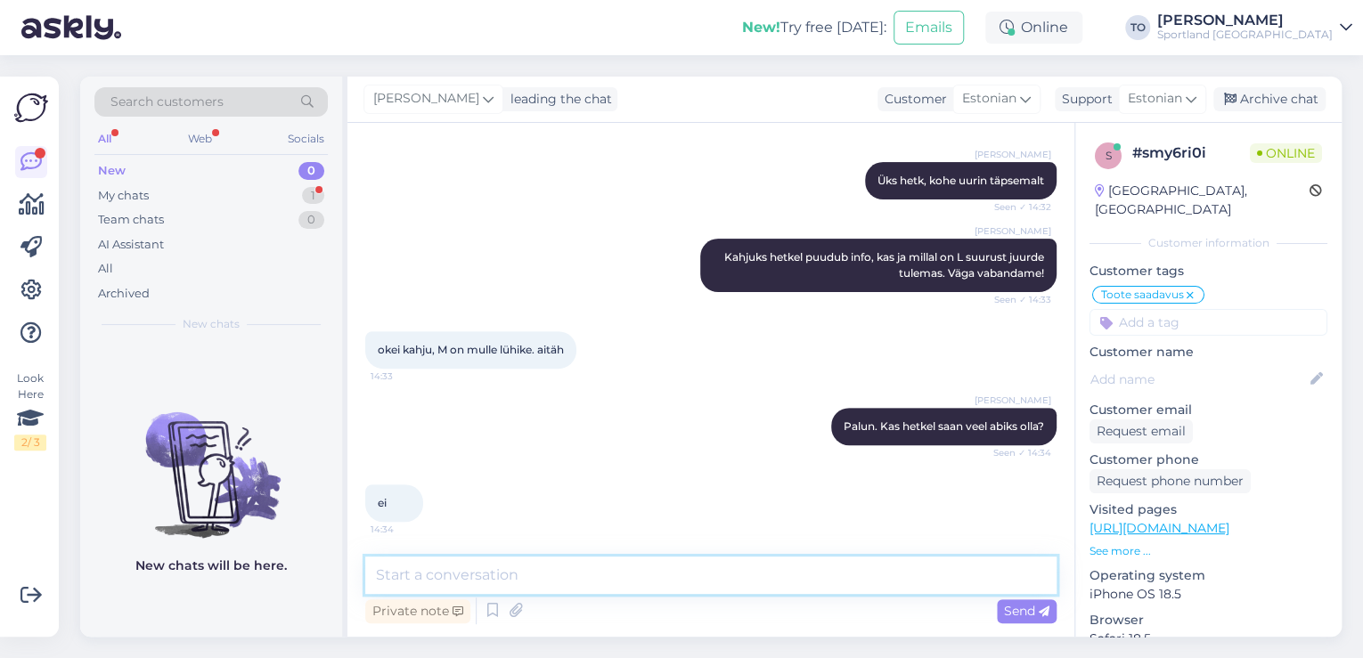
click at [530, 572] on textarea at bounding box center [710, 575] width 691 height 37
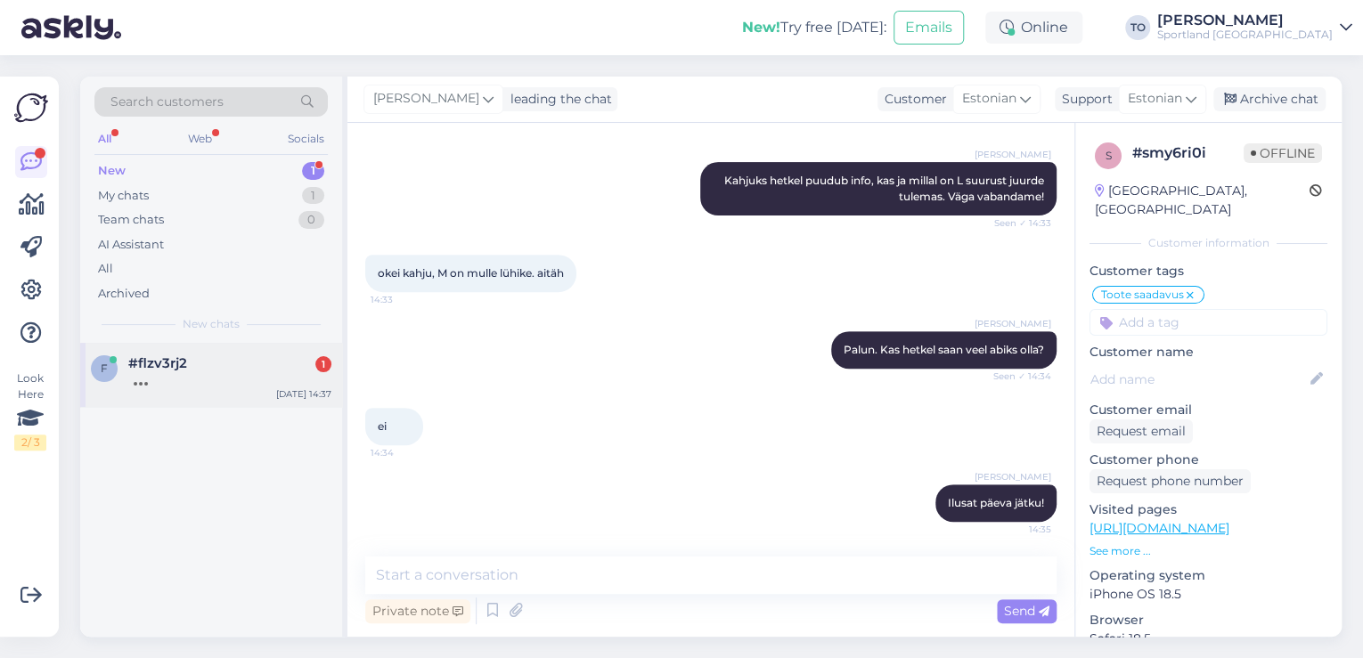
click at [285, 370] on div "#flzv3rj2 1" at bounding box center [229, 363] width 203 height 16
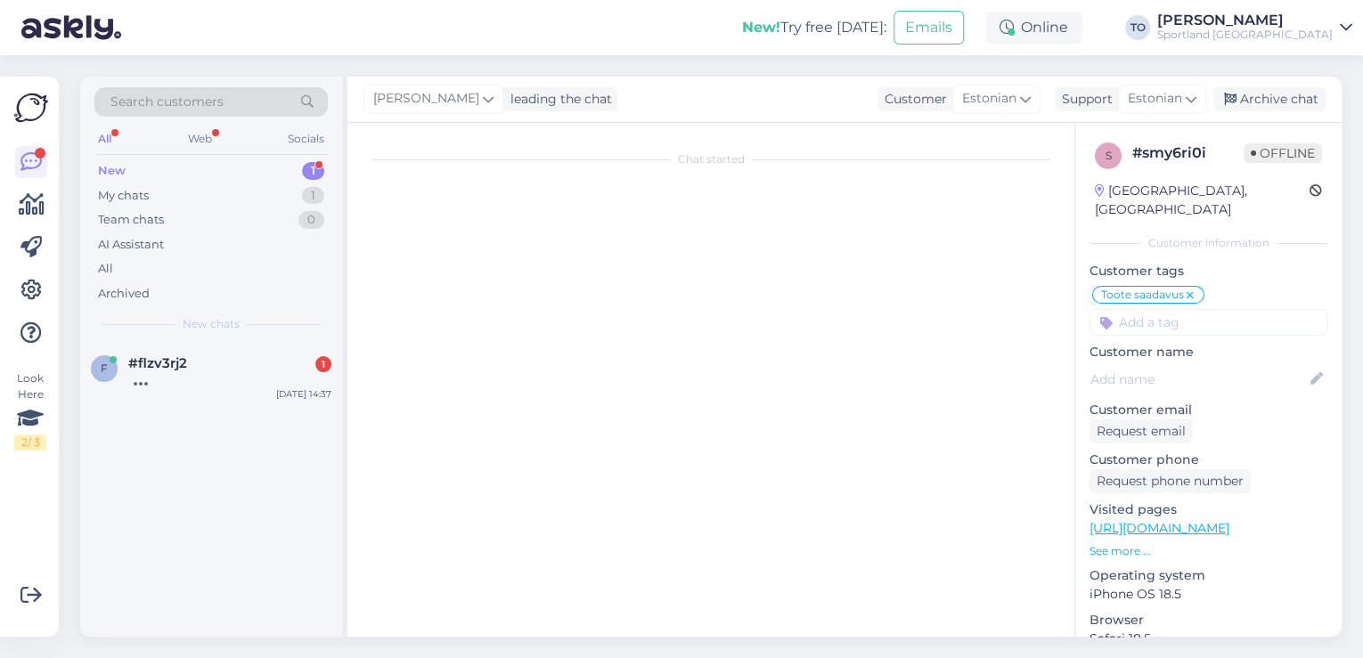
scroll to position [0, 0]
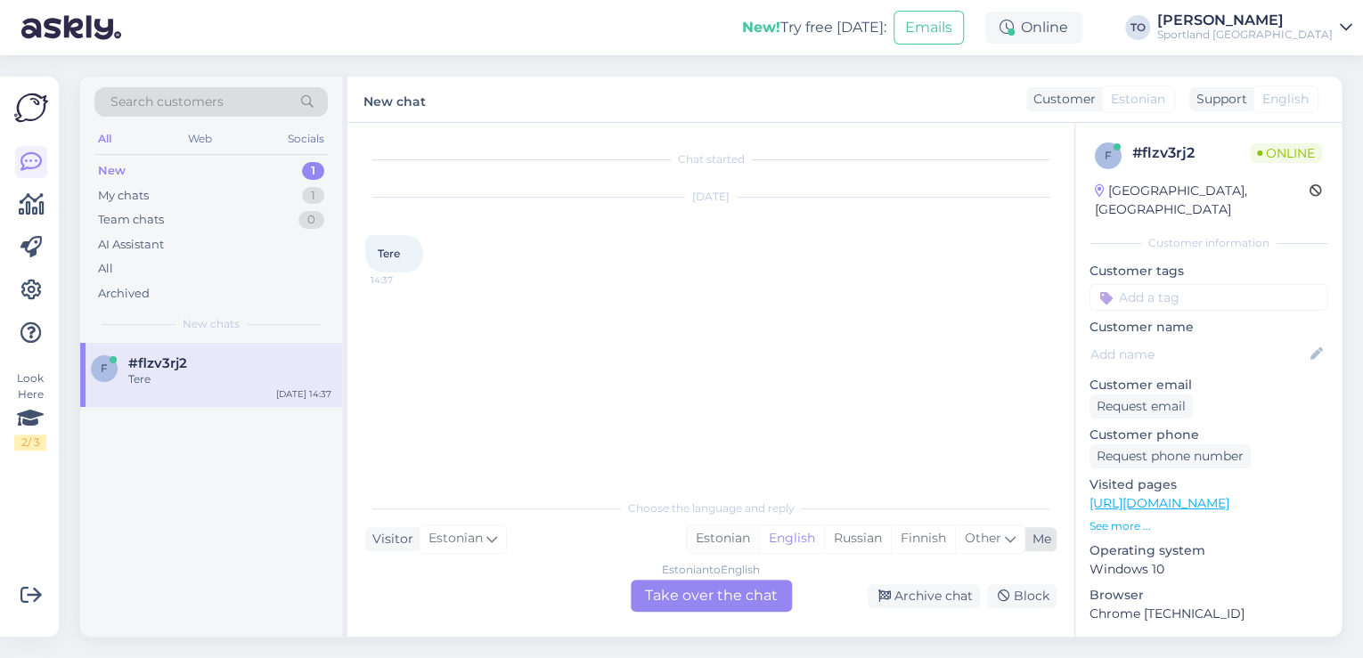
click at [735, 538] on div "Estonian" at bounding box center [723, 538] width 72 height 27
click at [737, 604] on div "Estonian to Estonian Take over the chat" at bounding box center [711, 596] width 161 height 32
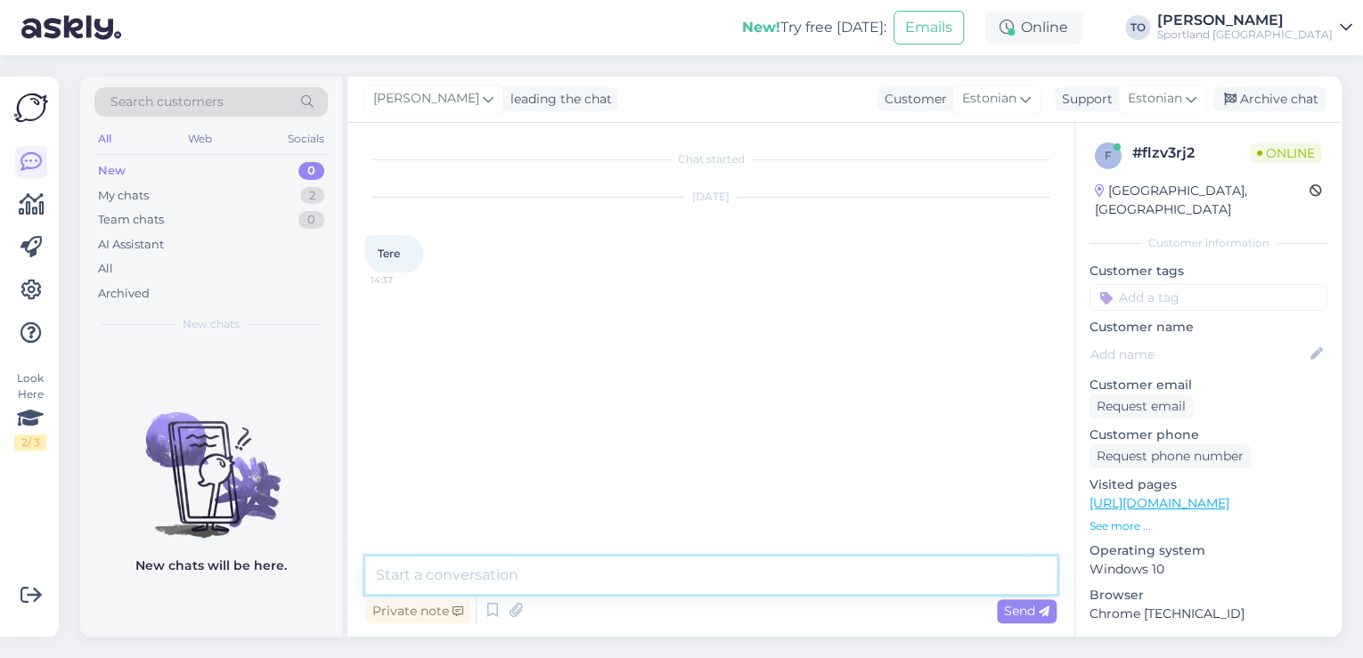
click at [652, 580] on textarea at bounding box center [710, 575] width 691 height 37
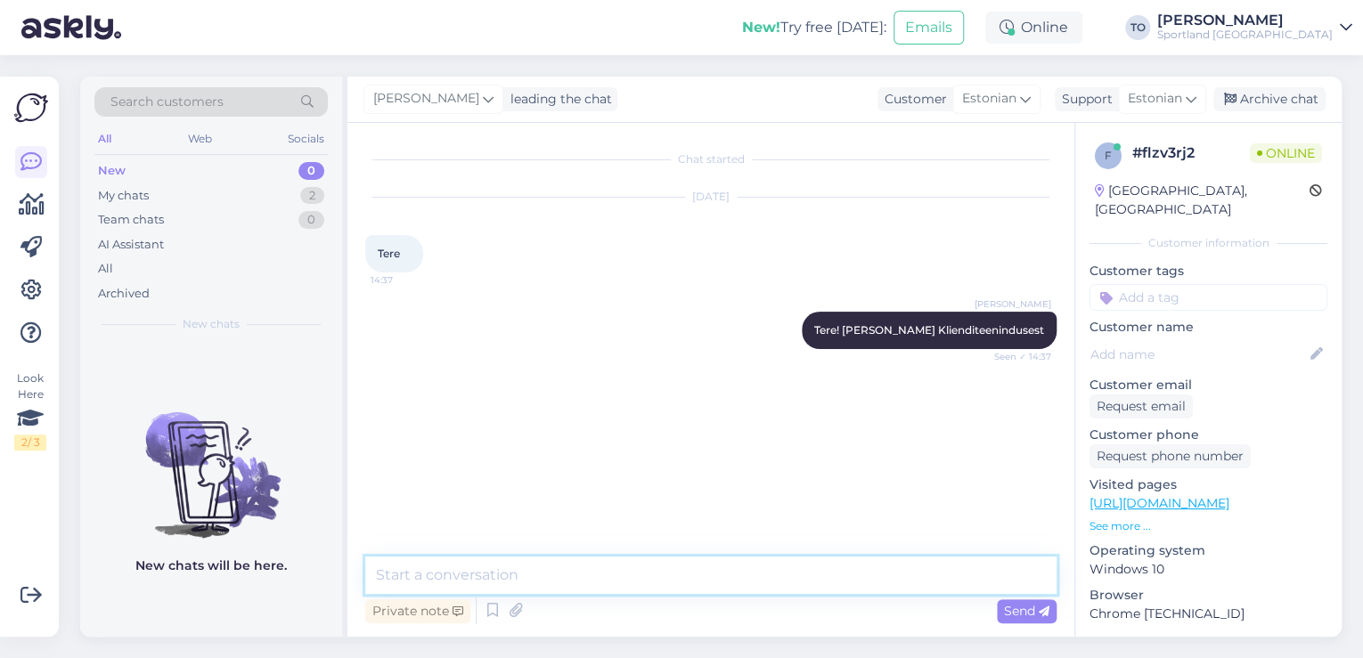
click at [700, 591] on textarea at bounding box center [710, 575] width 691 height 37
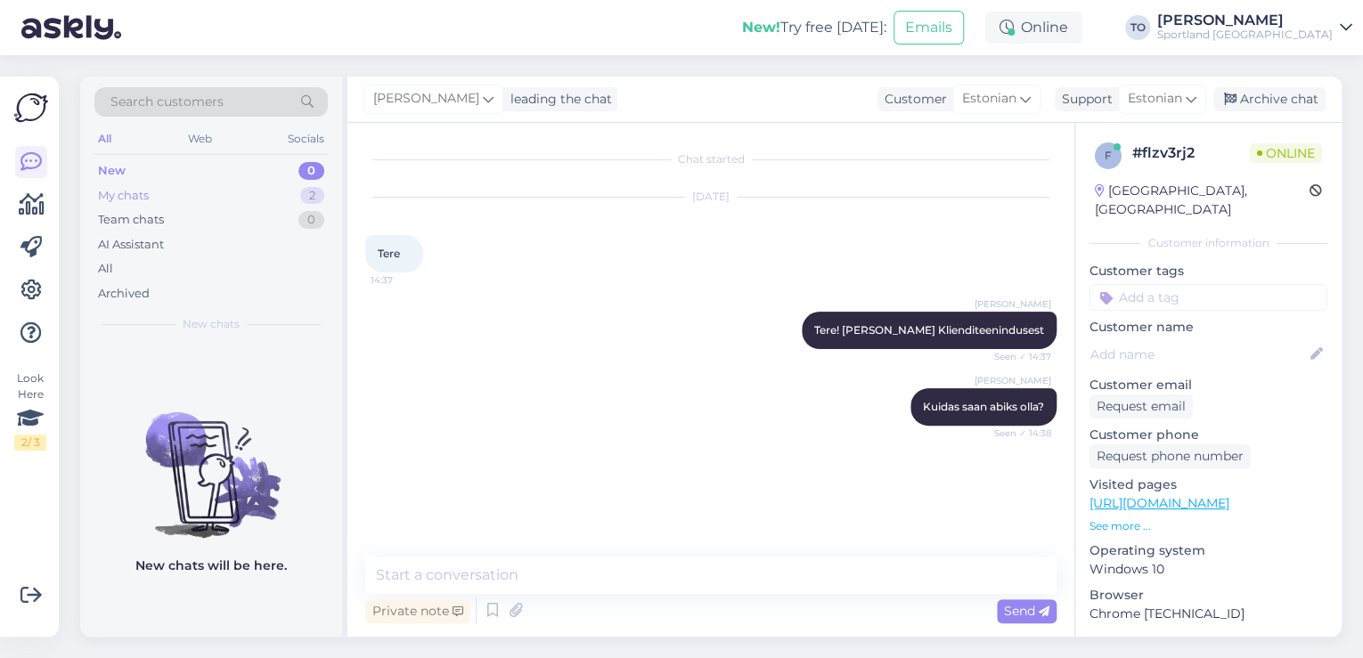
click at [216, 188] on div "My chats 2" at bounding box center [210, 195] width 233 height 25
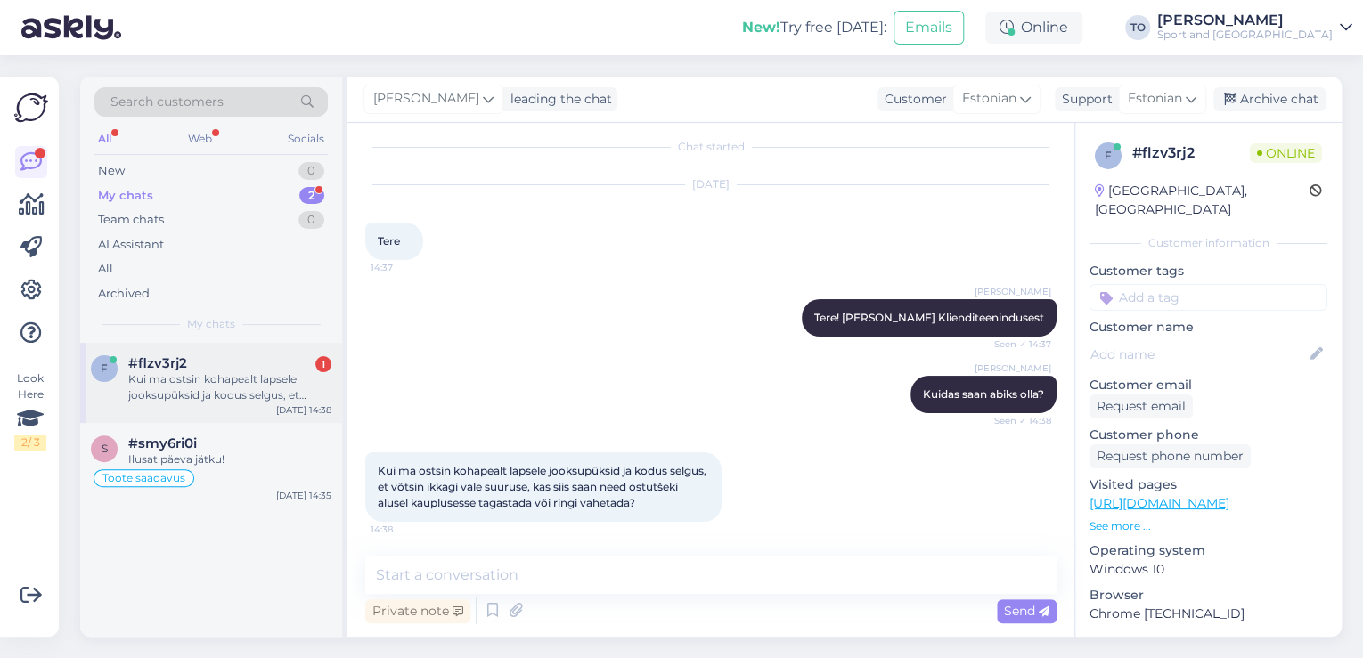
click at [245, 385] on div "Kui ma ostsin kohapealt lapsele jooksupüksid ja kodus selgus, et võtsin ikkagi …" at bounding box center [229, 387] width 203 height 32
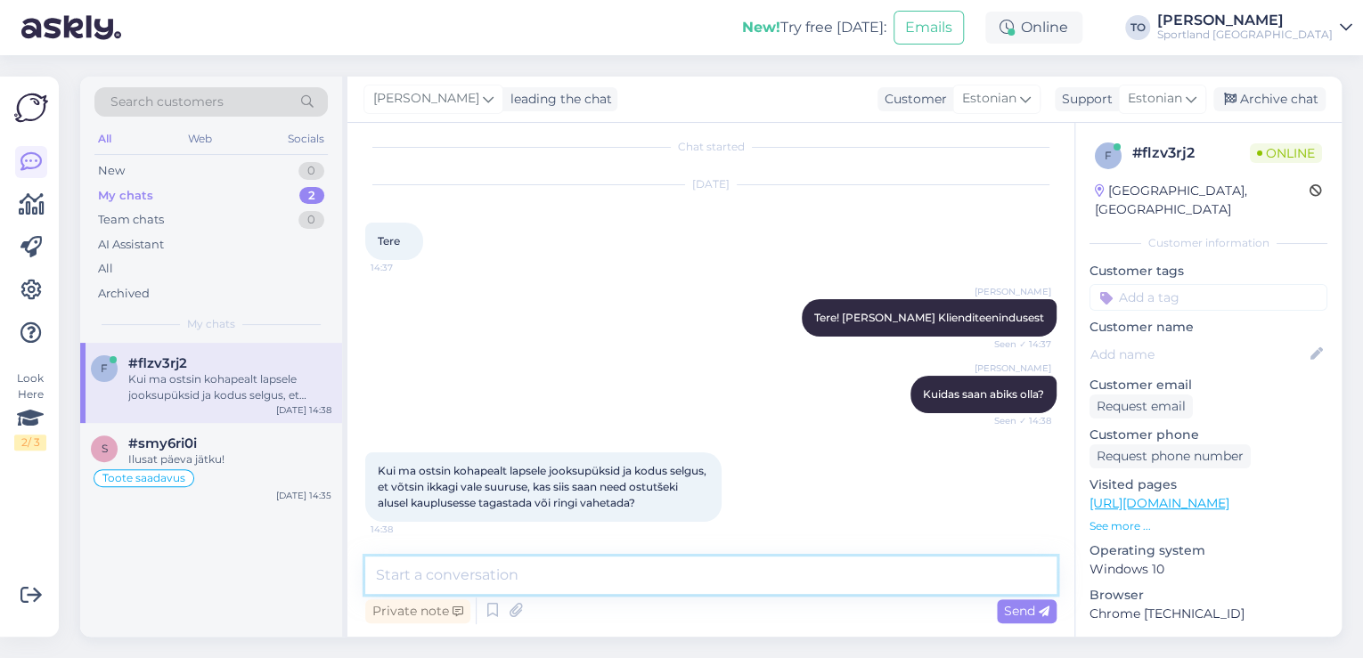
click at [606, 574] on textarea at bounding box center [710, 575] width 691 height 37
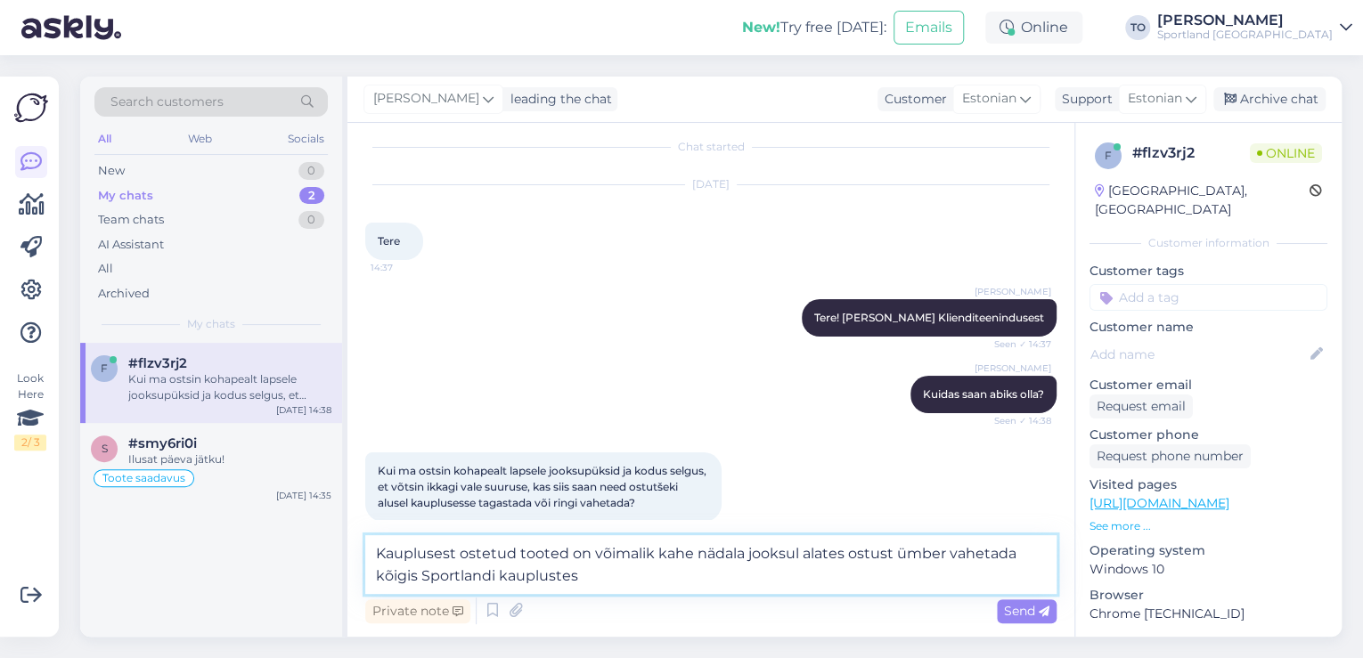
click at [1019, 556] on textarea "Kauplusest ostetud tooted on võimalik kahe nädala jooksul alates ostust ümber v…" at bounding box center [710, 564] width 691 height 59
click at [795, 577] on textarea "Kauplusest ostetud tooted on võimalik kahe nädala jooksul alates ostust ümber v…" at bounding box center [710, 564] width 691 height 59
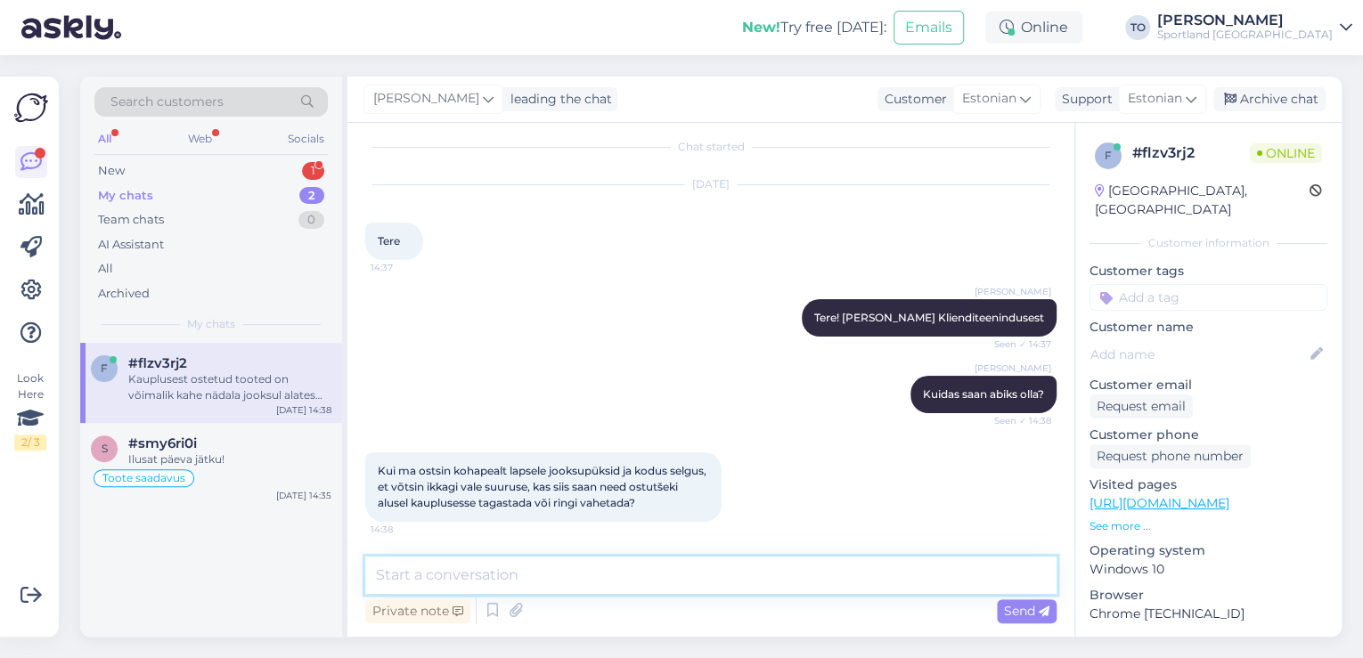
scroll to position [137, 0]
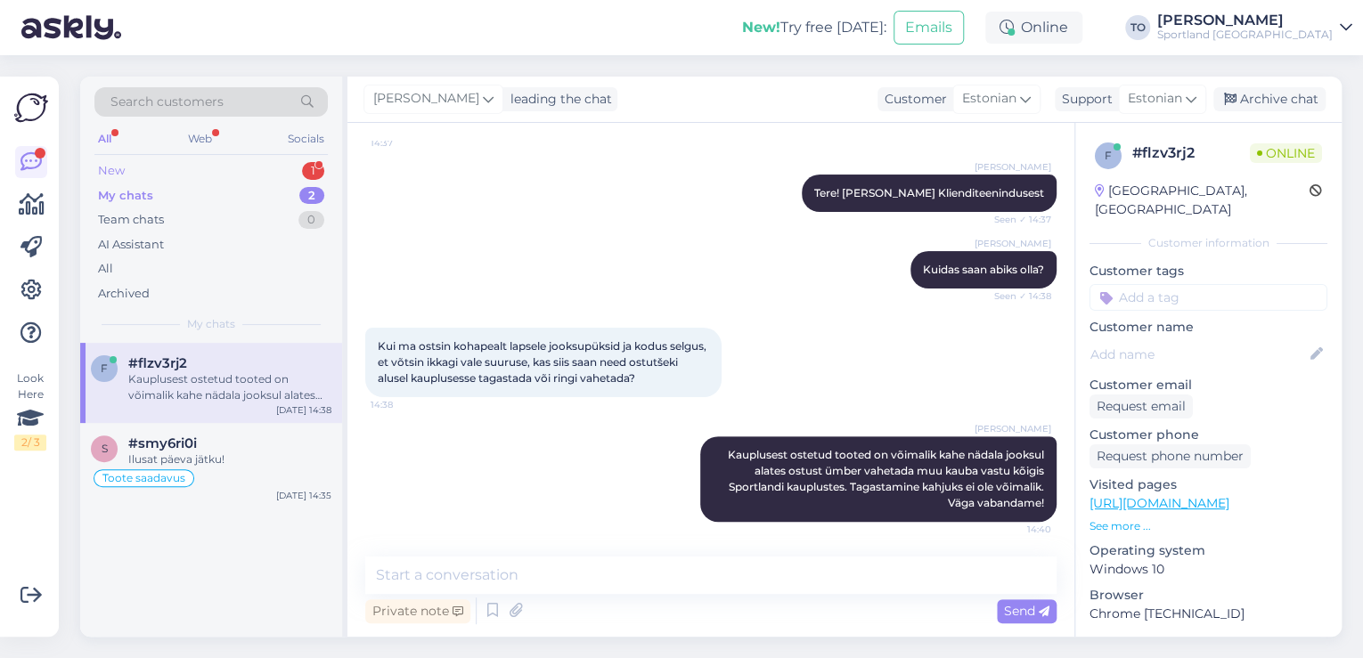
click at [200, 164] on div "New 1" at bounding box center [210, 171] width 233 height 25
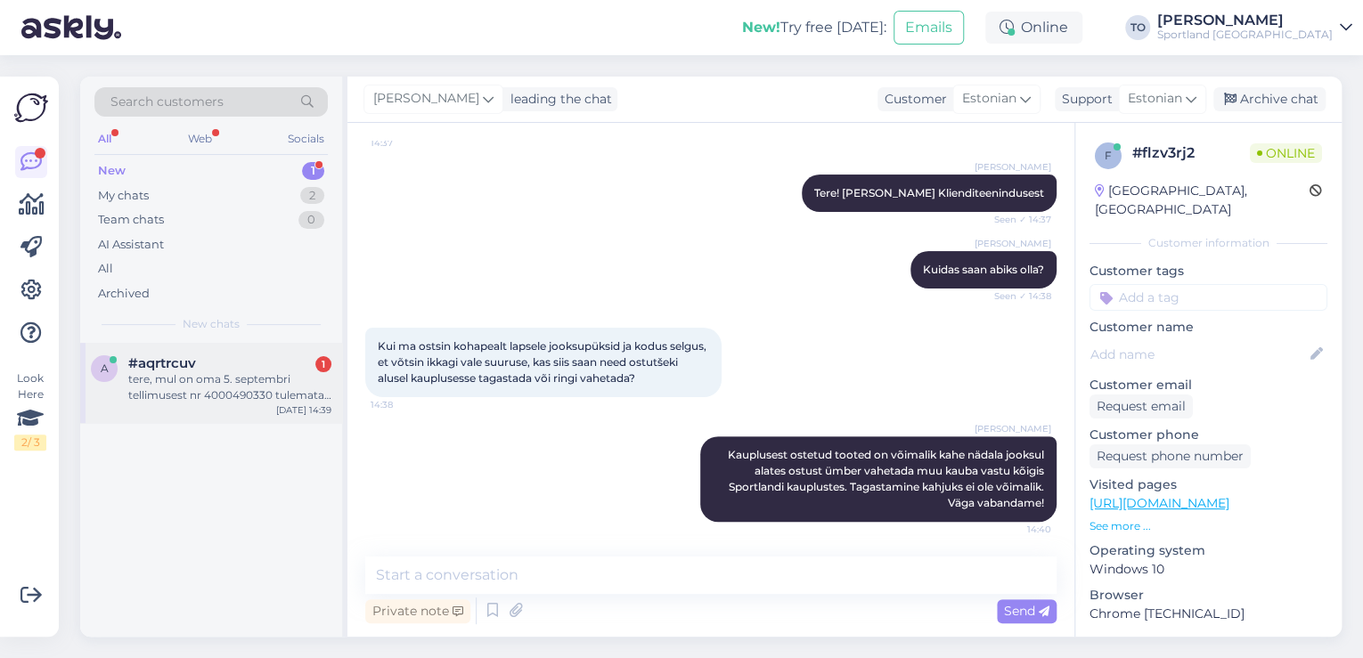
click at [272, 381] on div "tere, mul on oma 5. septembri tellimusest nr 4000490330 tulemata Nike PRO Dri-F…" at bounding box center [229, 387] width 203 height 32
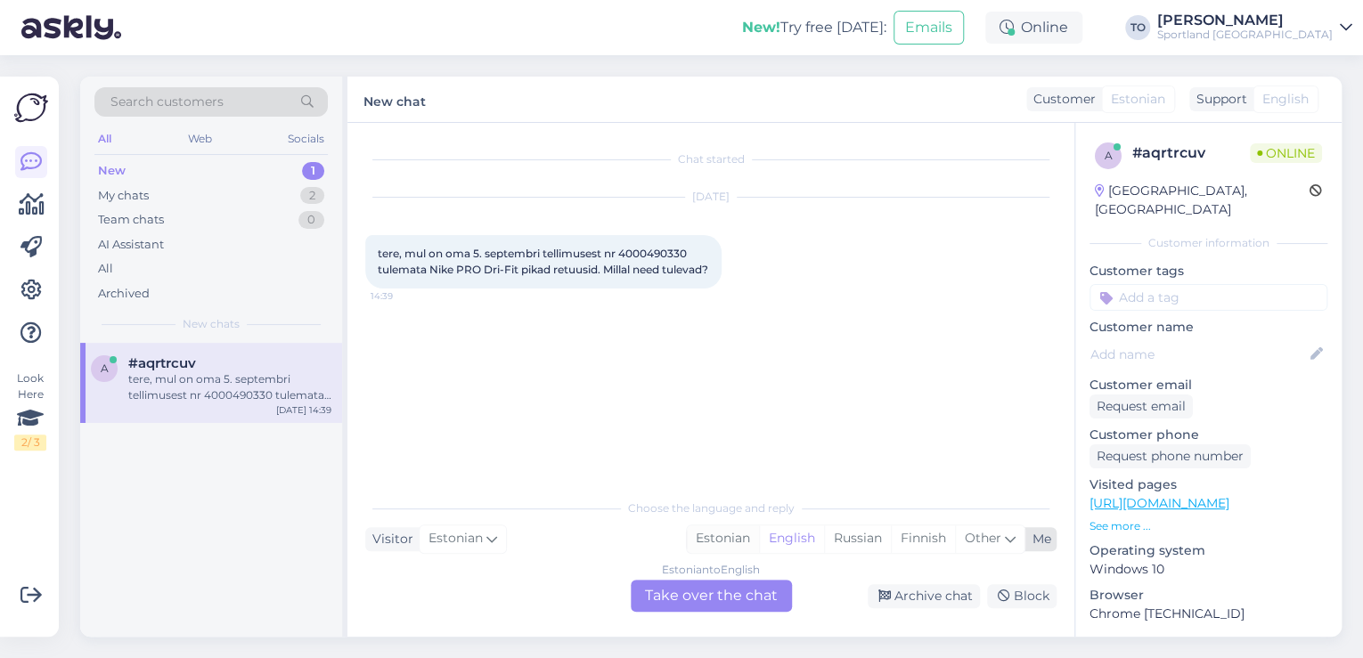
click at [727, 534] on div "Estonian" at bounding box center [723, 538] width 72 height 27
click at [744, 593] on div "Estonian to Estonian Take over the chat" at bounding box center [711, 596] width 161 height 32
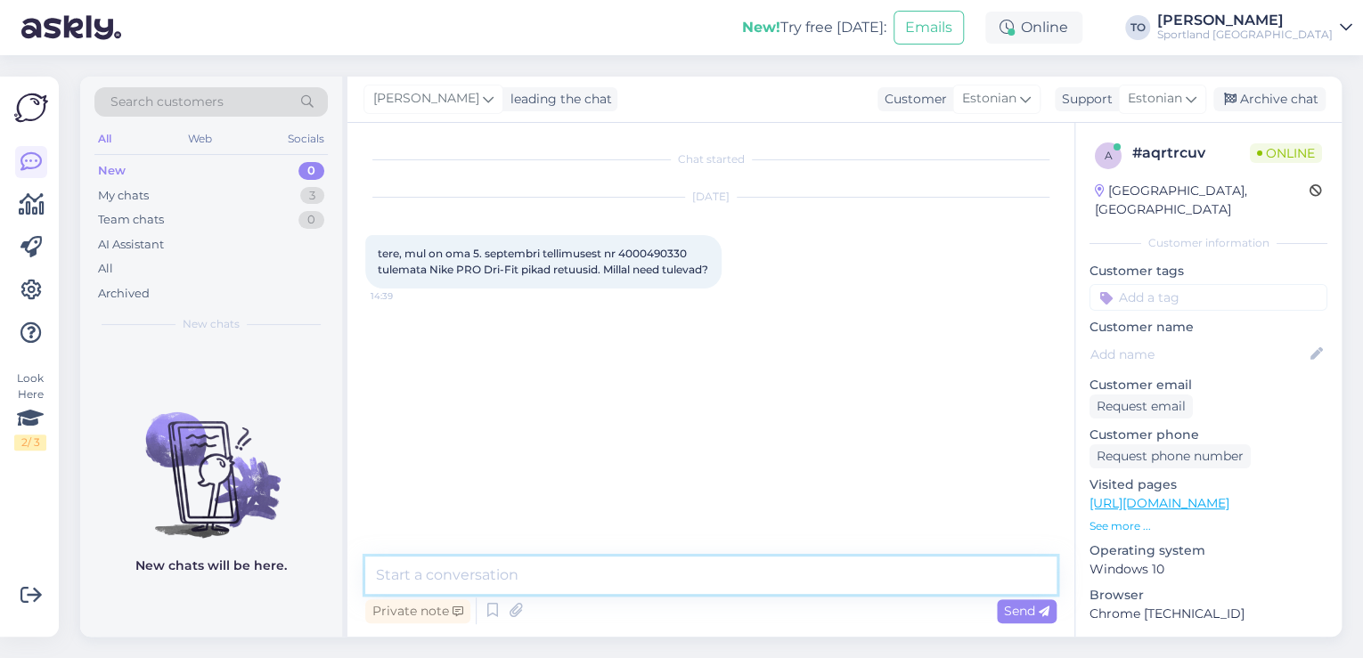
click at [673, 572] on textarea at bounding box center [710, 575] width 691 height 37
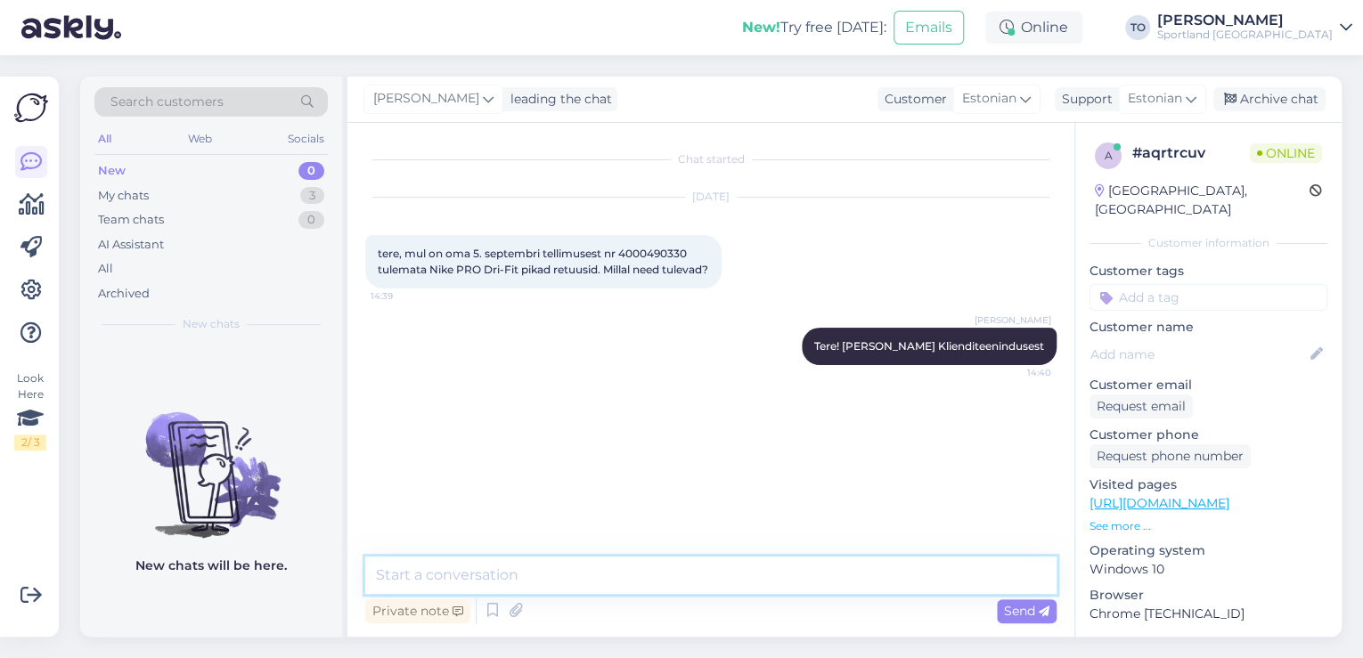
click at [673, 572] on textarea at bounding box center [710, 575] width 691 height 37
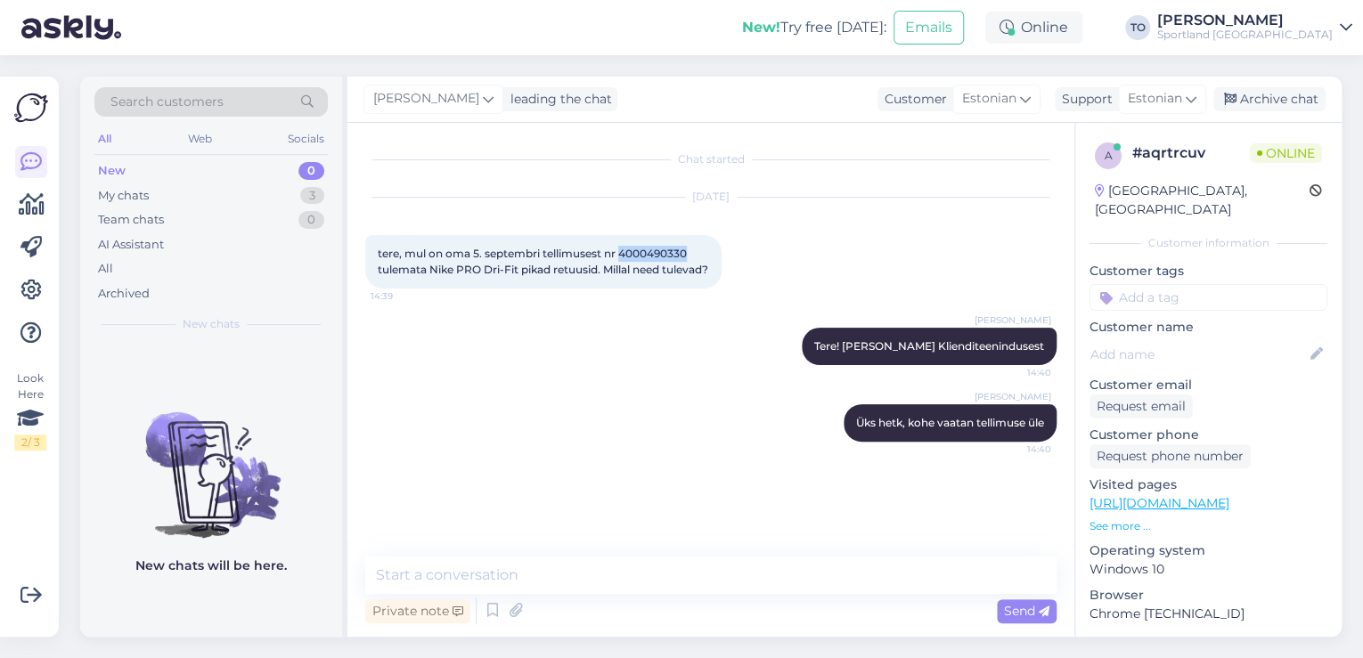
drag, startPoint x: 623, startPoint y: 253, endPoint x: 689, endPoint y: 253, distance: 66.8
click at [689, 253] on span "tere, mul on oma 5. septembri tellimusest nr 4000490330 tulemata Nike PRO Dri-F…" at bounding box center [543, 261] width 330 height 29
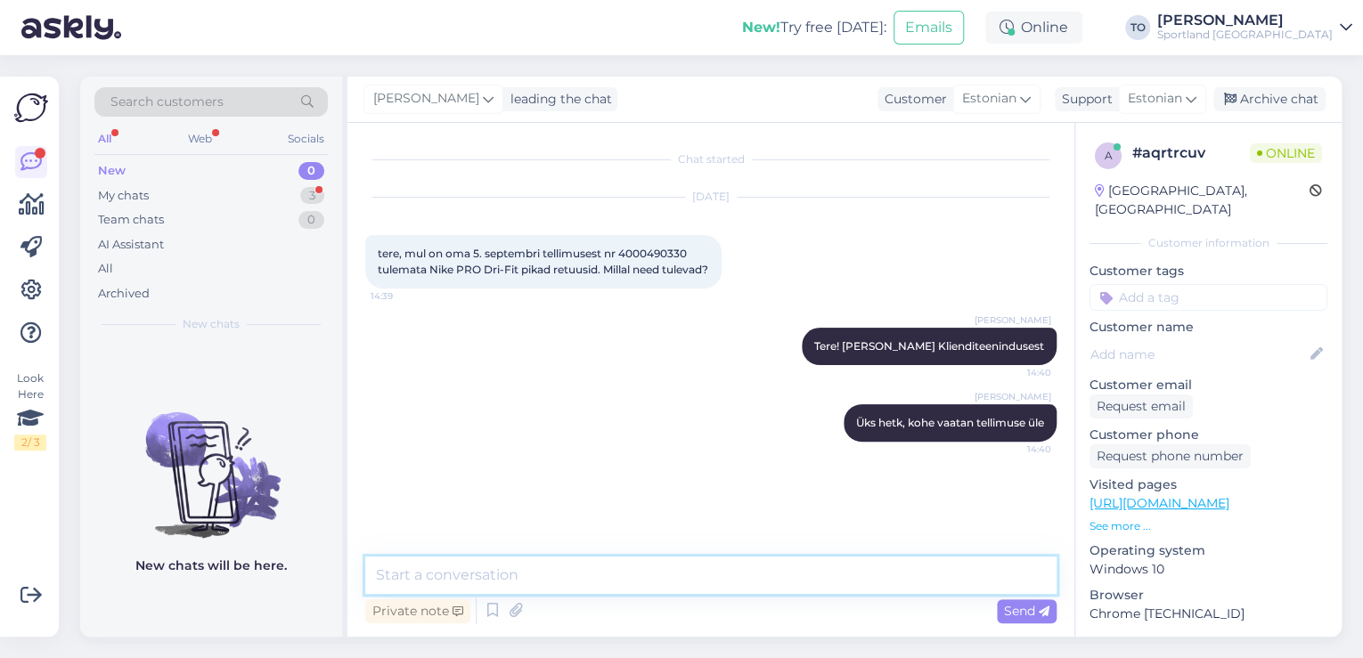
click at [643, 577] on textarea at bounding box center [710, 575] width 691 height 37
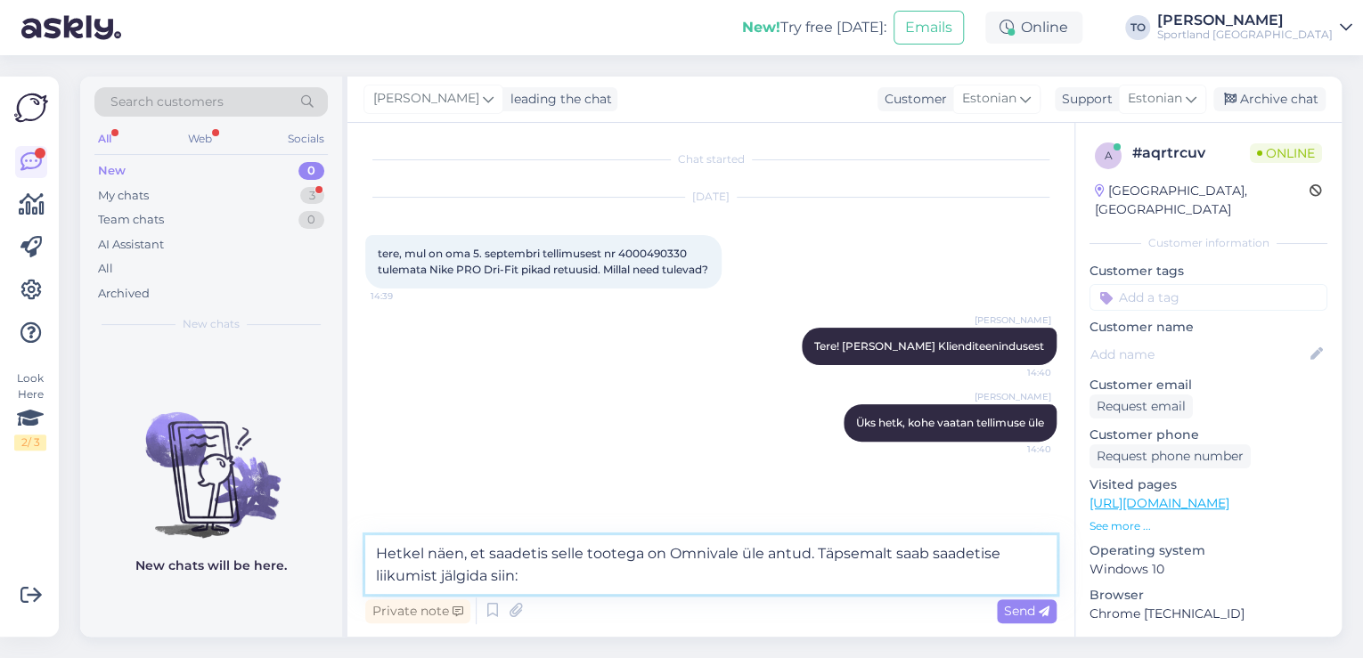
click at [591, 583] on textarea "Hetkel näen, et saadetis selle tootega on Omnivale üle antud. Täpsemalt saab sa…" at bounding box center [710, 564] width 691 height 59
paste textarea "[URL][DOMAIN_NAME]"
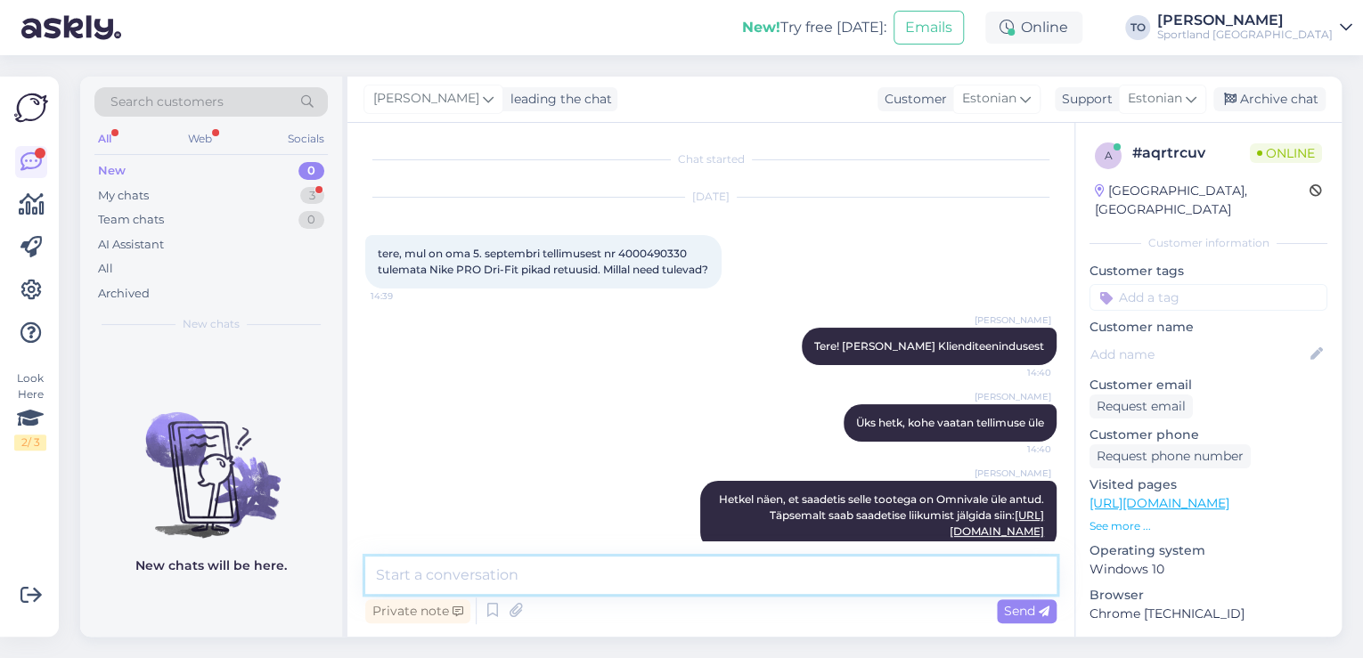
scroll to position [45, 0]
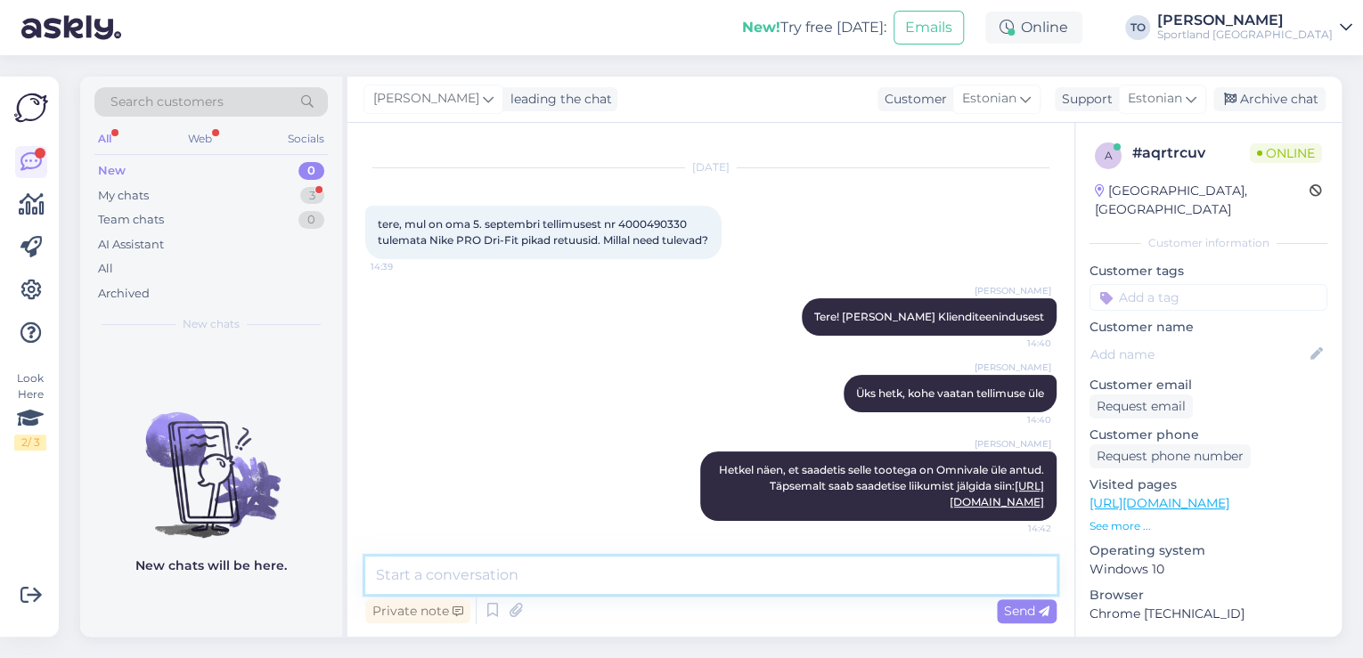
click at [591, 583] on textarea at bounding box center [710, 575] width 691 height 37
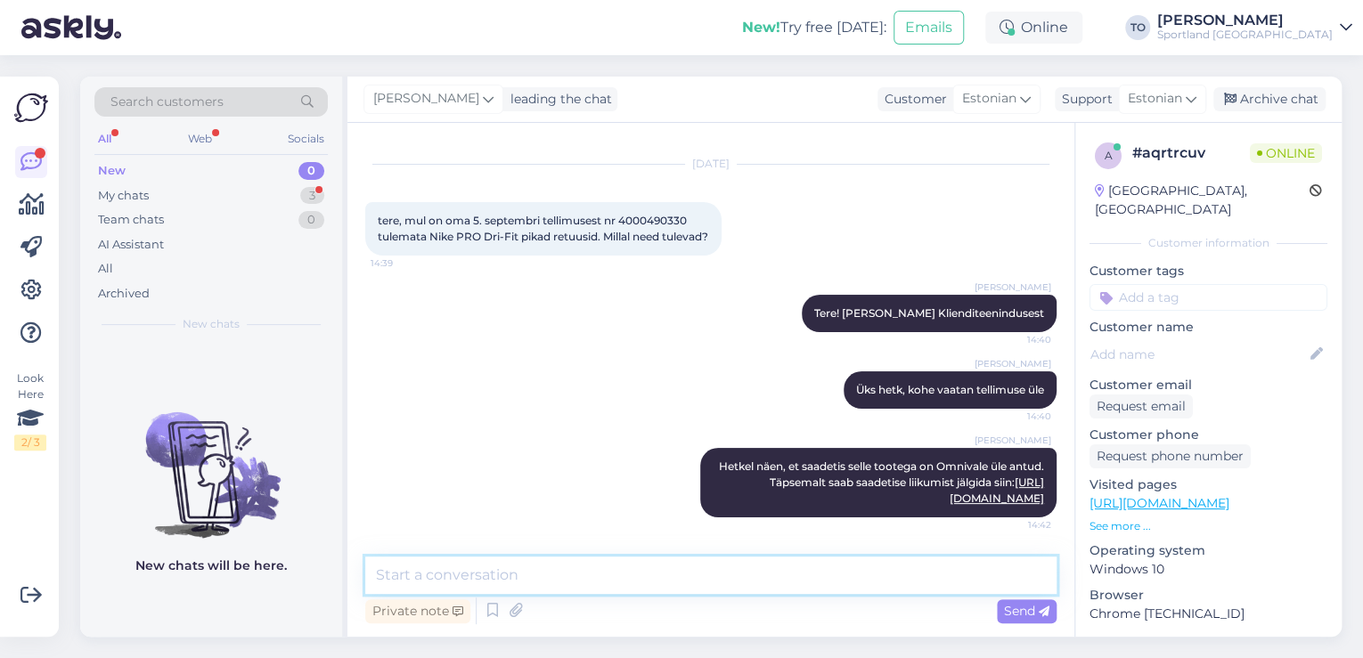
scroll to position [0, 0]
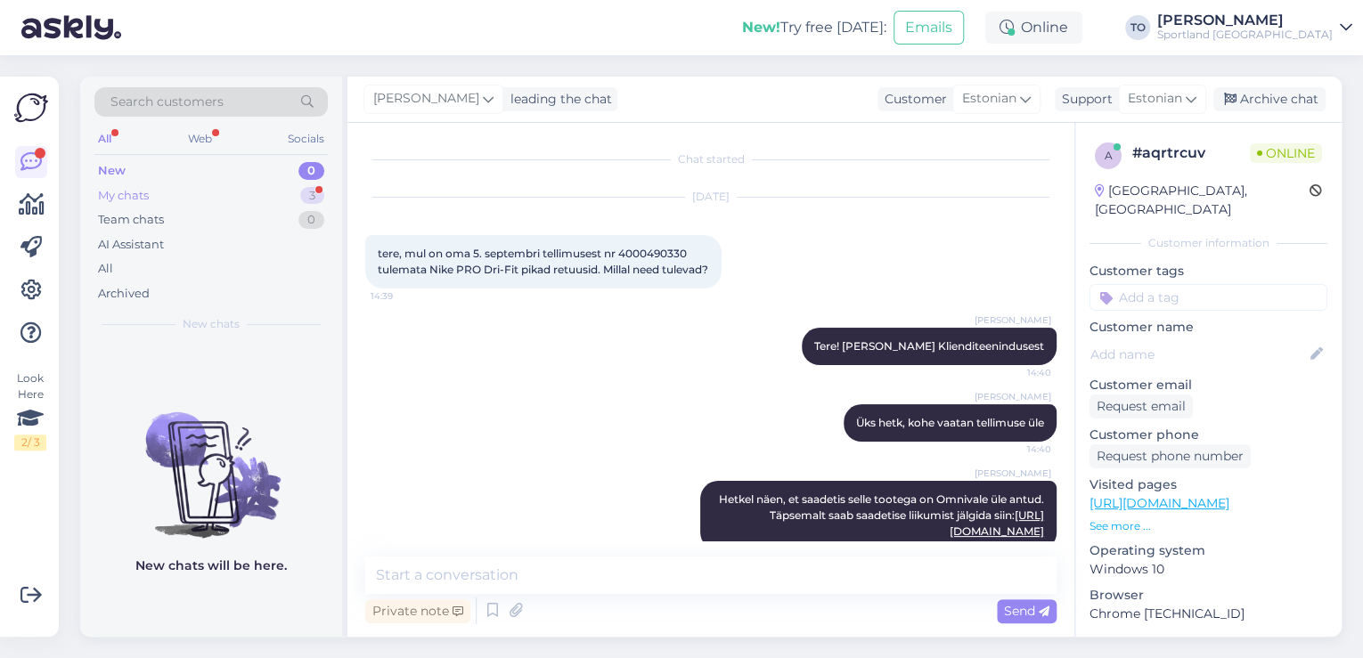
click at [258, 191] on div "My chats 3" at bounding box center [210, 195] width 233 height 25
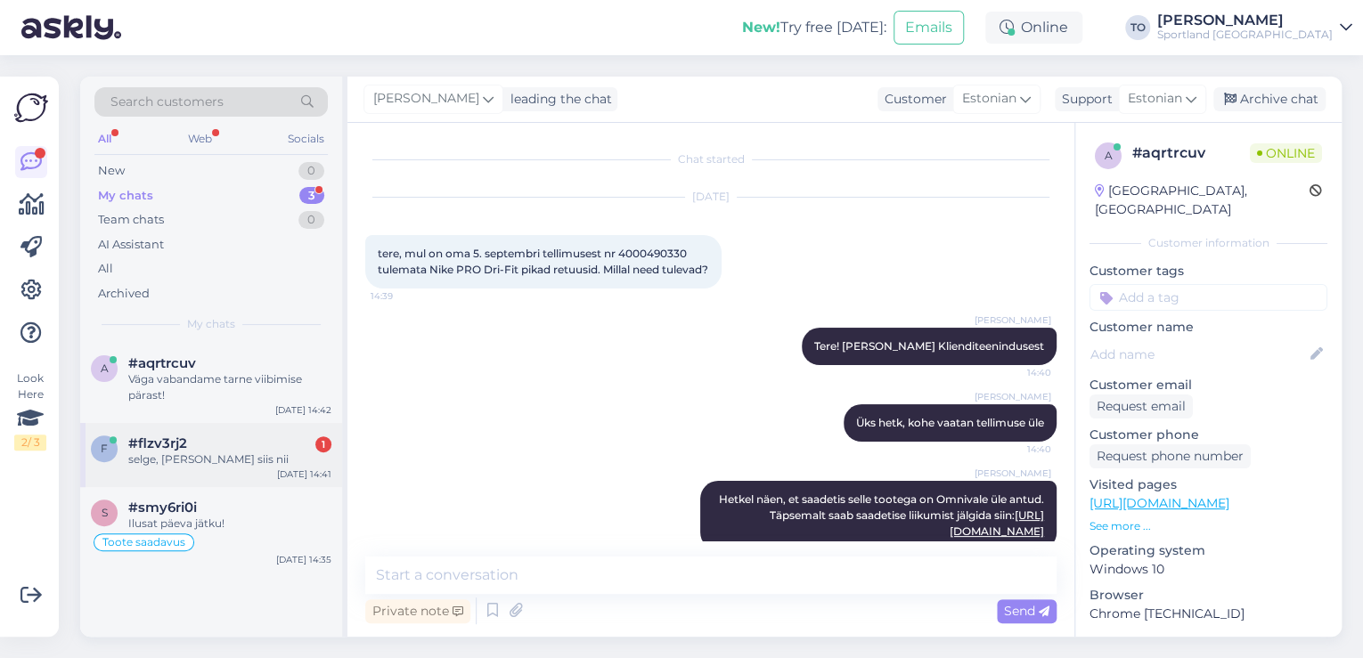
click at [257, 449] on div "#flzv3rj2 1" at bounding box center [229, 444] width 203 height 16
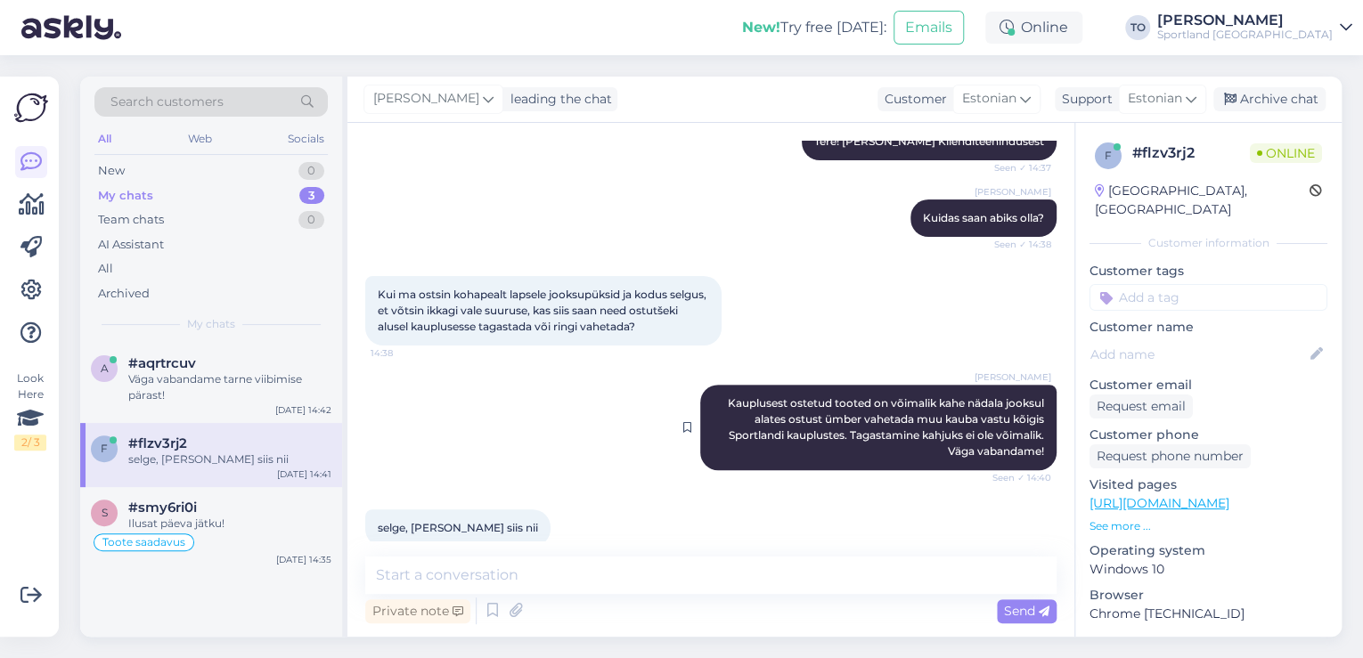
scroll to position [214, 0]
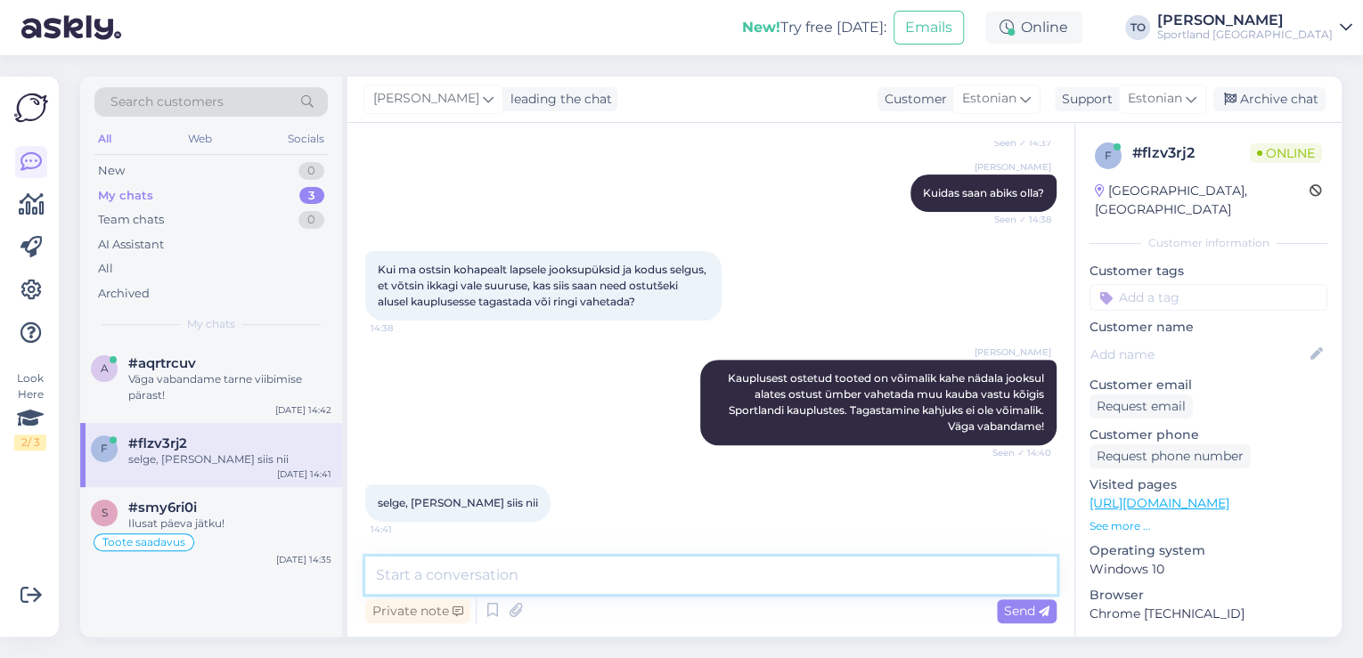
click at [583, 581] on textarea at bounding box center [710, 575] width 691 height 37
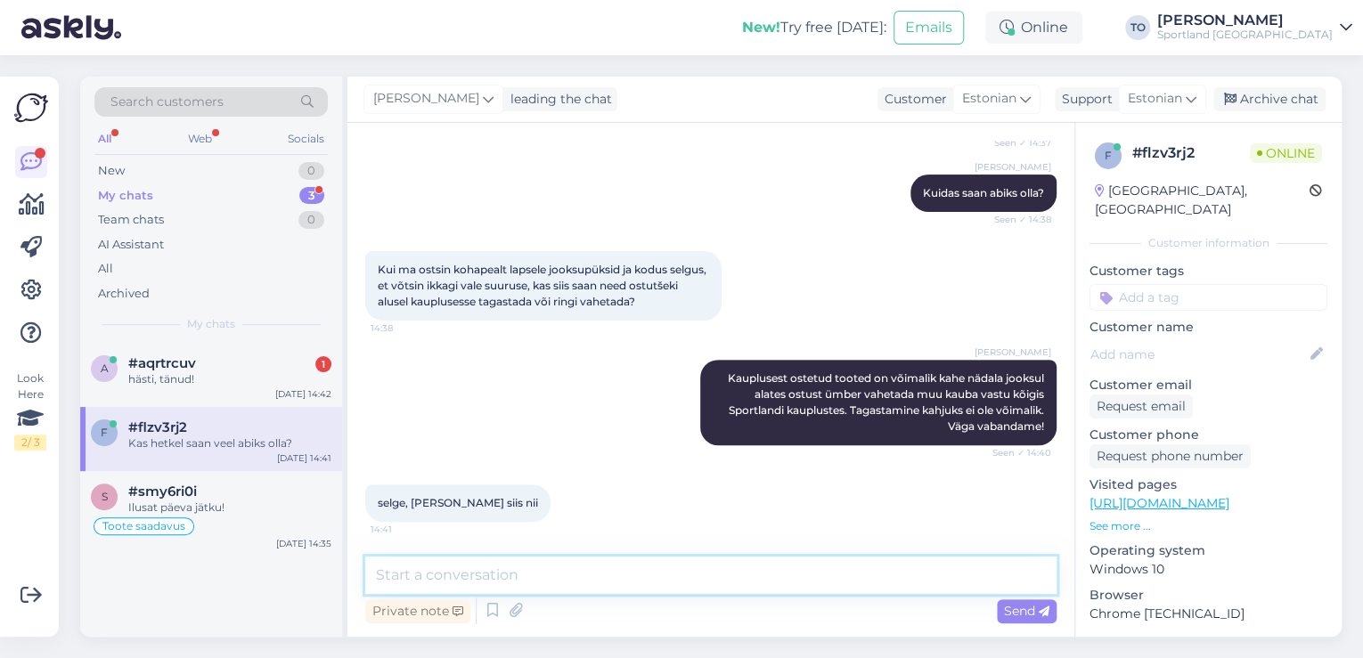
scroll to position [290, 0]
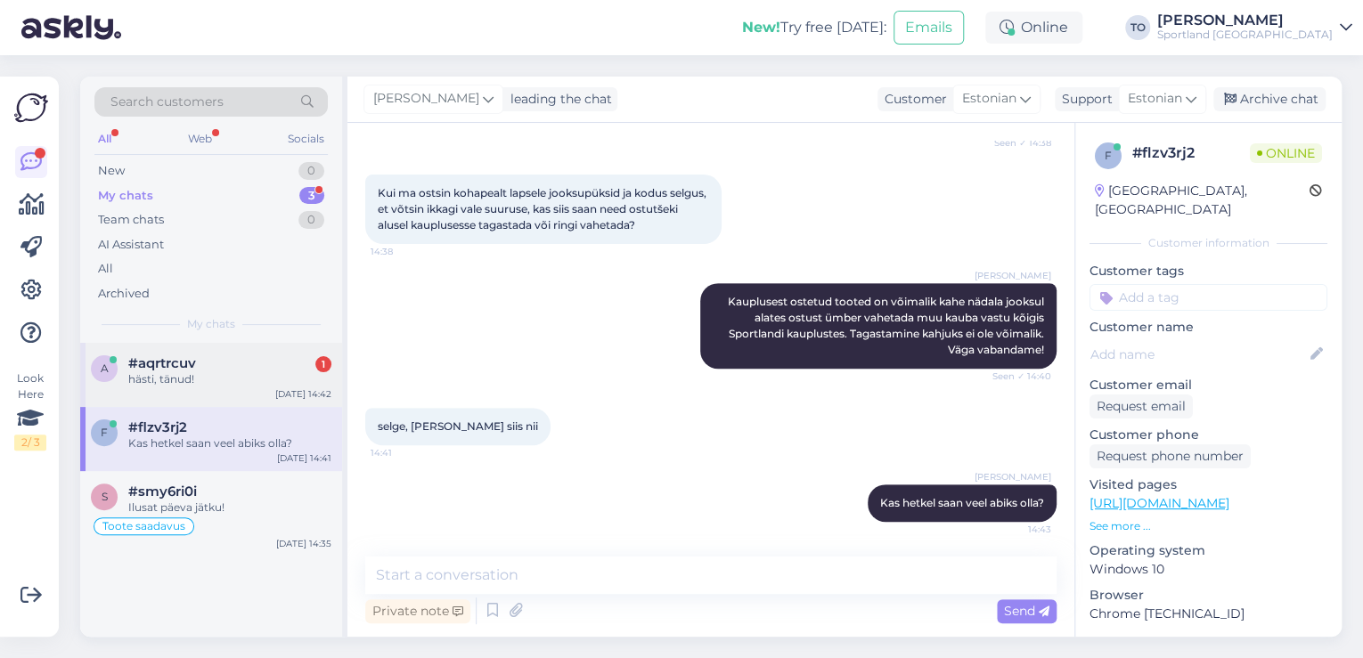
click at [292, 386] on div "hästi, tänud!" at bounding box center [229, 379] width 203 height 16
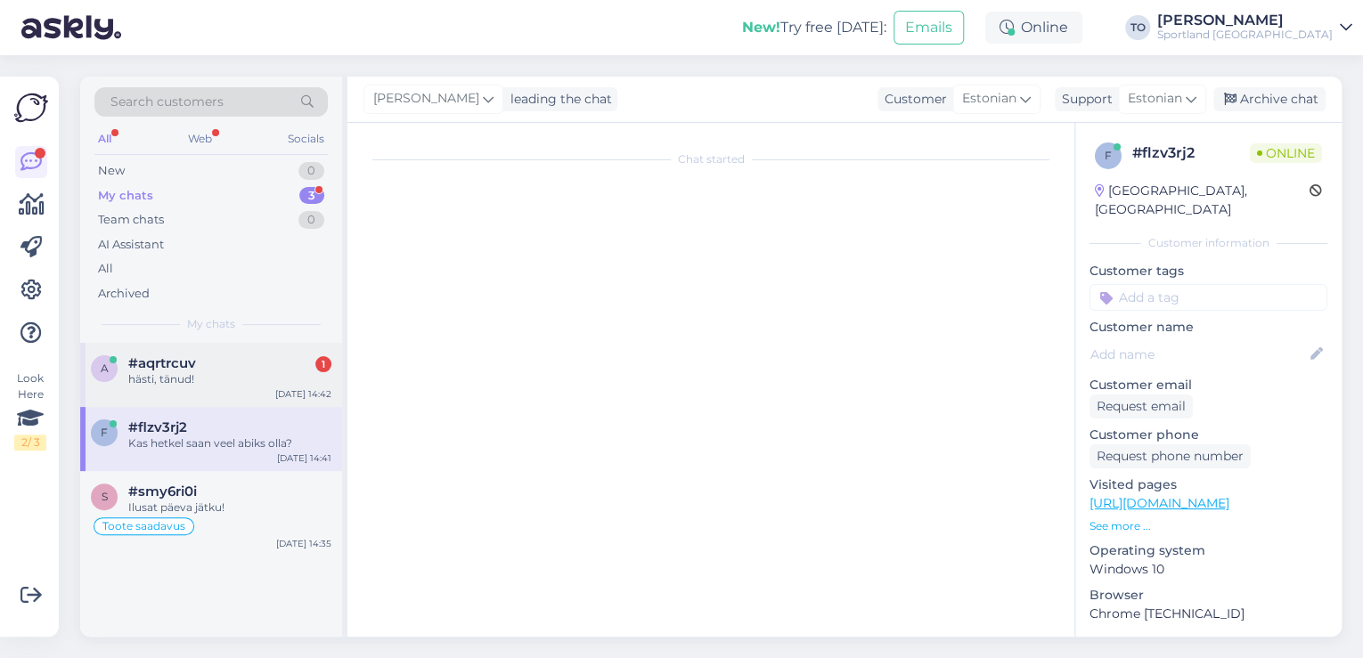
scroll to position [198, 0]
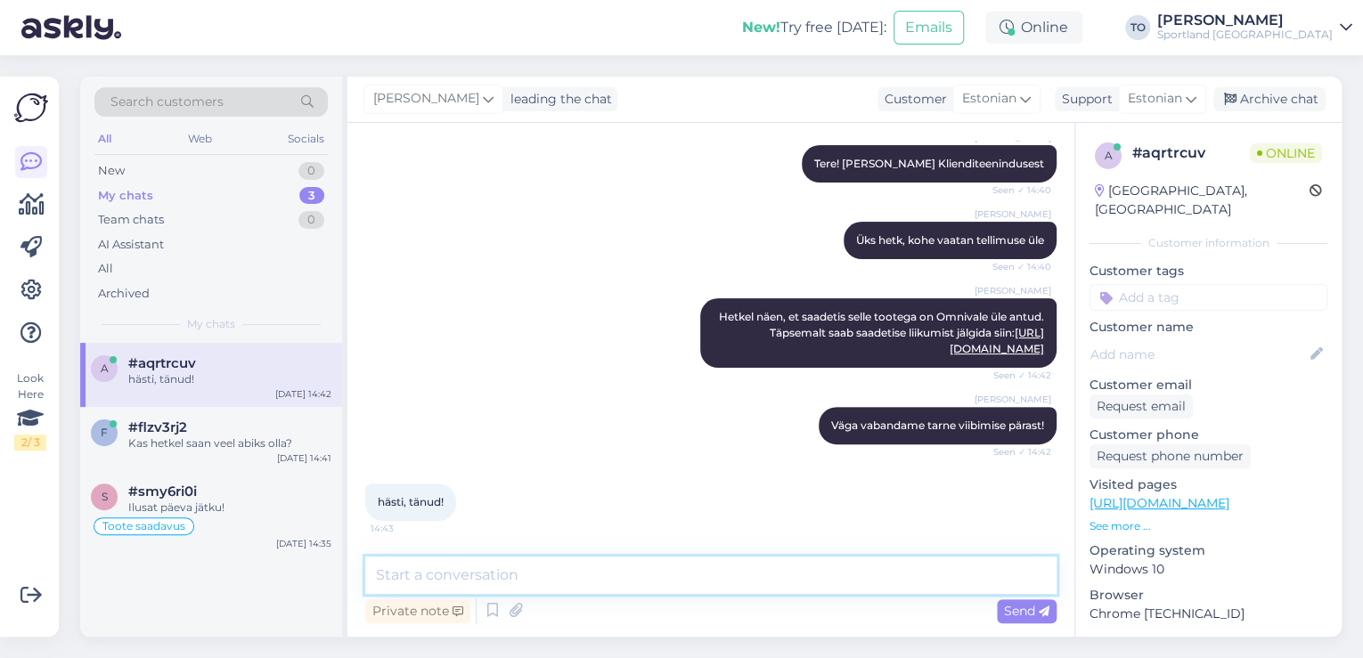
click at [602, 580] on textarea at bounding box center [710, 575] width 691 height 37
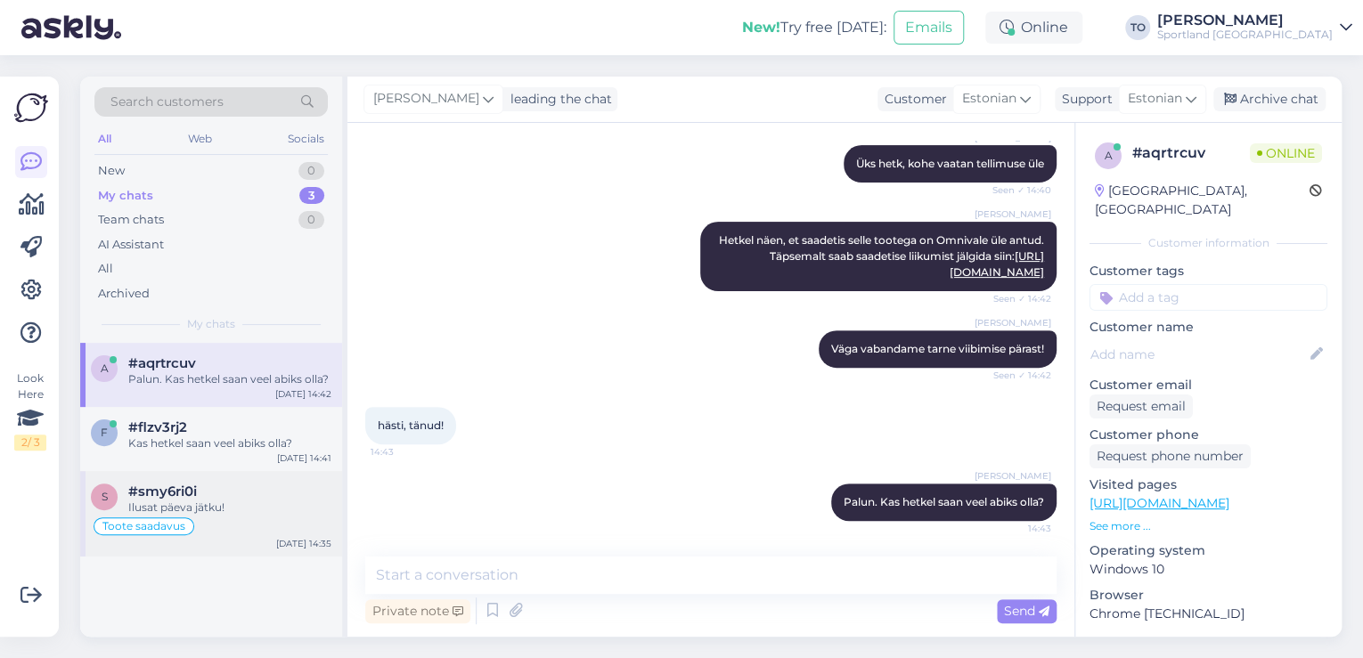
click at [257, 517] on div "Toote saadavus" at bounding box center [211, 526] width 240 height 21
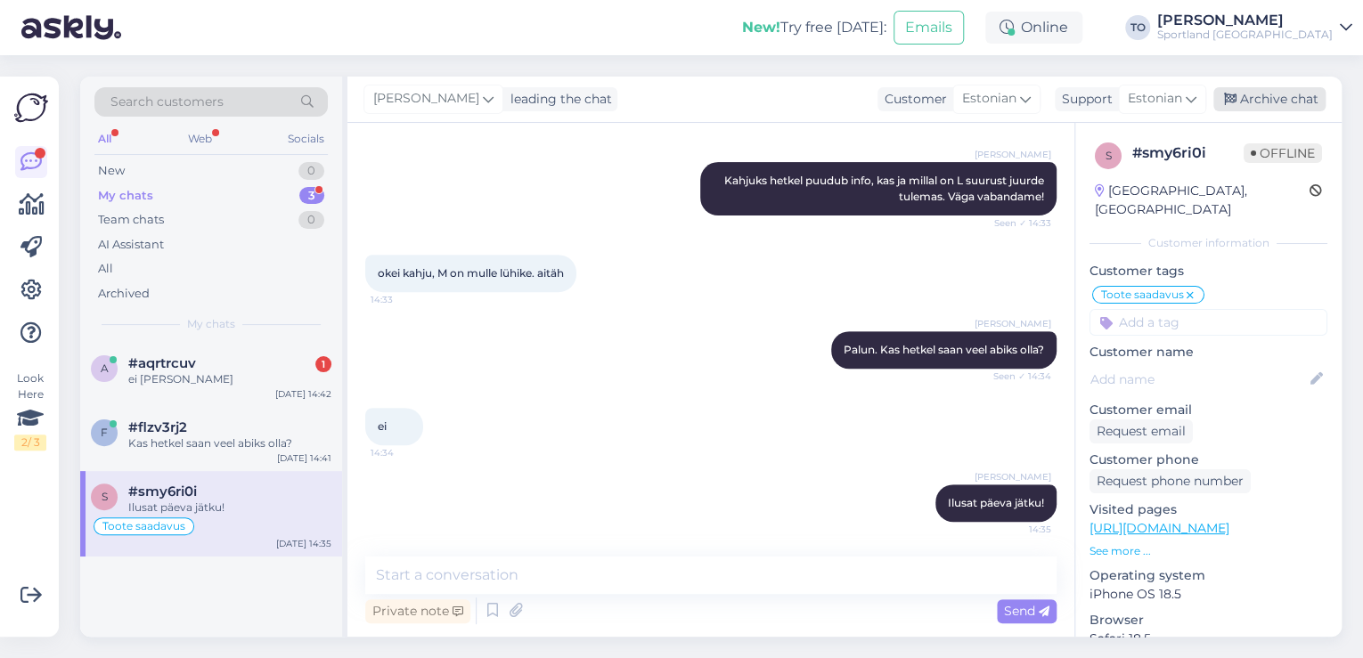
click at [1299, 95] on div "Archive chat" at bounding box center [1269, 99] width 112 height 24
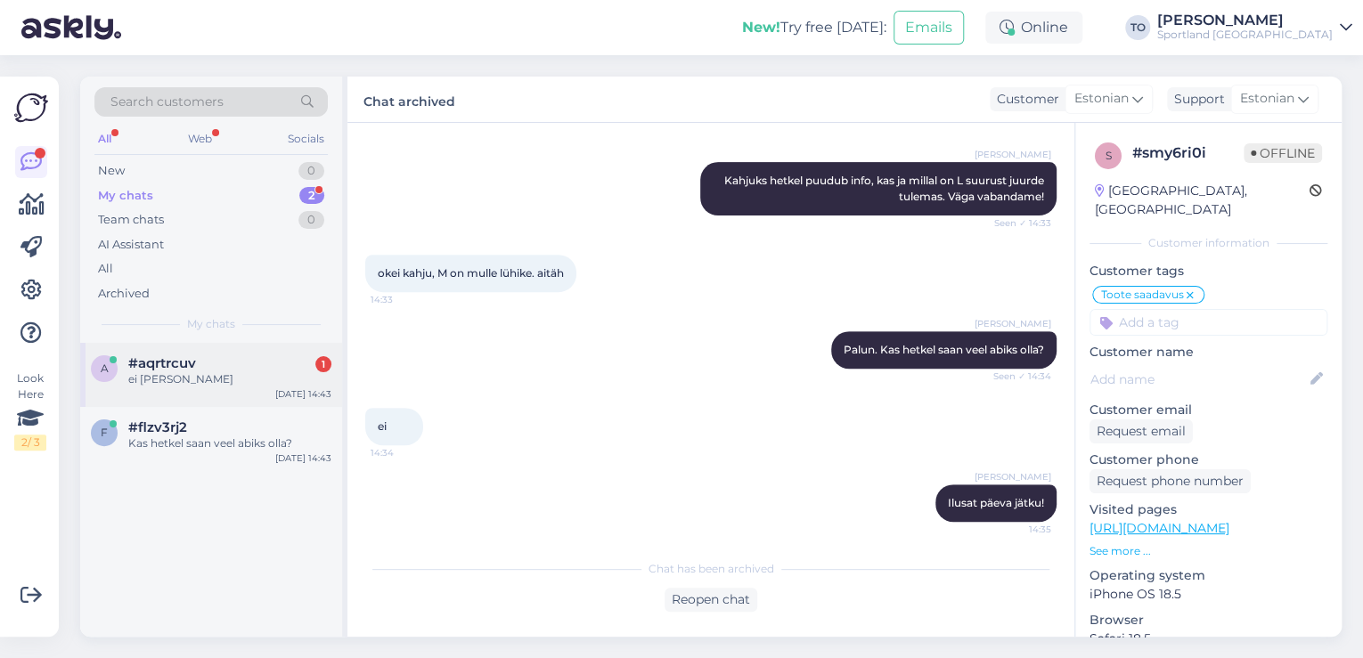
click at [278, 378] on div "ei [PERSON_NAME]" at bounding box center [229, 379] width 203 height 16
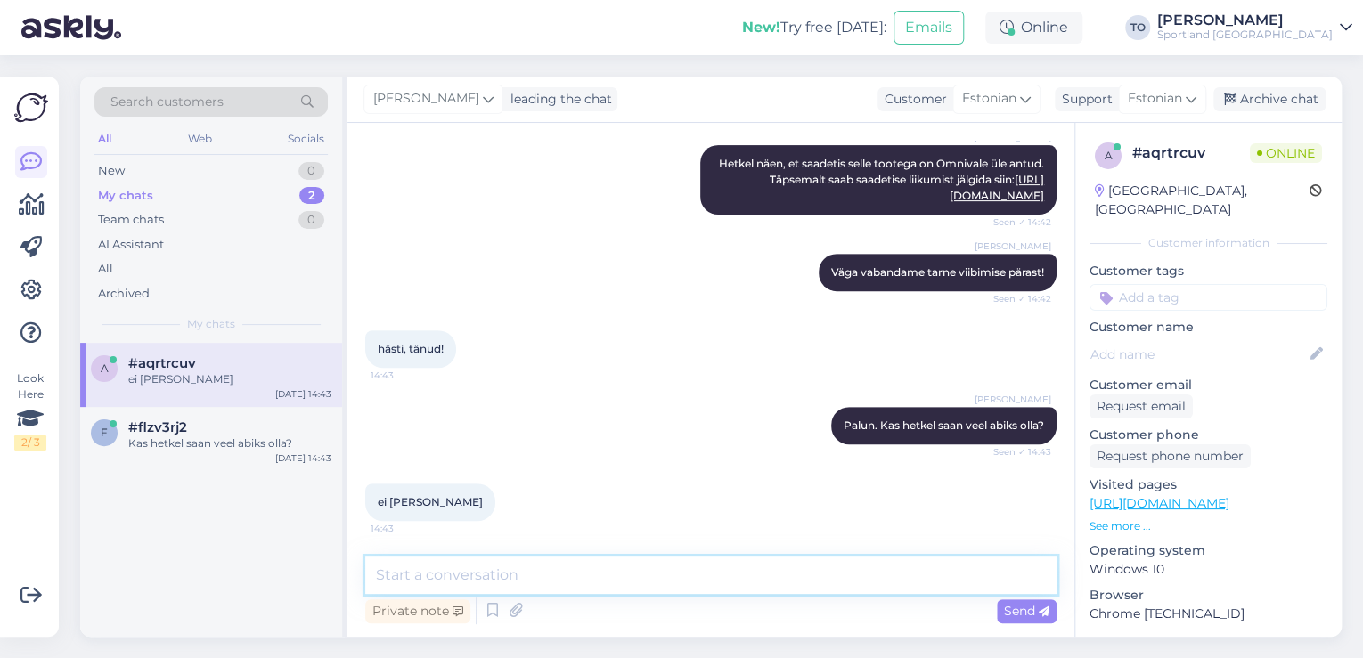
click at [749, 581] on textarea at bounding box center [710, 575] width 691 height 37
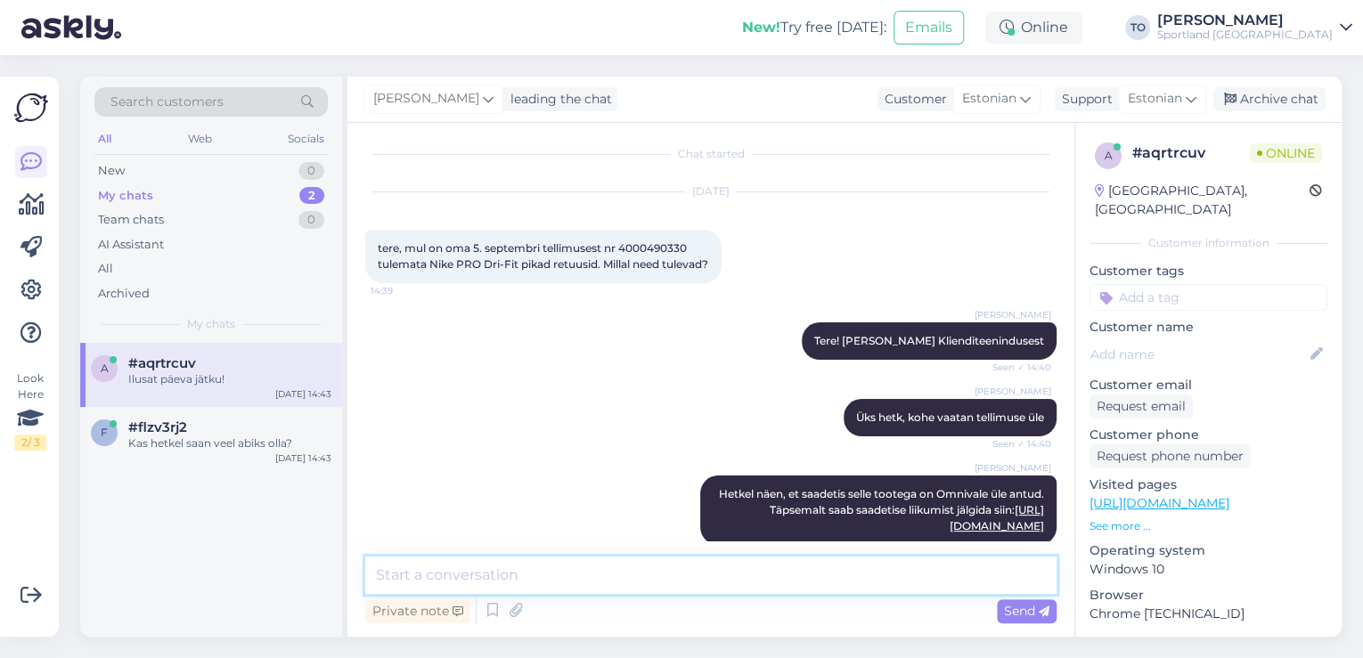
scroll to position [0, 0]
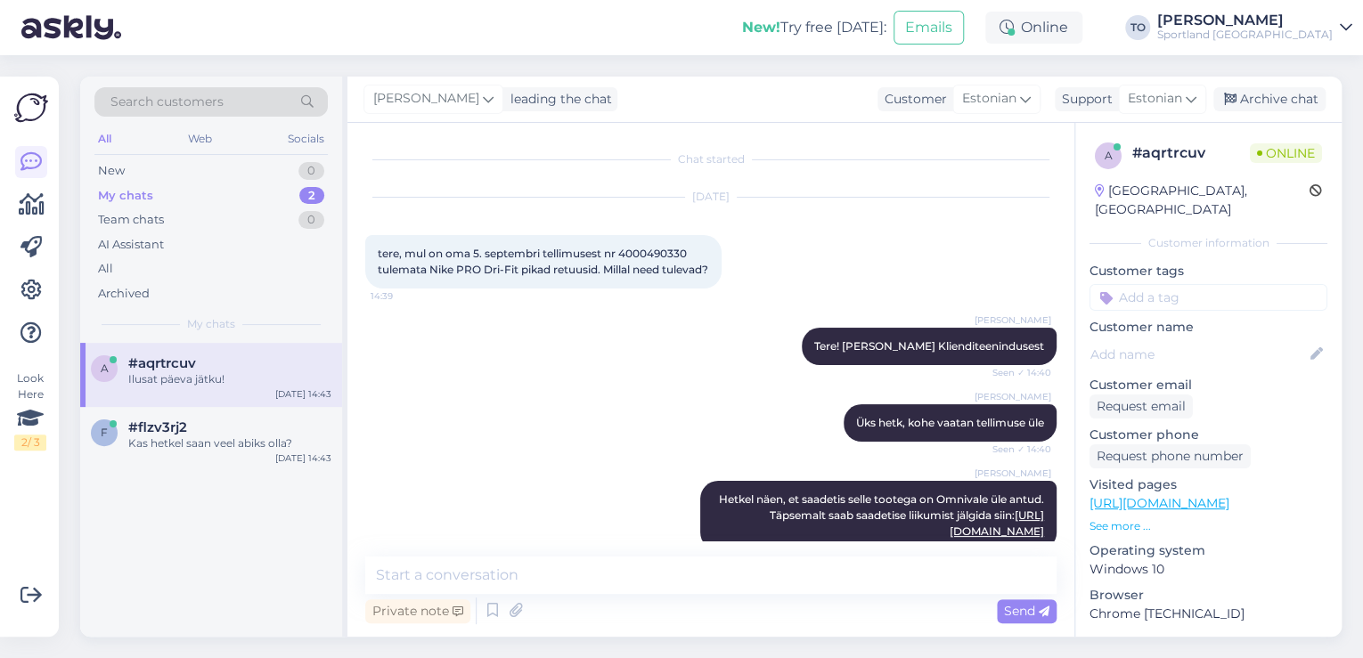
click at [1181, 284] on input at bounding box center [1208, 297] width 238 height 27
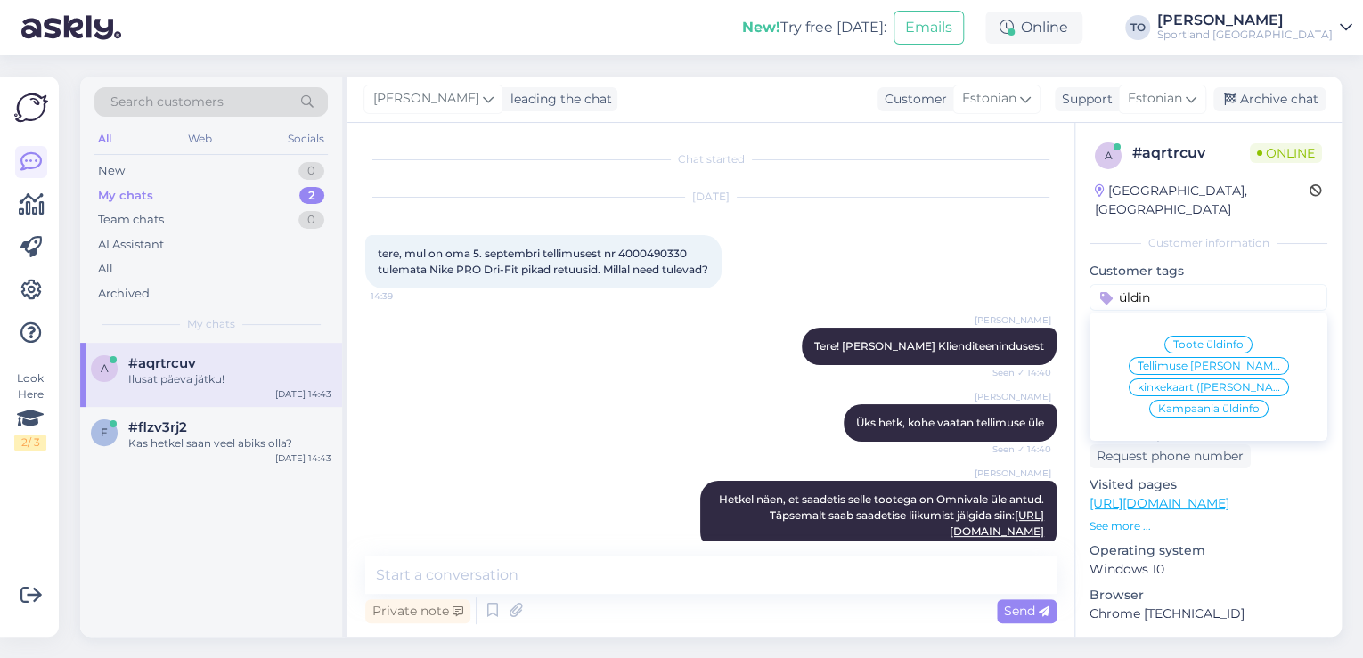
click at [1197, 357] on div "Tellimuse [PERSON_NAME] info" at bounding box center [1208, 366] width 160 height 18
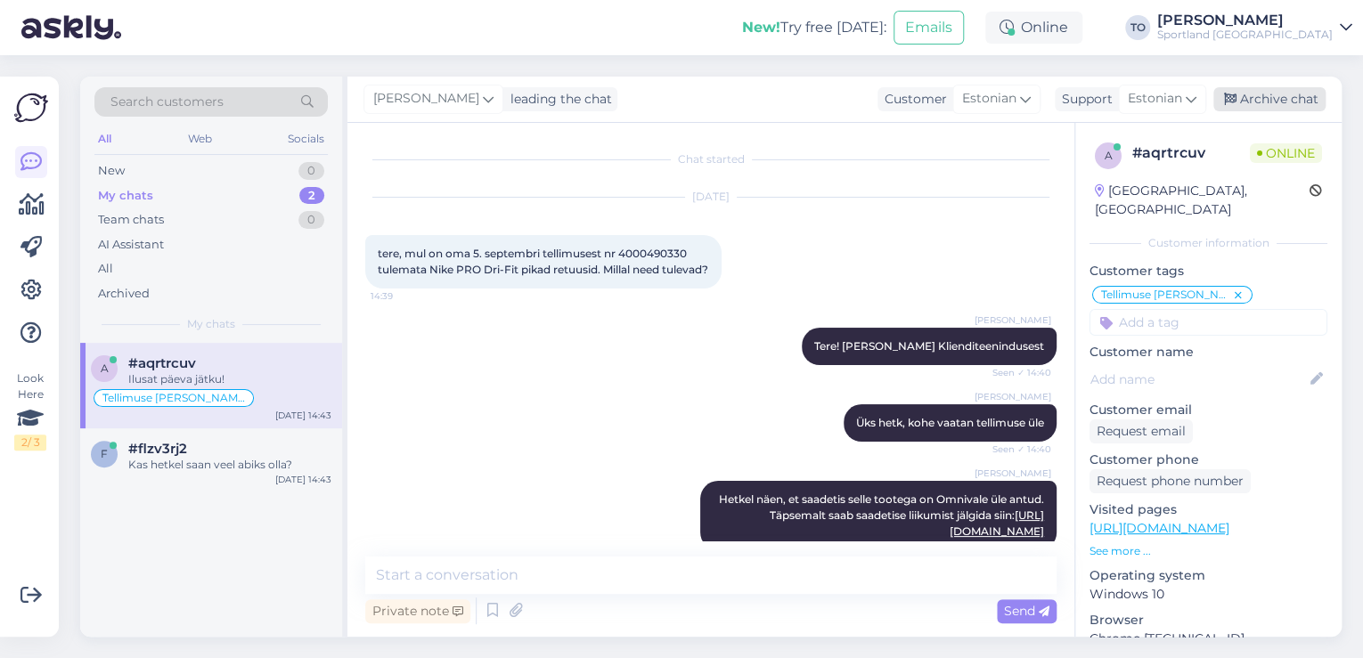
click at [1275, 98] on div "Archive chat" at bounding box center [1269, 99] width 112 height 24
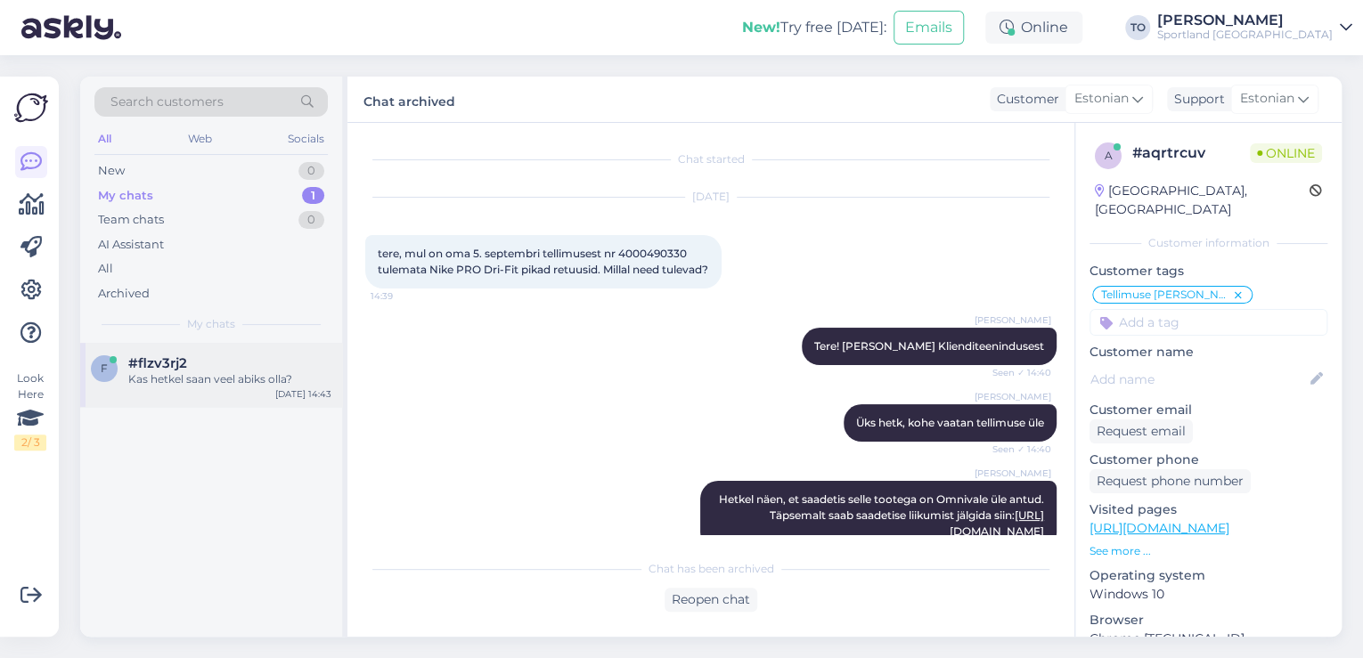
click at [251, 380] on div "Kas hetkel saan veel abiks olla?" at bounding box center [229, 379] width 203 height 16
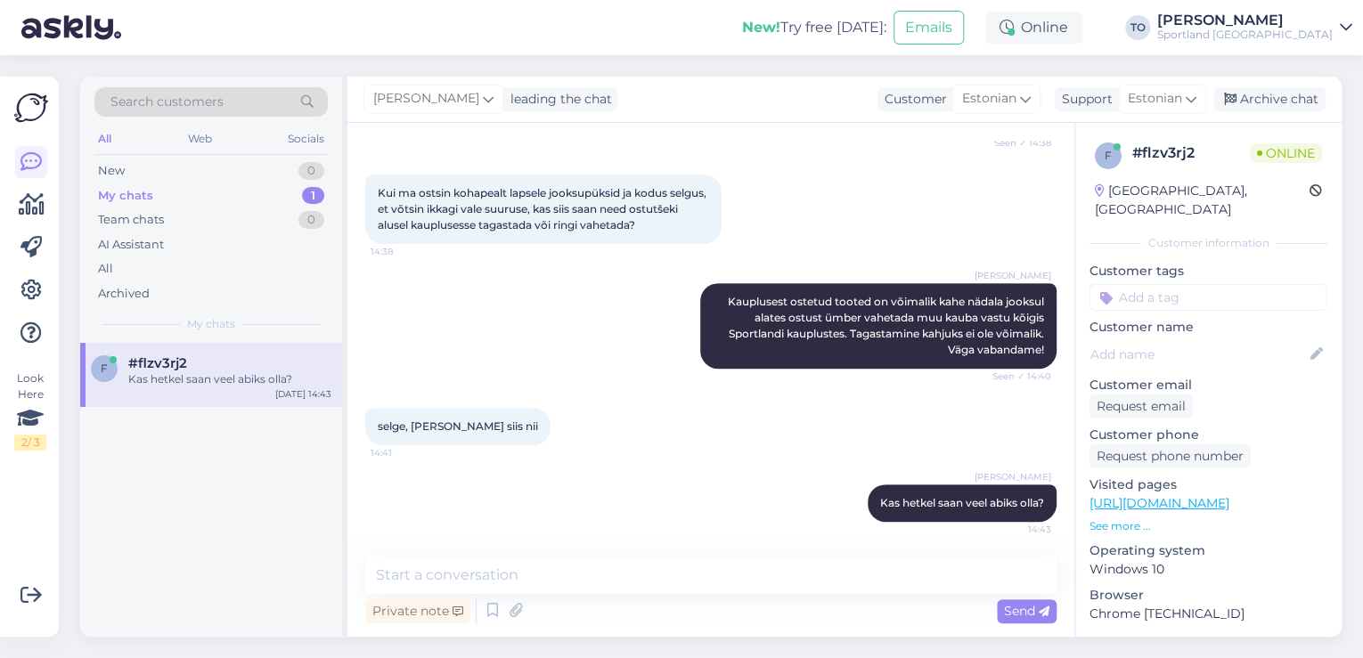
click at [1169, 288] on input at bounding box center [1208, 297] width 238 height 27
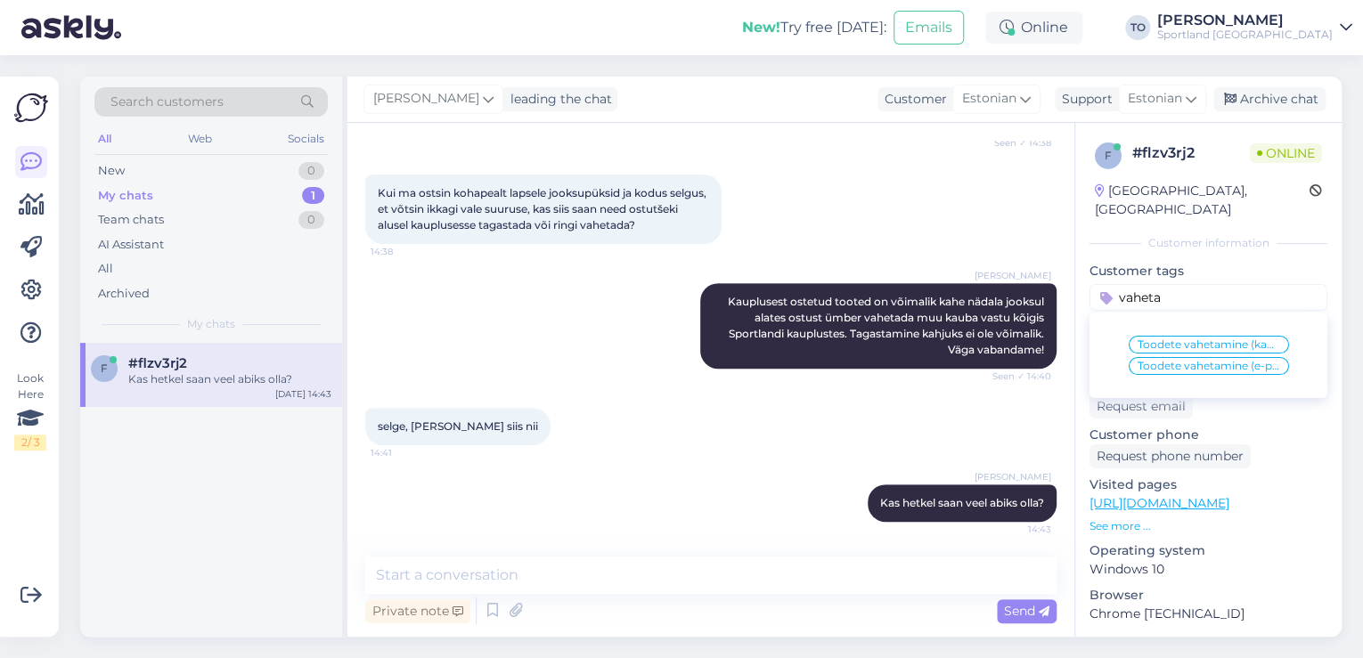
click at [1198, 336] on div "Toodete vahetamine (kauplus)" at bounding box center [1208, 345] width 160 height 18
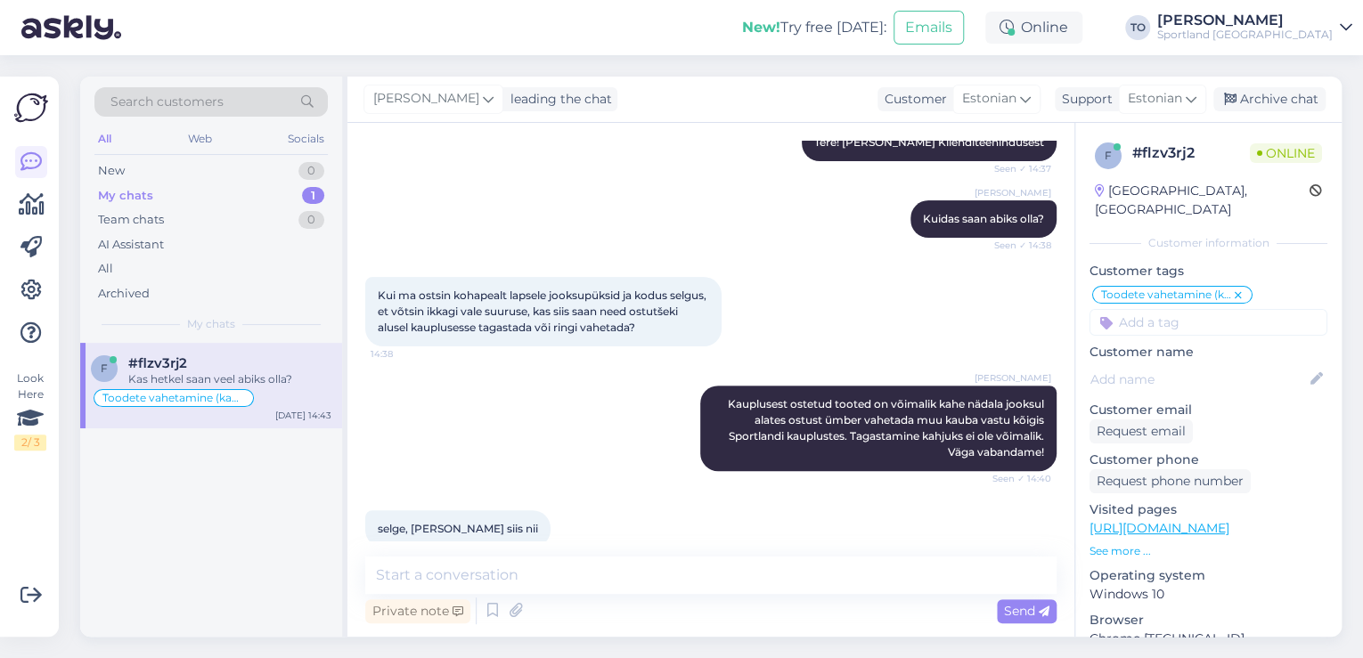
scroll to position [149, 0]
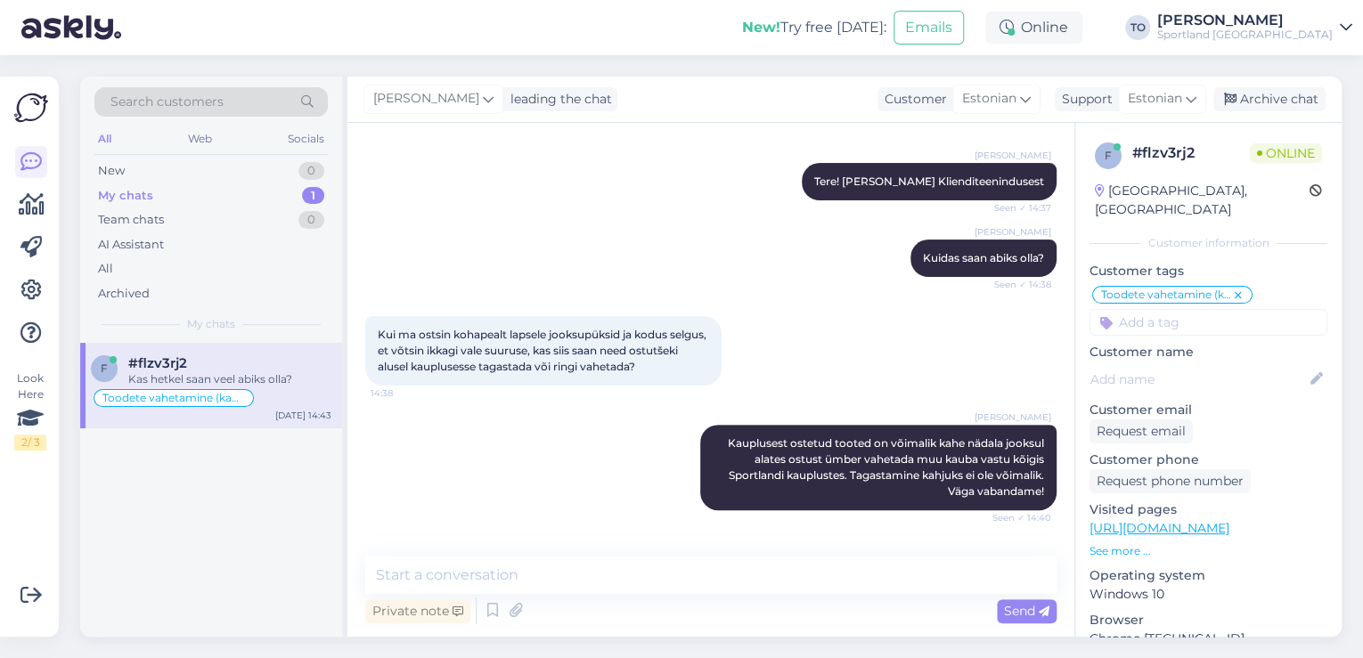
click at [233, 96] on div "Search customers" at bounding box center [210, 101] width 233 height 29
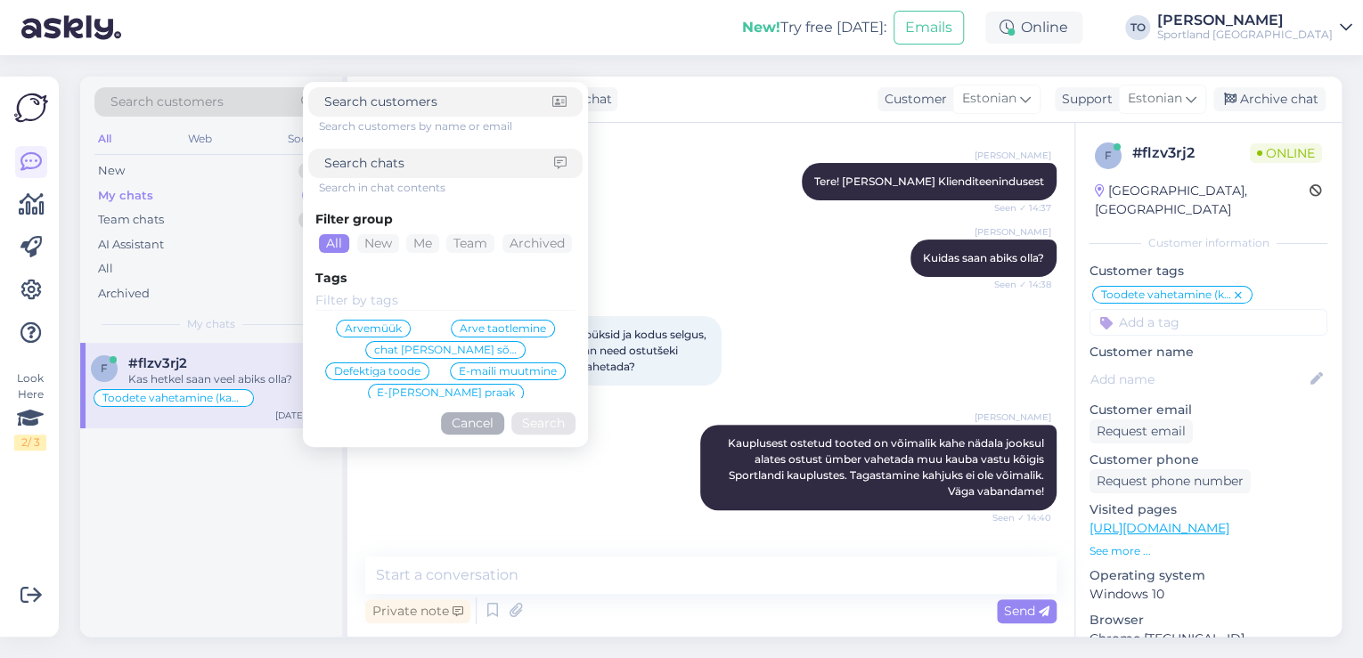
click at [417, 159] on input at bounding box center [439, 163] width 230 height 19
paste input "4000492593"
click at [527, 420] on button "Search" at bounding box center [543, 423] width 64 height 22
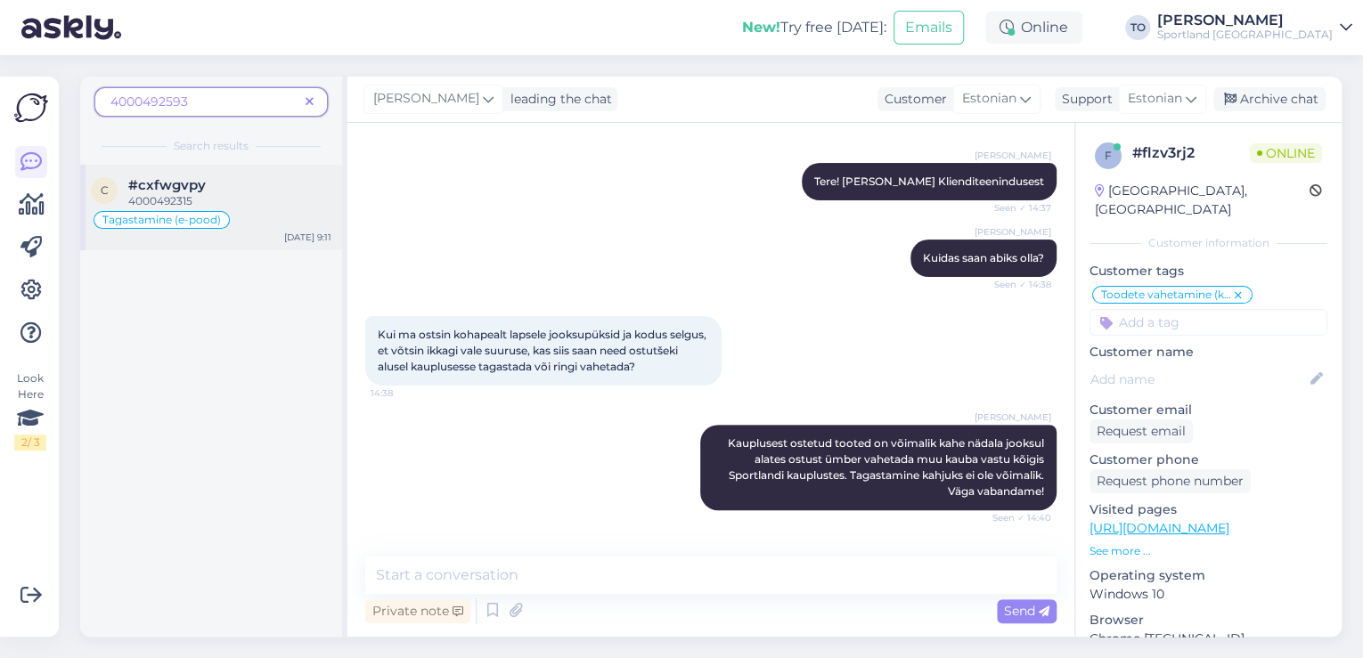
click at [218, 200] on div "4000492315" at bounding box center [229, 201] width 203 height 16
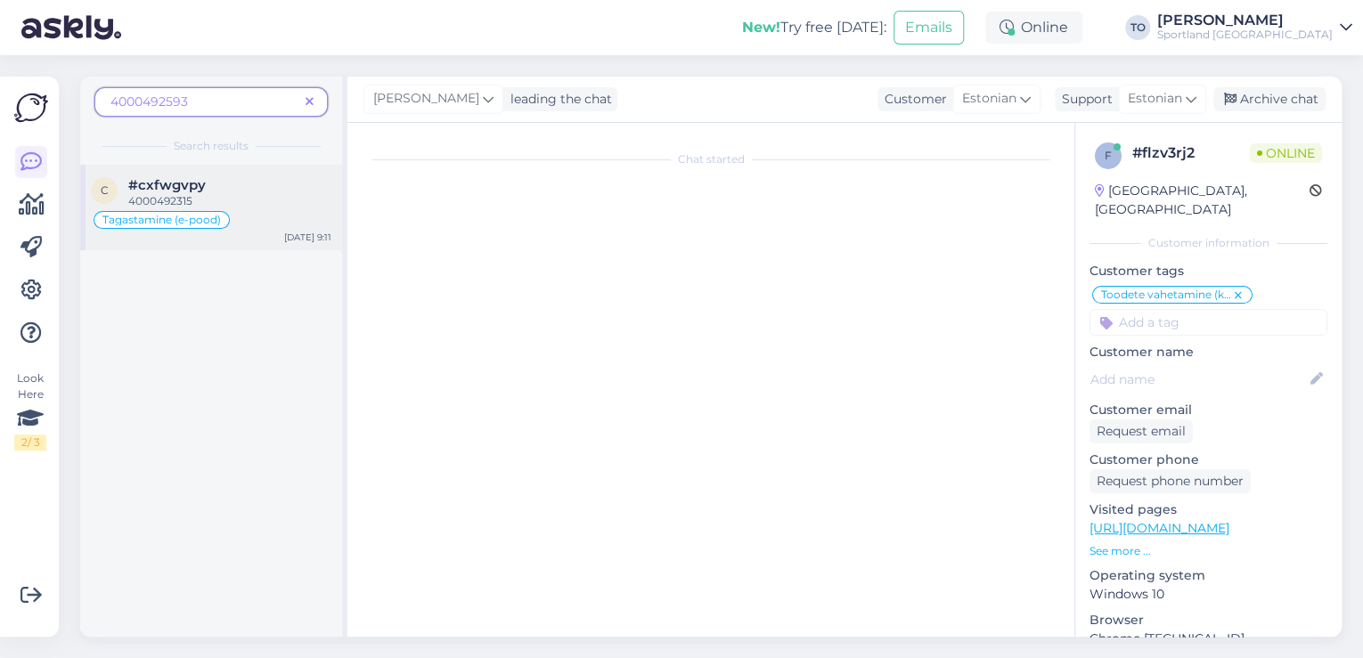
scroll to position [435, 0]
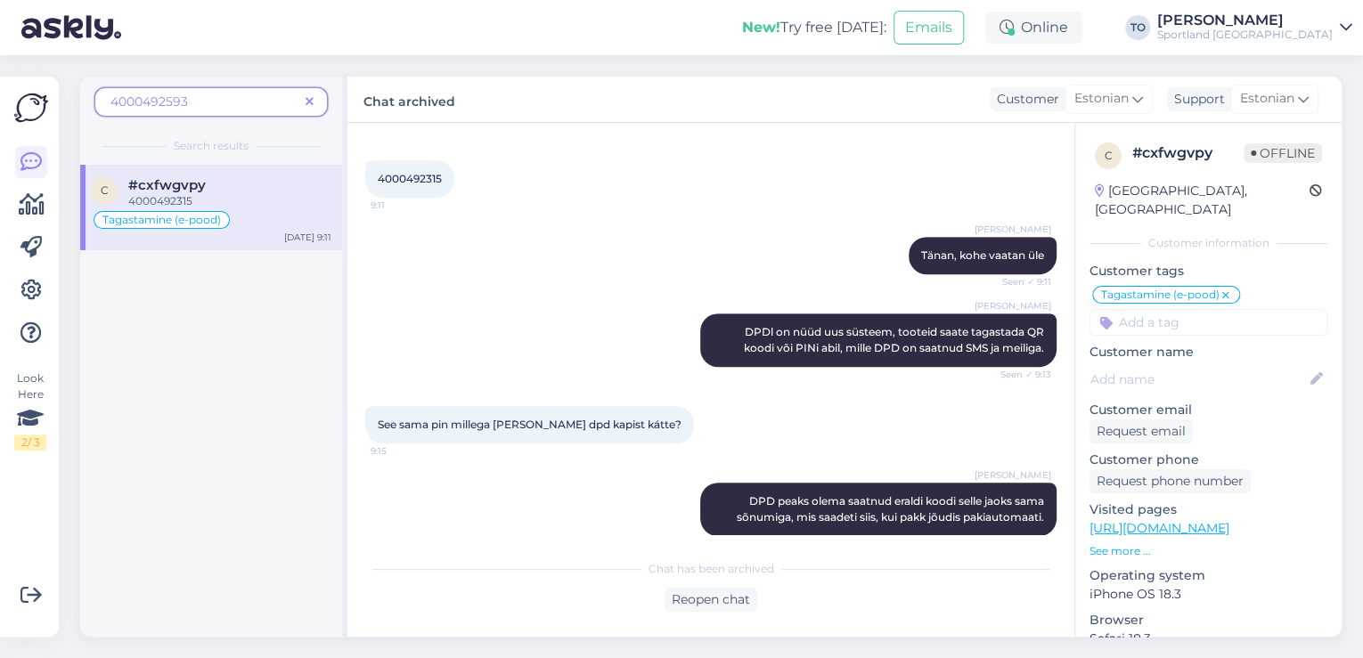
click at [320, 104] on span at bounding box center [309, 102] width 22 height 19
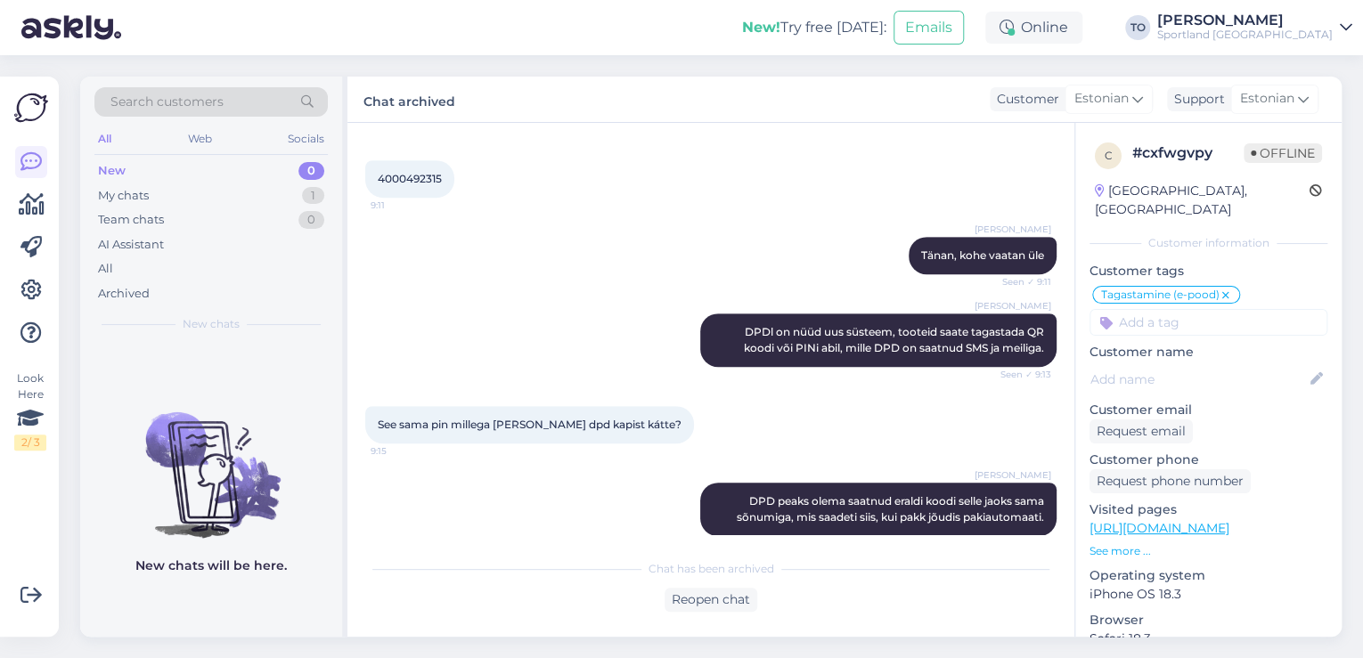
click at [208, 102] on span "Search customers" at bounding box center [166, 102] width 113 height 19
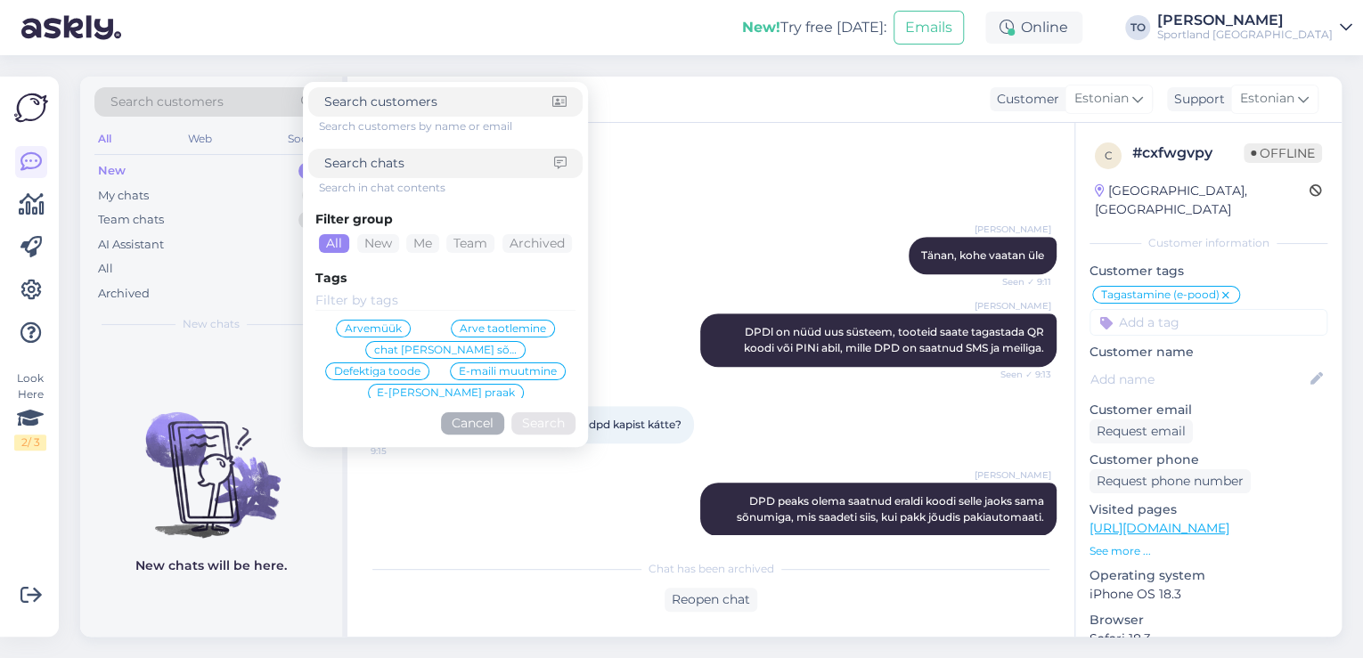
click at [387, 160] on input at bounding box center [439, 163] width 230 height 19
paste input "4000490631"
click at [543, 420] on button "Search" at bounding box center [543, 423] width 64 height 22
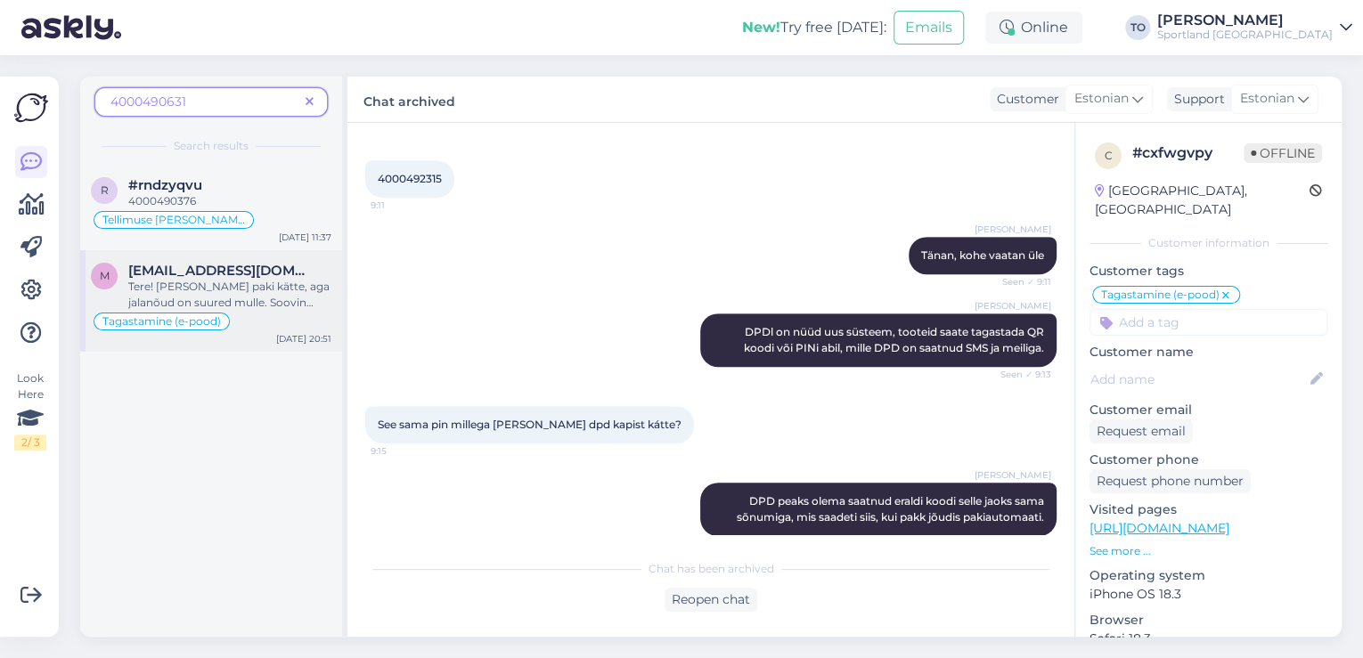
click at [264, 285] on span "Tere! [PERSON_NAME] paki kätte, aga jalanõud on suured mulle. Soovin tagastada,…" at bounding box center [228, 318] width 201 height 77
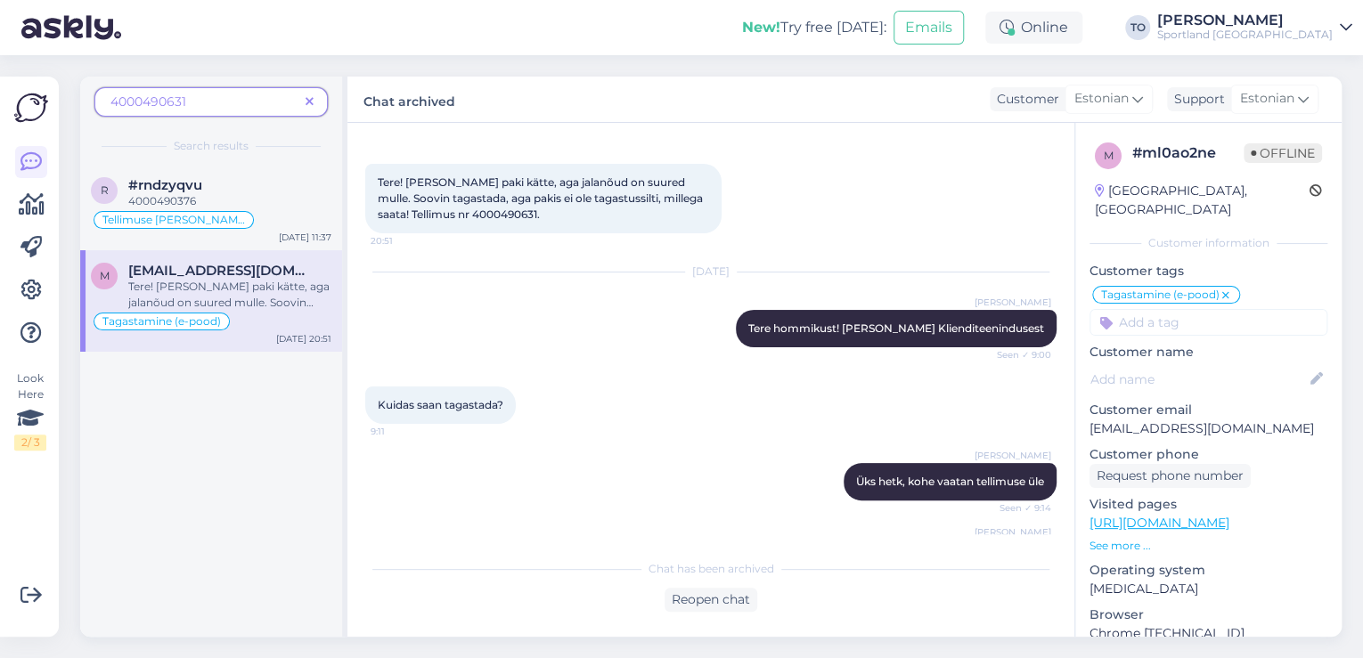
scroll to position [0, 0]
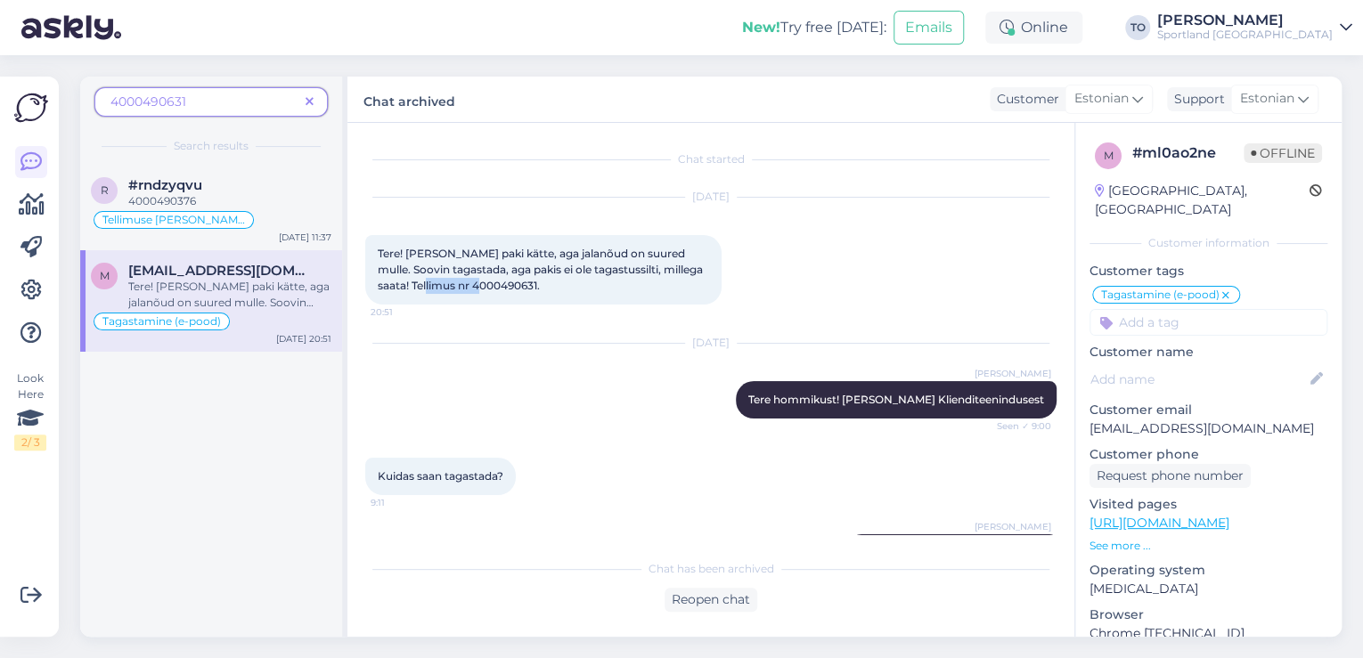
drag, startPoint x: 442, startPoint y: 282, endPoint x: 505, endPoint y: 287, distance: 63.4
click at [505, 287] on span "Tere! [PERSON_NAME] paki kätte, aga jalanõud on suured mulle. Soovin tagastada,…" at bounding box center [542, 269] width 328 height 45
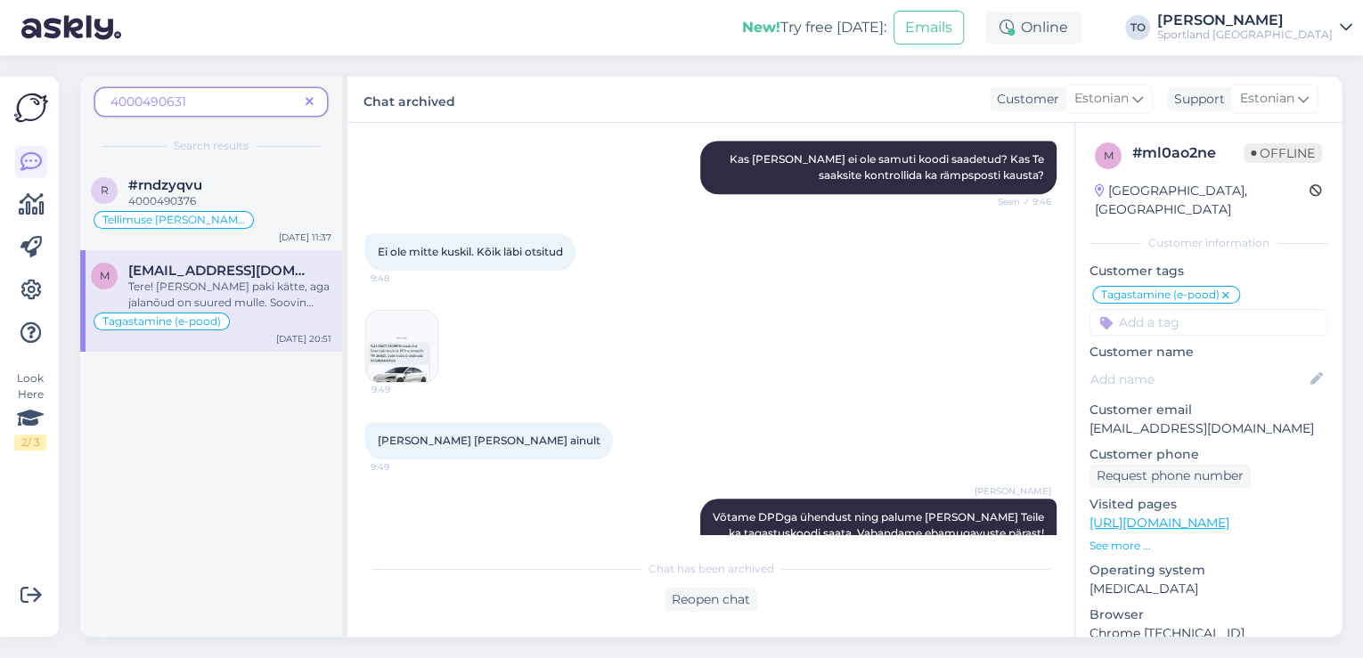
scroll to position [926, 0]
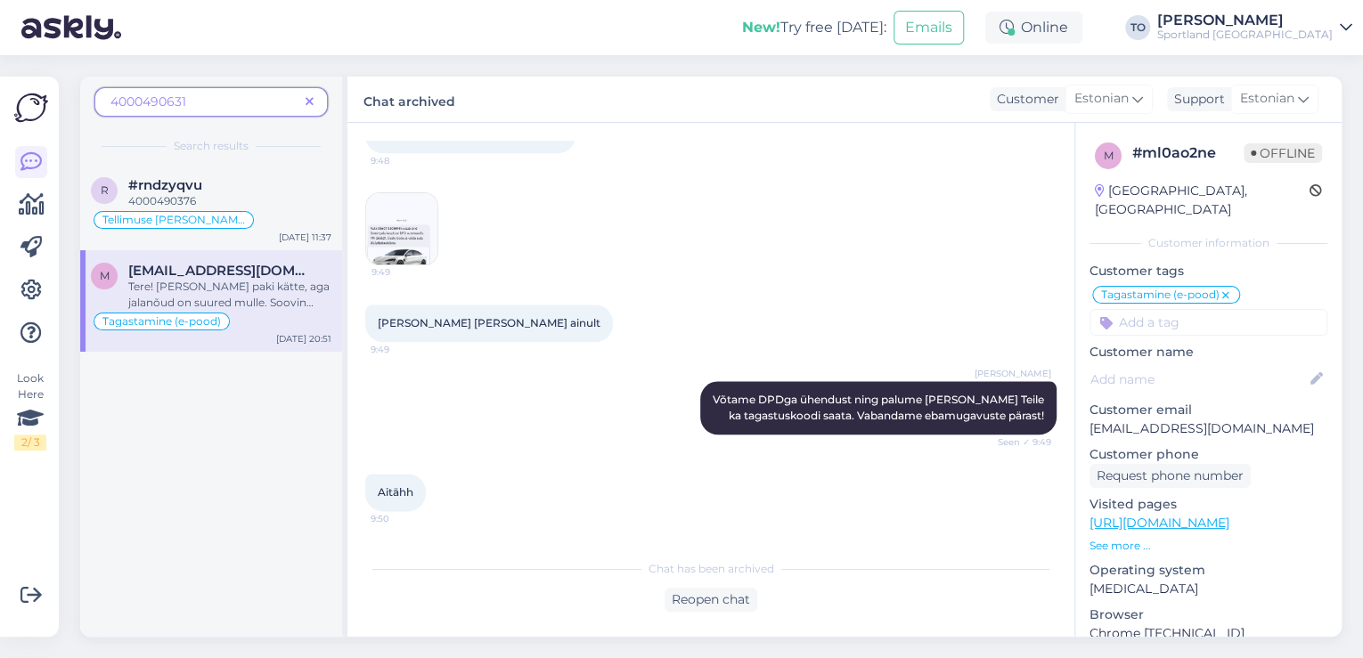
click at [308, 97] on icon at bounding box center [310, 102] width 8 height 12
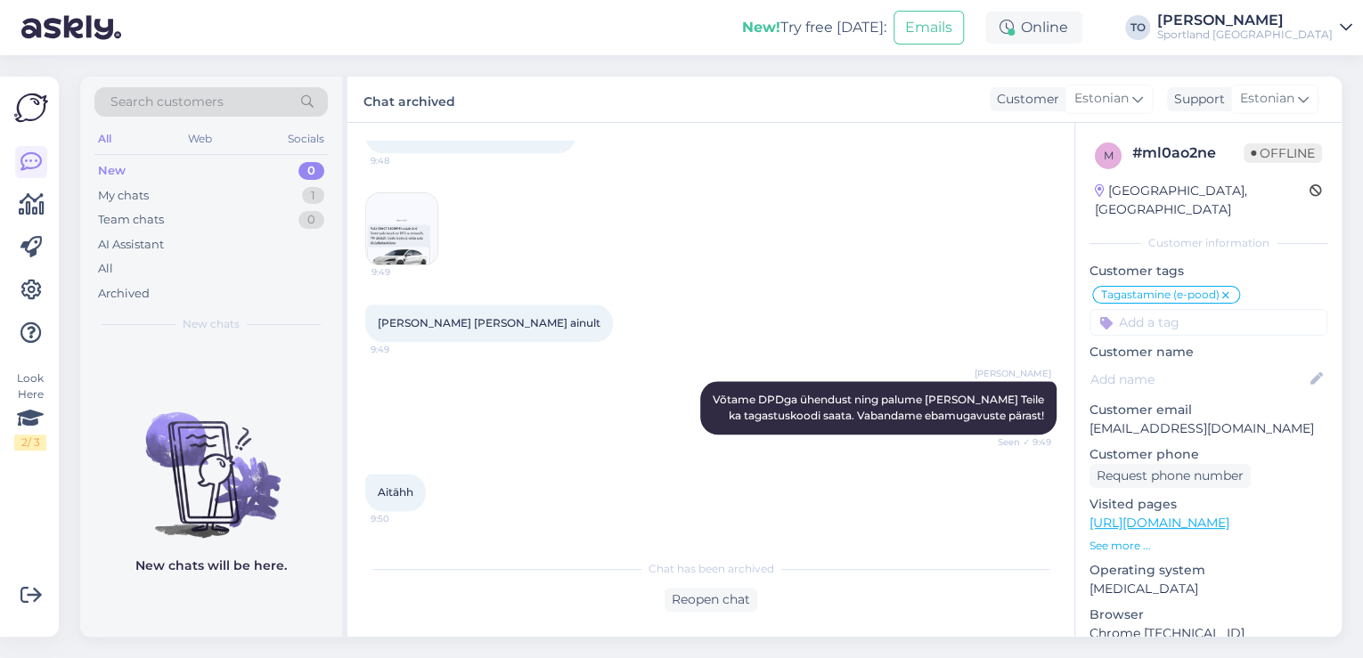
click at [269, 102] on div "Search customers" at bounding box center [210, 101] width 233 height 29
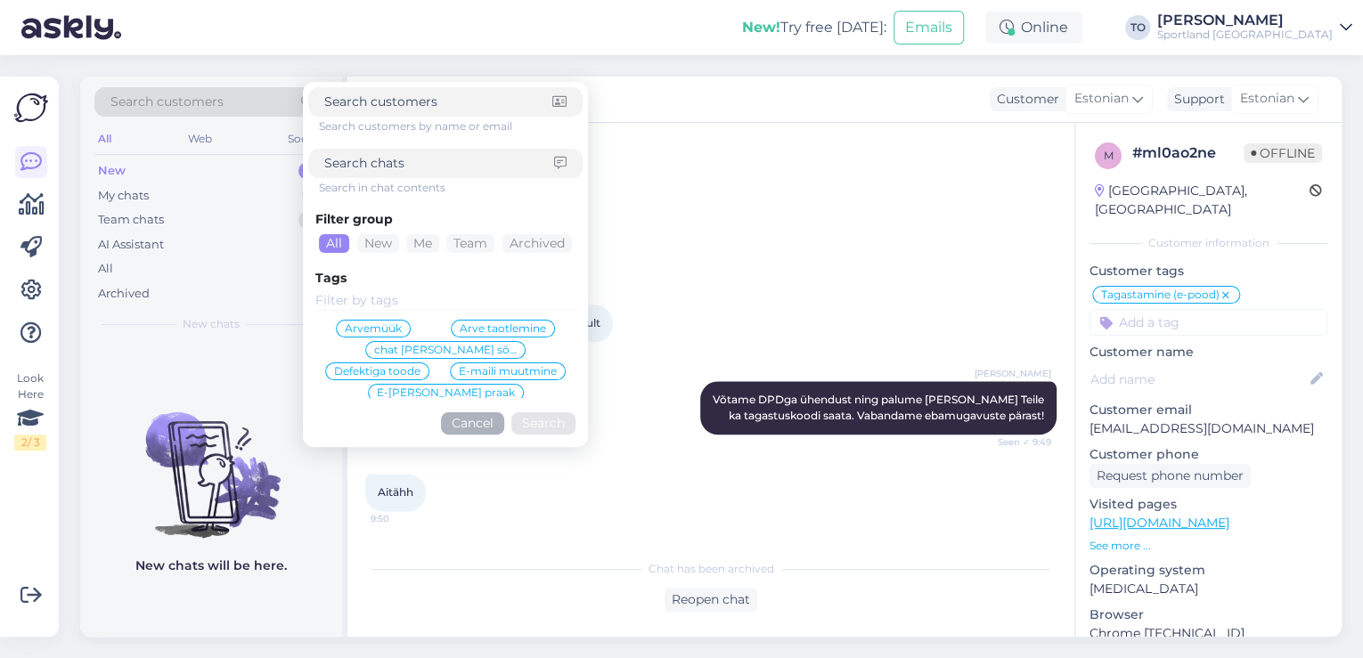
click at [346, 159] on input at bounding box center [439, 163] width 230 height 19
paste input "4000492315"
click at [559, 428] on button "Search" at bounding box center [543, 423] width 64 height 22
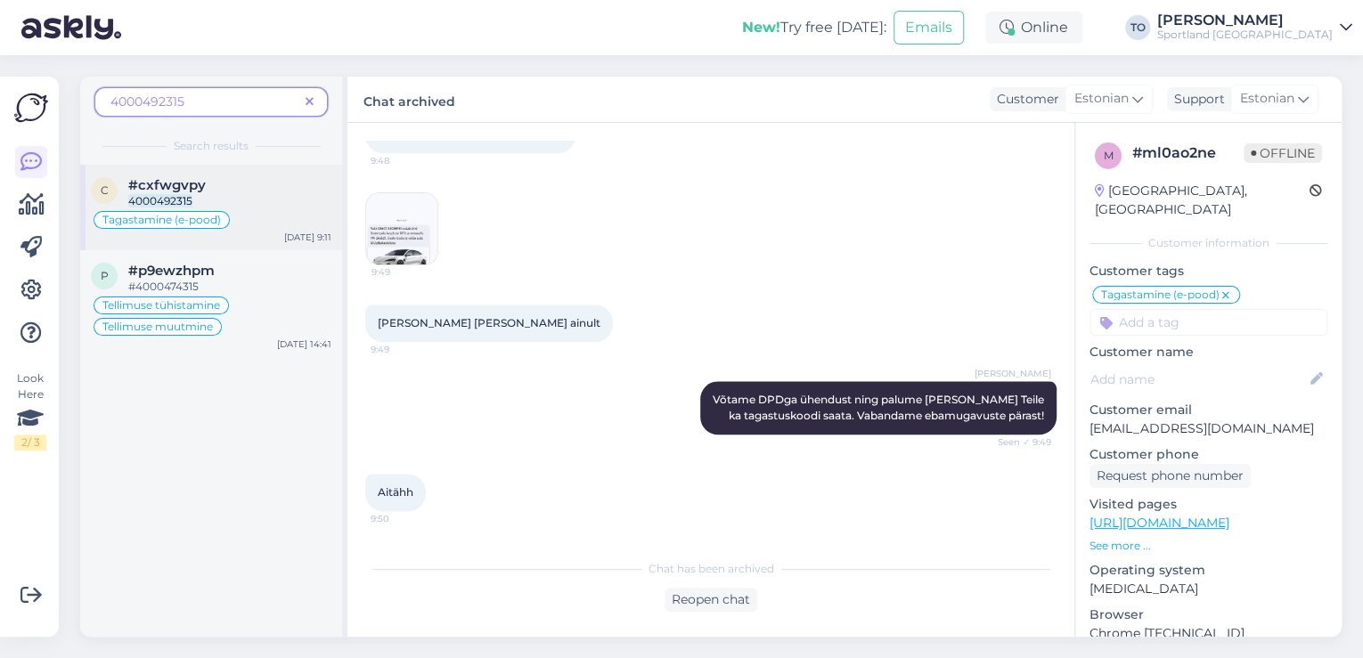
click at [229, 215] on div "Tagastamine (e-pood)" at bounding box center [211, 219] width 240 height 21
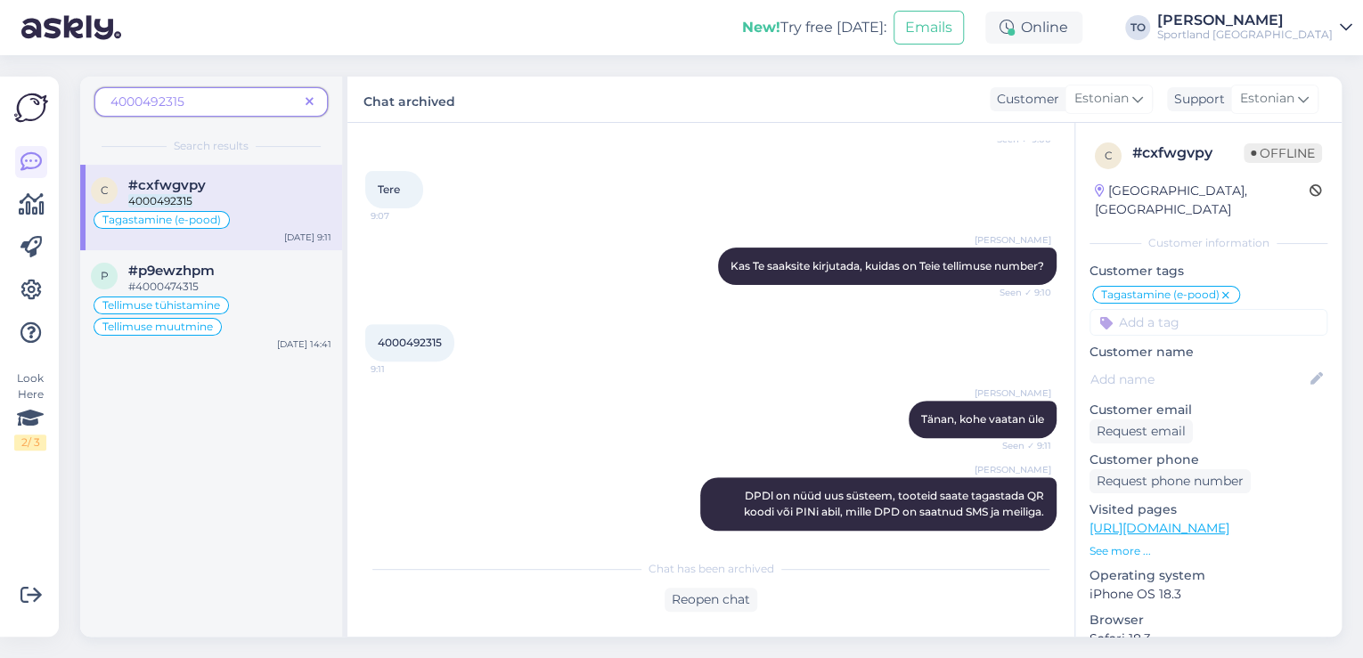
scroll to position [0, 0]
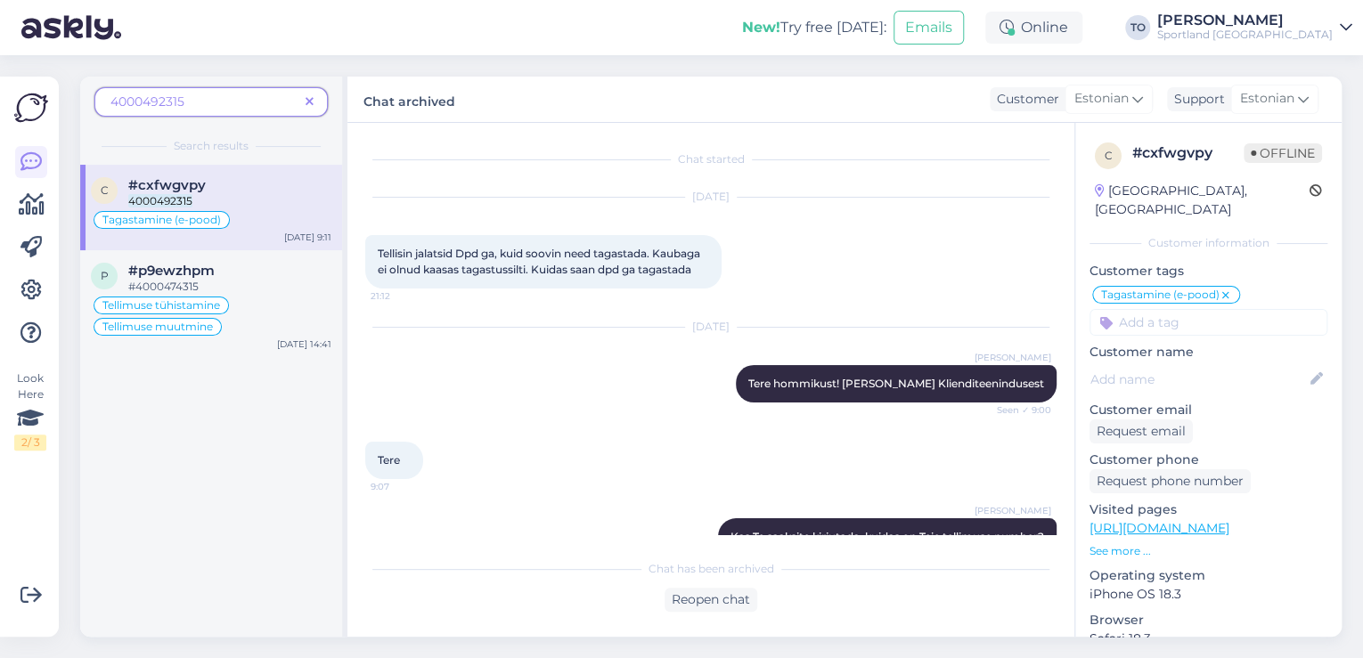
click at [308, 101] on icon at bounding box center [310, 102] width 8 height 12
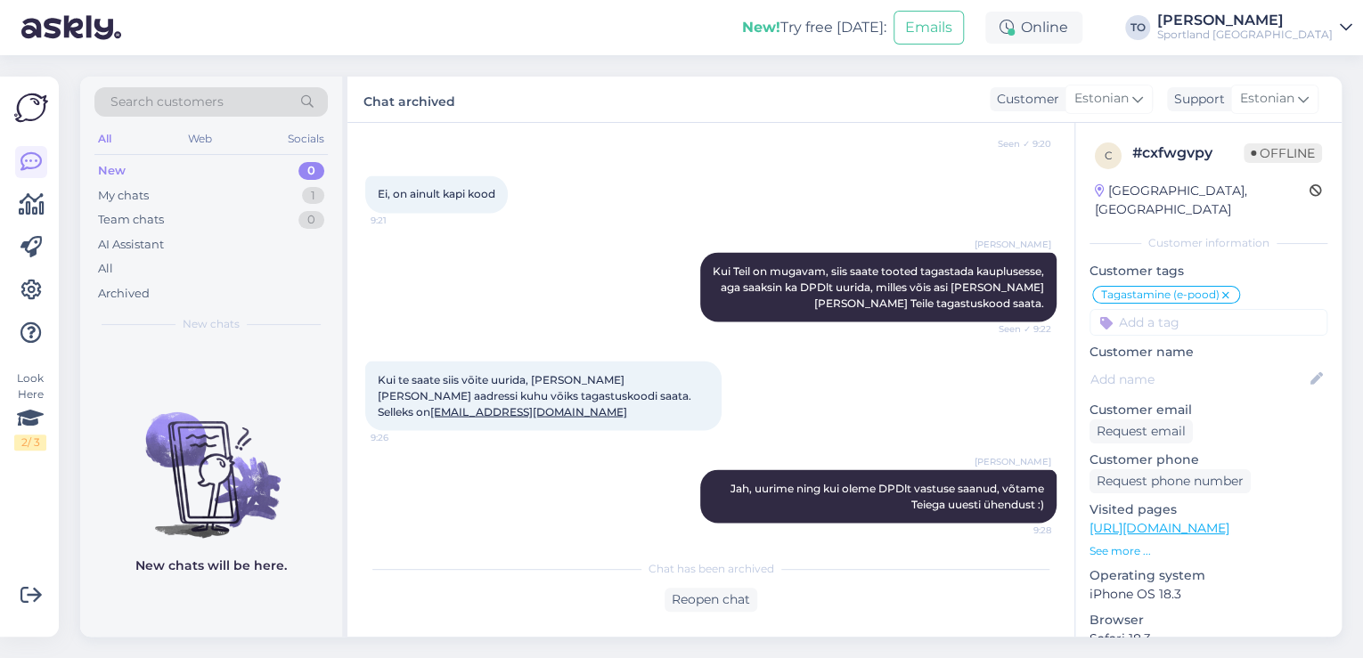
scroll to position [1625, 0]
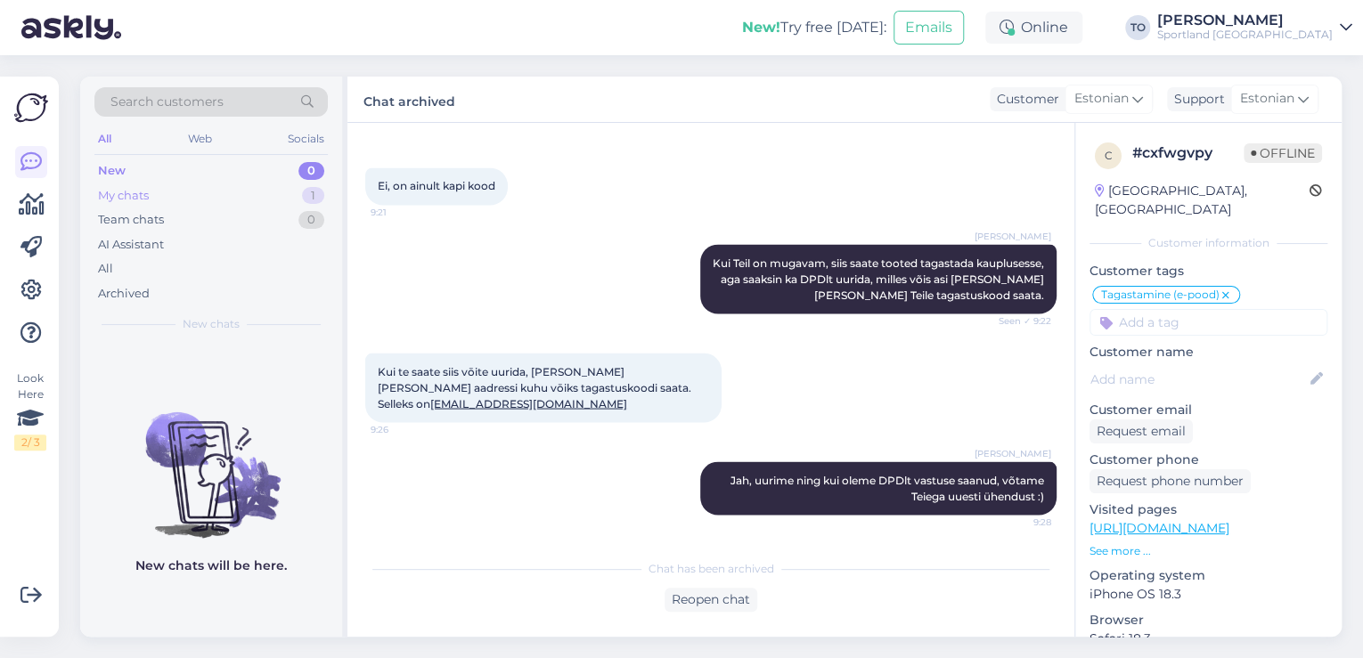
click at [264, 199] on div "My chats 1" at bounding box center [210, 195] width 233 height 25
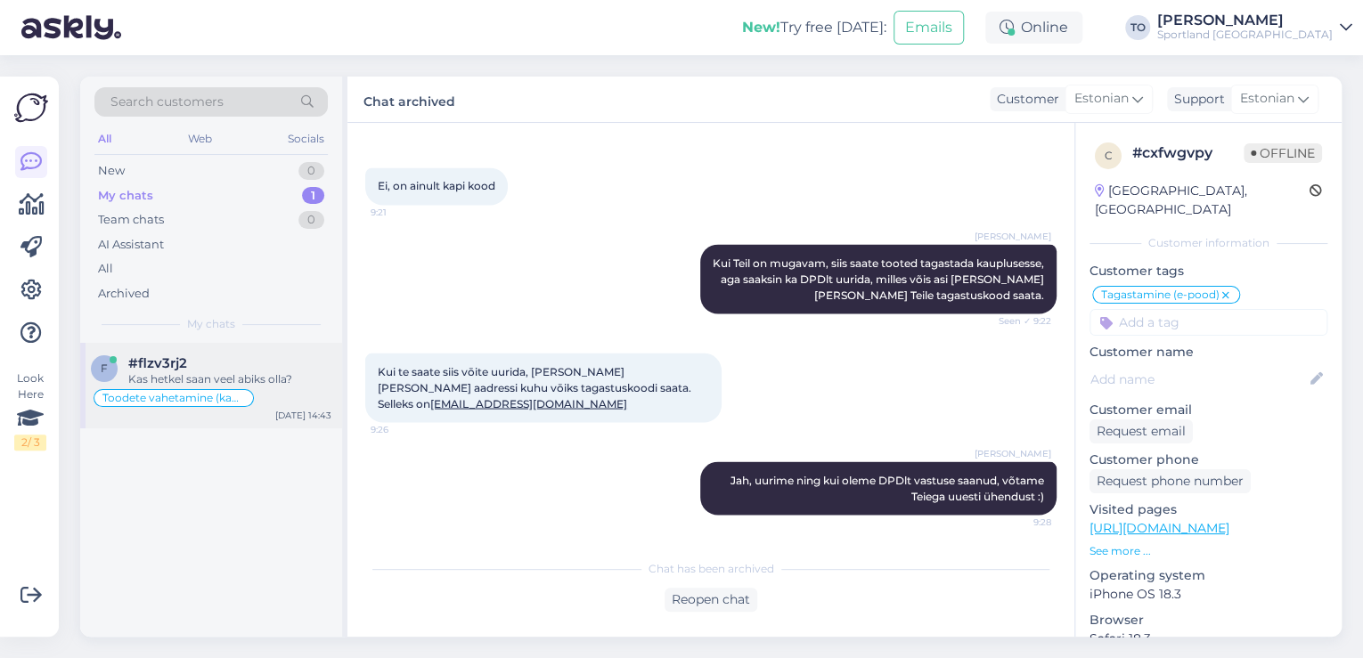
click at [271, 355] on div "#flzv3rj2" at bounding box center [229, 363] width 203 height 16
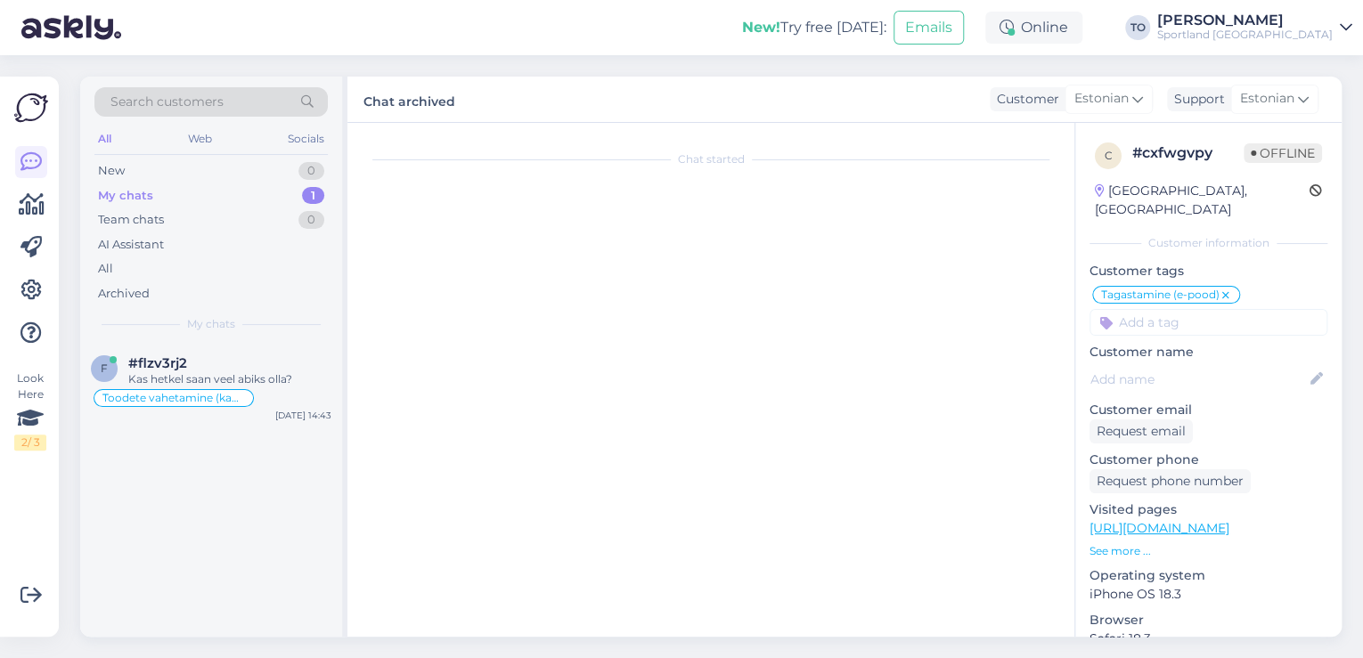
scroll to position [290, 0]
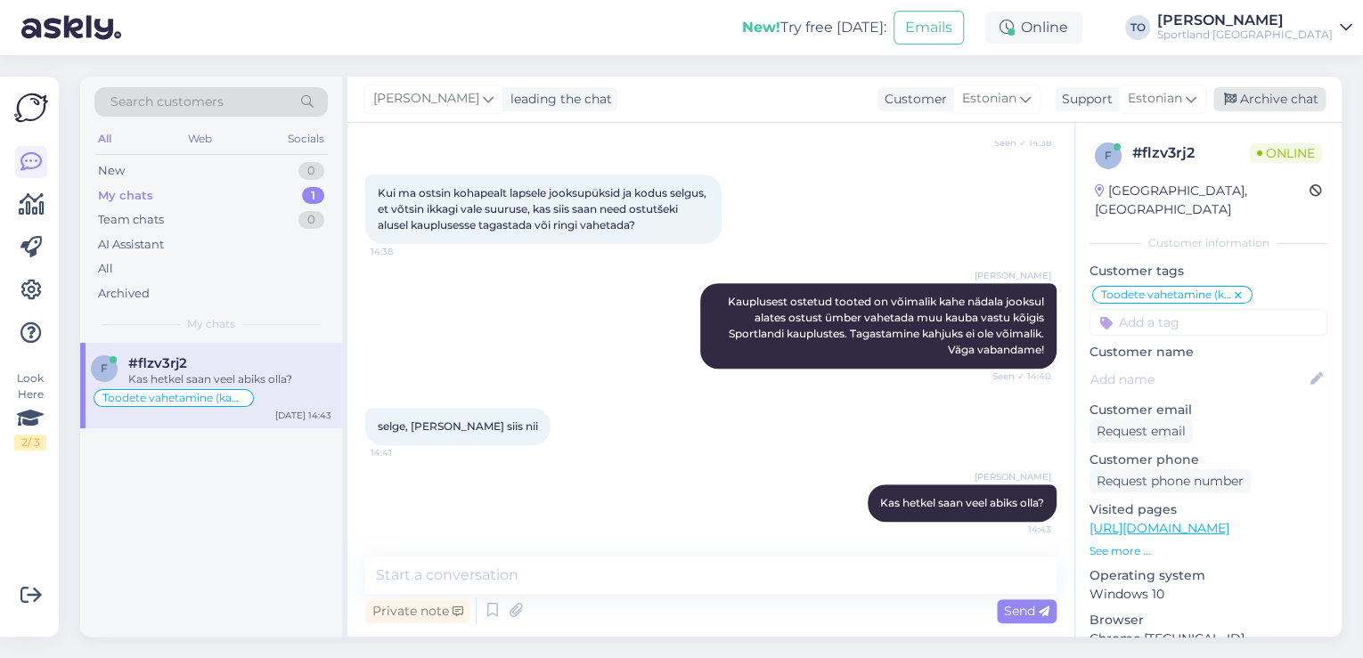
click at [1272, 98] on div "Archive chat" at bounding box center [1269, 99] width 112 height 24
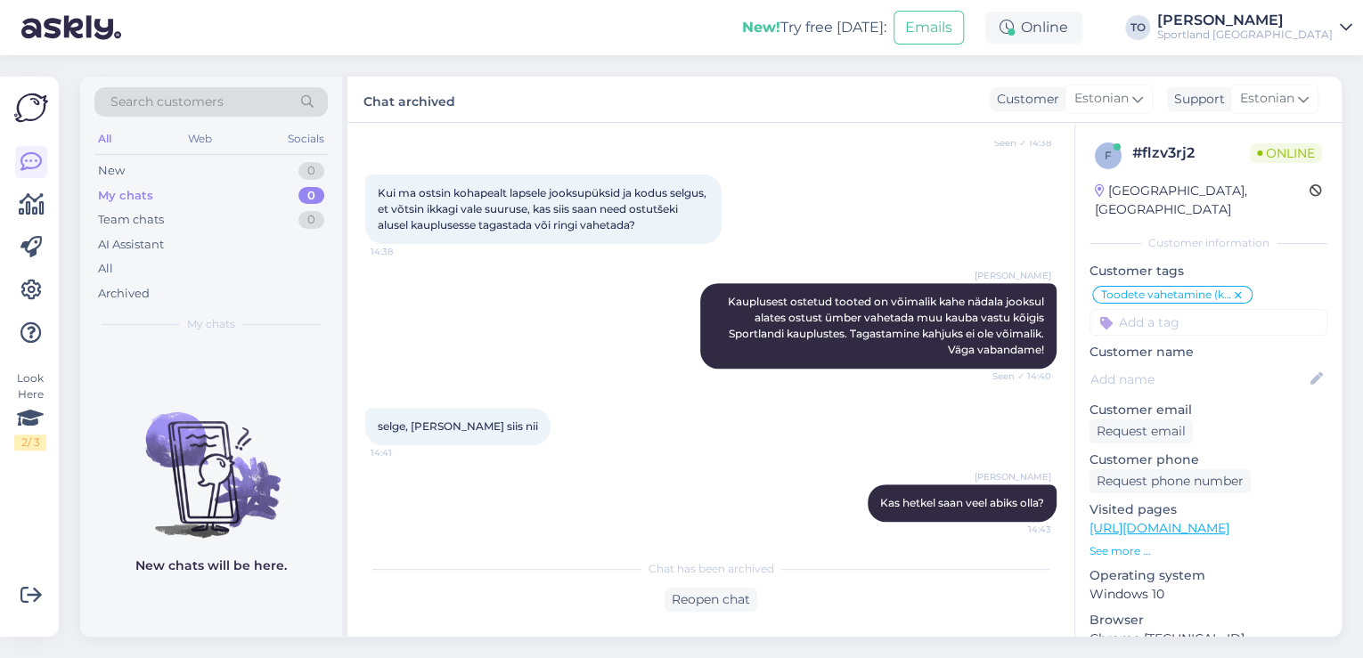
click at [1300, 35] on div "Sportland [GEOGRAPHIC_DATA]" at bounding box center [1244, 35] width 175 height 14
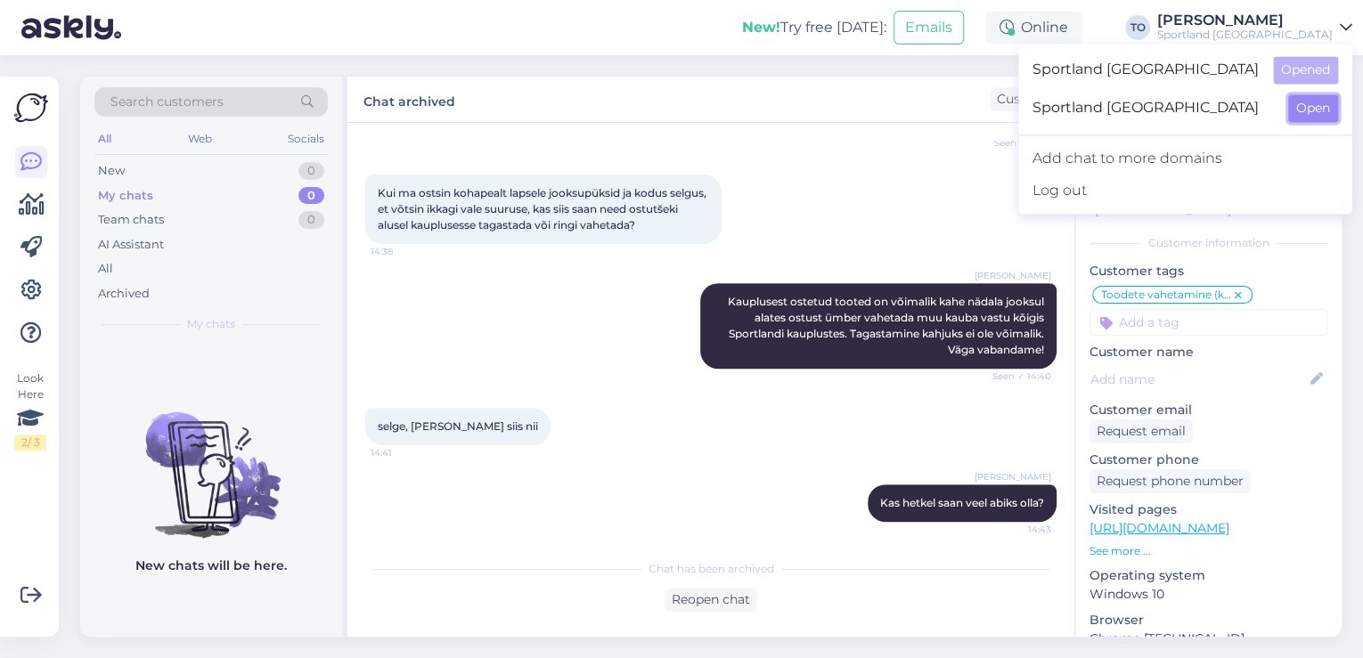
click at [1315, 110] on button "Open" at bounding box center [1313, 108] width 50 height 28
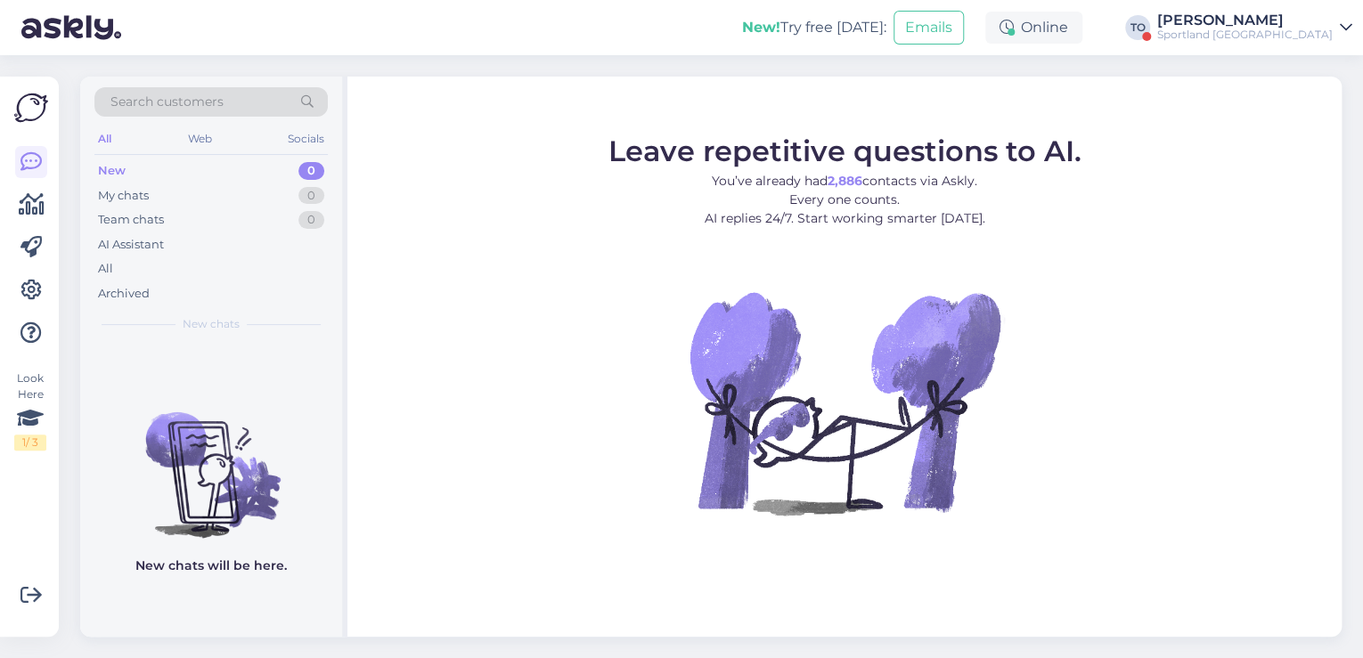
drag, startPoint x: 1261, startPoint y: 18, endPoint x: 1269, endPoint y: 36, distance: 19.5
click at [1261, 18] on div "[PERSON_NAME]" at bounding box center [1244, 20] width 175 height 14
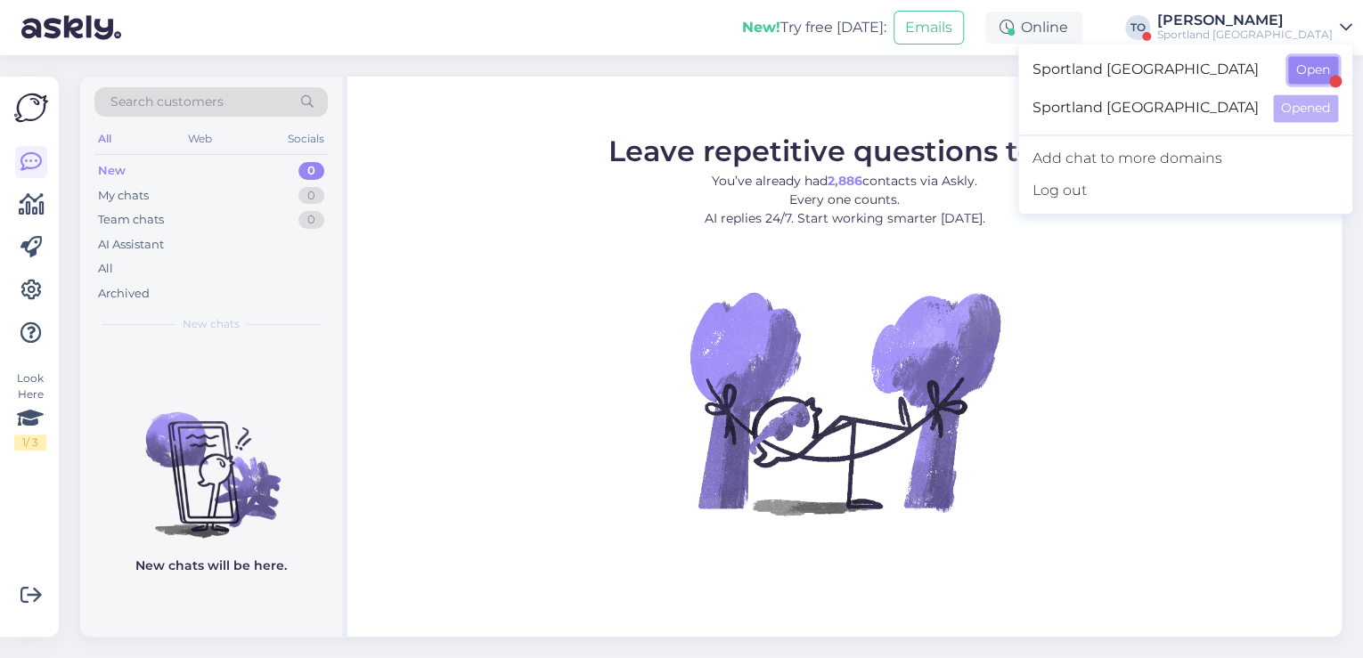
click at [1290, 60] on button "Open" at bounding box center [1313, 70] width 50 height 28
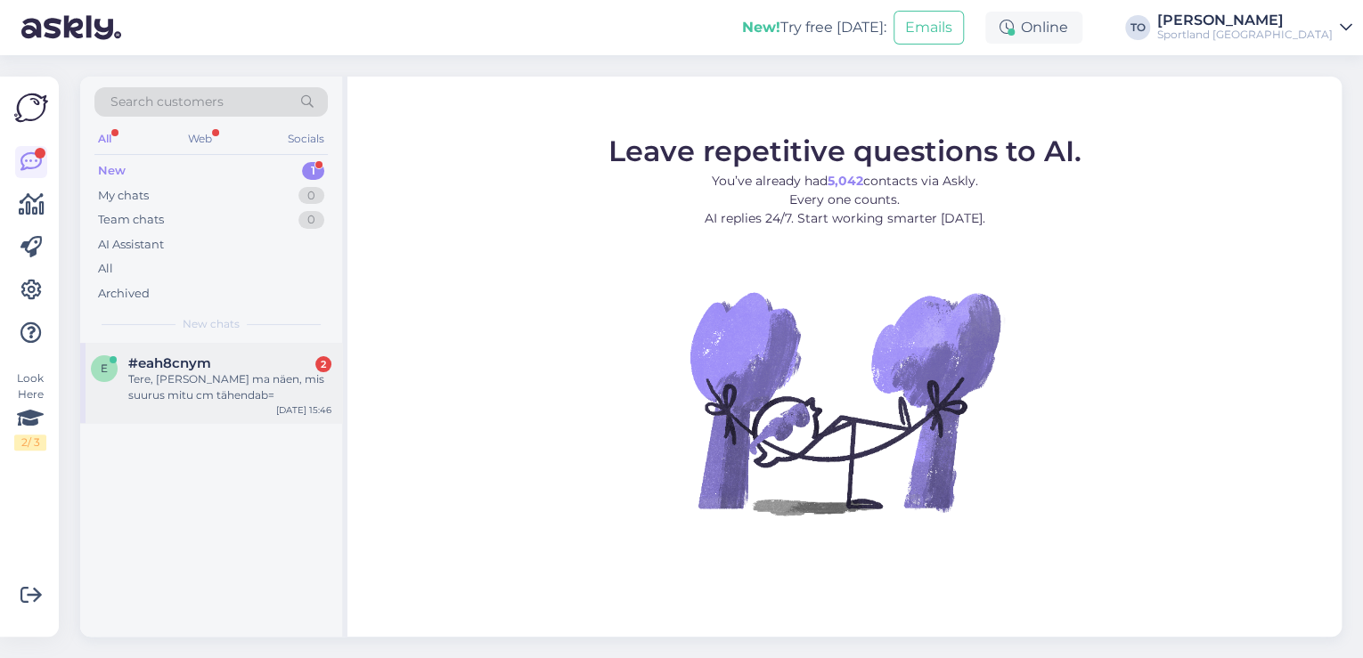
click at [160, 403] on div "Tere, [PERSON_NAME] ma näen, mis suurus mitu cm tähendab=" at bounding box center [229, 387] width 203 height 32
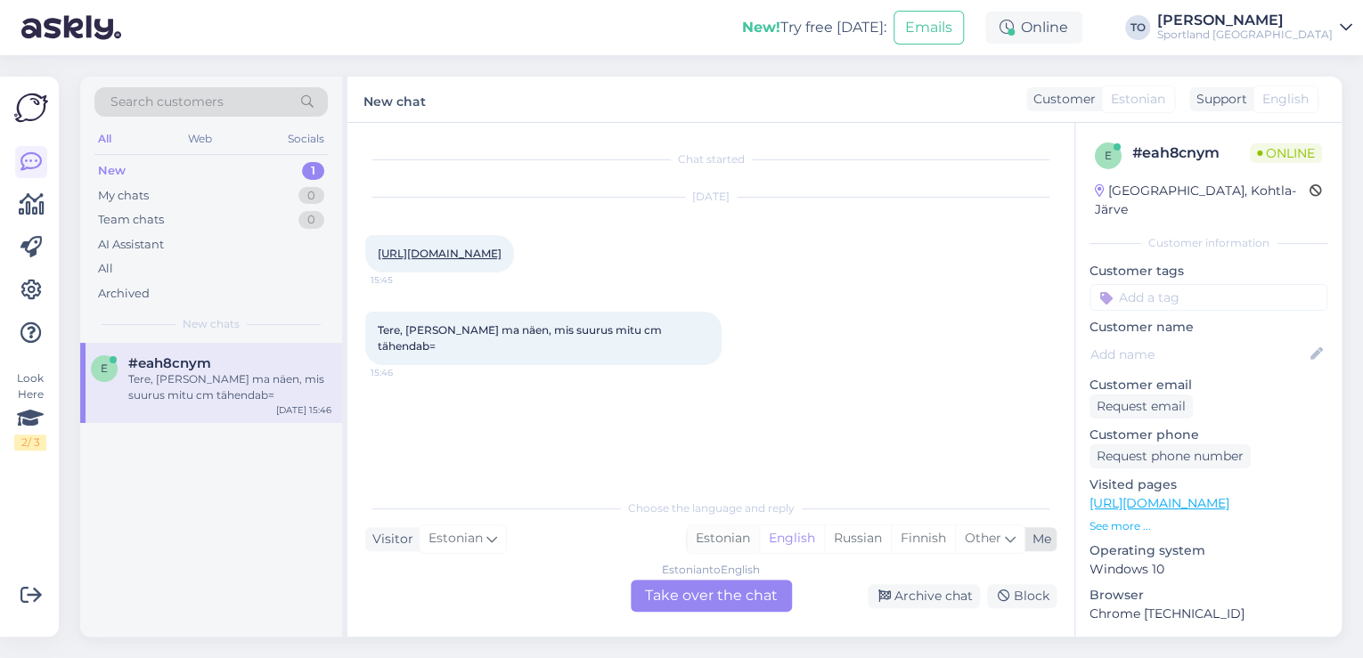
click at [727, 549] on div "Estonian" at bounding box center [723, 538] width 72 height 27
click at [713, 605] on div "Estonian to Estonian Take over the chat" at bounding box center [711, 596] width 161 height 32
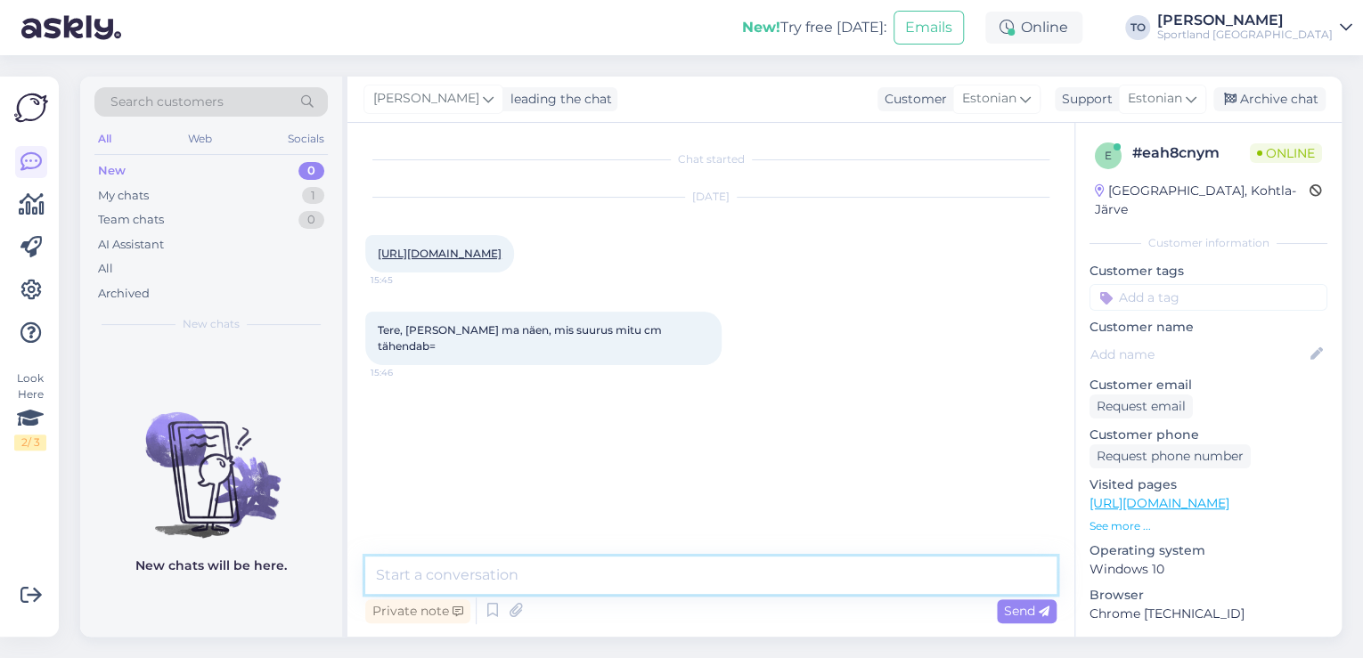
click at [677, 591] on textarea at bounding box center [710, 575] width 691 height 37
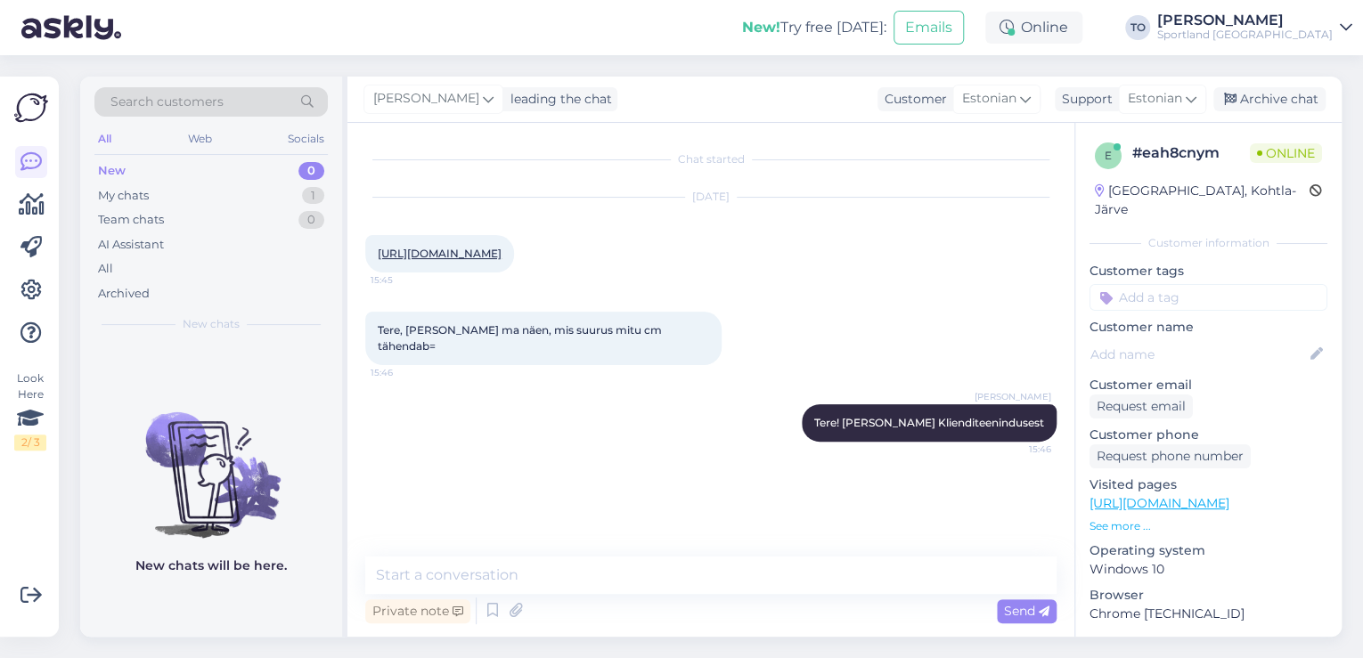
click at [501, 260] on link "[URL][DOMAIN_NAME]" at bounding box center [440, 253] width 124 height 13
click at [538, 571] on textarea at bounding box center [710, 575] width 691 height 37
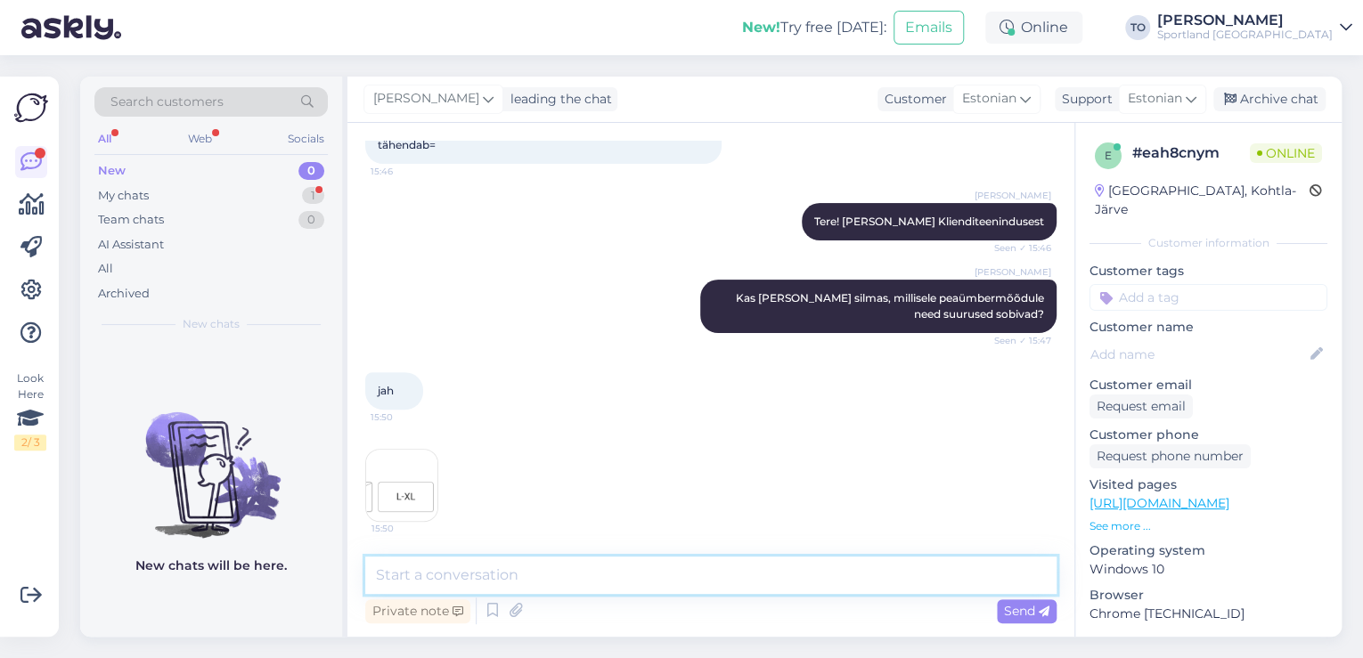
scroll to position [201, 0]
click at [628, 572] on textarea at bounding box center [710, 575] width 691 height 37
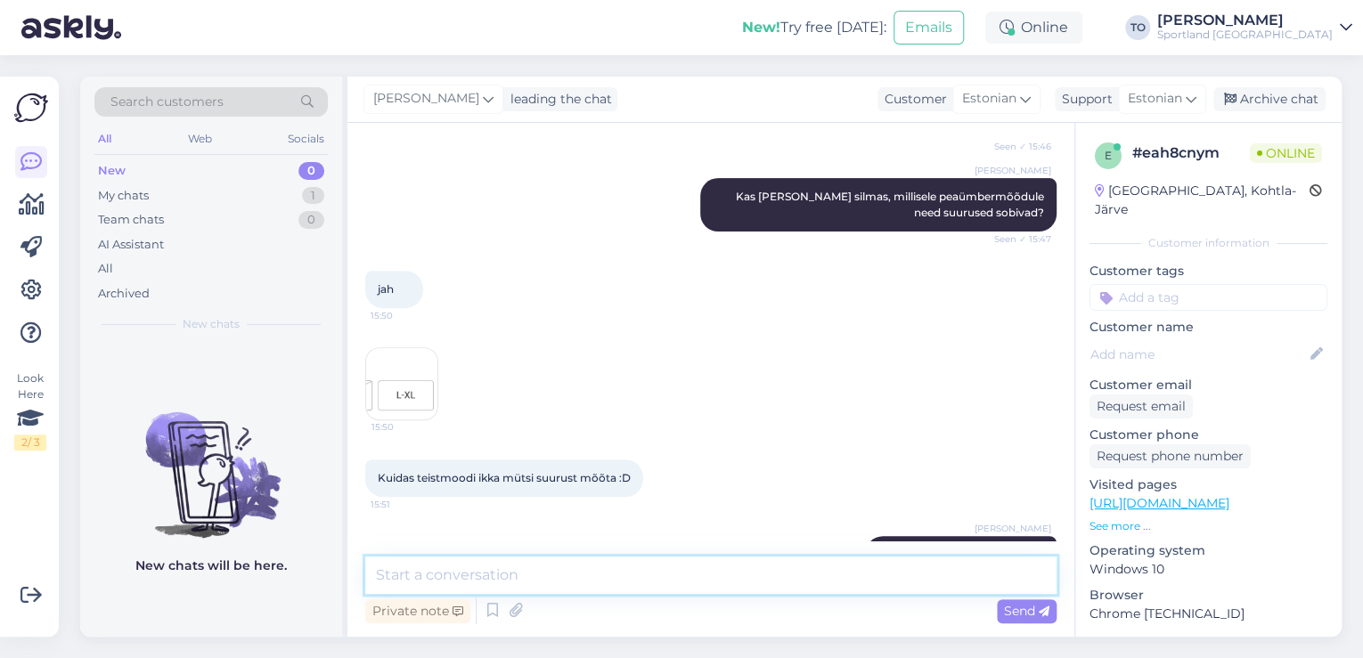
scroll to position [354, 0]
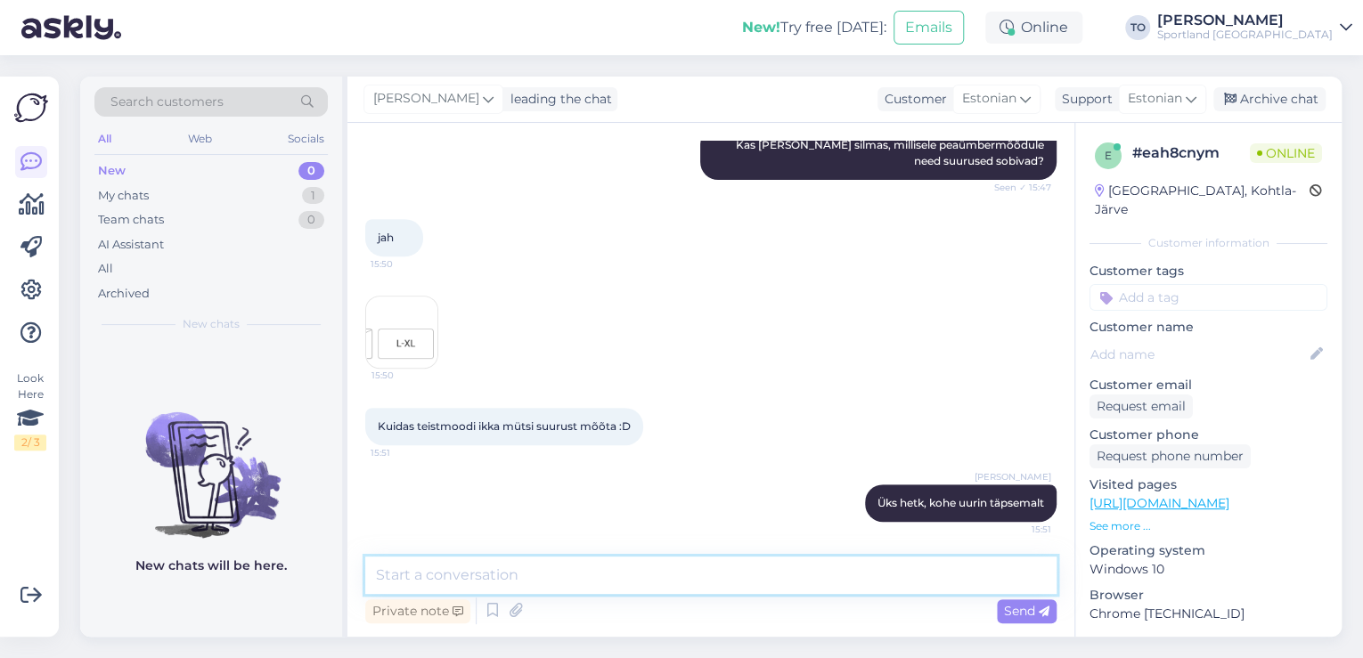
click at [532, 581] on textarea at bounding box center [710, 575] width 691 height 37
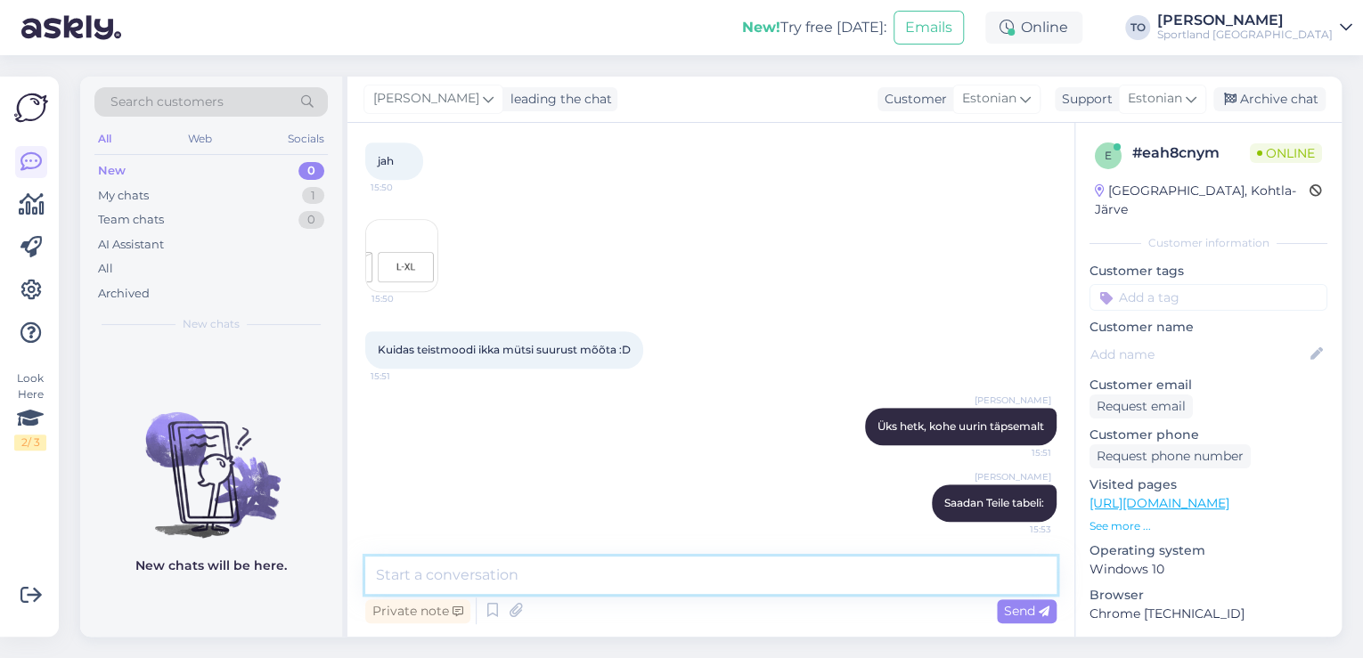
scroll to position [542, 0]
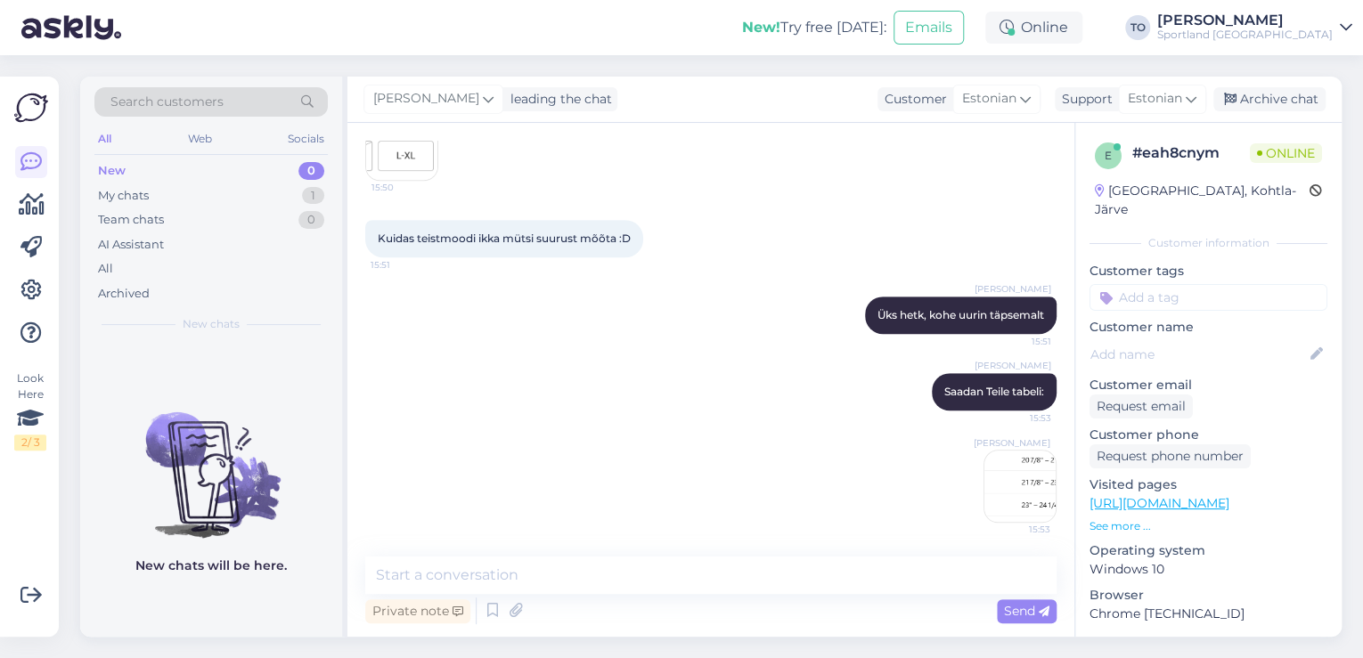
click at [1017, 476] on img at bounding box center [1019, 486] width 71 height 71
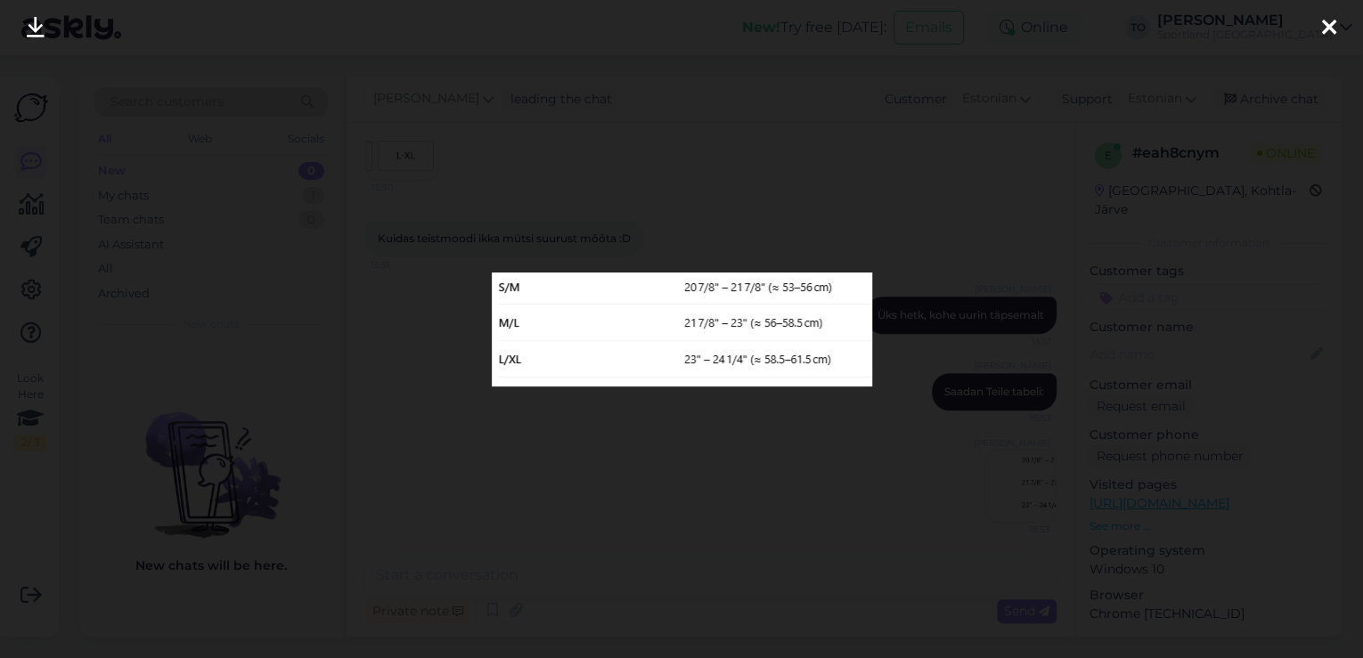
click at [1325, 23] on icon at bounding box center [1329, 28] width 14 height 23
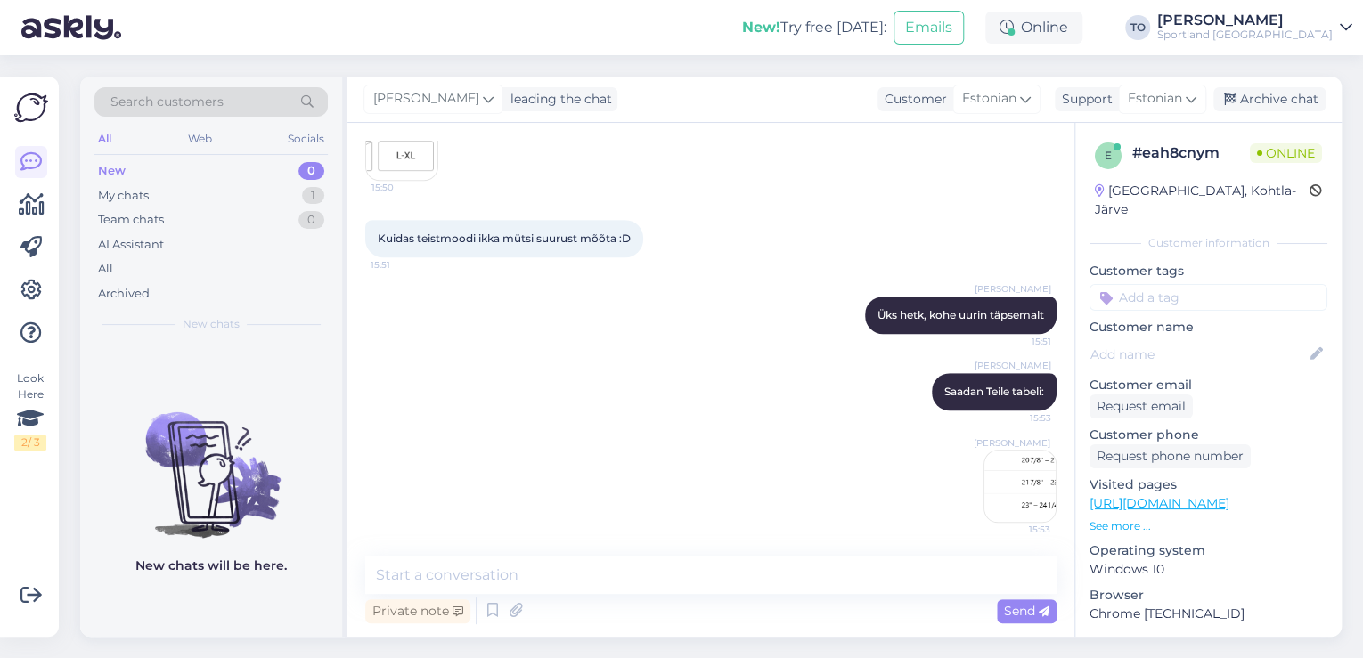
click at [1168, 284] on input at bounding box center [1208, 297] width 238 height 27
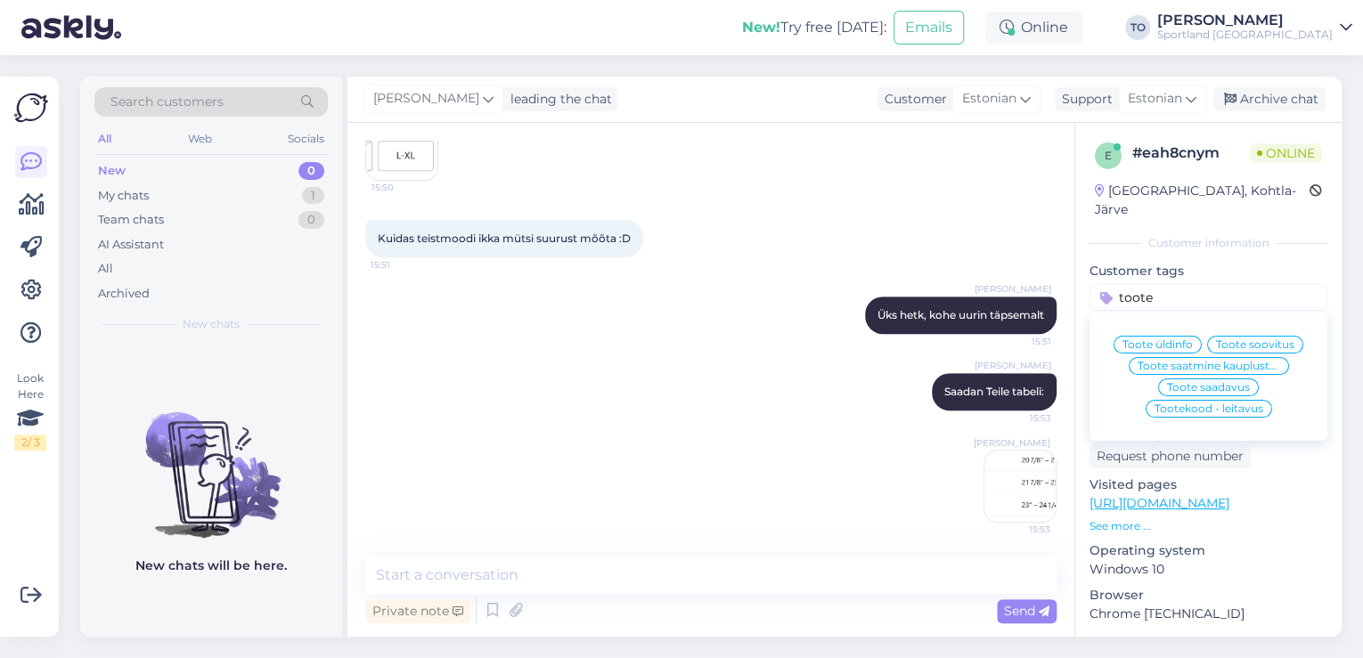
click at [1176, 339] on span "Toote üldinfo" at bounding box center [1157, 344] width 70 height 11
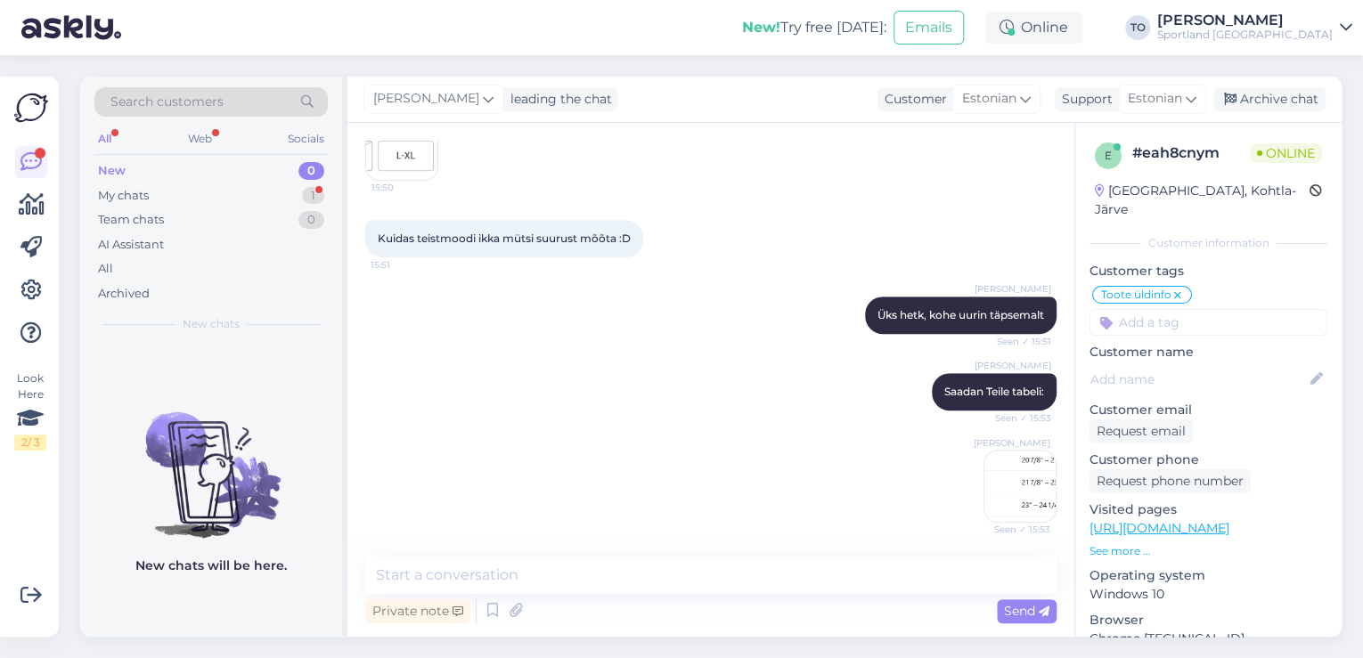
scroll to position [620, 0]
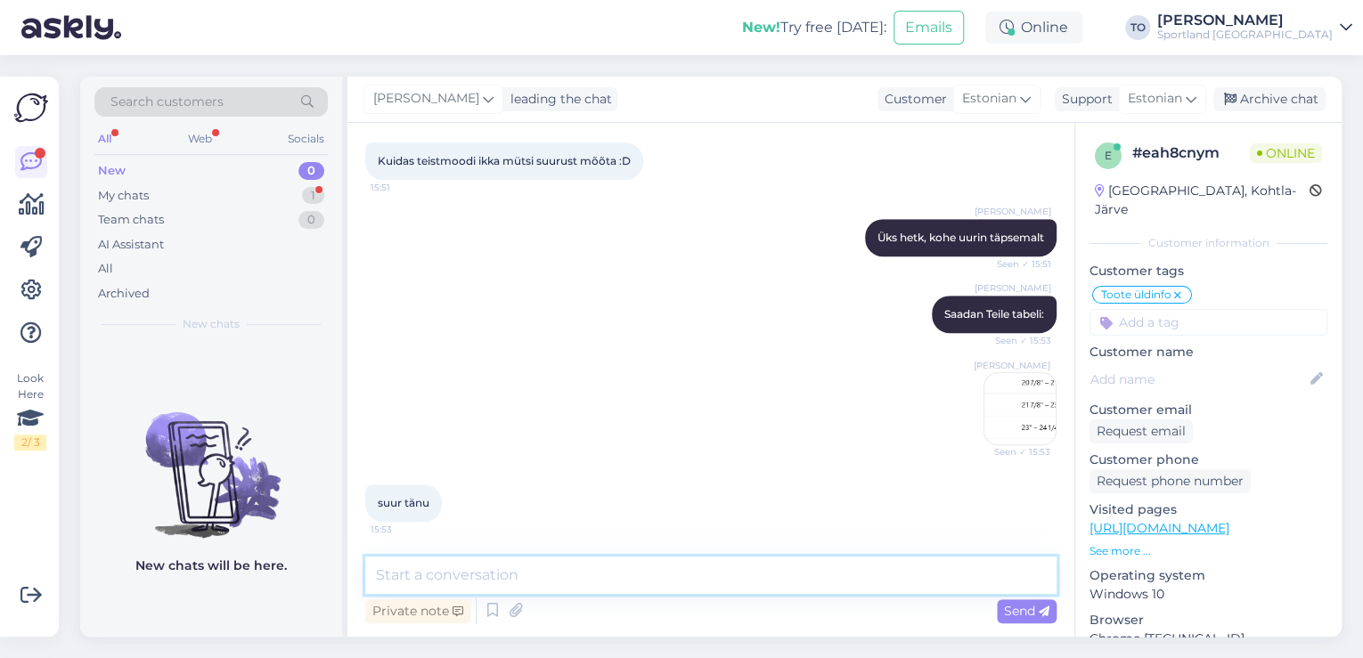
click at [624, 578] on textarea at bounding box center [710, 575] width 691 height 37
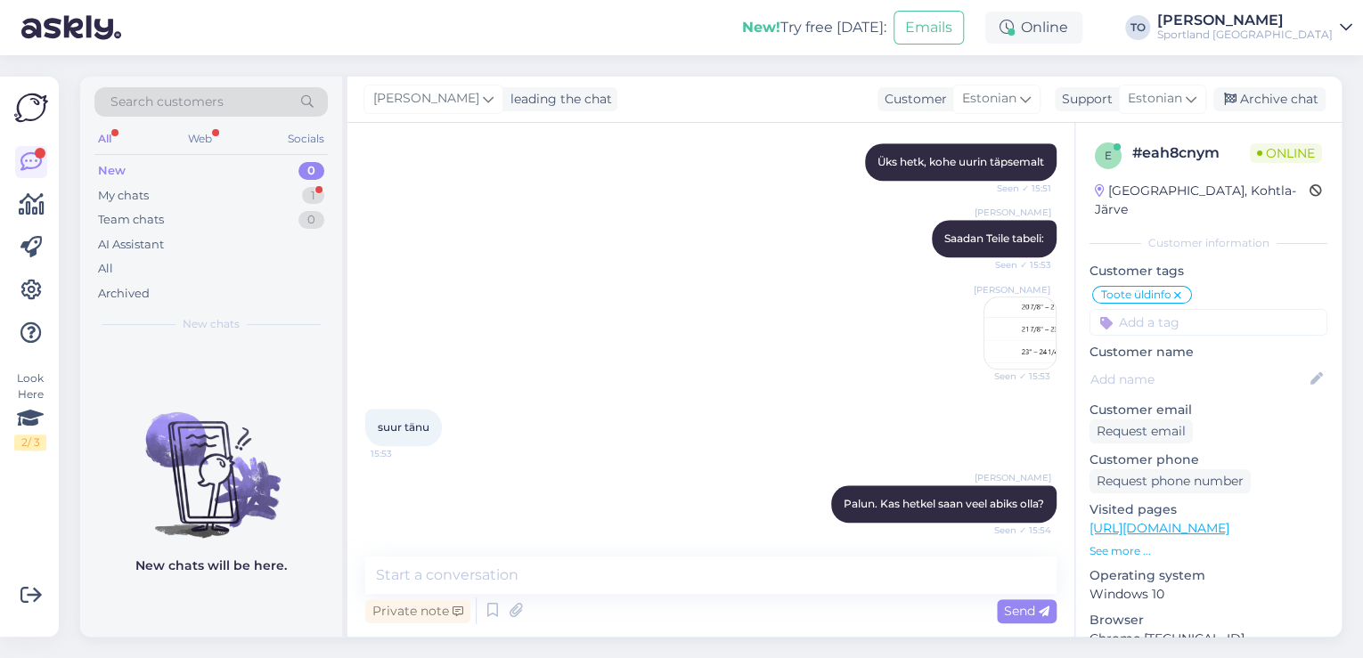
scroll to position [849, 0]
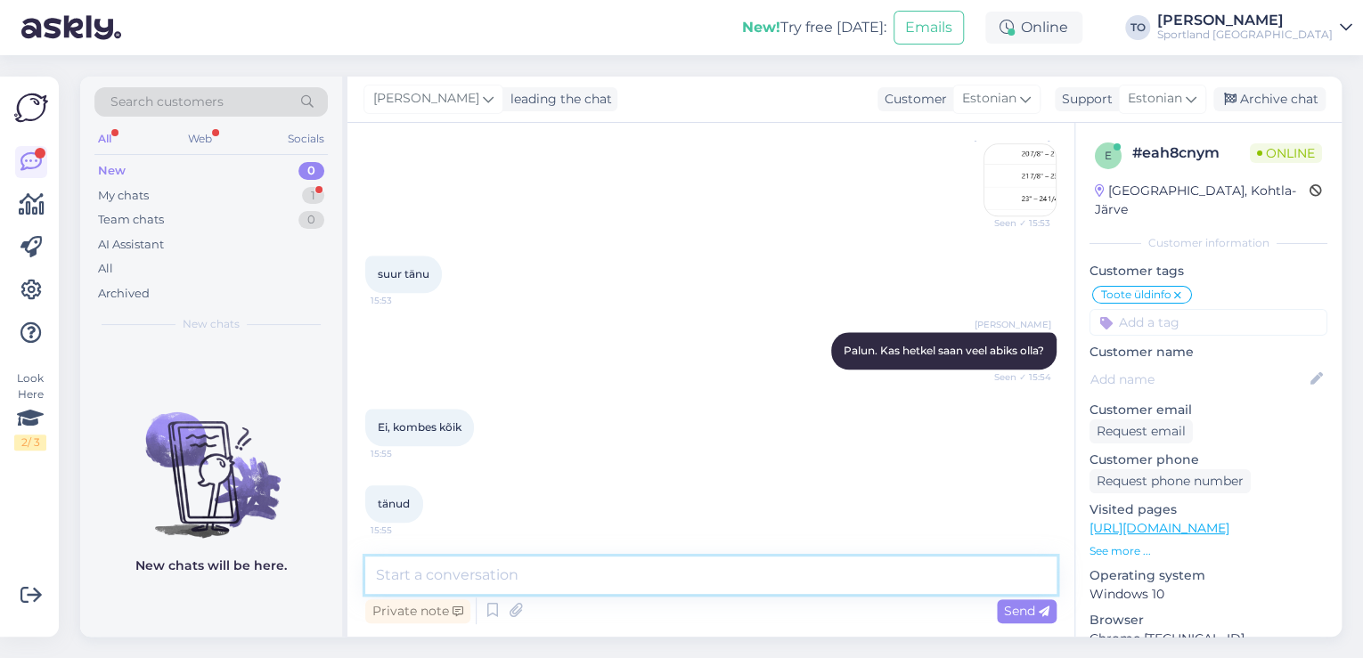
click at [534, 574] on textarea at bounding box center [710, 575] width 691 height 37
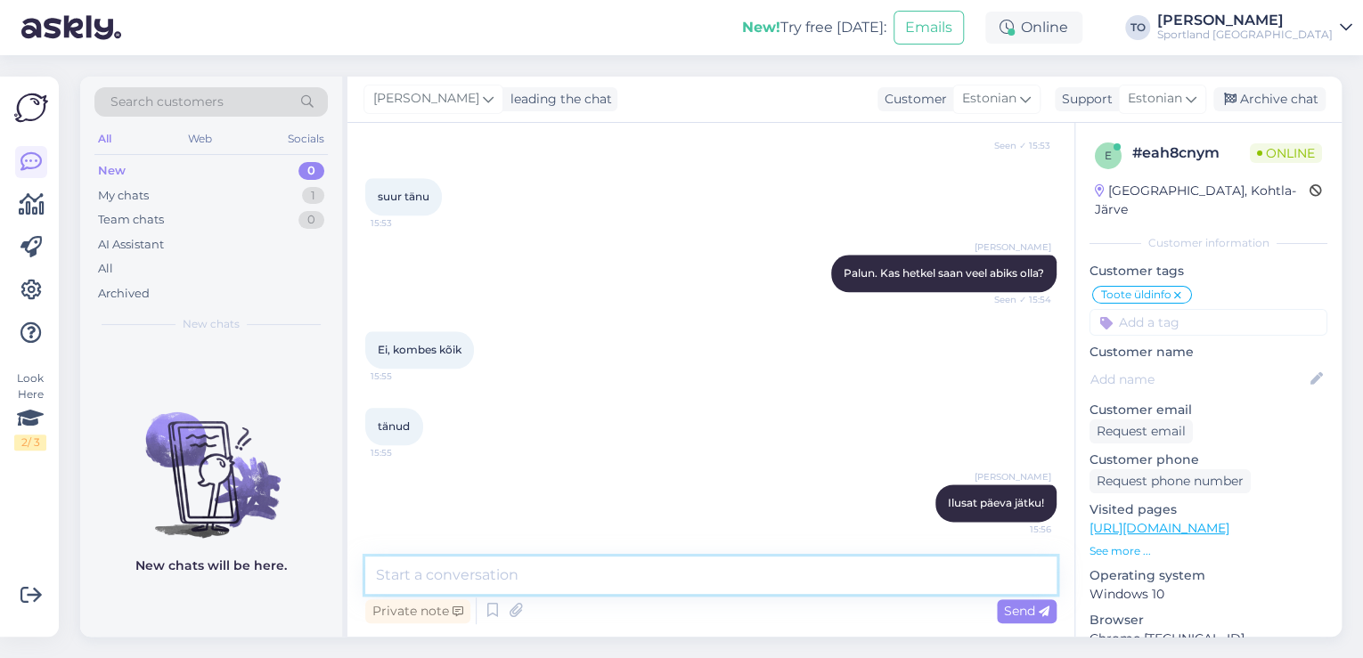
scroll to position [926, 0]
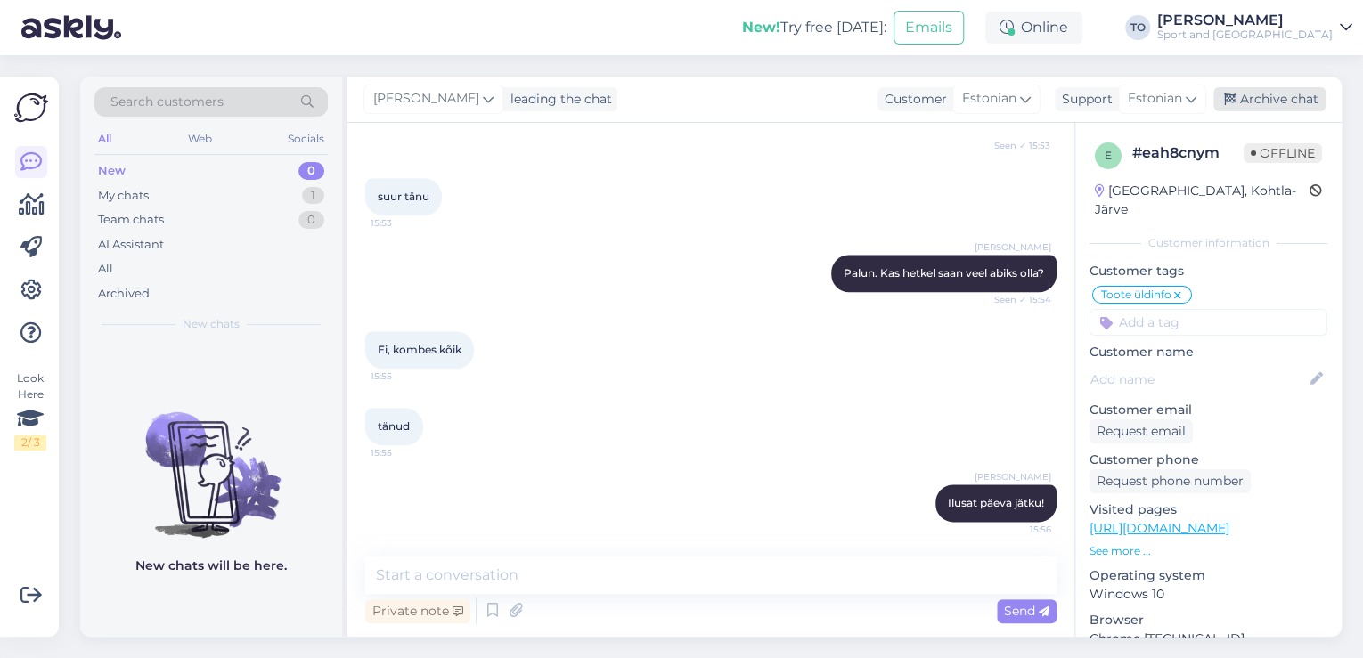
click at [1264, 94] on div "Archive chat" at bounding box center [1269, 99] width 112 height 24
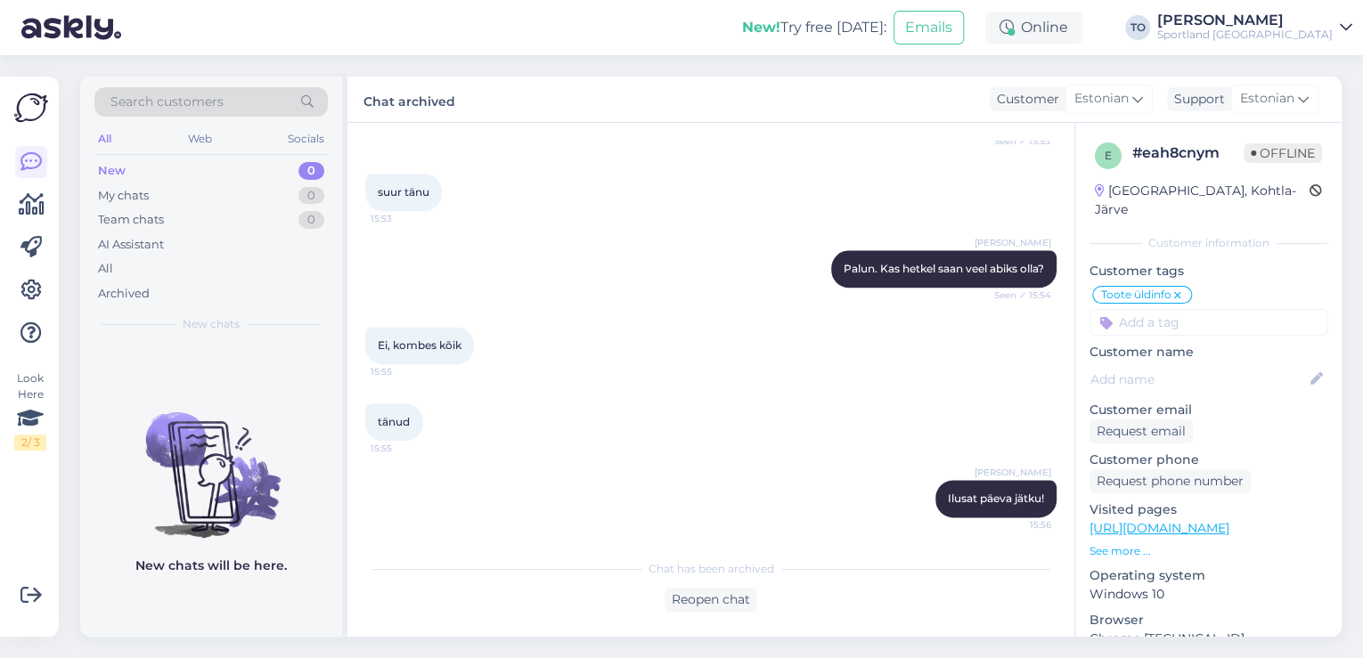
scroll to position [933, 0]
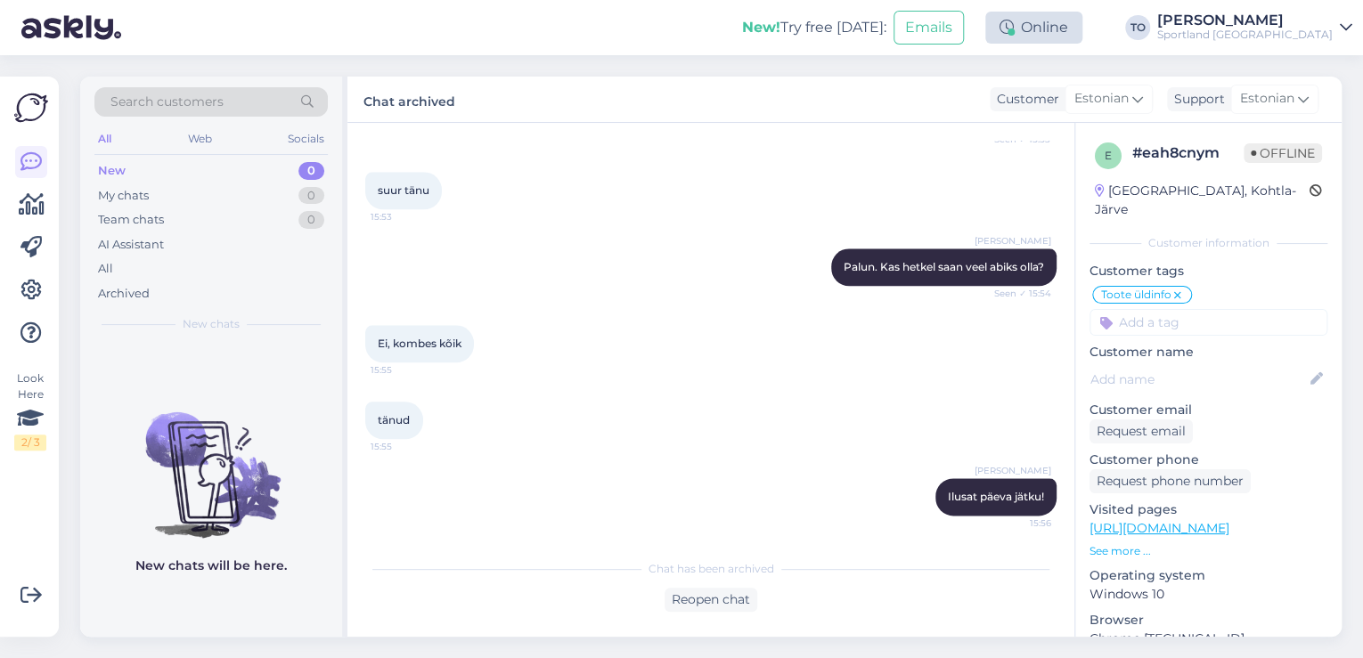
click at [1082, 28] on div "Online" at bounding box center [1033, 28] width 97 height 32
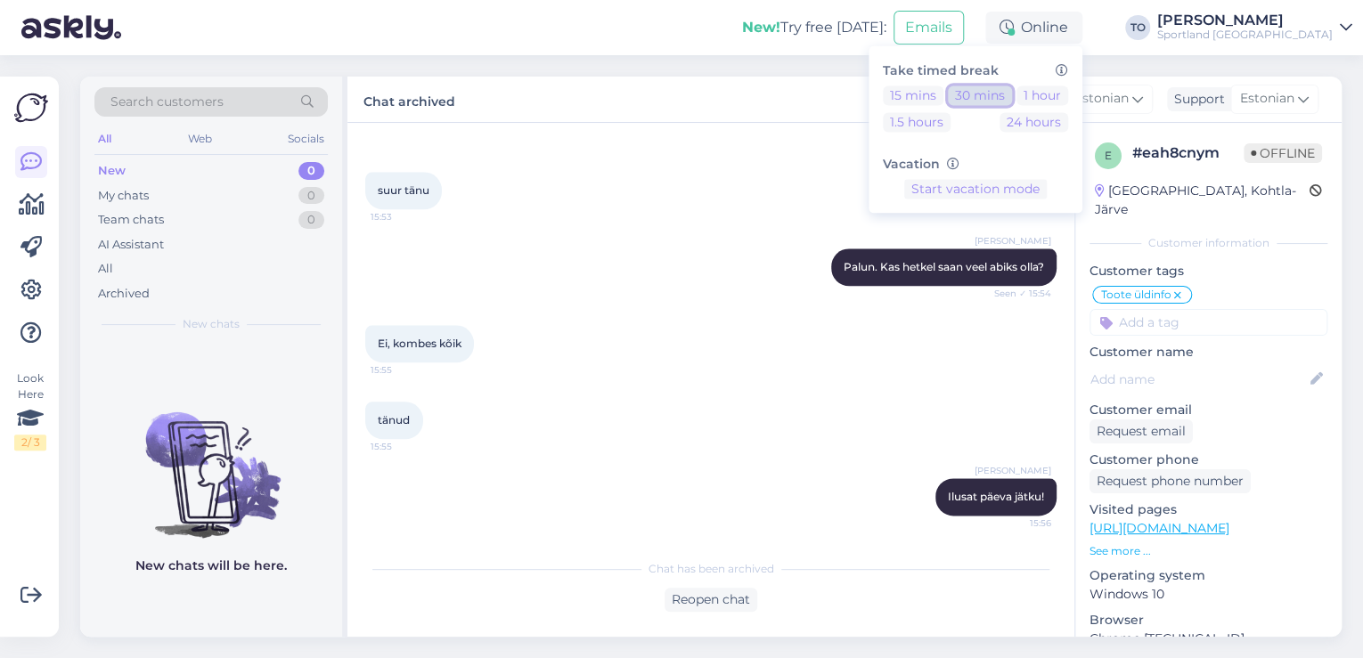
click at [1012, 96] on button "30 mins" at bounding box center [980, 96] width 64 height 20
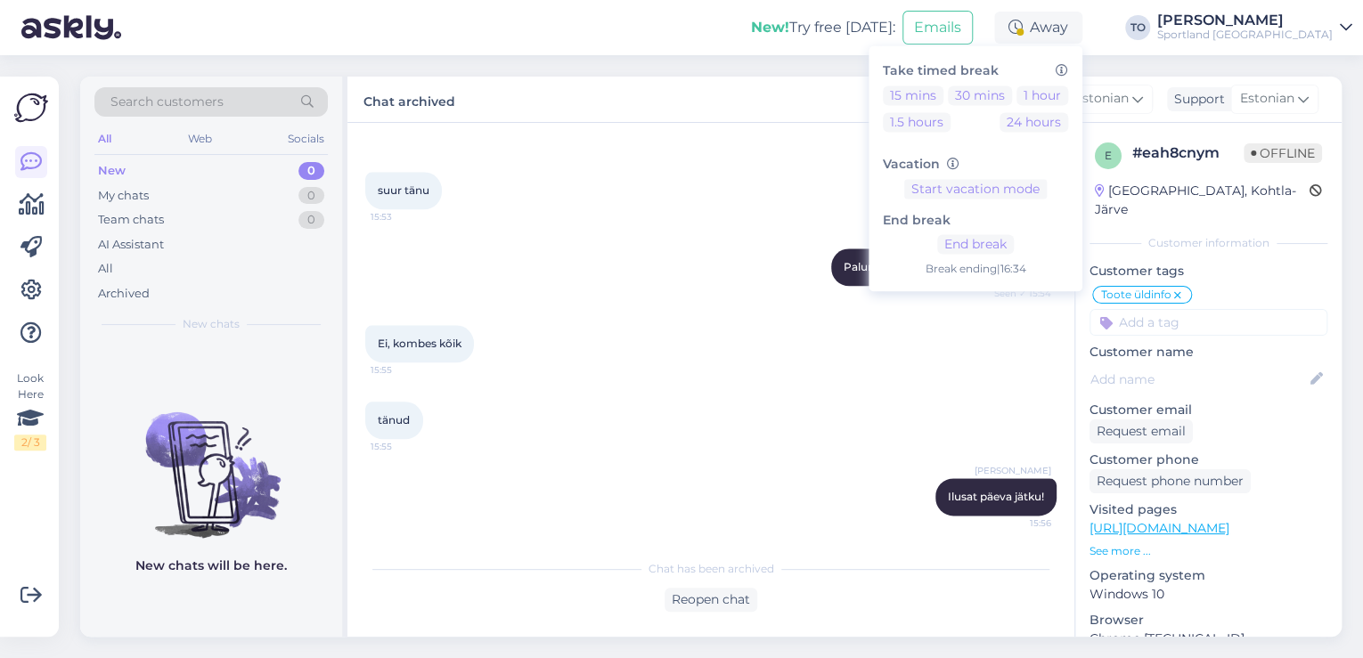
click at [1281, 24] on div "[PERSON_NAME]" at bounding box center [1244, 20] width 175 height 14
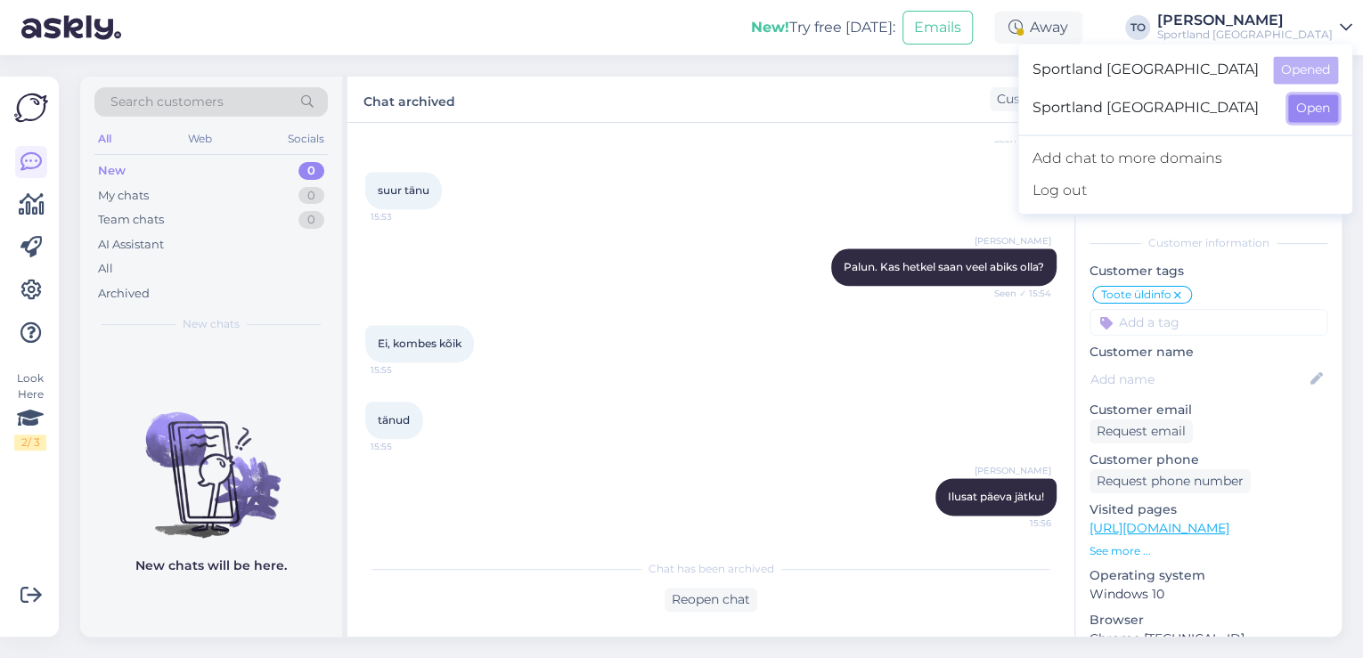
click at [1300, 96] on button "Open" at bounding box center [1313, 108] width 50 height 28
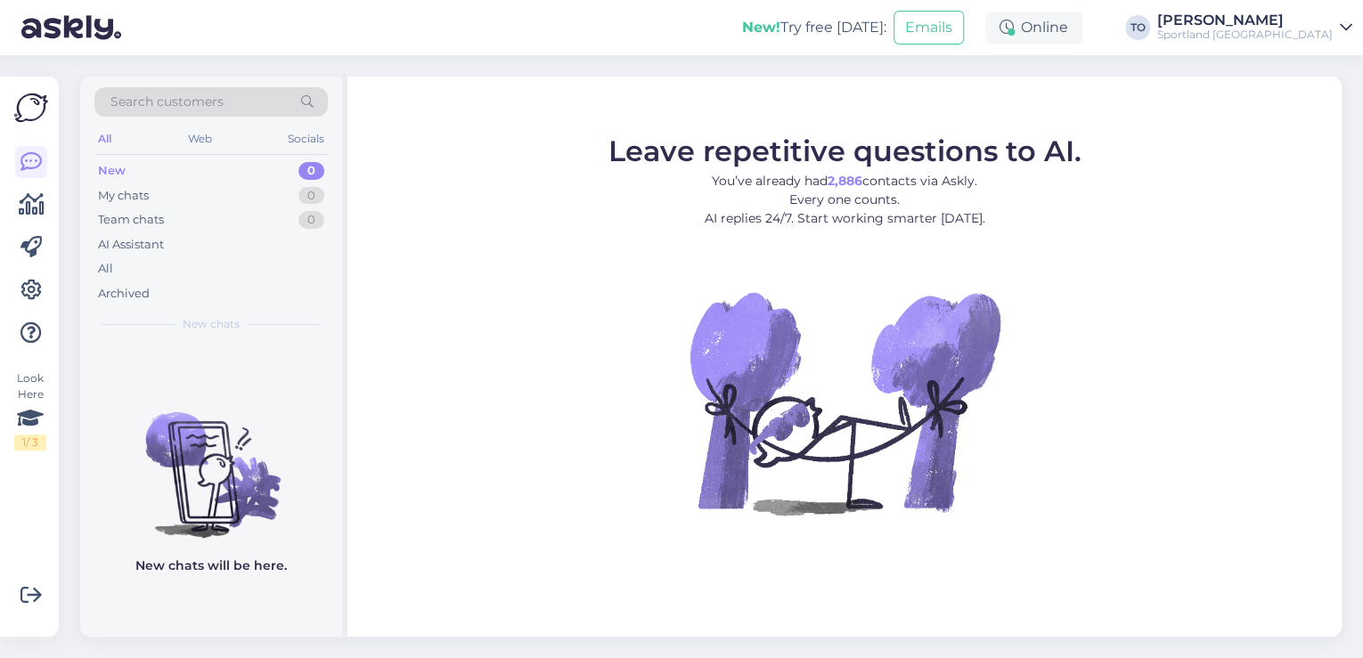
drag, startPoint x: 1096, startPoint y: 24, endPoint x: 1108, endPoint y: 44, distance: 23.2
click at [1082, 24] on div "Online" at bounding box center [1033, 28] width 97 height 32
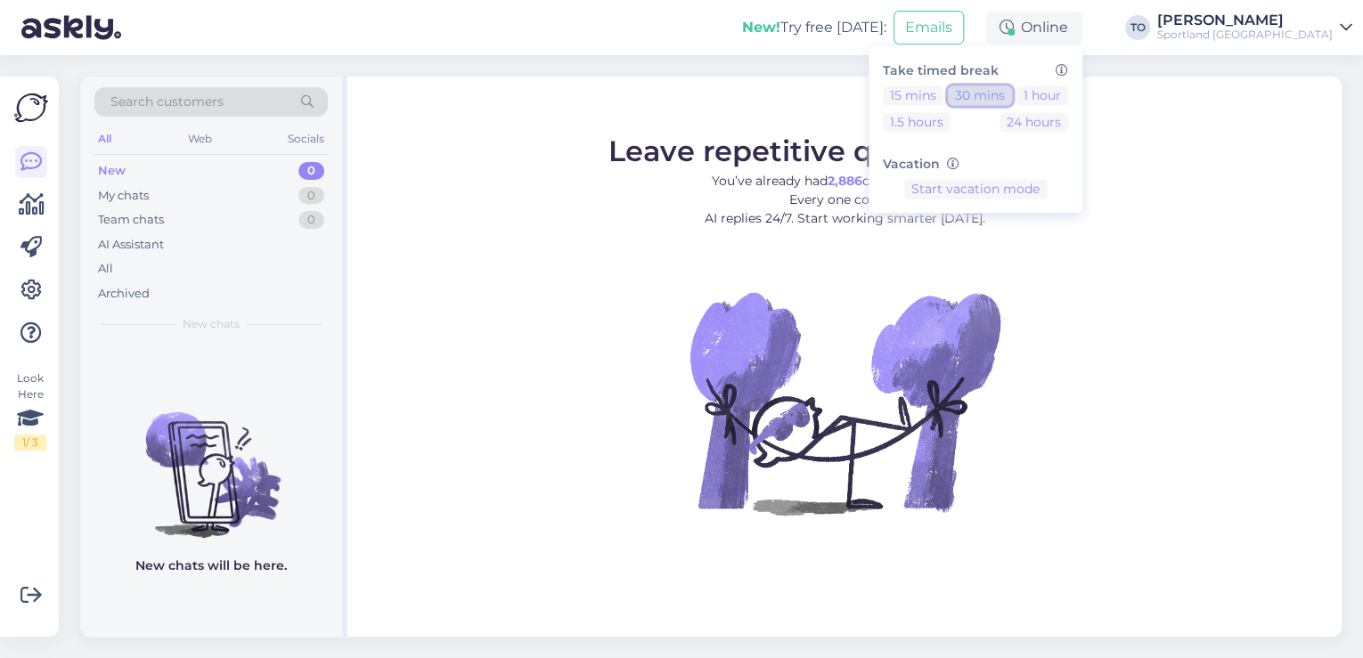
click at [1012, 93] on button "30 mins" at bounding box center [980, 96] width 64 height 20
click at [688, 41] on div "New! Try free [DATE]: Emails Away Take timed break 15 mins 30 mins 1 hour 1.5 h…" at bounding box center [681, 27] width 1363 height 55
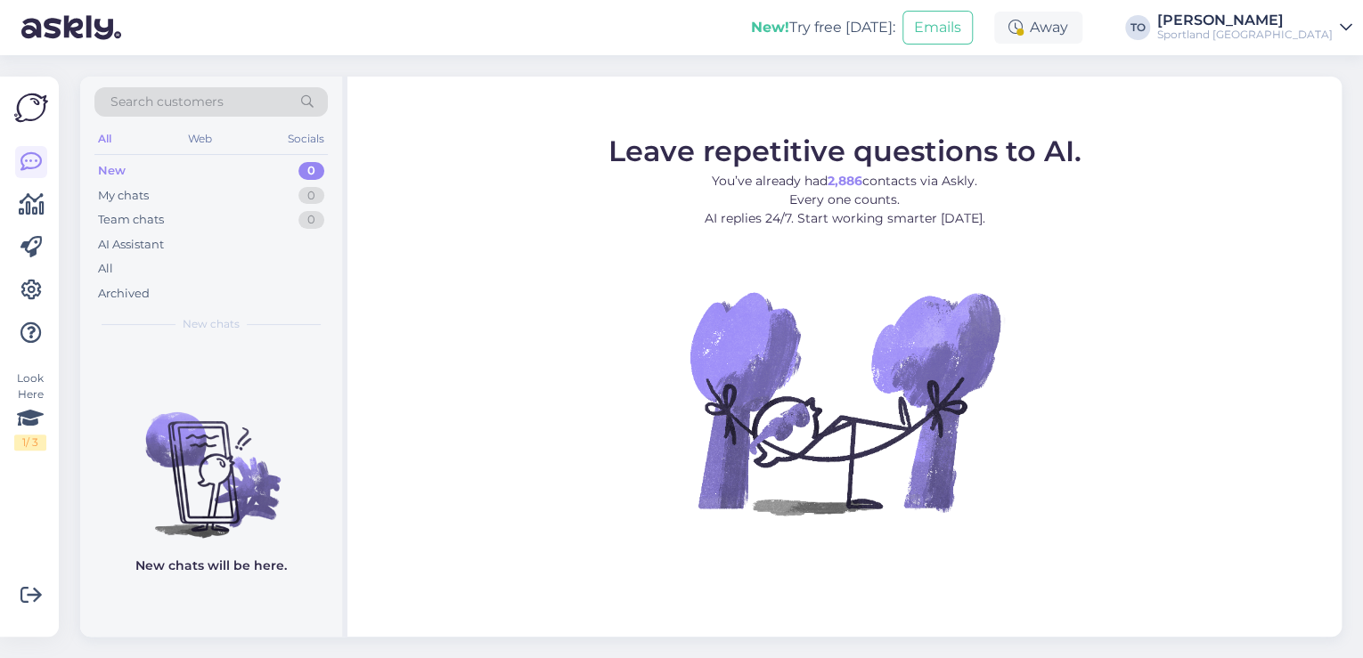
click at [1286, 32] on div "Sportland [GEOGRAPHIC_DATA]" at bounding box center [1244, 35] width 175 height 14
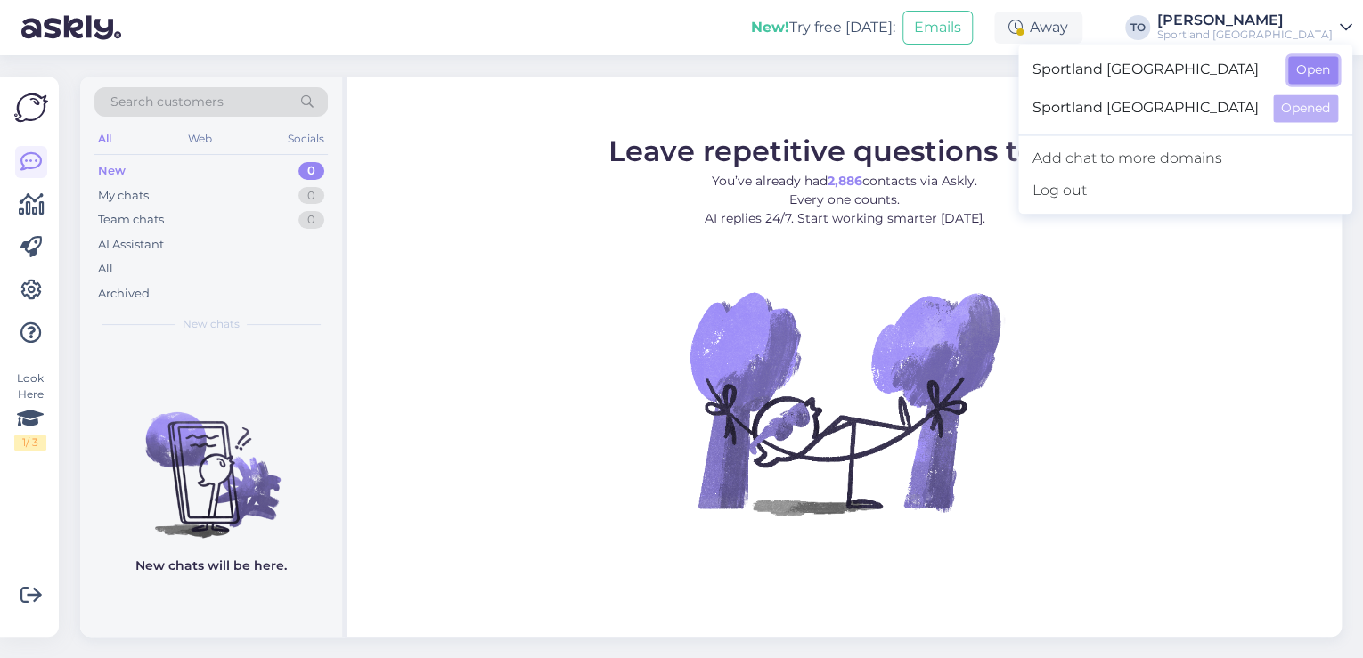
click at [1325, 68] on button "Open" at bounding box center [1313, 70] width 50 height 28
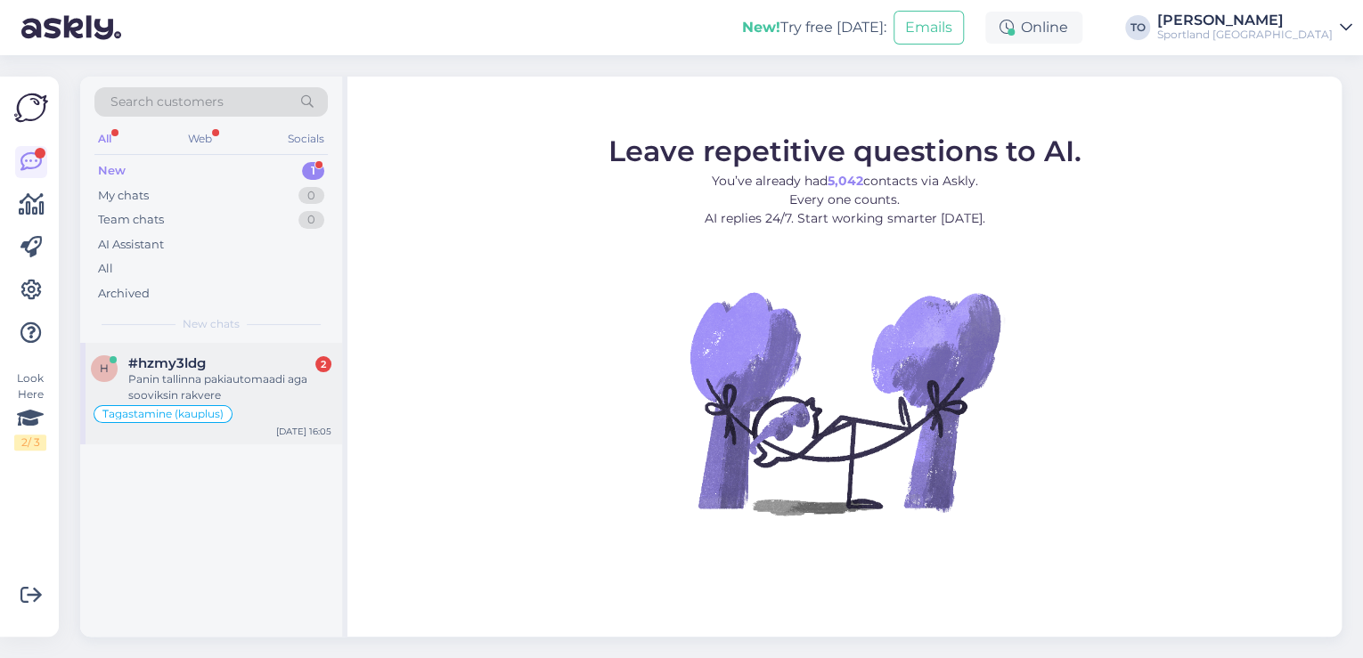
click at [260, 393] on div "Panin tallinna pakiautomaadi aga sooviksin rakvere" at bounding box center [229, 387] width 203 height 32
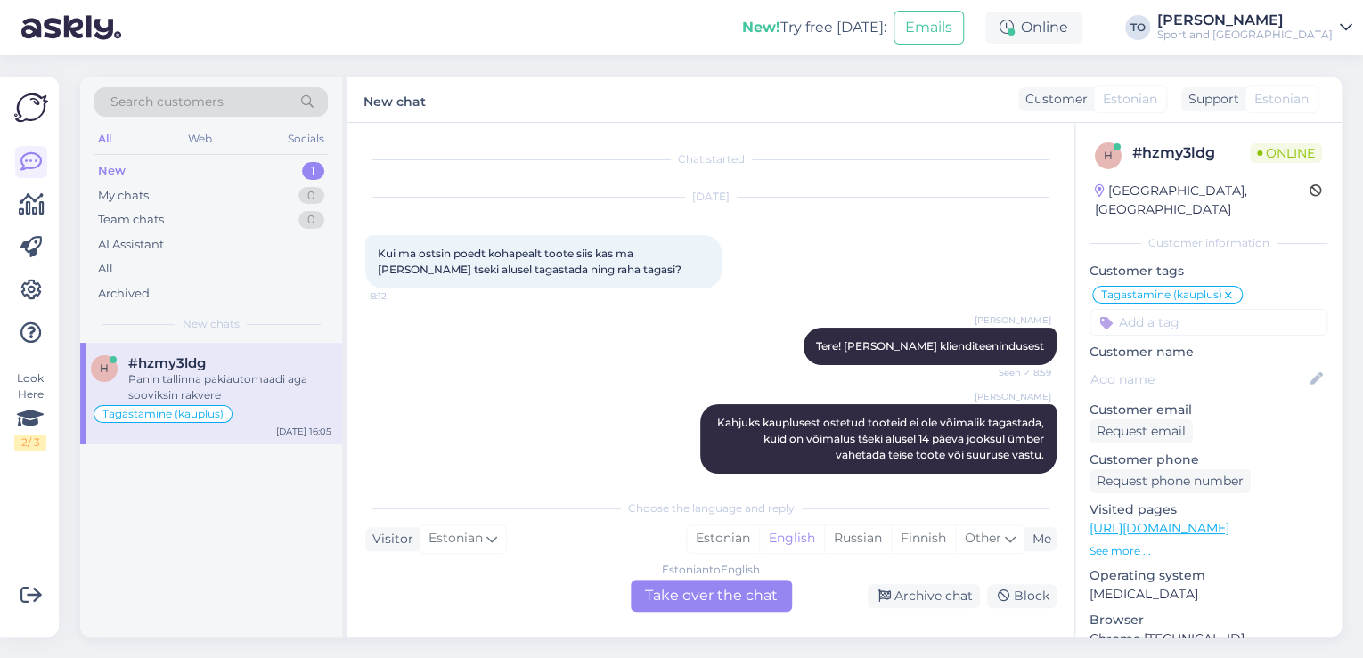
scroll to position [225, 0]
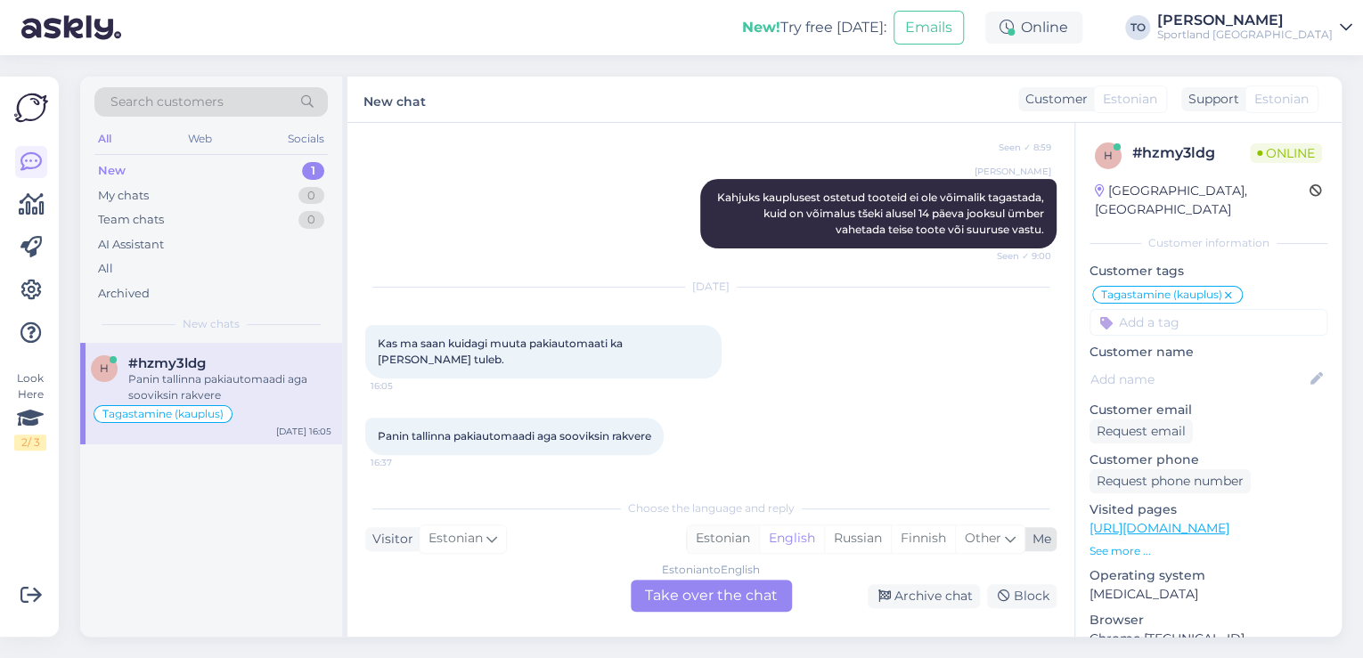
click at [729, 539] on div "Estonian" at bounding box center [723, 538] width 72 height 27
click at [713, 594] on div "Estonian to Estonian Take over the chat" at bounding box center [711, 596] width 161 height 32
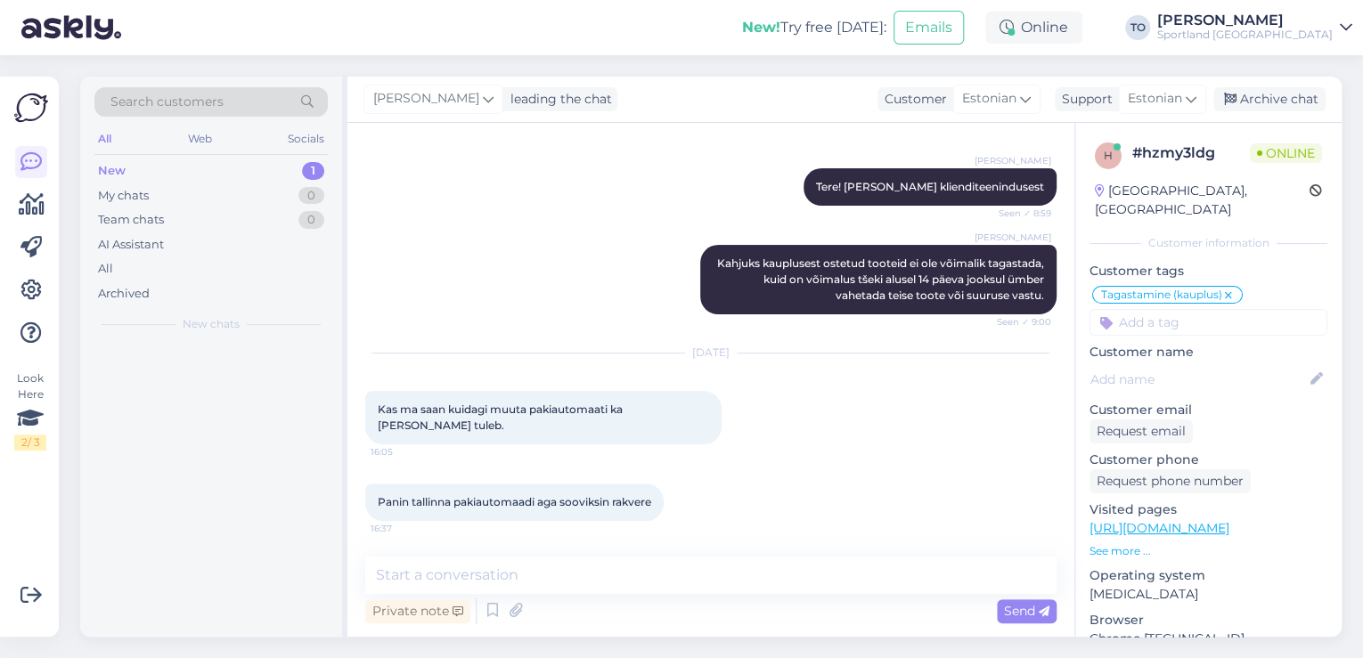
scroll to position [159, 0]
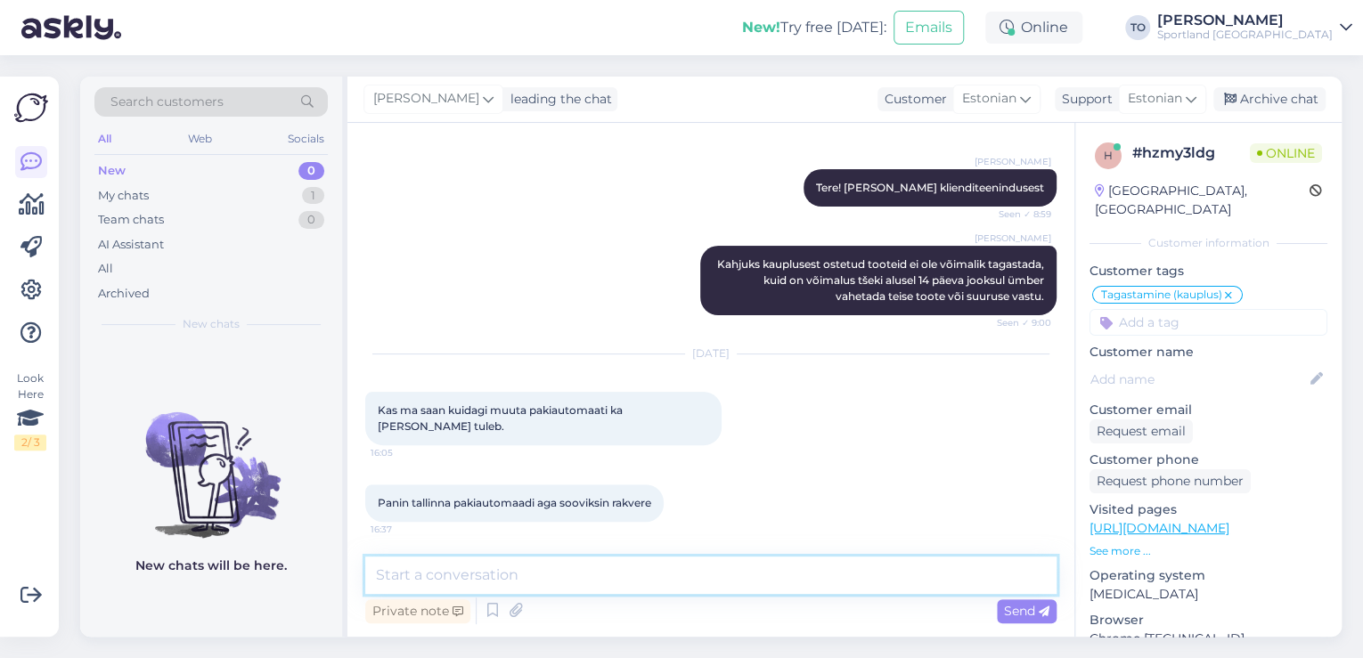
click at [656, 583] on textarea at bounding box center [710, 575] width 691 height 37
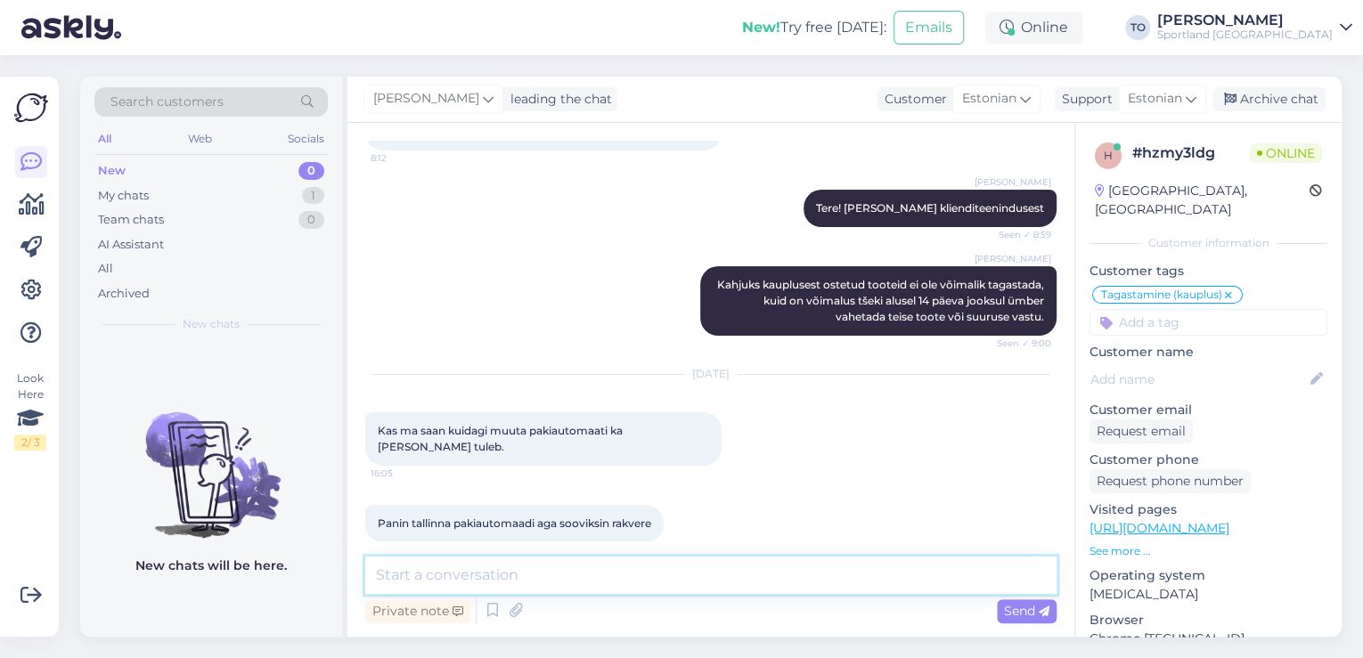
scroll to position [235, 0]
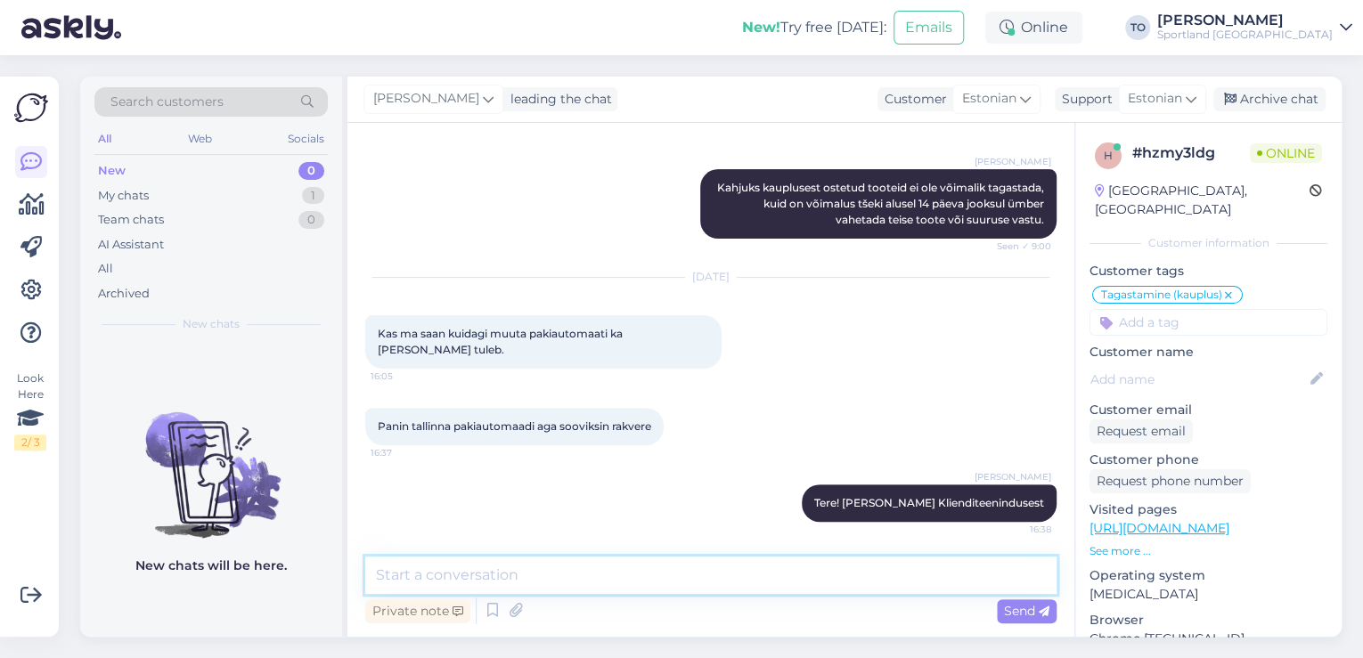
click at [798, 574] on textarea at bounding box center [710, 575] width 691 height 37
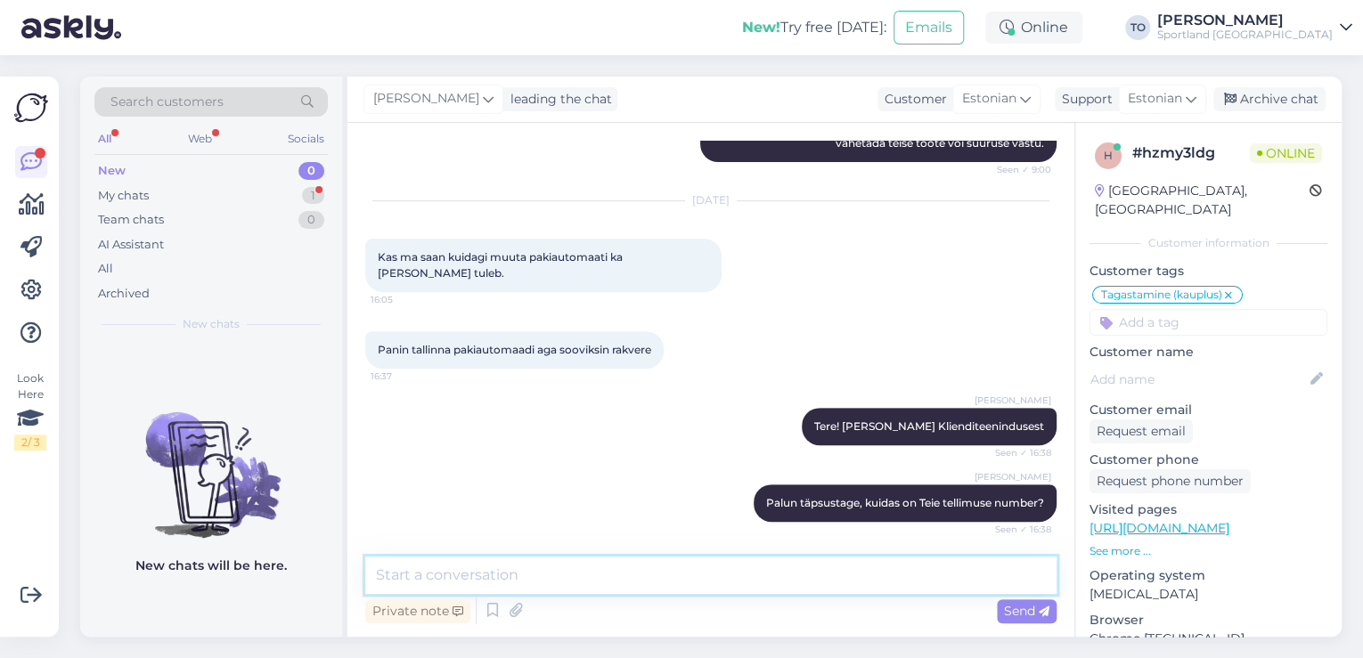
scroll to position [388, 0]
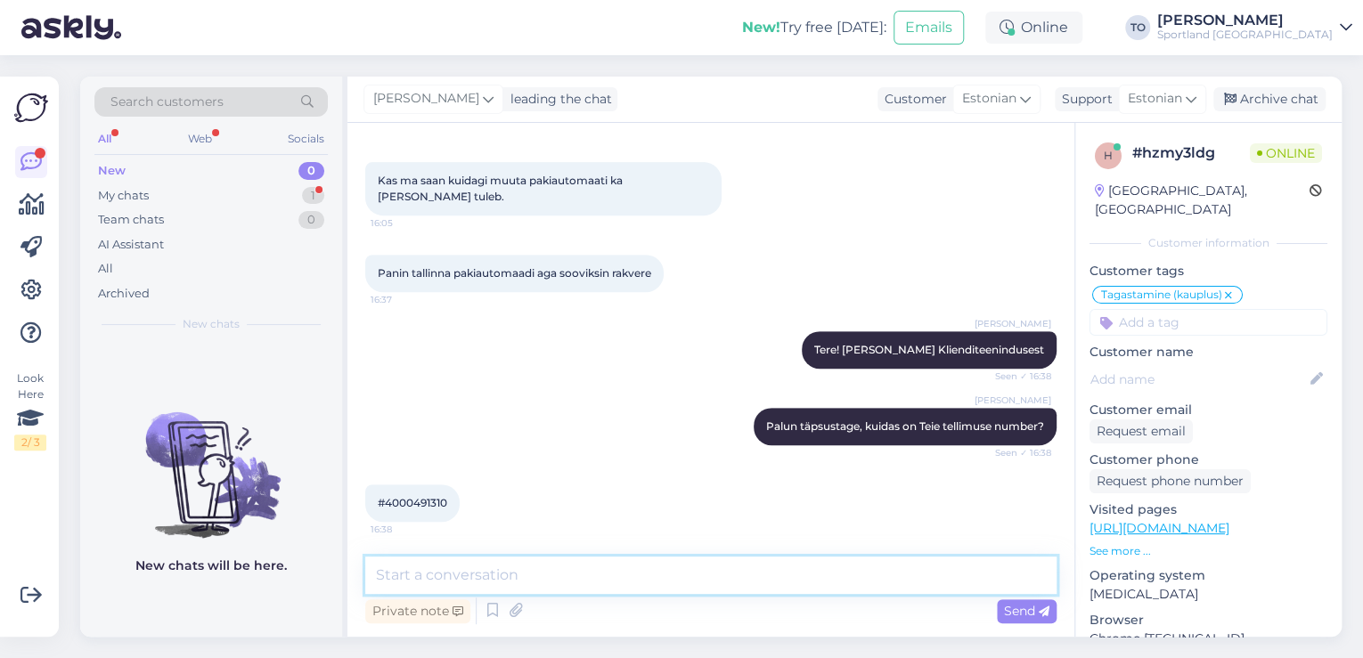
click at [519, 584] on textarea at bounding box center [710, 575] width 691 height 37
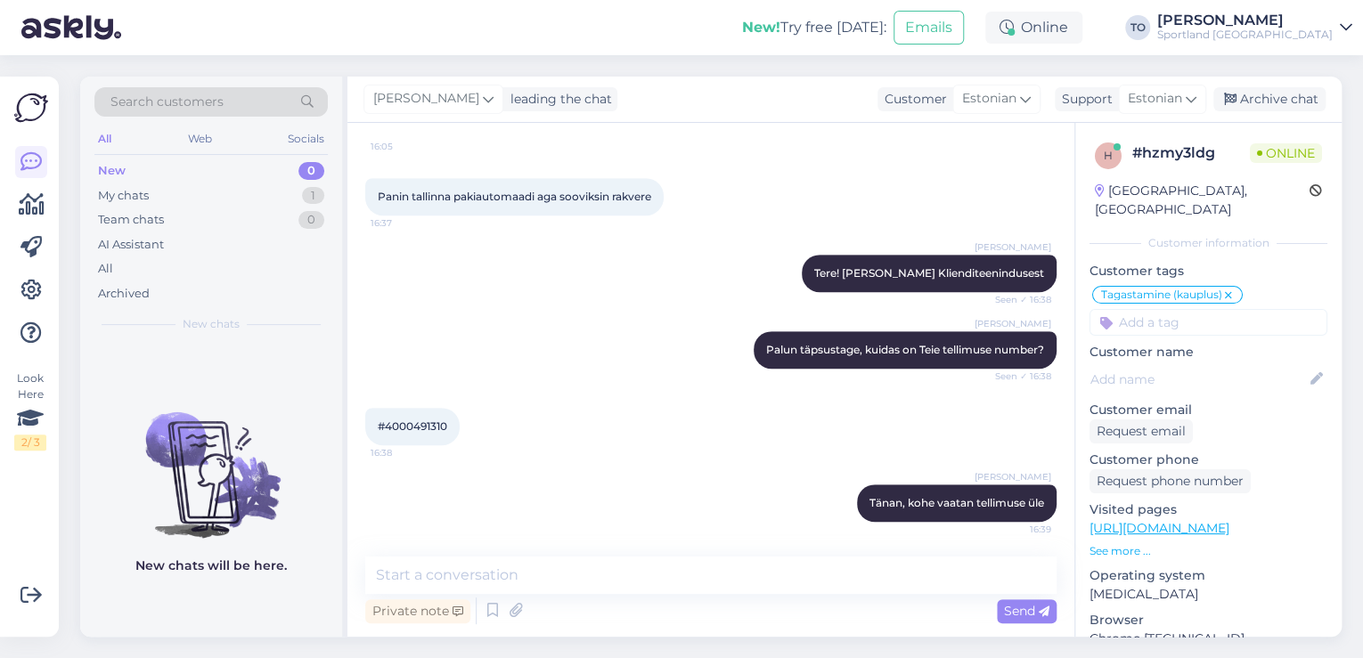
drag, startPoint x: 391, startPoint y: 425, endPoint x: 450, endPoint y: 424, distance: 58.8
click at [447, 424] on span "#4000491310" at bounding box center [412, 426] width 69 height 13
click at [647, 566] on textarea at bounding box center [710, 575] width 691 height 37
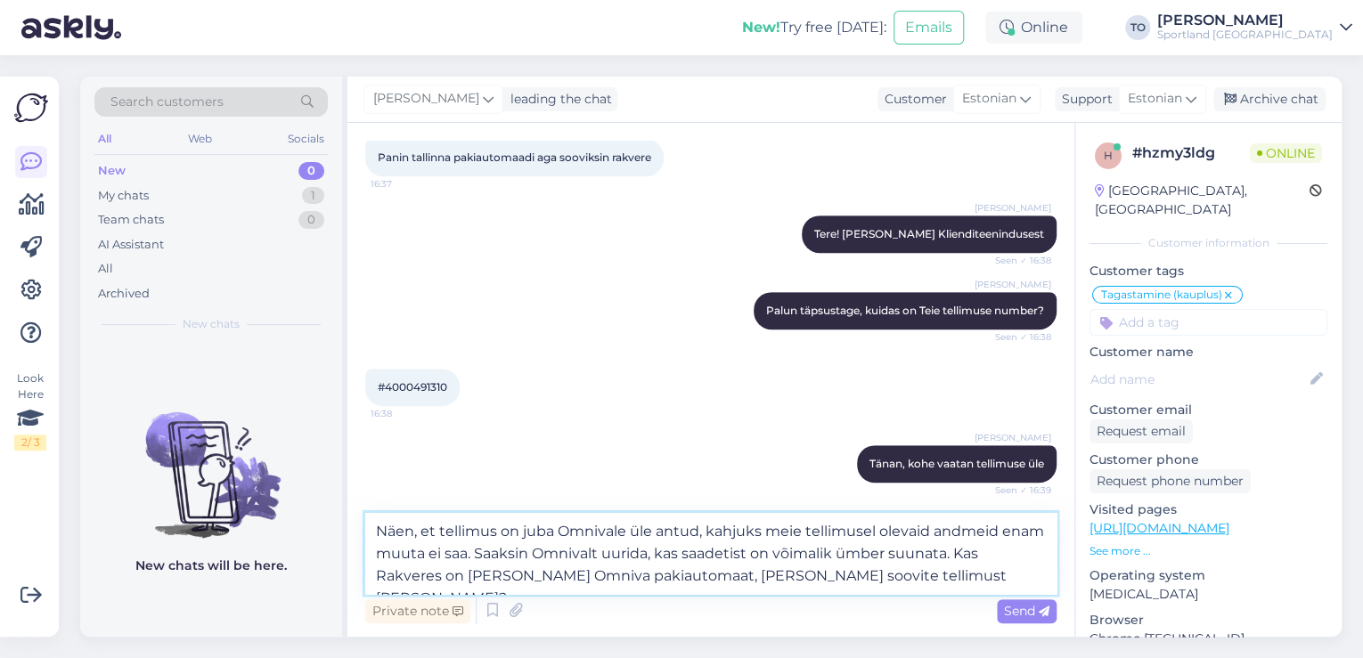
scroll to position [509, 0]
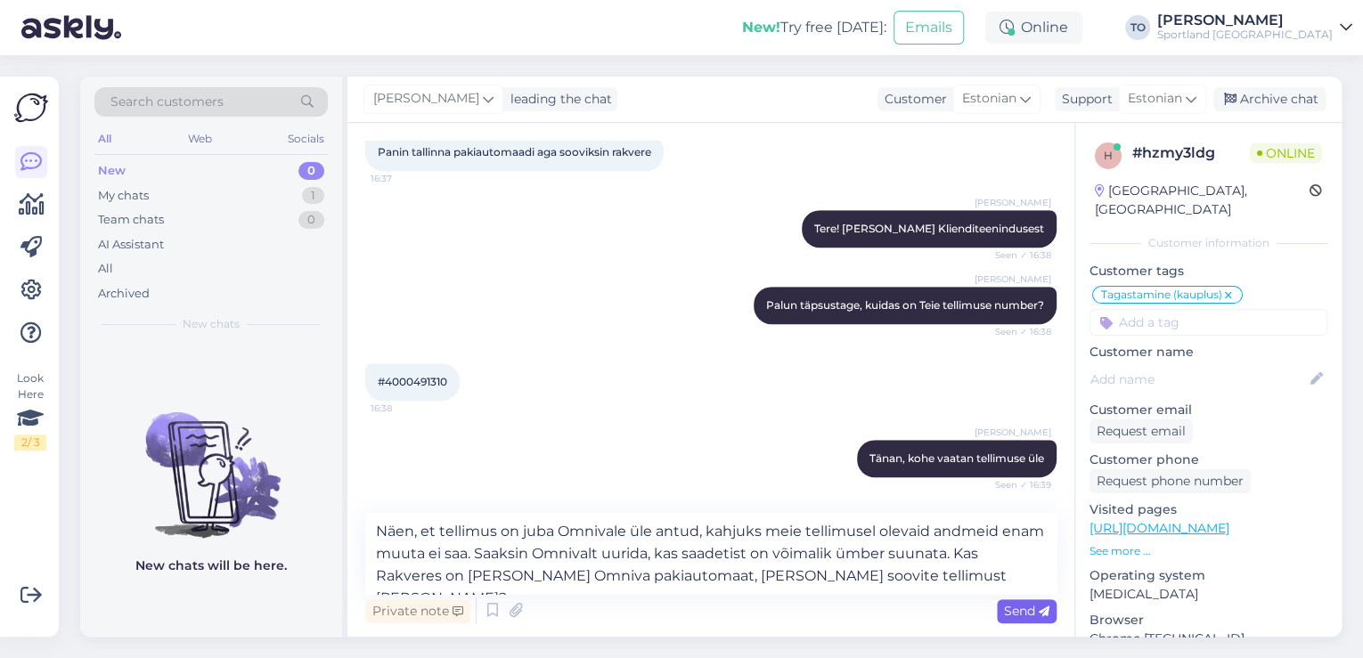
click at [1030, 611] on span "Send" at bounding box center [1026, 611] width 45 height 16
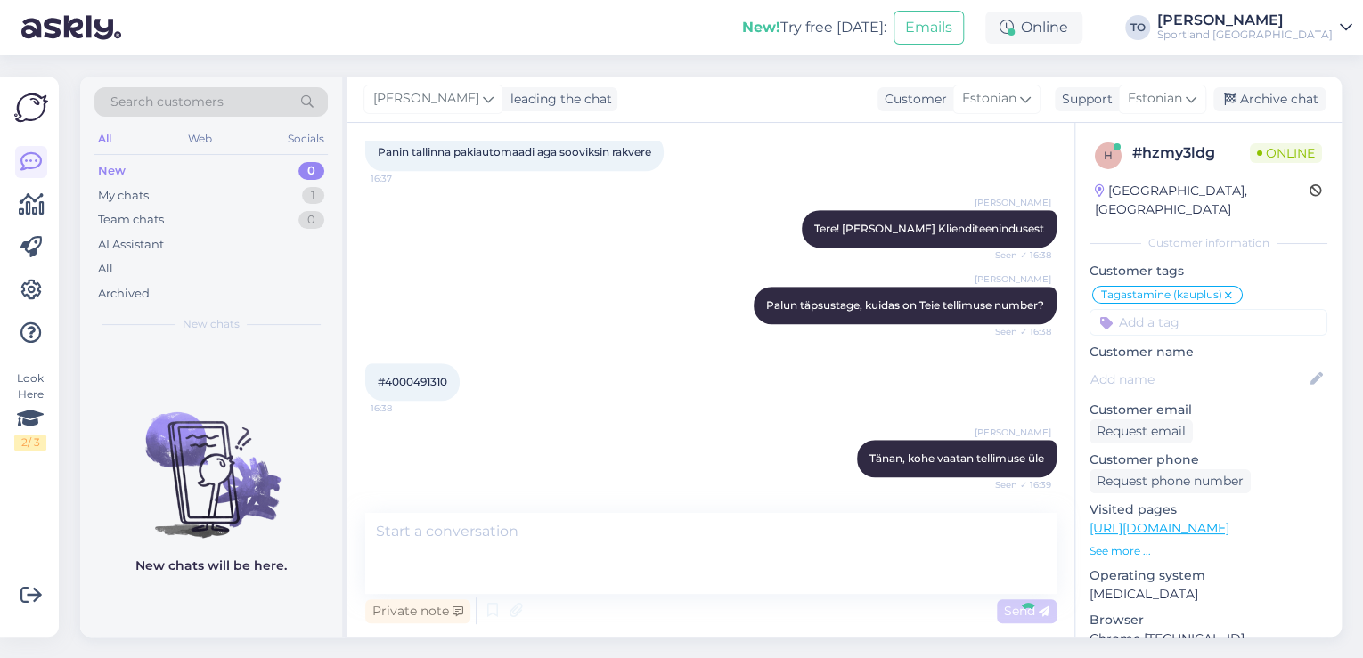
scroll to position [606, 0]
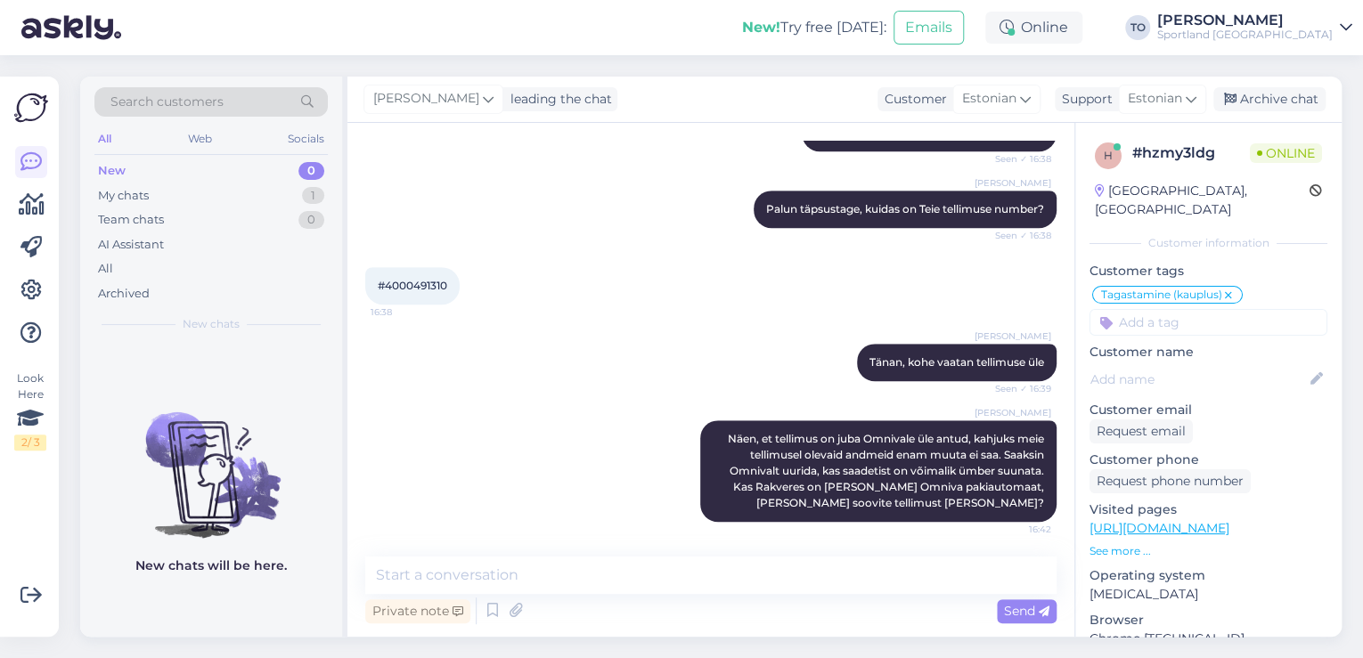
click at [1218, 309] on input at bounding box center [1208, 322] width 238 height 27
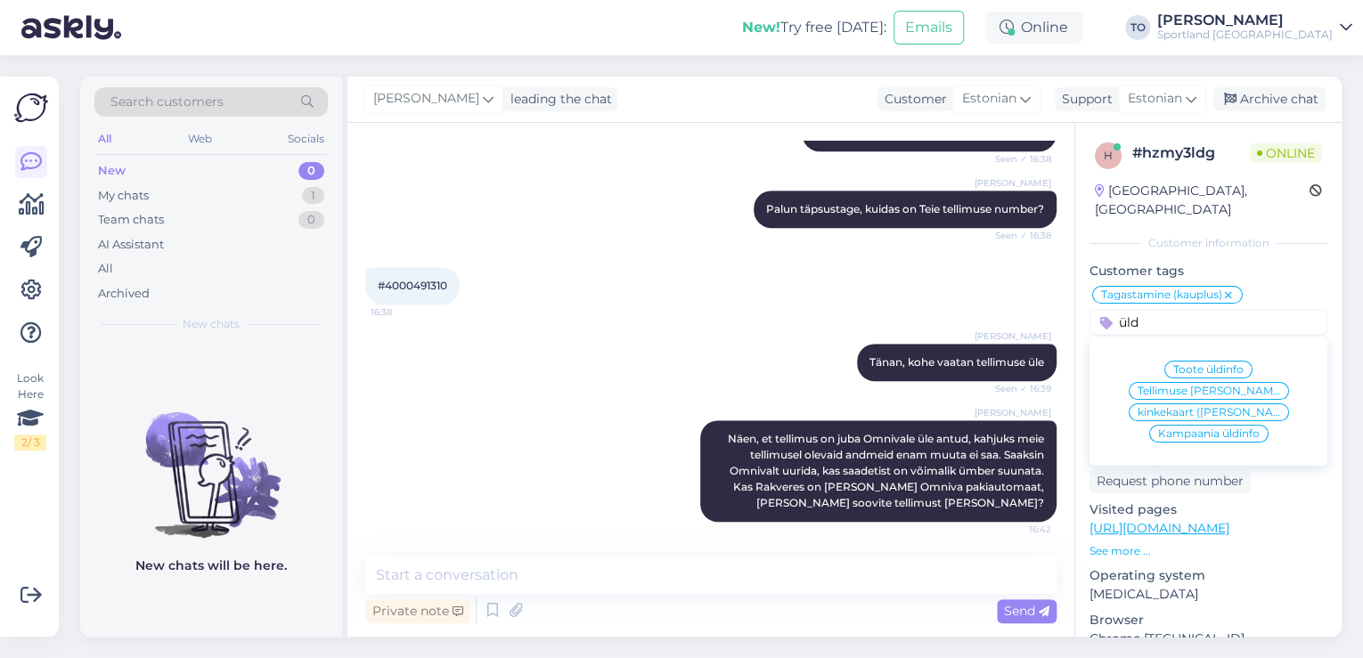
click at [1251, 386] on span "Tellimuse [PERSON_NAME] info" at bounding box center [1208, 391] width 143 height 11
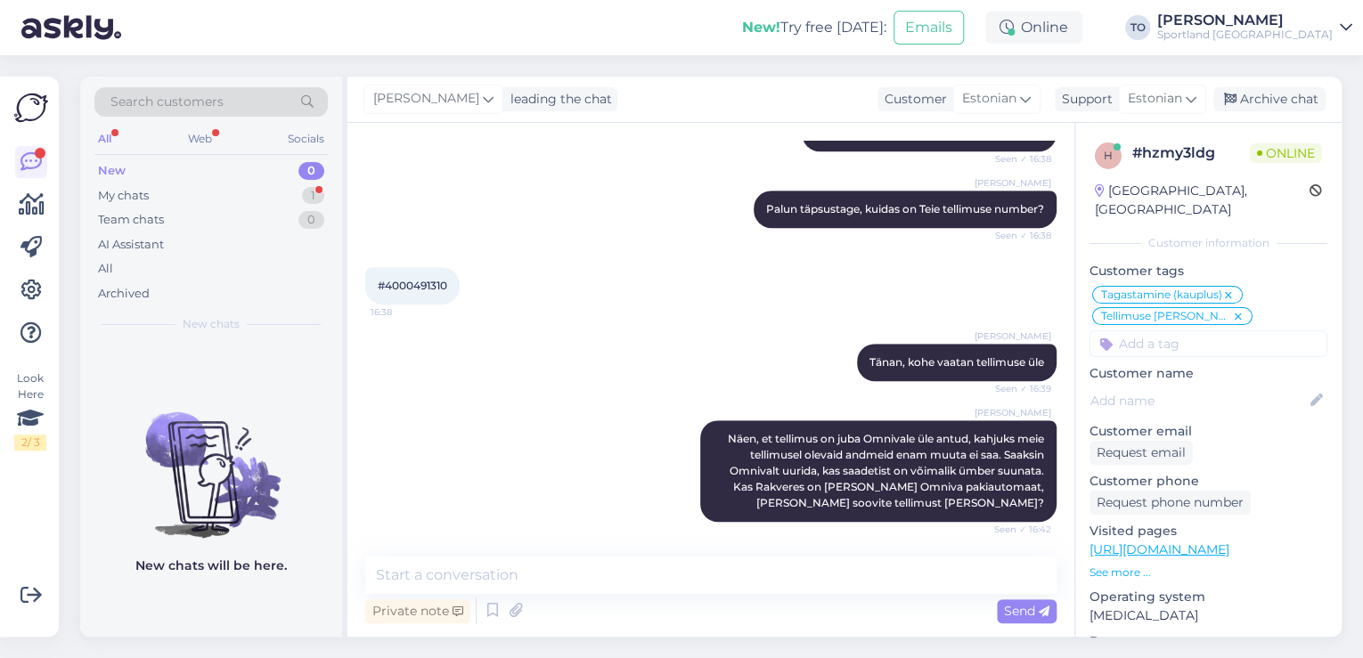
scroll to position [682, 0]
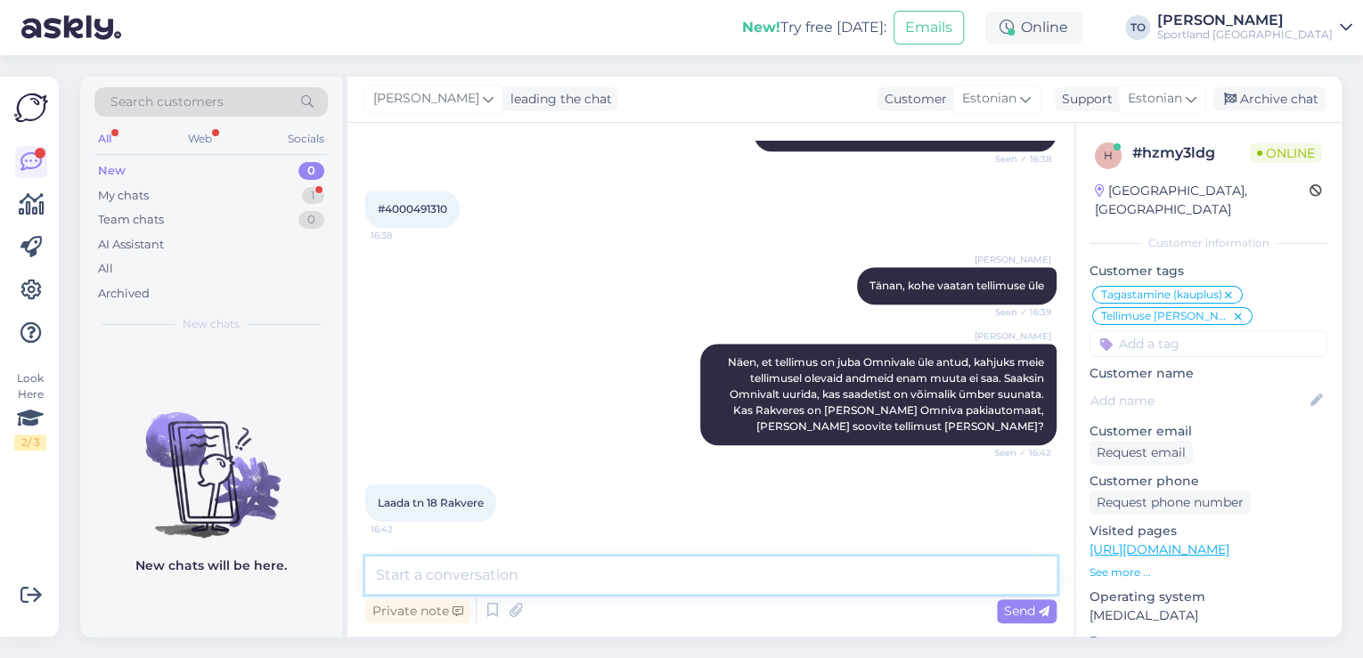
click at [529, 580] on textarea at bounding box center [710, 575] width 691 height 37
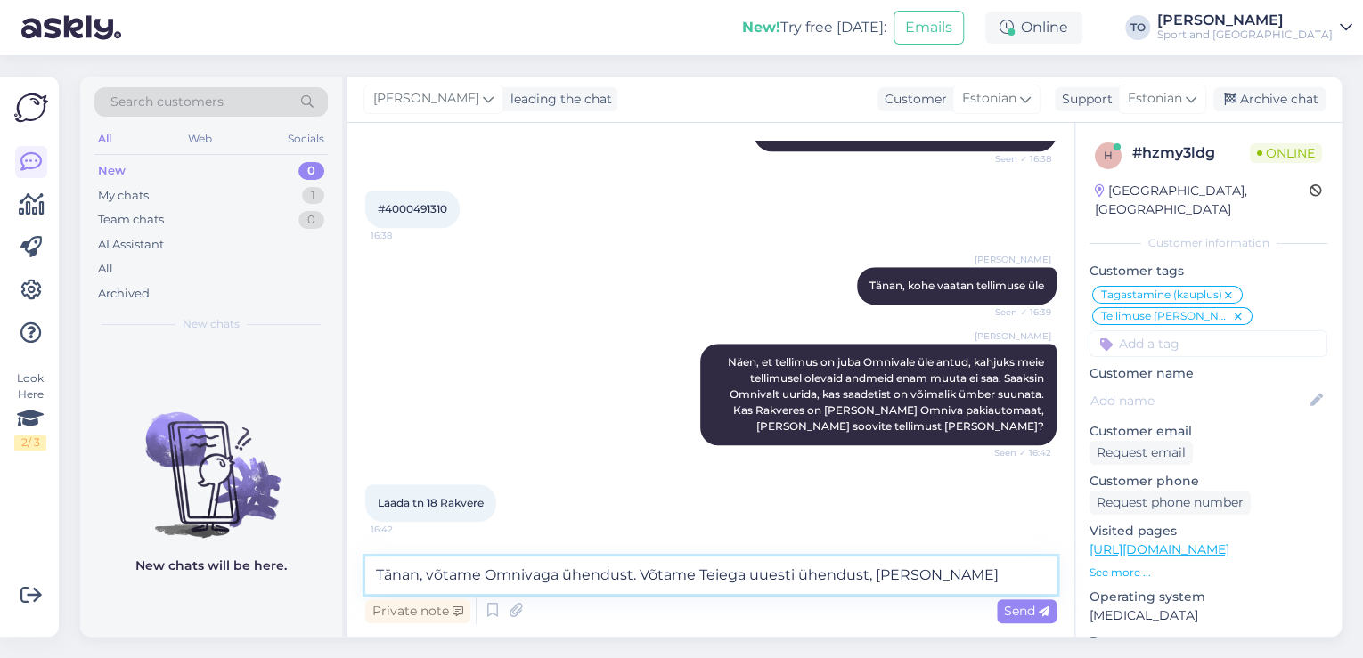
click at [746, 577] on textarea "Tänan, võtame Omnivaga ühendust. Võtame Teiega uuesti ühendust, [PERSON_NAME]" at bounding box center [710, 575] width 691 height 37
click at [1025, 581] on textarea "Tänan, võtame Omnivaga ühendust. Võtame Teiega [PERSON_NAME] uuesti ühendust, […" at bounding box center [710, 575] width 691 height 37
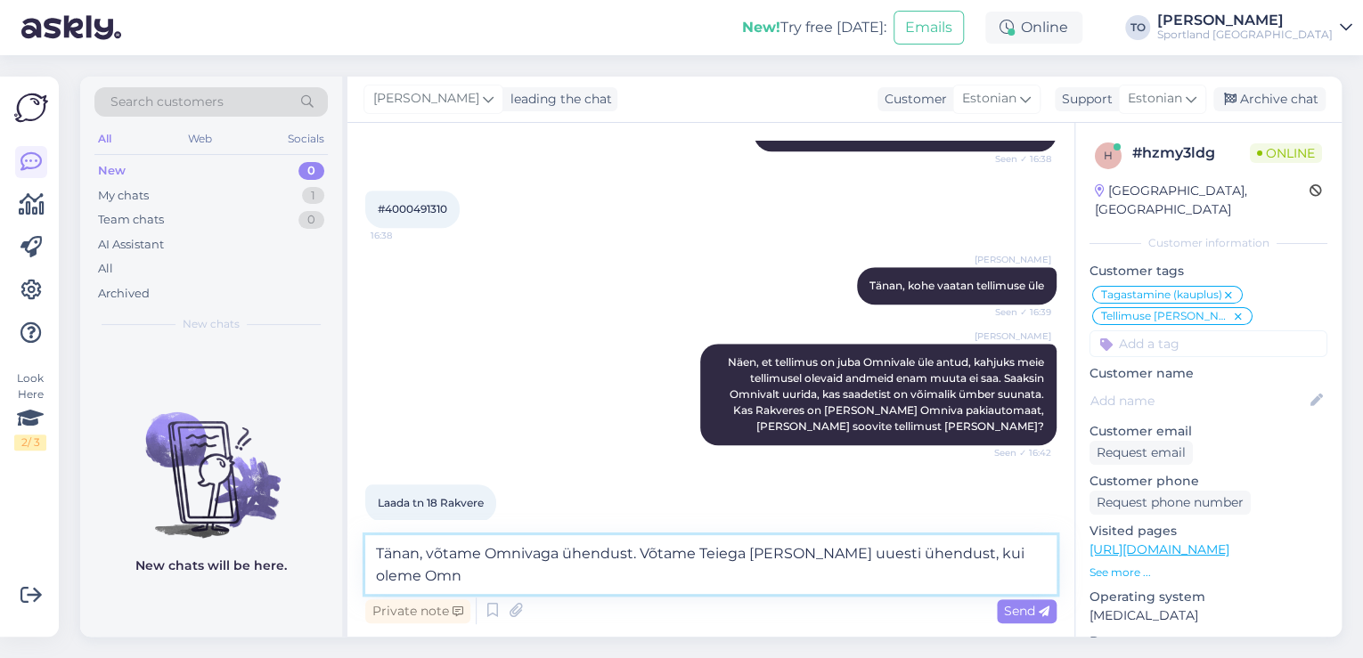
scroll to position [702, 0]
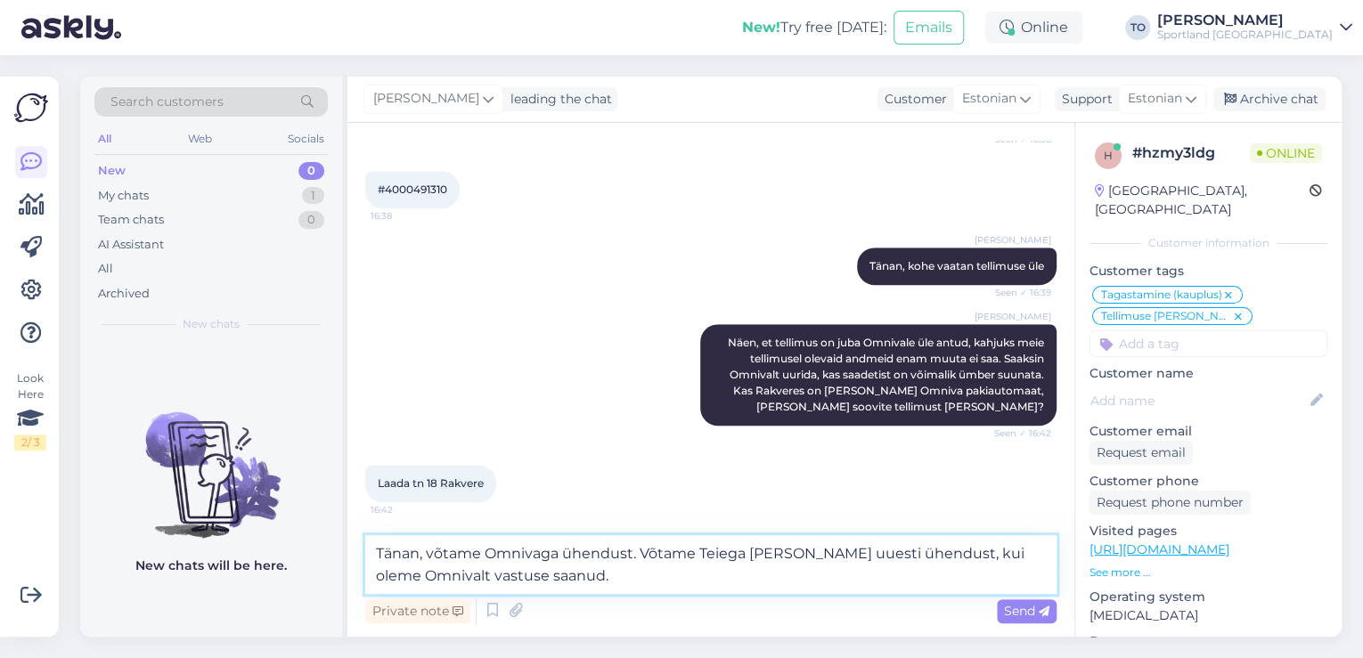
drag, startPoint x: 631, startPoint y: 552, endPoint x: 429, endPoint y: 546, distance: 201.4
click at [429, 546] on textarea "Tänan, võtame Omnivaga ühendust. Võtame Teiega [PERSON_NAME] uuesti ühendust, k…" at bounding box center [710, 564] width 691 height 59
drag, startPoint x: 1006, startPoint y: 605, endPoint x: 987, endPoint y: 616, distance: 22.0
click at [1007, 605] on span "Send" at bounding box center [1026, 611] width 45 height 16
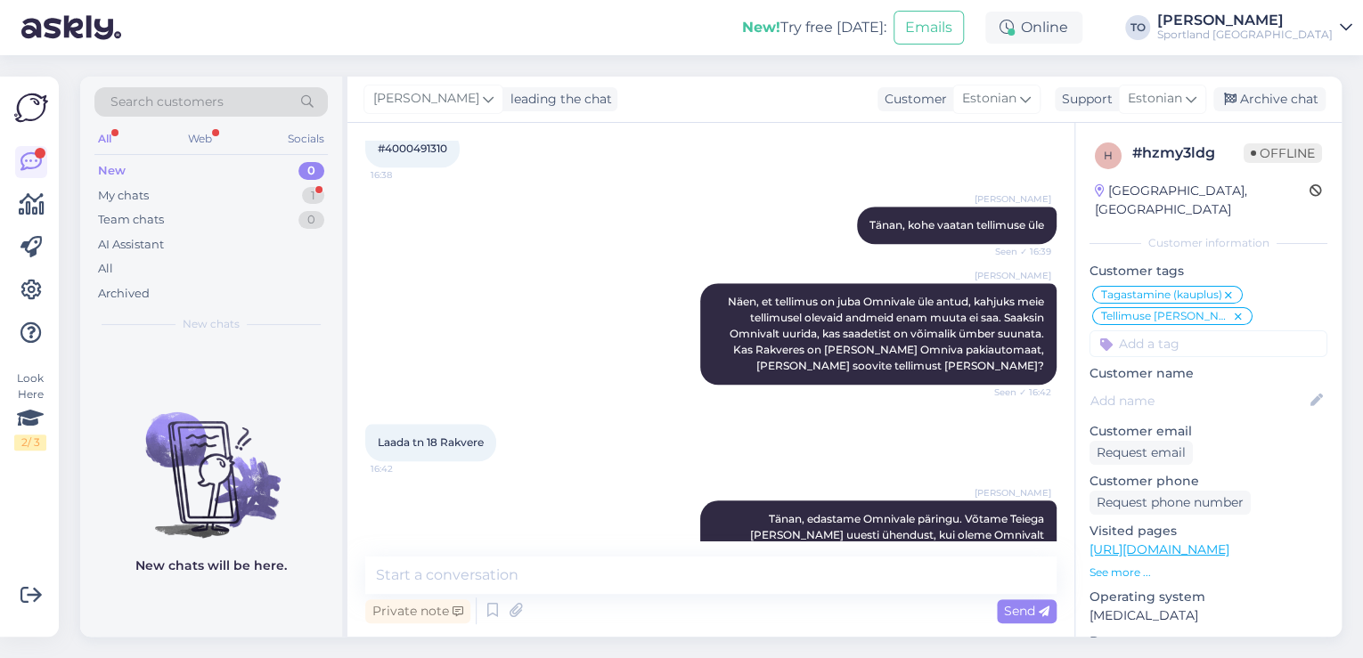
scroll to position [851, 0]
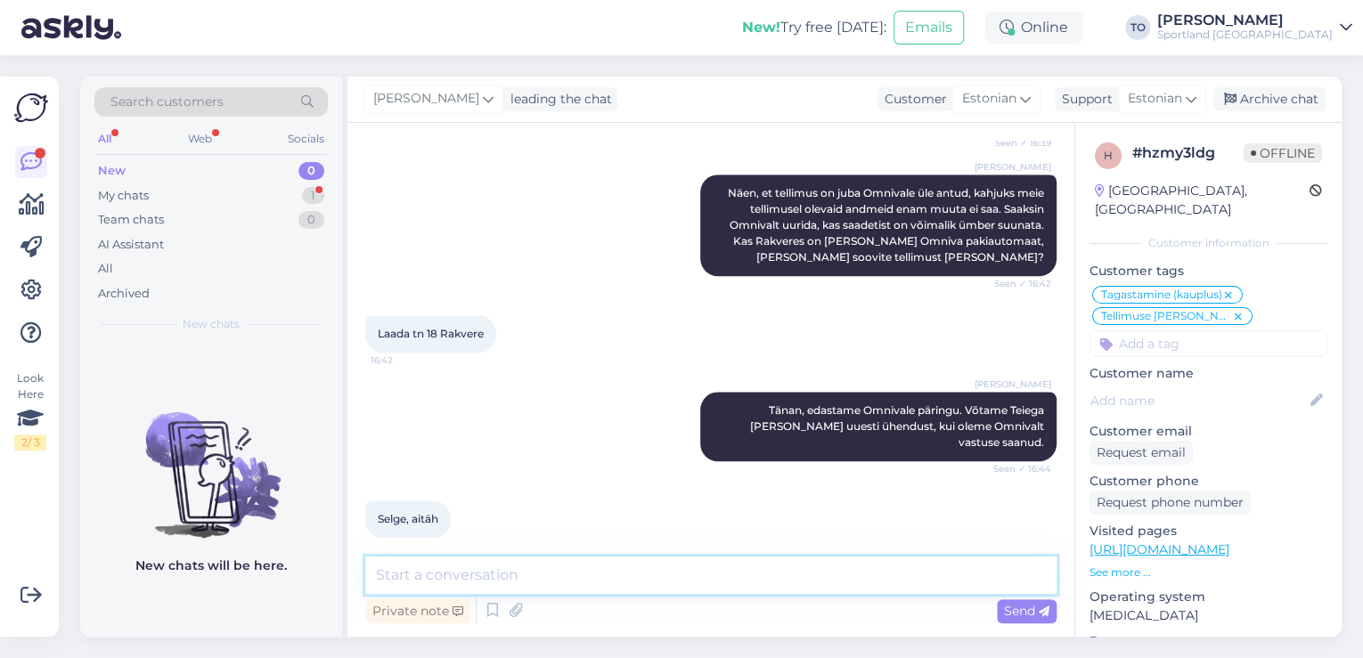
click at [492, 564] on textarea at bounding box center [710, 575] width 691 height 37
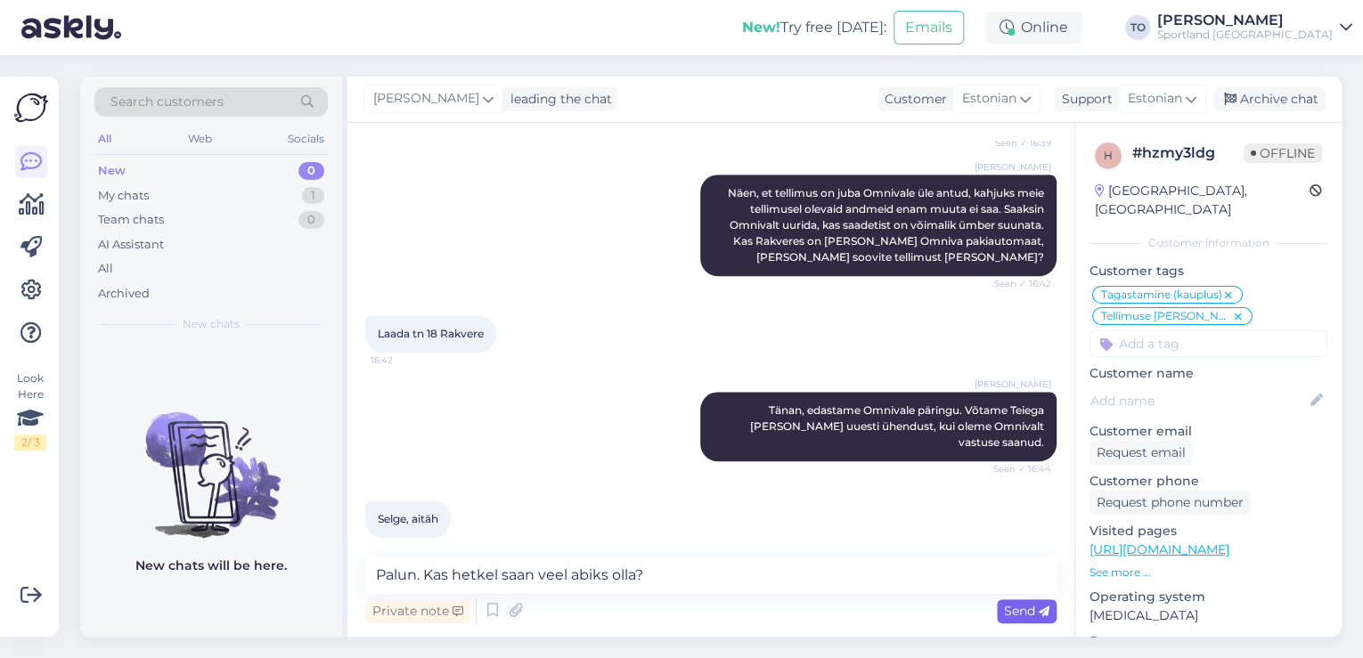
click at [1019, 607] on span "Send" at bounding box center [1026, 611] width 45 height 16
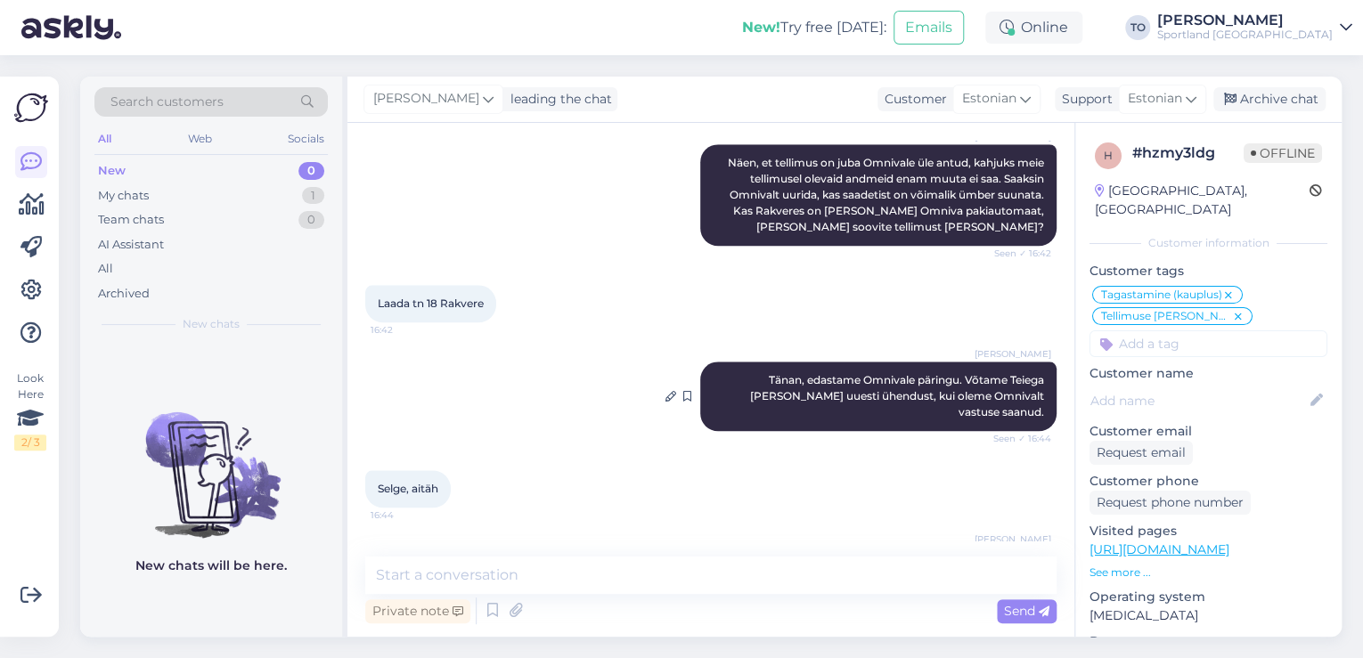
scroll to position [857, 0]
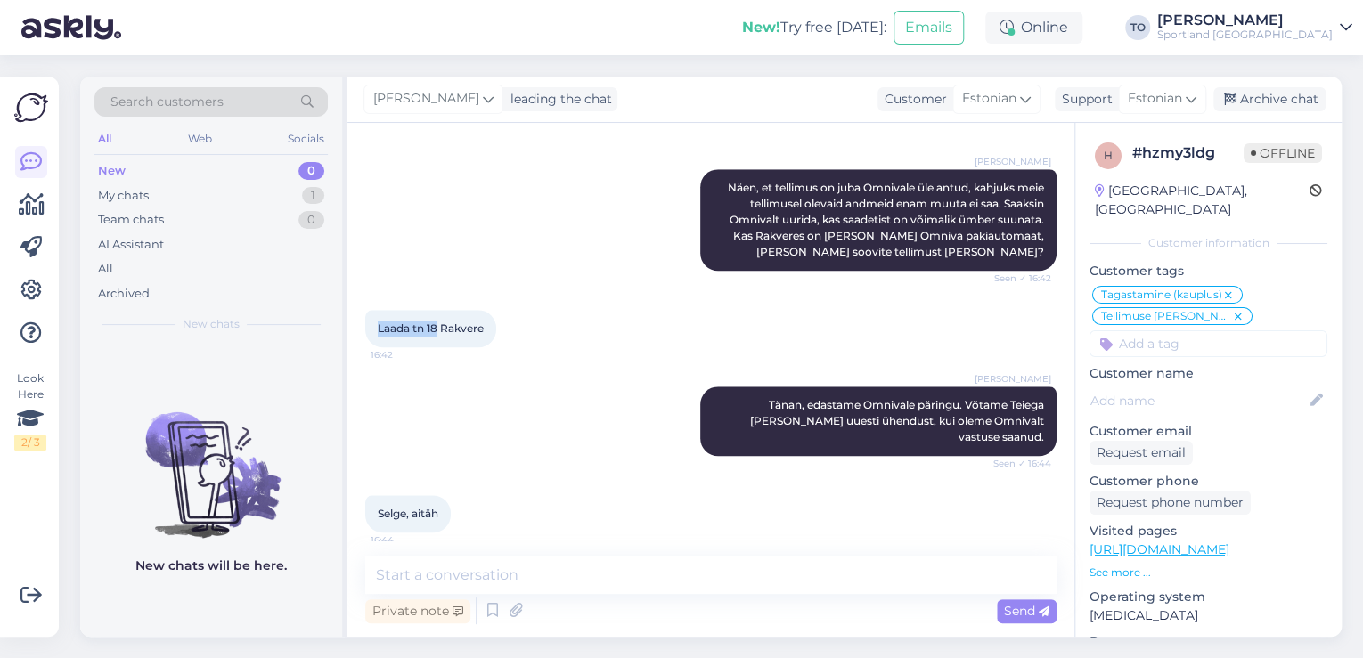
drag, startPoint x: 377, startPoint y: 323, endPoint x: 435, endPoint y: 326, distance: 58.0
click at [435, 326] on div "Laada tn 18 Rakvere 16:42" at bounding box center [430, 328] width 131 height 37
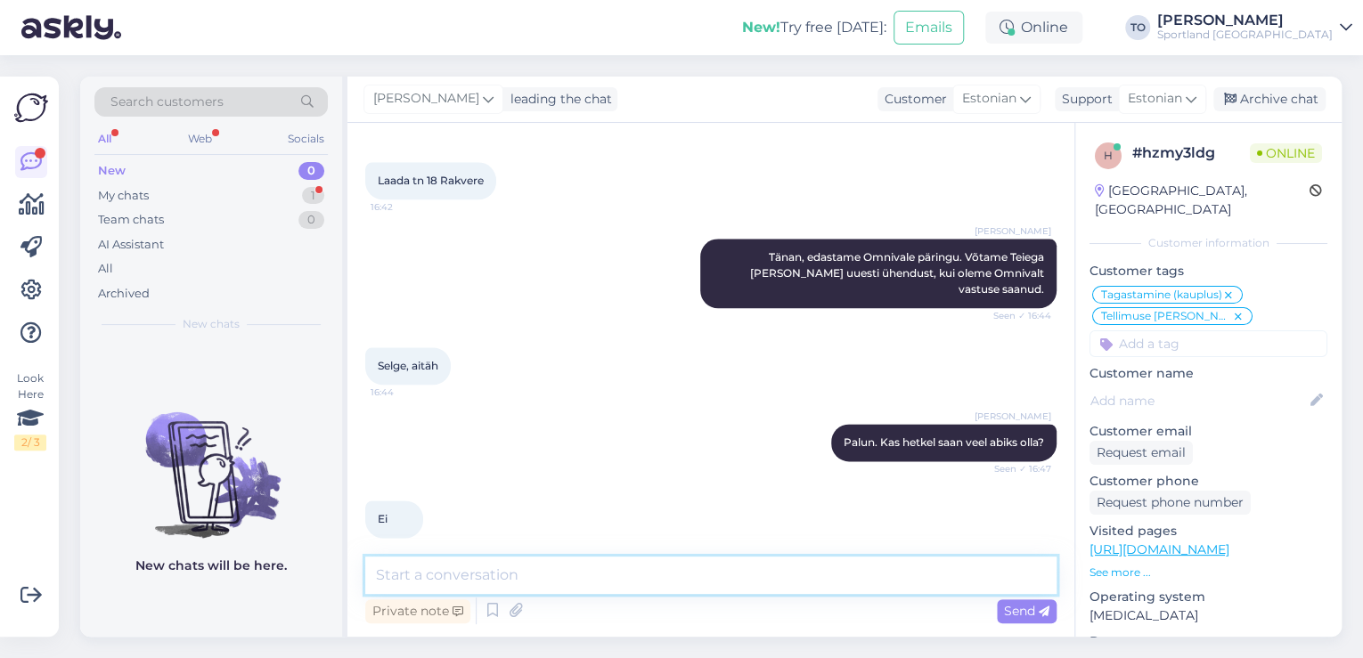
click at [589, 577] on textarea at bounding box center [710, 575] width 691 height 37
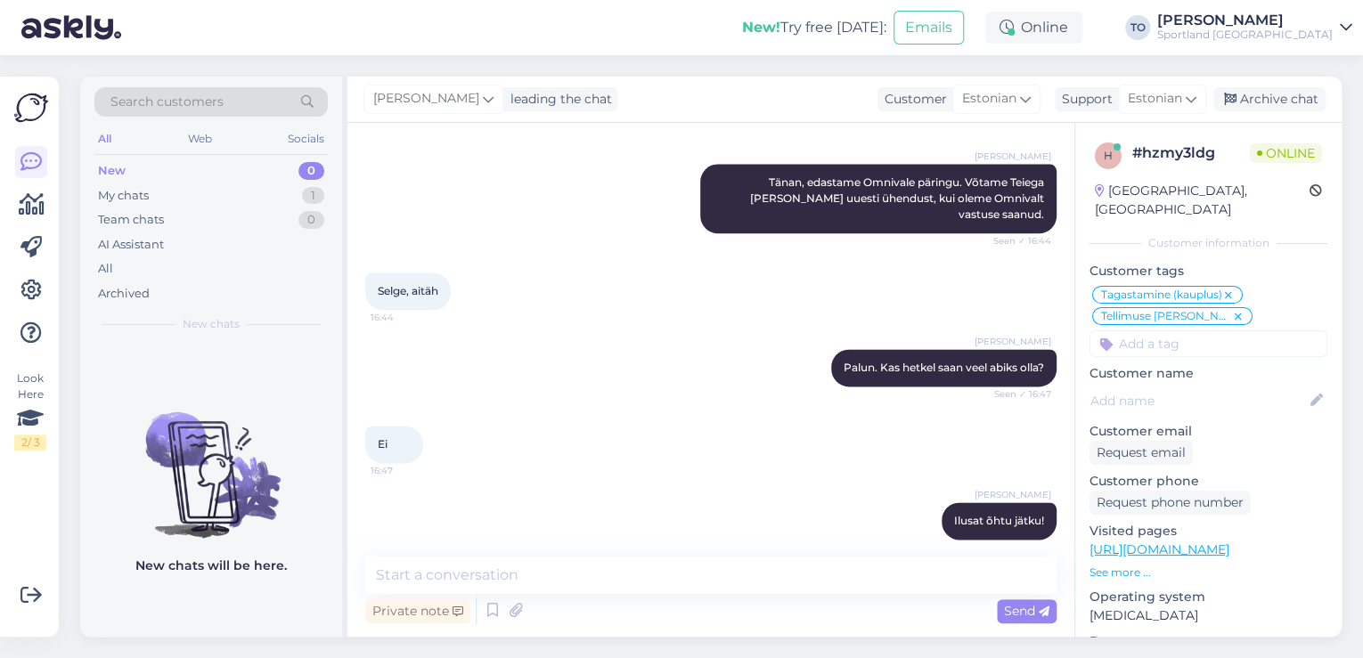
scroll to position [1081, 0]
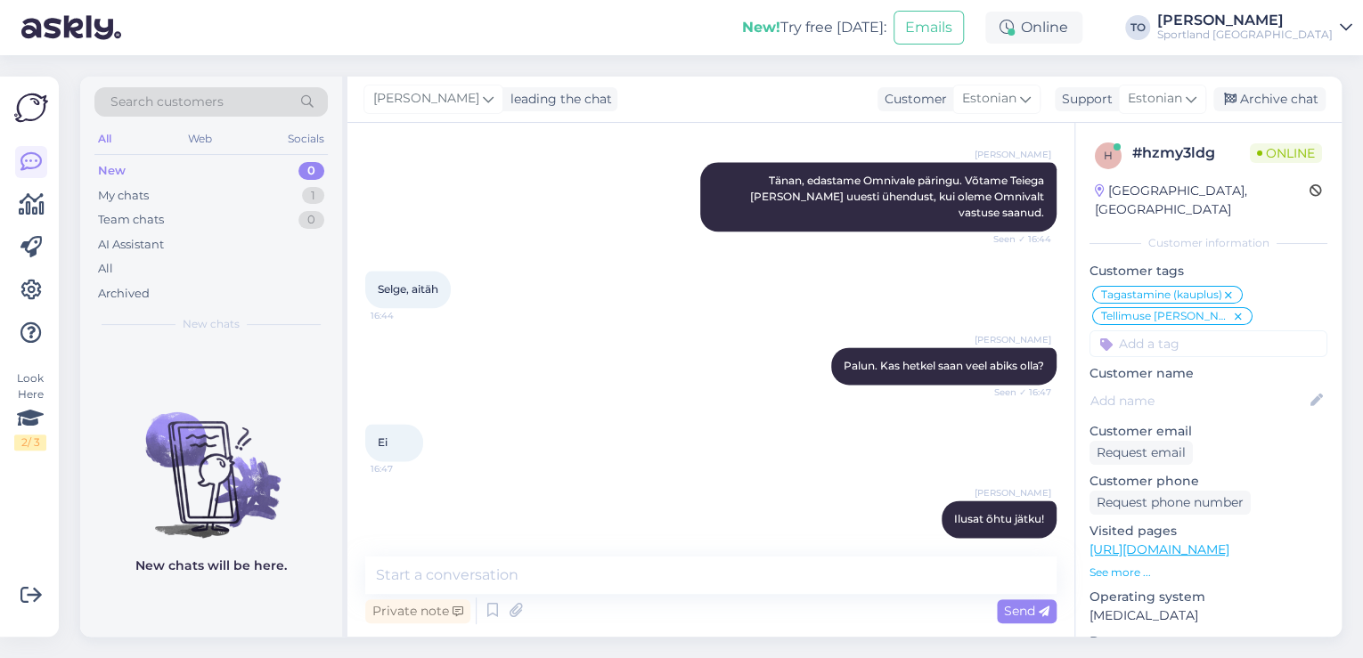
click at [183, 103] on span "Search customers" at bounding box center [166, 102] width 113 height 19
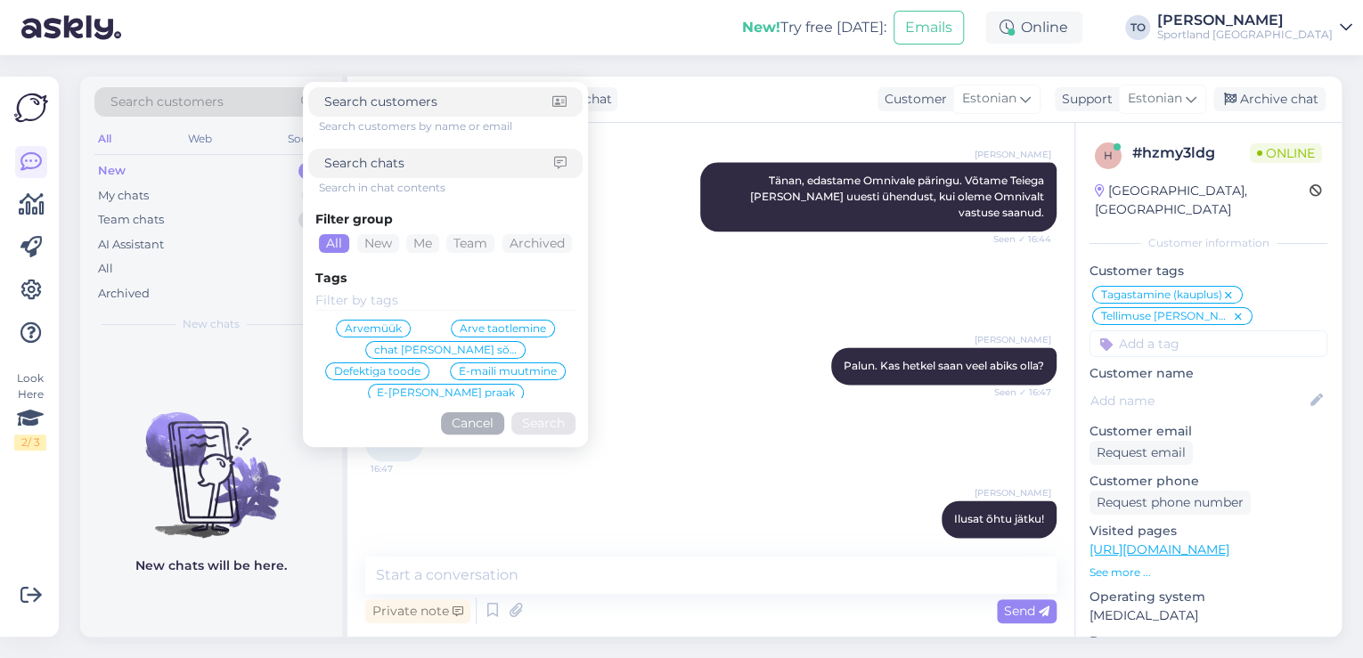
click at [426, 172] on input at bounding box center [439, 163] width 230 height 19
paste input "4000490251"
click at [545, 423] on button "Search" at bounding box center [543, 423] width 64 height 22
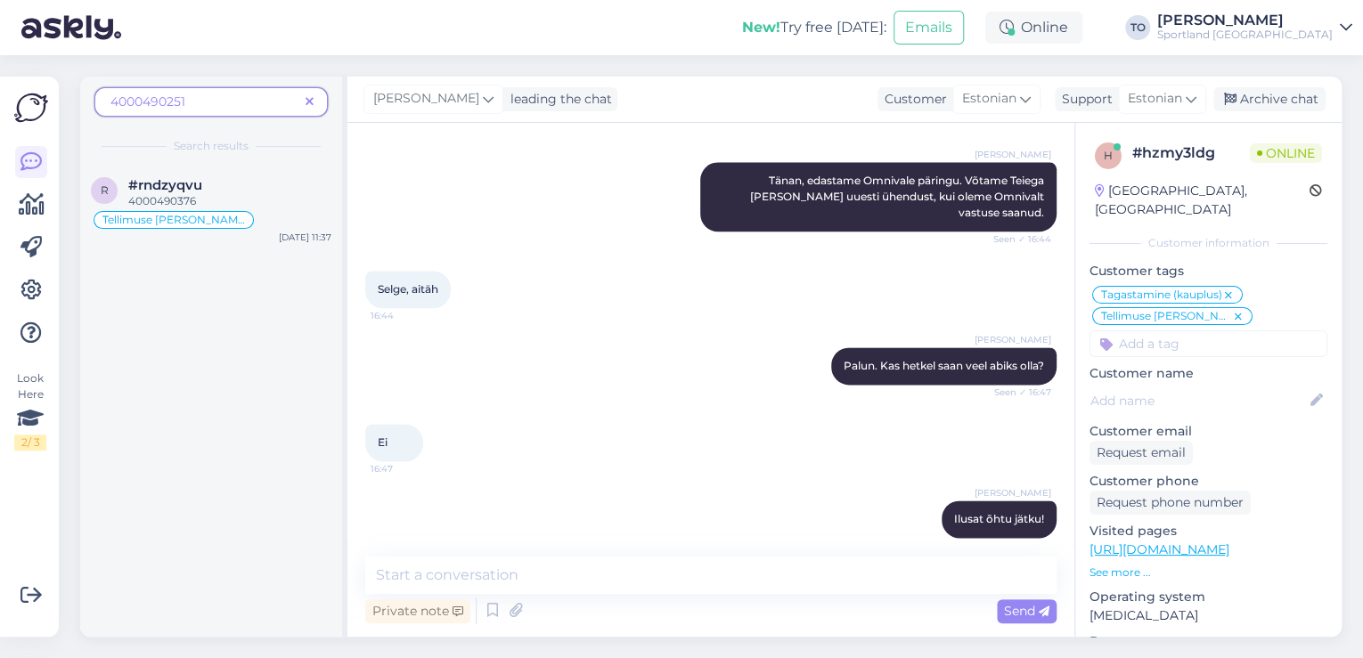
click at [314, 97] on icon at bounding box center [310, 102] width 8 height 12
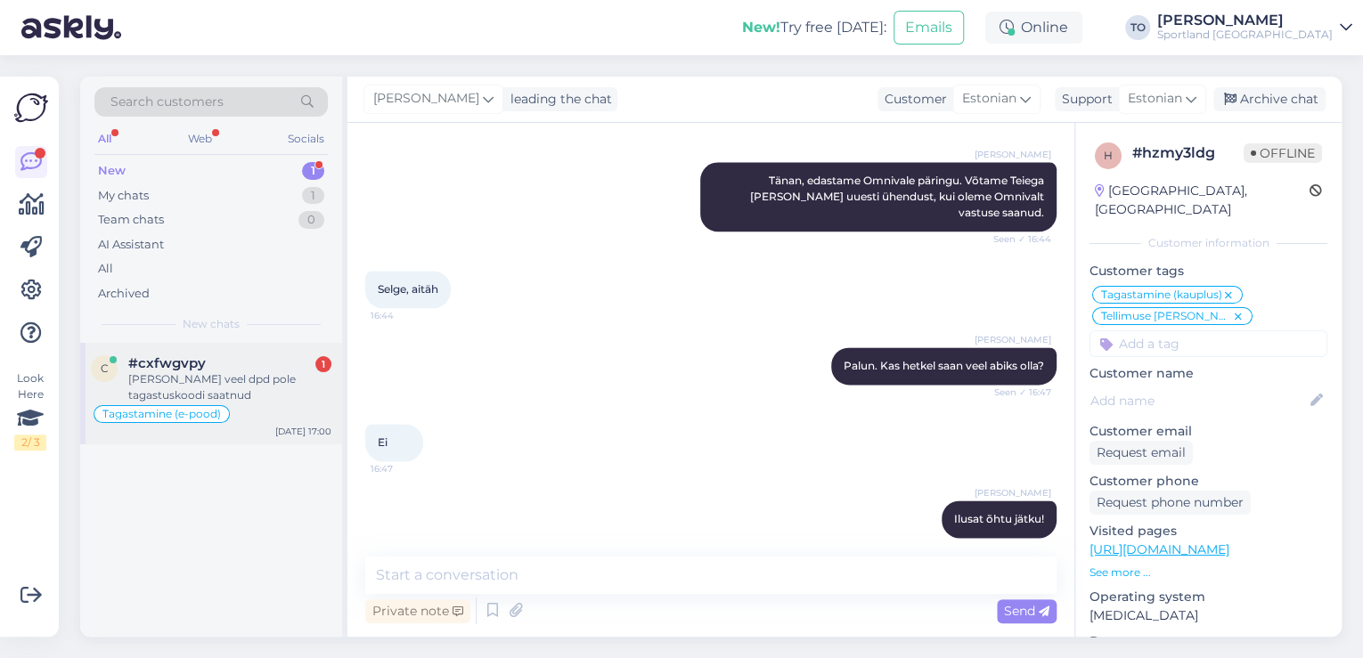
drag, startPoint x: 285, startPoint y: 366, endPoint x: 310, endPoint y: 364, distance: 25.0
click at [288, 366] on div "#cxfwgvpy 1" at bounding box center [229, 363] width 203 height 16
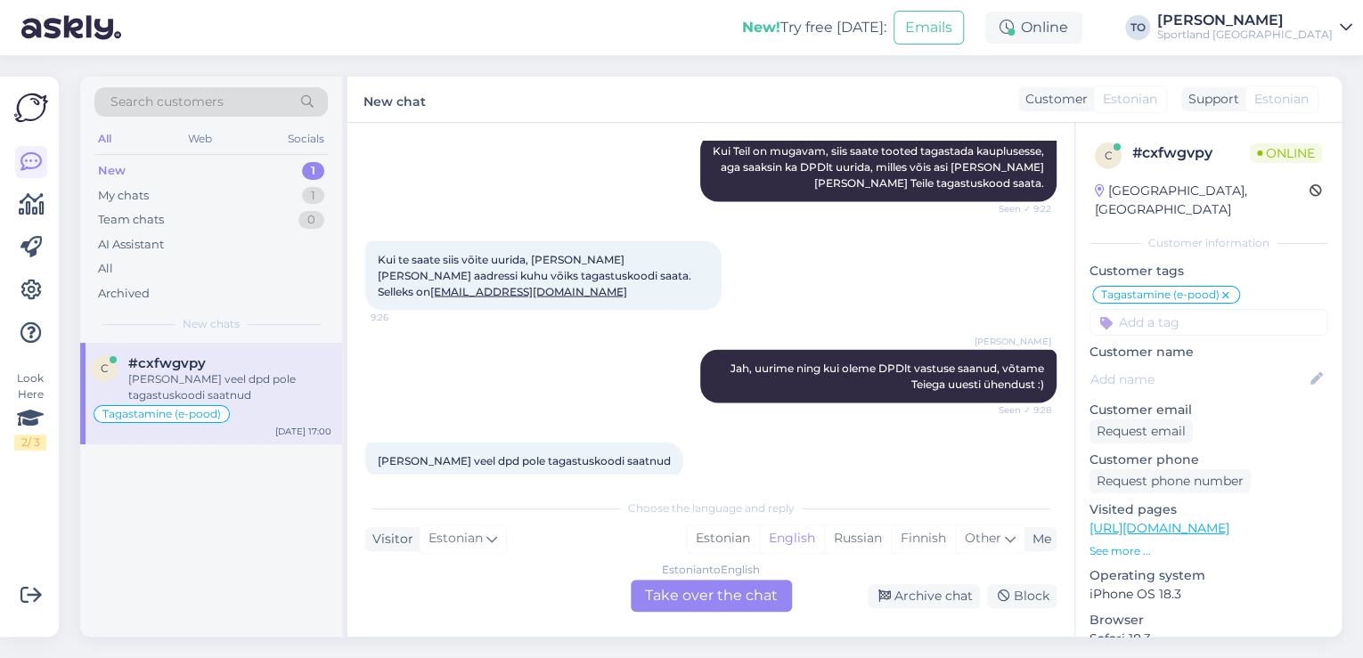
scroll to position [1761, 0]
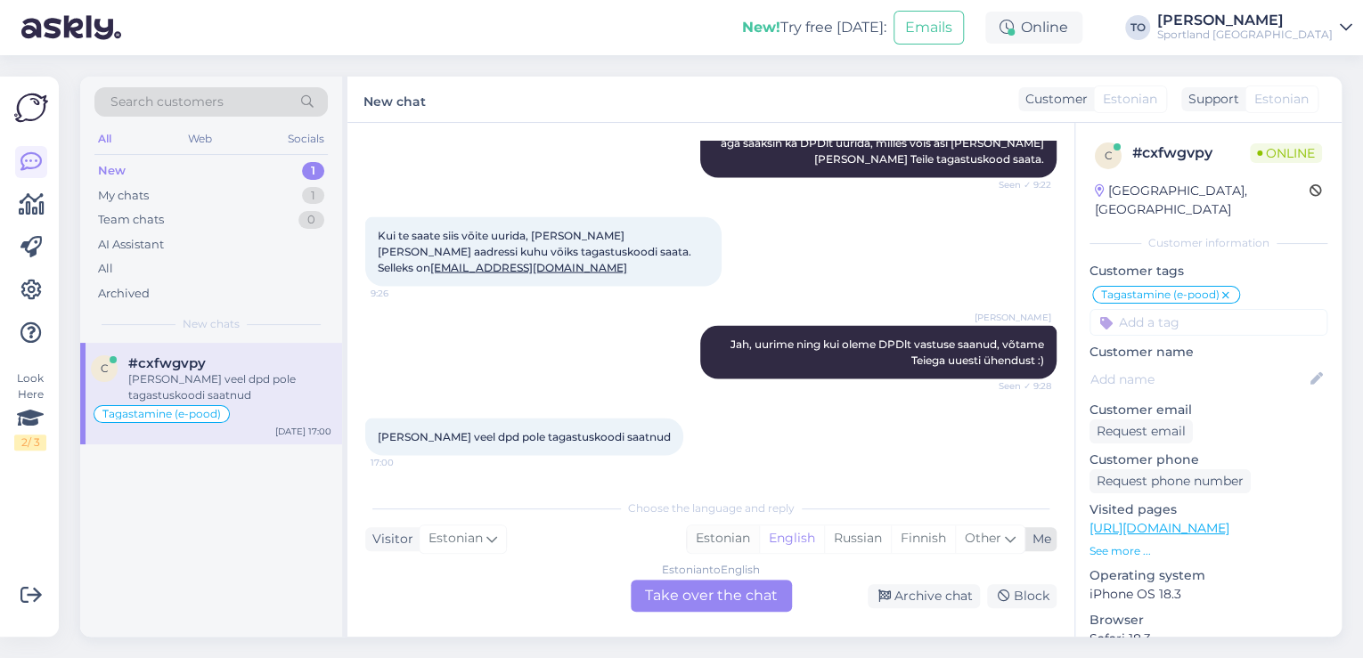
click at [721, 541] on div "Estonian" at bounding box center [723, 538] width 72 height 27
click at [740, 596] on div "Estonian to Estonian Take over the chat" at bounding box center [711, 596] width 161 height 32
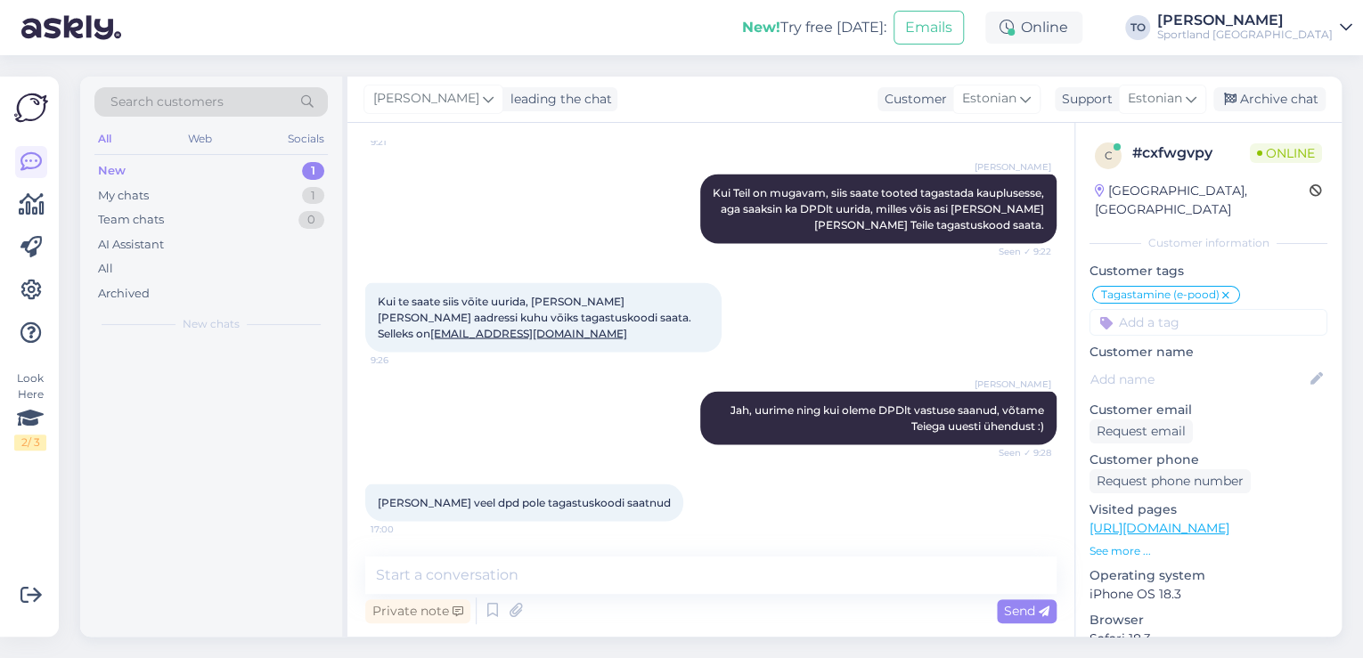
scroll to position [1694, 0]
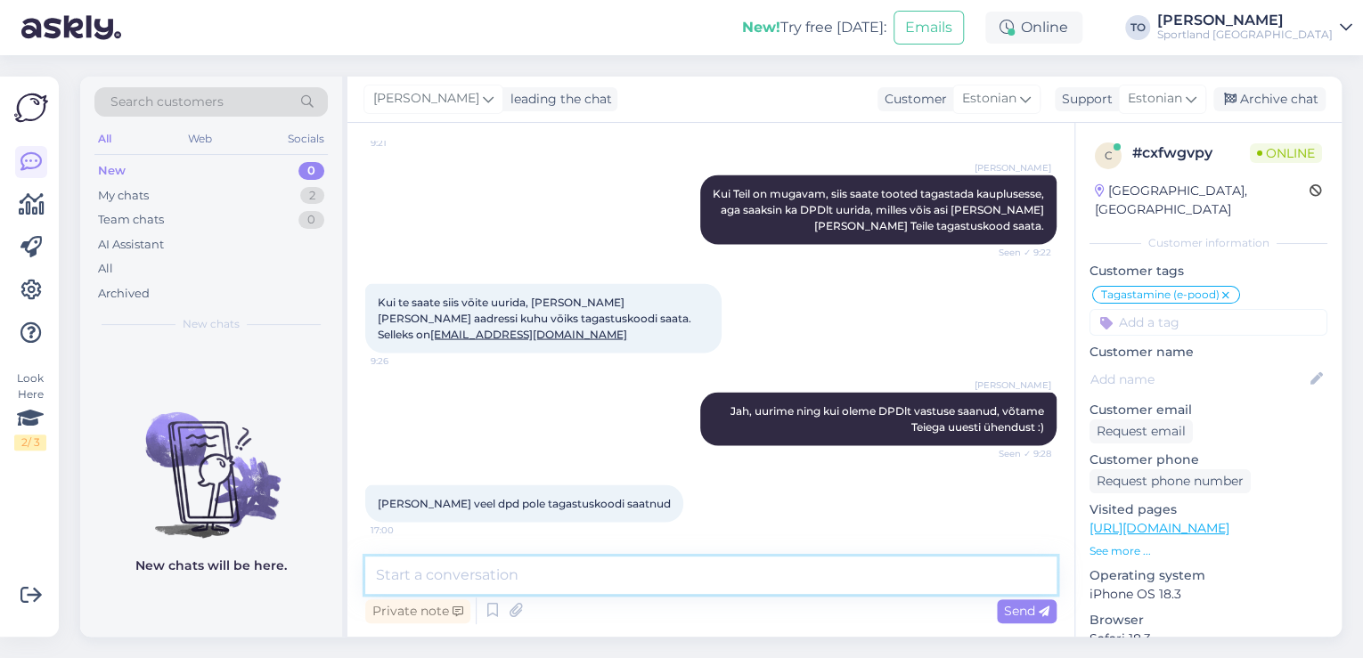
click at [697, 574] on textarea at bounding box center [710, 575] width 691 height 37
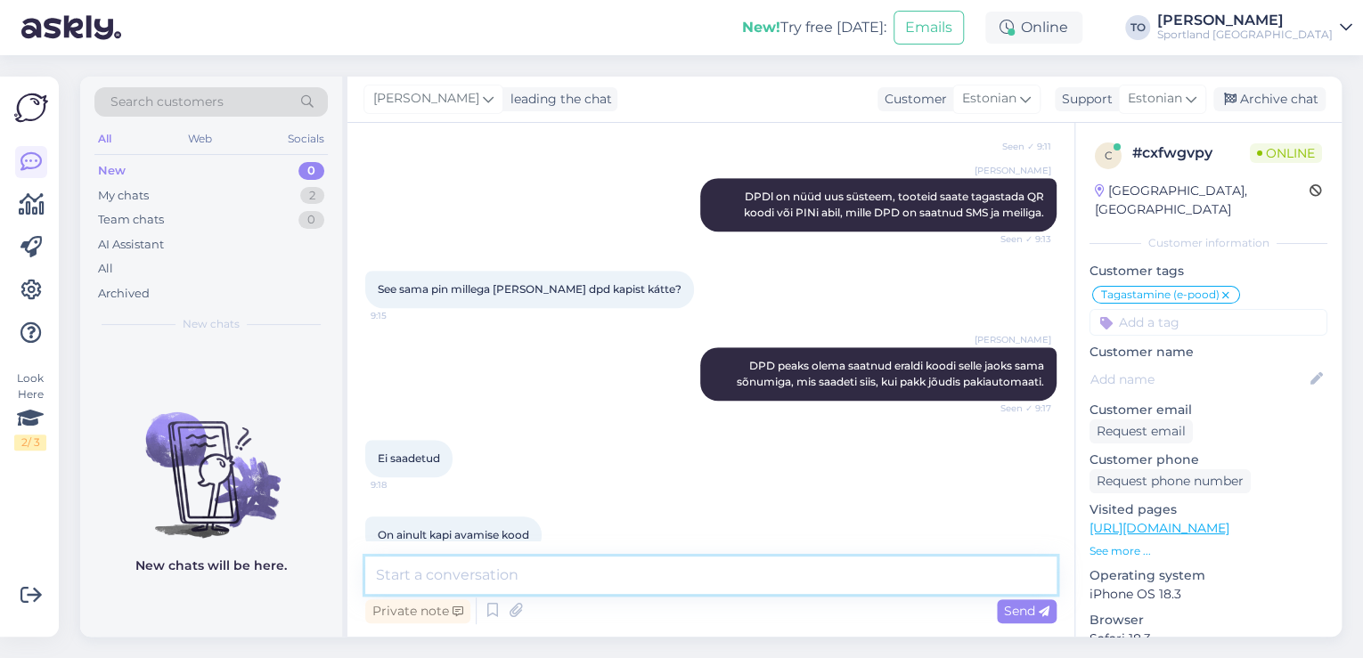
scroll to position [428, 0]
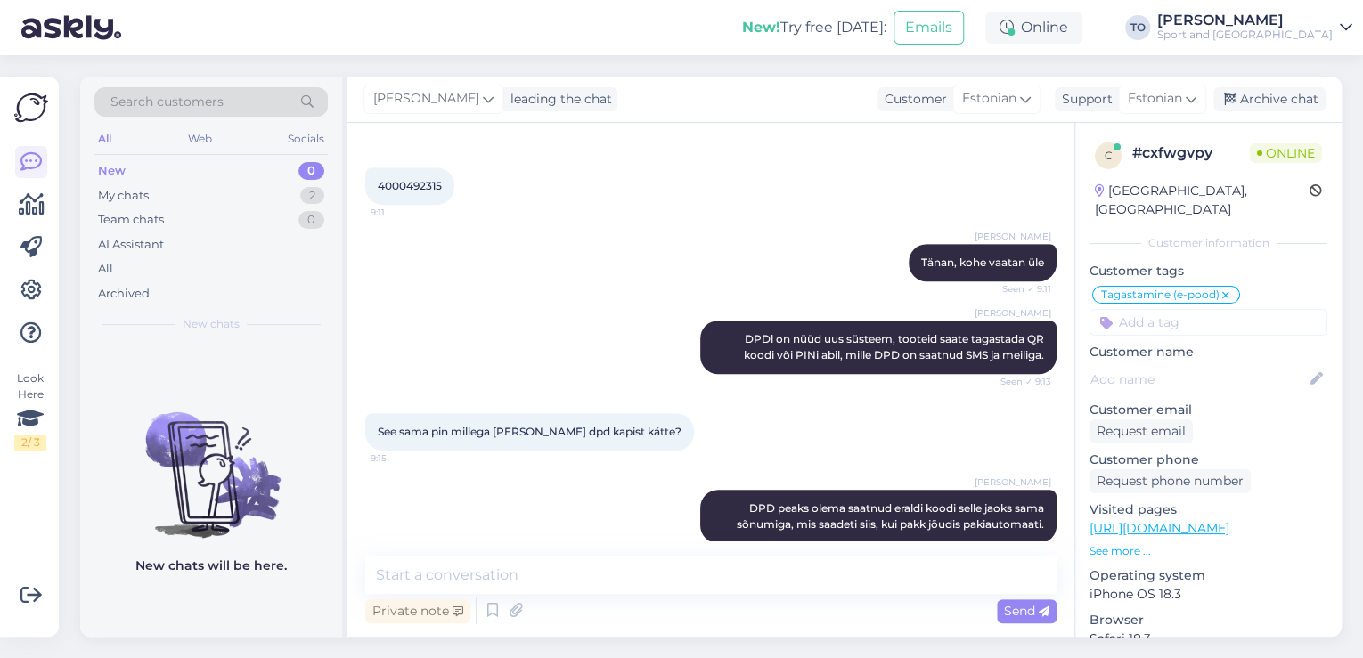
click at [380, 188] on span "4000492315" at bounding box center [410, 185] width 64 height 13
drag, startPoint x: 378, startPoint y: 185, endPoint x: 444, endPoint y: 185, distance: 65.9
click at [444, 185] on div "4000492315 9:11" at bounding box center [409, 185] width 89 height 37
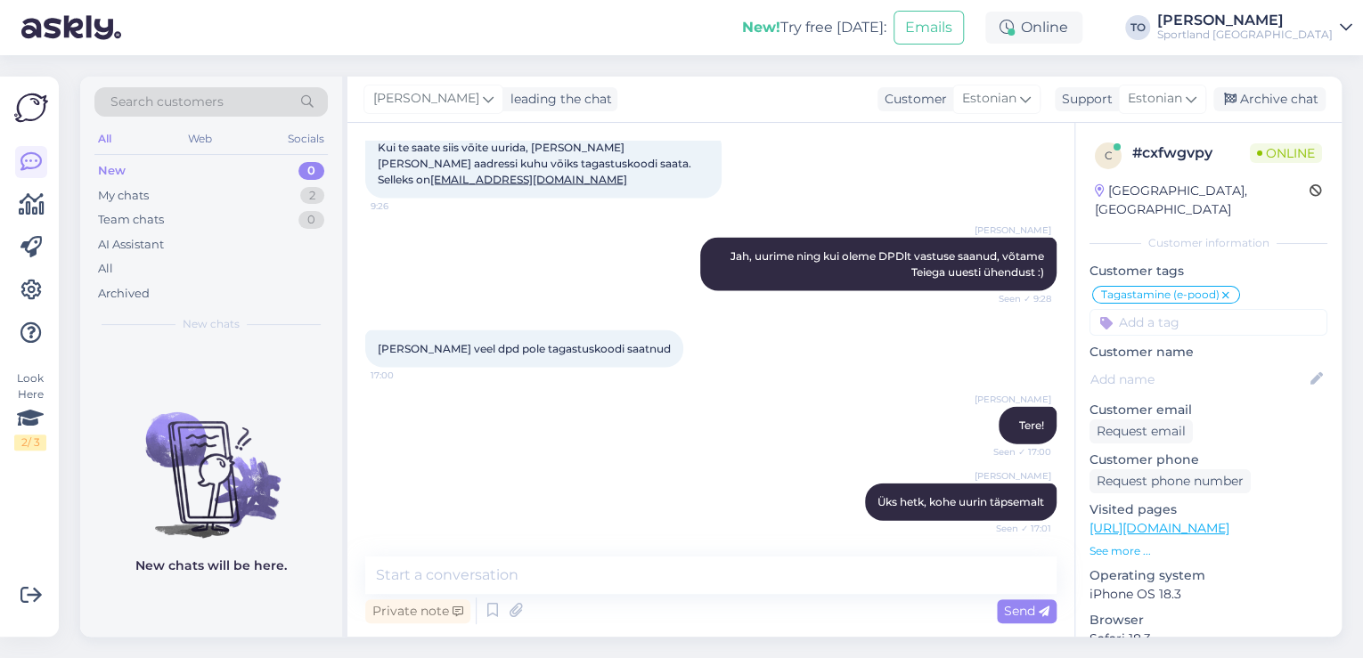
scroll to position [1847, 0]
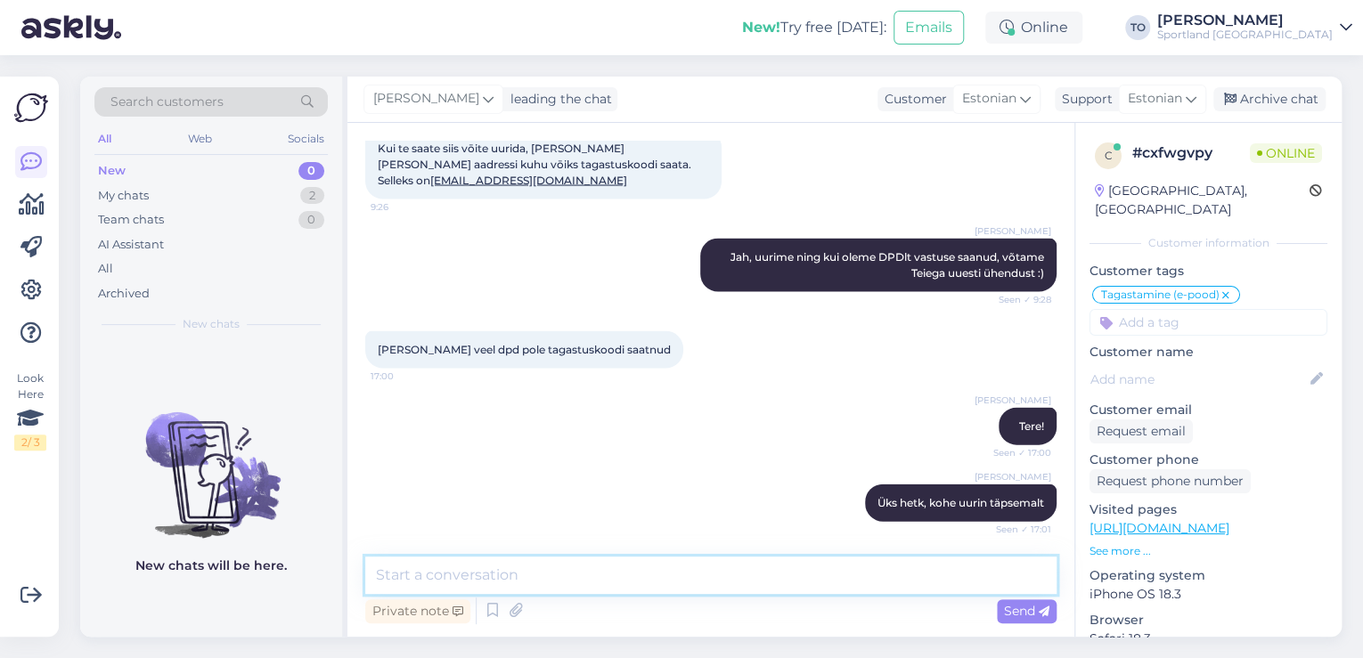
click at [591, 570] on textarea at bounding box center [710, 575] width 691 height 37
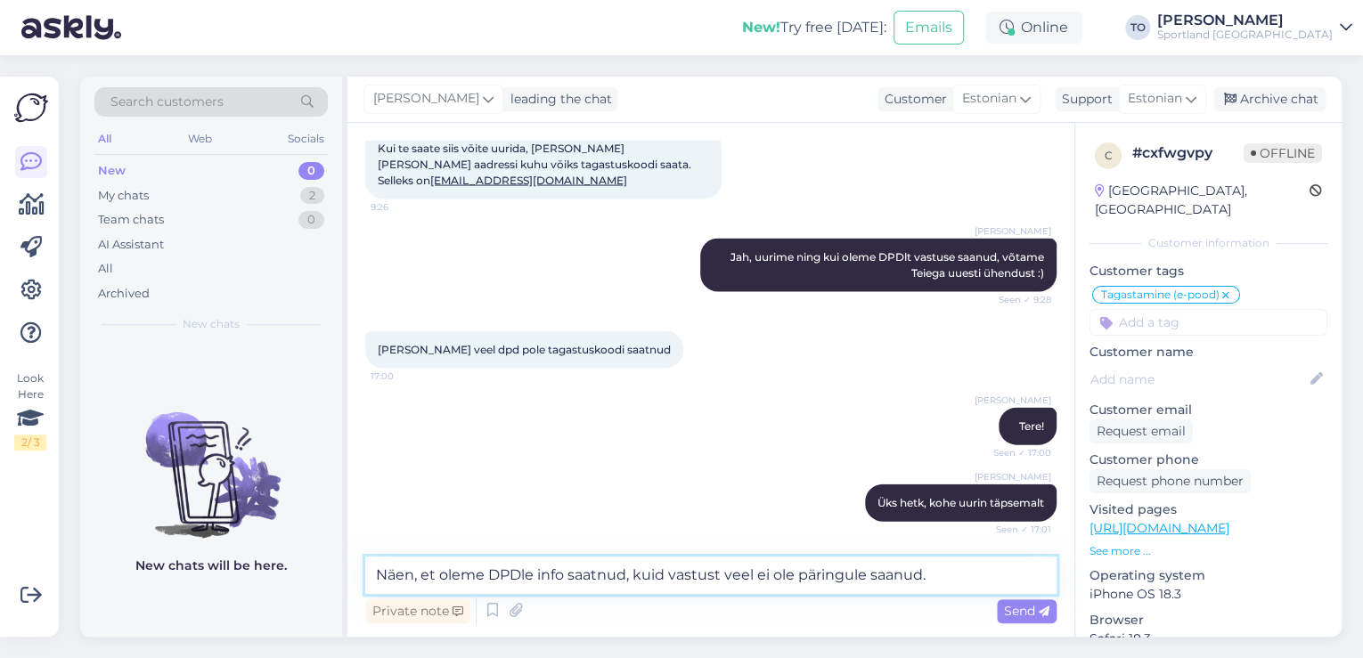
click at [950, 576] on textarea "Näen, et oleme DPDle info saatnud, kuid vastust veel ei ole päringule saanud." at bounding box center [710, 575] width 691 height 37
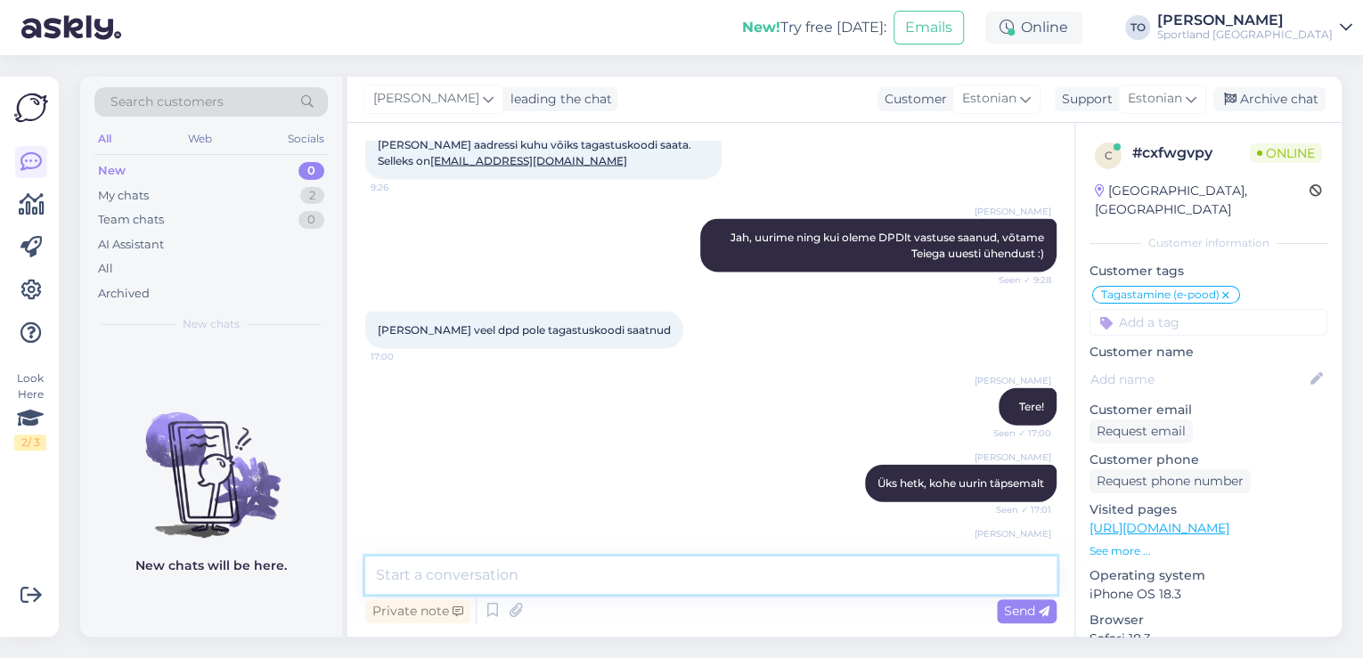
scroll to position [1956, 0]
